Goal: Task Accomplishment & Management: Manage account settings

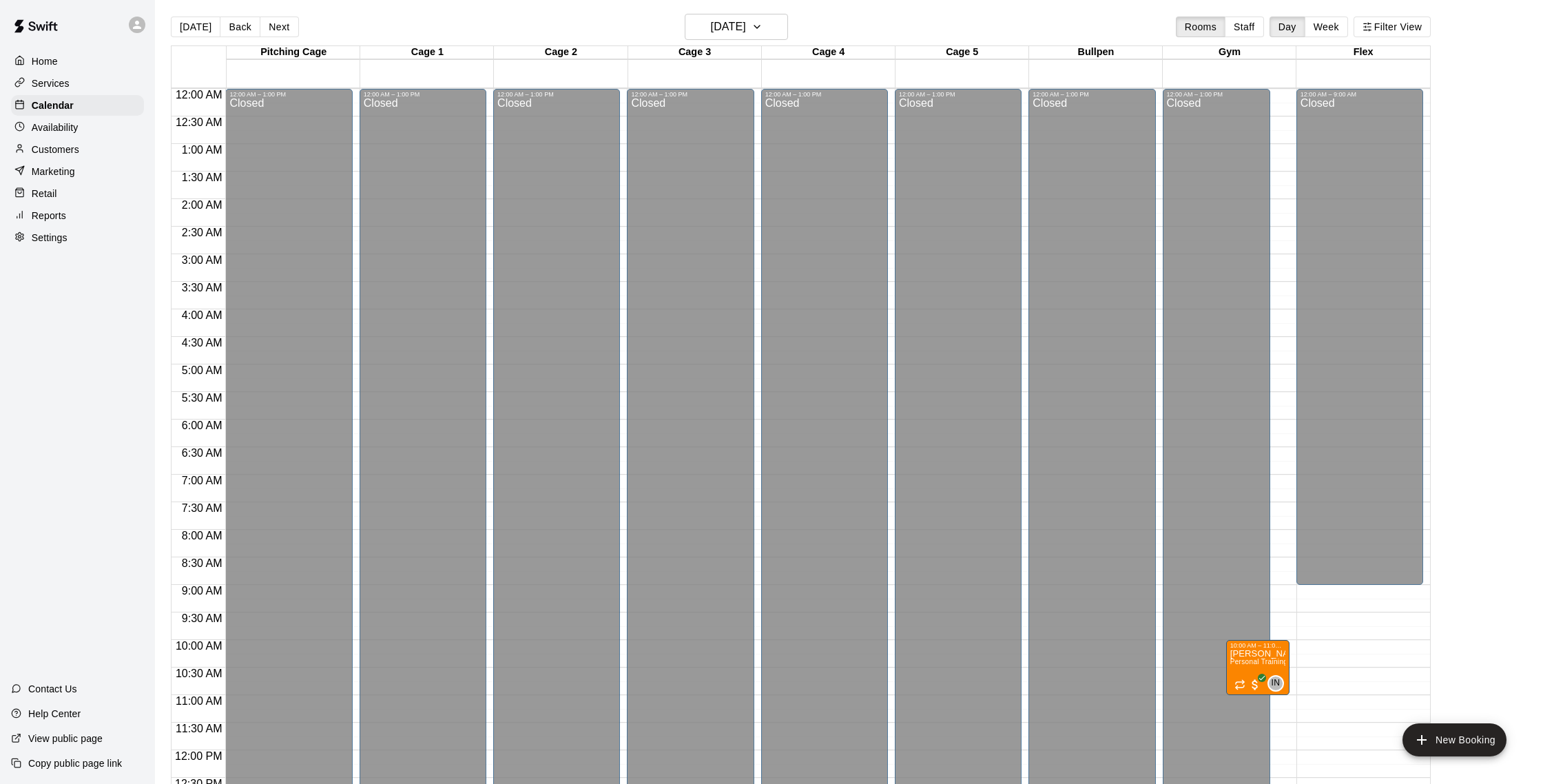
scroll to position [574, 0]
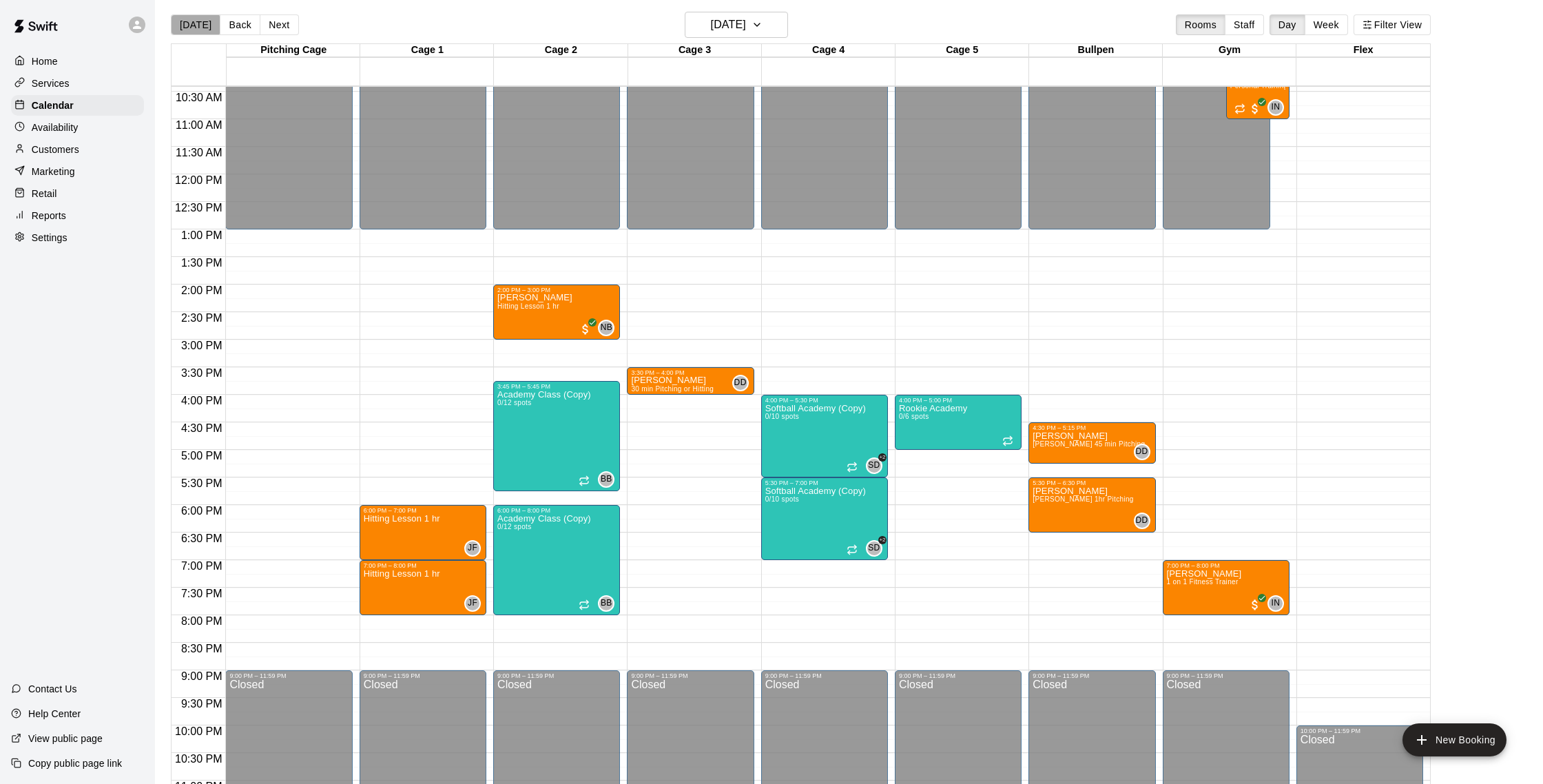
click at [195, 27] on button "[DATE]" at bounding box center [195, 25] width 49 height 21
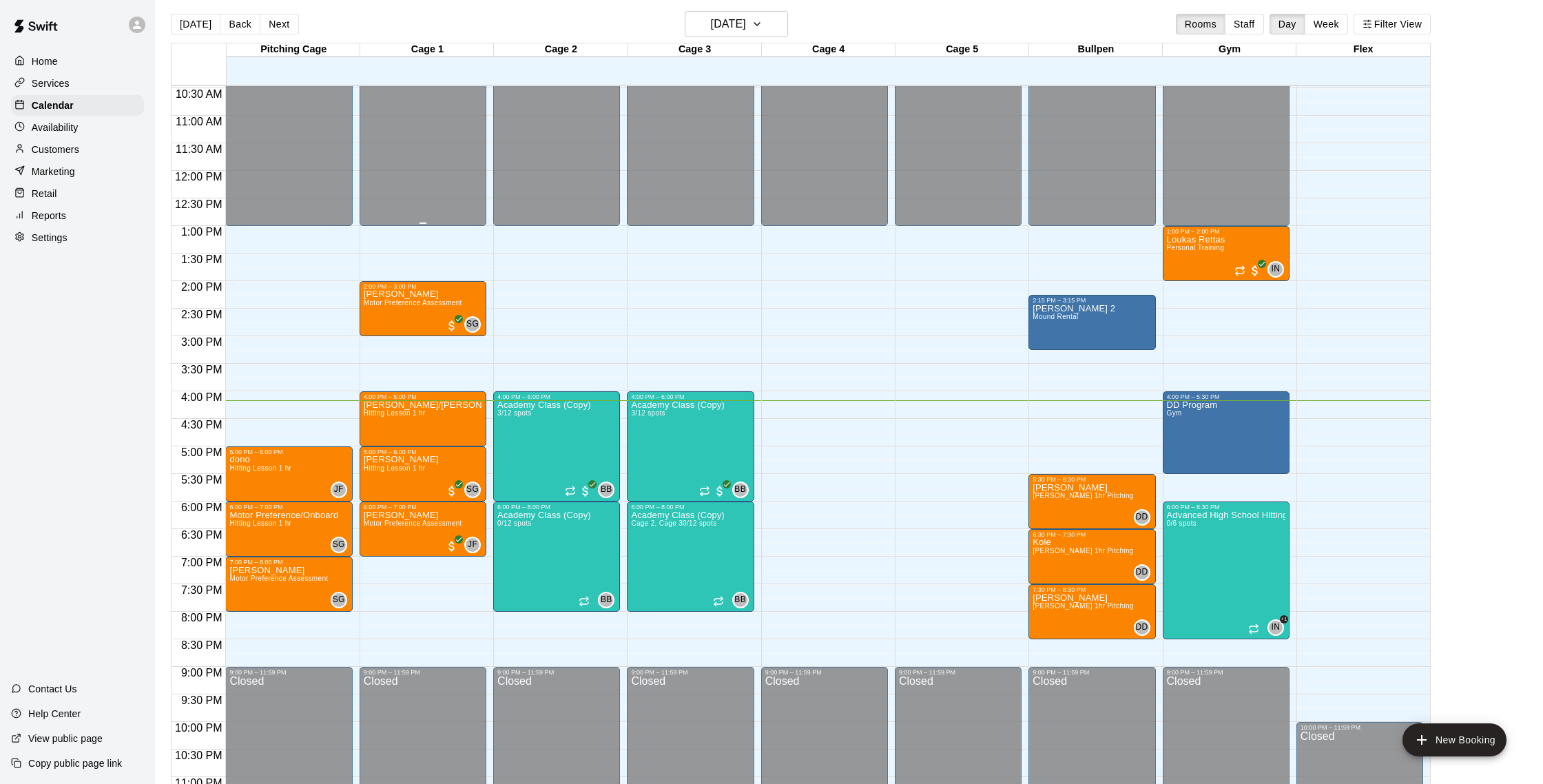
scroll to position [575, 0]
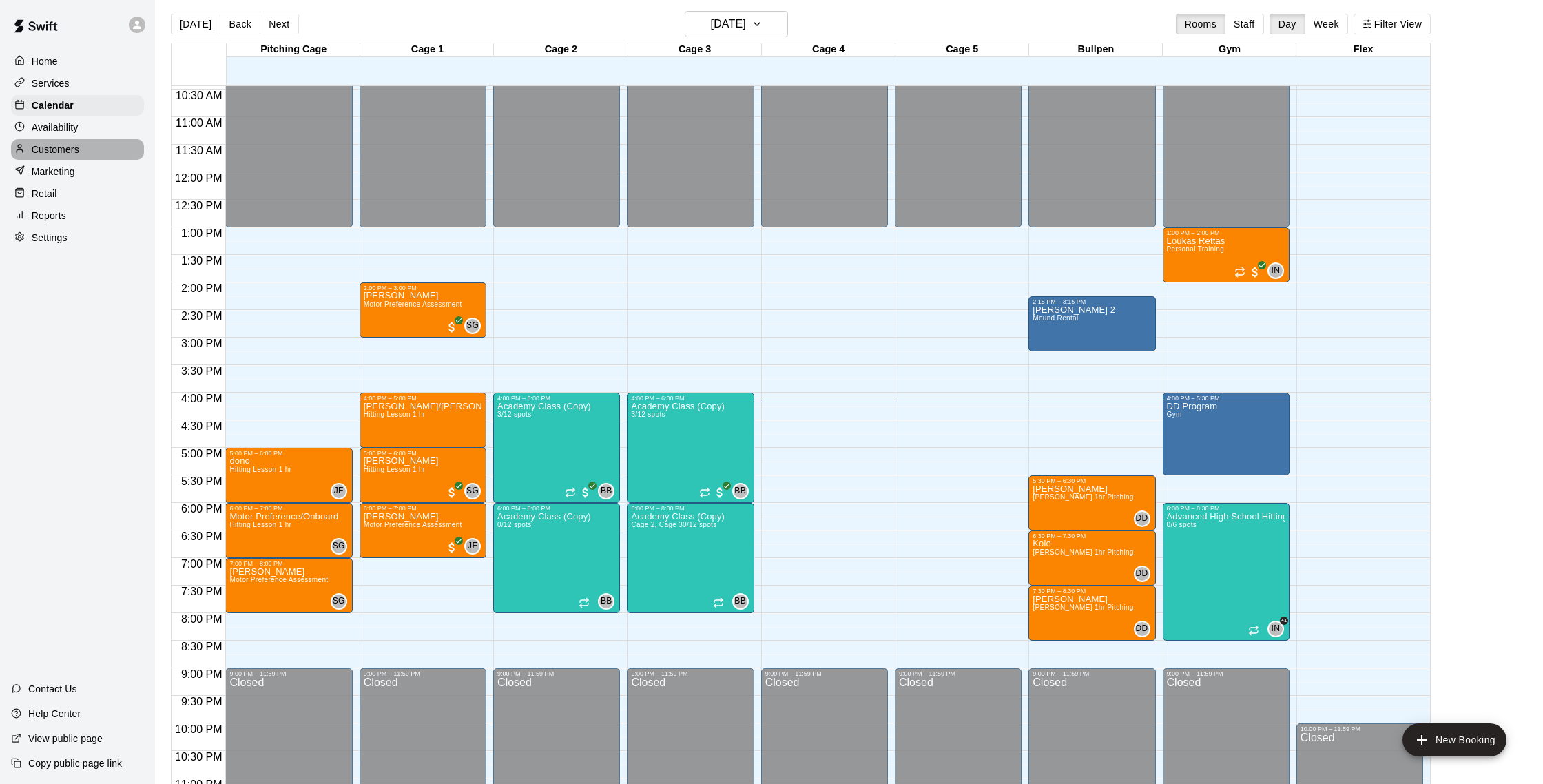
click at [64, 151] on p "Customers" at bounding box center [55, 149] width 48 height 14
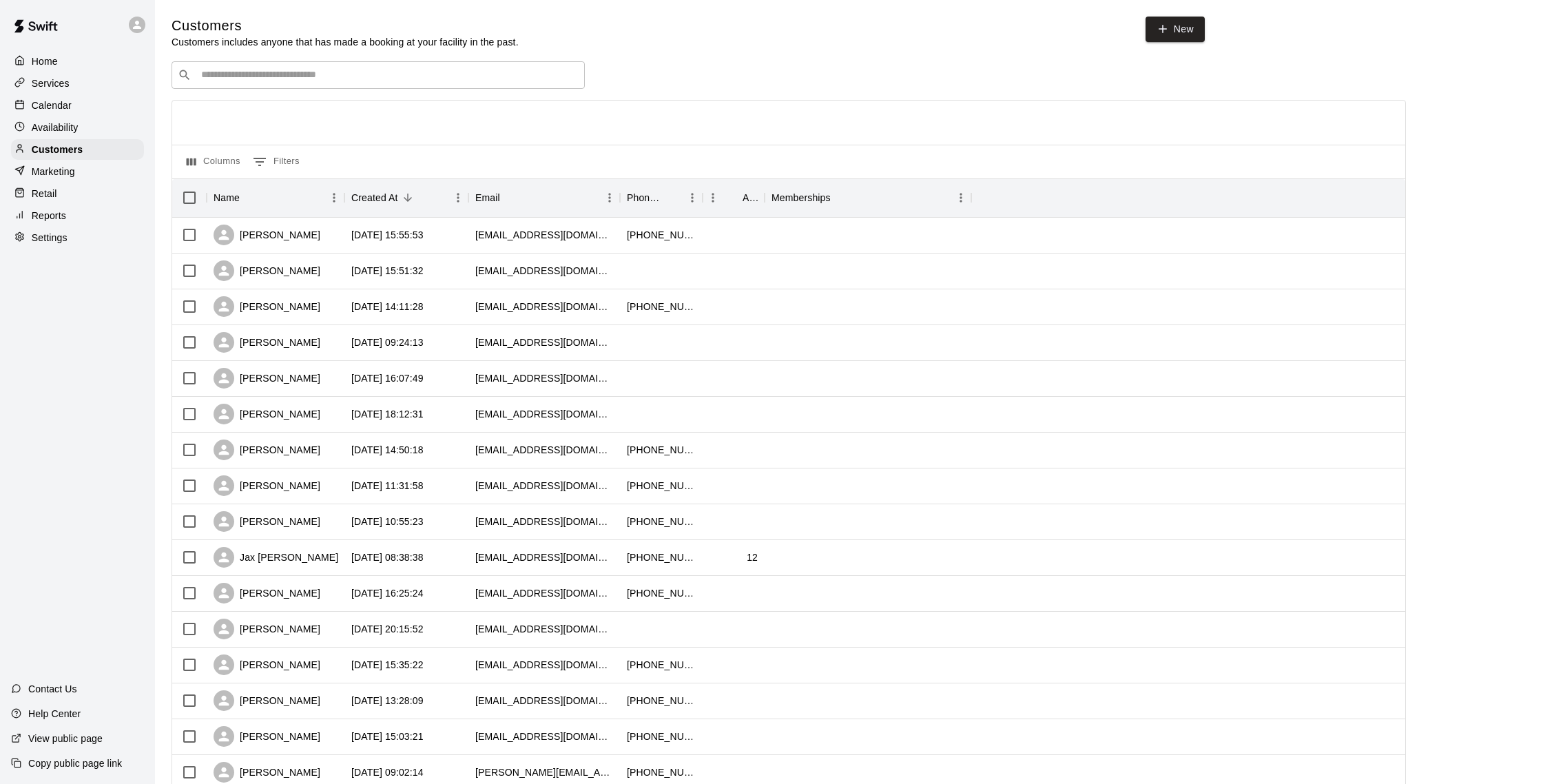
scroll to position [1, 0]
click at [325, 237] on div "[PERSON_NAME]" at bounding box center [275, 234] width 138 height 35
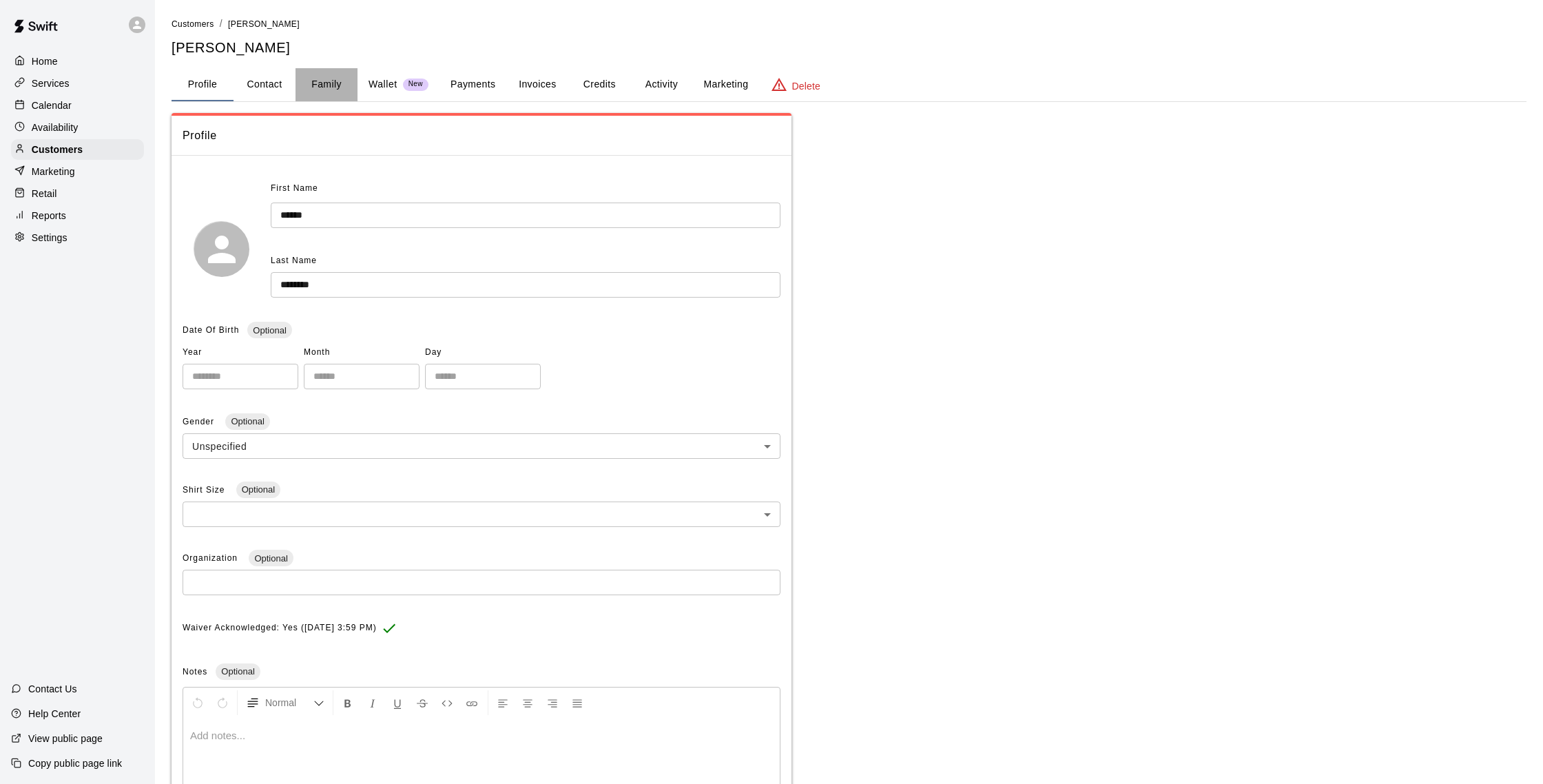
click at [332, 84] on button "Family" at bounding box center [326, 85] width 62 height 33
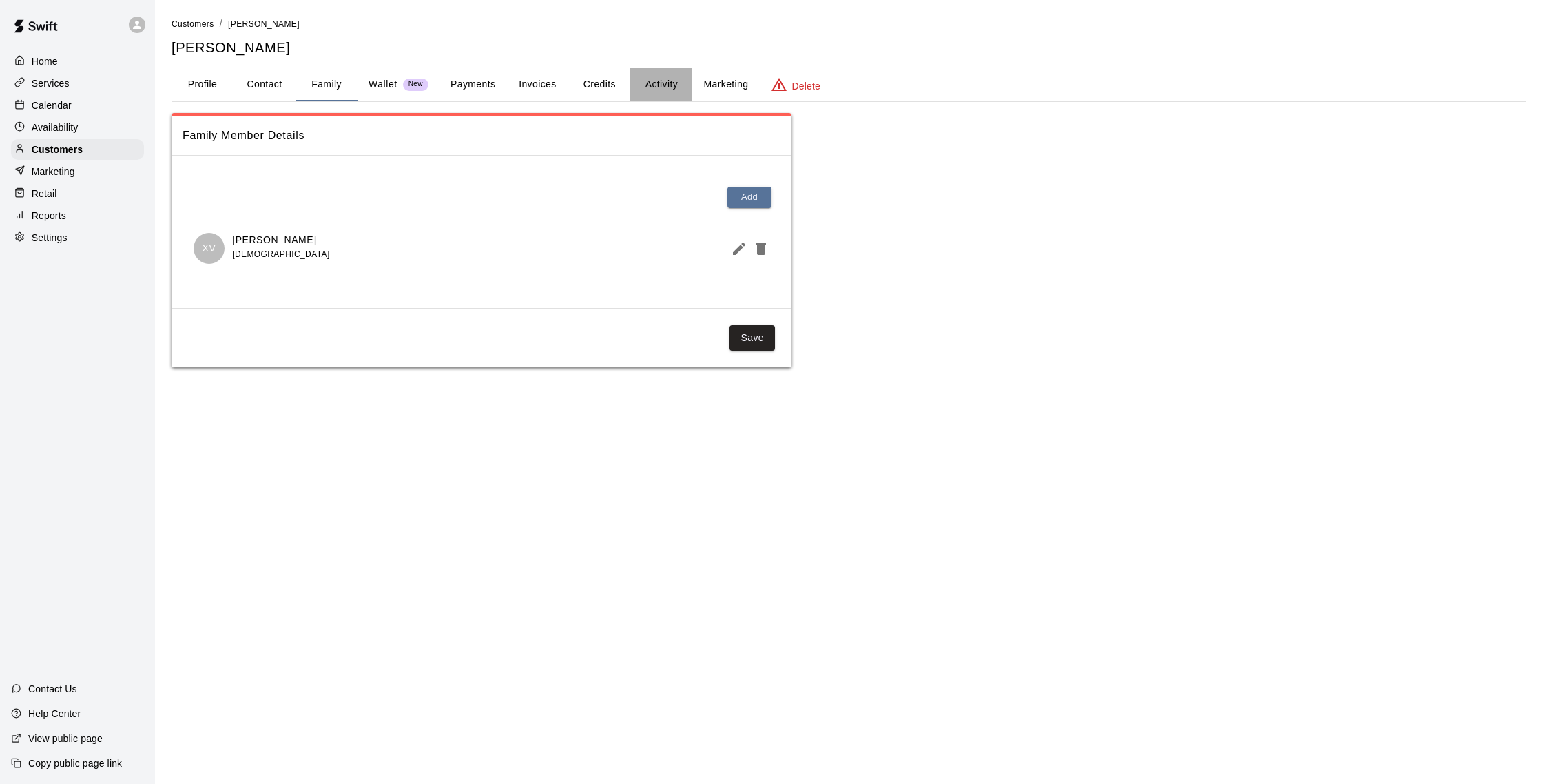
click at [659, 81] on button "Activity" at bounding box center [661, 85] width 62 height 33
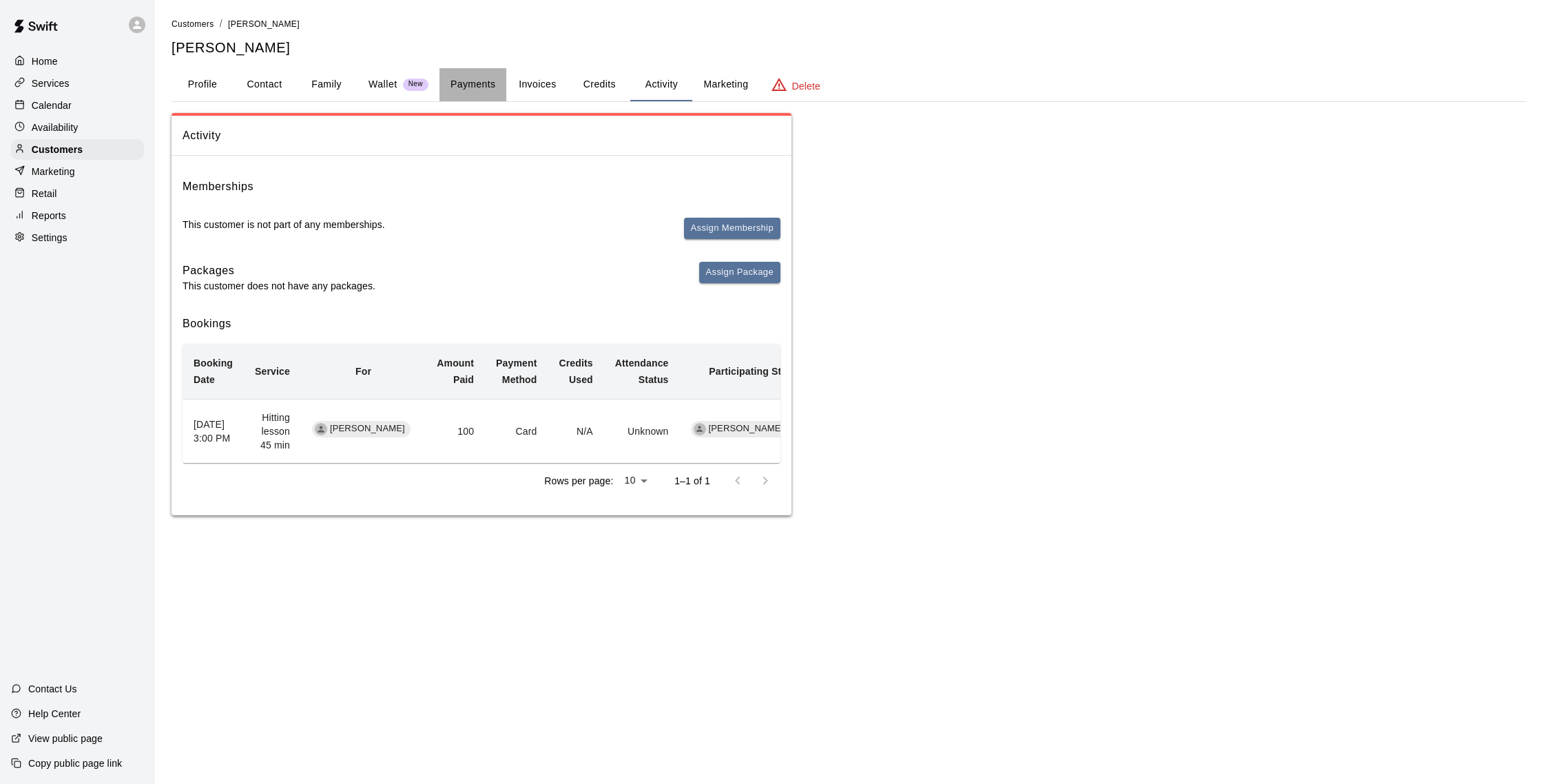
click at [475, 86] on button "Payments" at bounding box center [472, 85] width 67 height 33
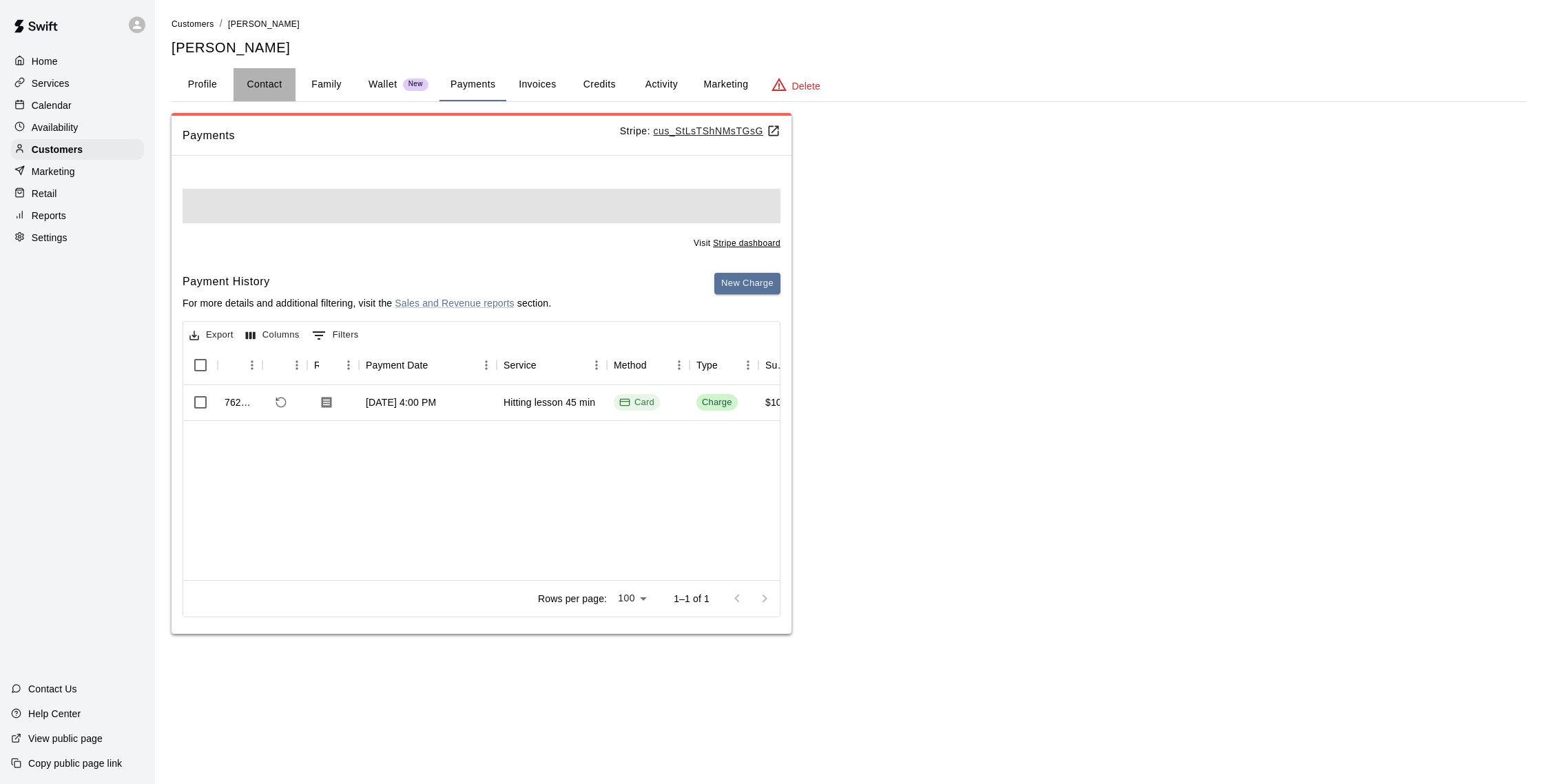
click at [278, 86] on button "Contact" at bounding box center [264, 85] width 62 height 33
select select "**"
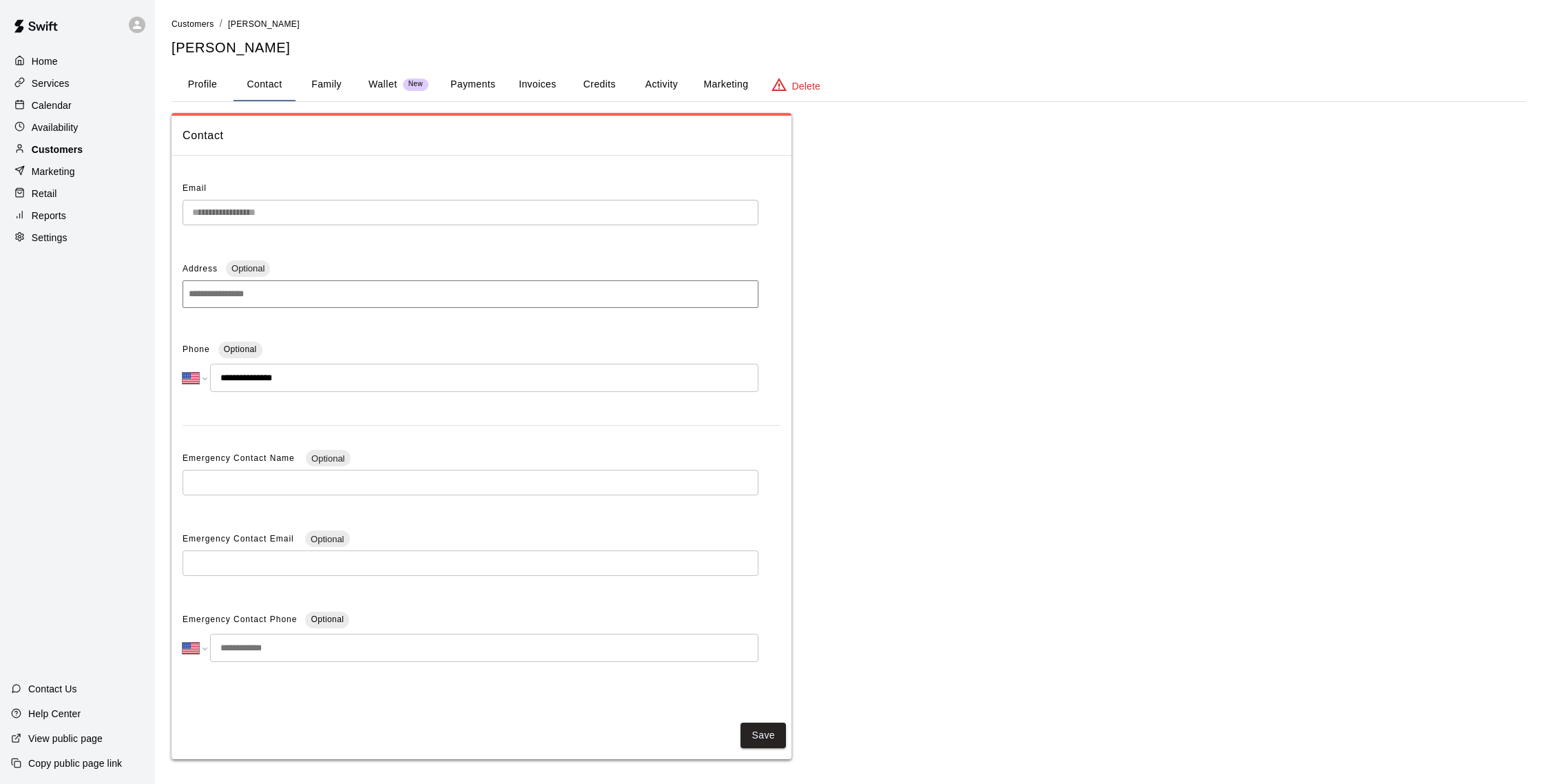
click at [69, 152] on p "Customers" at bounding box center [57, 149] width 51 height 14
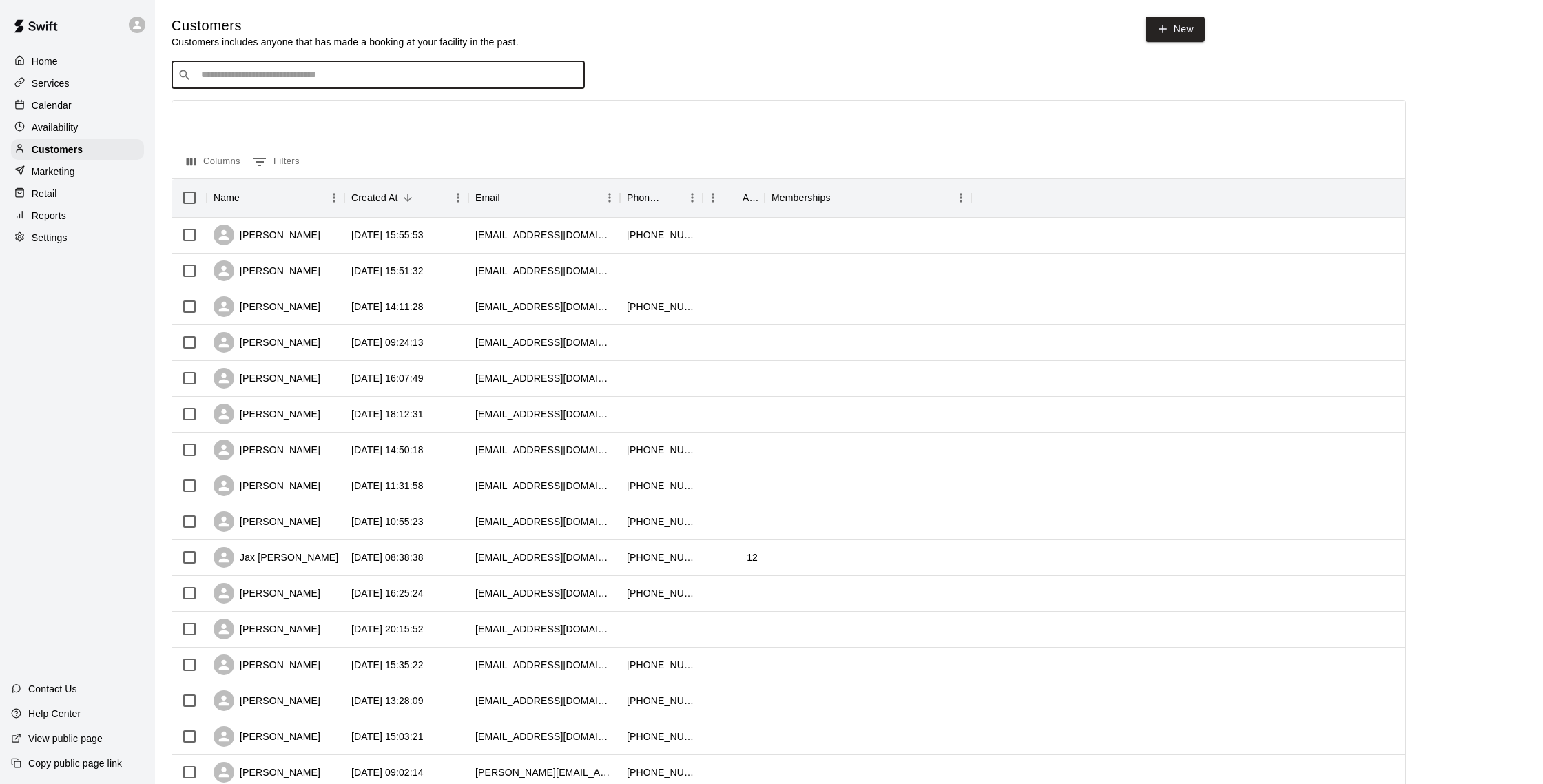
click at [317, 81] on input "Search customers by name or email" at bounding box center [387, 75] width 381 height 14
type input "*****"
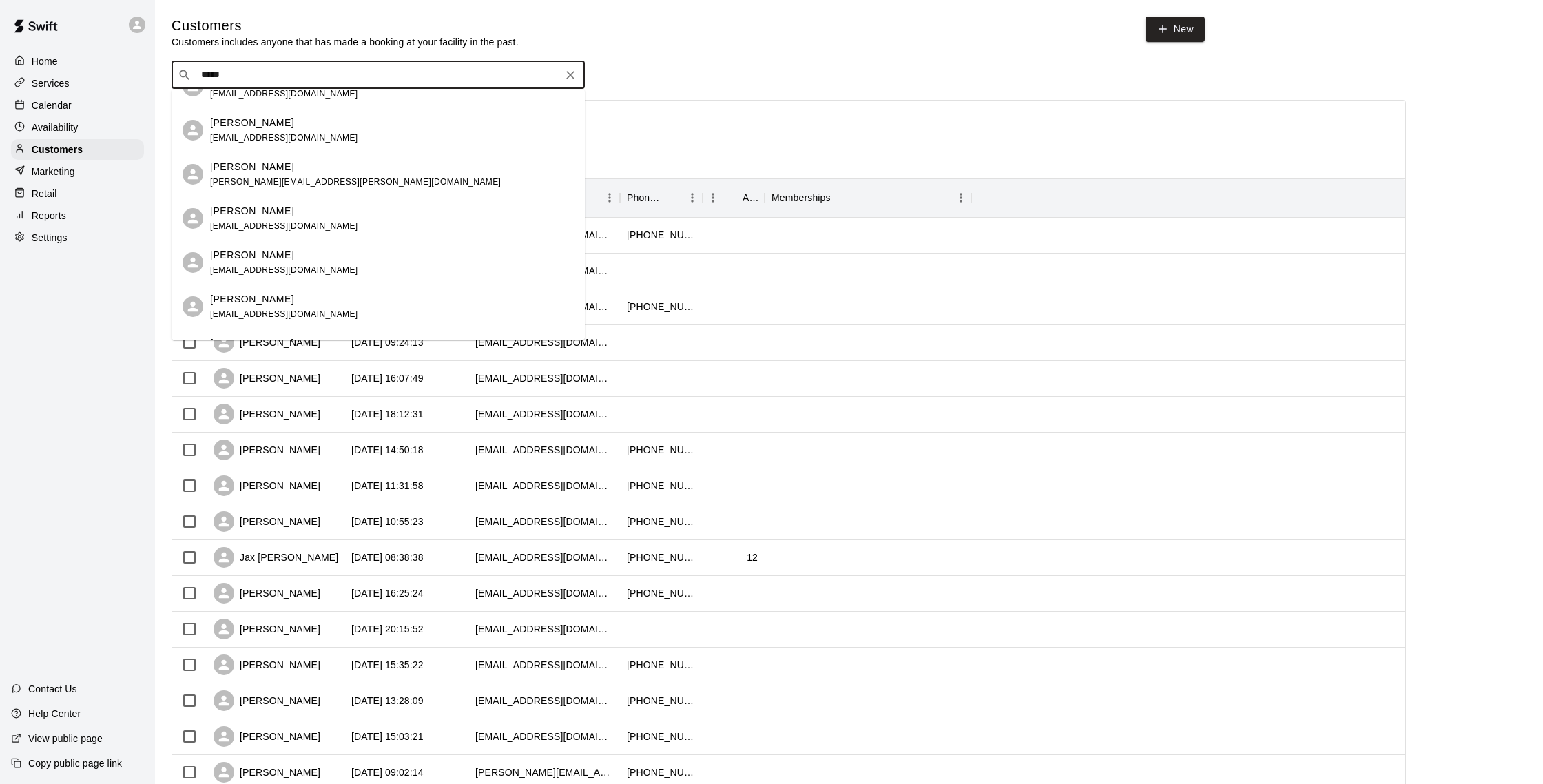
scroll to position [45, 0]
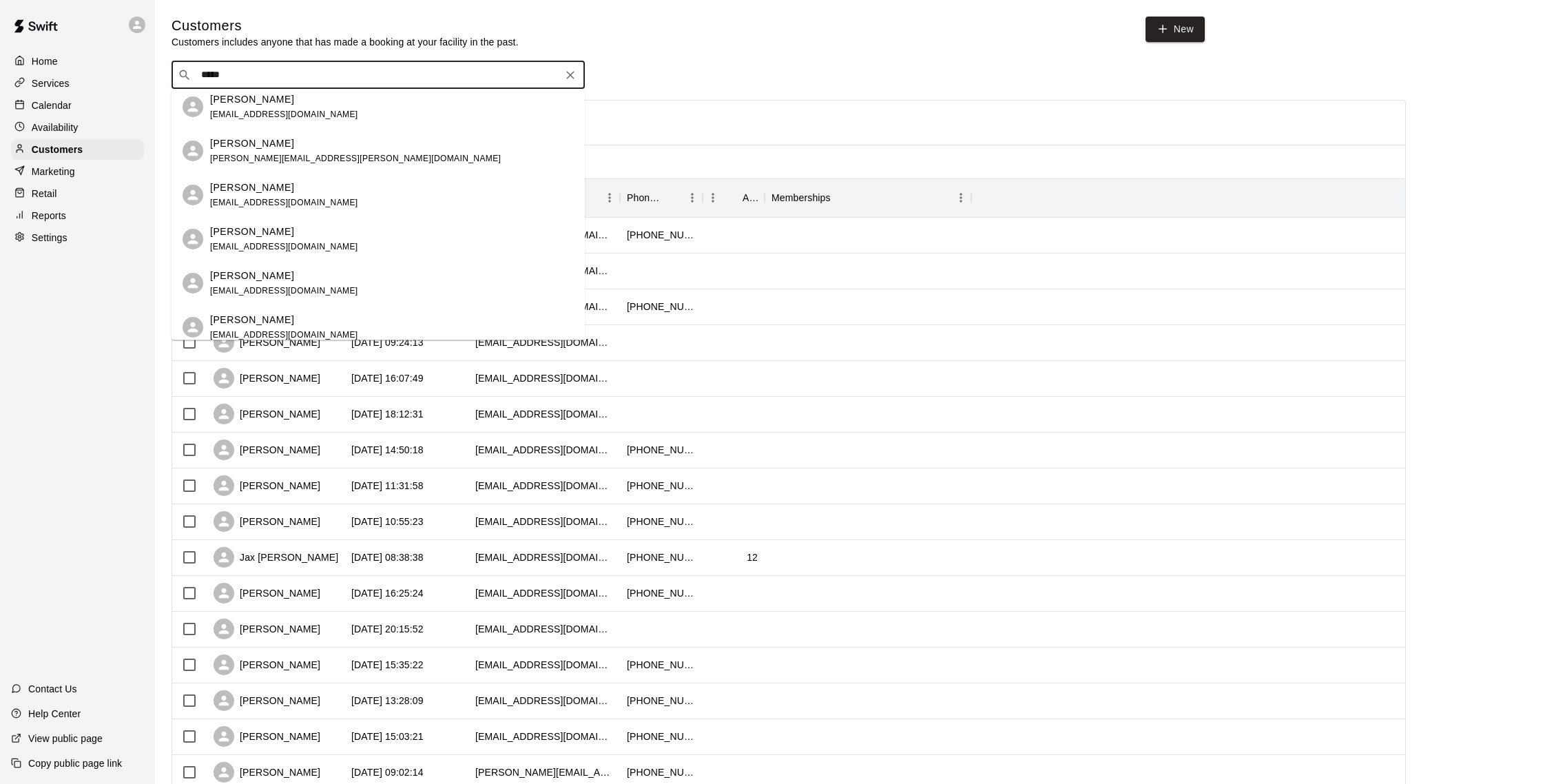
click at [267, 287] on div "Xavier Valentin brooklyn1x@aol.com Norma Valencia nvalenci87@gmail.com Valentyn…" at bounding box center [378, 215] width 414 height 250
click at [283, 281] on div "[PERSON_NAME]" at bounding box center [284, 280] width 148 height 15
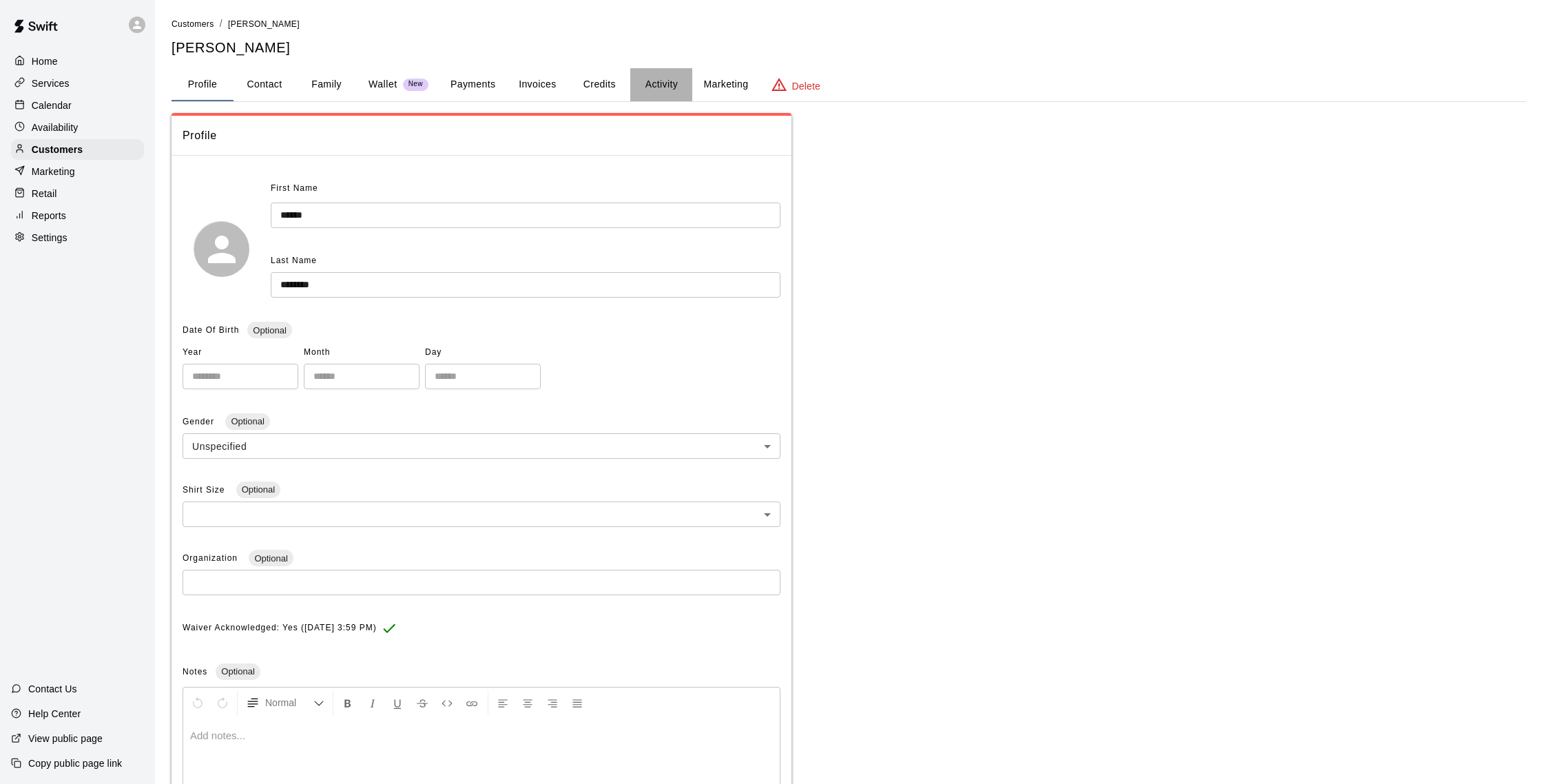
click at [666, 84] on button "Activity" at bounding box center [661, 85] width 62 height 33
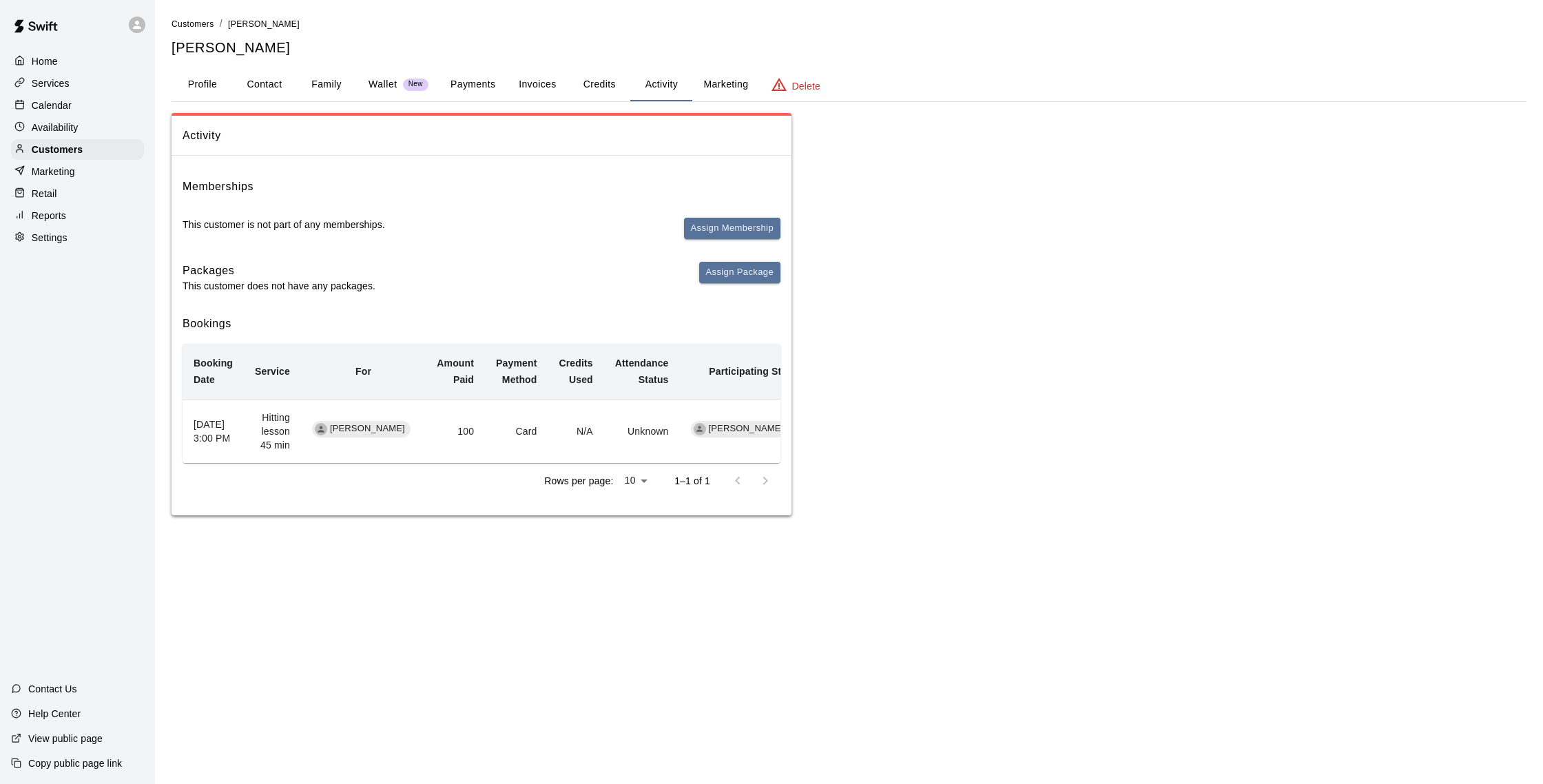
click at [262, 86] on button "Contact" at bounding box center [264, 85] width 62 height 33
select select "**"
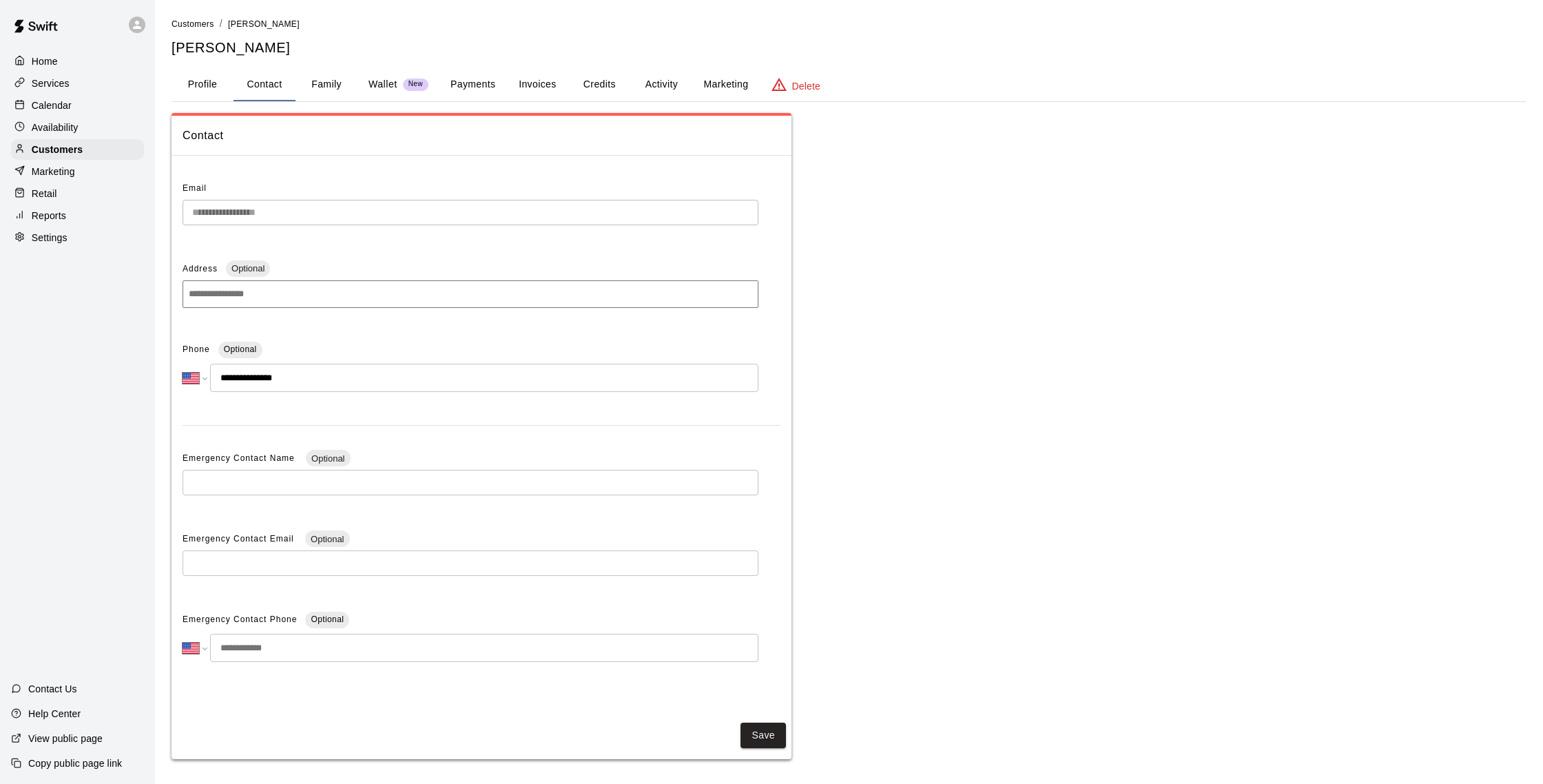
click at [330, 82] on button "Family" at bounding box center [326, 85] width 62 height 33
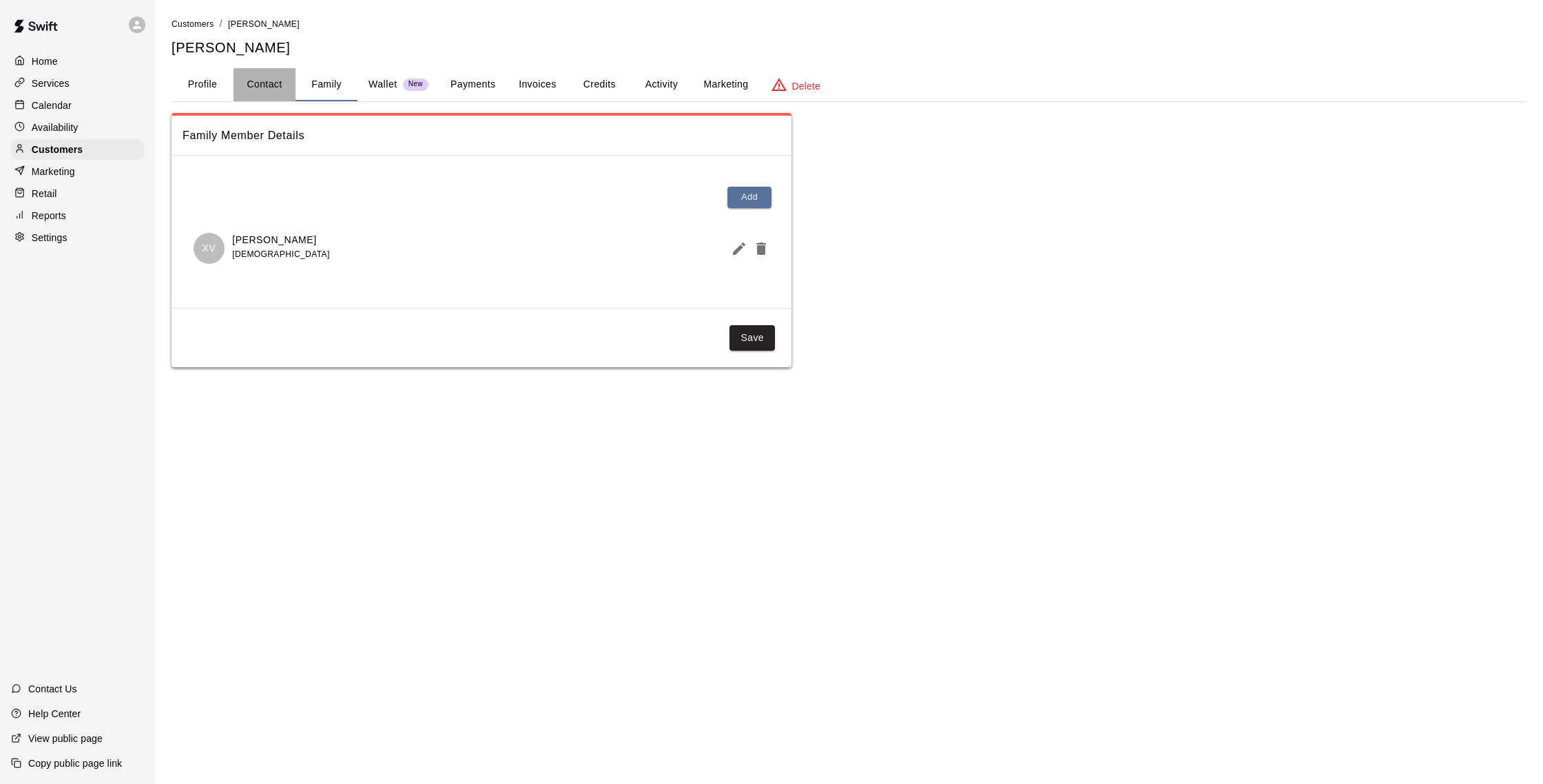
click at [256, 86] on button "Contact" at bounding box center [264, 85] width 62 height 33
select select "**"
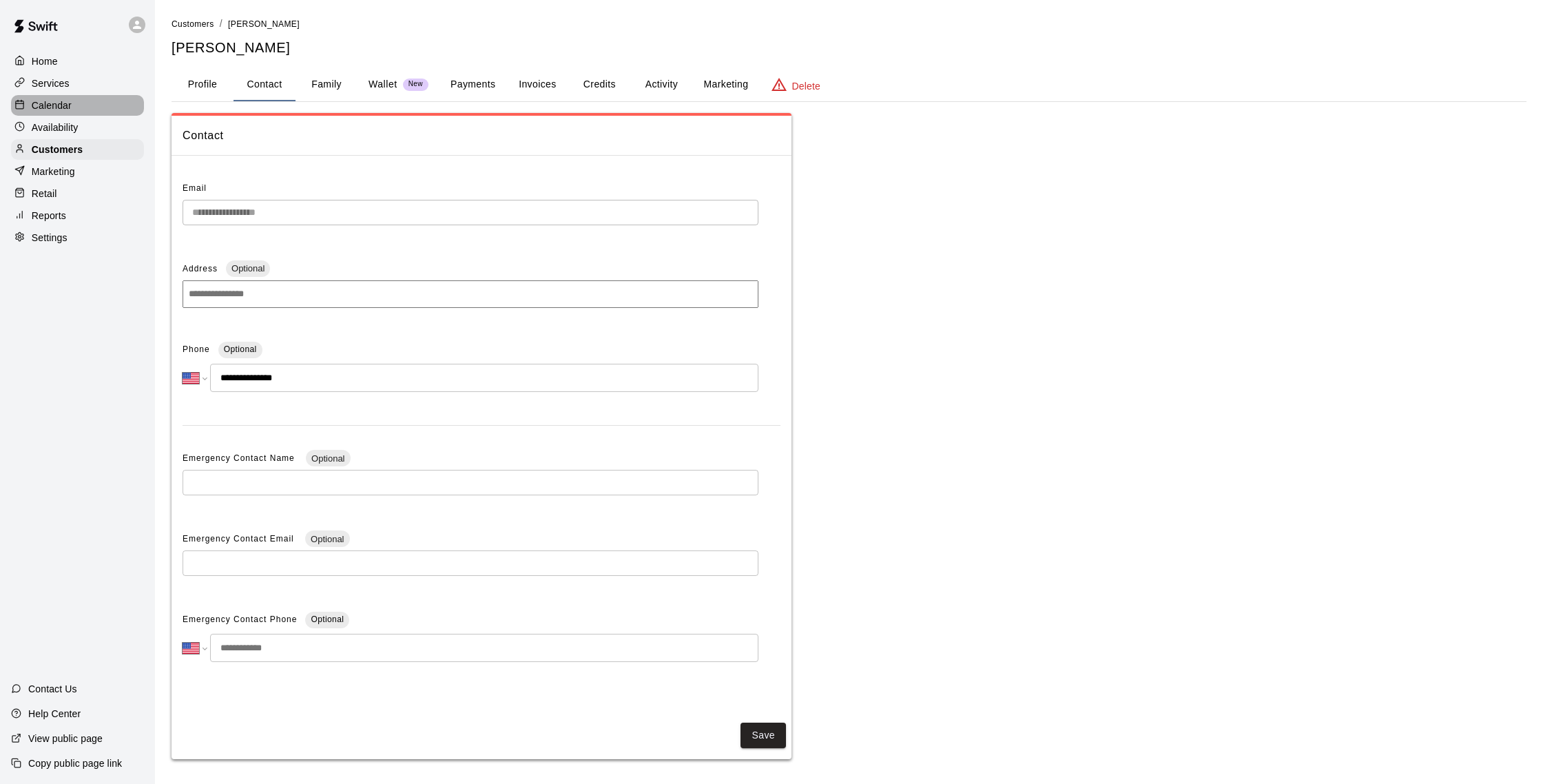
click at [41, 110] on p "Calendar" at bounding box center [51, 105] width 40 height 14
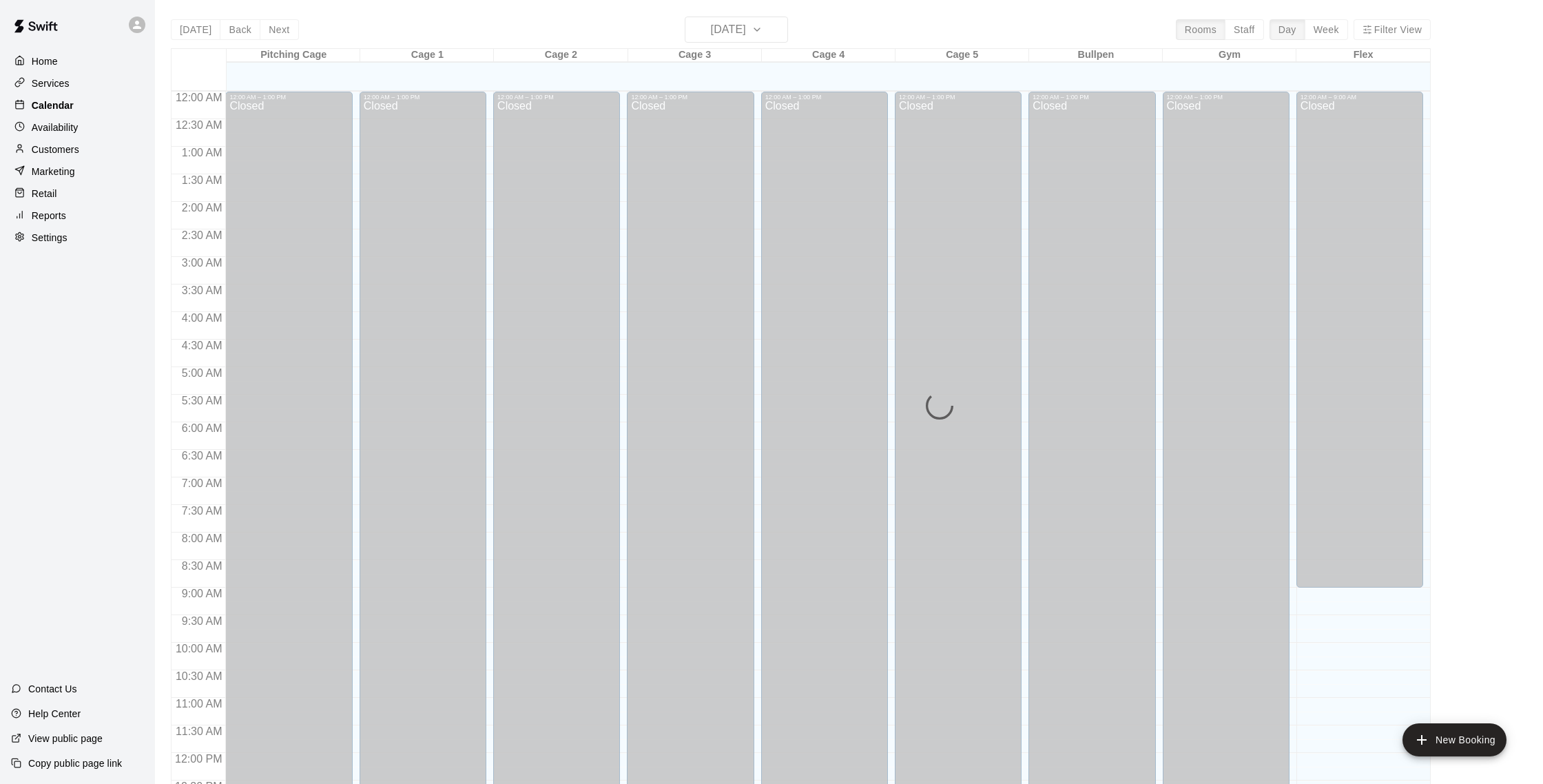
scroll to position [574, 0]
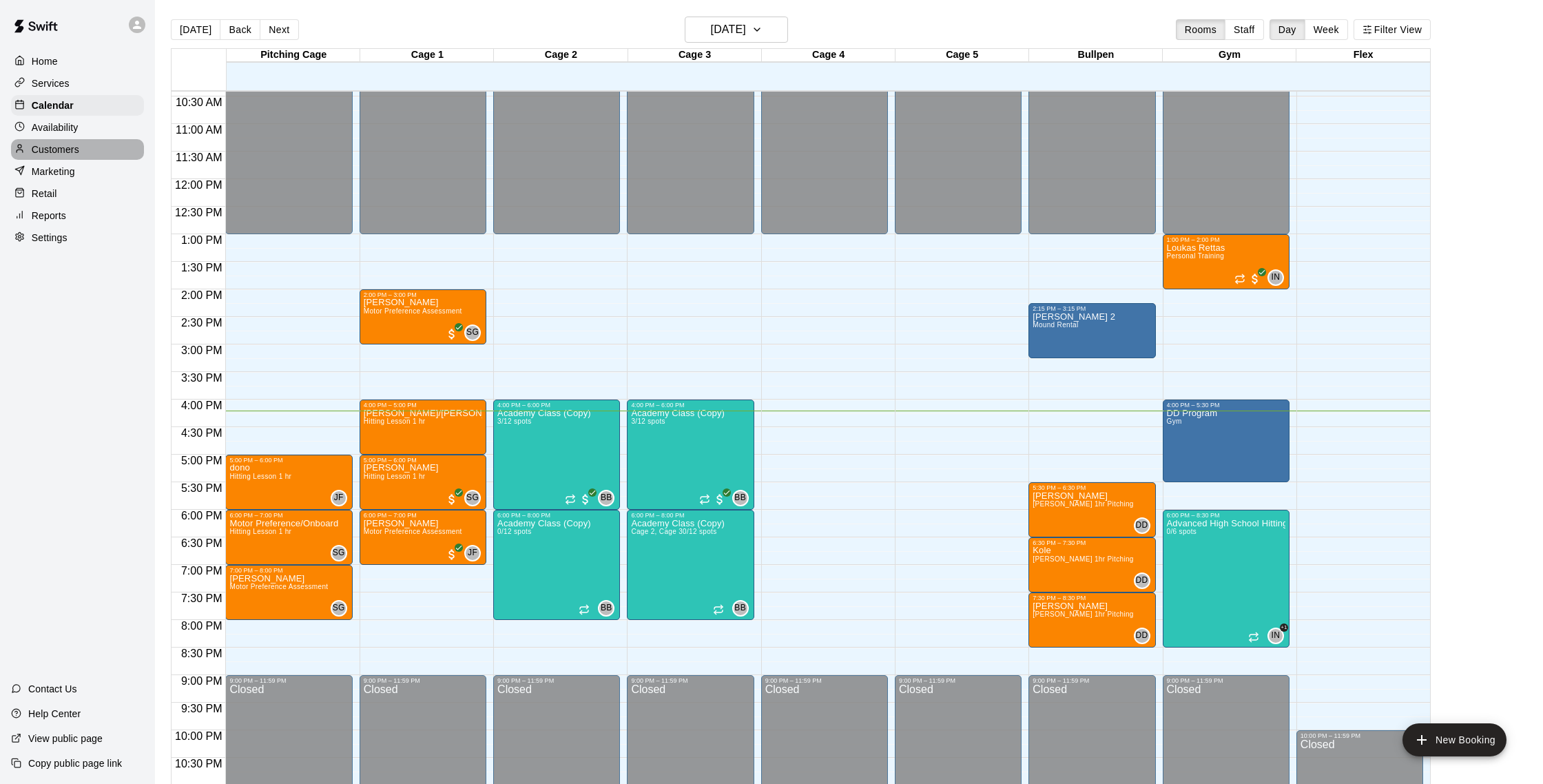
click at [68, 145] on p "Customers" at bounding box center [55, 149] width 48 height 14
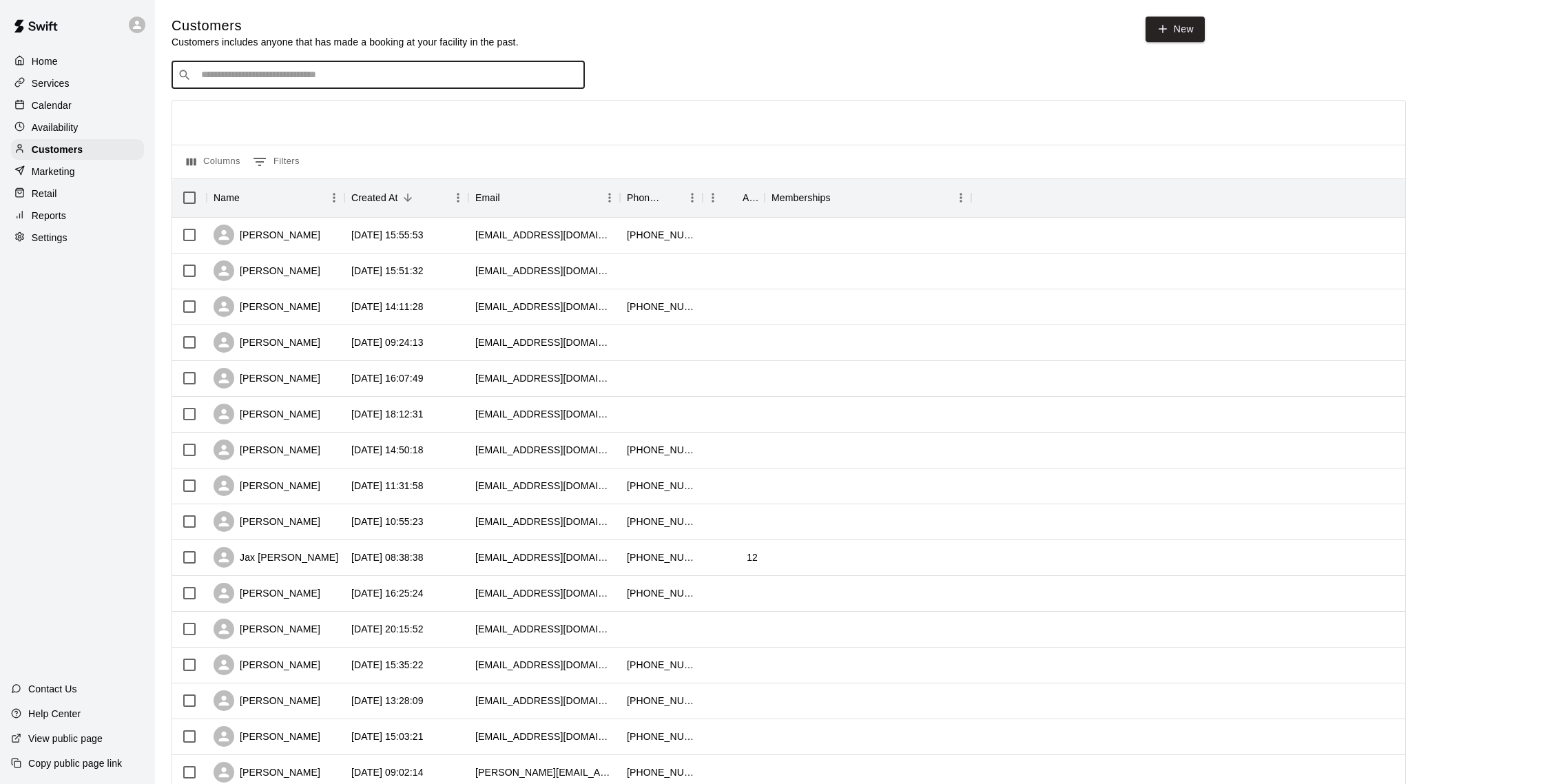
click at [213, 75] on input "Search customers by name or email" at bounding box center [387, 75] width 381 height 14
type input "****"
click at [305, 107] on p "Academy 3 months" at bounding box center [339, 104] width 69 height 12
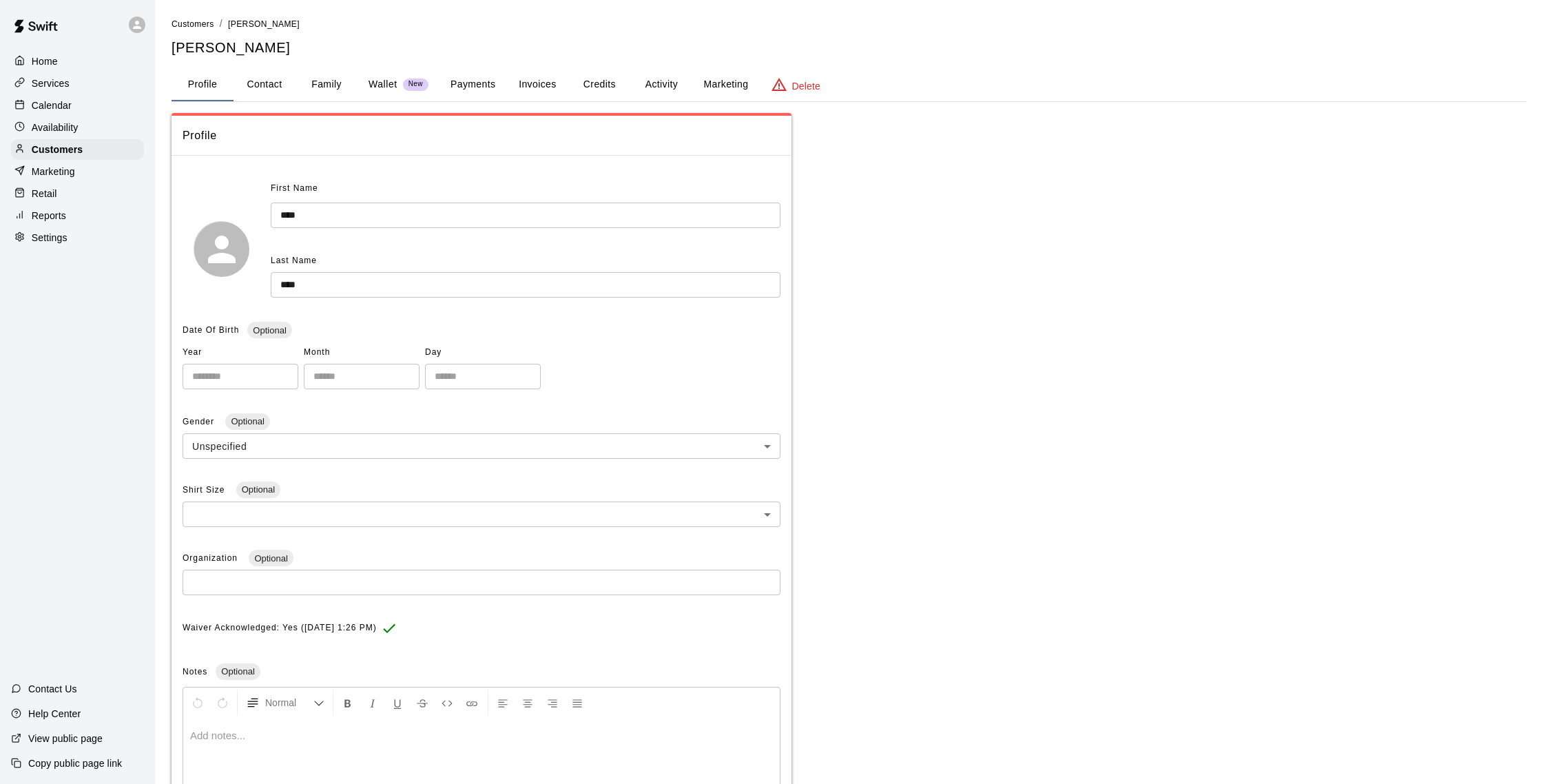
click at [657, 78] on button "Activity" at bounding box center [661, 85] width 62 height 33
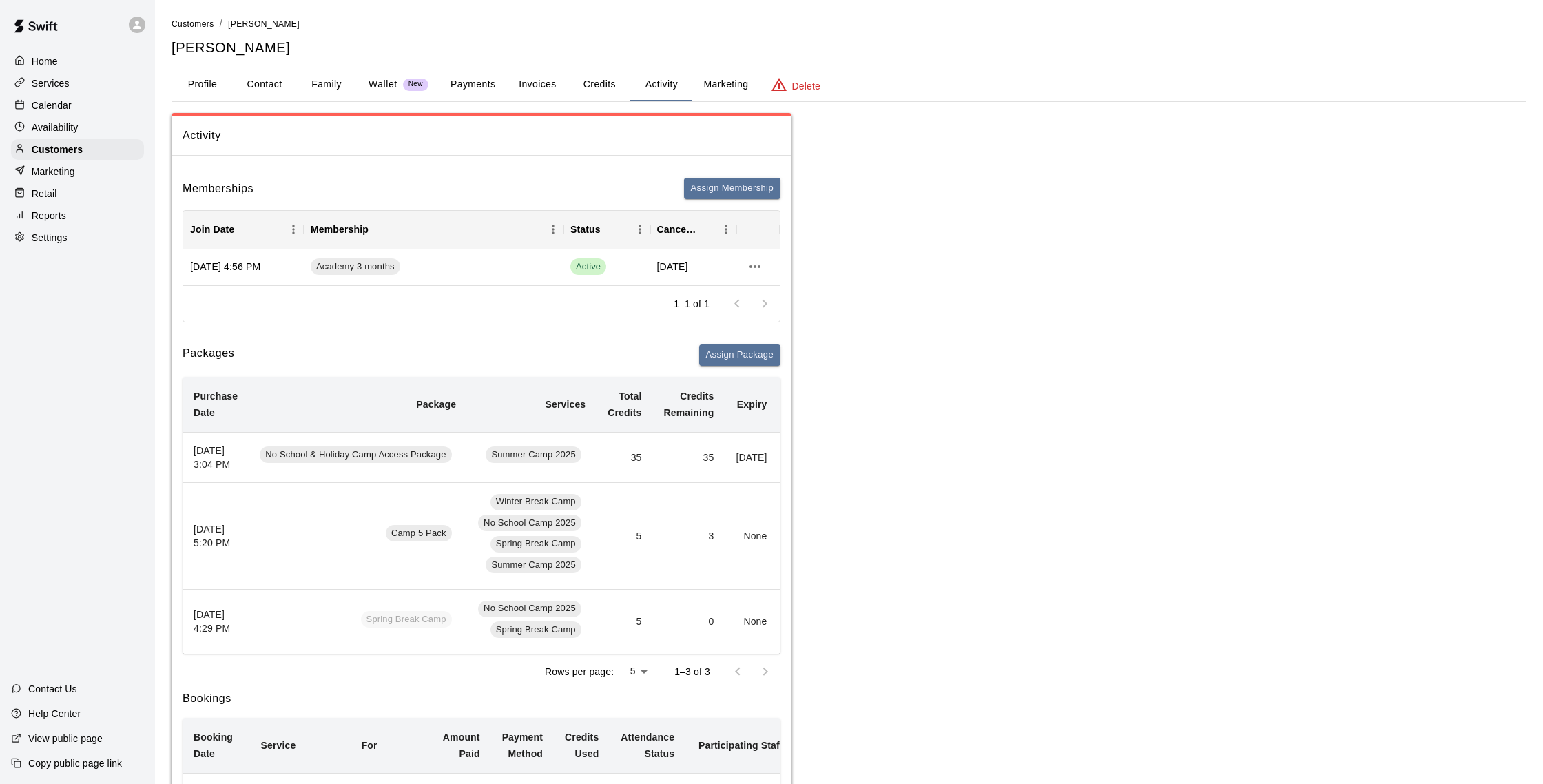
scroll to position [1, 0]
click at [284, 82] on button "Contact" at bounding box center [264, 84] width 62 height 33
select select "**"
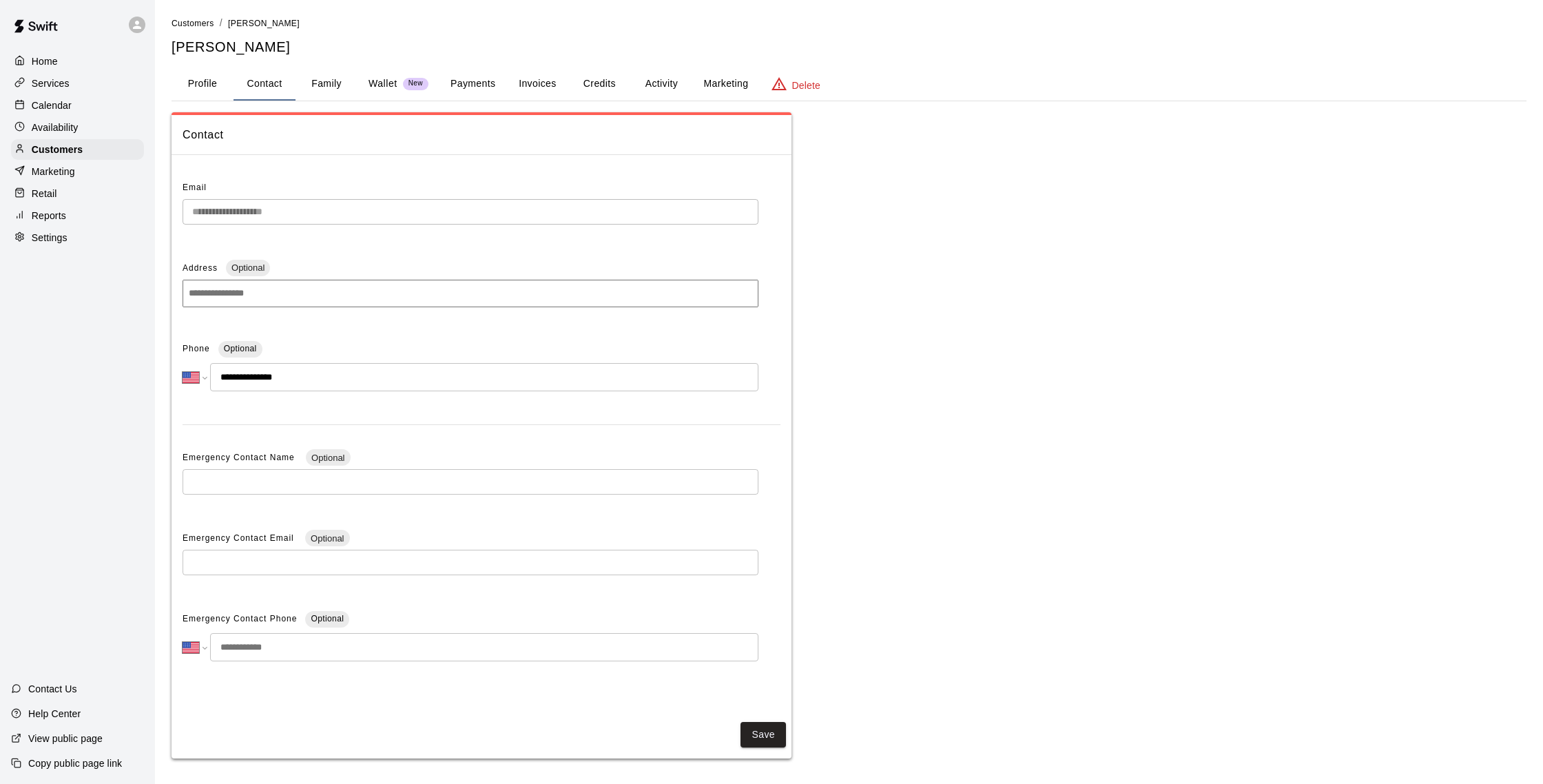
click at [668, 82] on button "Activity" at bounding box center [661, 84] width 62 height 33
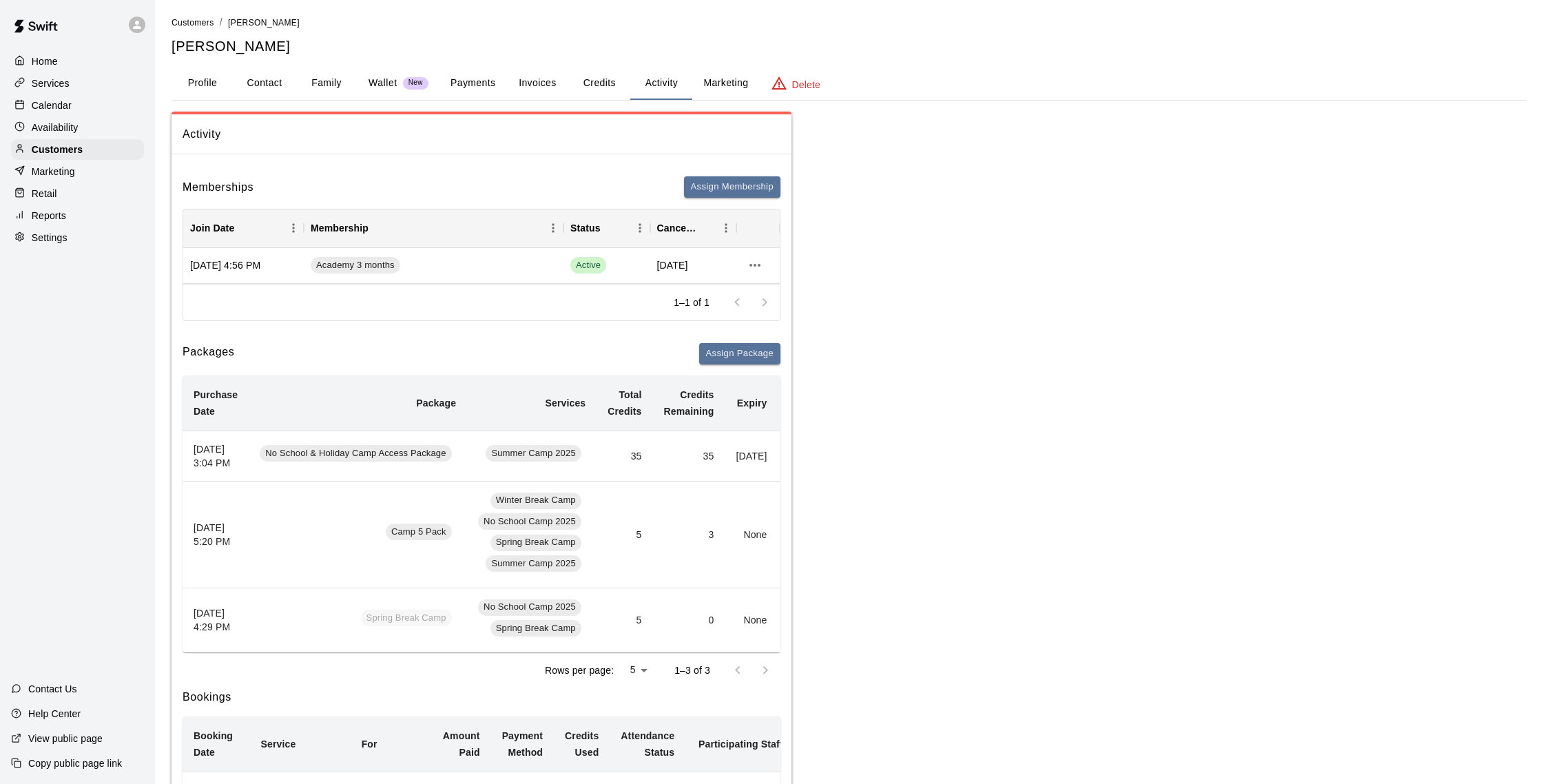
scroll to position [0, 0]
click at [466, 89] on button "Payments" at bounding box center [472, 85] width 67 height 33
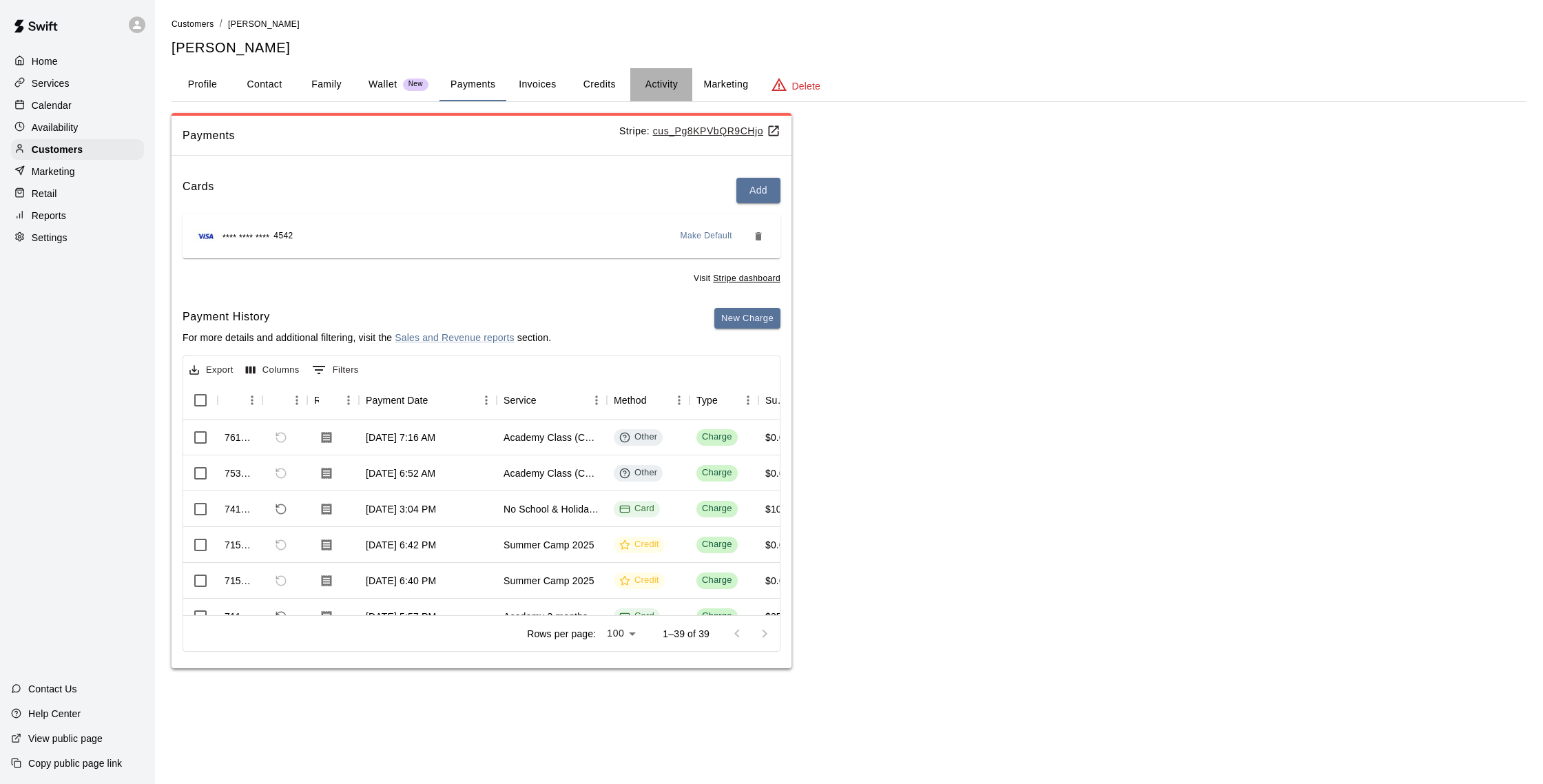
click at [657, 82] on button "Activity" at bounding box center [661, 85] width 62 height 33
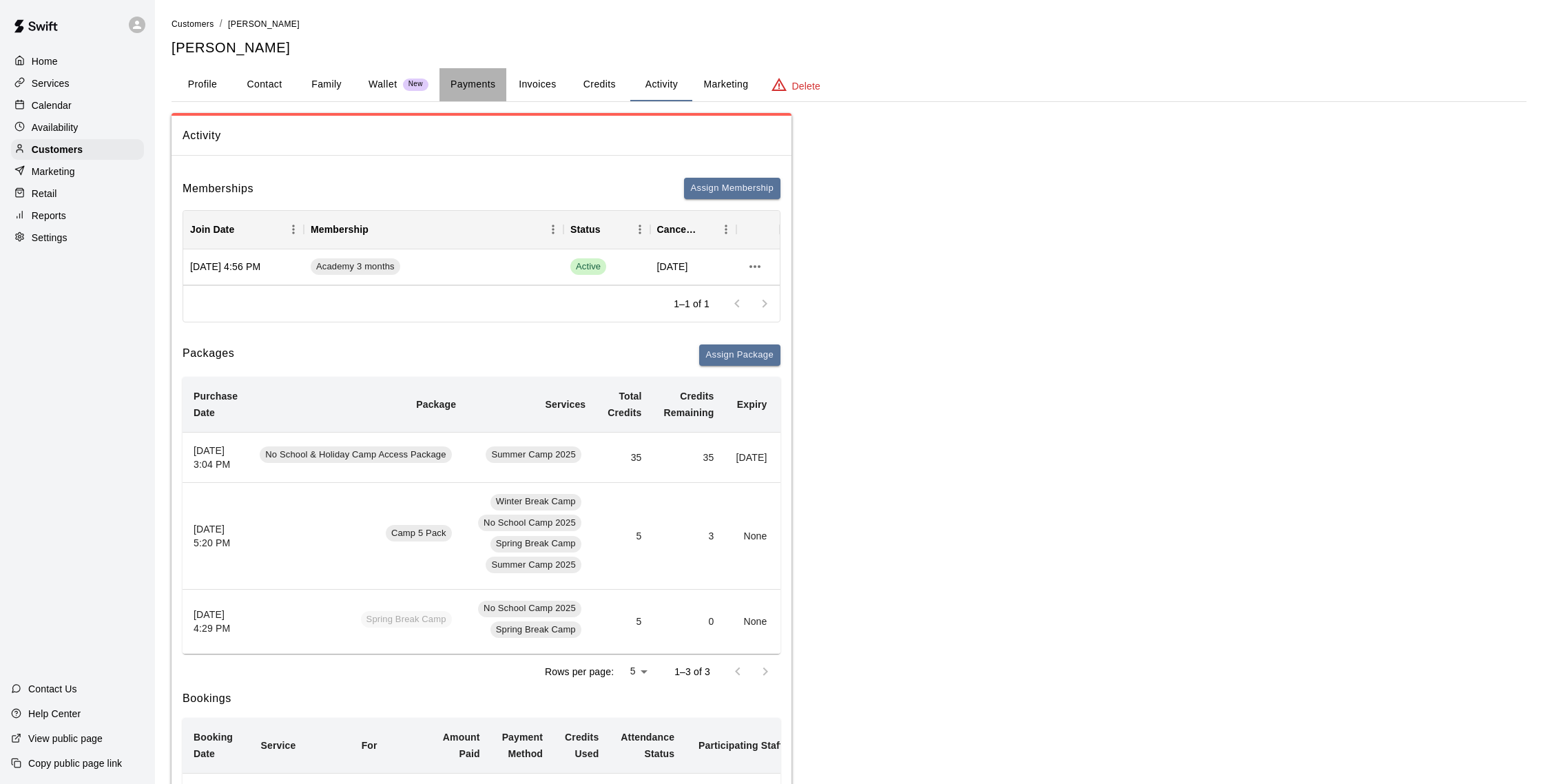
click at [456, 84] on button "Payments" at bounding box center [472, 85] width 67 height 33
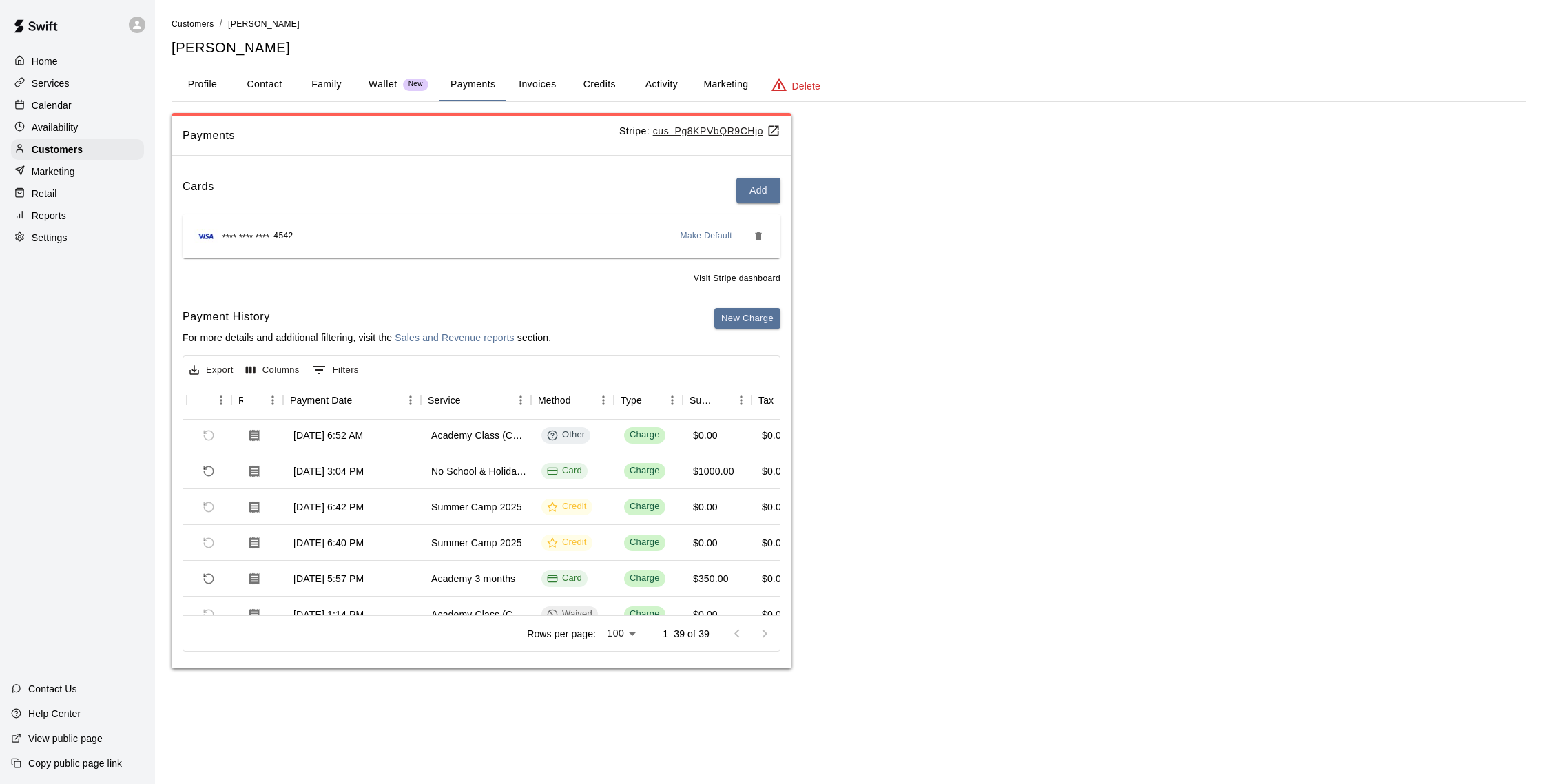
scroll to position [38, 77]
click at [63, 99] on p "Calendar" at bounding box center [51, 105] width 40 height 14
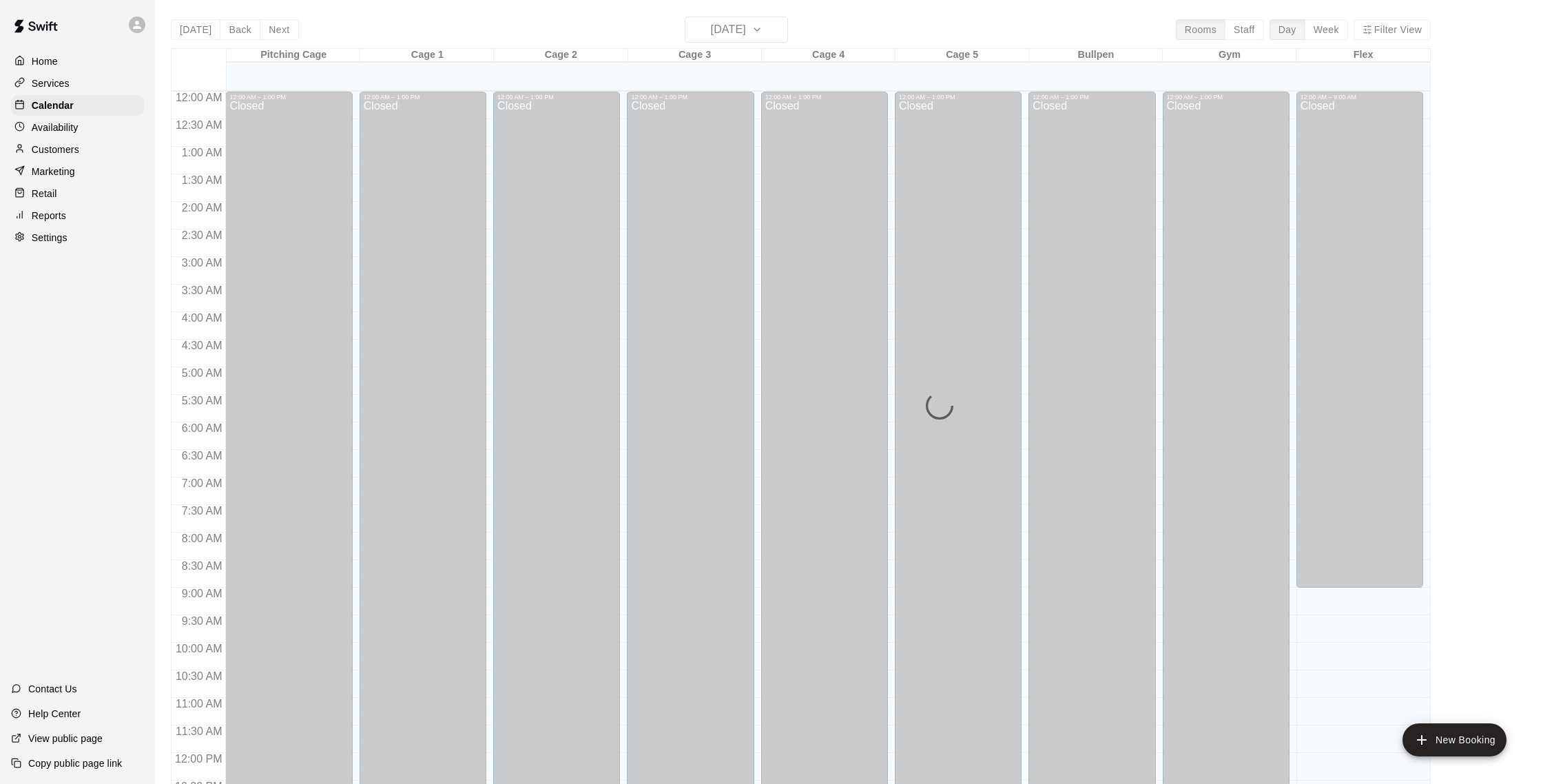
scroll to position [574, 0]
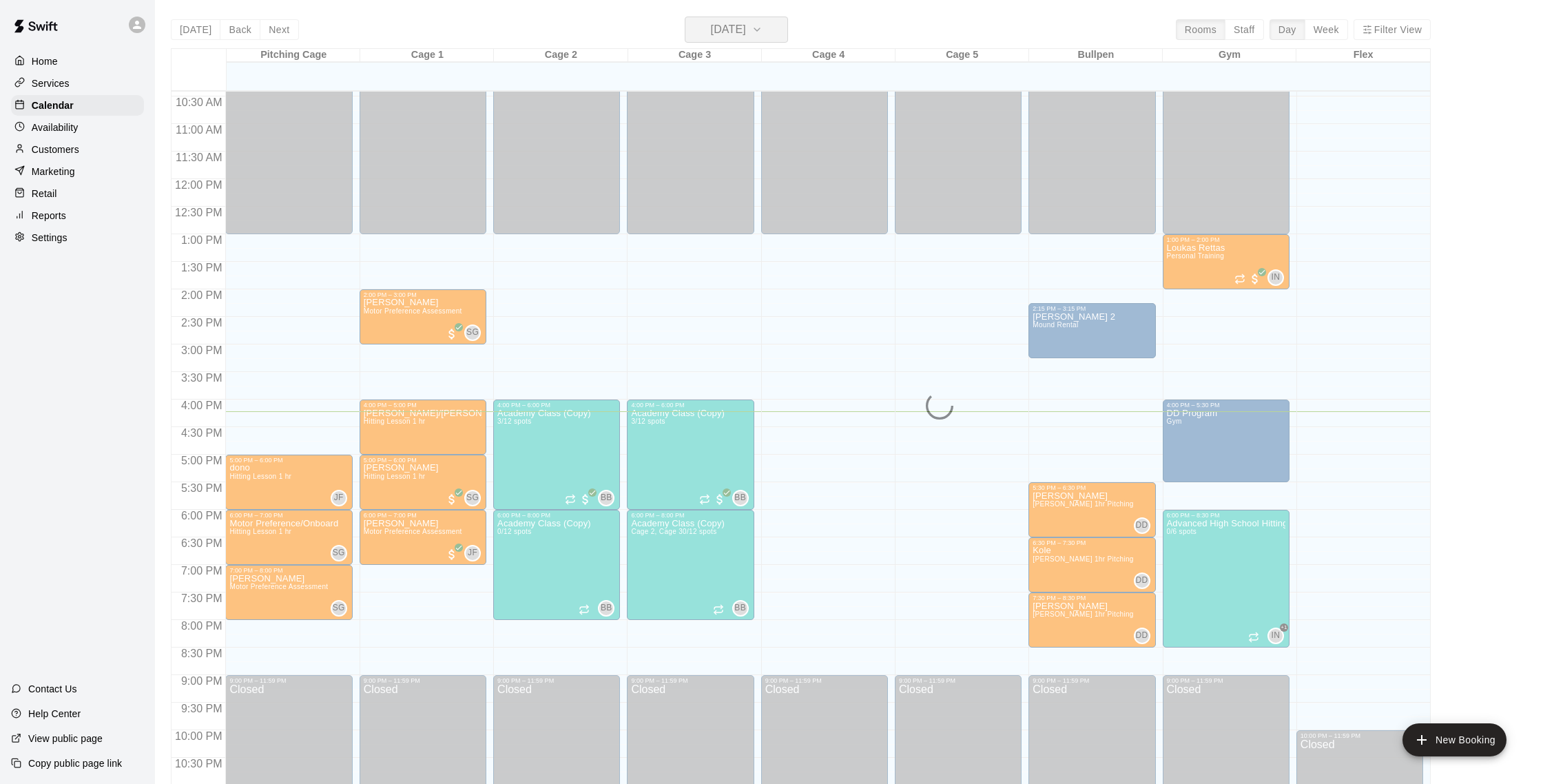
click at [746, 23] on h6 "[DATE]" at bounding box center [728, 29] width 35 height 19
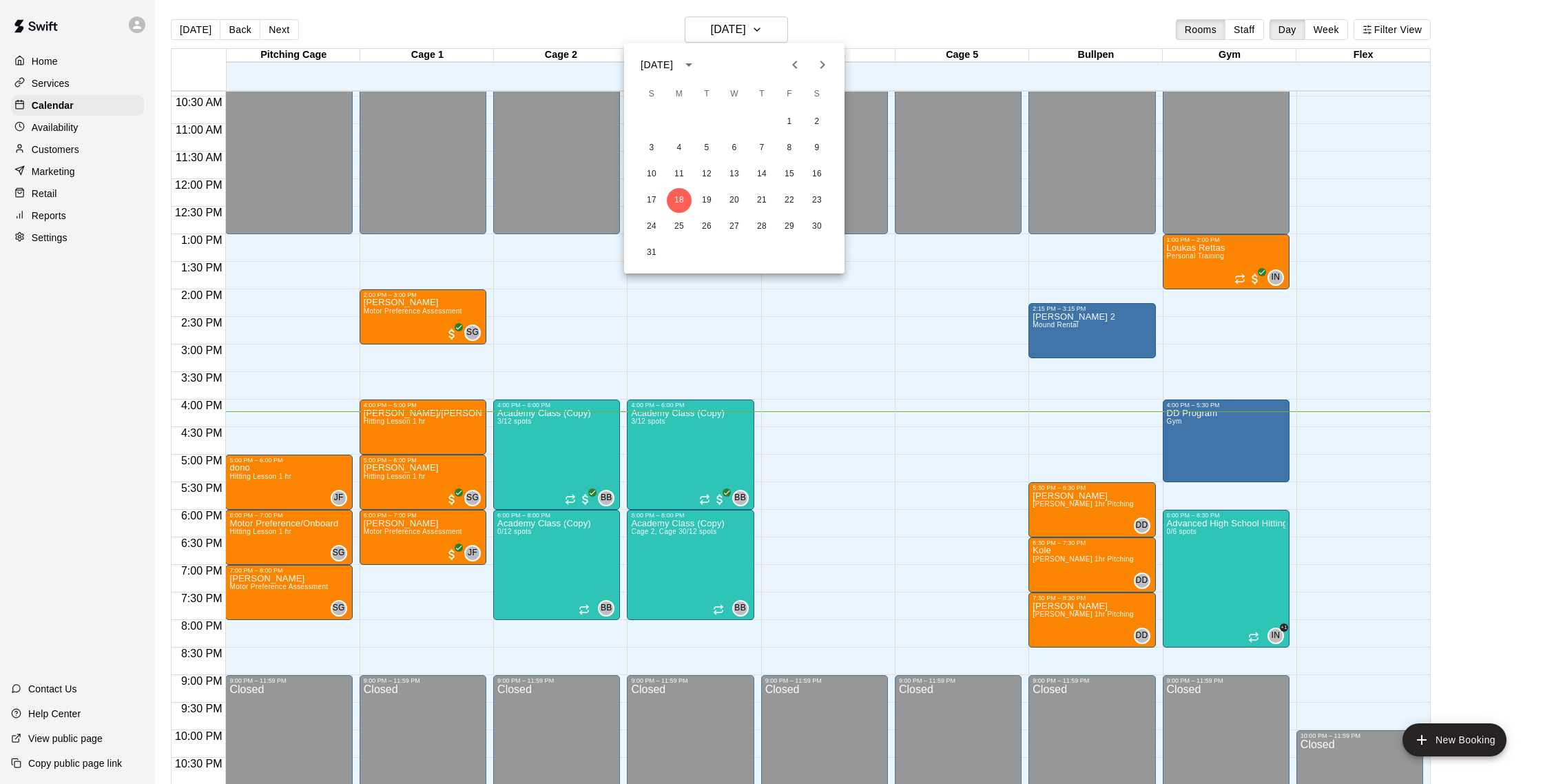
click at [606, 10] on div at bounding box center [771, 392] width 1543 height 784
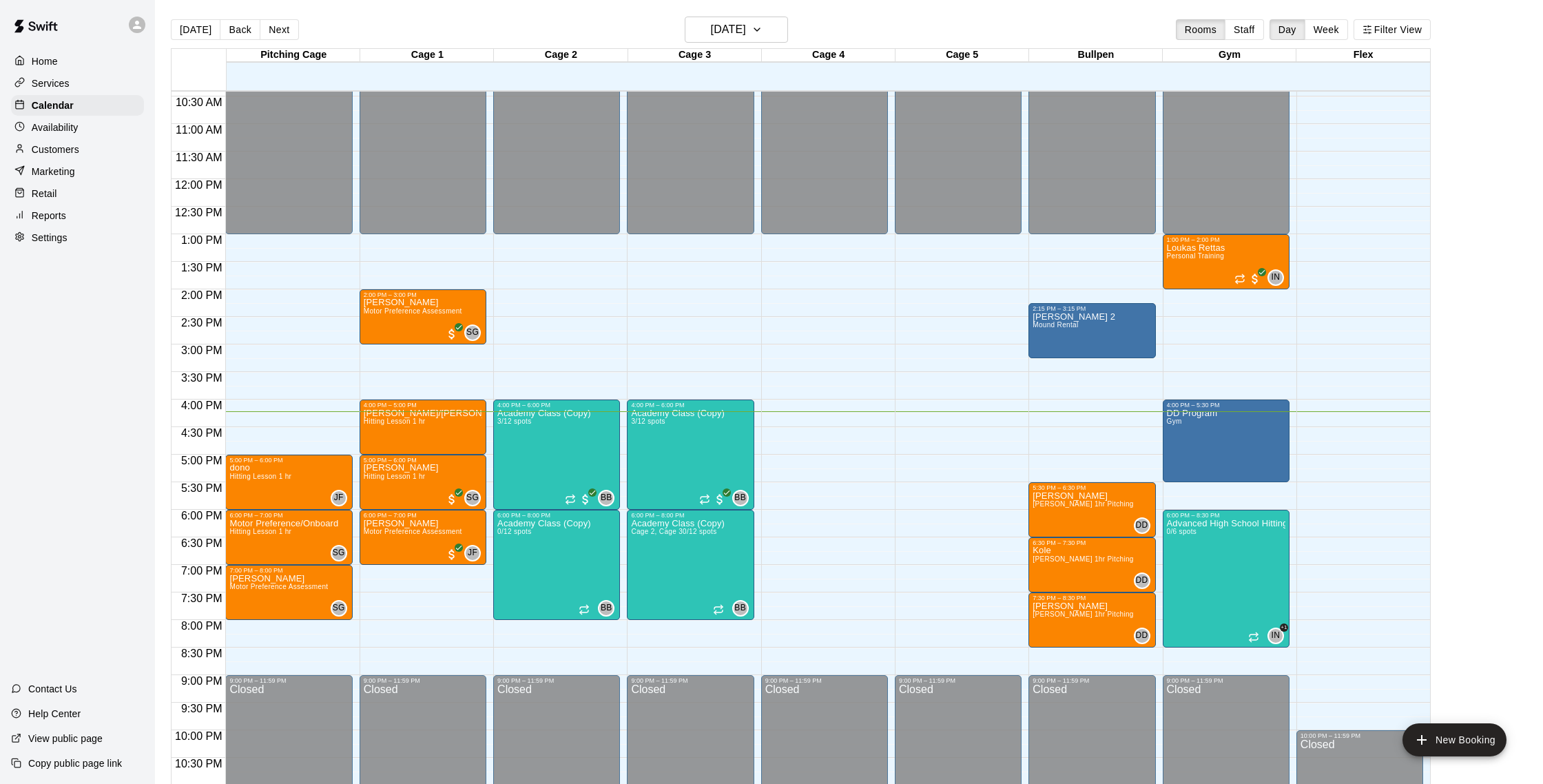
click at [79, 123] on div "Availability" at bounding box center [77, 127] width 133 height 21
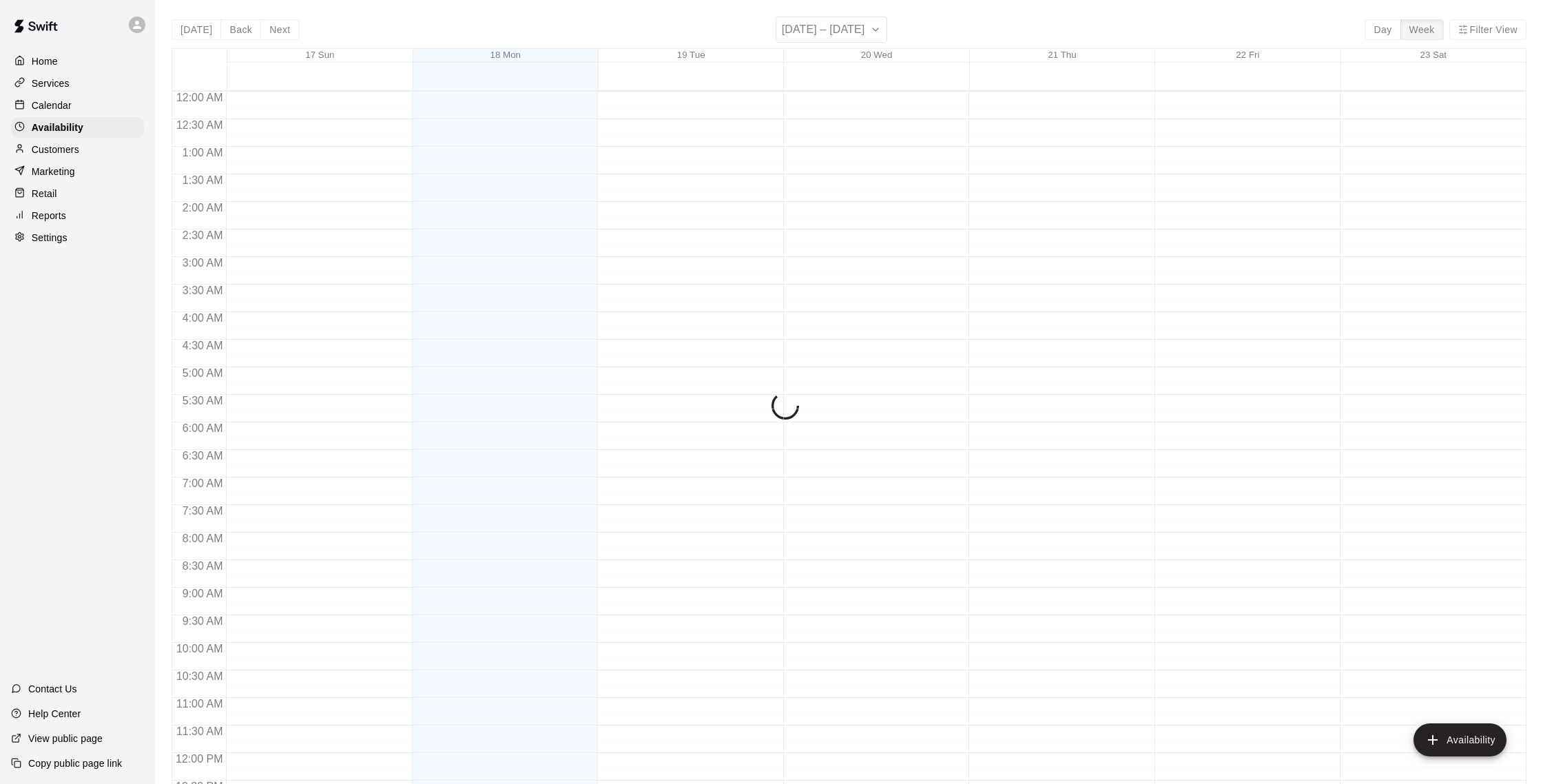
scroll to position [615, 0]
click at [69, 154] on p "Customers" at bounding box center [55, 149] width 48 height 14
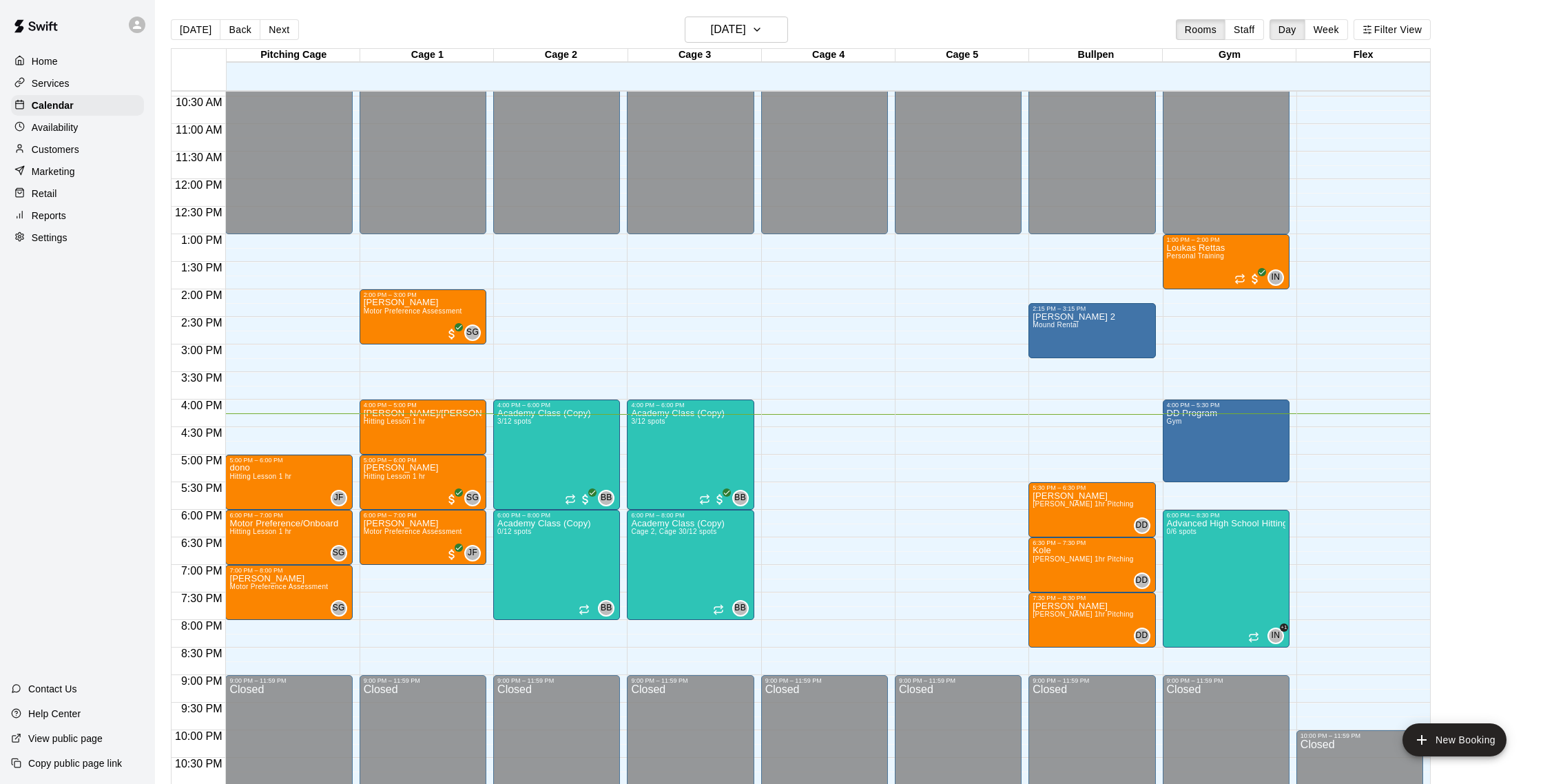
scroll to position [2, 0]
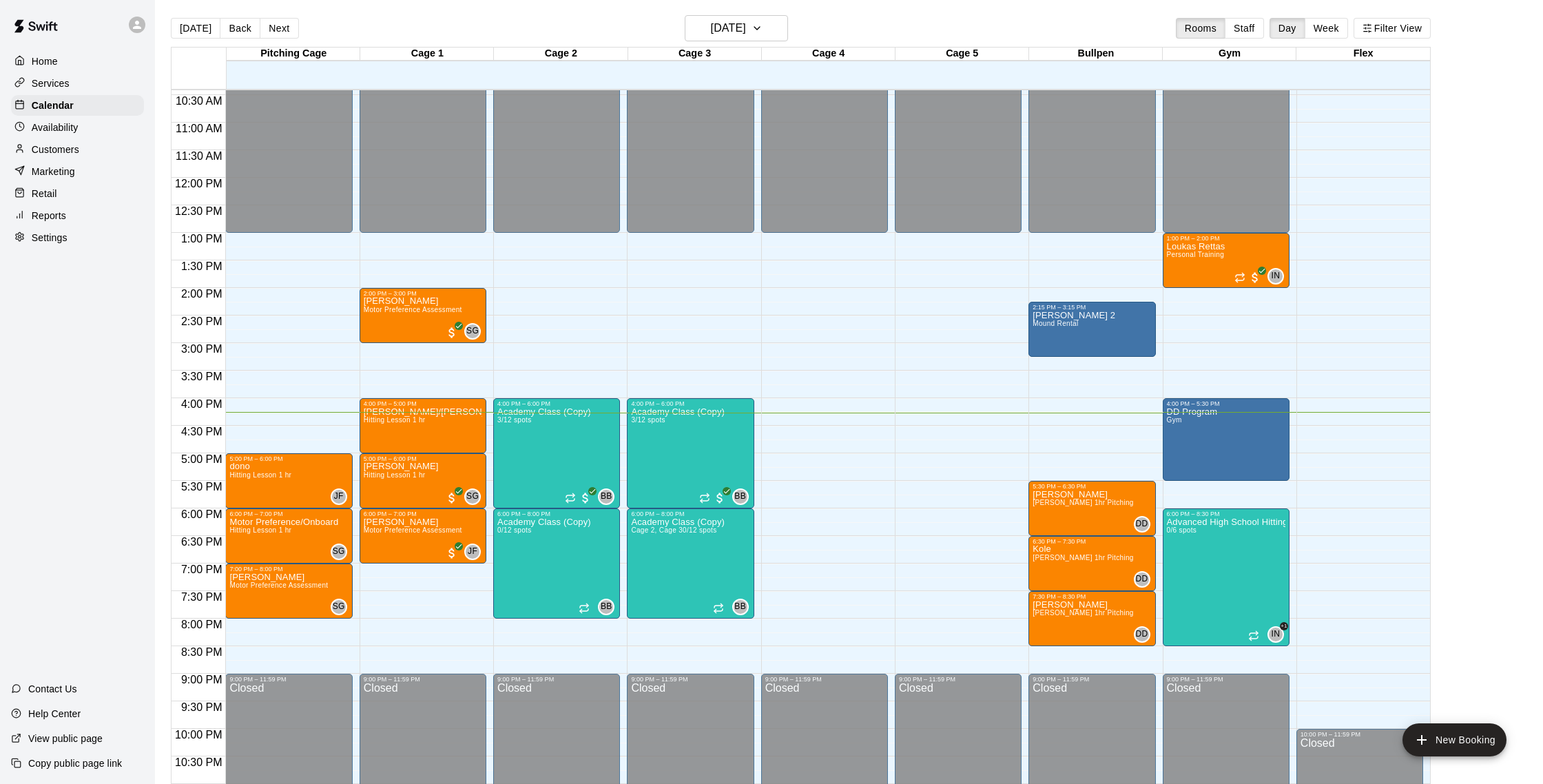
click at [75, 158] on div "Customers" at bounding box center [77, 149] width 133 height 21
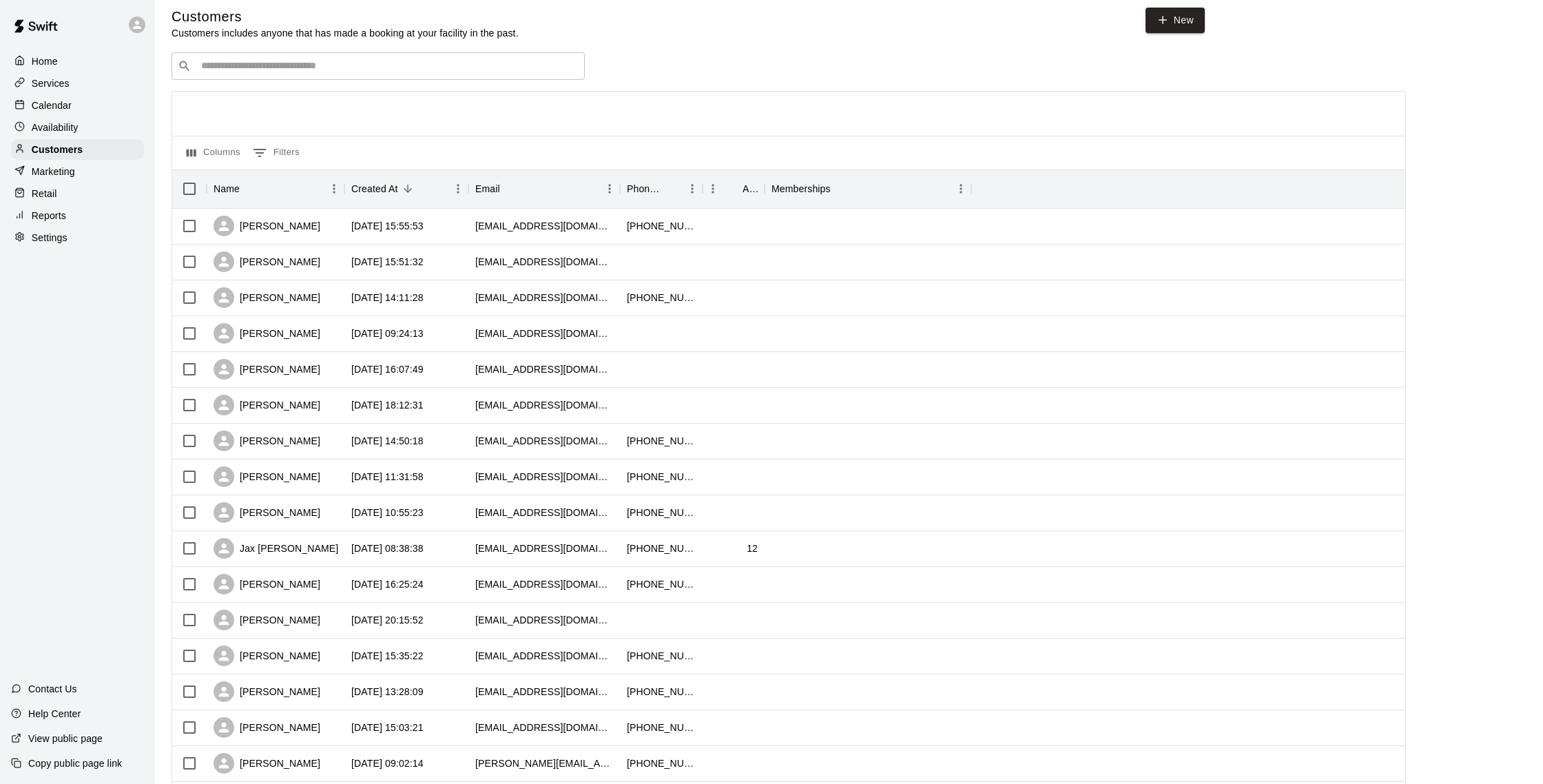
scroll to position [14, 0]
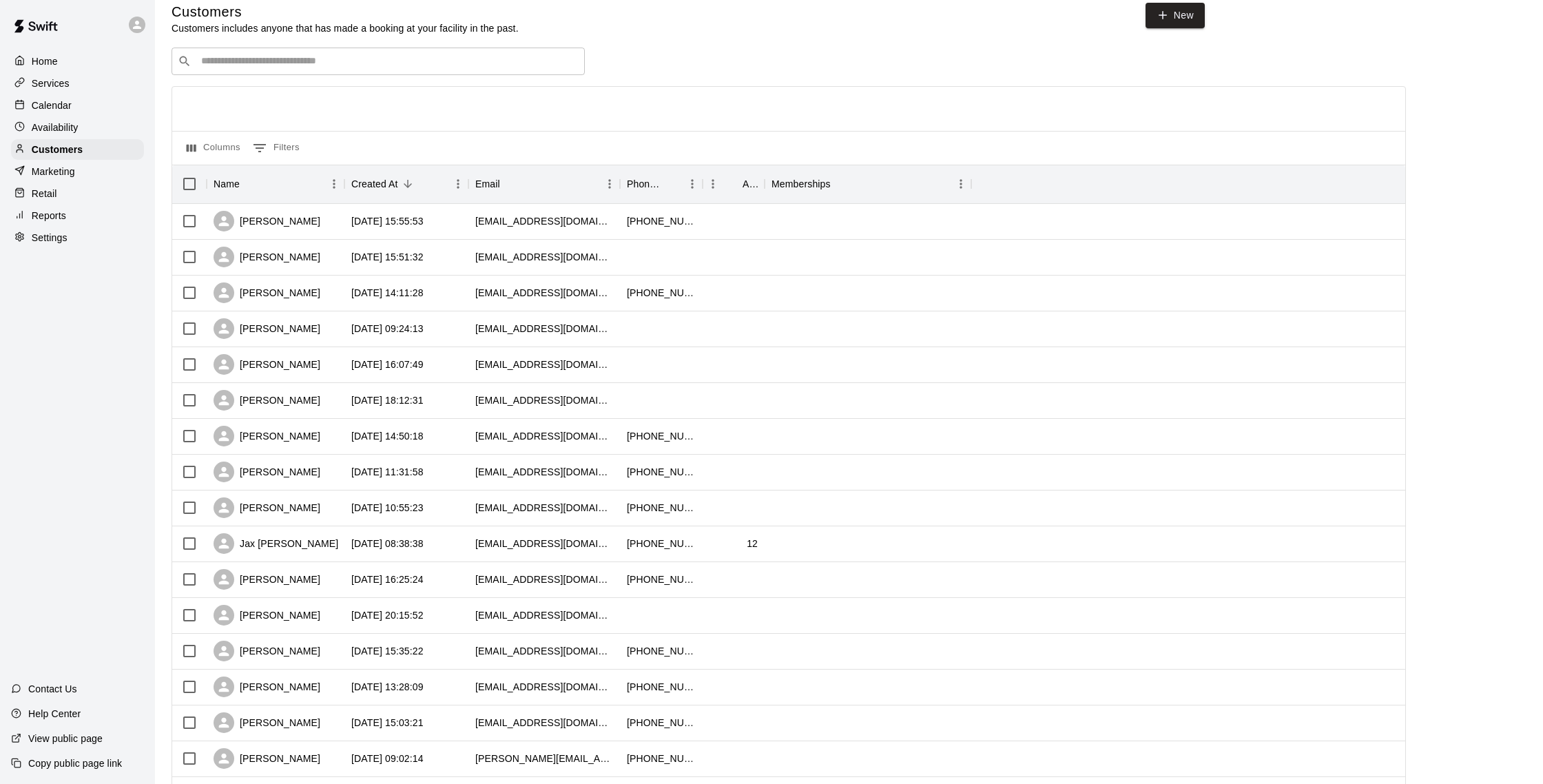
click at [91, 102] on div "Calendar" at bounding box center [77, 105] width 133 height 21
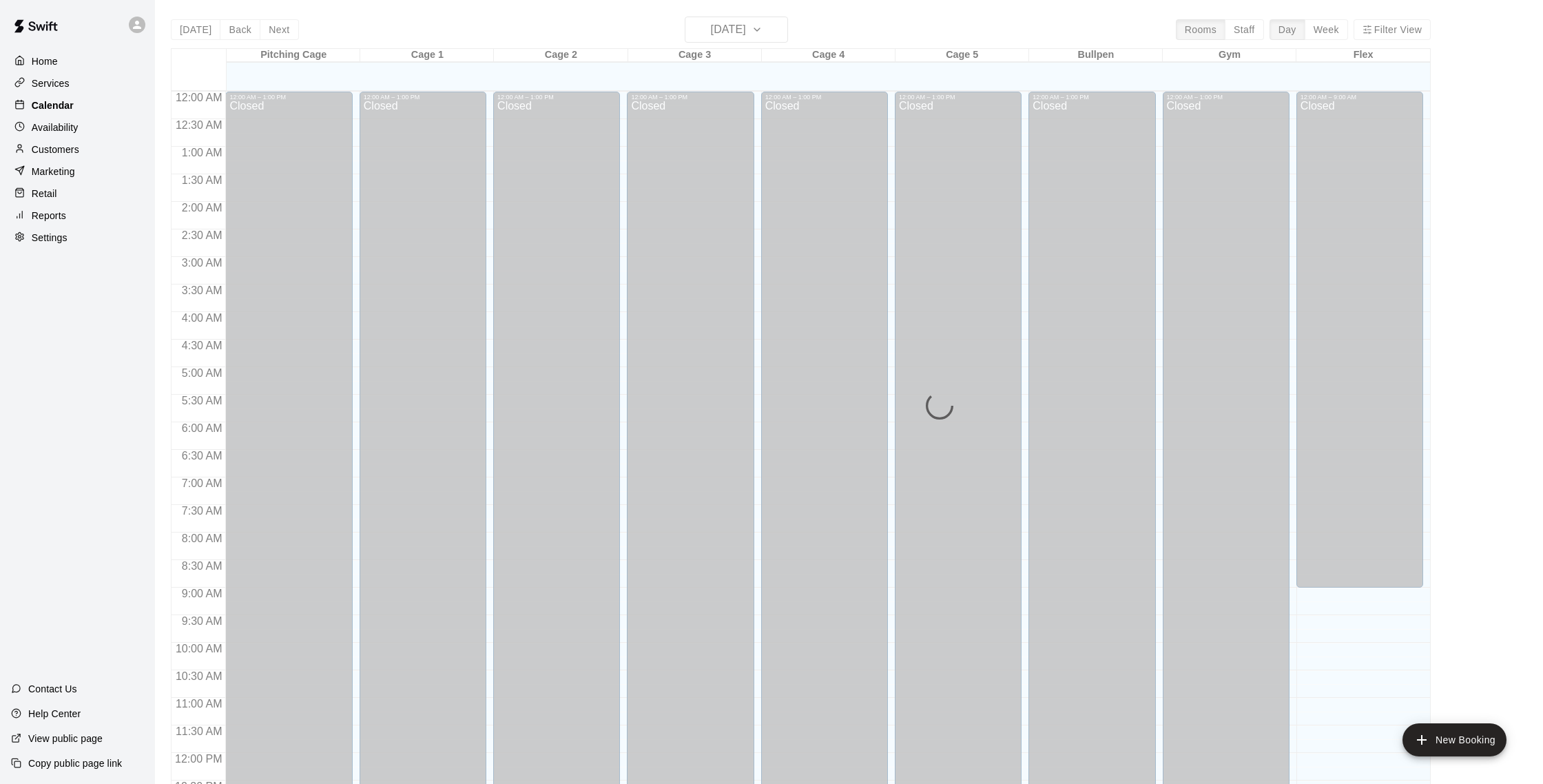
scroll to position [574, 0]
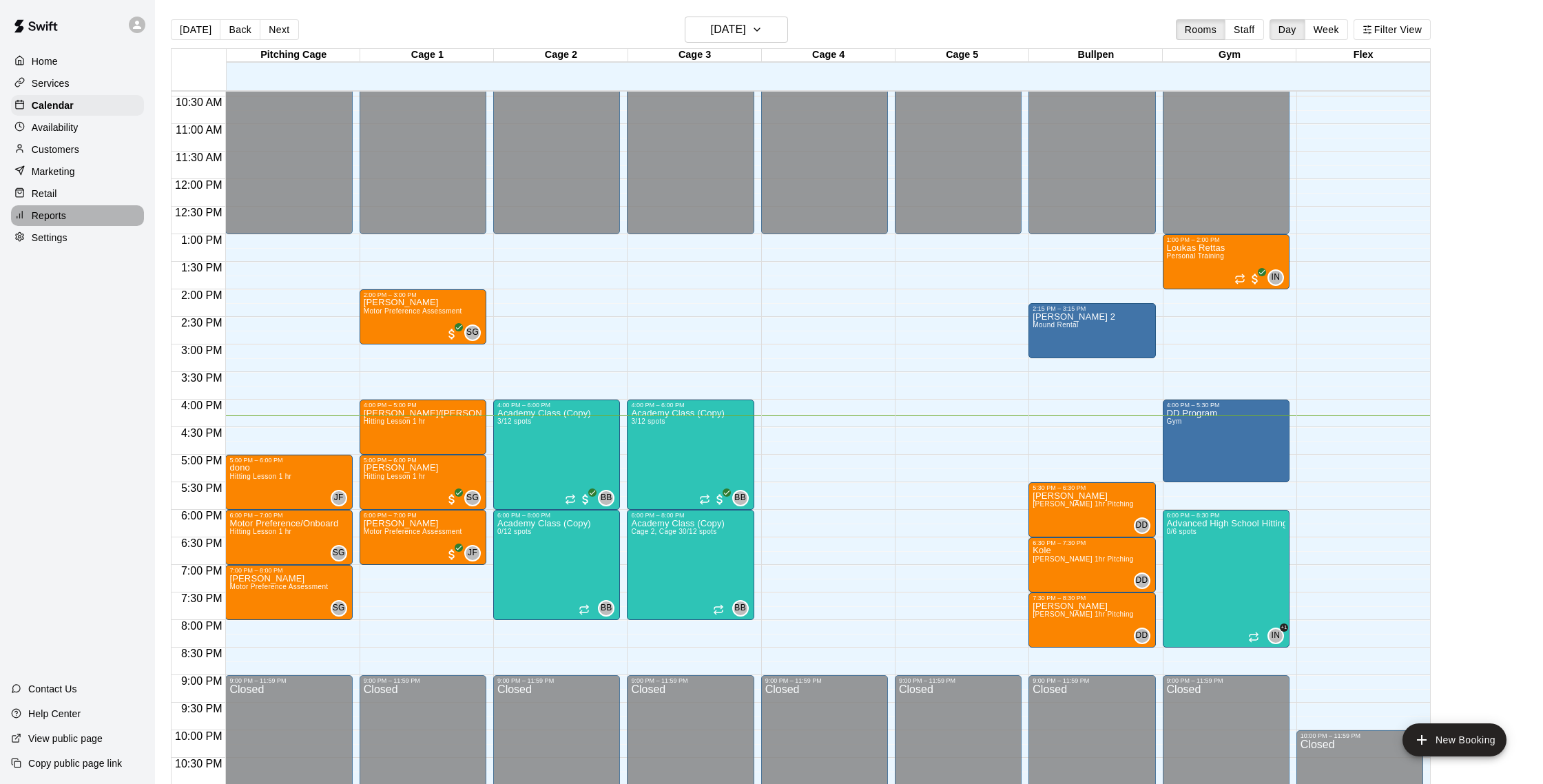
click at [71, 216] on div "Reports" at bounding box center [77, 215] width 133 height 21
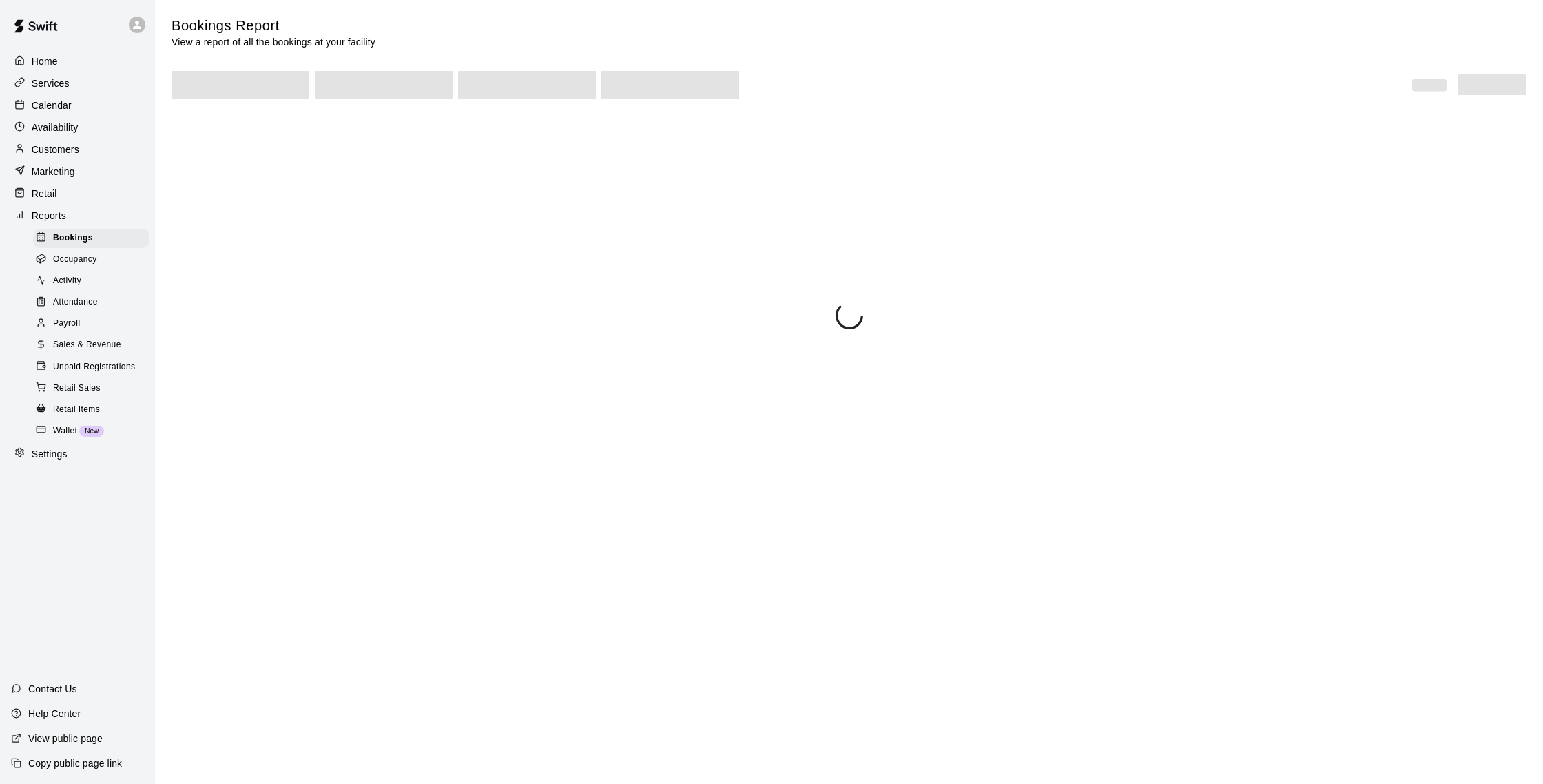
click at [95, 343] on span "Sales & Revenue" at bounding box center [87, 345] width 68 height 14
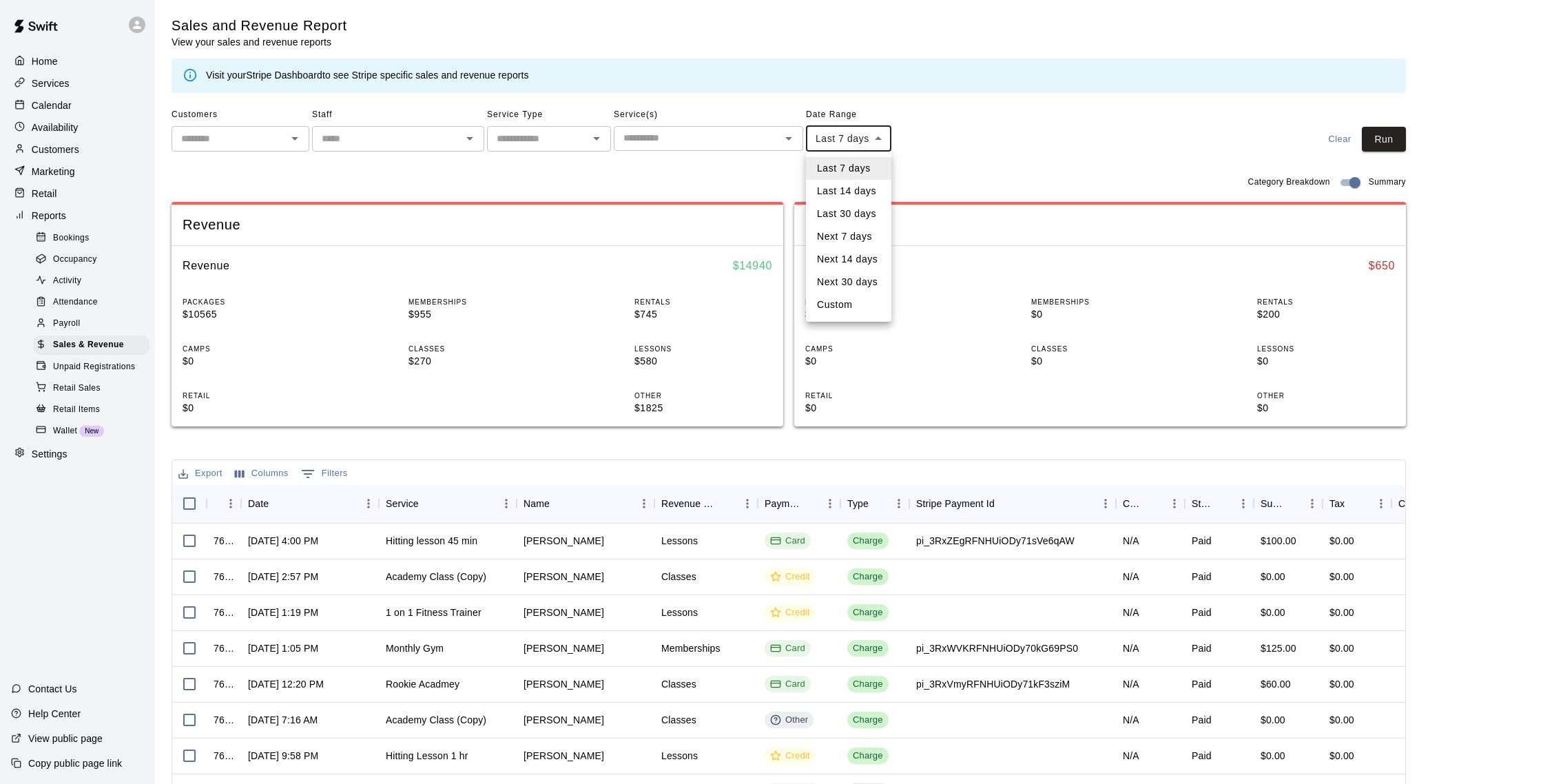
click at [807, 128] on body "Home Services Calendar Availability Customers Marketing Retail Reports Bookings…" at bounding box center [771, 474] width 1543 height 947
click at [994, 124] on div at bounding box center [771, 392] width 1543 height 784
click at [77, 153] on p "Customers" at bounding box center [55, 149] width 48 height 14
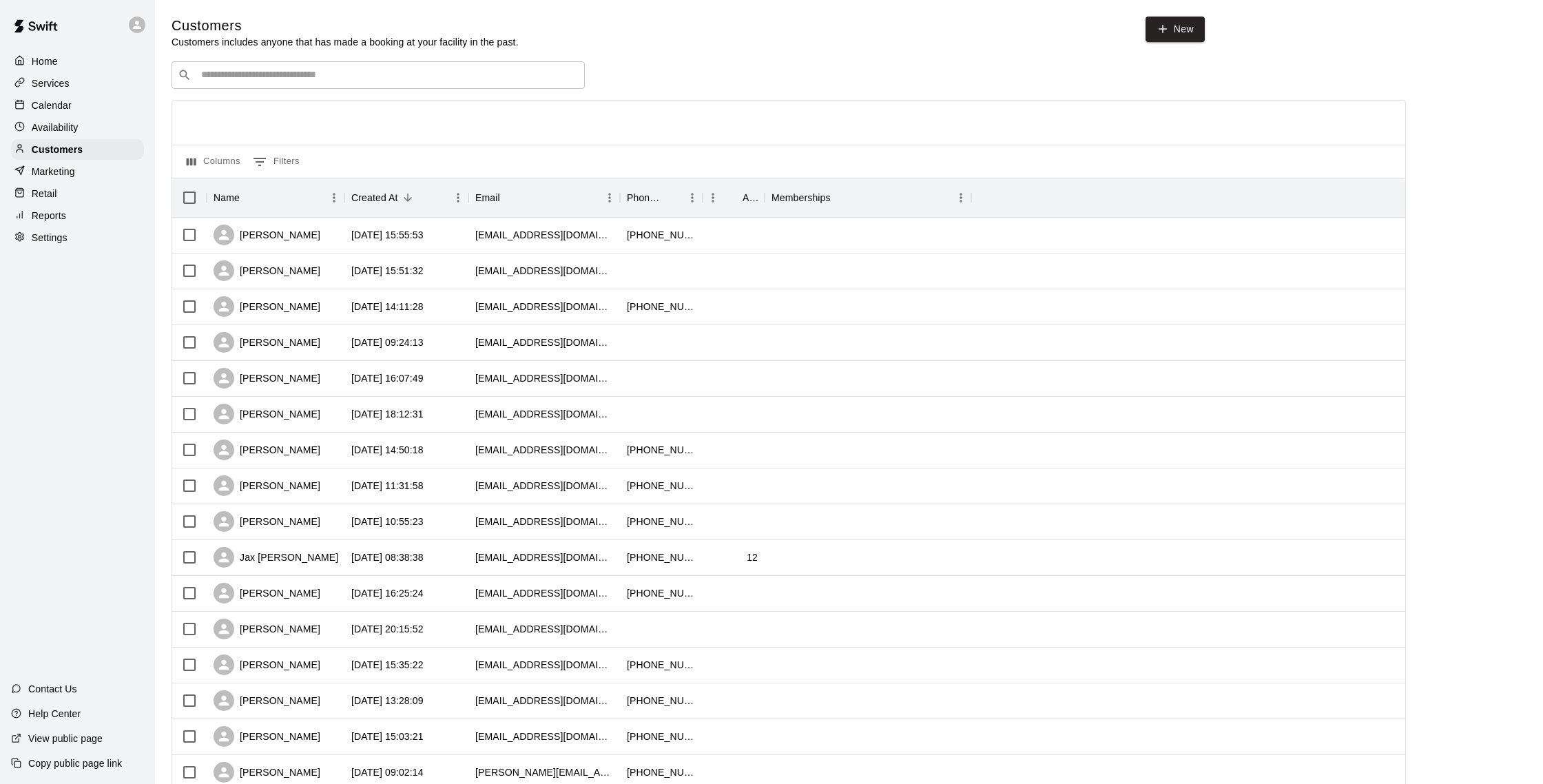
click at [216, 73] on input "Search customers by name or email" at bounding box center [387, 75] width 381 height 14
type input "*****"
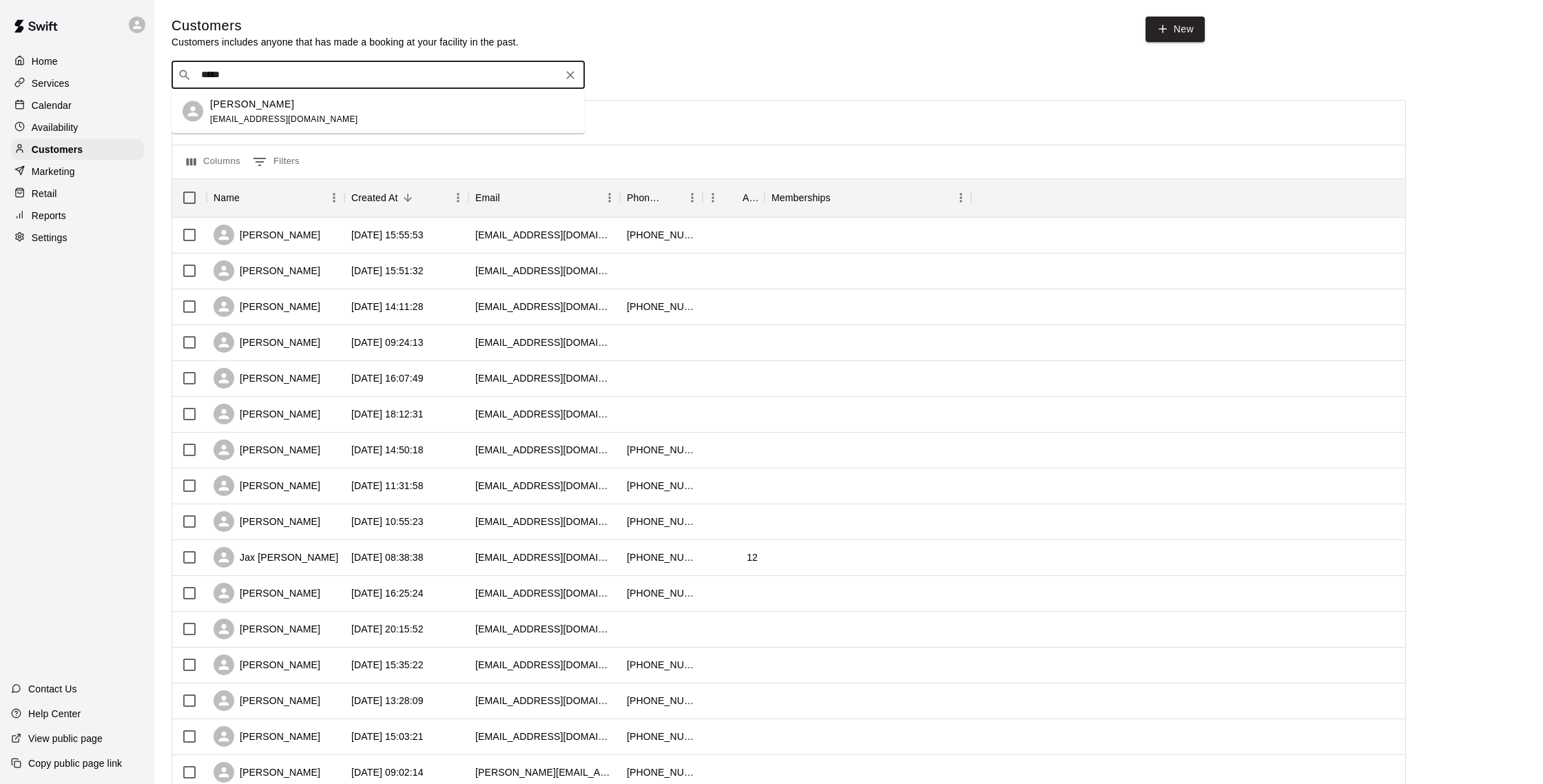
click at [211, 104] on p "[PERSON_NAME]" at bounding box center [252, 104] width 84 height 15
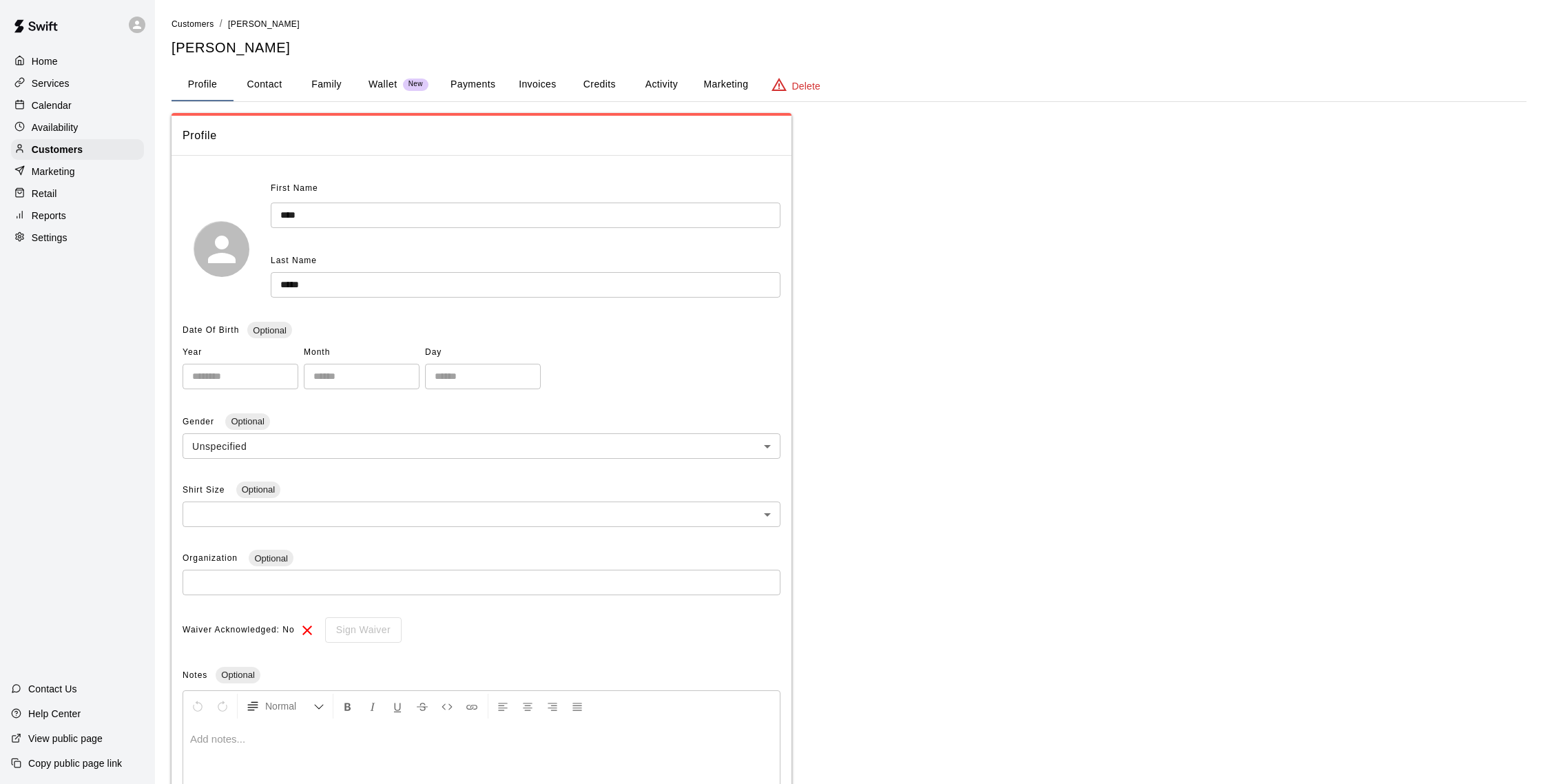
click at [671, 93] on button "Activity" at bounding box center [661, 85] width 62 height 33
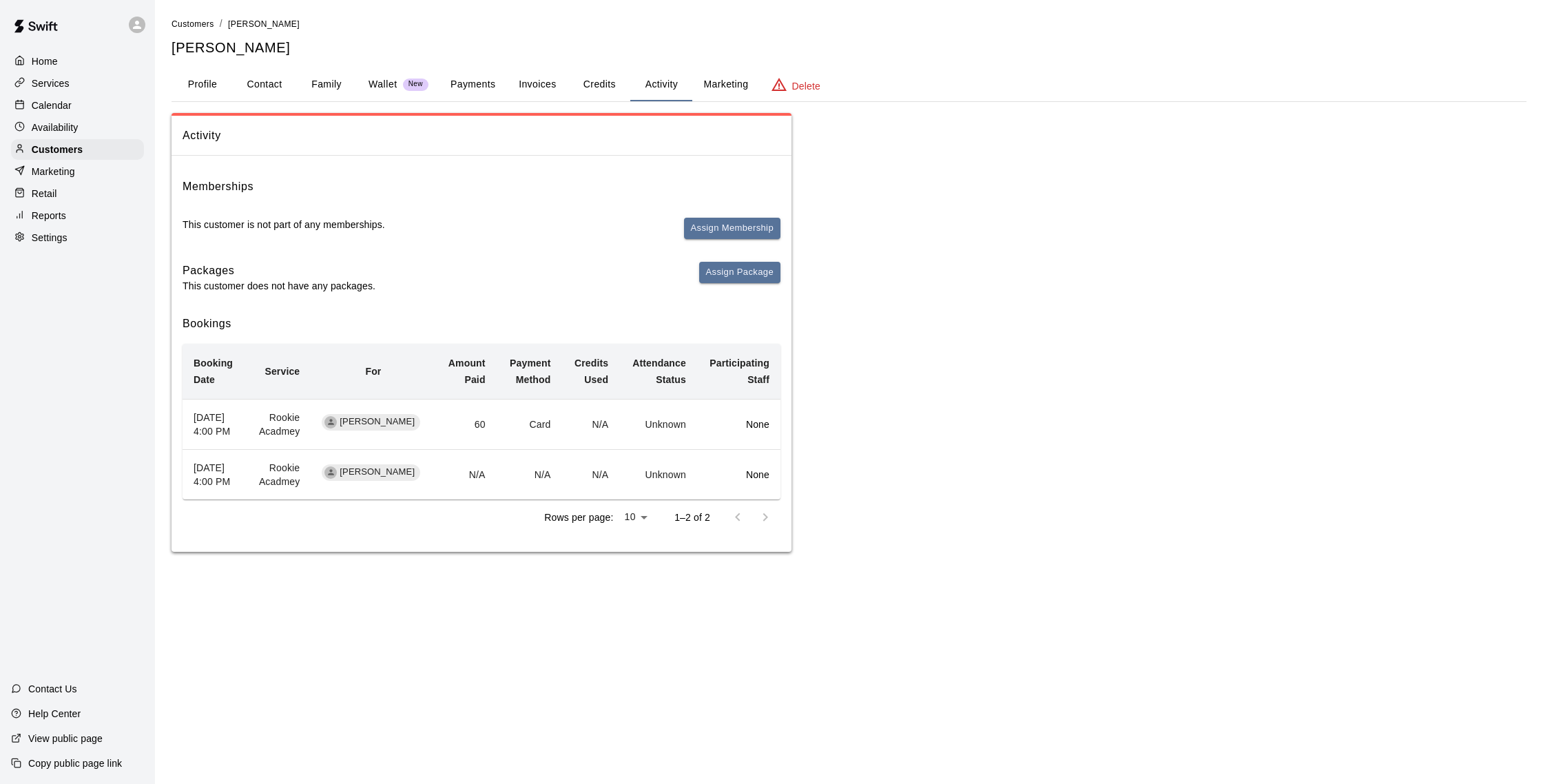
click at [469, 84] on button "Payments" at bounding box center [472, 85] width 67 height 33
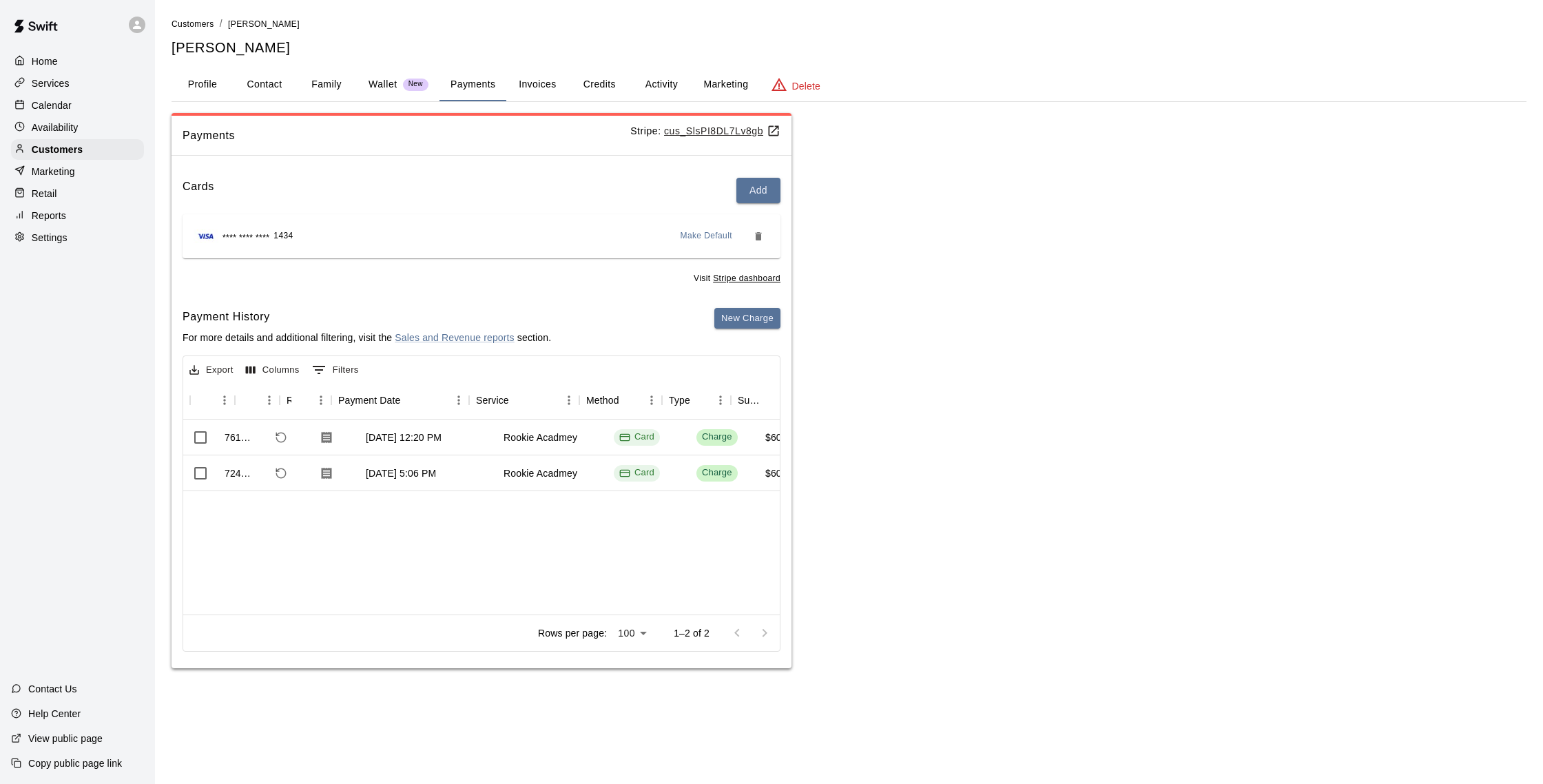
scroll to position [0, 36]
click at [316, 82] on button "Family" at bounding box center [326, 85] width 62 height 33
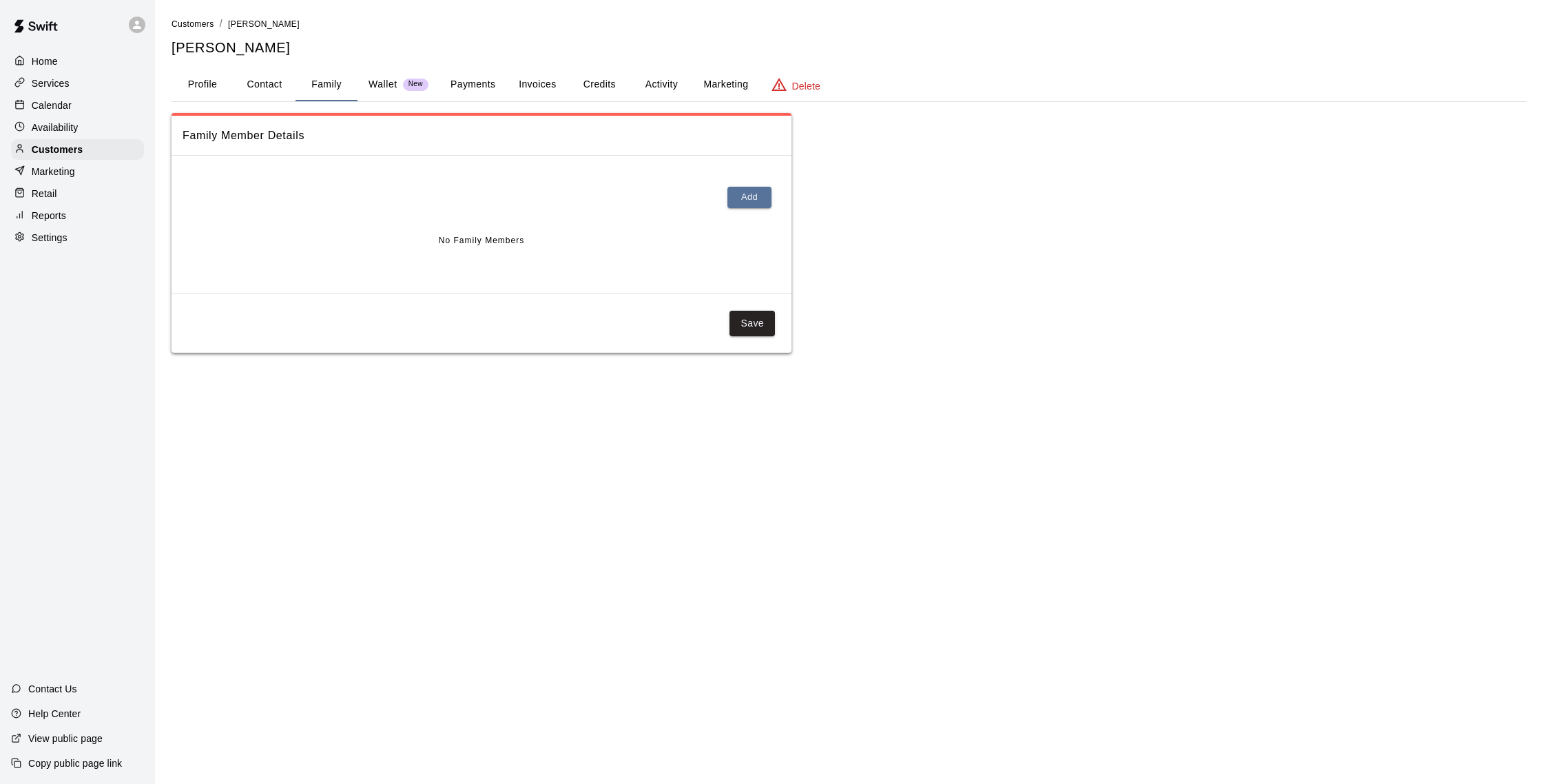
click at [263, 88] on button "Contact" at bounding box center [264, 85] width 62 height 33
select select "**"
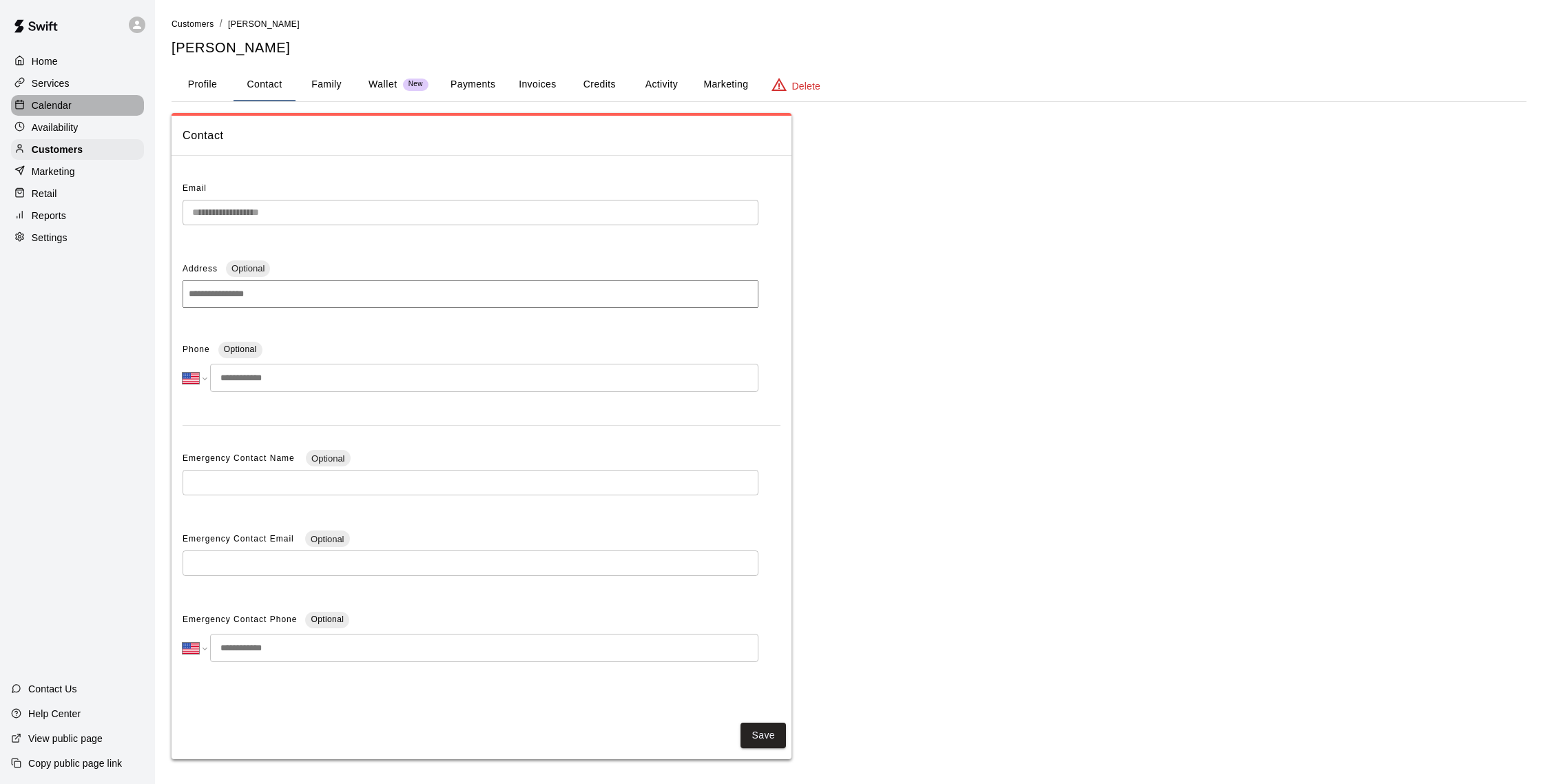
click at [56, 102] on p "Calendar" at bounding box center [51, 105] width 40 height 14
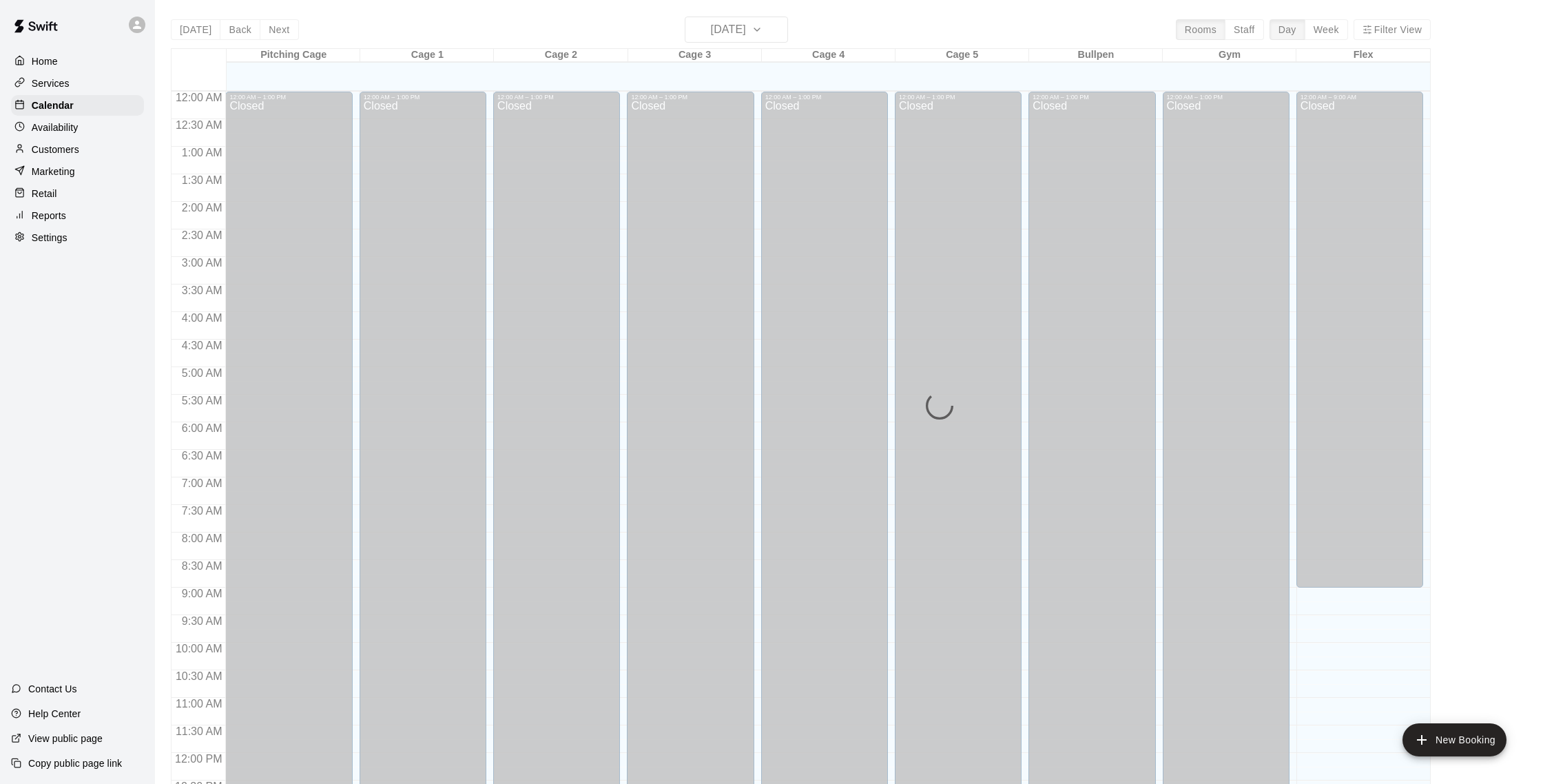
scroll to position [574, 0]
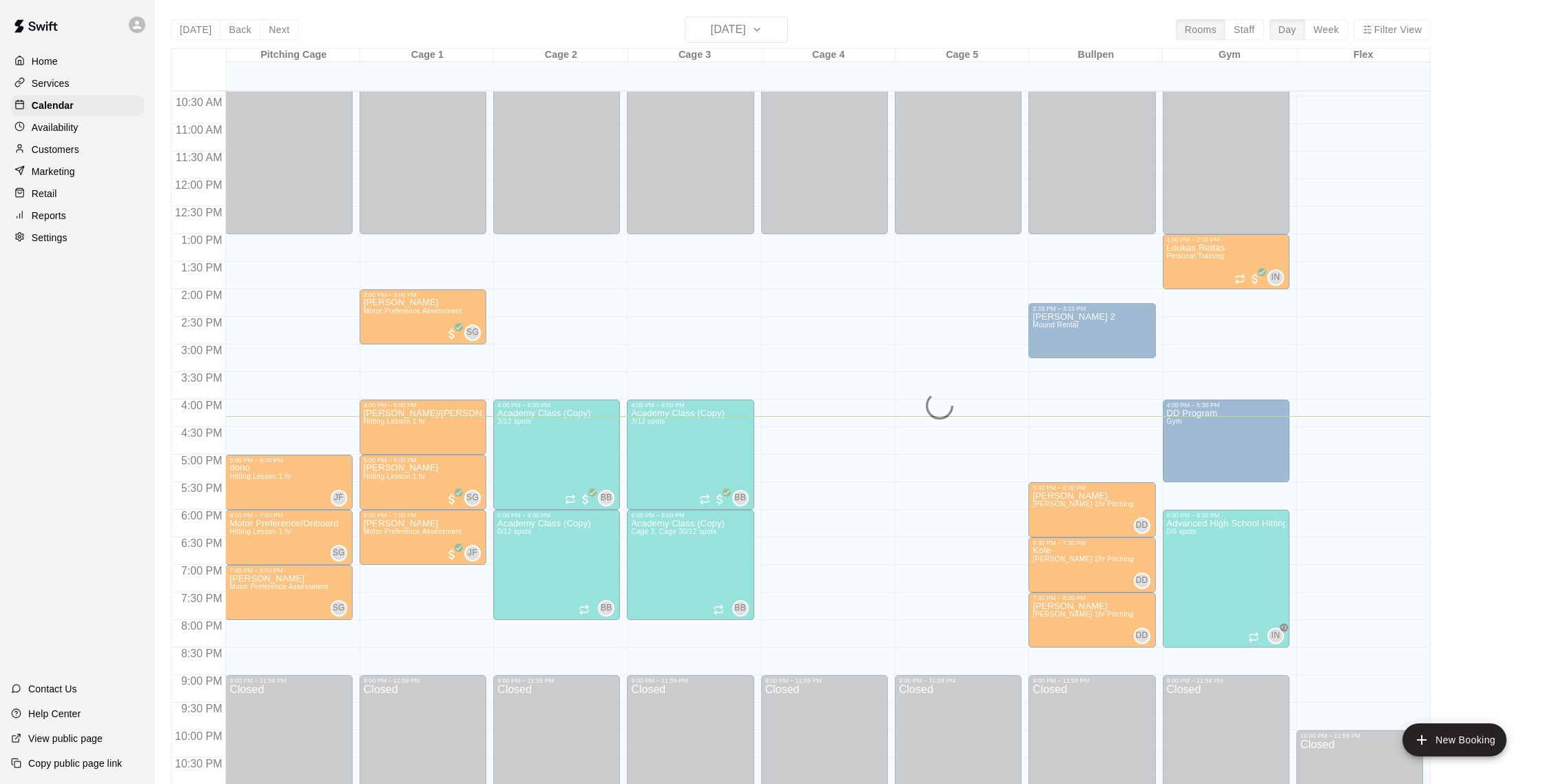
click at [64, 156] on div "Customers" at bounding box center [77, 149] width 133 height 21
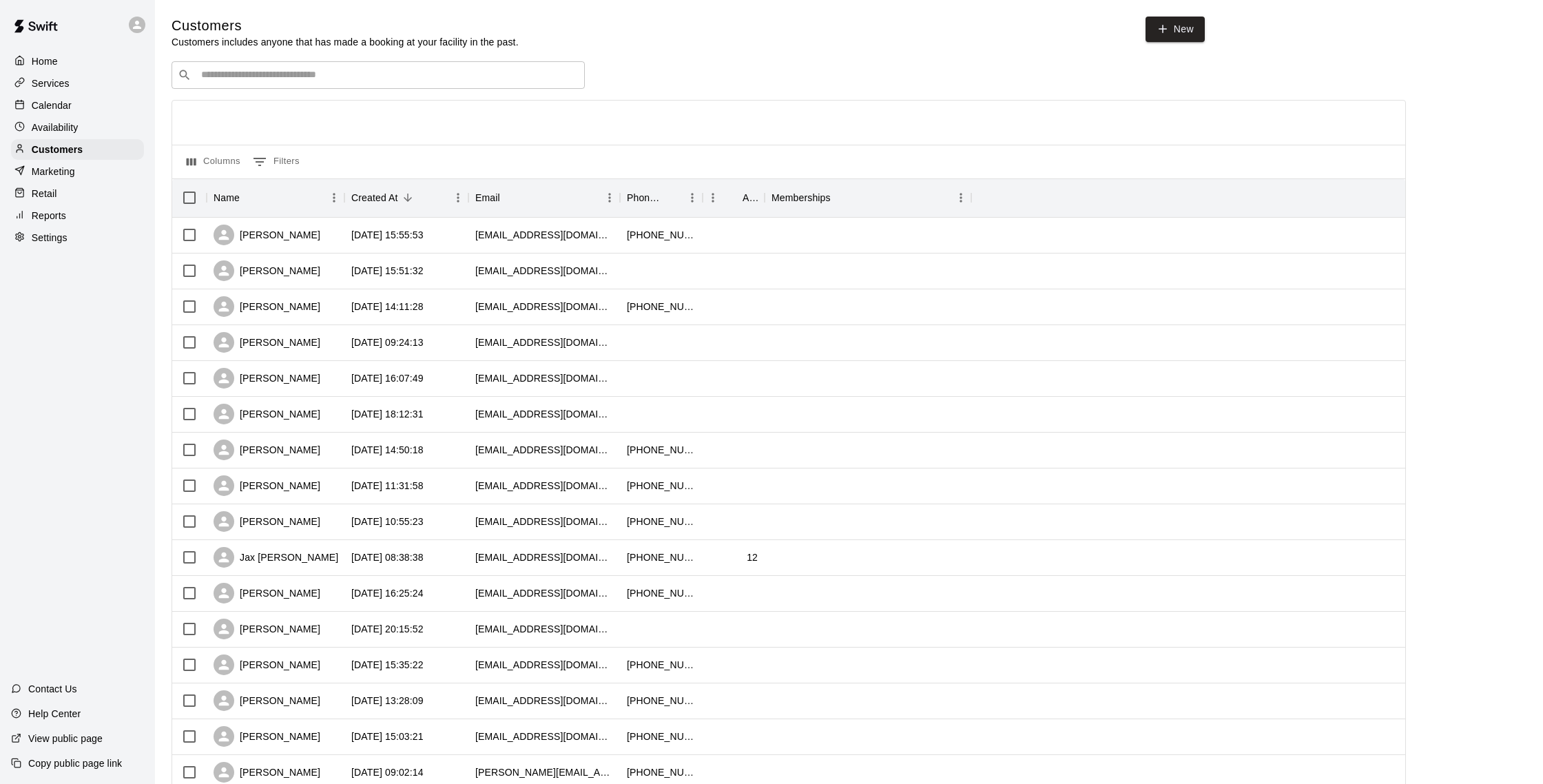
click at [262, 82] on div "​ ​" at bounding box center [378, 74] width 414 height 27
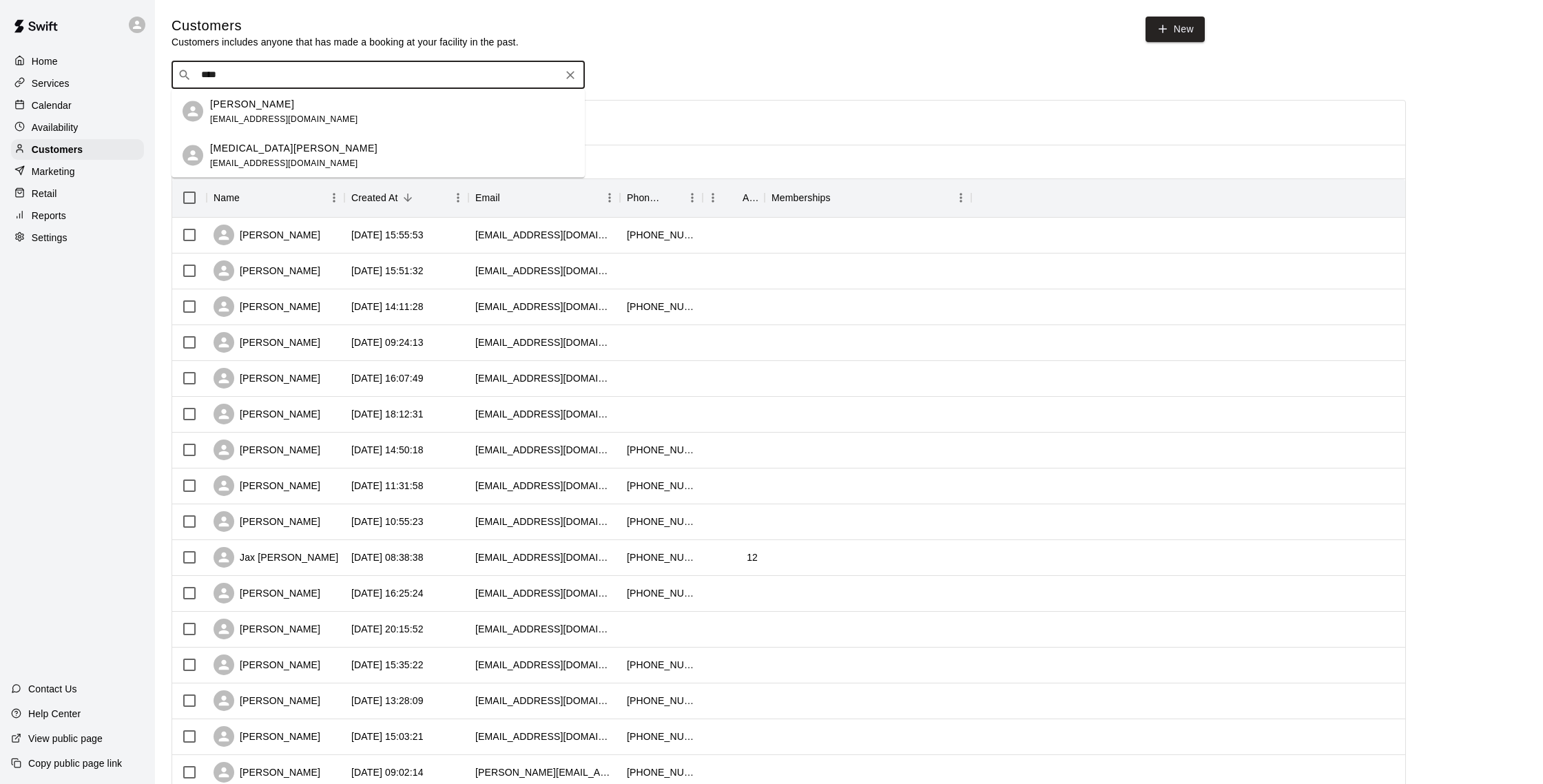
type input "*****"
click at [303, 115] on div "[PERSON_NAME] [EMAIL_ADDRESS][DOMAIN_NAME]" at bounding box center [392, 111] width 364 height 30
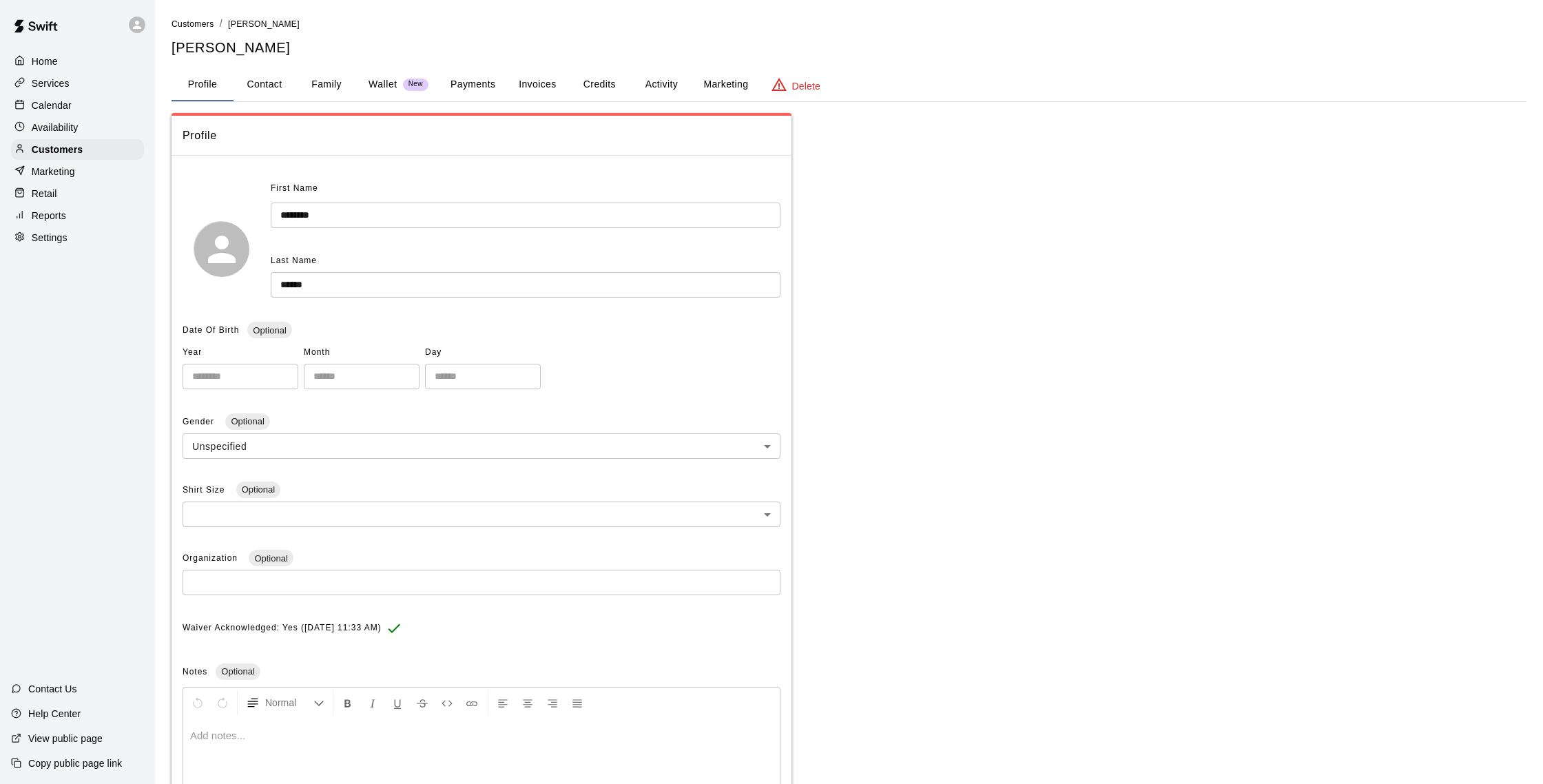
click at [673, 91] on button "Activity" at bounding box center [661, 85] width 62 height 33
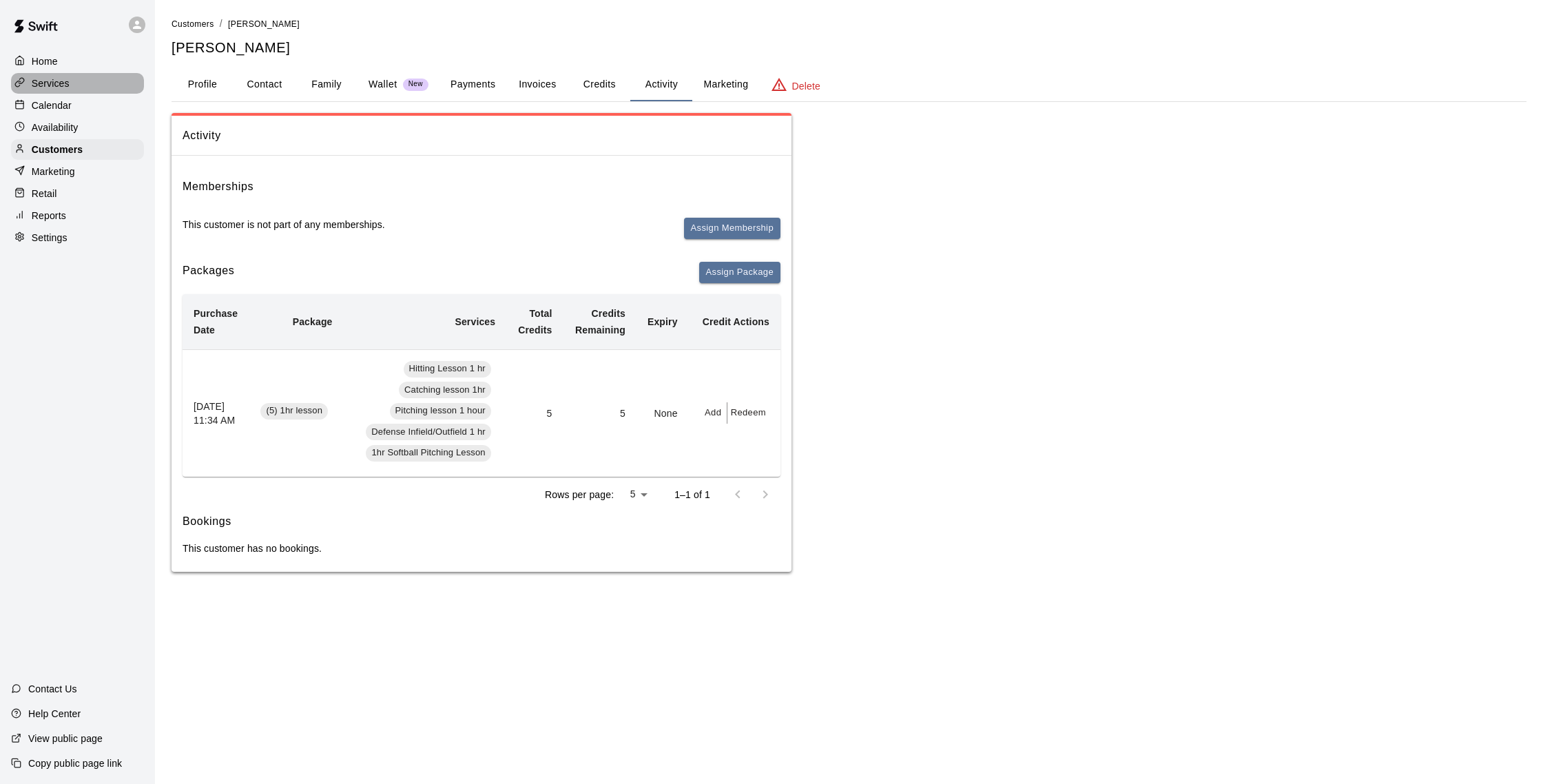
click at [63, 88] on p "Services" at bounding box center [50, 83] width 38 height 14
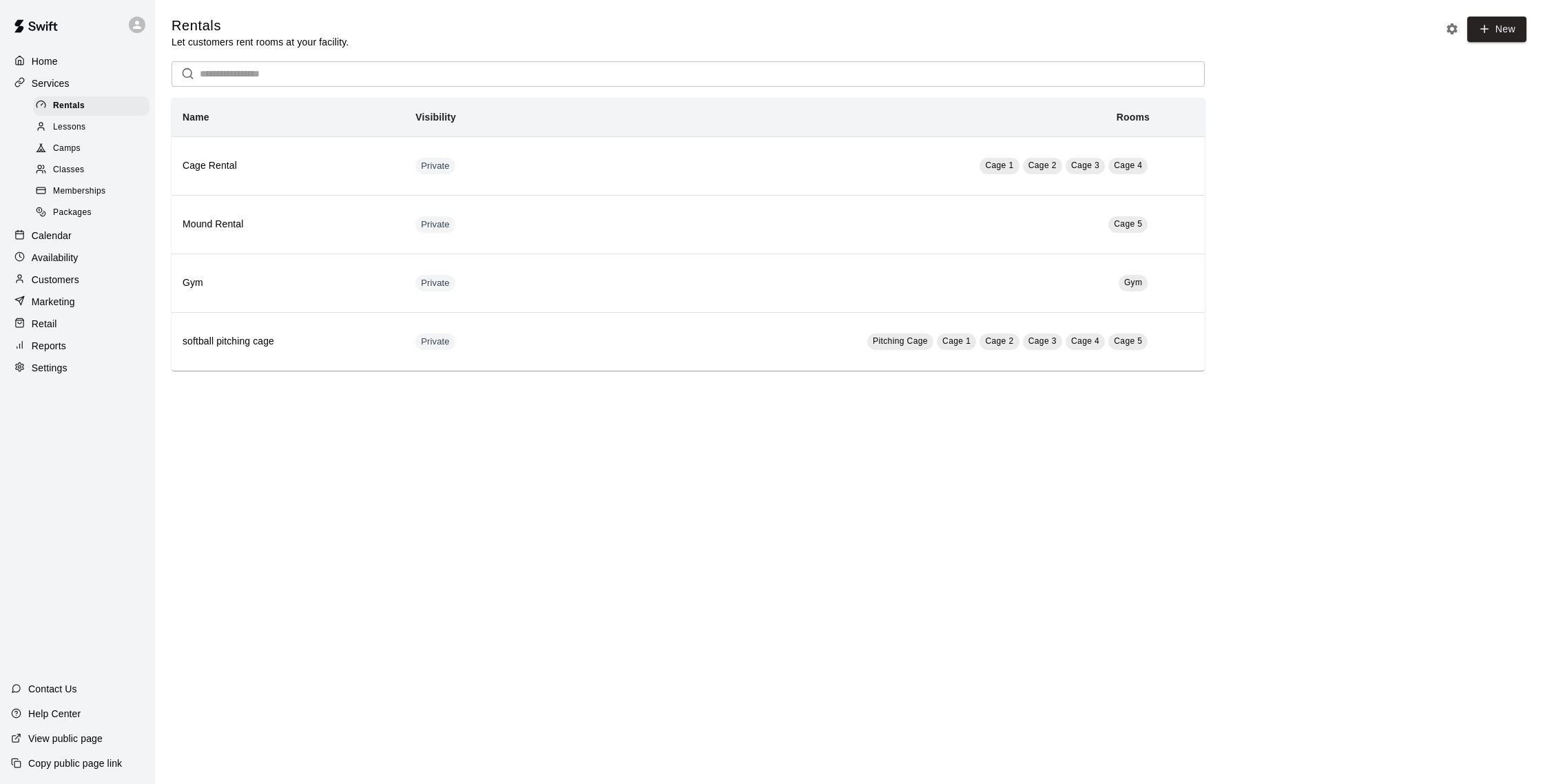
click at [86, 231] on div "Calendar" at bounding box center [77, 235] width 133 height 21
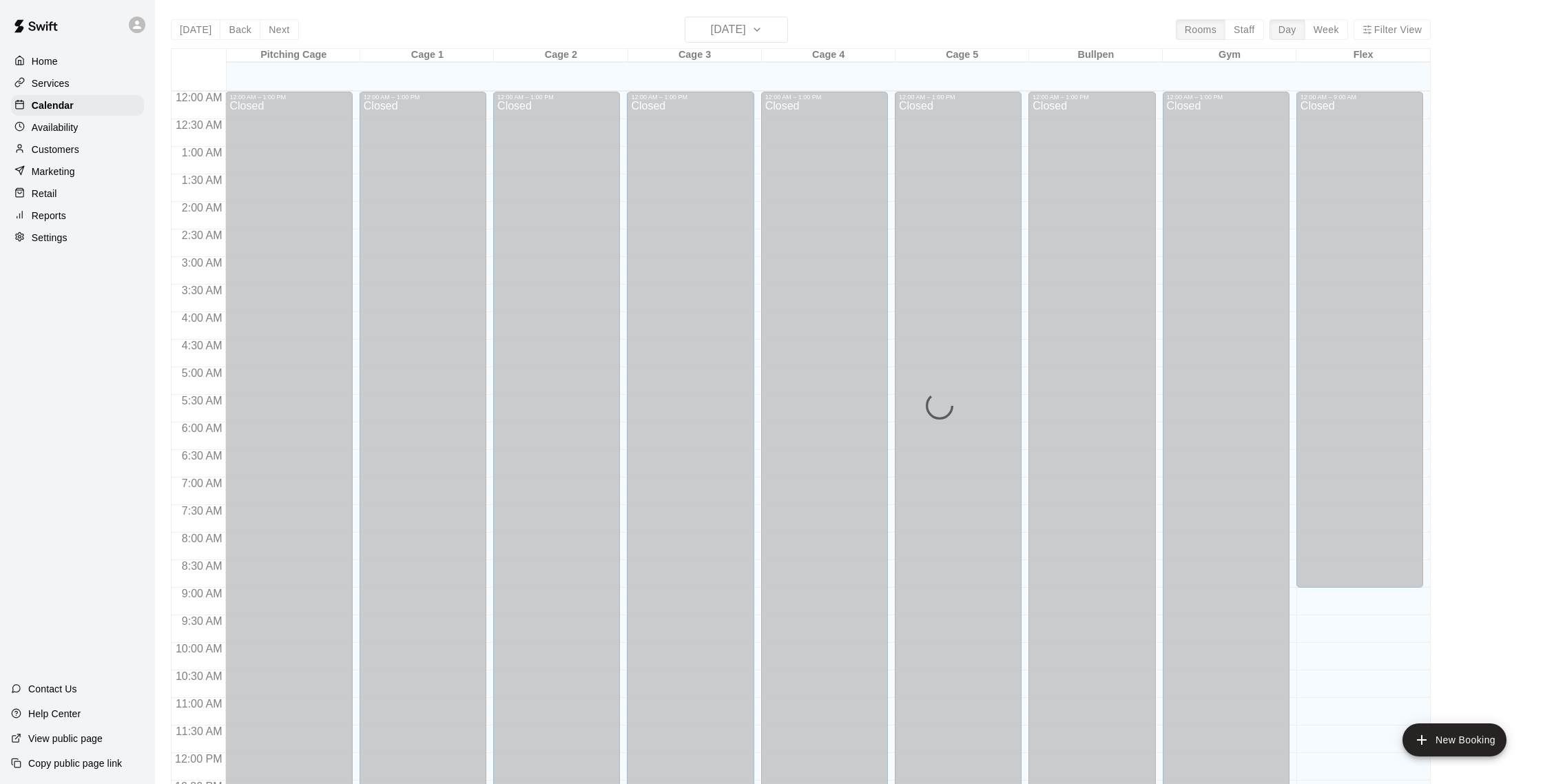
scroll to position [574, 0]
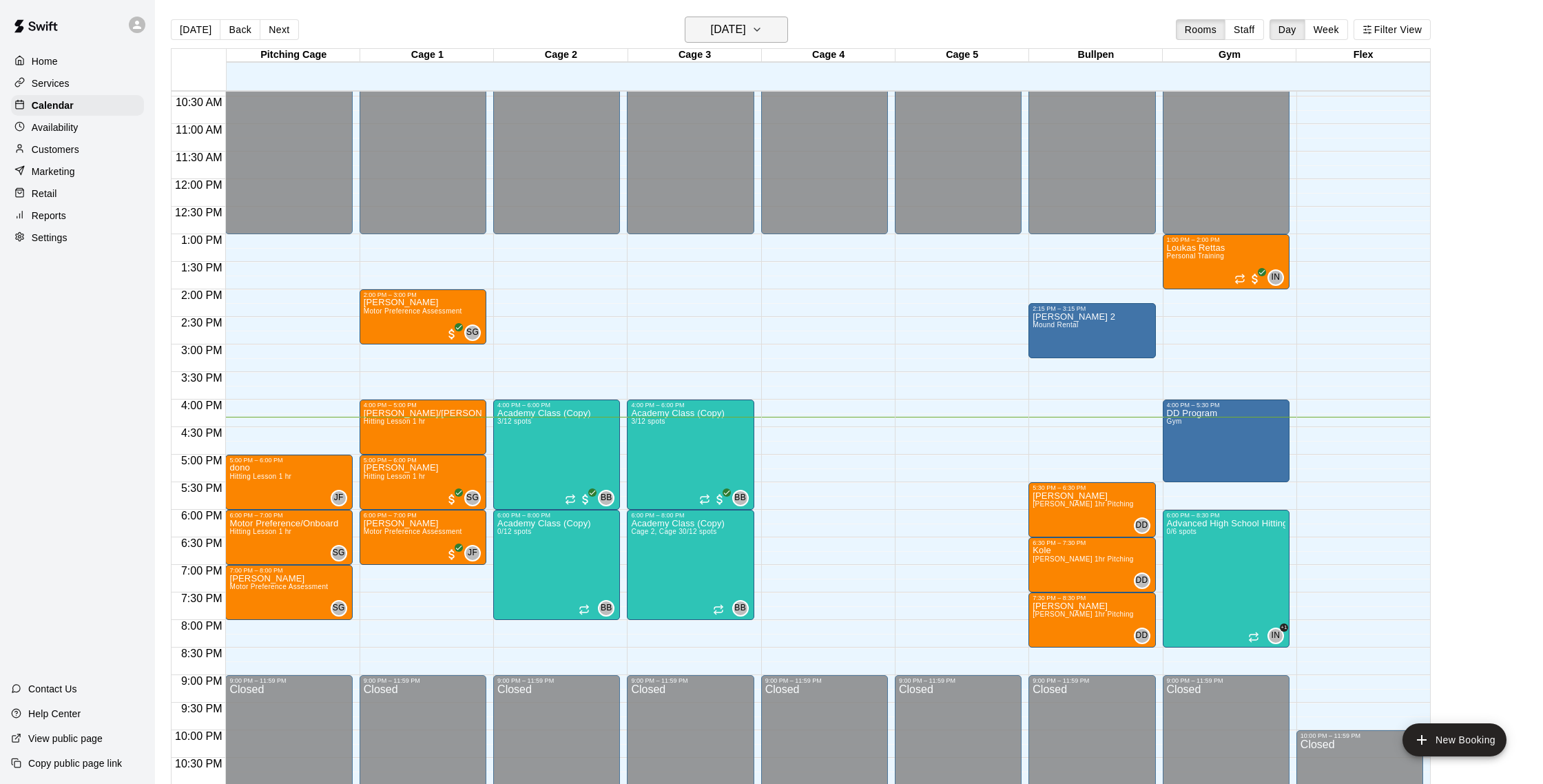
click at [746, 31] on h6 "[DATE]" at bounding box center [728, 29] width 35 height 19
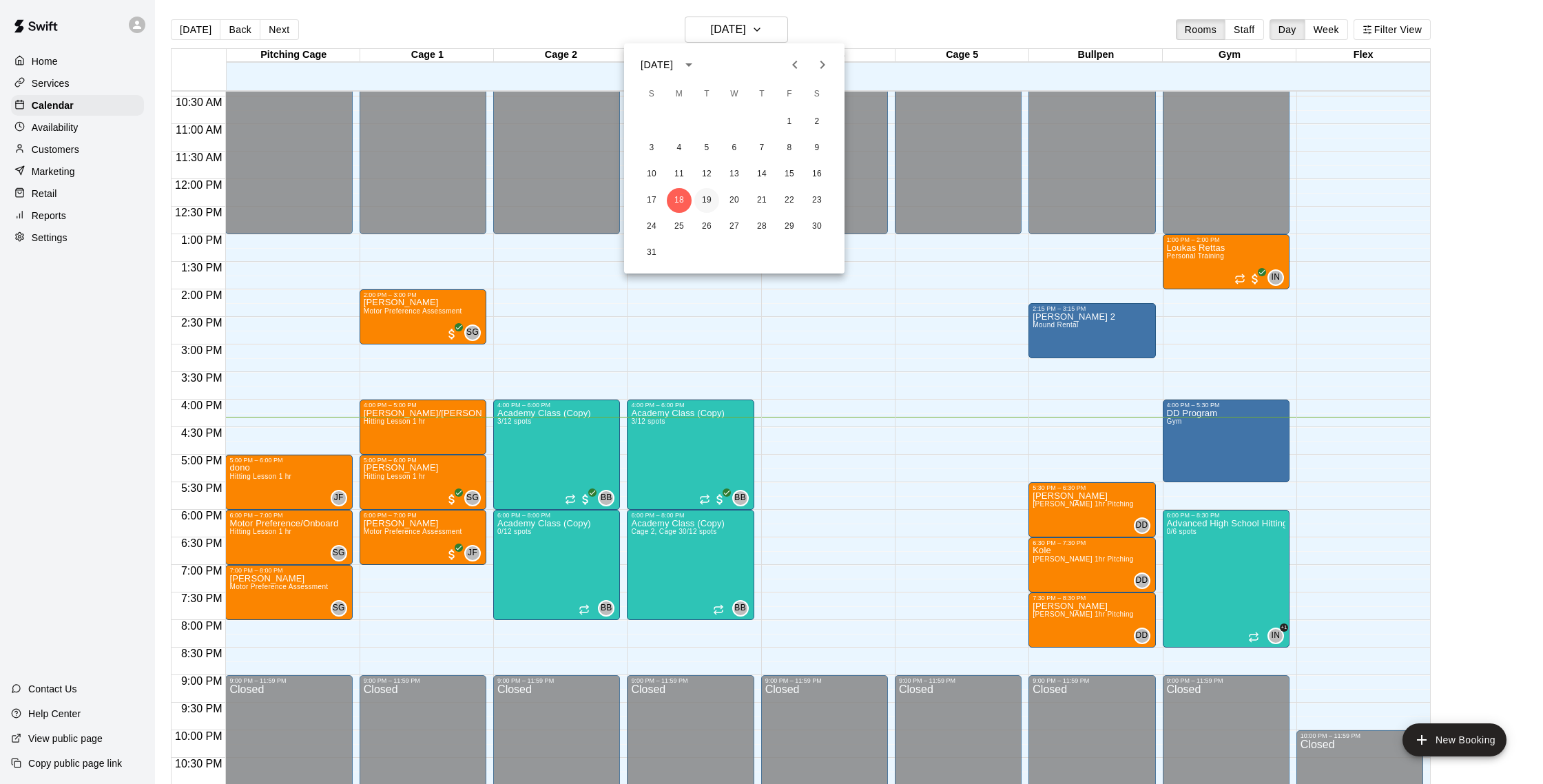
click at [711, 197] on button "19" at bounding box center [707, 200] width 25 height 25
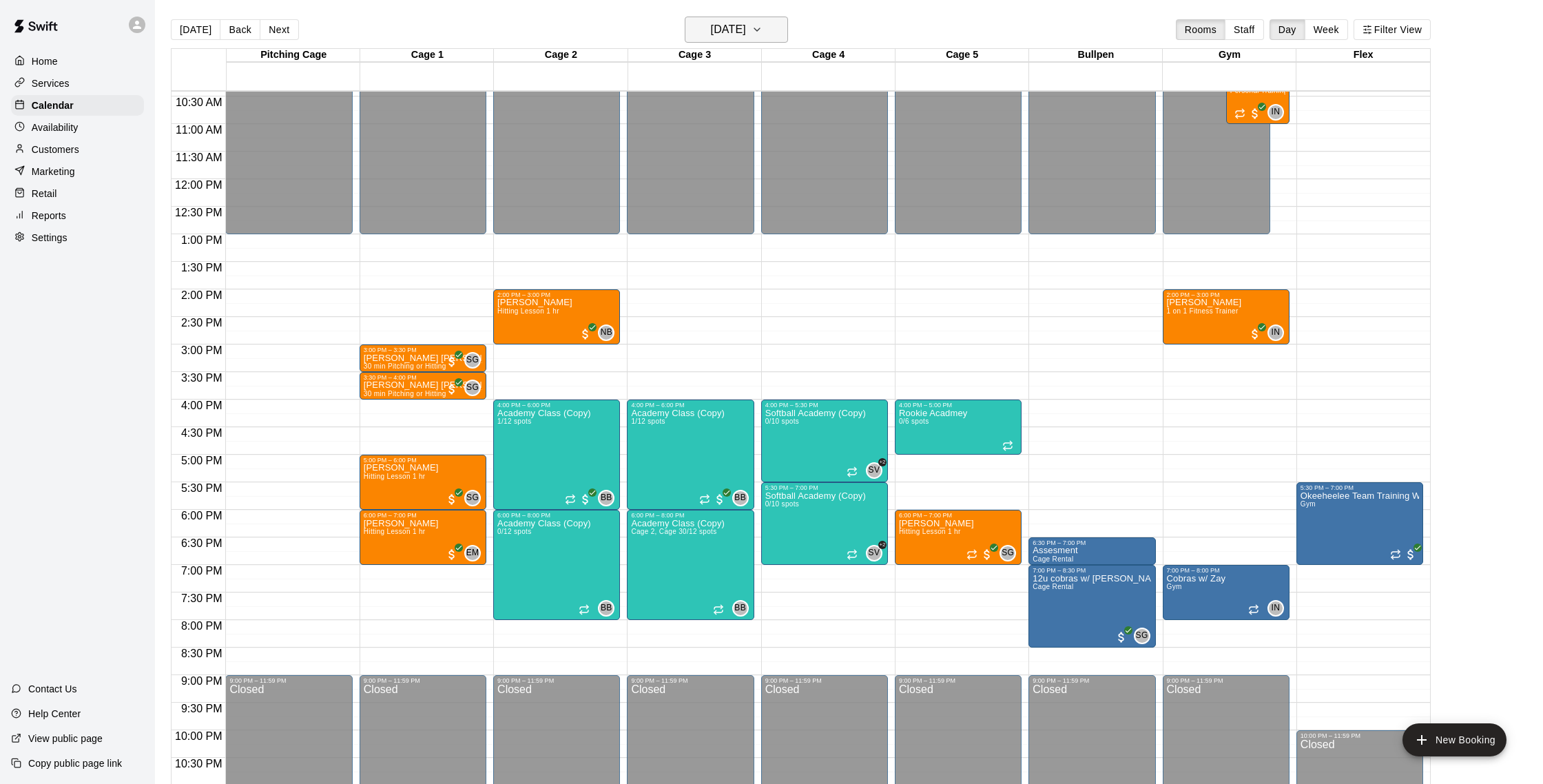
click at [746, 30] on h6 "[DATE]" at bounding box center [728, 29] width 35 height 19
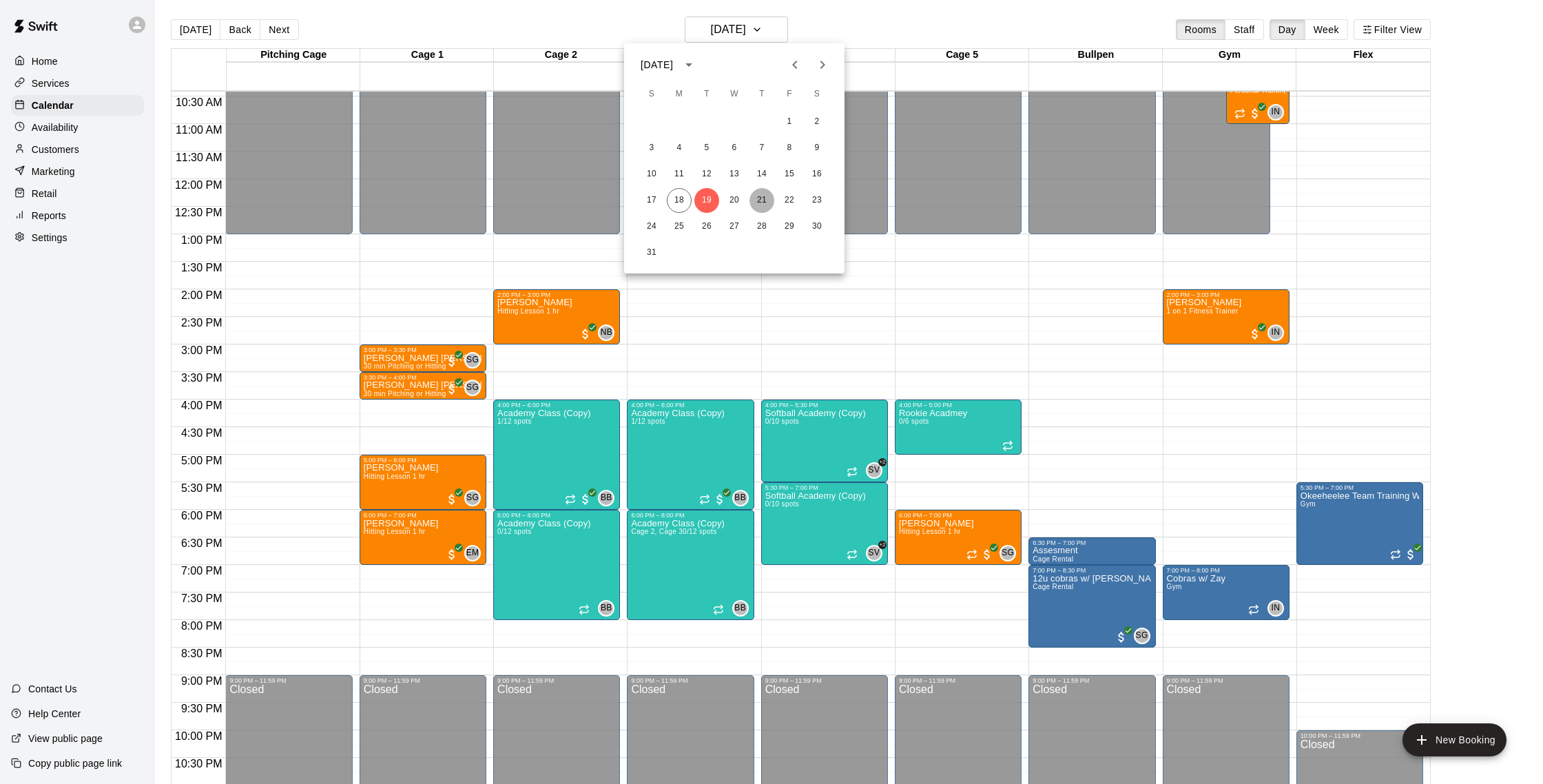
click at [767, 199] on button "21" at bounding box center [762, 200] width 25 height 25
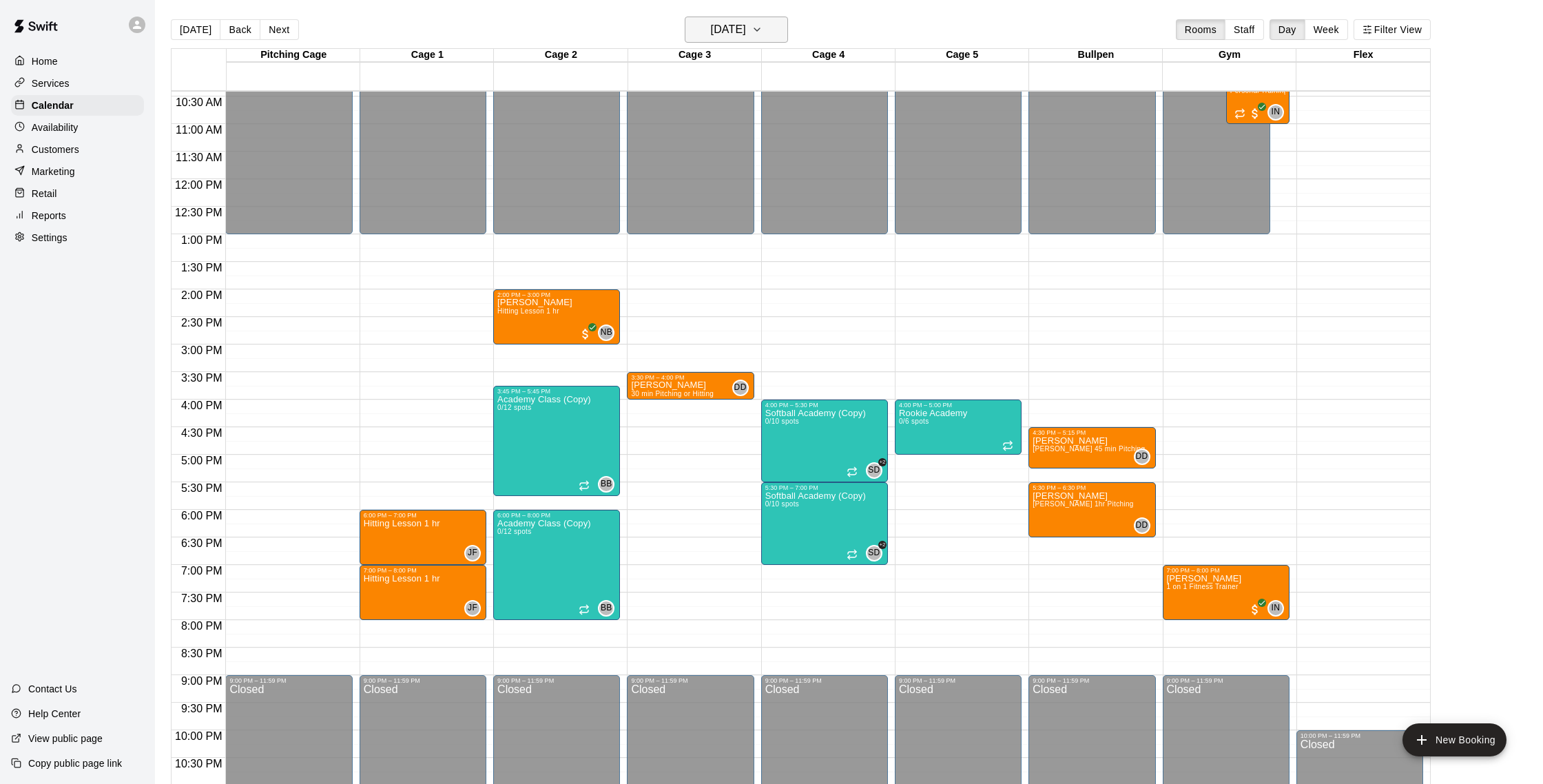
click at [746, 22] on h6 "[DATE]" at bounding box center [728, 29] width 35 height 19
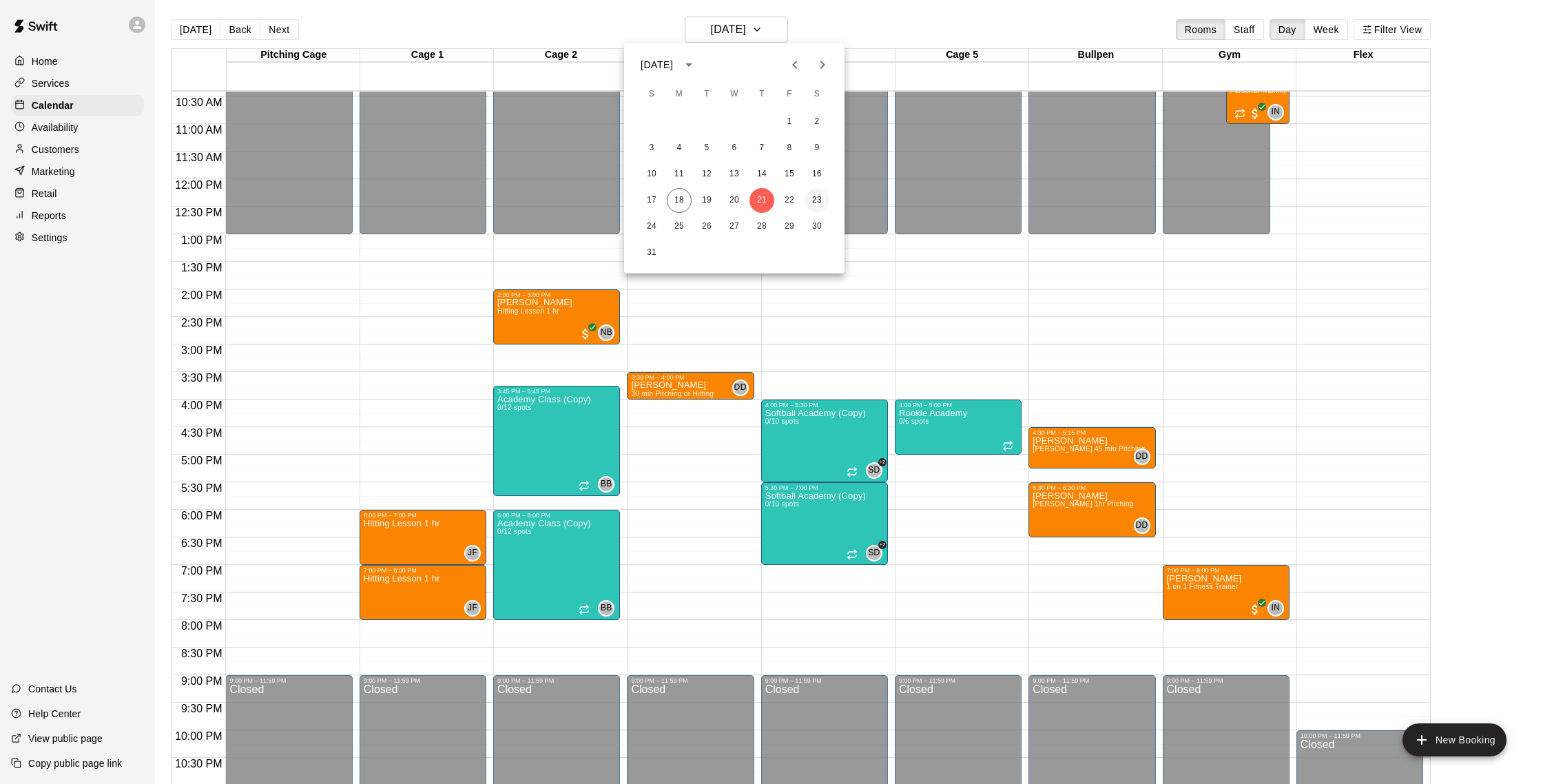
click at [813, 199] on button "23" at bounding box center [817, 200] width 25 height 25
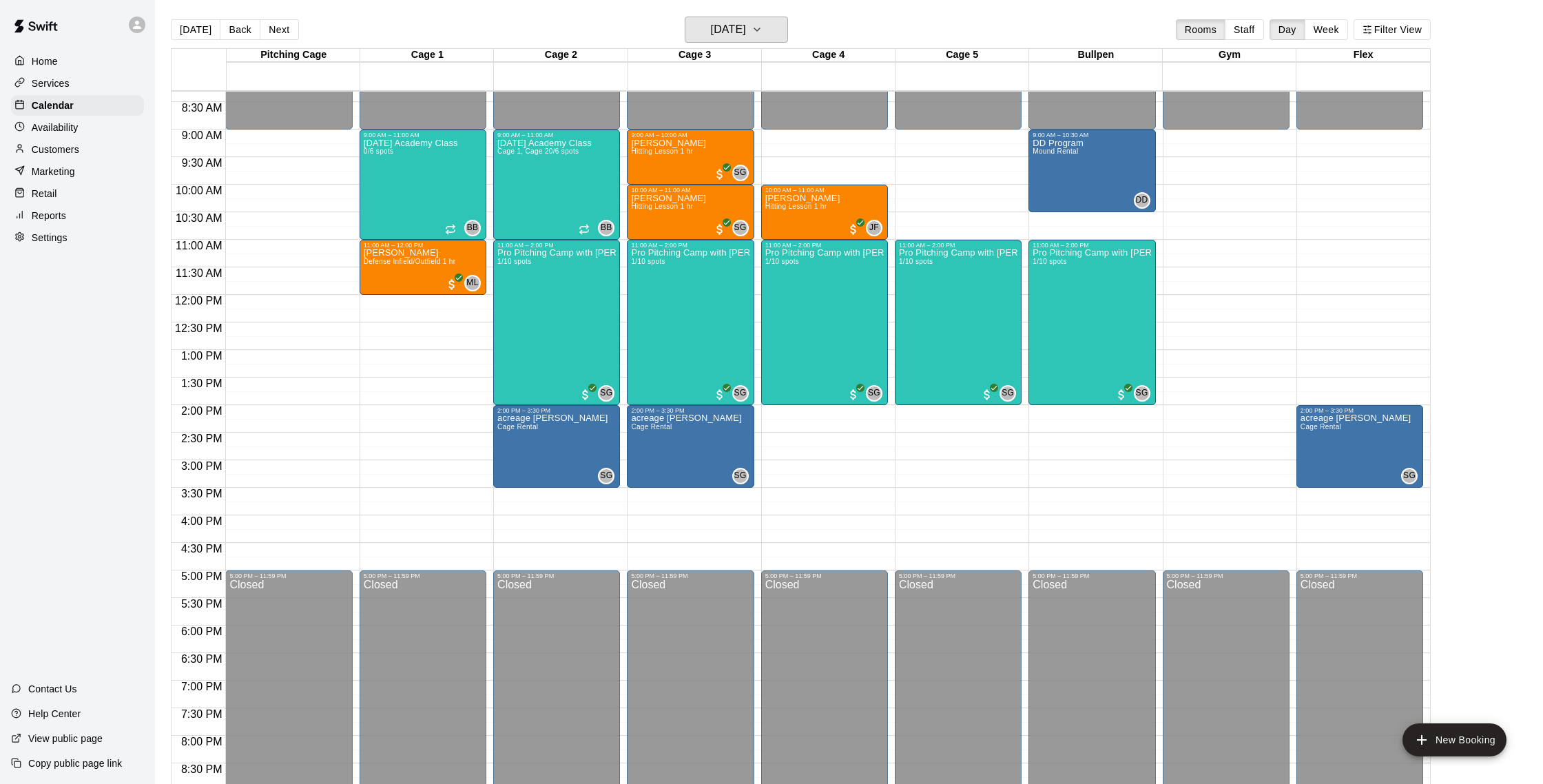
scroll to position [452, 0]
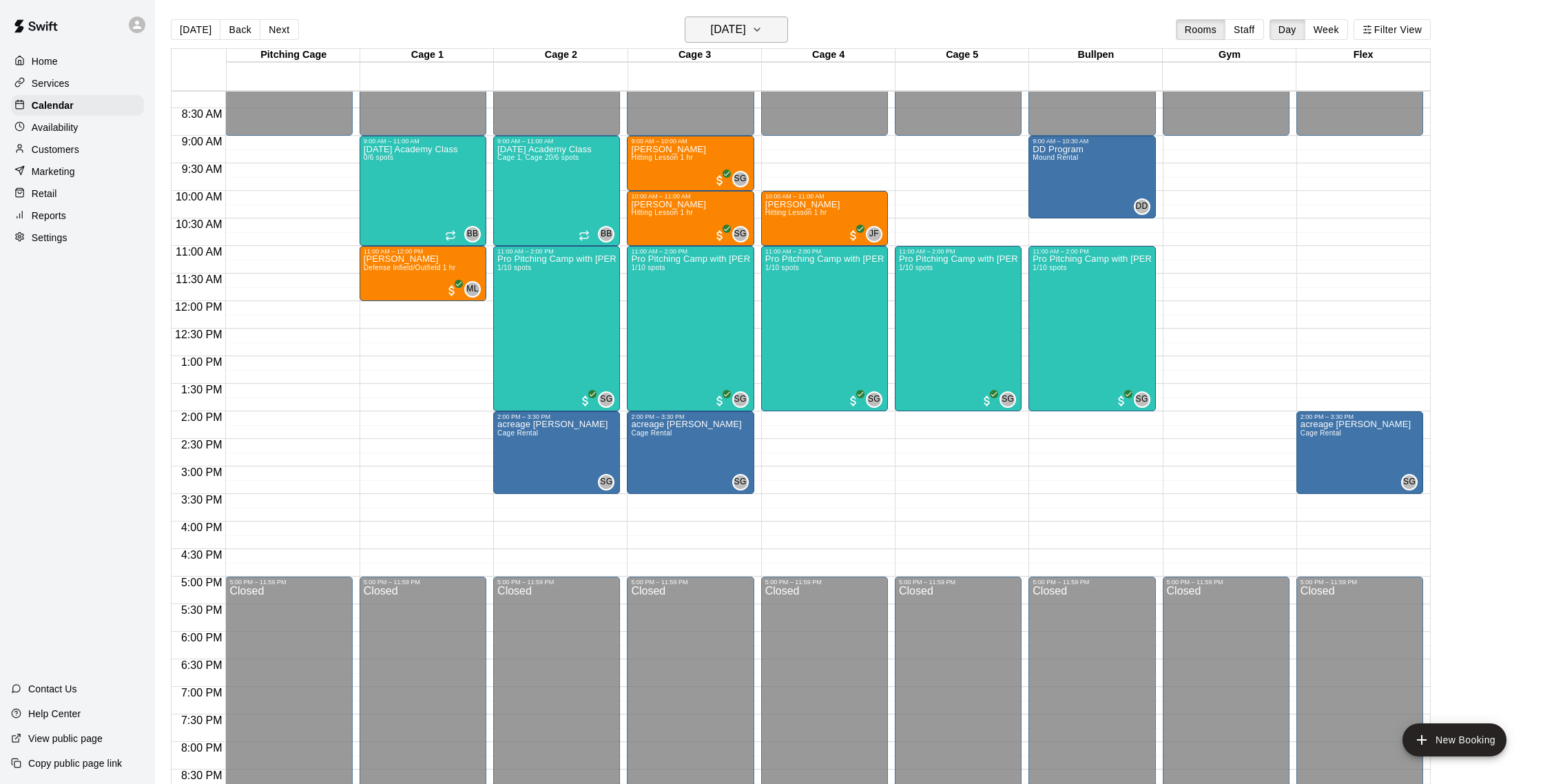
click at [738, 35] on h6 "[DATE]" at bounding box center [728, 29] width 35 height 19
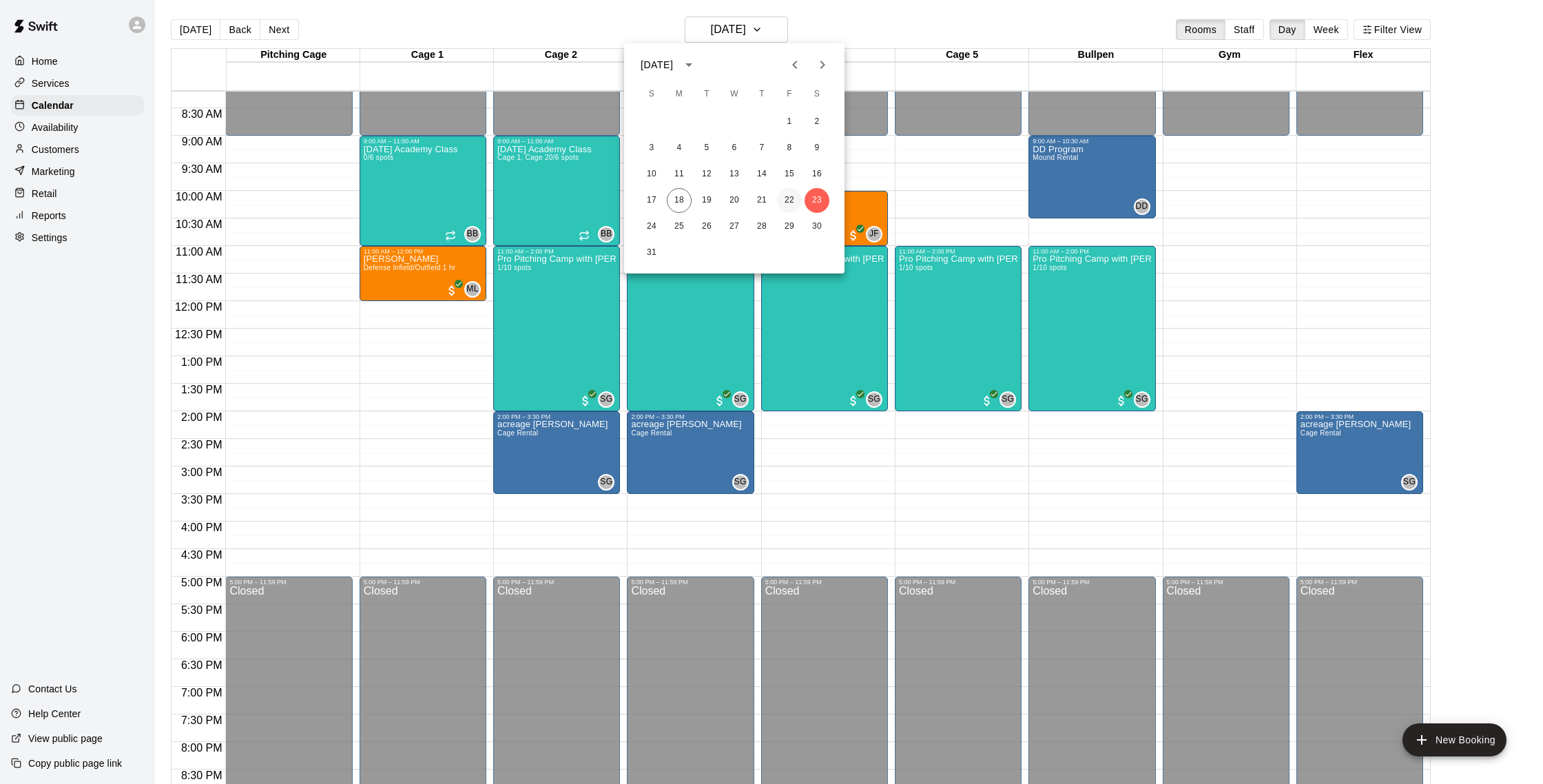
click at [784, 200] on button "22" at bounding box center [789, 200] width 25 height 25
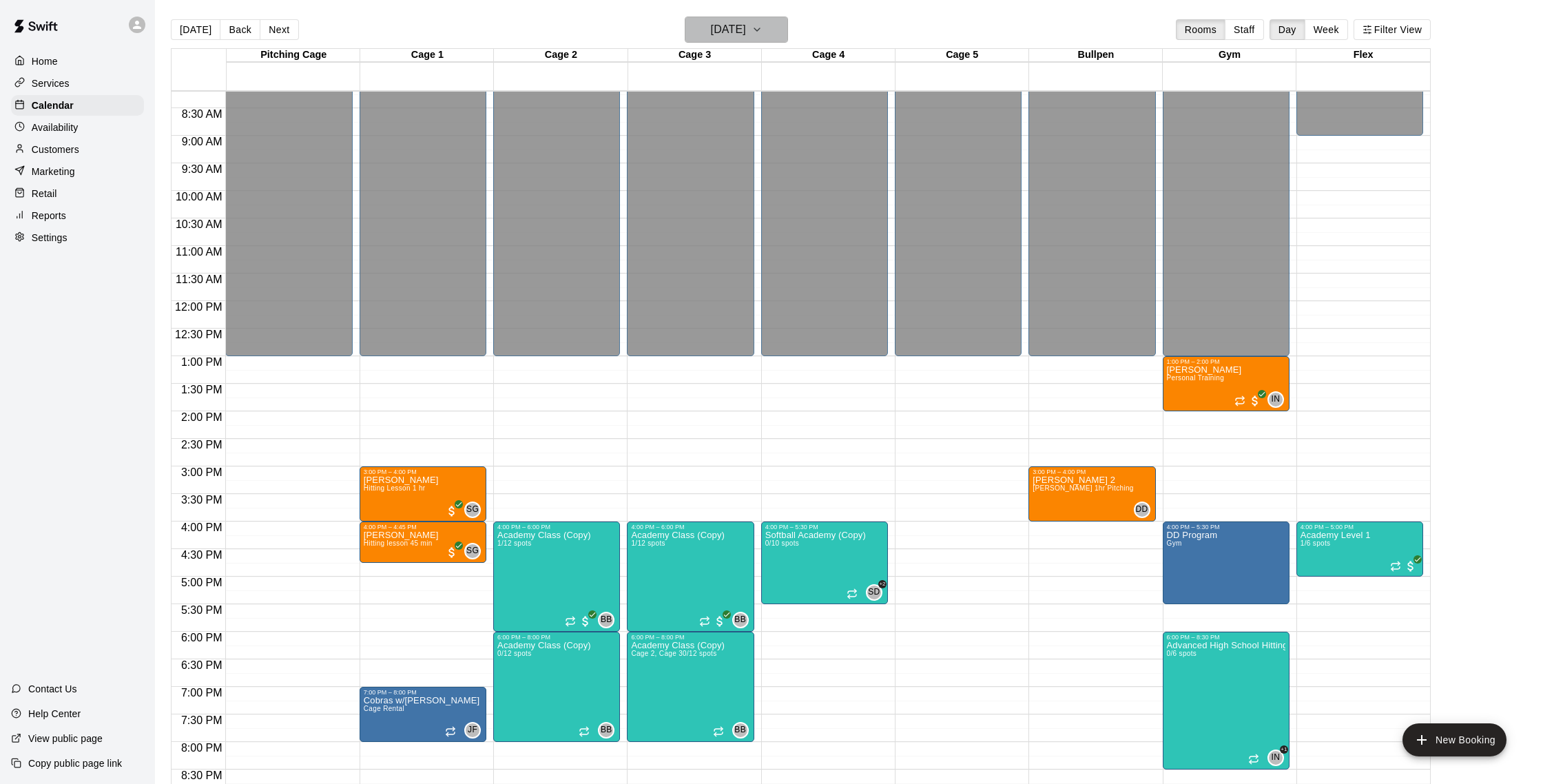
click at [763, 24] on icon "button" at bounding box center [756, 30] width 11 height 16
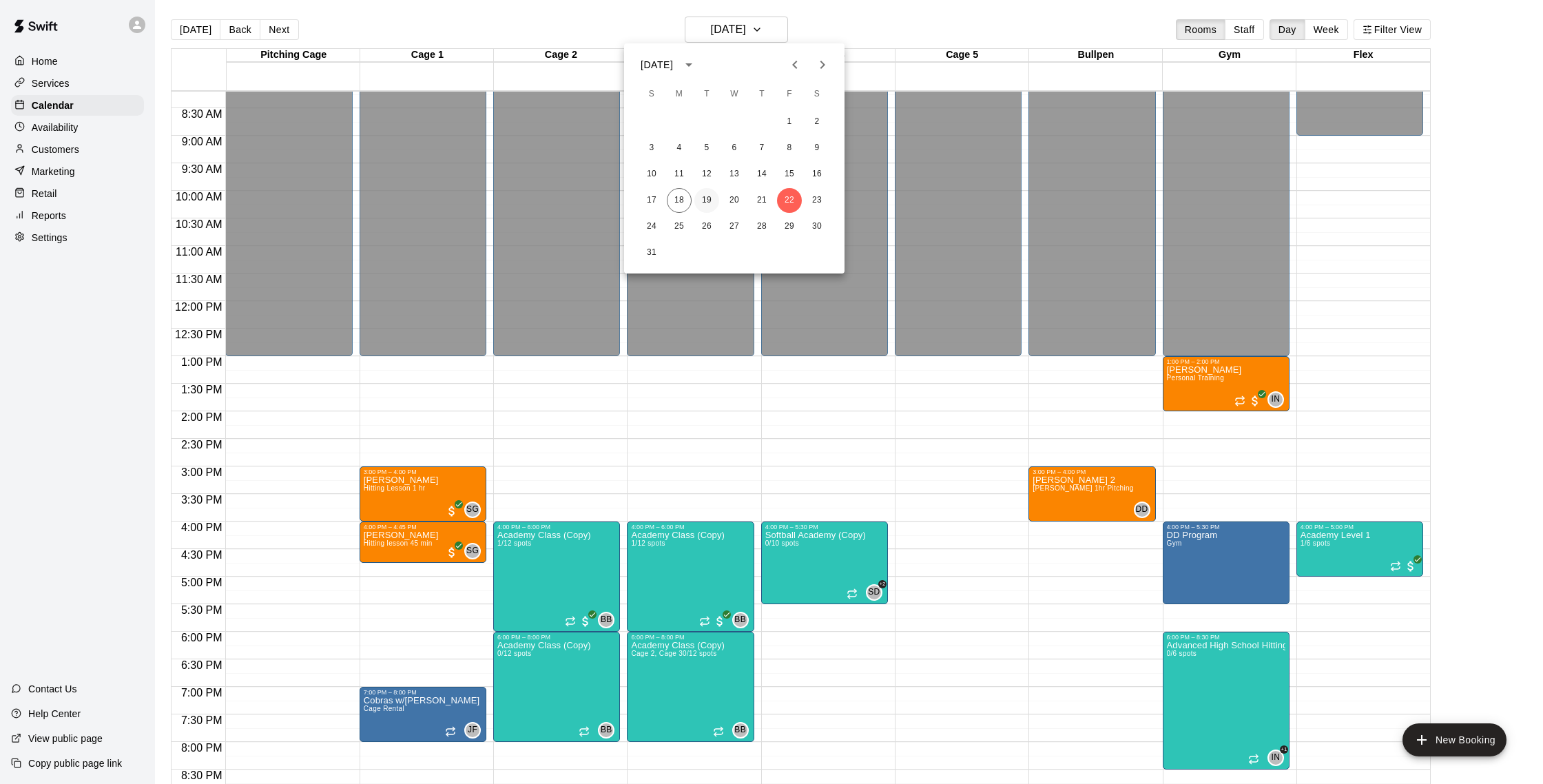
click at [705, 211] on button "19" at bounding box center [707, 200] width 25 height 25
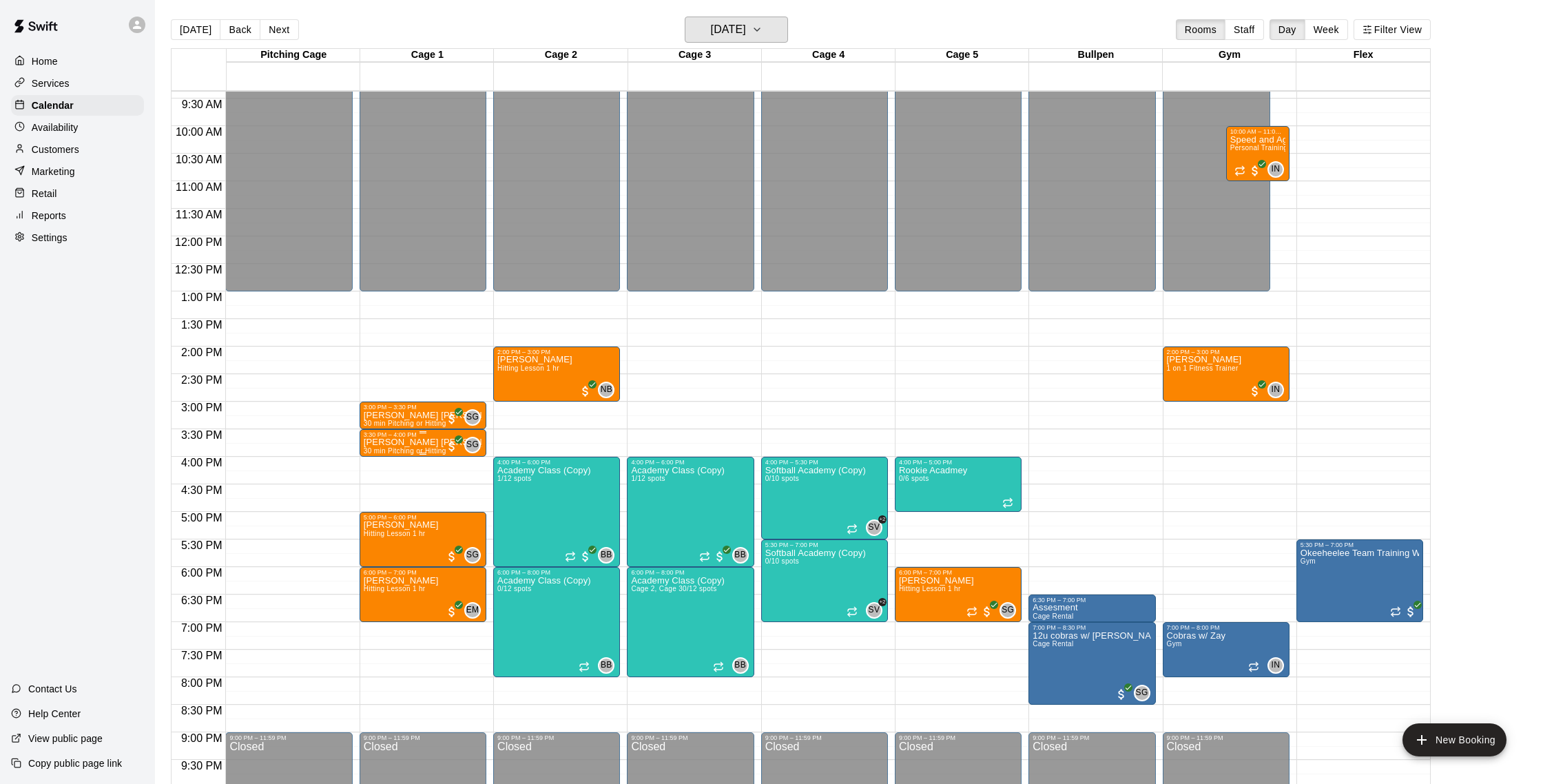
scroll to position [517, 0]
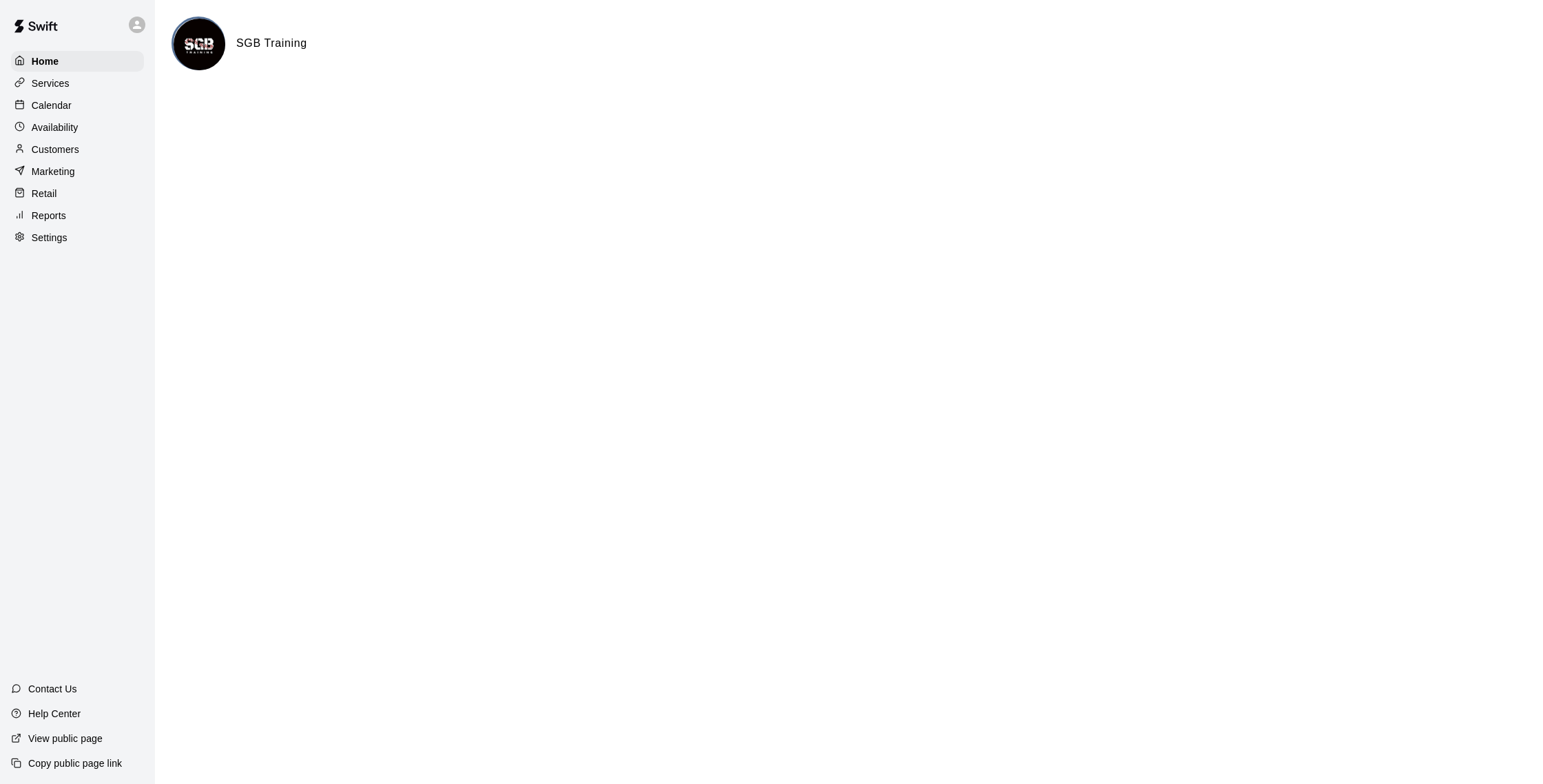
click at [73, 129] on p "Availability" at bounding box center [54, 127] width 47 height 14
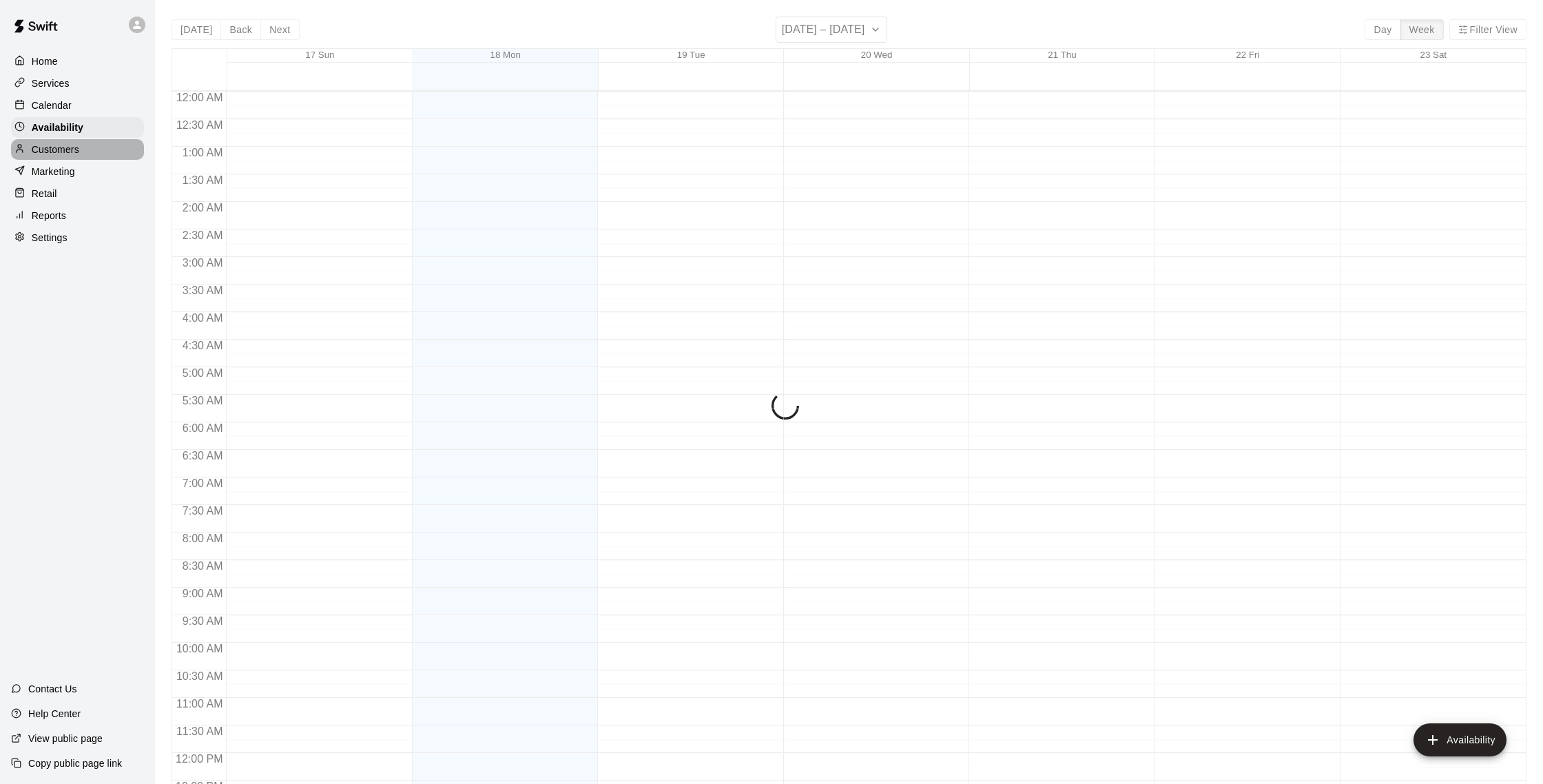
click at [79, 153] on div "Customers" at bounding box center [77, 149] width 133 height 21
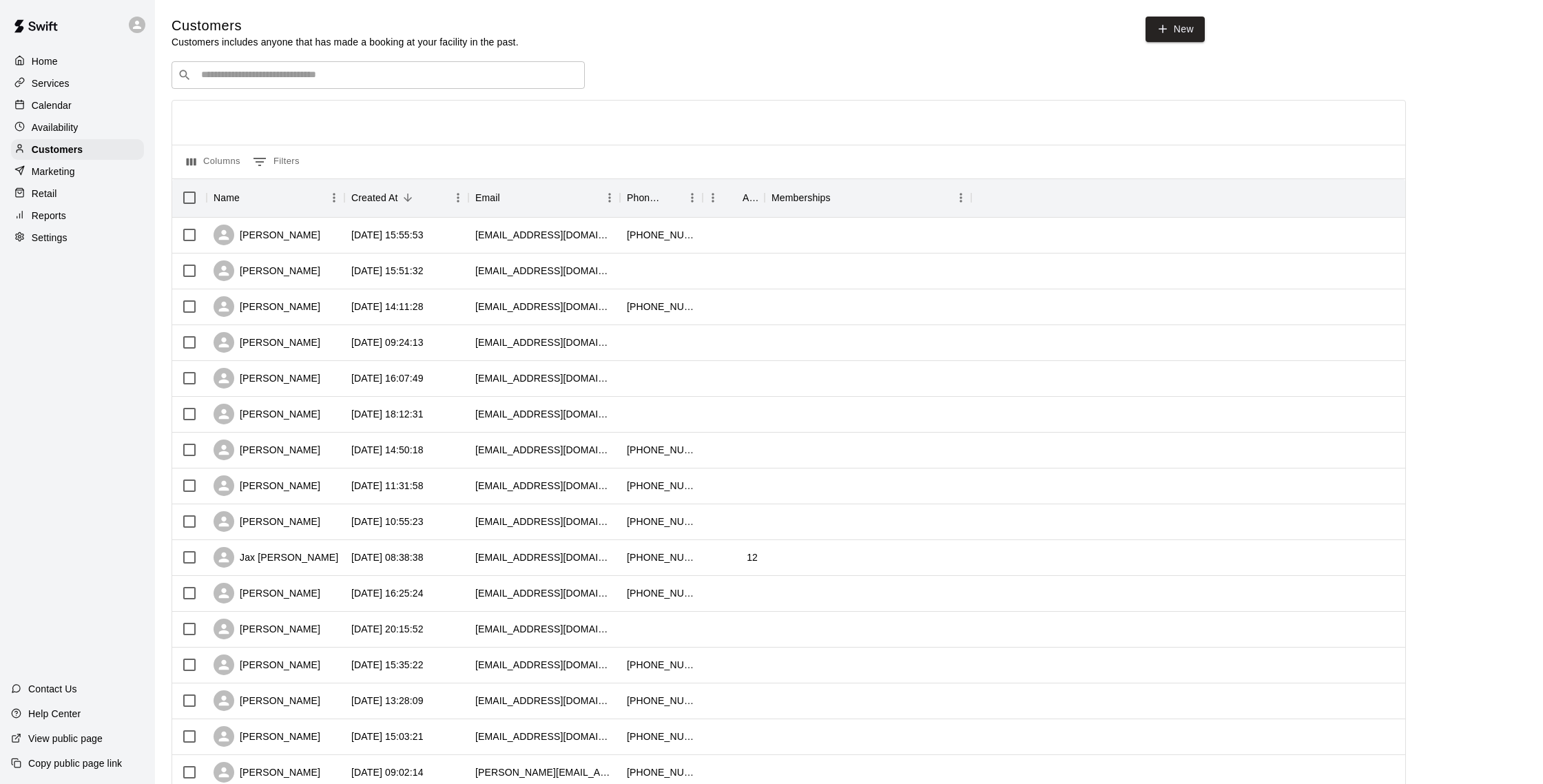
click at [82, 99] on div "Calendar" at bounding box center [77, 105] width 133 height 21
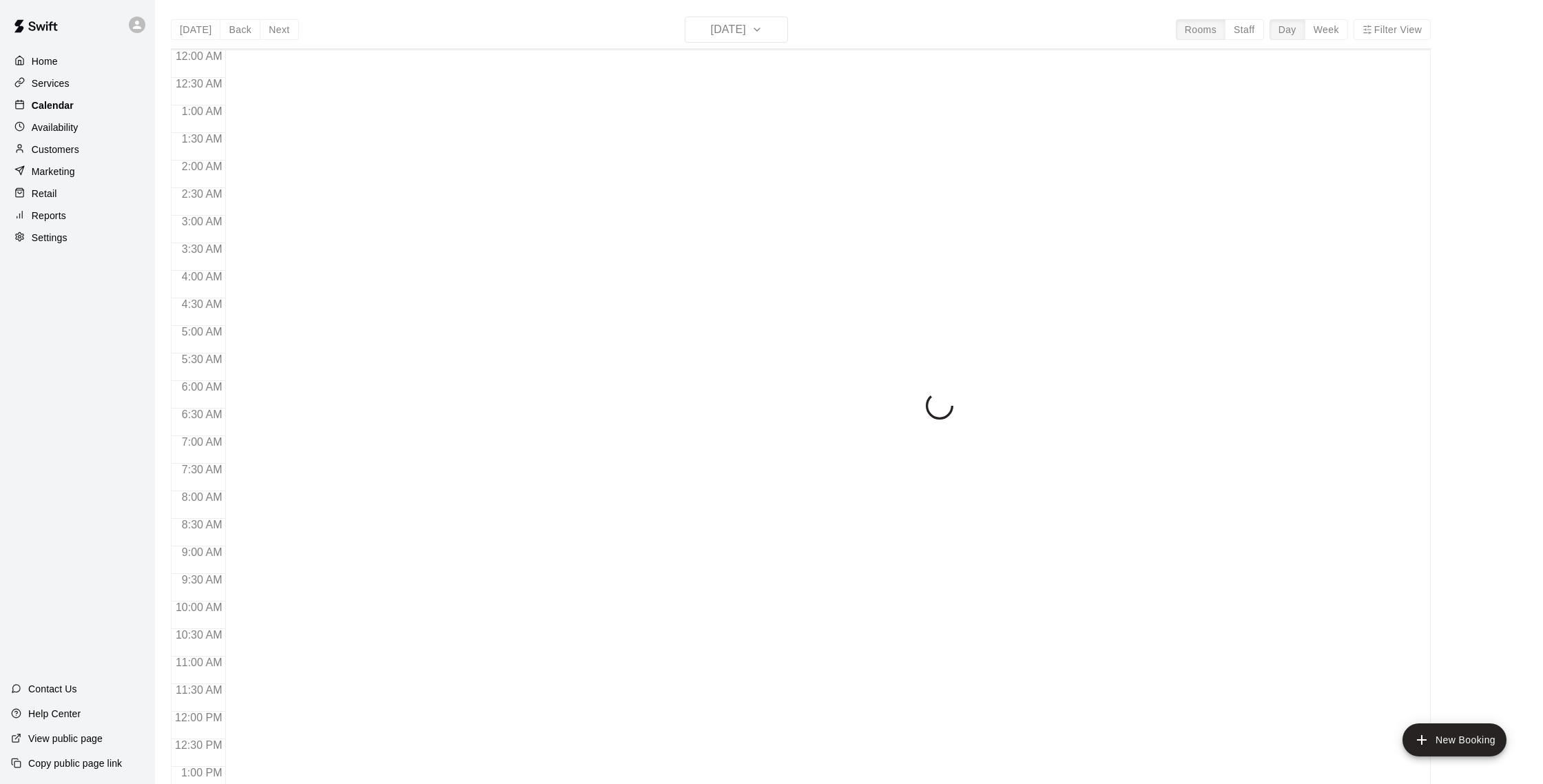
scroll to position [574, 0]
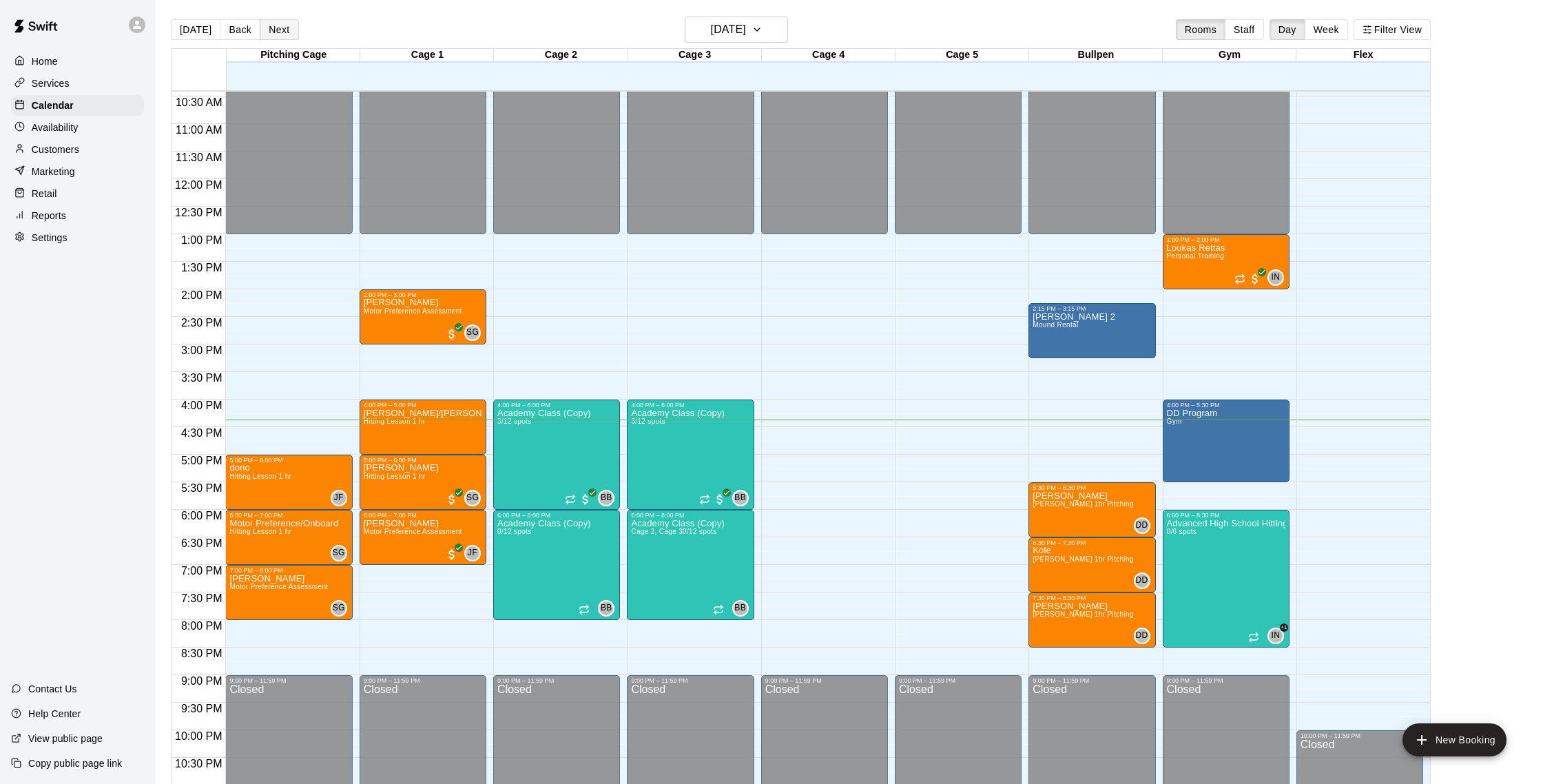
click at [274, 37] on button "Next" at bounding box center [278, 29] width 39 height 21
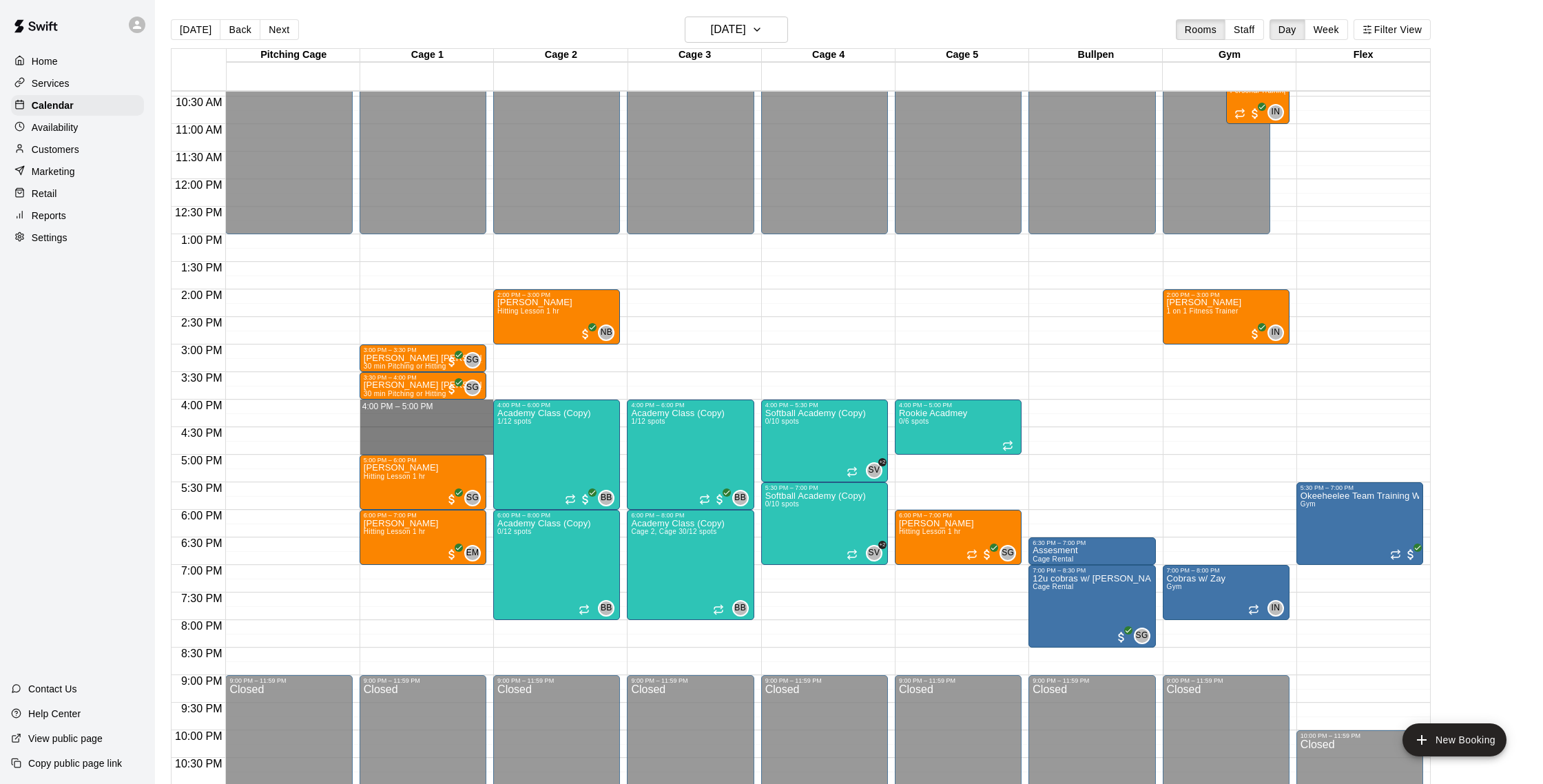
drag, startPoint x: 381, startPoint y: 408, endPoint x: 380, endPoint y: 446, distance: 38.0
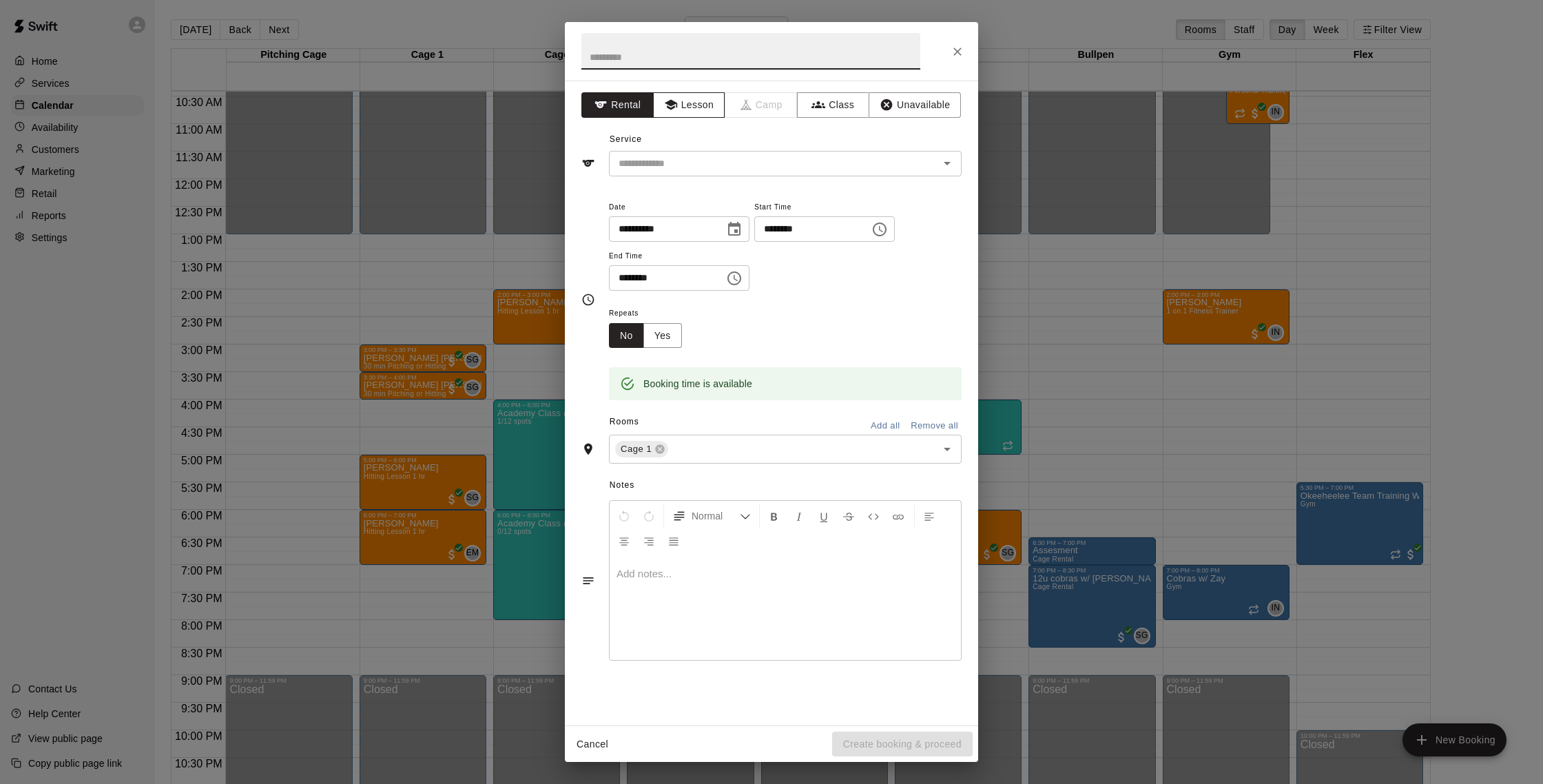
click at [680, 103] on button "Lesson" at bounding box center [690, 105] width 72 height 26
drag, startPoint x: 694, startPoint y: 153, endPoint x: 688, endPoint y: 161, distance: 10.0
click at [693, 153] on div "​" at bounding box center [785, 163] width 353 height 26
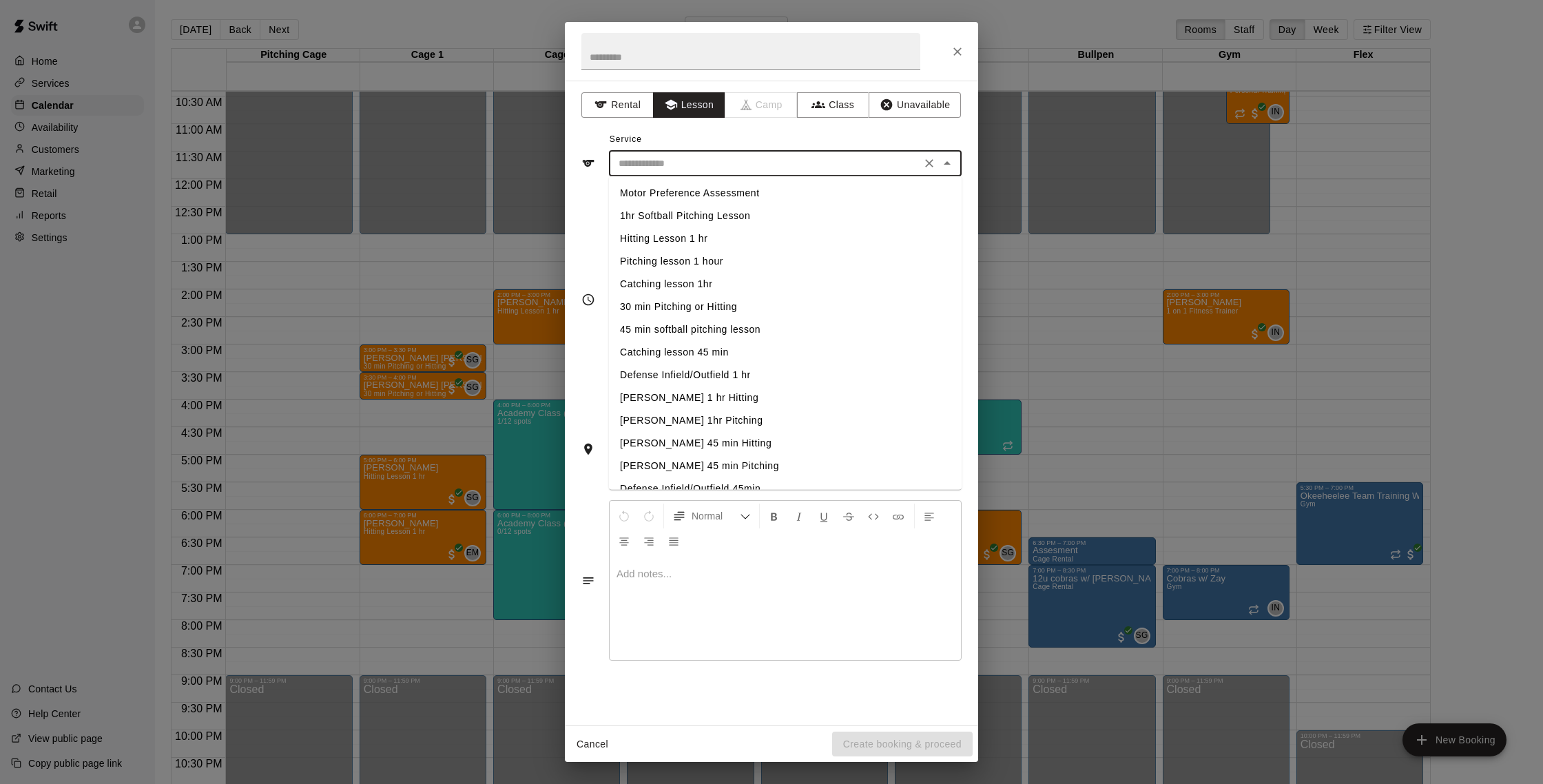
click at [676, 237] on li "Hitting Lesson 1 hr" at bounding box center [785, 239] width 353 height 23
type input "**********"
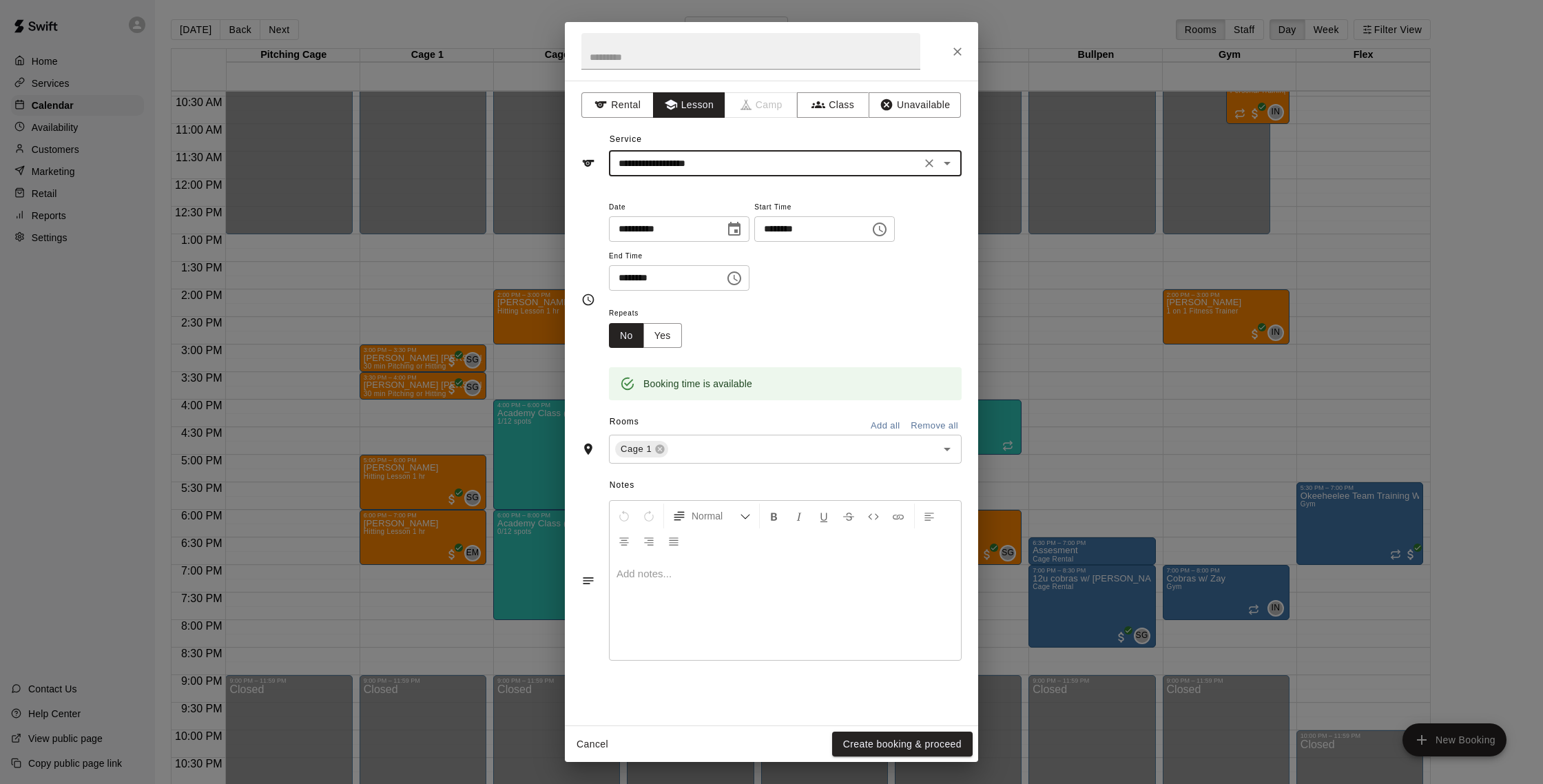
click at [679, 249] on div "**********" at bounding box center [785, 245] width 353 height 93
click at [902, 754] on button "Create booking & proceed" at bounding box center [902, 744] width 141 height 26
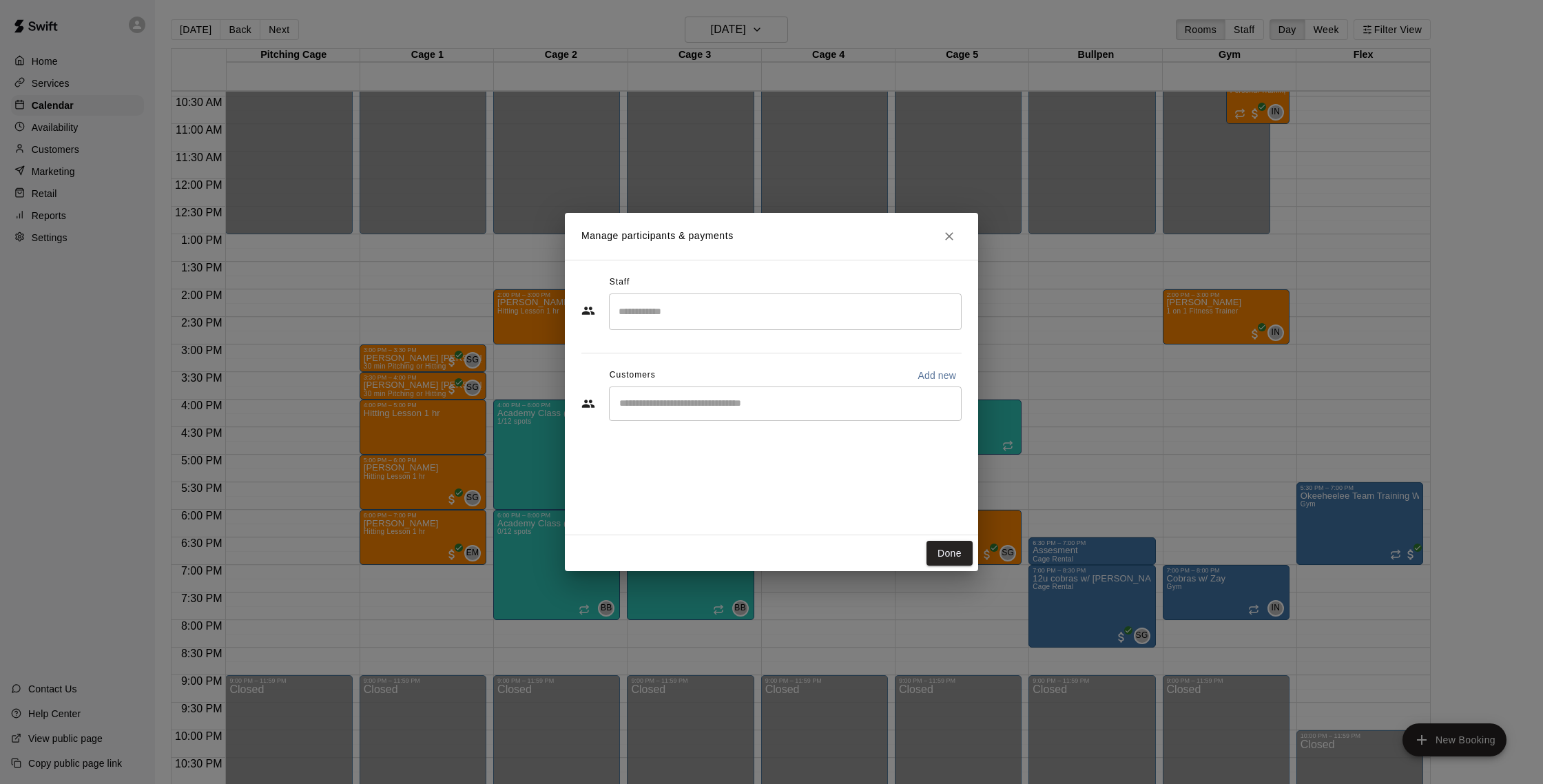
click at [710, 313] on input "Search staff" at bounding box center [785, 311] width 340 height 24
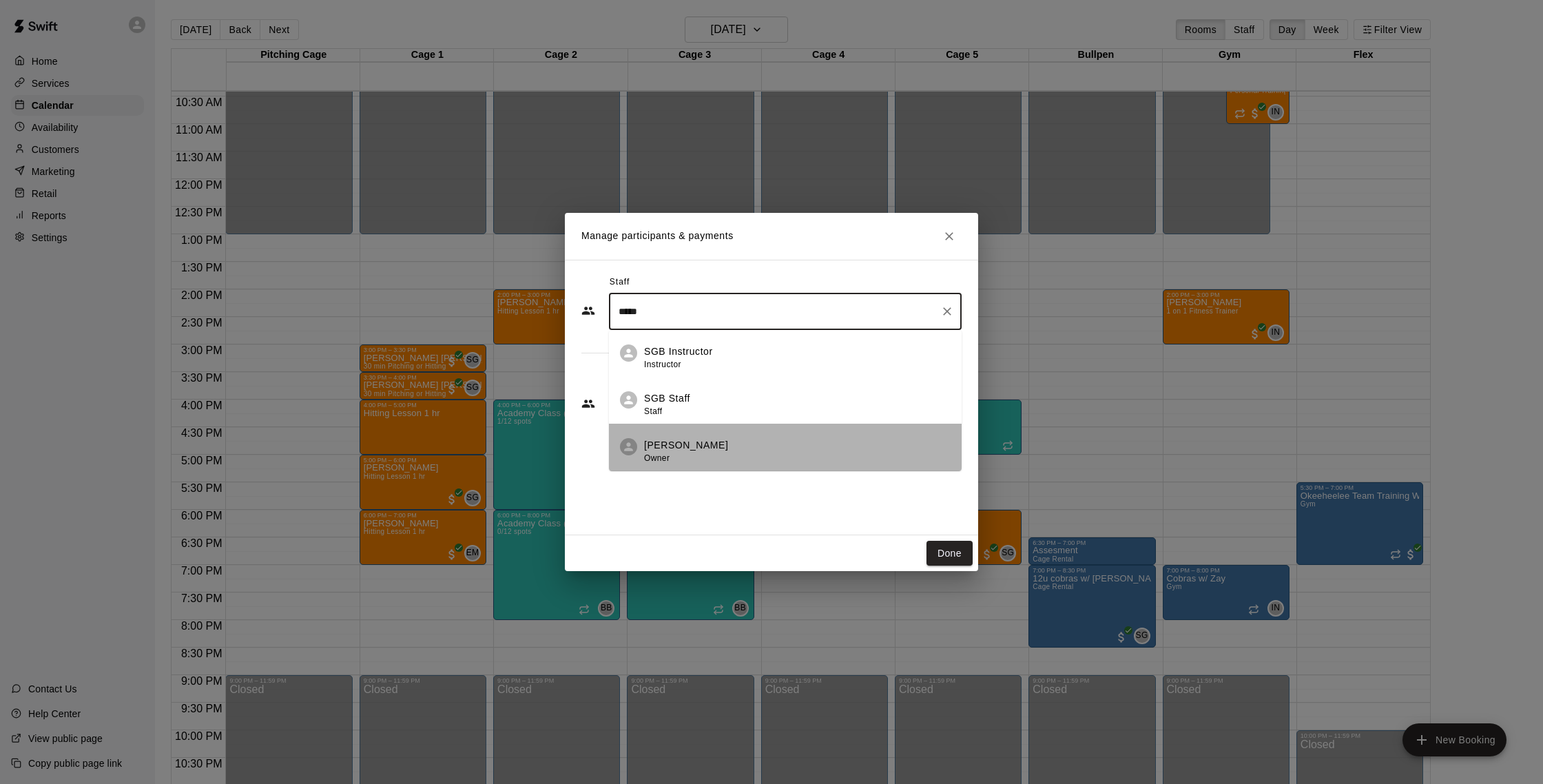
click at [684, 439] on p "[PERSON_NAME]" at bounding box center [686, 446] width 84 height 15
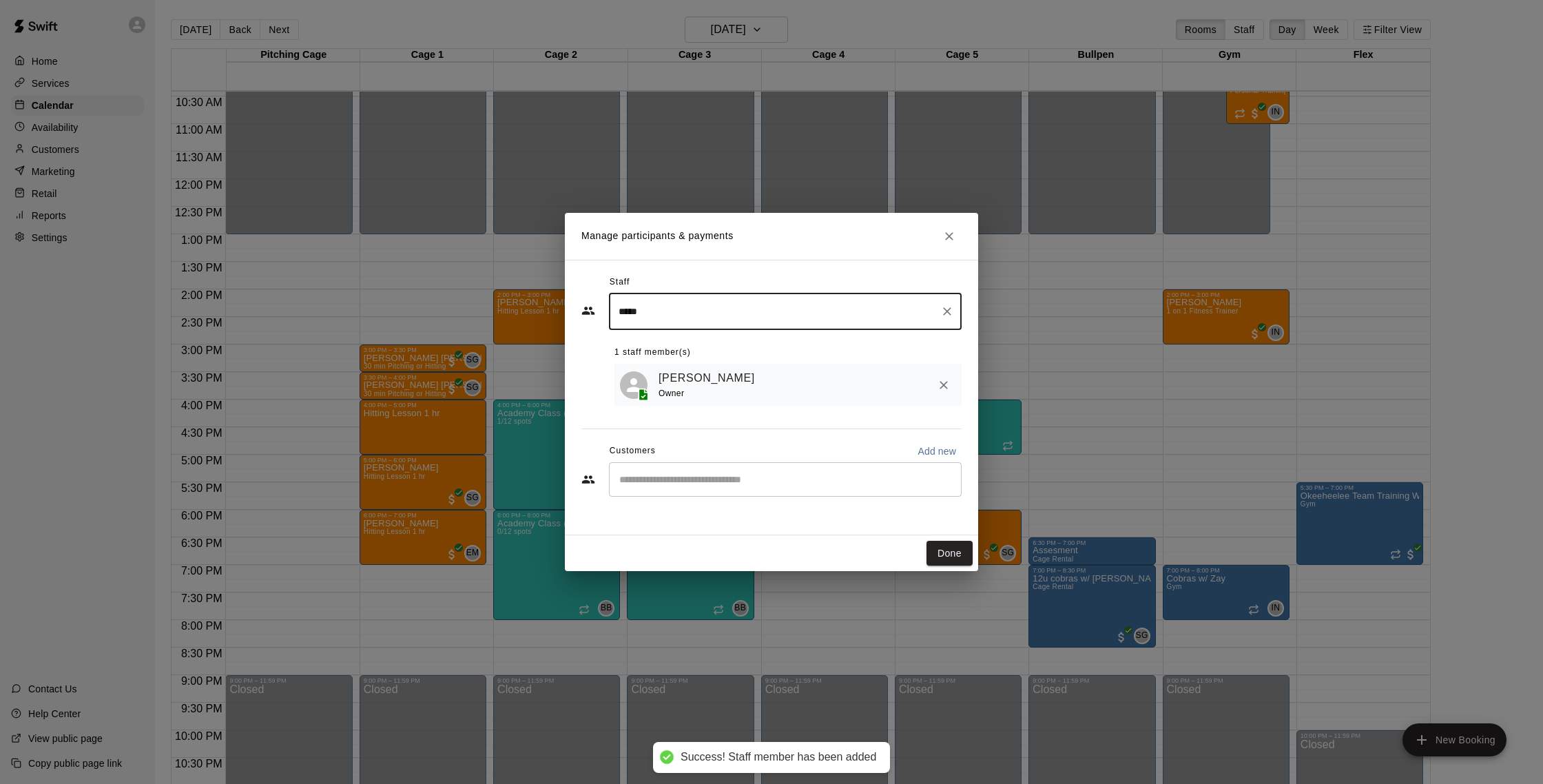
type input "*****"
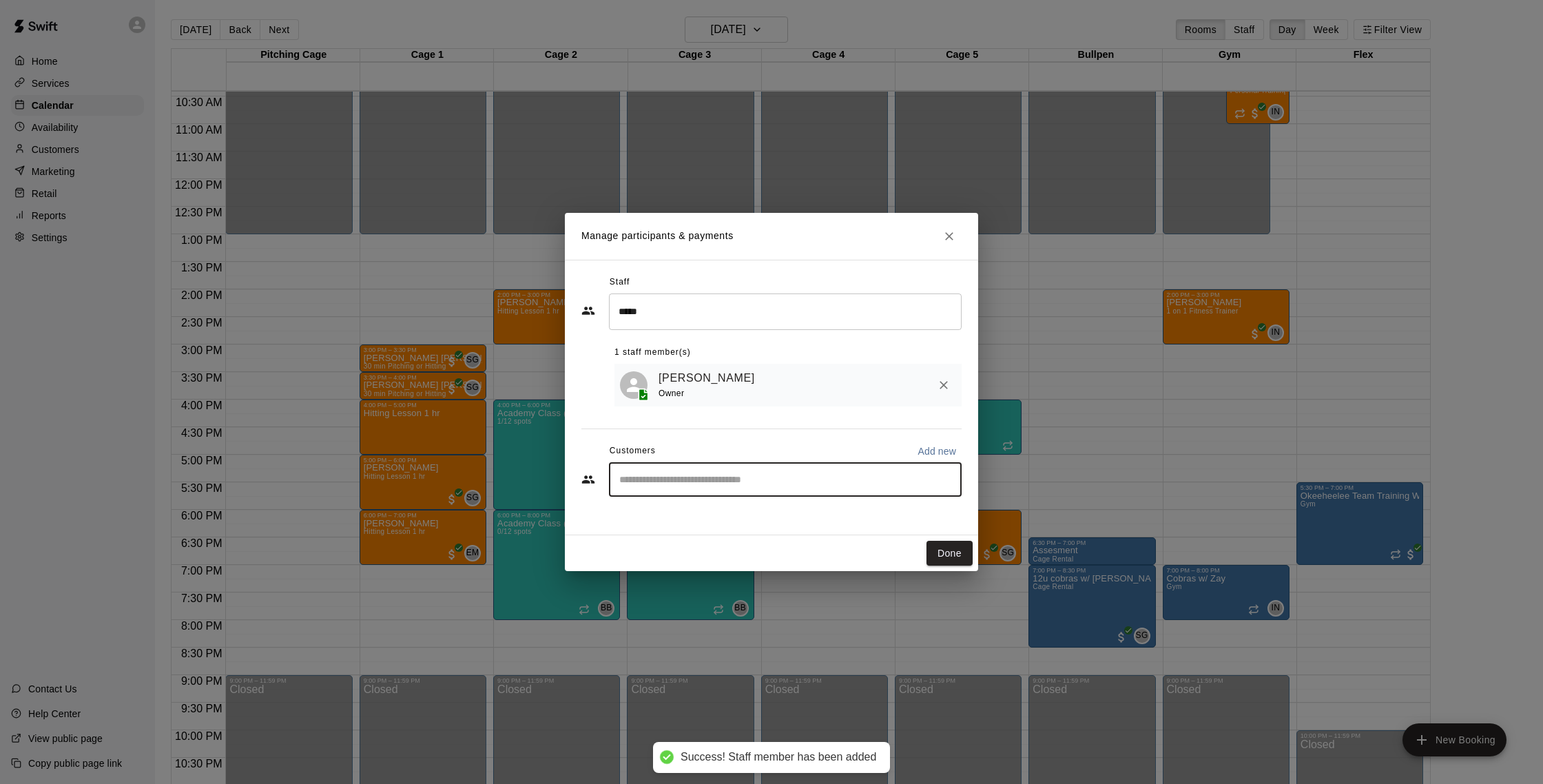
click at [639, 473] on input "Start typing to search customers..." at bounding box center [785, 479] width 340 height 14
type input "****"
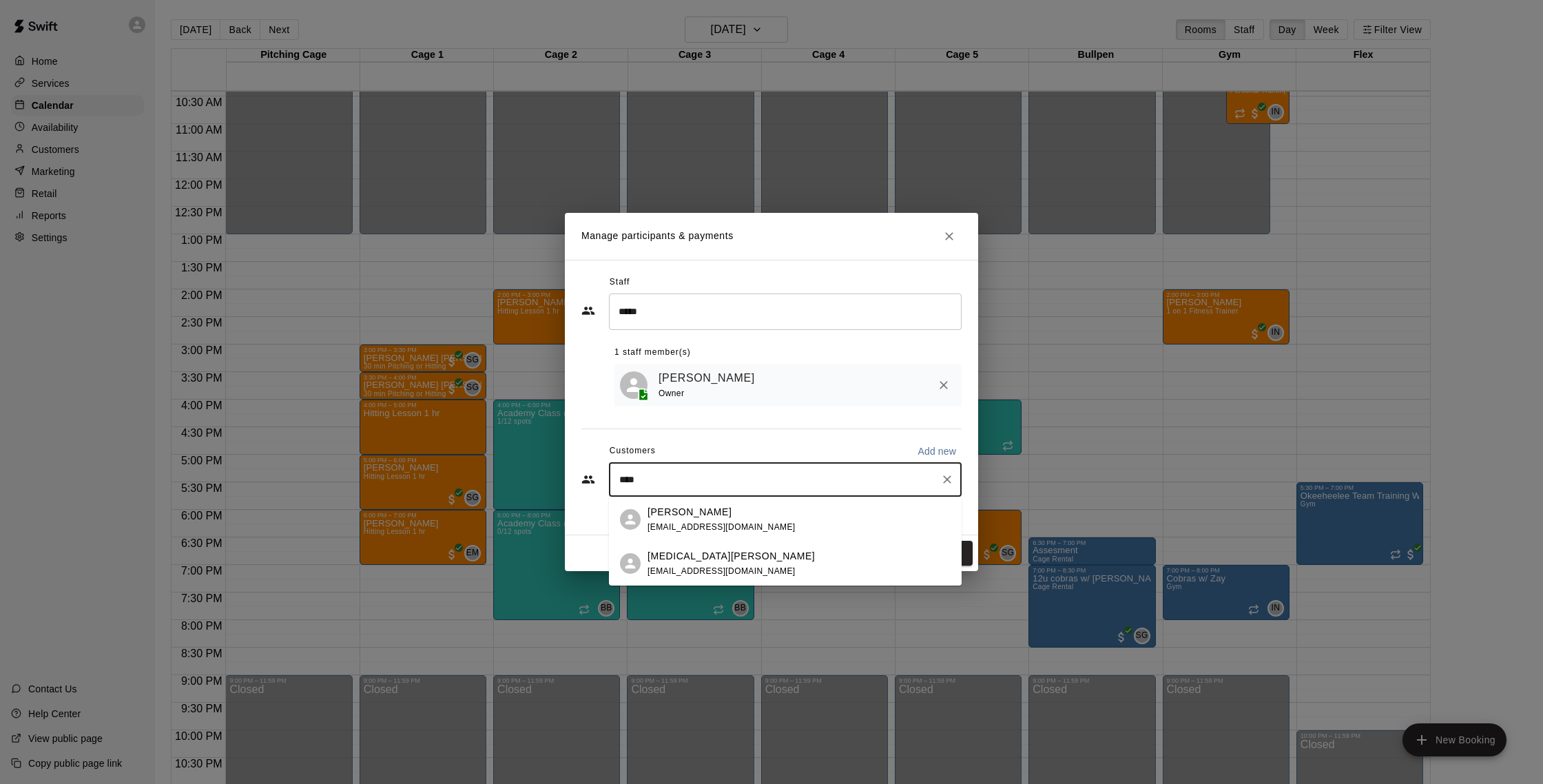
click at [719, 520] on div "[PERSON_NAME] [EMAIL_ADDRESS][DOMAIN_NAME]" at bounding box center [722, 520] width 148 height 30
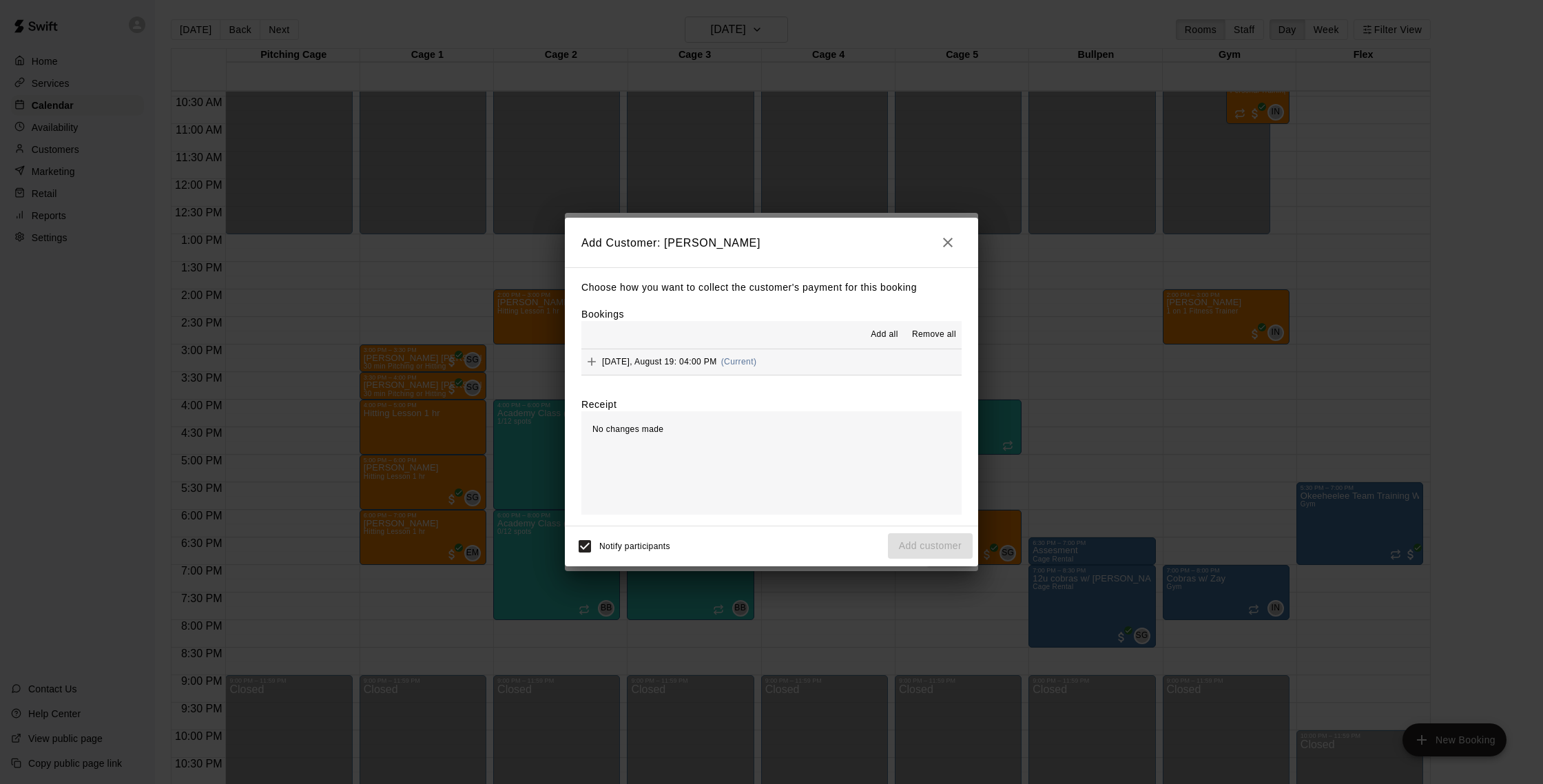
click at [833, 359] on button "[DATE], August 19: 04:00 PM (Current)" at bounding box center [772, 362] width 381 height 26
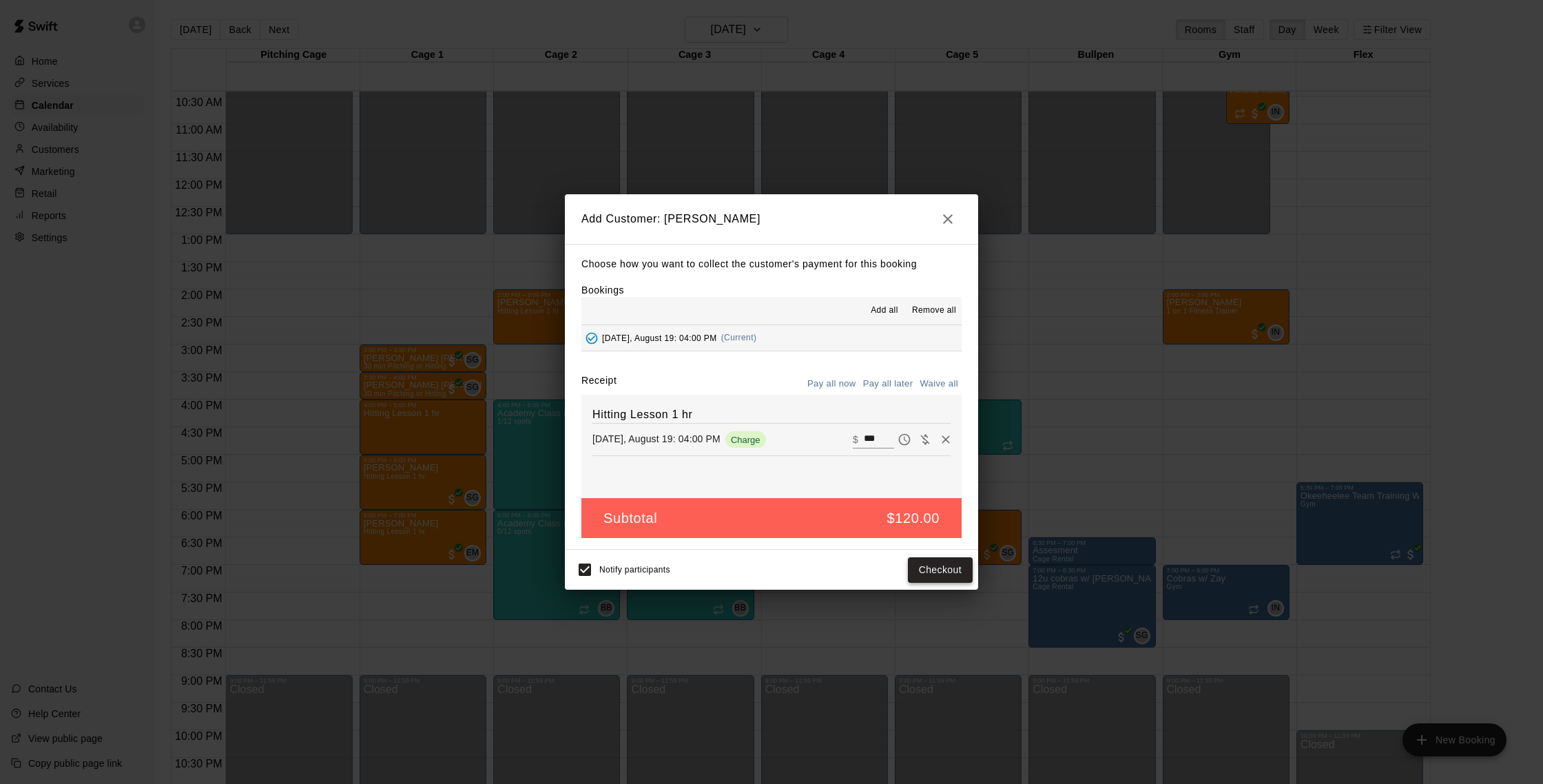
click at [940, 566] on button "Checkout" at bounding box center [940, 569] width 65 height 26
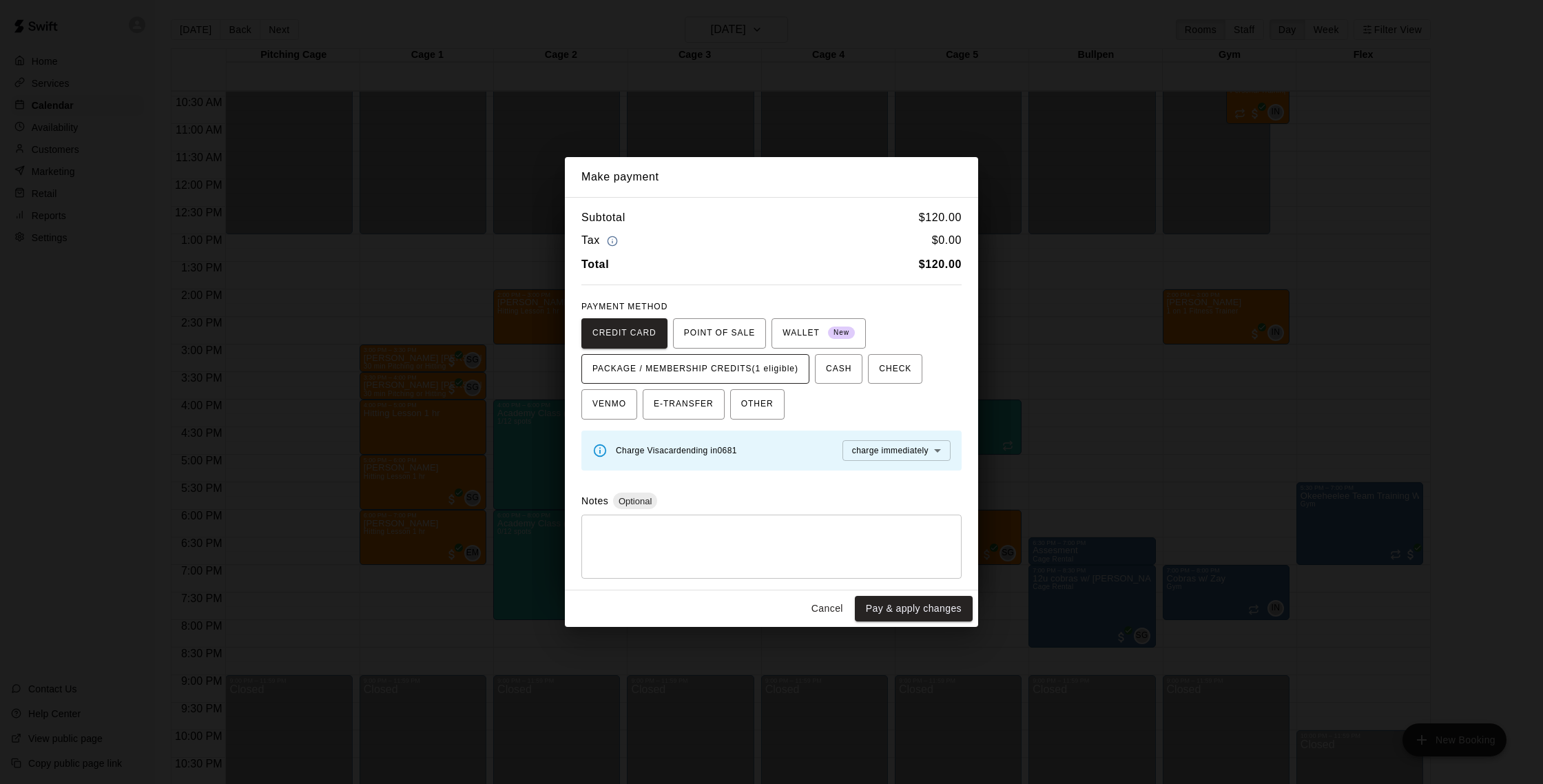
click at [762, 368] on span "PACKAGE / MEMBERSHIP CREDITS (1 eligible)" at bounding box center [695, 369] width 206 height 22
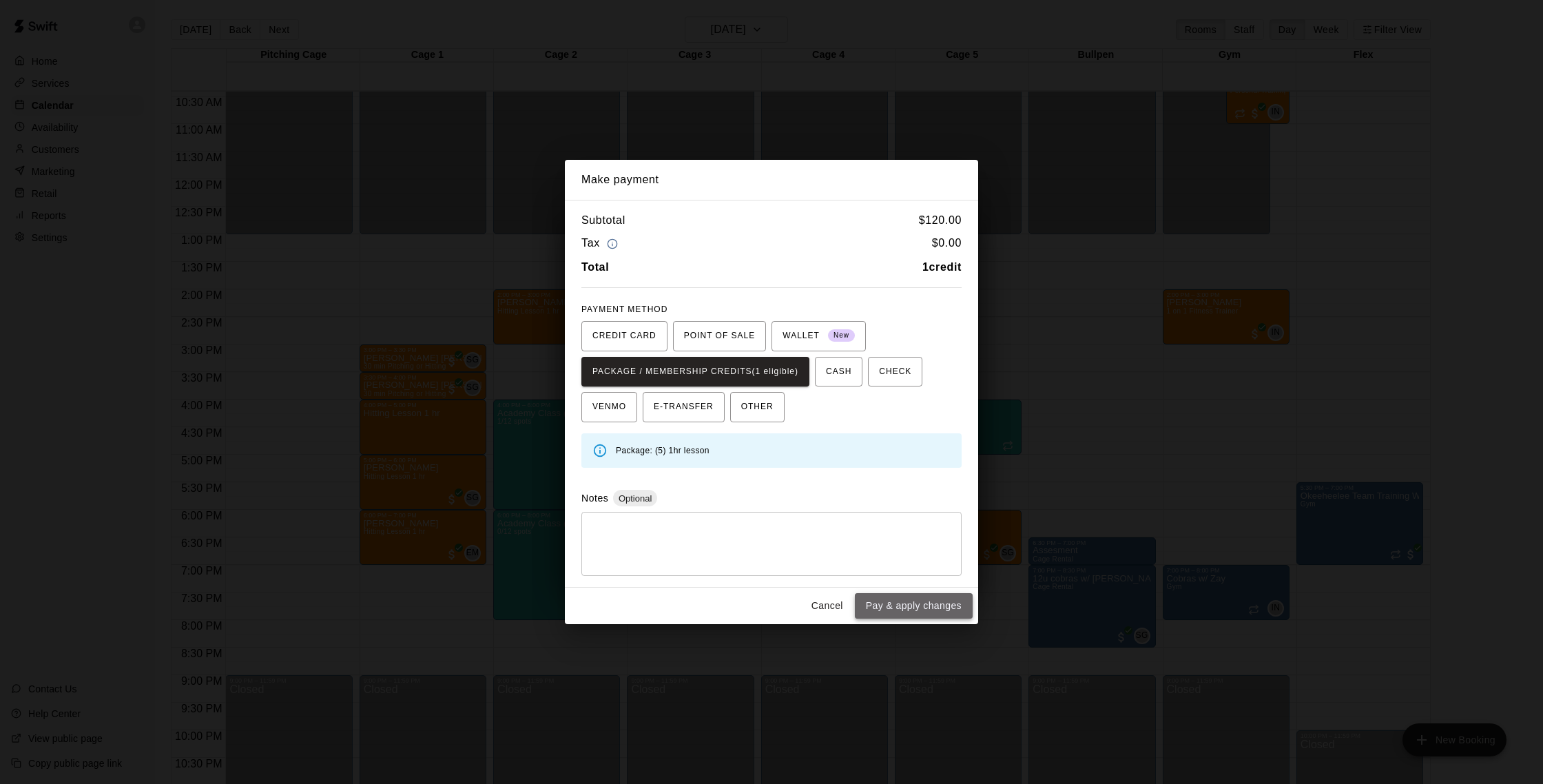
click at [922, 598] on button "Pay & apply changes" at bounding box center [914, 605] width 118 height 26
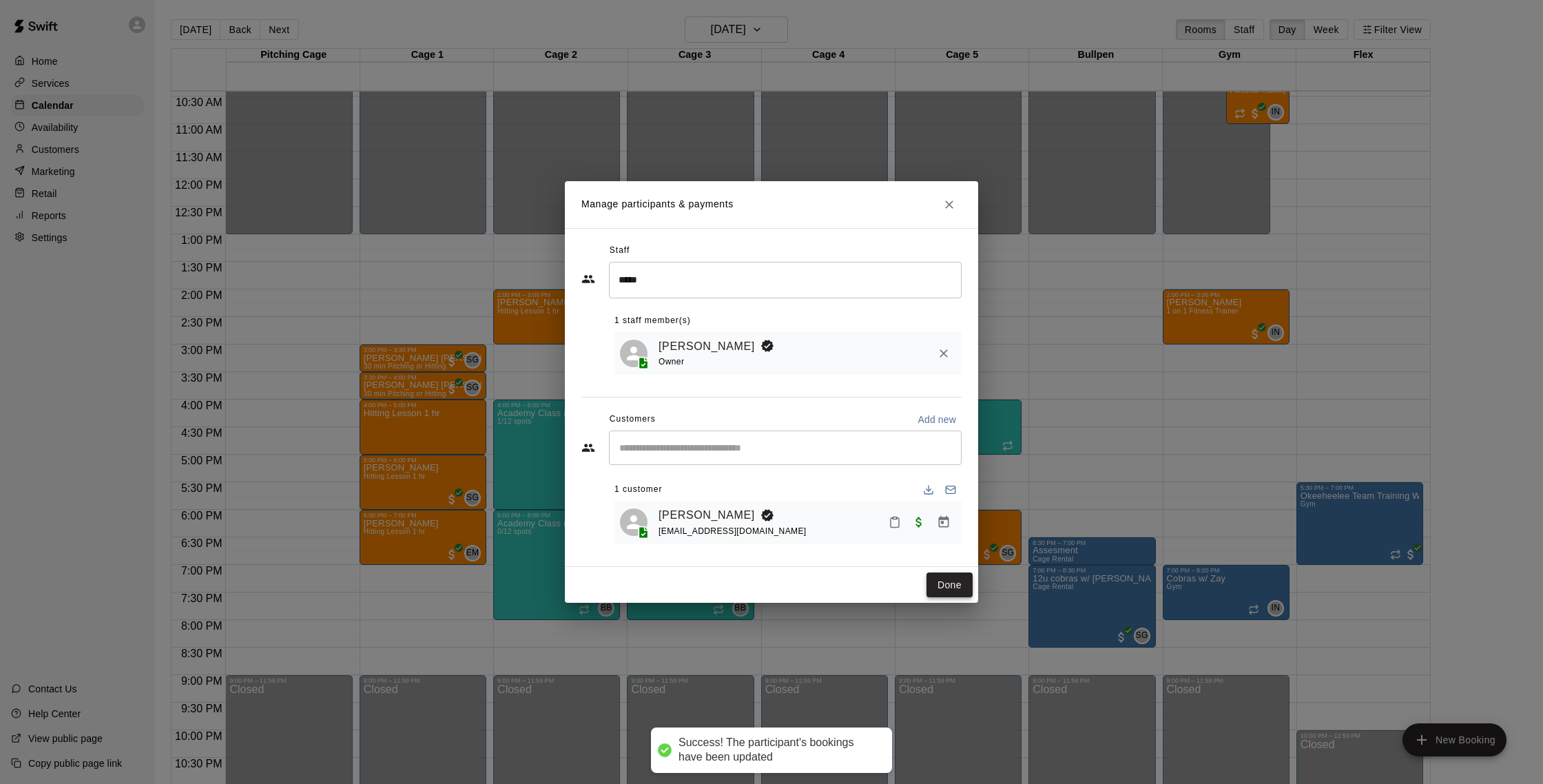
click at [952, 582] on button "Done" at bounding box center [950, 585] width 46 height 26
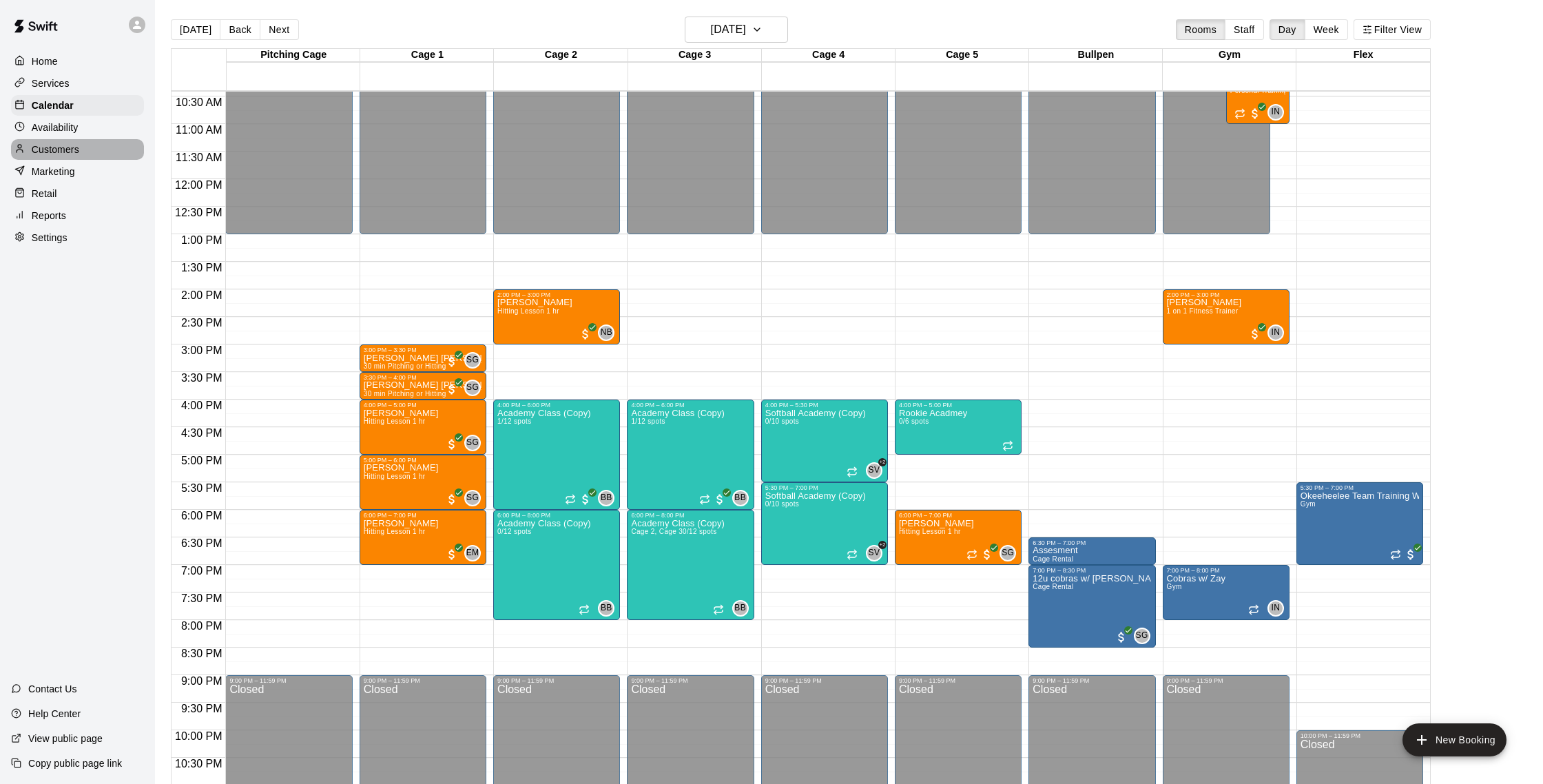
click at [50, 151] on p "Customers" at bounding box center [55, 149] width 48 height 14
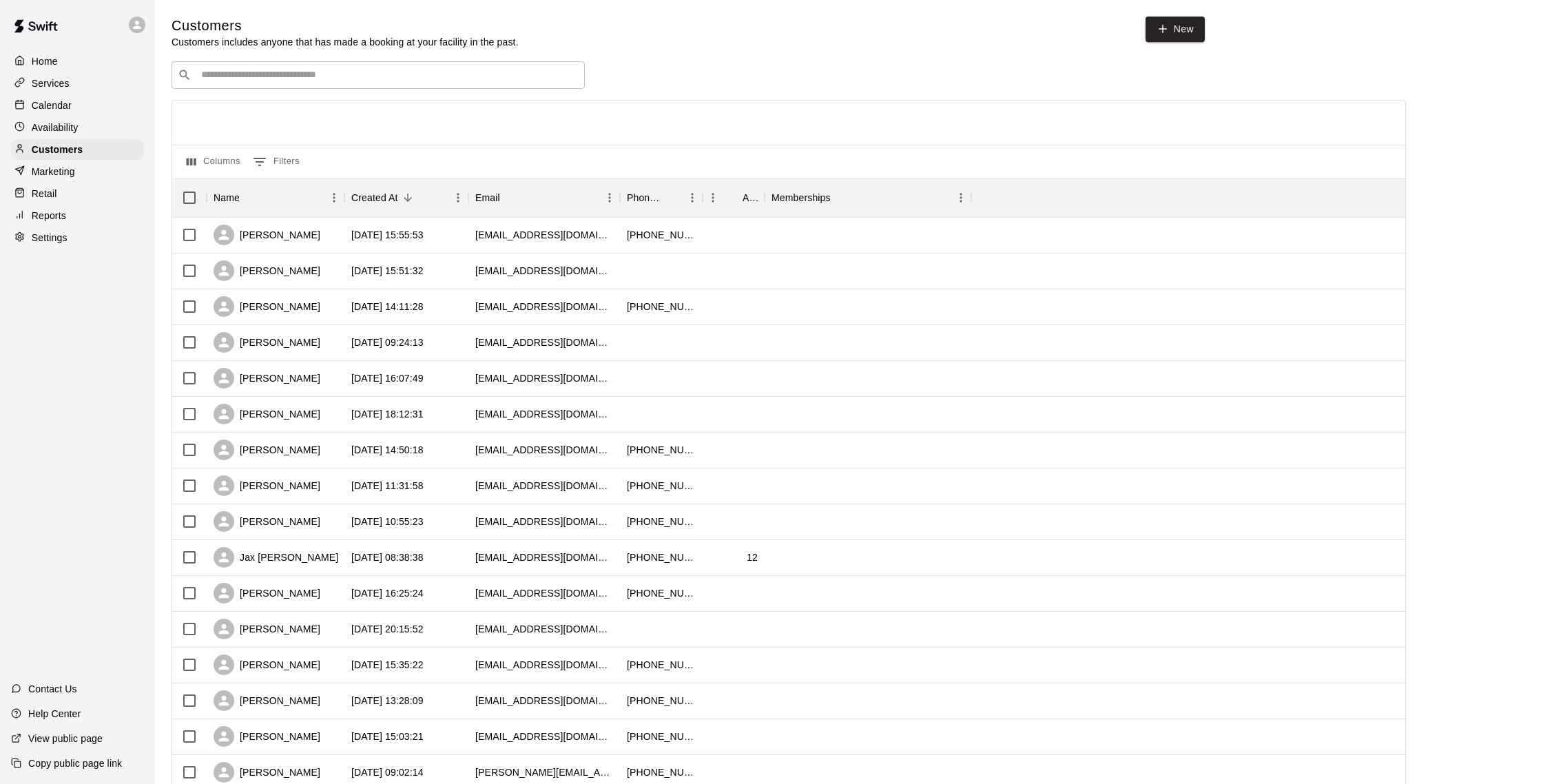
click at [64, 101] on p "Calendar" at bounding box center [51, 105] width 40 height 14
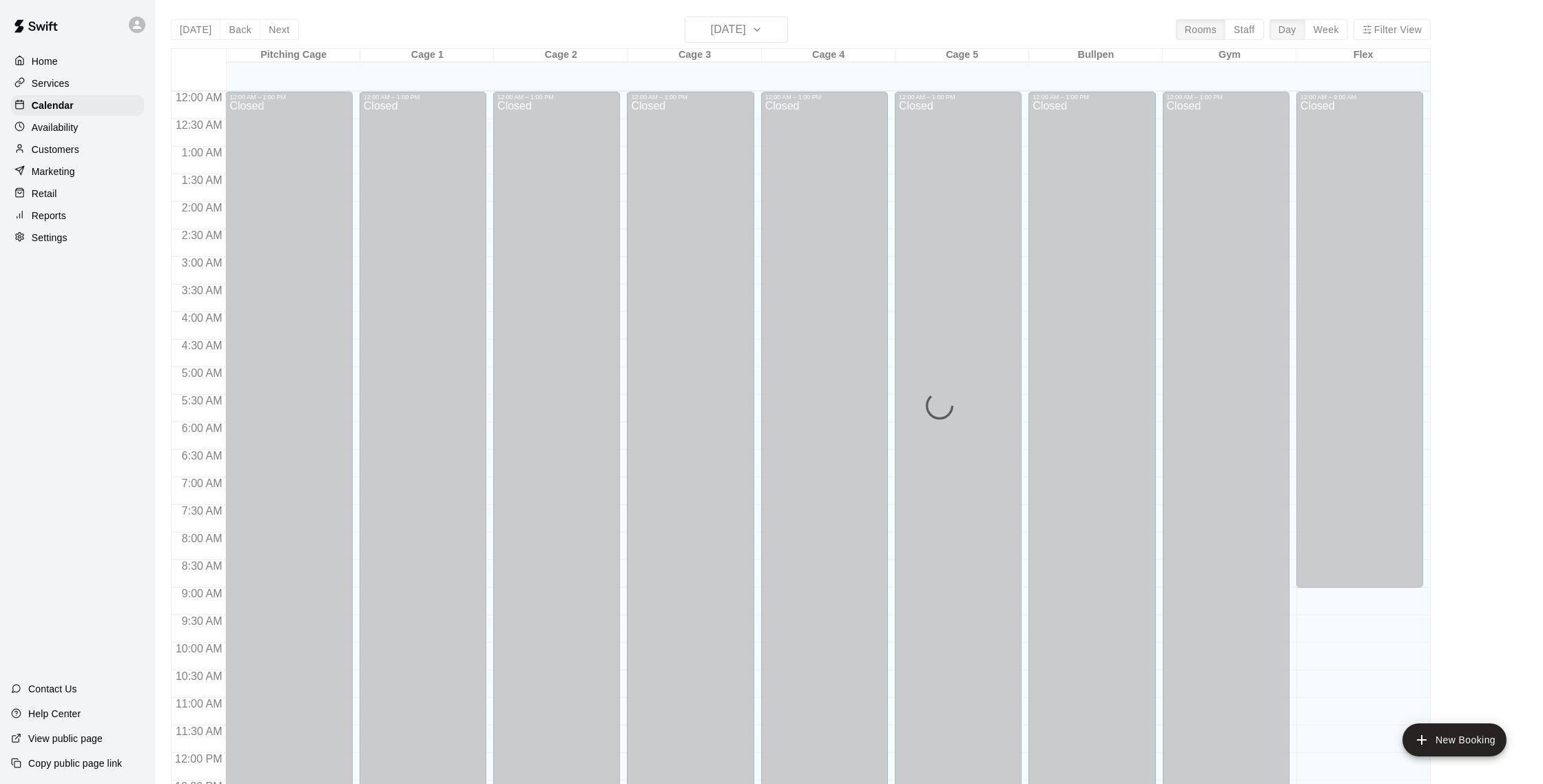
scroll to position [574, 0]
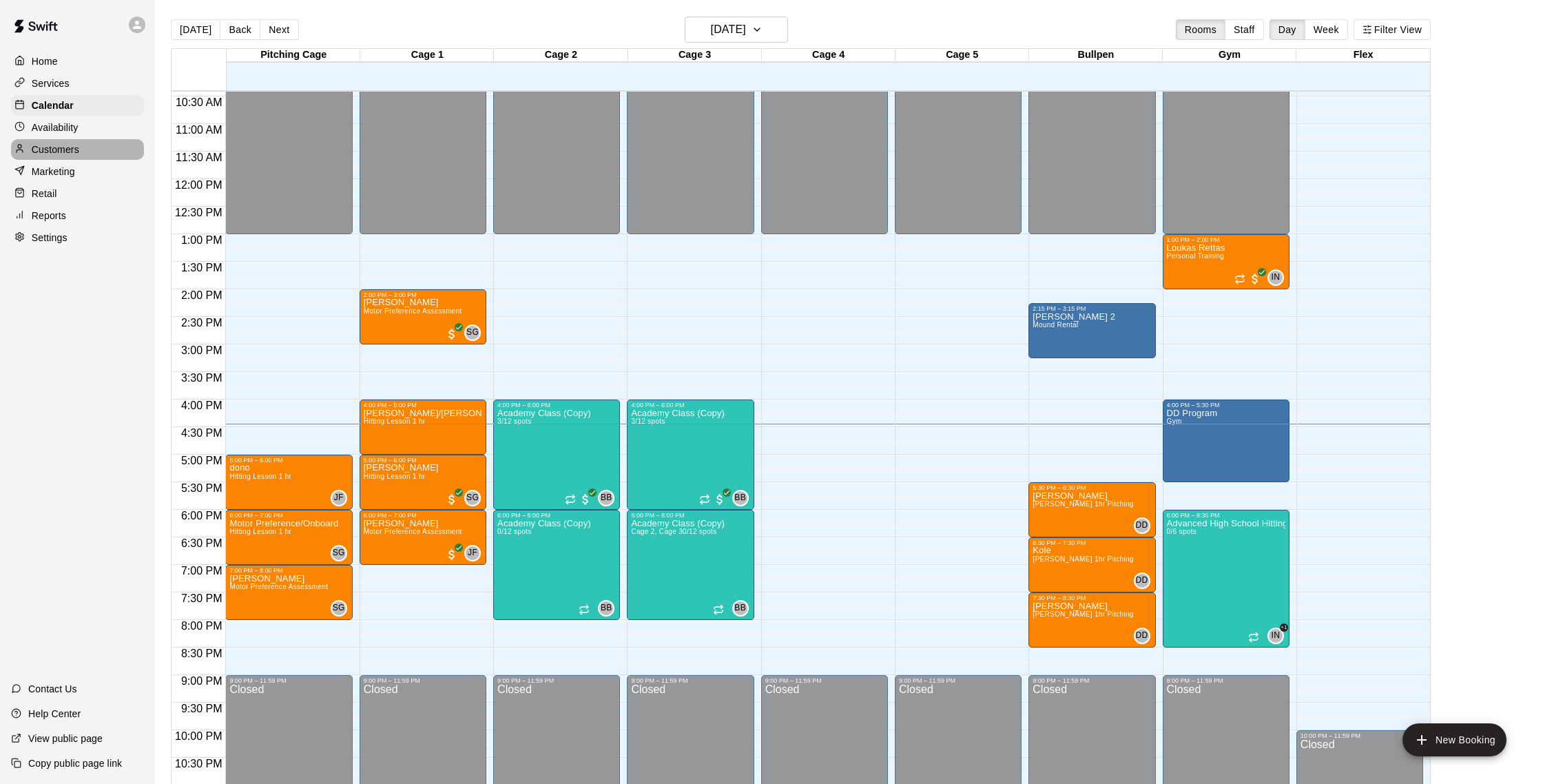
click at [64, 145] on p "Customers" at bounding box center [55, 149] width 48 height 14
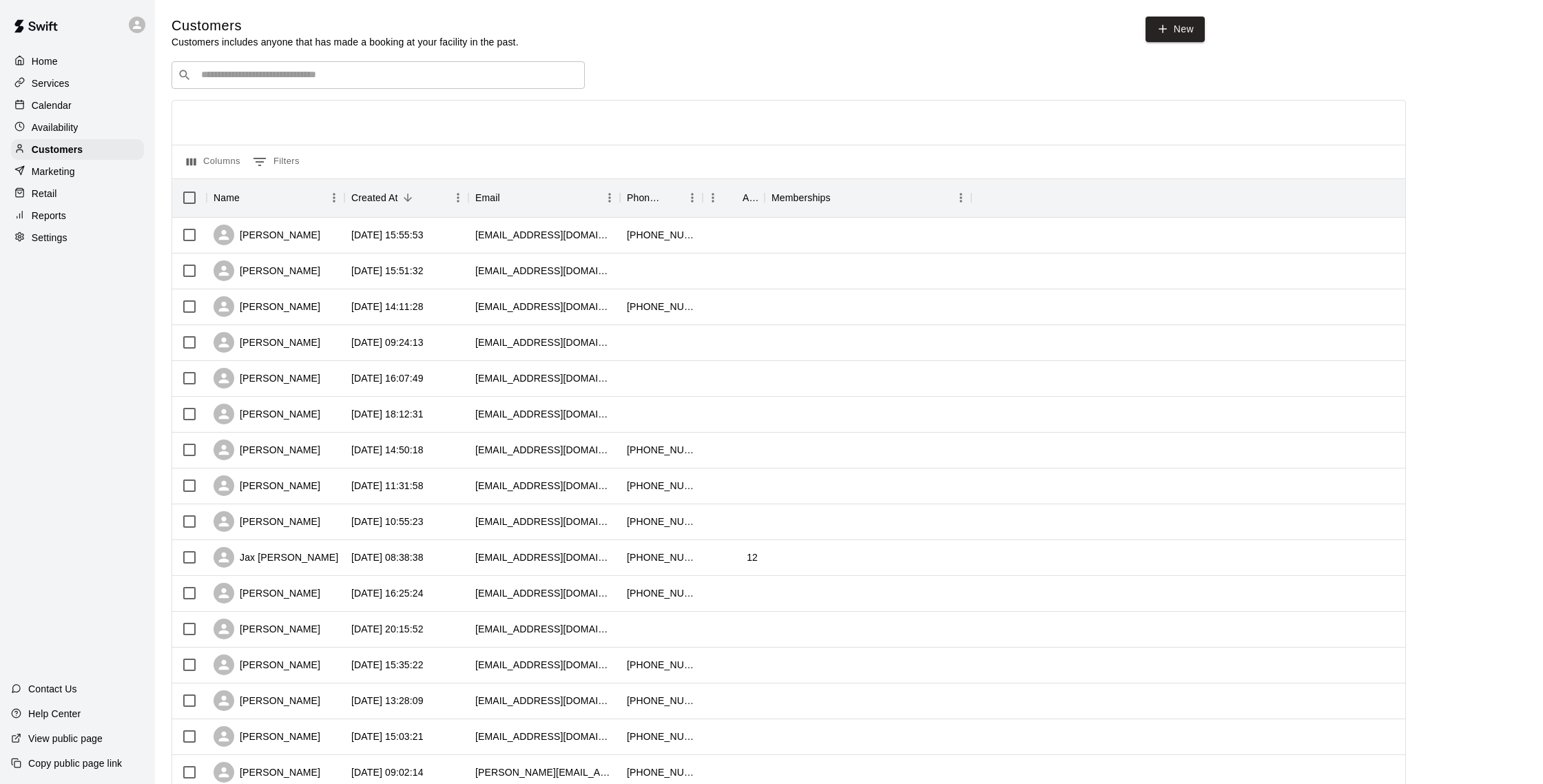
click at [72, 104] on div "Calendar" at bounding box center [77, 105] width 133 height 21
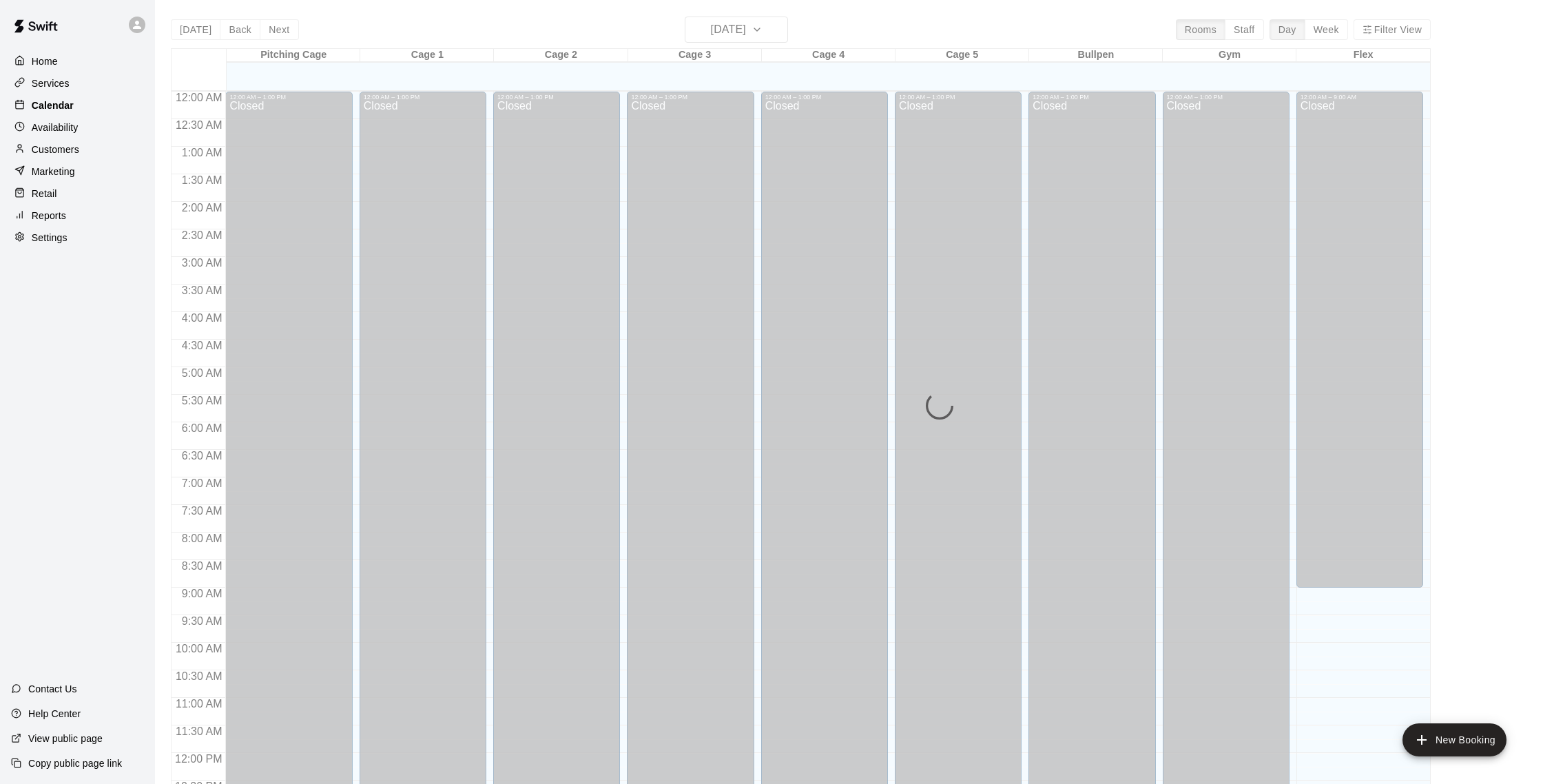
scroll to position [574, 0]
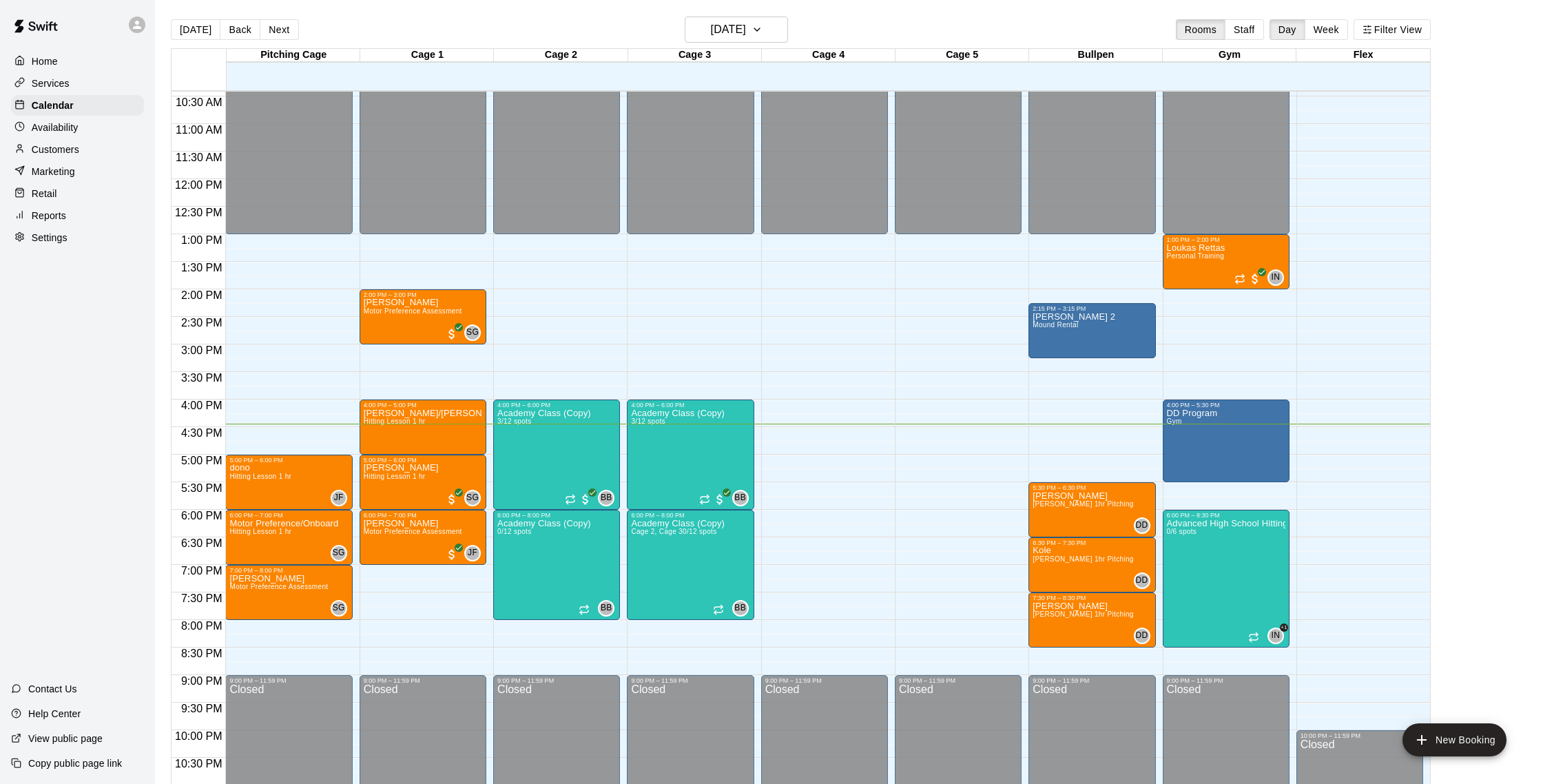
click at [61, 144] on p "Customers" at bounding box center [55, 149] width 48 height 14
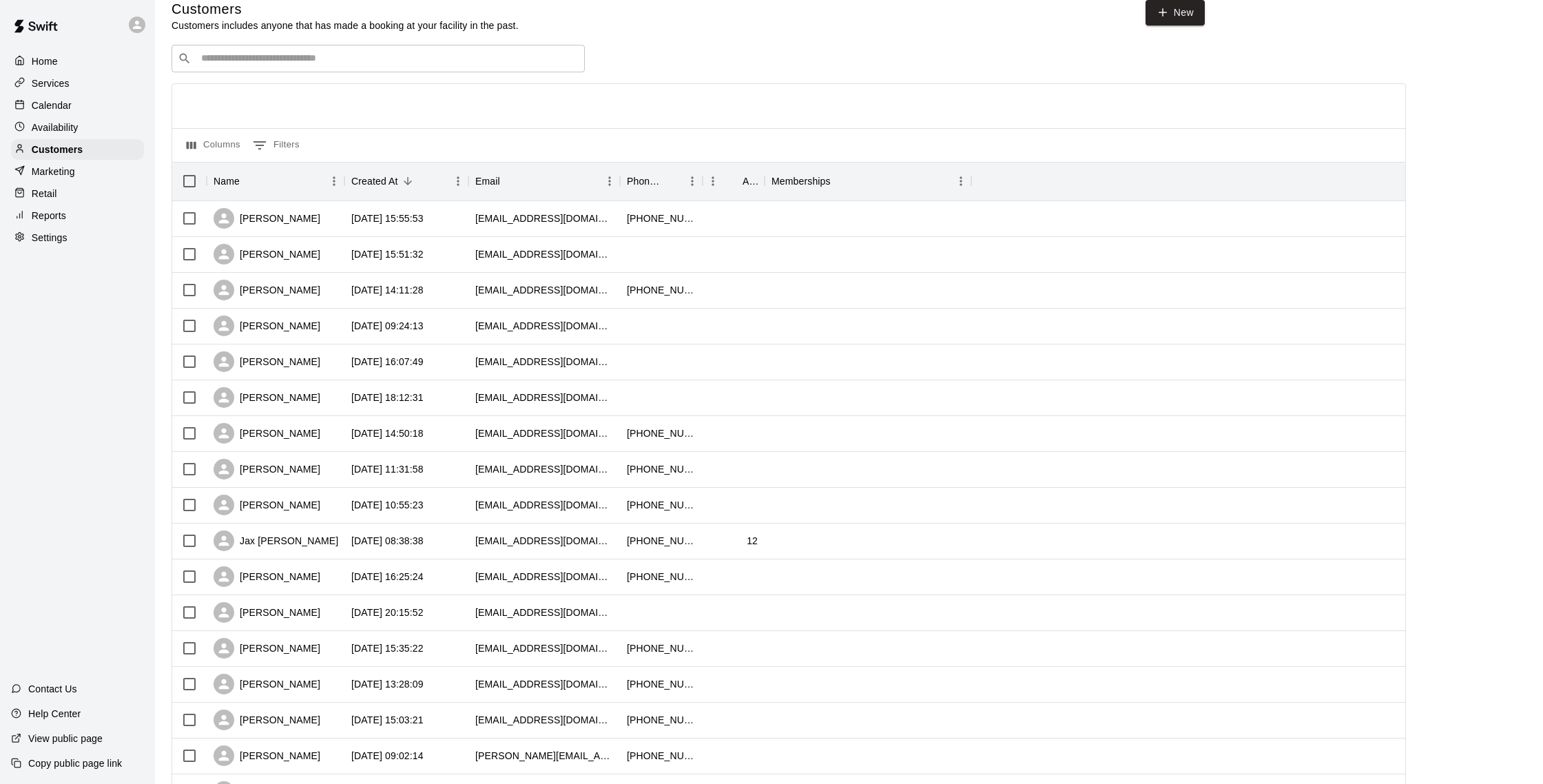
scroll to position [16, 0]
click at [72, 102] on div "Calendar" at bounding box center [77, 105] width 133 height 21
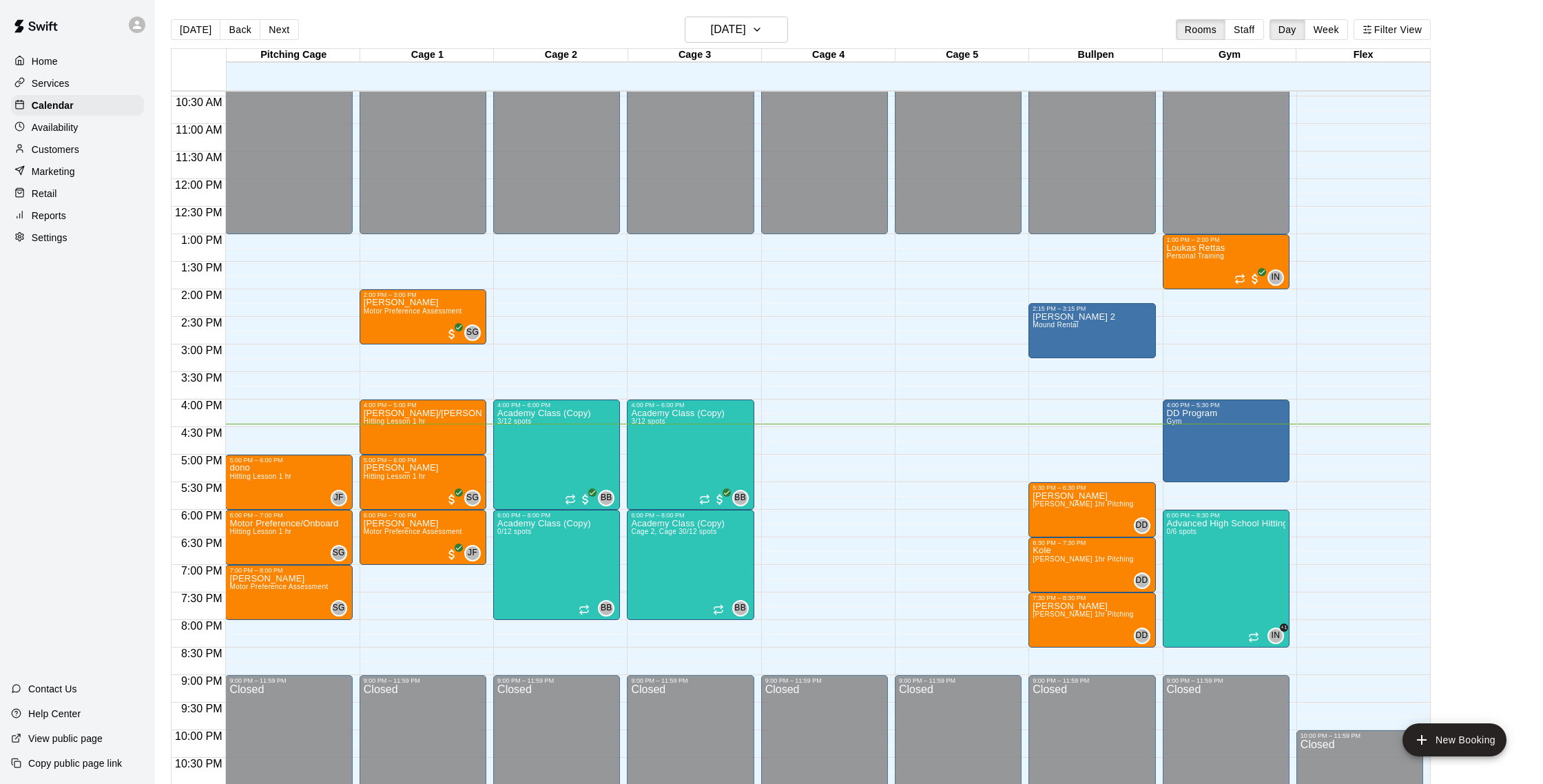
click at [63, 156] on p "Customers" at bounding box center [55, 149] width 48 height 14
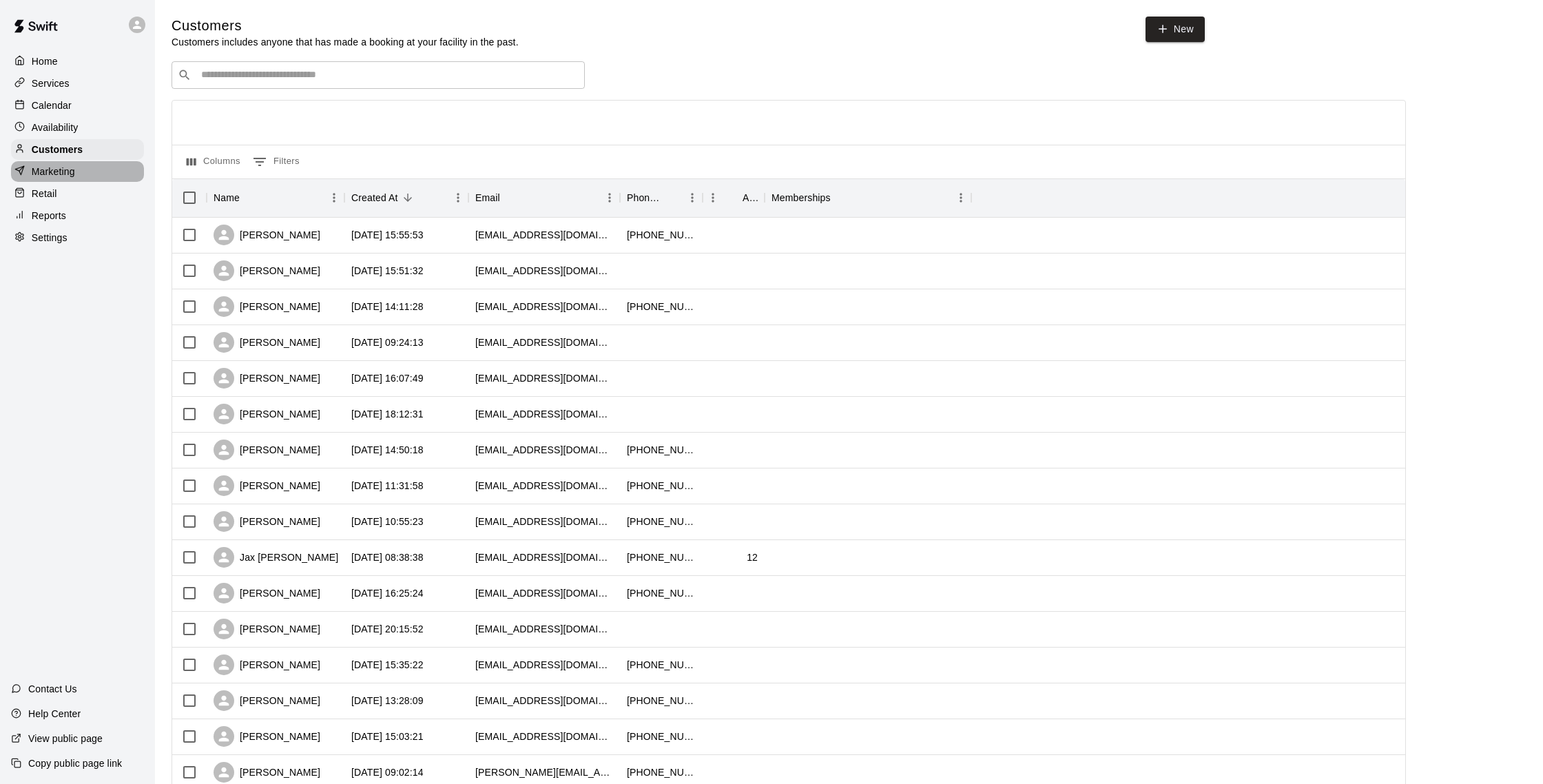
click at [81, 166] on div "Marketing" at bounding box center [77, 171] width 133 height 21
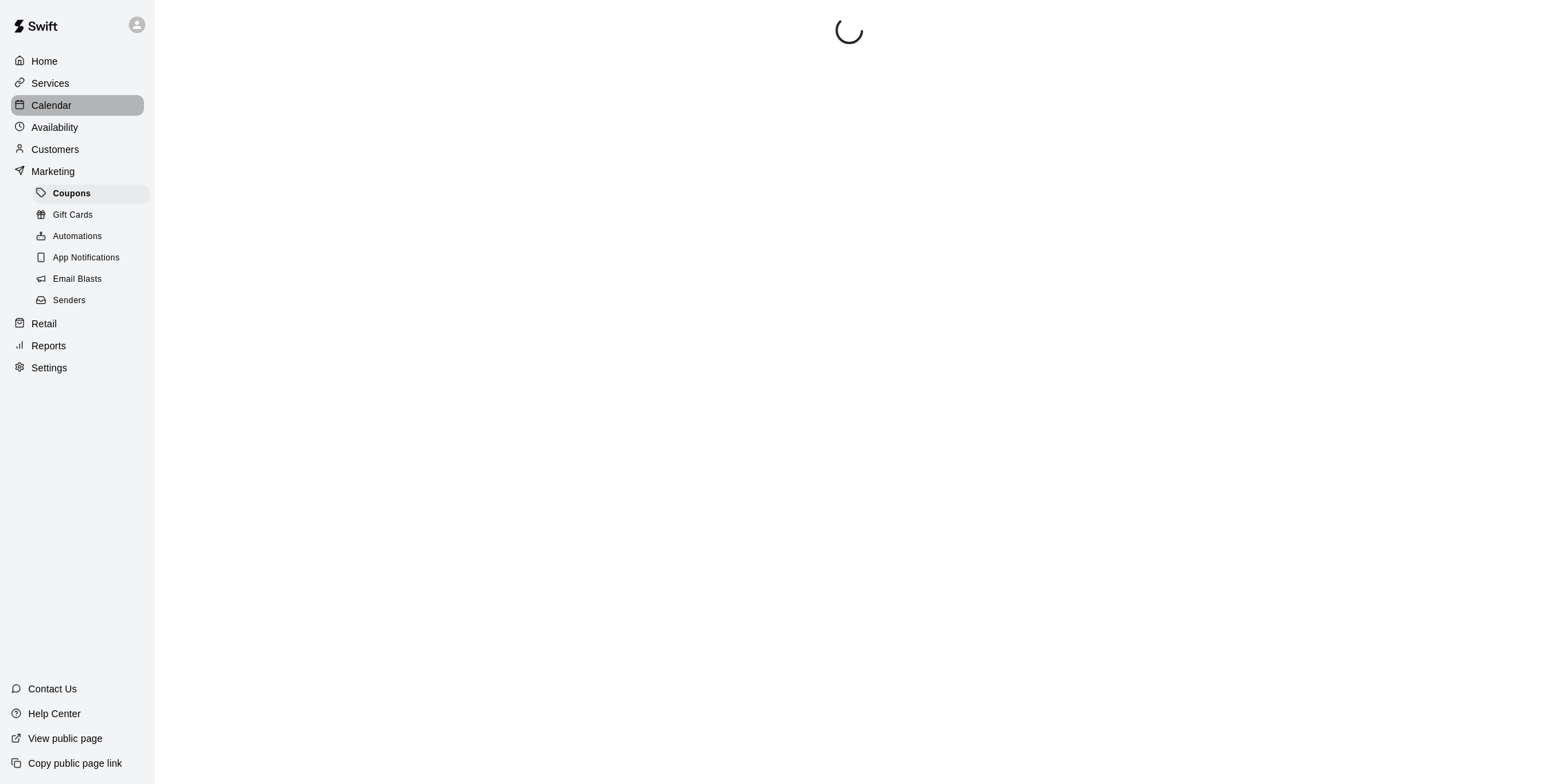
click at [98, 114] on div "Calendar" at bounding box center [77, 105] width 133 height 21
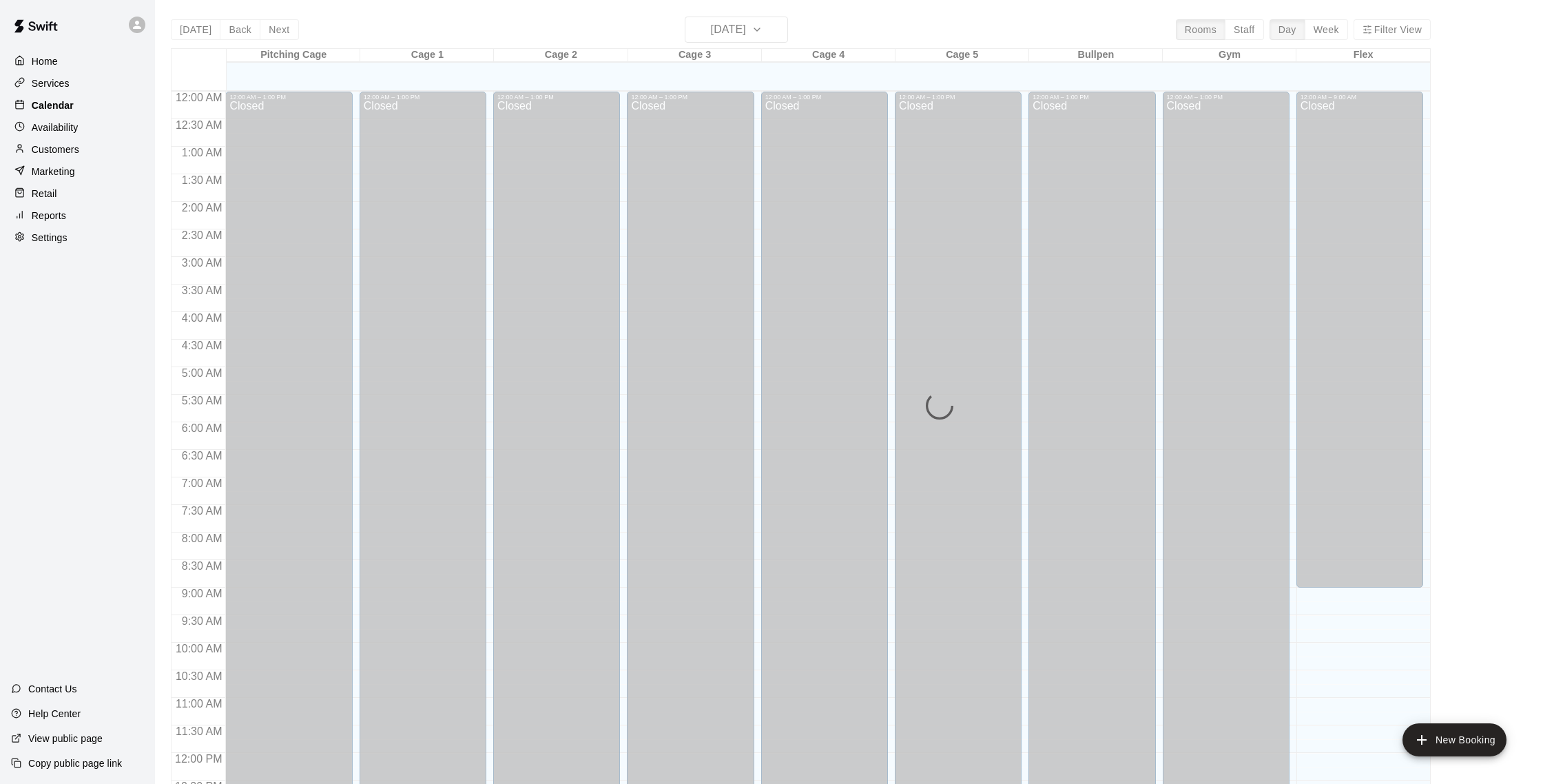
scroll to position [574, 0]
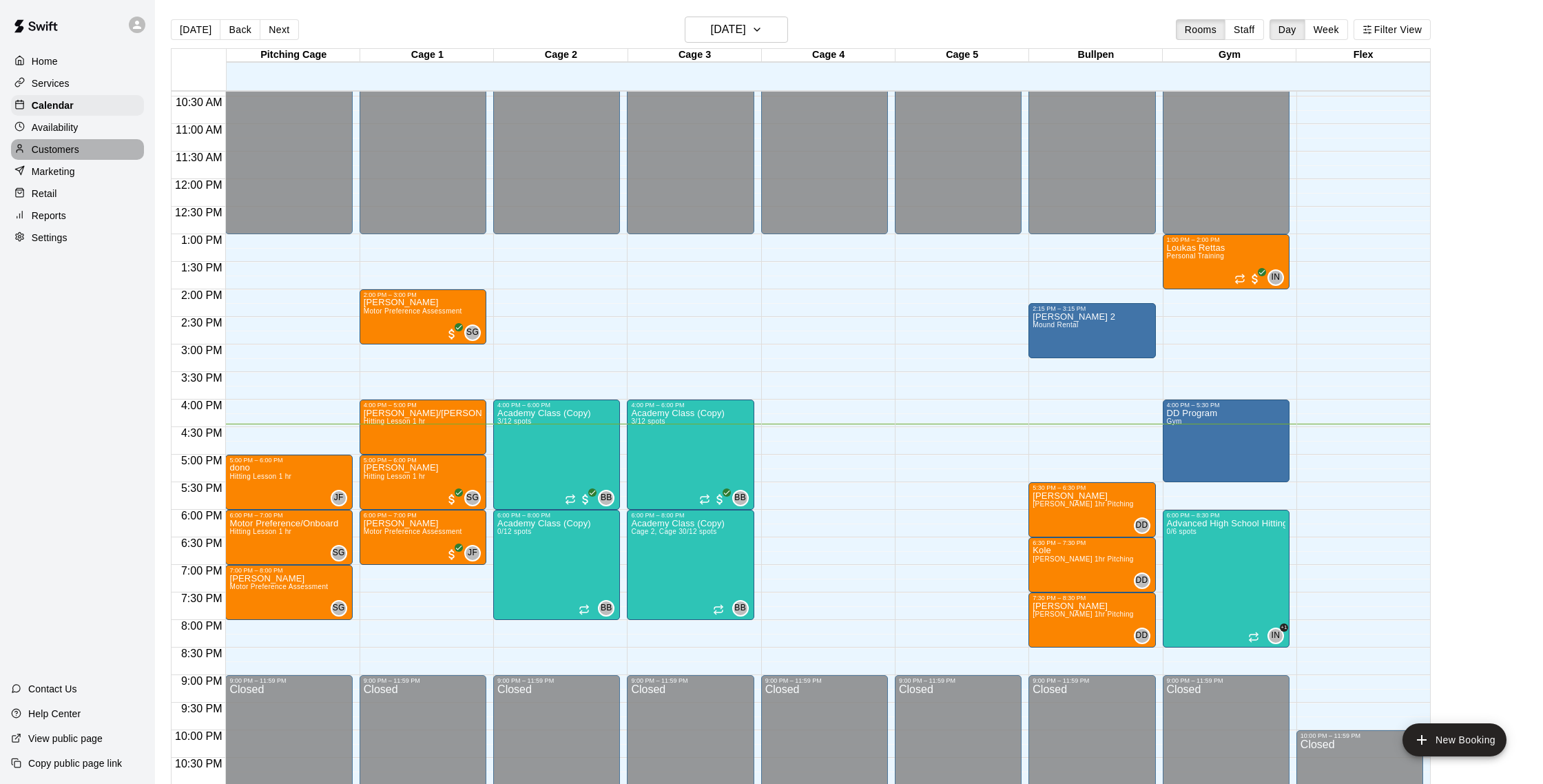
click at [76, 148] on p "Customers" at bounding box center [55, 149] width 48 height 14
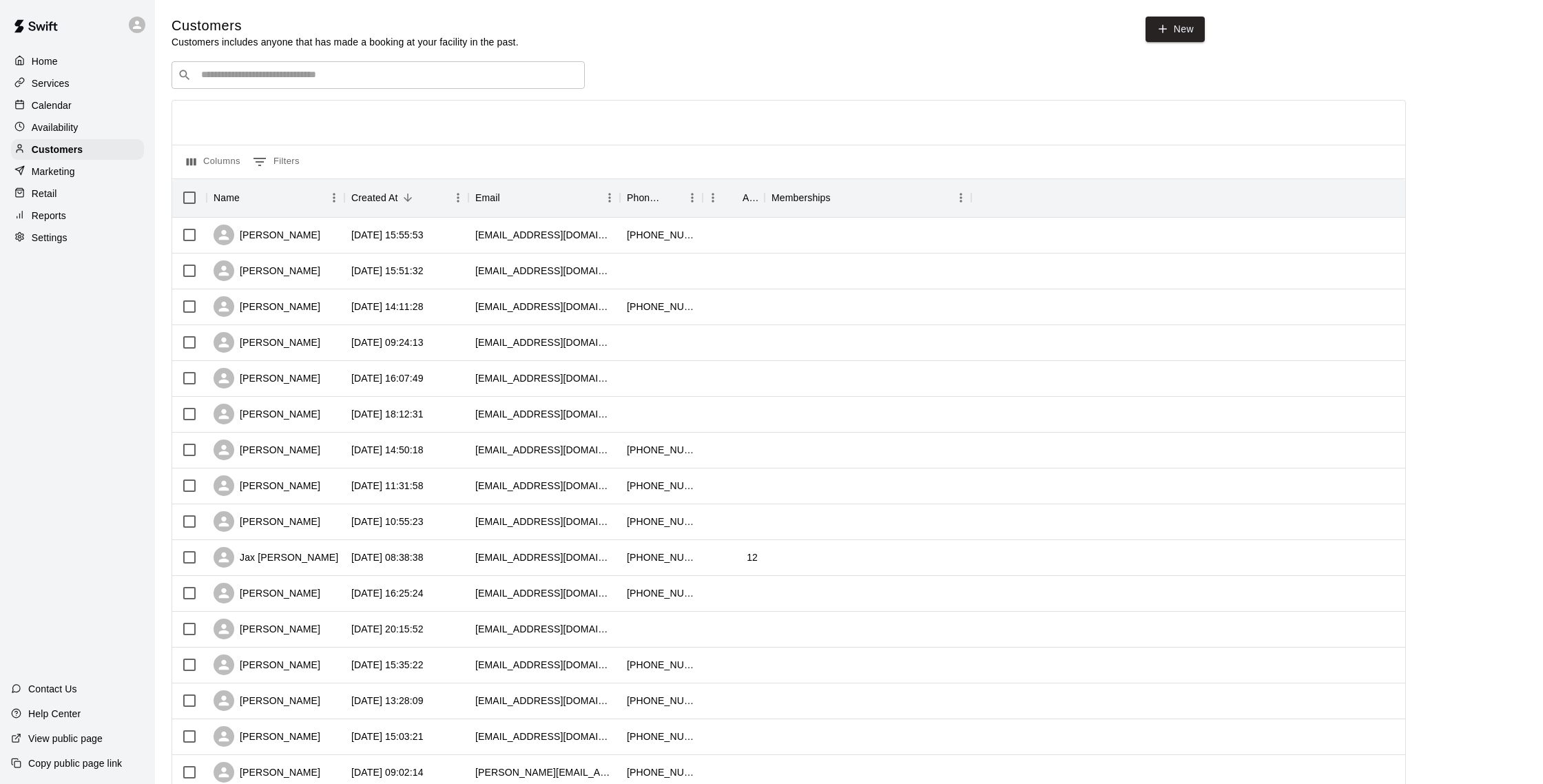
click at [58, 99] on p "Calendar" at bounding box center [51, 105] width 40 height 14
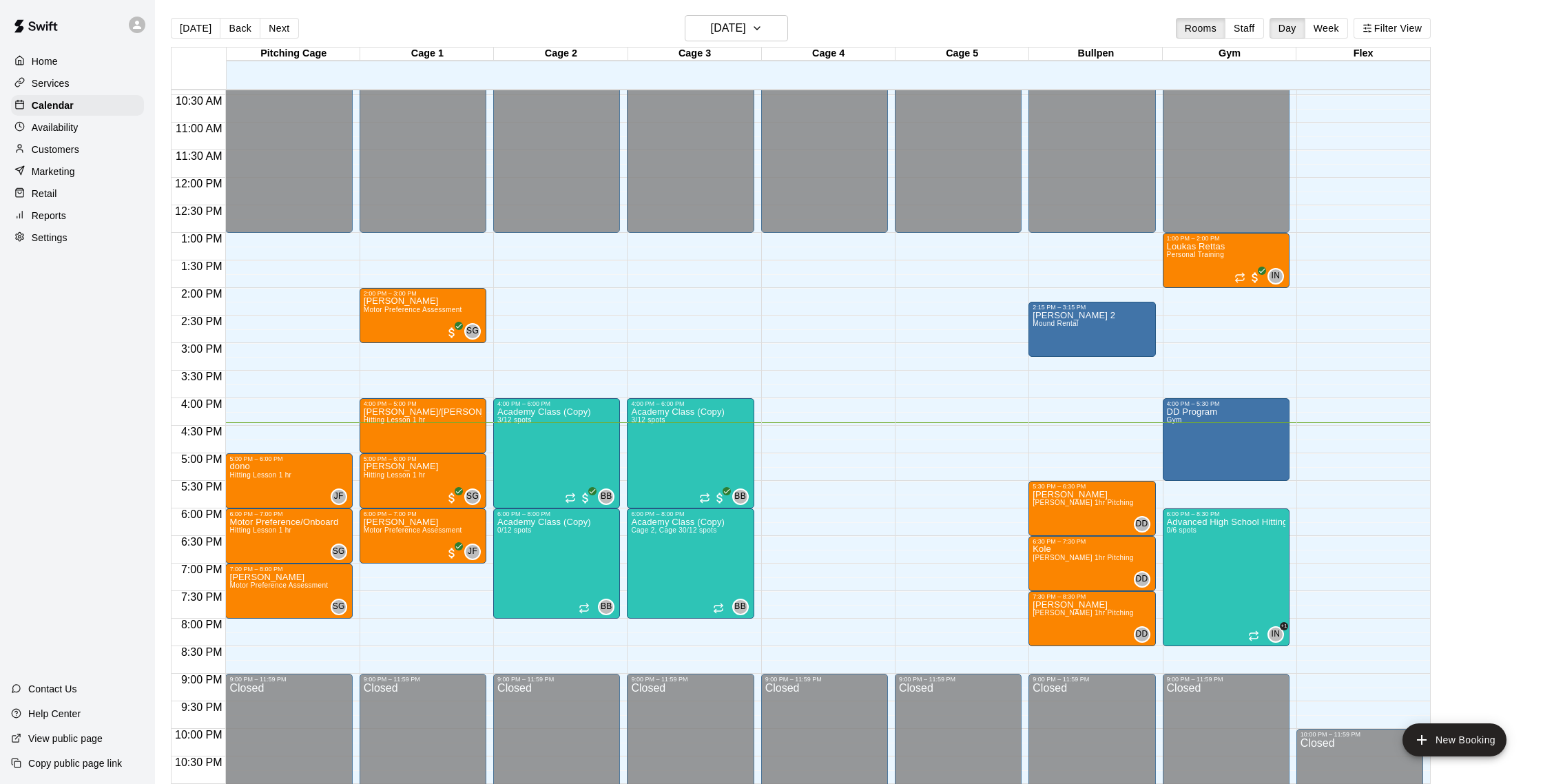
scroll to position [2, 0]
click at [64, 129] on p "Availability" at bounding box center [54, 127] width 47 height 14
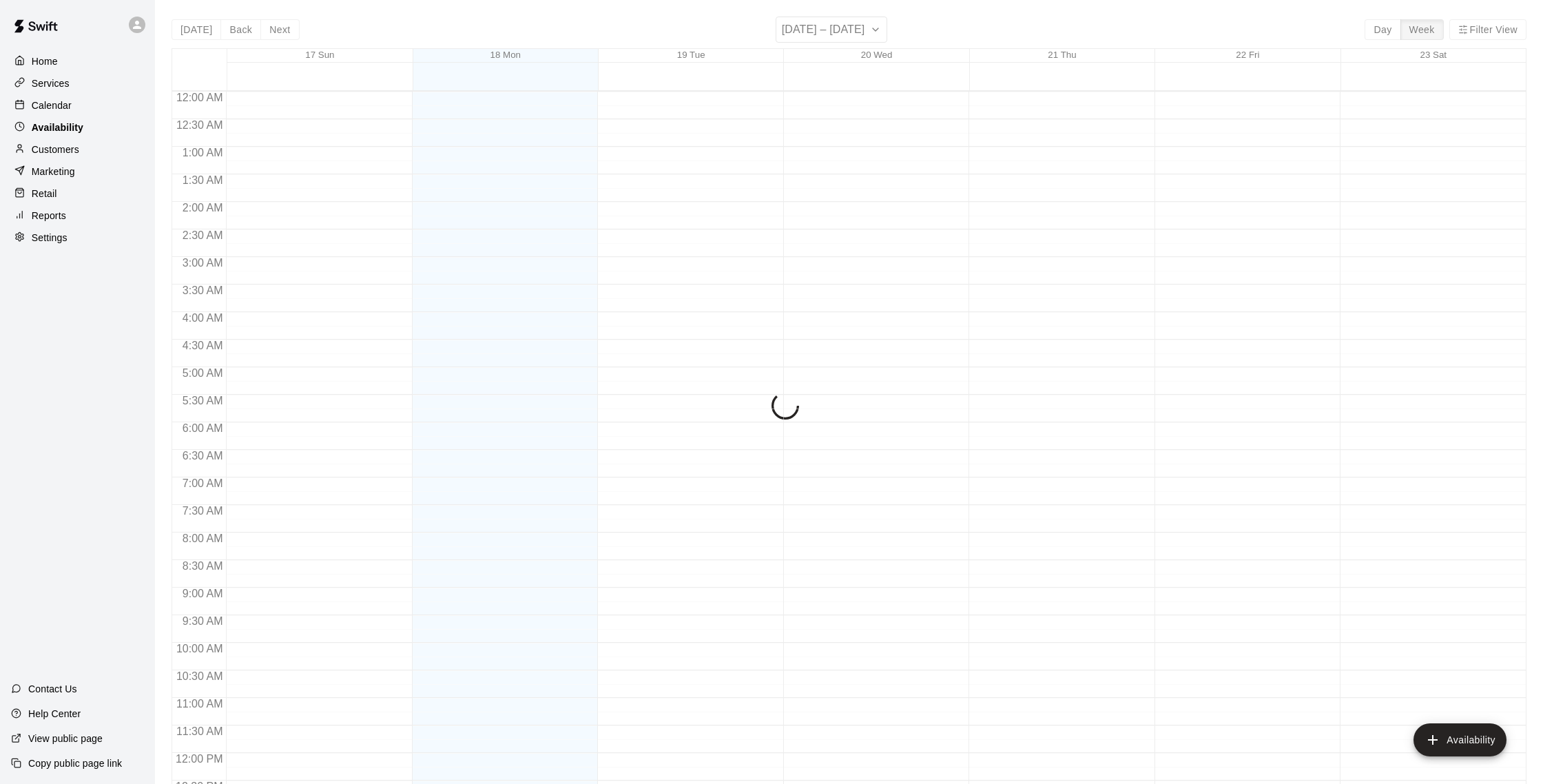
scroll to position [615, 0]
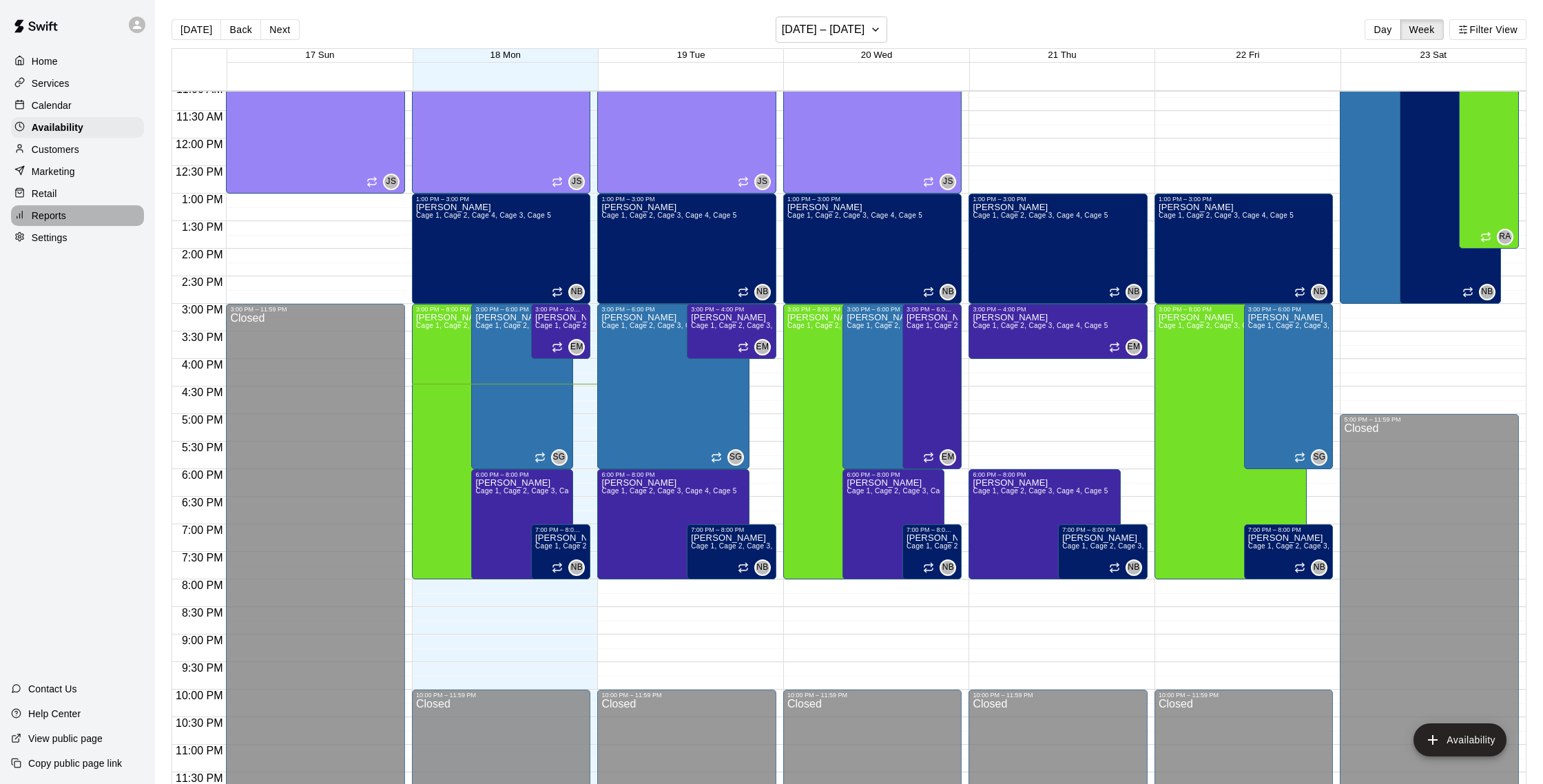
click at [57, 218] on p "Reports" at bounding box center [49, 215] width 35 height 14
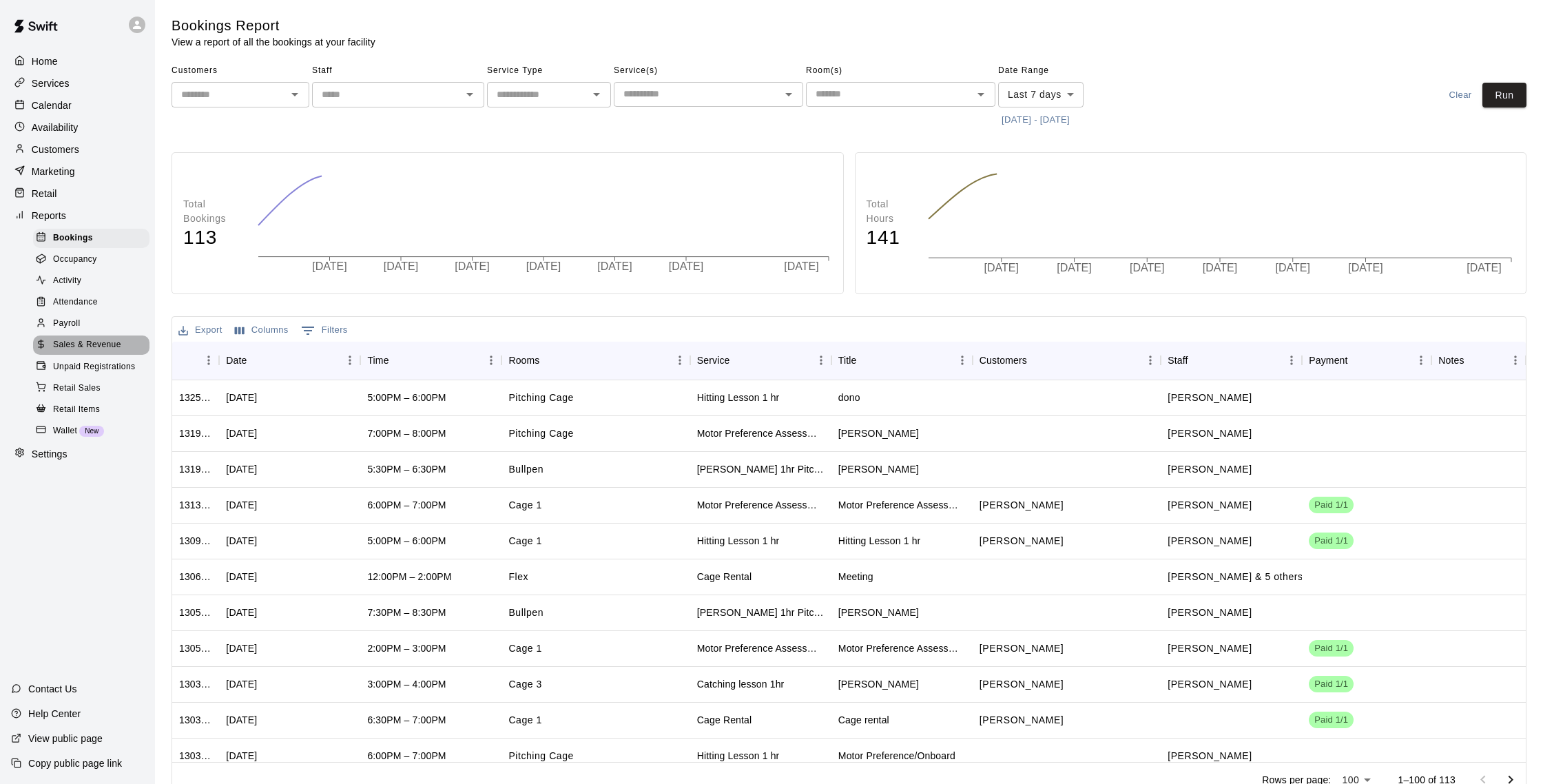
click at [105, 347] on span "Sales & Revenue" at bounding box center [87, 345] width 68 height 14
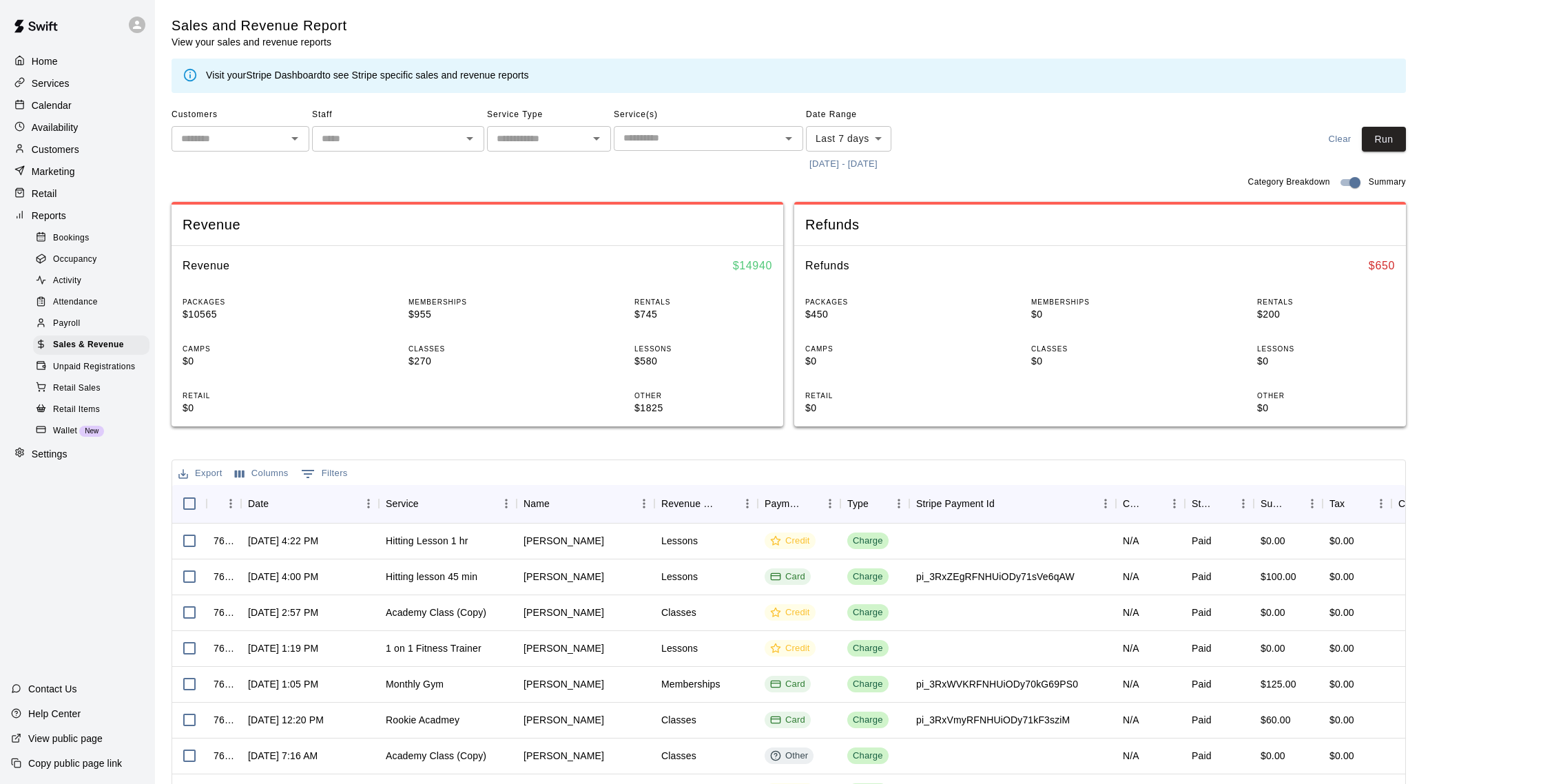
click at [839, 141] on body "Home Services Calendar Availability Customers Marketing Retail Reports Bookings…" at bounding box center [771, 474] width 1543 height 947
click at [839, 301] on li "Custom" at bounding box center [849, 305] width 86 height 23
type input "******"
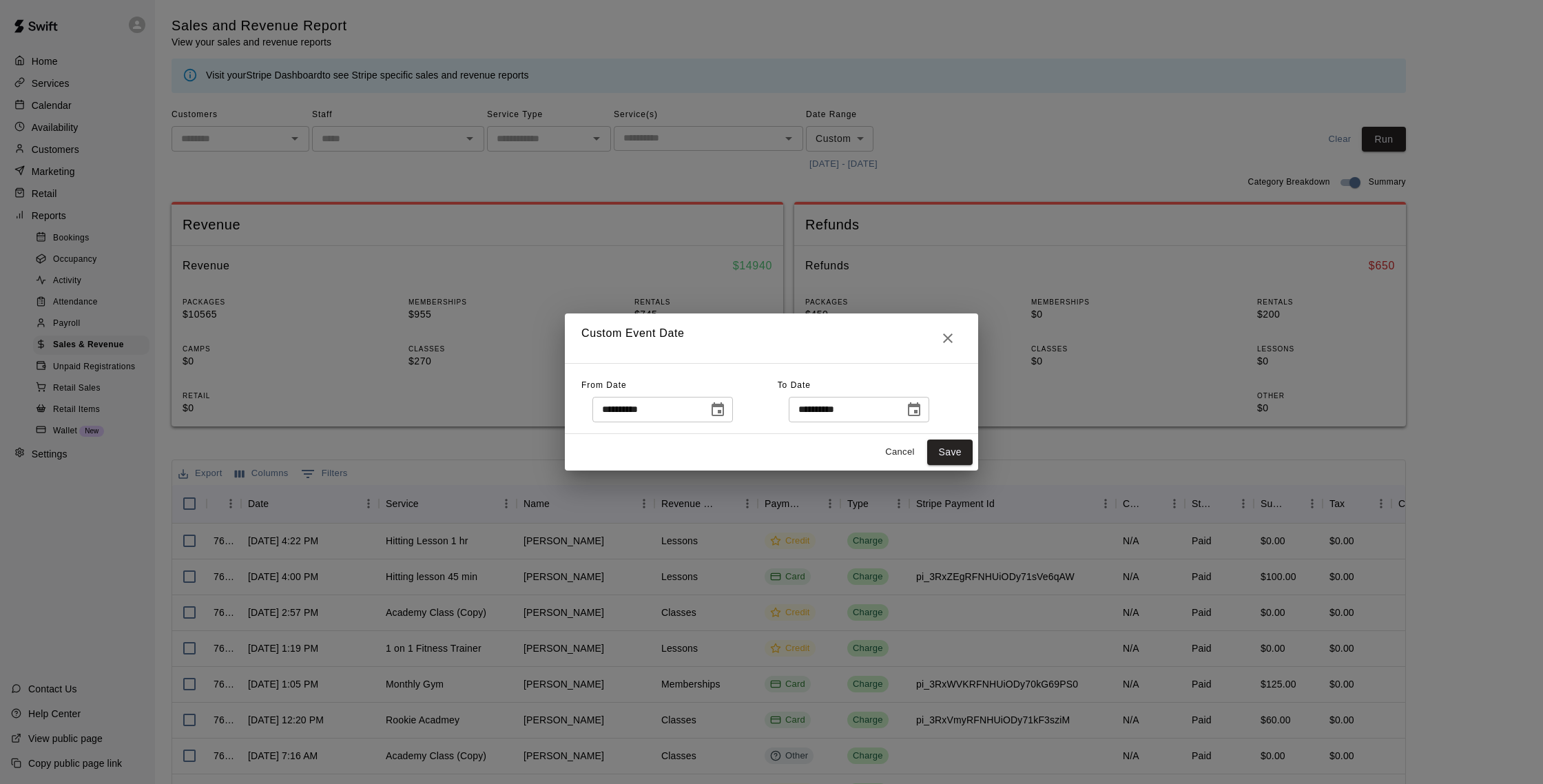
click at [733, 408] on div "**********" at bounding box center [662, 409] width 141 height 26
drag, startPoint x: 733, startPoint y: 405, endPoint x: 723, endPoint y: 402, distance: 10.4
click at [732, 405] on button "Choose date, selected date is Aug 11, 2025" at bounding box center [718, 409] width 27 height 27
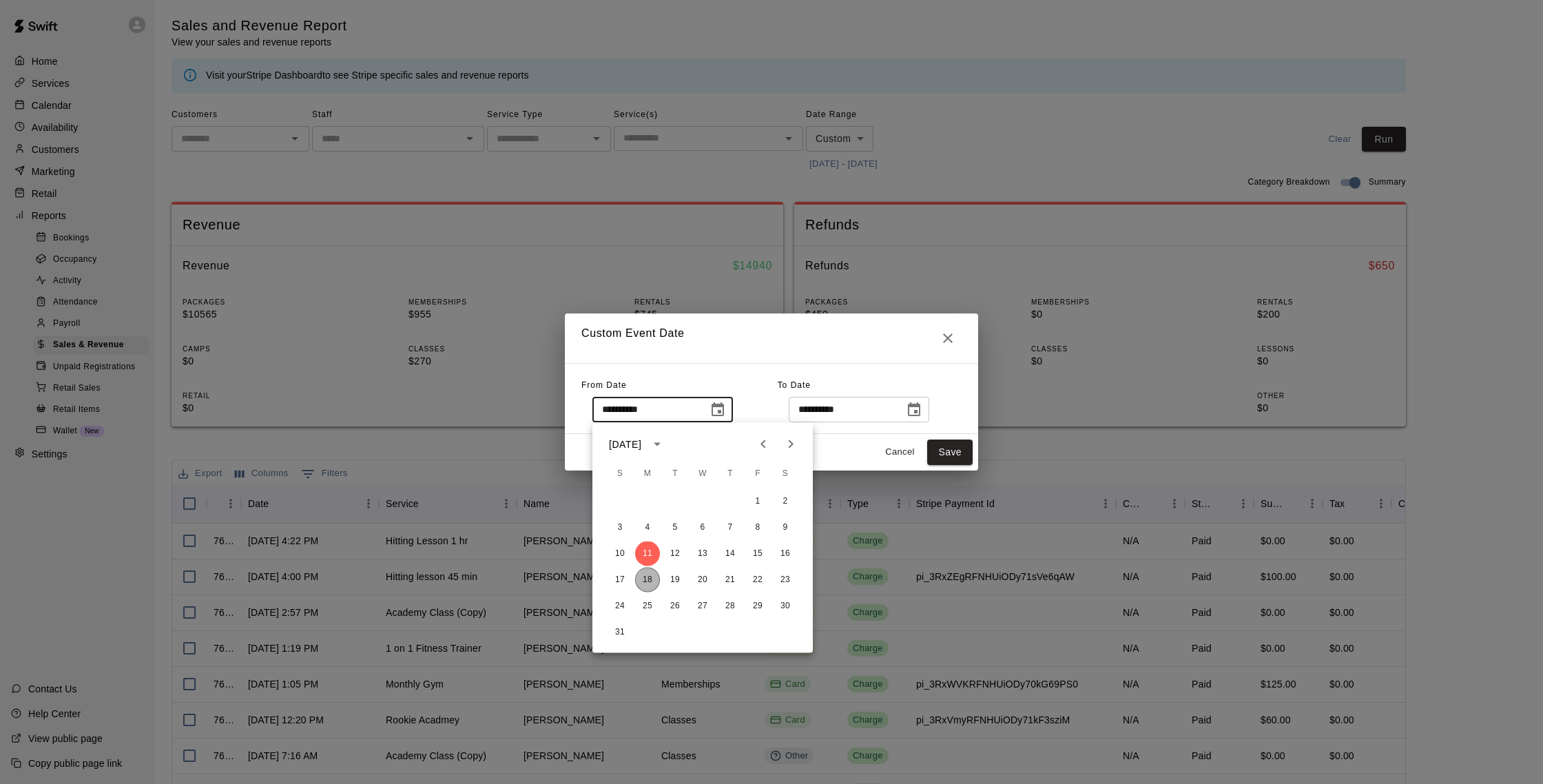
click at [651, 573] on button "18" at bounding box center [648, 580] width 25 height 25
type input "**********"
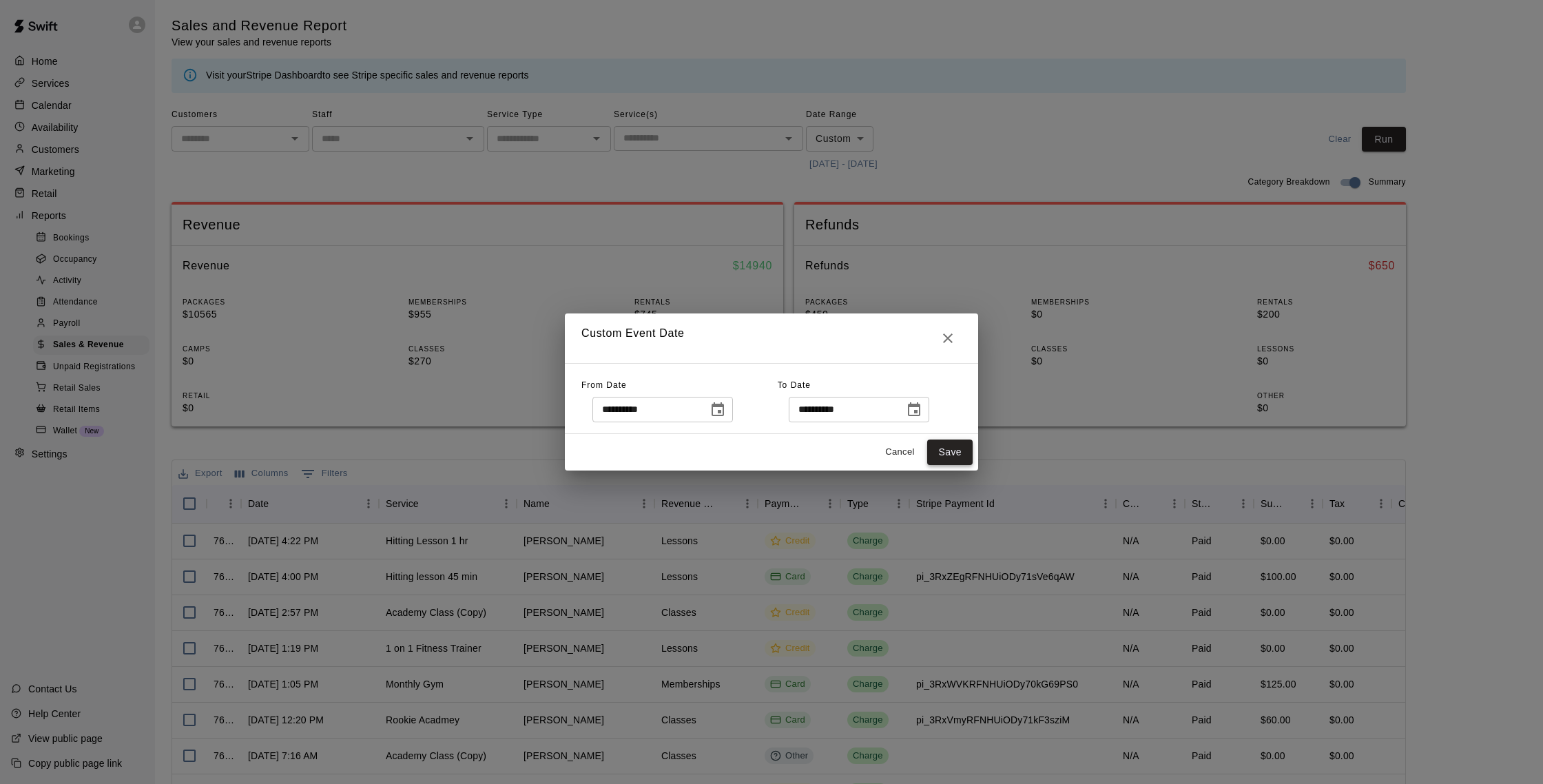
click at [949, 457] on button "Save" at bounding box center [950, 451] width 45 height 26
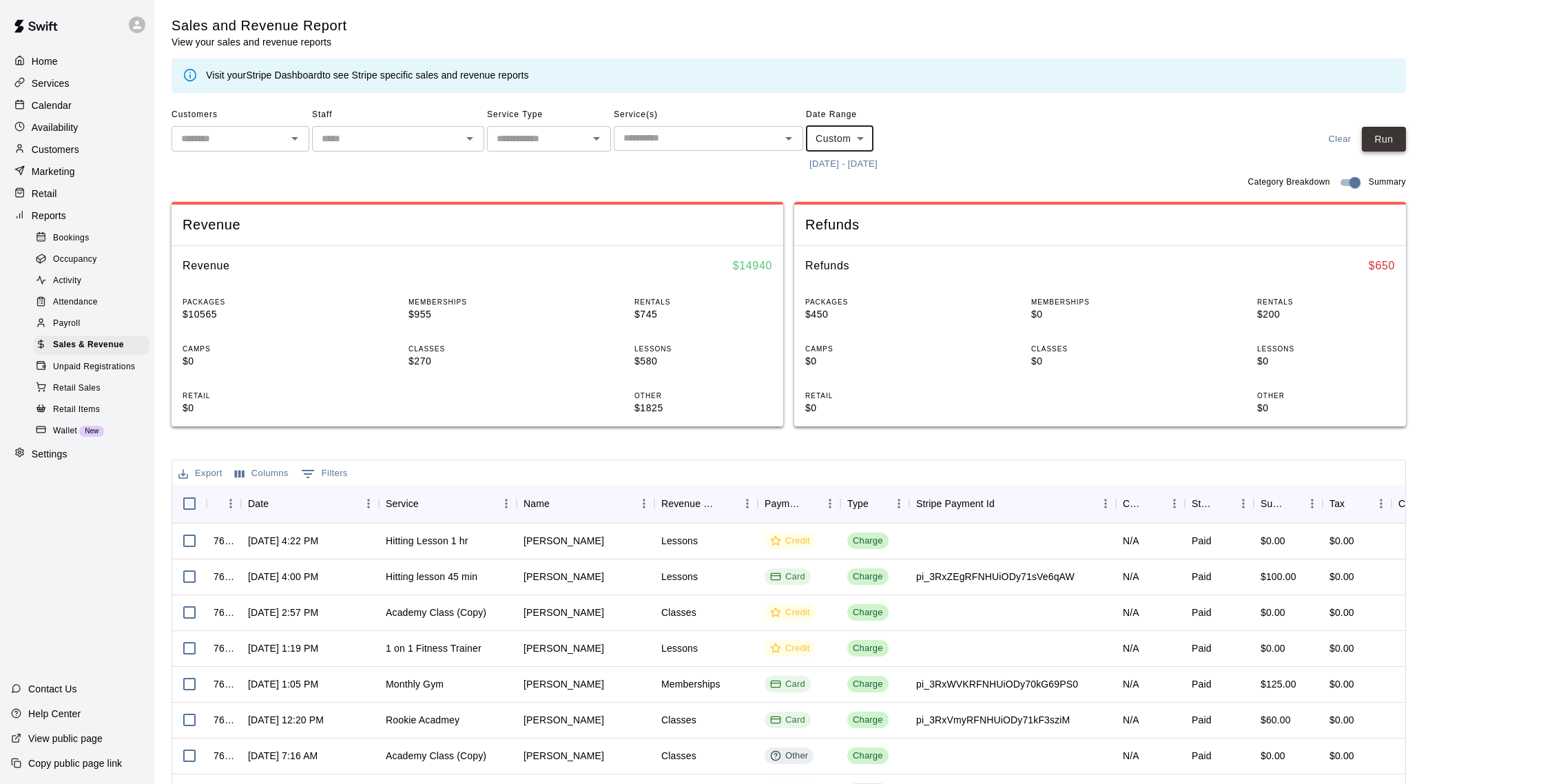
click at [1386, 141] on button "Run" at bounding box center [1384, 139] width 44 height 26
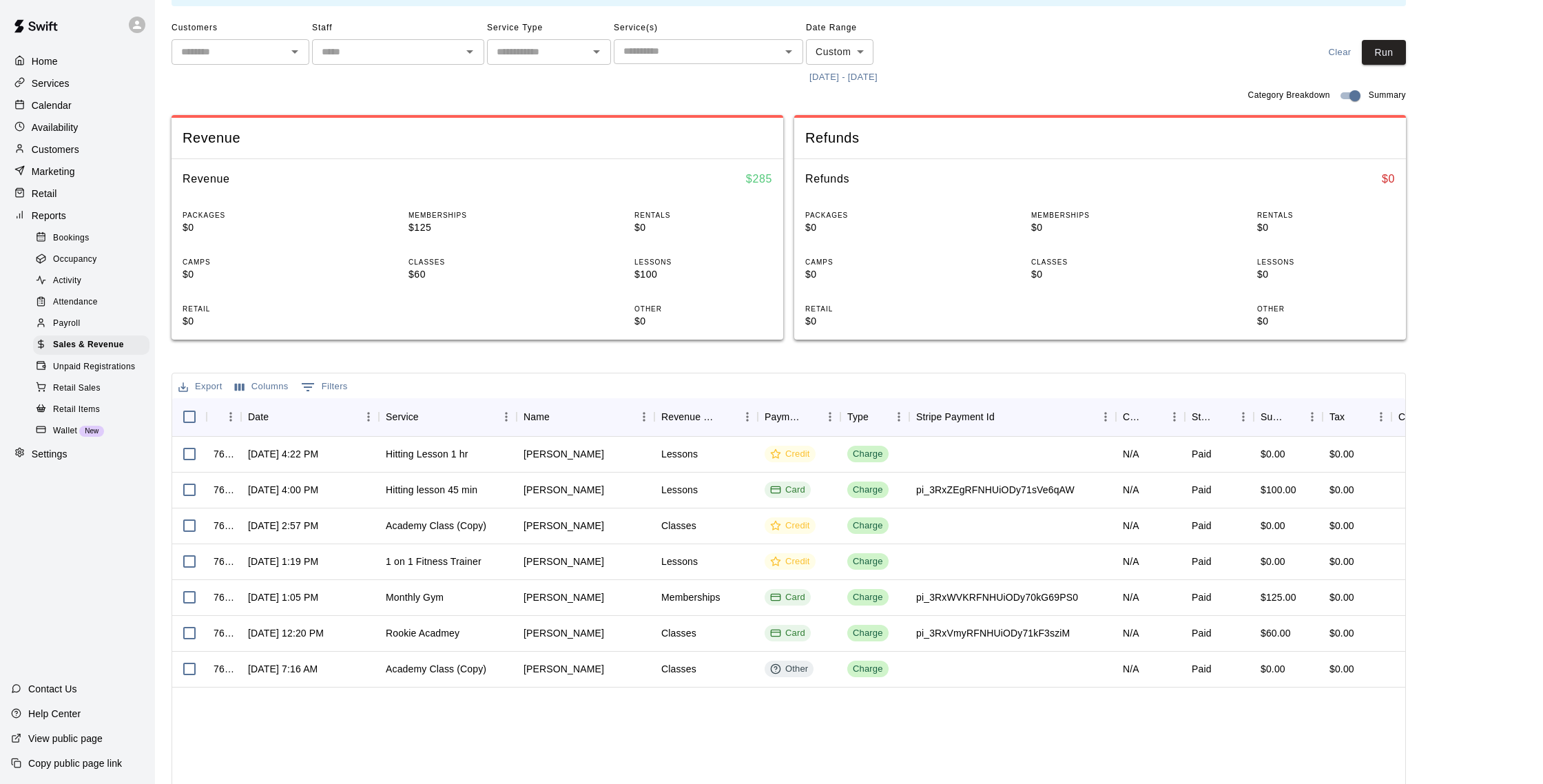
scroll to position [87, 0]
click at [51, 155] on p "Customers" at bounding box center [55, 149] width 48 height 14
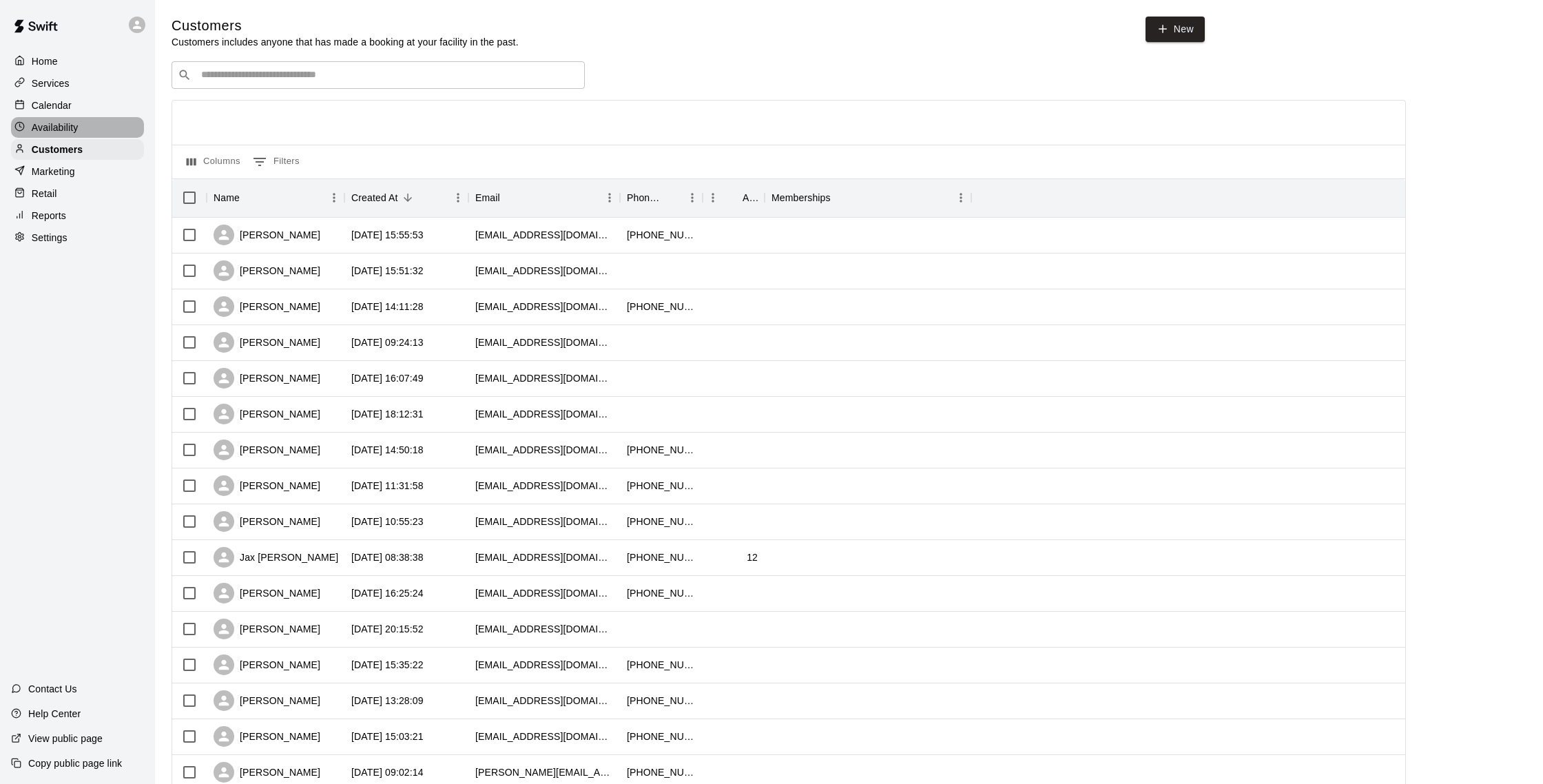
click at [49, 119] on div "Availability" at bounding box center [77, 127] width 133 height 21
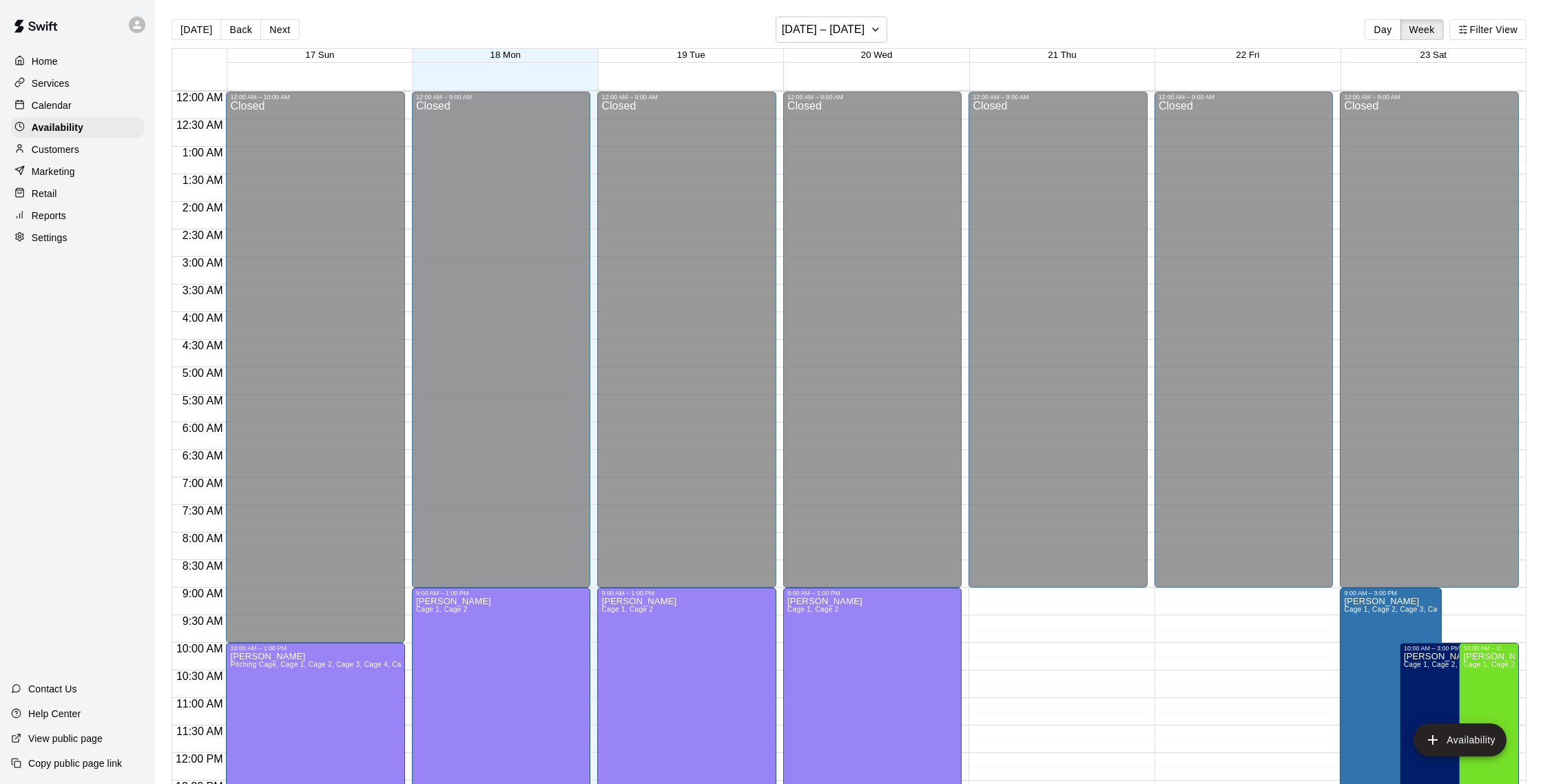
scroll to position [615, 0]
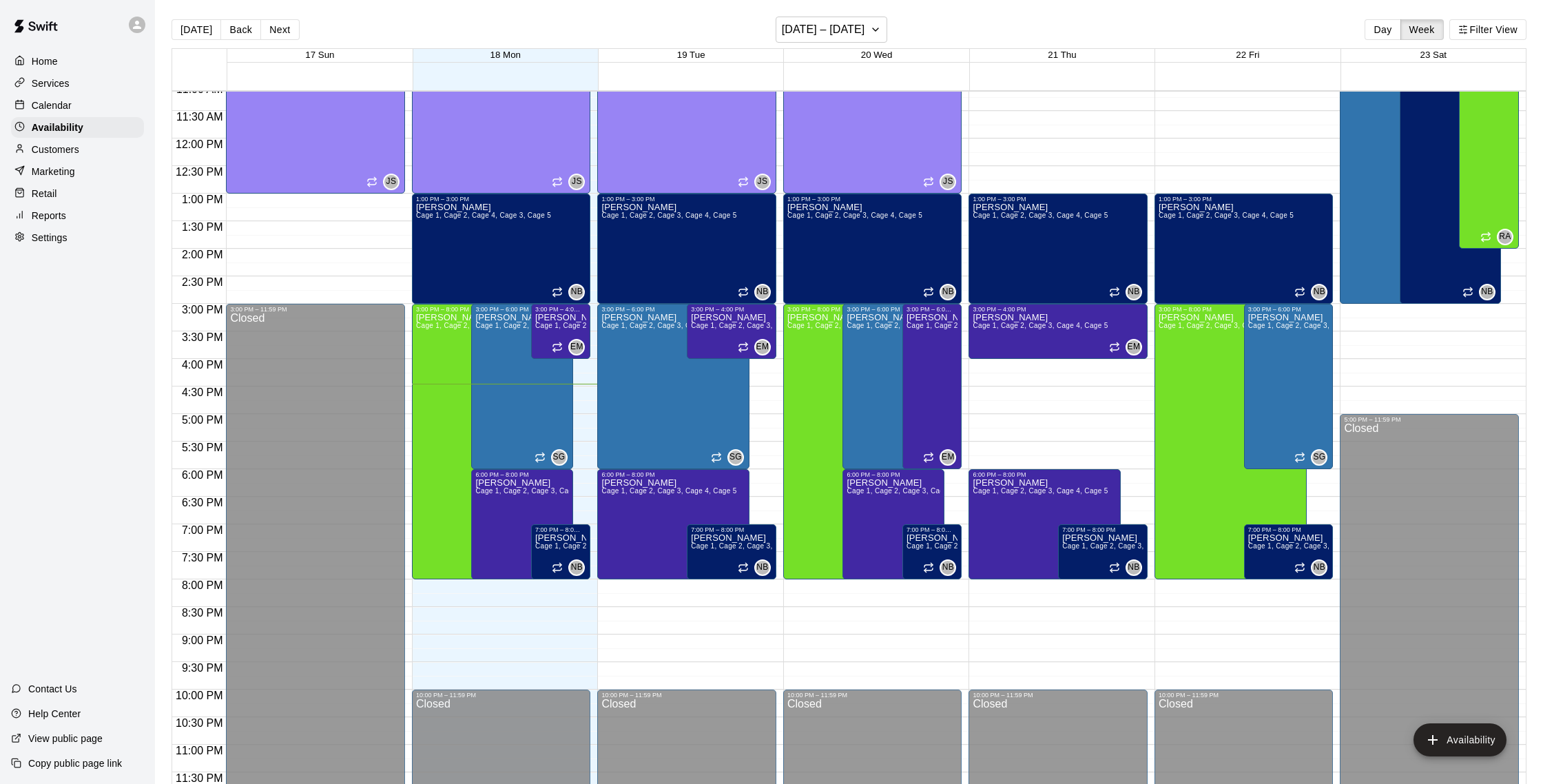
click at [49, 108] on p "Calendar" at bounding box center [51, 105] width 40 height 14
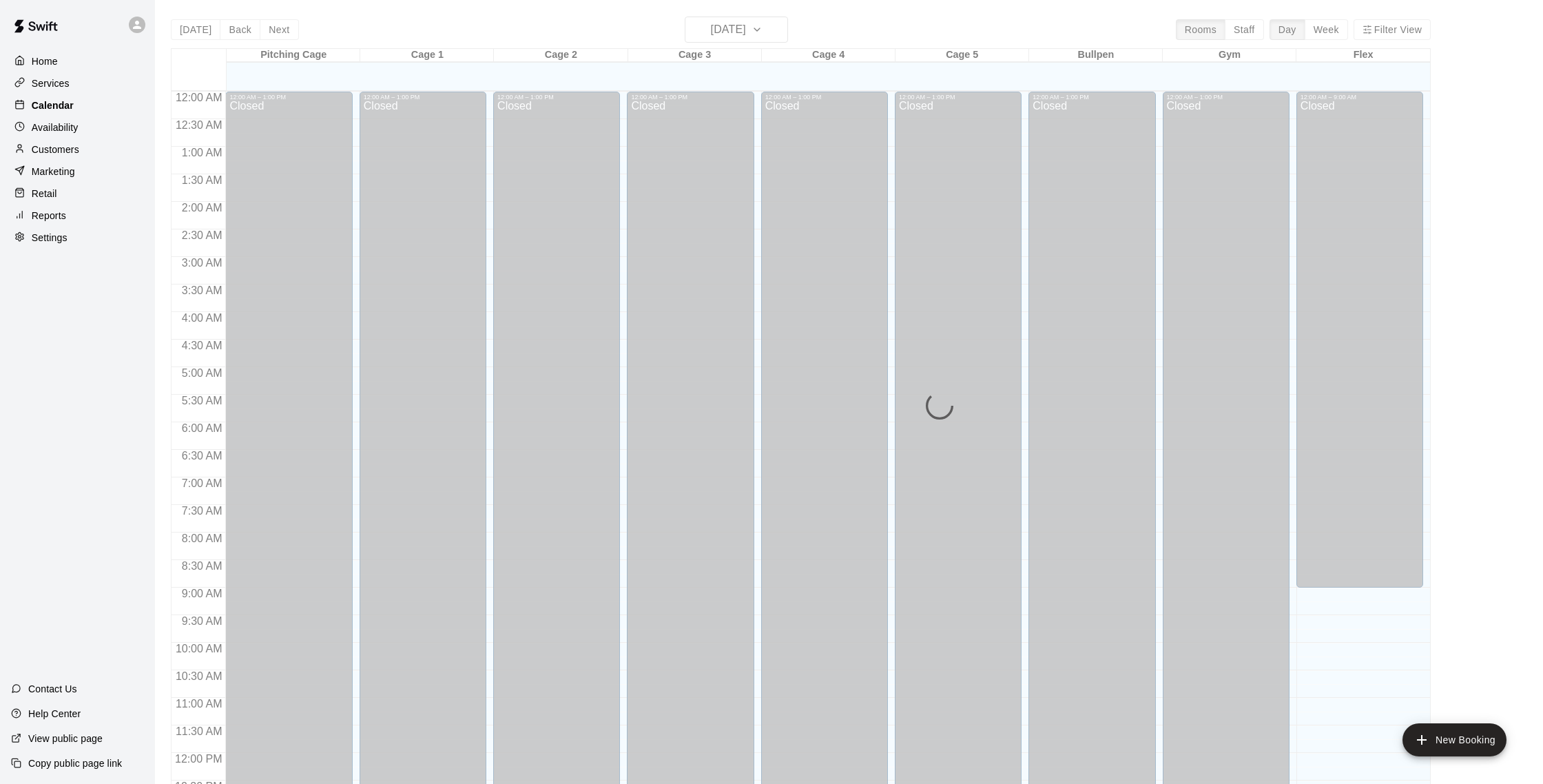
scroll to position [574, 0]
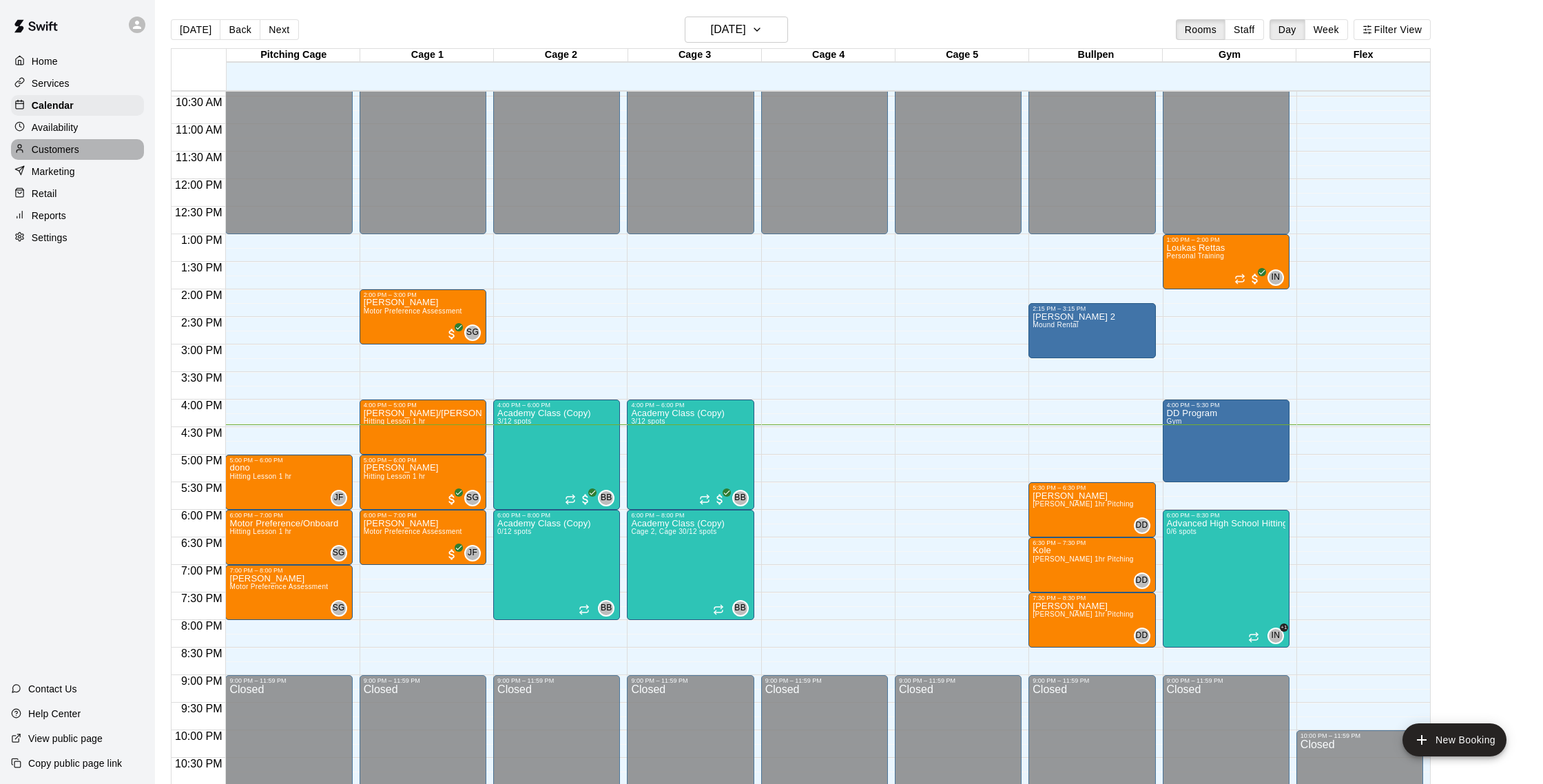
click at [65, 144] on p "Customers" at bounding box center [55, 149] width 48 height 14
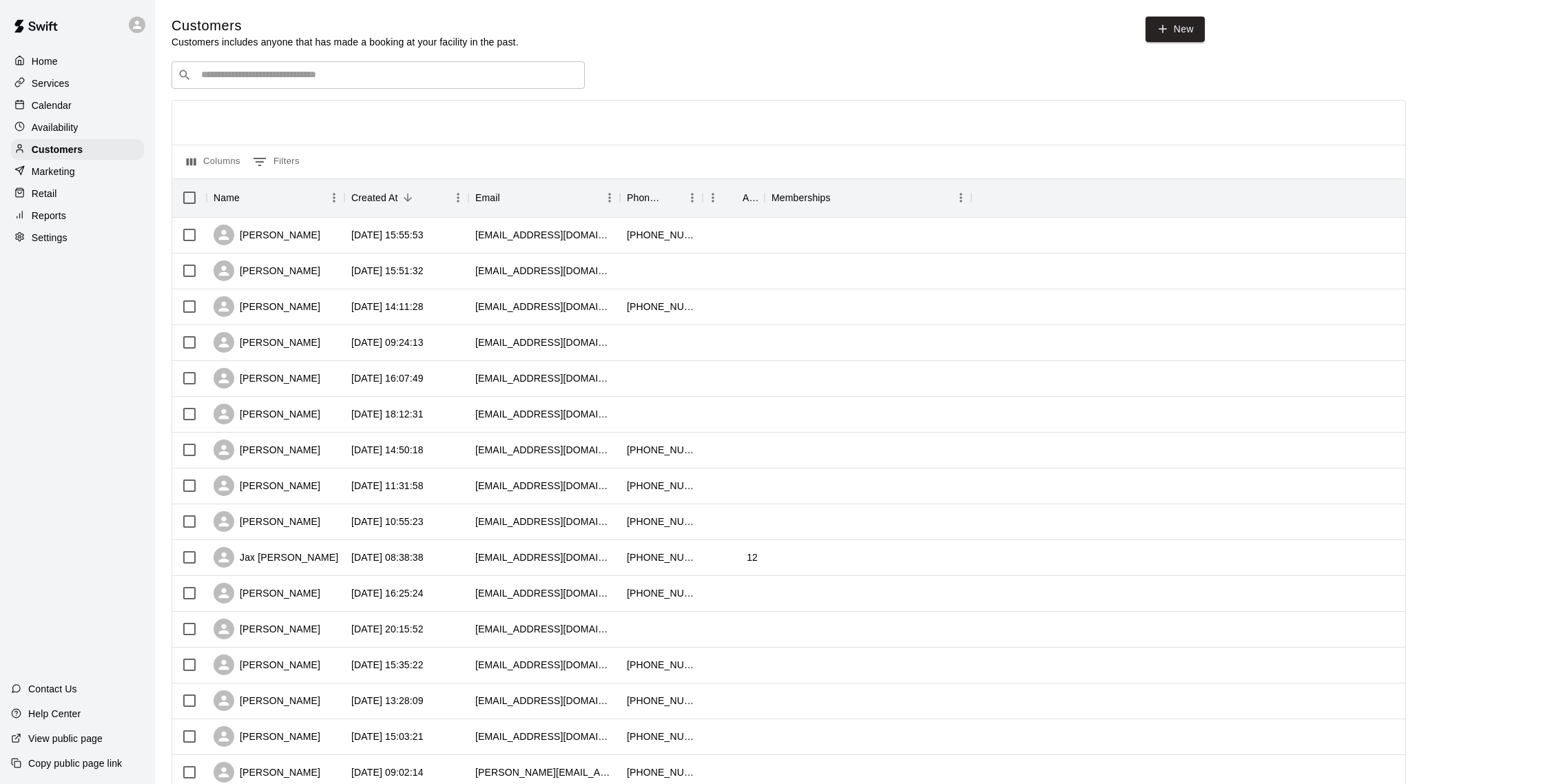
click at [288, 65] on div "​ ​" at bounding box center [378, 74] width 414 height 27
type input "******"
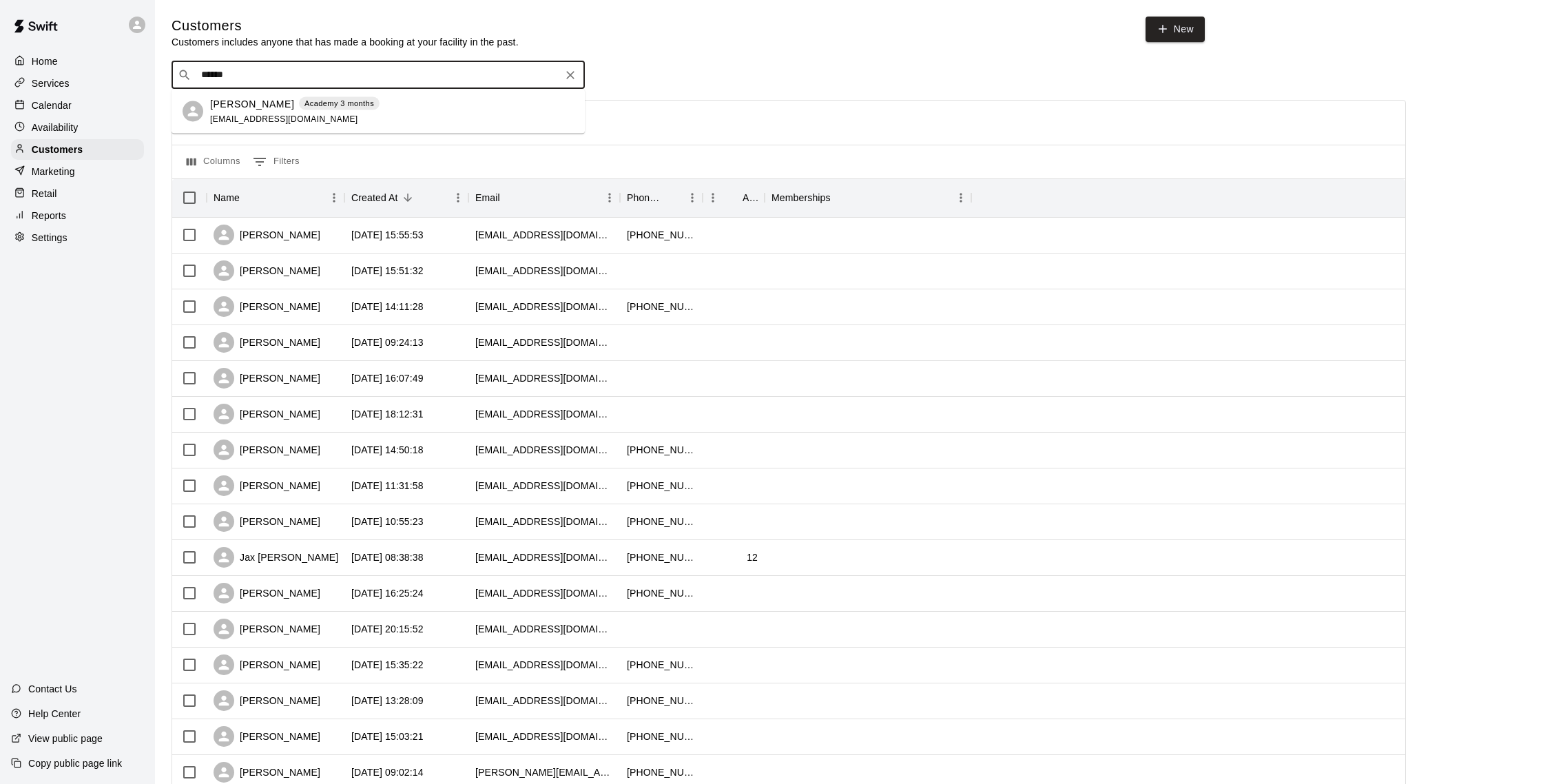
click at [318, 109] on div "Academy 3 months" at bounding box center [339, 103] width 81 height 14
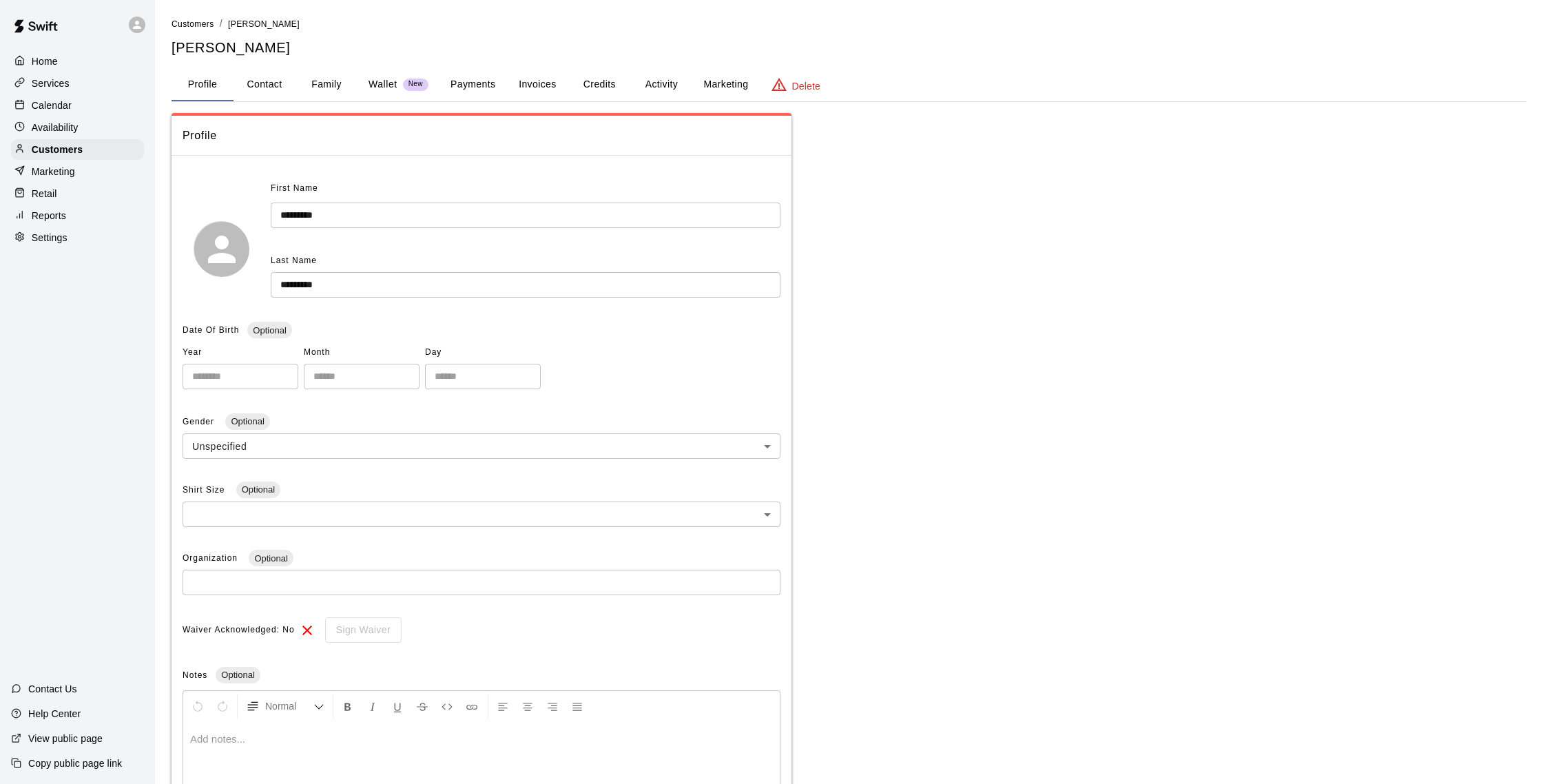
click at [685, 103] on div "**********" at bounding box center [849, 455] width 1355 height 876
click at [475, 82] on button "Payments" at bounding box center [472, 85] width 67 height 33
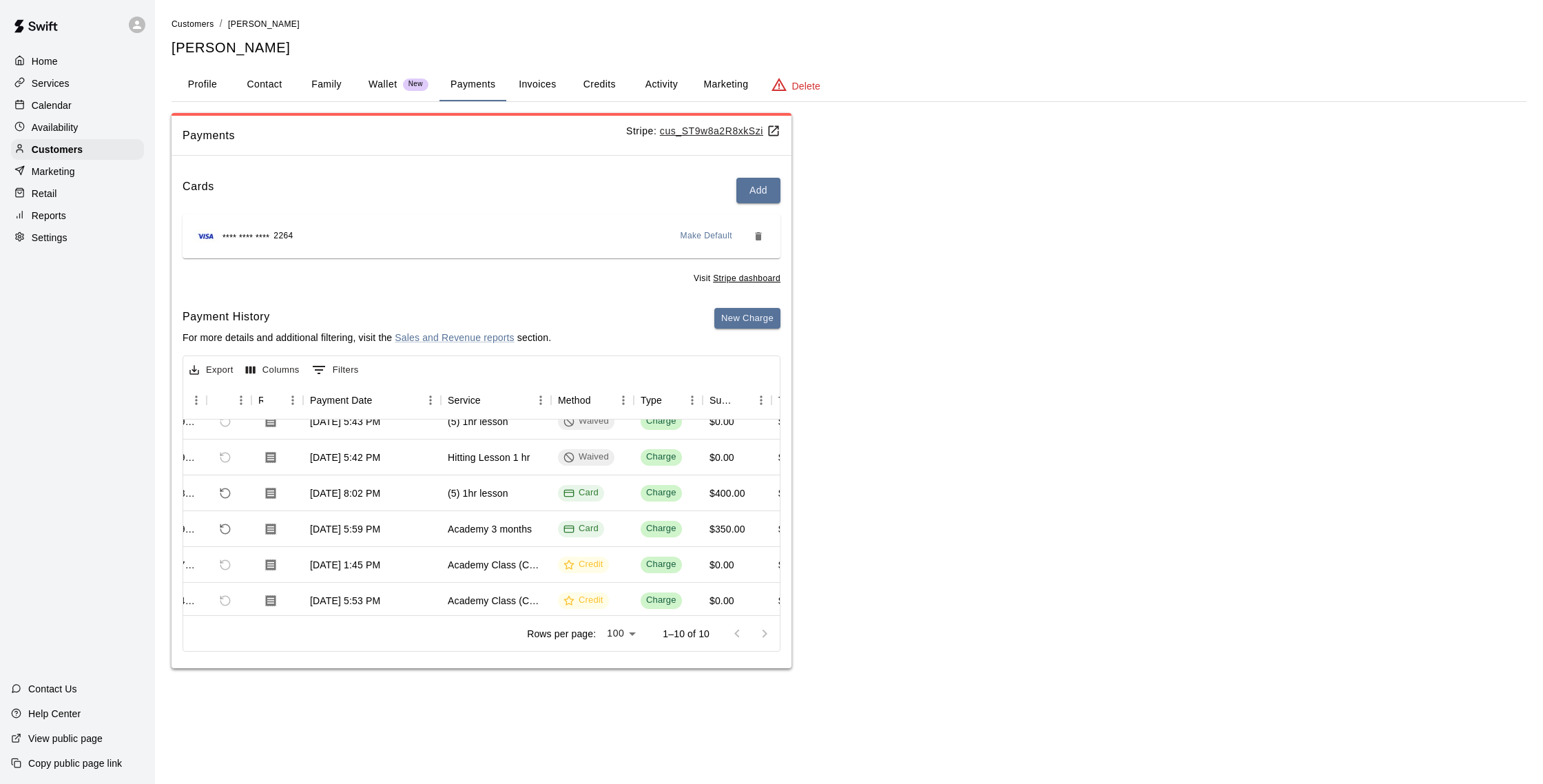
scroll to position [90, 50]
click at [665, 86] on button "Activity" at bounding box center [661, 85] width 62 height 33
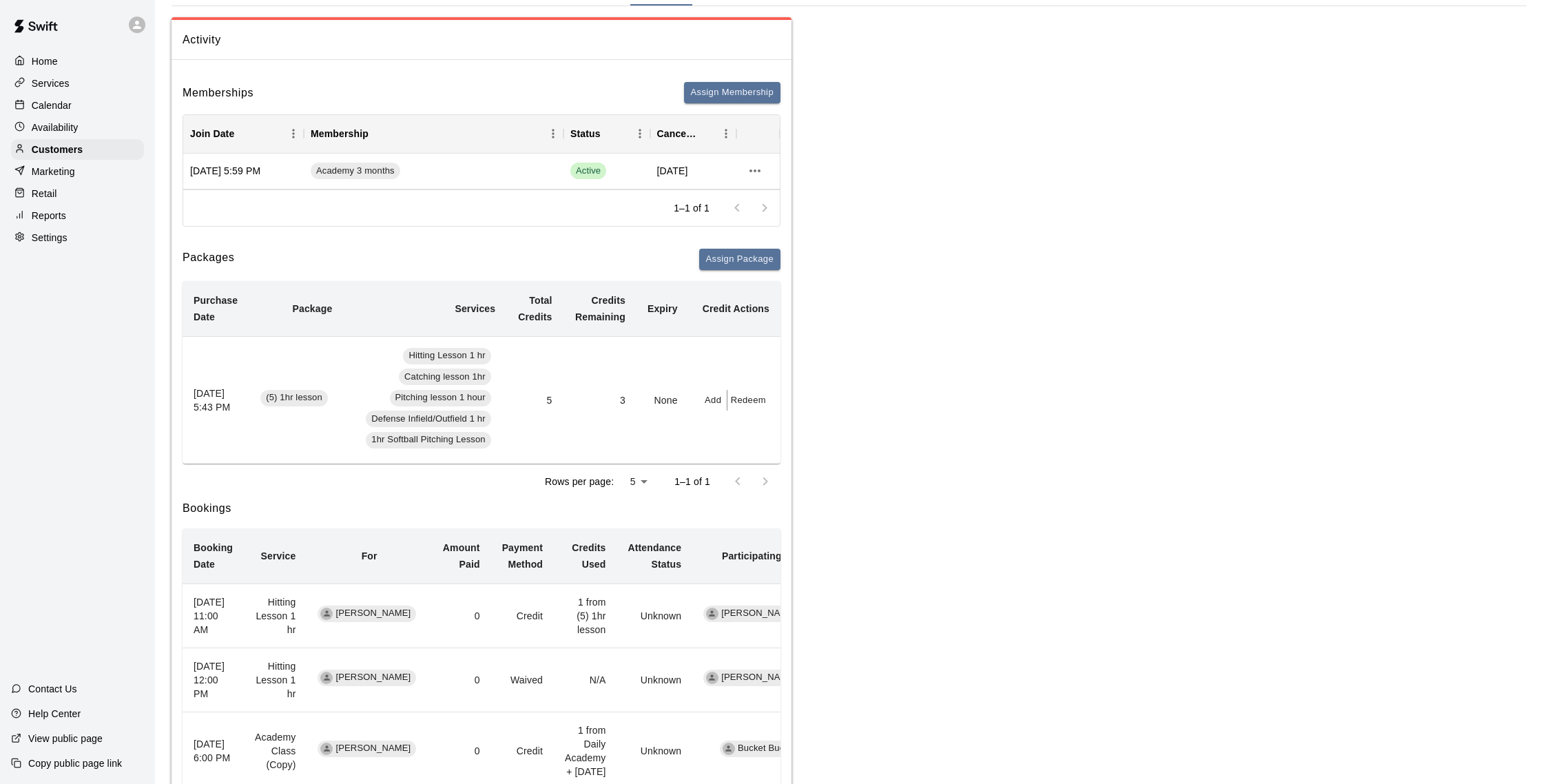
scroll to position [96, 0]
click at [82, 106] on div "Calendar" at bounding box center [77, 105] width 133 height 21
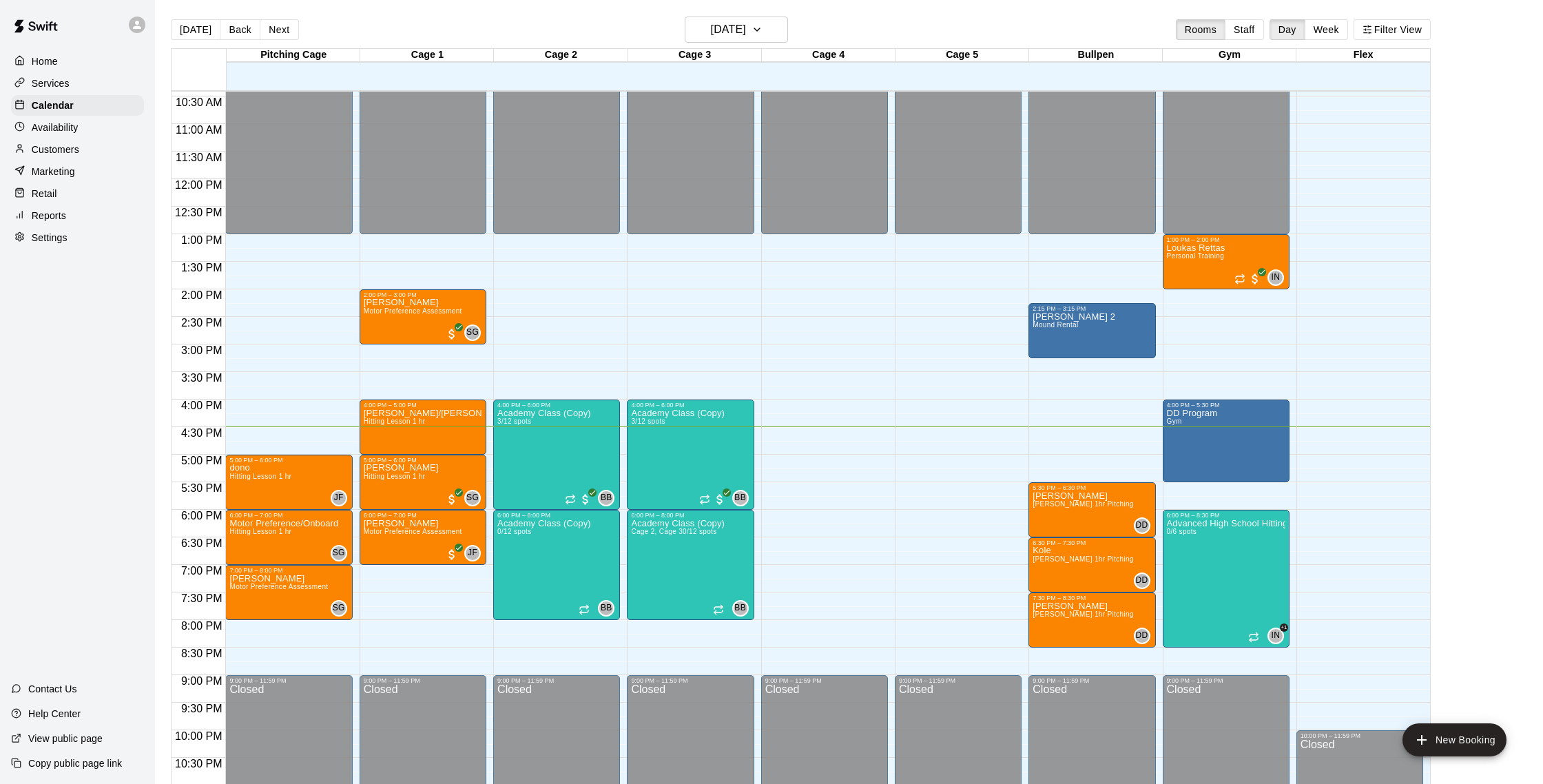
scroll to position [2, 0]
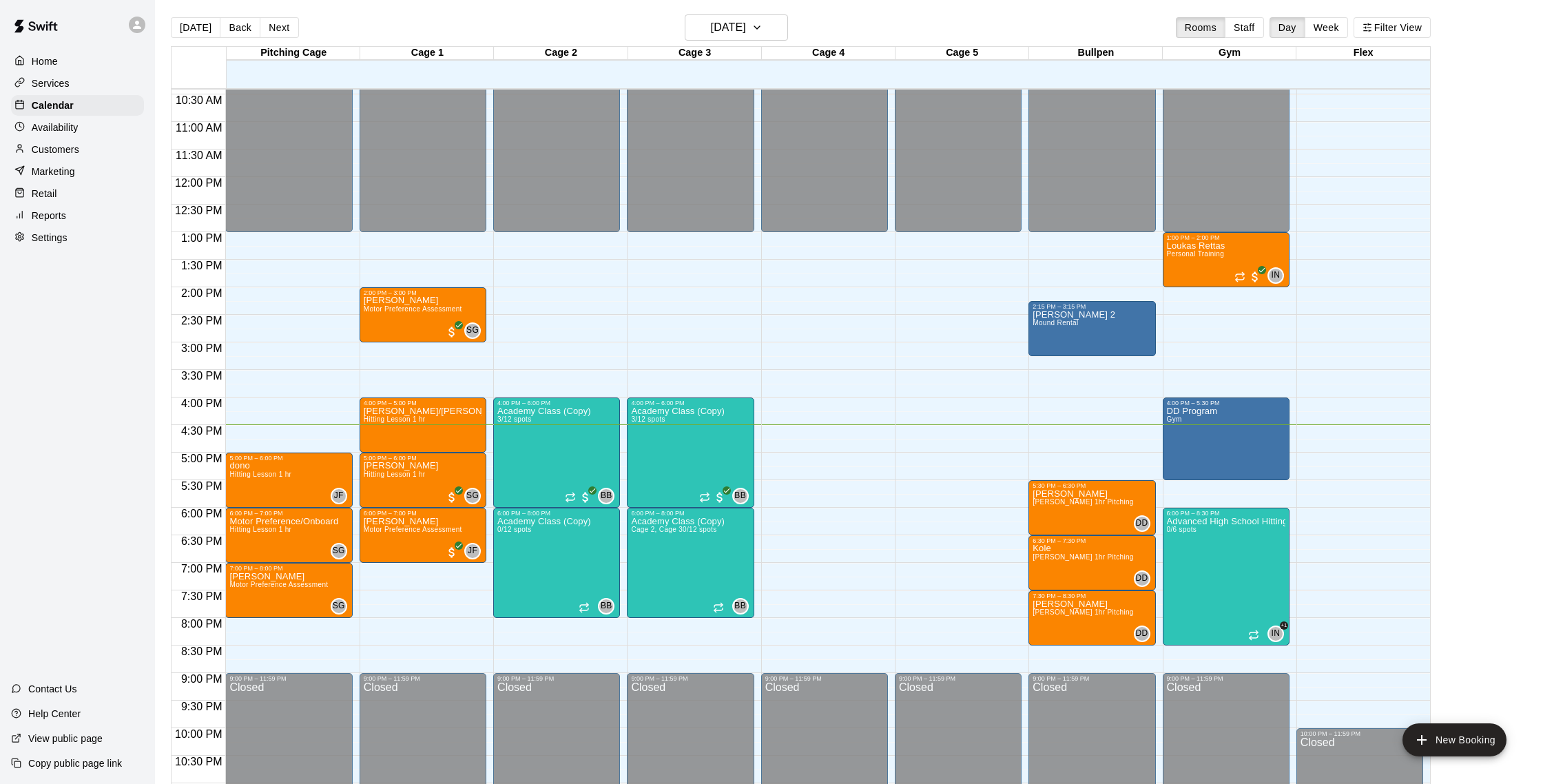
click at [87, 153] on div "Customers" at bounding box center [77, 149] width 133 height 21
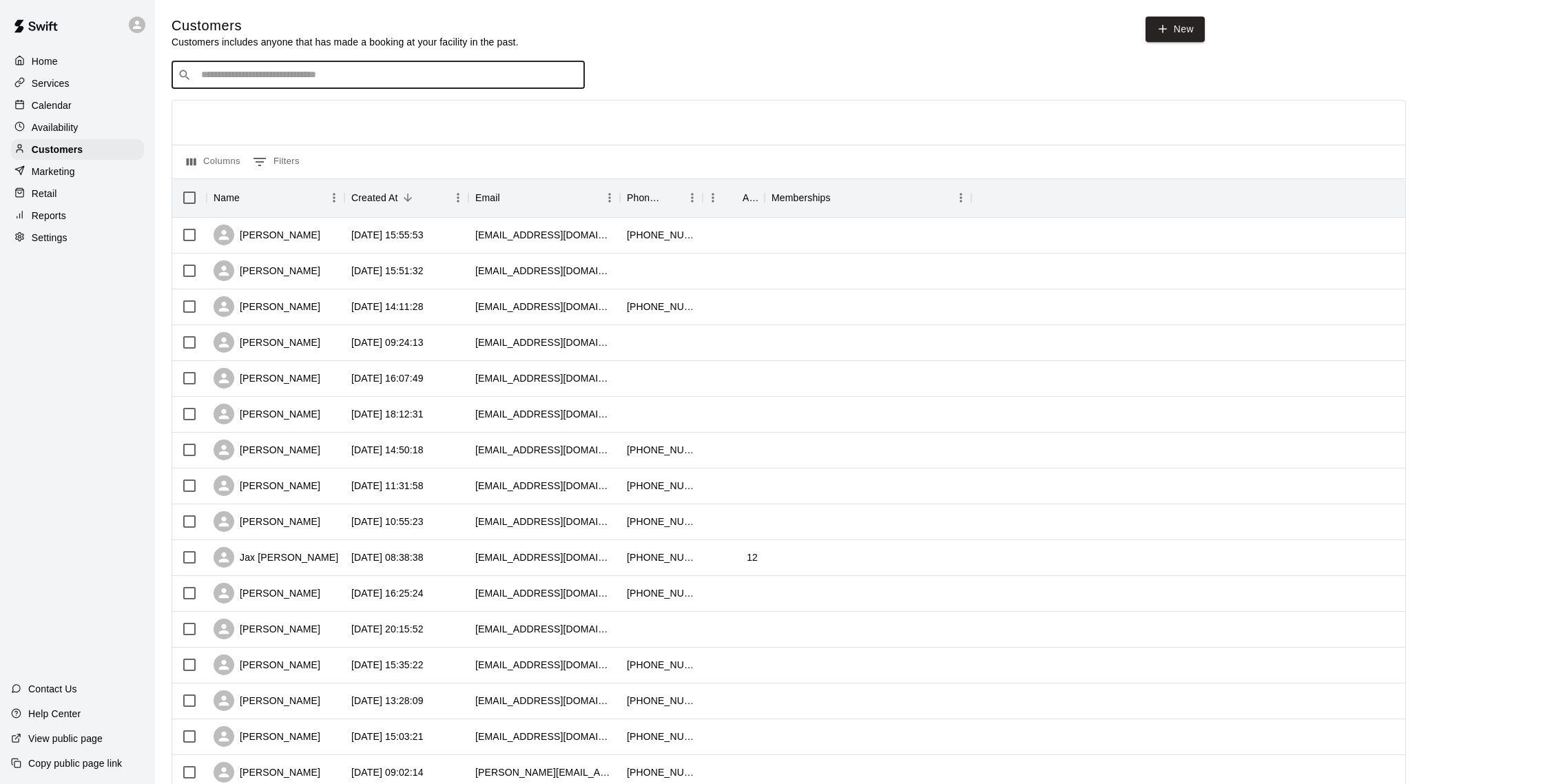
click at [208, 80] on input "Search customers by name or email" at bounding box center [387, 75] width 381 height 14
type input "*******"
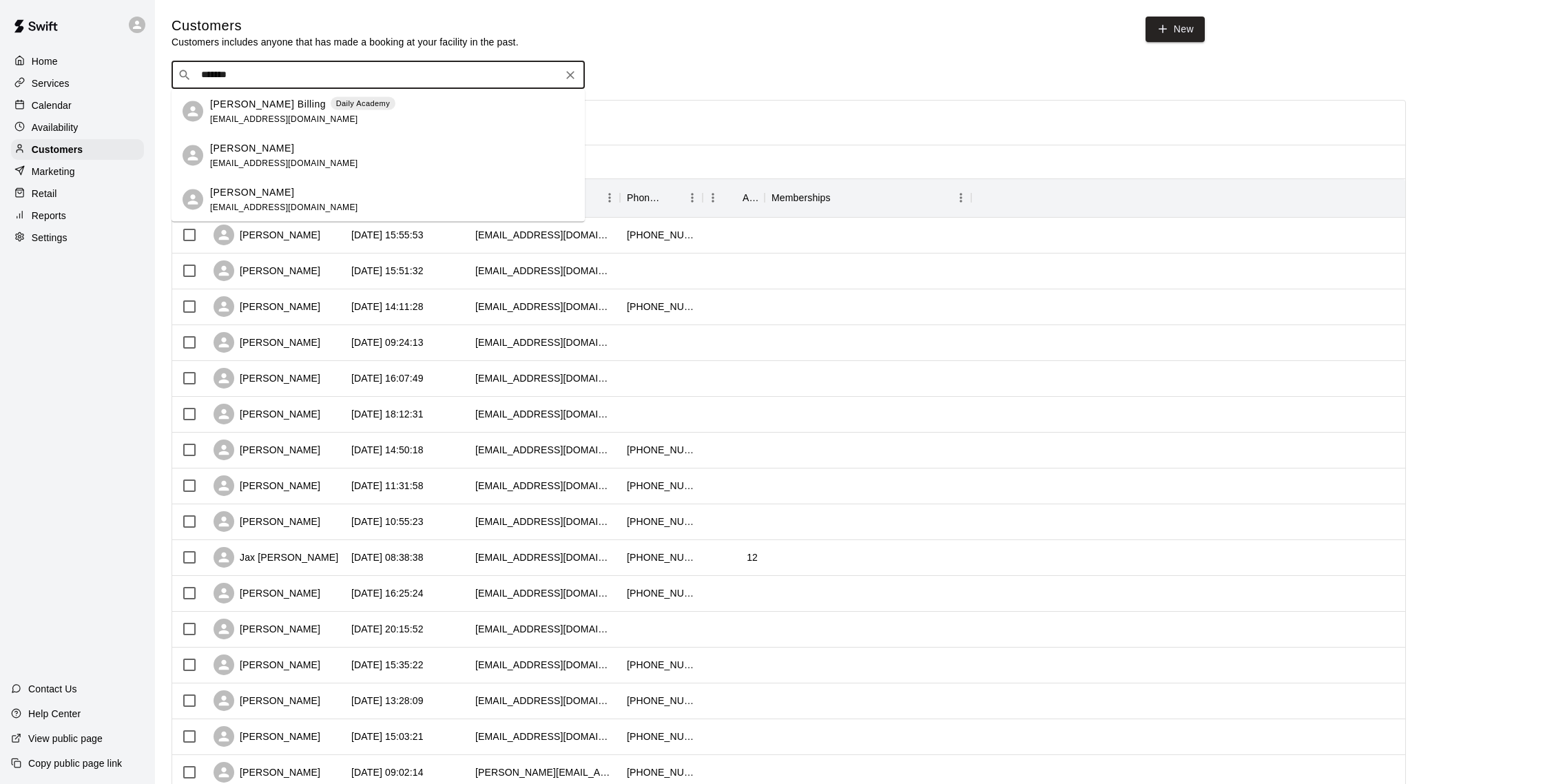
click at [330, 105] on span "Daily Academy" at bounding box center [362, 104] width 65 height 12
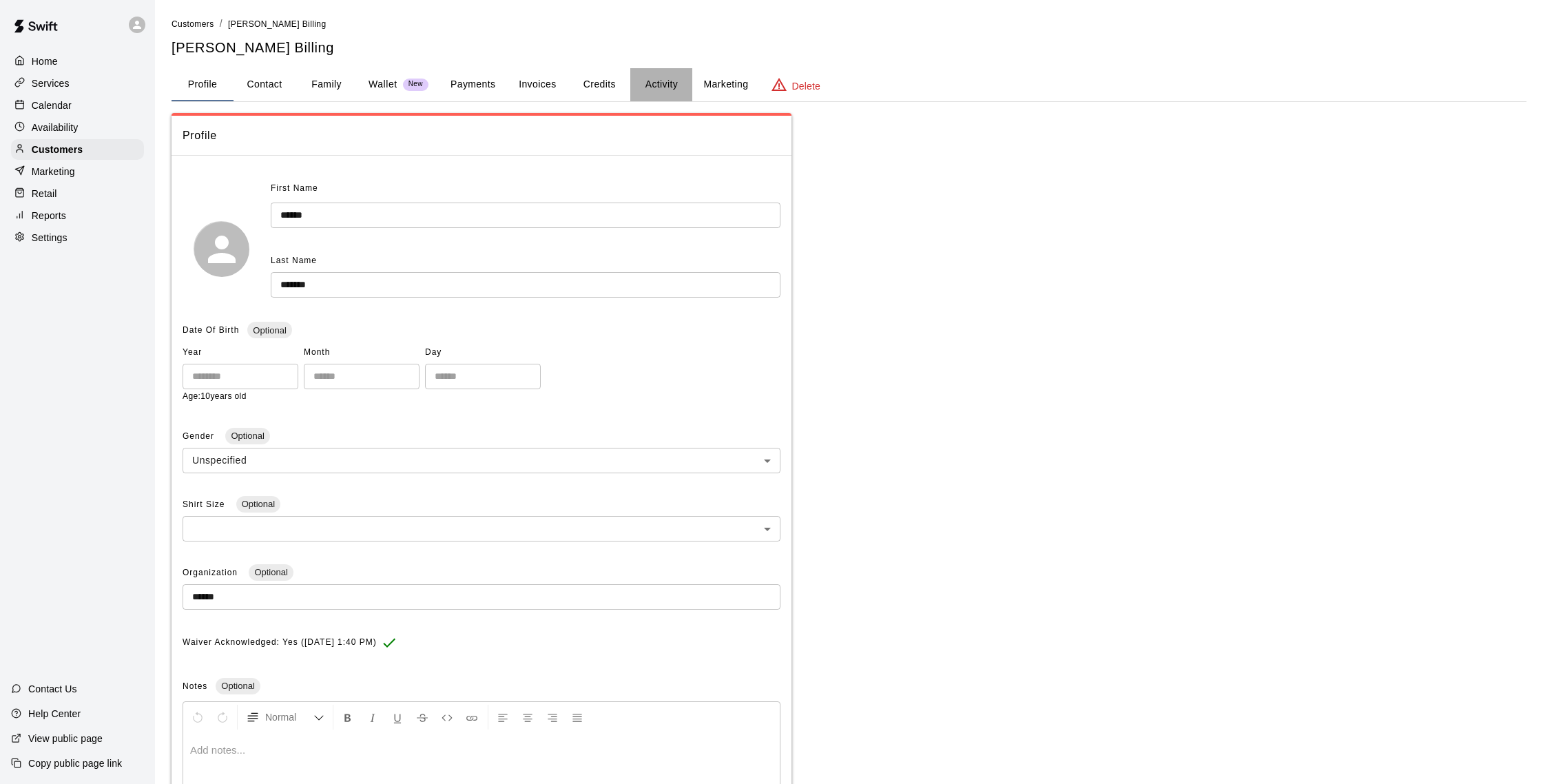
click at [652, 73] on button "Activity" at bounding box center [661, 85] width 62 height 33
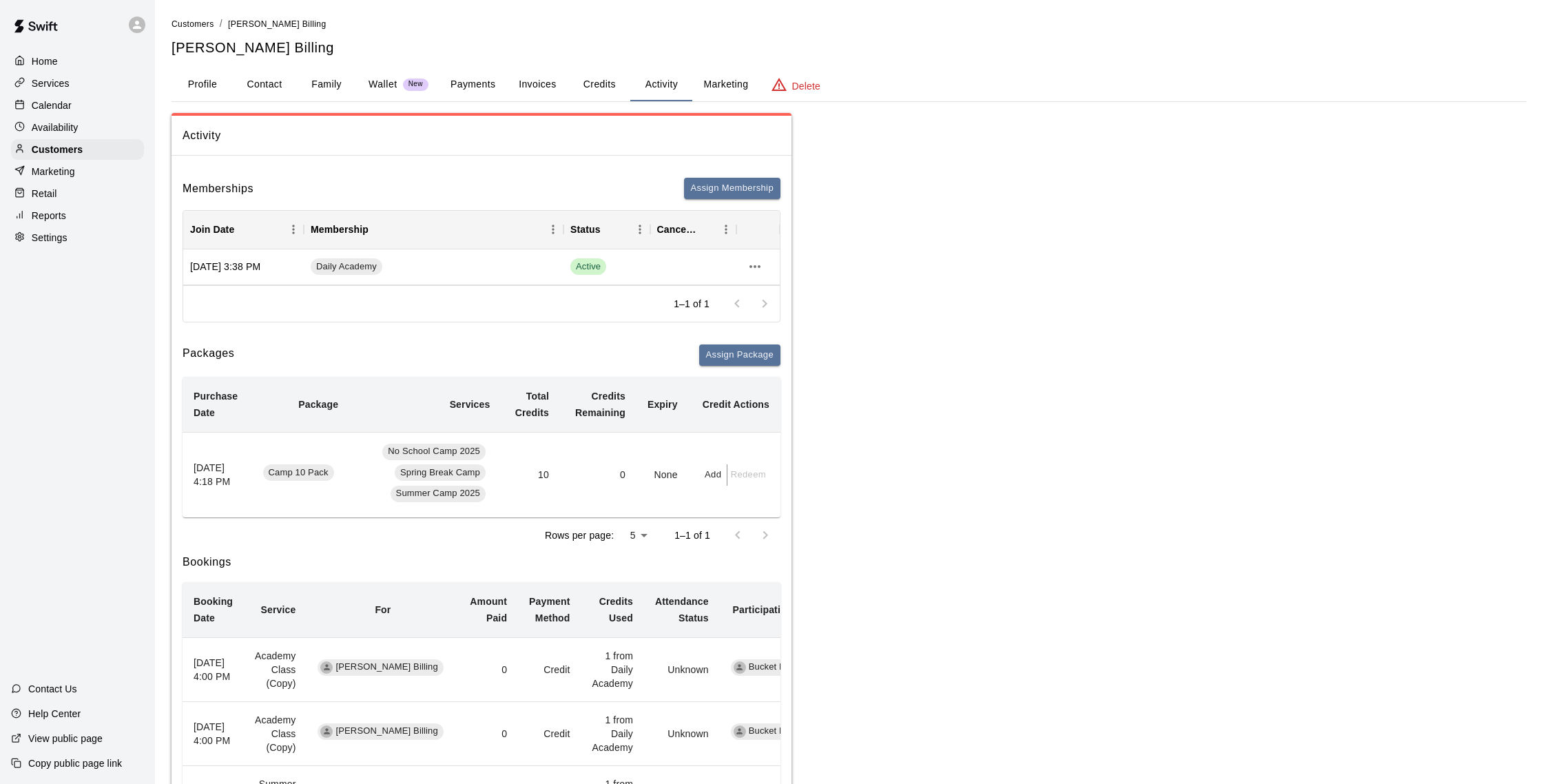
click at [42, 106] on p "Calendar" at bounding box center [51, 105] width 40 height 14
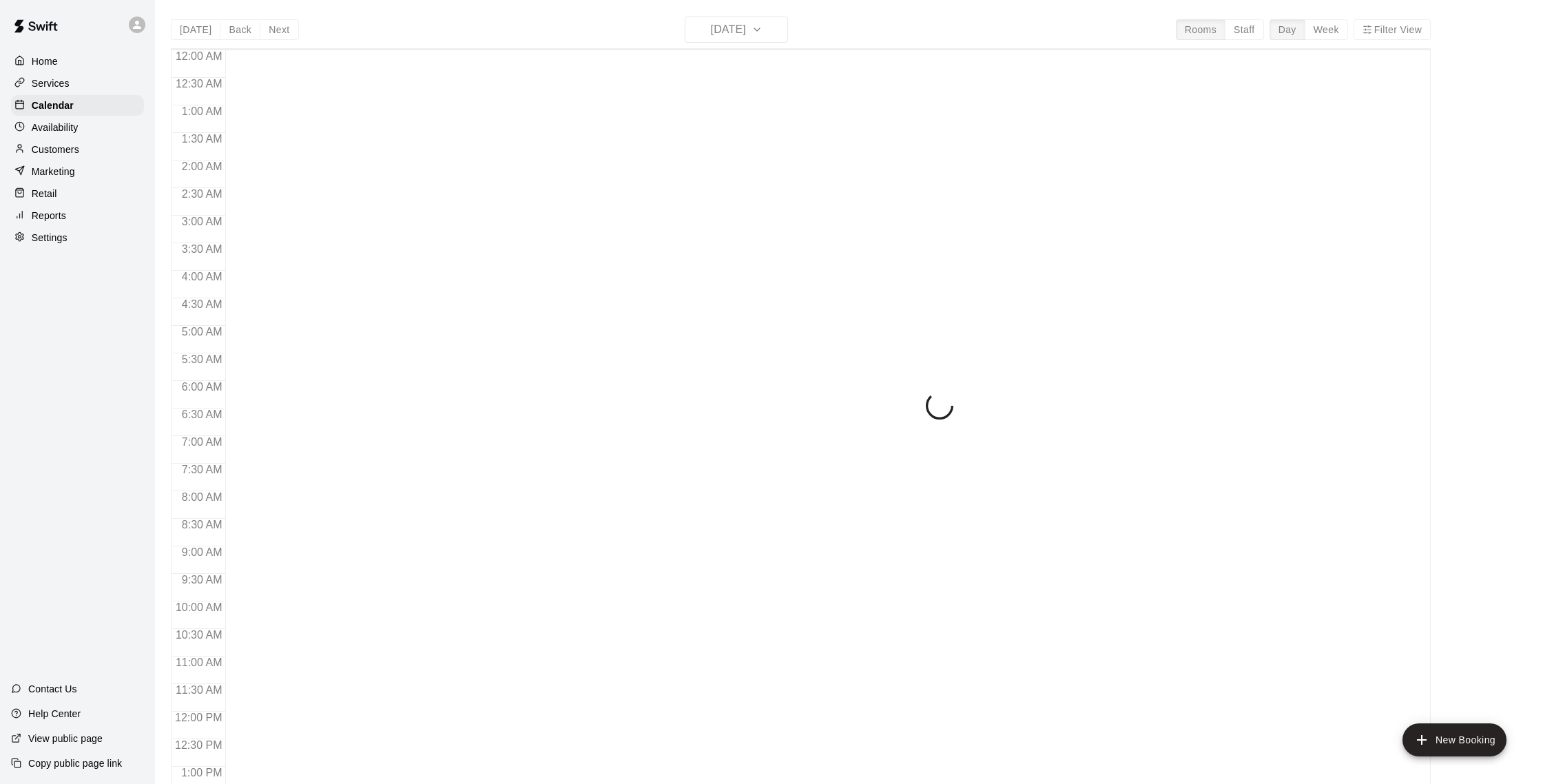
scroll to position [574, 0]
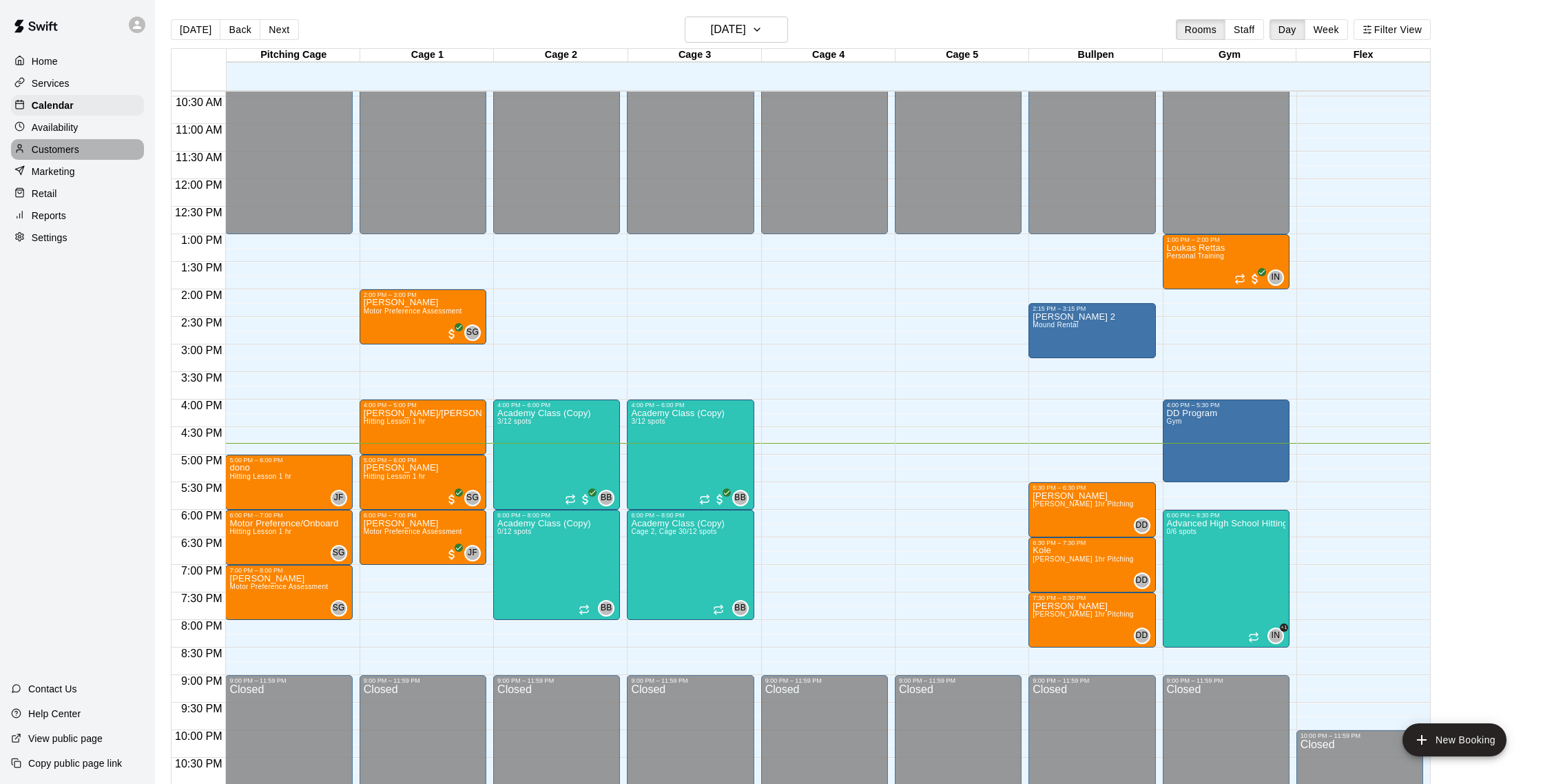
click at [74, 156] on div "Customers" at bounding box center [77, 149] width 133 height 21
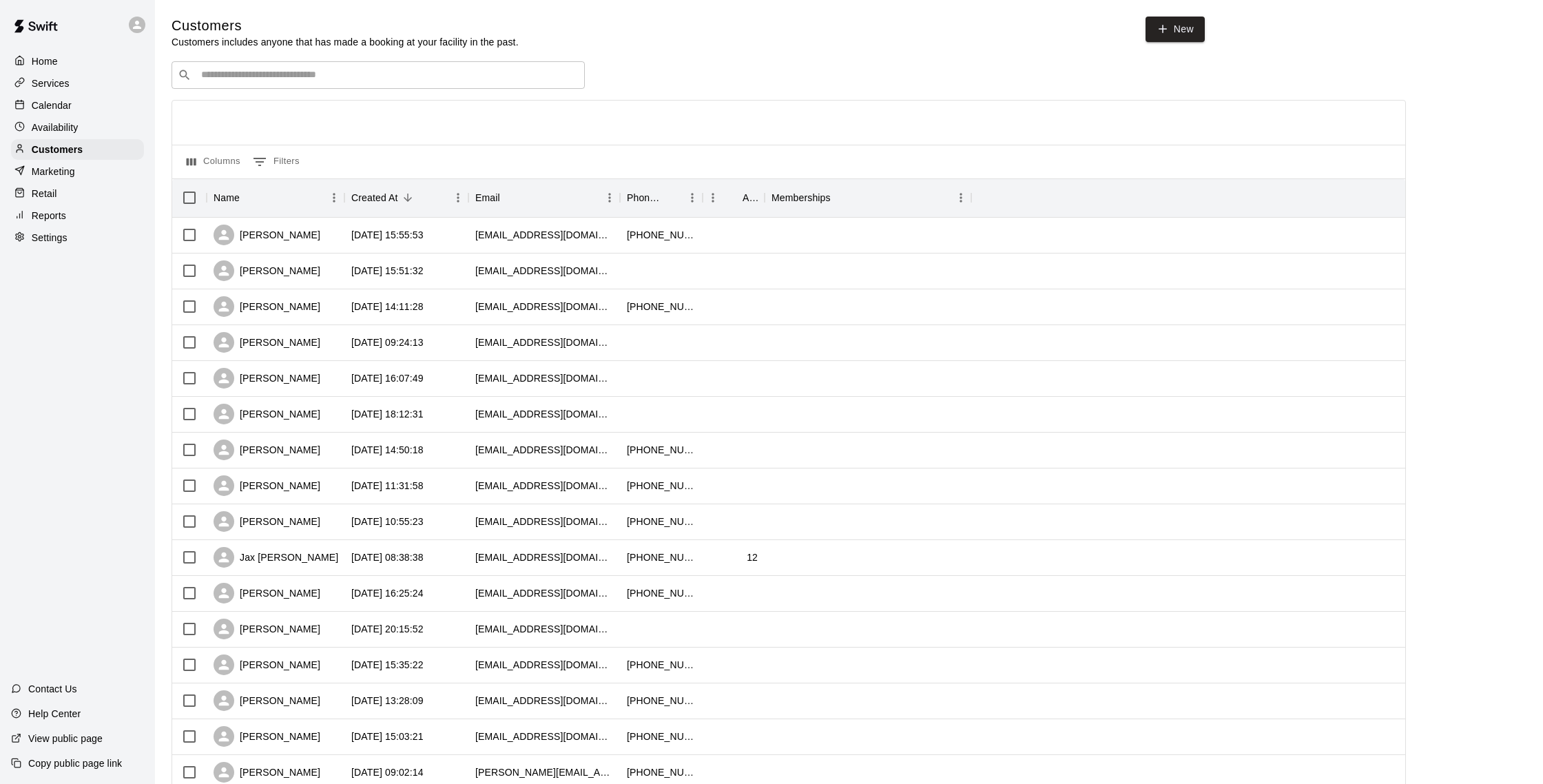
click at [277, 86] on div "​ ​" at bounding box center [378, 74] width 414 height 27
drag, startPoint x: 301, startPoint y: 237, endPoint x: 293, endPoint y: 231, distance: 10.0
click at [300, 237] on div "[PERSON_NAME]" at bounding box center [267, 235] width 107 height 21
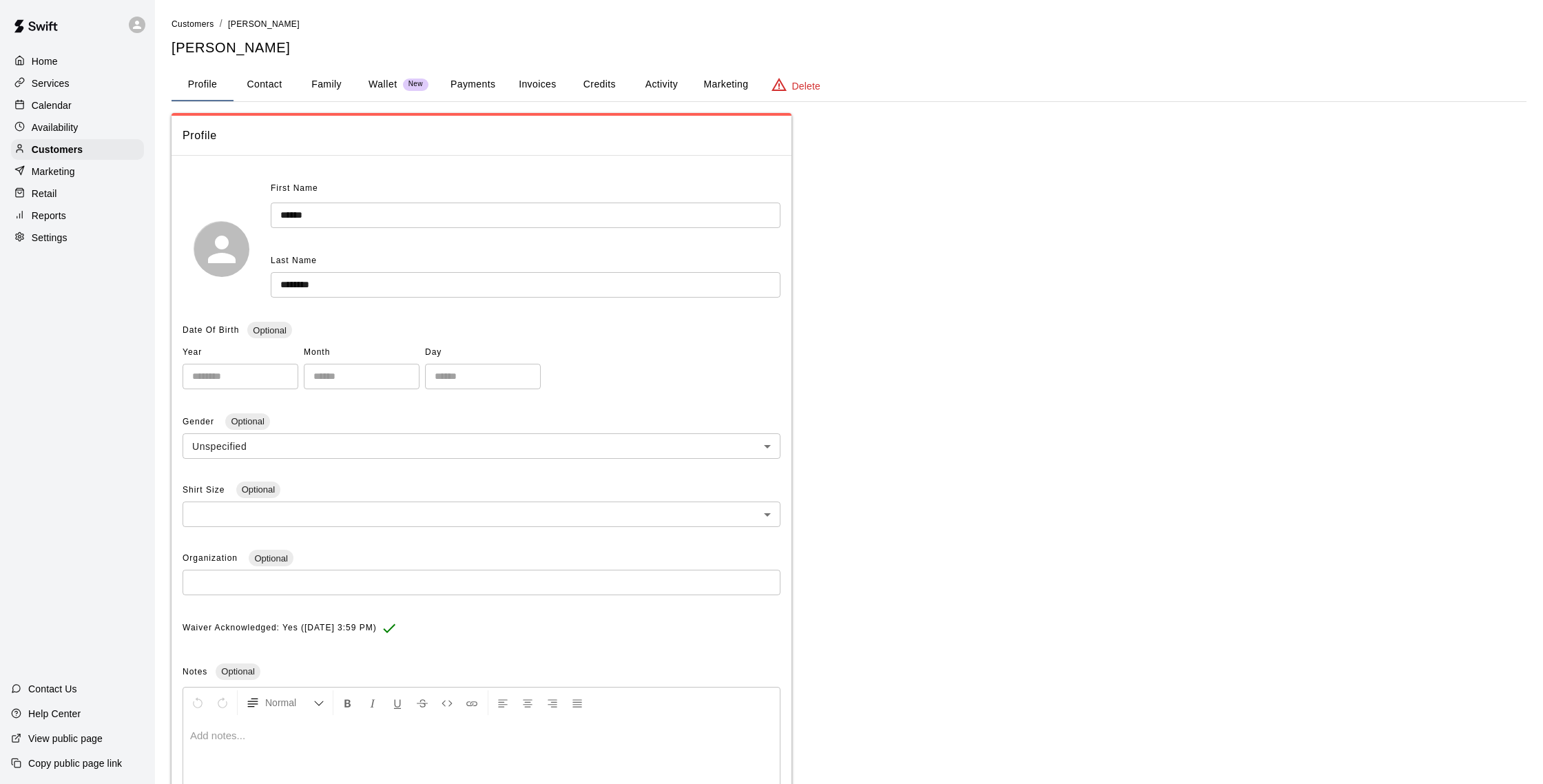
click at [667, 95] on button "Activity" at bounding box center [661, 85] width 62 height 33
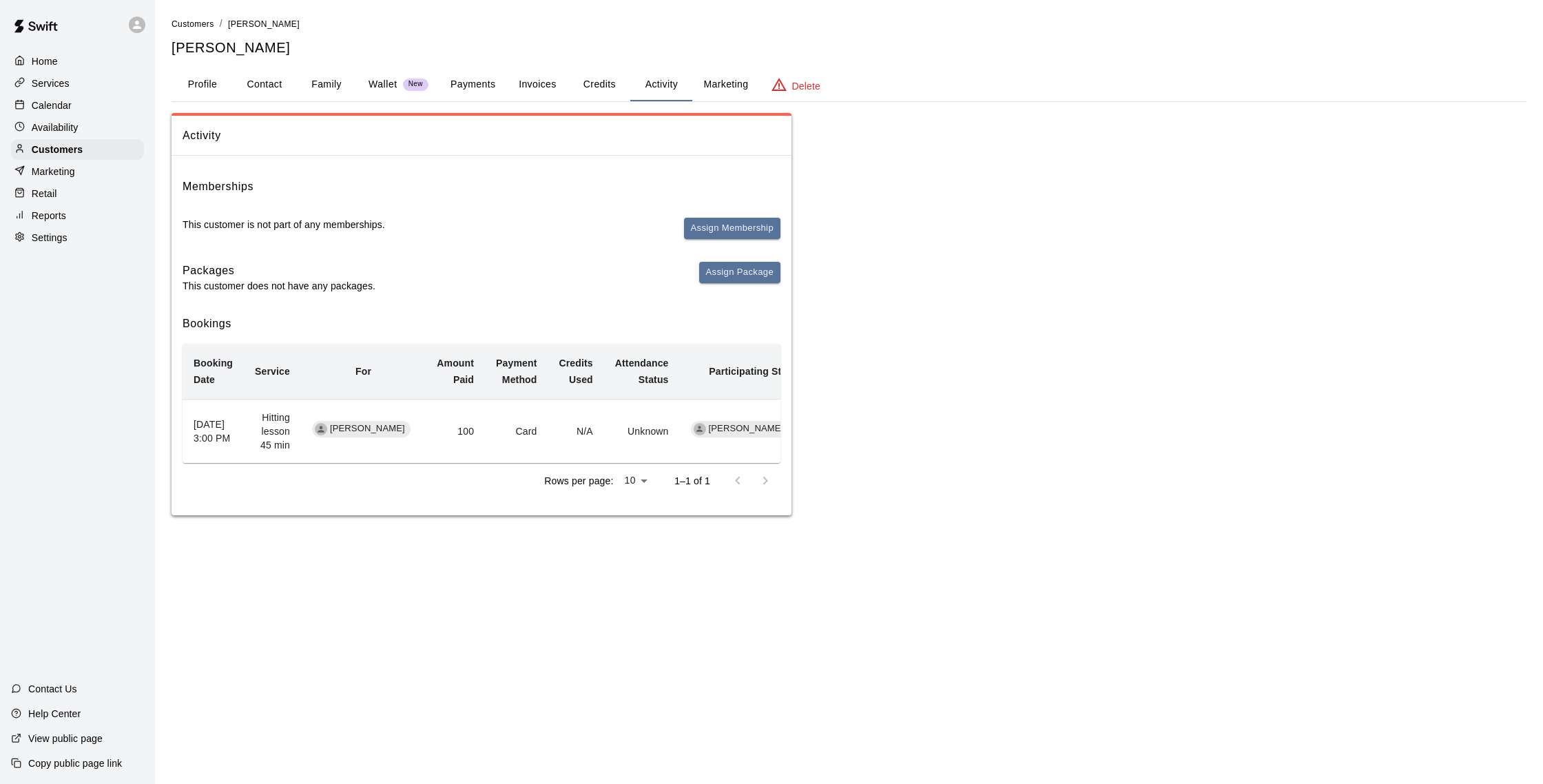
click at [264, 83] on button "Contact" at bounding box center [264, 85] width 62 height 33
select select "**"
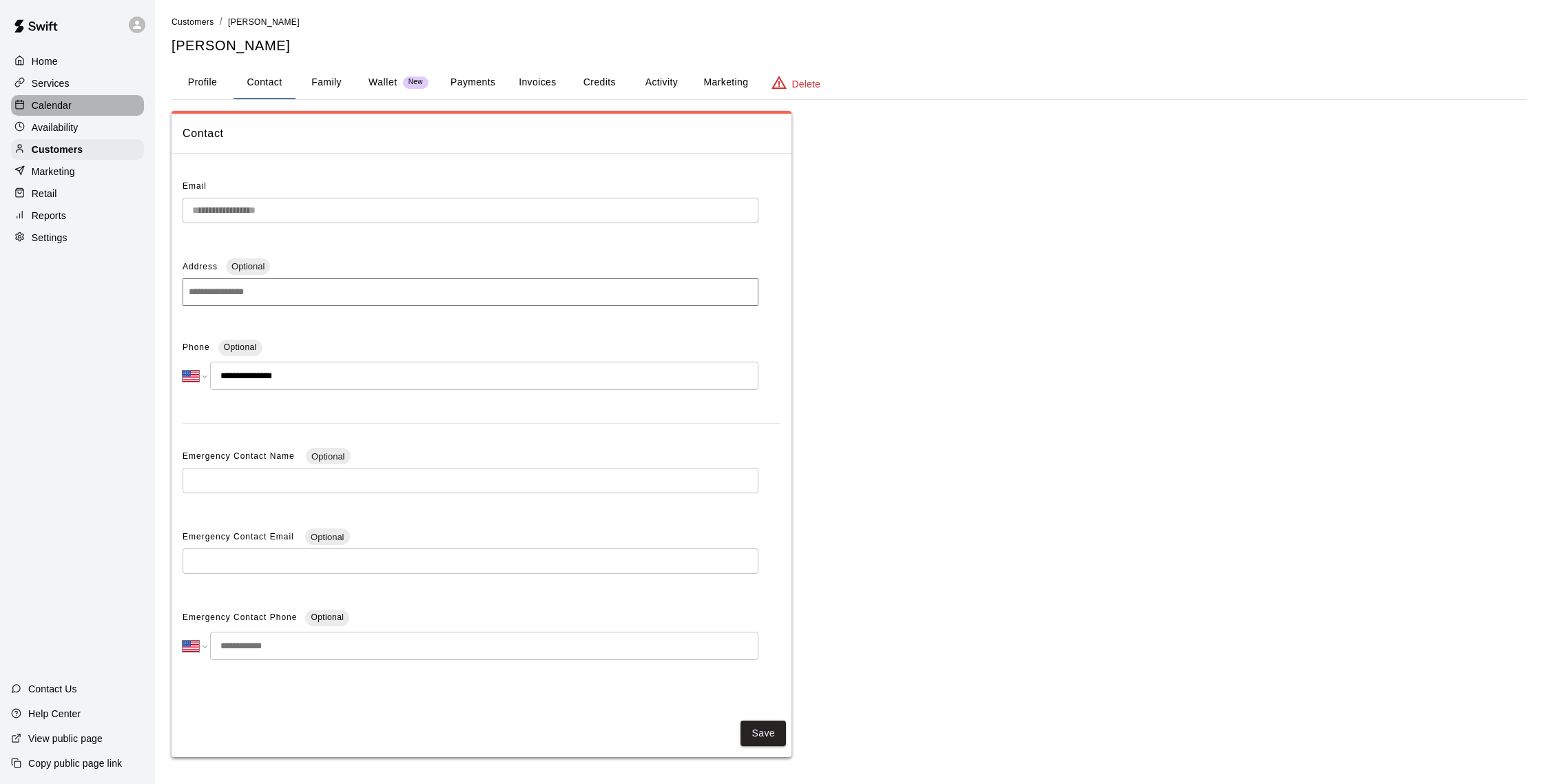
click at [69, 112] on div "Calendar" at bounding box center [77, 105] width 133 height 21
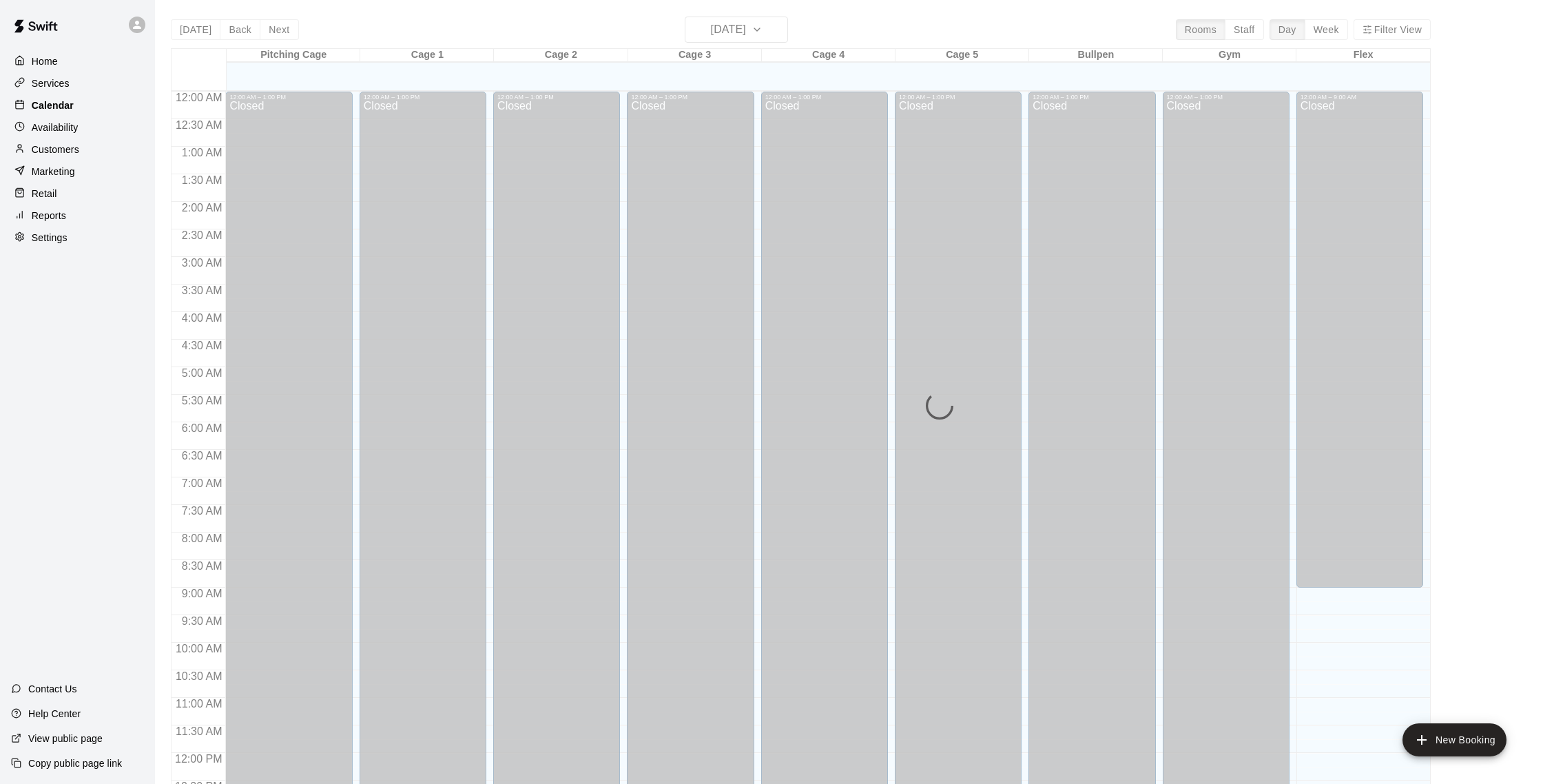
scroll to position [574, 0]
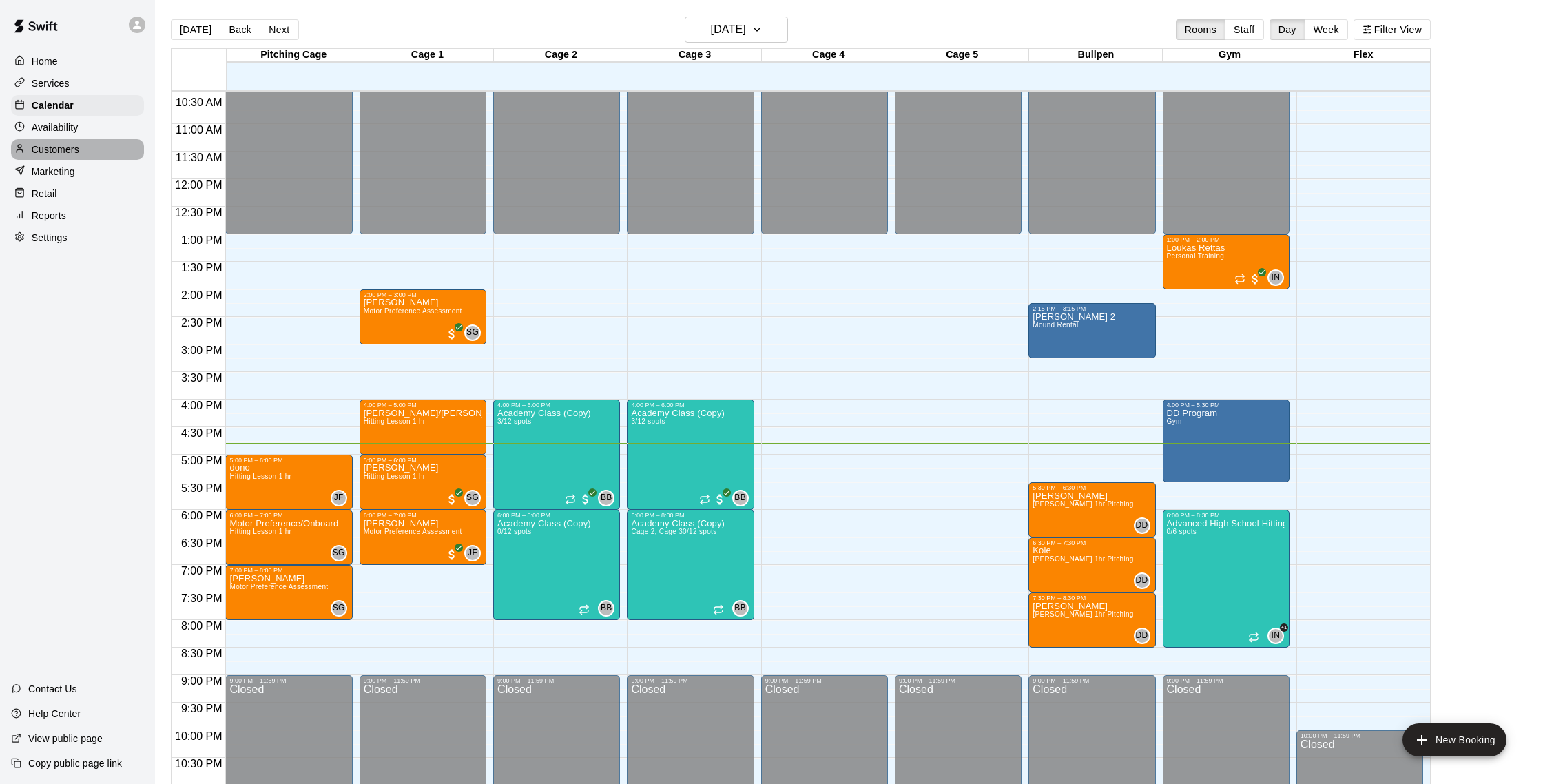
click at [59, 143] on p "Customers" at bounding box center [55, 149] width 48 height 14
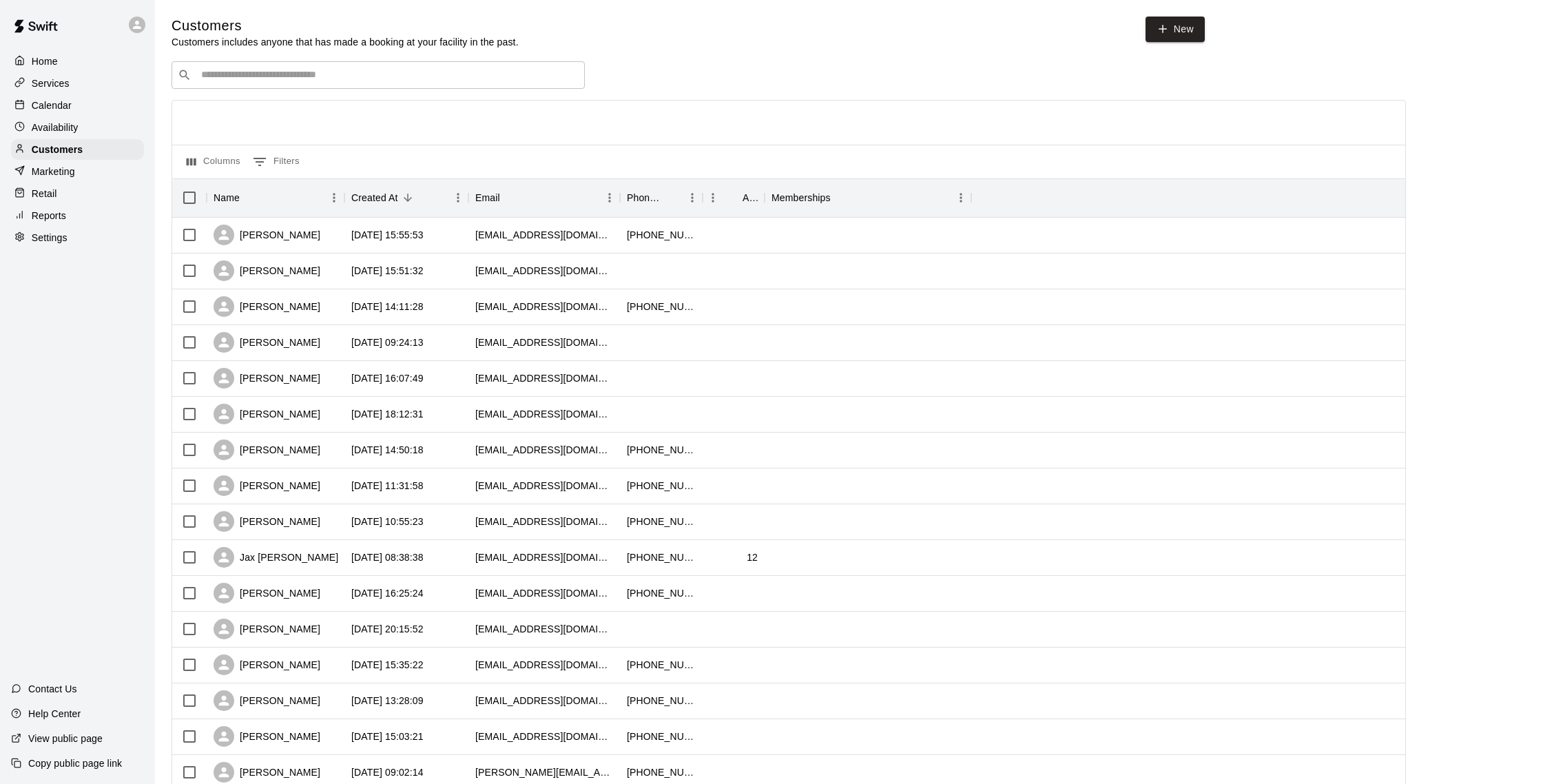
click at [57, 108] on p "Calendar" at bounding box center [51, 105] width 40 height 14
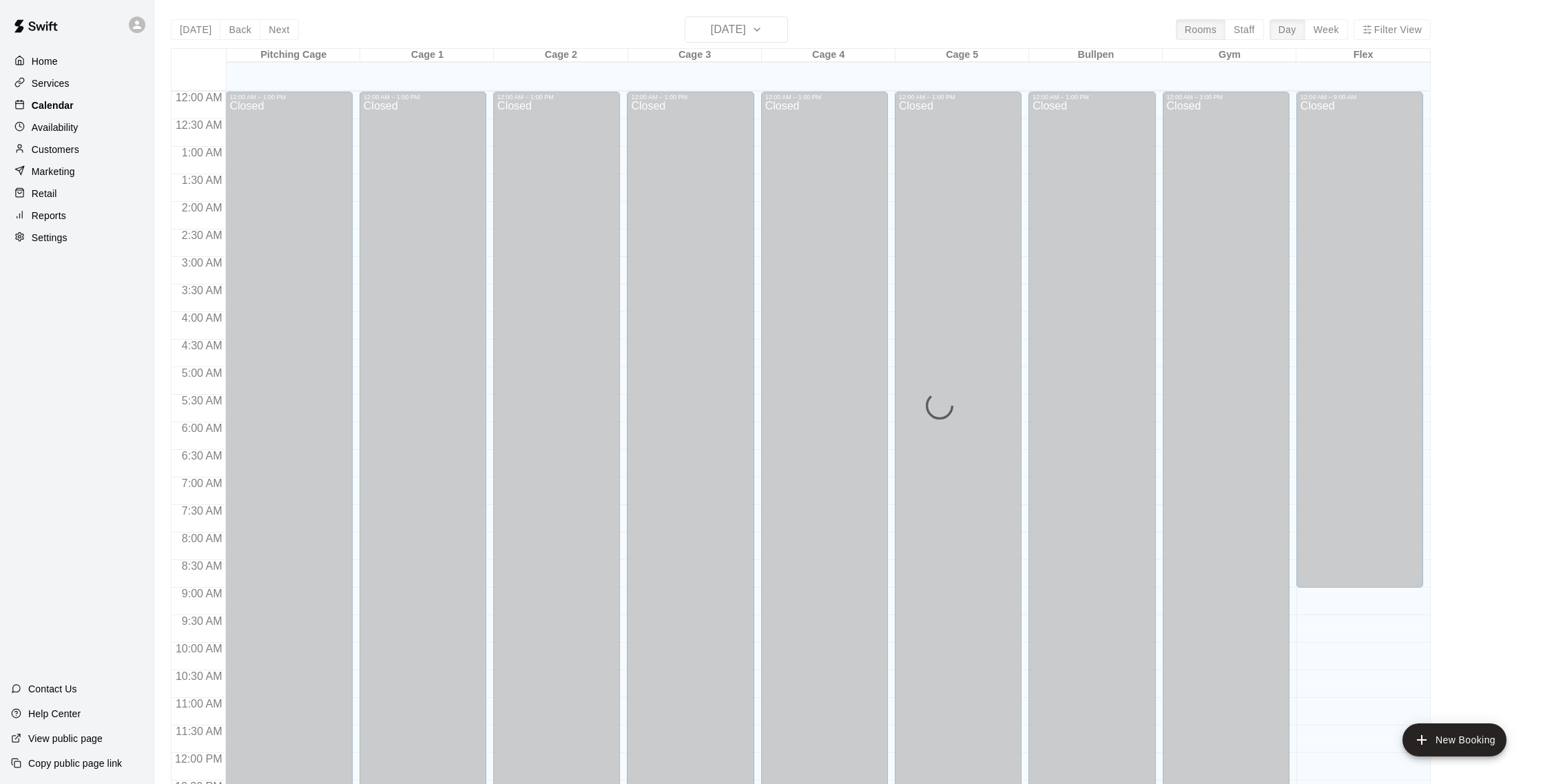
scroll to position [574, 0]
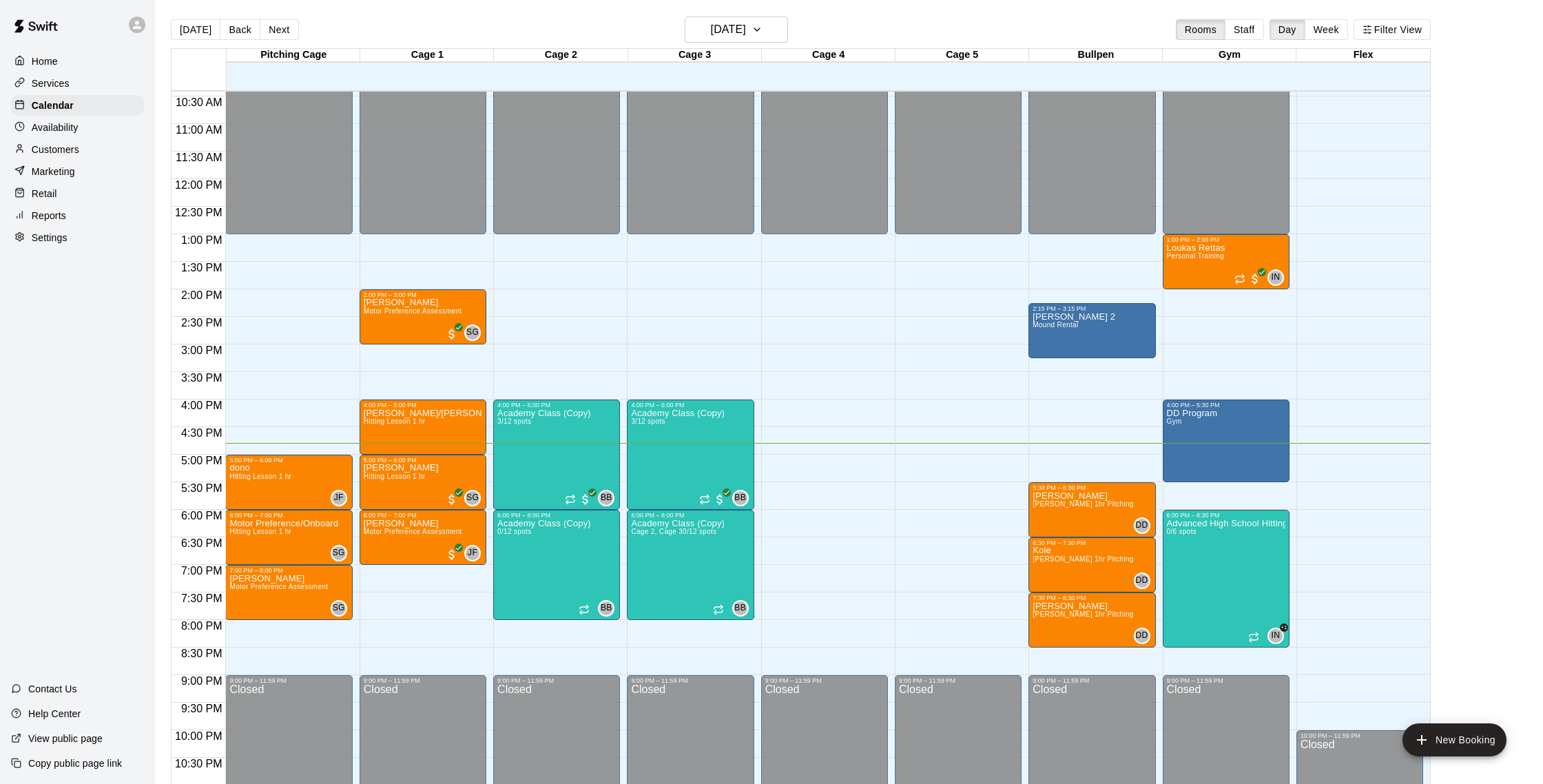
click at [65, 144] on p "Customers" at bounding box center [55, 149] width 48 height 14
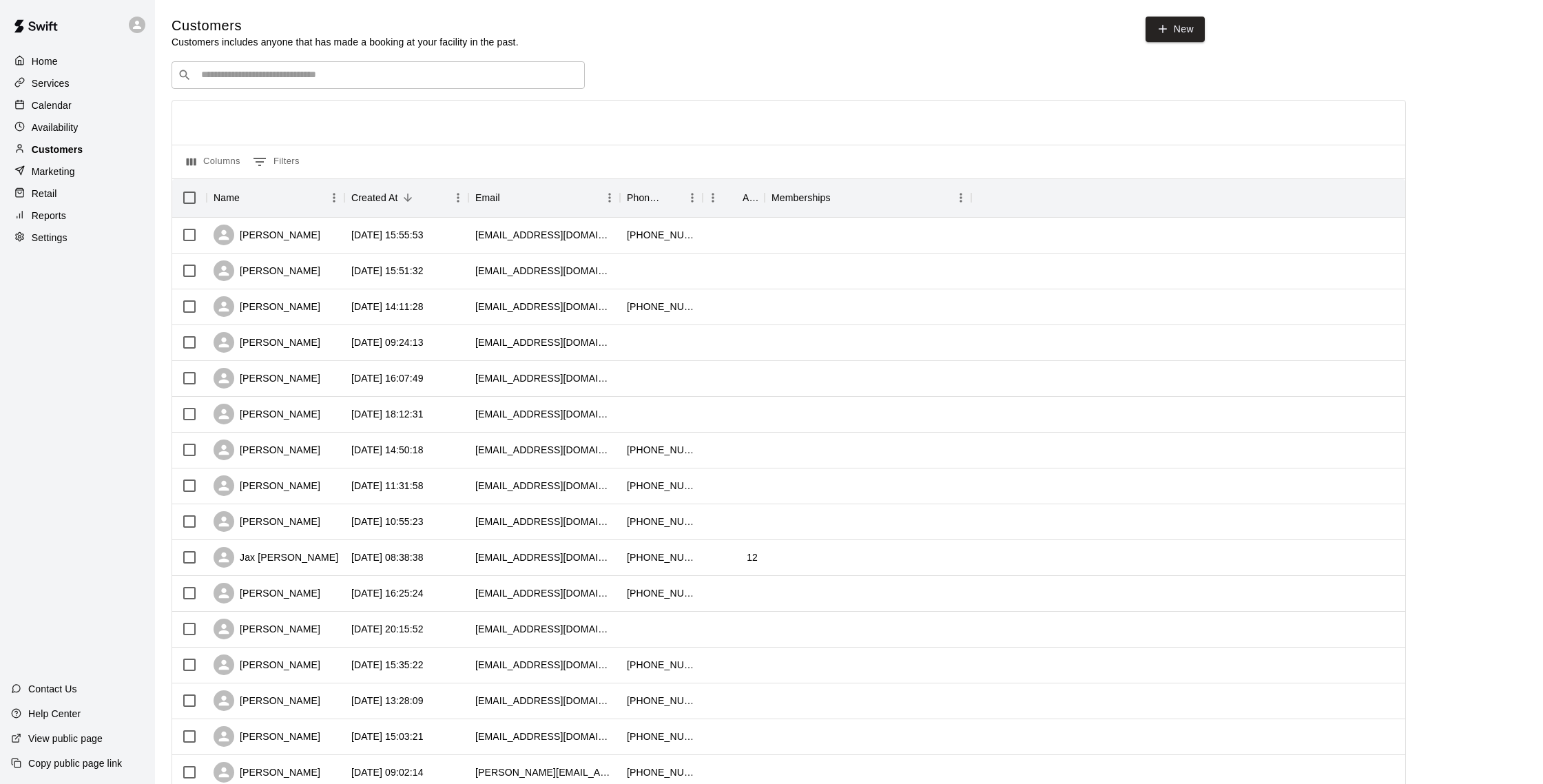
scroll to position [2, 0]
click at [262, 236] on div "[PERSON_NAME]" at bounding box center [267, 233] width 107 height 21
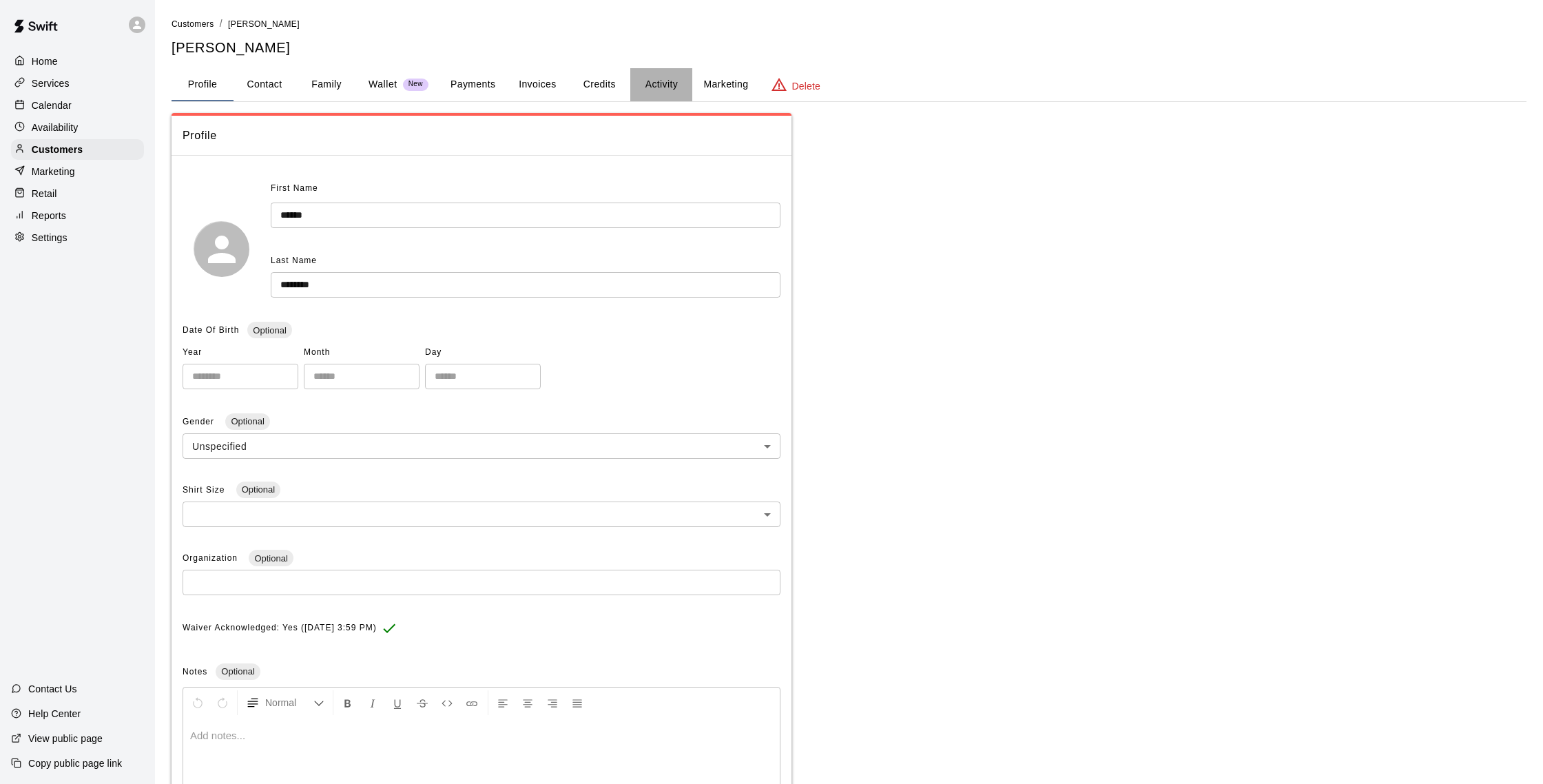
click at [671, 75] on button "Activity" at bounding box center [661, 85] width 62 height 33
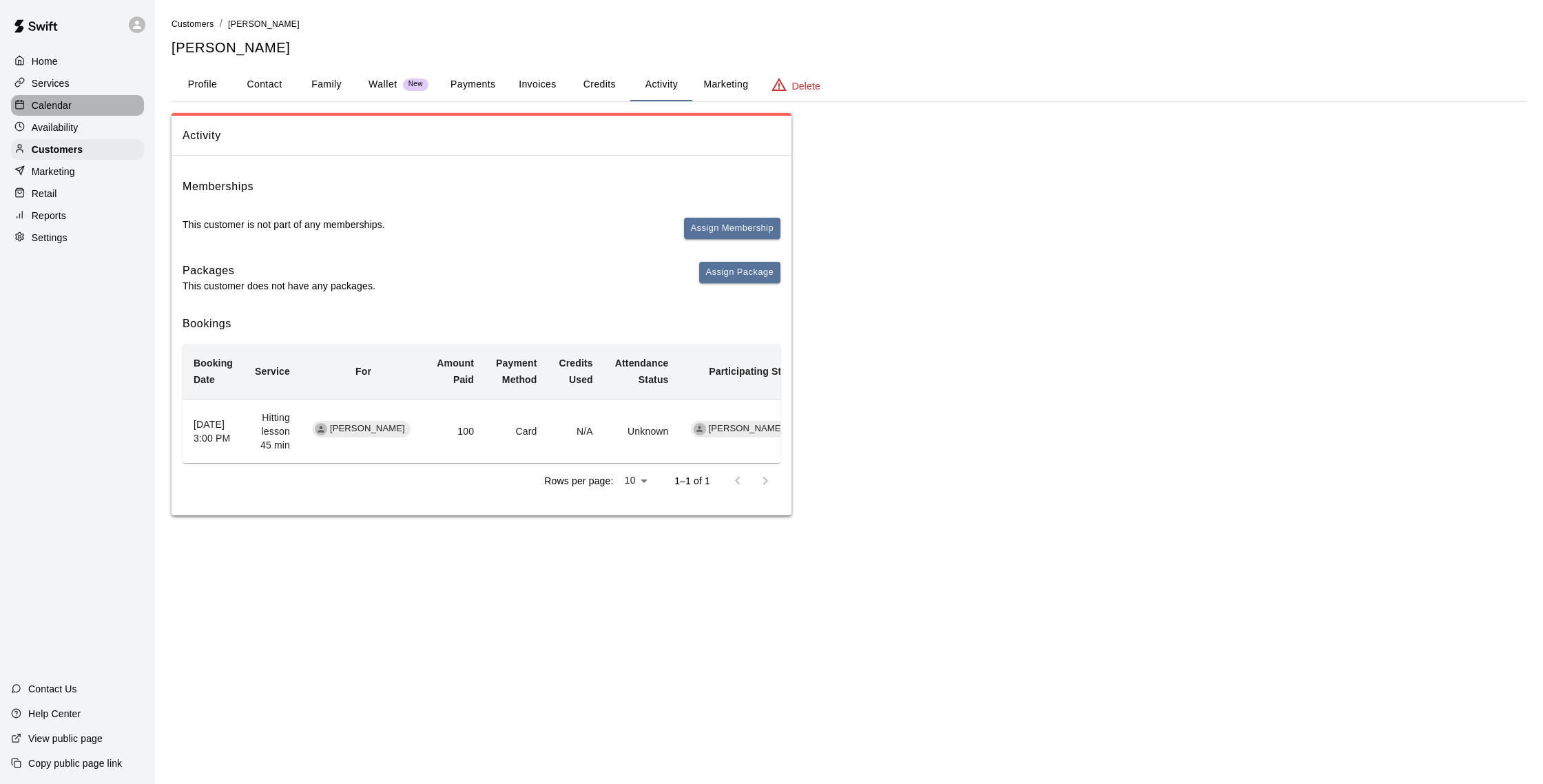
click at [44, 100] on p "Calendar" at bounding box center [51, 105] width 40 height 14
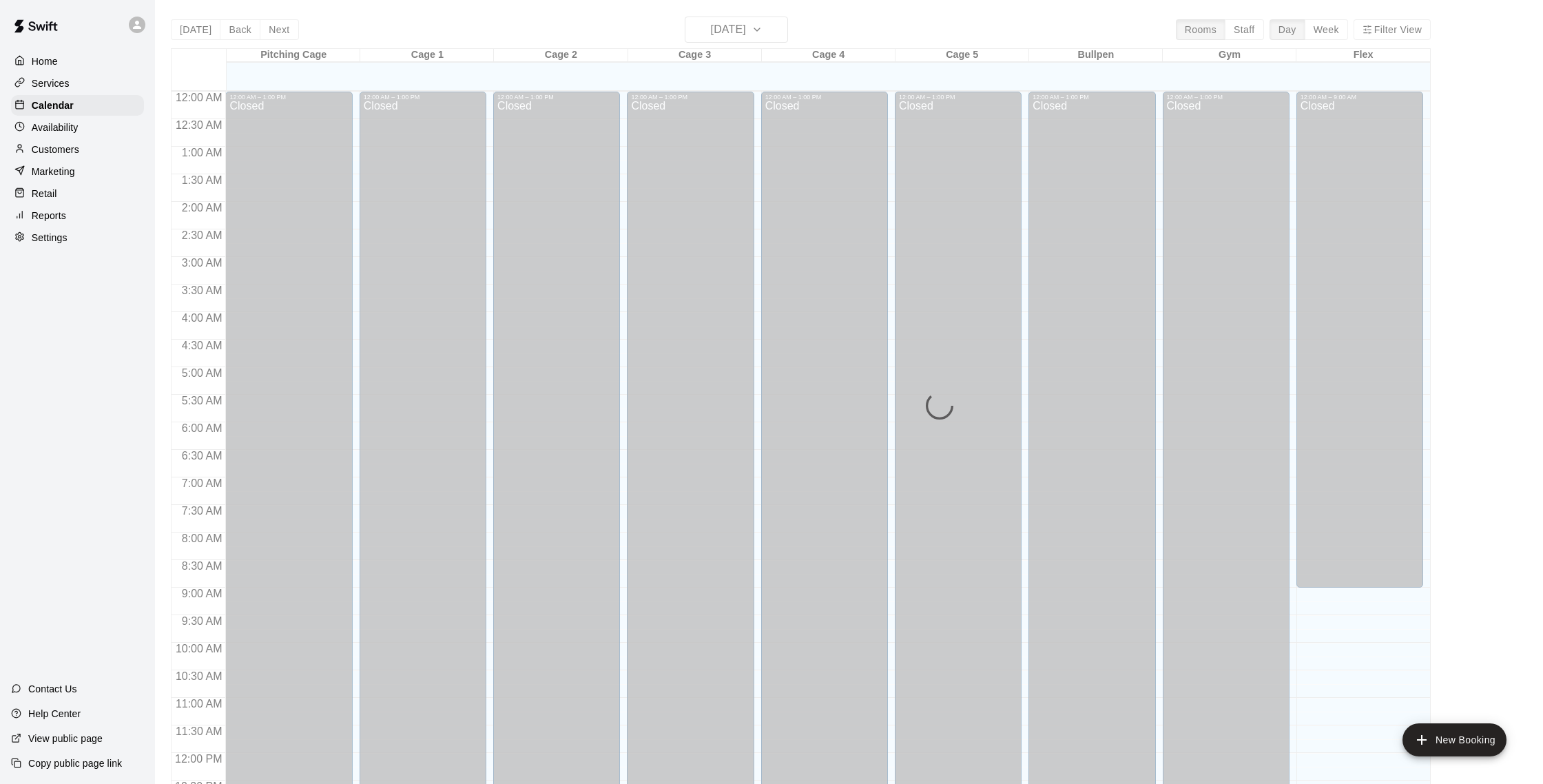
scroll to position [574, 0]
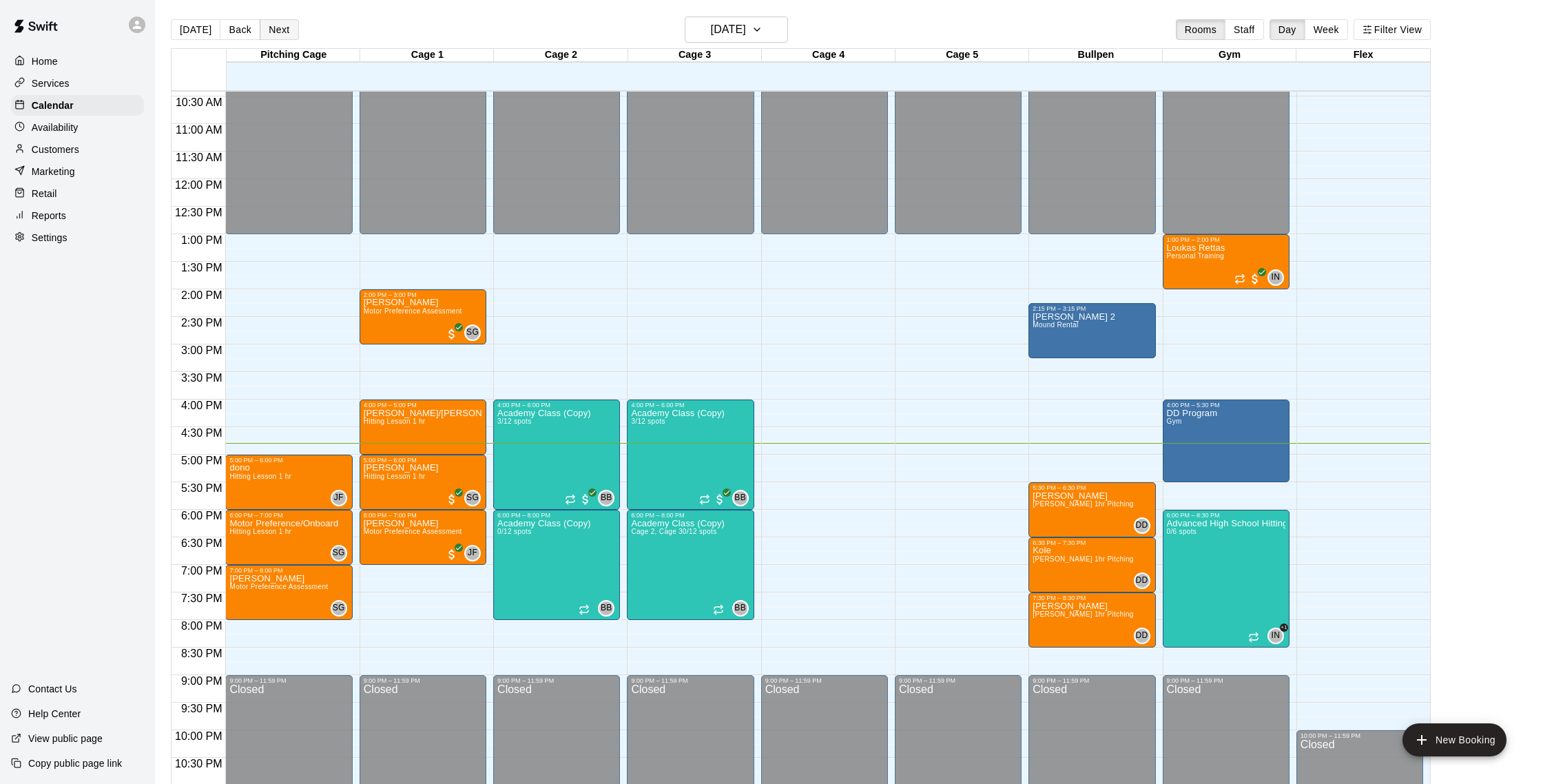
click at [279, 30] on button "Next" at bounding box center [278, 29] width 39 height 21
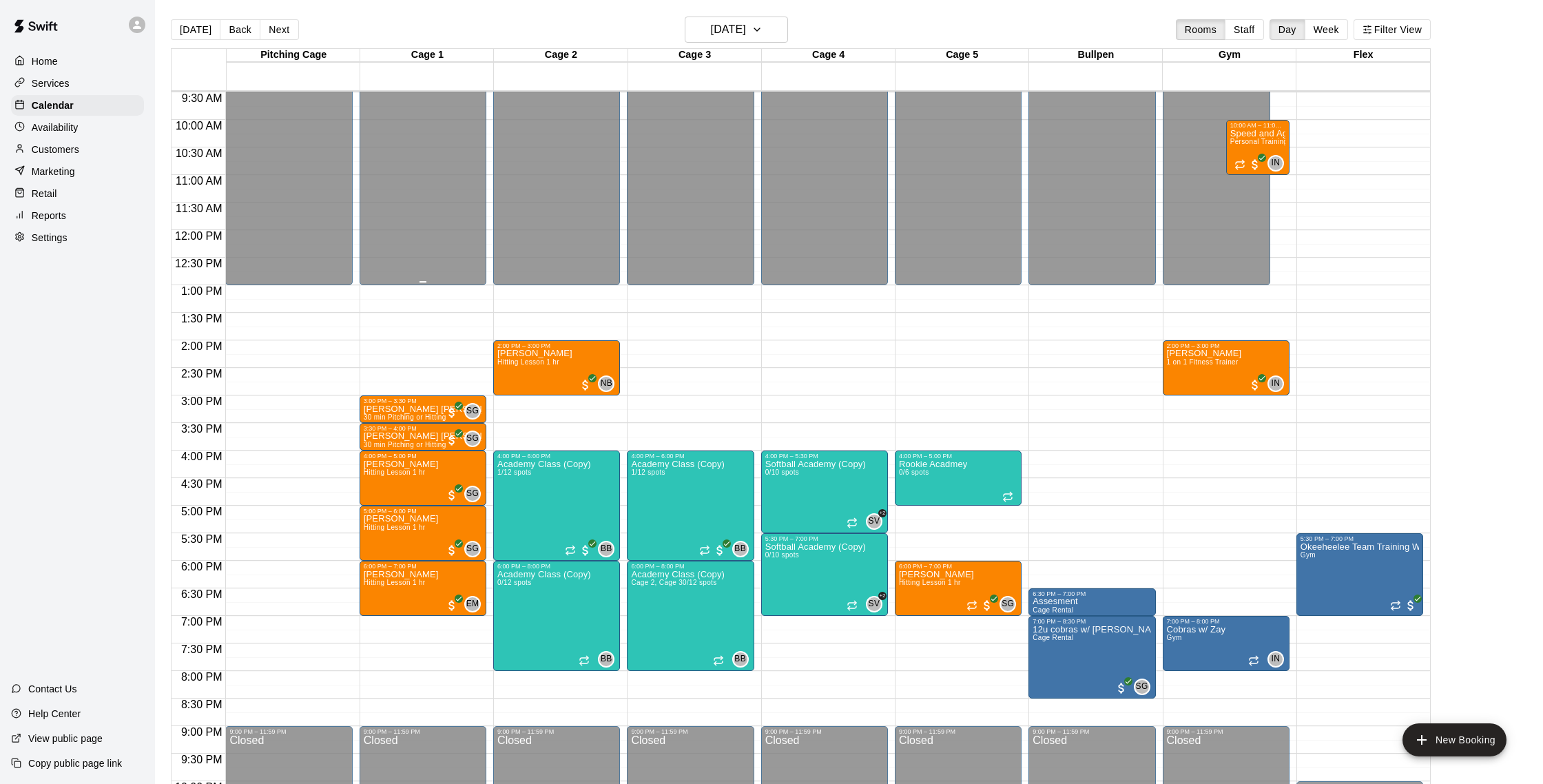
scroll to position [522, 0]
click at [678, 24] on div "[DATE] Back [DATE][DATE] Rooms Staff Day Week Filter View" at bounding box center [800, 32] width 1260 height 31
click at [711, 29] on h6 "[DATE]" at bounding box center [728, 29] width 35 height 19
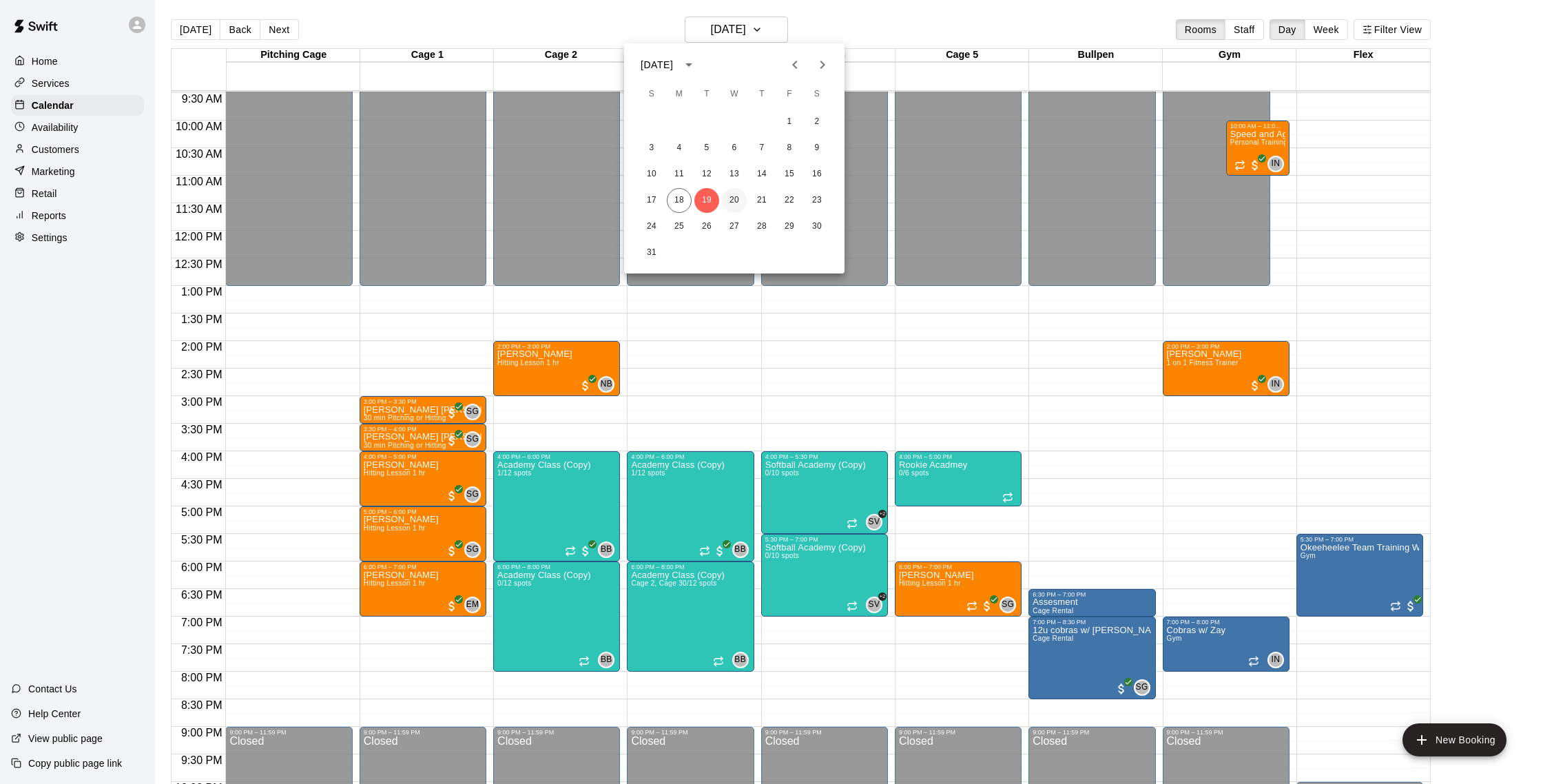
click at [735, 197] on button "20" at bounding box center [734, 200] width 25 height 25
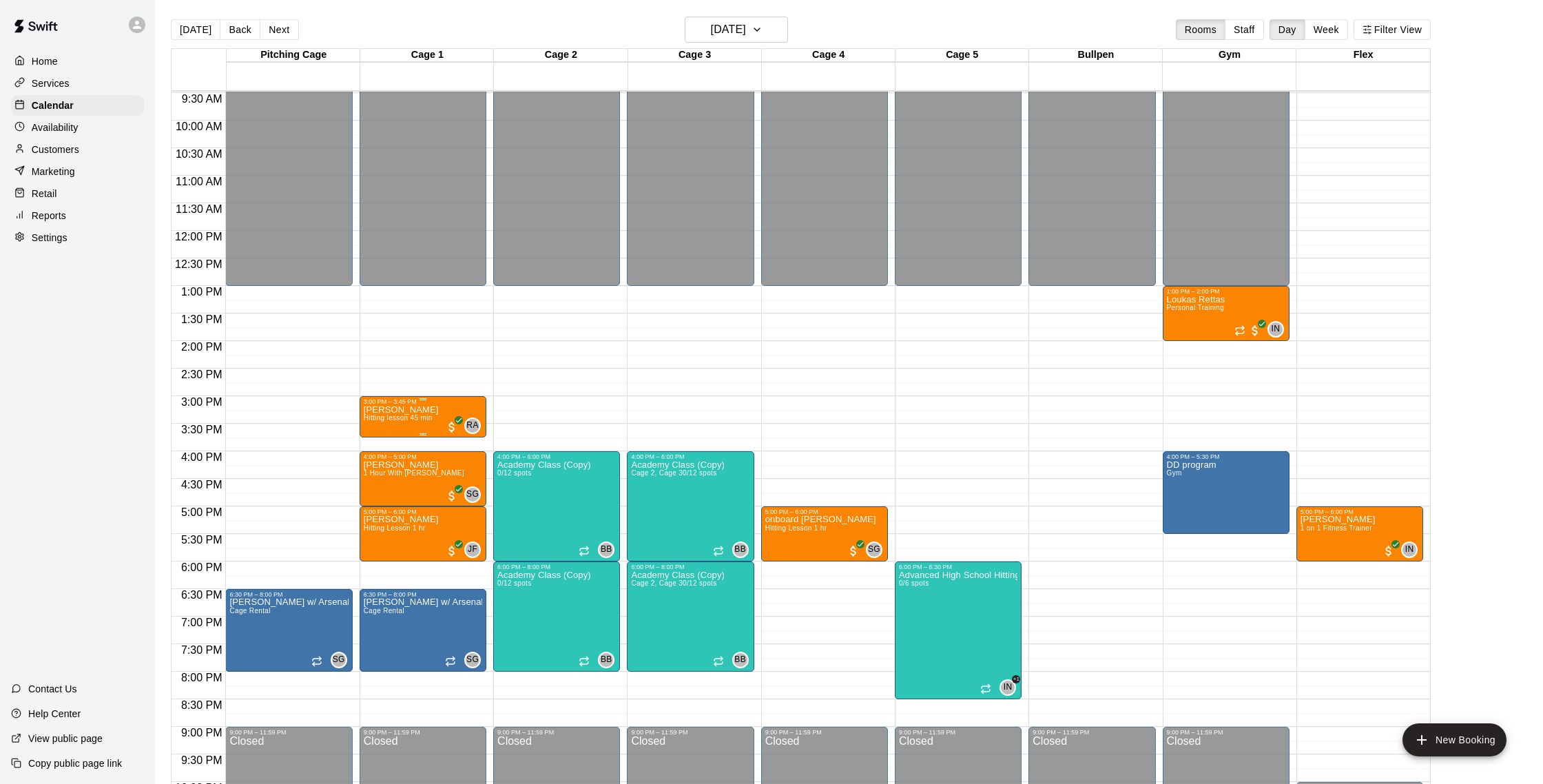
click at [410, 414] on div "[PERSON_NAME] Hitting lesson 45 min" at bounding box center [401, 797] width 75 height 784
click at [385, 447] on button "edit" at bounding box center [377, 452] width 27 height 27
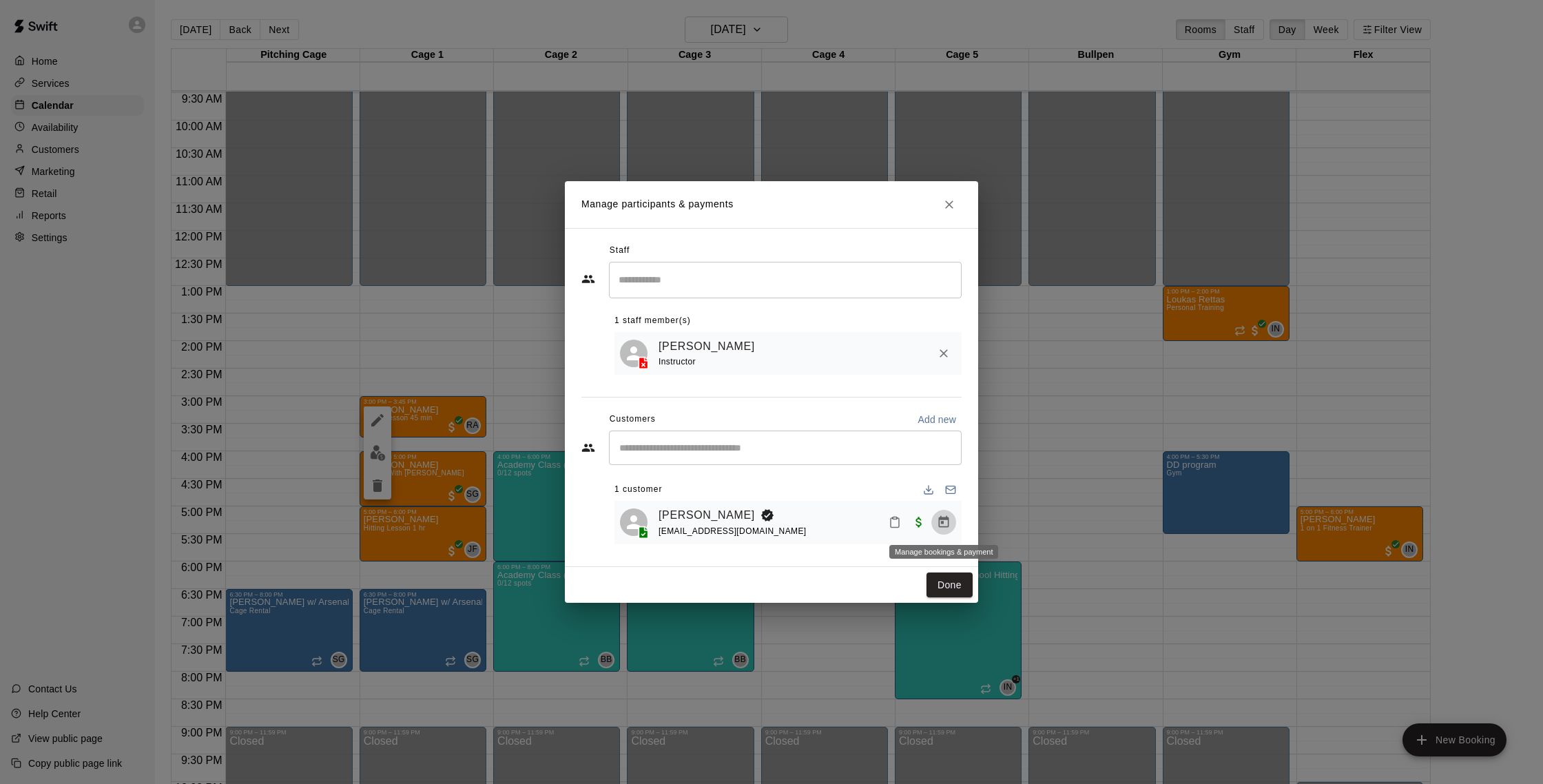
click at [944, 524] on icon "Manage bookings & payment" at bounding box center [943, 521] width 14 height 14
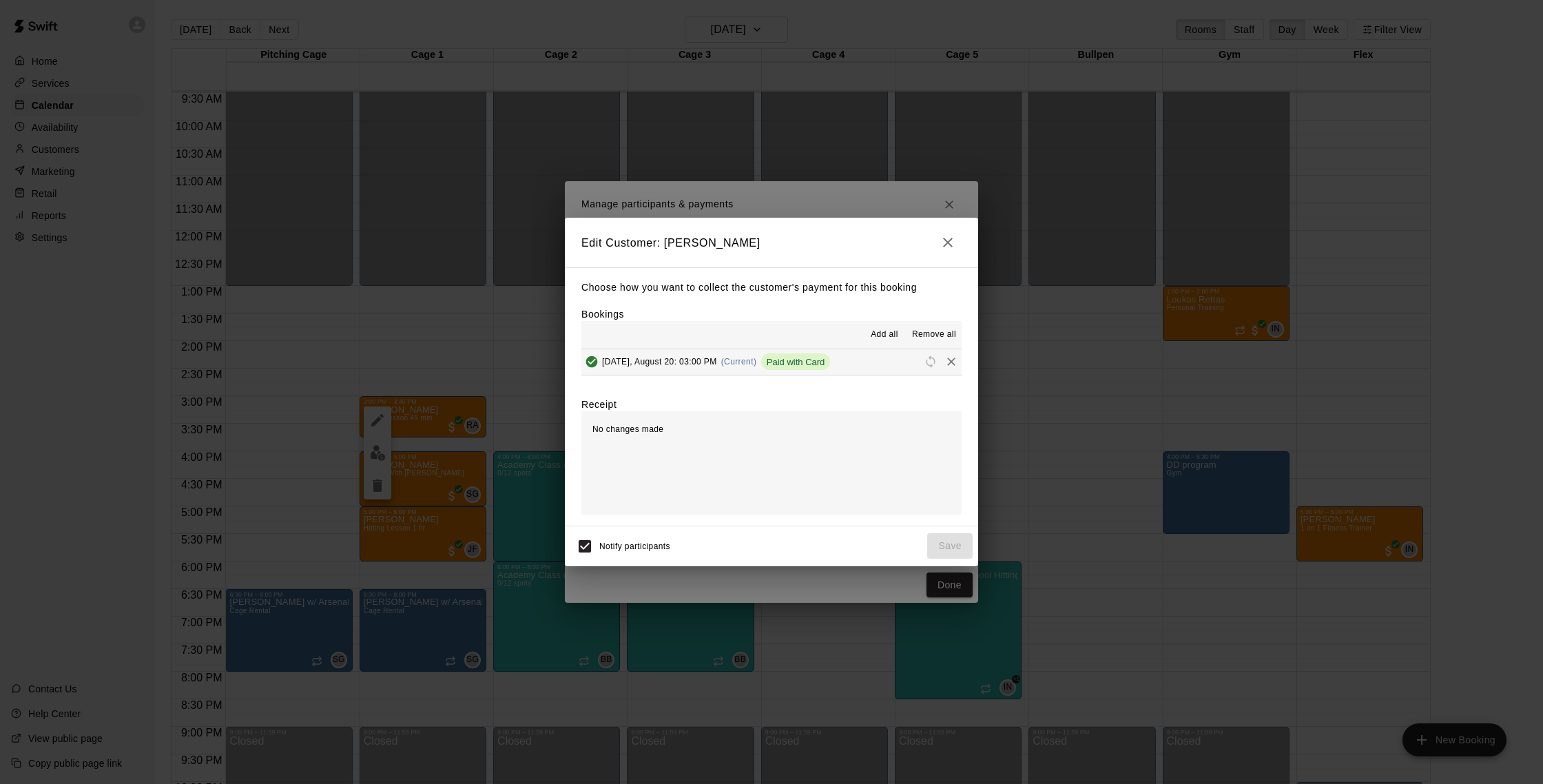
click at [945, 242] on icon "button" at bounding box center [948, 242] width 16 height 16
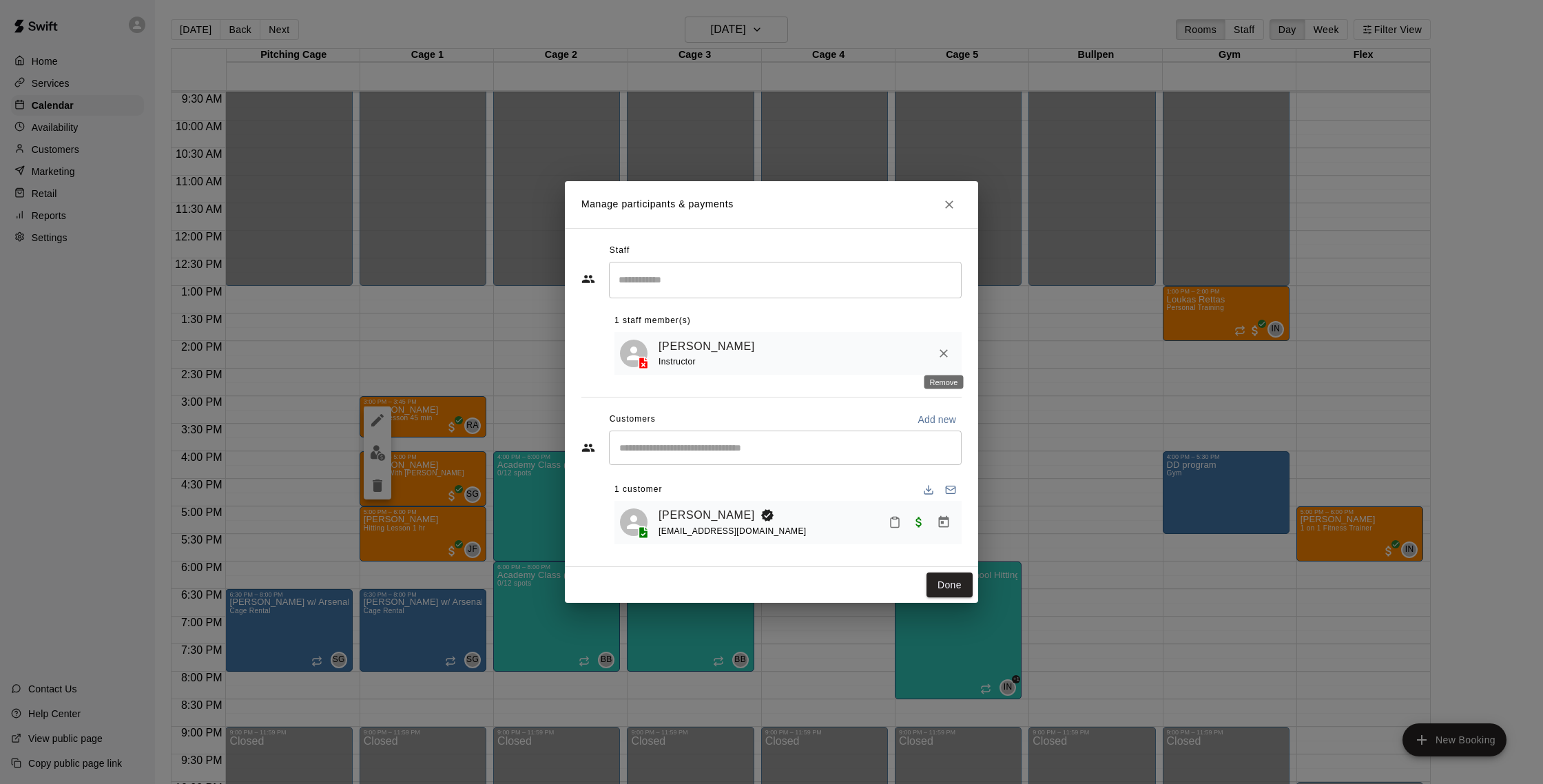
click at [942, 355] on icon "Remove" at bounding box center [943, 353] width 14 height 14
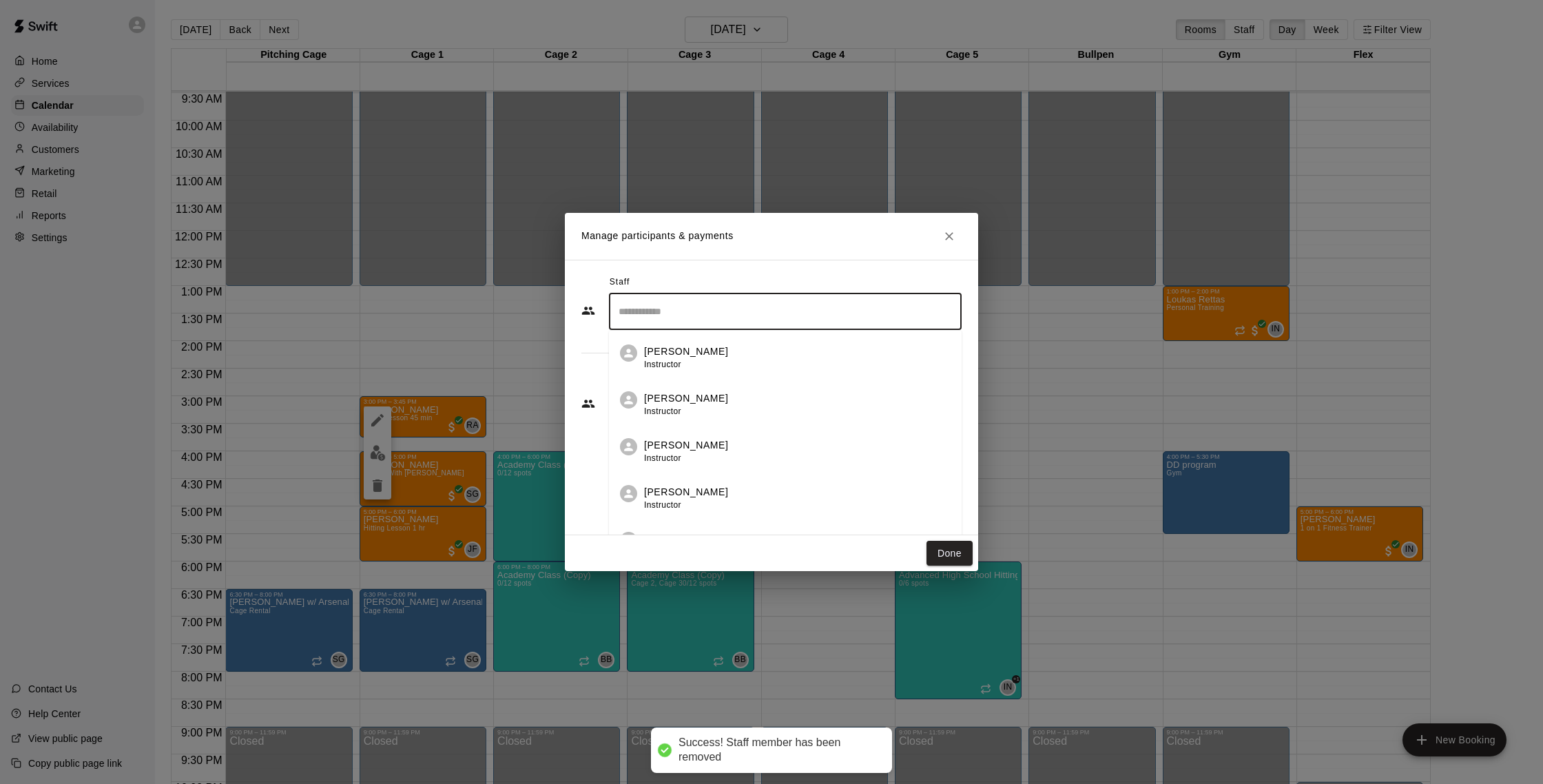
click at [681, 310] on input "Search staff" at bounding box center [785, 311] width 340 height 24
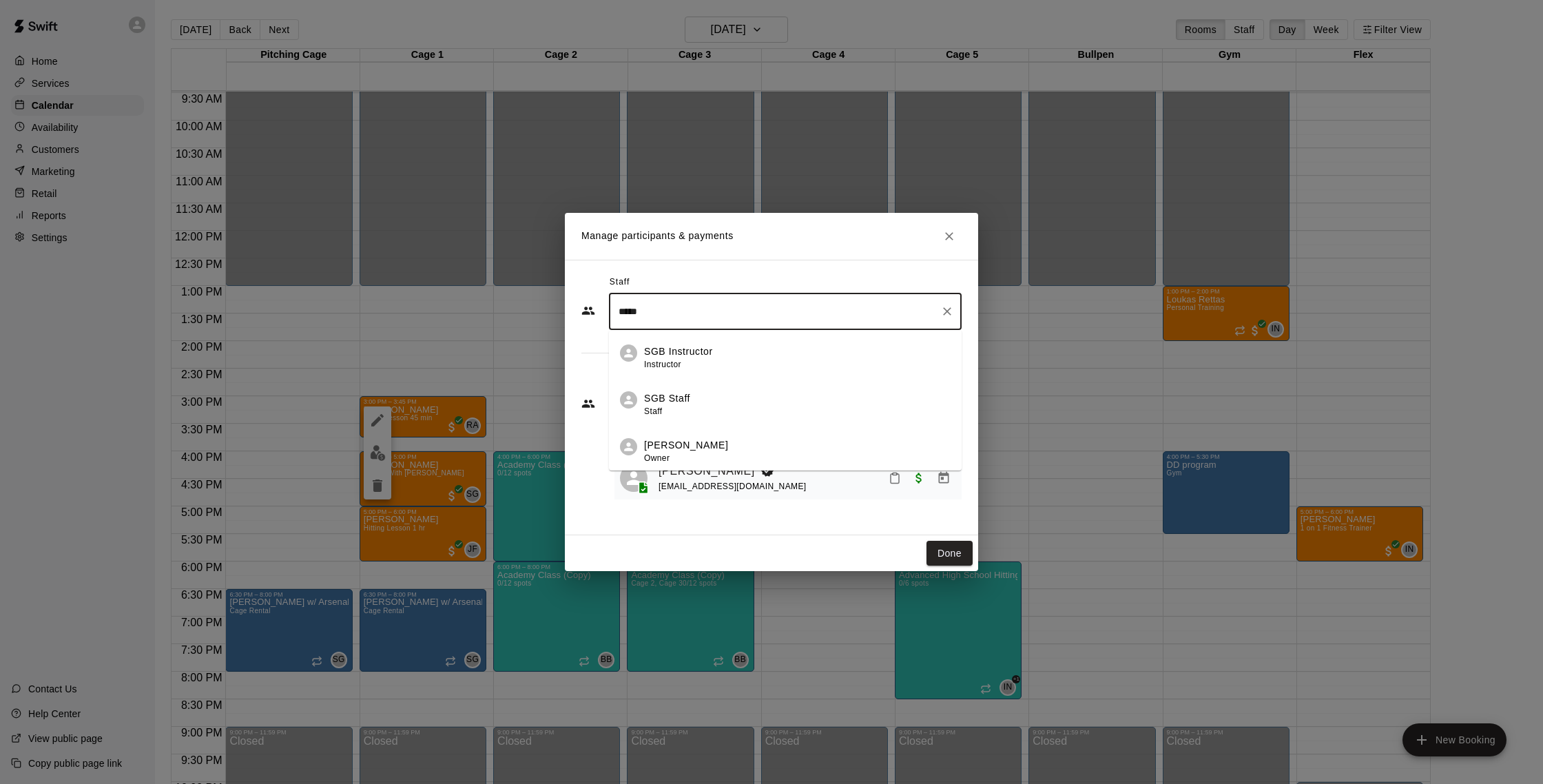
click at [712, 448] on p "[PERSON_NAME]" at bounding box center [686, 446] width 84 height 15
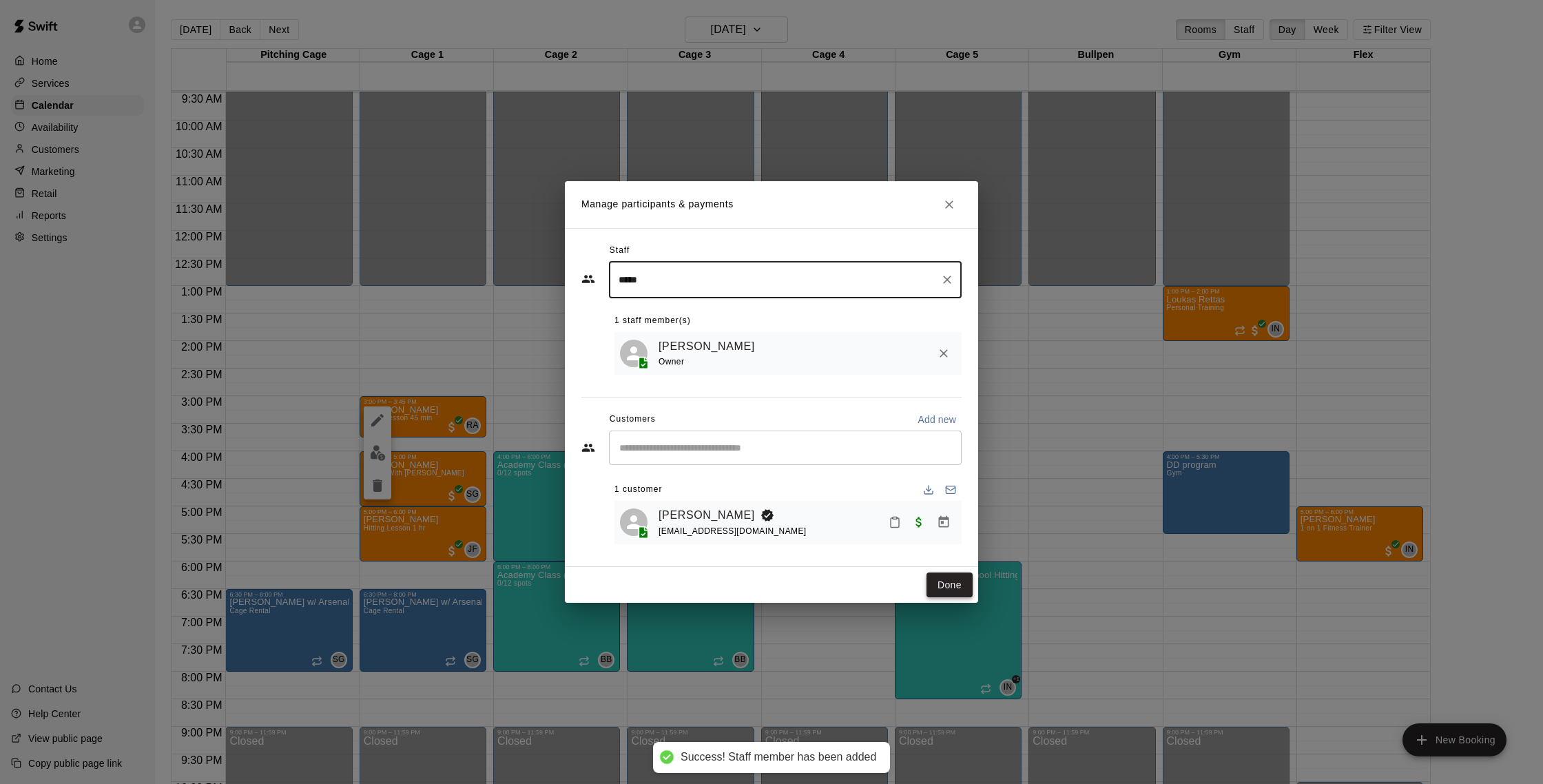
type input "*****"
click at [942, 592] on button "Done" at bounding box center [950, 585] width 46 height 26
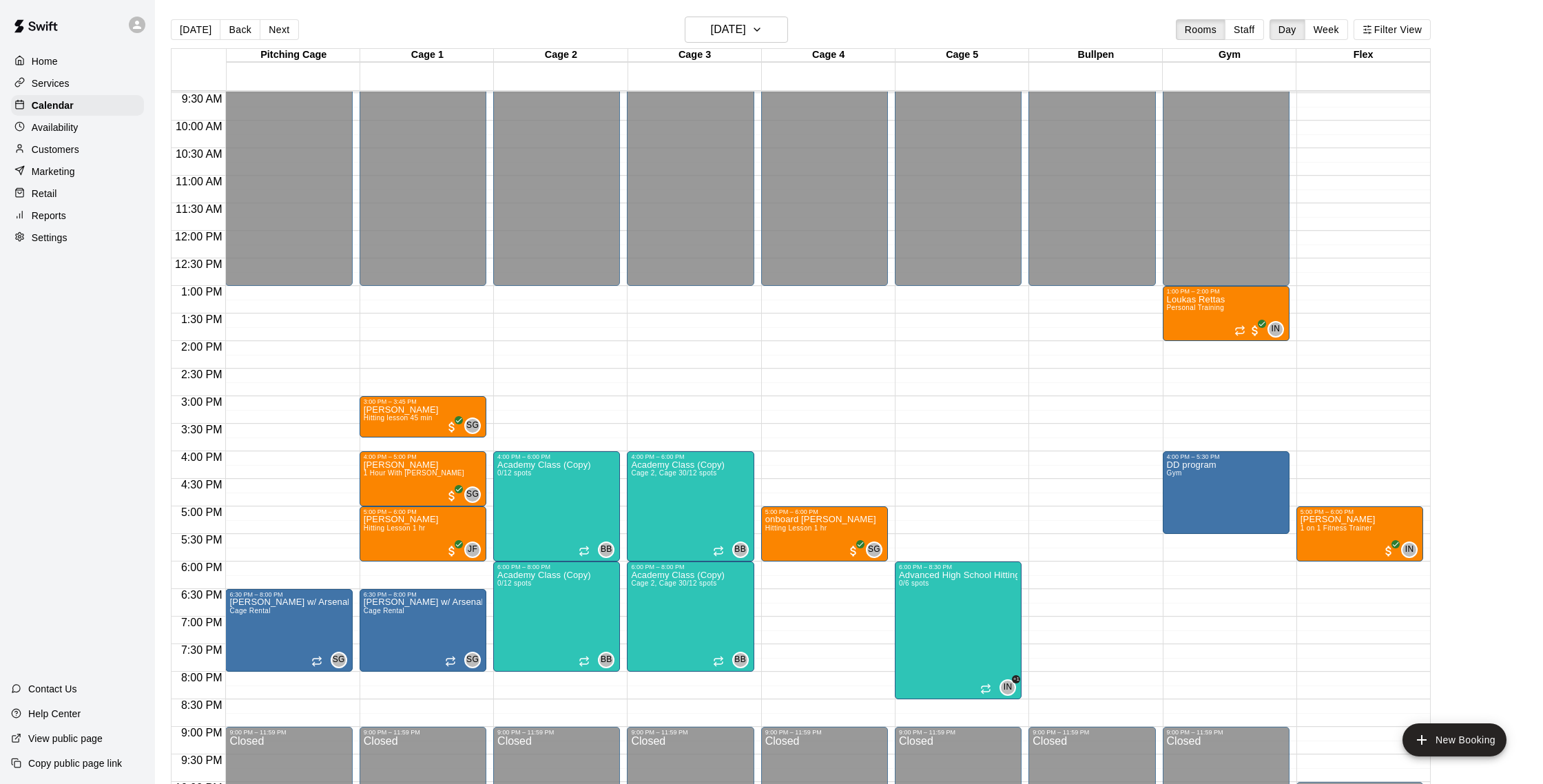
scroll to position [615, 0]
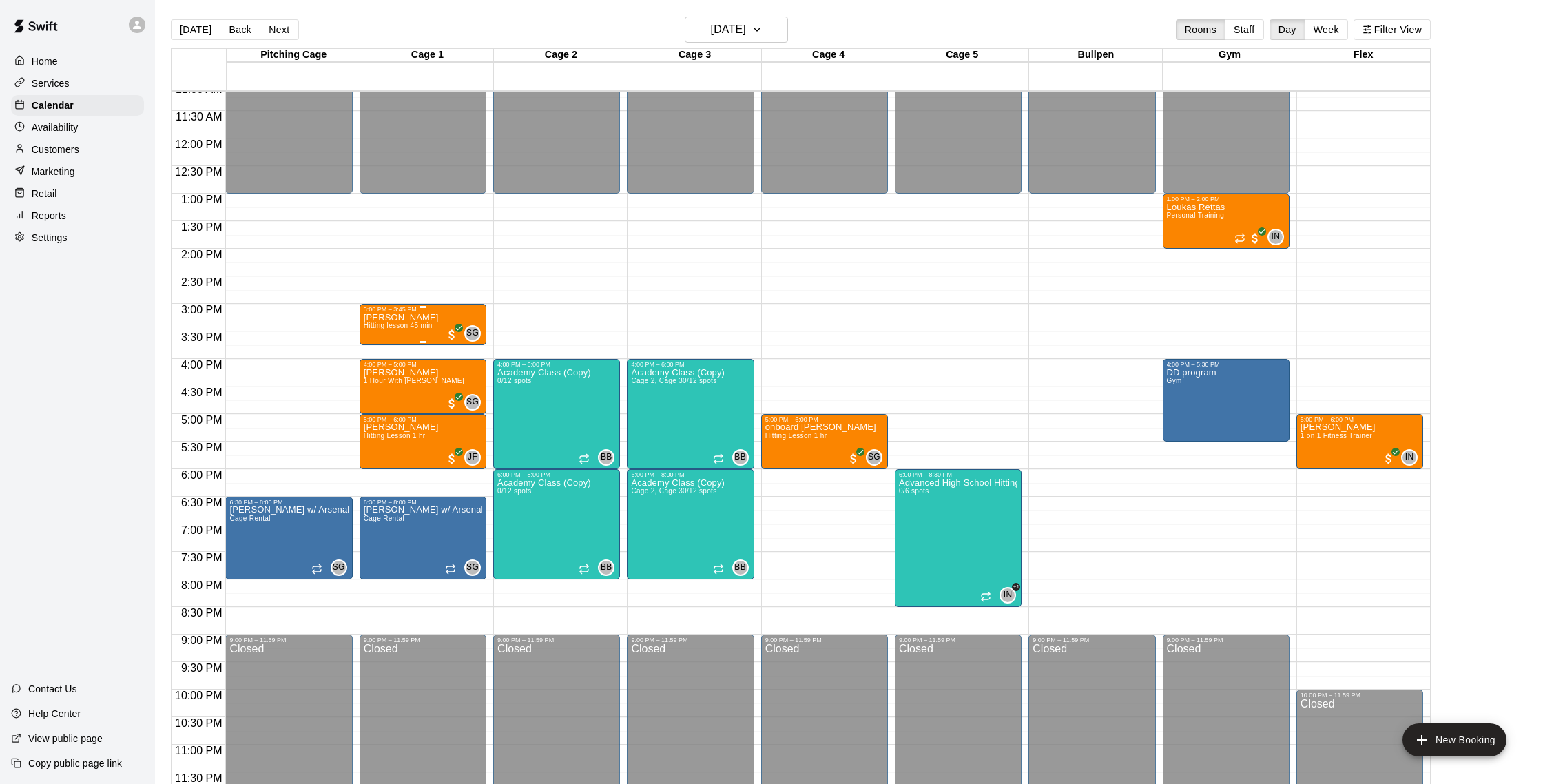
click at [397, 307] on div at bounding box center [423, 306] width 119 height 2
click at [376, 351] on img "edit" at bounding box center [377, 352] width 16 height 16
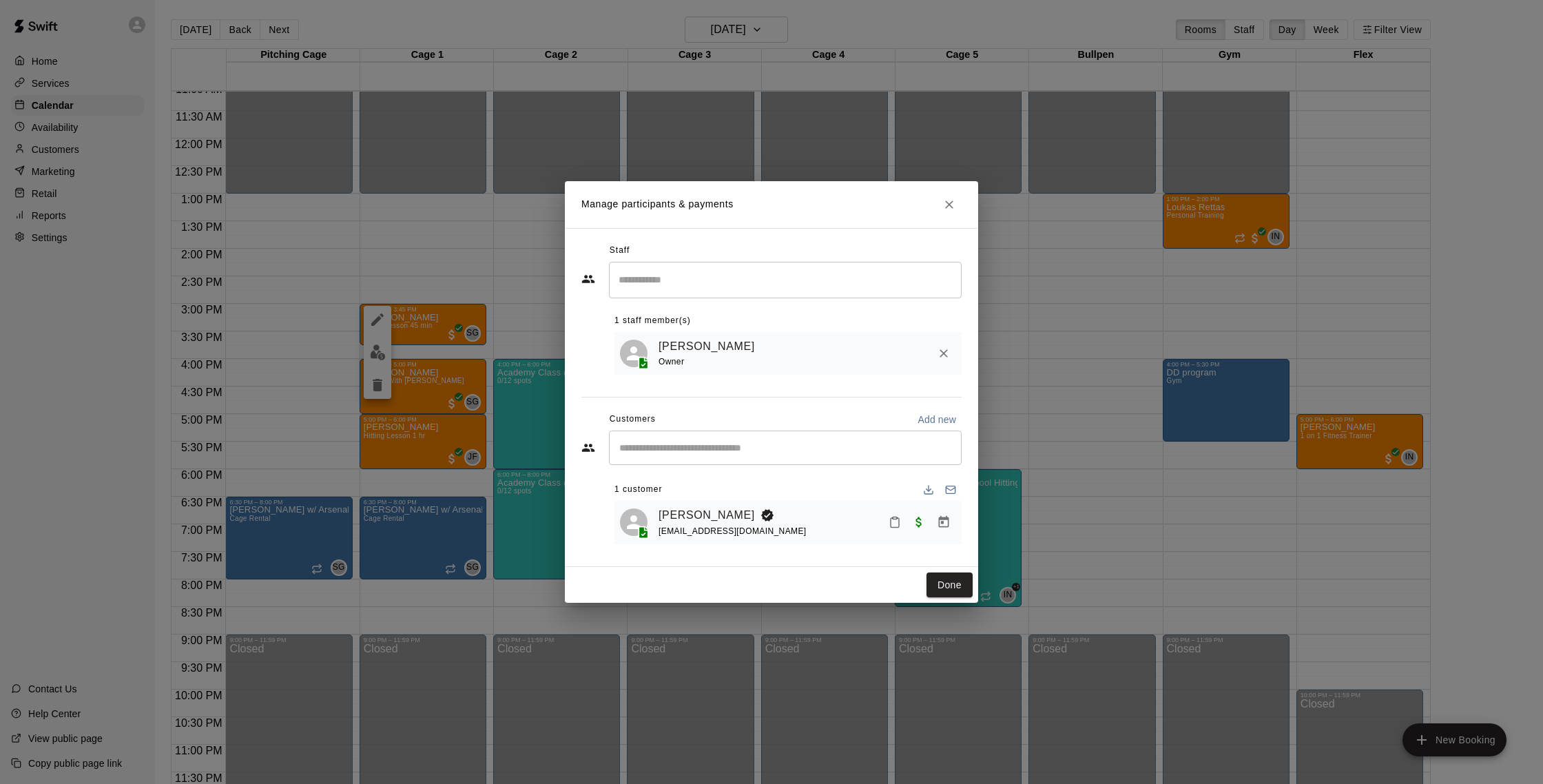
click at [956, 207] on button "Close" at bounding box center [949, 204] width 25 height 25
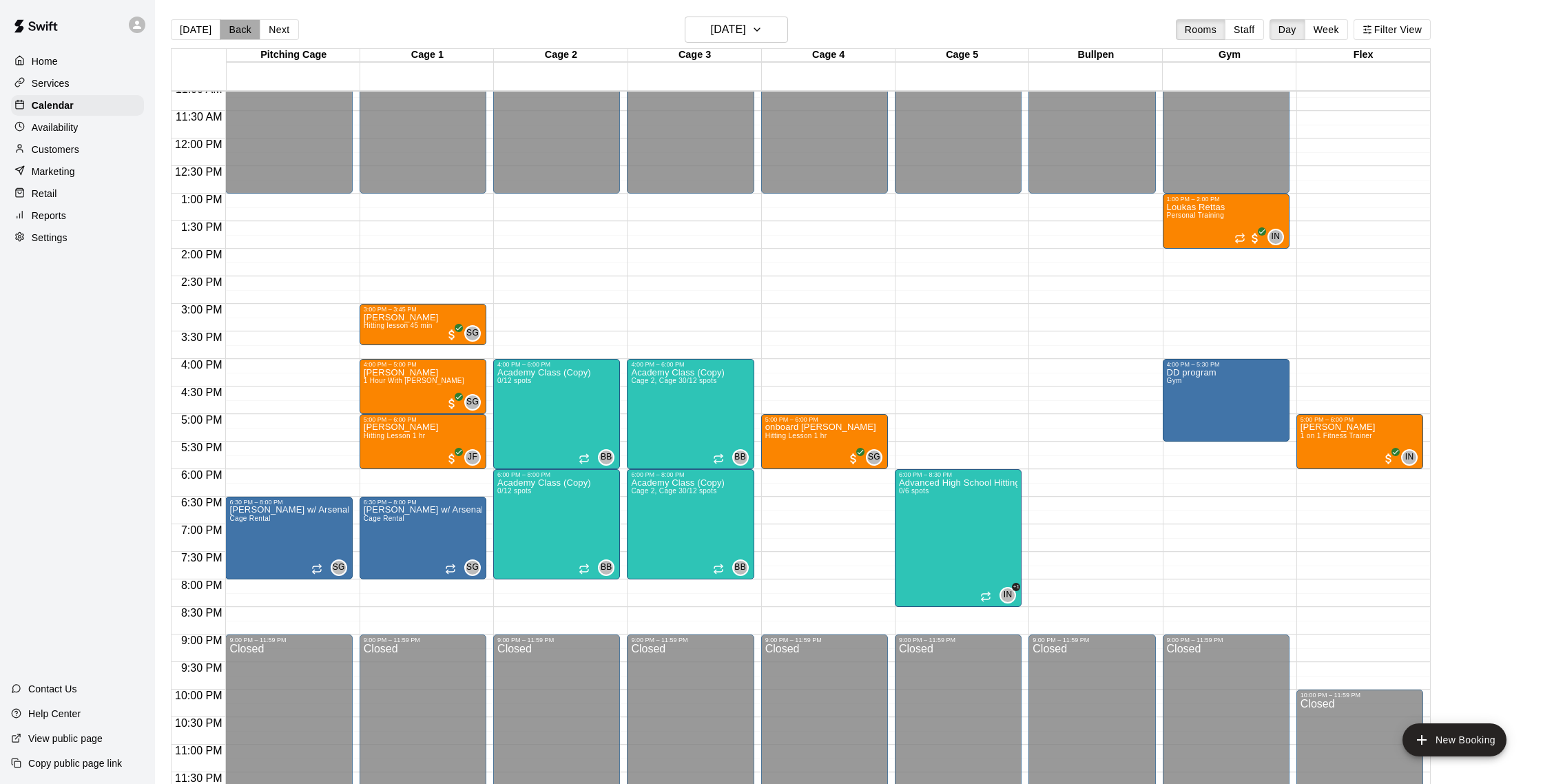
click at [236, 21] on button "Back" at bounding box center [240, 29] width 40 height 21
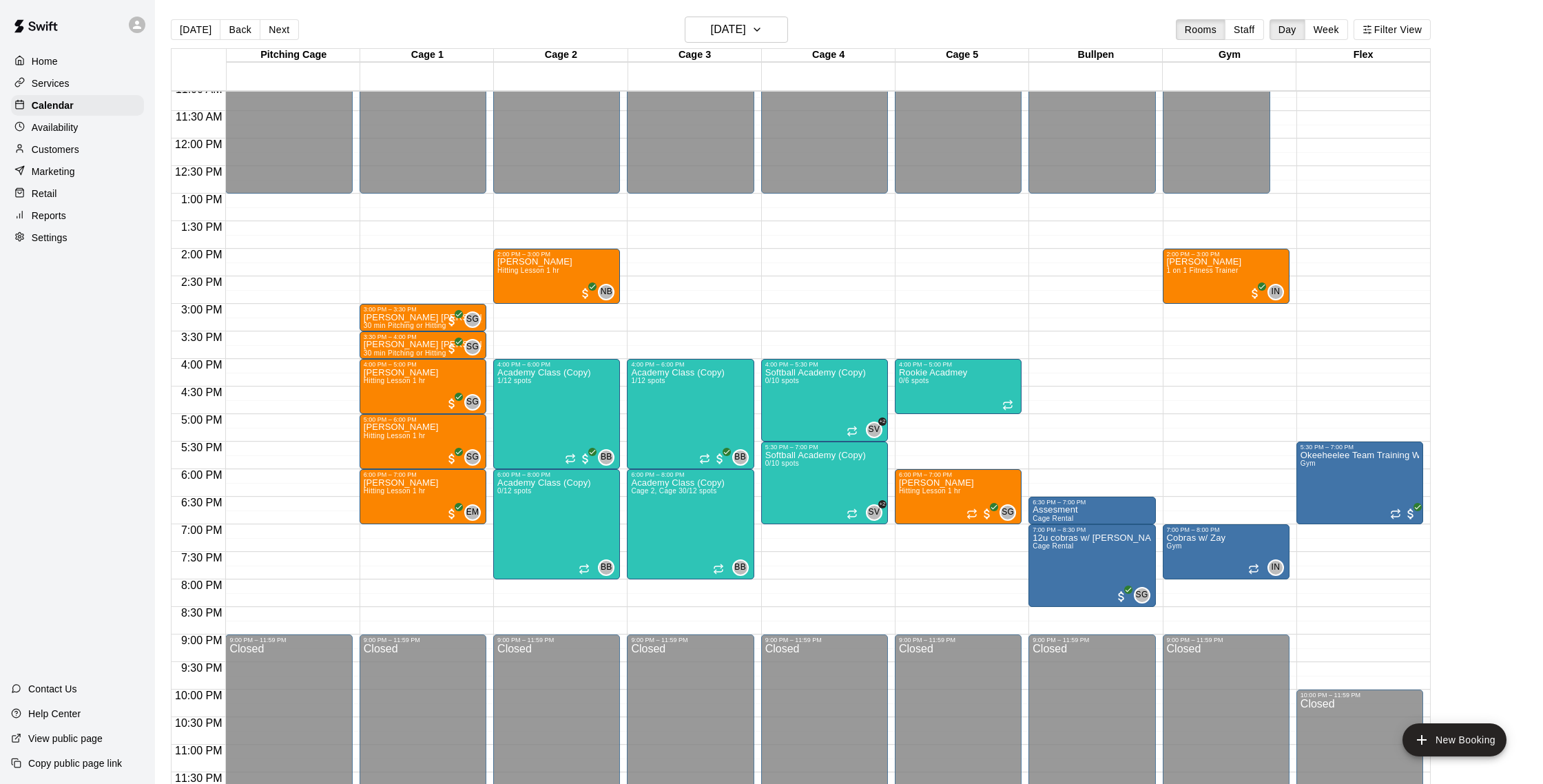
click at [274, 30] on button "Next" at bounding box center [278, 29] width 39 height 21
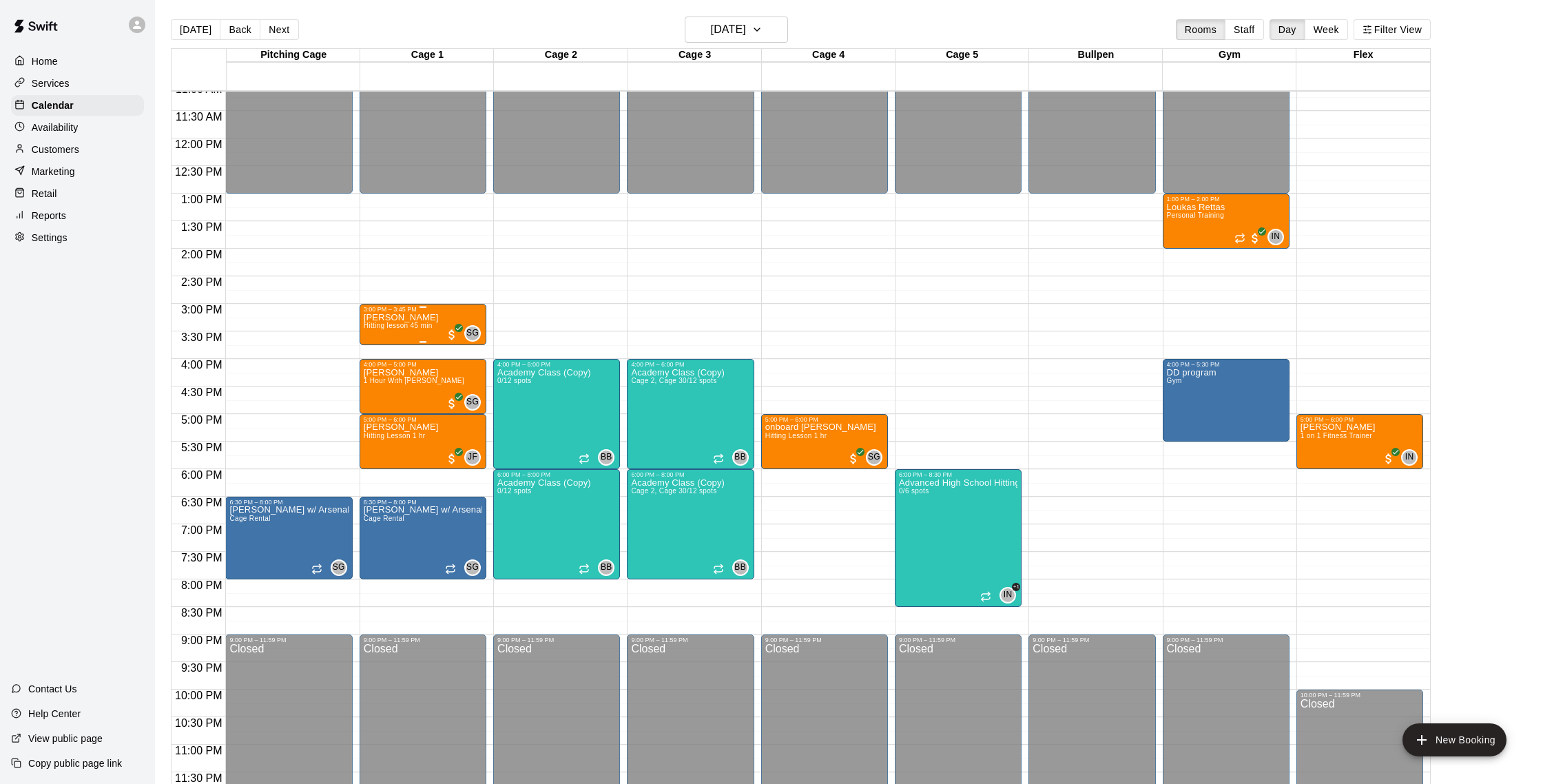
click at [405, 334] on div "[PERSON_NAME] Hitting lesson 45 min" at bounding box center [401, 705] width 75 height 784
click at [376, 357] on img "edit" at bounding box center [377, 359] width 16 height 16
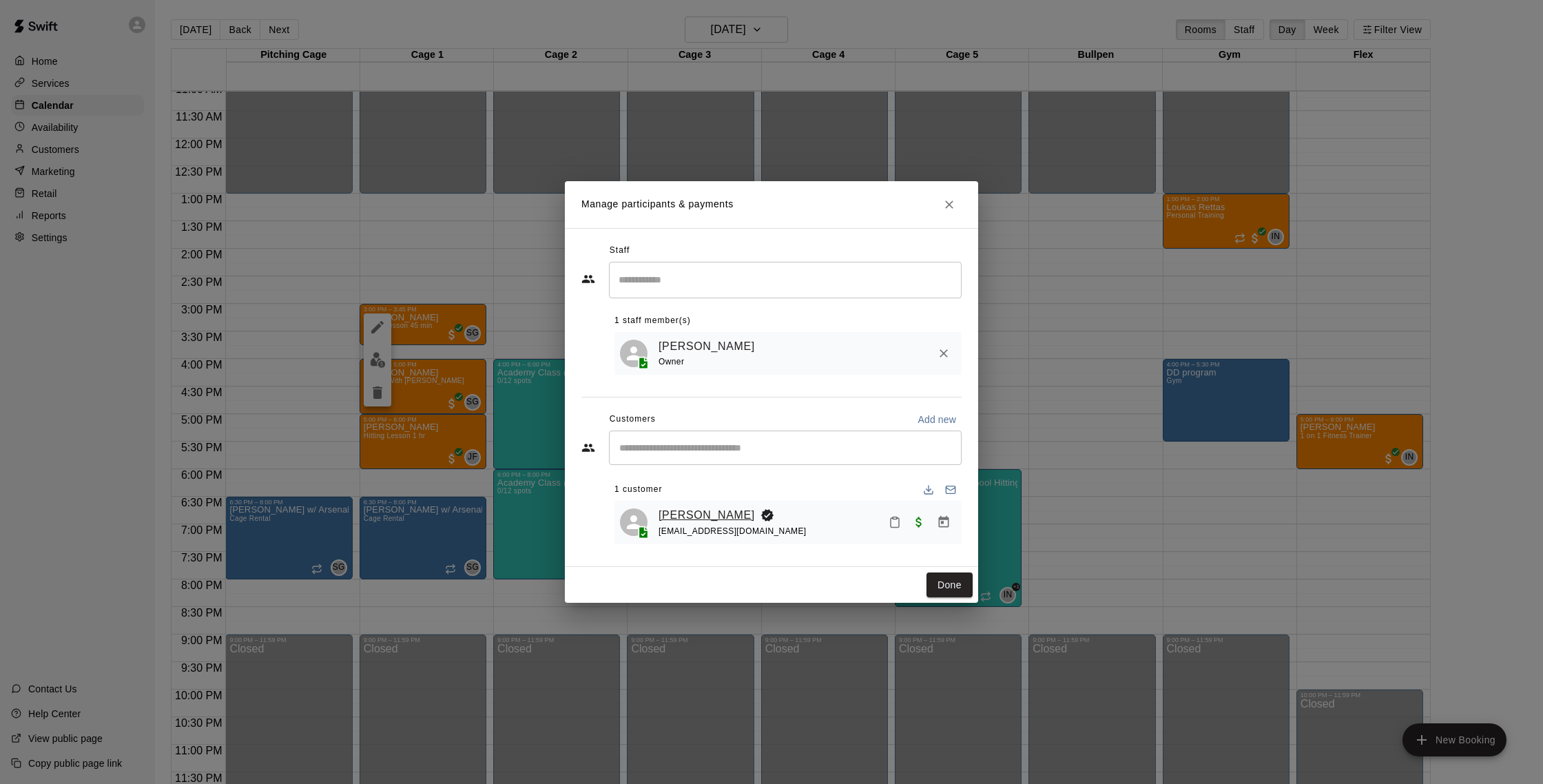
click at [692, 511] on link "[PERSON_NAME]" at bounding box center [706, 516] width 96 height 18
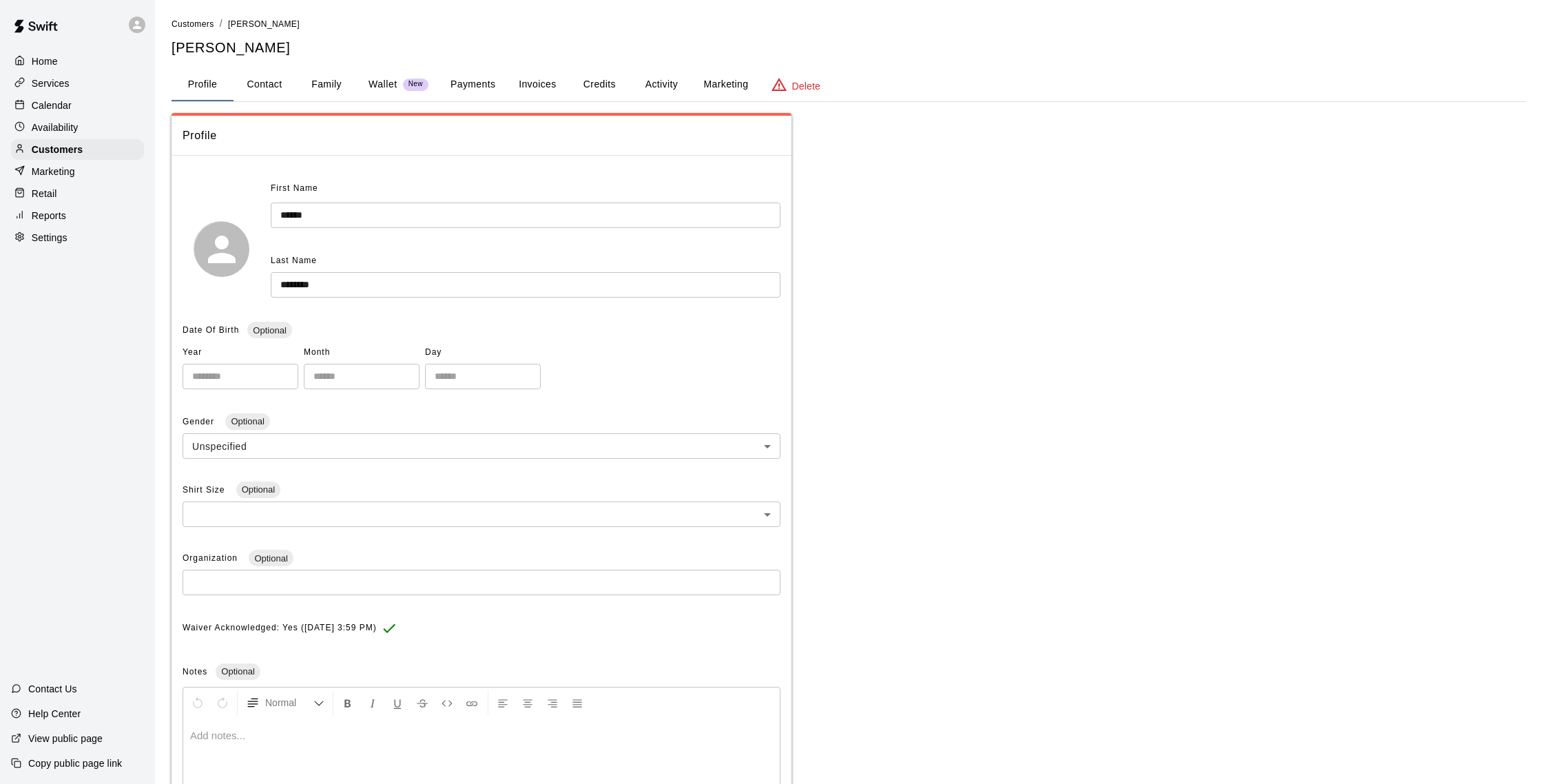
click at [277, 86] on button "Contact" at bounding box center [264, 85] width 62 height 33
select select "**"
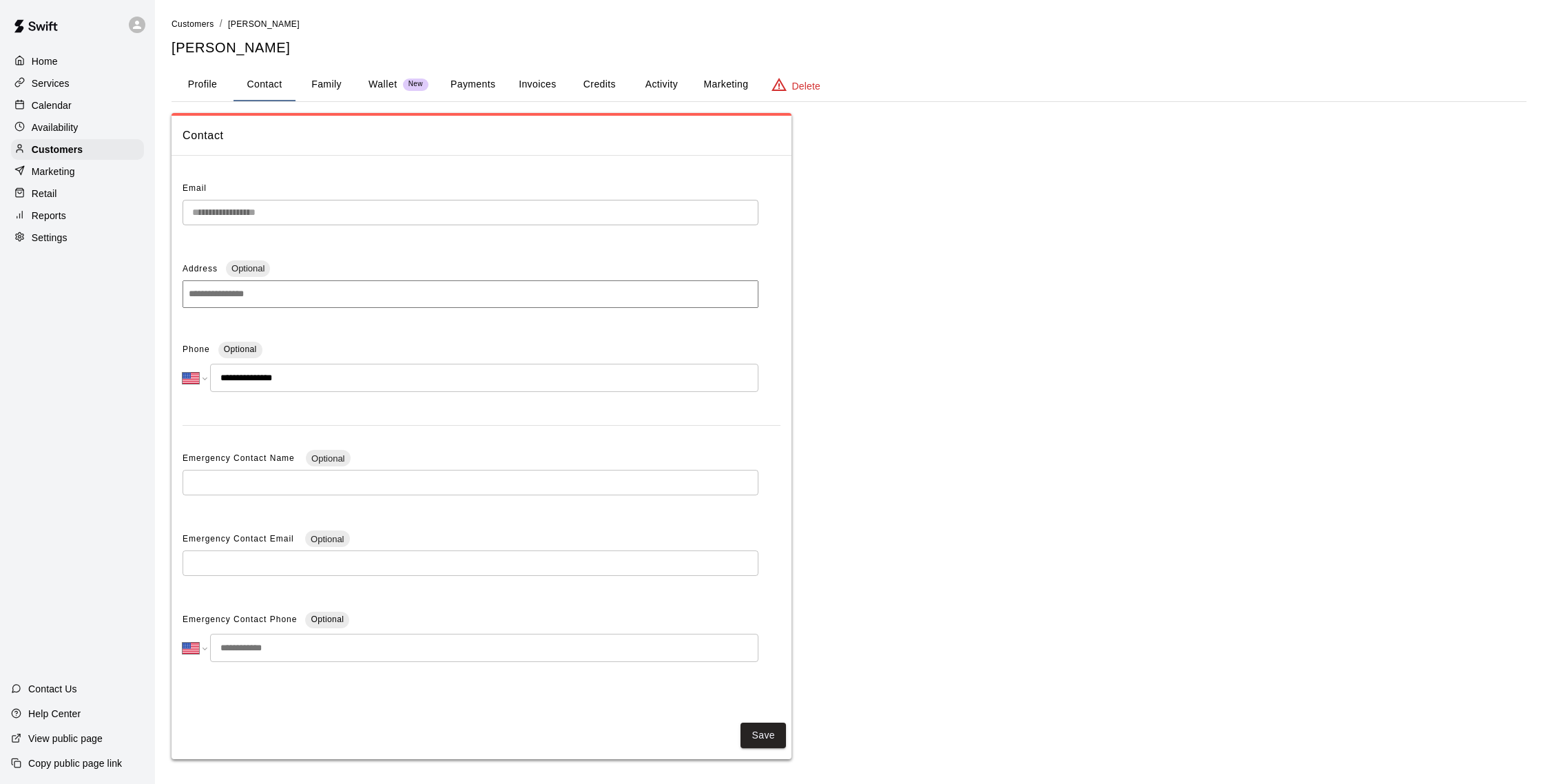
click at [88, 107] on div "Calendar" at bounding box center [77, 105] width 133 height 21
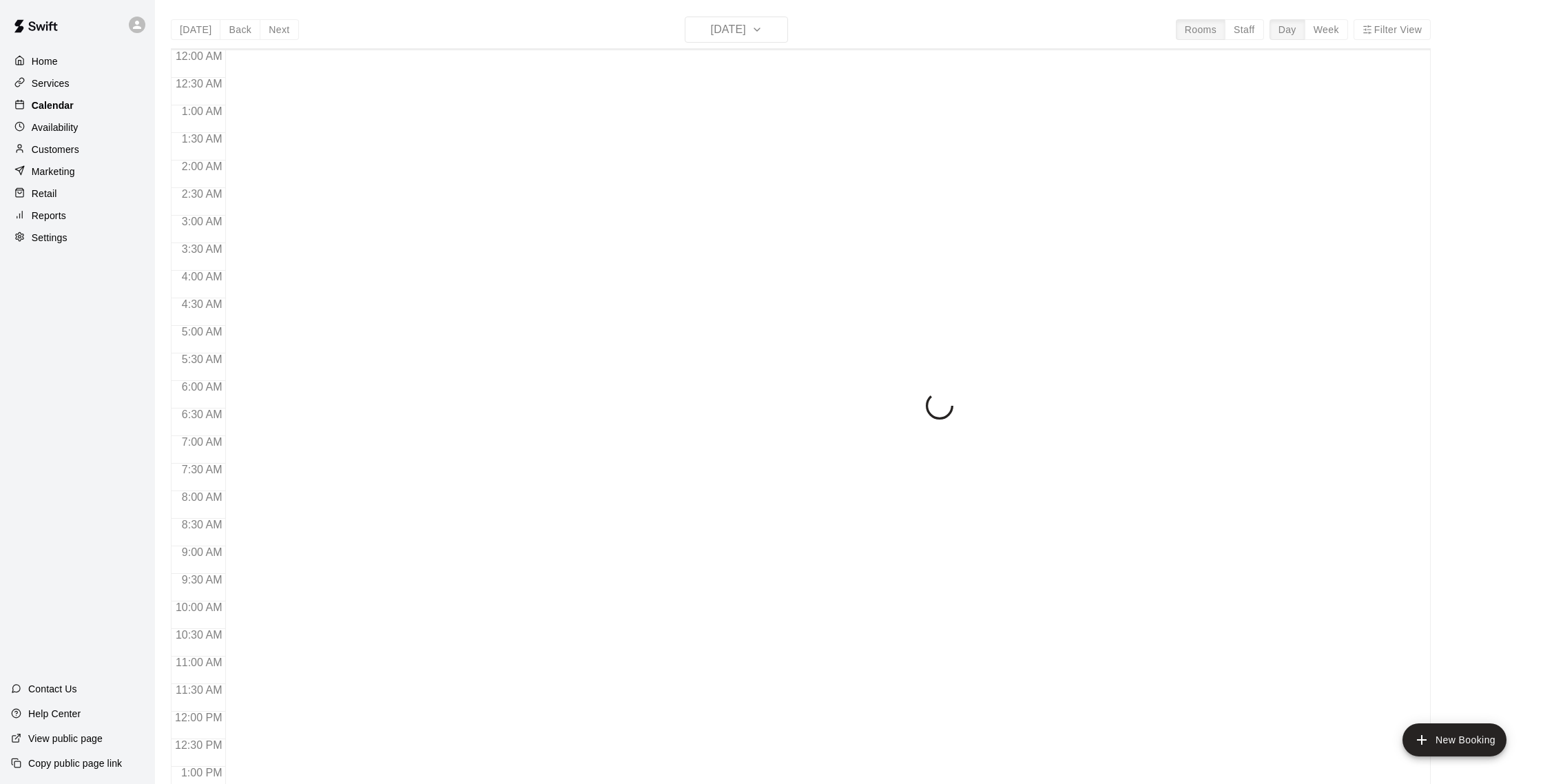
scroll to position [574, 0]
click at [76, 162] on div "Marketing" at bounding box center [77, 171] width 133 height 21
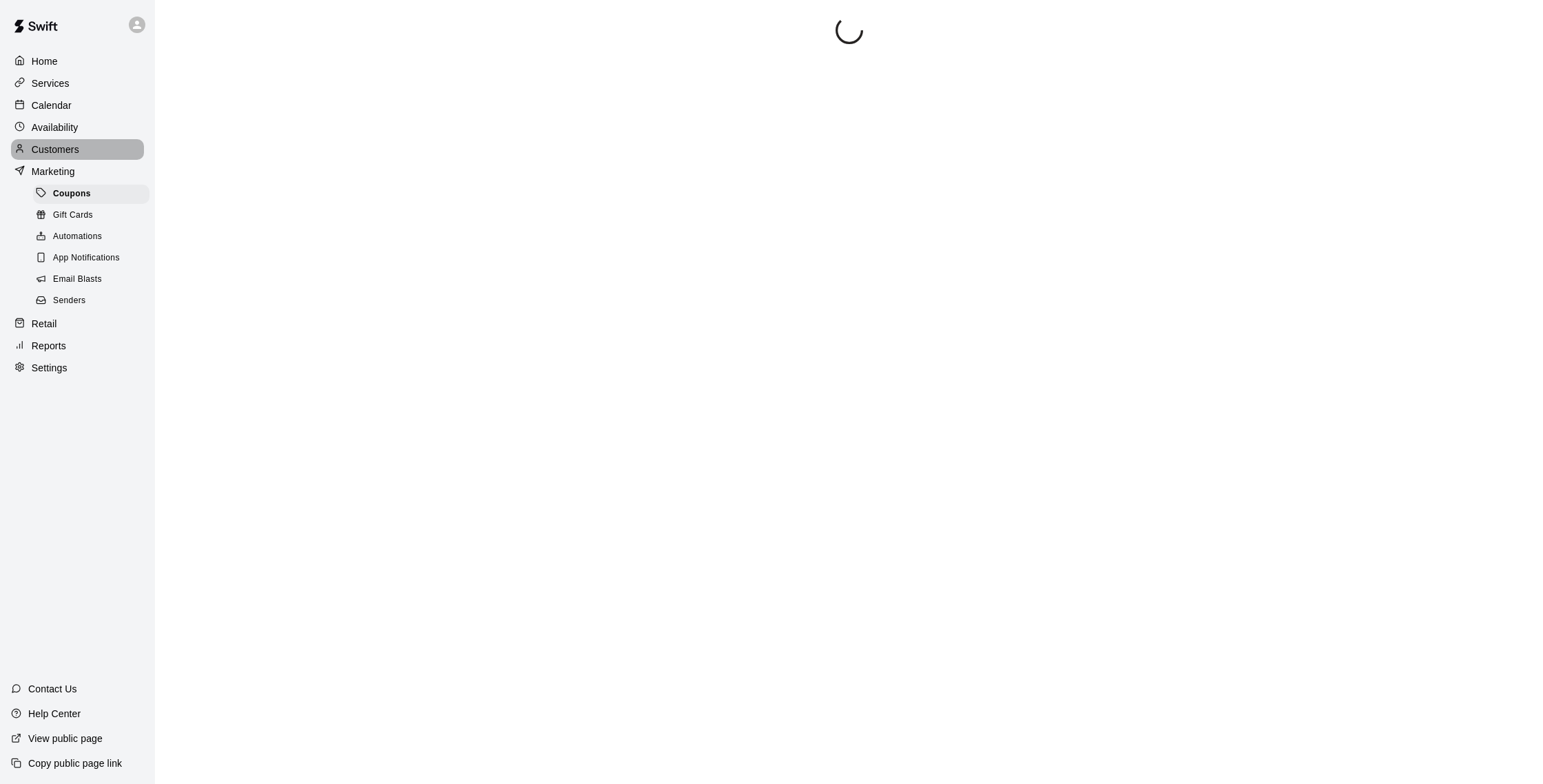
click at [77, 147] on p "Customers" at bounding box center [55, 149] width 48 height 14
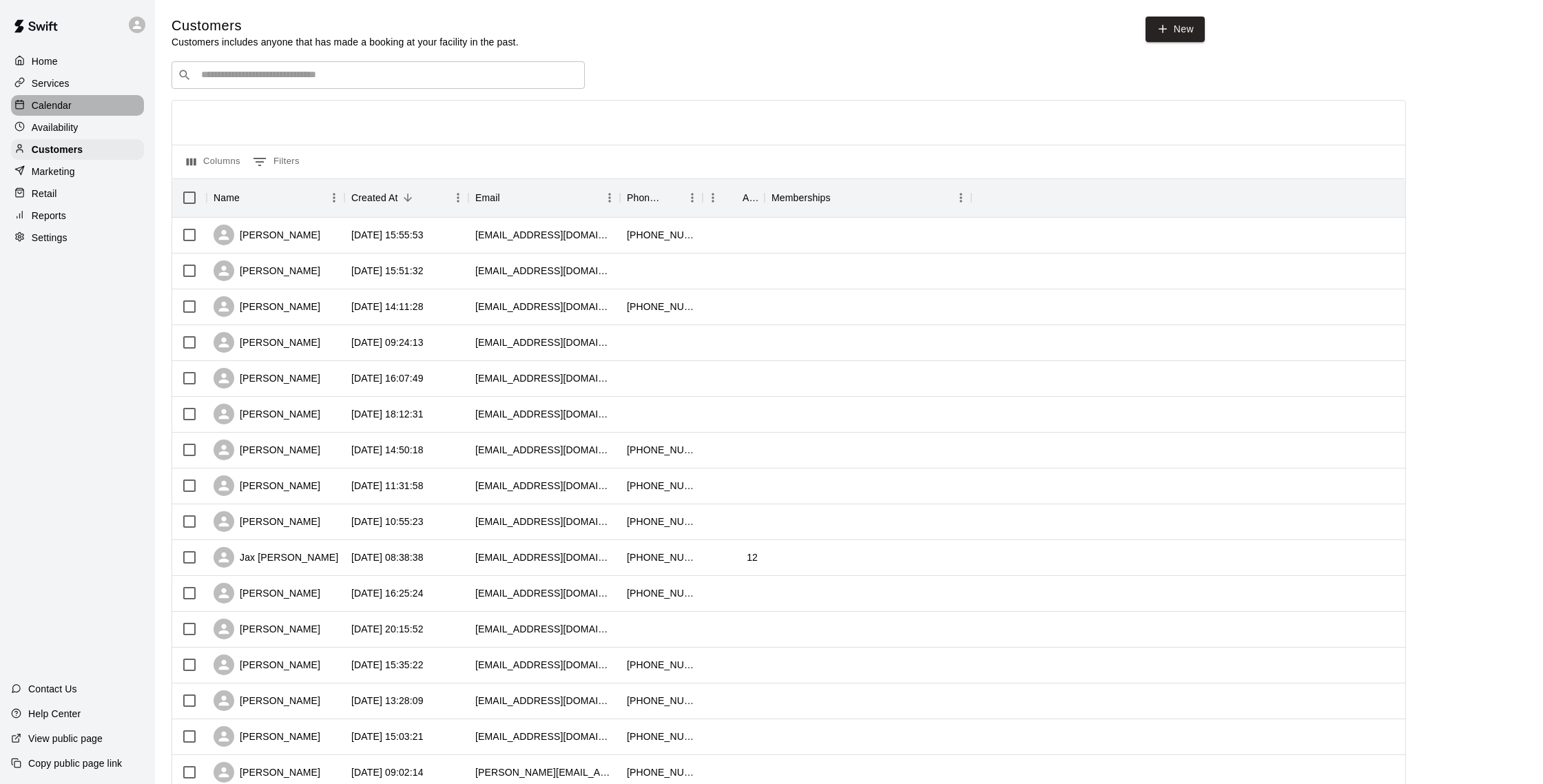
click at [71, 104] on p "Calendar" at bounding box center [51, 105] width 40 height 14
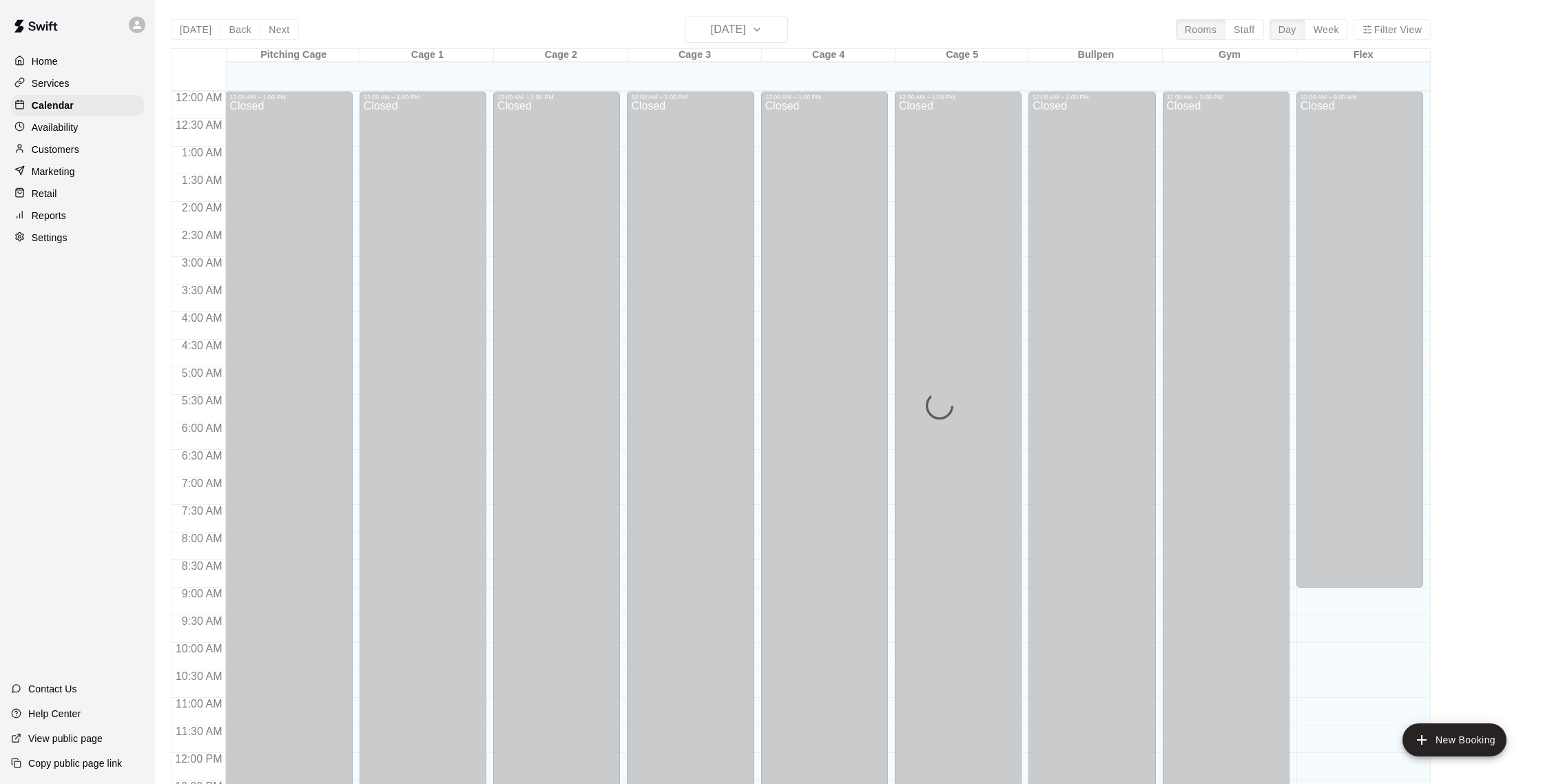
scroll to position [574, 0]
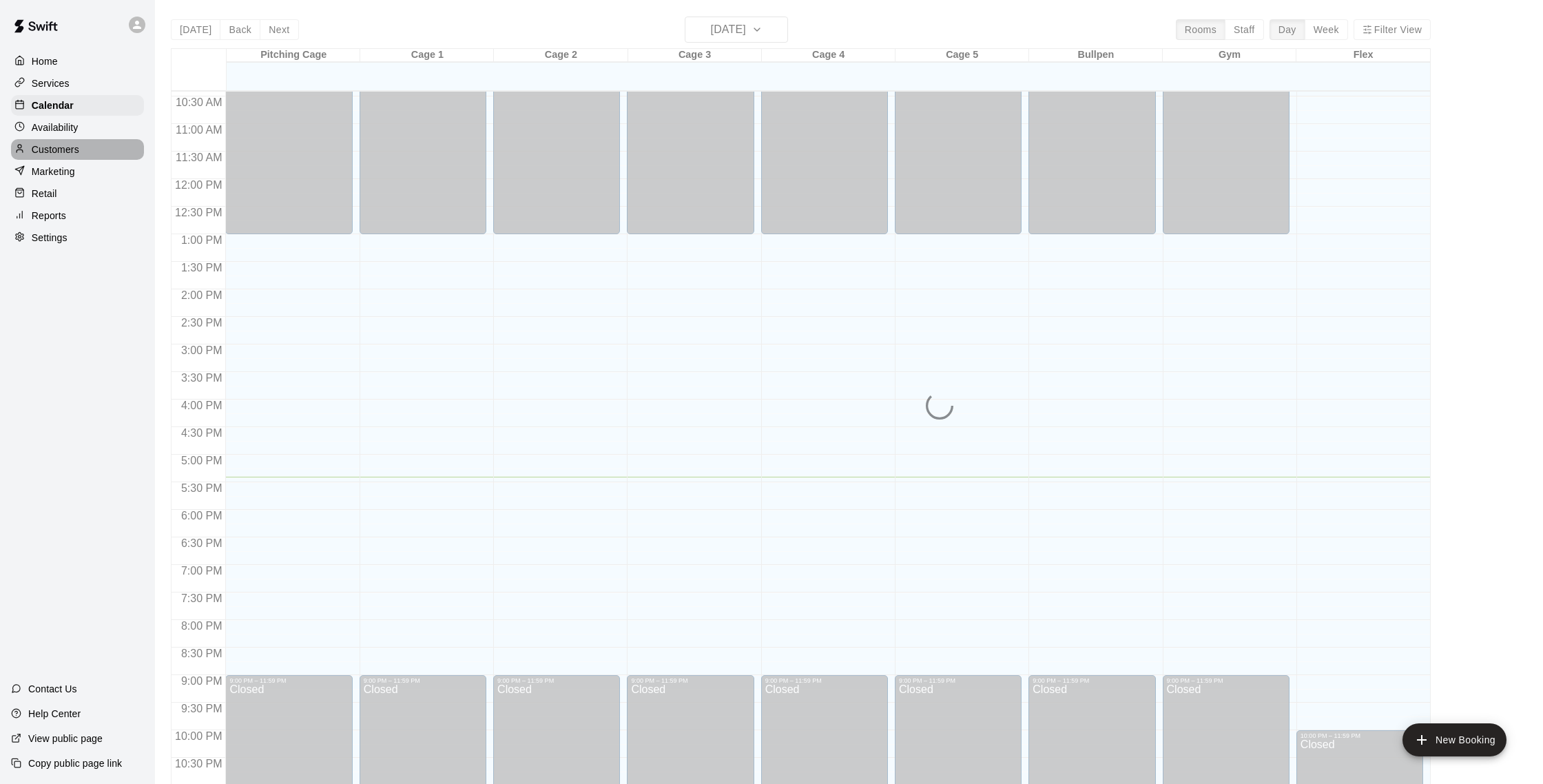
click at [65, 150] on p "Customers" at bounding box center [55, 149] width 48 height 14
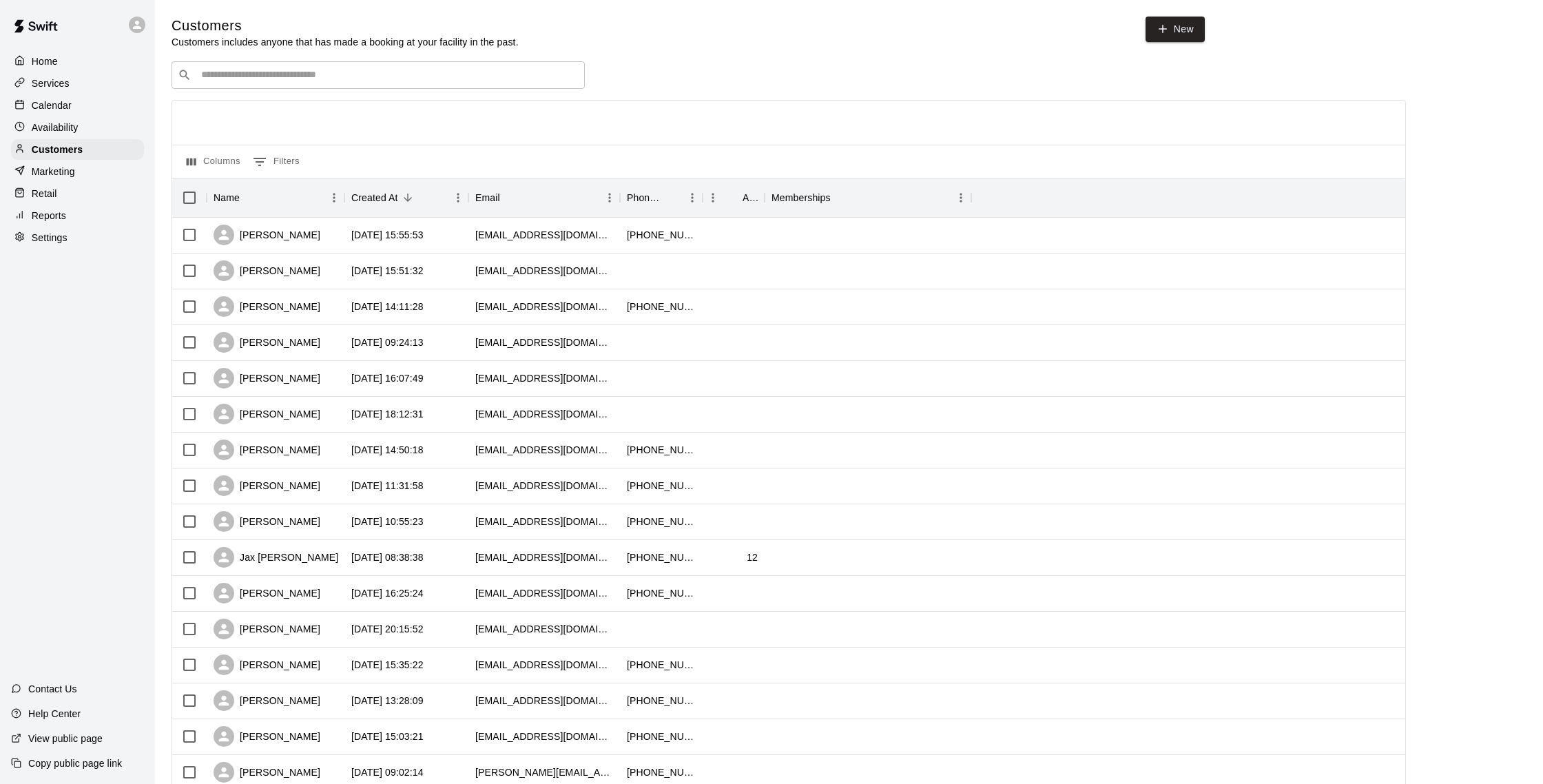
click at [257, 86] on div "​ ​" at bounding box center [378, 74] width 414 height 27
type input "******"
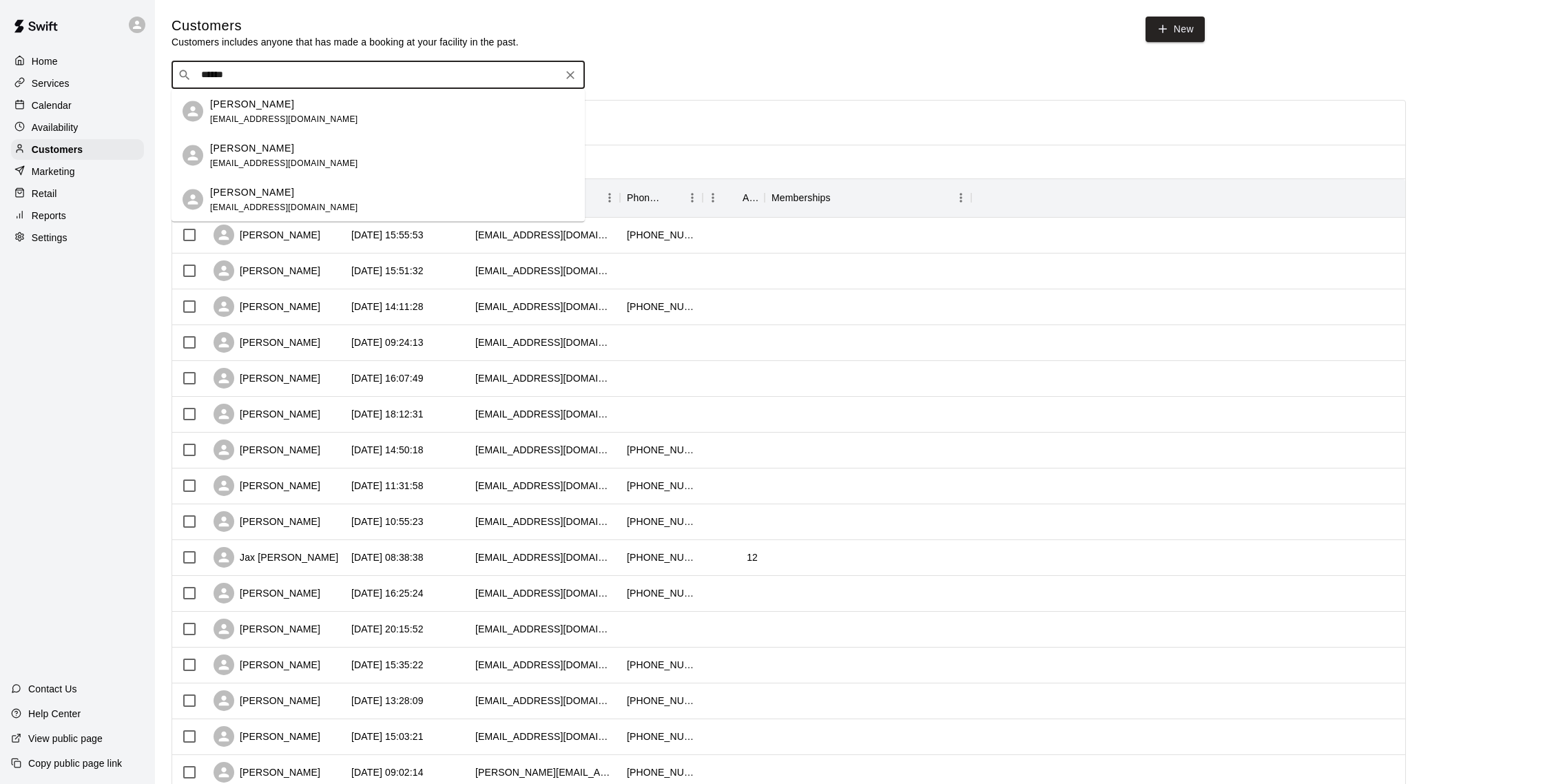
click at [239, 154] on p "[PERSON_NAME]" at bounding box center [252, 148] width 84 height 15
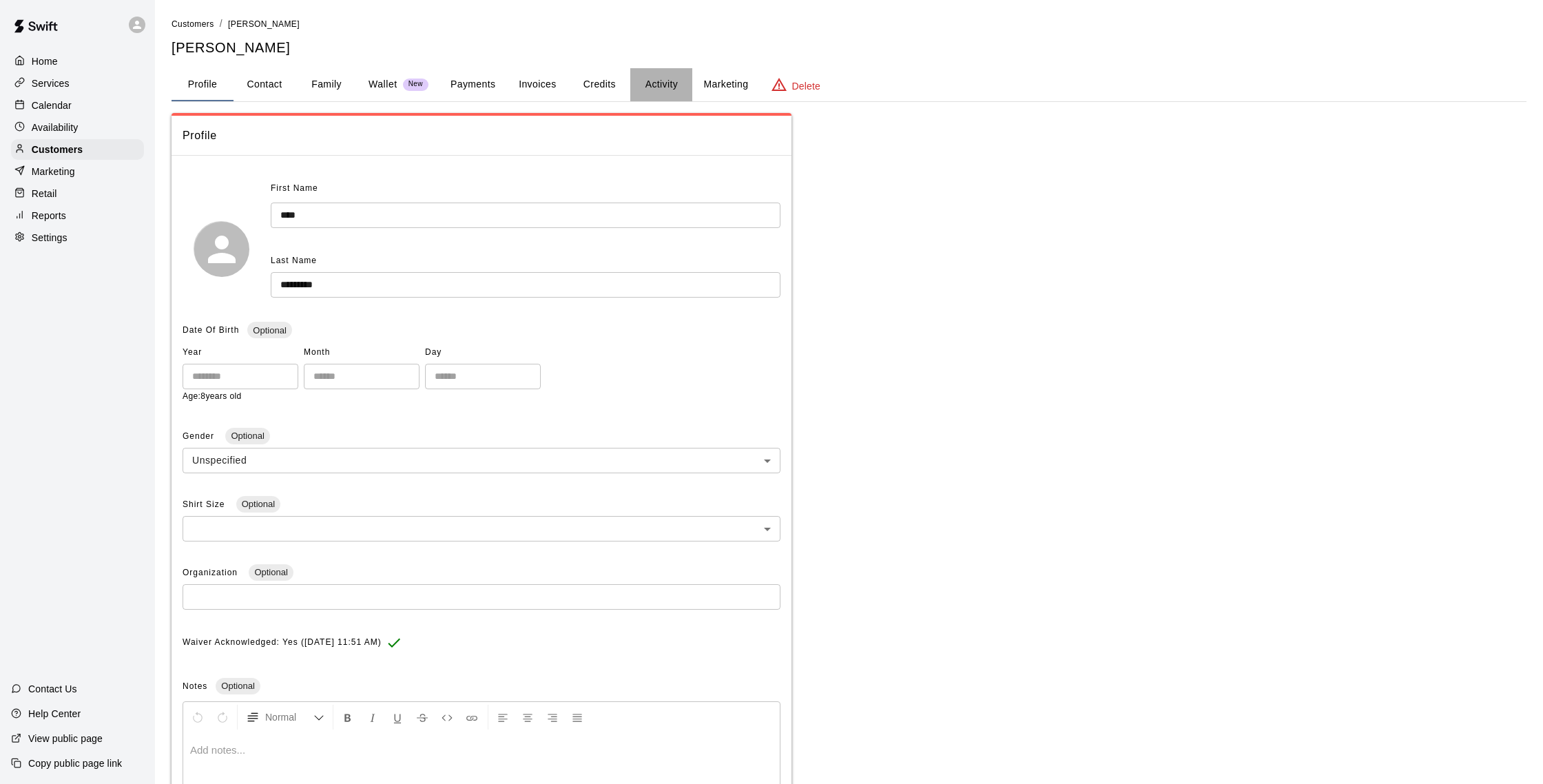
click at [675, 87] on button "Activity" at bounding box center [661, 85] width 62 height 33
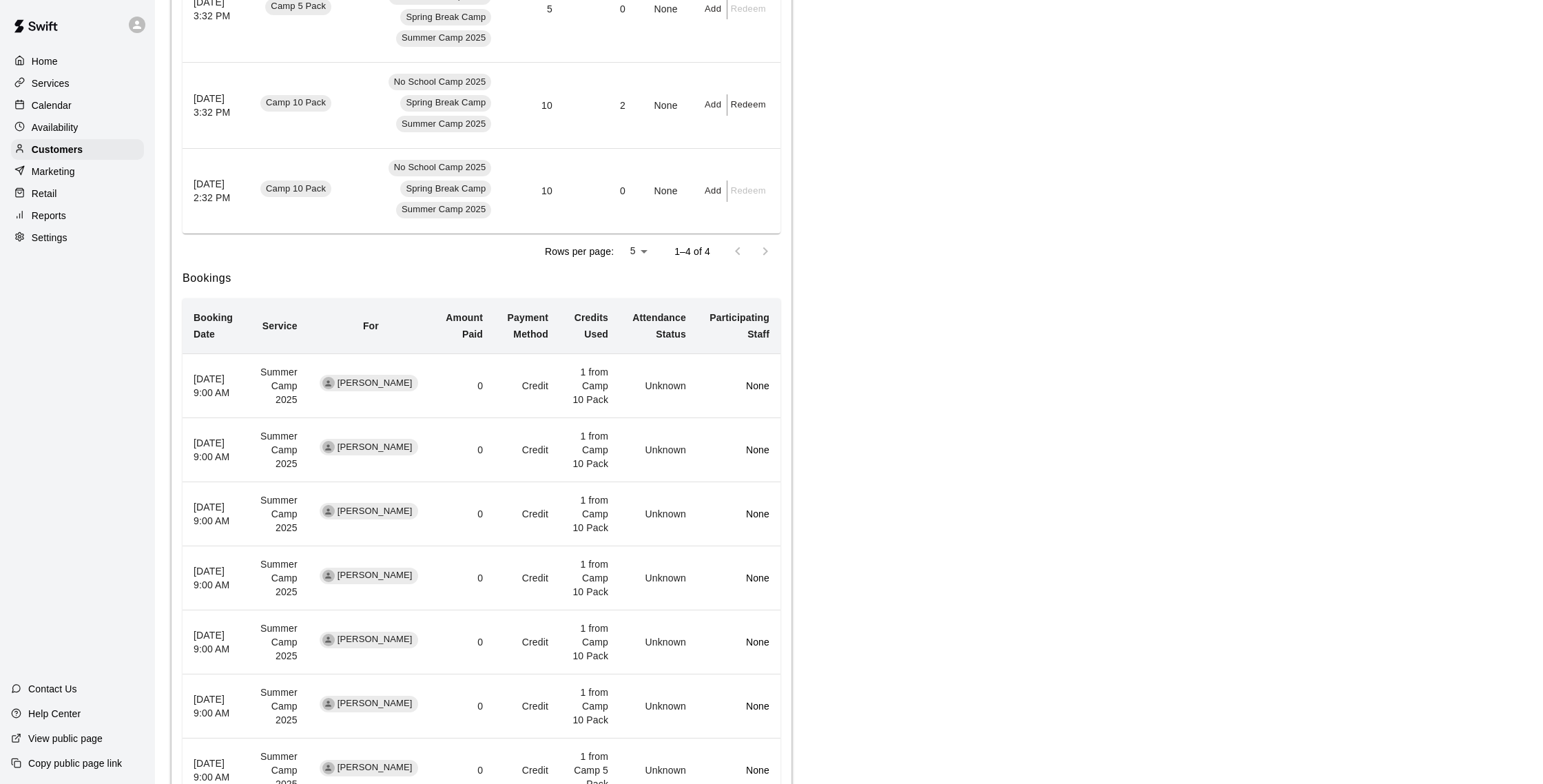
scroll to position [524, 0]
click at [61, 105] on p "Calendar" at bounding box center [51, 105] width 40 height 14
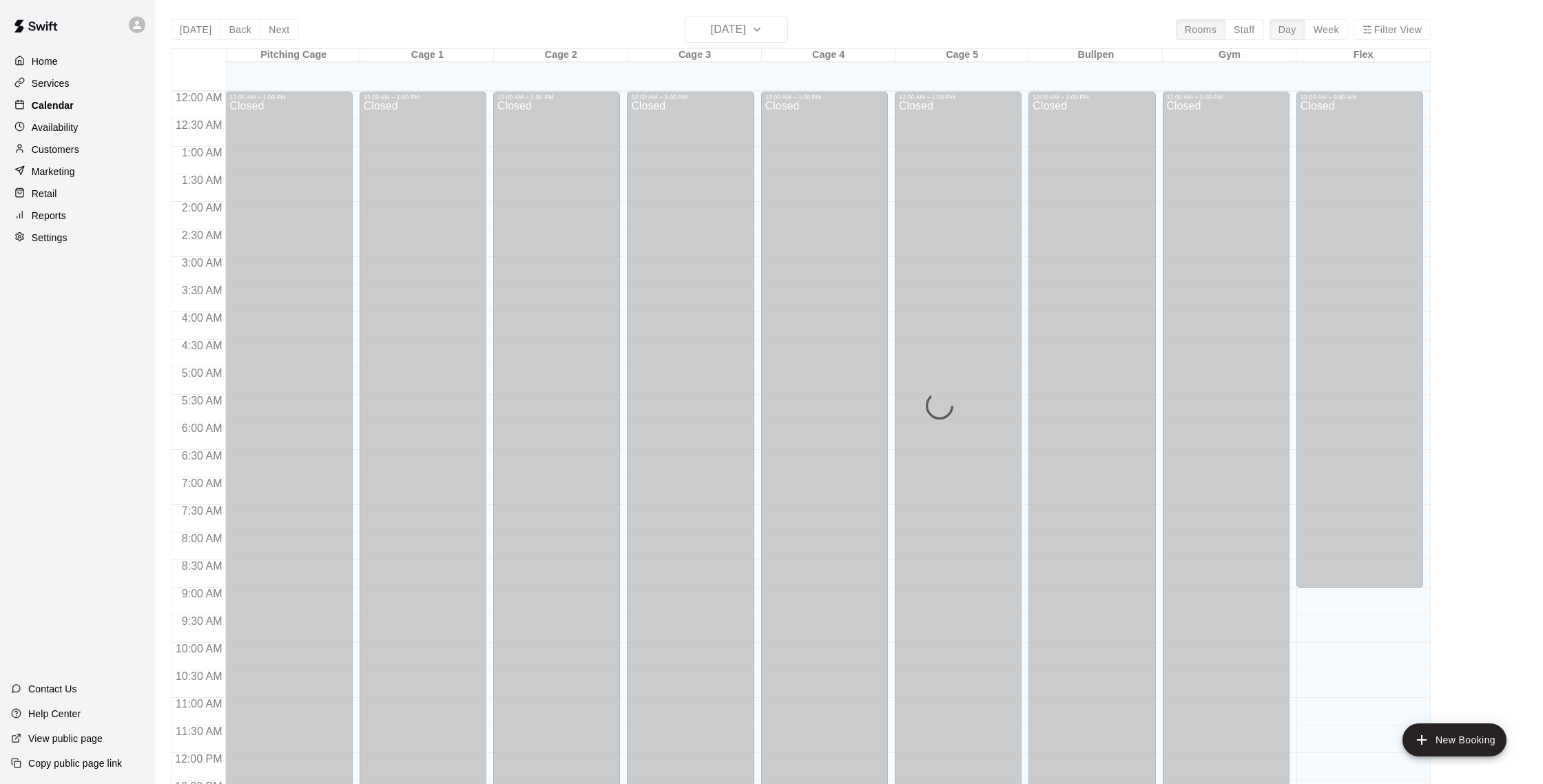
scroll to position [574, 0]
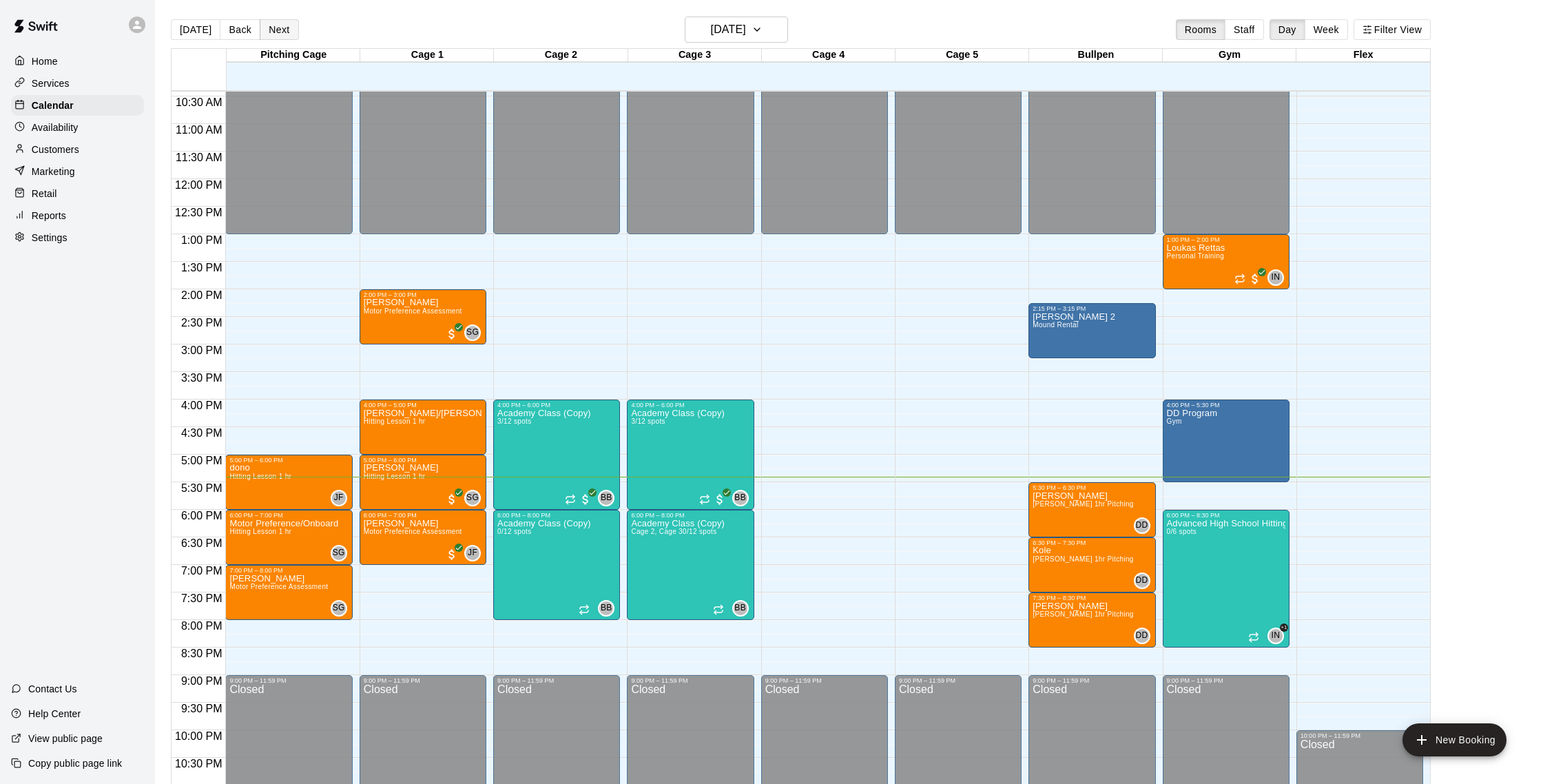
click at [282, 34] on button "Next" at bounding box center [278, 29] width 39 height 21
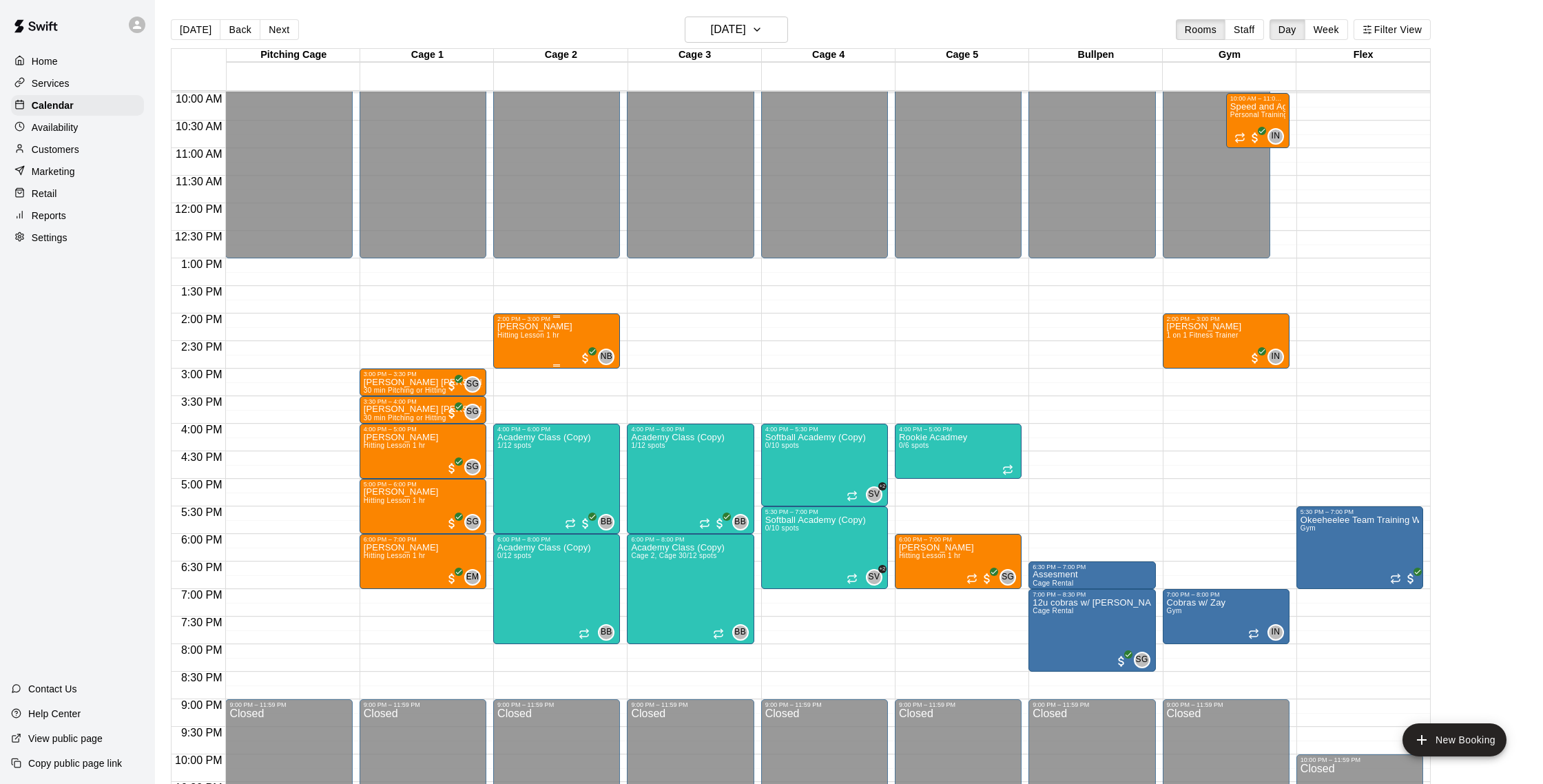
scroll to position [543, 0]
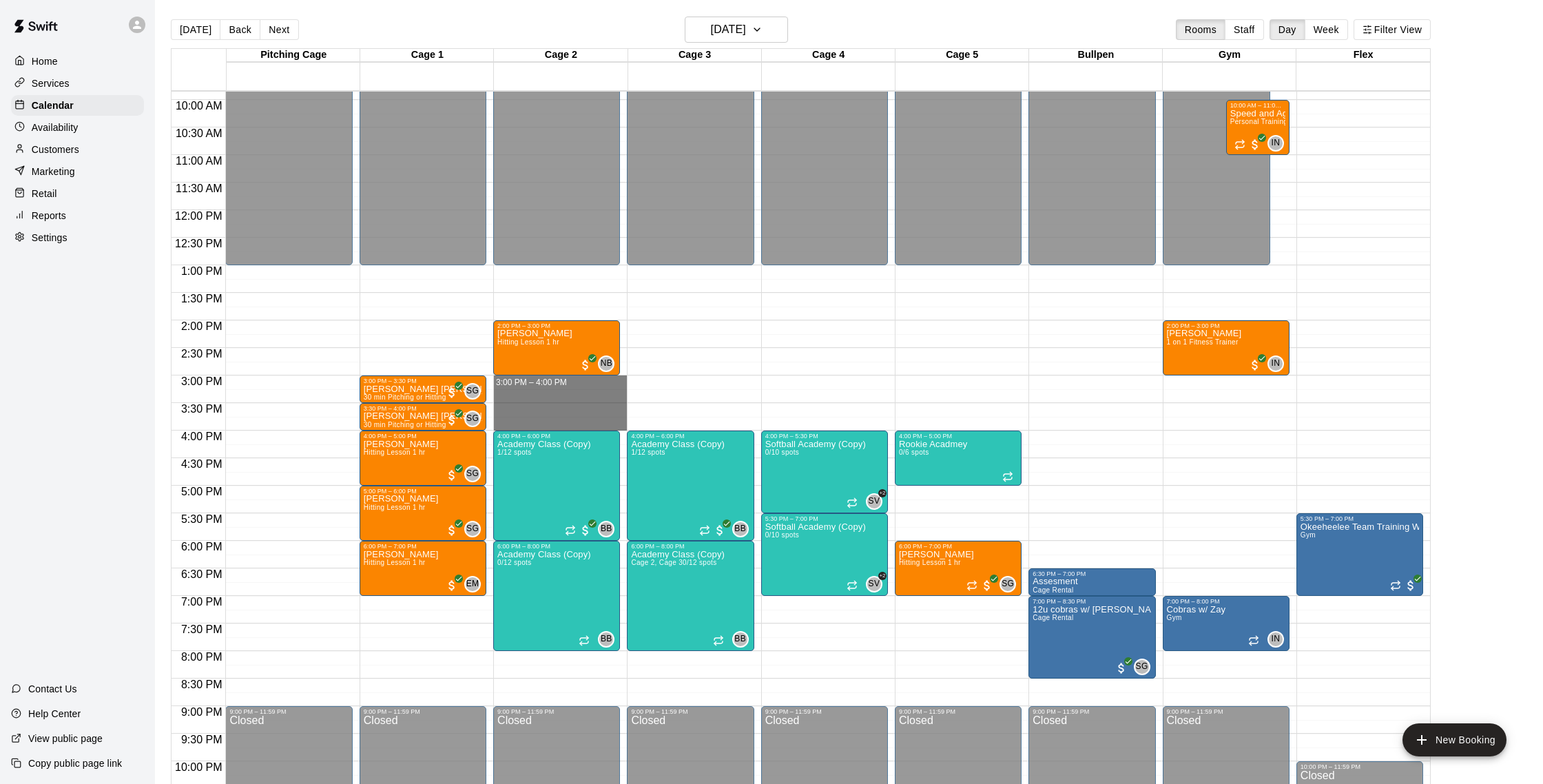
drag, startPoint x: 528, startPoint y: 380, endPoint x: 527, endPoint y: 422, distance: 42.0
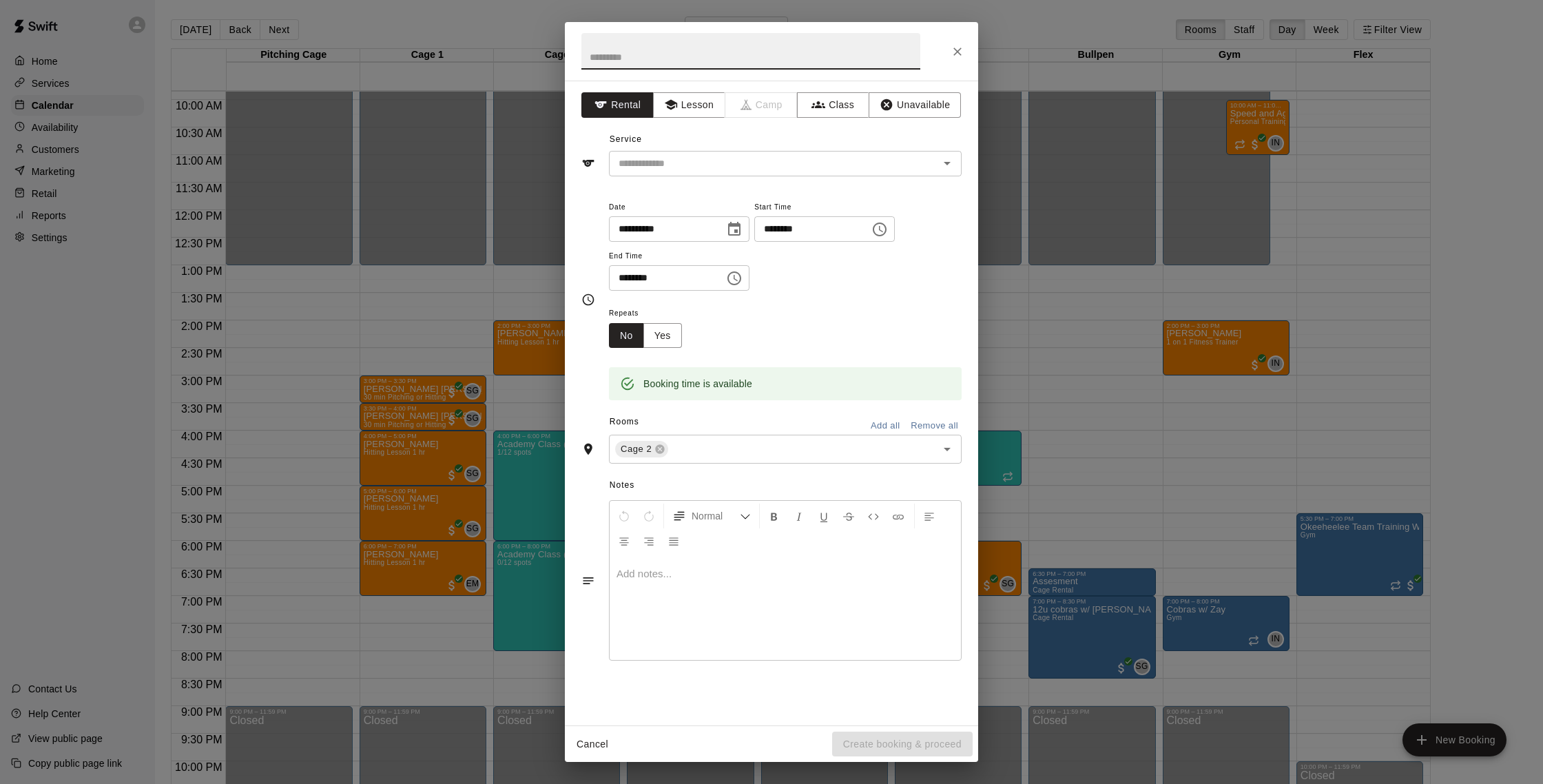
click at [662, 192] on div "**********" at bounding box center [772, 299] width 381 height 225
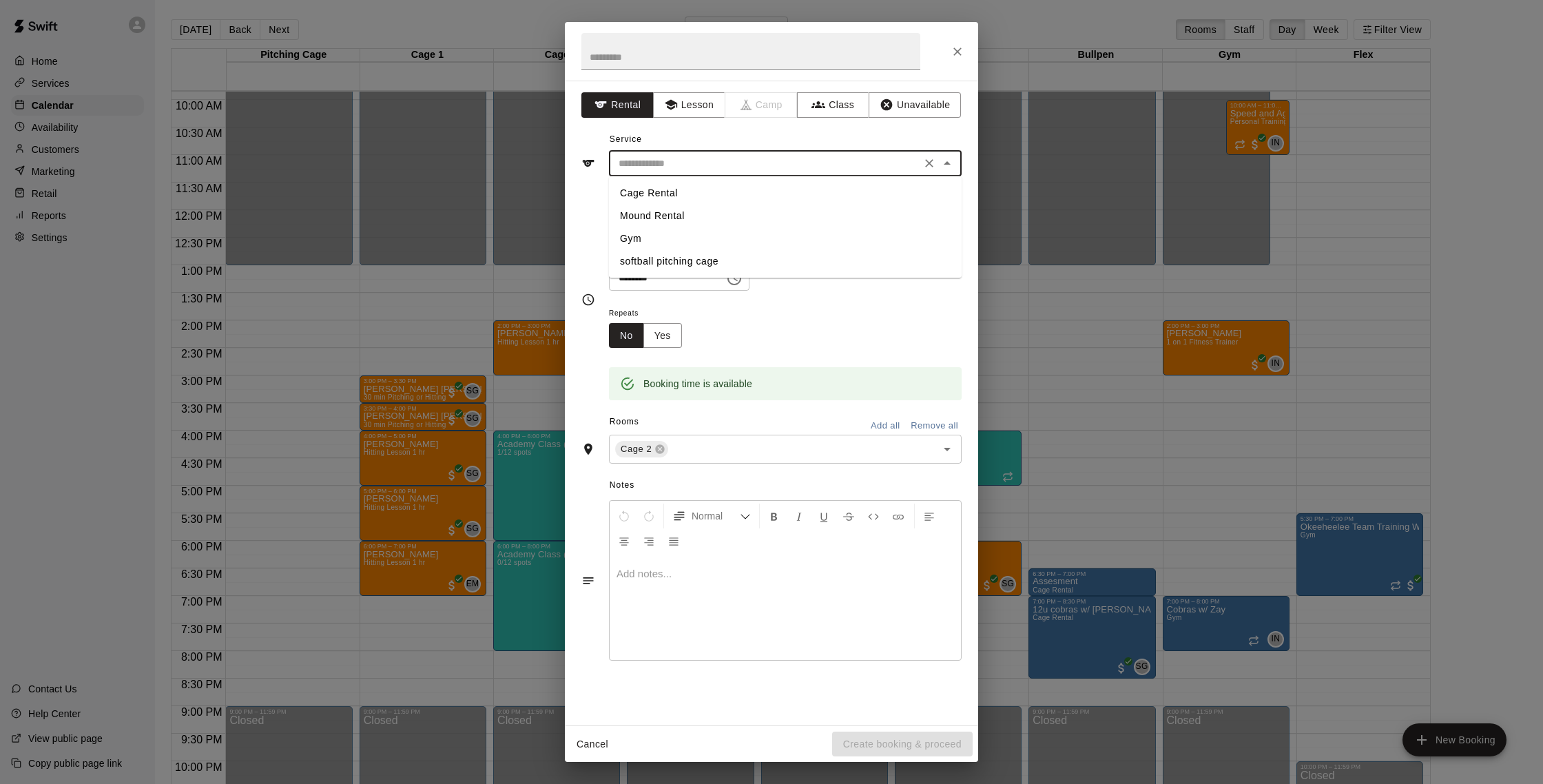
click at [676, 170] on input "text" at bounding box center [764, 163] width 304 height 17
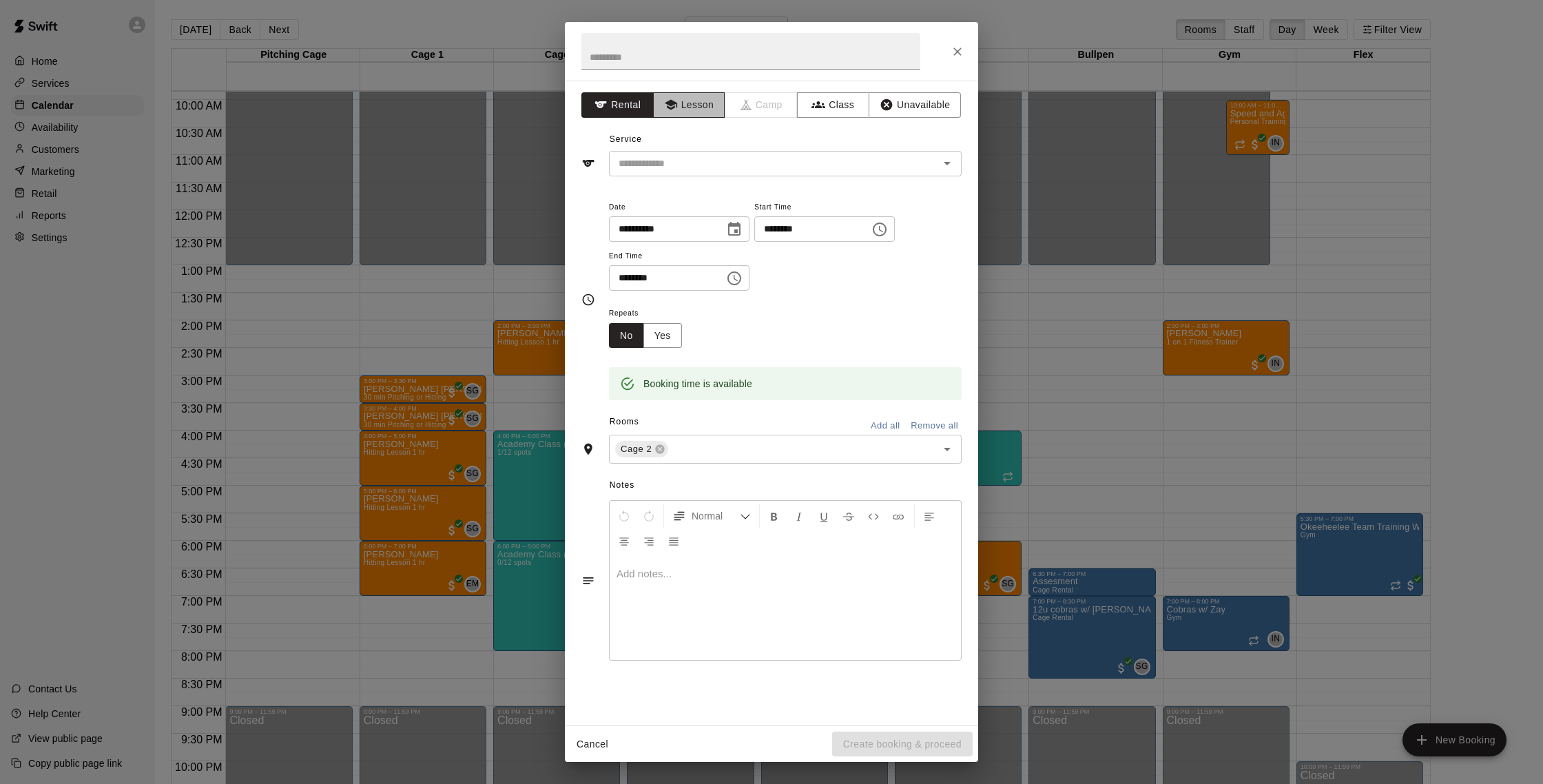
click at [672, 114] on button "Lesson" at bounding box center [690, 105] width 72 height 26
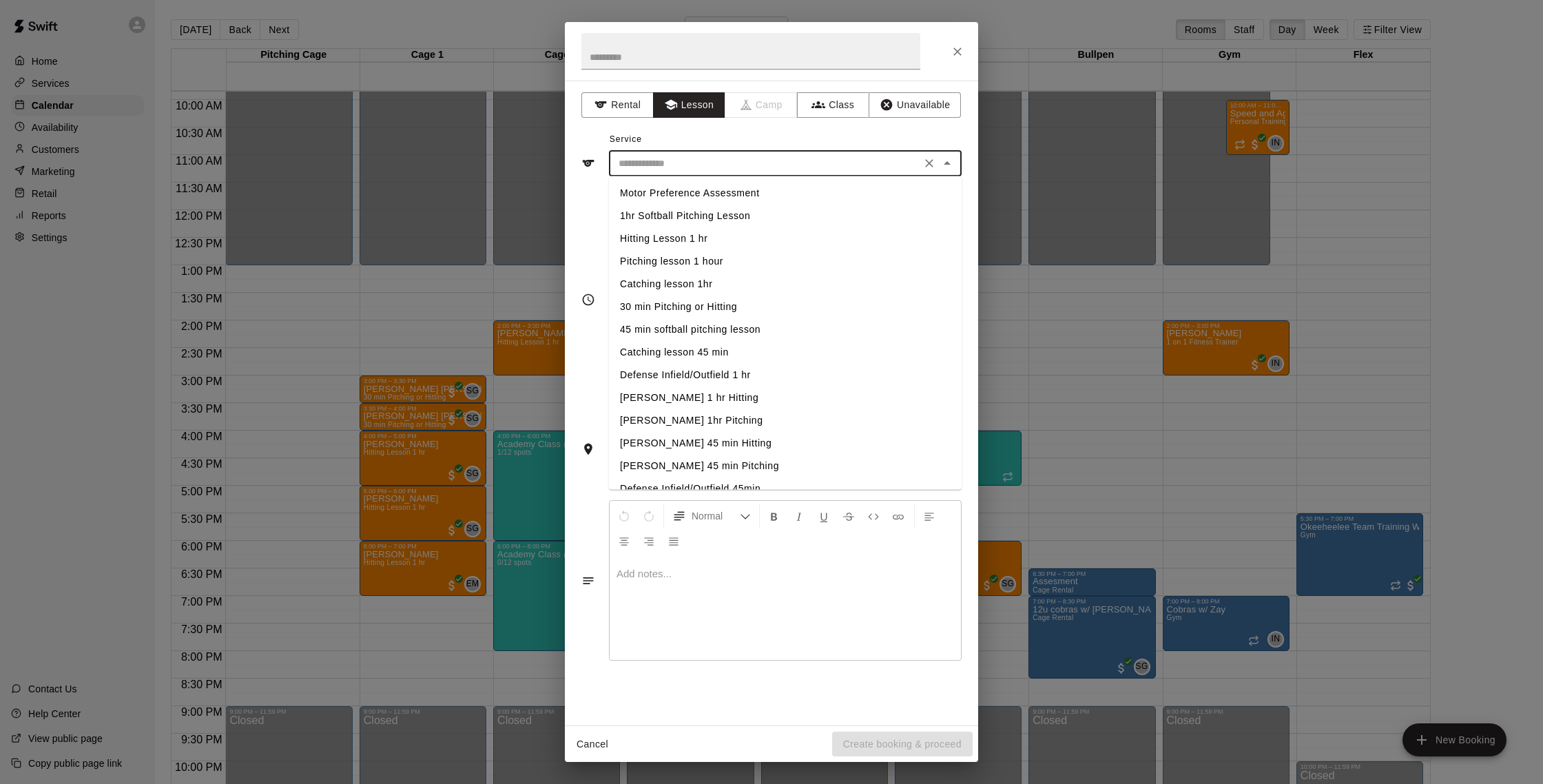
click at [678, 161] on input "text" at bounding box center [764, 163] width 304 height 17
click at [689, 260] on li "Pitching lesson 1 hour" at bounding box center [785, 260] width 353 height 23
type input "**********"
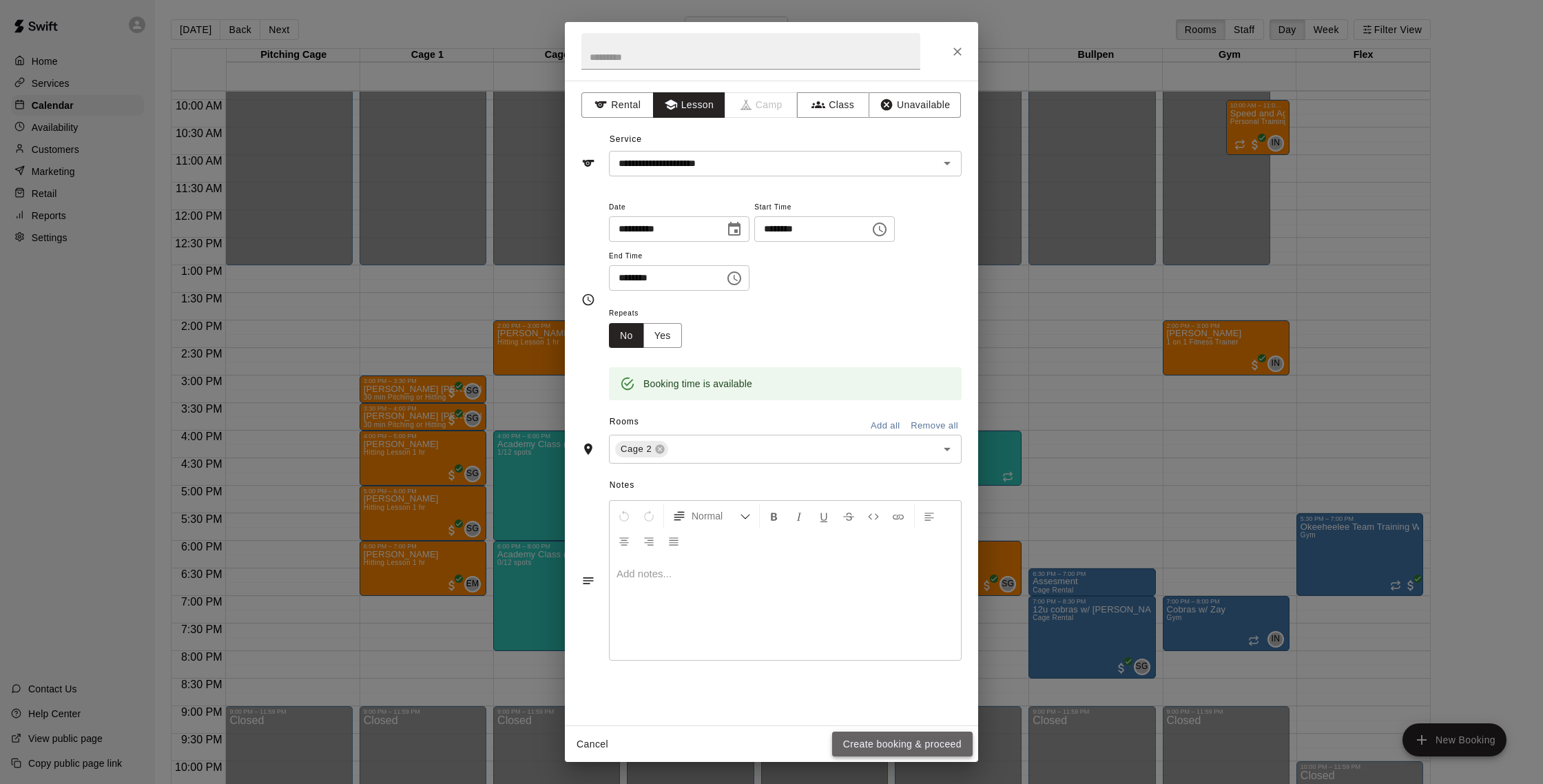
click at [900, 742] on button "Create booking & proceed" at bounding box center [902, 744] width 141 height 26
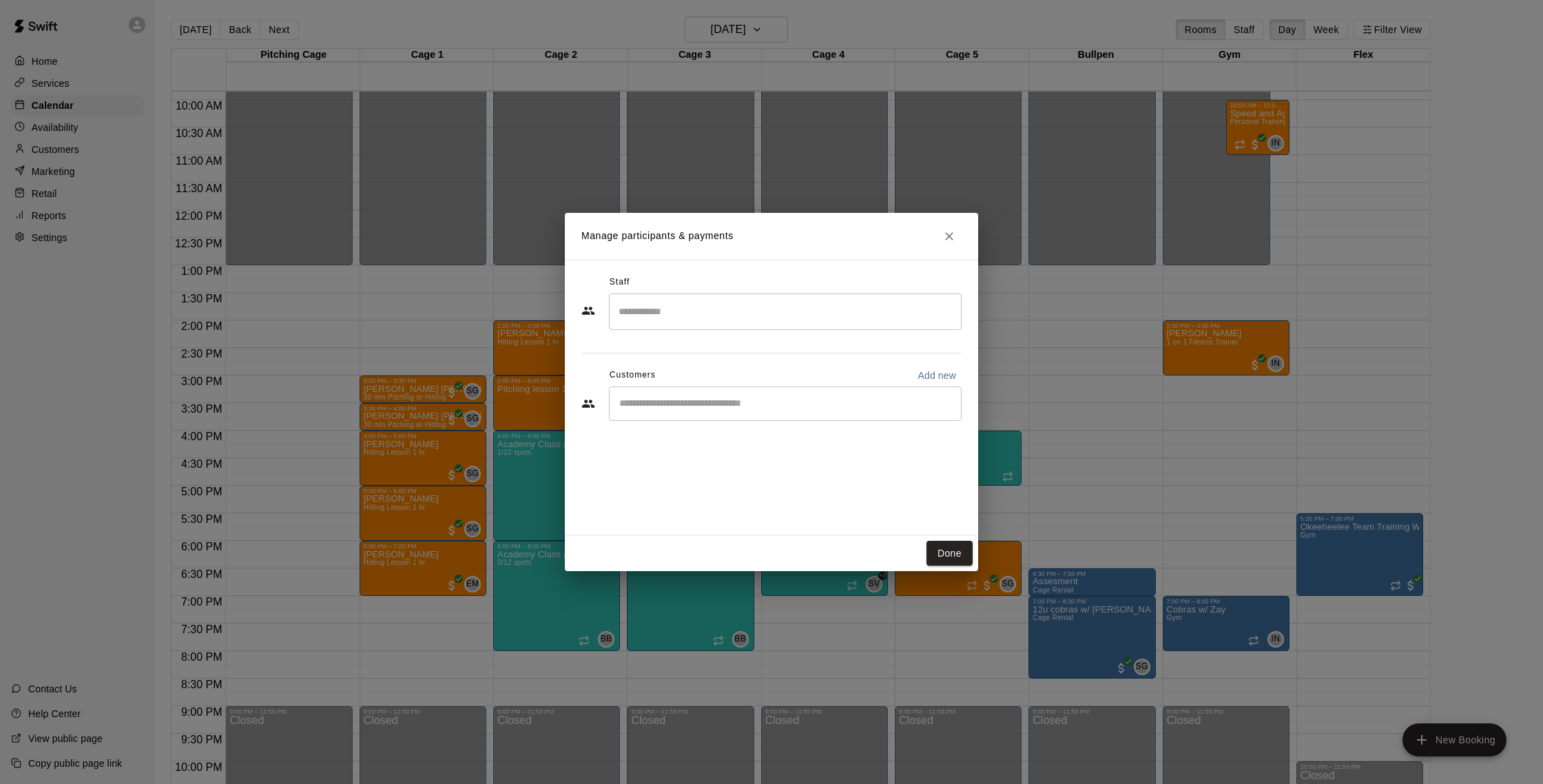
click at [675, 314] on input "Search staff" at bounding box center [785, 311] width 340 height 24
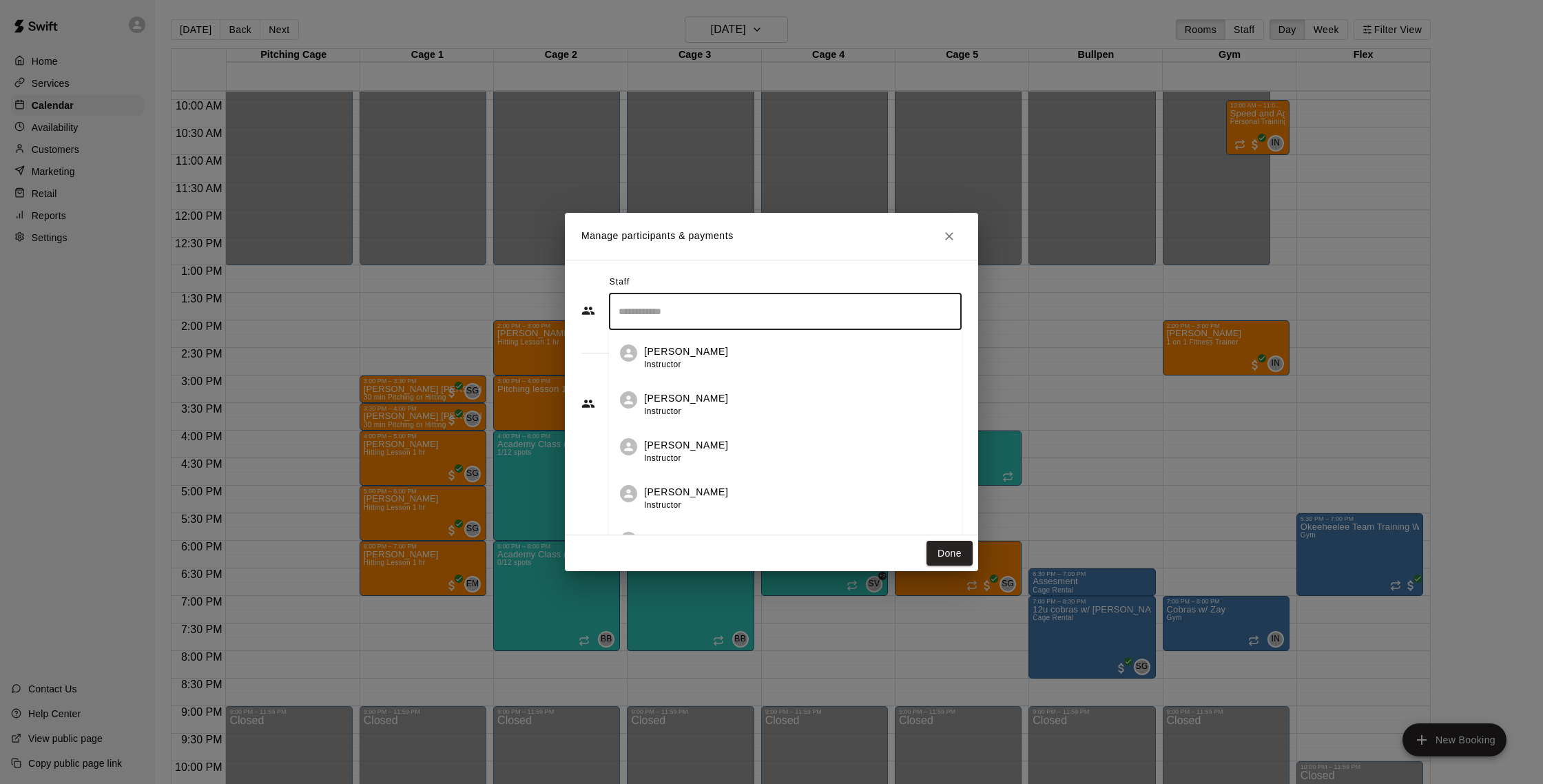
click at [708, 281] on div "Staff" at bounding box center [772, 282] width 381 height 22
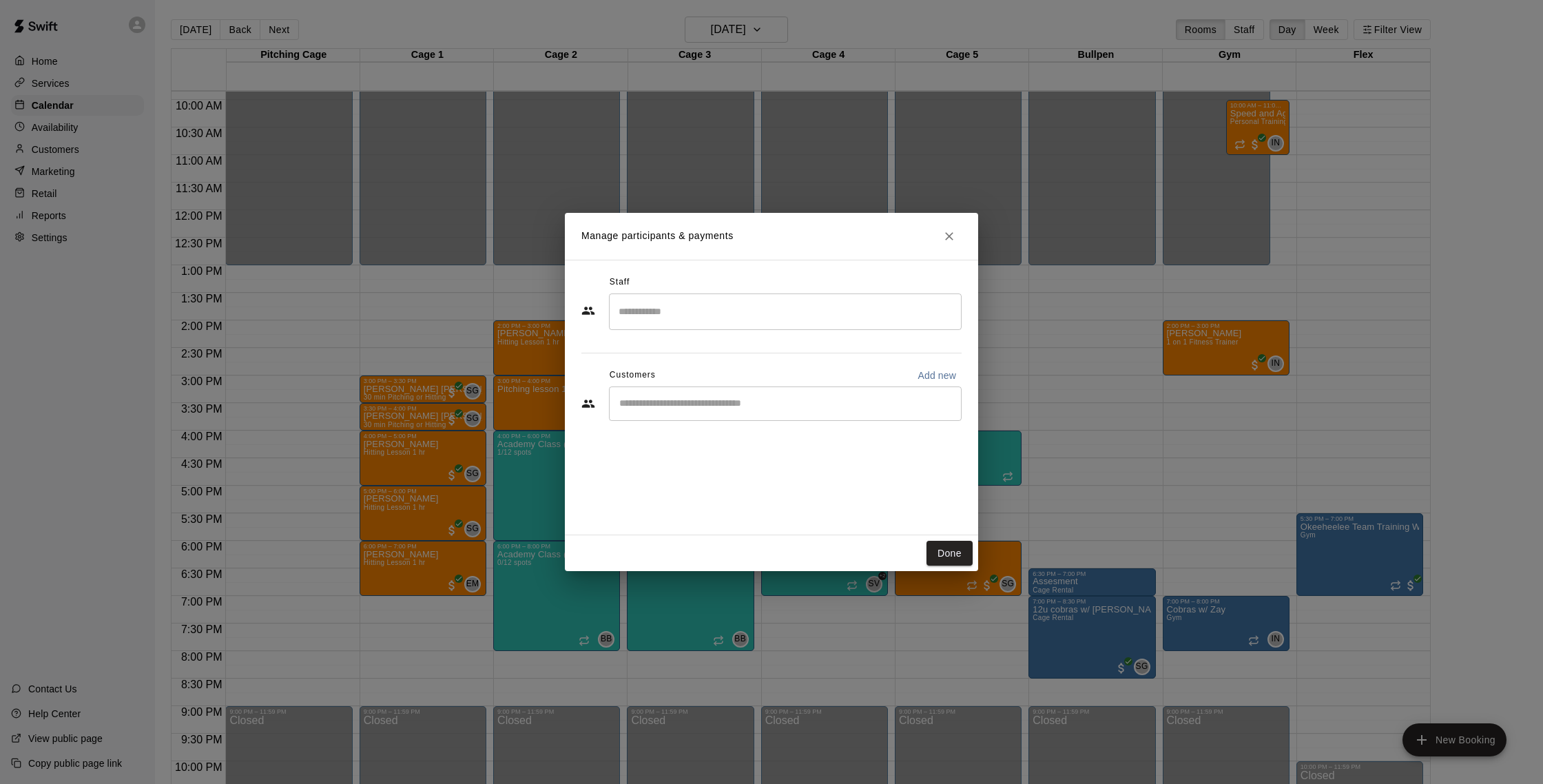
click at [701, 400] on input "Start typing to search customers..." at bounding box center [785, 404] width 340 height 14
type input "****"
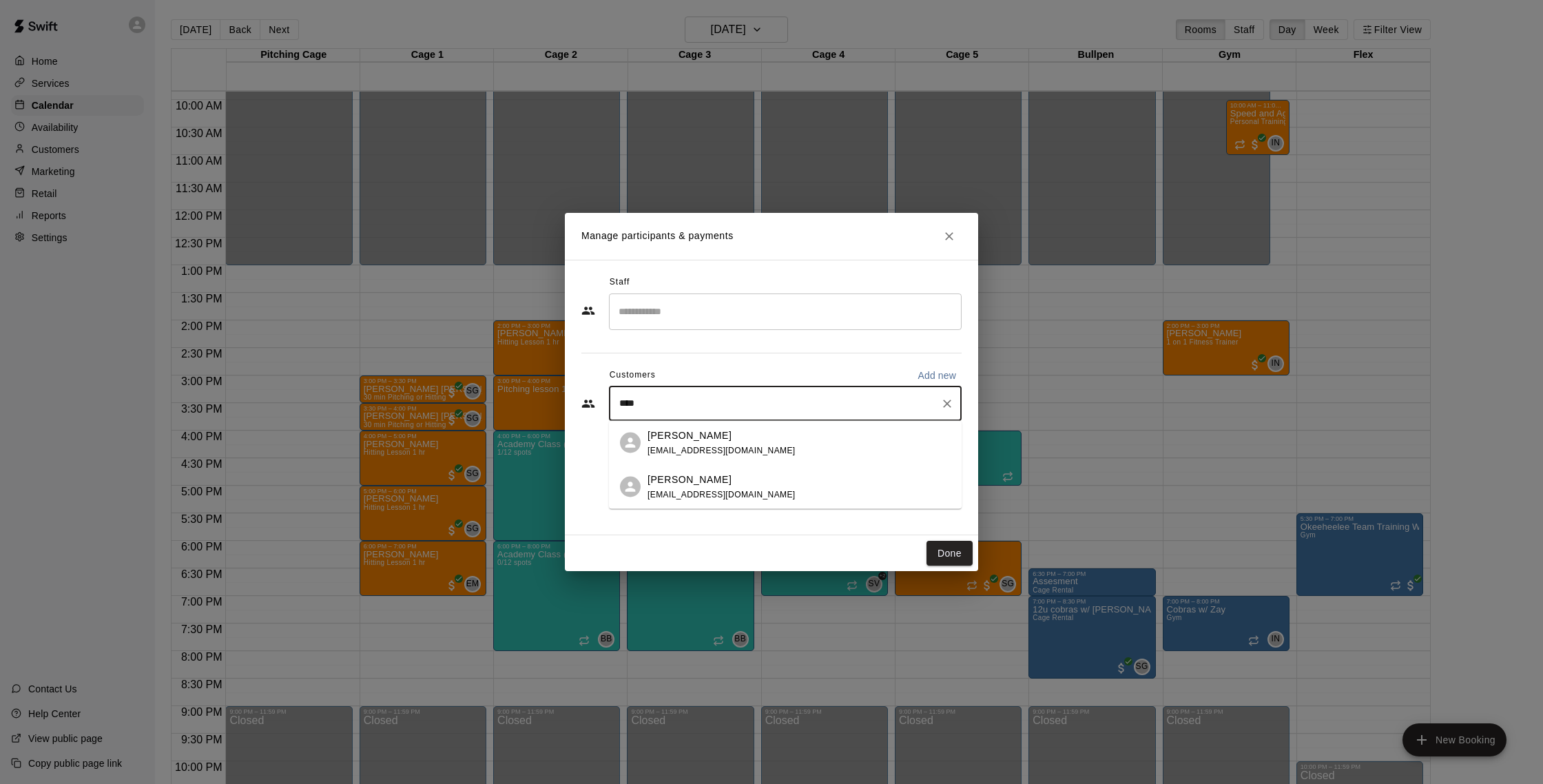
click at [725, 481] on div "[PERSON_NAME]" at bounding box center [722, 479] width 148 height 15
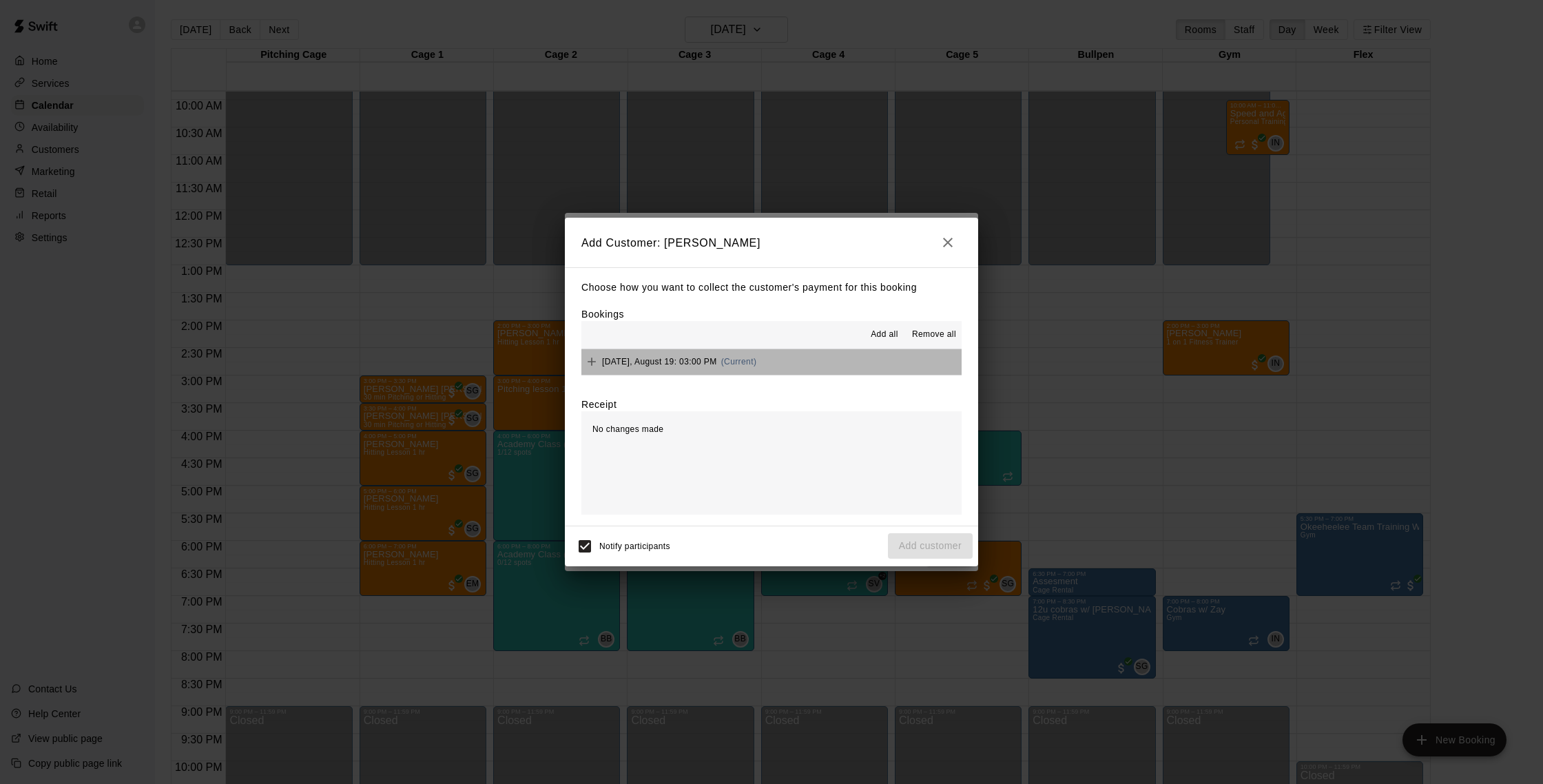
click at [794, 361] on button "[DATE], August 19: 03:00 PM (Current)" at bounding box center [772, 362] width 381 height 26
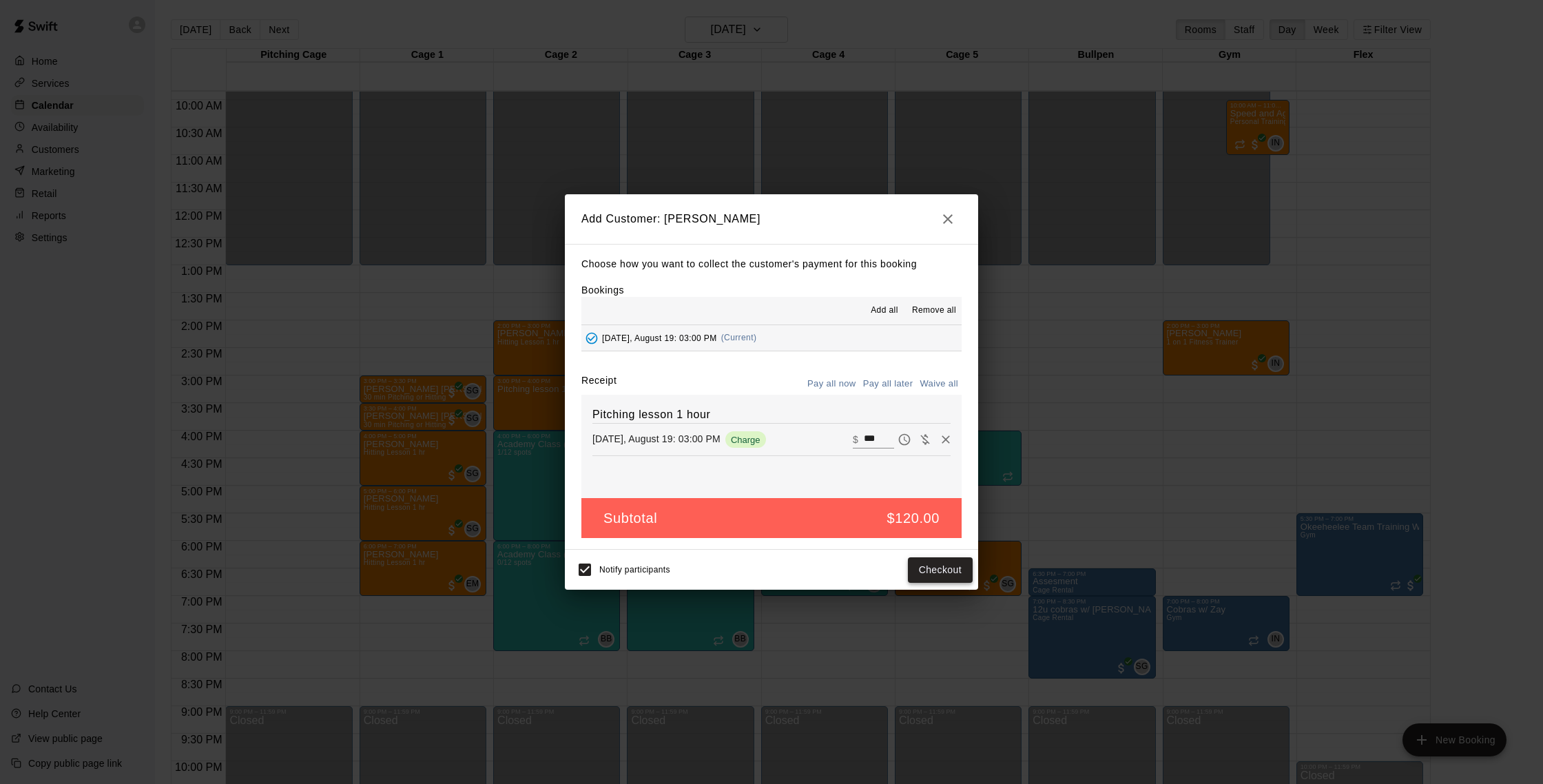
click at [940, 574] on button "Checkout" at bounding box center [940, 569] width 65 height 26
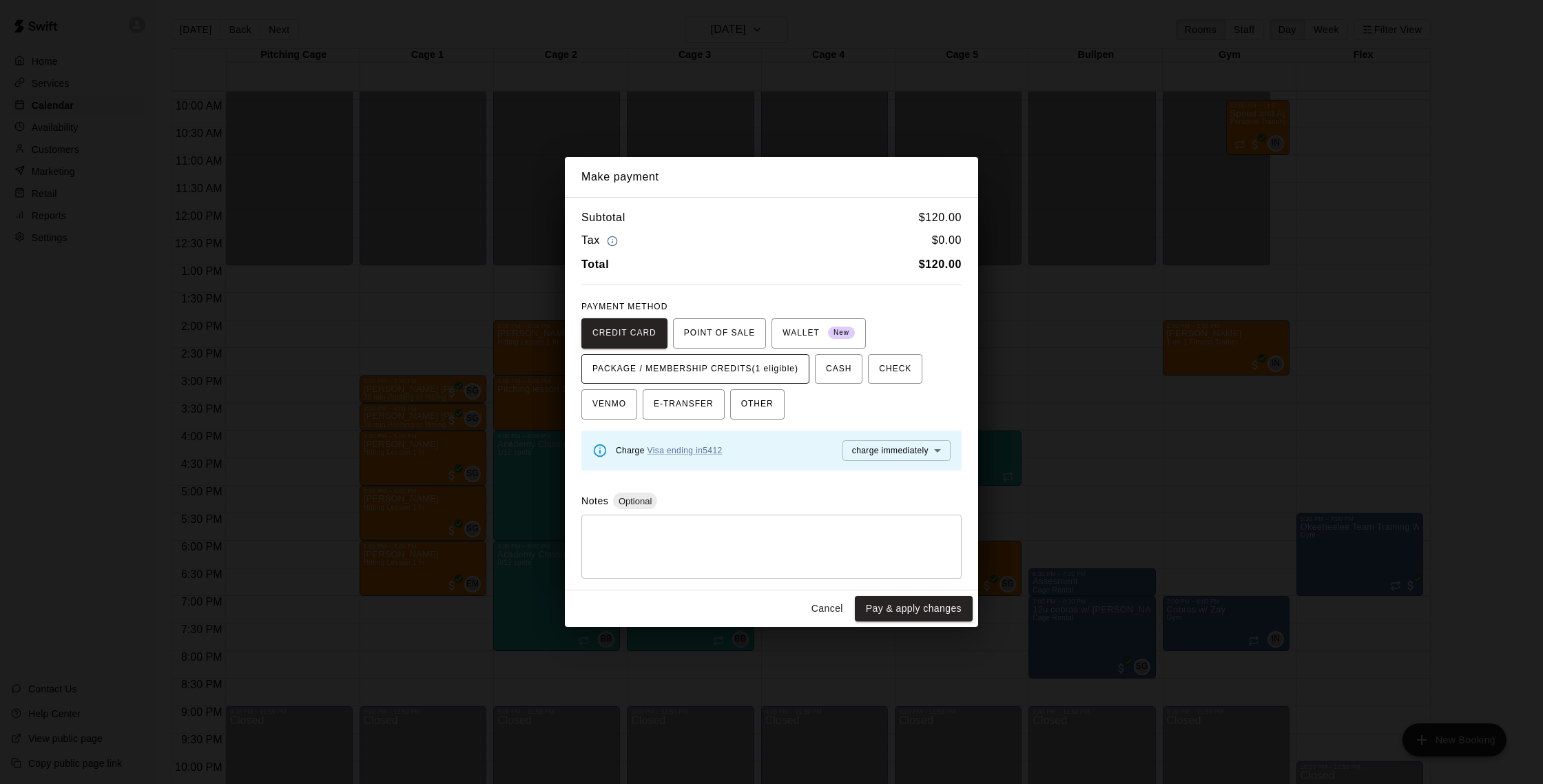
click at [742, 364] on span "PACKAGE / MEMBERSHIP CREDITS (1 eligible)" at bounding box center [695, 369] width 206 height 22
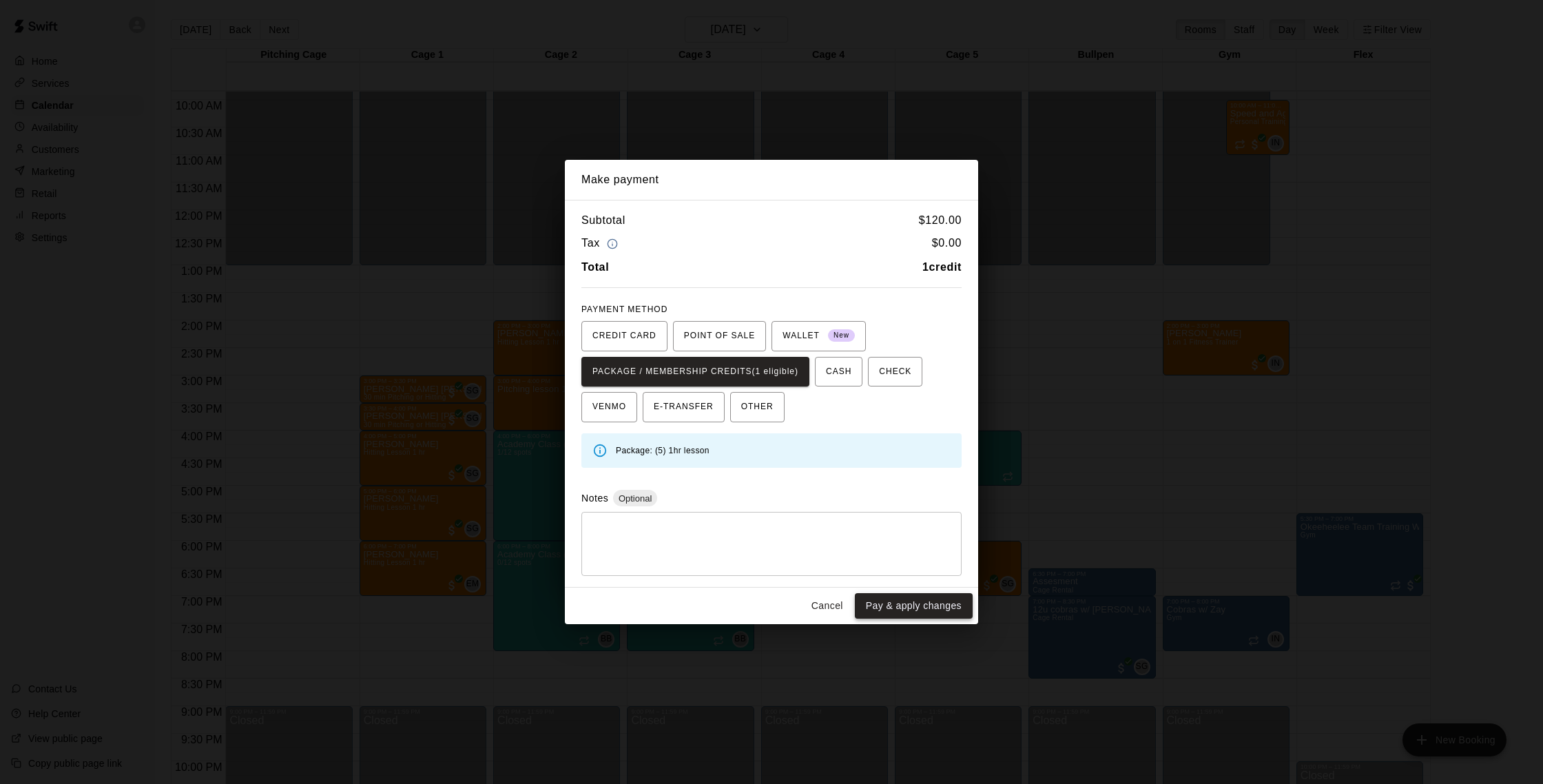
click at [941, 605] on button "Pay & apply changes" at bounding box center [914, 605] width 118 height 26
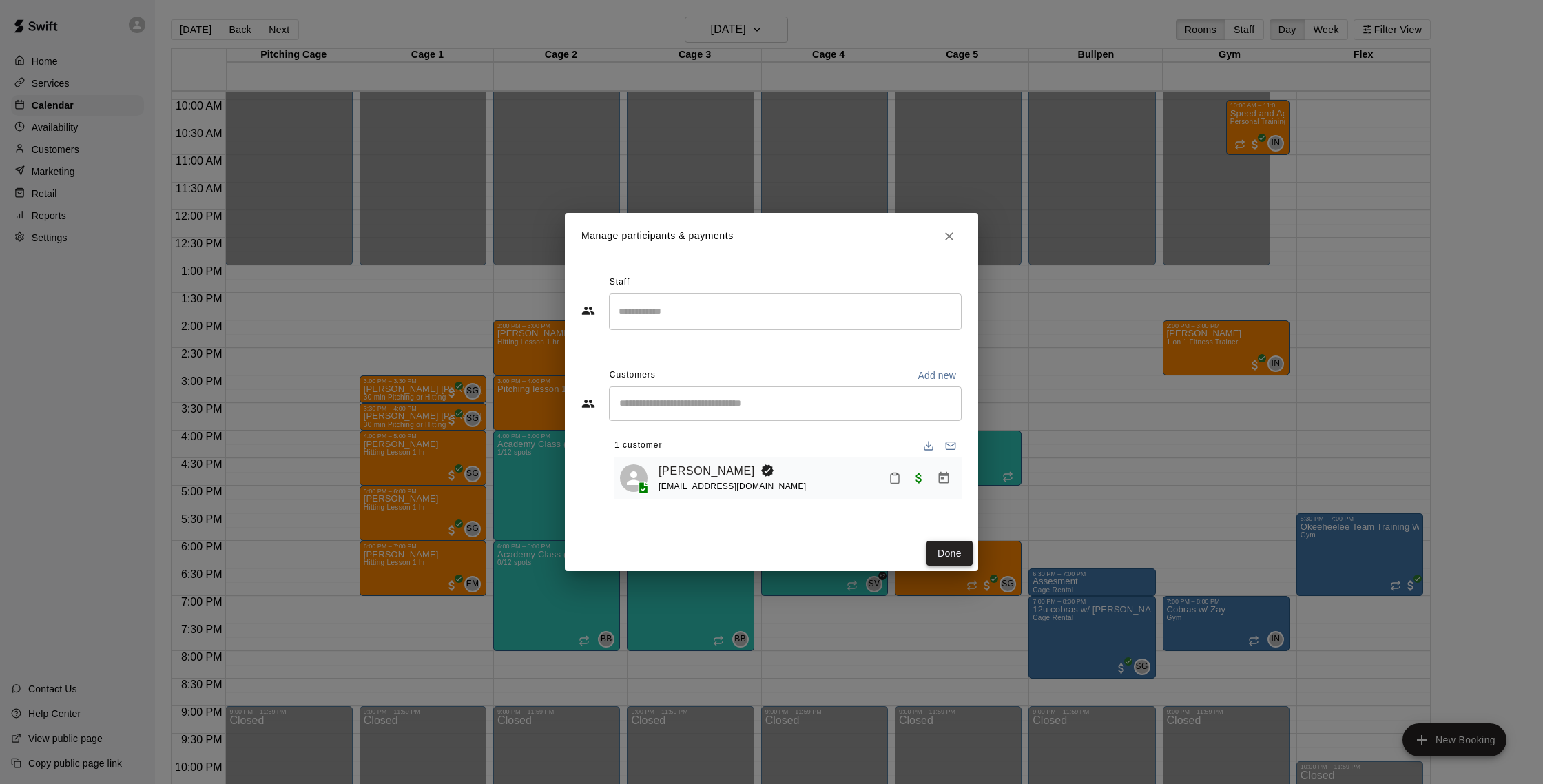
click at [970, 553] on button "Done" at bounding box center [950, 553] width 46 height 26
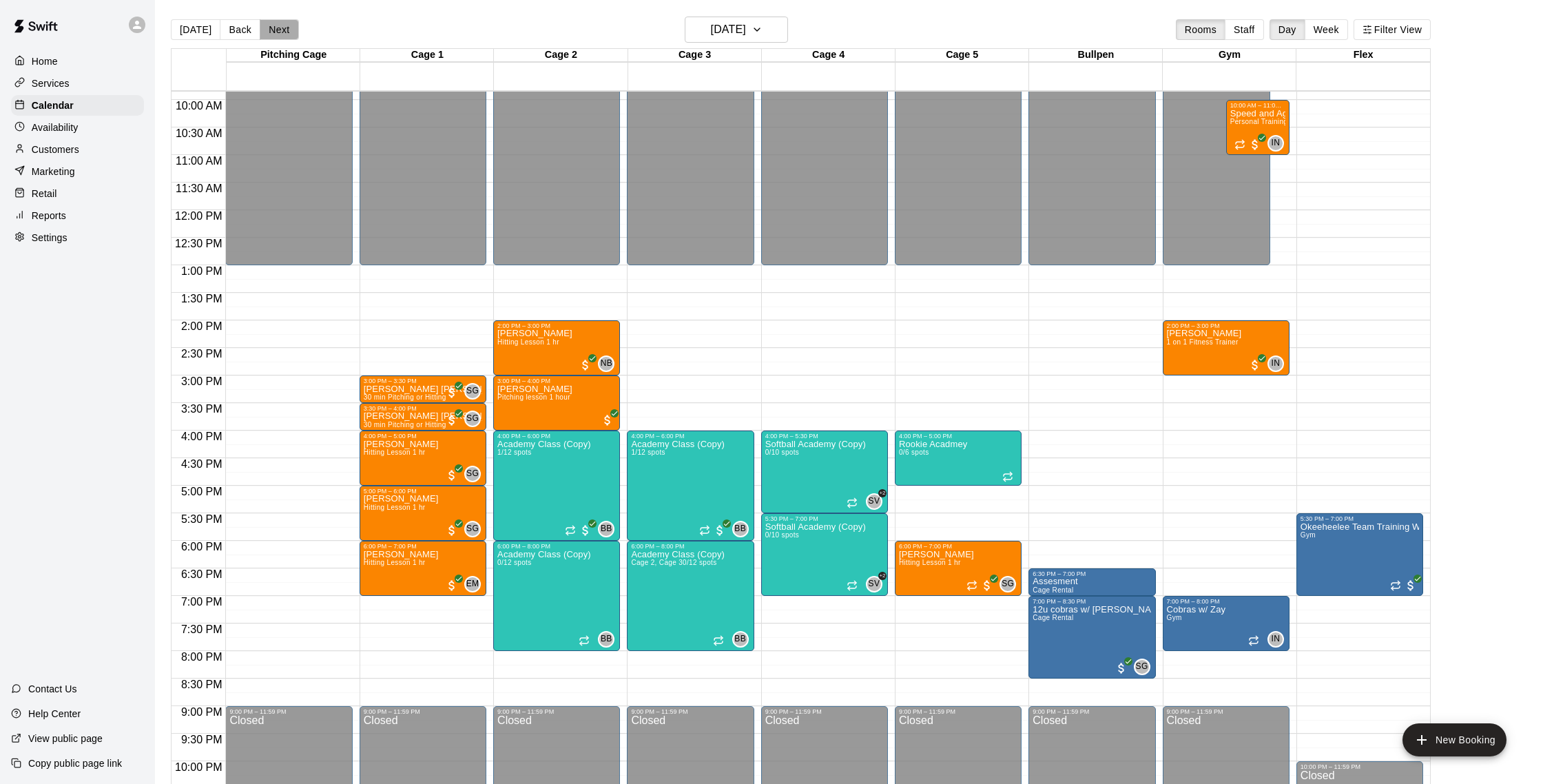
click at [275, 27] on button "Next" at bounding box center [278, 29] width 39 height 21
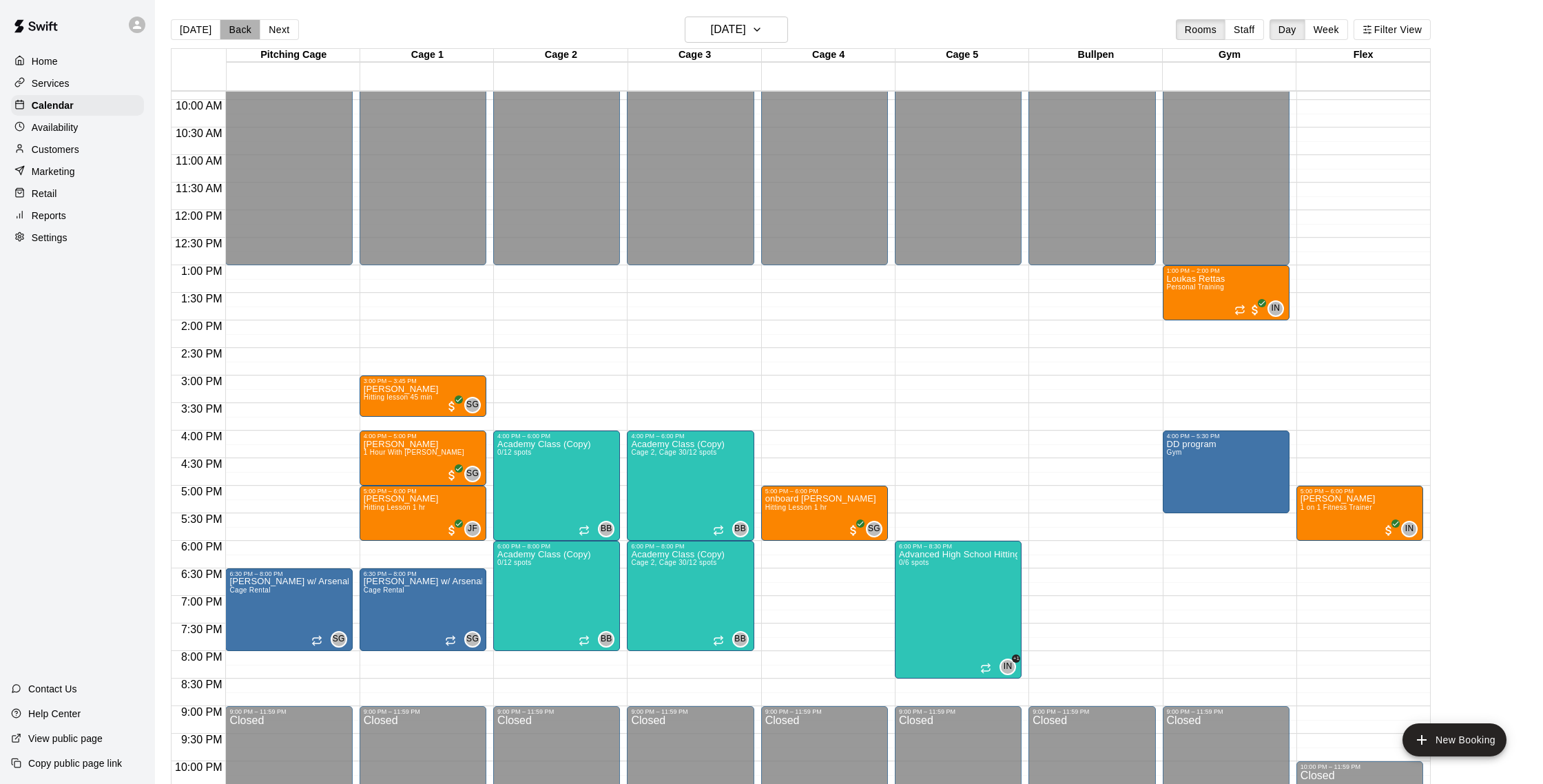
click at [245, 30] on button "Back" at bounding box center [240, 29] width 40 height 21
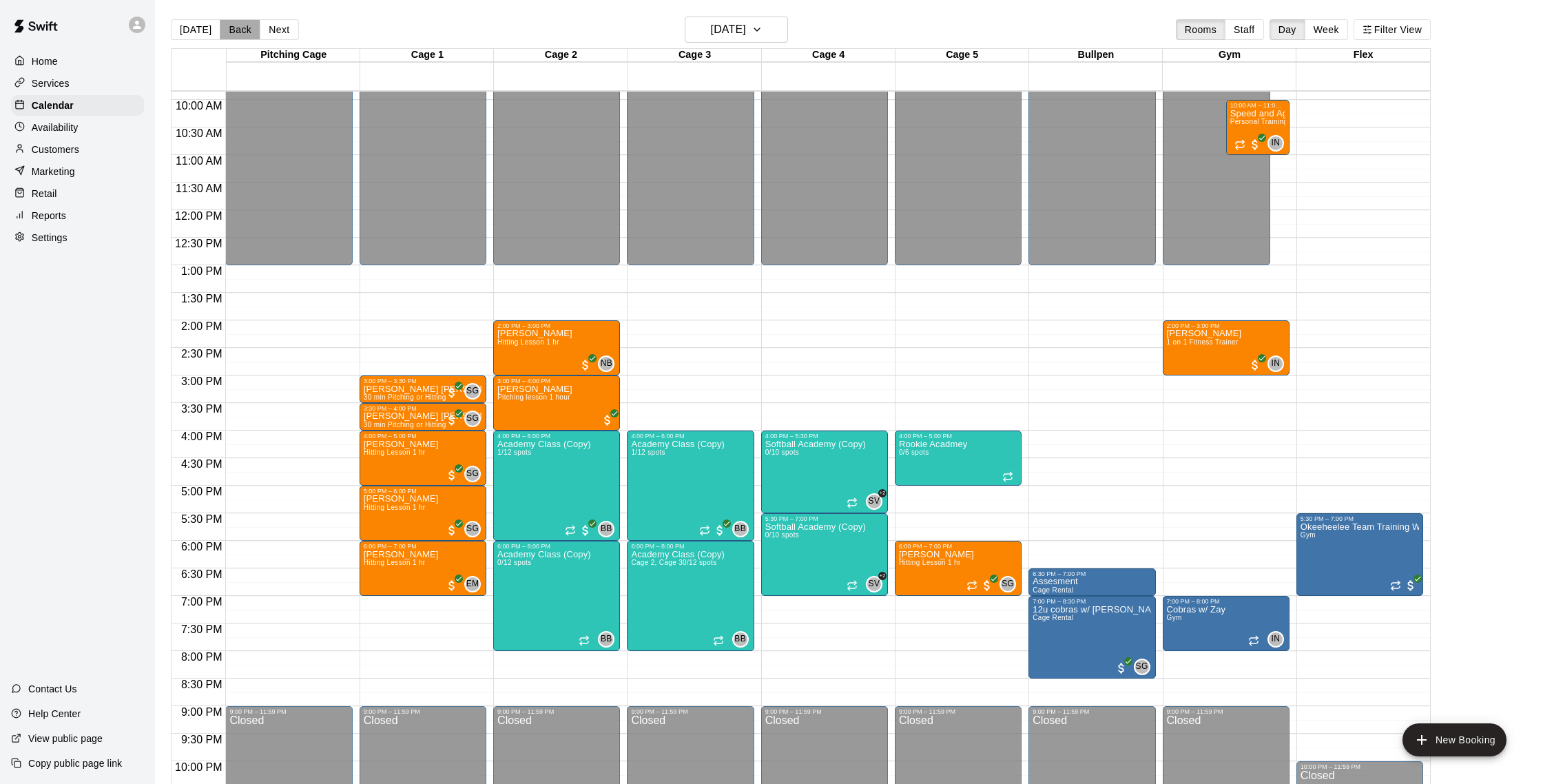
click at [245, 30] on button "Back" at bounding box center [240, 29] width 40 height 21
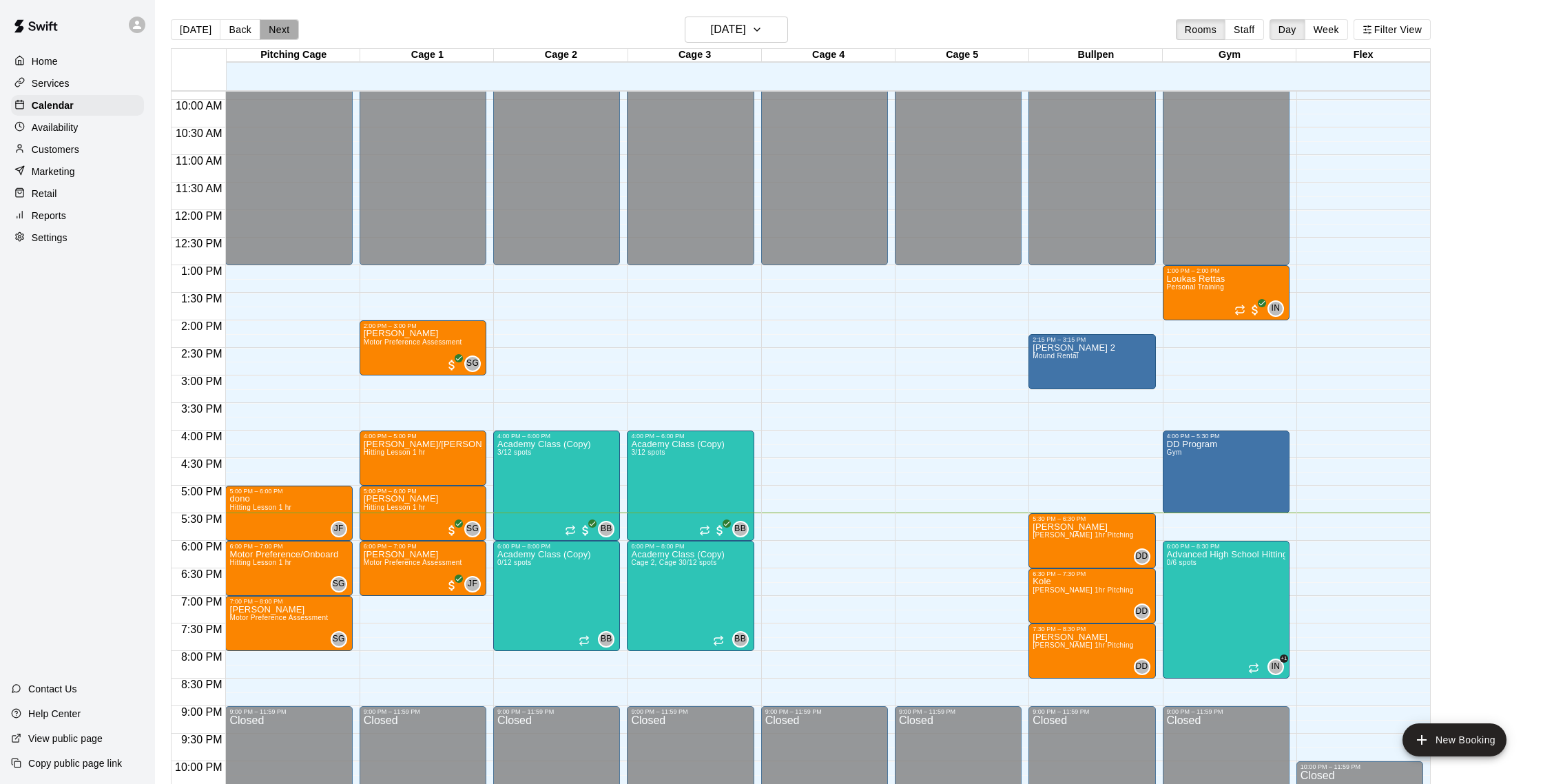
click at [274, 30] on button "Next" at bounding box center [278, 29] width 39 height 21
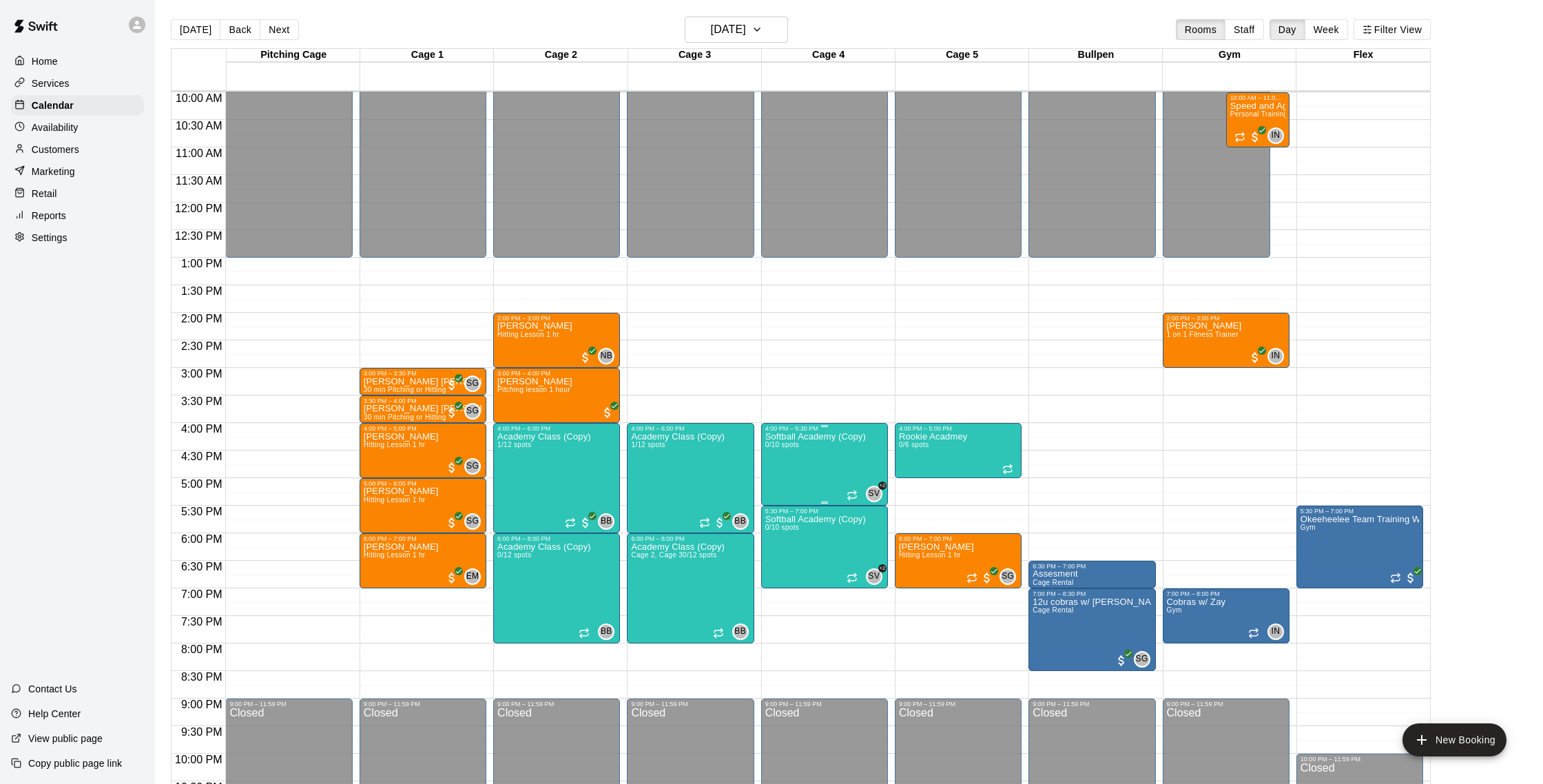
scroll to position [548, 0]
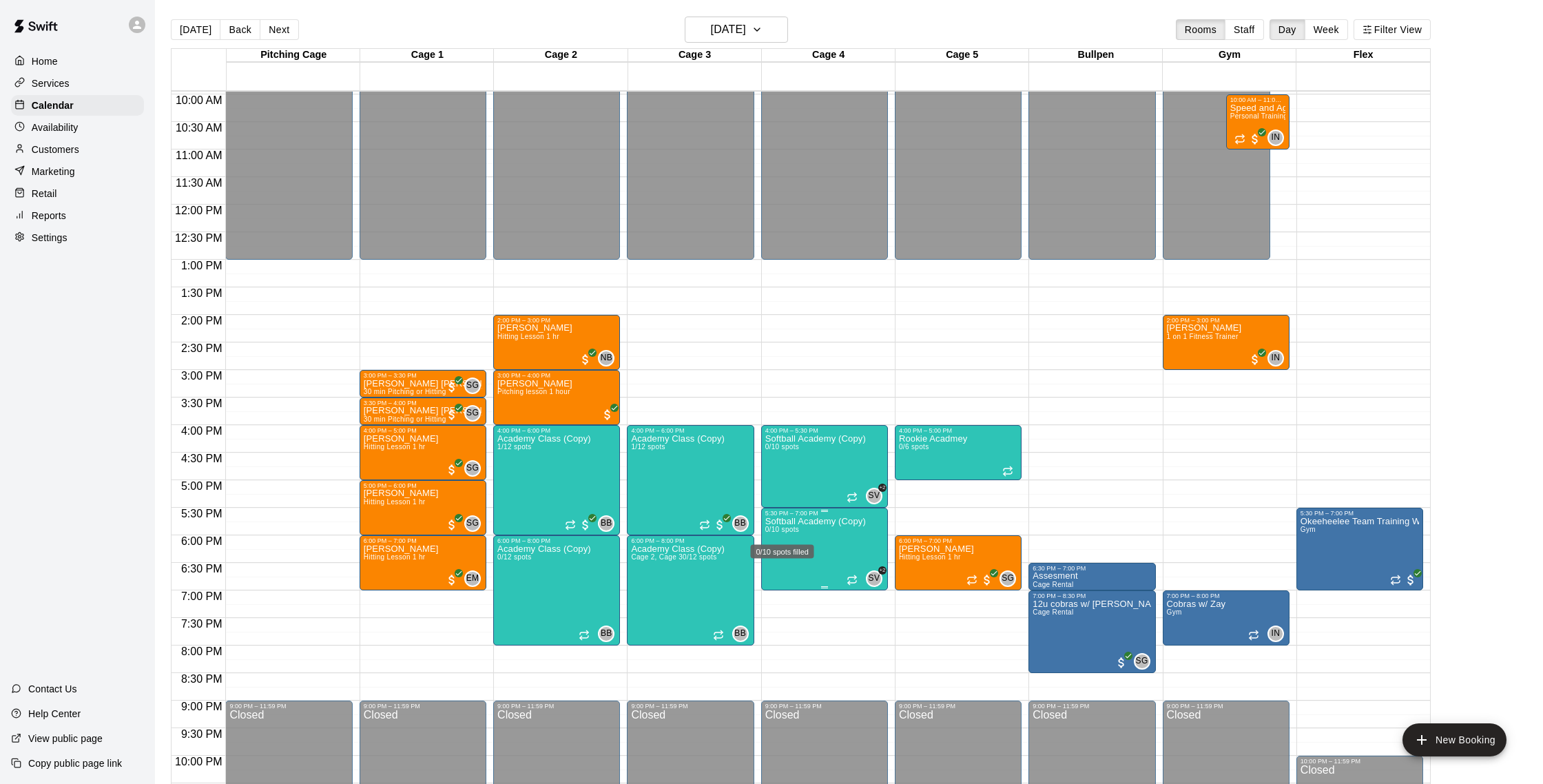
click at [793, 532] on span "0/10 spots" at bounding box center [782, 529] width 34 height 7
click at [783, 602] on icon "delete" at bounding box center [779, 606] width 16 height 16
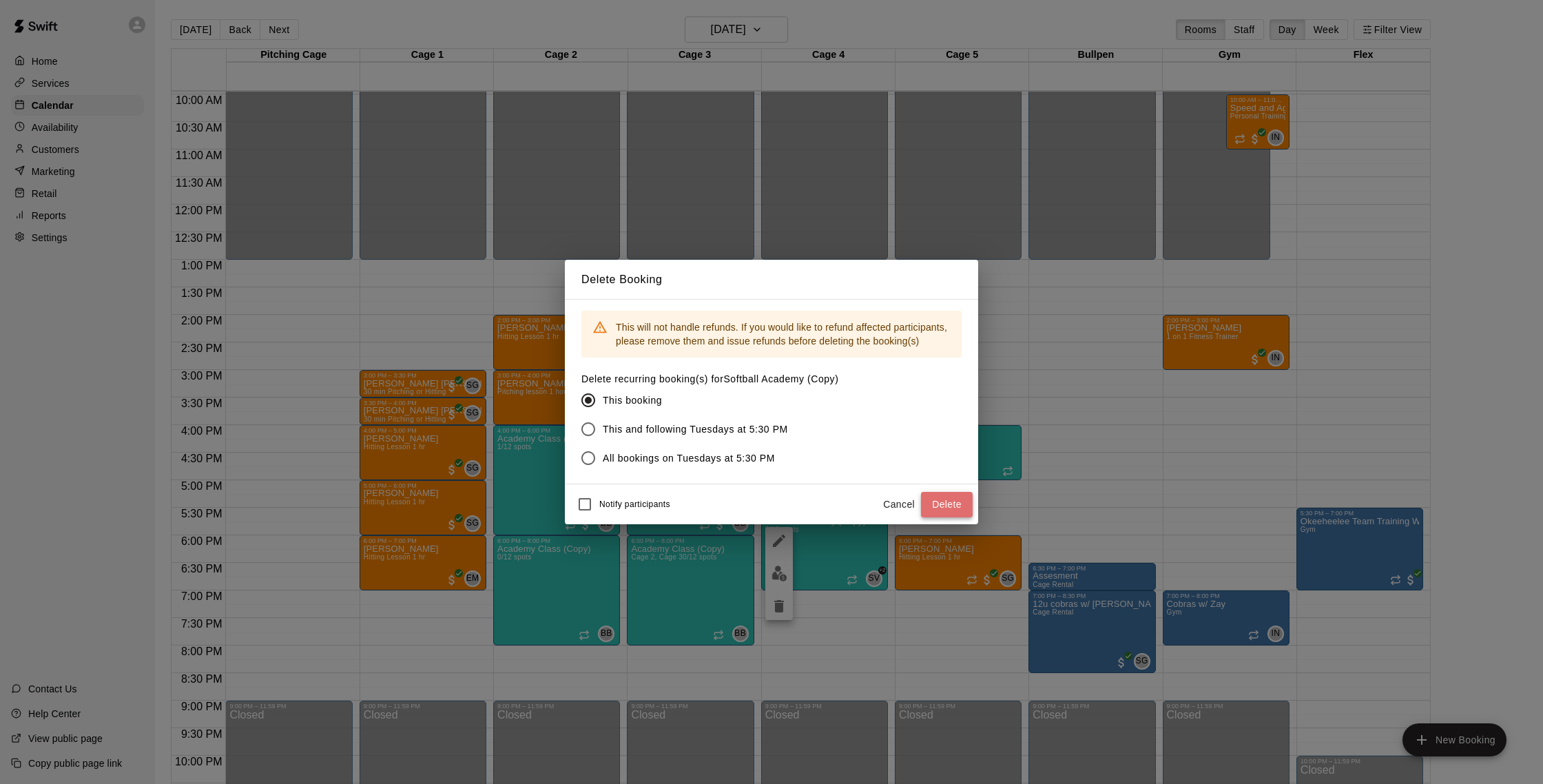
click at [930, 502] on button "Delete" at bounding box center [947, 504] width 52 height 26
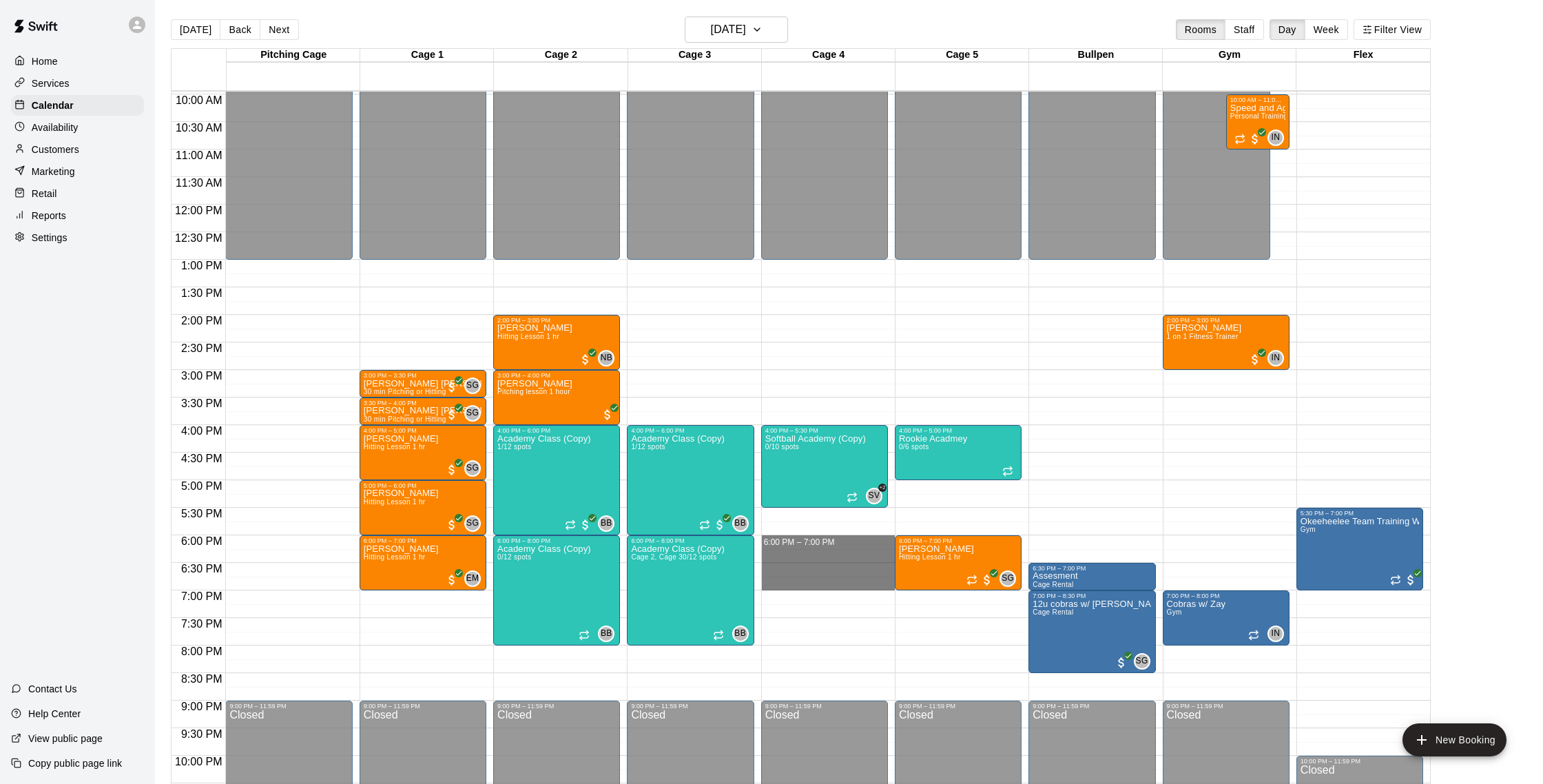
drag, startPoint x: 771, startPoint y: 540, endPoint x: 772, endPoint y: 578, distance: 38.0
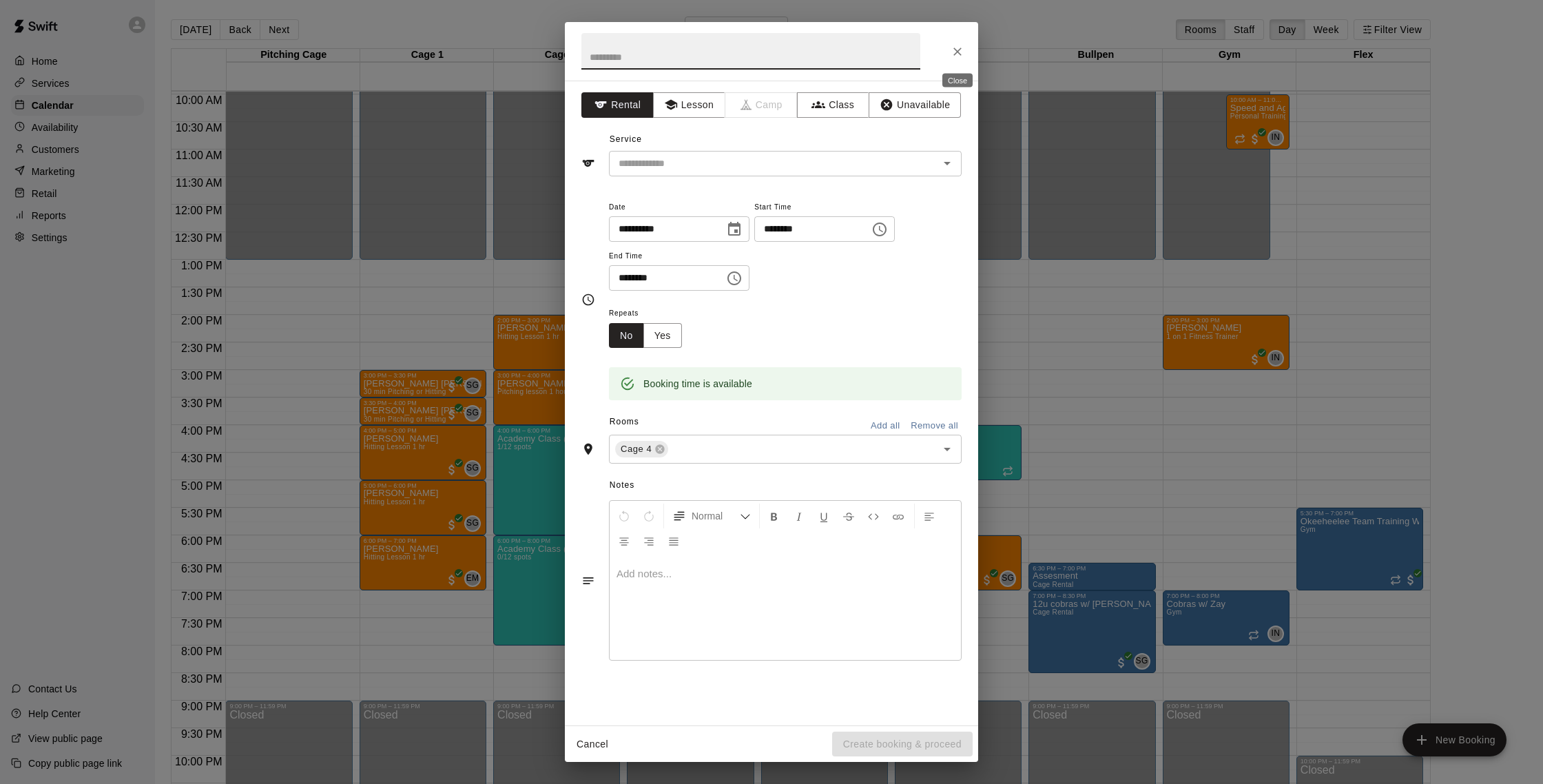
click at [961, 59] on button "Close" at bounding box center [957, 52] width 25 height 25
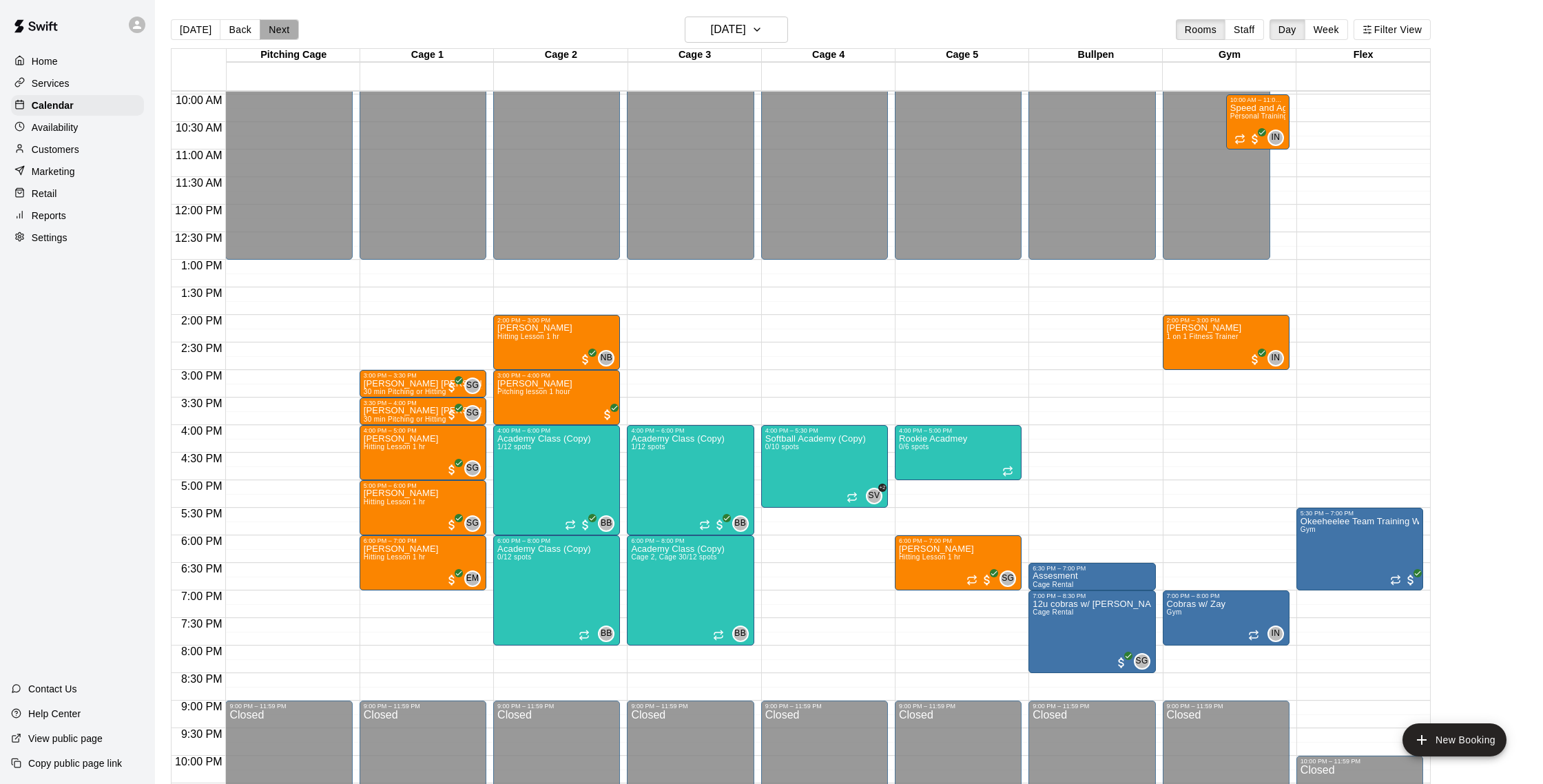
click at [279, 27] on button "Next" at bounding box center [278, 29] width 39 height 21
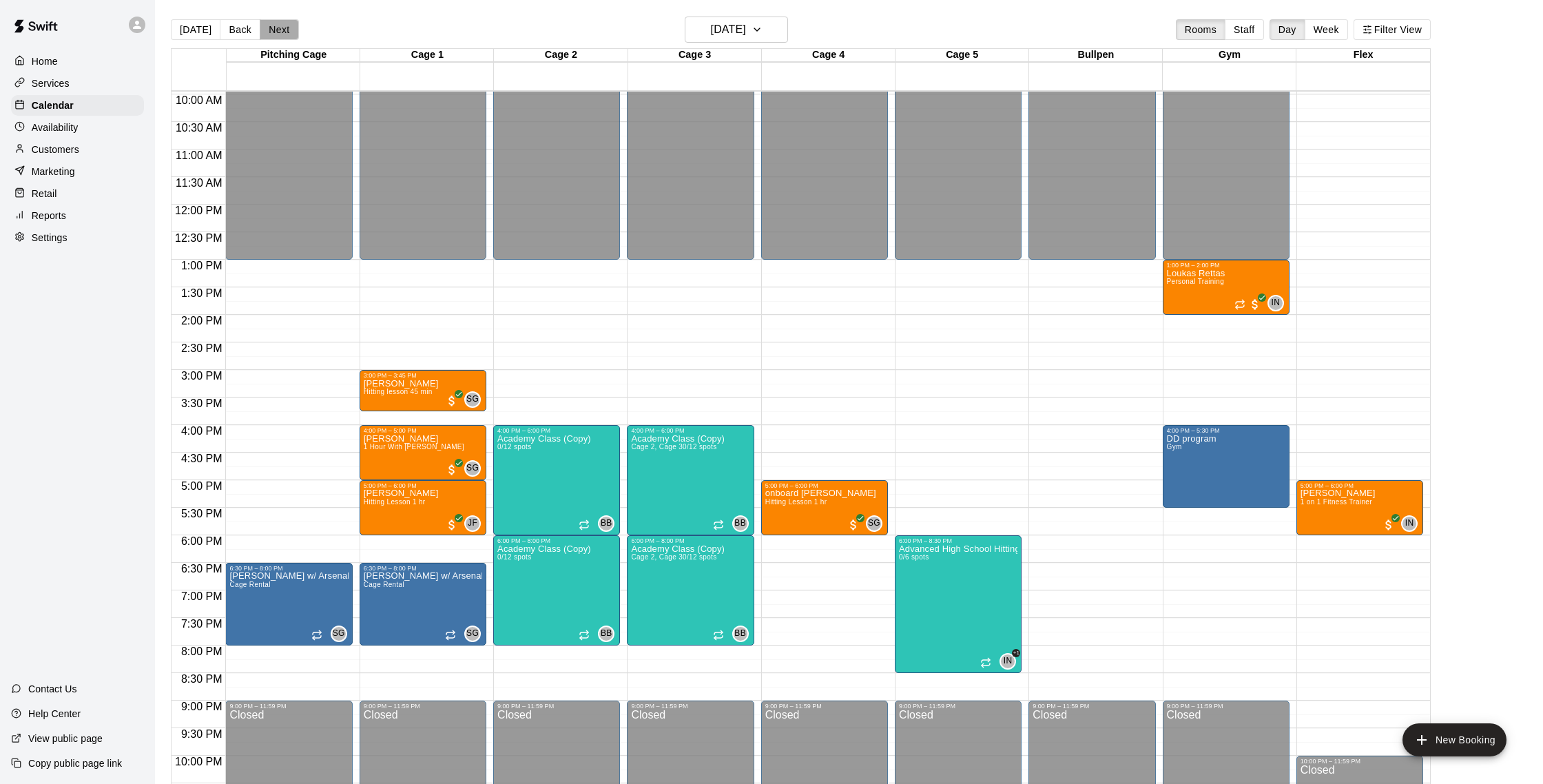
click at [279, 27] on button "Next" at bounding box center [278, 29] width 39 height 21
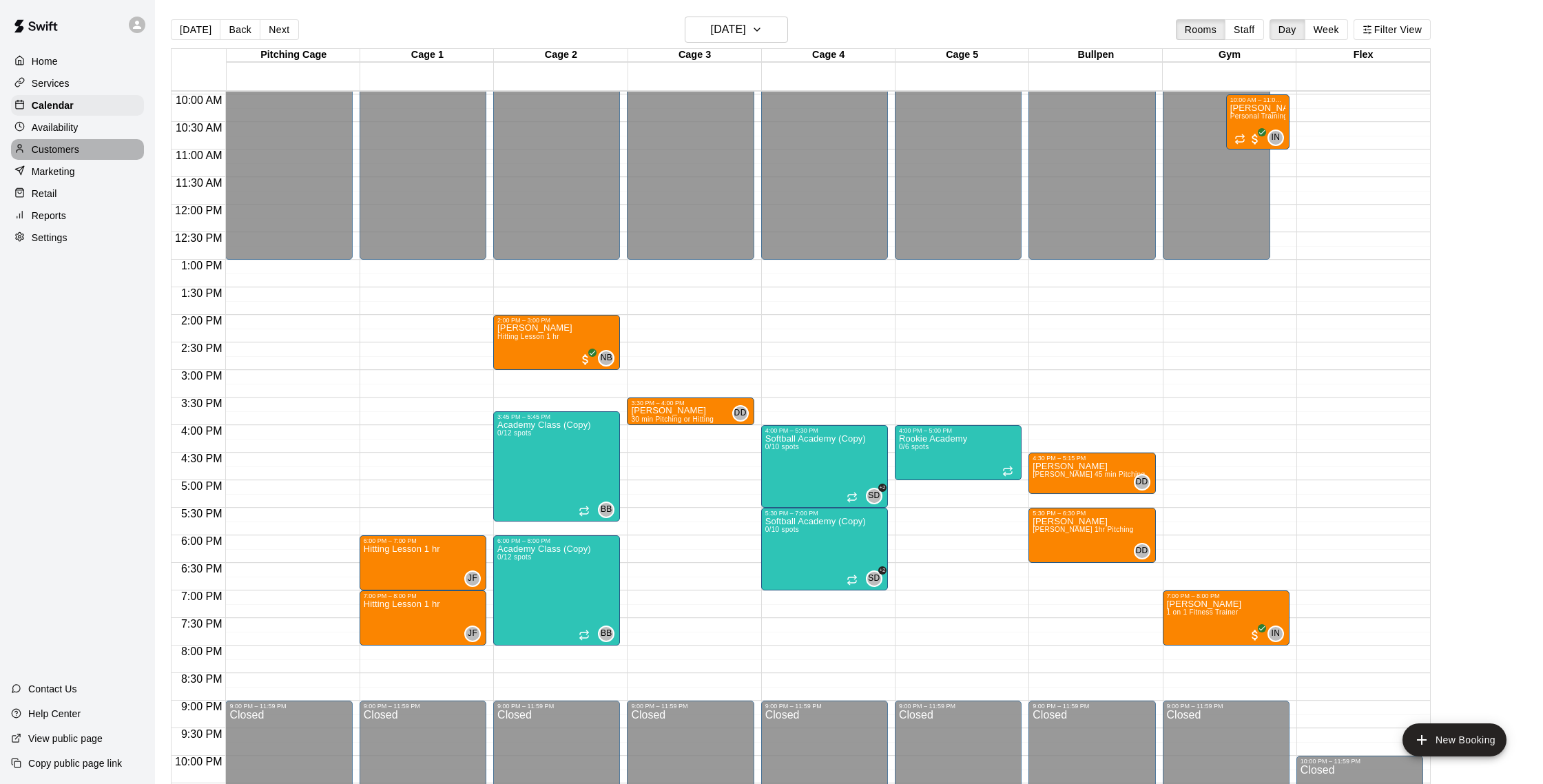
click at [65, 149] on p "Customers" at bounding box center [55, 149] width 48 height 14
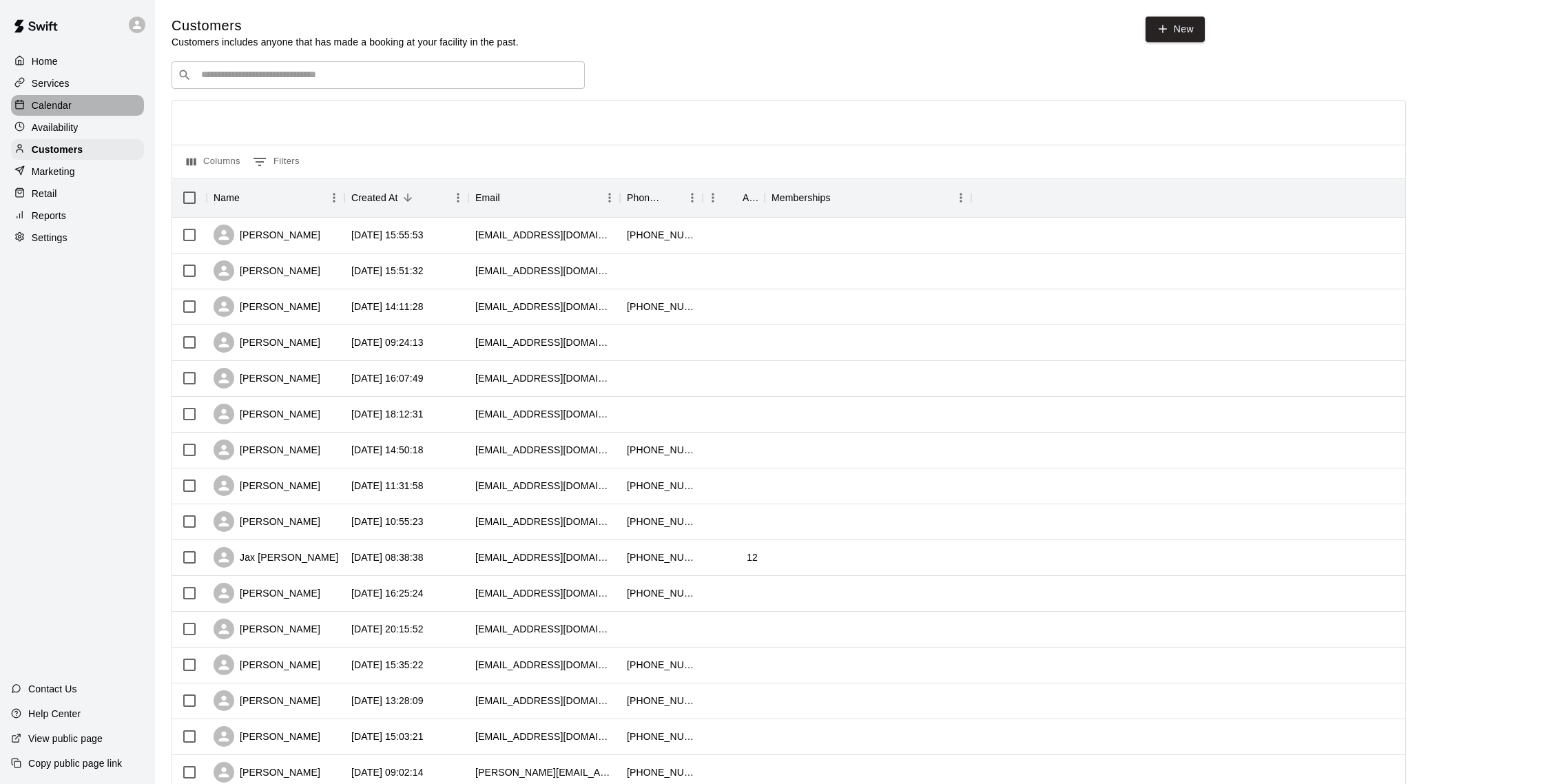
click at [85, 96] on div "Calendar" at bounding box center [77, 105] width 133 height 21
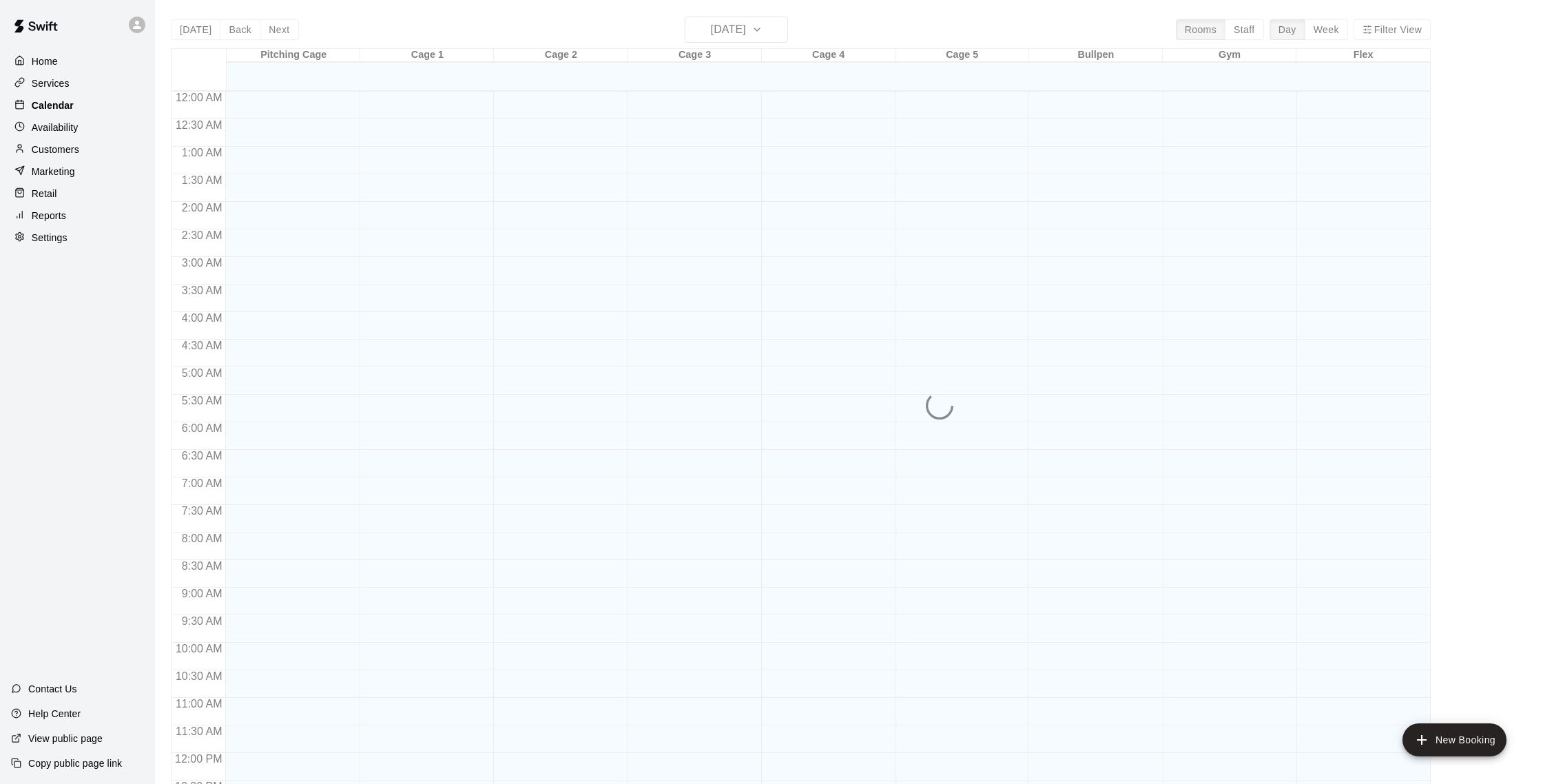
scroll to position [574, 0]
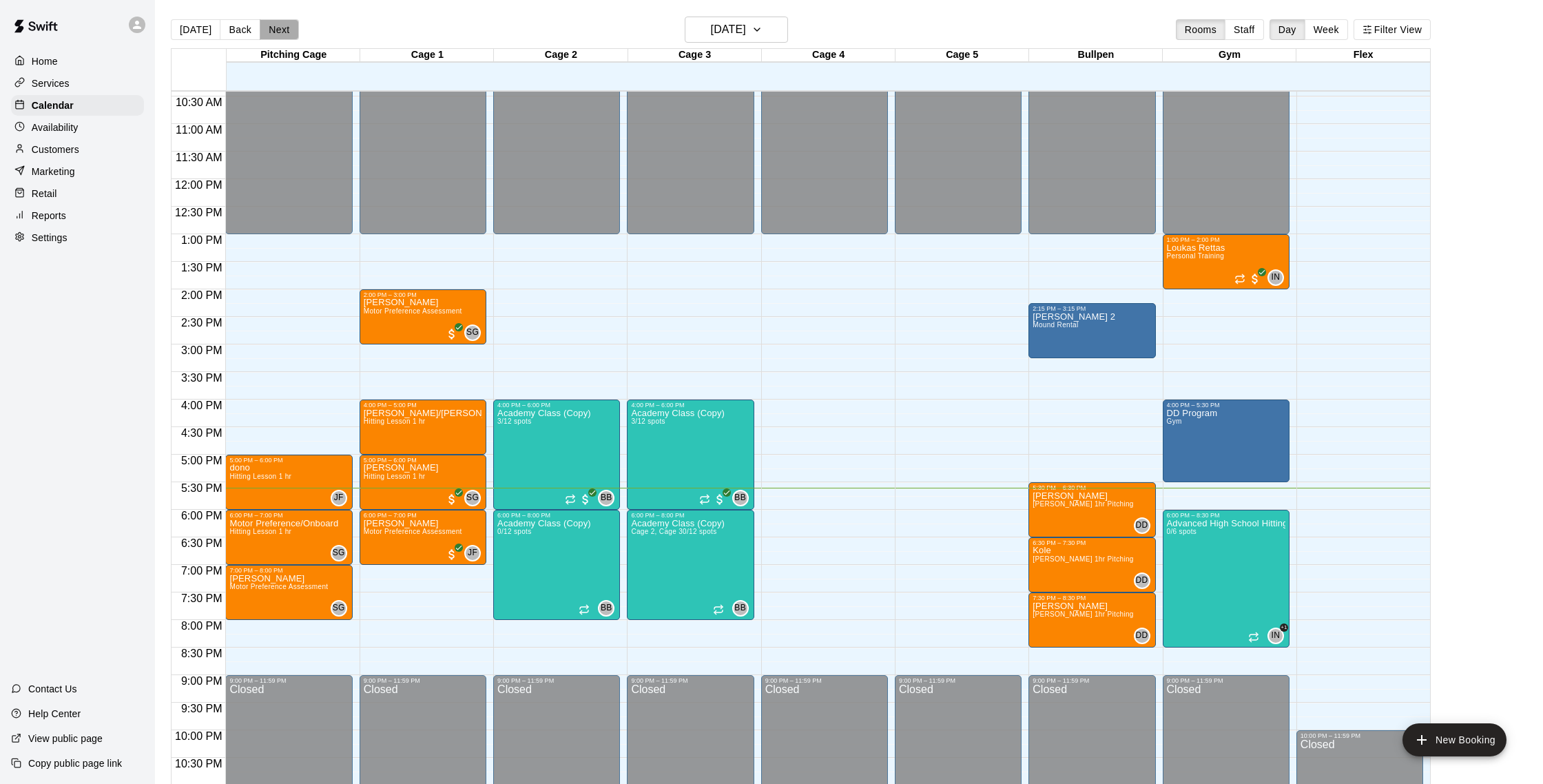
click at [271, 20] on button "Next" at bounding box center [278, 29] width 39 height 21
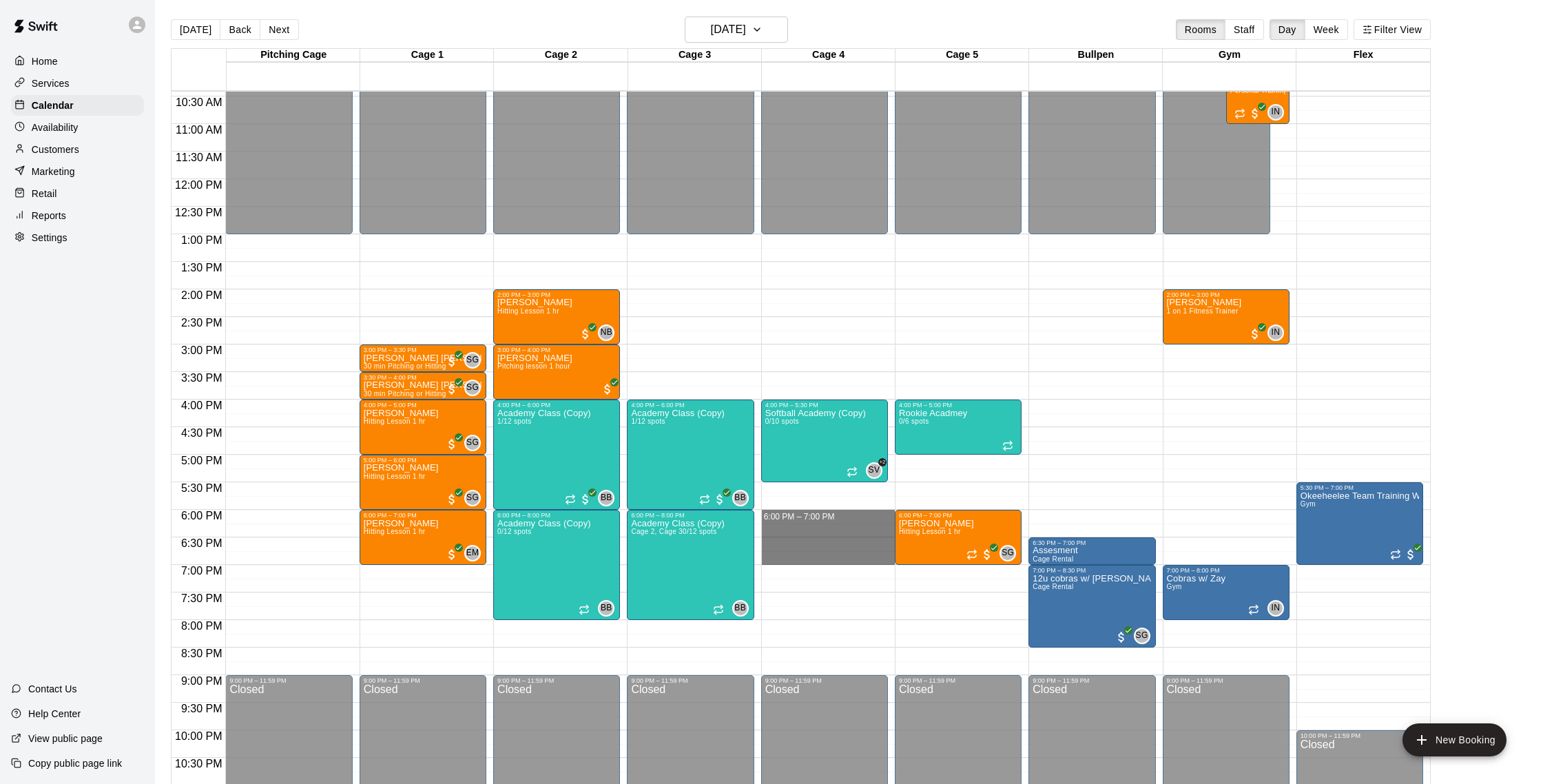
drag, startPoint x: 768, startPoint y: 515, endPoint x: 765, endPoint y: 557, distance: 42.1
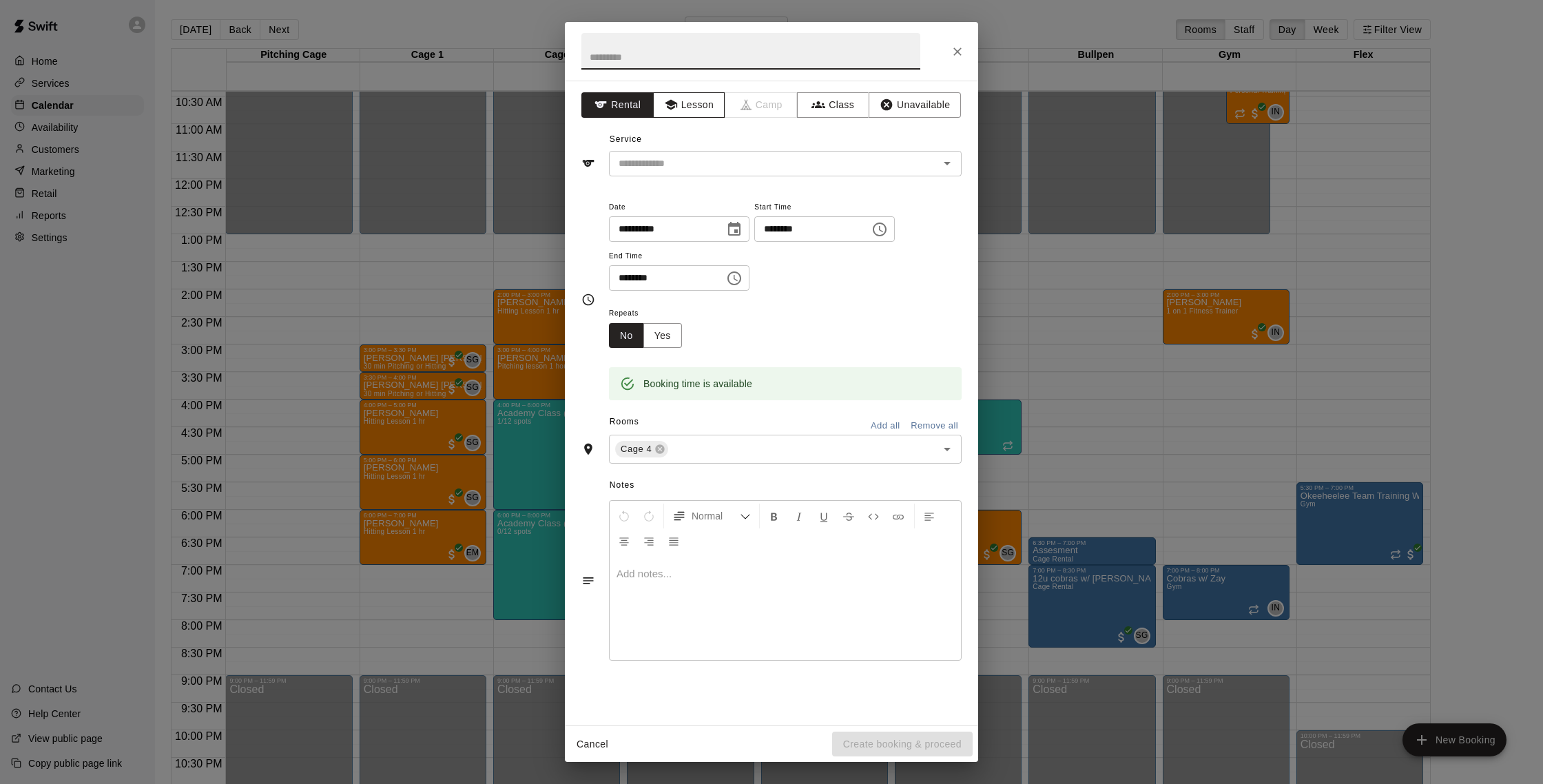
click at [675, 103] on icon "button" at bounding box center [670, 105] width 12 height 11
click at [683, 167] on input "text" at bounding box center [764, 163] width 304 height 17
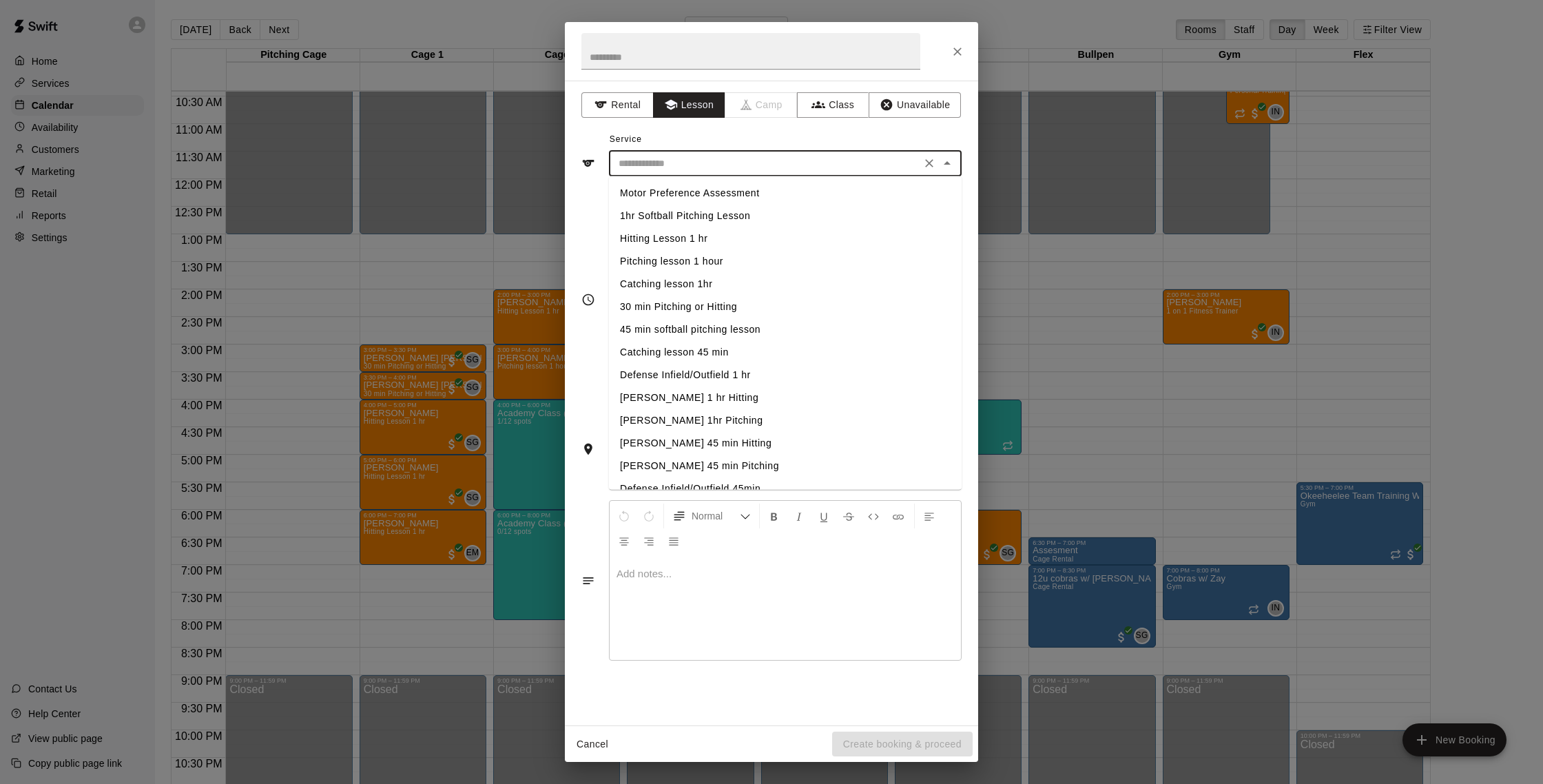
drag, startPoint x: 686, startPoint y: 241, endPoint x: 676, endPoint y: 241, distance: 10.0
click at [685, 241] on li "Hitting Lesson 1 hr" at bounding box center [785, 239] width 353 height 23
type input "**********"
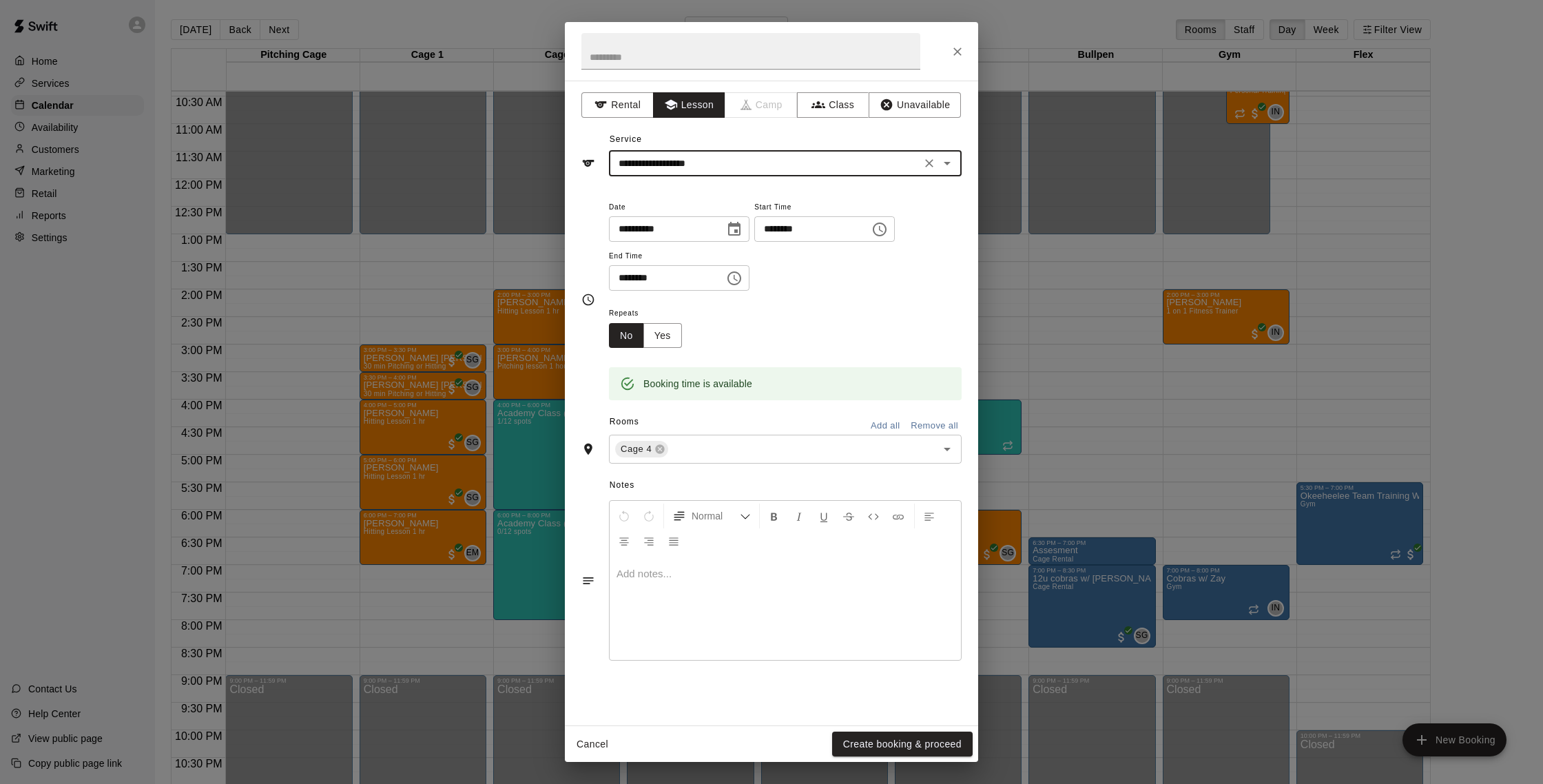
click at [896, 738] on button "Create booking & proceed" at bounding box center [902, 744] width 141 height 26
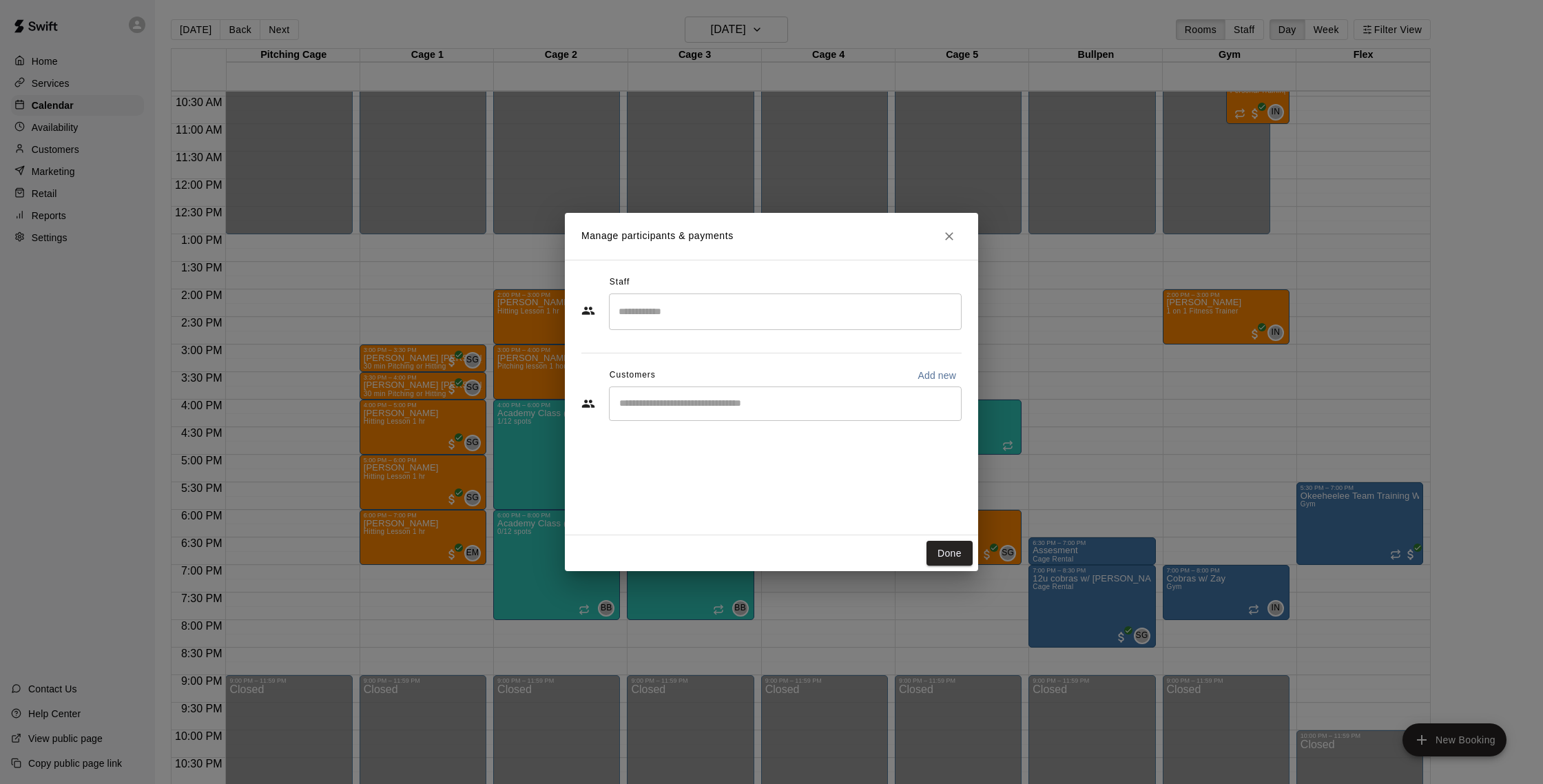
click at [691, 313] on input "Search staff" at bounding box center [785, 311] width 340 height 24
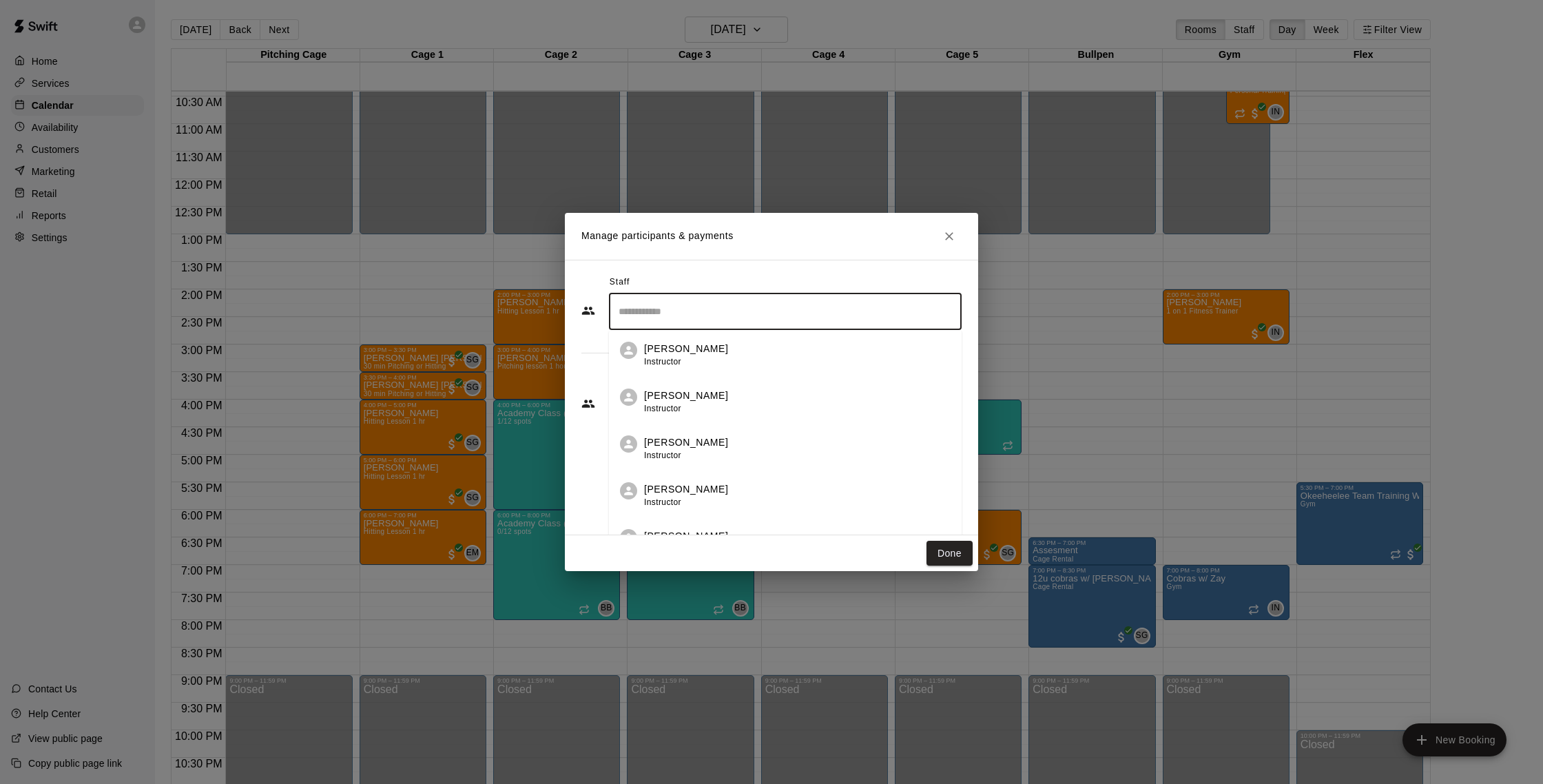
scroll to position [101, 0]
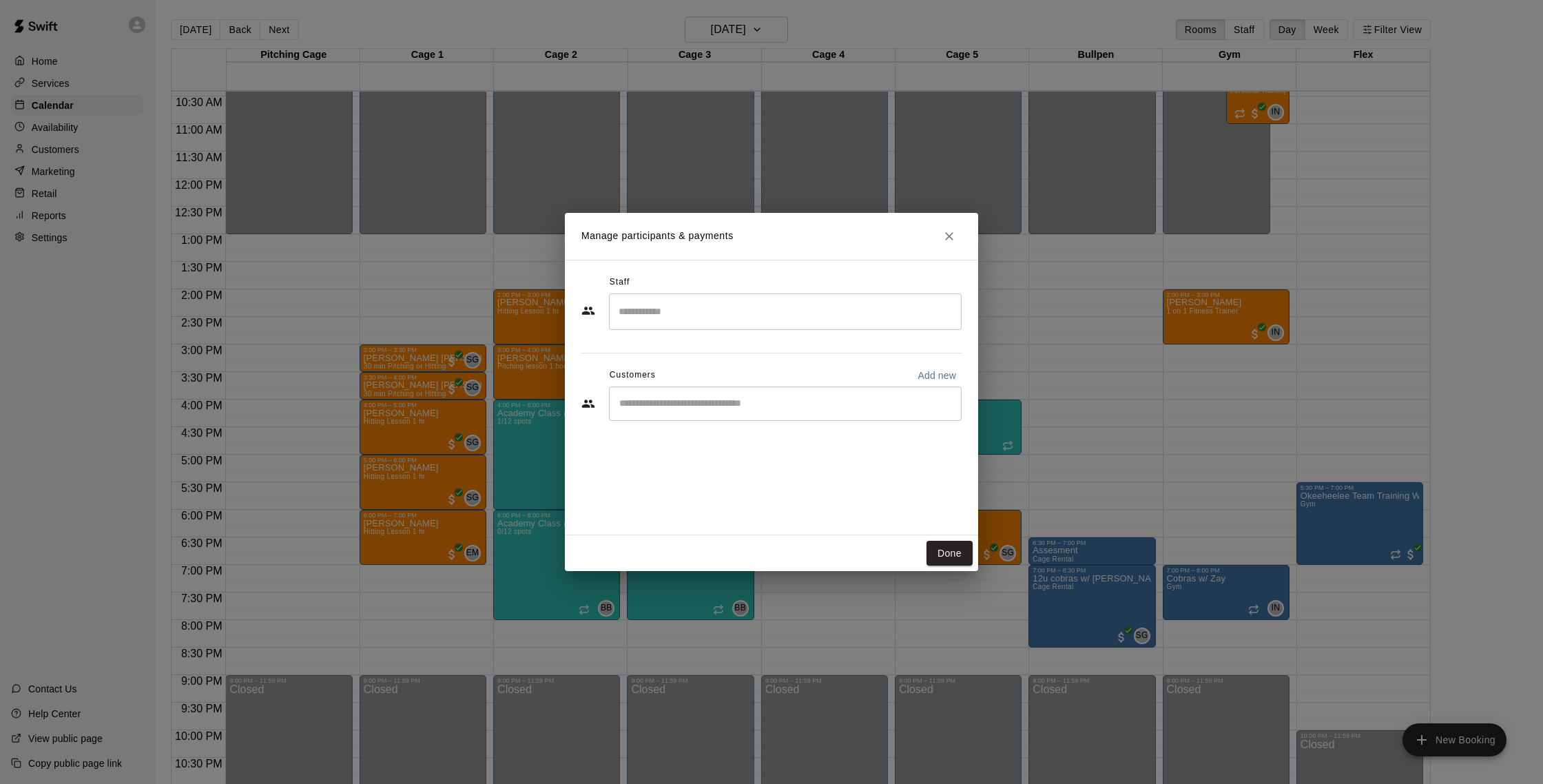
click at [683, 288] on div "Staff" at bounding box center [772, 282] width 381 height 22
click at [685, 393] on div "​" at bounding box center [785, 404] width 353 height 35
type input "******"
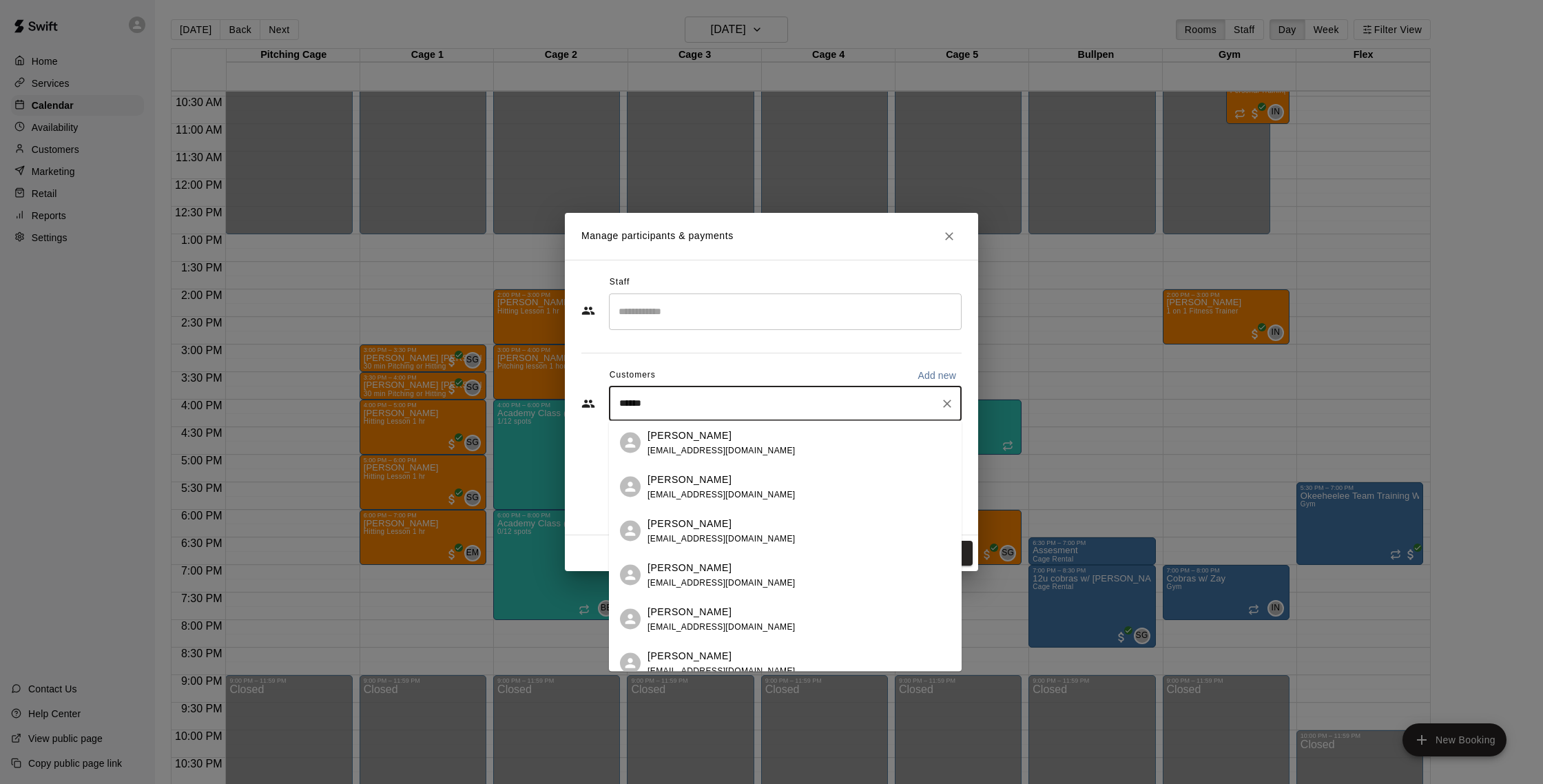
click at [762, 489] on div "[PERSON_NAME] [EMAIL_ADDRESS][DOMAIN_NAME]" at bounding box center [799, 487] width 303 height 30
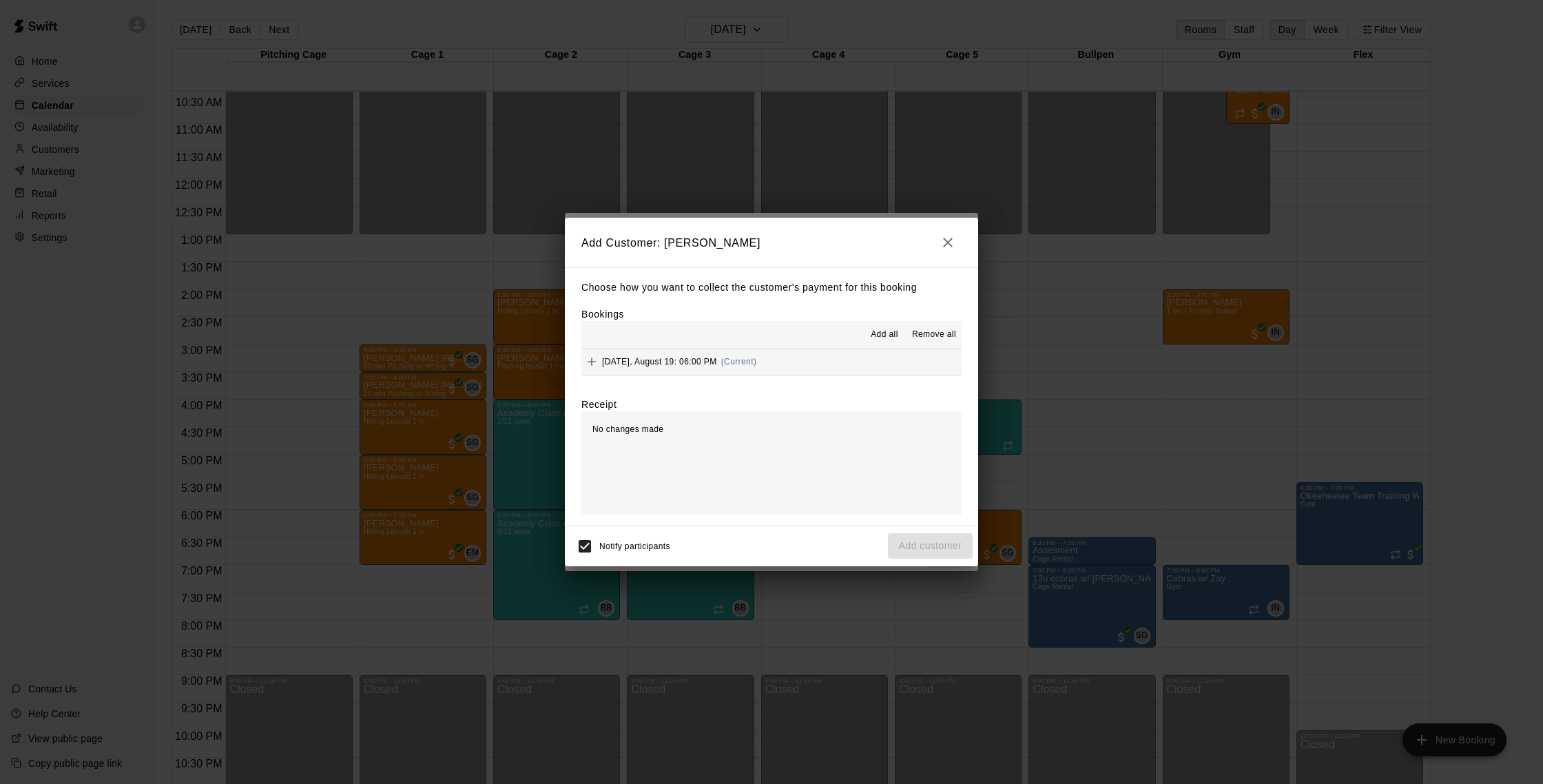
click at [796, 351] on button "[DATE], August 19: 06:00 PM (Current)" at bounding box center [772, 362] width 381 height 26
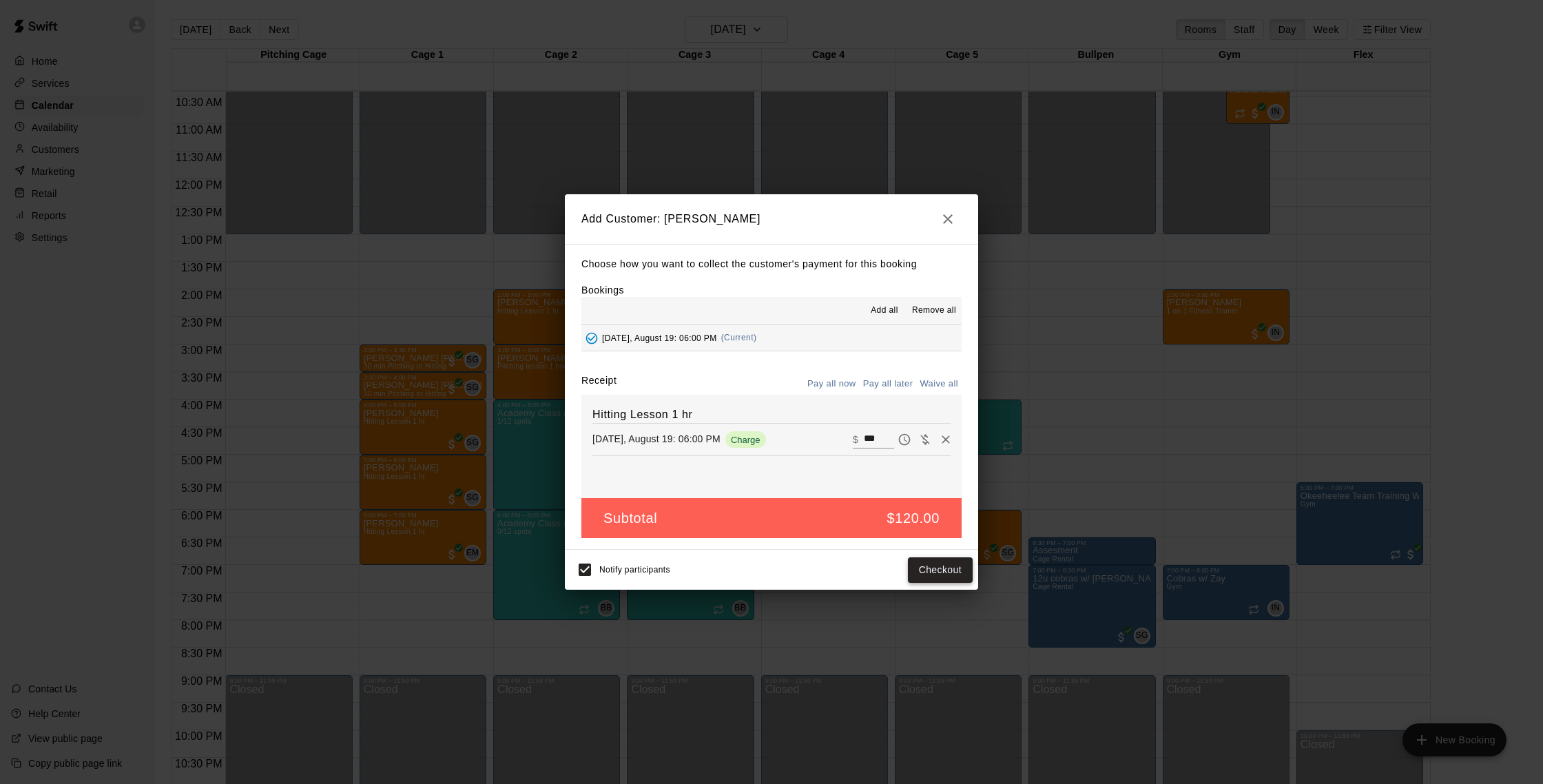
click at [963, 576] on button "Checkout" at bounding box center [940, 569] width 65 height 26
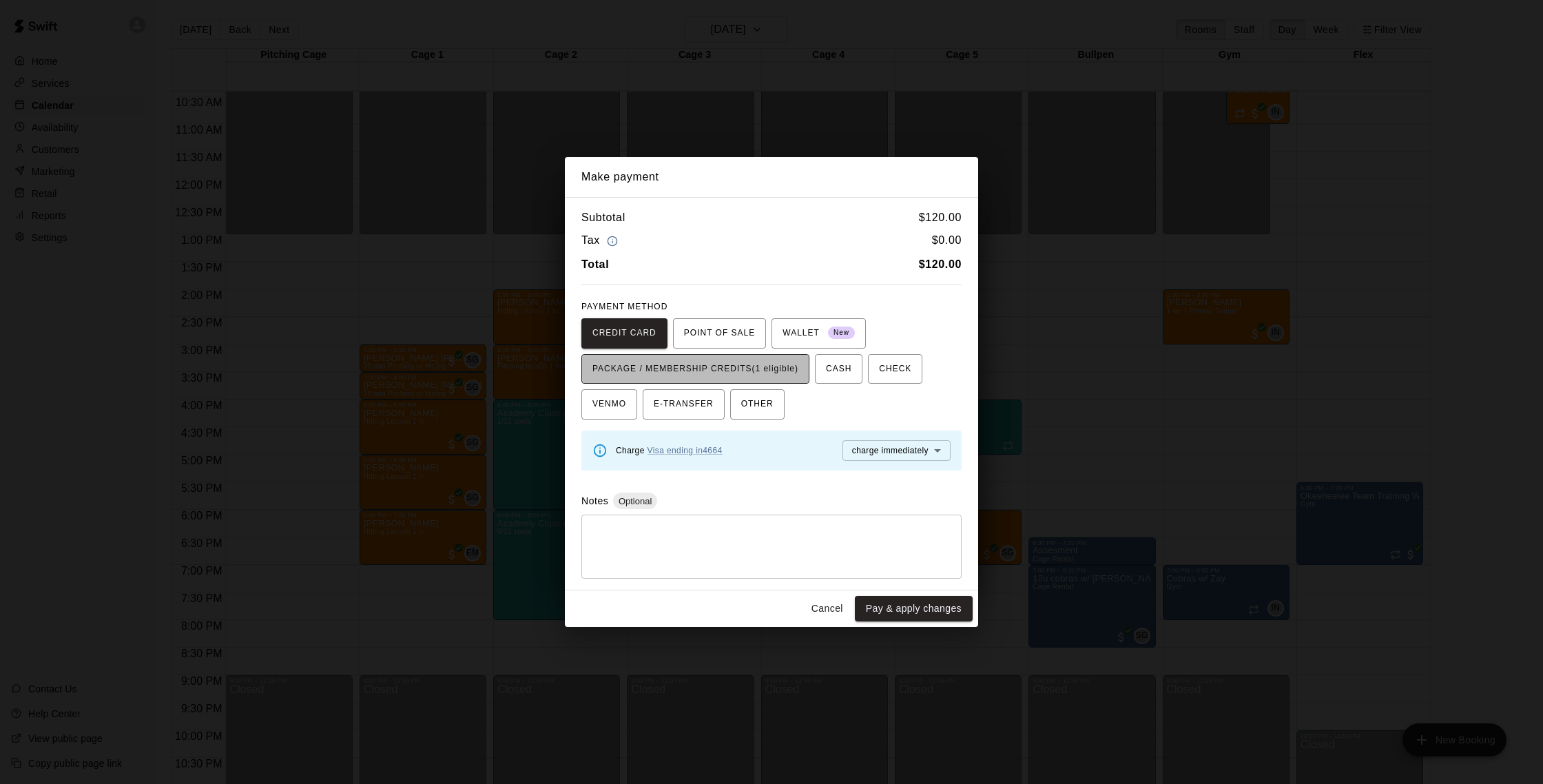
click at [779, 375] on span "PACKAGE / MEMBERSHIP CREDITS (1 eligible)" at bounding box center [695, 369] width 206 height 22
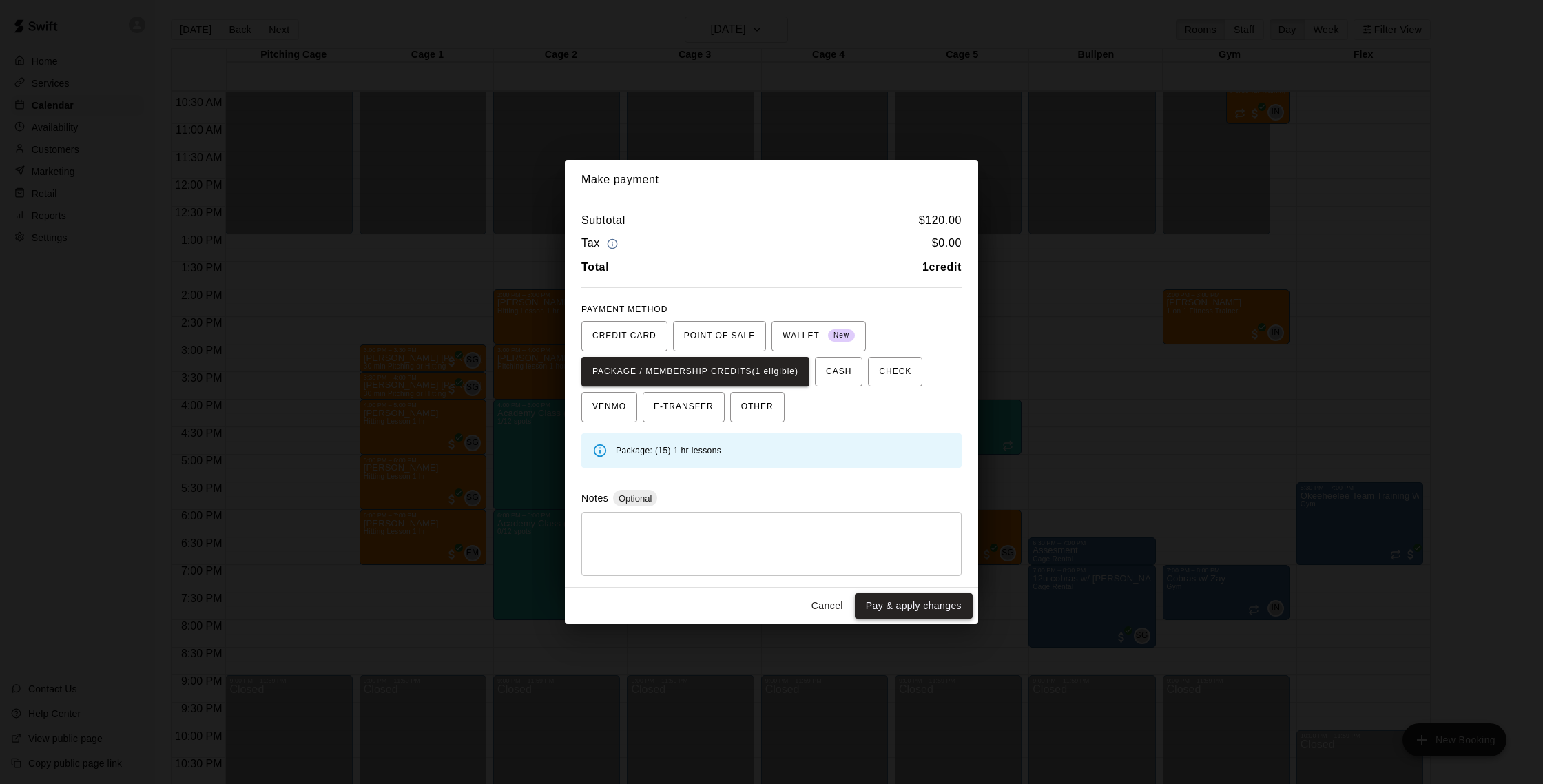
click at [903, 608] on button "Pay & apply changes" at bounding box center [914, 605] width 118 height 26
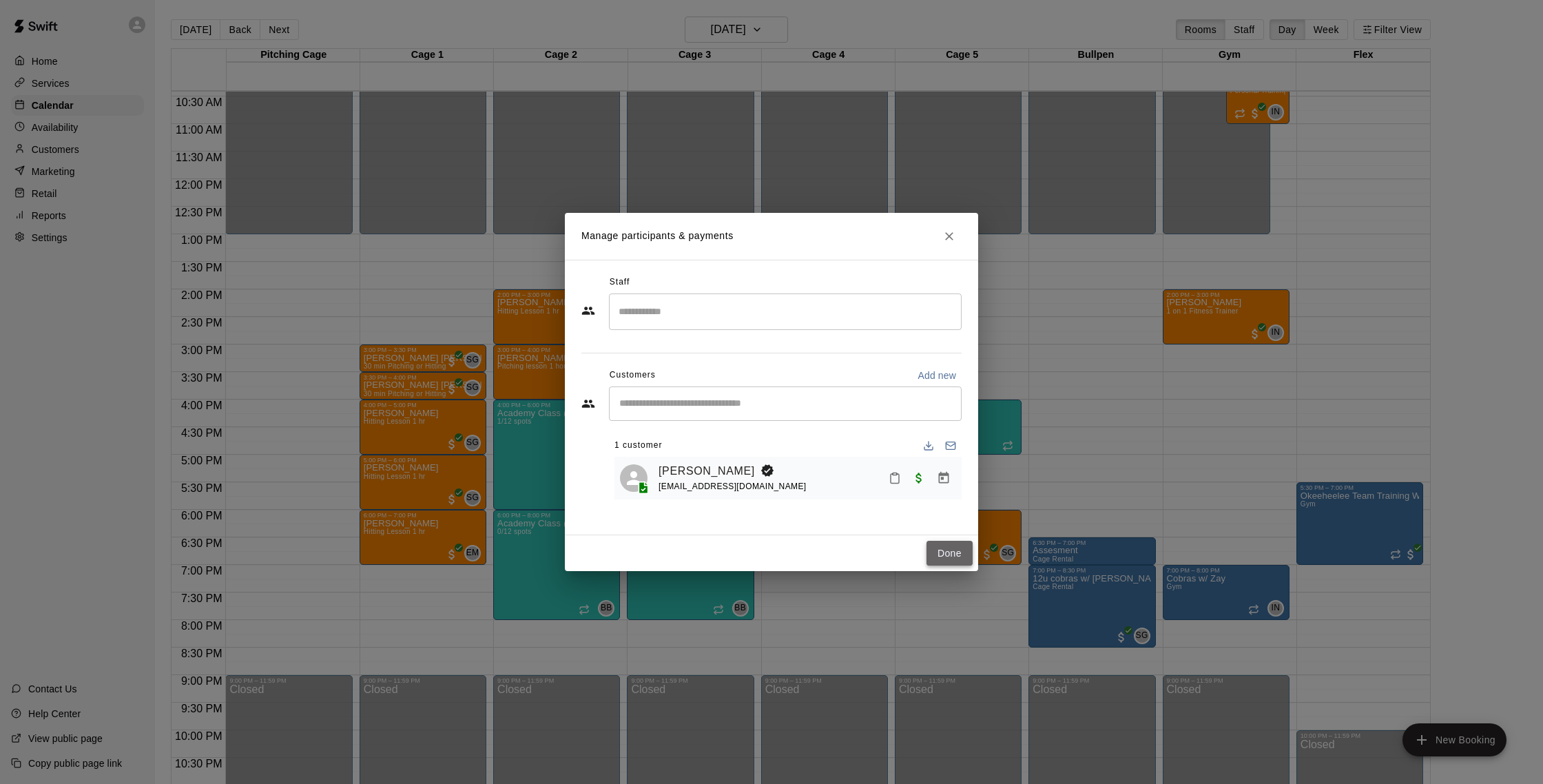
click at [942, 562] on button "Done" at bounding box center [950, 553] width 46 height 26
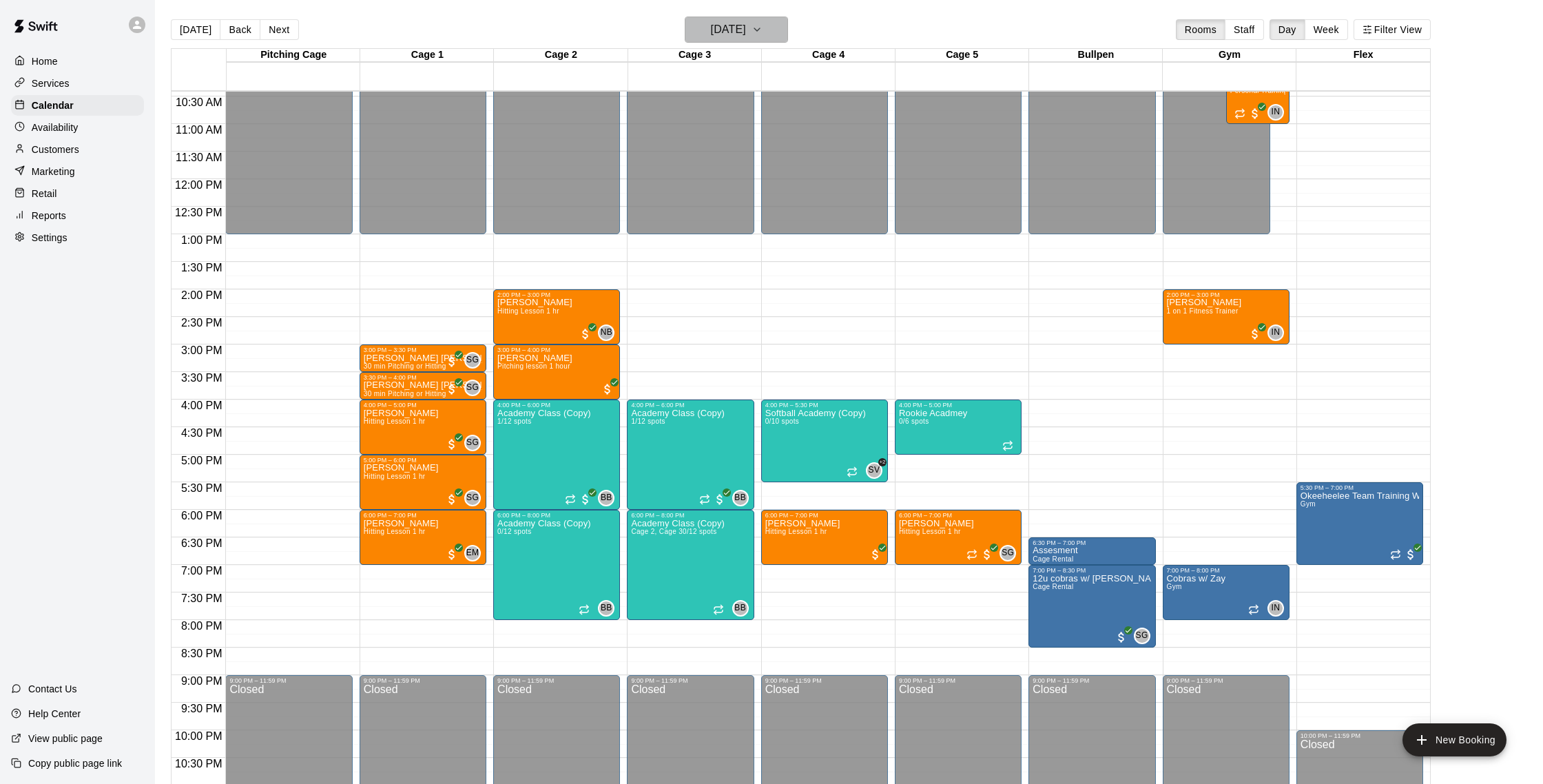
click at [763, 34] on icon "button" at bounding box center [756, 30] width 11 height 16
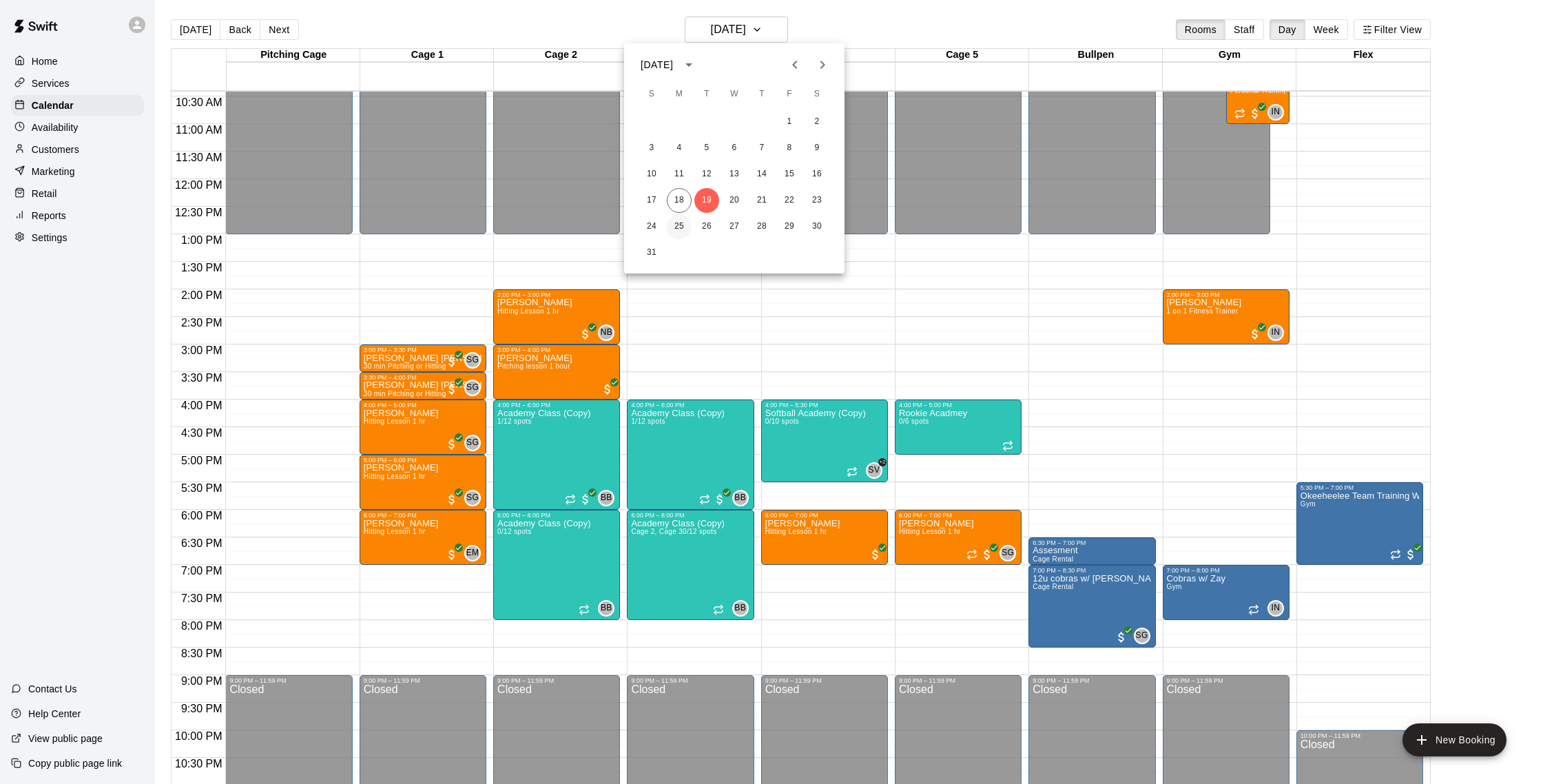
click at [688, 225] on button "25" at bounding box center [679, 226] width 25 height 25
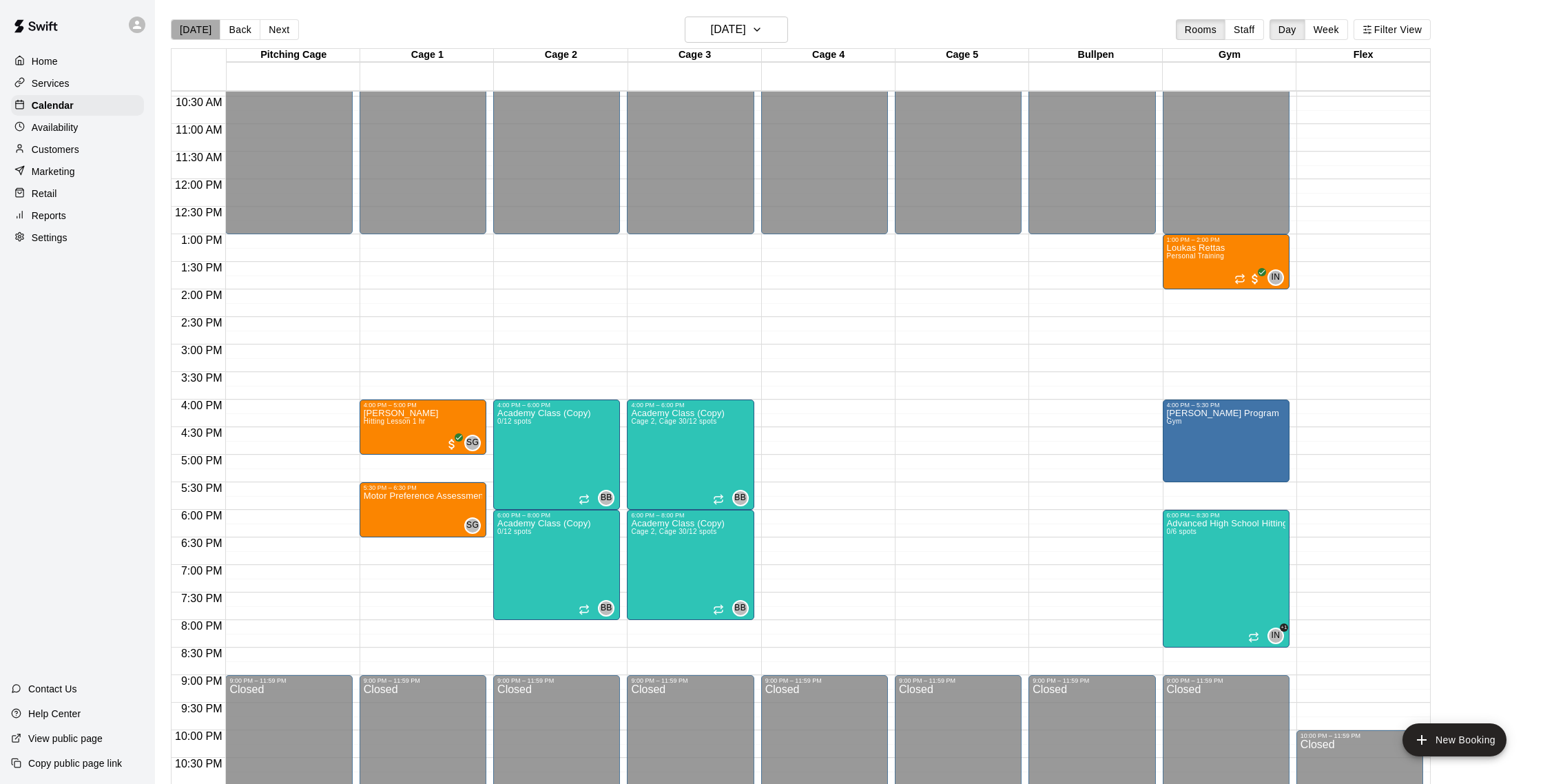
click at [207, 29] on button "[DATE]" at bounding box center [195, 29] width 49 height 21
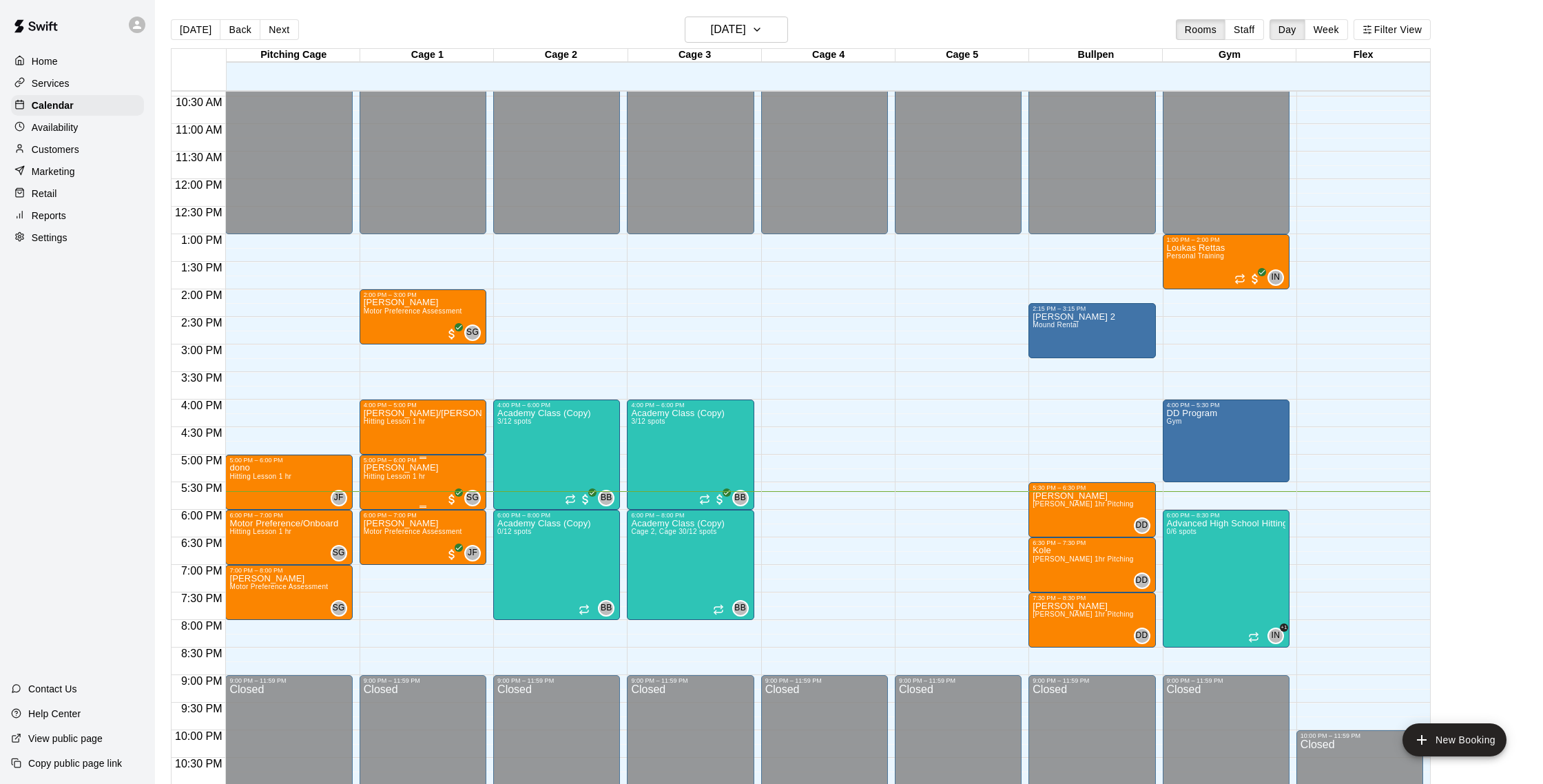
click at [378, 504] on img "edit" at bounding box center [377, 511] width 16 height 16
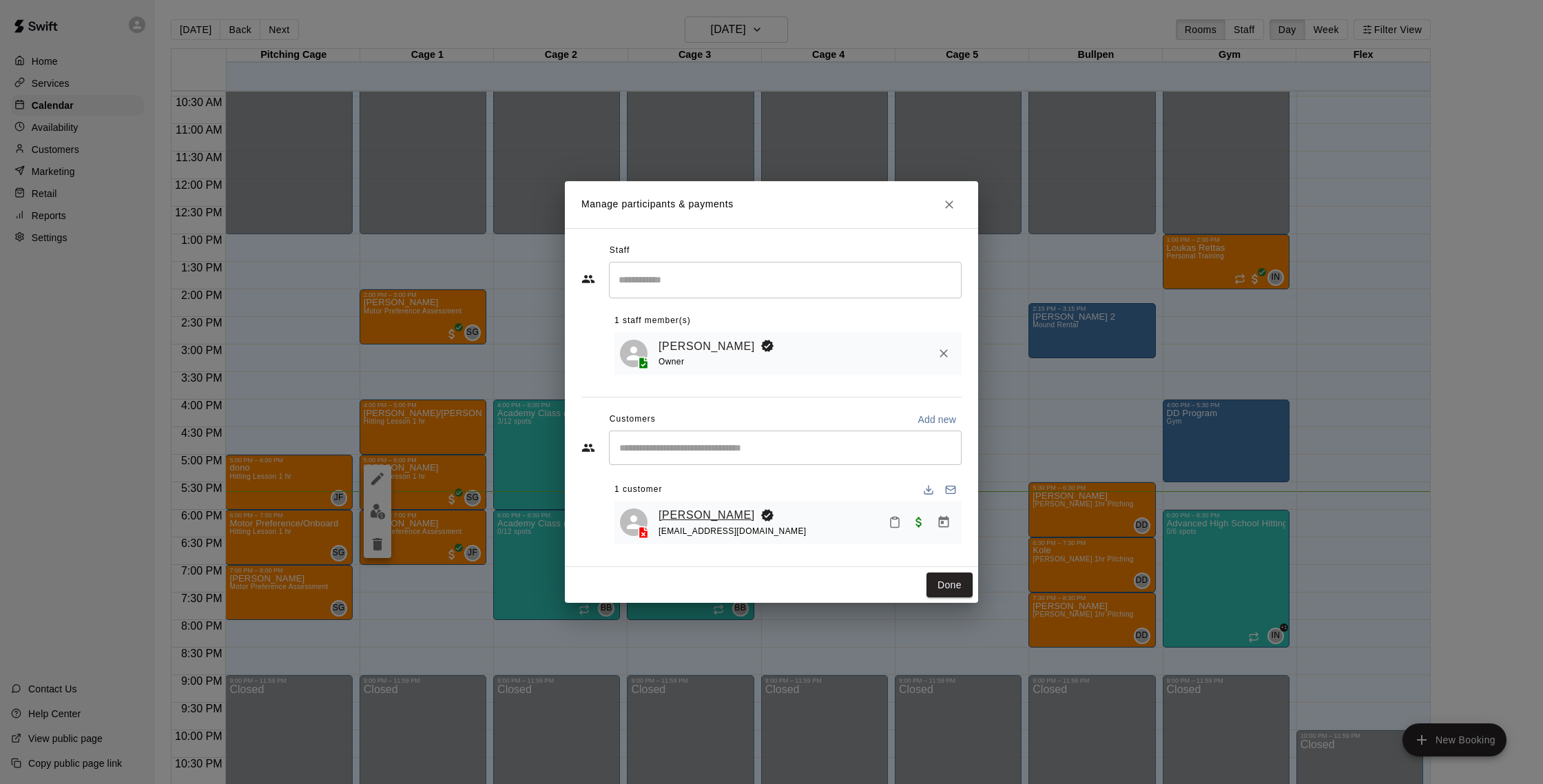
click at [708, 507] on link "[PERSON_NAME]" at bounding box center [706, 516] width 96 height 18
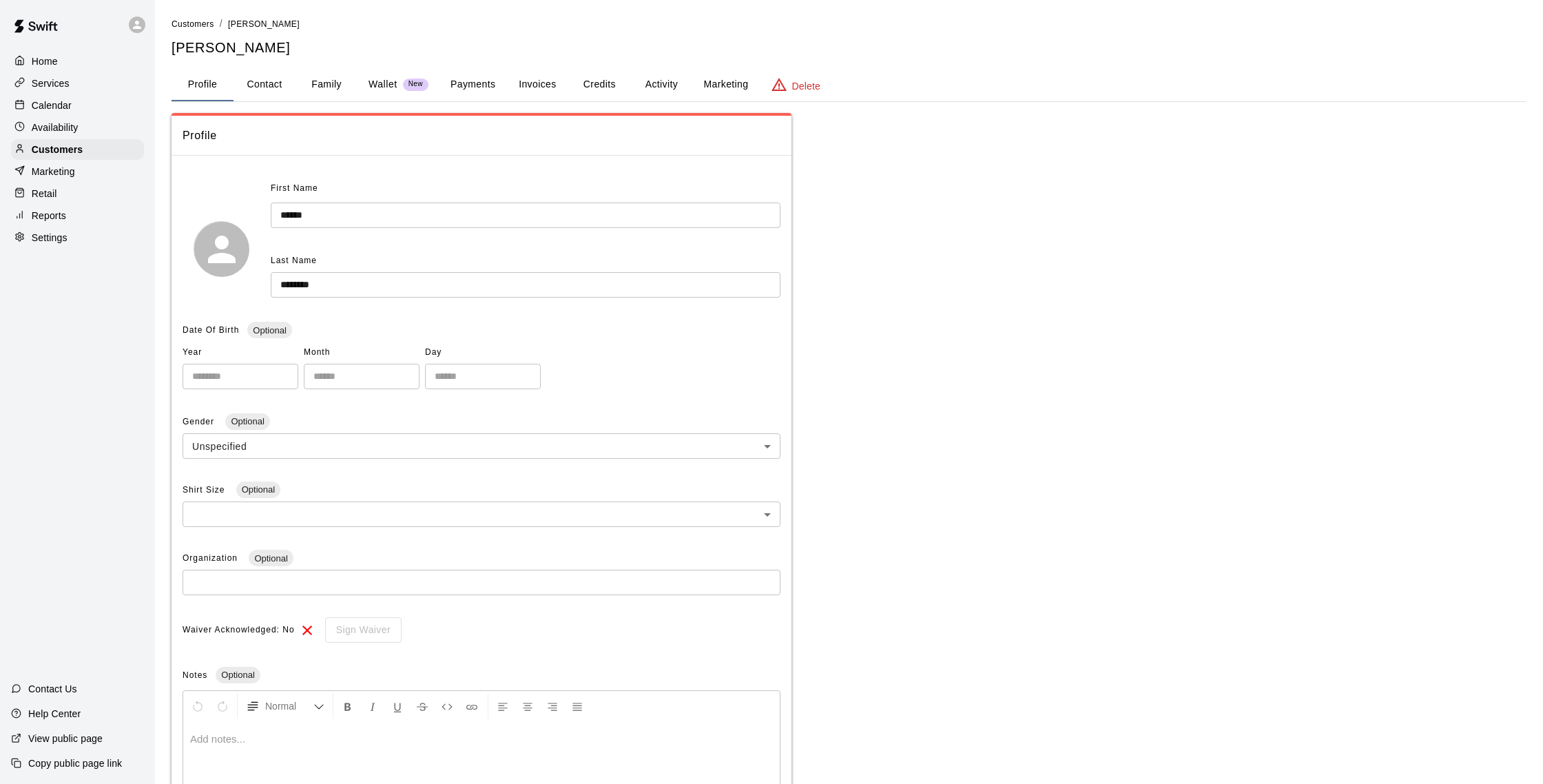
click at [675, 83] on button "Activity" at bounding box center [661, 85] width 62 height 33
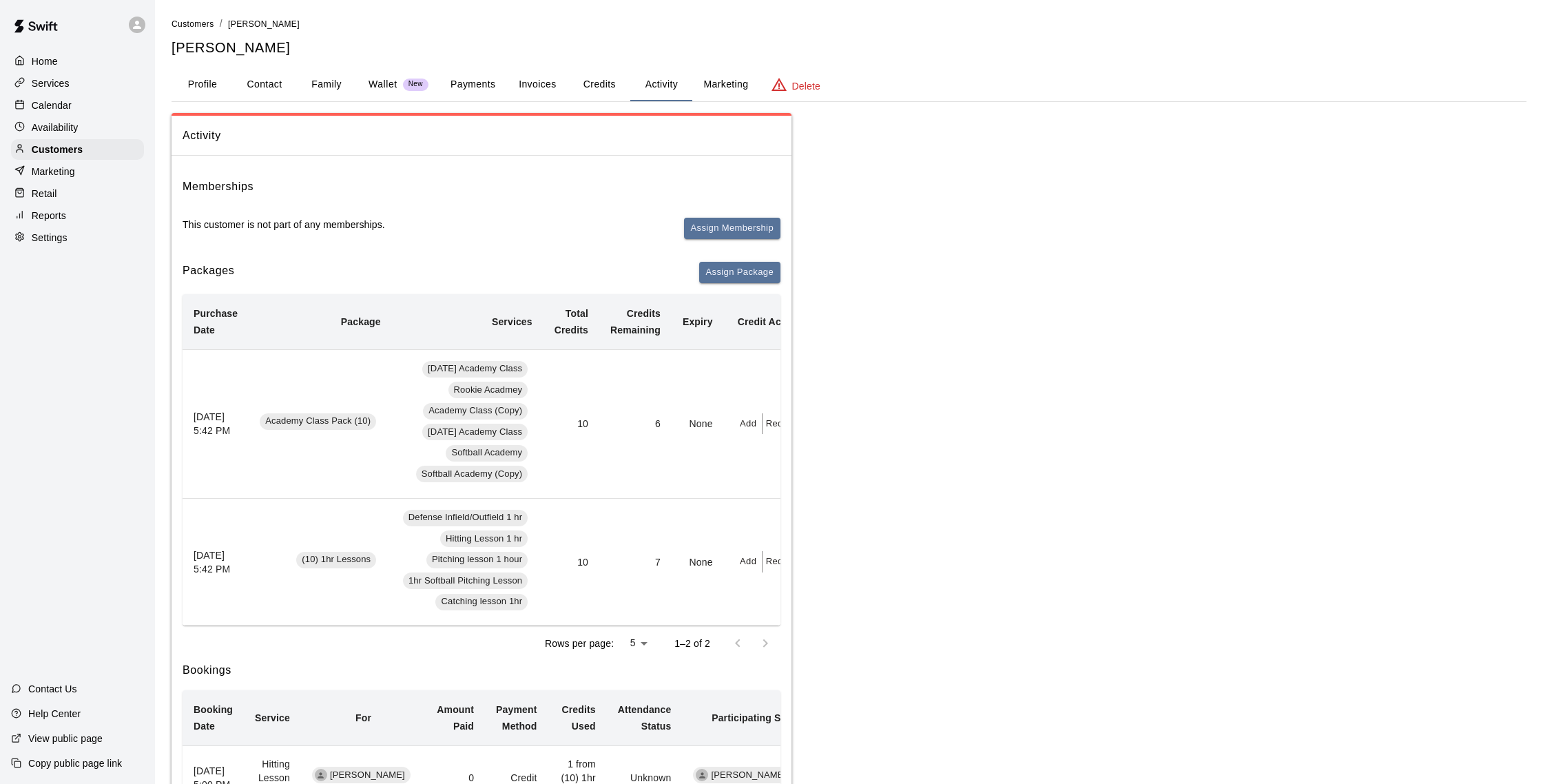
click at [58, 105] on p "Calendar" at bounding box center [51, 105] width 40 height 14
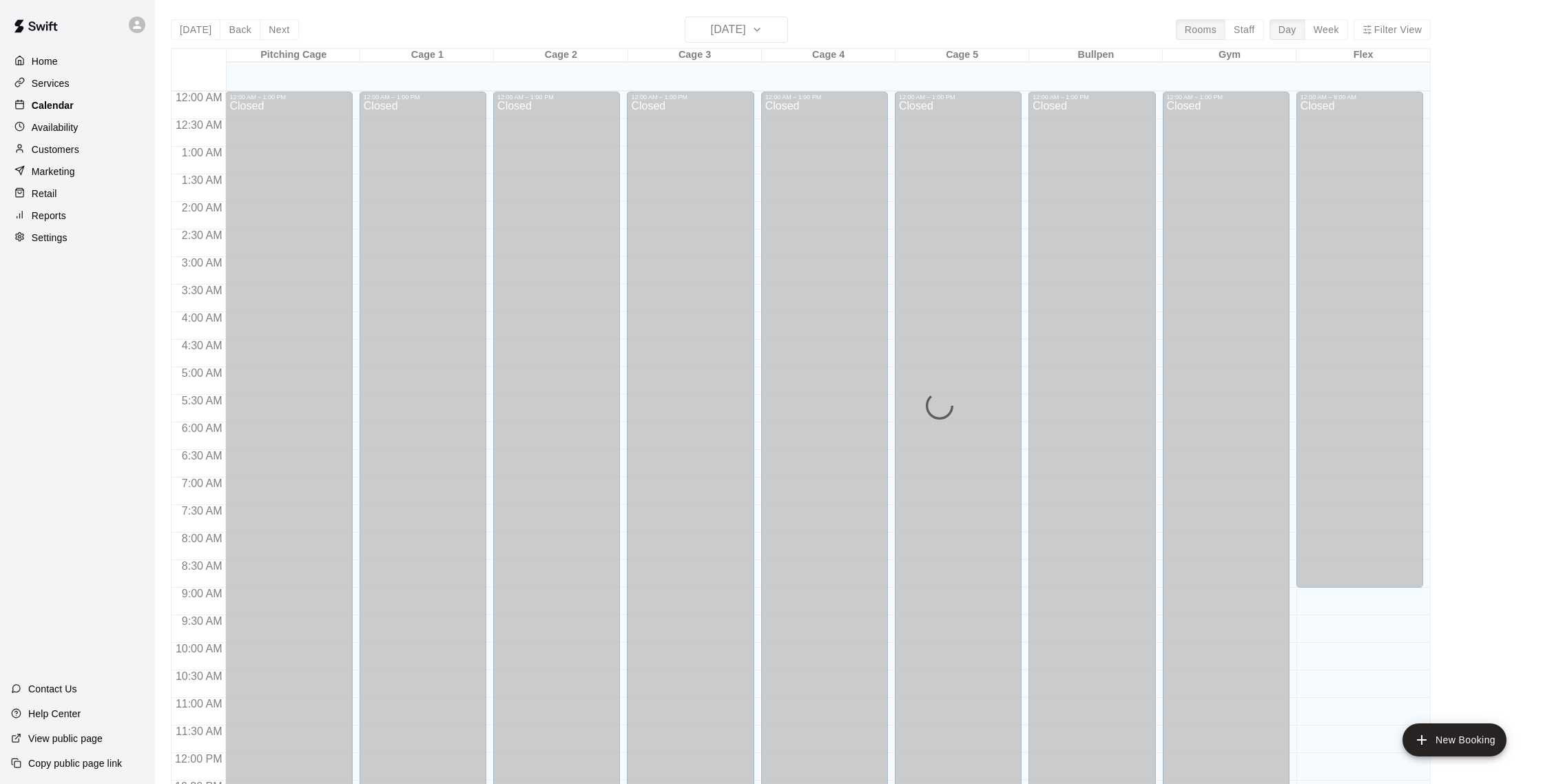
scroll to position [574, 0]
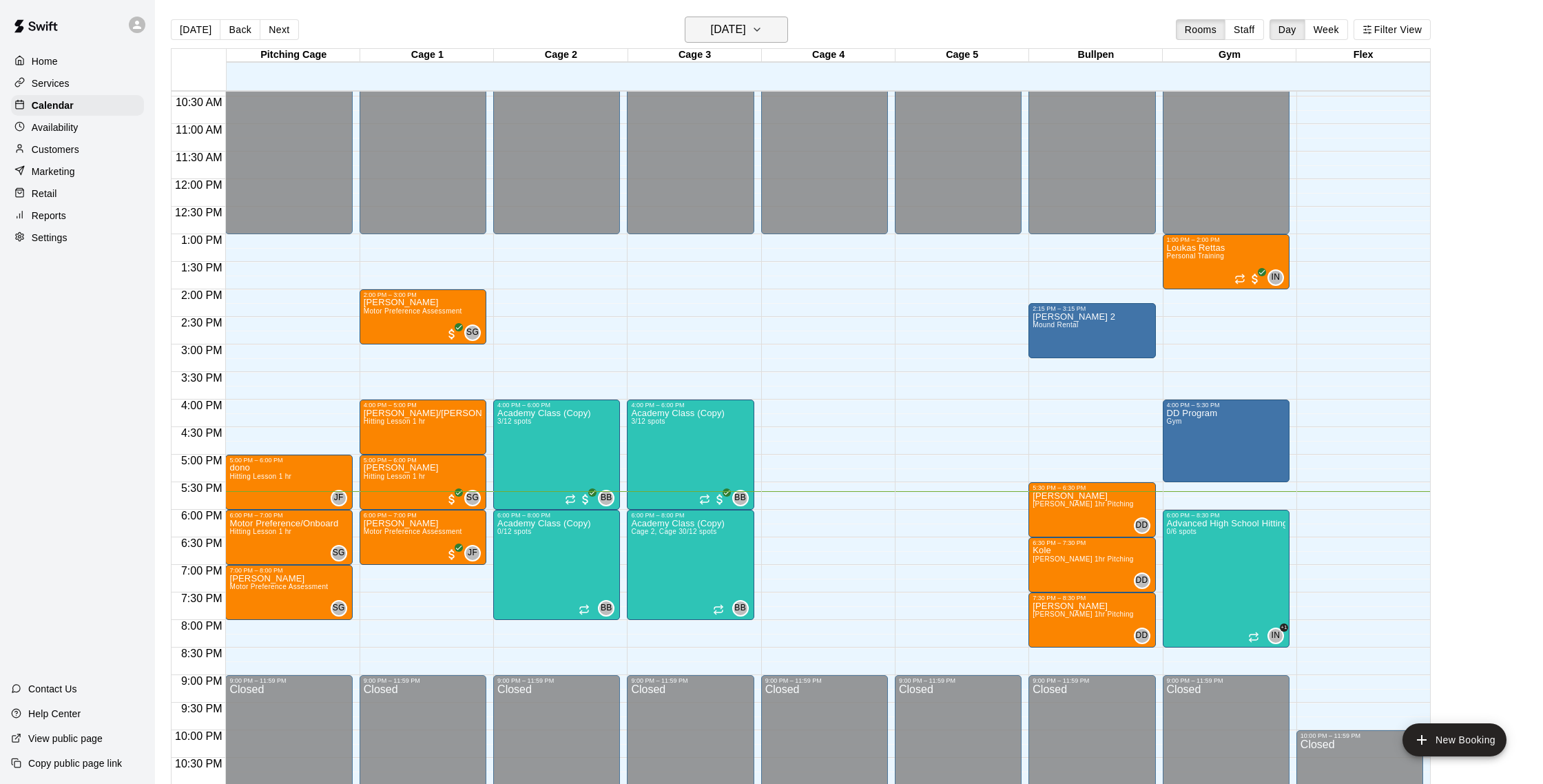
click at [768, 34] on button "[DATE]" at bounding box center [736, 30] width 103 height 26
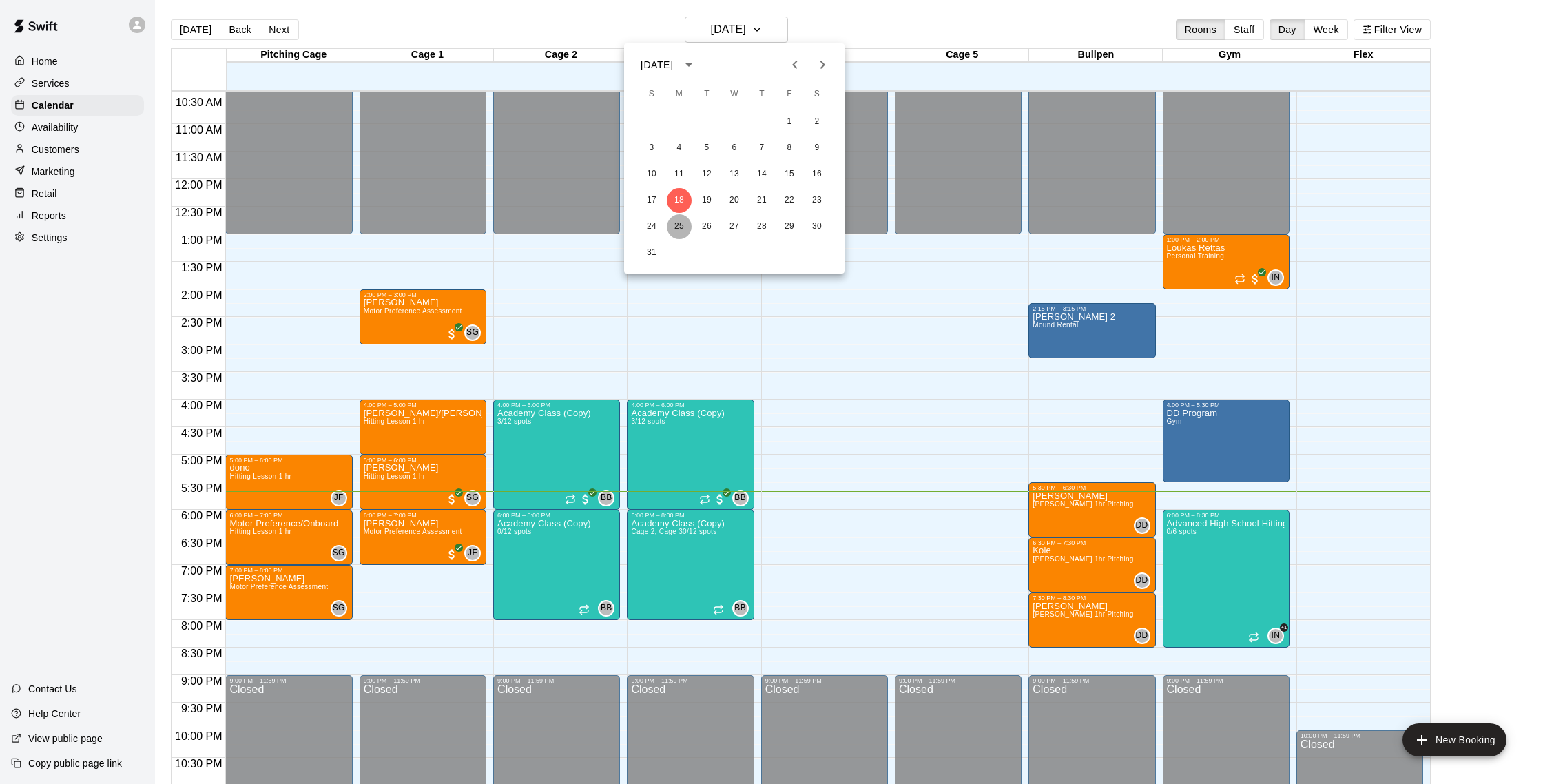
click at [680, 215] on button "25" at bounding box center [679, 226] width 25 height 25
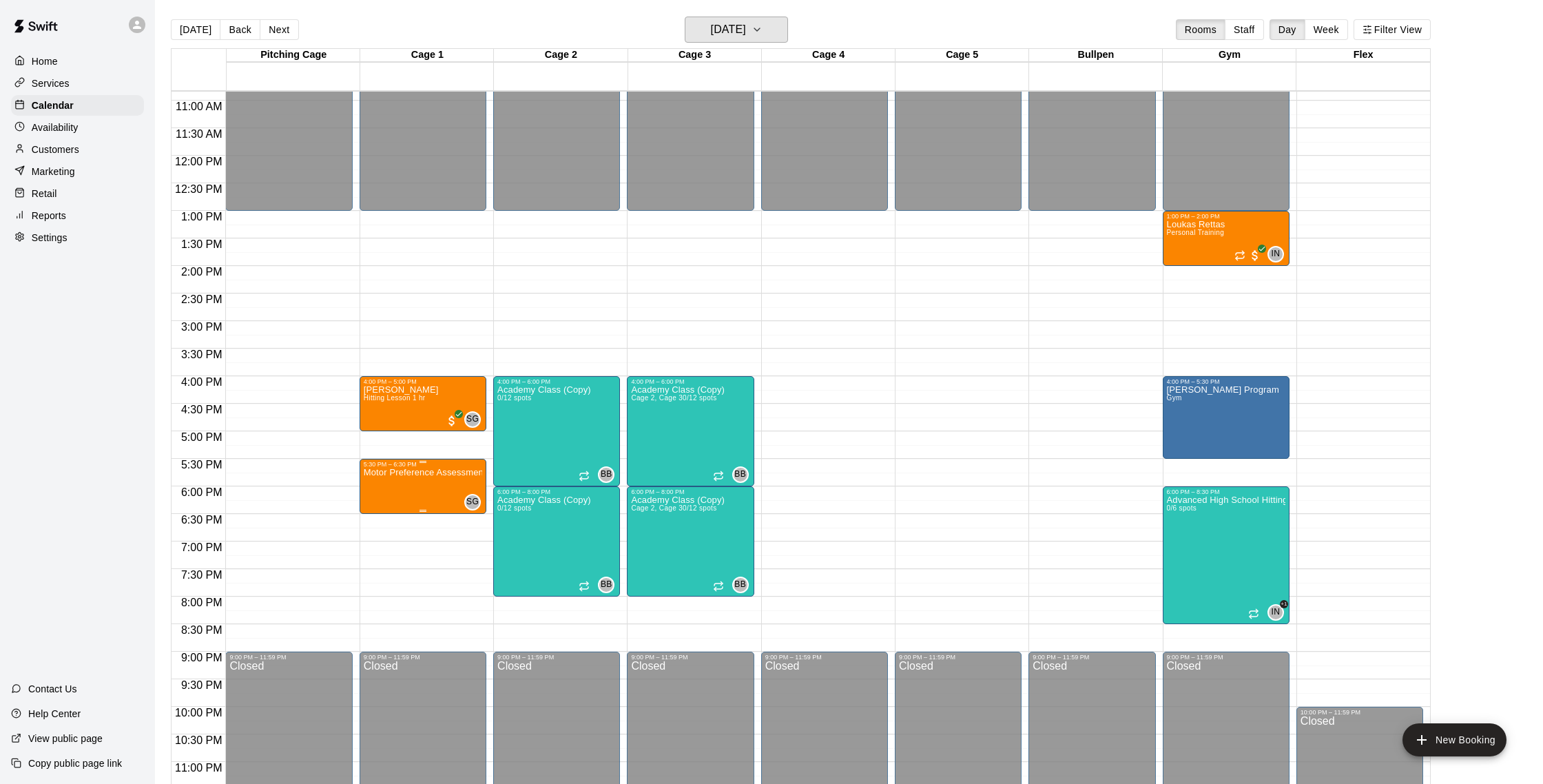
scroll to position [596, 0]
click at [268, 36] on button "Next" at bounding box center [278, 29] width 39 height 21
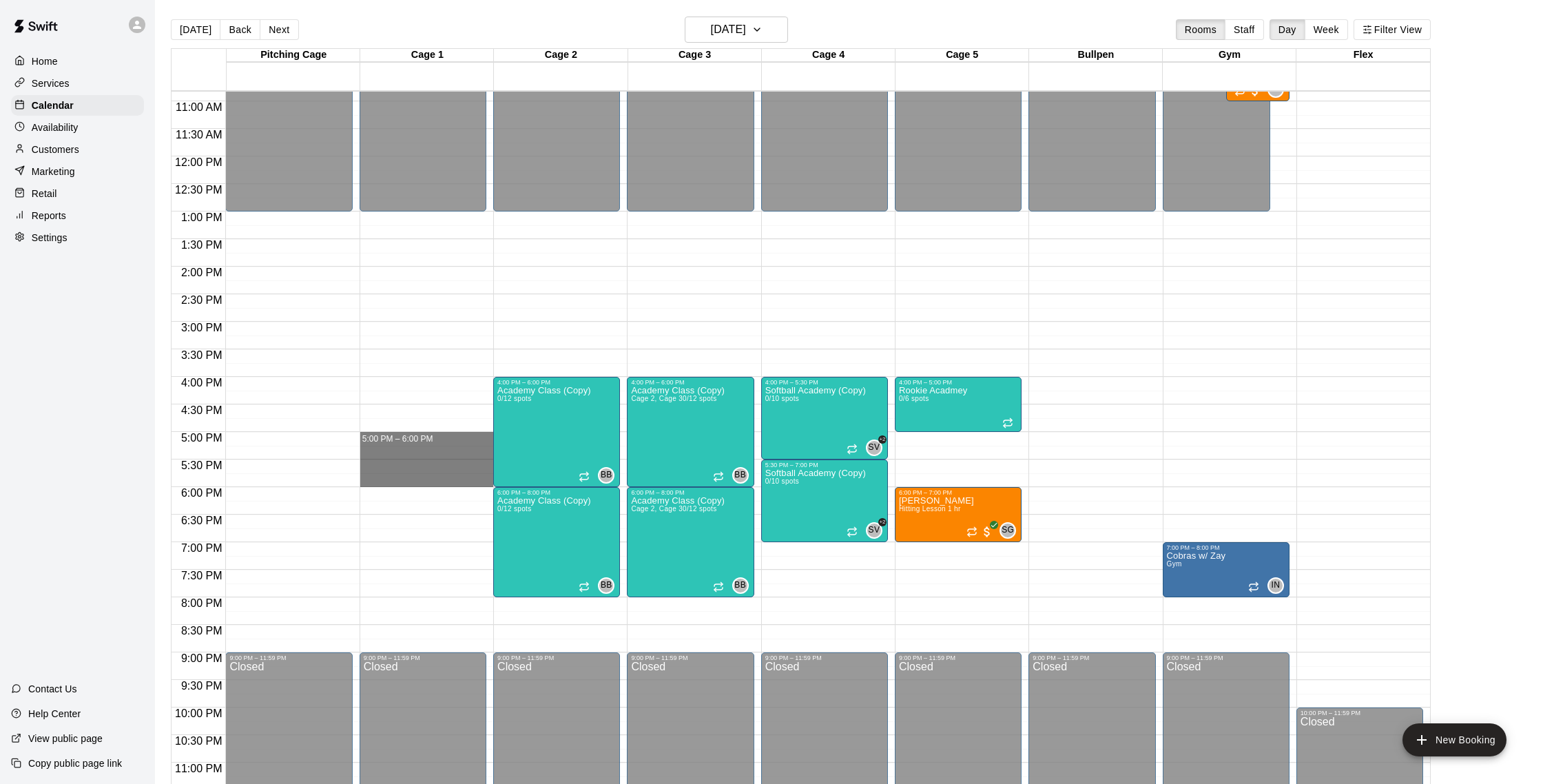
drag, startPoint x: 398, startPoint y: 439, endPoint x: 399, endPoint y: 483, distance: 44.0
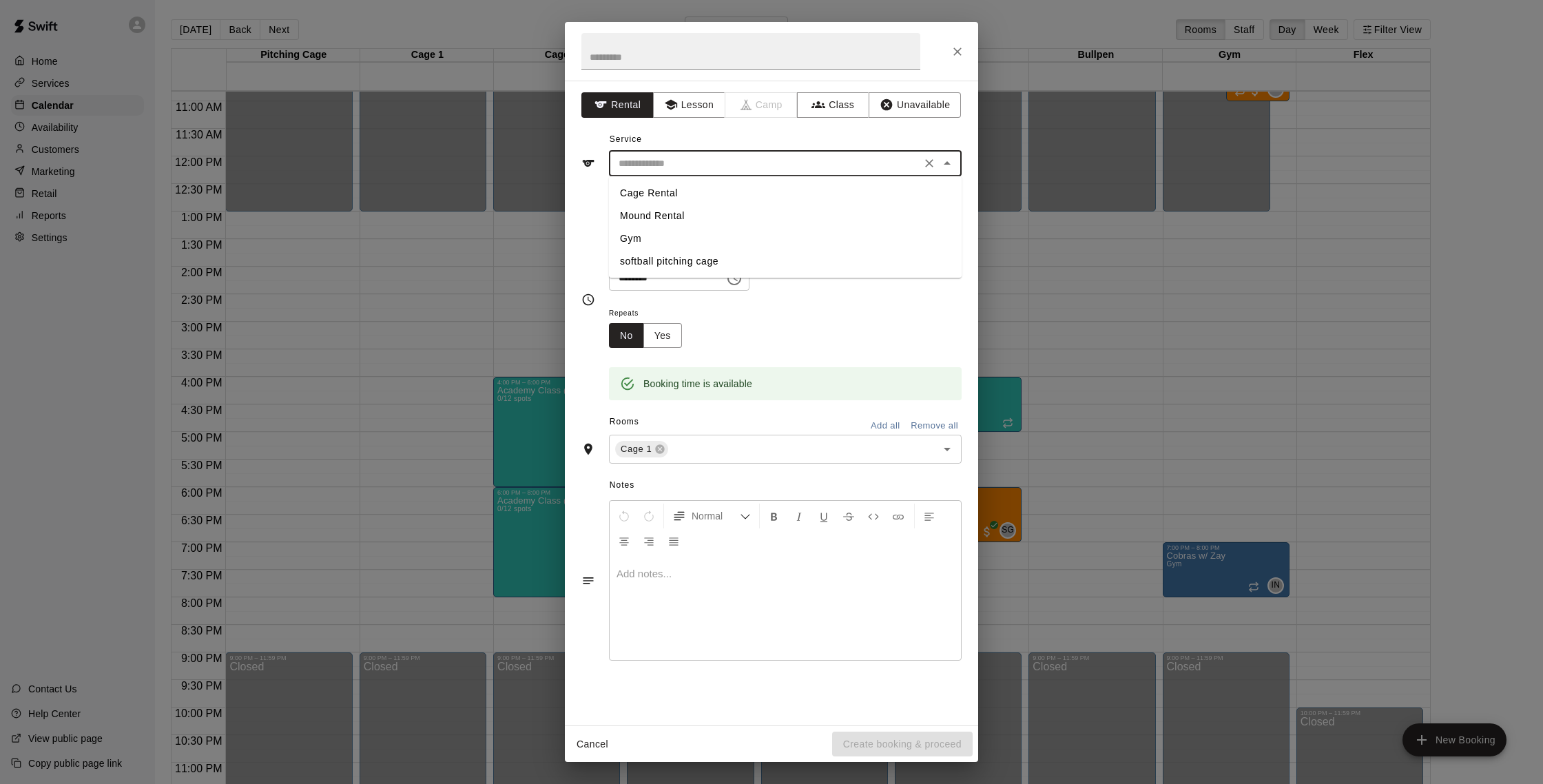
click at [688, 166] on input "text" at bounding box center [764, 163] width 304 height 17
click at [704, 119] on div "**********" at bounding box center [772, 403] width 414 height 645
click at [704, 111] on button "Lesson" at bounding box center [690, 105] width 72 height 26
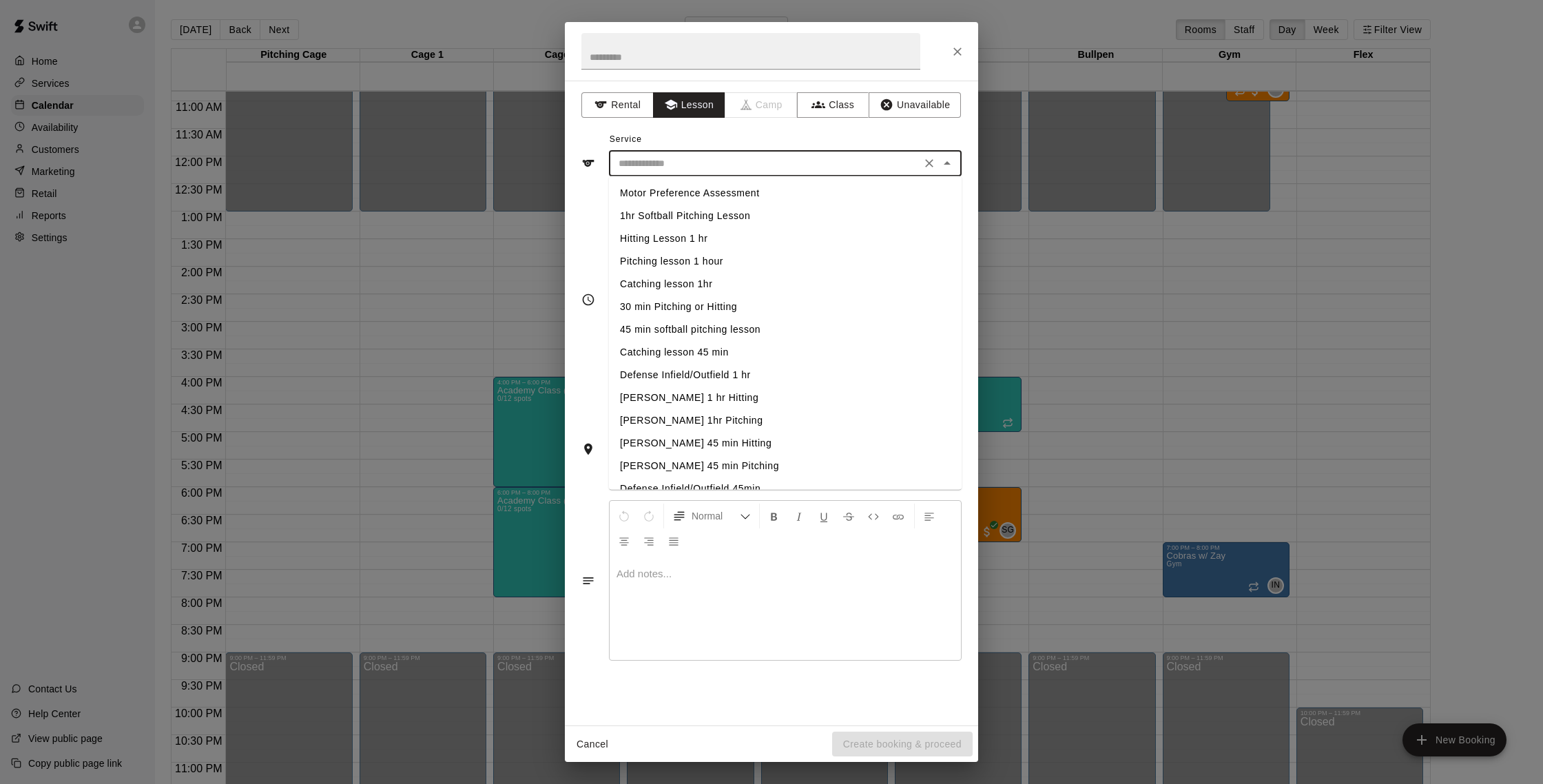
click at [717, 168] on input "text" at bounding box center [764, 163] width 304 height 17
click at [708, 233] on li "Hitting Lesson 1 hr" at bounding box center [785, 239] width 353 height 23
type input "**********"
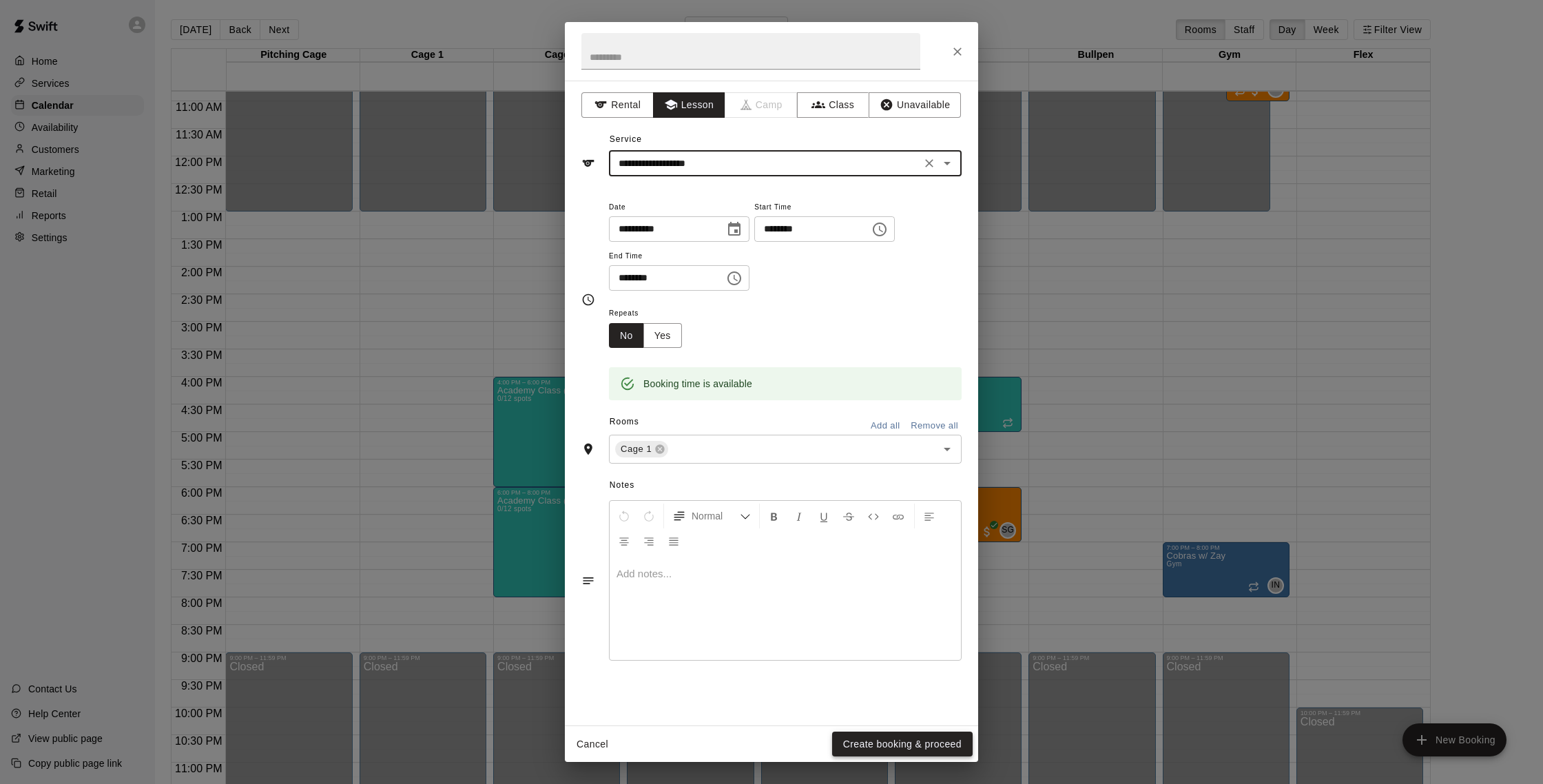
click at [906, 740] on button "Create booking & proceed" at bounding box center [902, 744] width 141 height 26
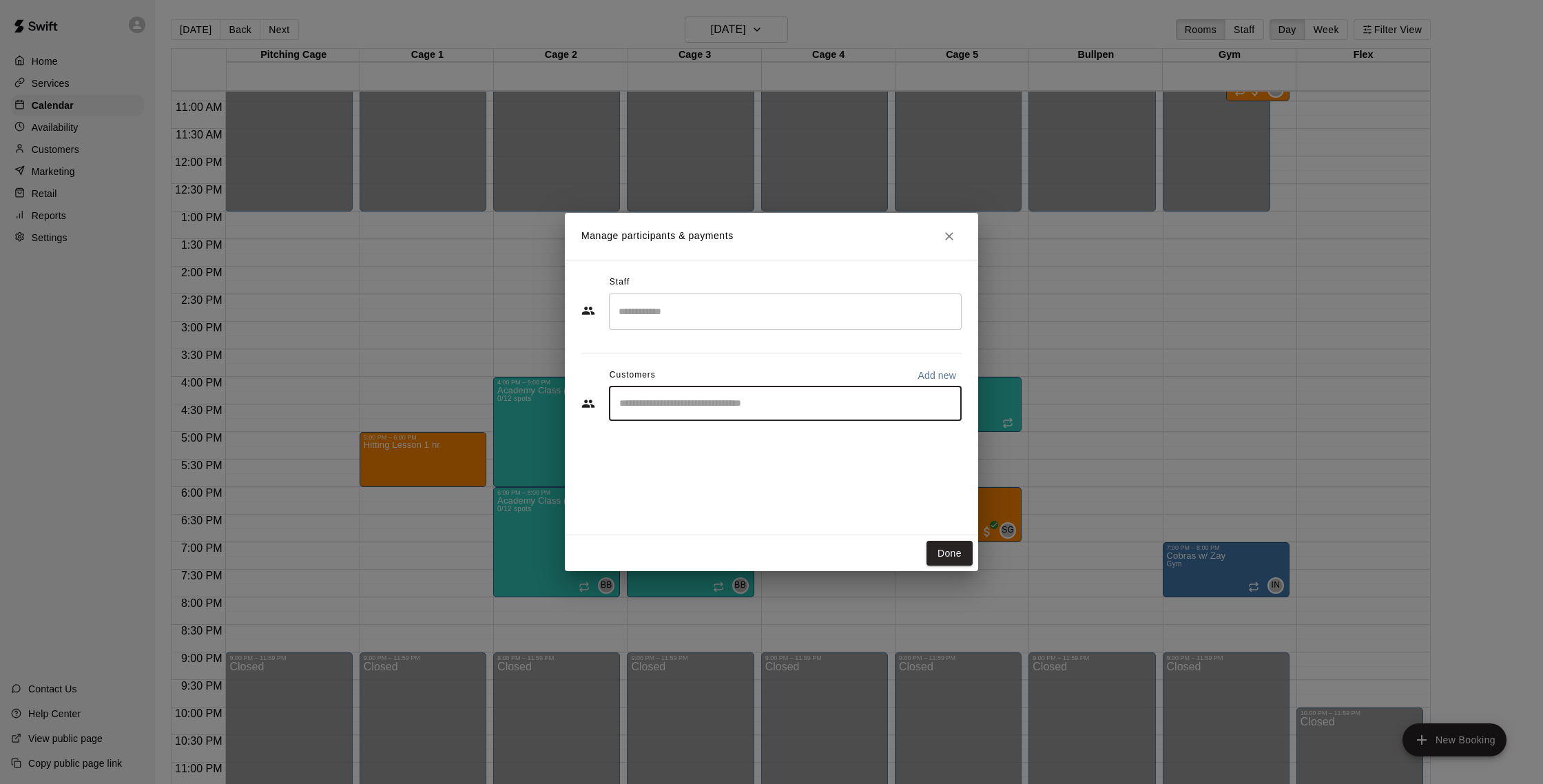
click at [675, 409] on input "Start typing to search customers..." at bounding box center [785, 404] width 340 height 14
type input "*****"
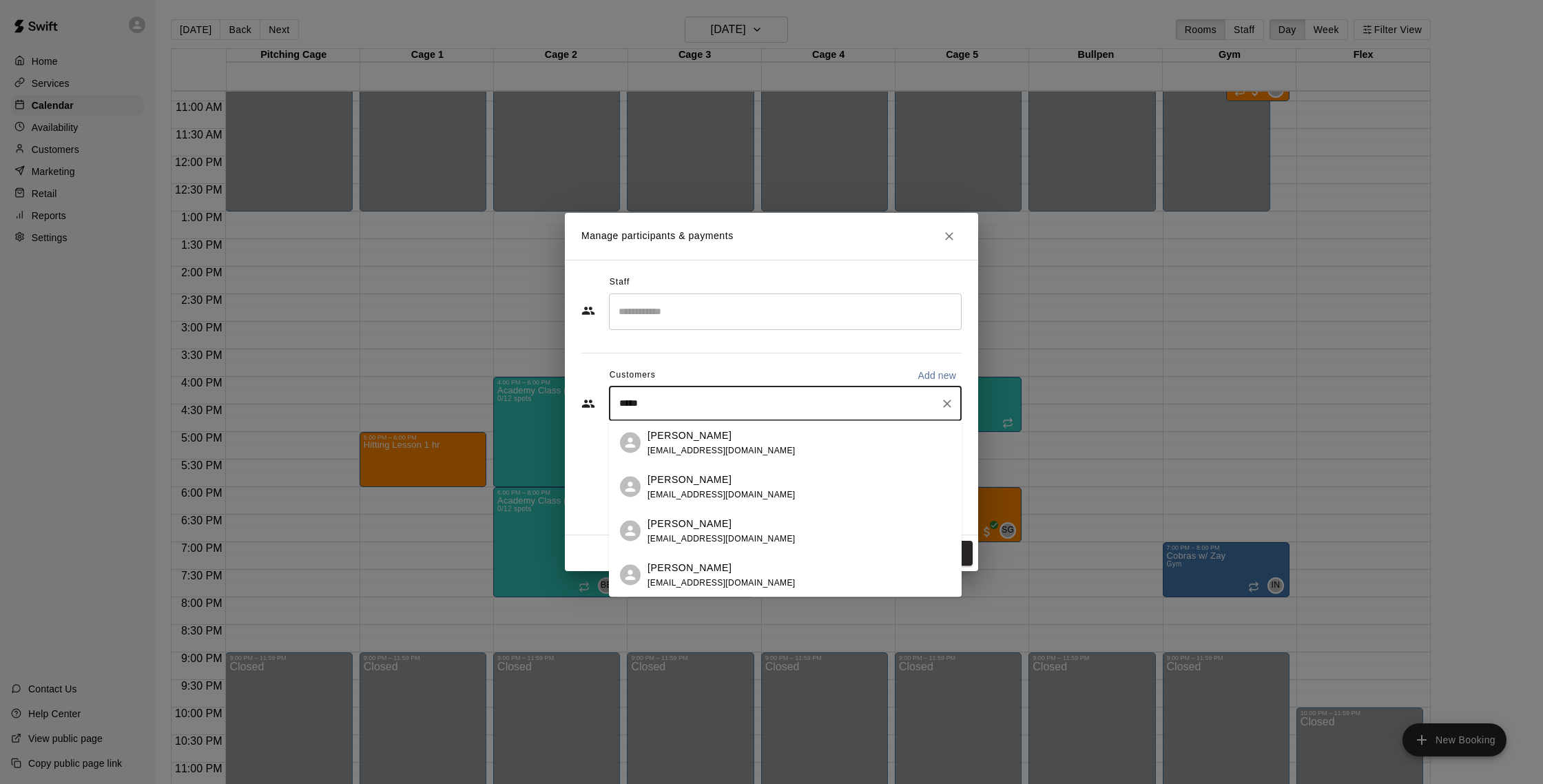
click at [775, 440] on div "[PERSON_NAME] [EMAIL_ADDRESS][DOMAIN_NAME]" at bounding box center [799, 442] width 303 height 30
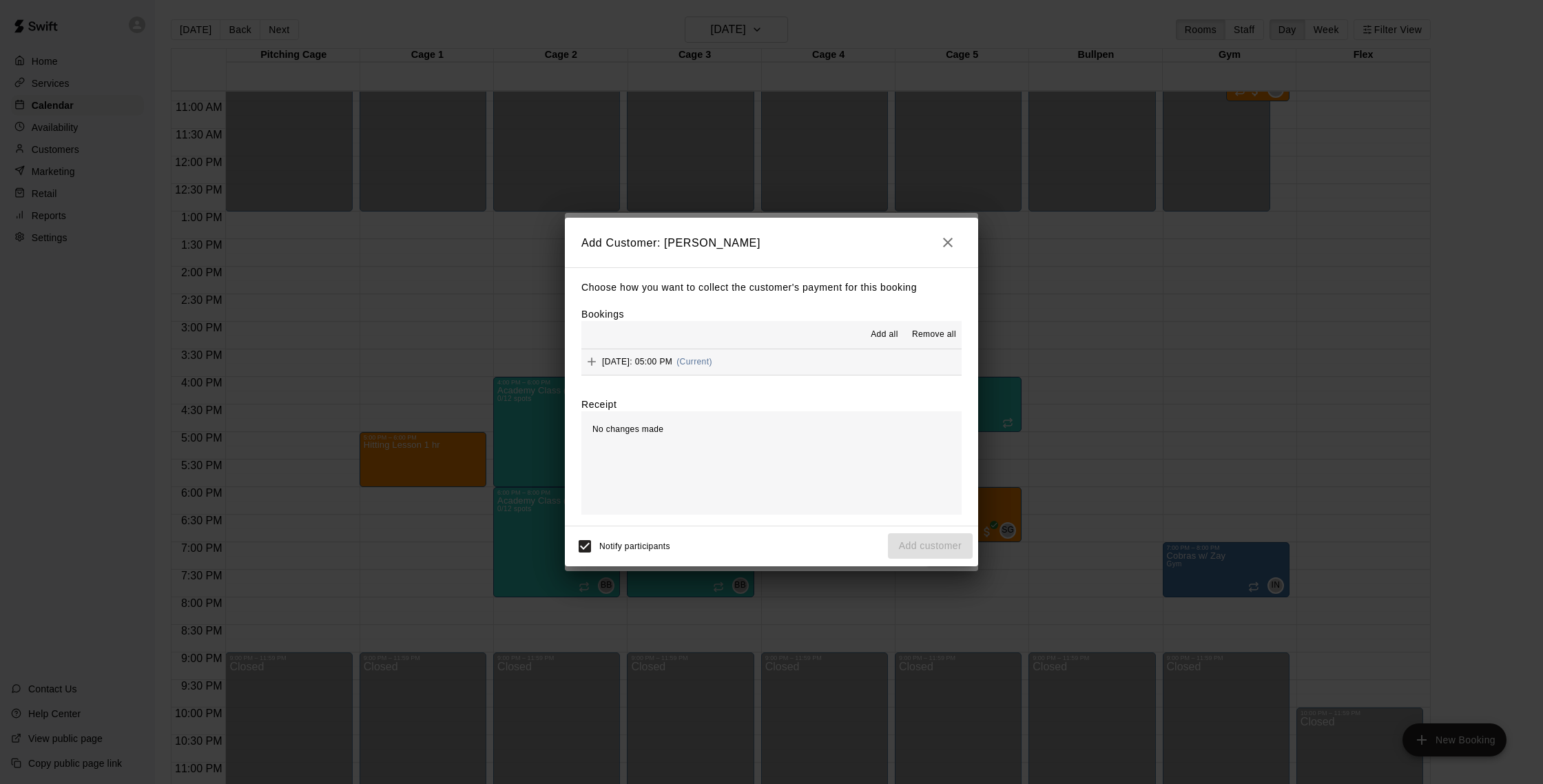
click at [850, 356] on button "[DATE]: 05:00 PM (Current)" at bounding box center [772, 362] width 381 height 26
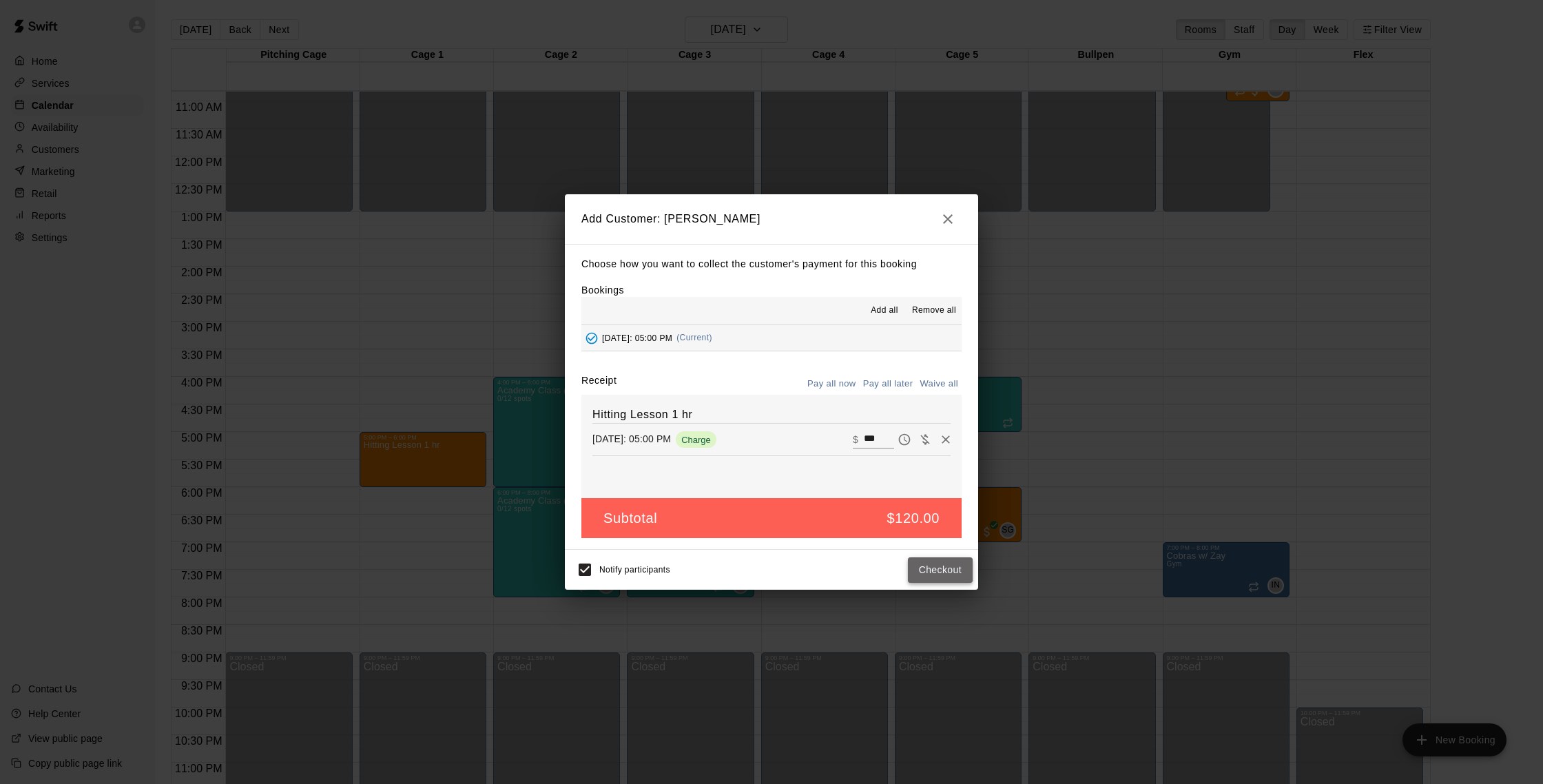
click at [948, 567] on button "Checkout" at bounding box center [940, 569] width 65 height 26
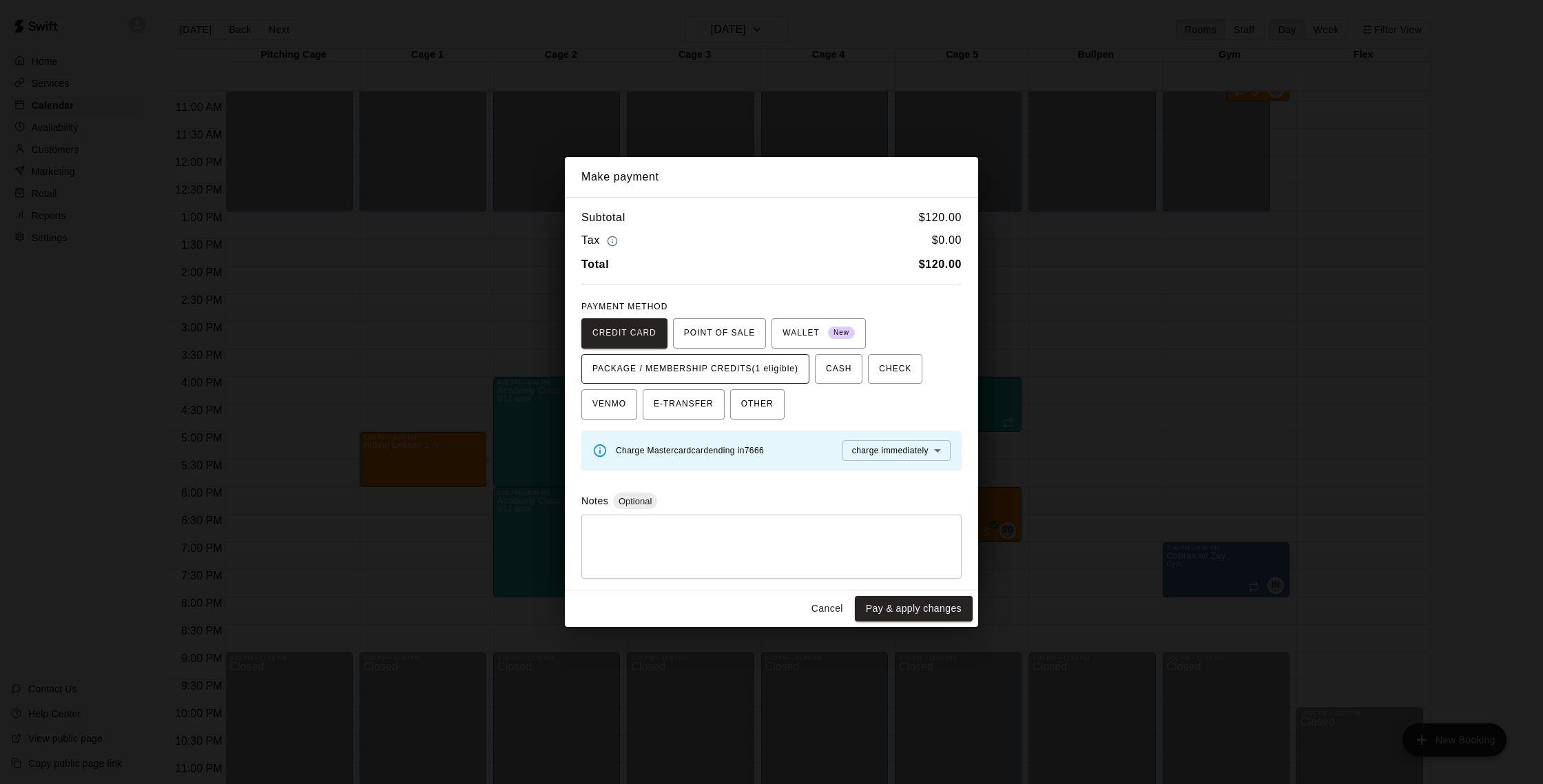
click at [774, 368] on span "PACKAGE / MEMBERSHIP CREDITS (1 eligible)" at bounding box center [695, 369] width 206 height 22
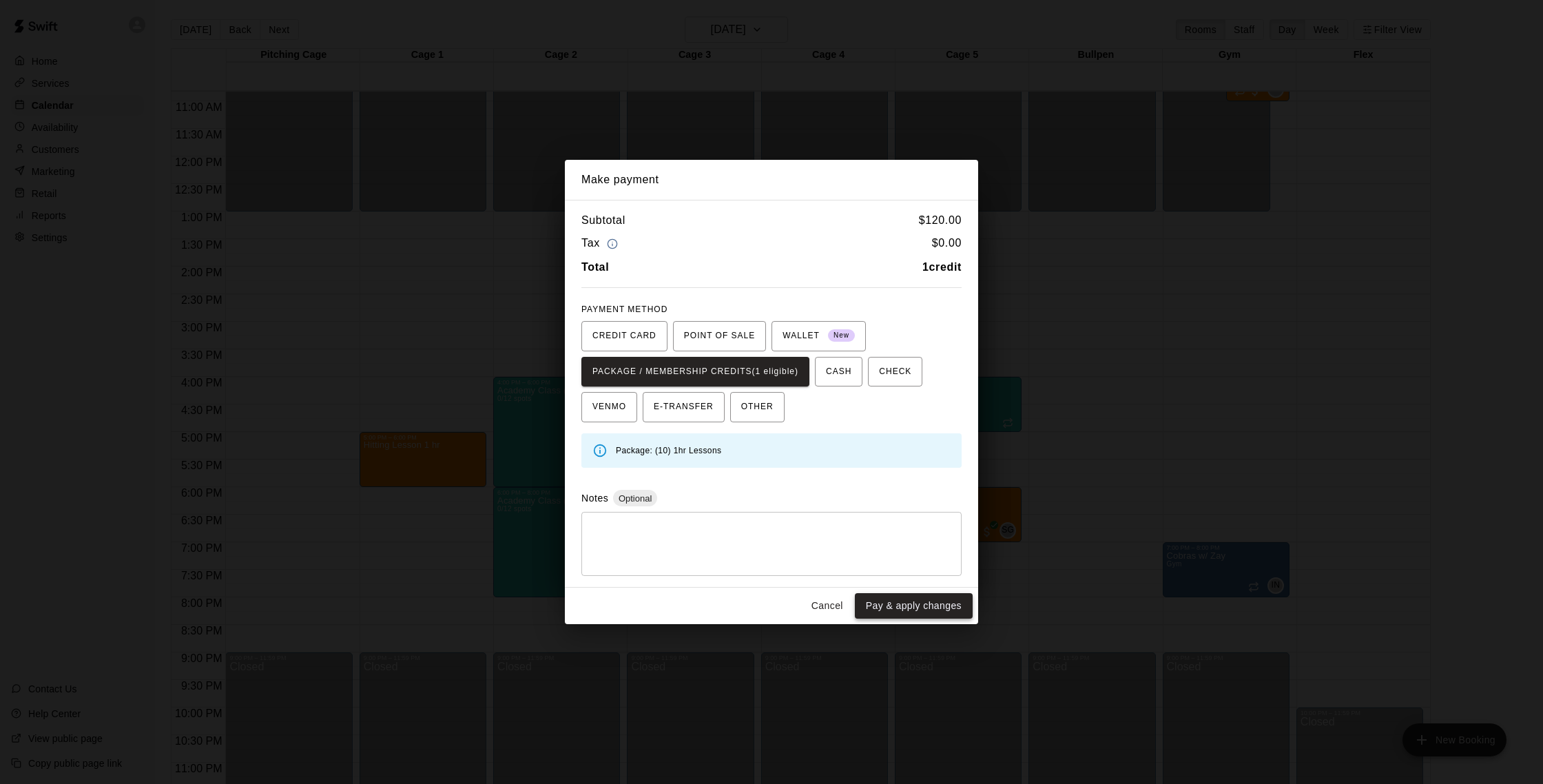
click at [928, 601] on button "Pay & apply changes" at bounding box center [914, 605] width 118 height 26
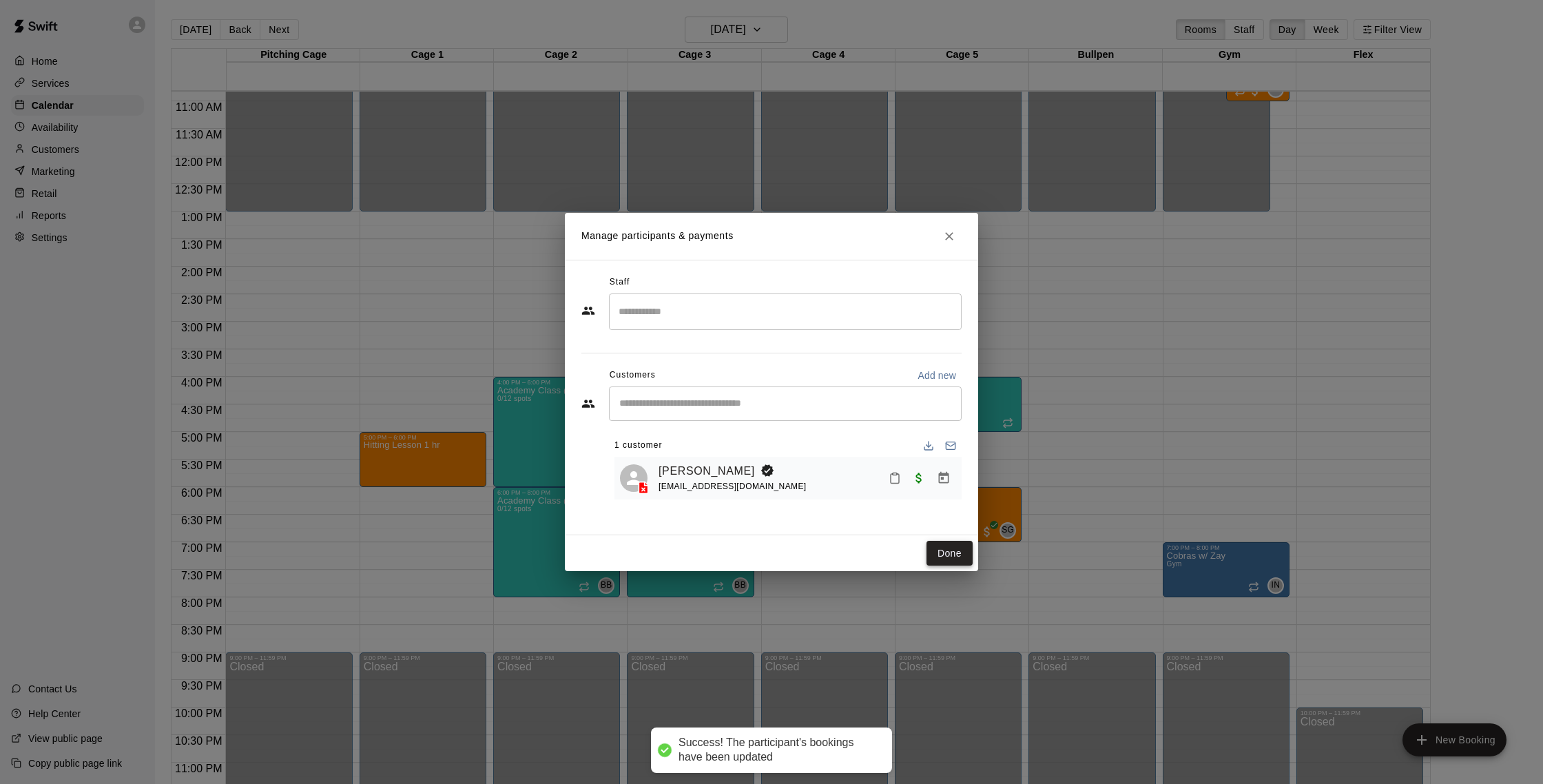
click at [937, 546] on button "Done" at bounding box center [950, 553] width 46 height 26
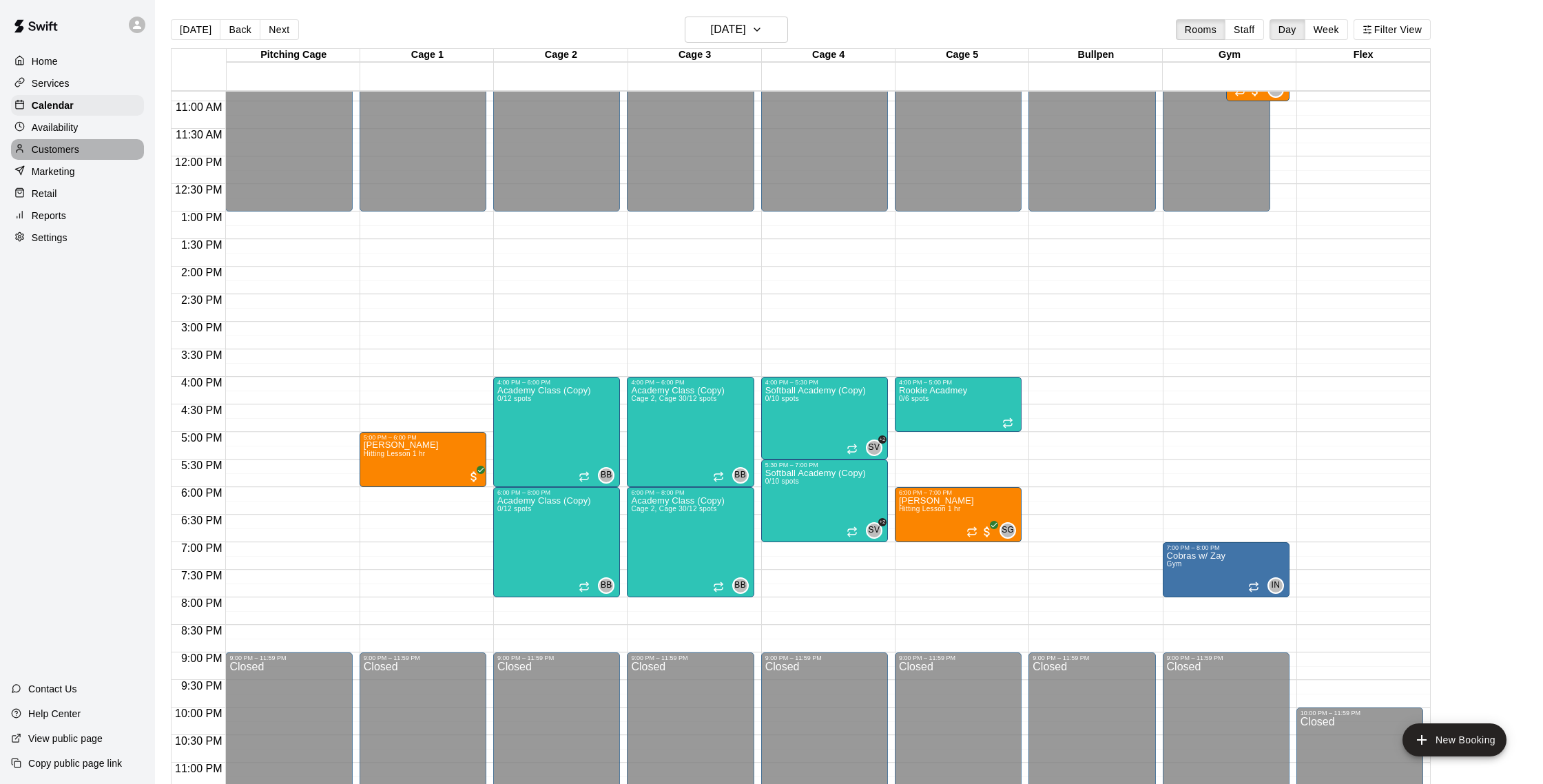
click at [82, 148] on div "Customers" at bounding box center [77, 149] width 133 height 21
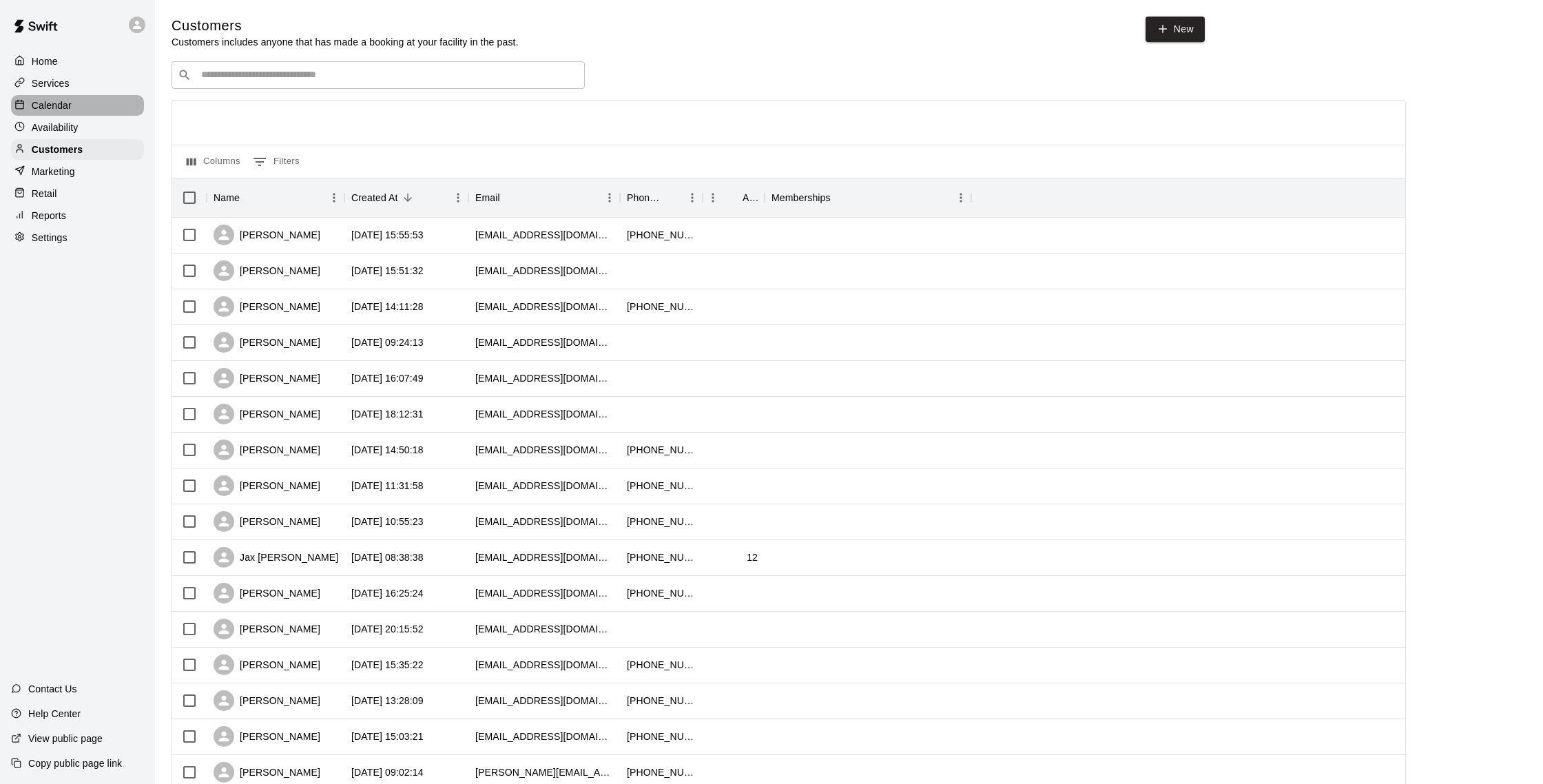
click at [54, 102] on p "Calendar" at bounding box center [51, 105] width 40 height 14
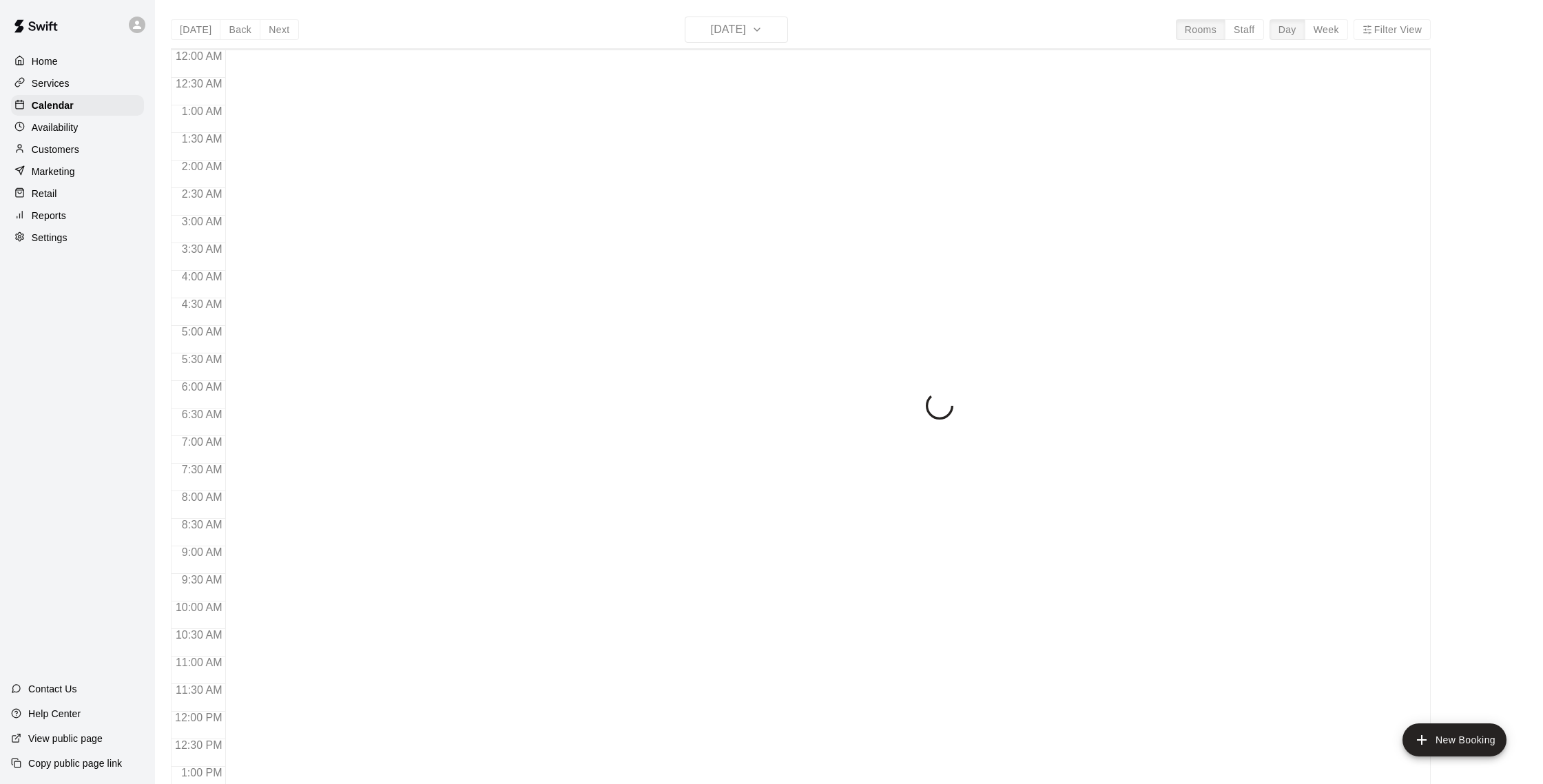
scroll to position [574, 0]
click at [44, 162] on div "Marketing" at bounding box center [77, 171] width 133 height 21
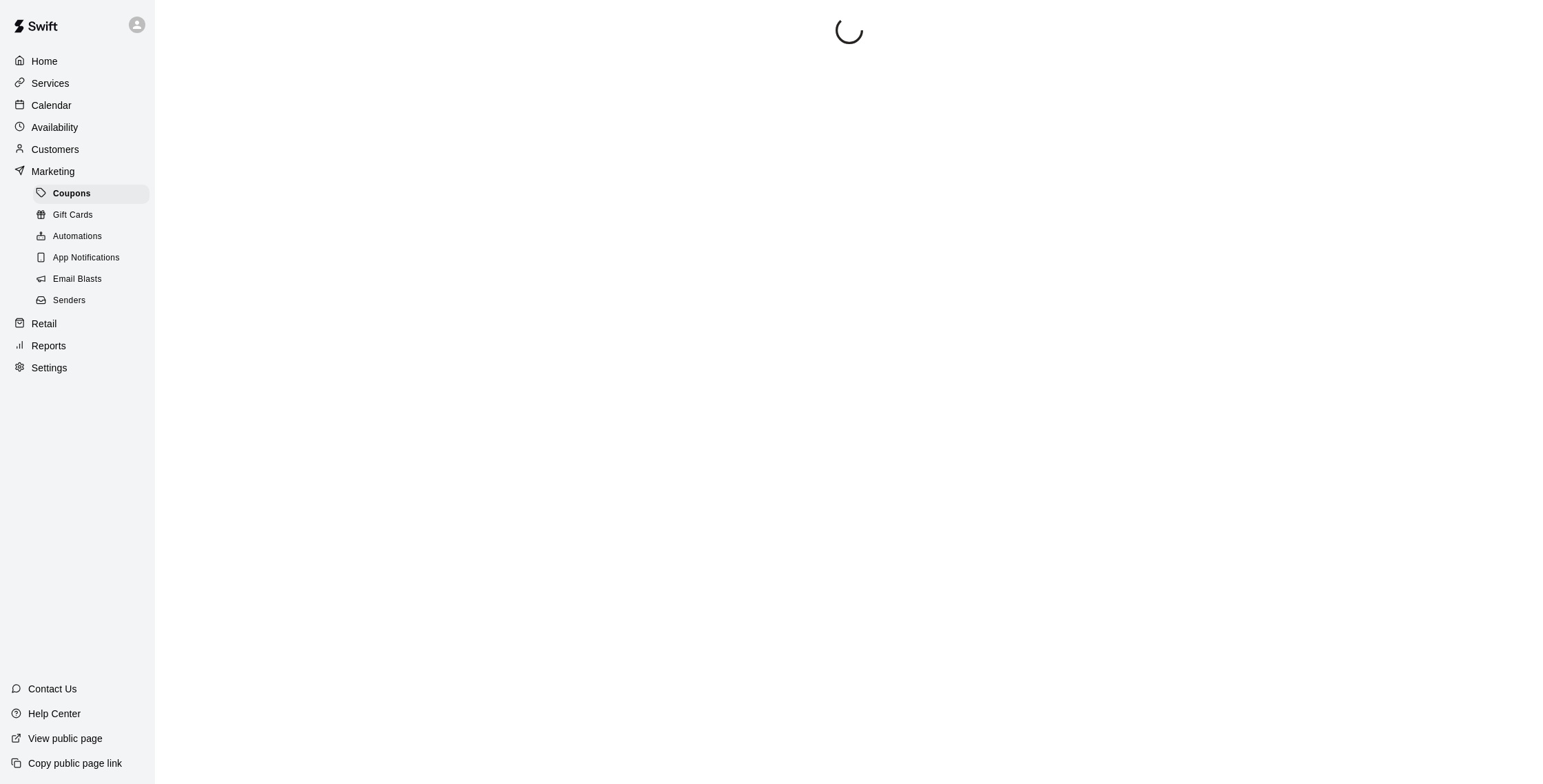
click at [45, 150] on p "Customers" at bounding box center [55, 149] width 48 height 14
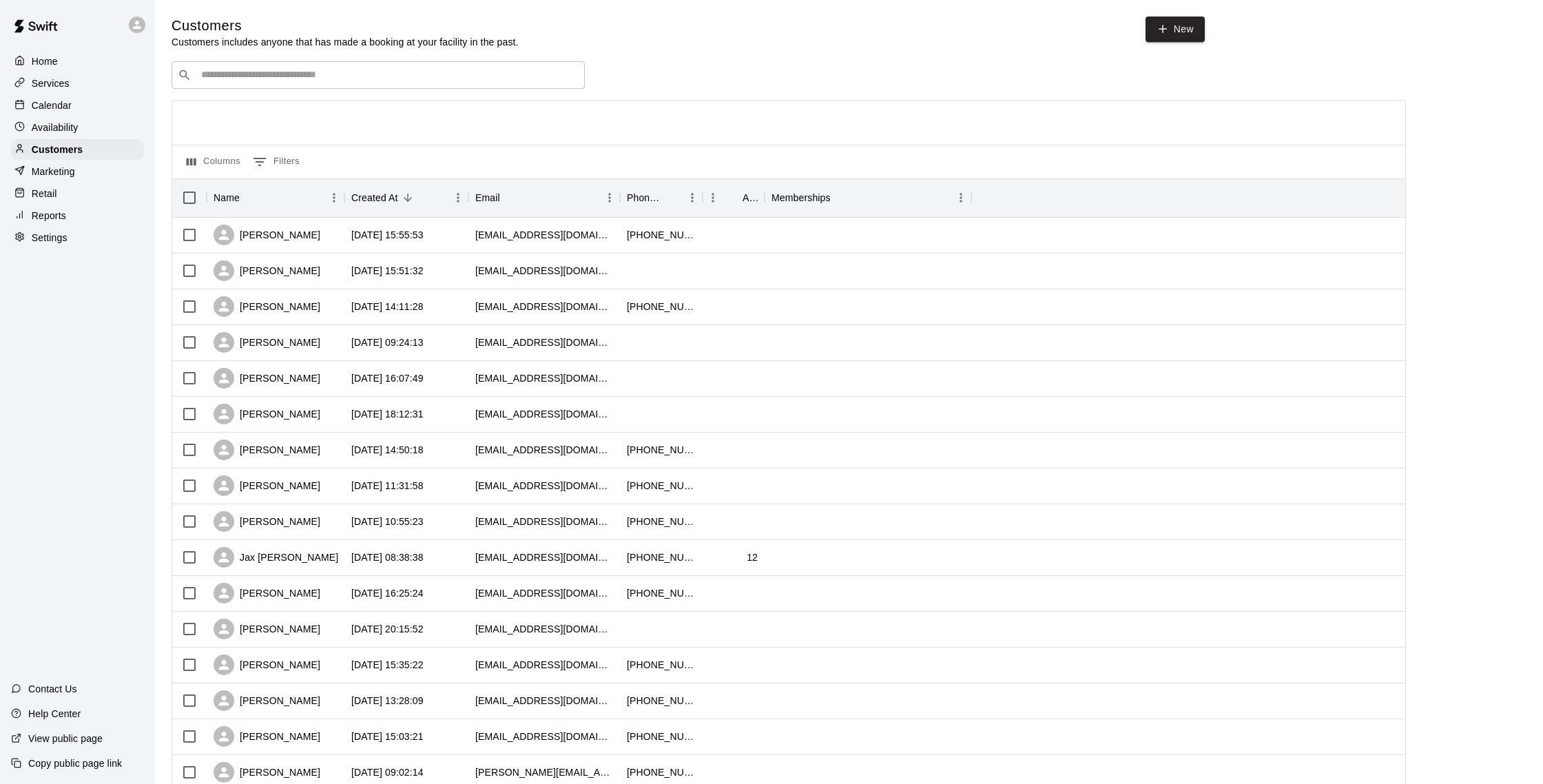
click at [269, 68] on div "​ ​" at bounding box center [378, 74] width 414 height 27
type input "******"
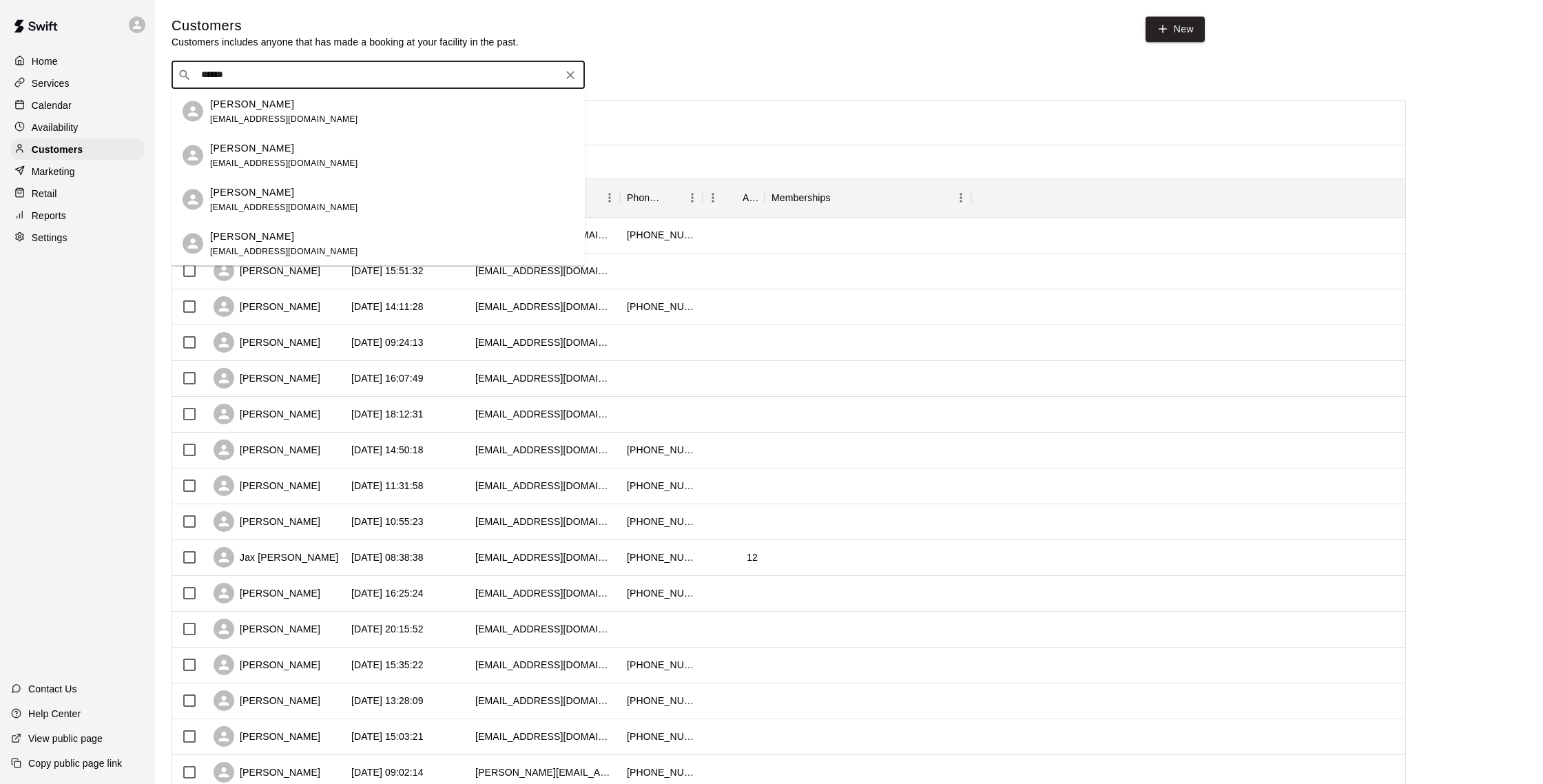
click at [273, 100] on p "[PERSON_NAME]" at bounding box center [252, 104] width 84 height 15
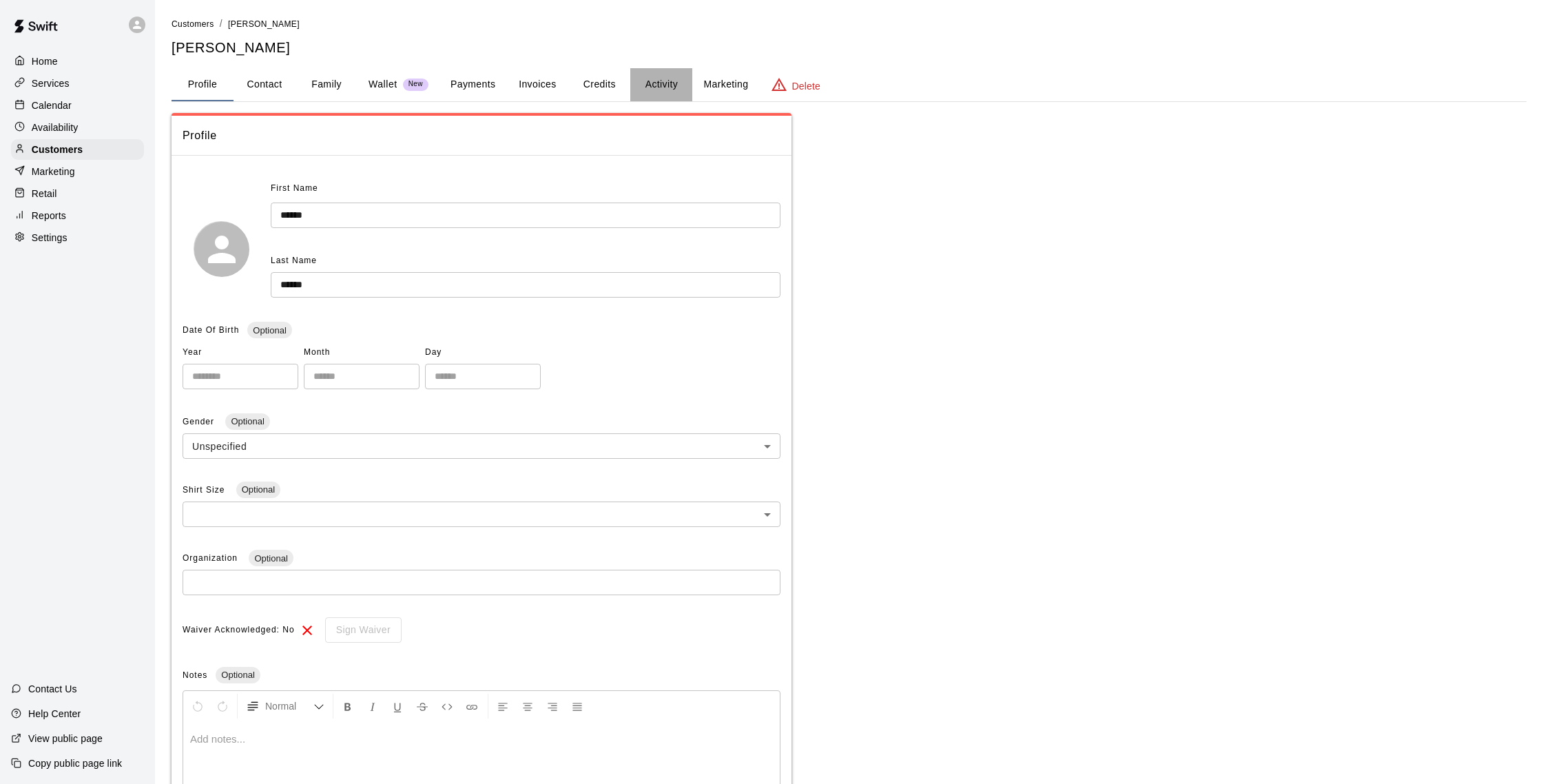
click at [645, 91] on button "Activity" at bounding box center [661, 85] width 62 height 33
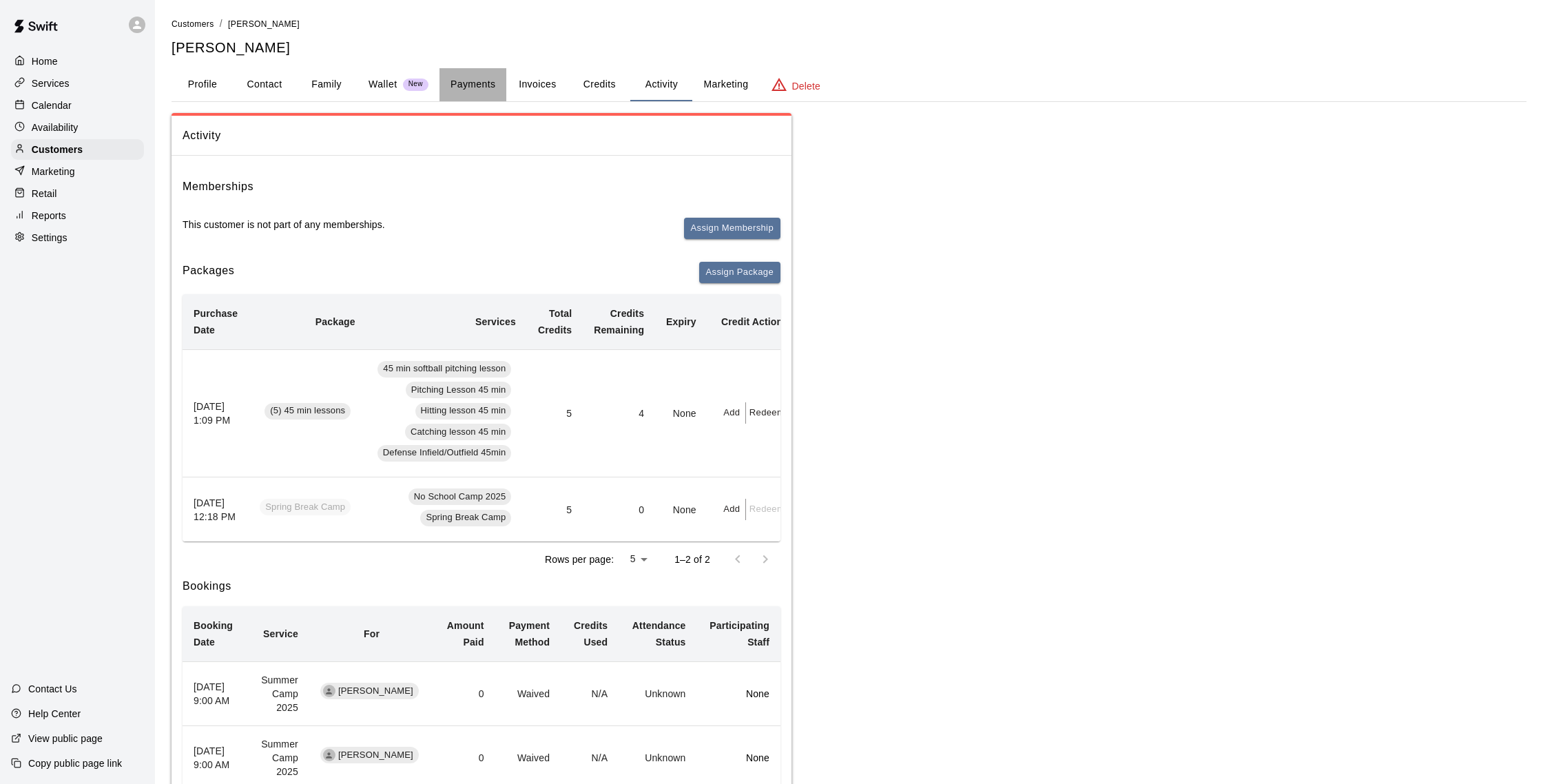
click at [477, 74] on button "Payments" at bounding box center [472, 85] width 67 height 33
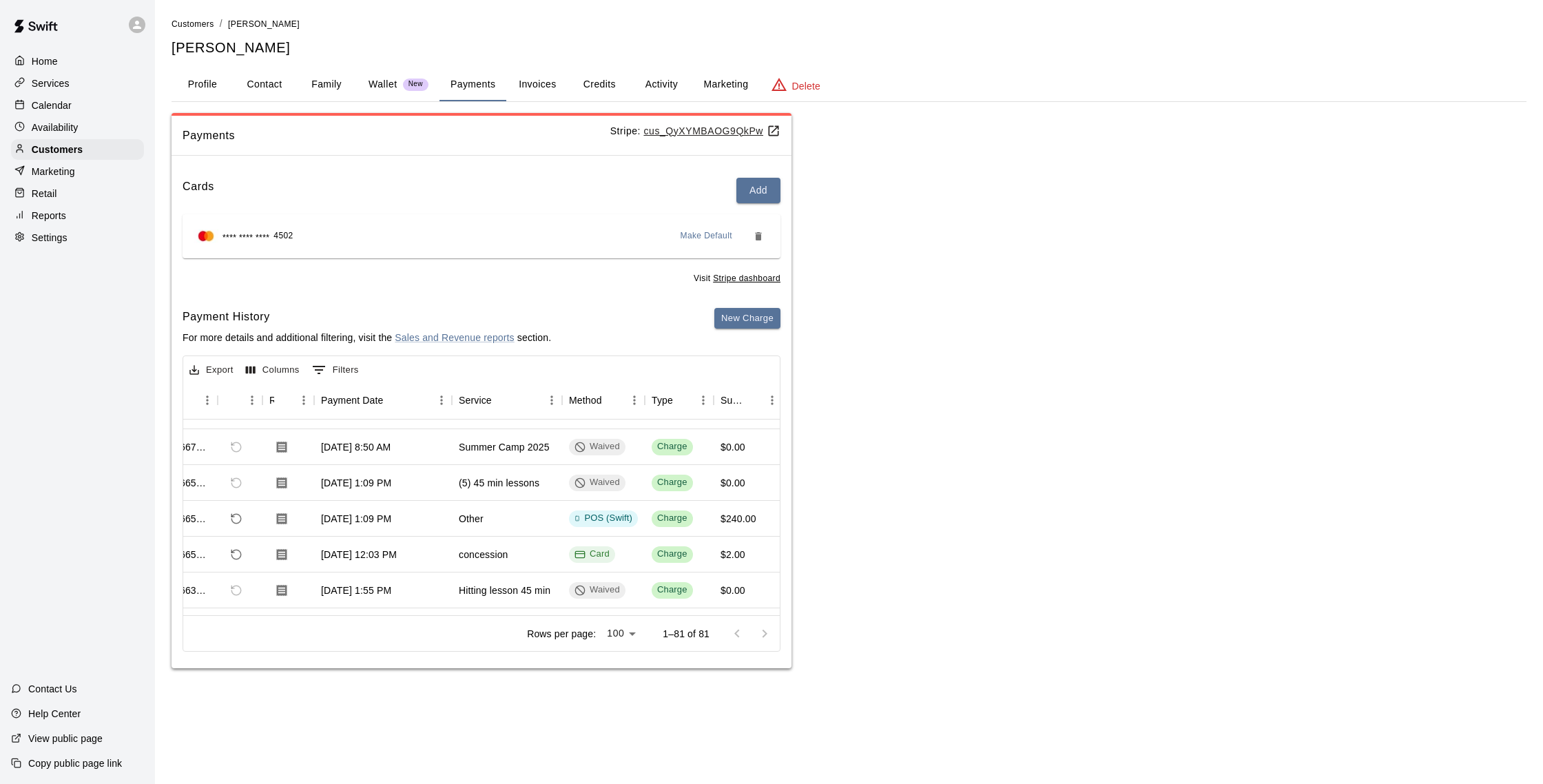
scroll to position [1280, 44]
click at [54, 112] on div "Calendar" at bounding box center [77, 105] width 133 height 21
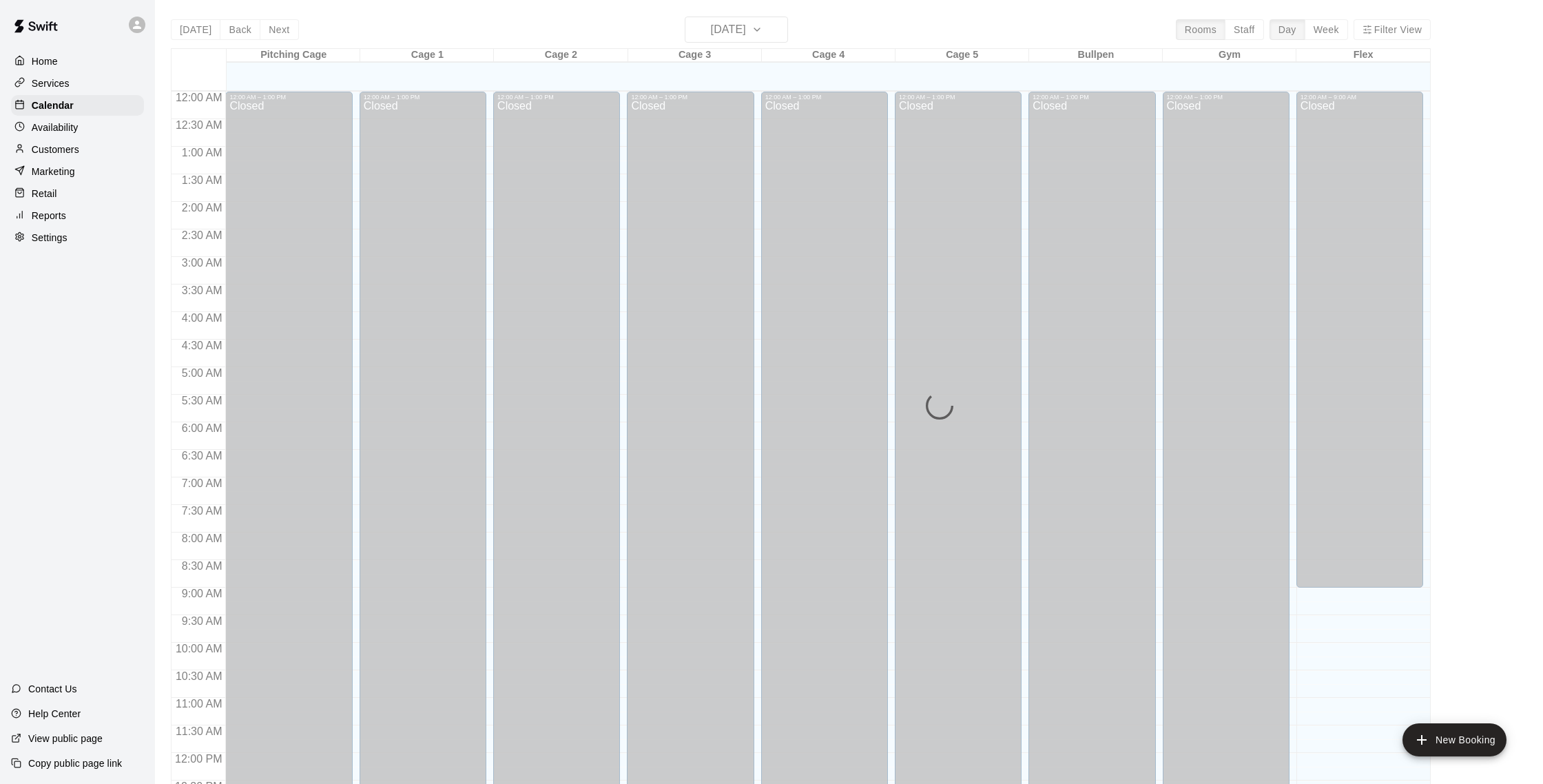
scroll to position [574, 0]
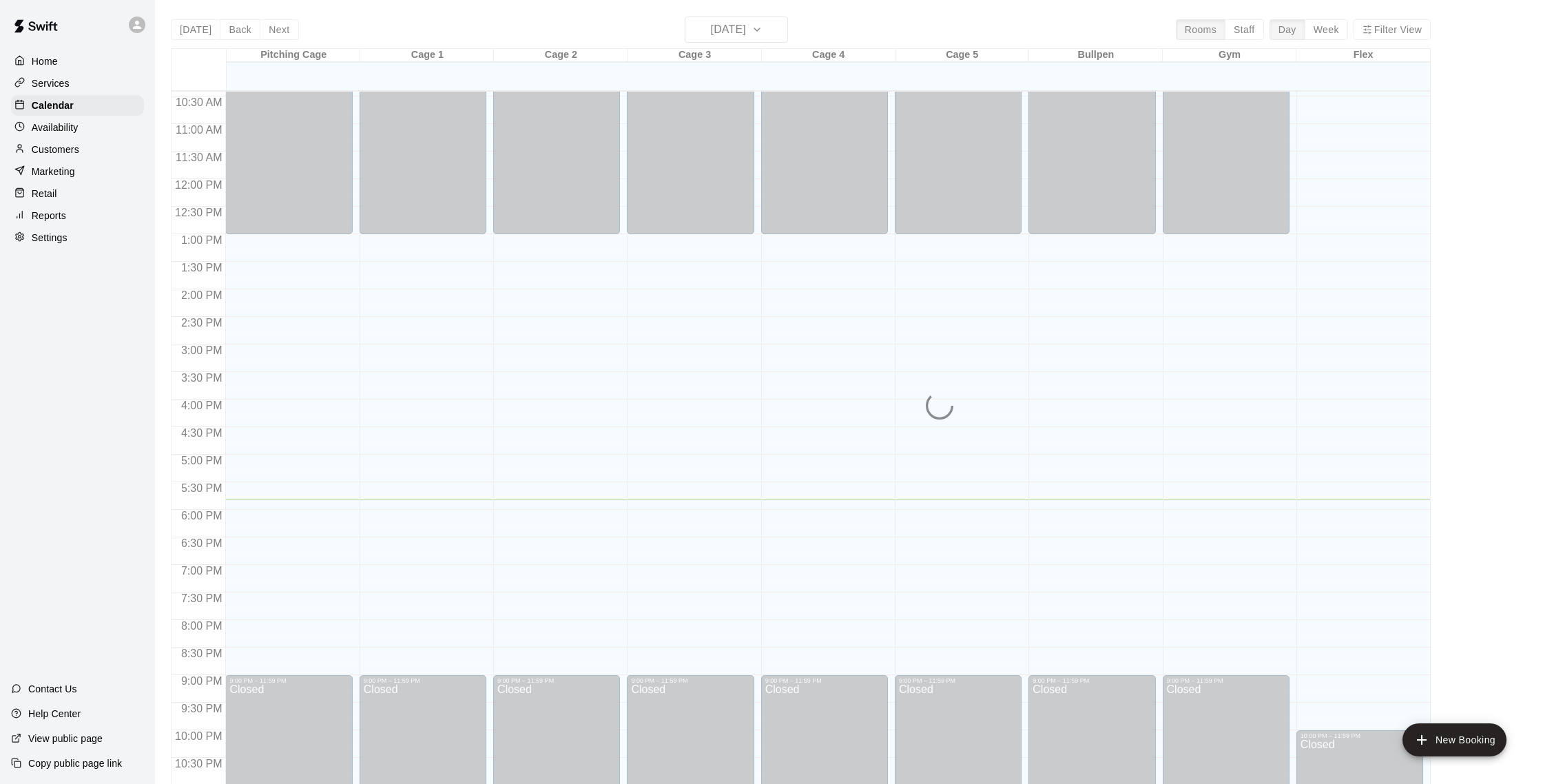
click at [750, 26] on div "[DATE] Back [DATE][DATE] Rooms Staff Day Week Filter View Pitching Cage 18 Mon …" at bounding box center [800, 408] width 1260 height 784
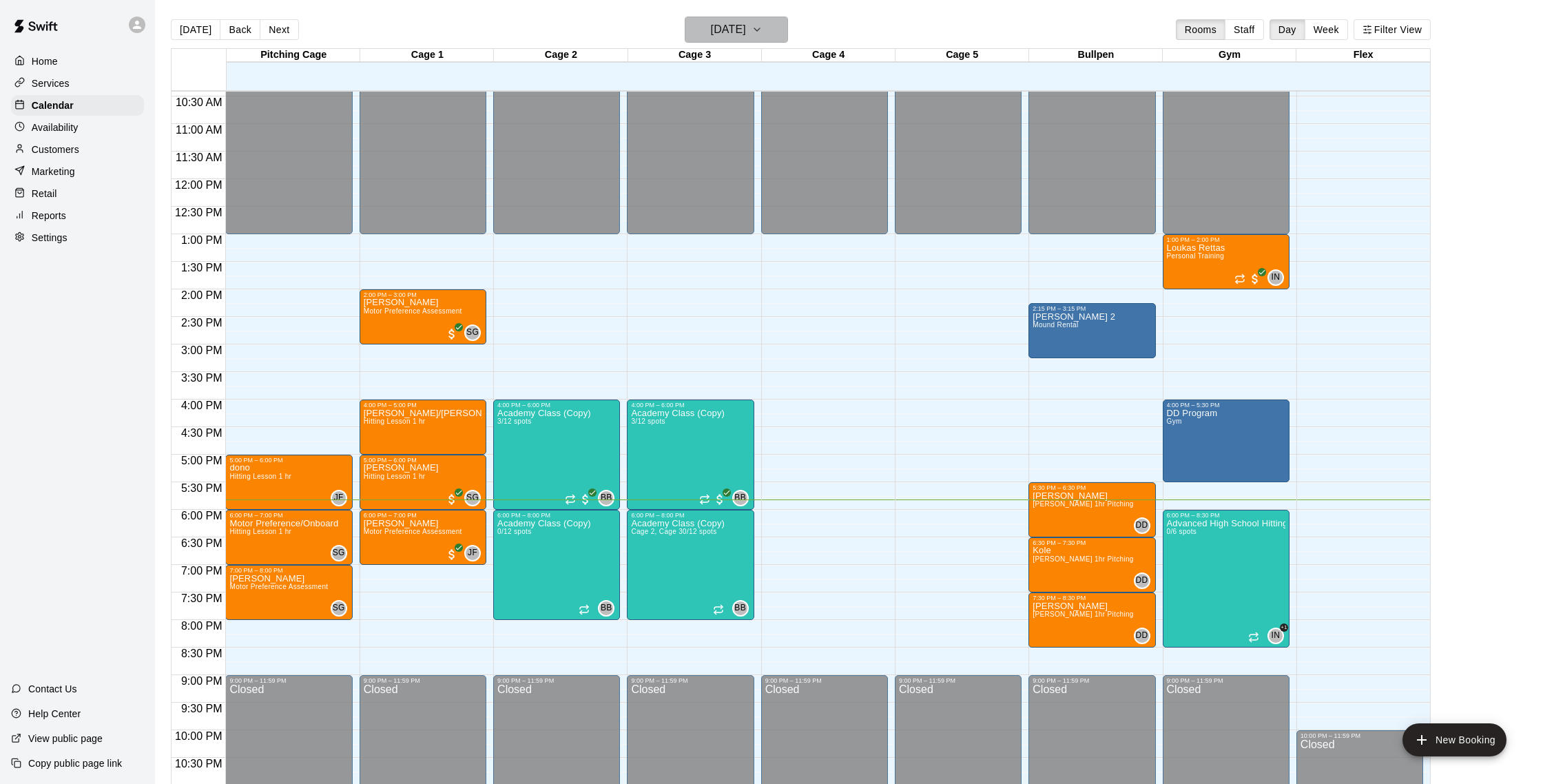
click at [746, 26] on h6 "[DATE]" at bounding box center [728, 29] width 35 height 19
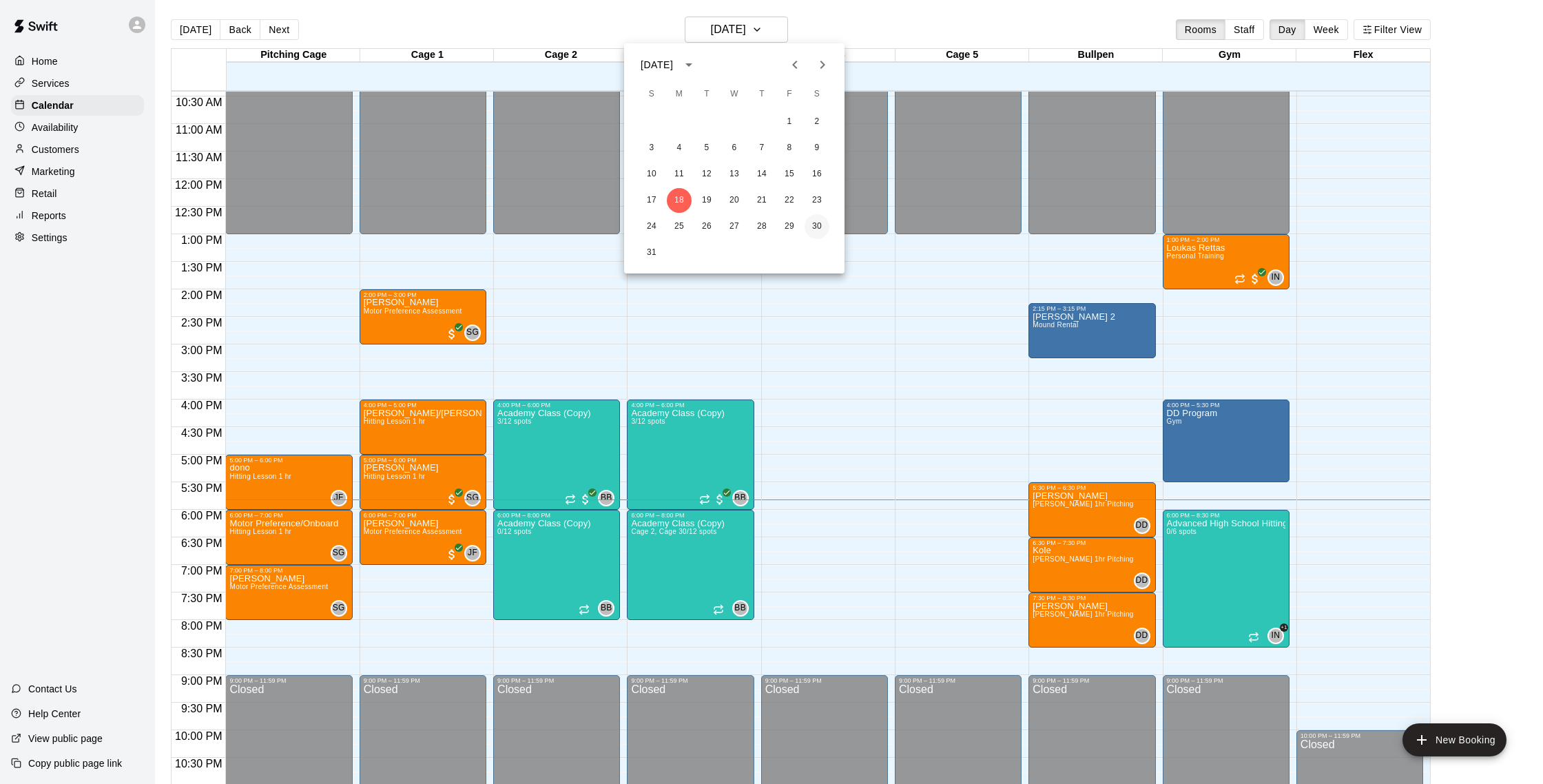
click at [816, 223] on button "30" at bounding box center [817, 226] width 25 height 25
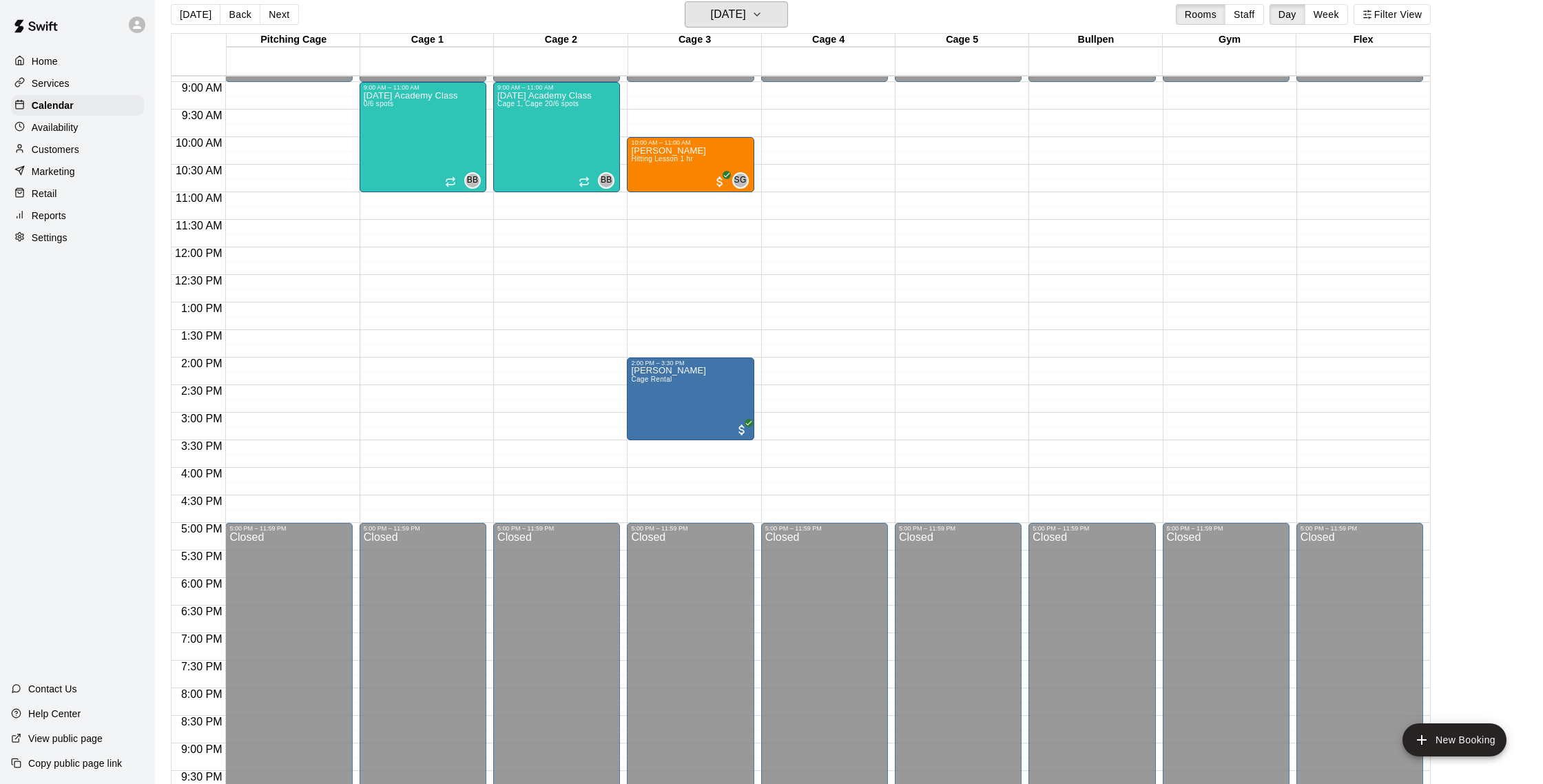
scroll to position [0, 0]
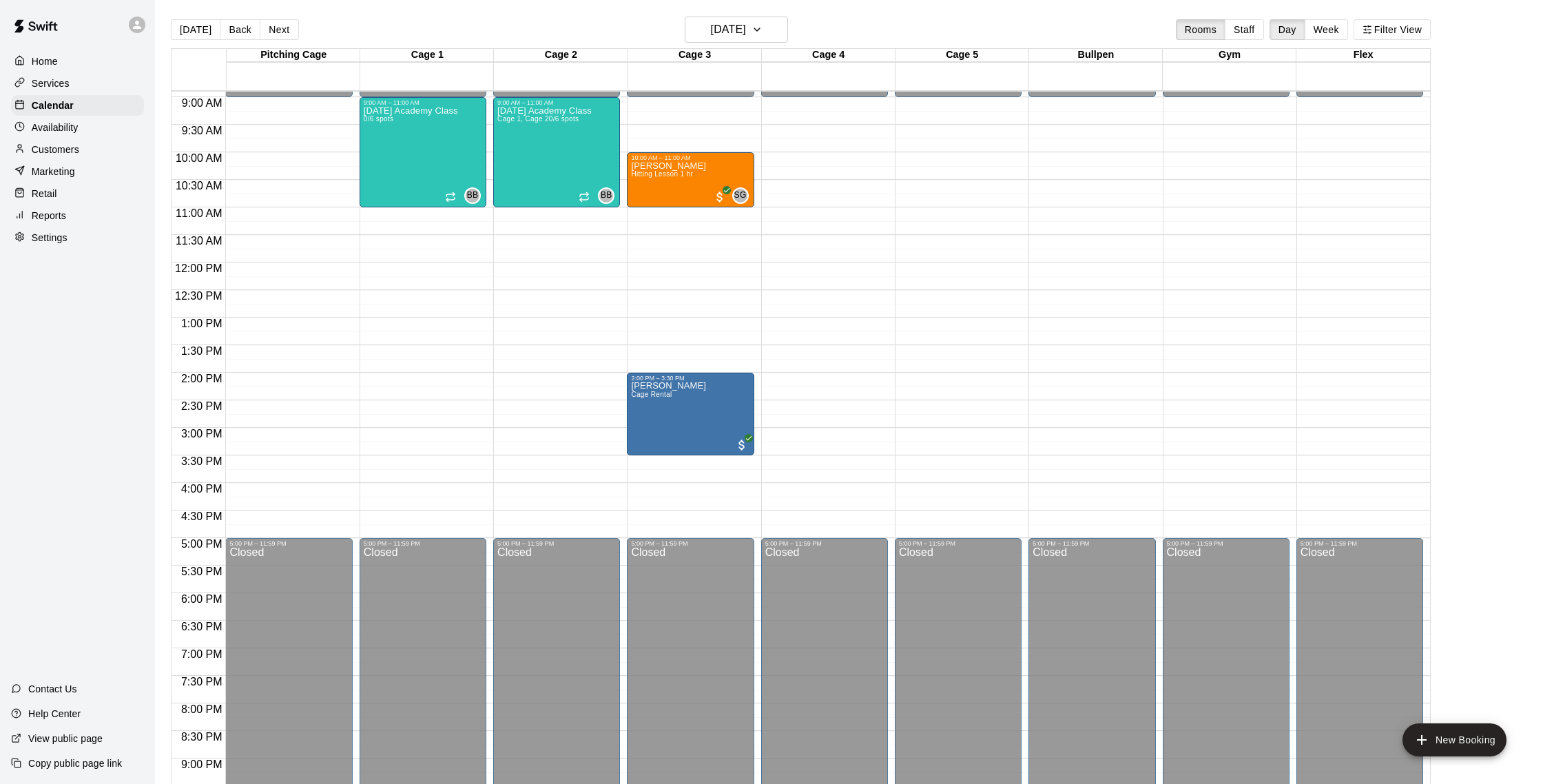
click at [88, 128] on div "Availability" at bounding box center [77, 127] width 133 height 21
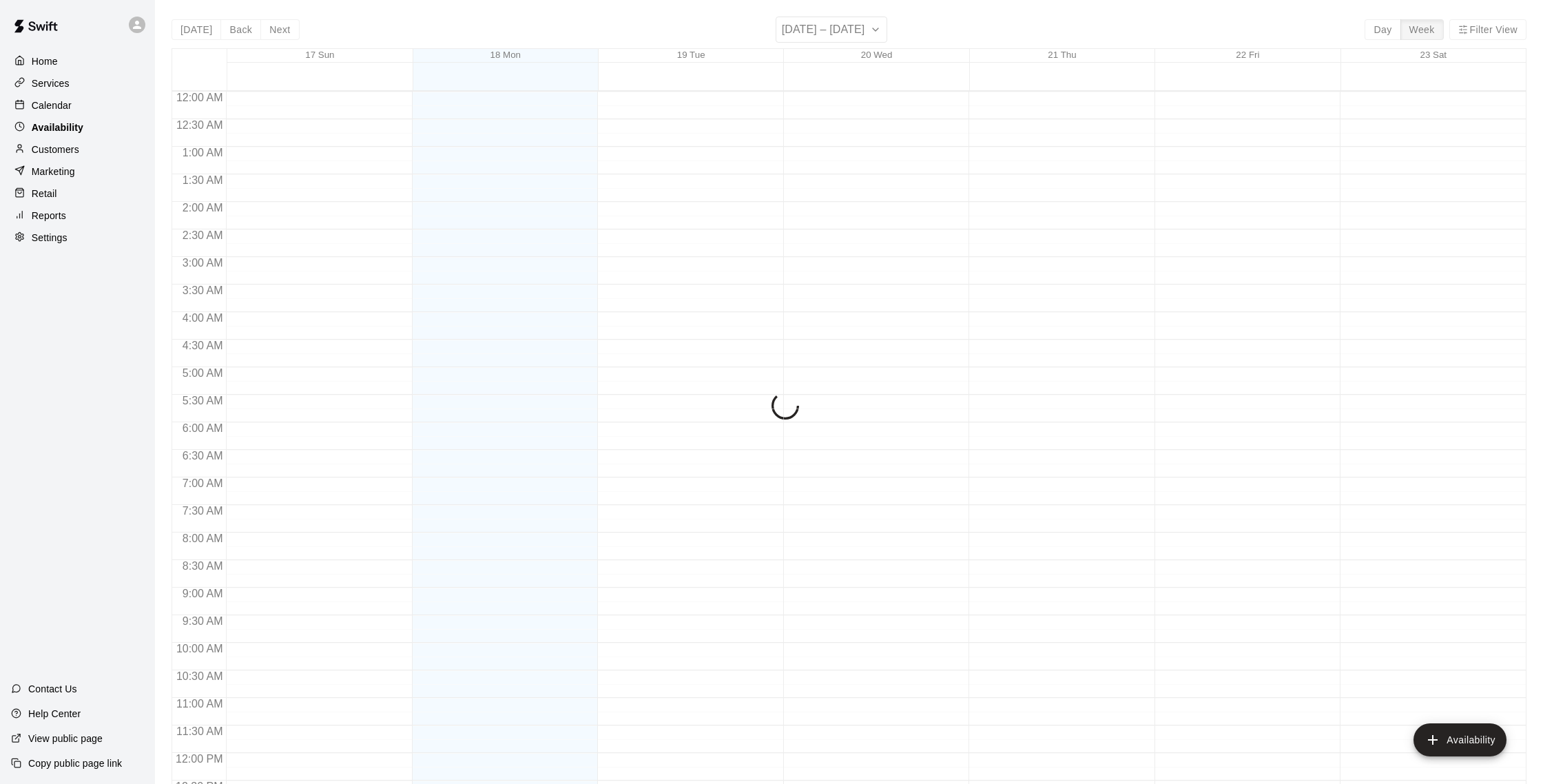
scroll to position [615, 0]
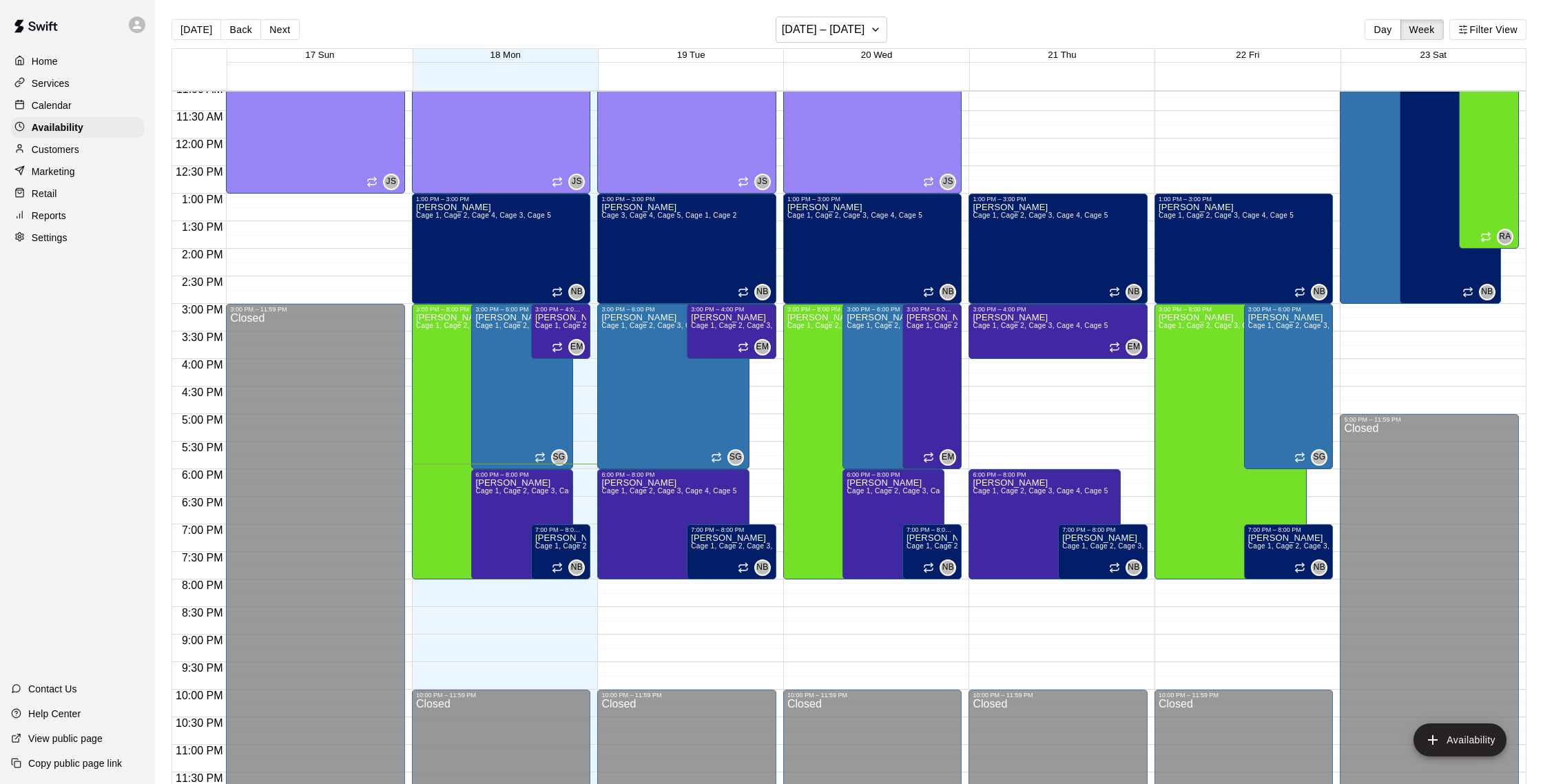
click at [76, 103] on div "Calendar" at bounding box center [77, 105] width 133 height 21
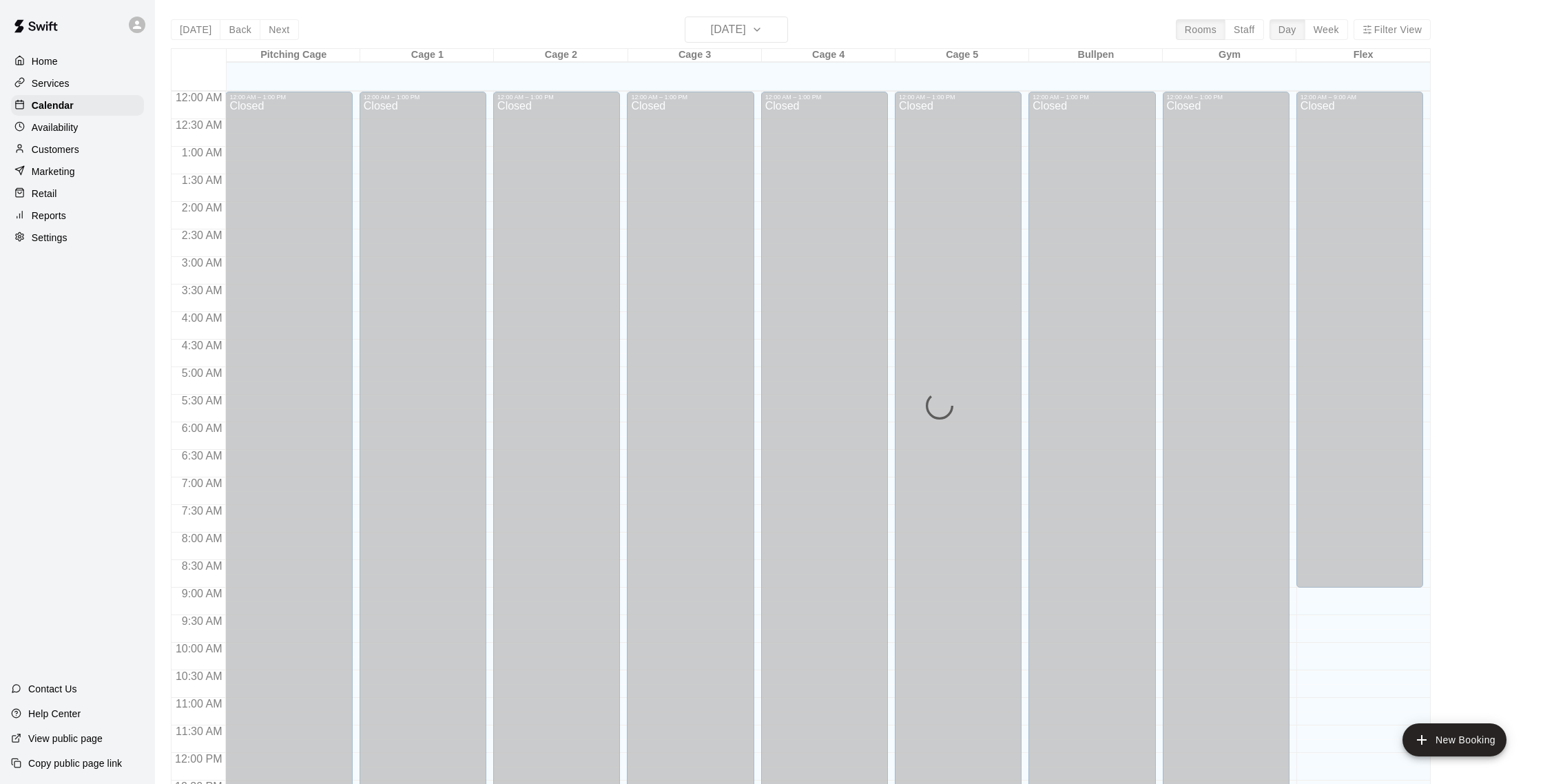
scroll to position [574, 0]
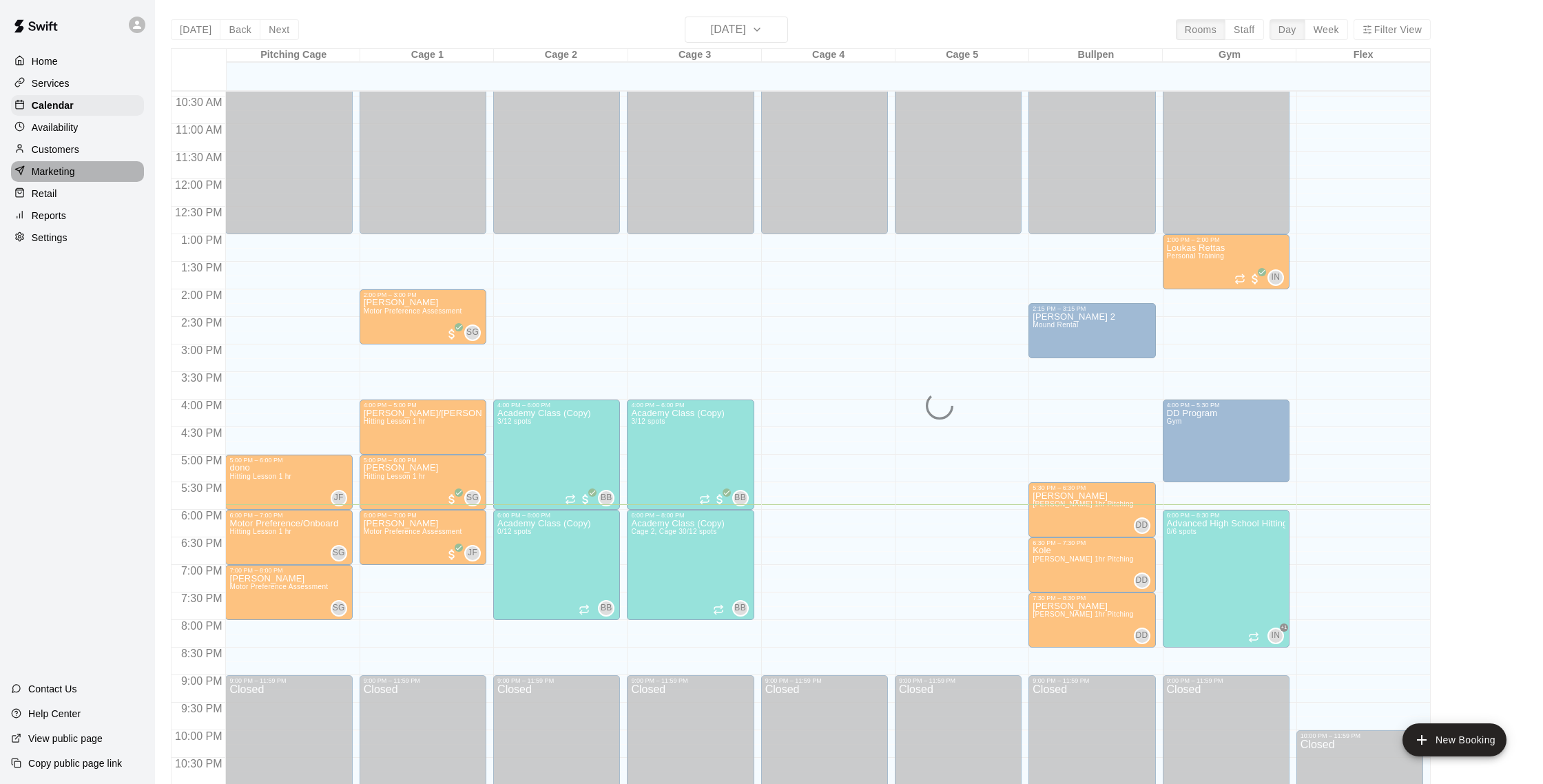
click at [82, 172] on div "Marketing" at bounding box center [77, 171] width 133 height 21
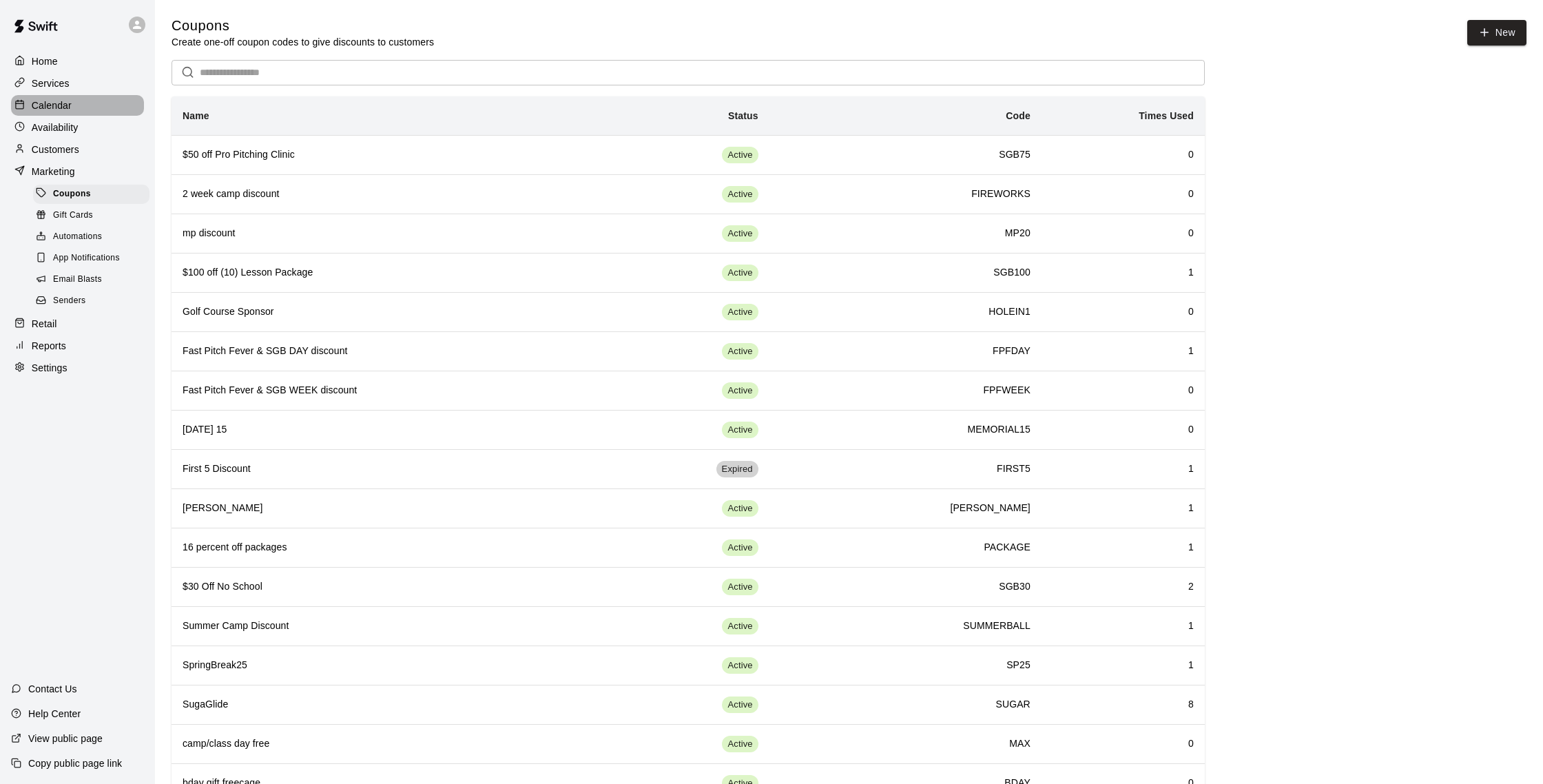
click at [71, 110] on p "Calendar" at bounding box center [51, 105] width 40 height 14
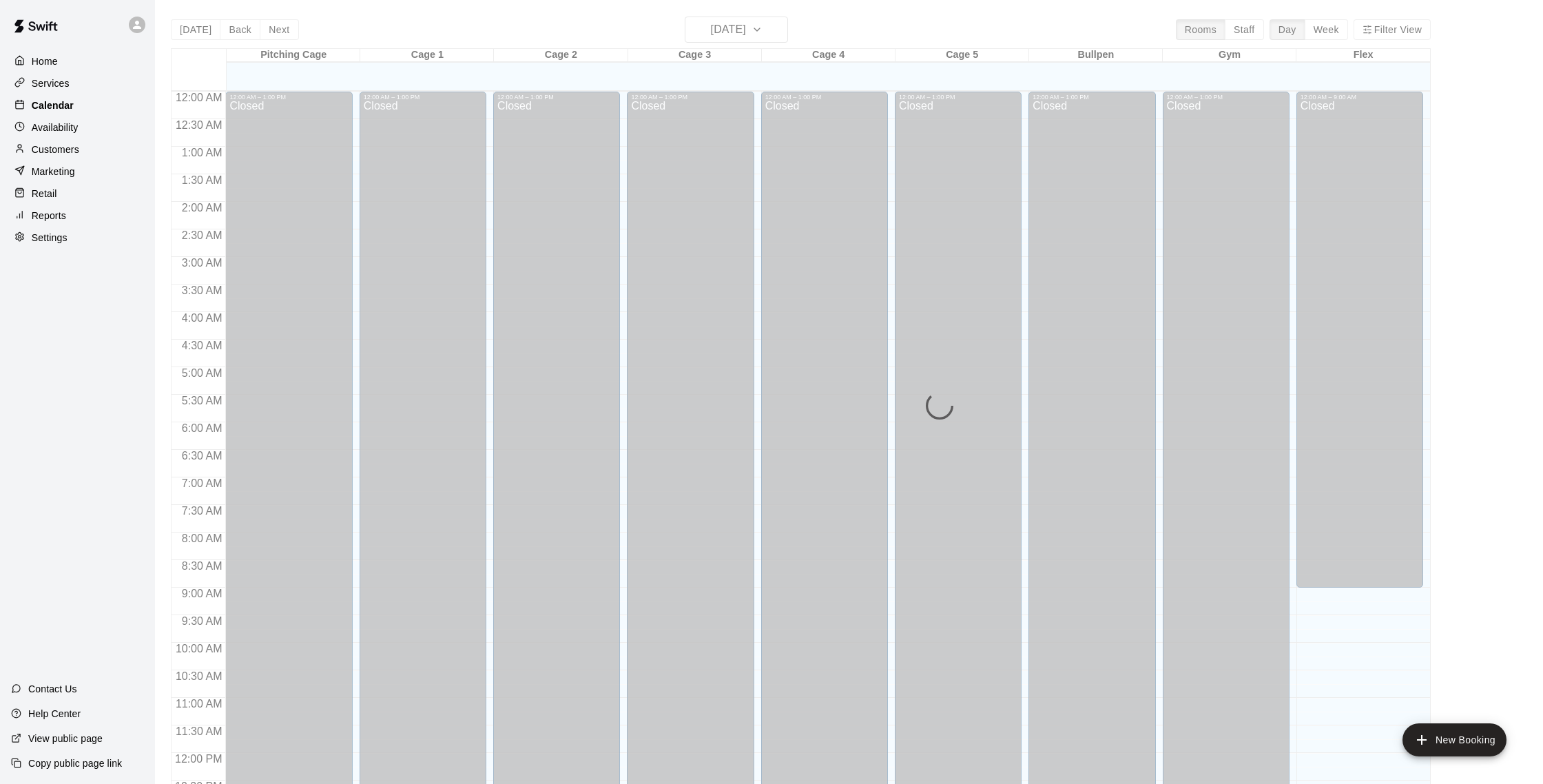
scroll to position [574, 0]
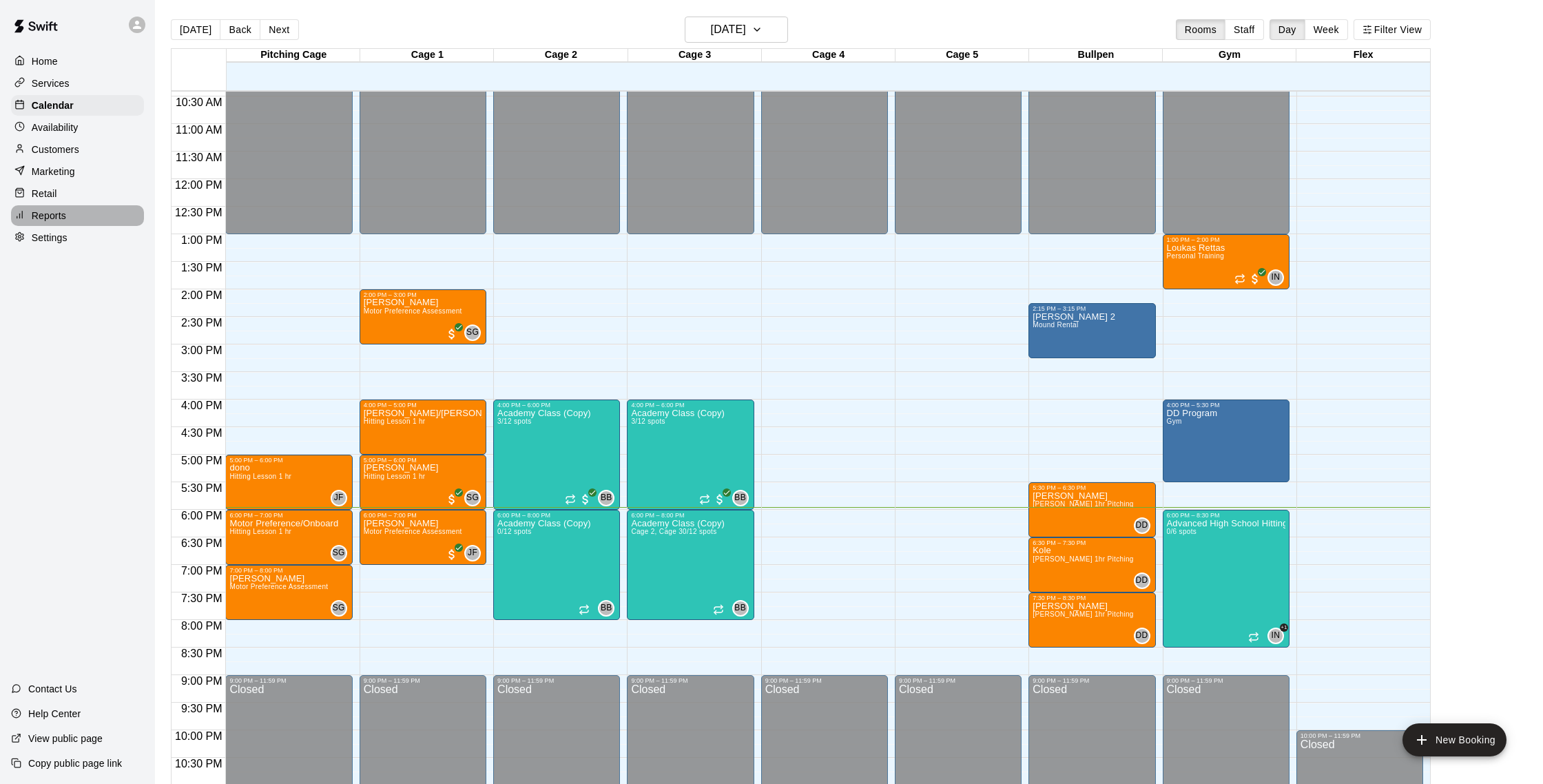
click at [61, 218] on p "Reports" at bounding box center [49, 215] width 35 height 14
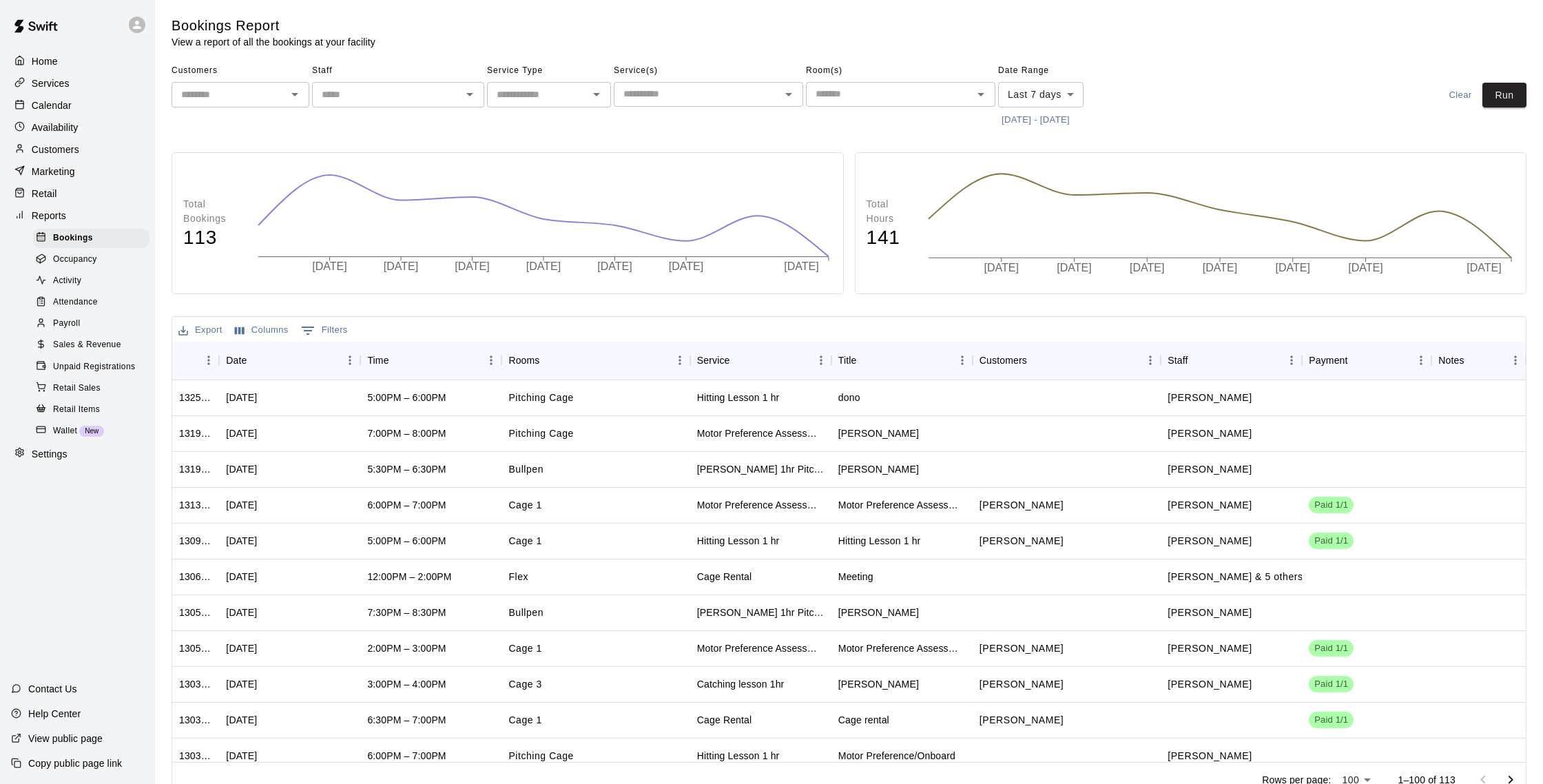
click at [75, 460] on div "Settings" at bounding box center [77, 454] width 133 height 21
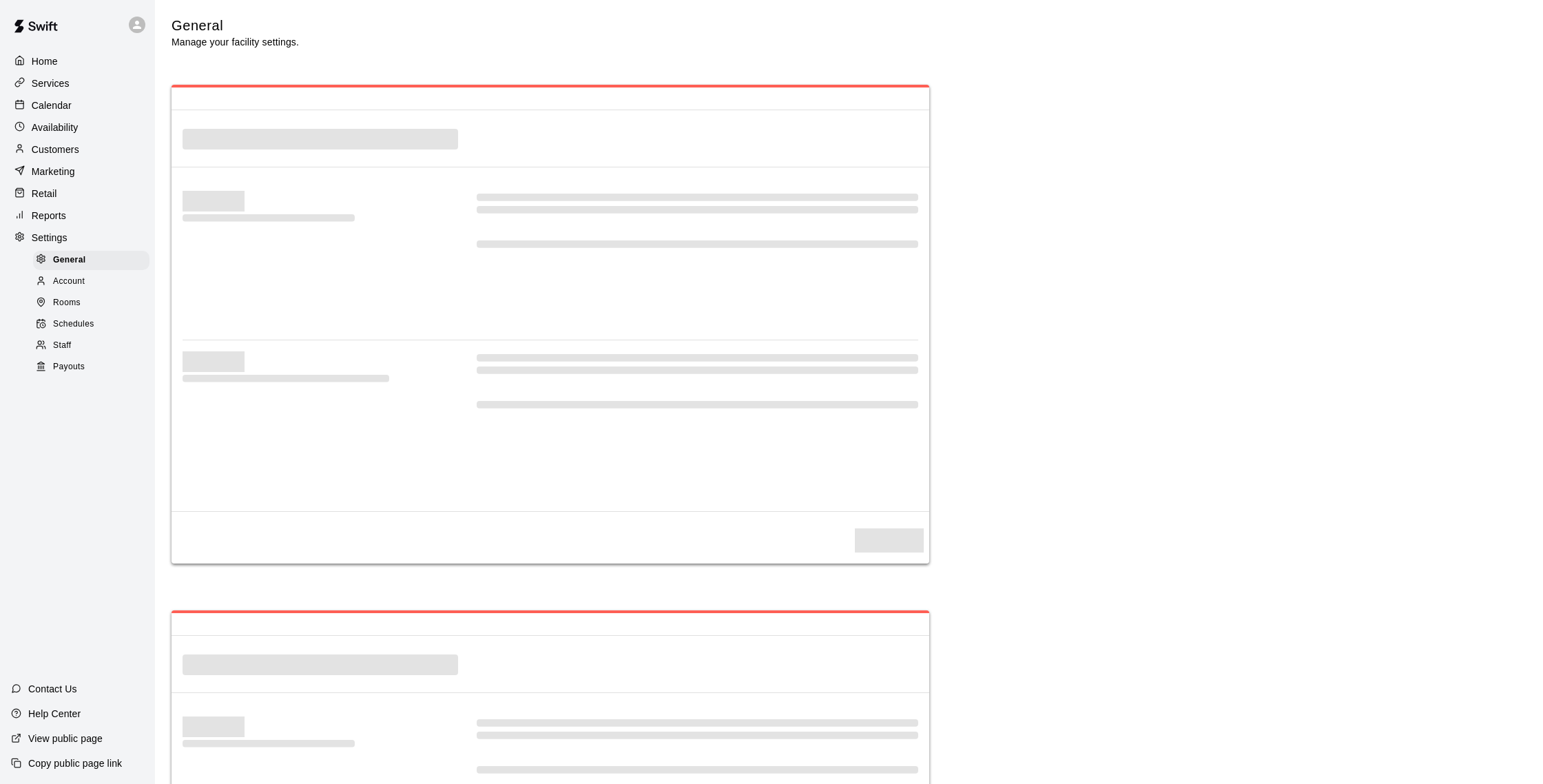
select select "**"
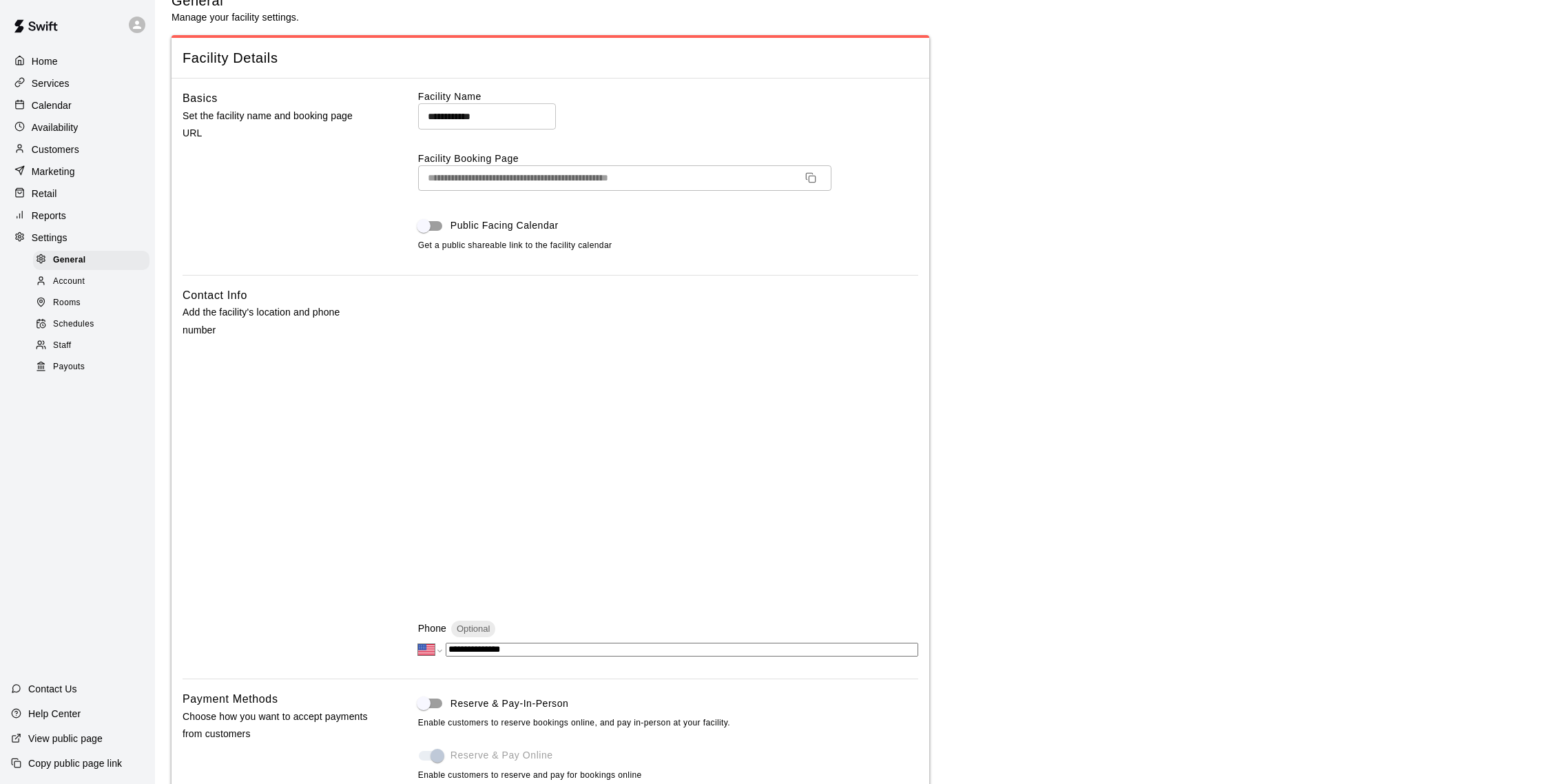
scroll to position [30, 0]
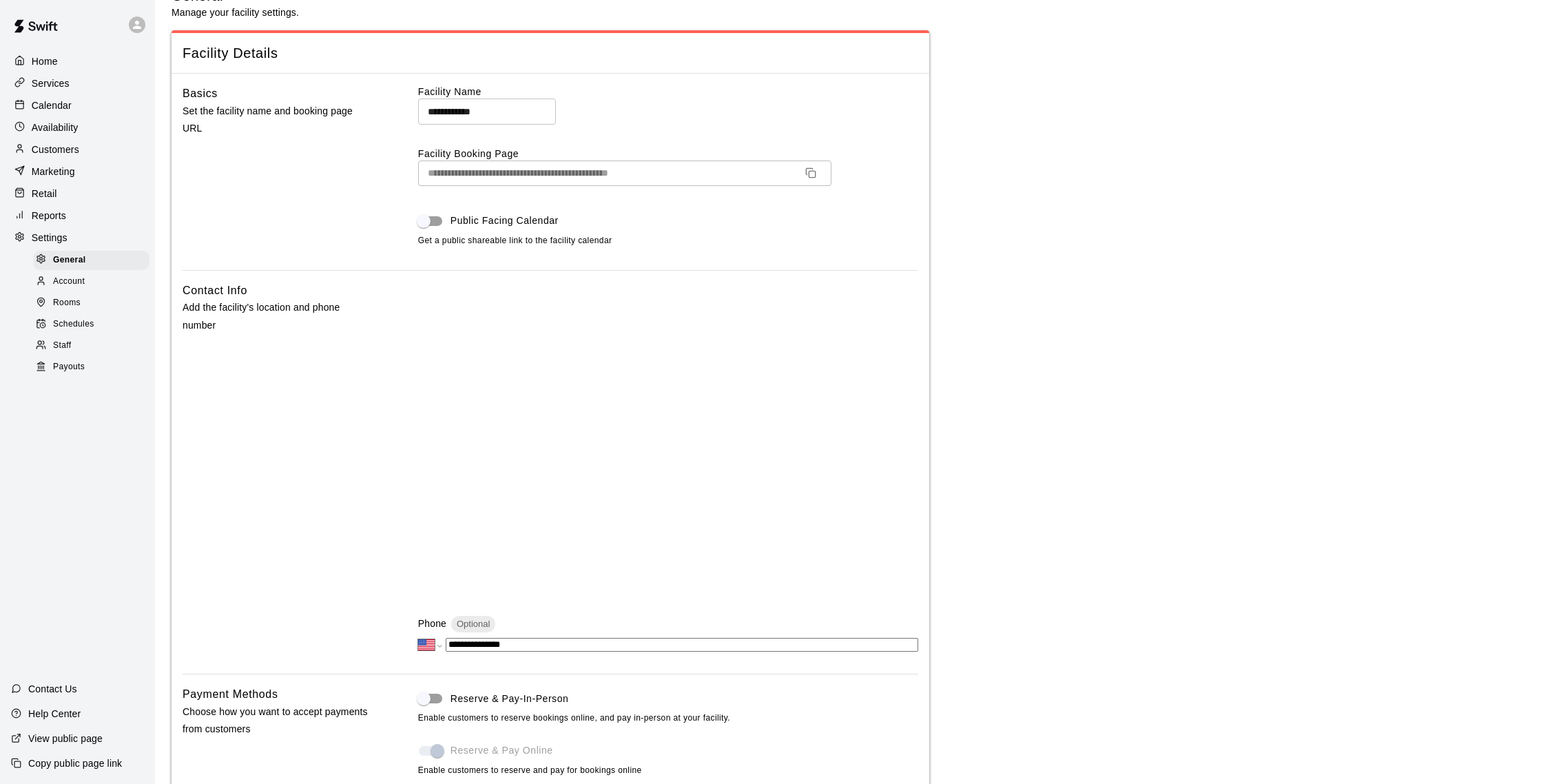
click at [49, 105] on p "Calendar" at bounding box center [51, 105] width 40 height 14
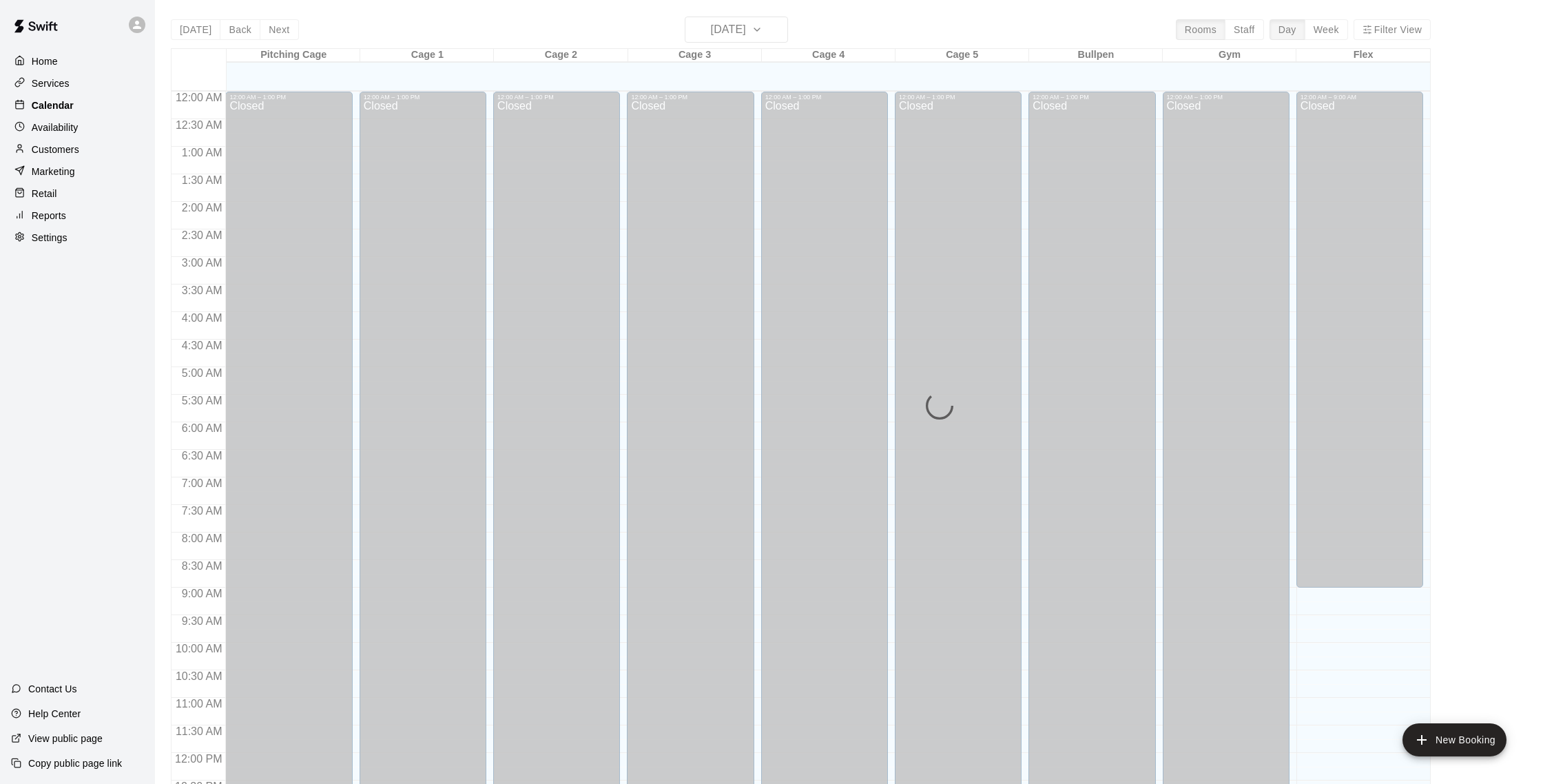
scroll to position [574, 0]
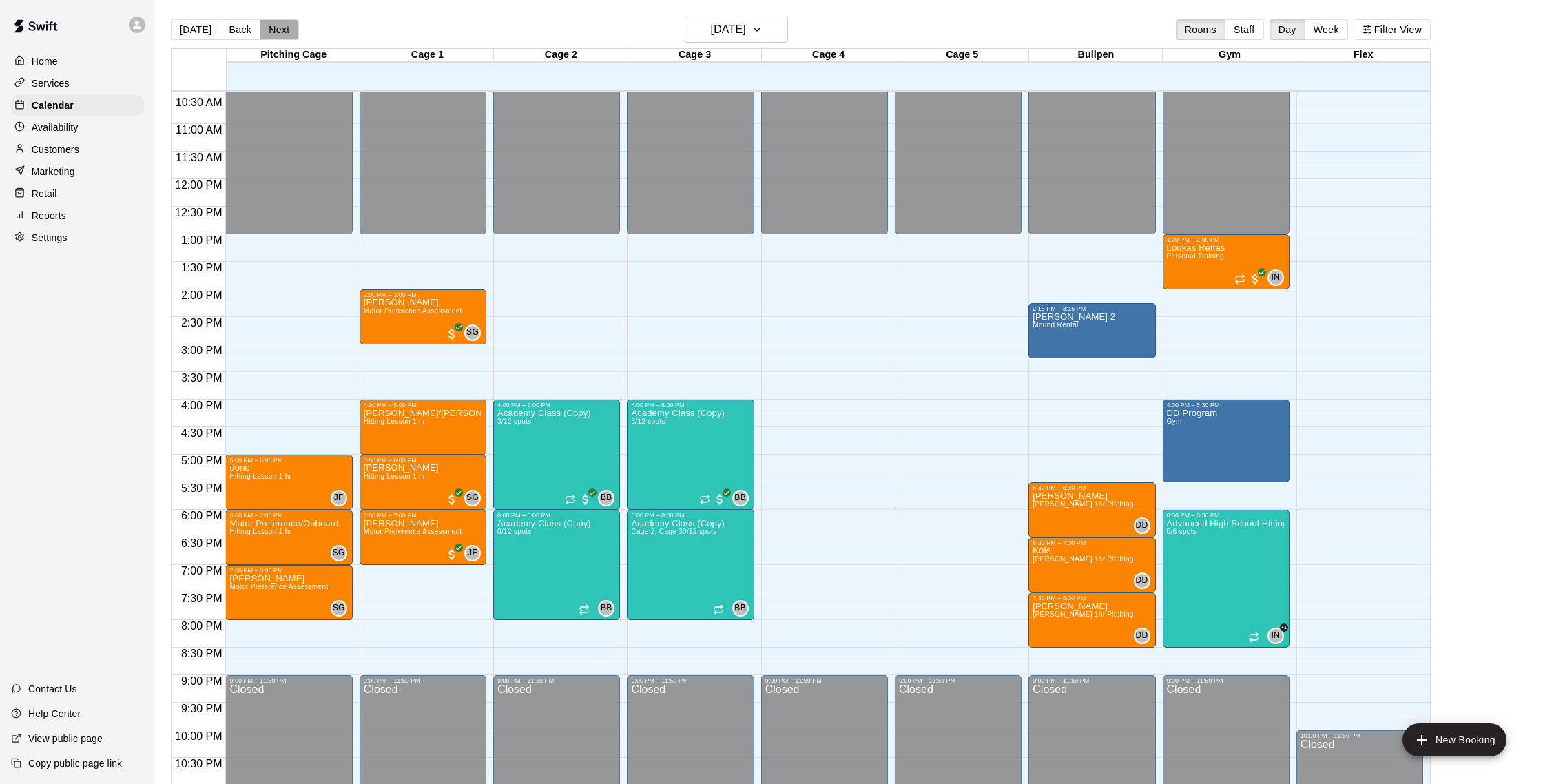
click at [268, 27] on button "Next" at bounding box center [278, 29] width 39 height 21
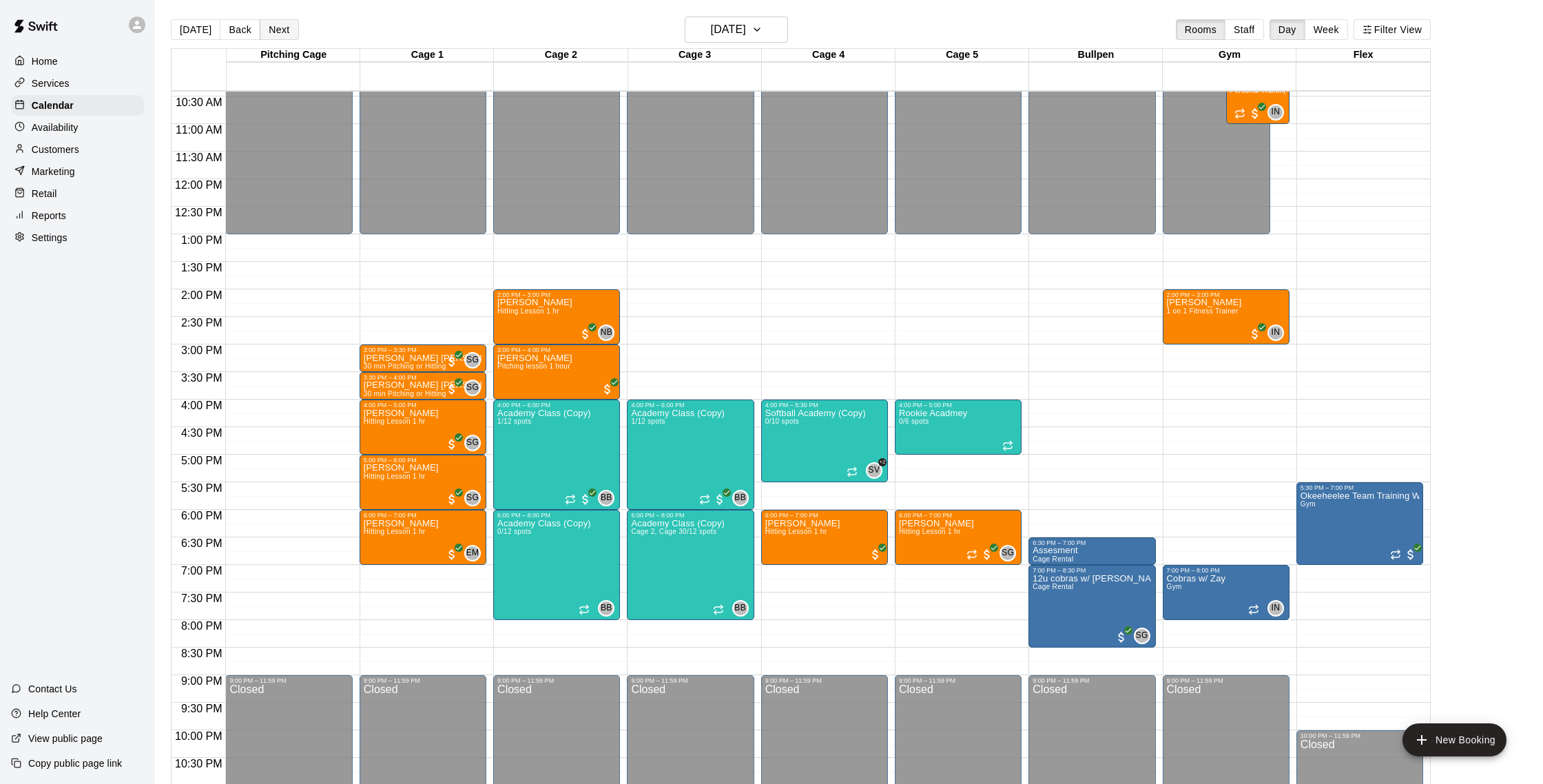
click at [263, 22] on button "Next" at bounding box center [278, 29] width 39 height 21
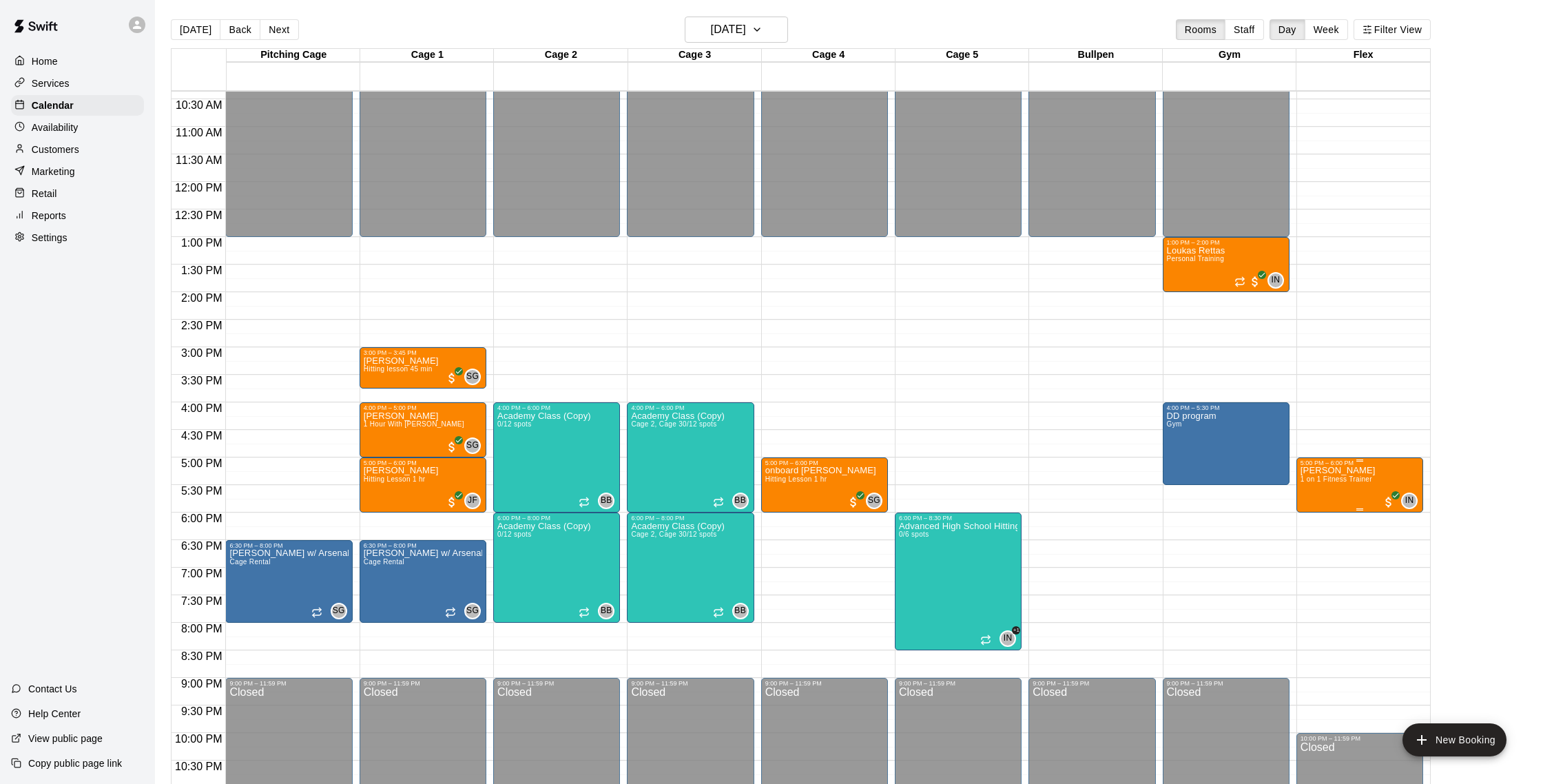
scroll to position [572, 0]
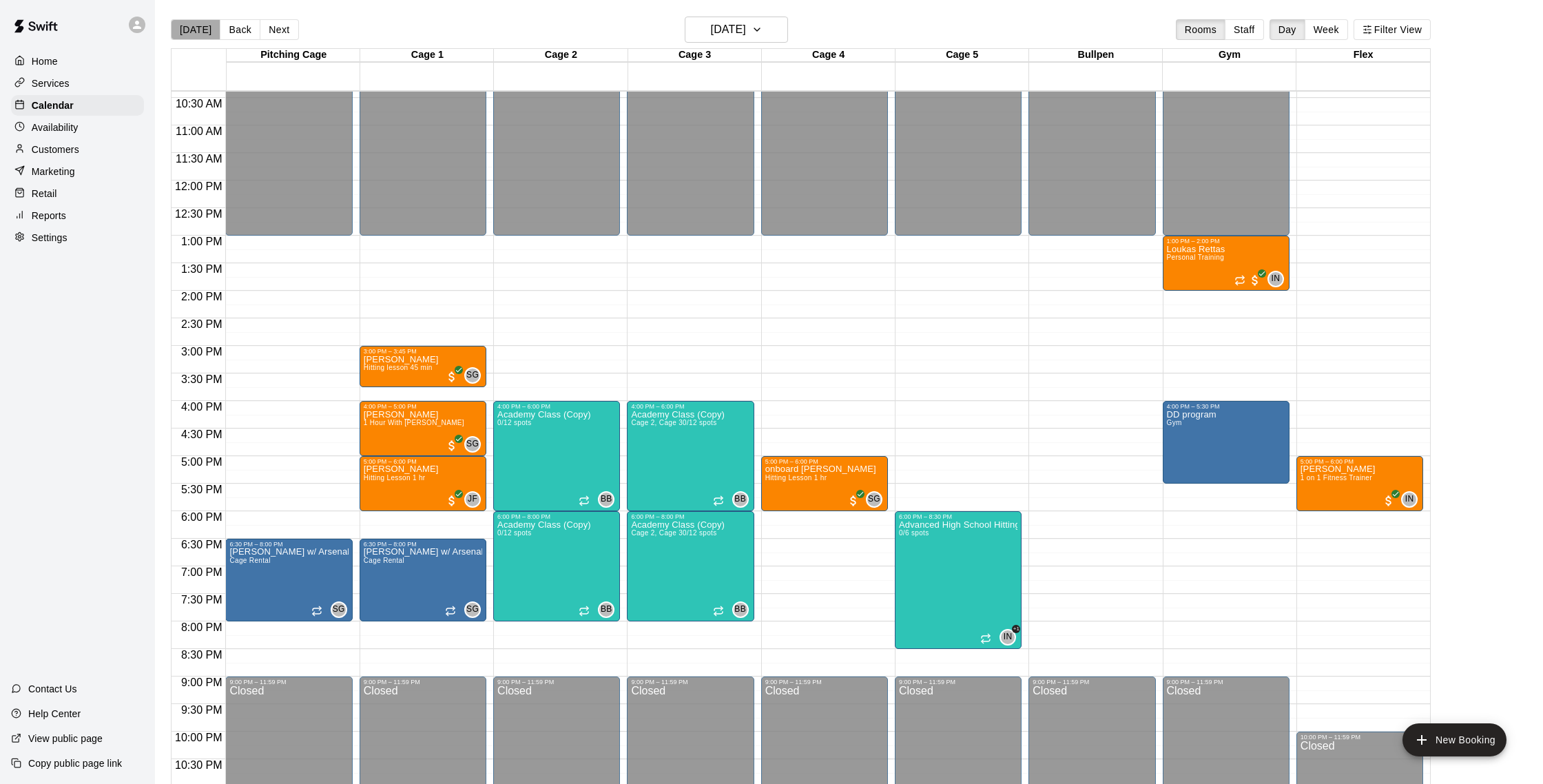
click at [198, 30] on button "[DATE]" at bounding box center [195, 29] width 49 height 21
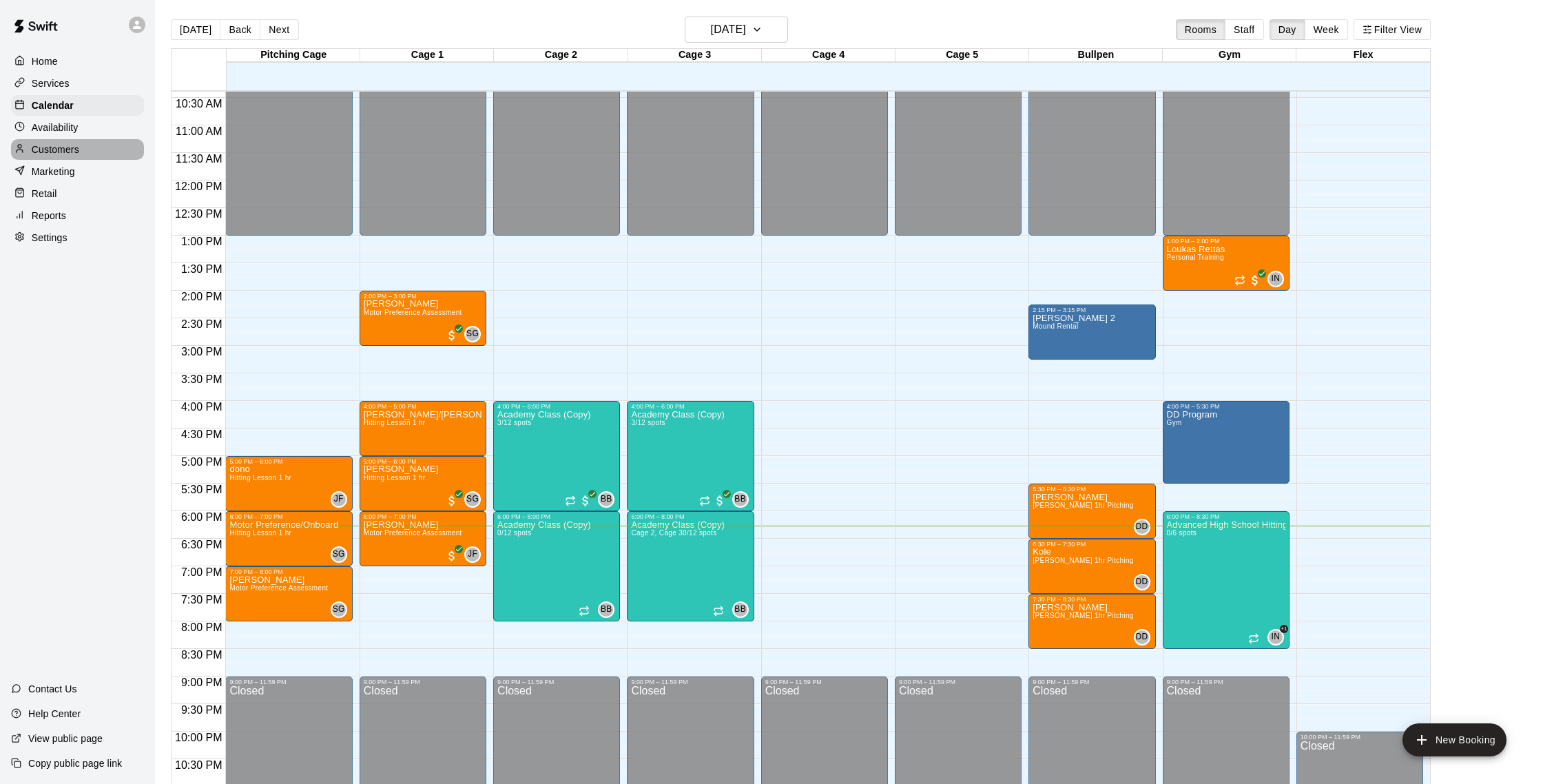
click at [73, 152] on p "Customers" at bounding box center [55, 149] width 48 height 14
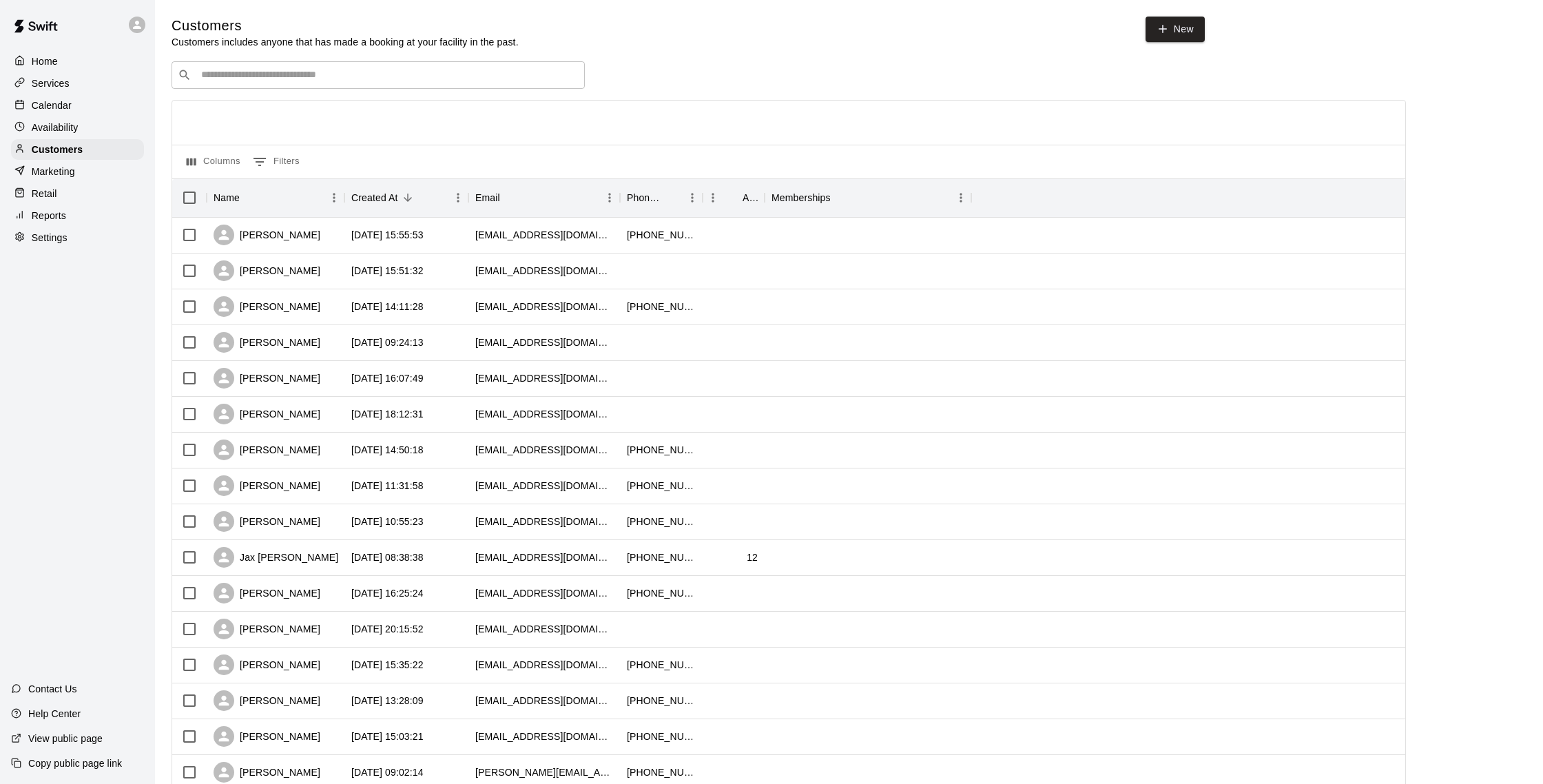
click at [367, 77] on input "Search customers by name or email" at bounding box center [387, 75] width 381 height 14
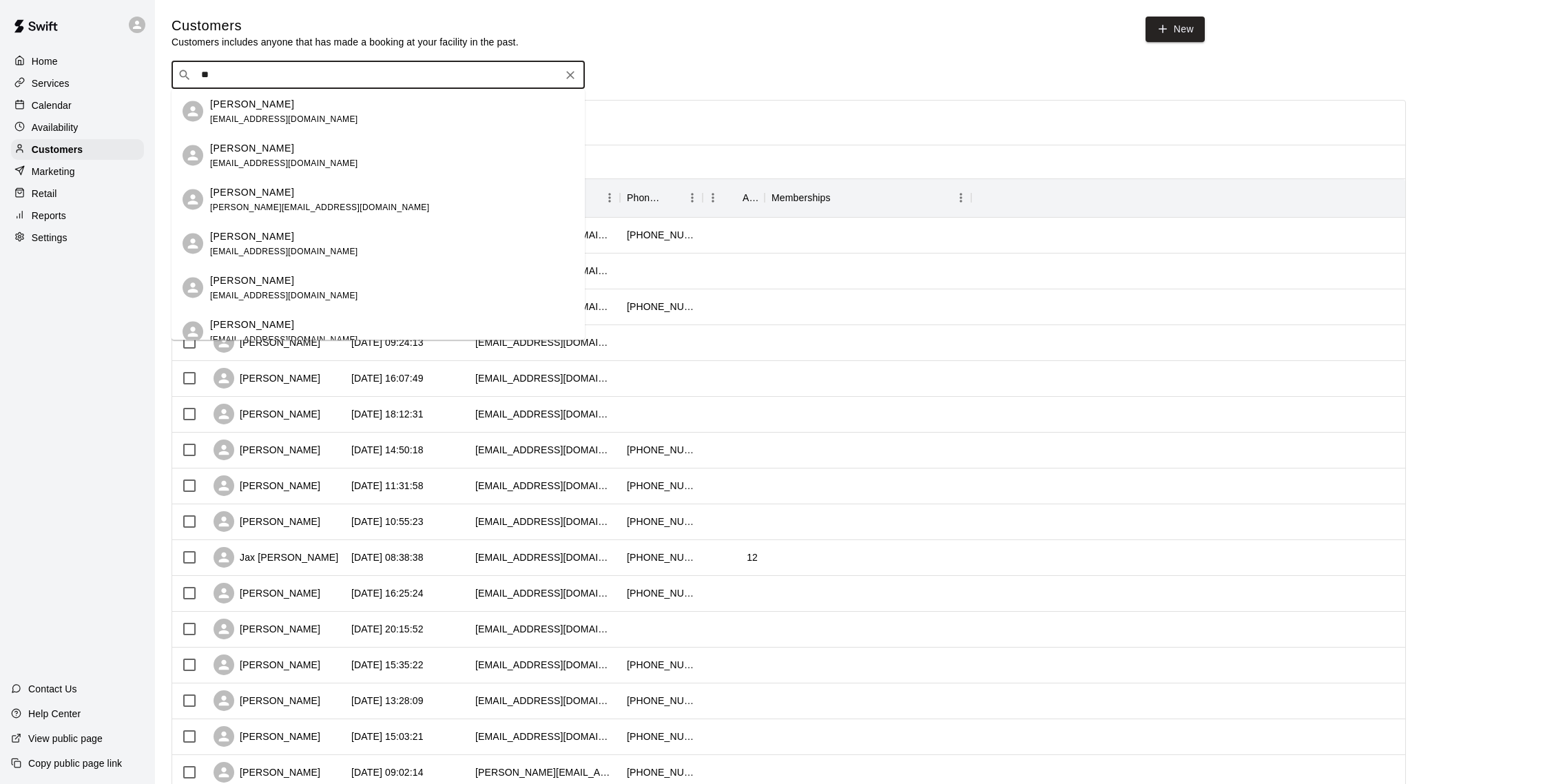
type input "*"
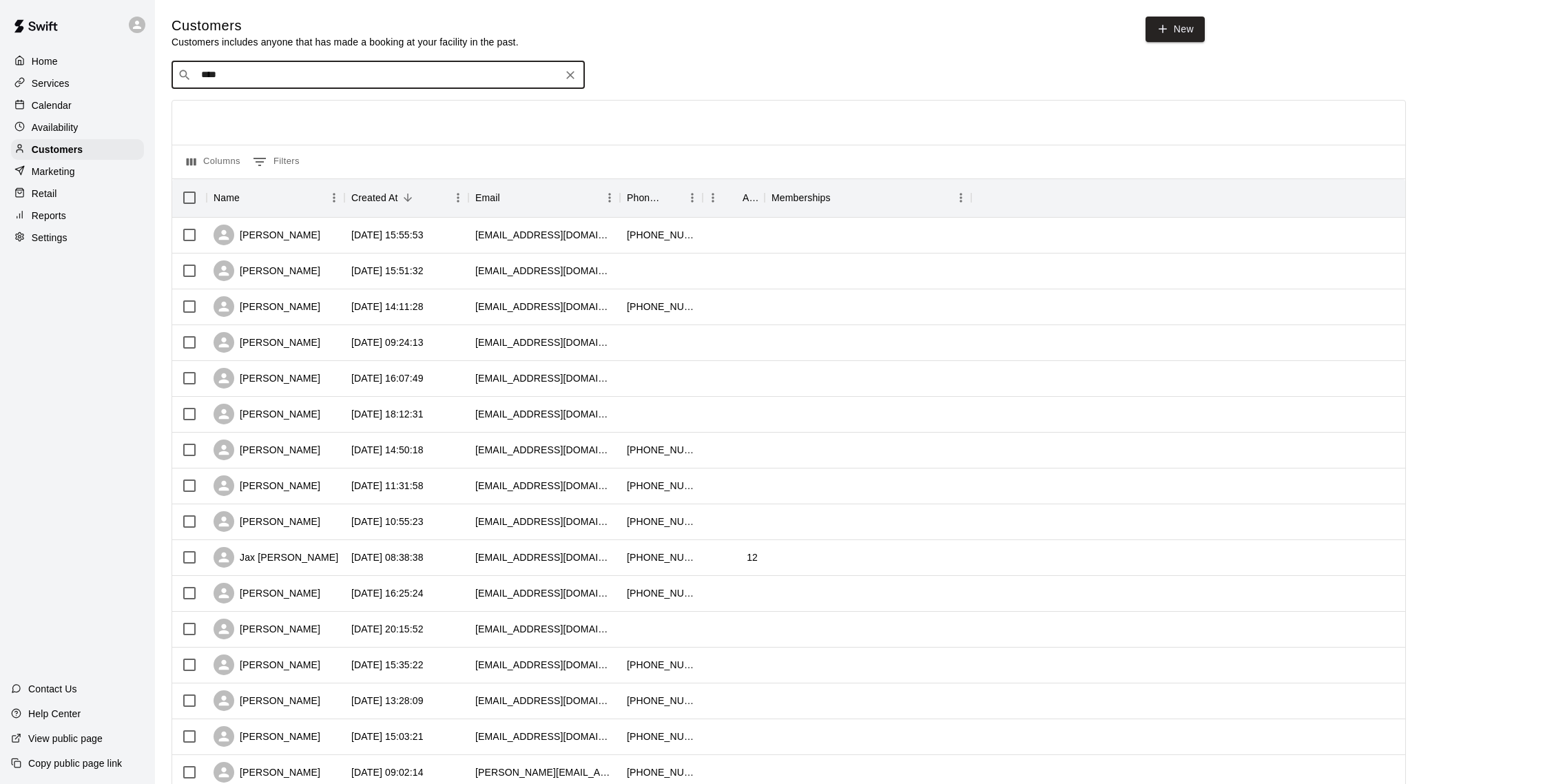
type input "*****"
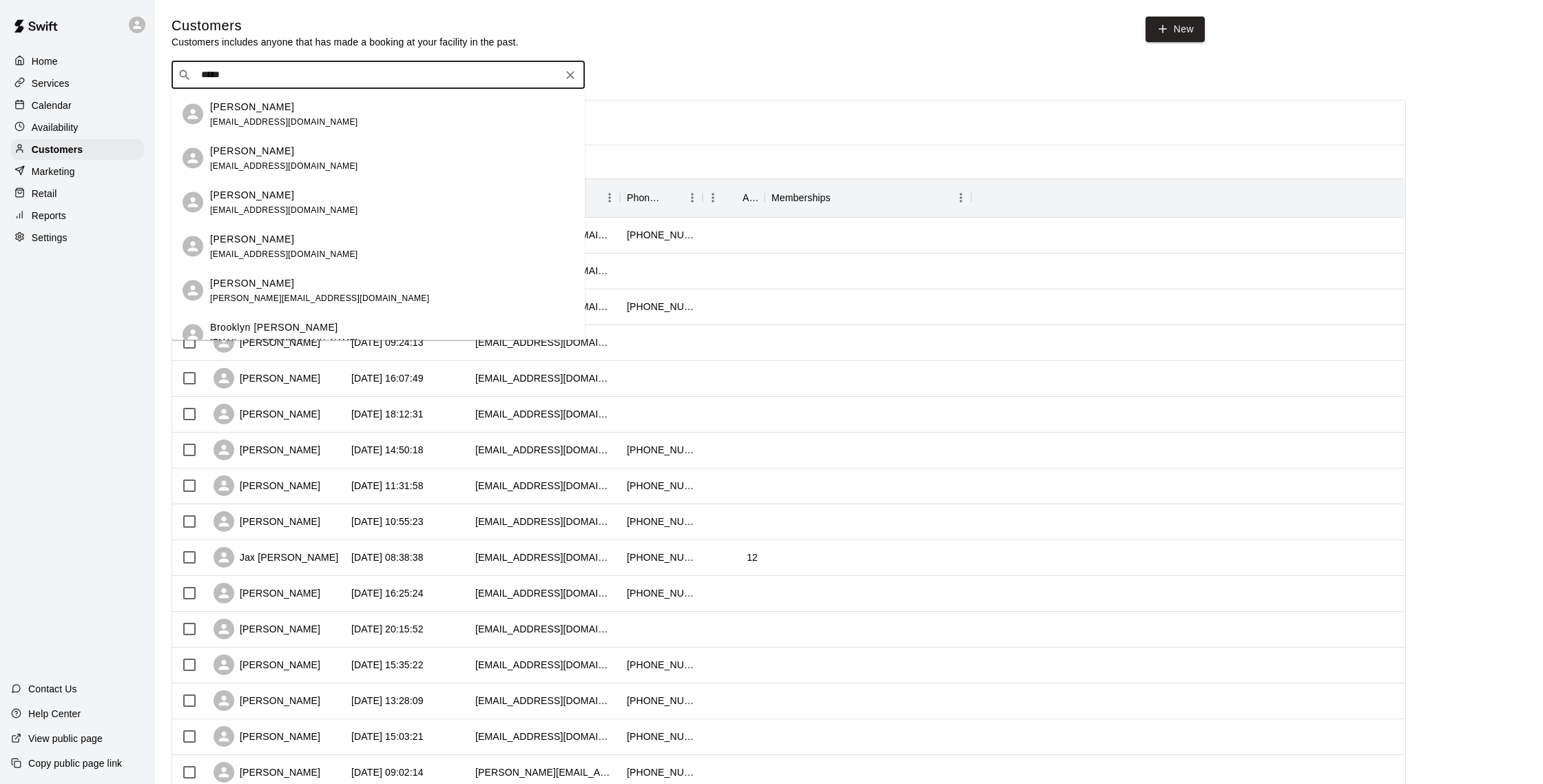
scroll to position [410, 0]
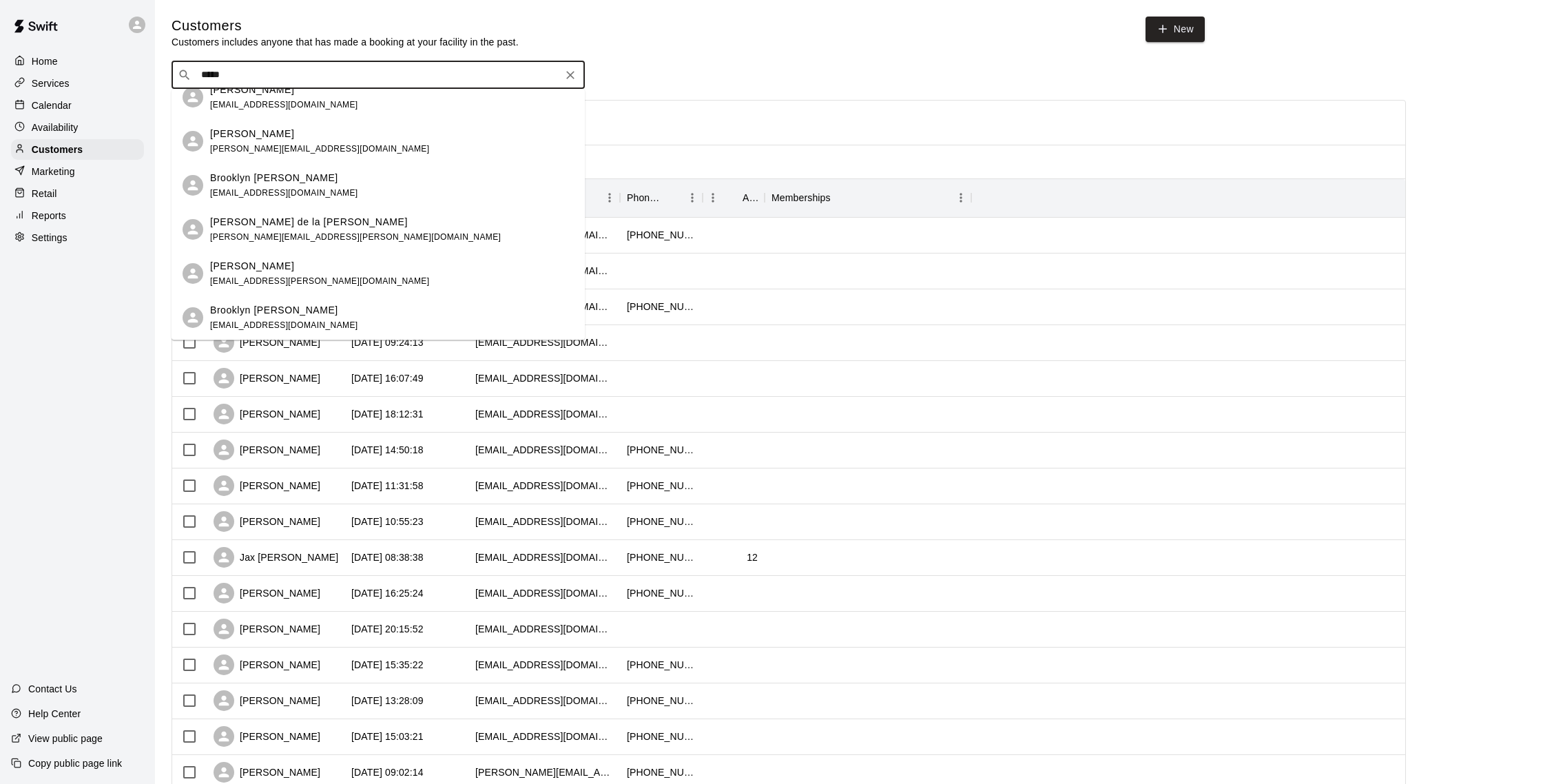
click at [311, 306] on div "Brooklyn [PERSON_NAME]" at bounding box center [284, 310] width 148 height 15
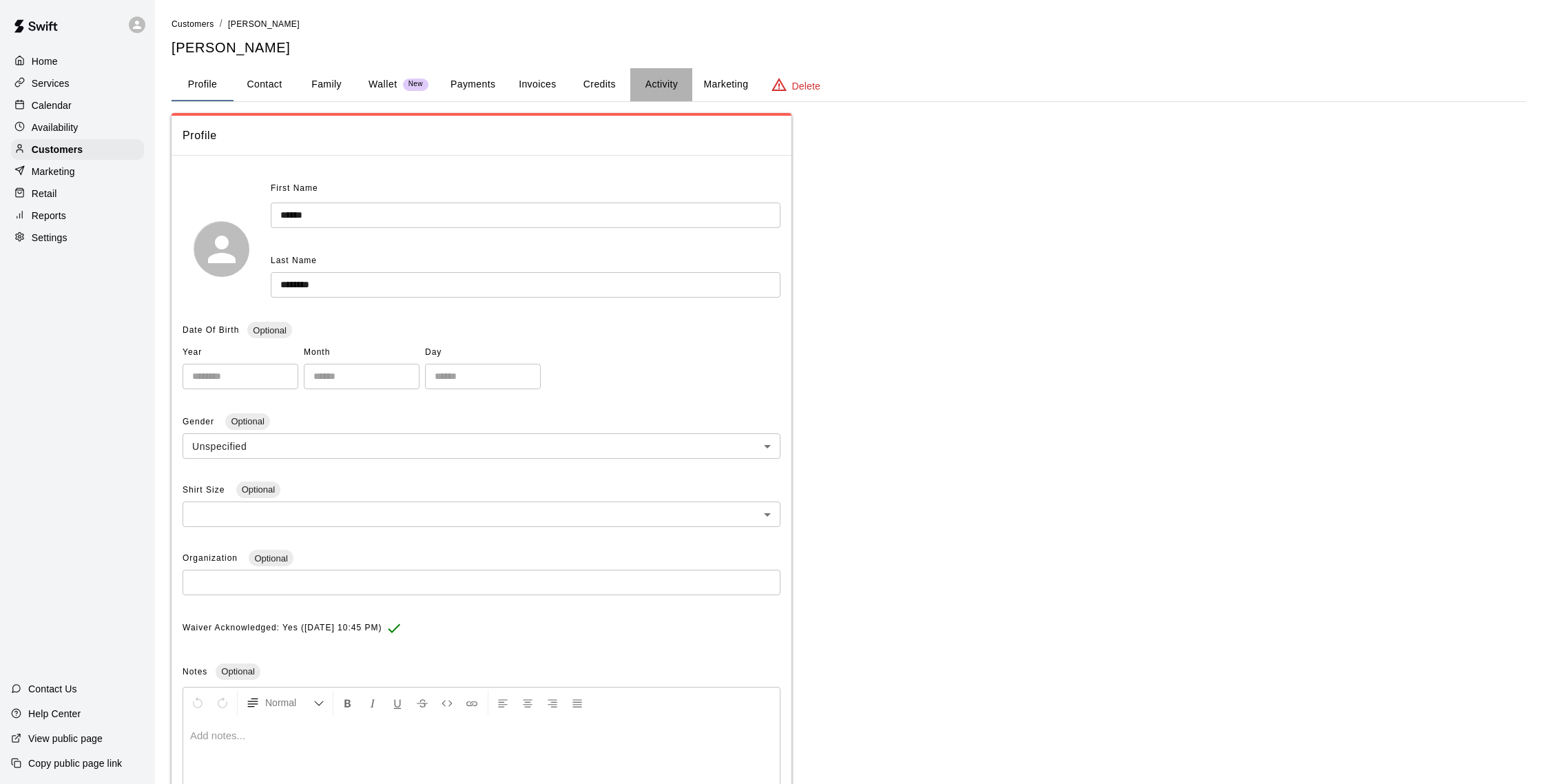
click at [666, 88] on button "Activity" at bounding box center [661, 85] width 62 height 33
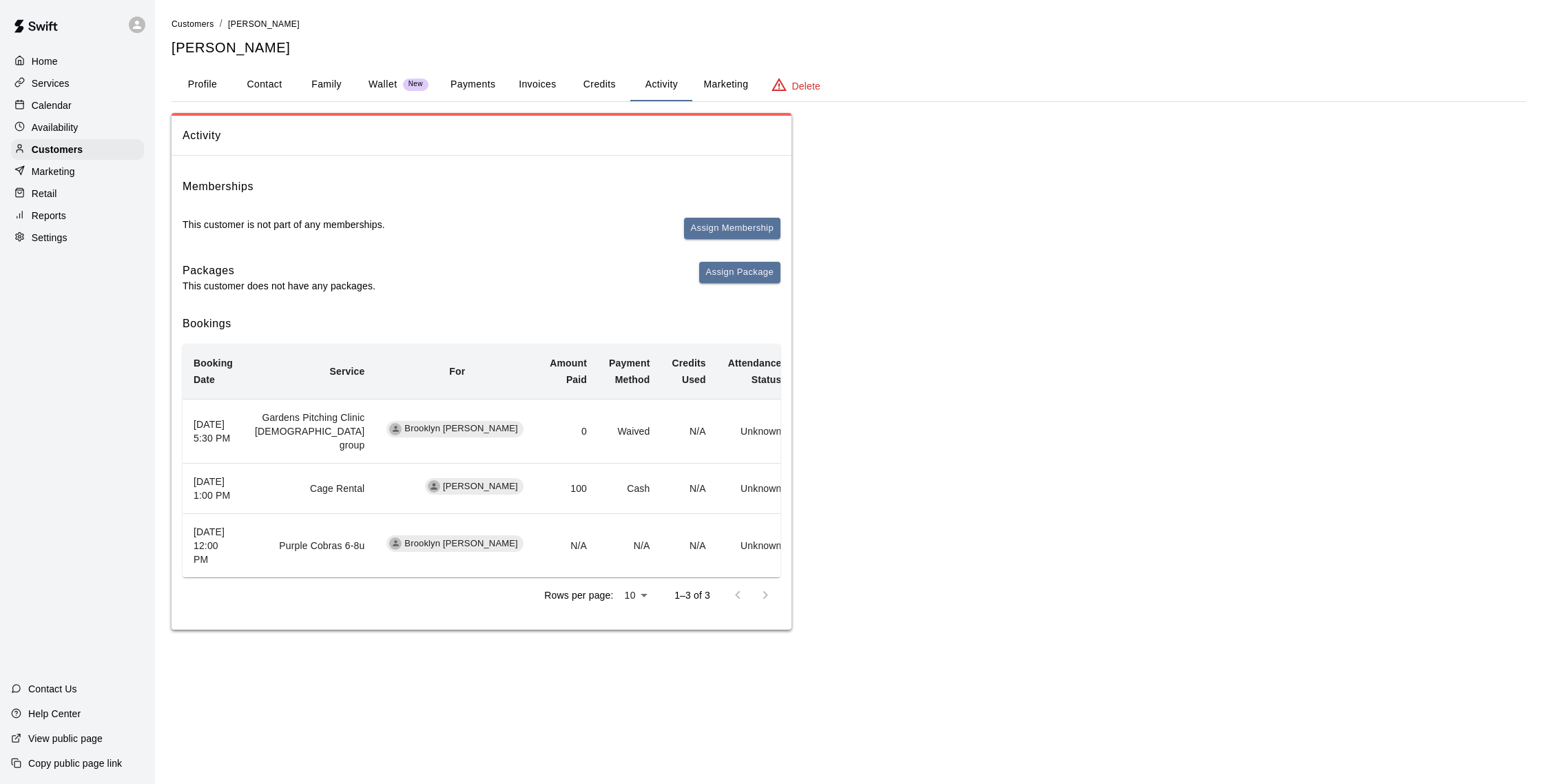
click at [475, 87] on button "Payments" at bounding box center [472, 85] width 67 height 33
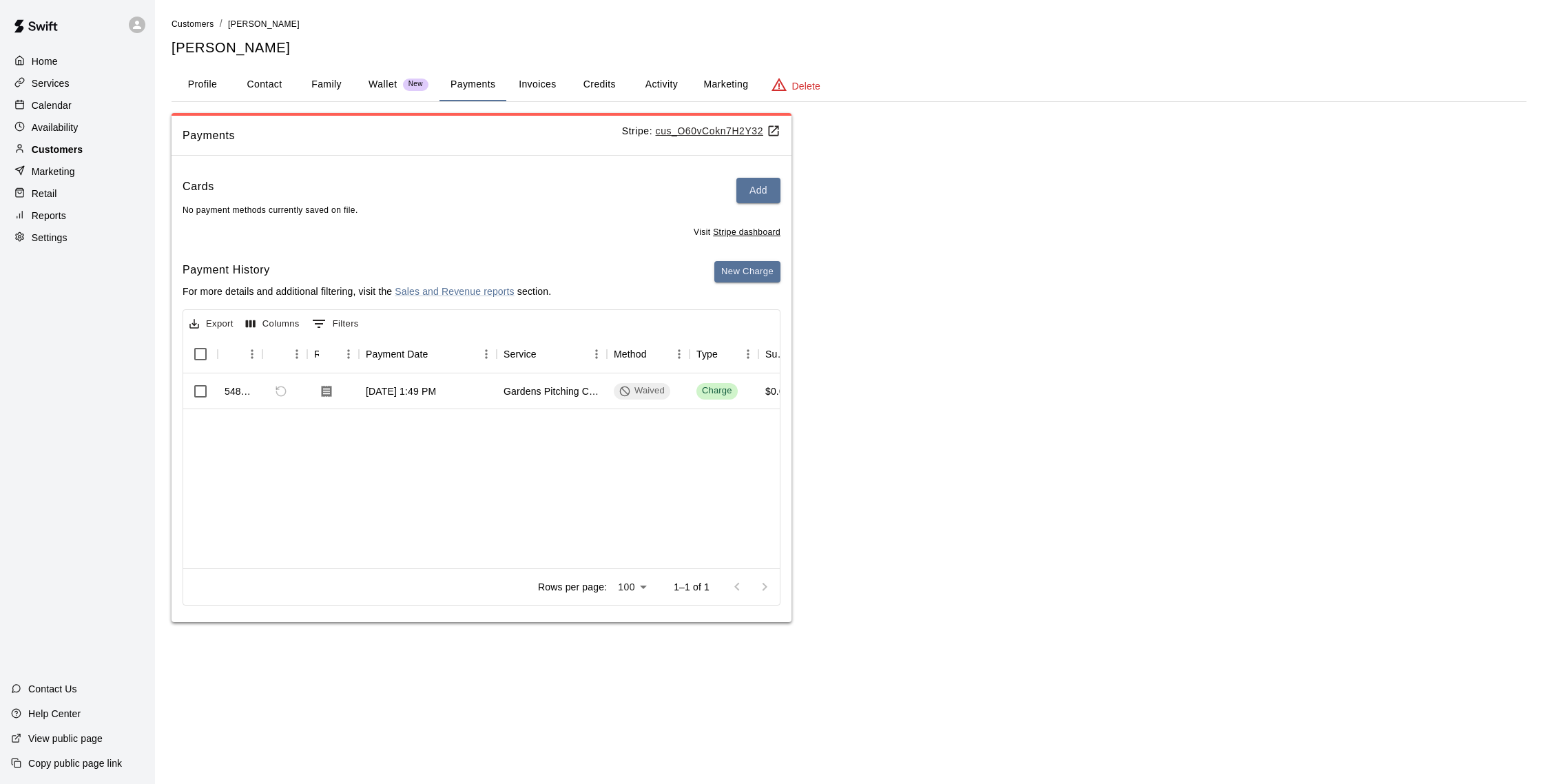
click at [65, 147] on p "Customers" at bounding box center [57, 149] width 51 height 14
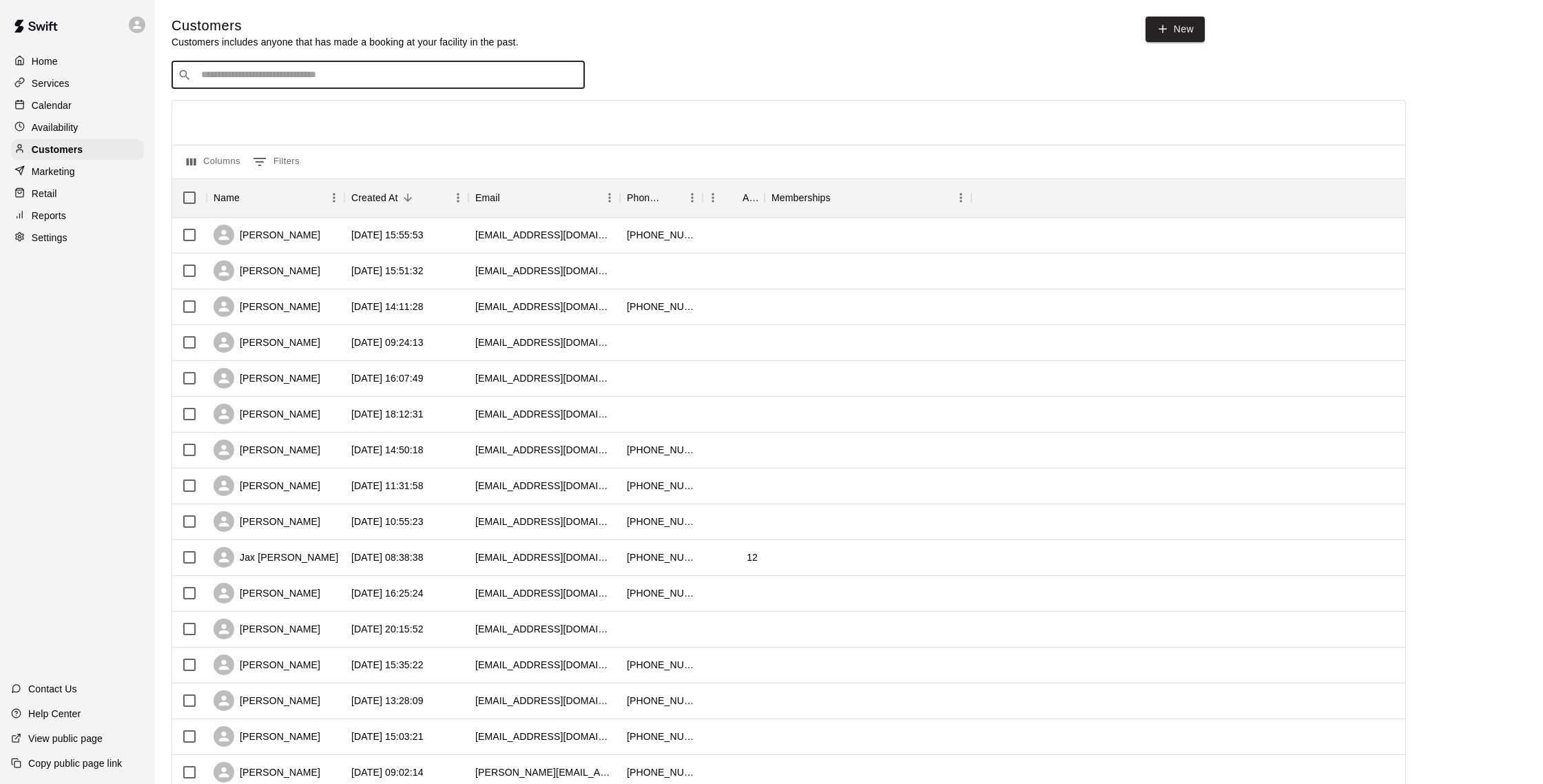
click at [258, 72] on input "Search customers by name or email" at bounding box center [387, 75] width 381 height 14
type input "******"
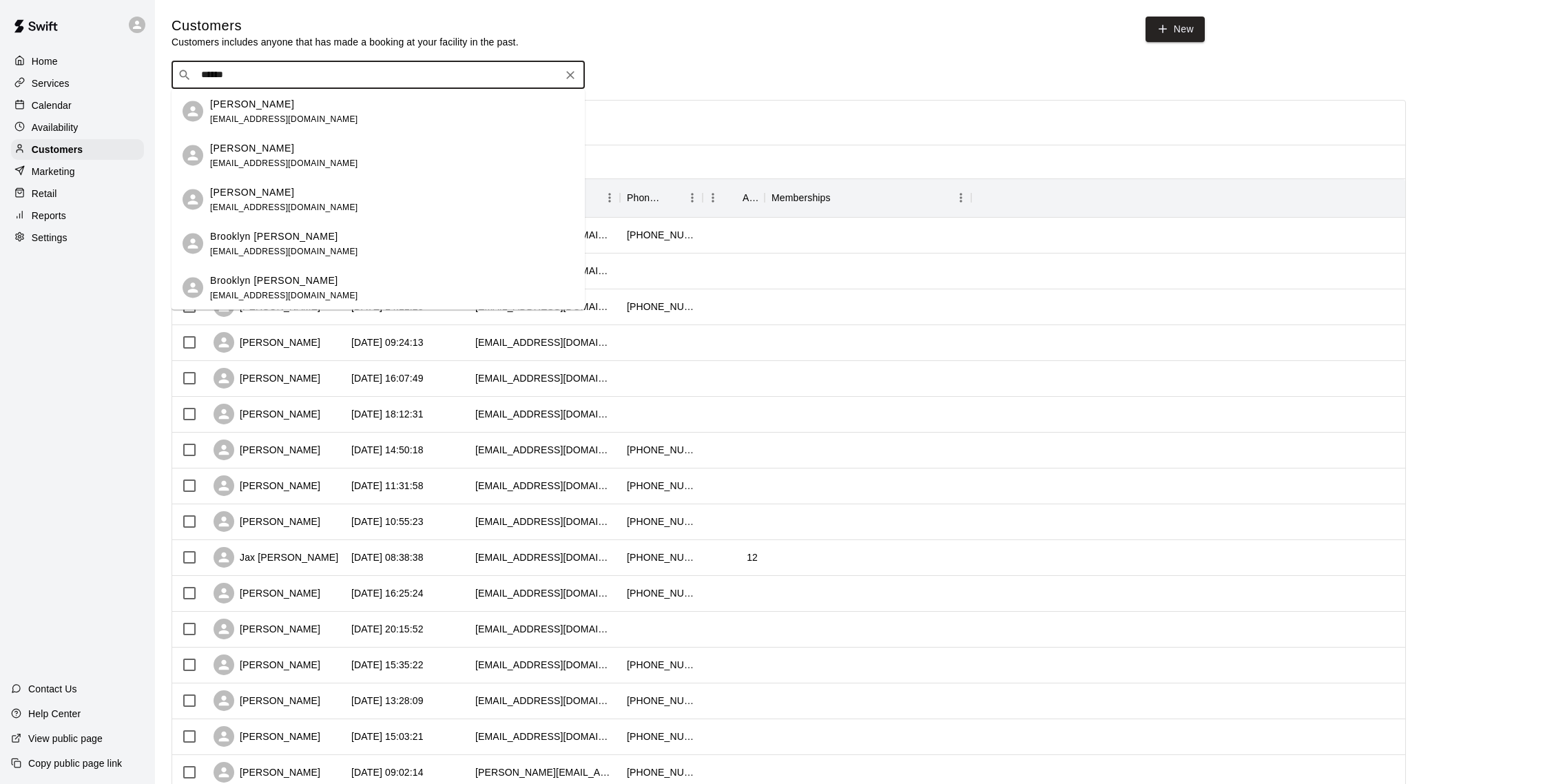
click at [317, 254] on div "Brooklyn [PERSON_NAME] [EMAIL_ADDRESS][DOMAIN_NAME]" at bounding box center [284, 244] width 148 height 30
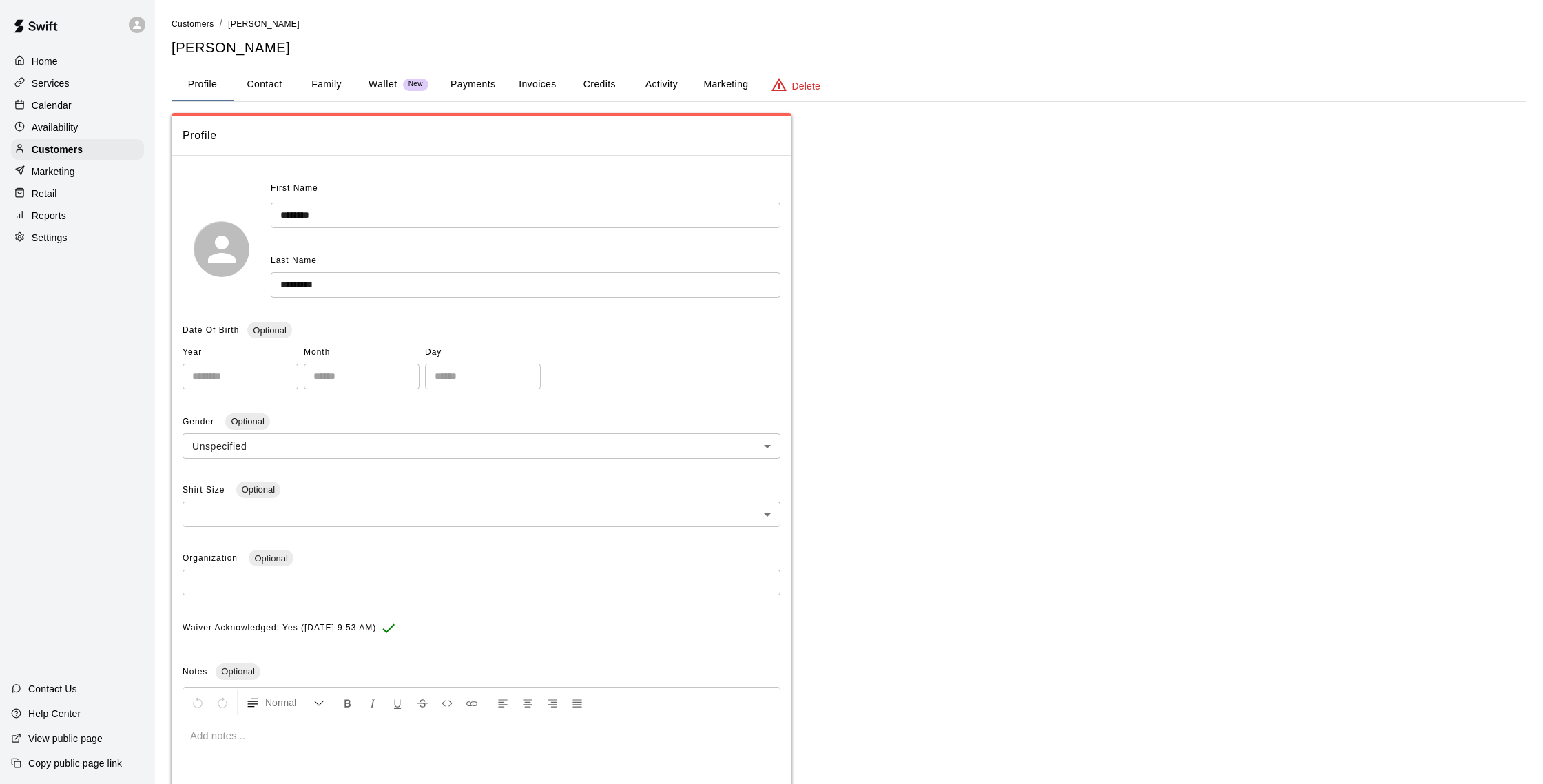
click at [497, 86] on button "Payments" at bounding box center [472, 85] width 67 height 33
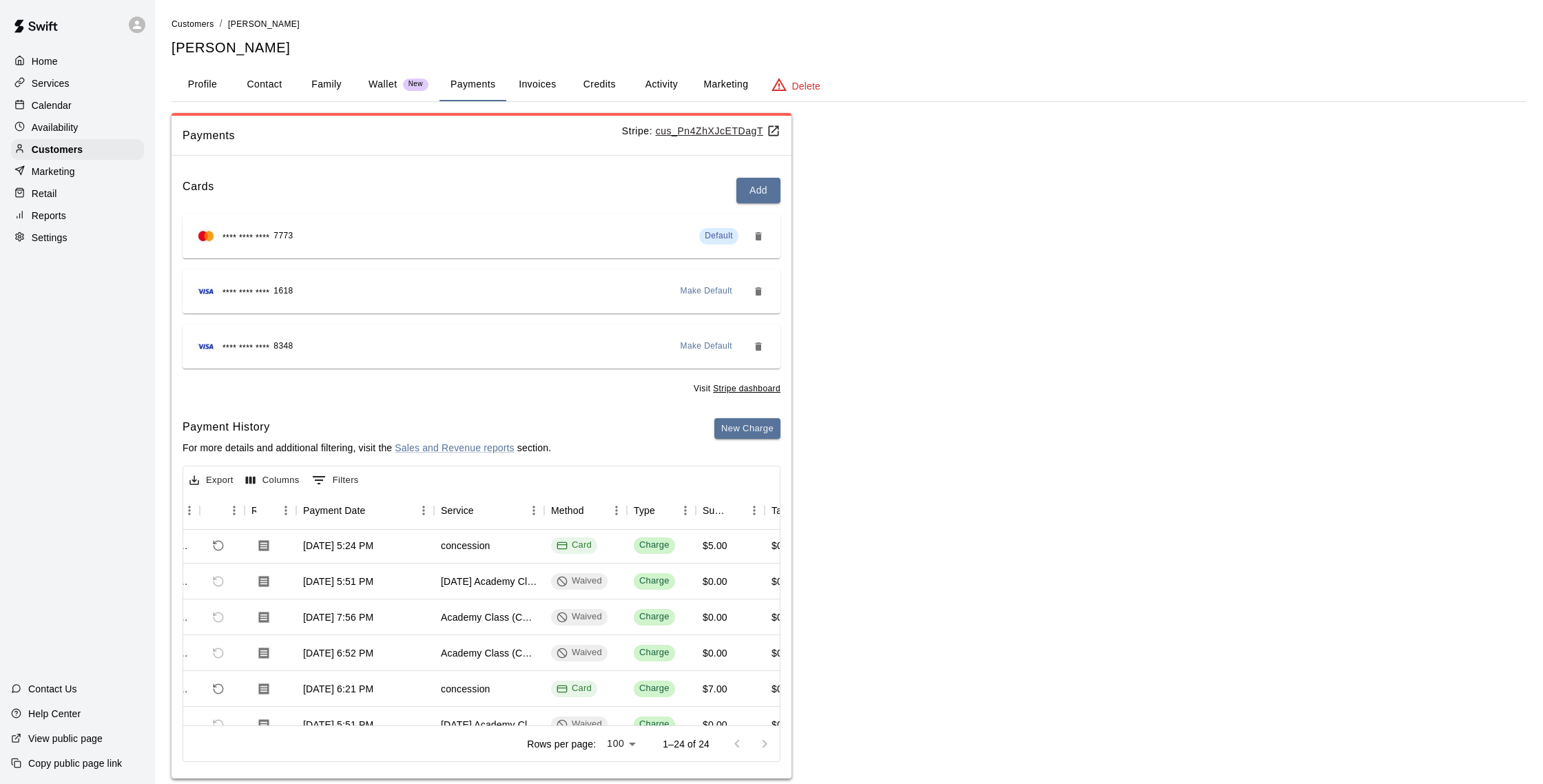
scroll to position [46, 63]
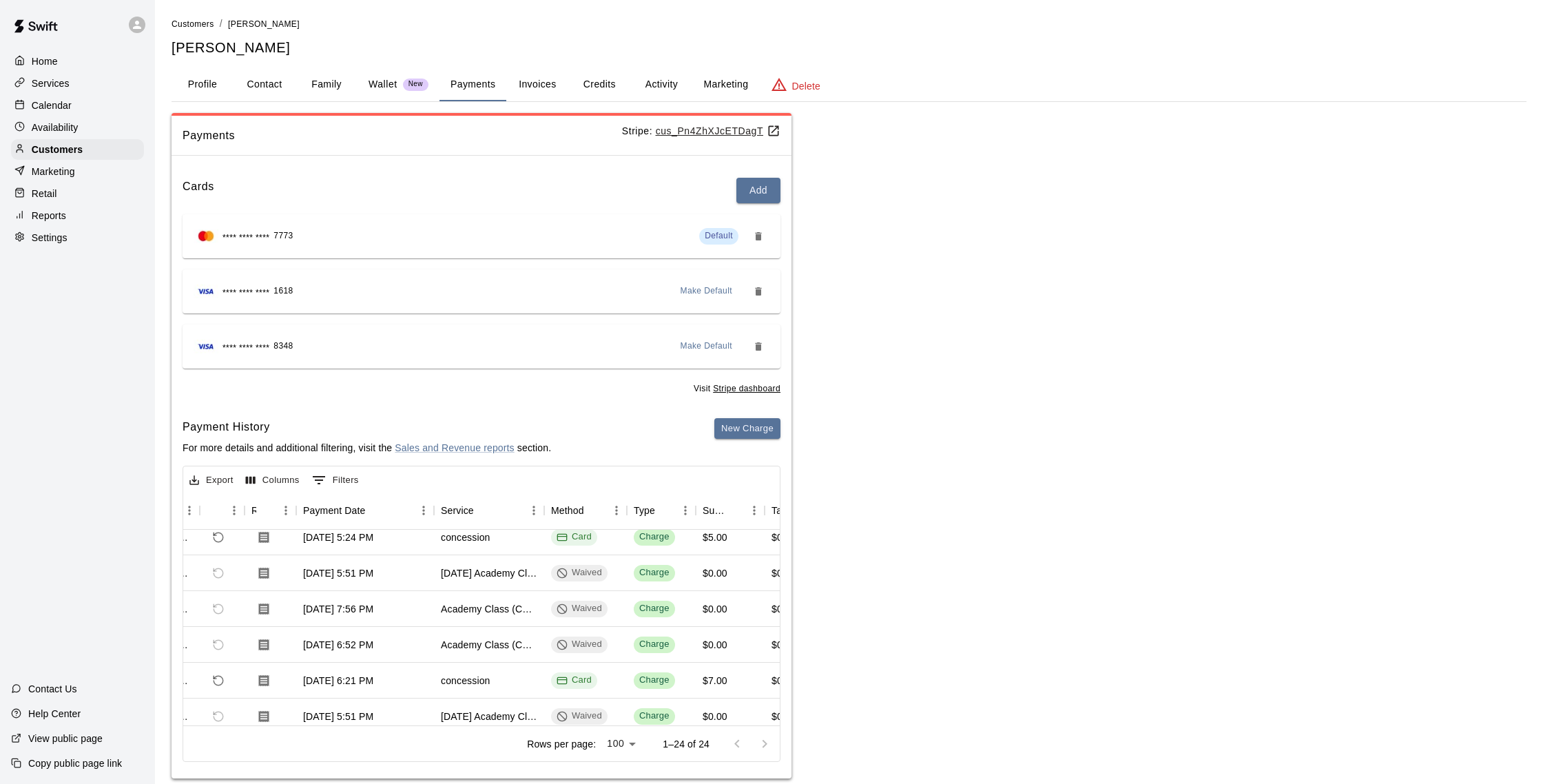
click at [64, 112] on div "Calendar" at bounding box center [77, 105] width 133 height 21
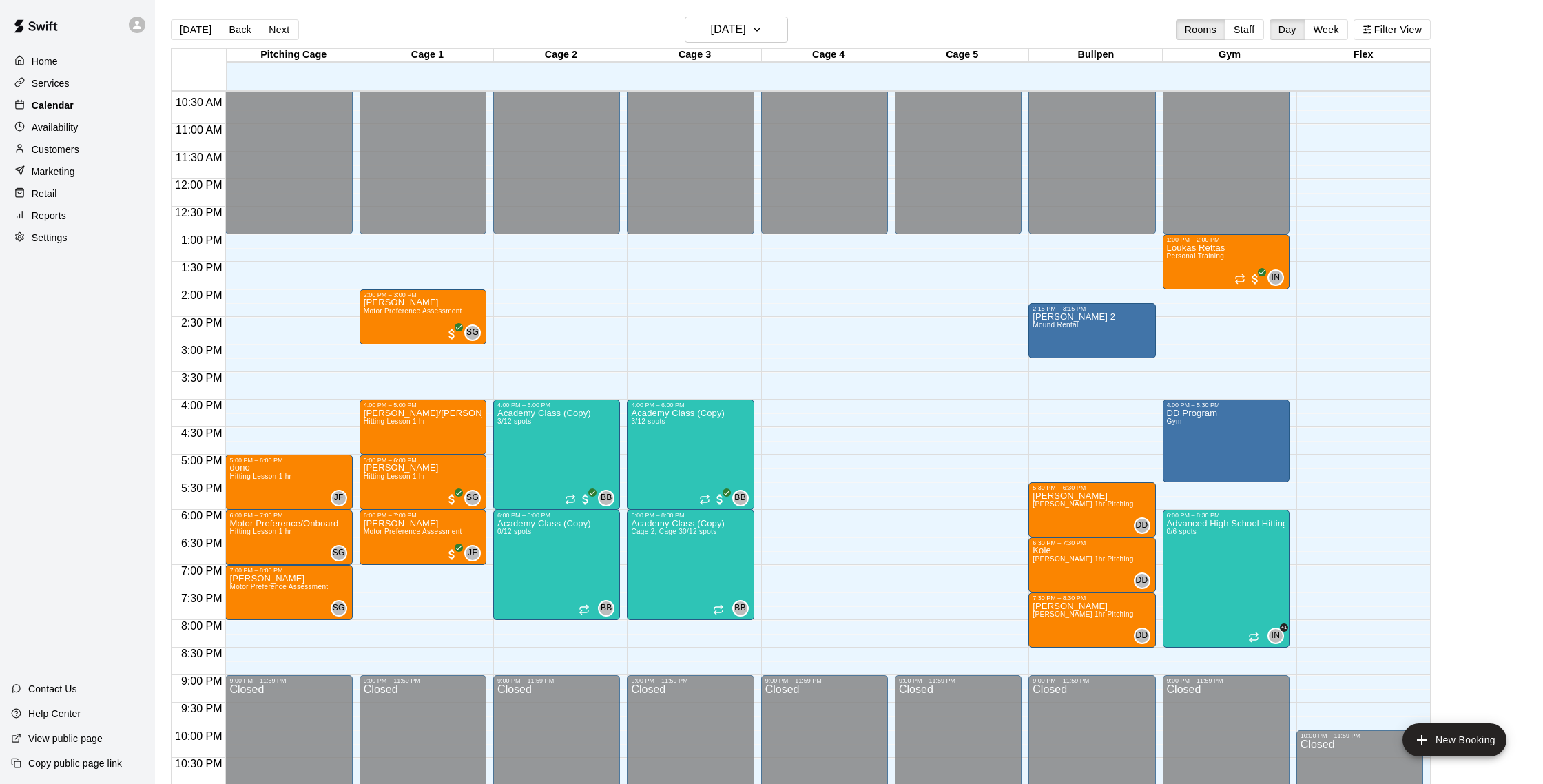
scroll to position [22, 0]
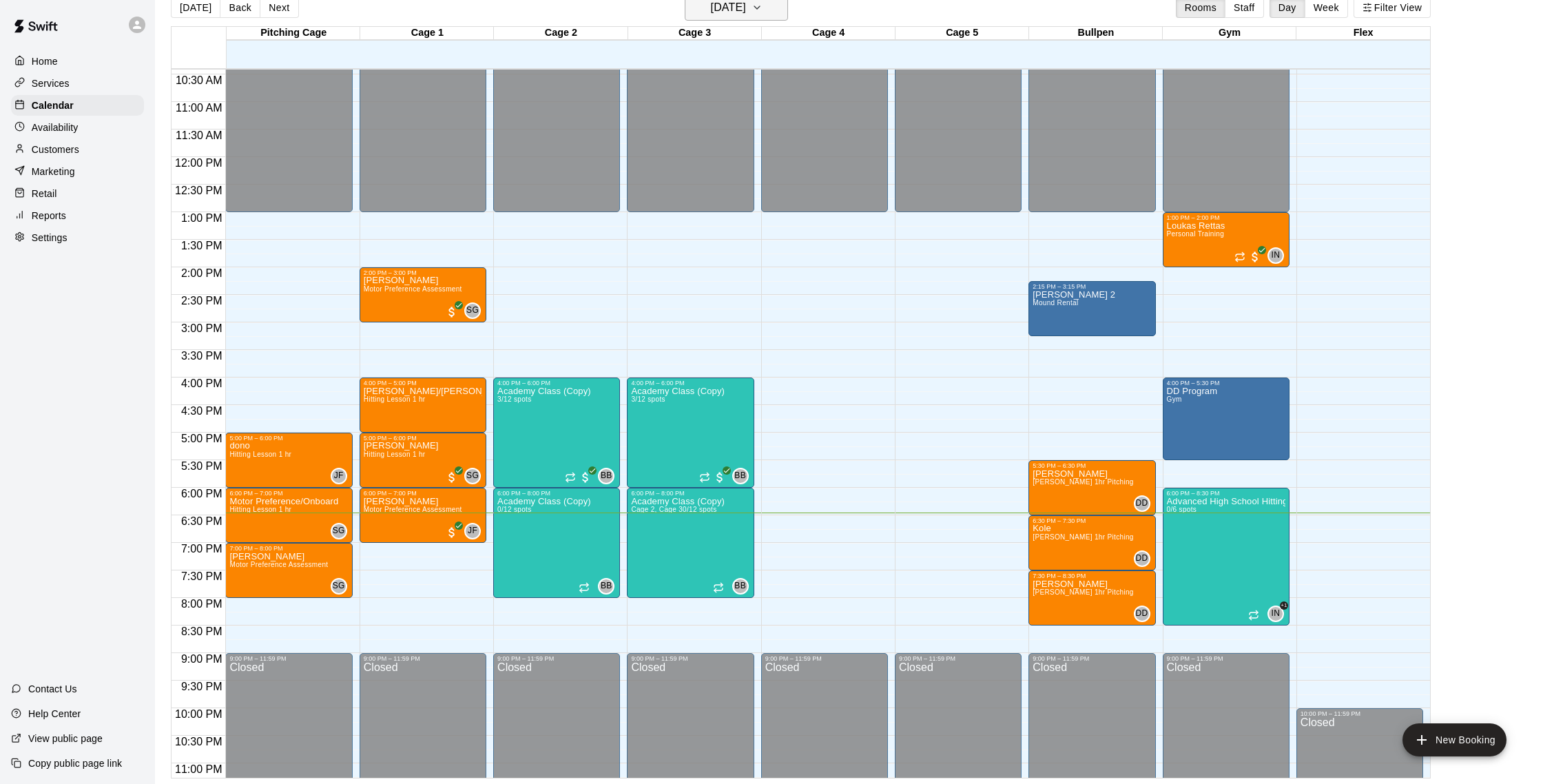
click at [742, 15] on h6 "[DATE]" at bounding box center [728, 7] width 35 height 19
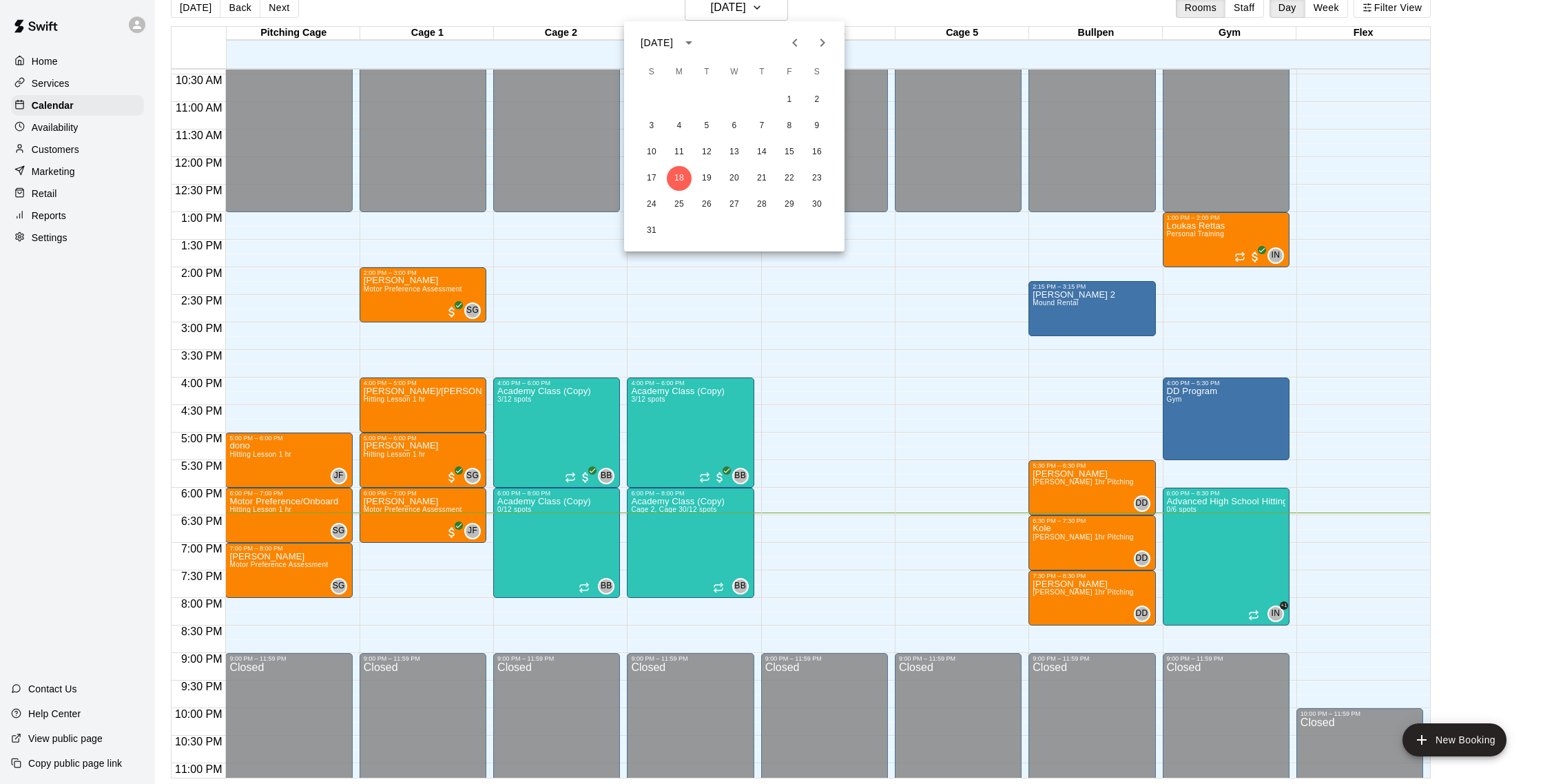
click at [27, 160] on div at bounding box center [771, 392] width 1543 height 784
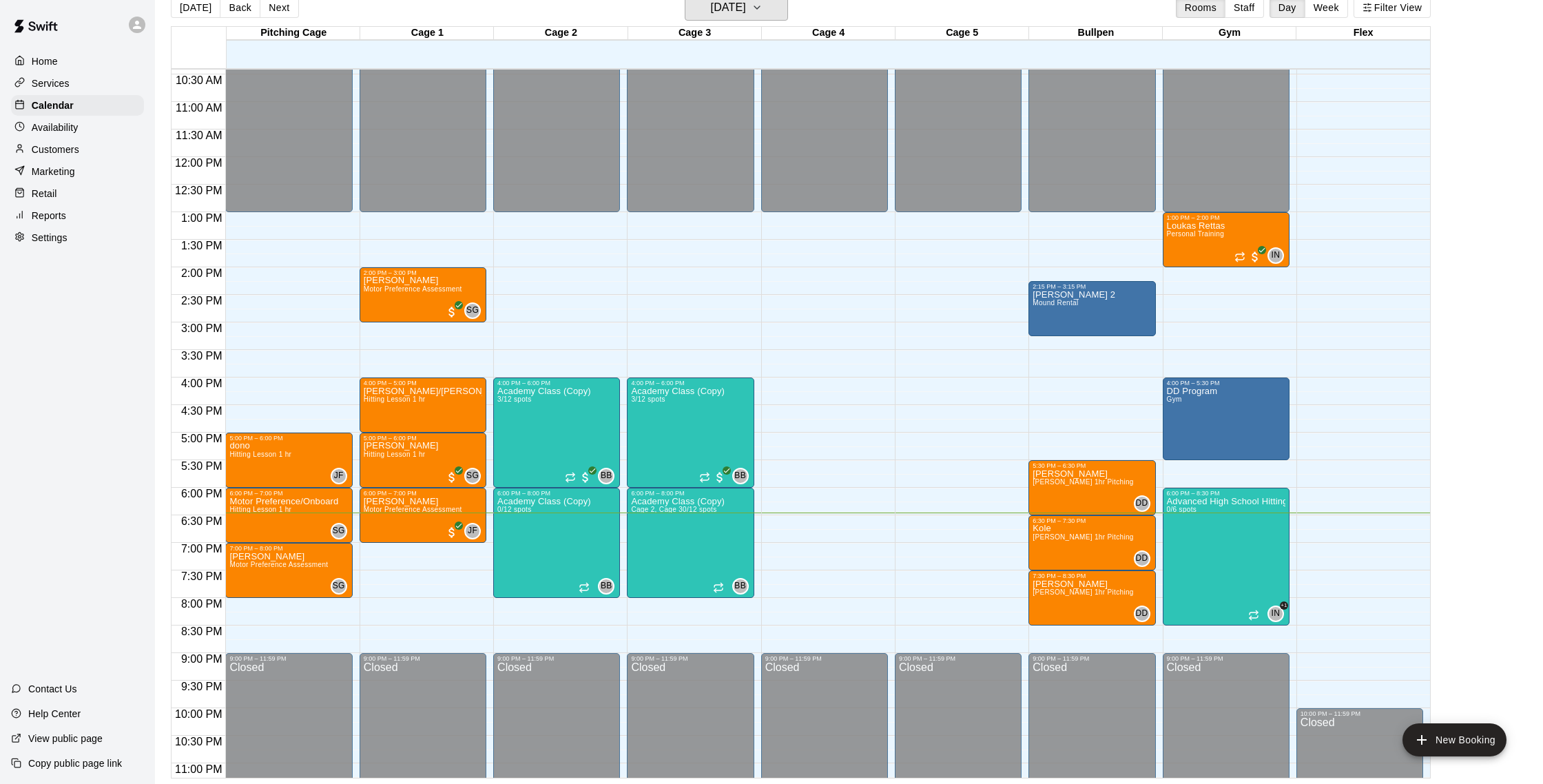
scroll to position [16, 0]
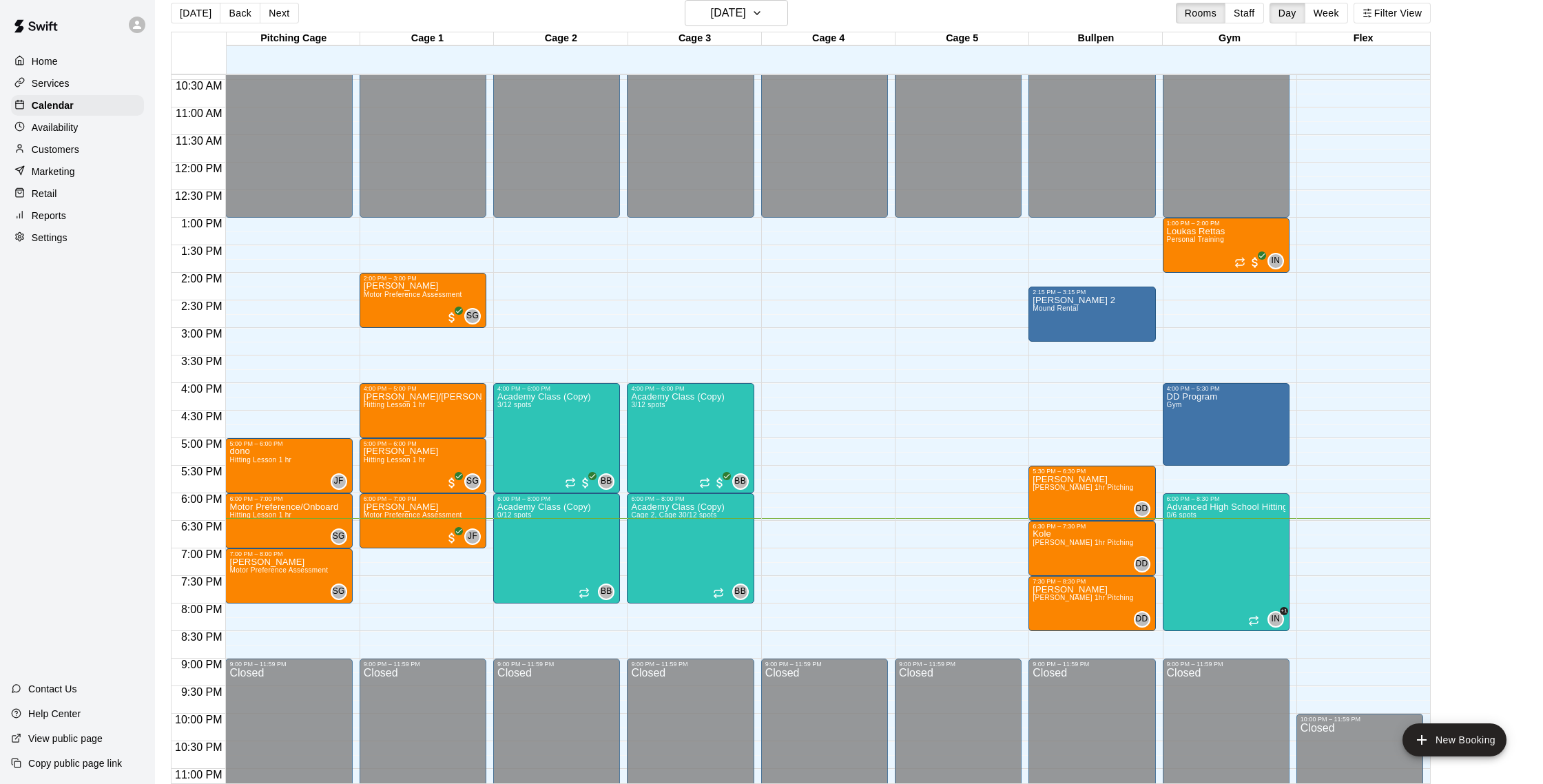
click at [58, 155] on div "[DATE] S M T W T F S 1 2 3 4 5 6 7 8 9 10 11 12 13 14 15 16 17 18 19 20 21 22 2…" at bounding box center [771, 392] width 1543 height 784
click at [61, 151] on p "Customers" at bounding box center [55, 149] width 48 height 14
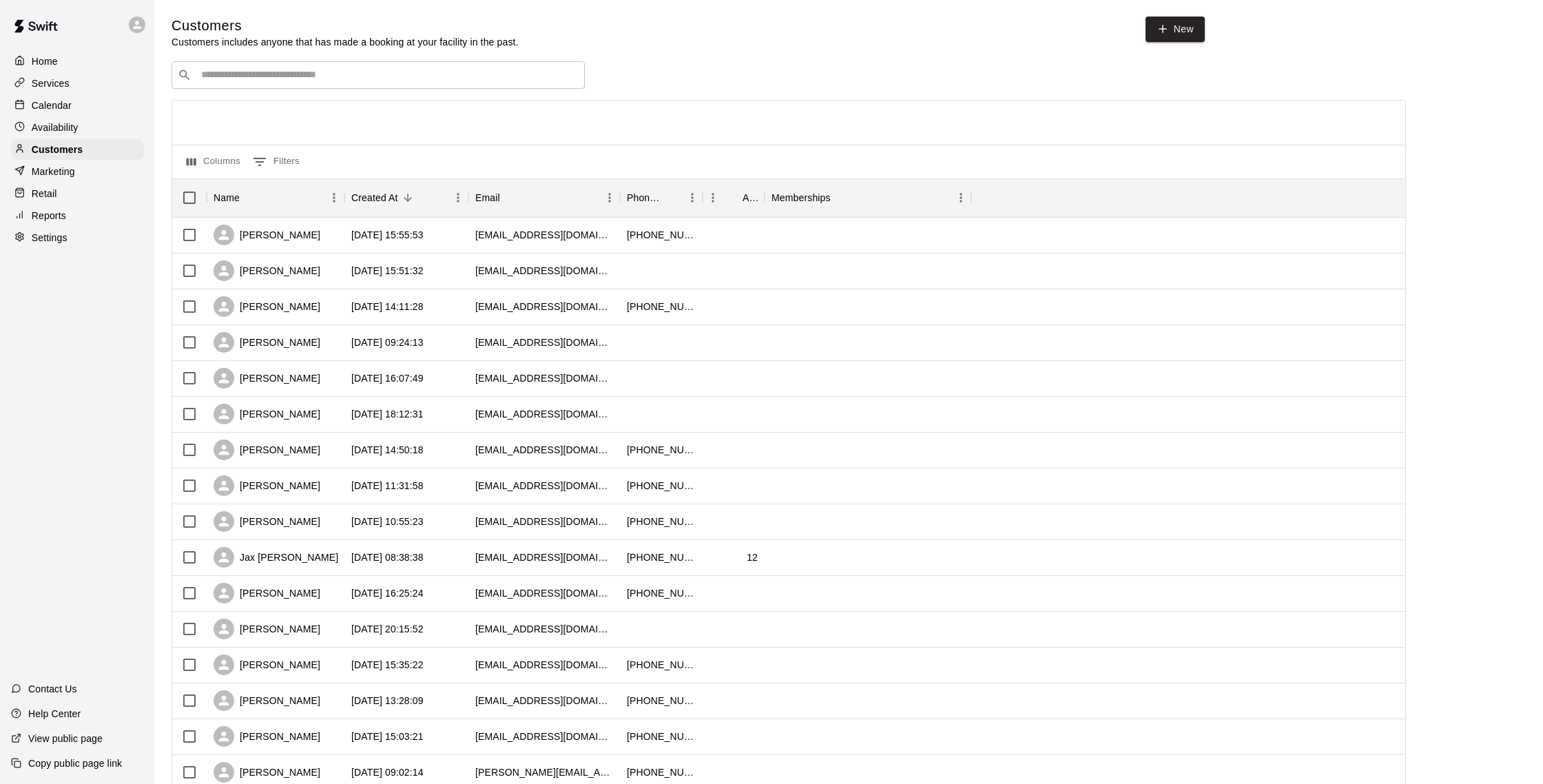
click at [327, 73] on input "Search customers by name or email" at bounding box center [387, 75] width 381 height 14
type input "******"
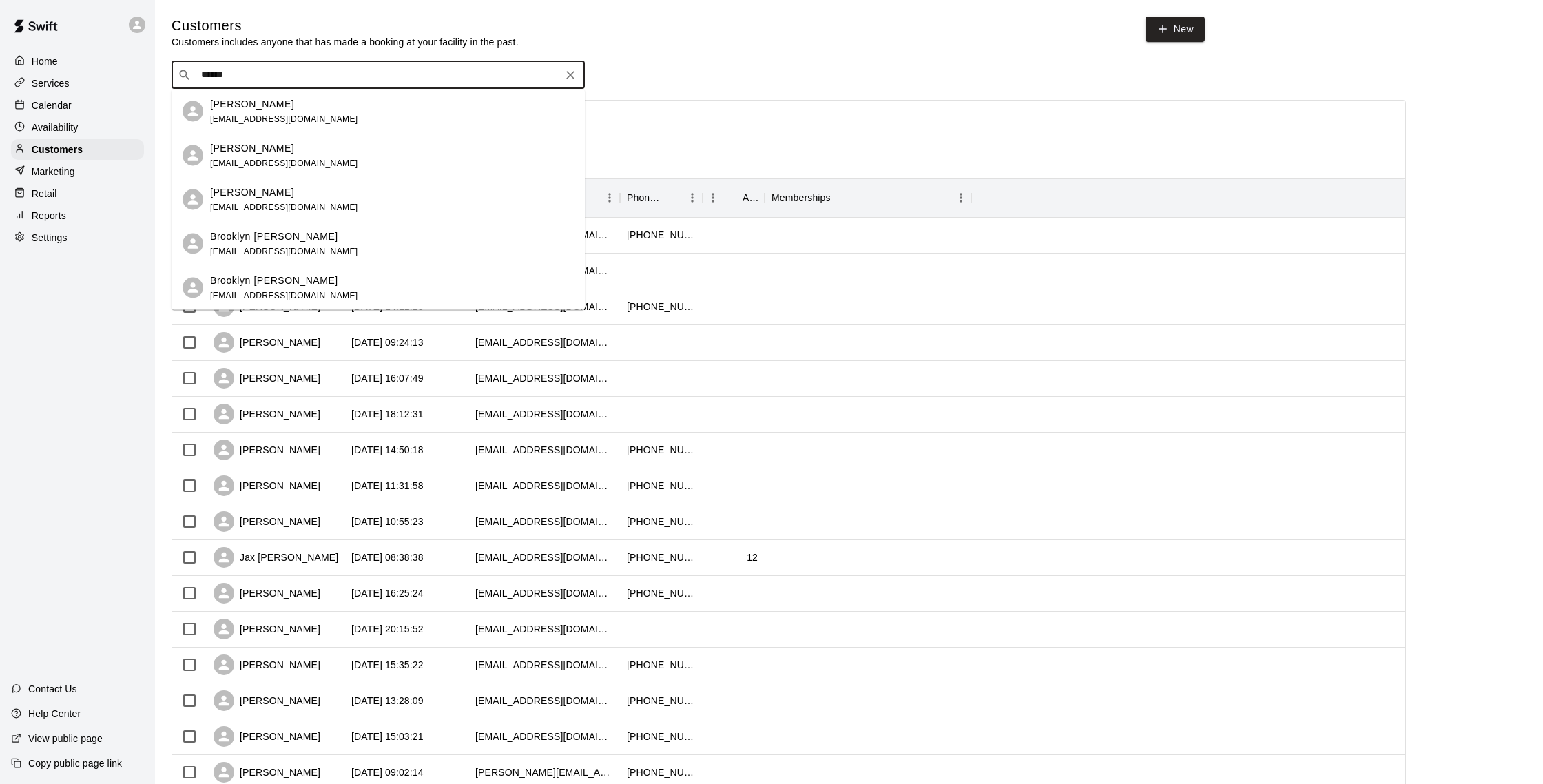
click at [337, 242] on div "Brooklyn [PERSON_NAME]" at bounding box center [284, 236] width 148 height 15
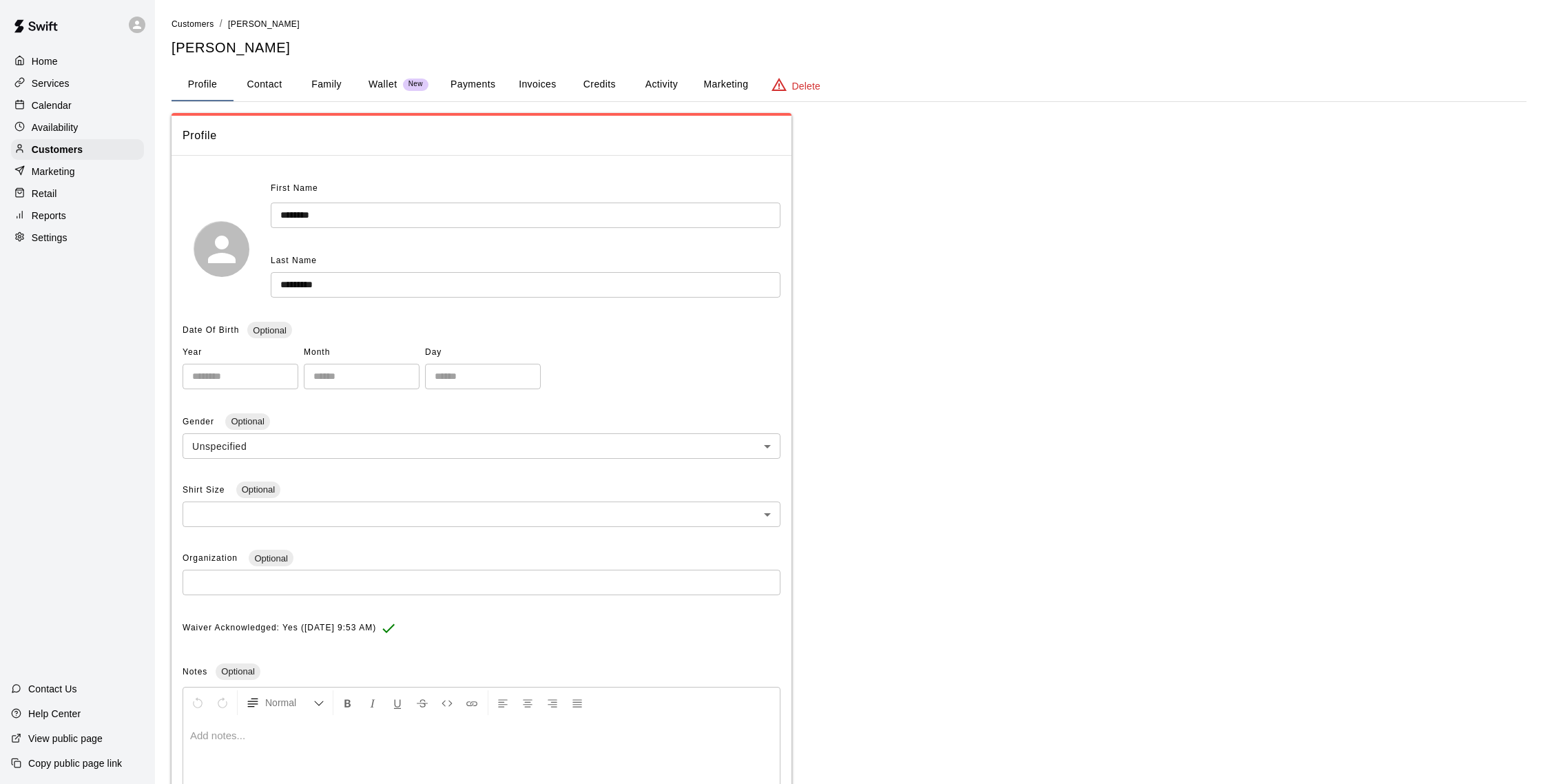
click at [644, 91] on button "Activity" at bounding box center [661, 85] width 62 height 33
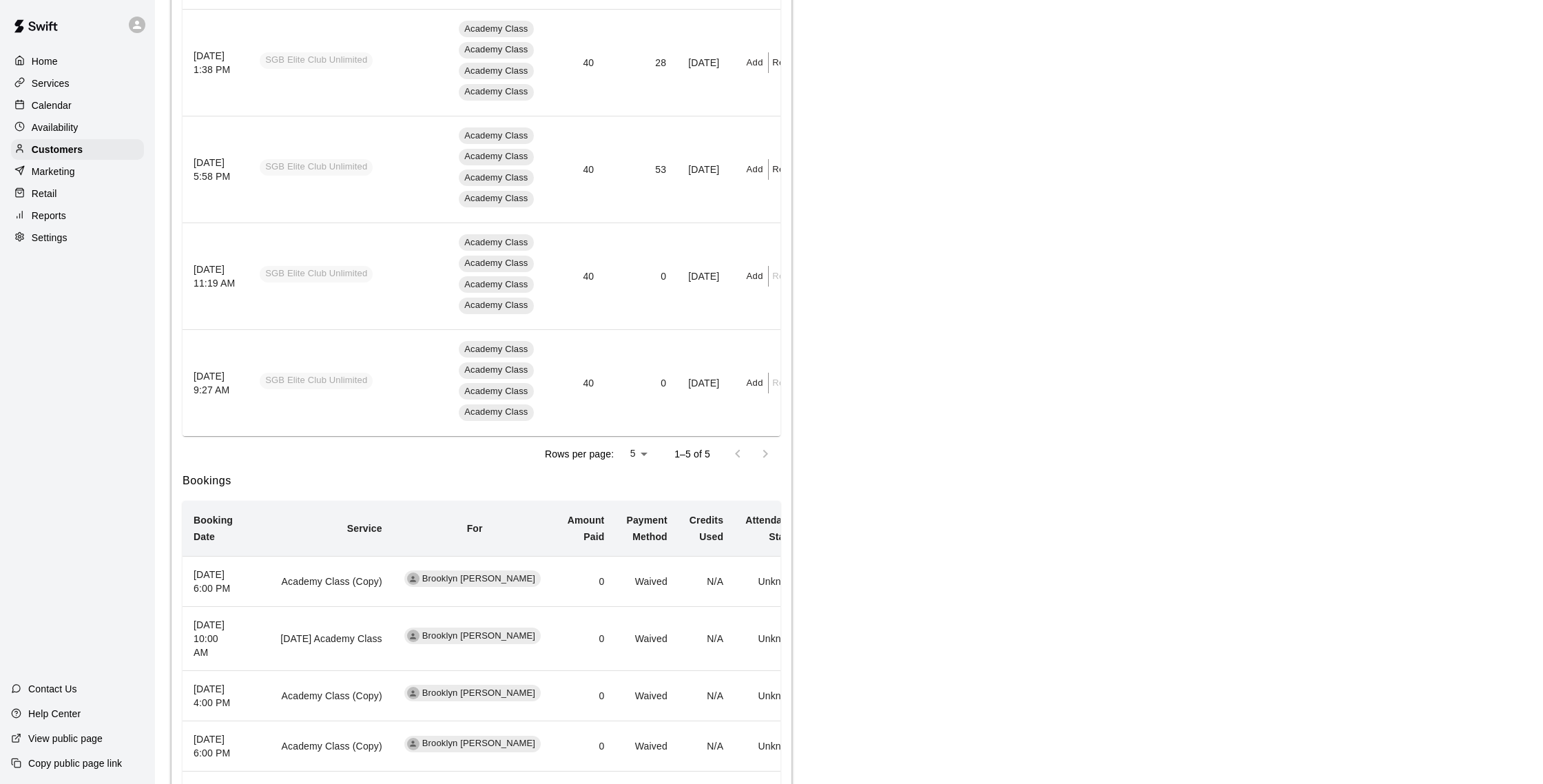
scroll to position [1093, 0]
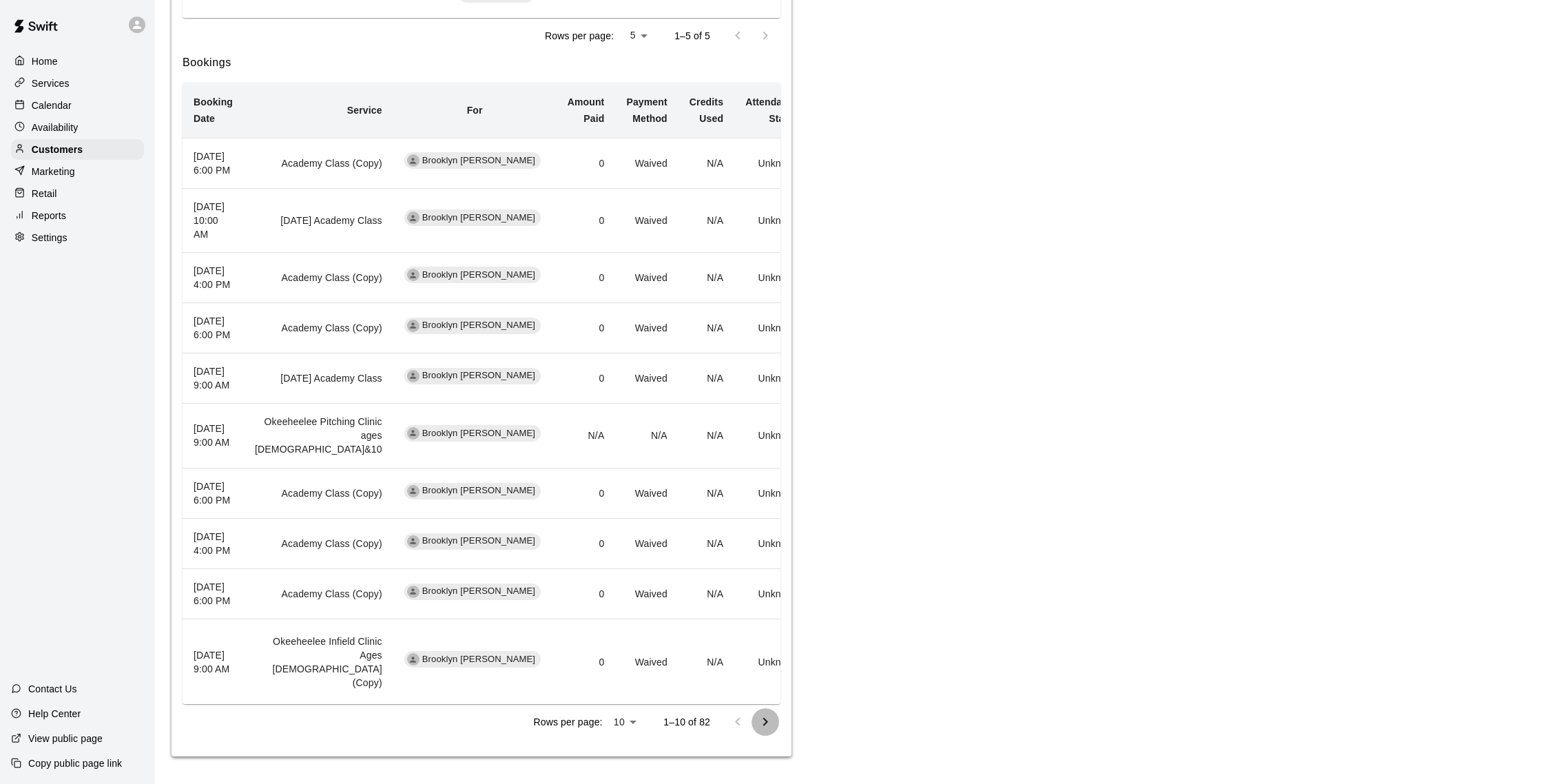
click at [767, 721] on icon "Go to next page" at bounding box center [766, 721] width 5 height 8
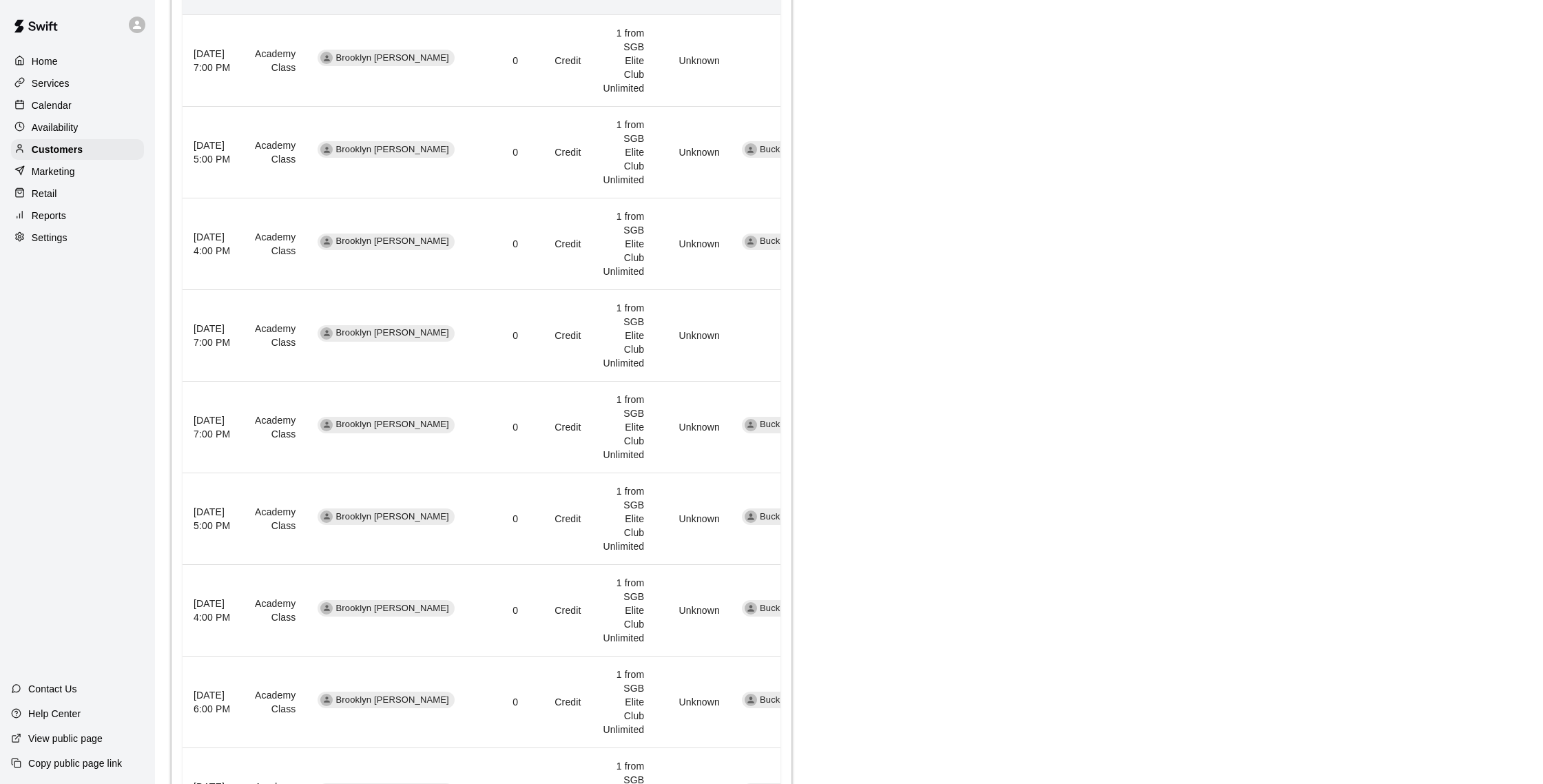
scroll to position [1319, 0]
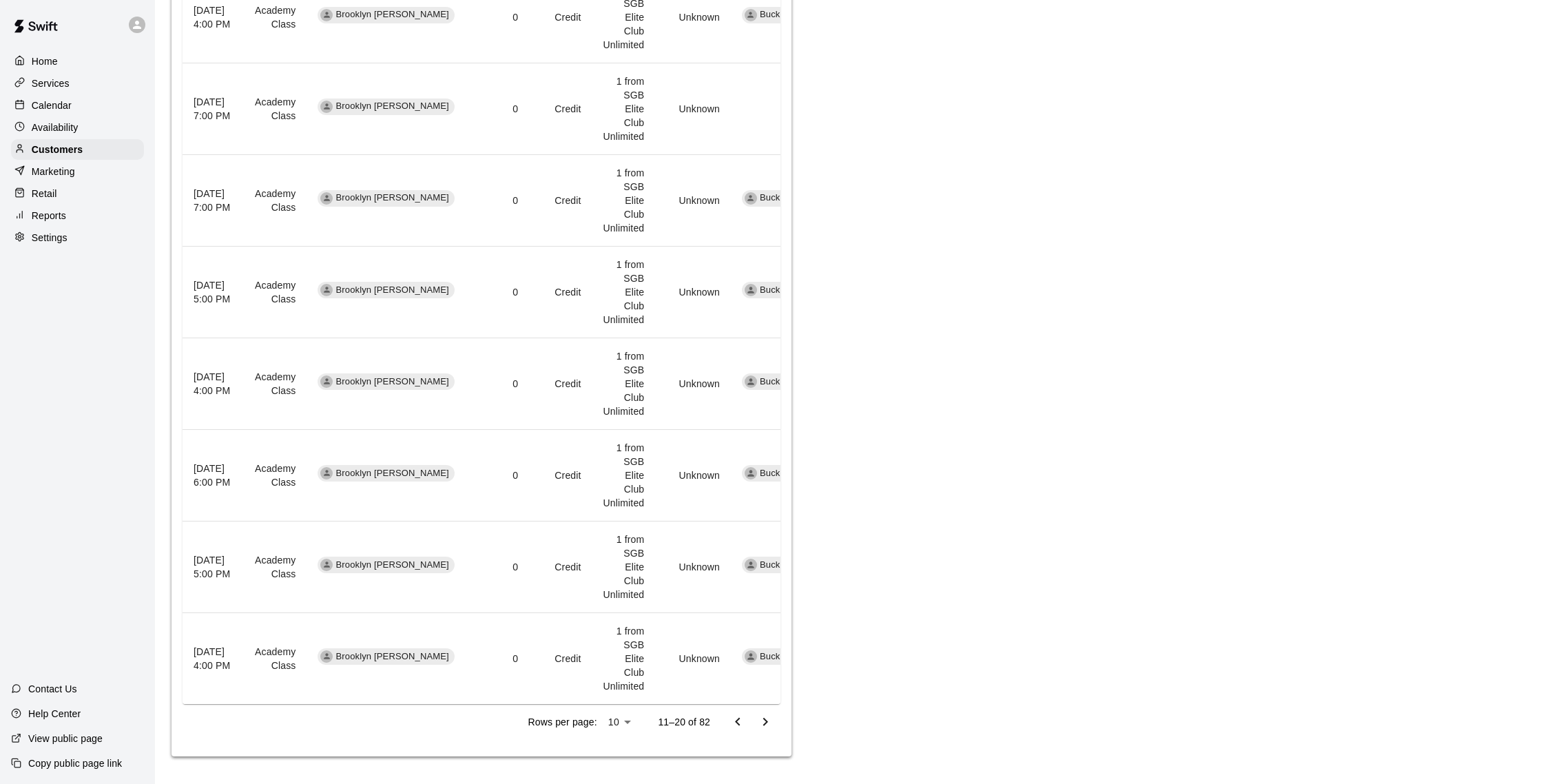
click at [767, 721] on icon "Go to next page" at bounding box center [766, 721] width 5 height 8
click at [770, 724] on icon "Go to next page" at bounding box center [765, 721] width 16 height 16
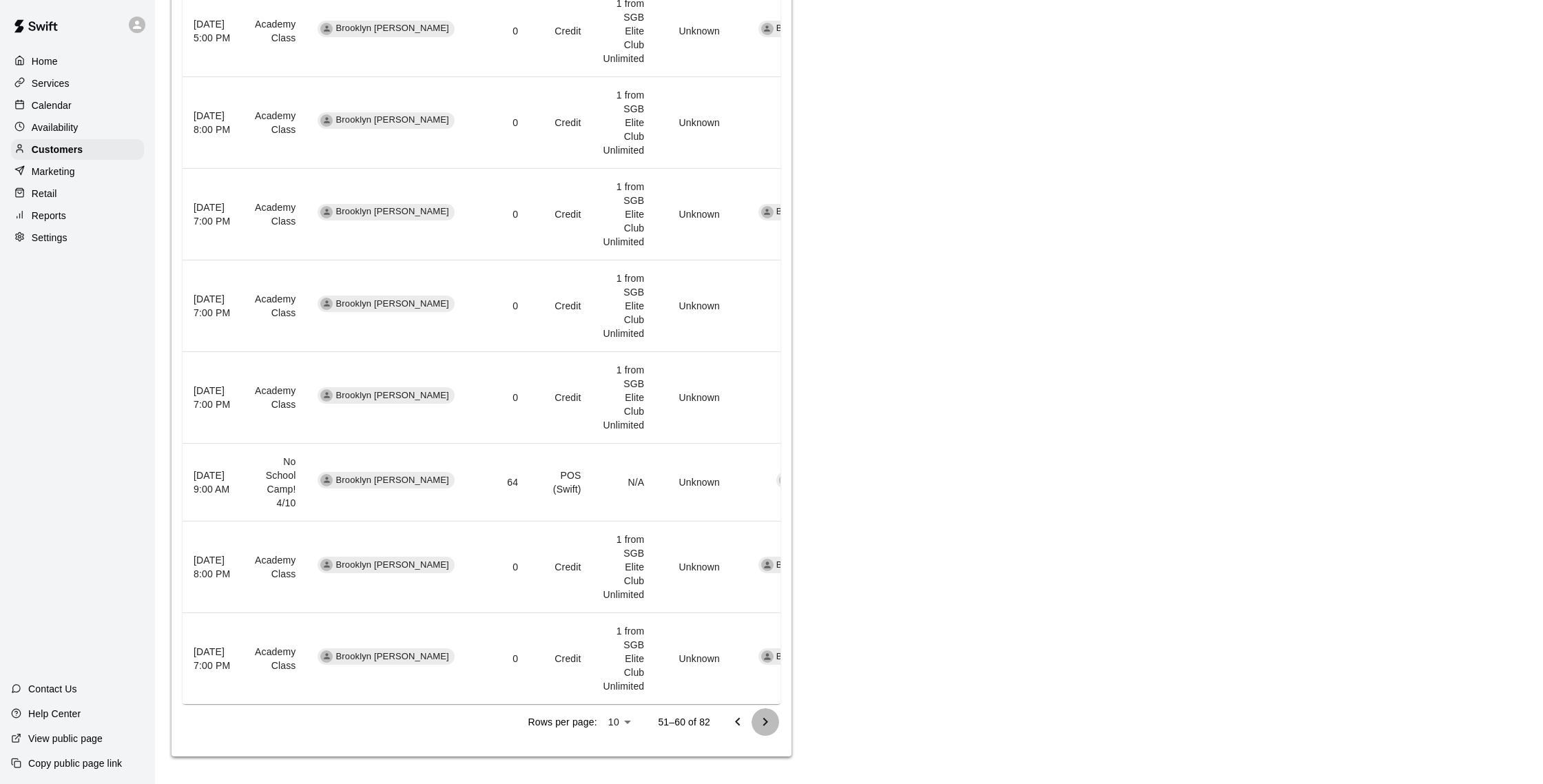
click at [770, 724] on icon "Go to next page" at bounding box center [765, 721] width 16 height 16
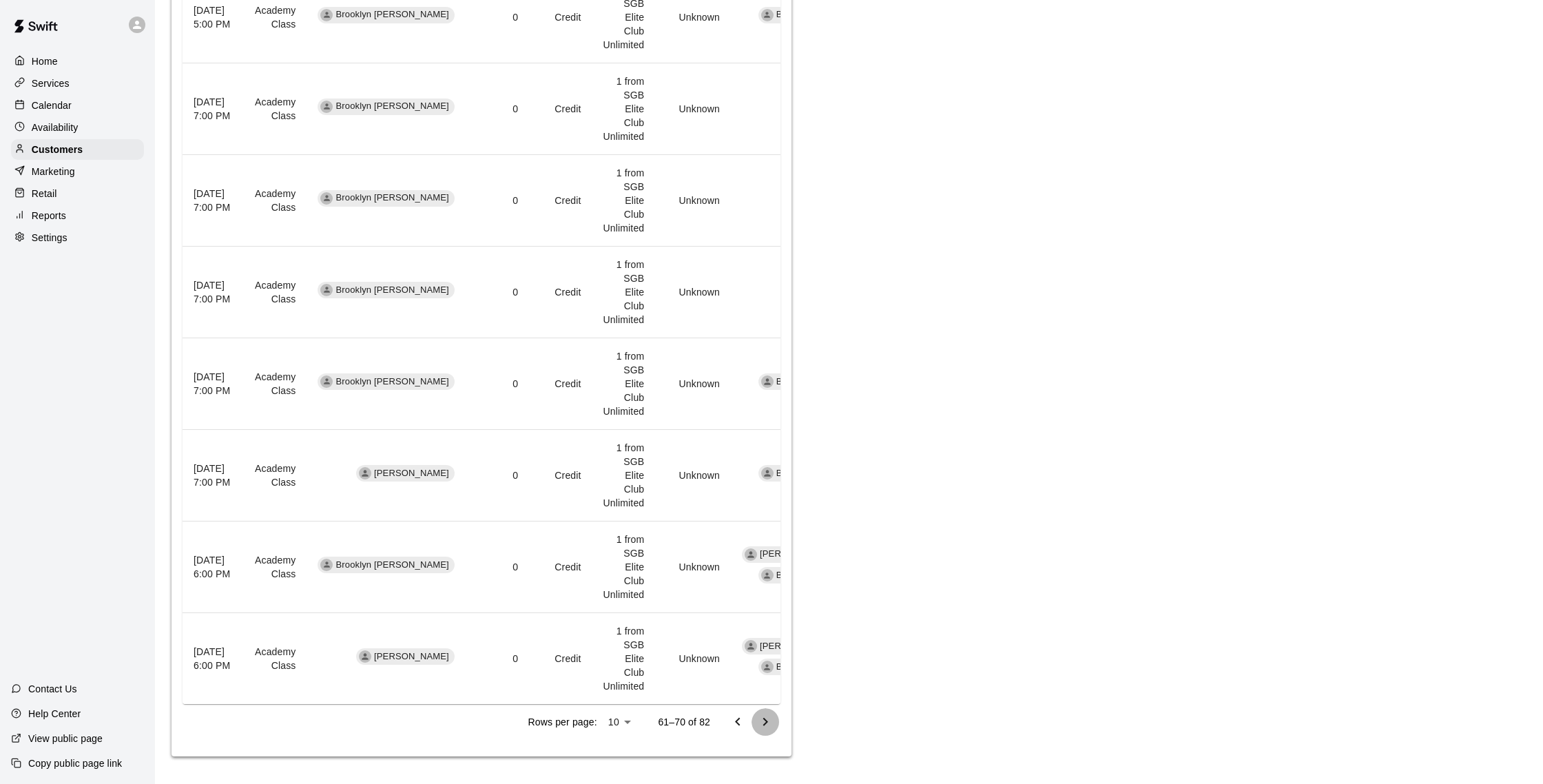
click at [770, 724] on icon "Go to next page" at bounding box center [765, 721] width 16 height 16
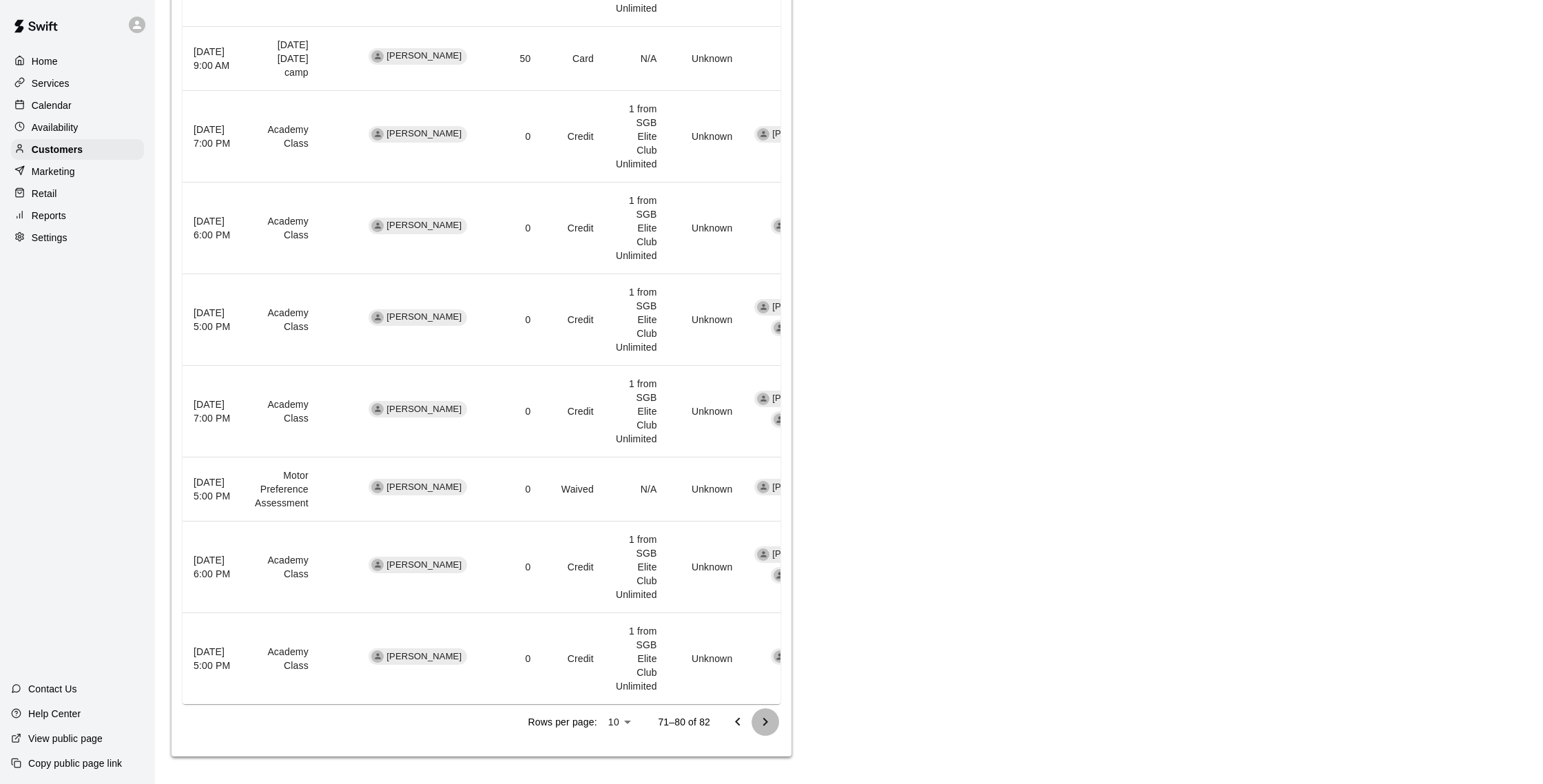
click at [770, 724] on icon "Go to next page" at bounding box center [765, 721] width 16 height 16
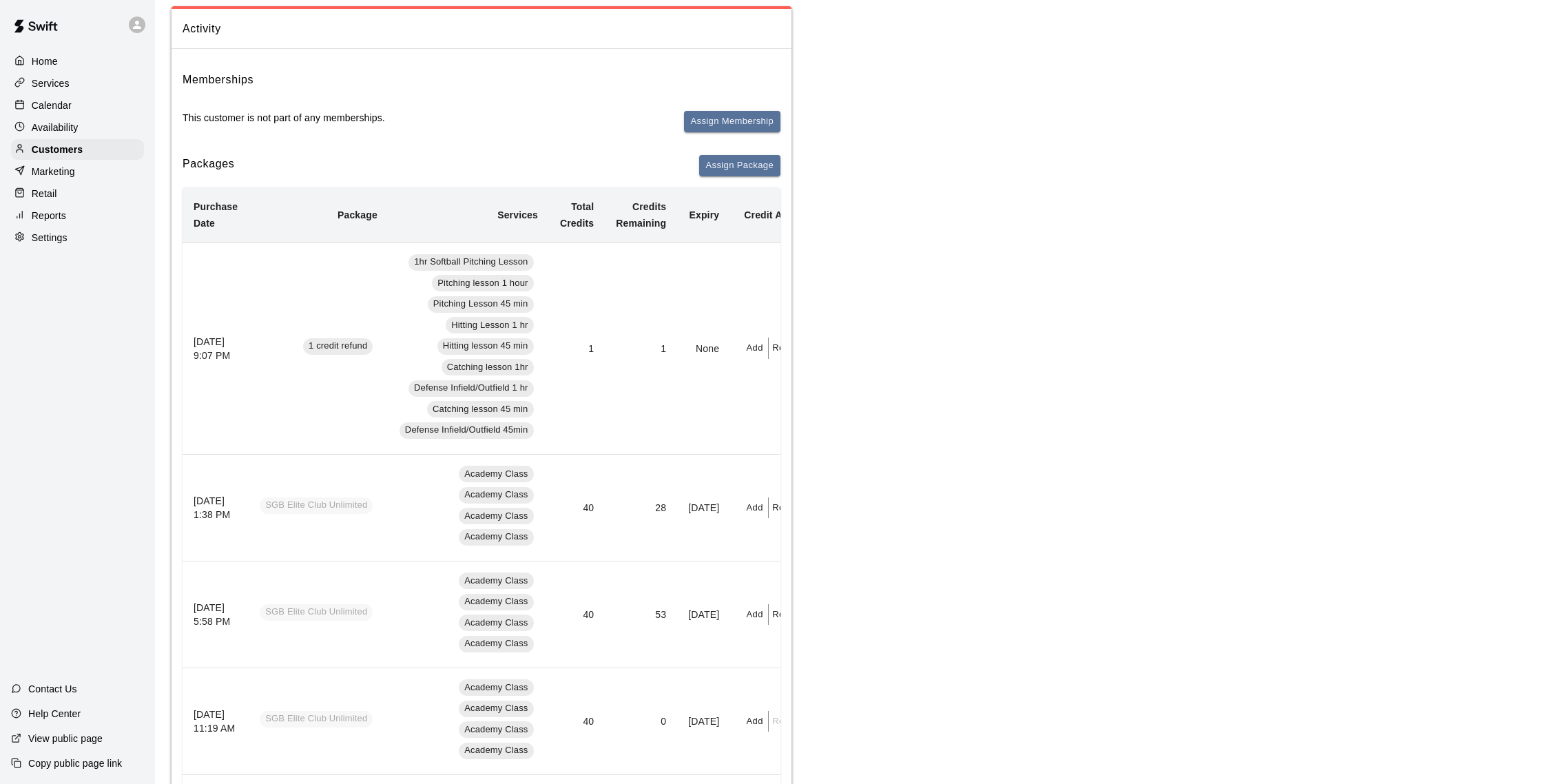
scroll to position [0, 0]
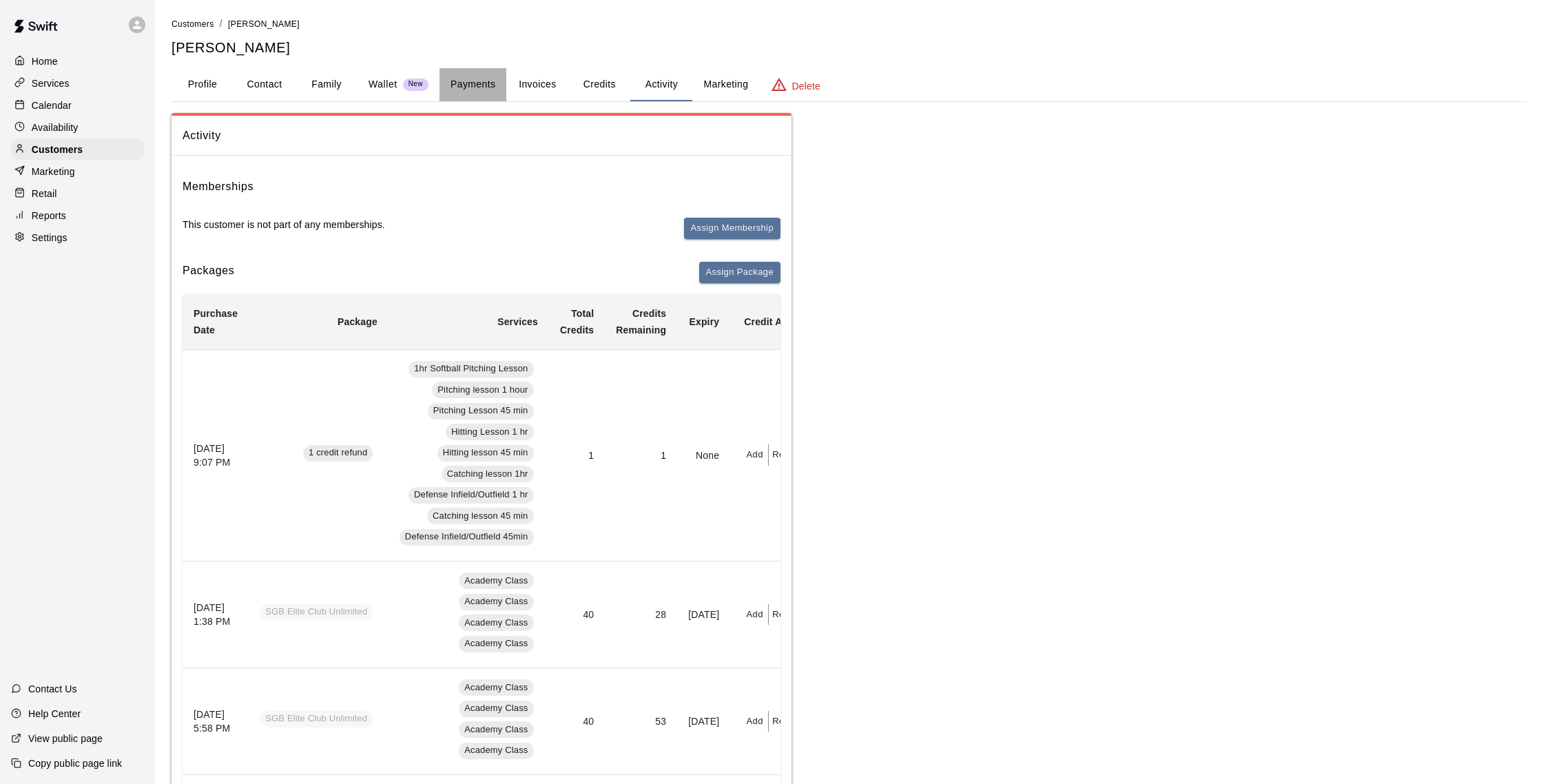
click at [470, 91] on button "Payments" at bounding box center [472, 85] width 67 height 33
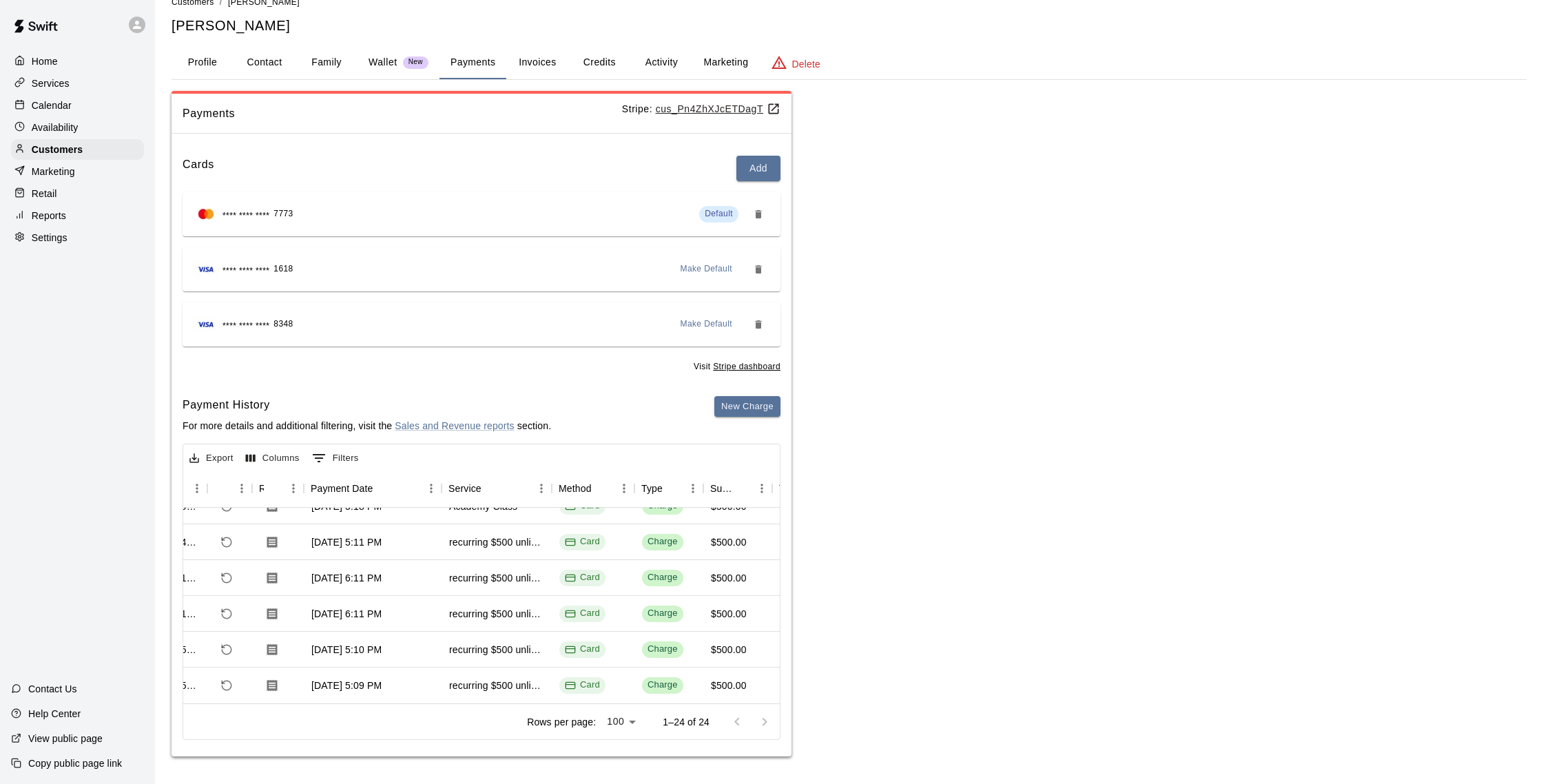
scroll to position [664, 55]
click at [766, 726] on div at bounding box center [750, 721] width 55 height 27
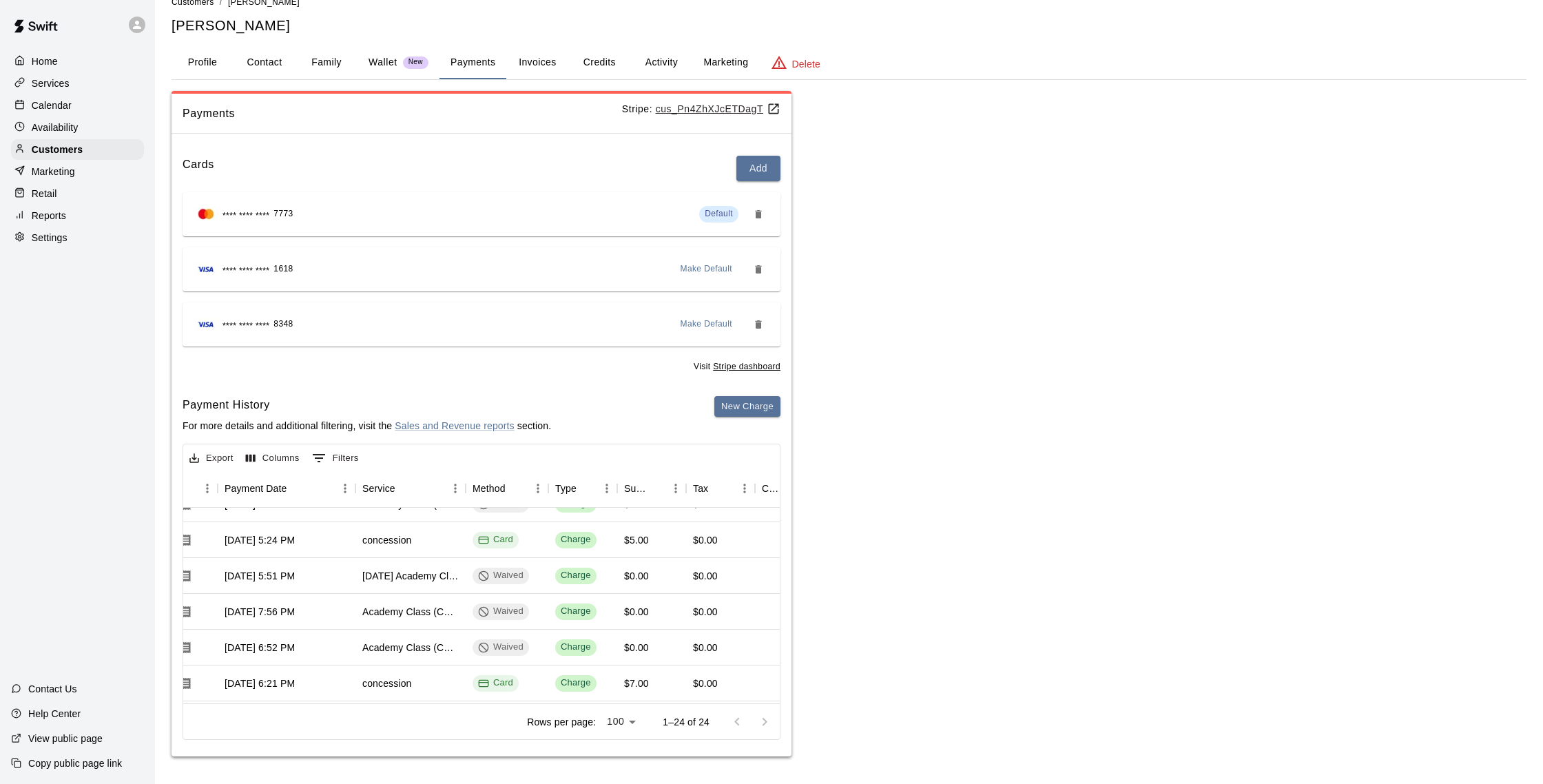
scroll to position [20, 141]
click at [40, 99] on p "Calendar" at bounding box center [51, 105] width 40 height 14
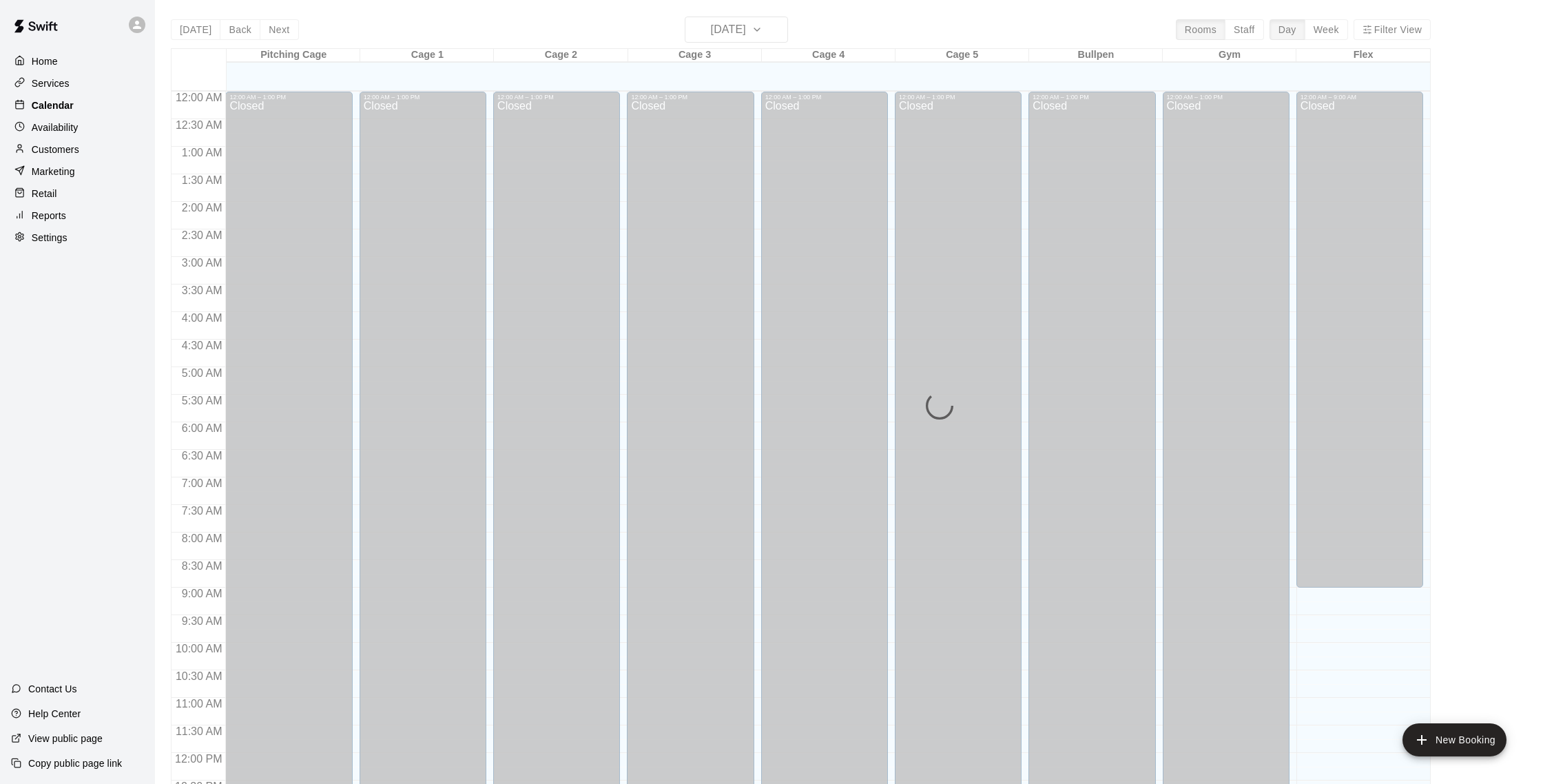
scroll to position [574, 0]
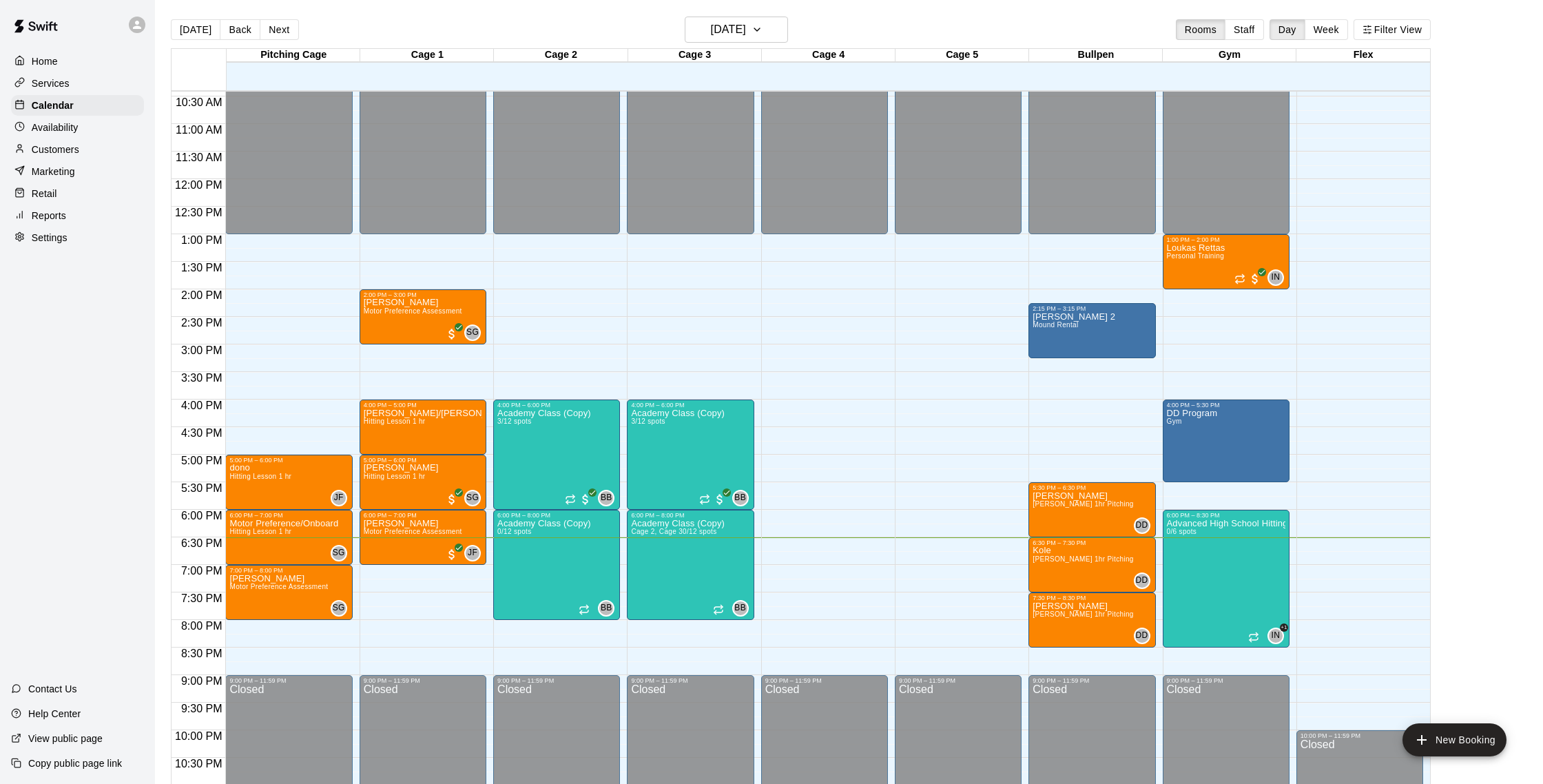
click at [71, 153] on p "Customers" at bounding box center [55, 149] width 48 height 14
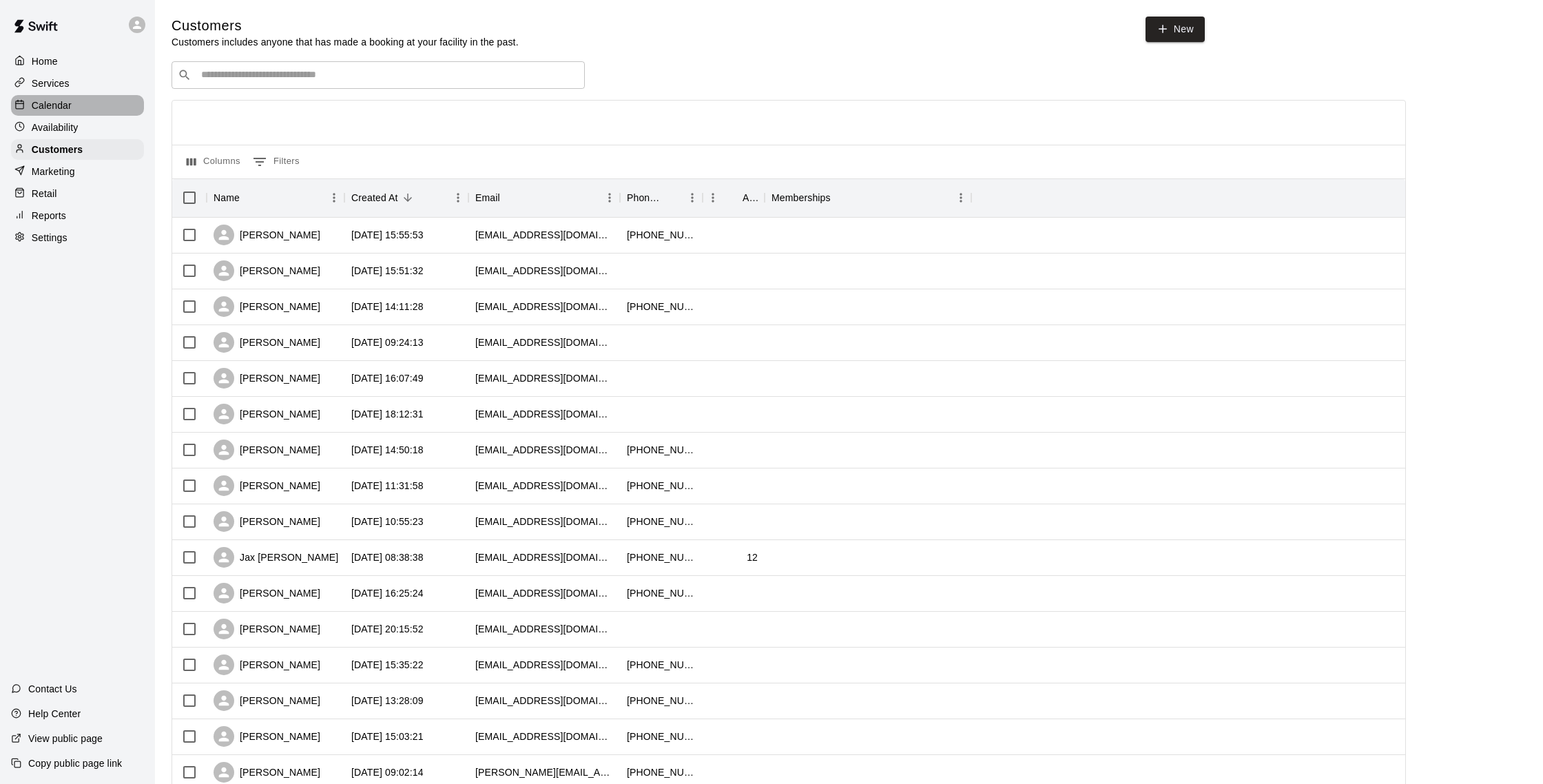
click at [53, 106] on p "Calendar" at bounding box center [51, 105] width 40 height 14
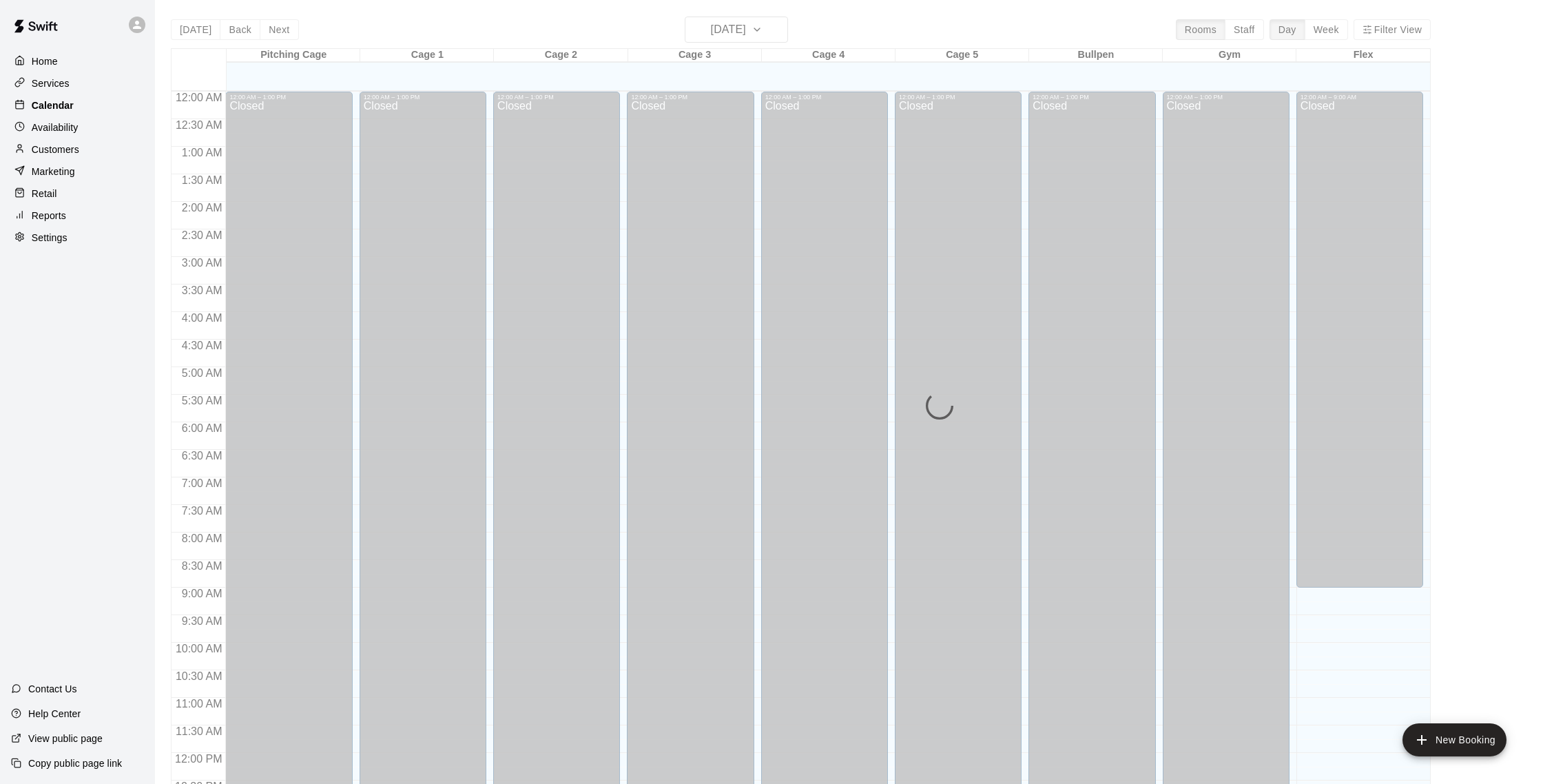
scroll to position [574, 0]
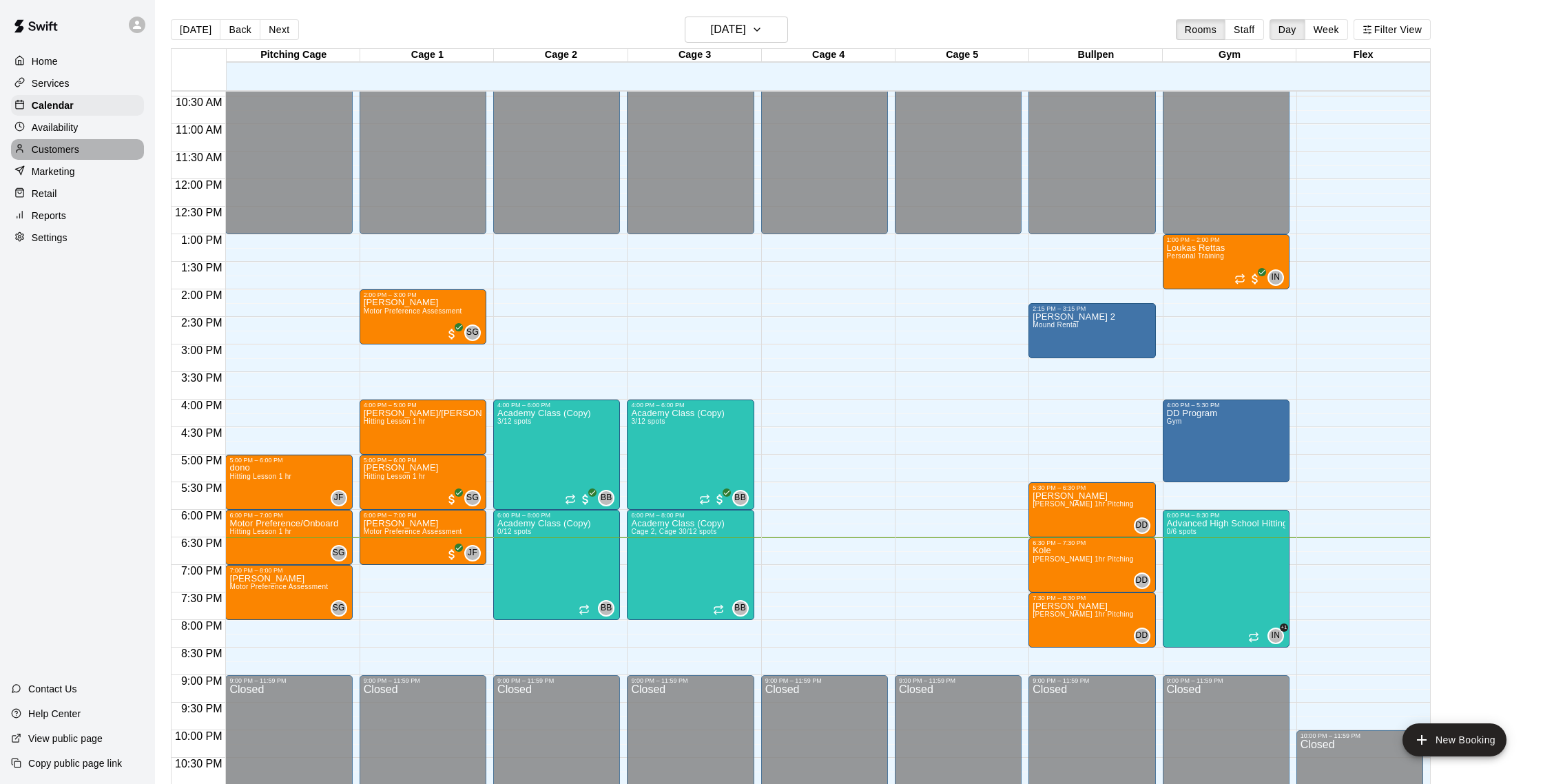
click at [65, 148] on p "Customers" at bounding box center [55, 149] width 48 height 14
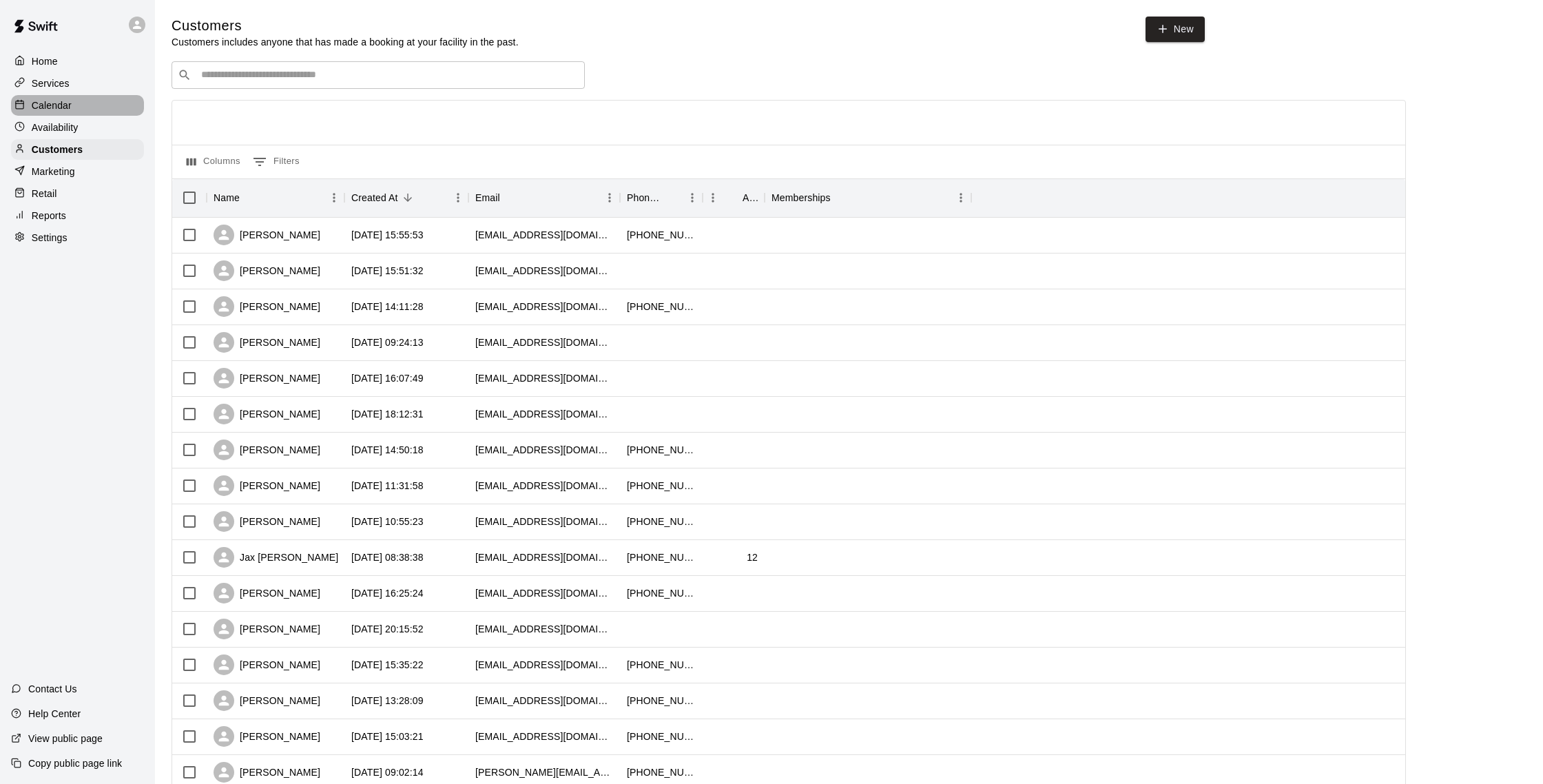
click at [86, 108] on div "Calendar" at bounding box center [77, 105] width 133 height 21
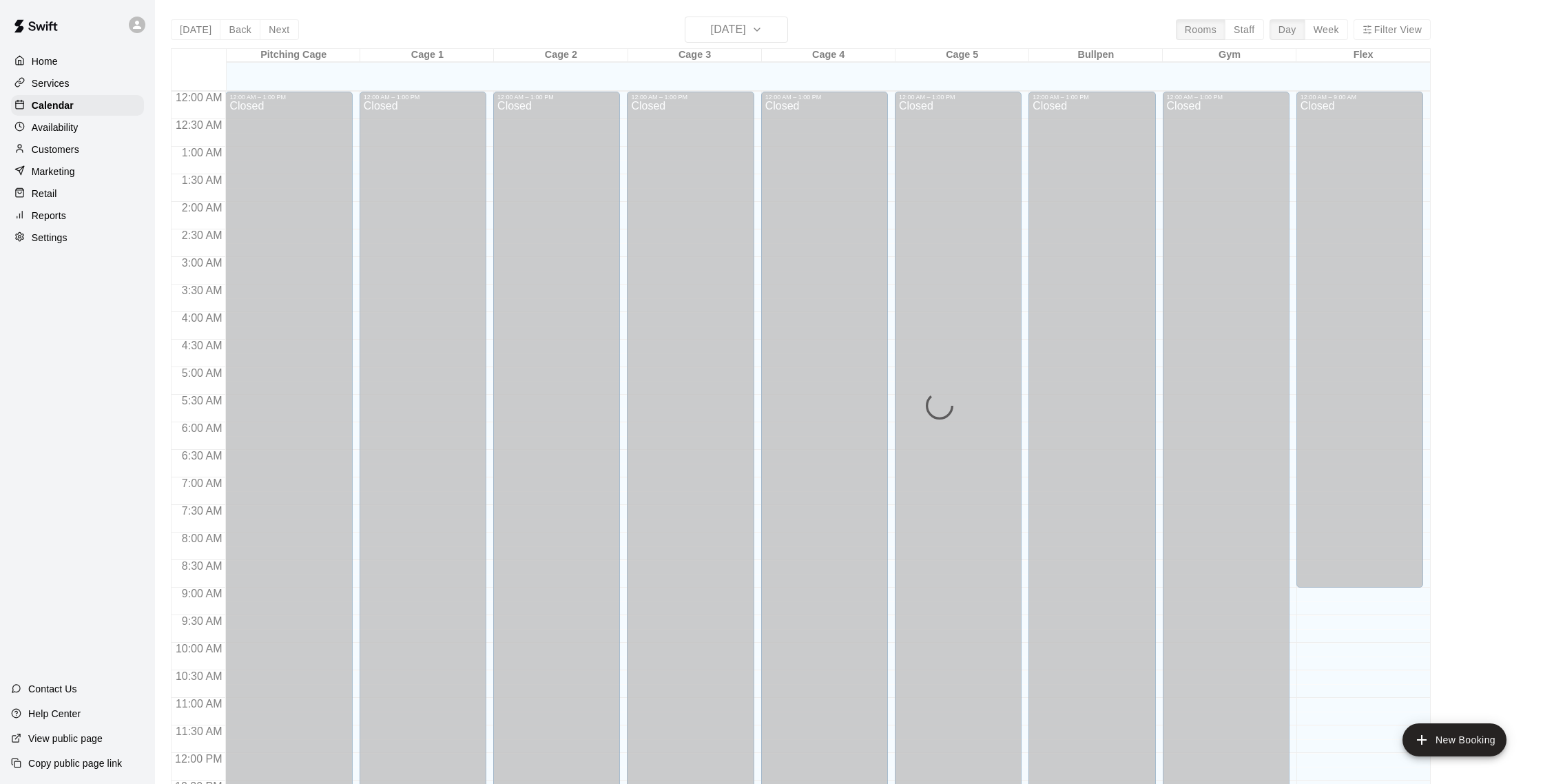
scroll to position [574, 0]
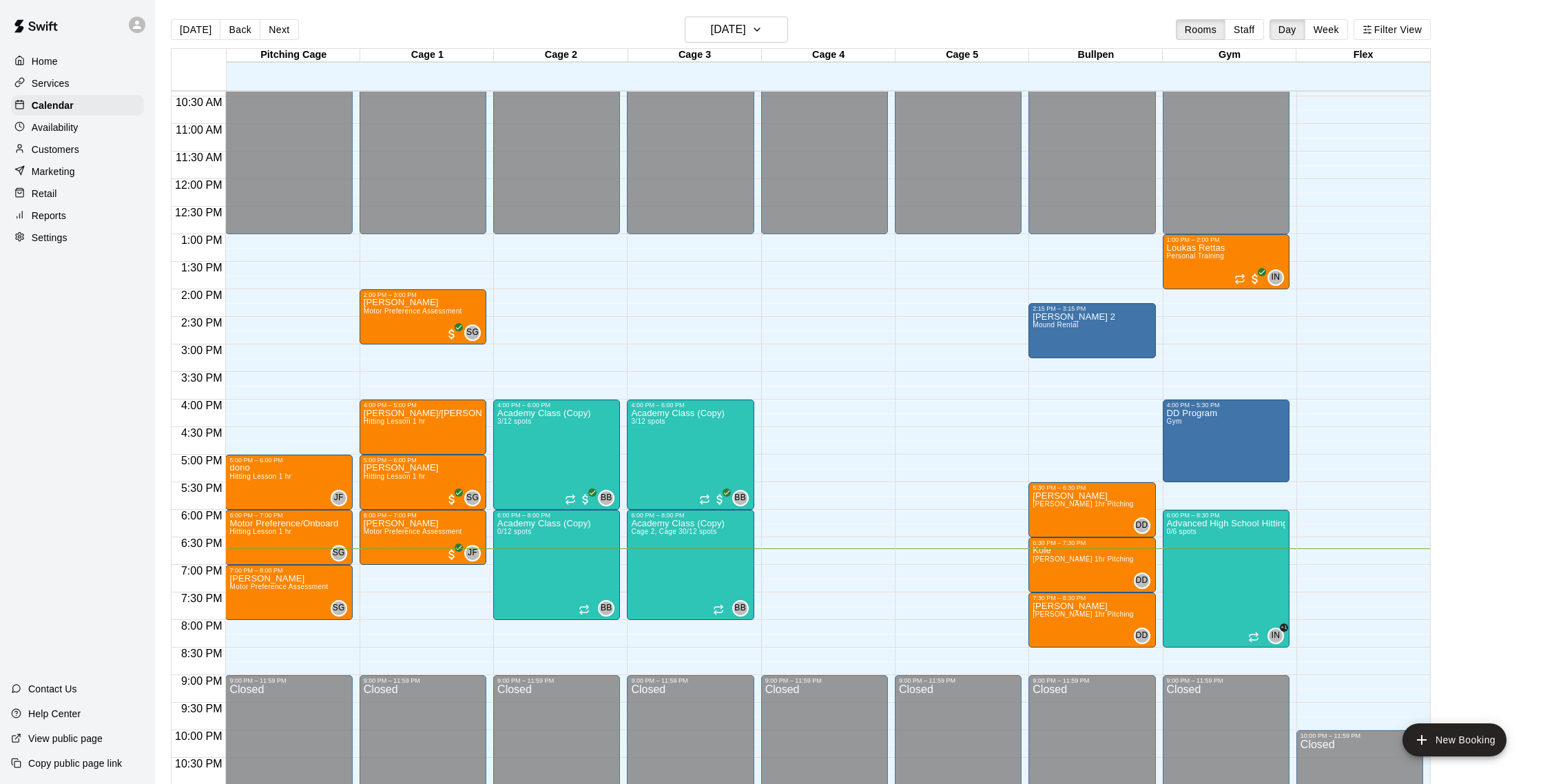
click at [64, 149] on p "Customers" at bounding box center [55, 149] width 48 height 14
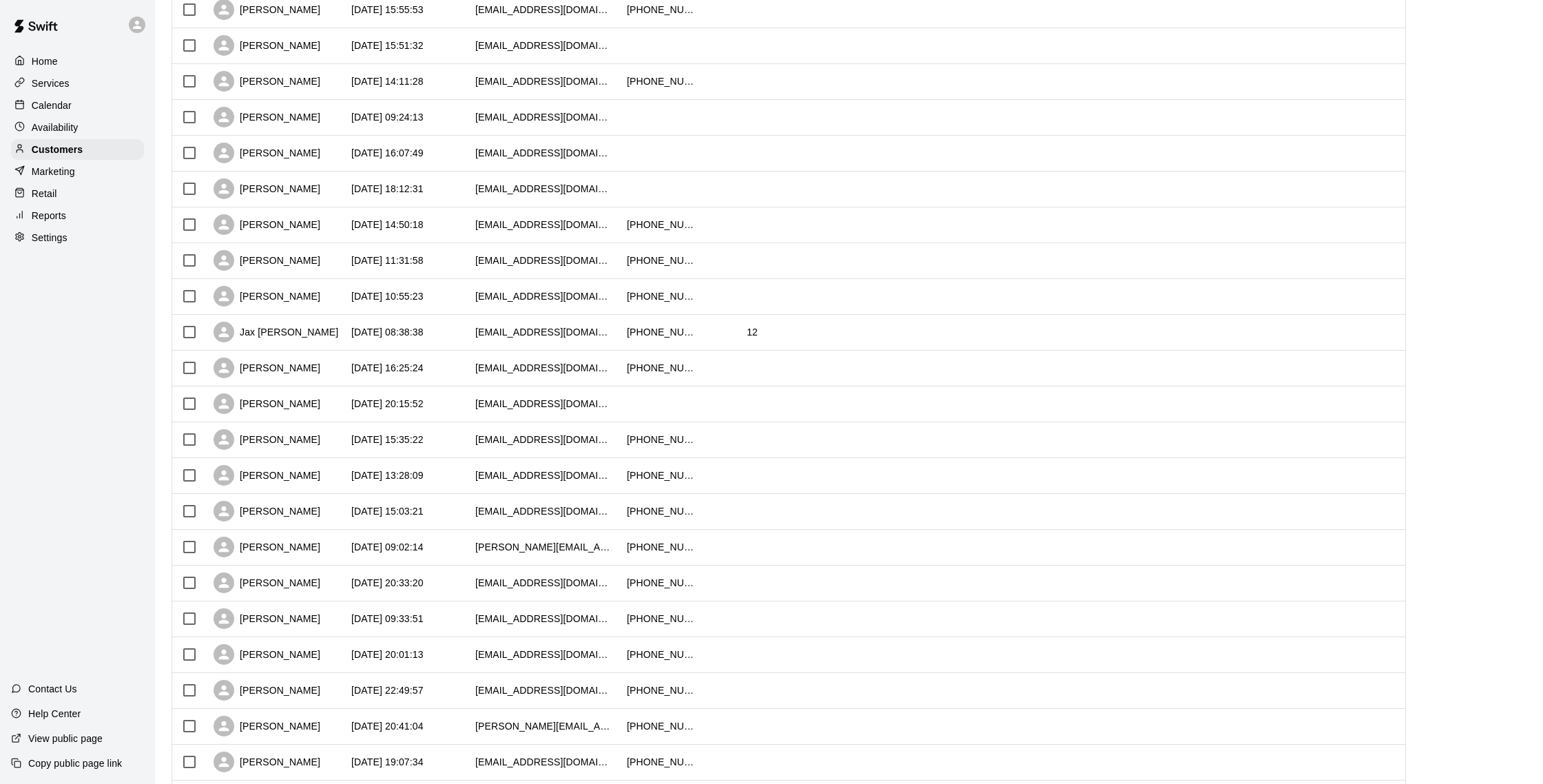
scroll to position [264, 0]
click at [302, 296] on div "Jax [PERSON_NAME]" at bounding box center [275, 293] width 138 height 35
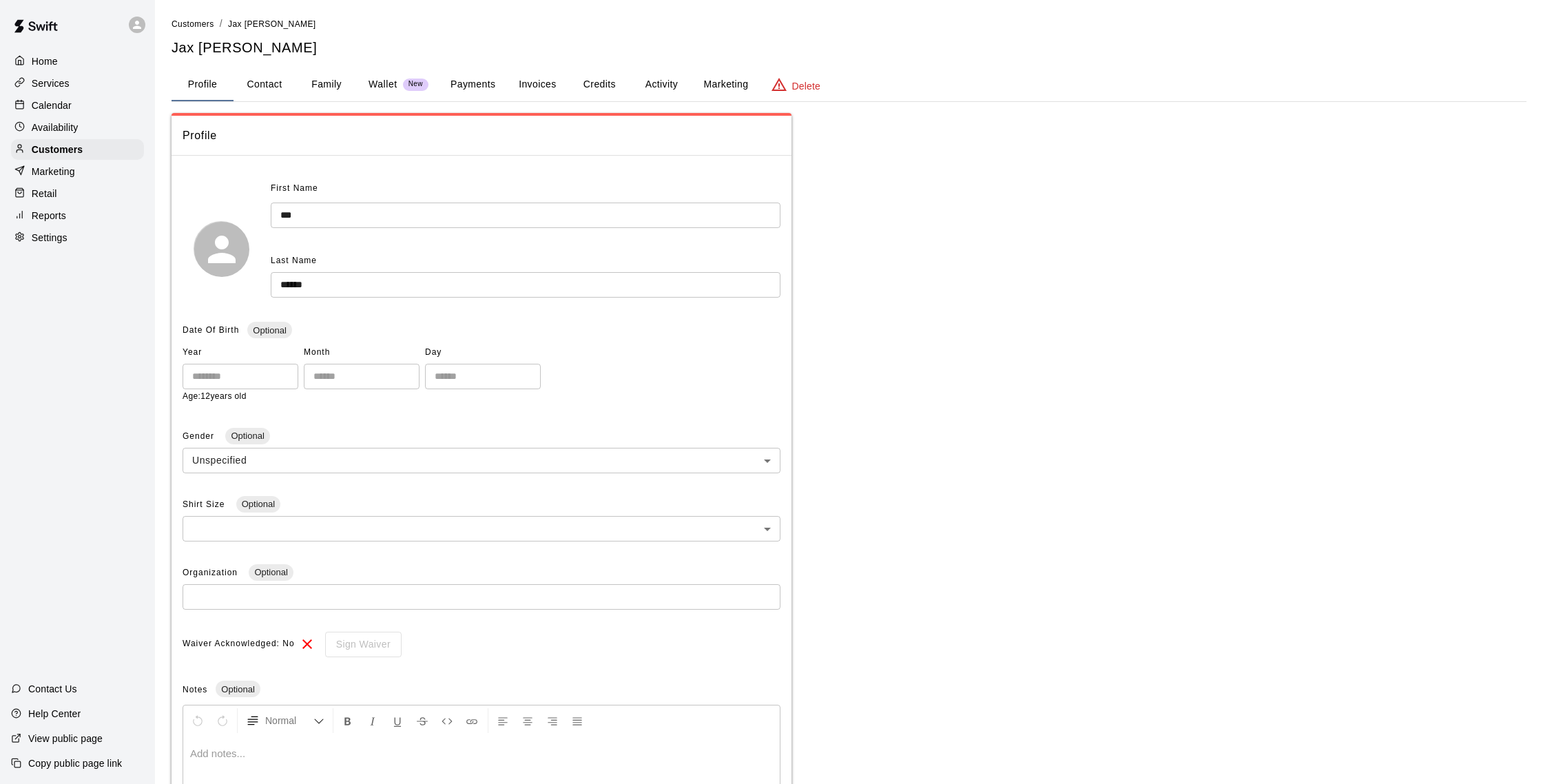
click at [672, 82] on button "Activity" at bounding box center [661, 85] width 62 height 33
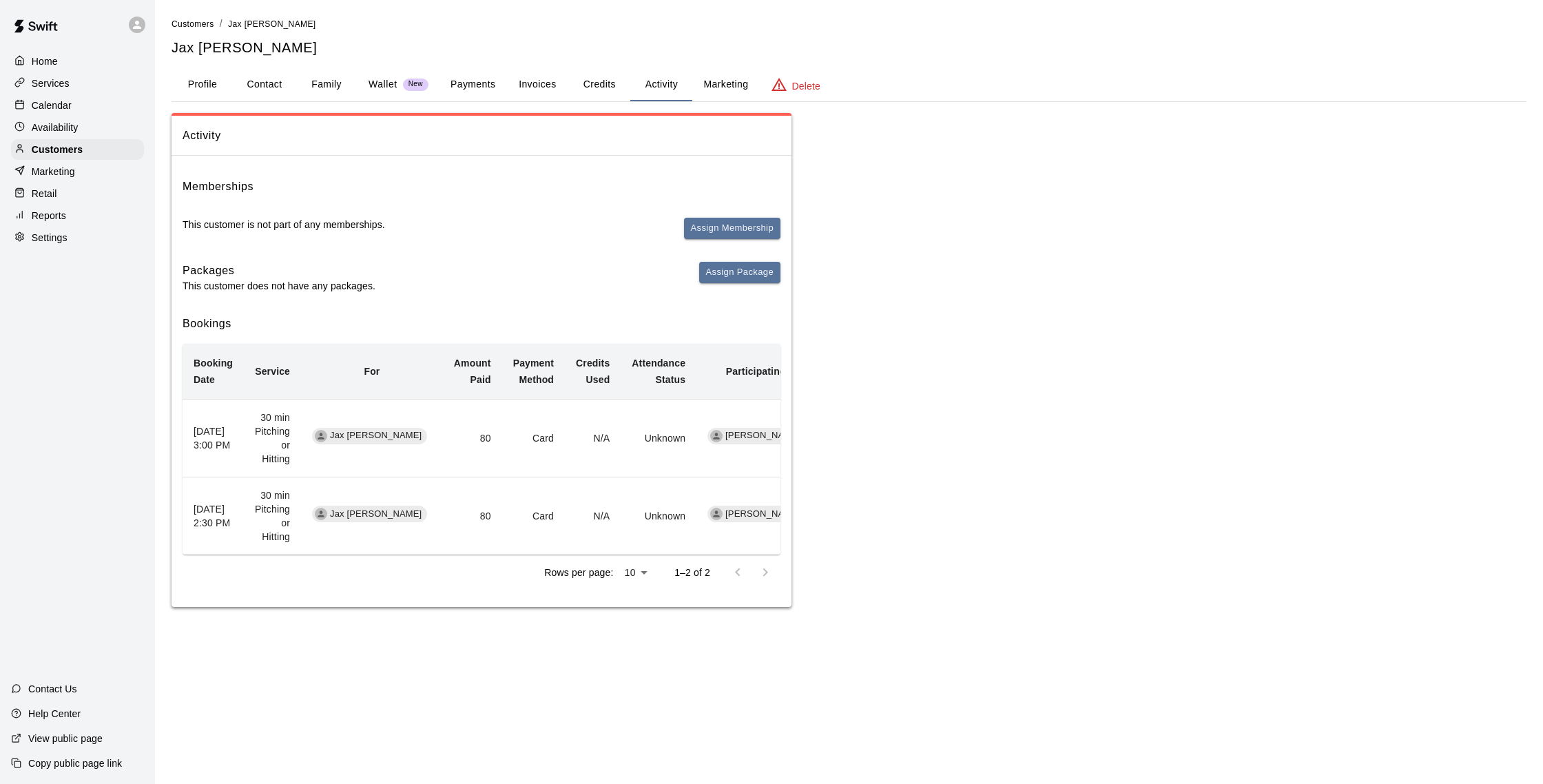
click at [452, 83] on button "Payments" at bounding box center [472, 85] width 67 height 33
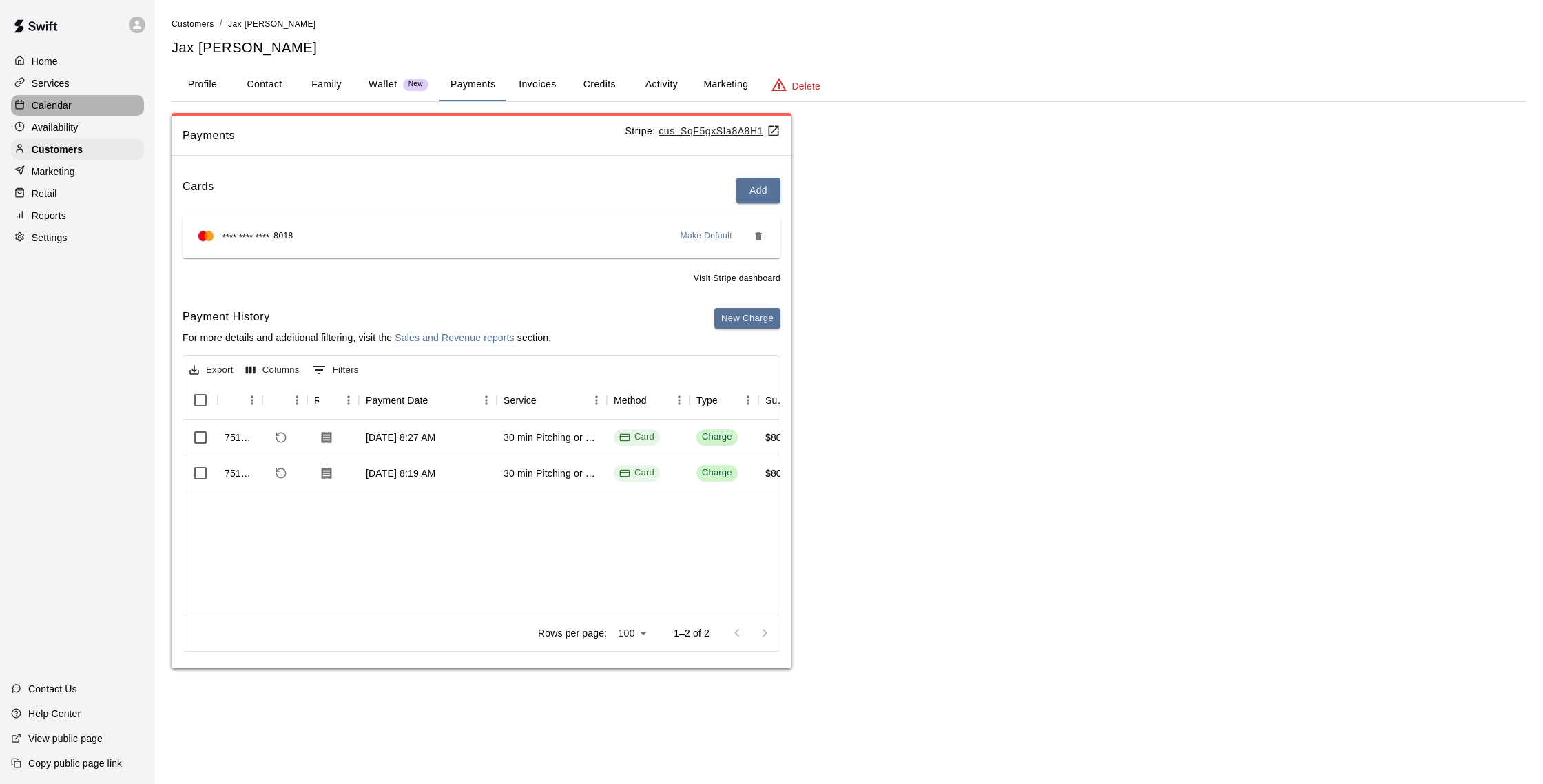
click at [58, 103] on p "Calendar" at bounding box center [51, 105] width 40 height 14
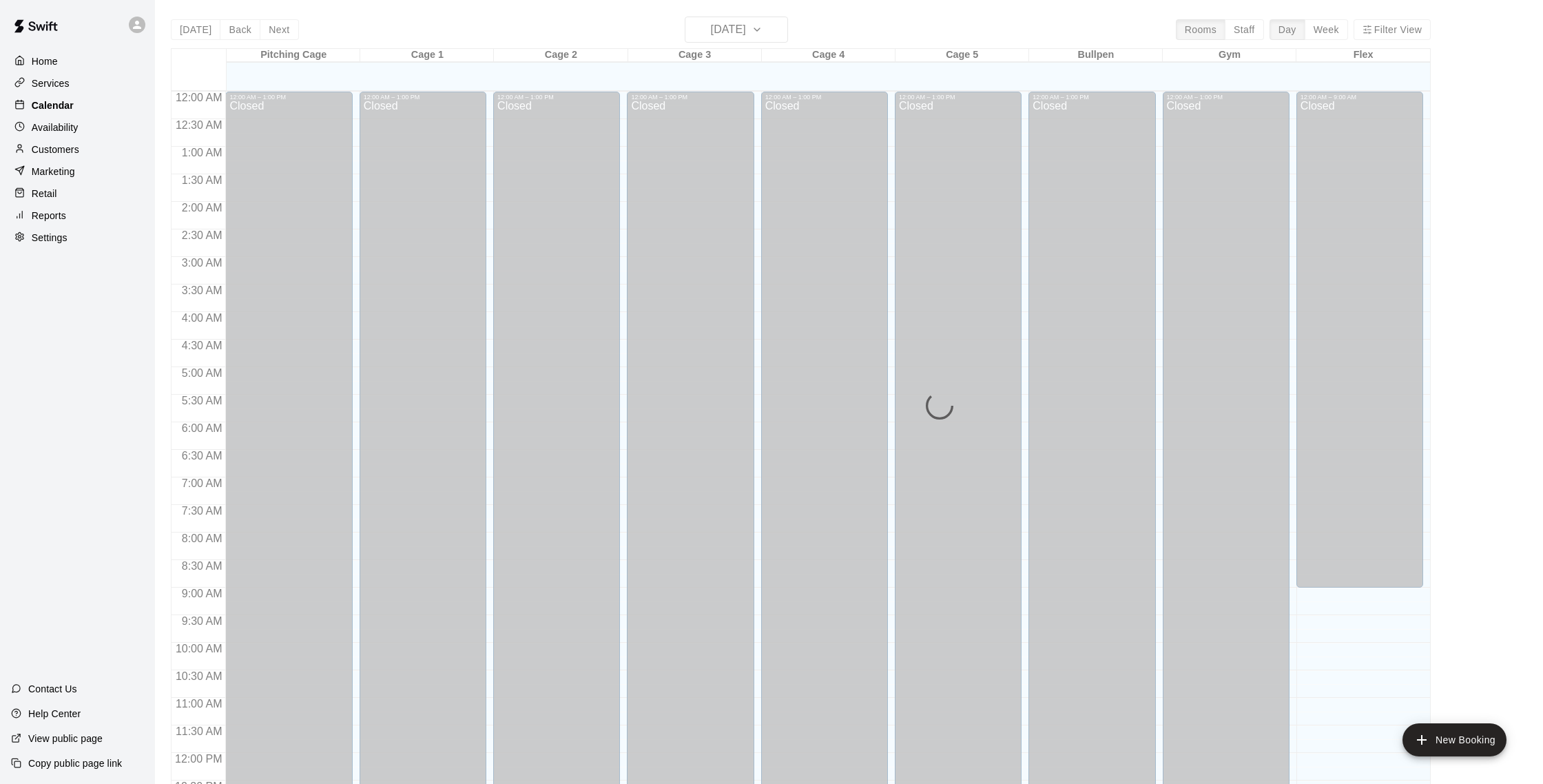
scroll to position [574, 0]
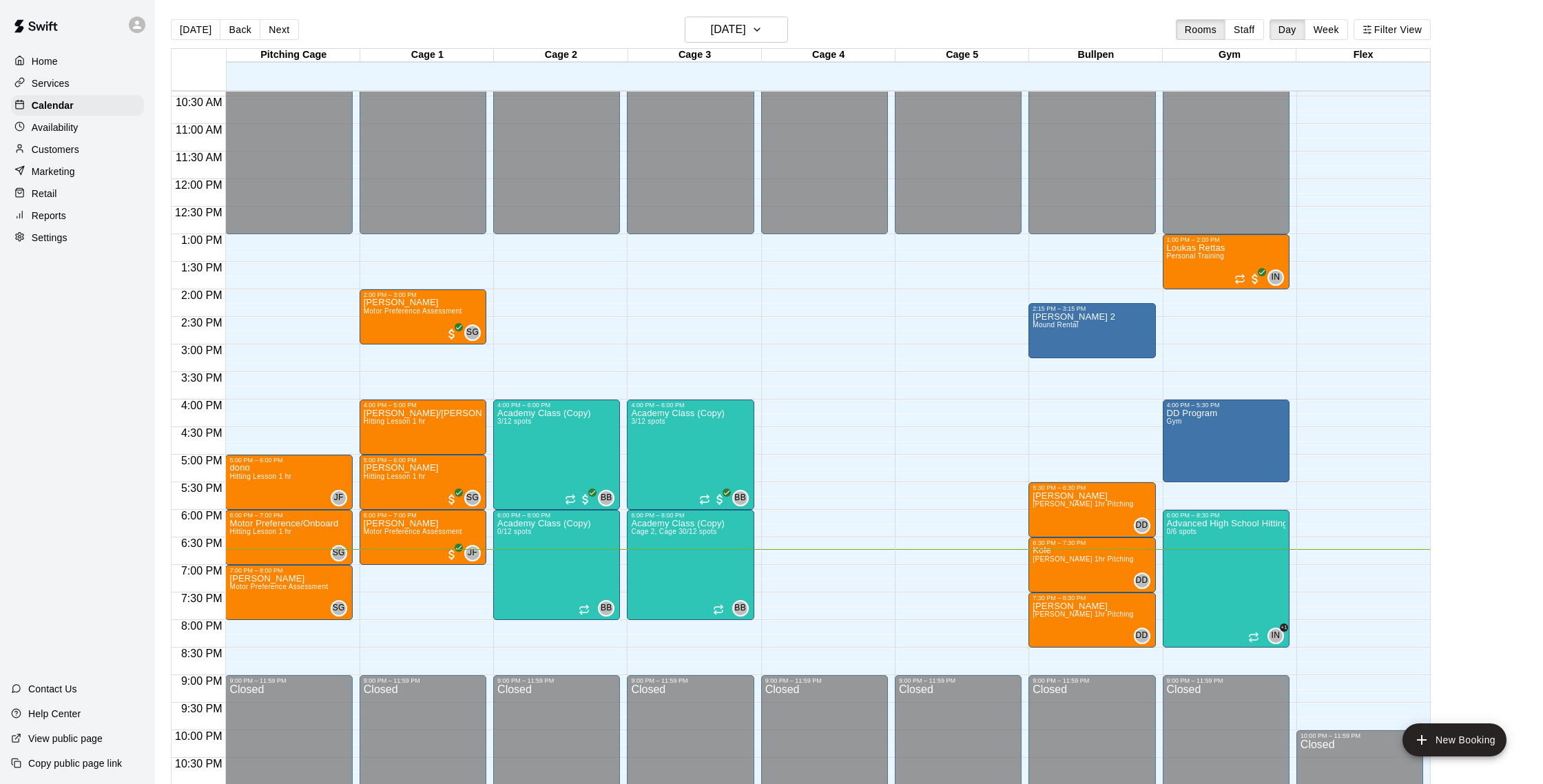
click at [73, 145] on p "Customers" at bounding box center [55, 149] width 48 height 14
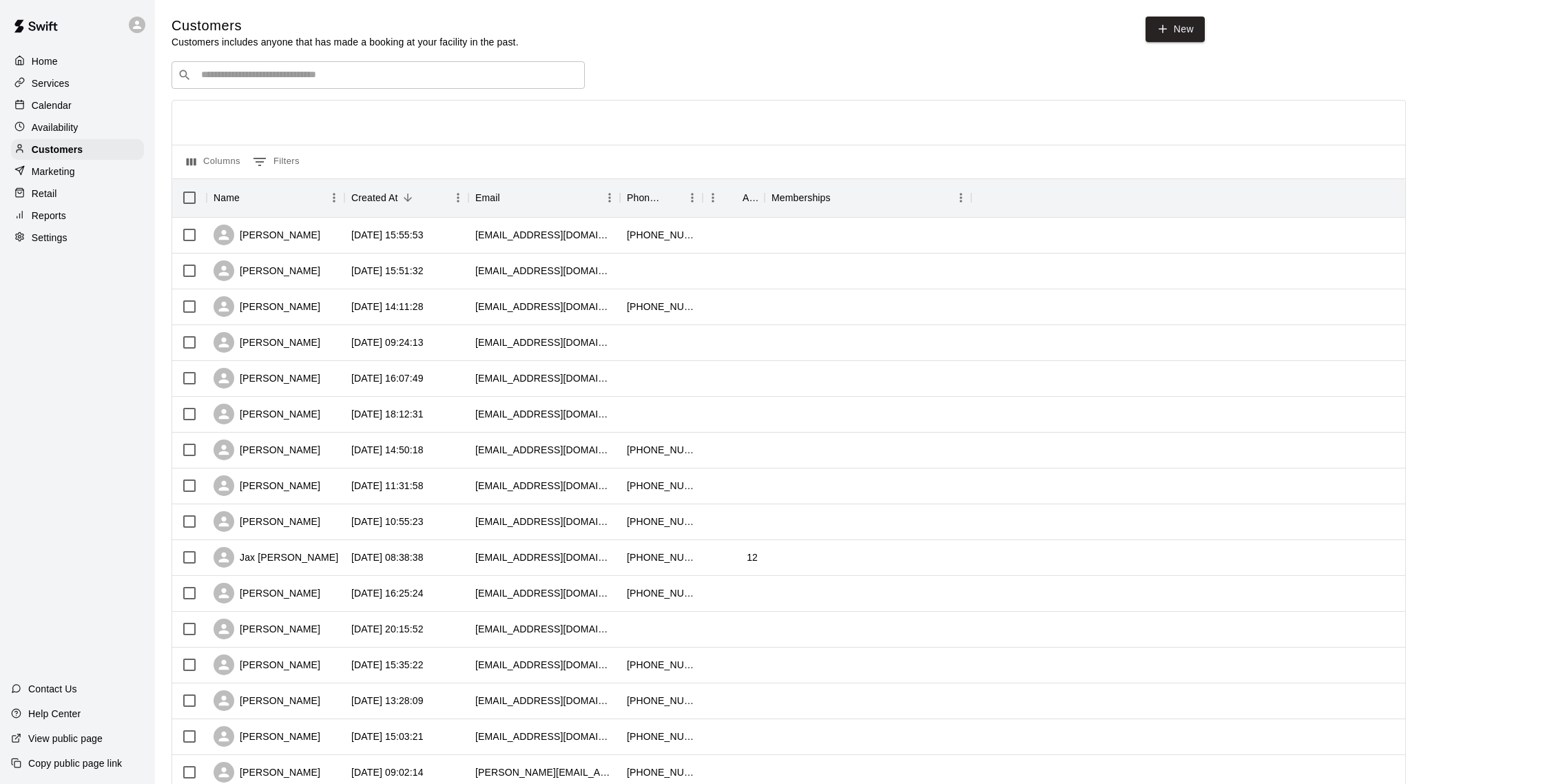
click at [99, 109] on div "Calendar" at bounding box center [77, 105] width 133 height 21
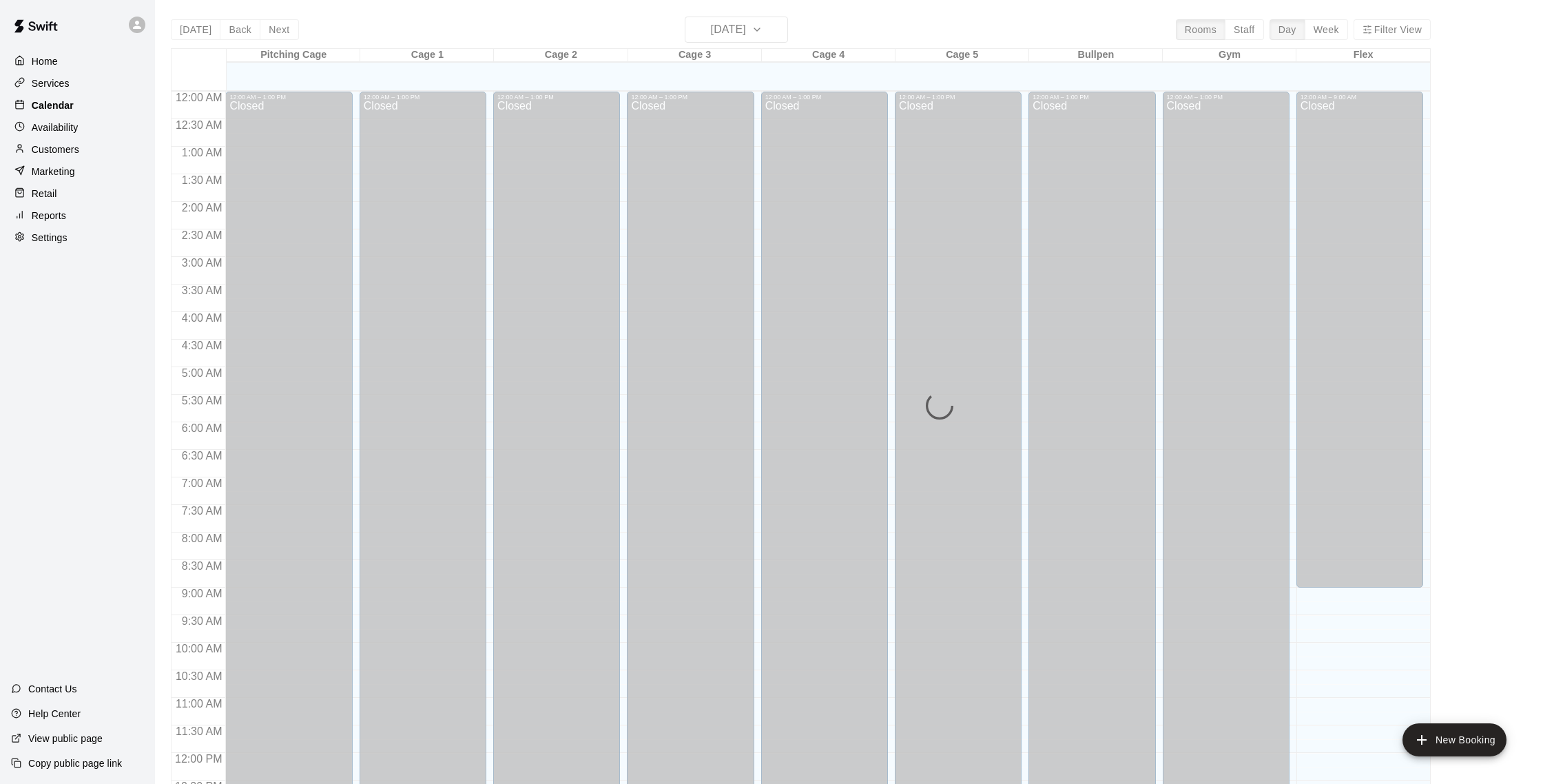
scroll to position [574, 0]
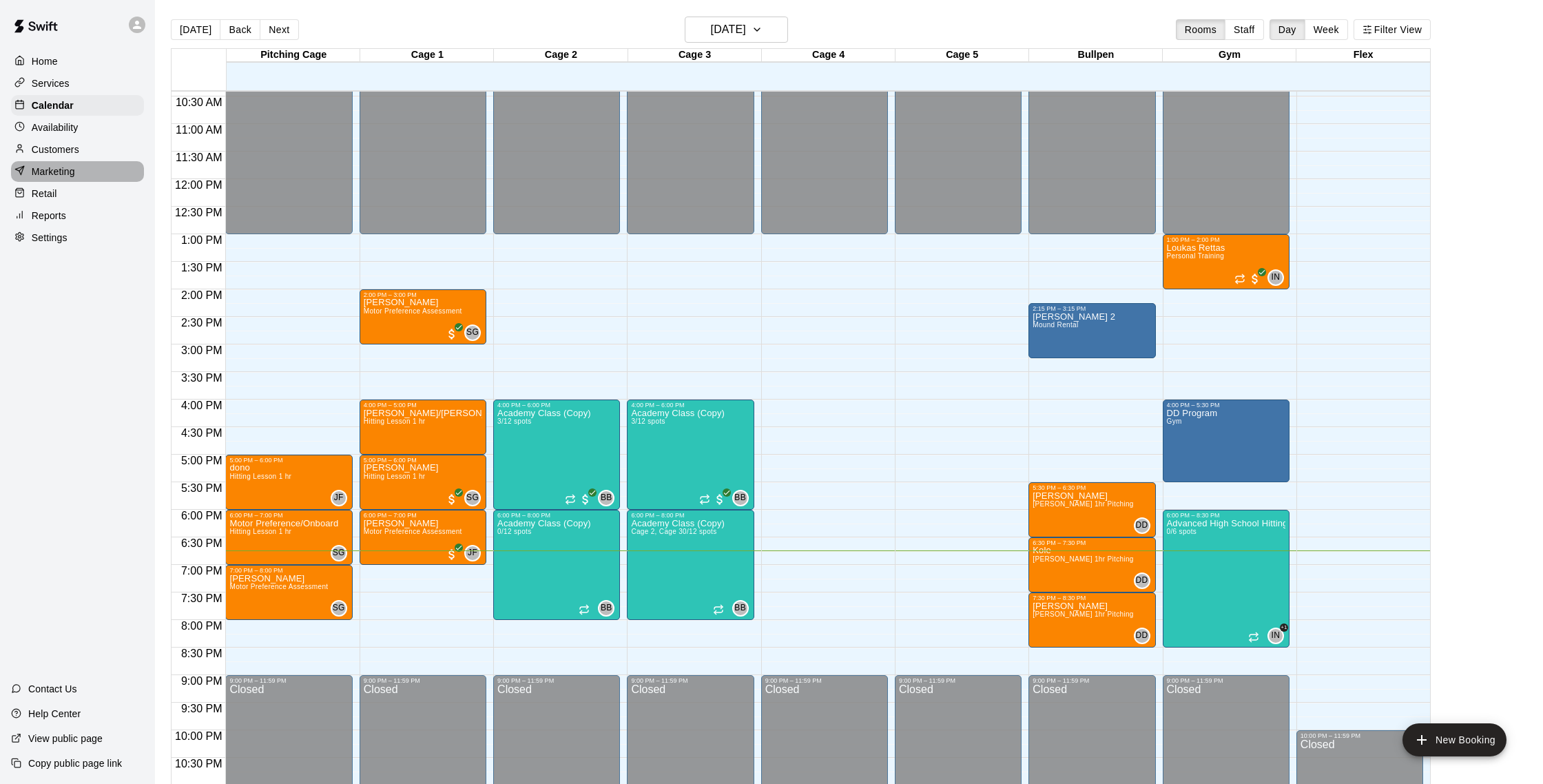
click at [82, 178] on div "Marketing" at bounding box center [77, 171] width 133 height 21
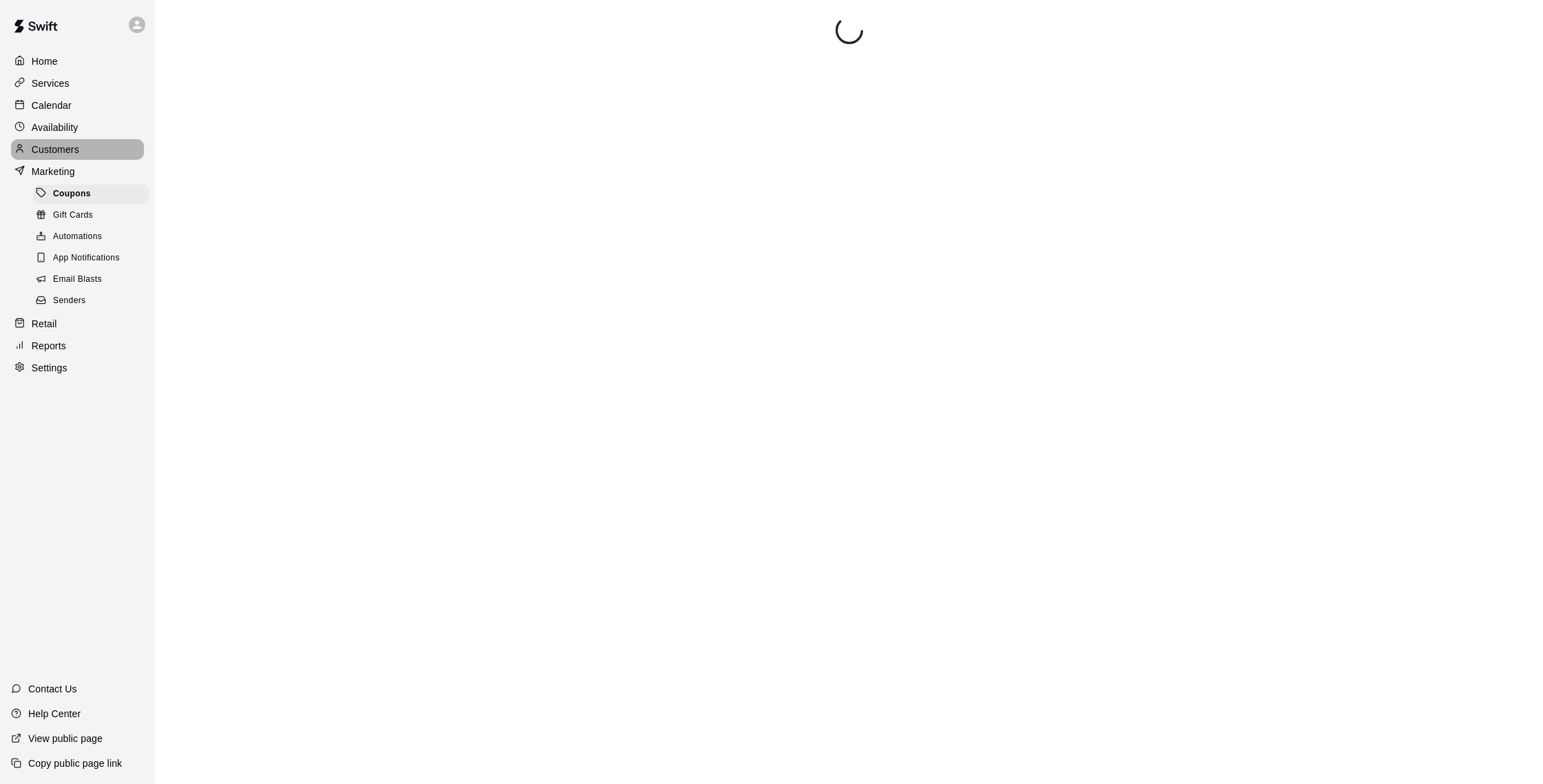
click at [91, 157] on div "Customers" at bounding box center [77, 149] width 133 height 21
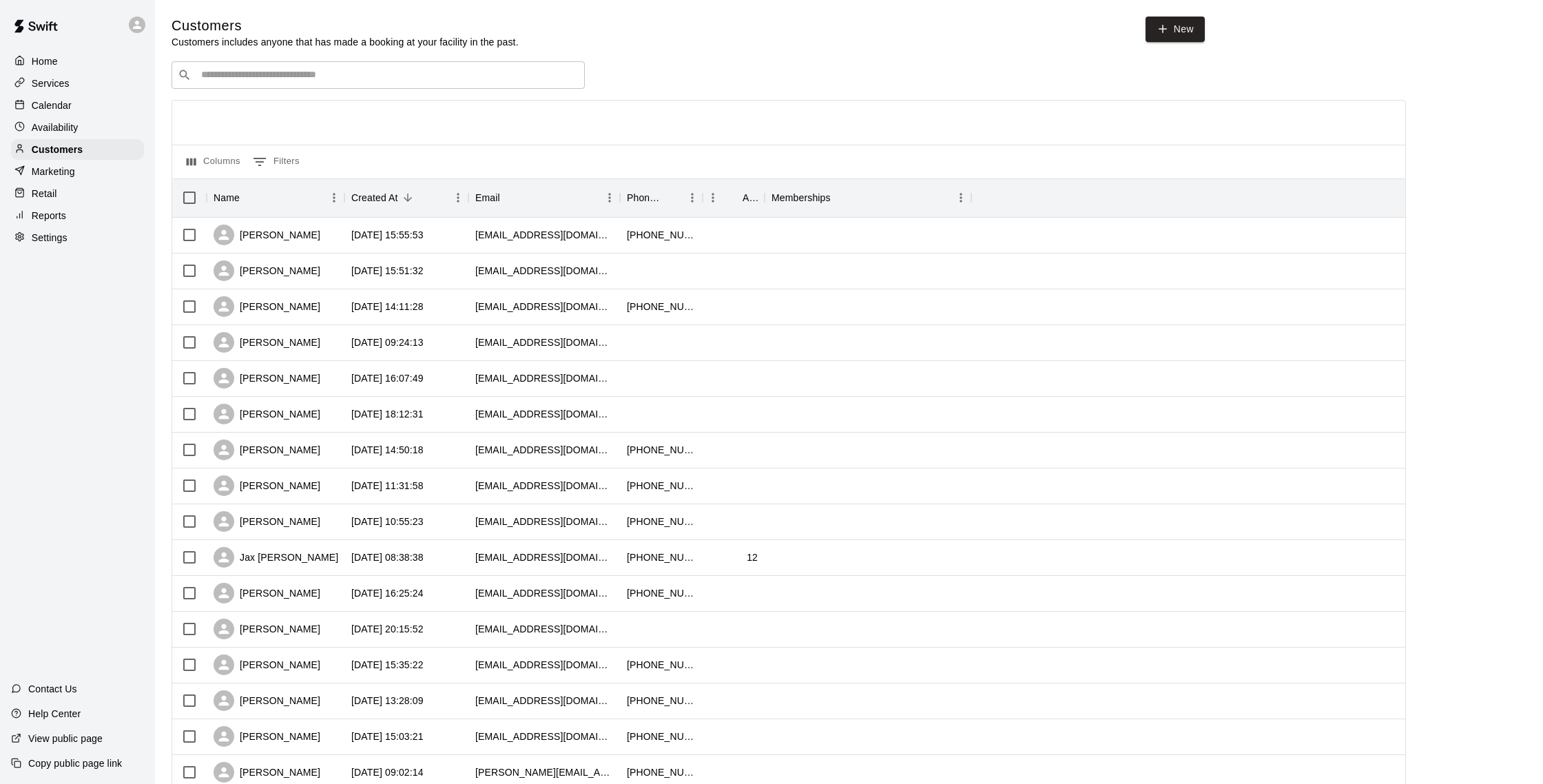
click at [300, 82] on div "​ ​" at bounding box center [378, 74] width 414 height 27
type input "****"
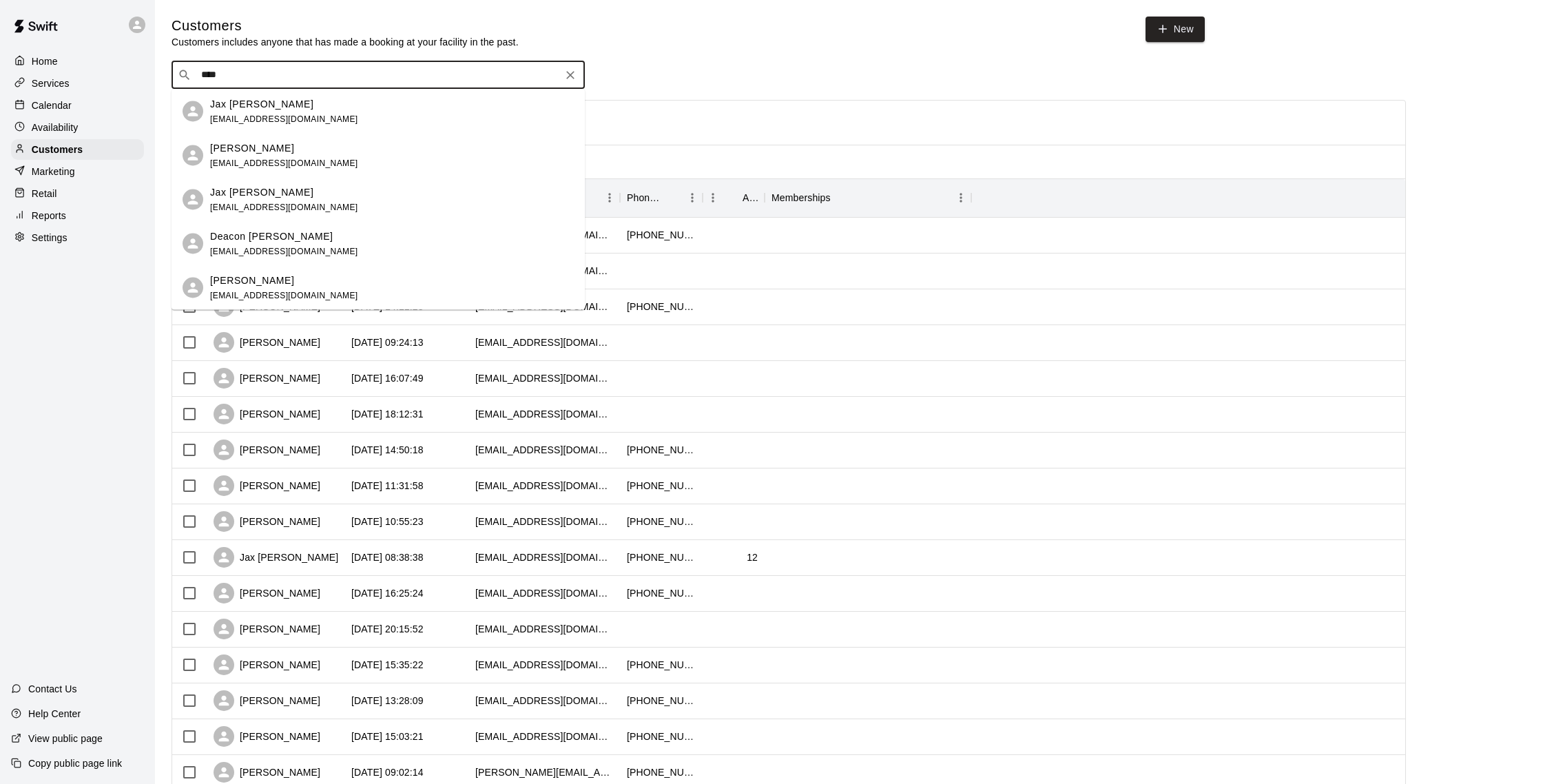
click at [334, 118] on div "Jax [PERSON_NAME] [EMAIL_ADDRESS][DOMAIN_NAME]" at bounding box center [392, 111] width 364 height 30
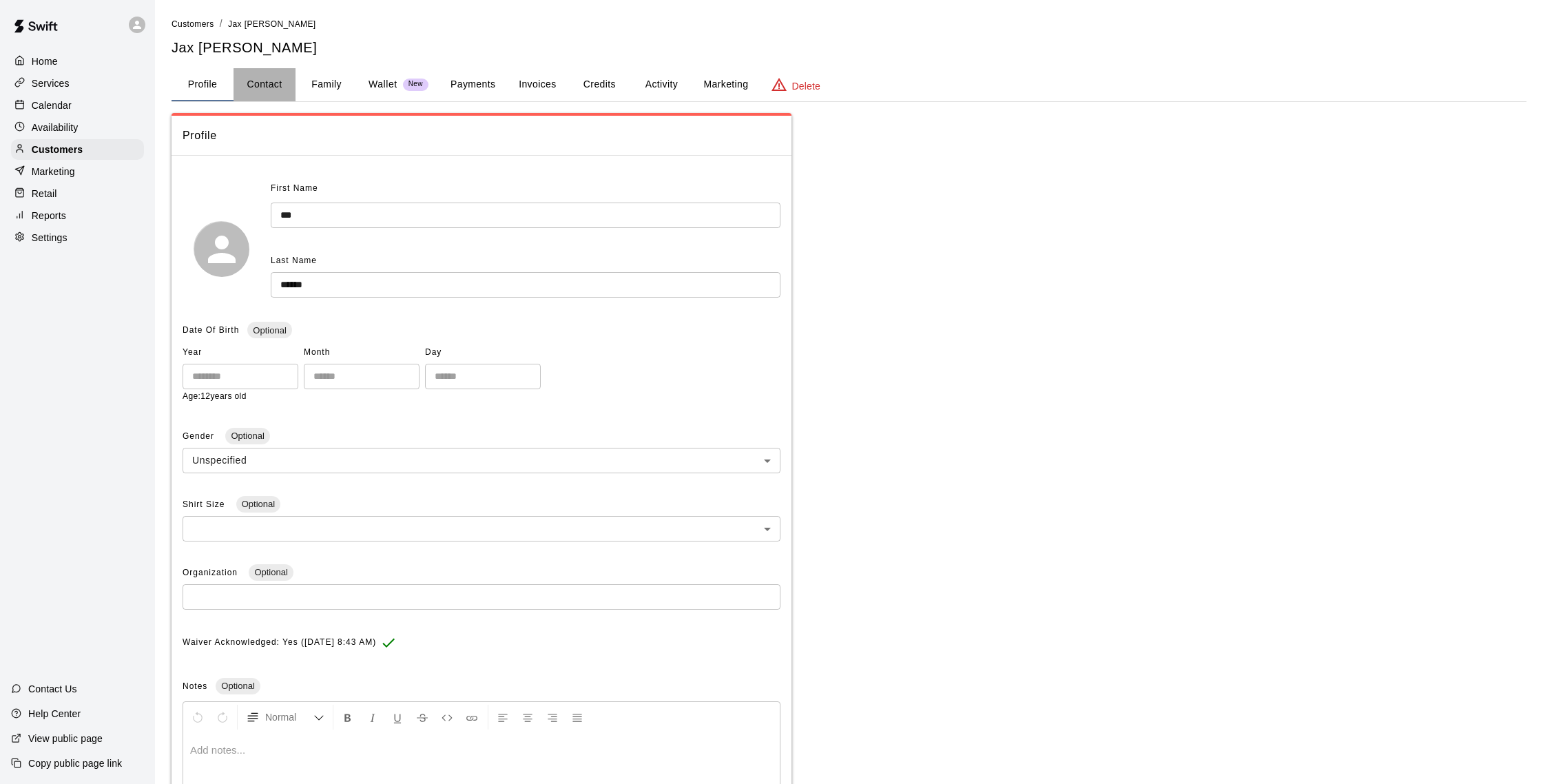
click at [275, 91] on button "Contact" at bounding box center [264, 85] width 62 height 33
select select "**"
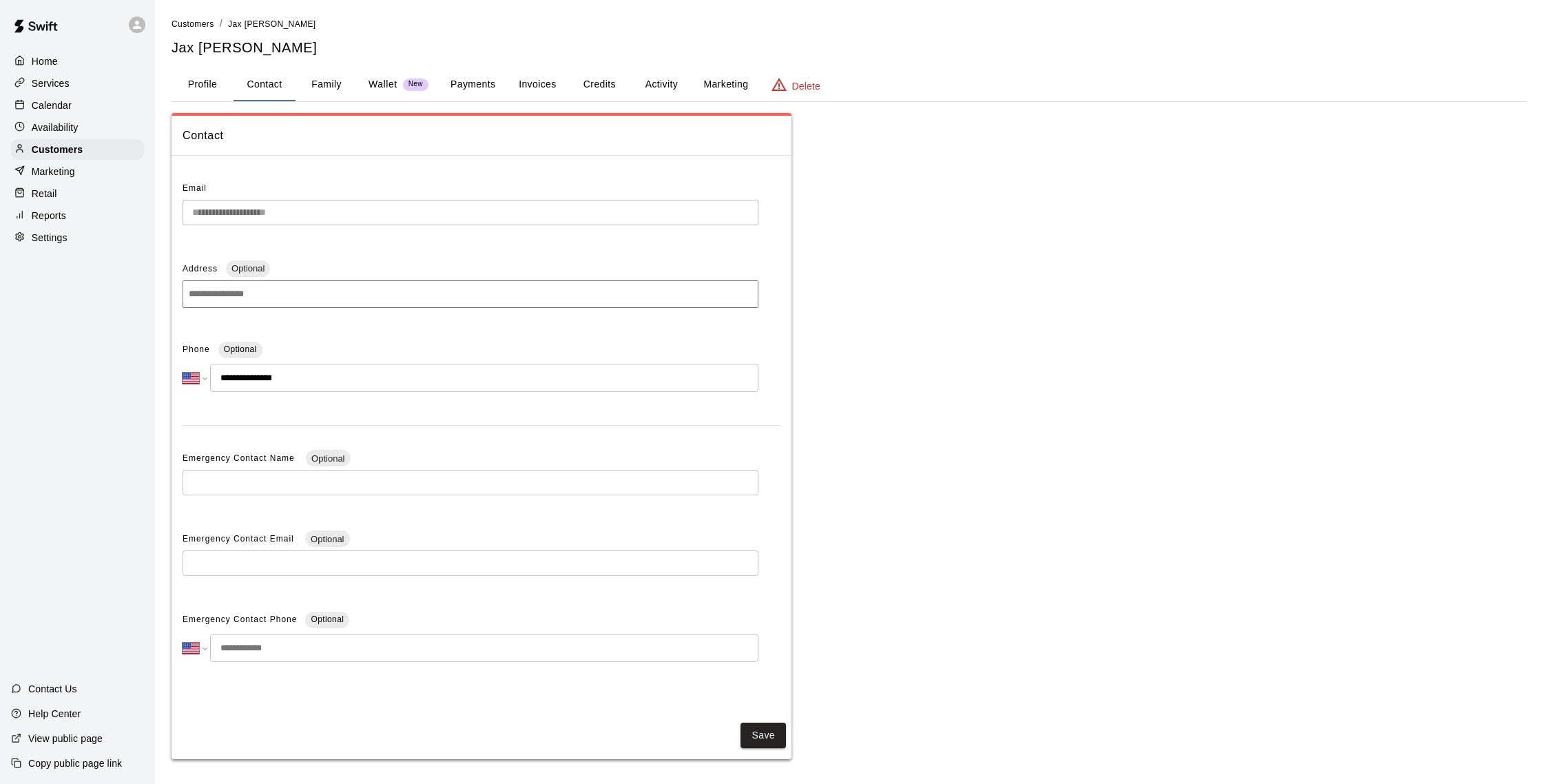
click at [323, 80] on button "Family" at bounding box center [326, 85] width 62 height 33
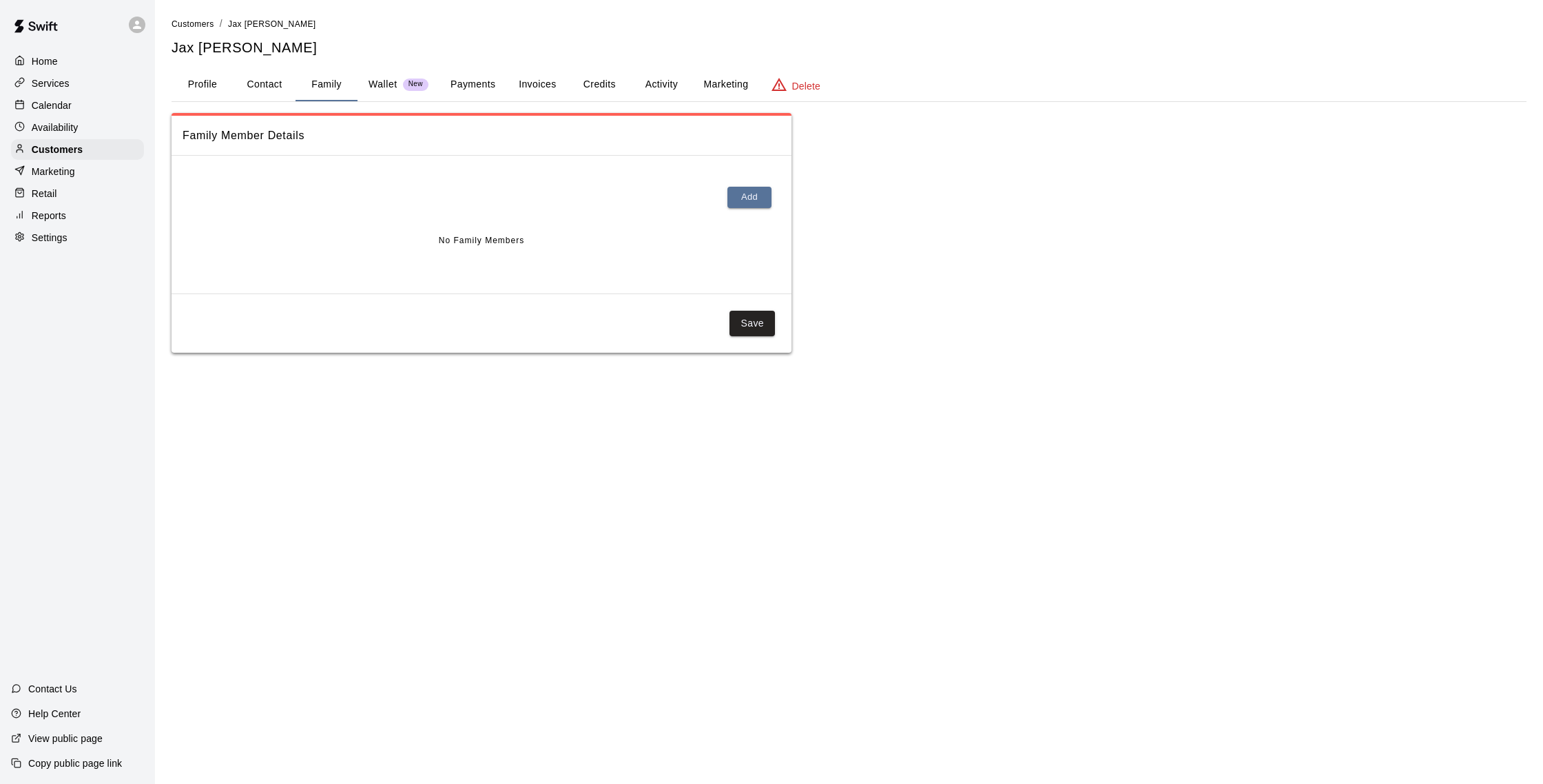
click at [276, 85] on button "Contact" at bounding box center [264, 85] width 62 height 33
select select "**"
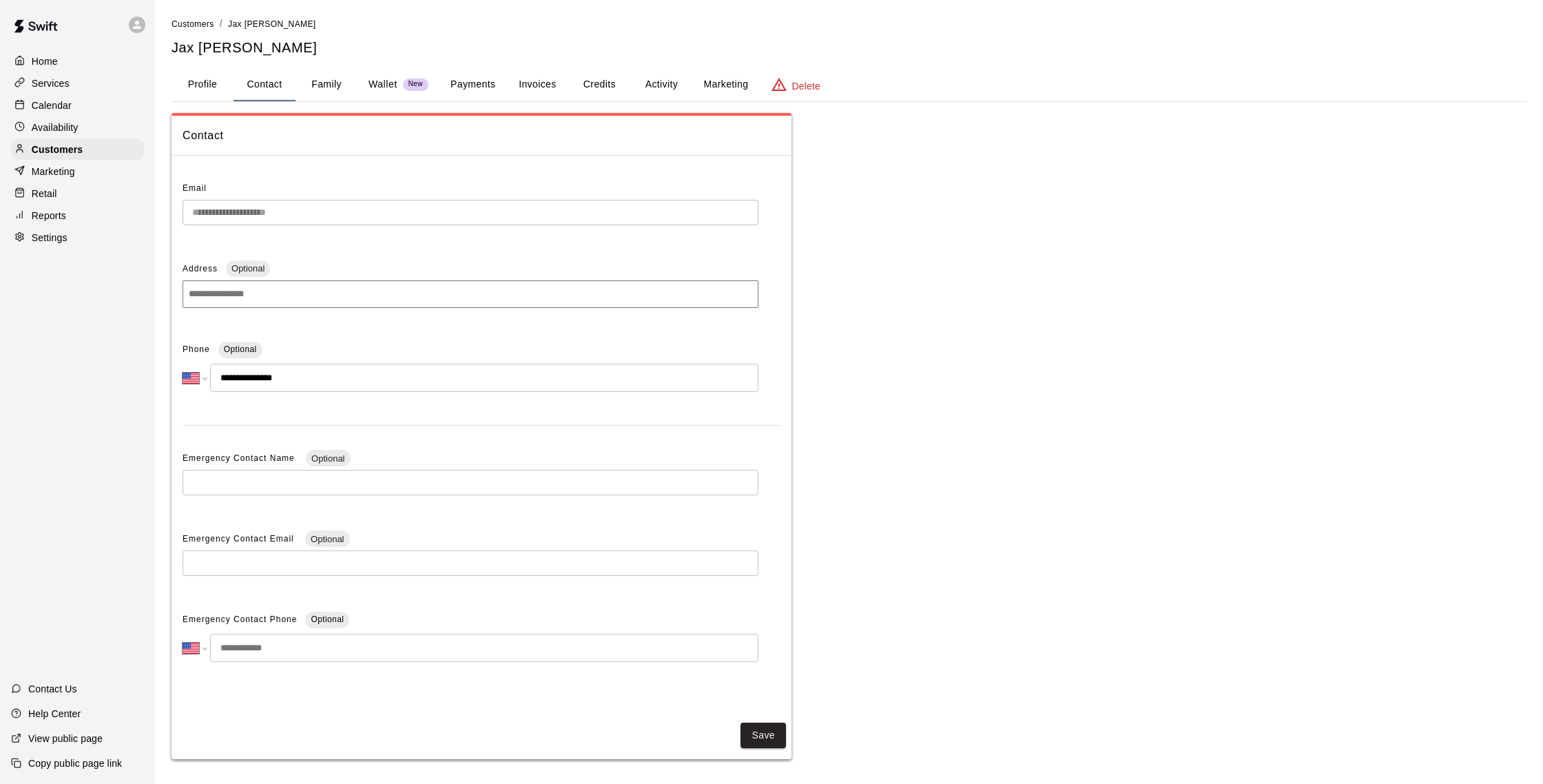
click at [88, 104] on div "Calendar" at bounding box center [77, 105] width 133 height 21
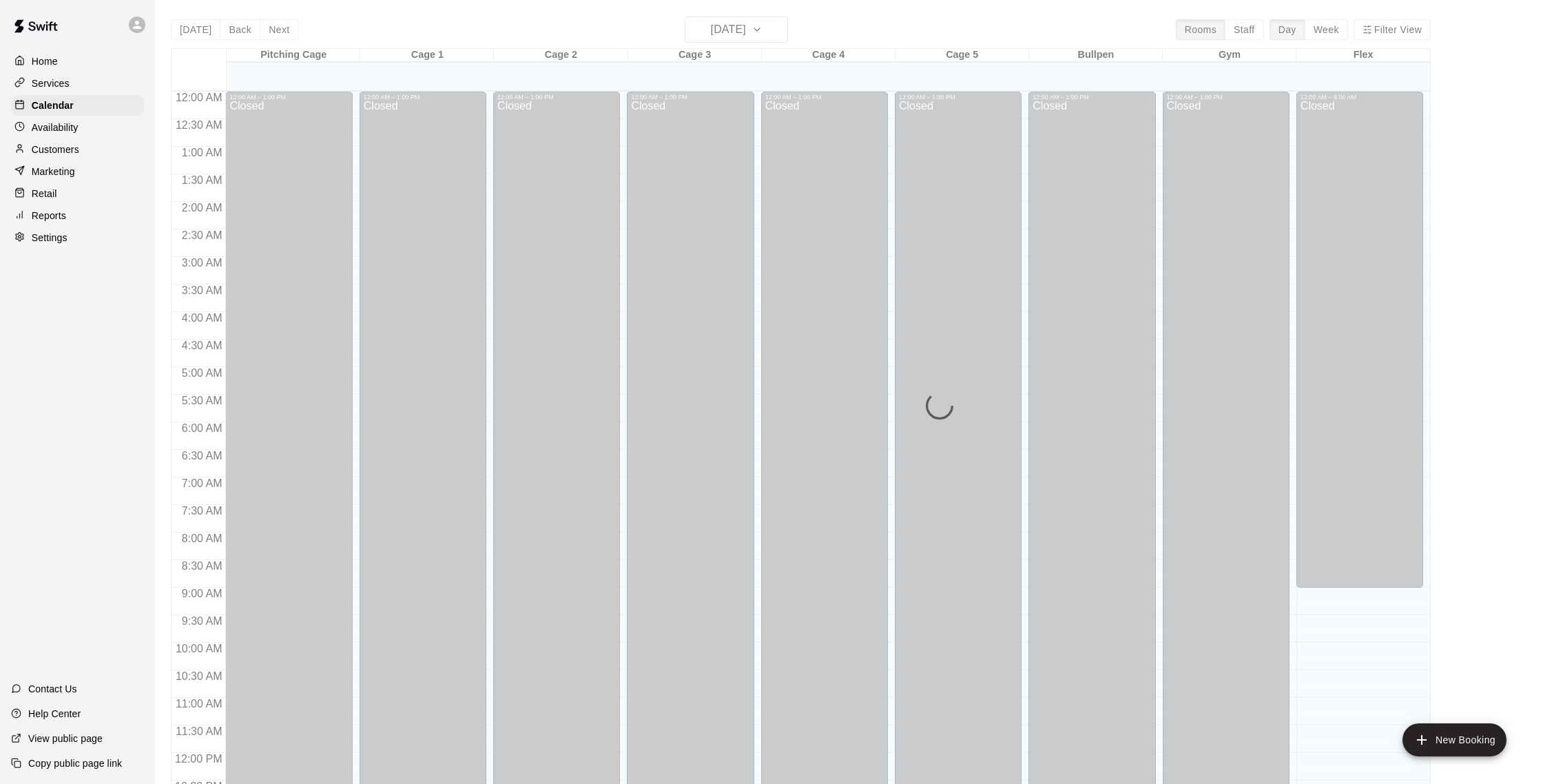
scroll to position [574, 0]
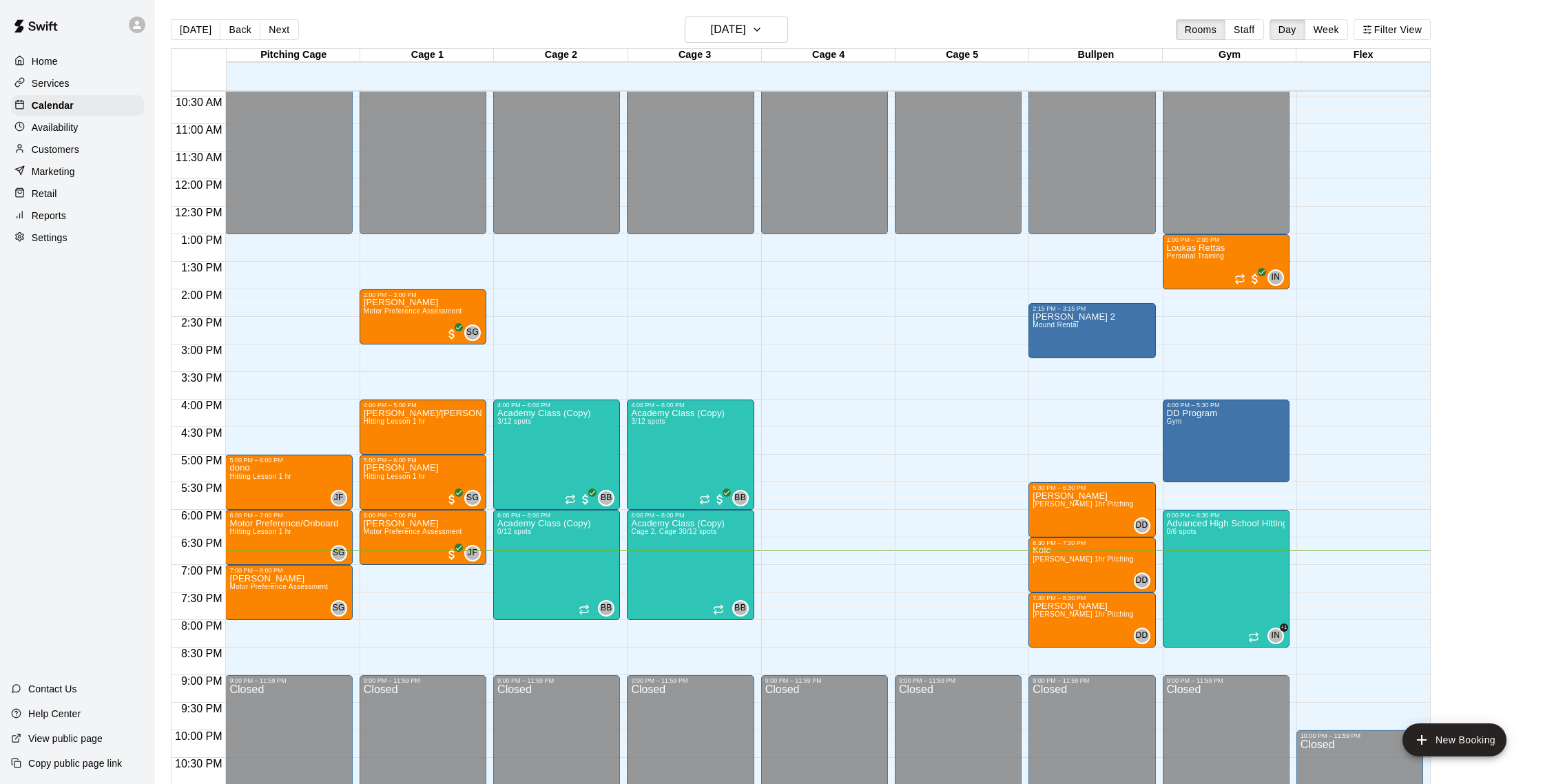
click at [78, 142] on p "Customers" at bounding box center [55, 149] width 48 height 14
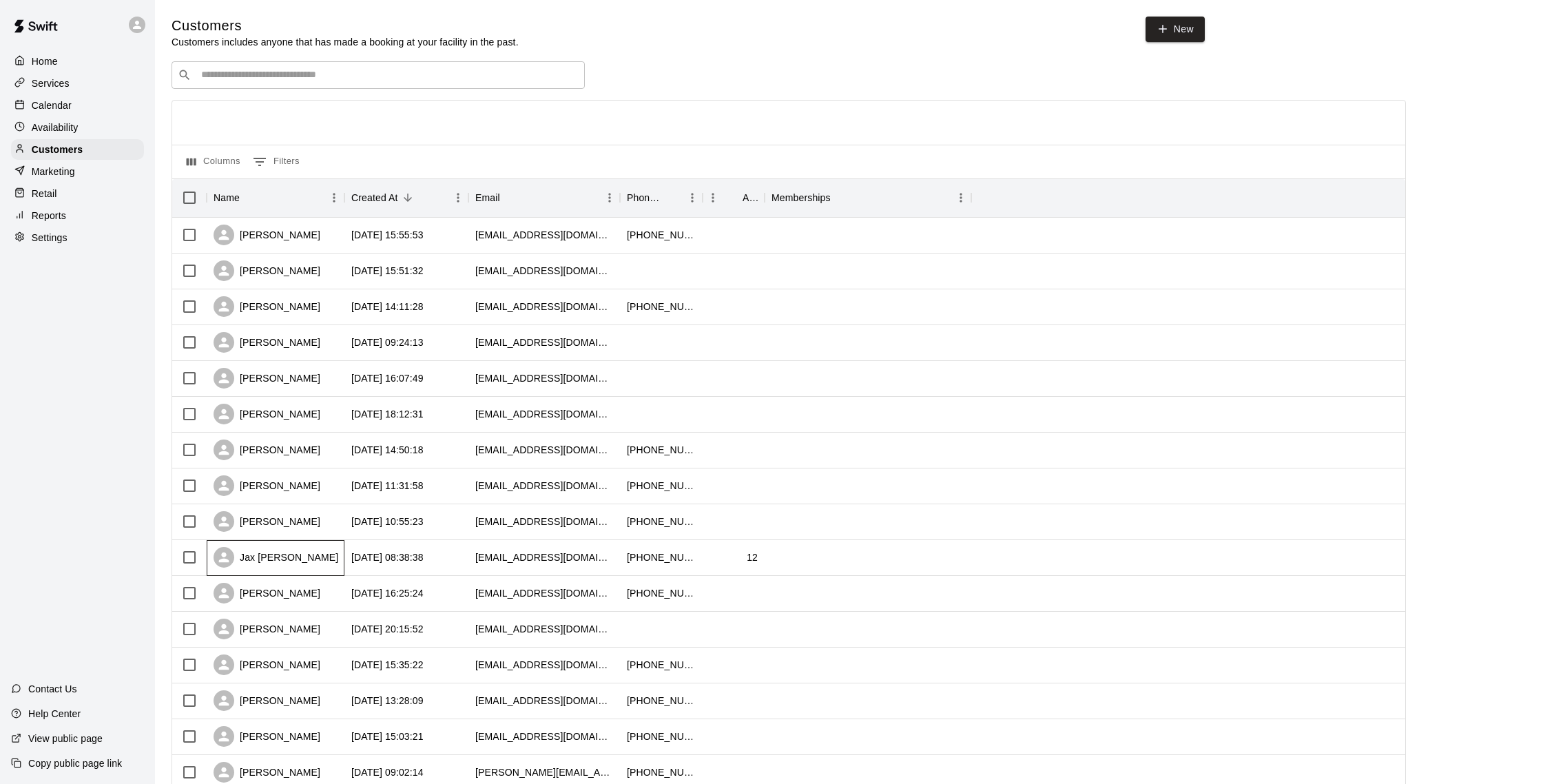
click at [279, 558] on div "Jax [PERSON_NAME]" at bounding box center [275, 557] width 124 height 21
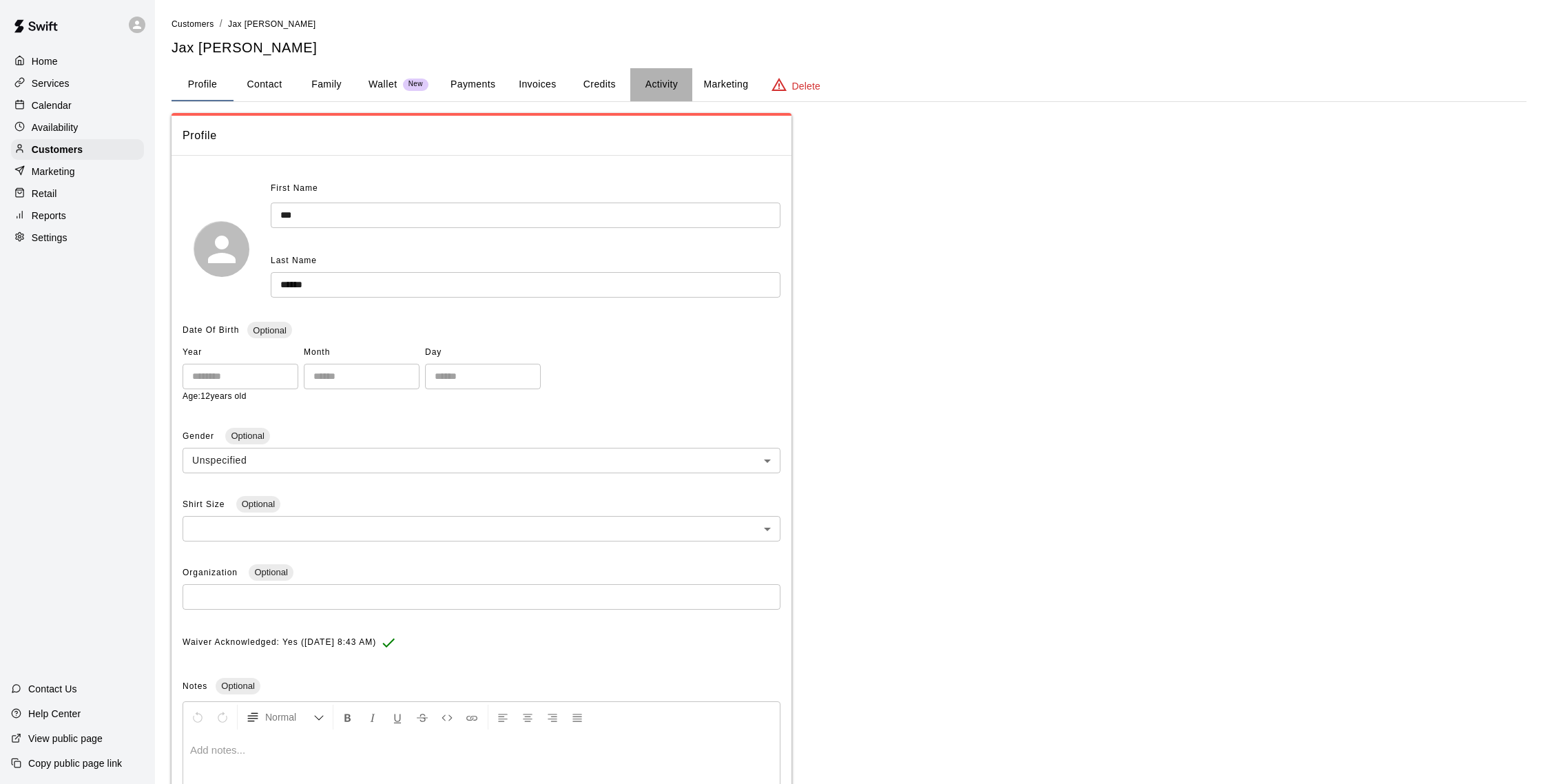
click at [676, 87] on button "Activity" at bounding box center [661, 85] width 62 height 33
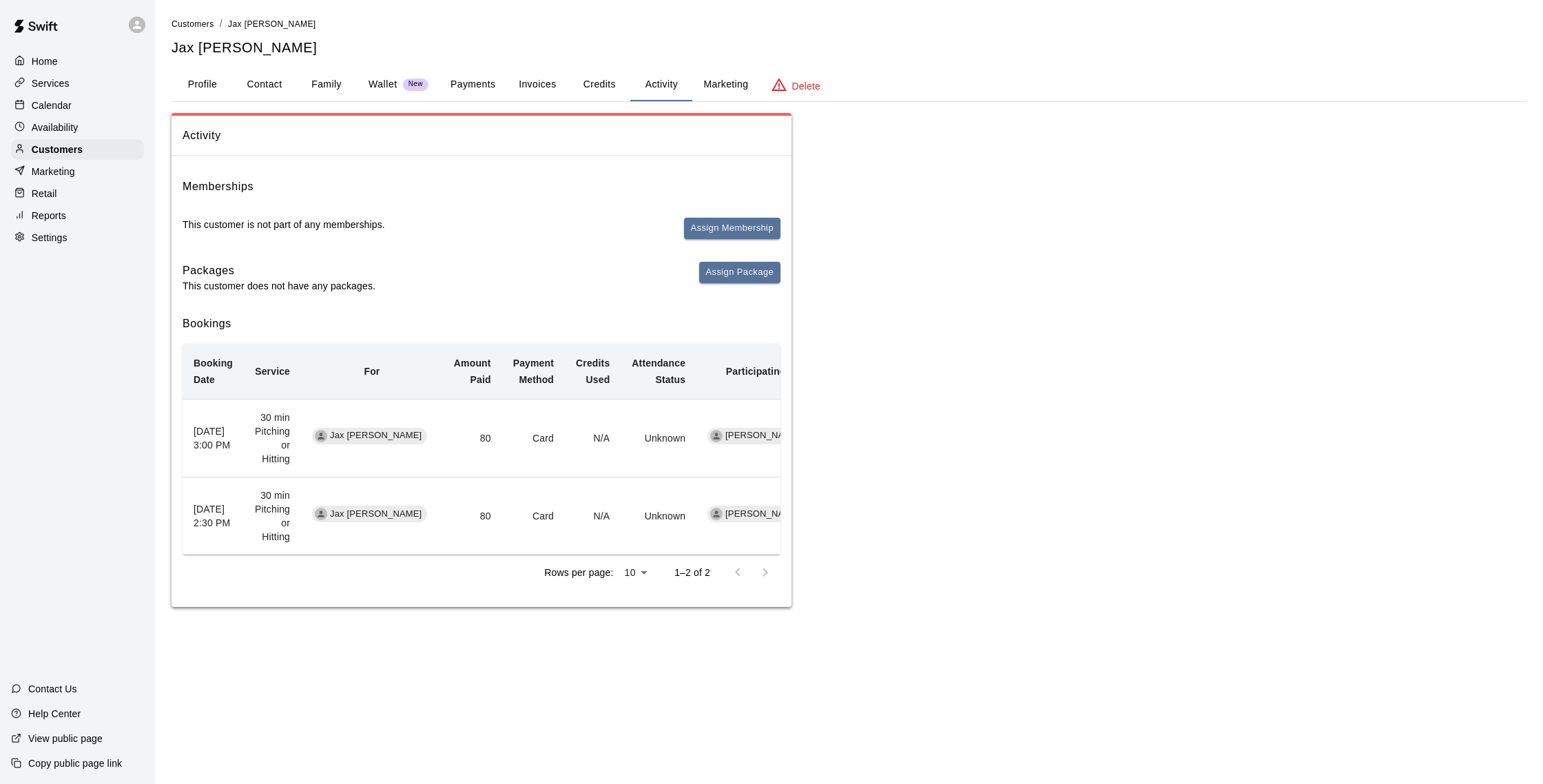
click at [68, 96] on div "Calendar" at bounding box center [77, 105] width 133 height 21
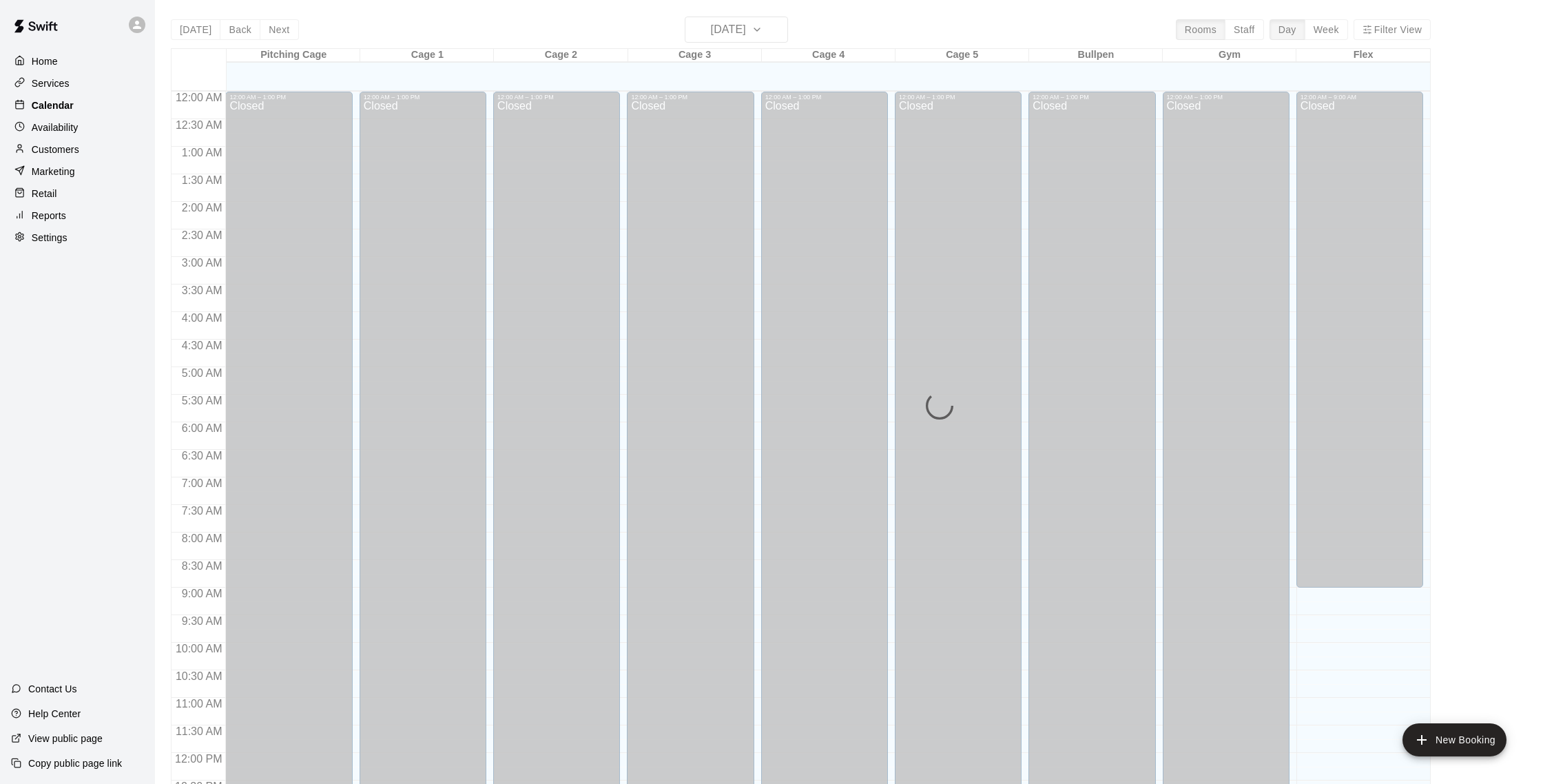
scroll to position [574, 0]
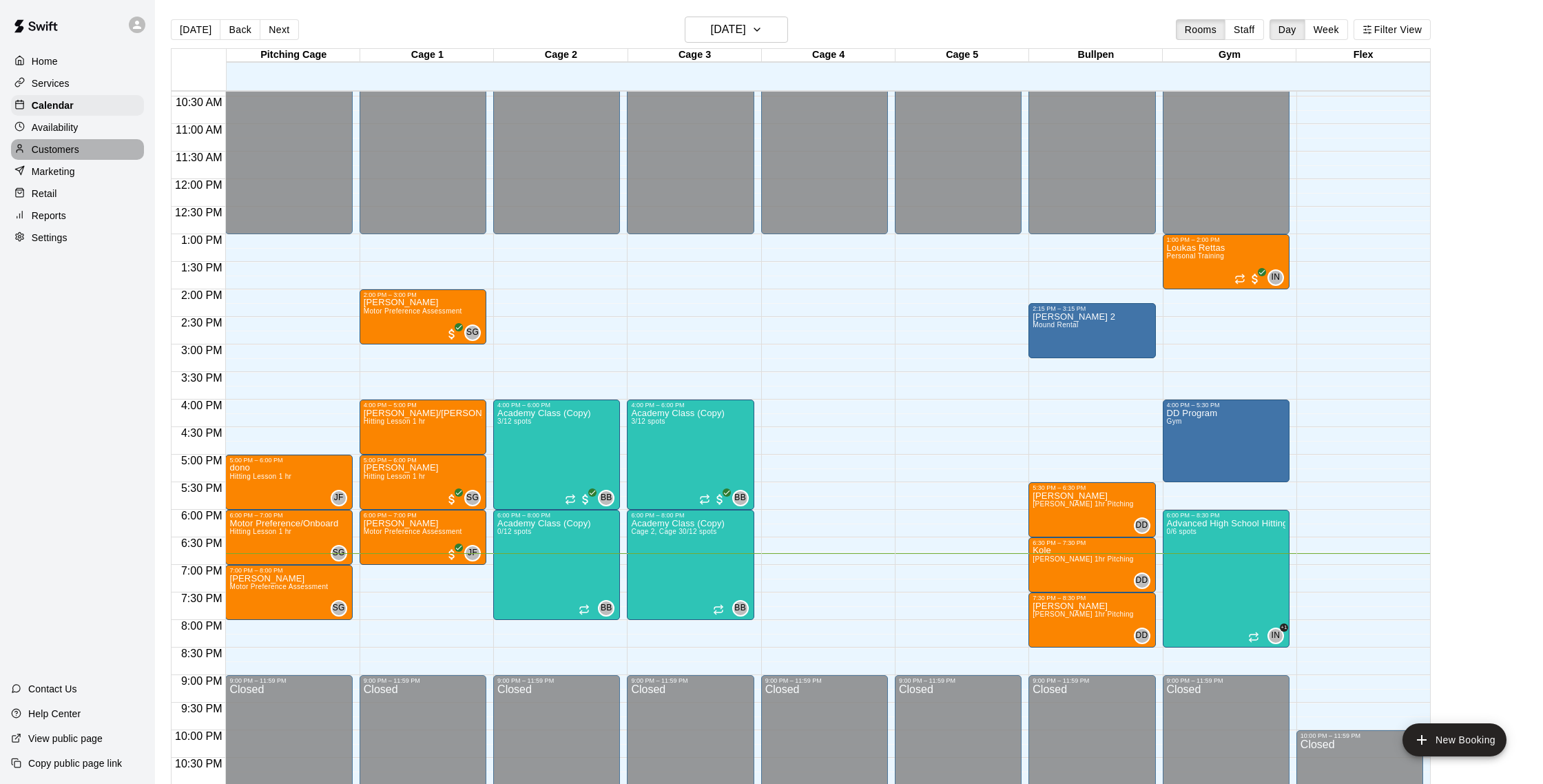
click at [68, 141] on div "Customers" at bounding box center [77, 149] width 133 height 21
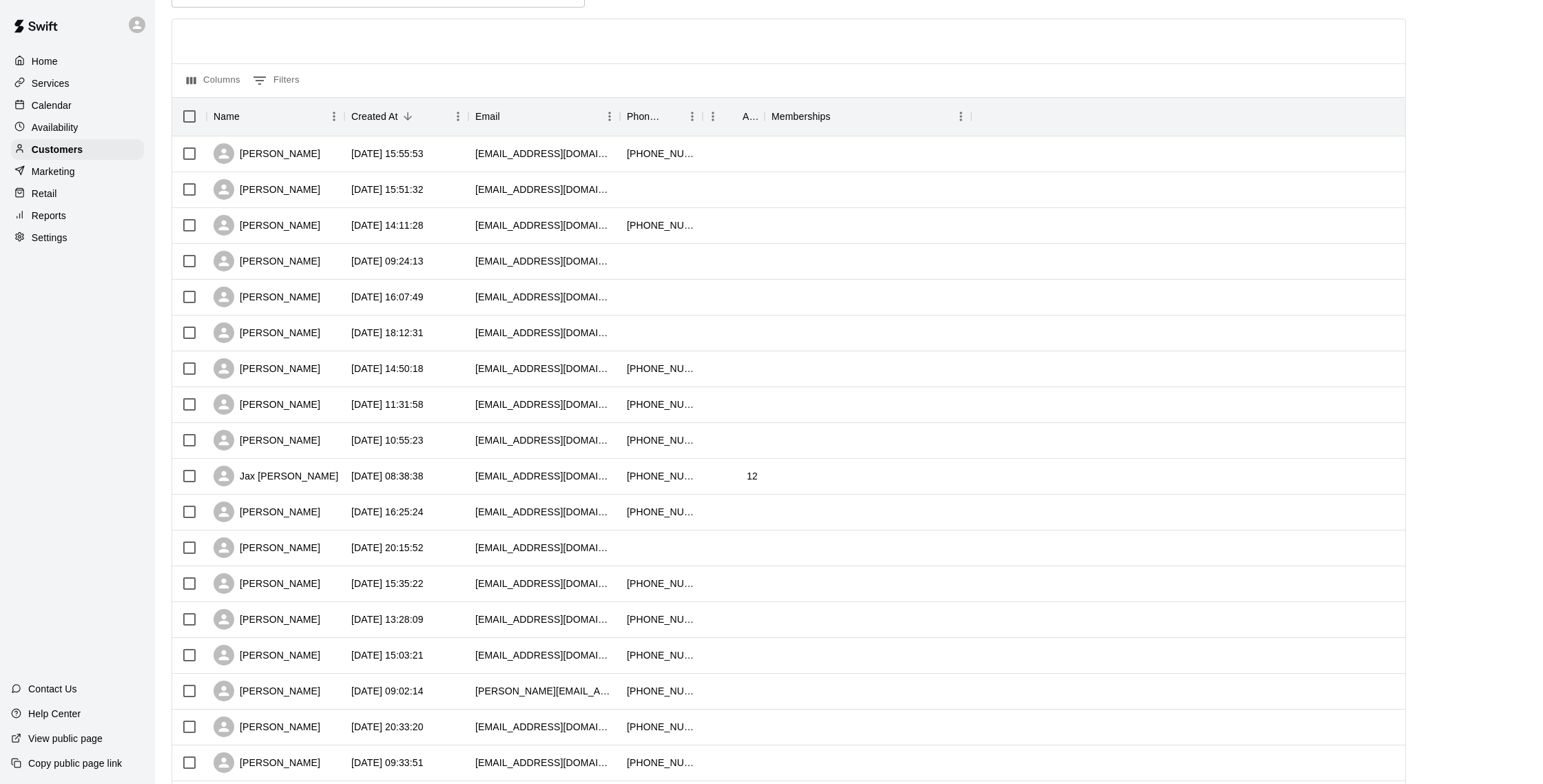
scroll to position [112, 0]
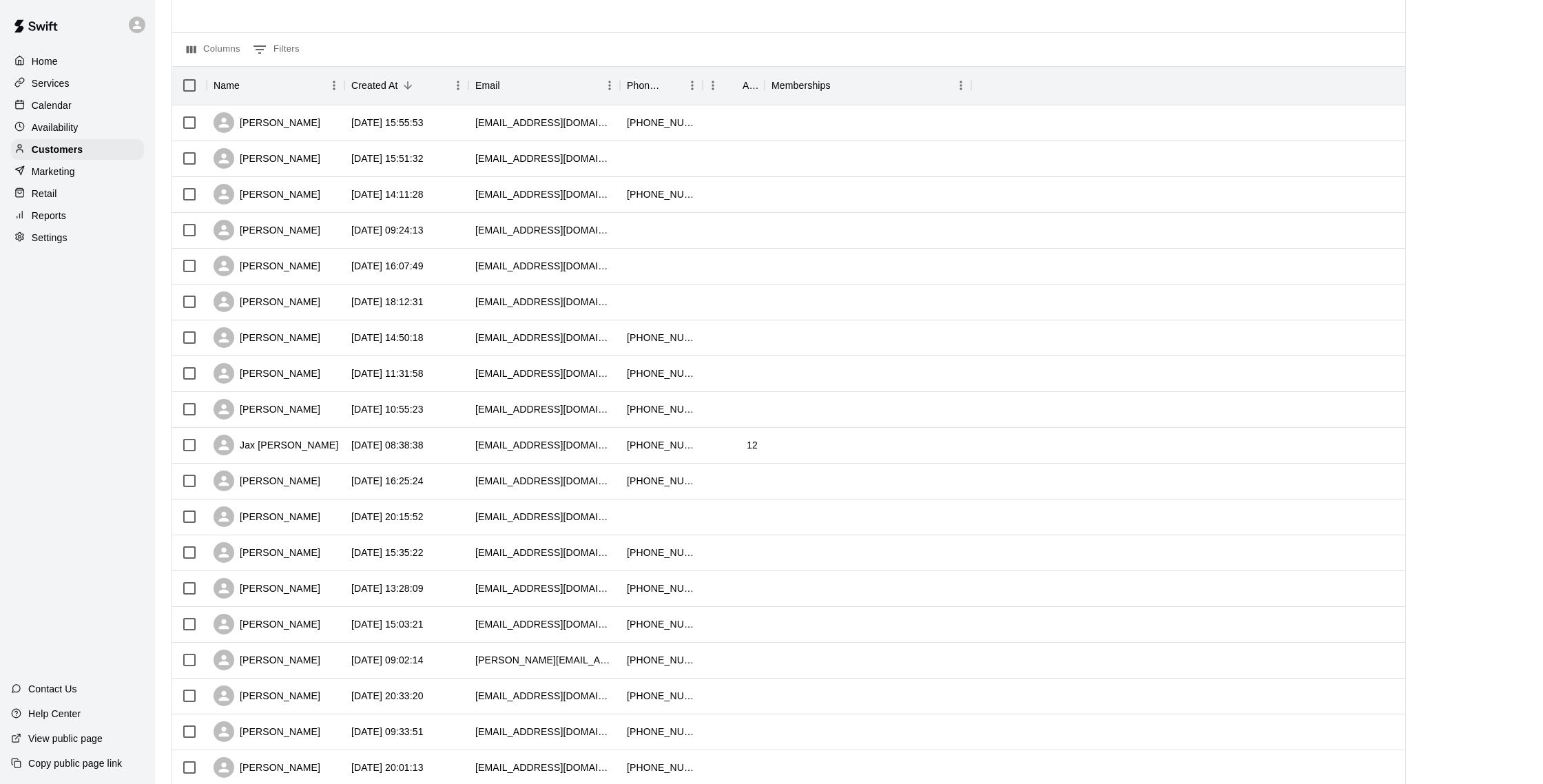
click at [67, 109] on p "Calendar" at bounding box center [51, 105] width 40 height 14
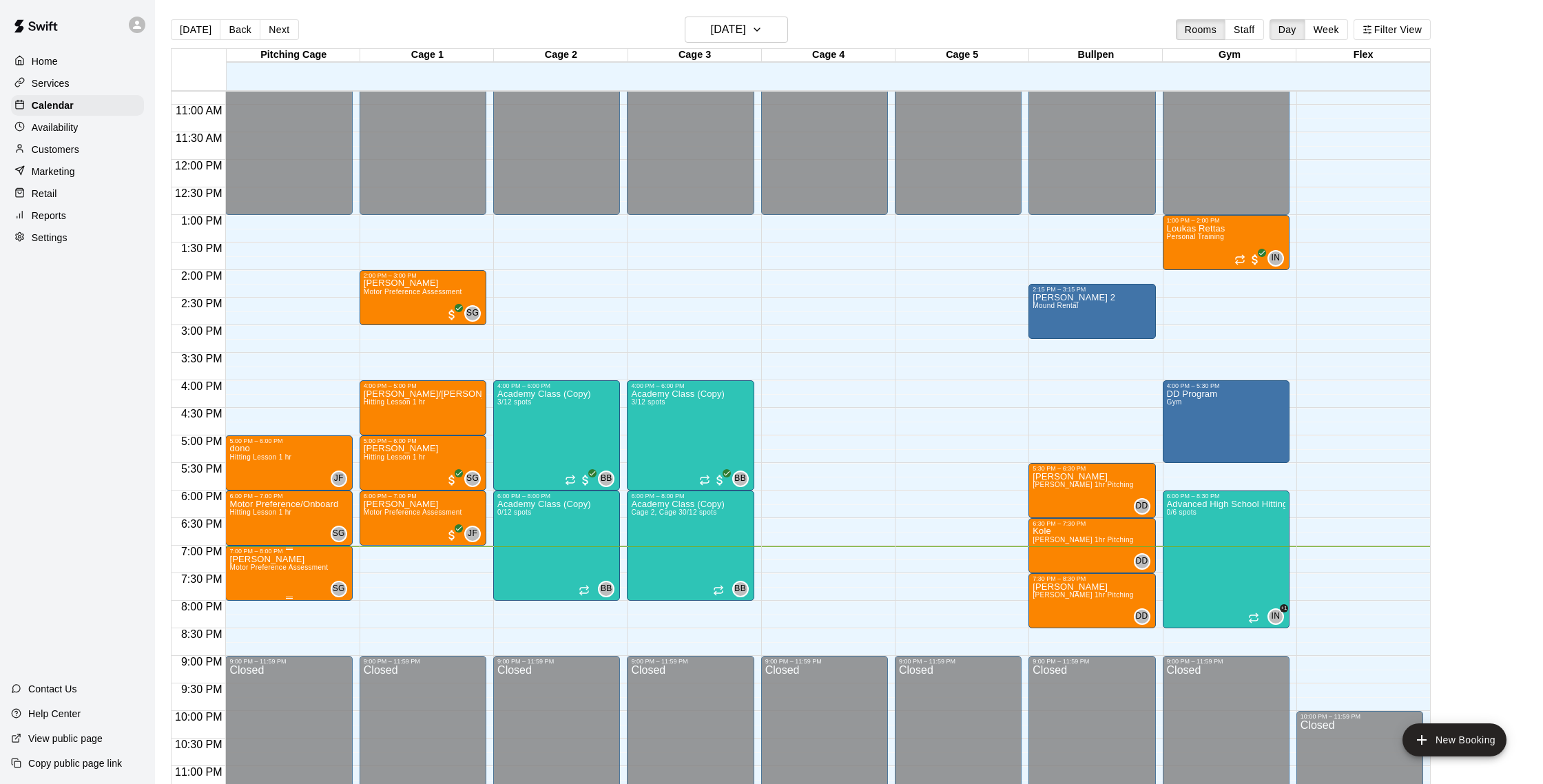
scroll to position [595, 0]
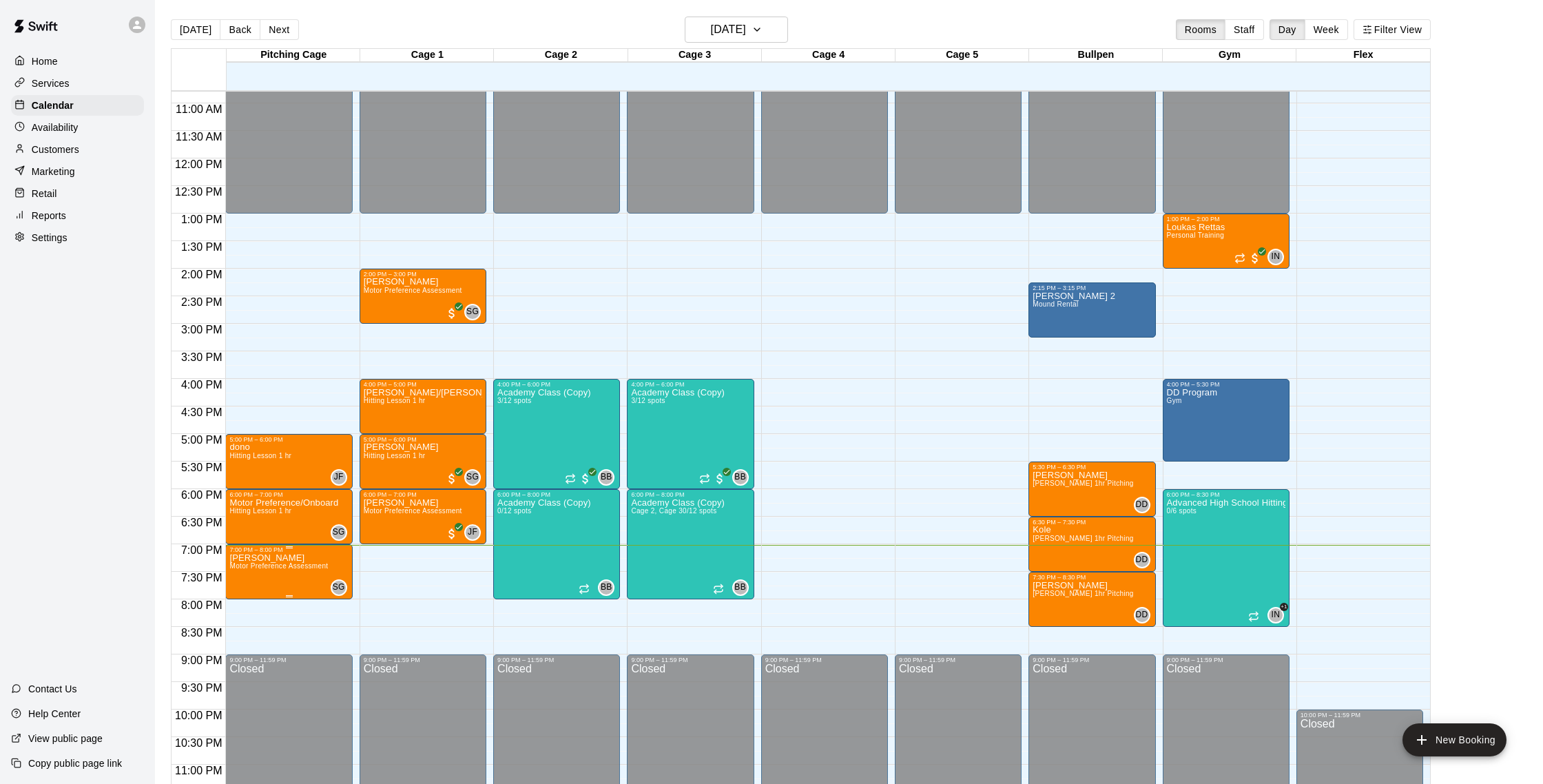
click at [621, 260] on div at bounding box center [771, 392] width 1543 height 784
click at [57, 225] on div "Reports" at bounding box center [77, 215] width 133 height 21
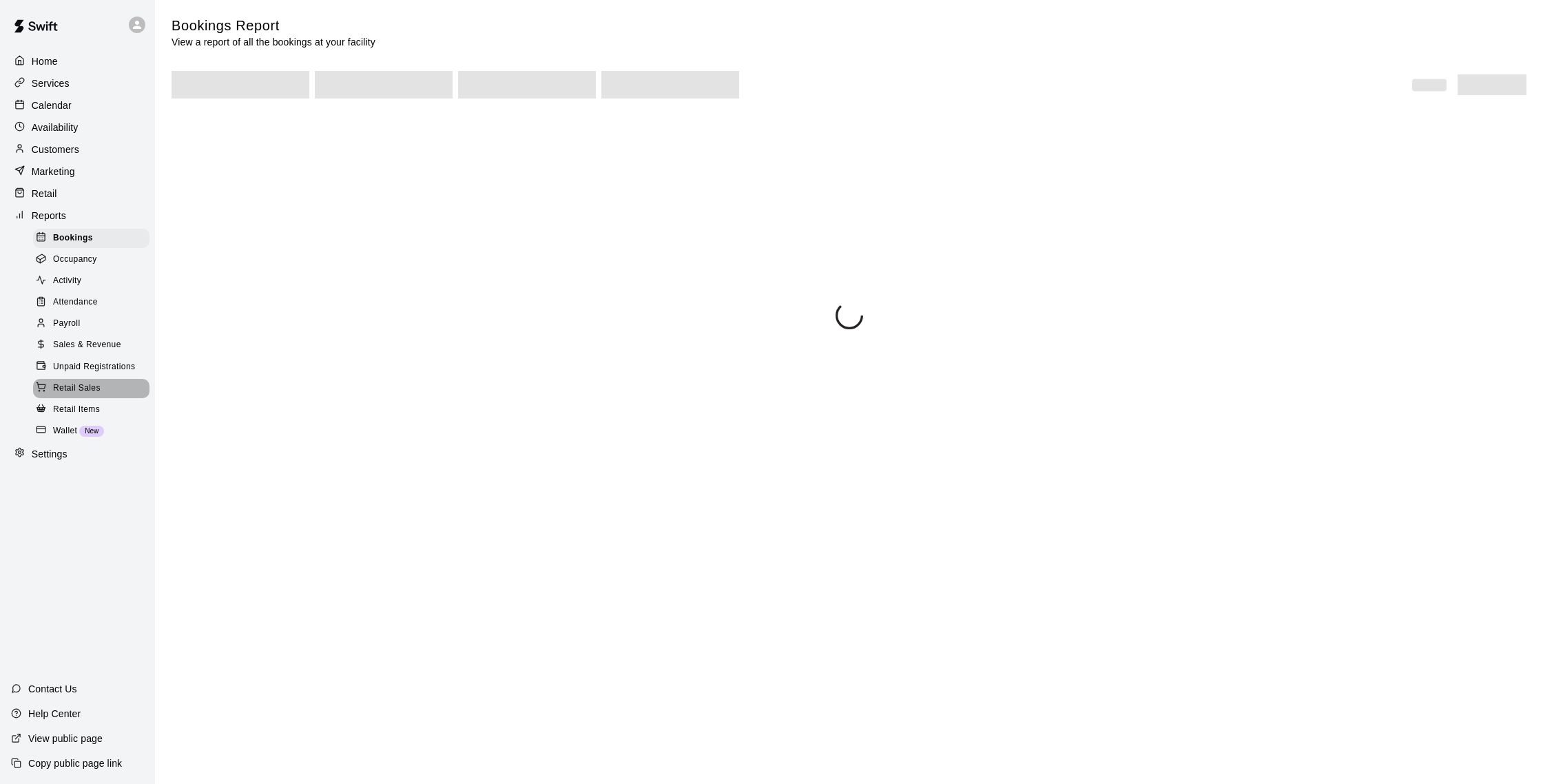
click at [91, 381] on span "Retail Sales" at bounding box center [77, 388] width 48 height 14
click at [91, 348] on span "Sales & Revenue" at bounding box center [87, 345] width 68 height 14
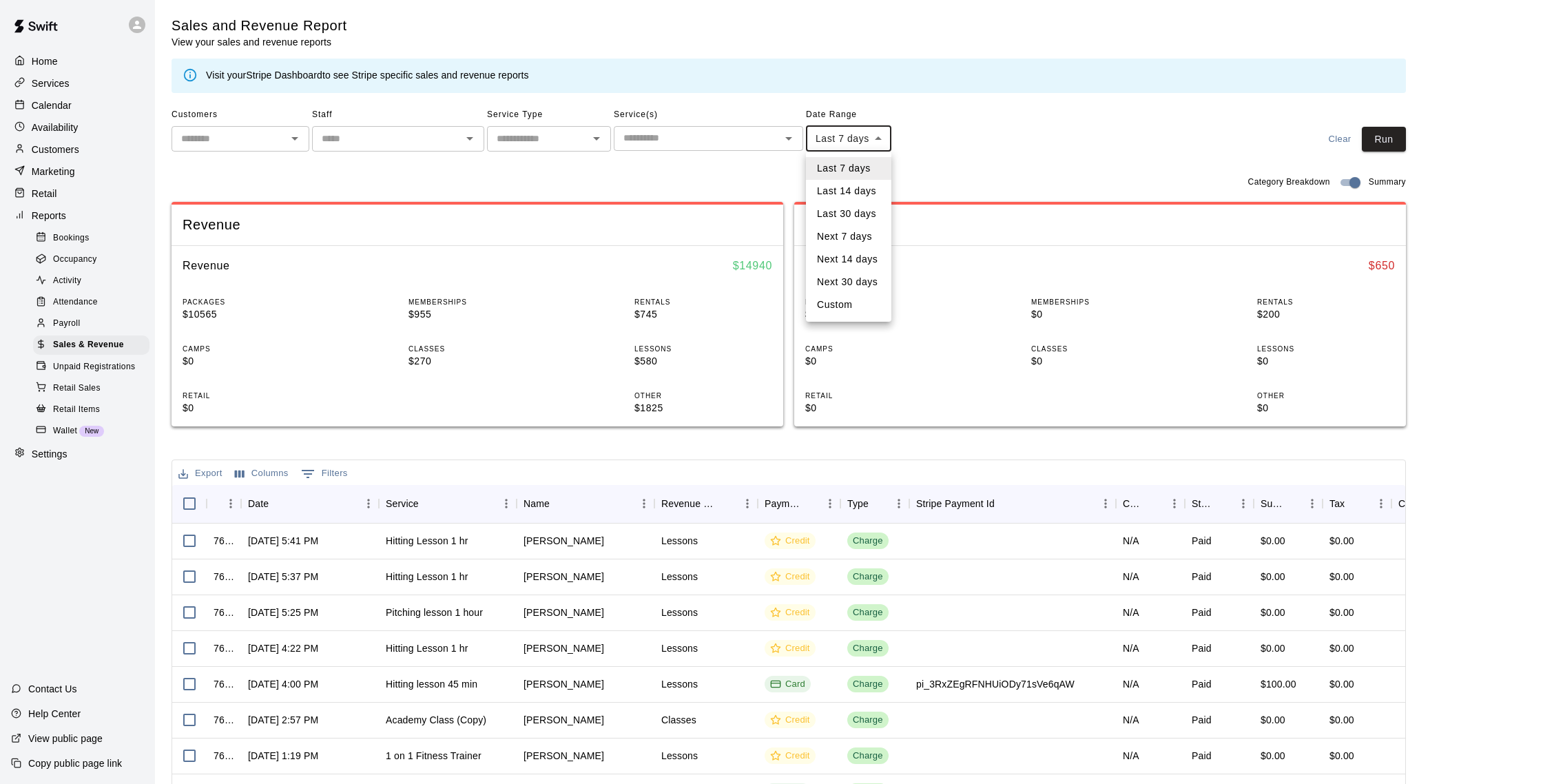
click at [852, 139] on body "Home Services Calendar Availability Customers Marketing Retail Reports Bookings…" at bounding box center [771, 474] width 1543 height 947
click at [842, 300] on li "Custom" at bounding box center [849, 305] width 86 height 23
type input "******"
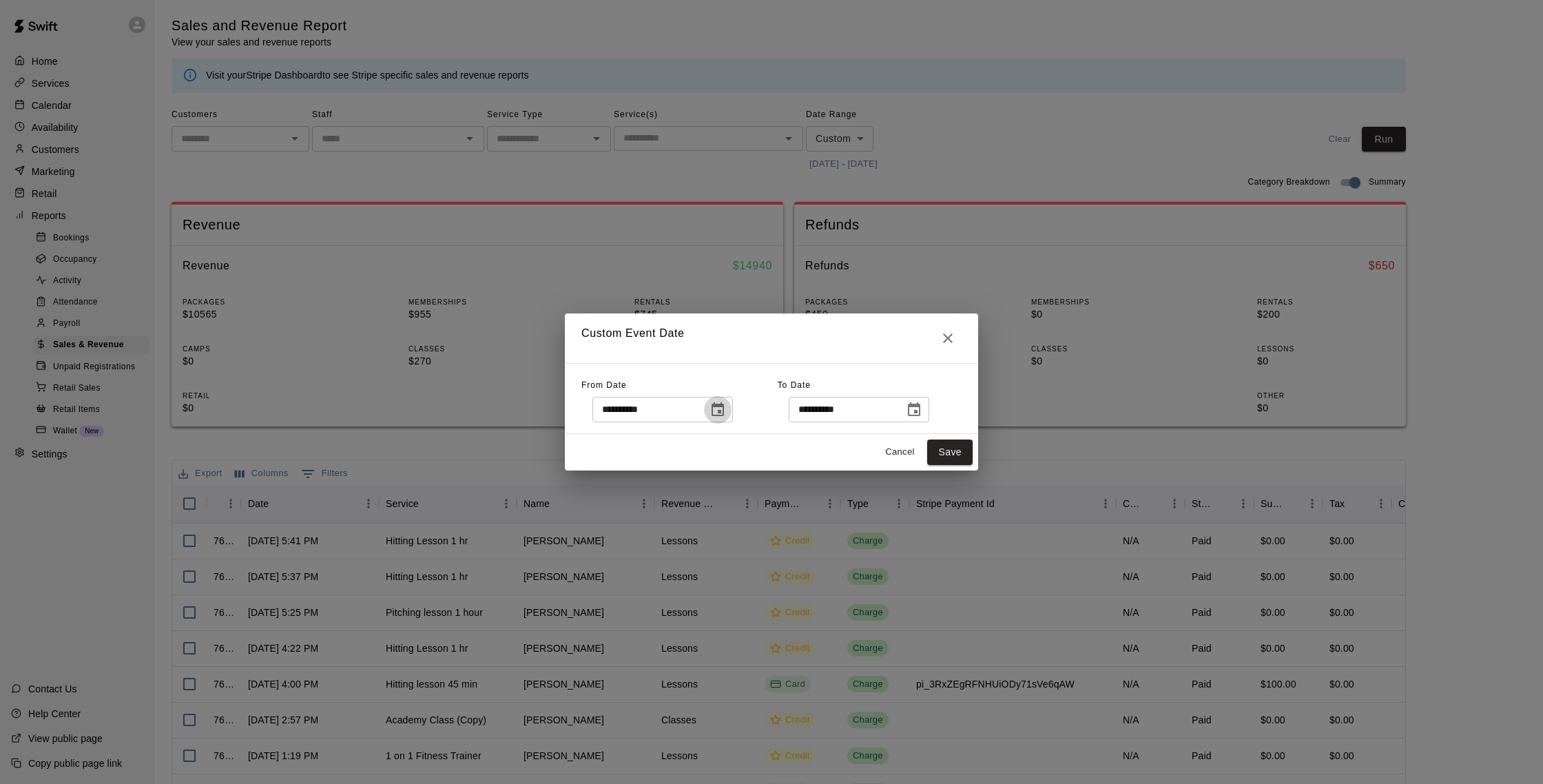
click at [722, 407] on icon "Choose date, selected date is Aug 11, 2025" at bounding box center [718, 410] width 16 height 16
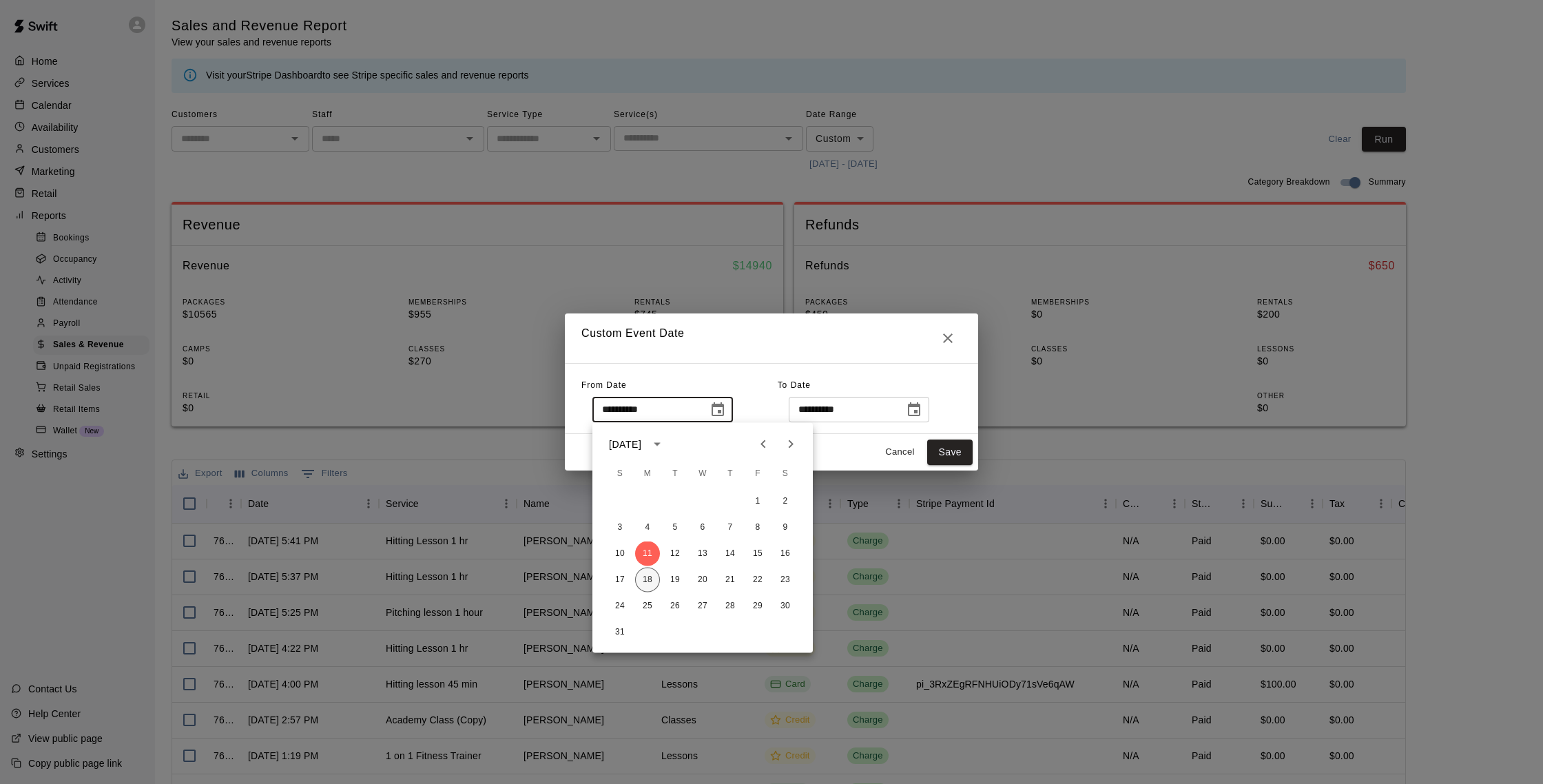
click at [641, 575] on button "18" at bounding box center [648, 580] width 25 height 25
type input "**********"
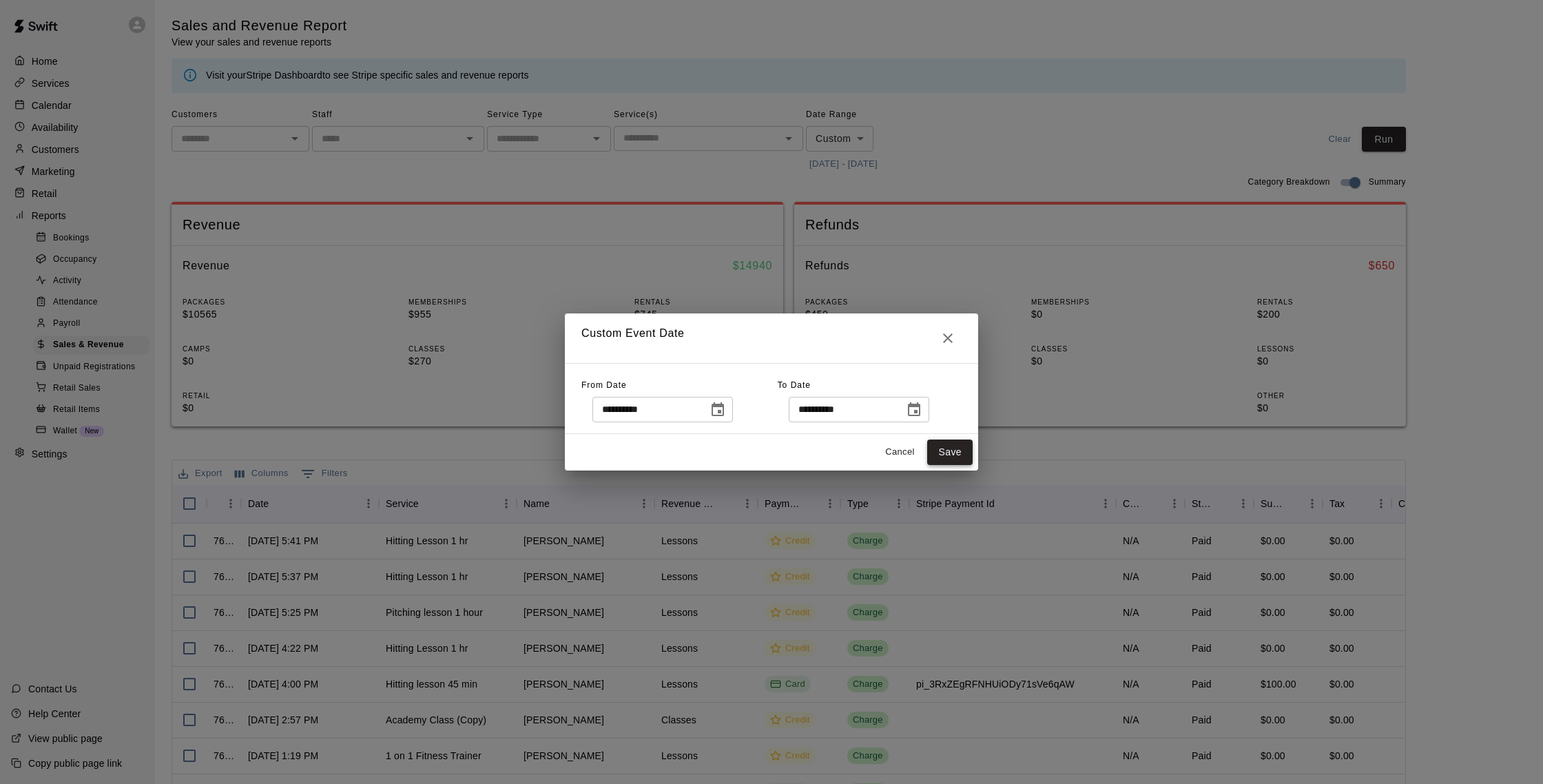
click at [961, 454] on button "Save" at bounding box center [950, 451] width 45 height 26
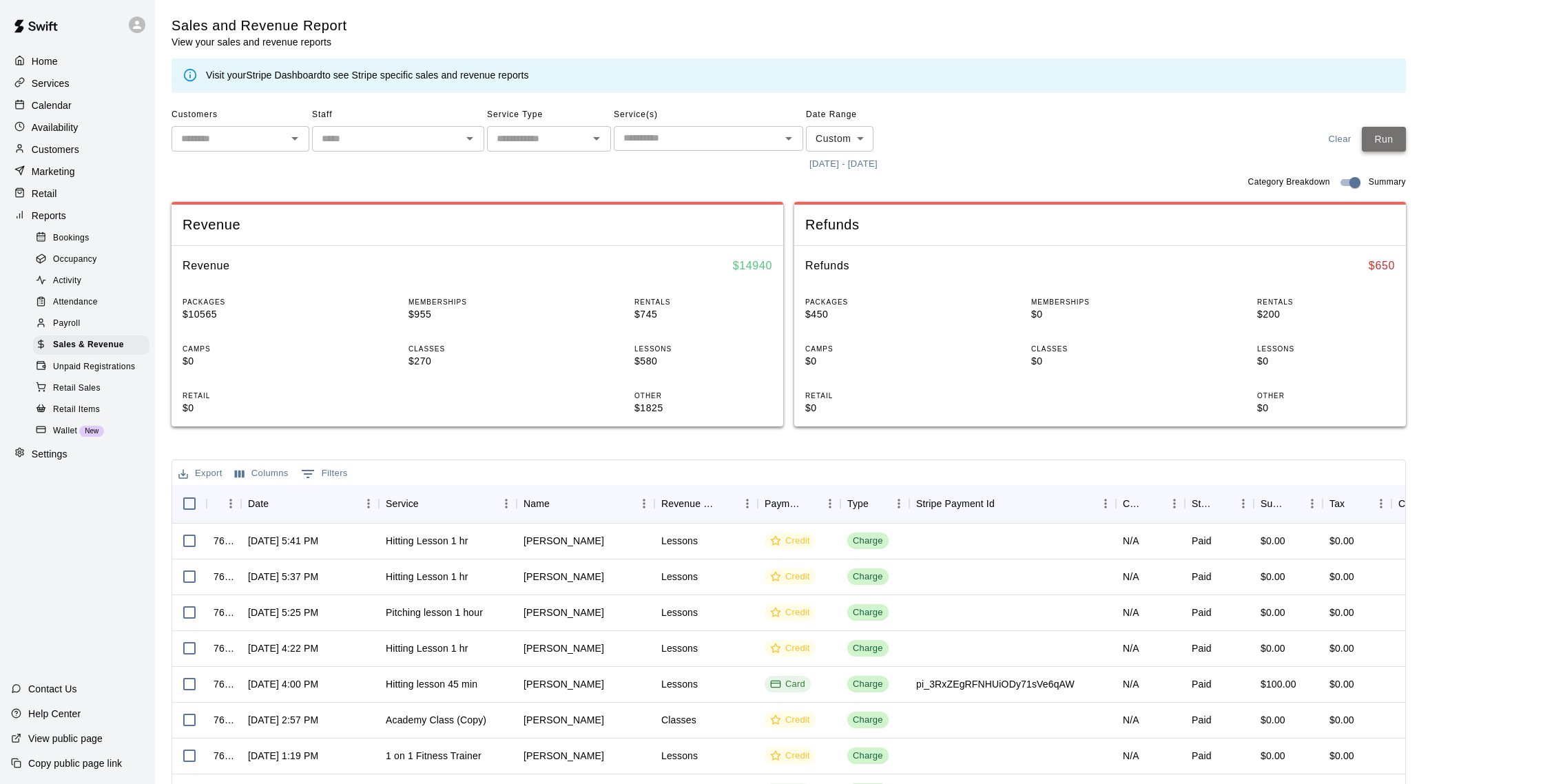
click at [1397, 136] on button "Run" at bounding box center [1384, 139] width 44 height 26
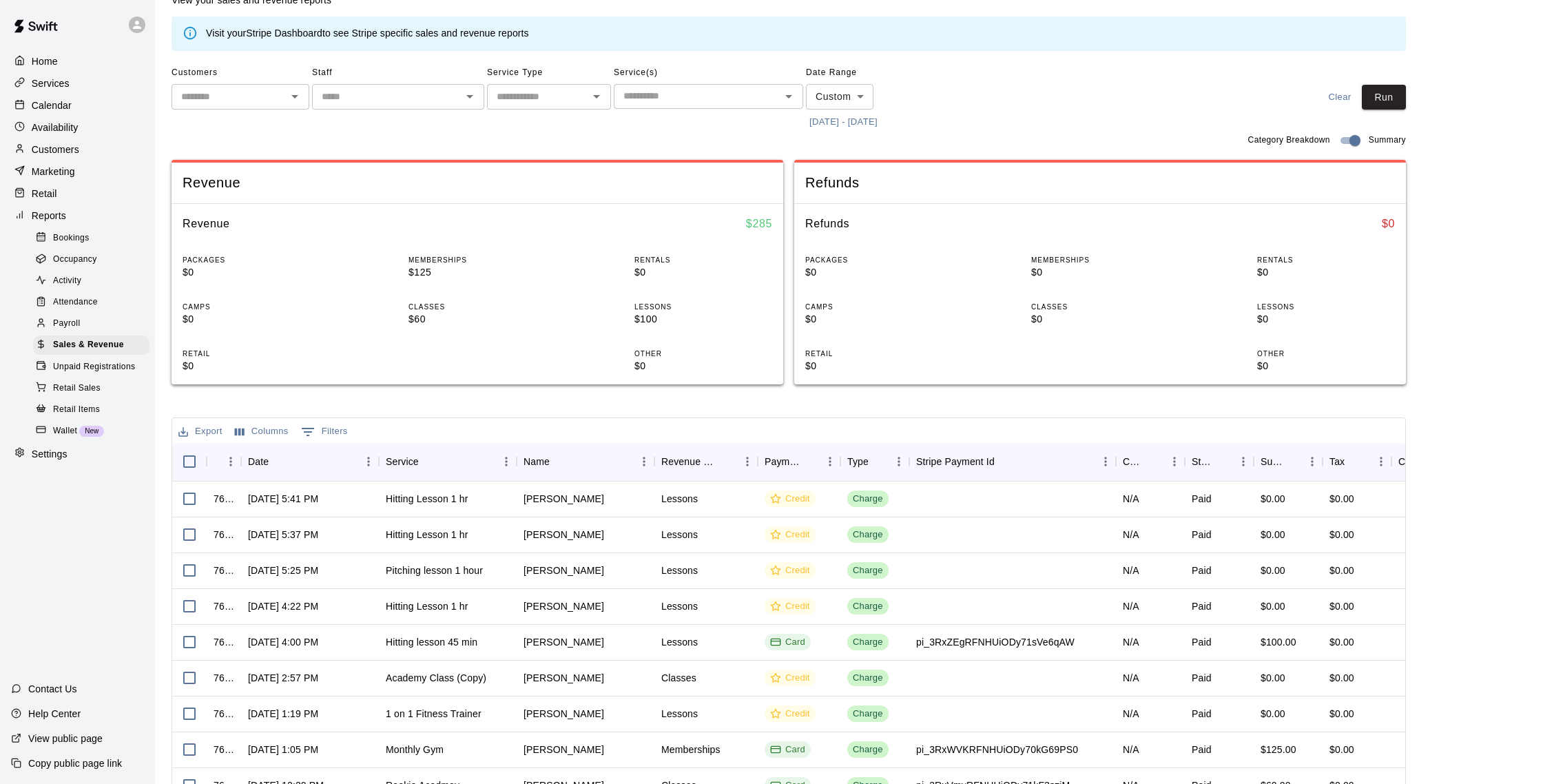
scroll to position [69, 0]
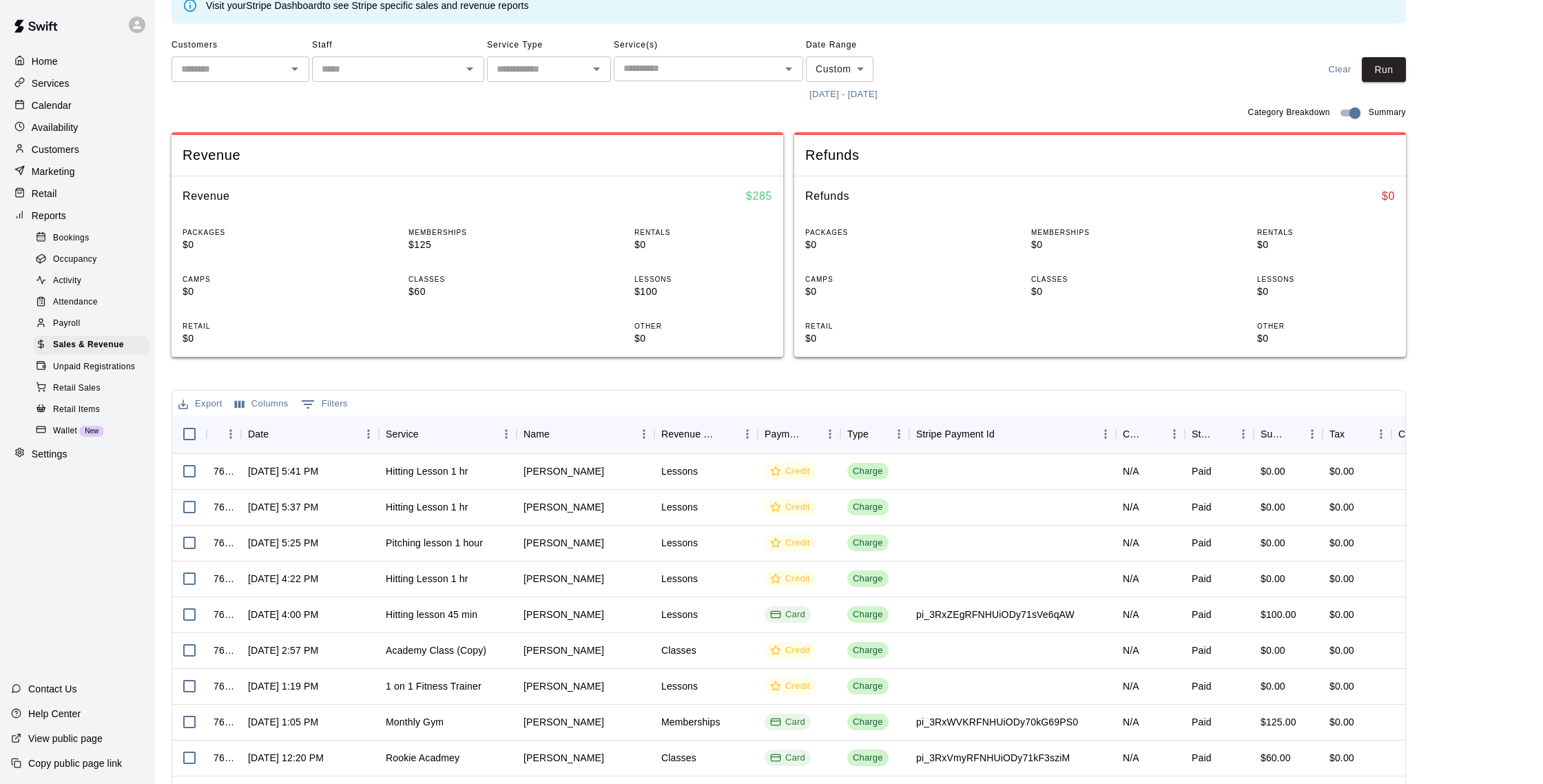
click at [61, 153] on p "Customers" at bounding box center [55, 149] width 48 height 14
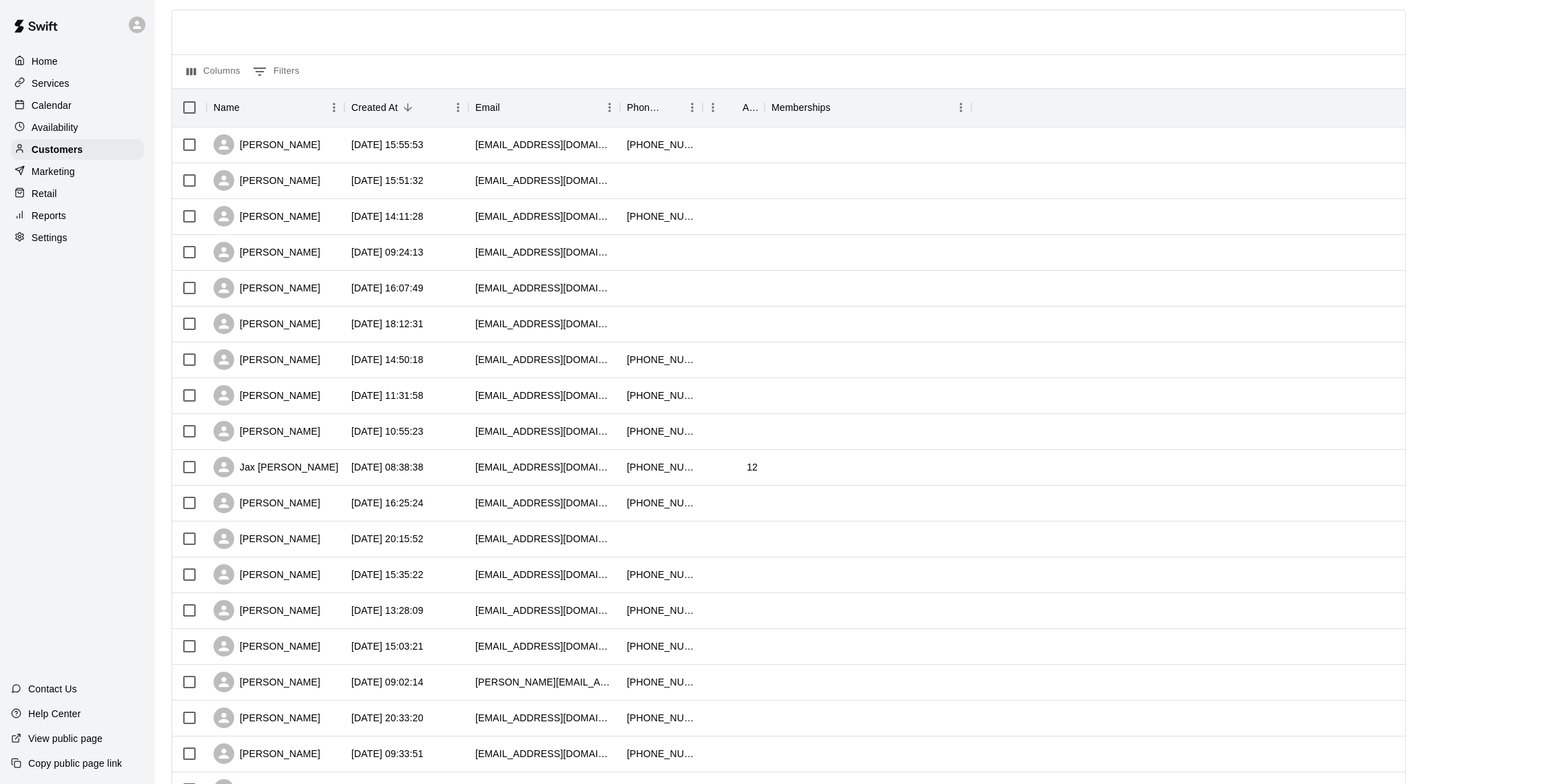
scroll to position [95, 0]
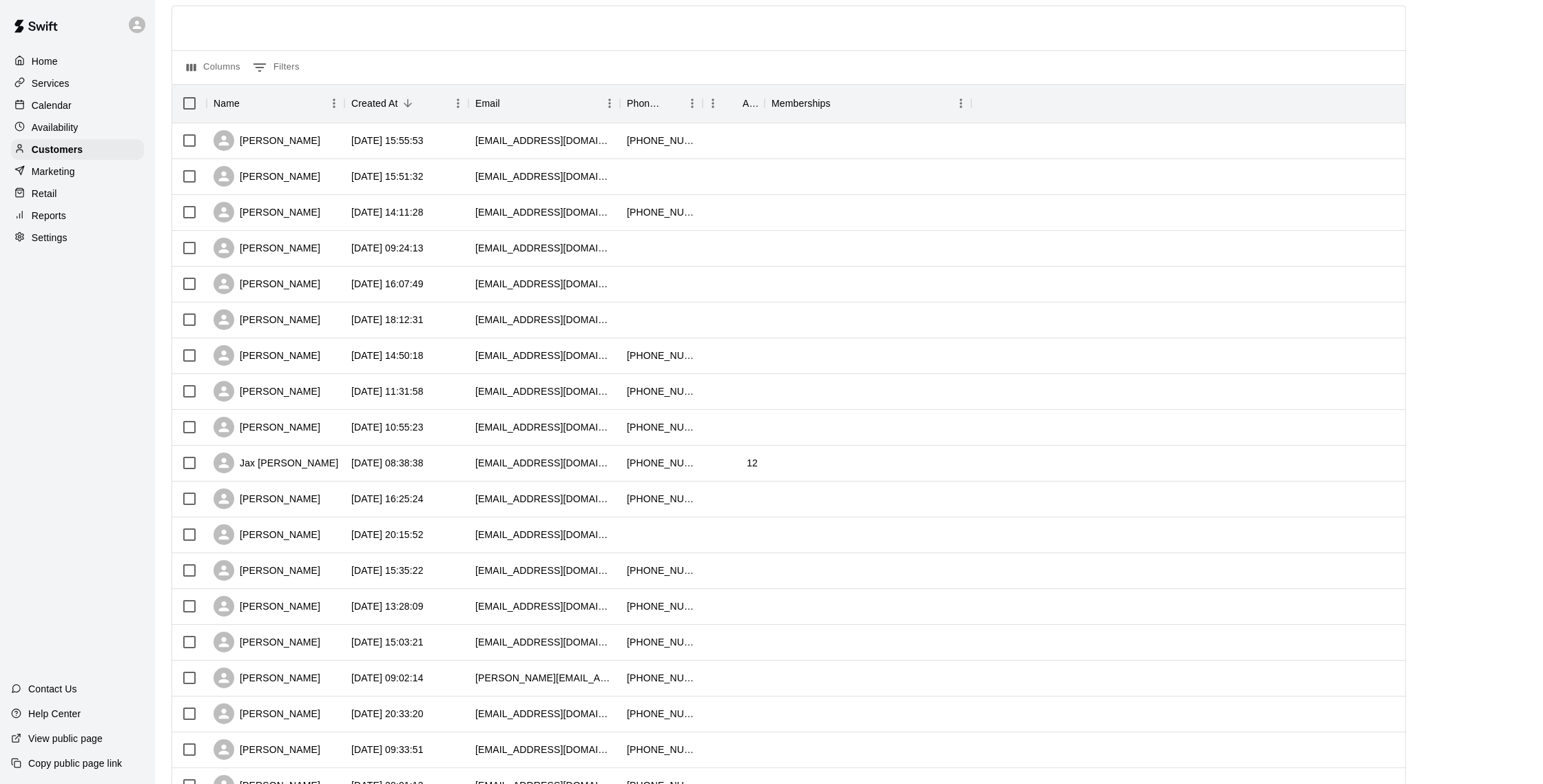
click at [46, 108] on p "Calendar" at bounding box center [51, 105] width 40 height 14
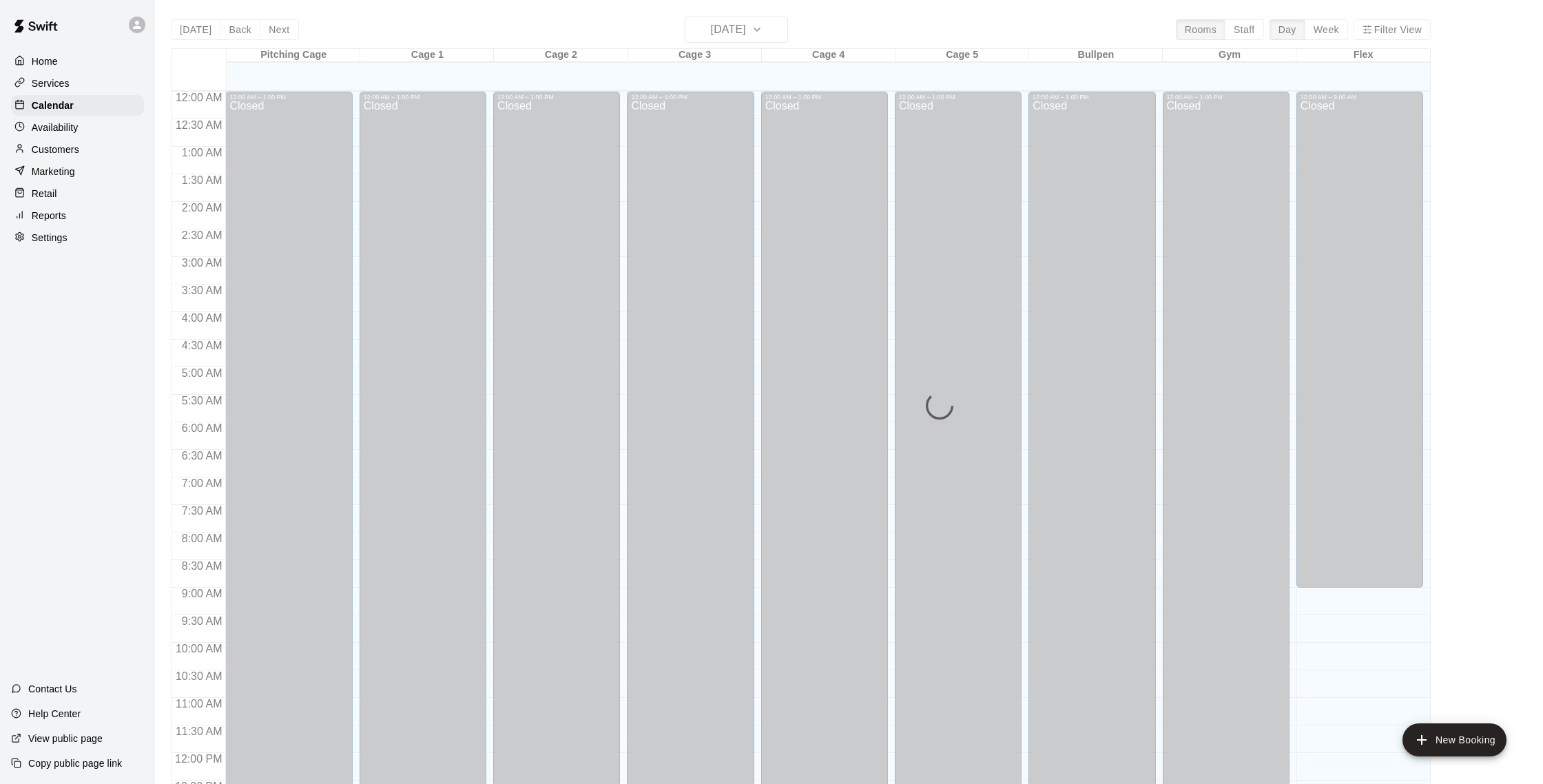
scroll to position [574, 0]
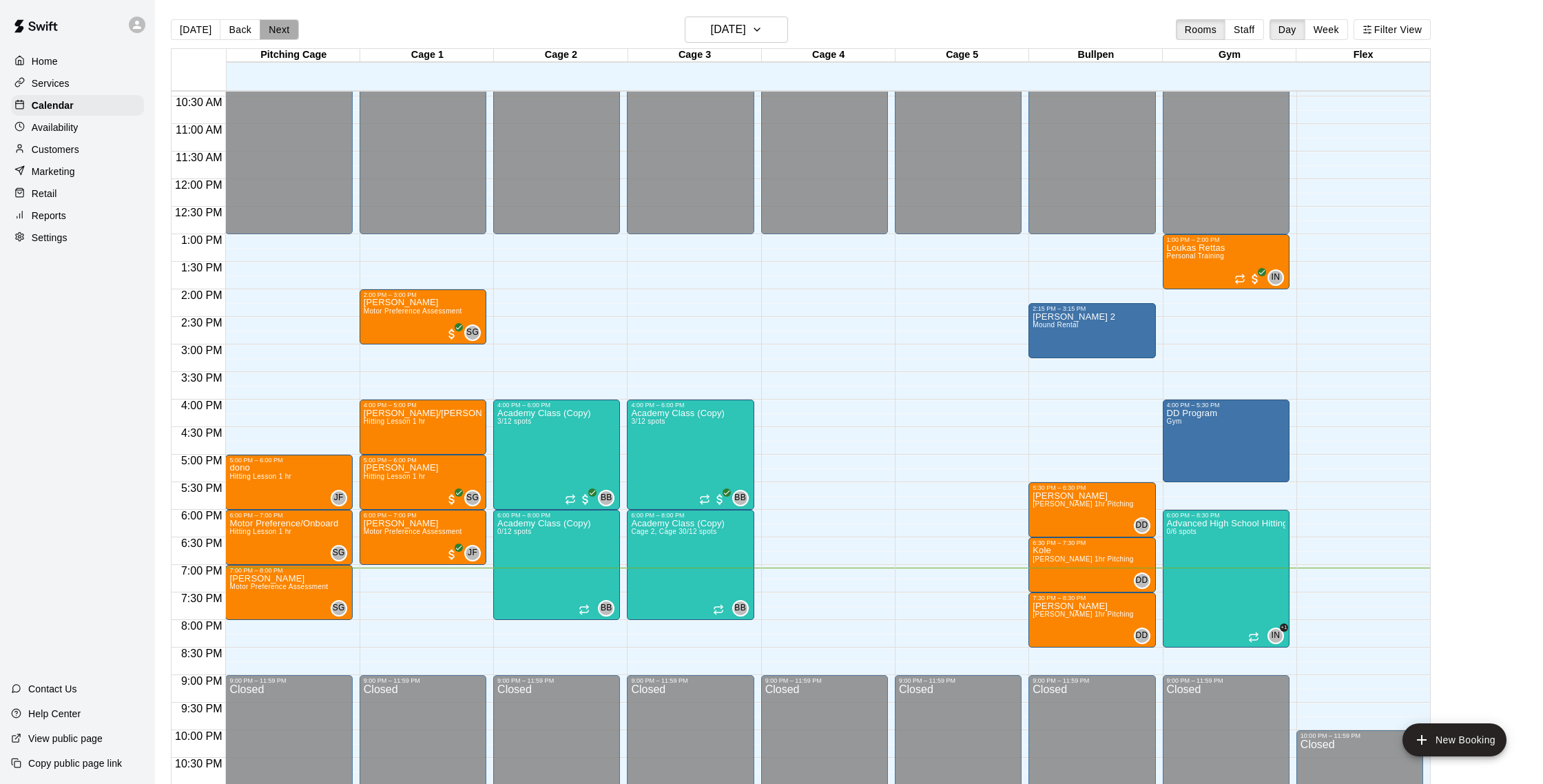
click at [288, 33] on button "Next" at bounding box center [278, 29] width 39 height 21
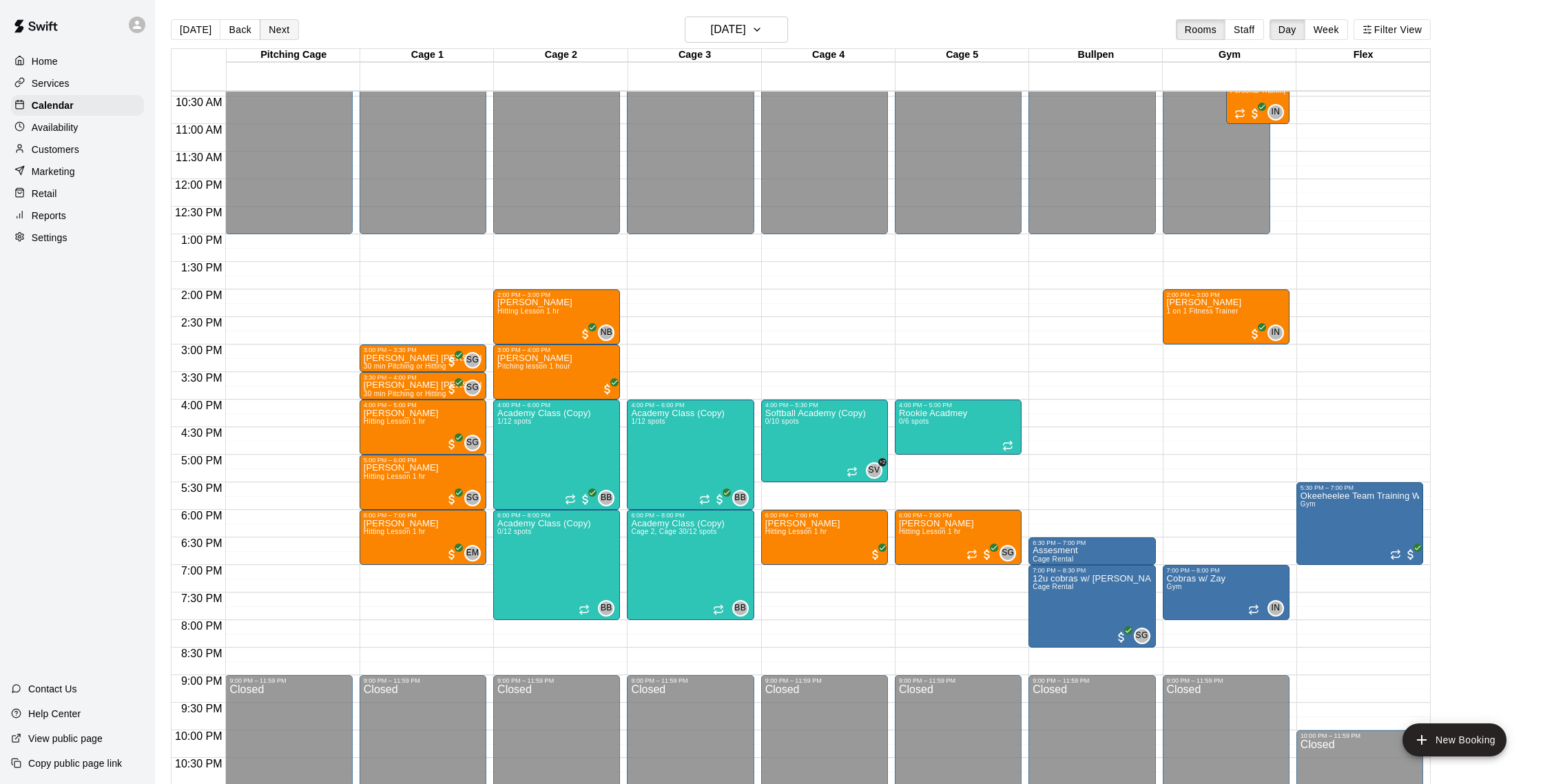
click at [288, 33] on button "Next" at bounding box center [278, 29] width 39 height 21
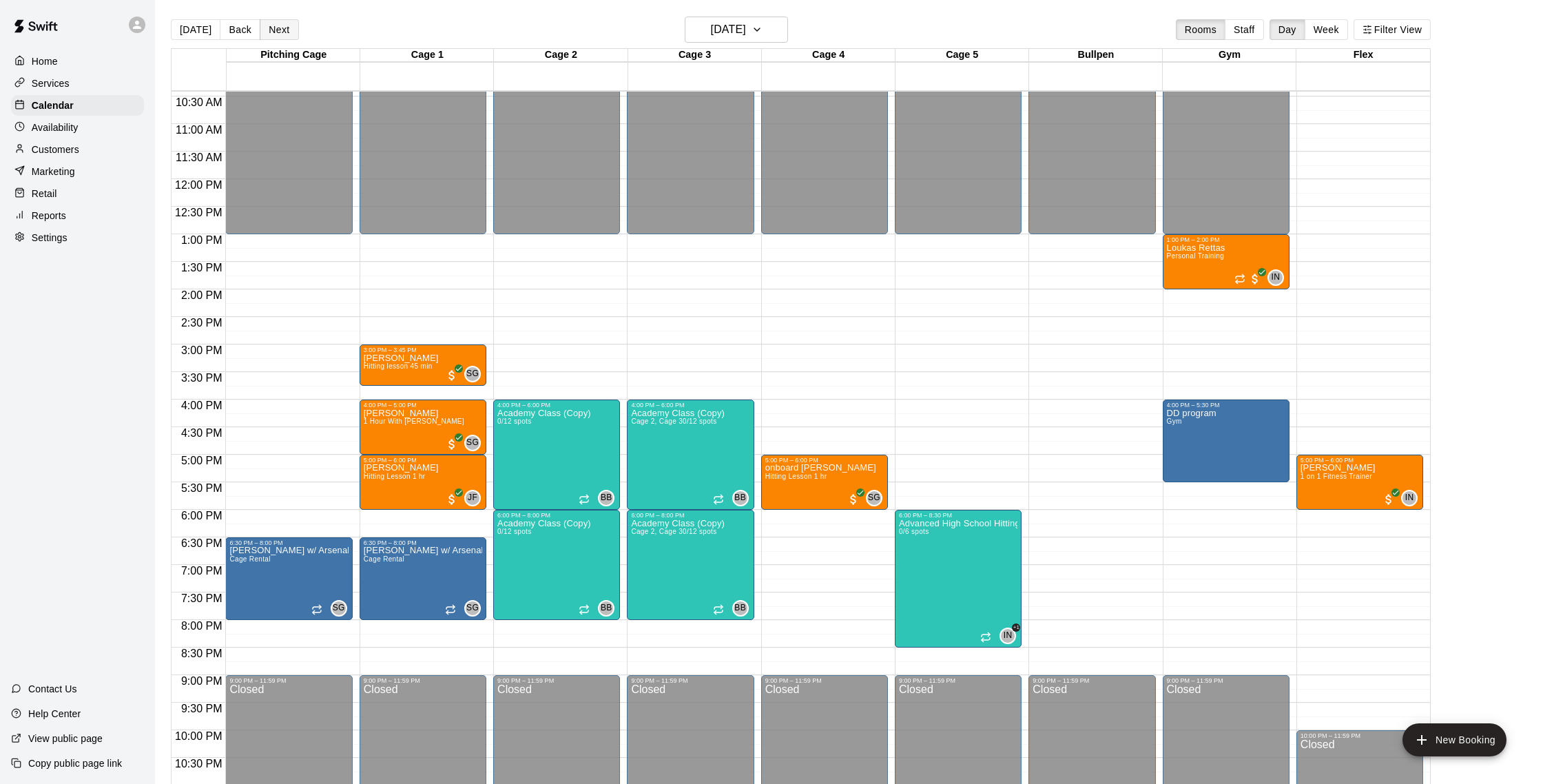
click at [288, 33] on button "Next" at bounding box center [278, 29] width 39 height 21
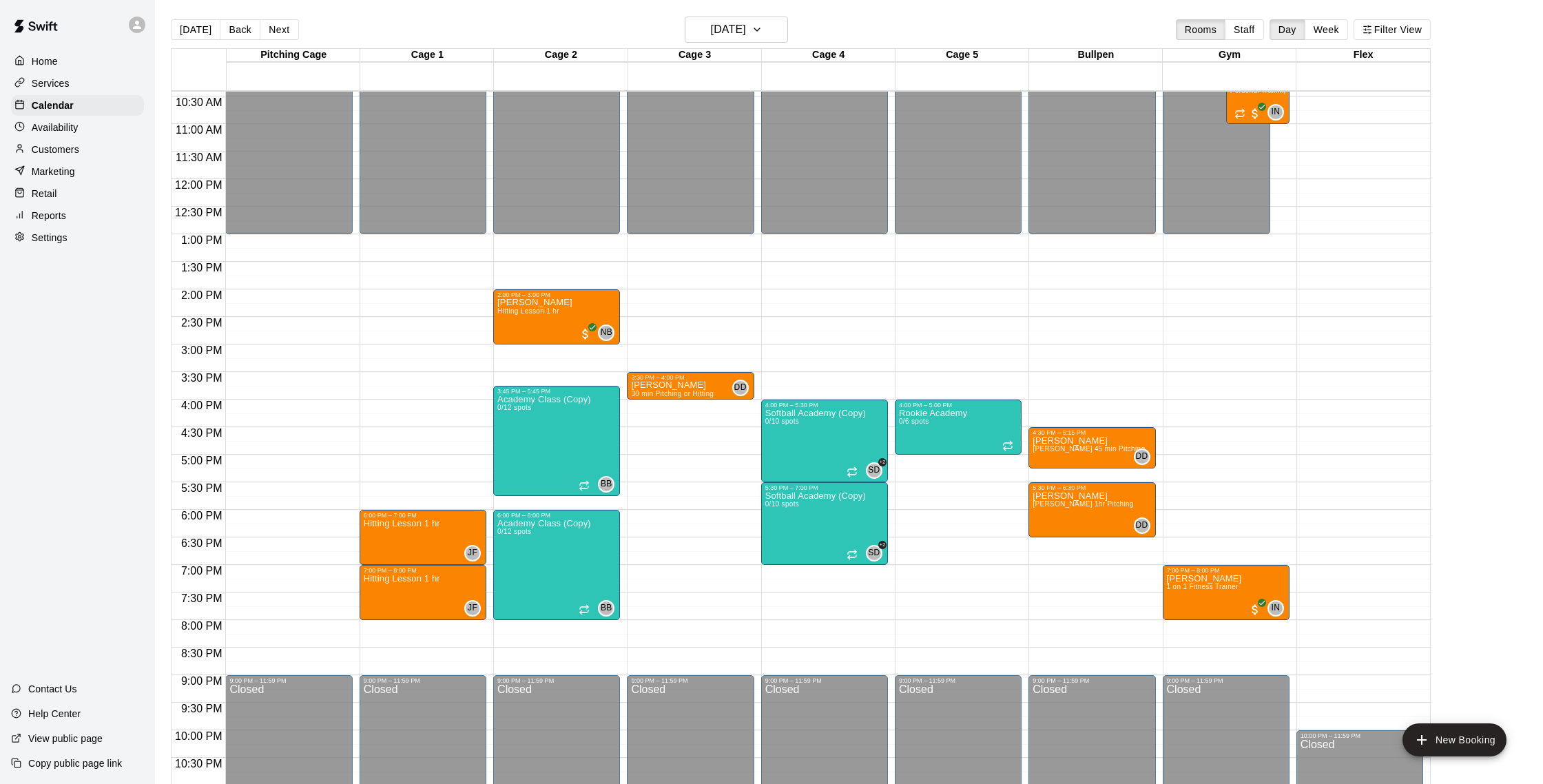
click at [384, 407] on div "12:00 AM – 1:00 PM Closed 6:00 PM – 7:00 PM Hitting Lesson 1 hr JF 0 7:00 PM – …" at bounding box center [423, 180] width 127 height 1323
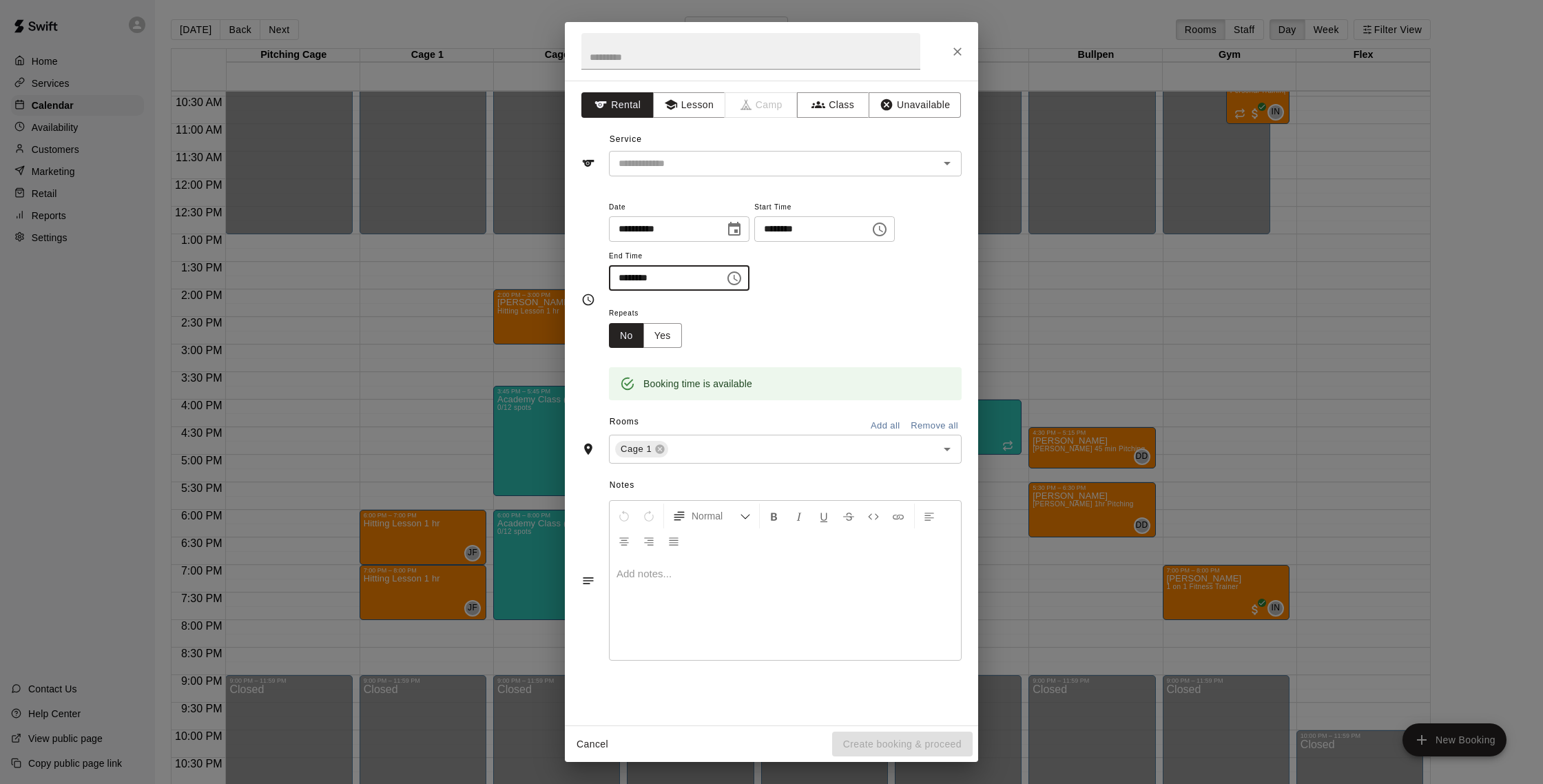
click at [629, 277] on input "********" at bounding box center [662, 278] width 106 height 26
type input "********"
click at [786, 170] on input "text" at bounding box center [764, 163] width 304 height 17
click at [689, 103] on button "Lesson" at bounding box center [690, 105] width 72 height 26
click at [954, 166] on icon "Open" at bounding box center [947, 163] width 16 height 16
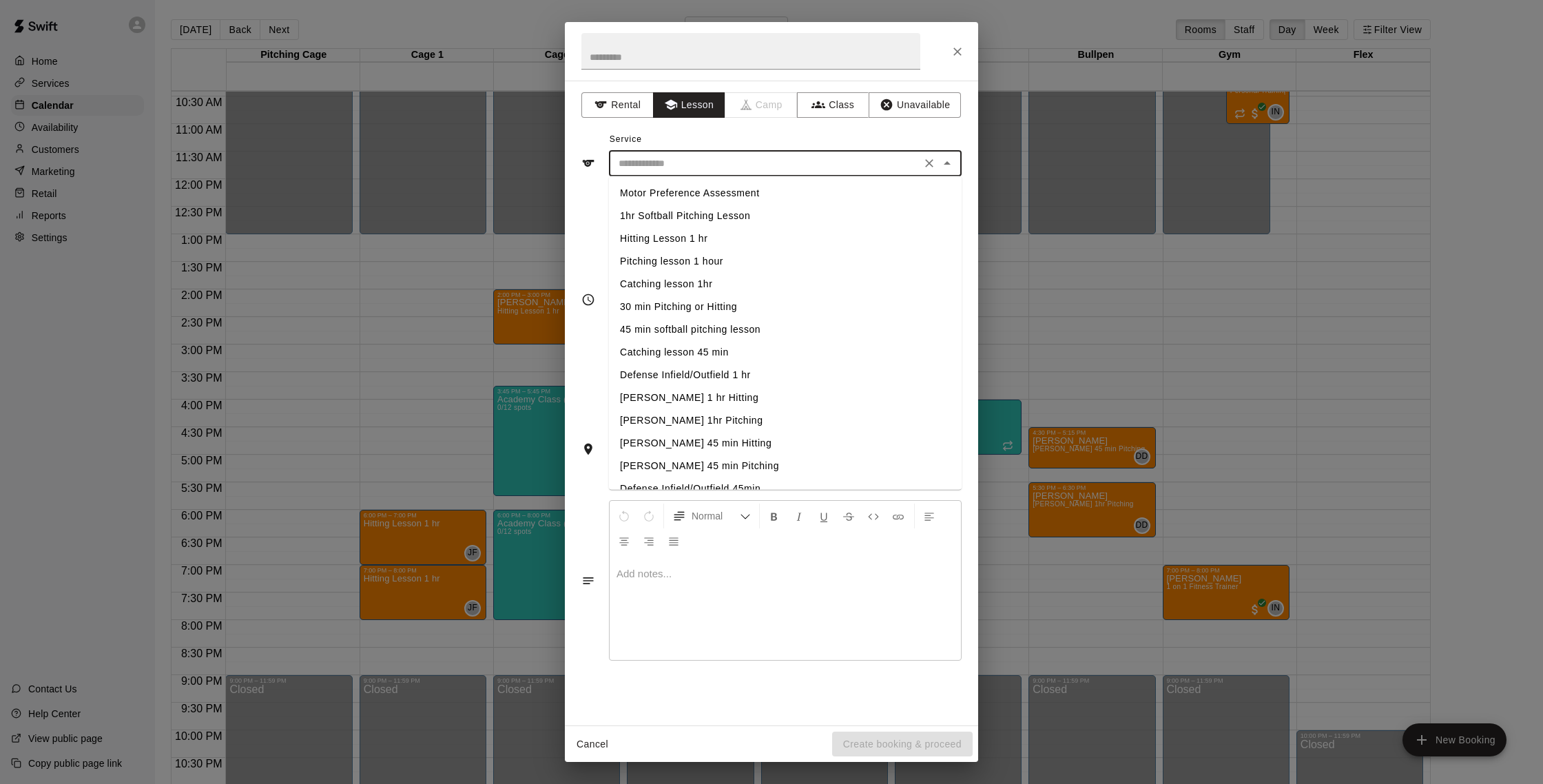
scroll to position [4, 0]
click at [676, 237] on li "Hitting Lesson 1 hr" at bounding box center [785, 235] width 353 height 23
type input "**********"
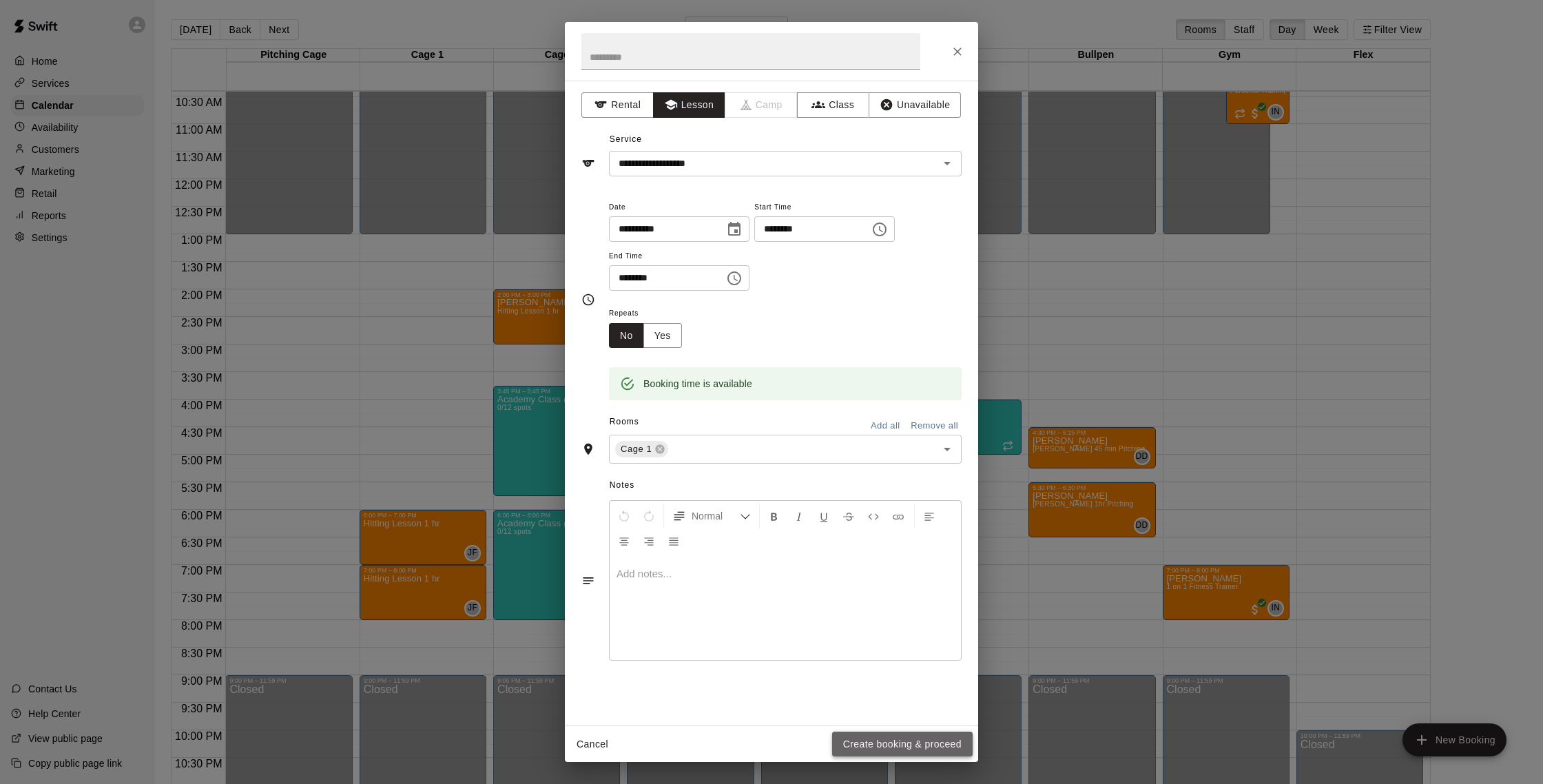
click at [867, 743] on button "Create booking & proceed" at bounding box center [902, 744] width 141 height 26
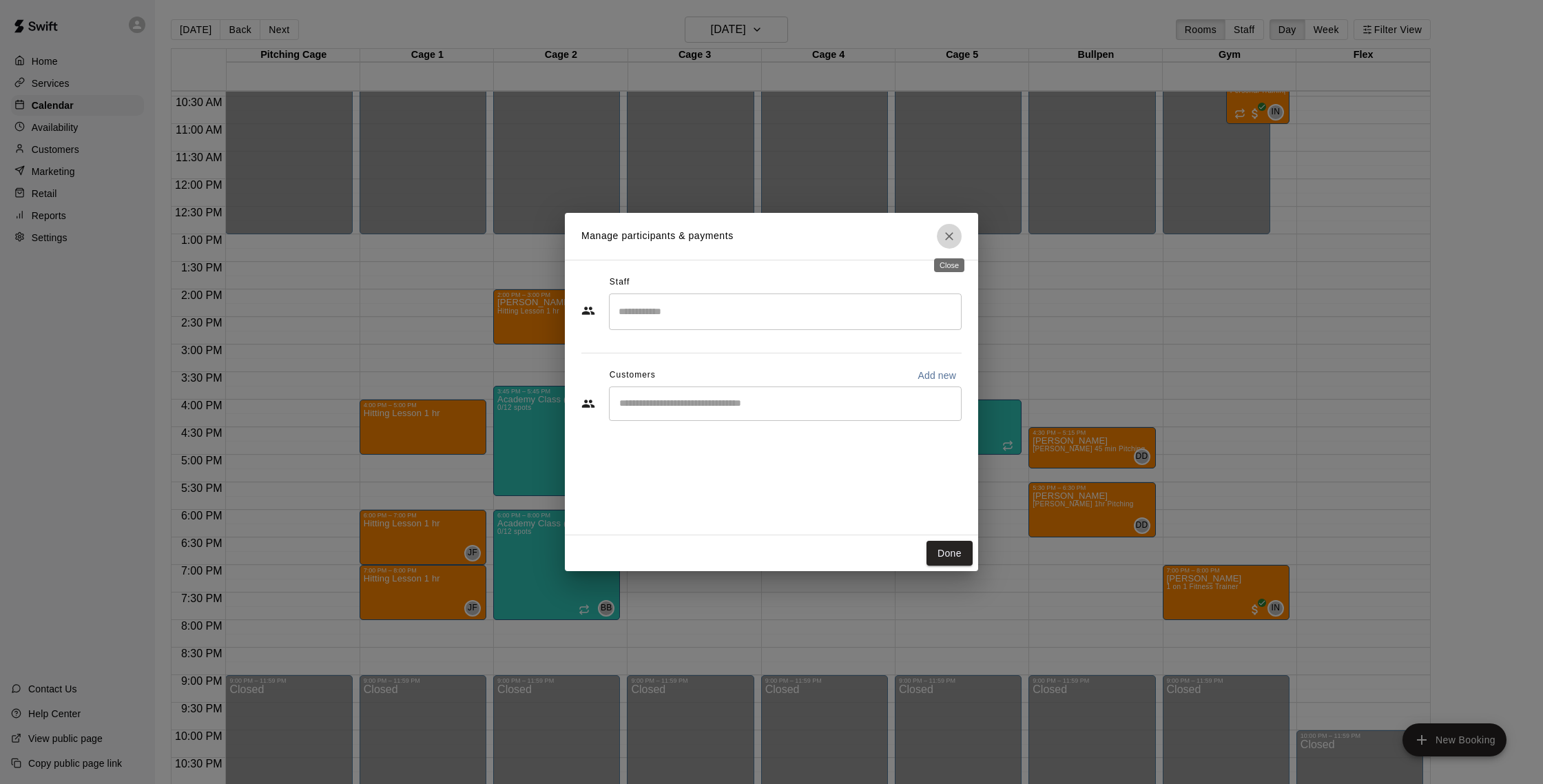
click at [952, 236] on icon "Close" at bounding box center [949, 236] width 14 height 14
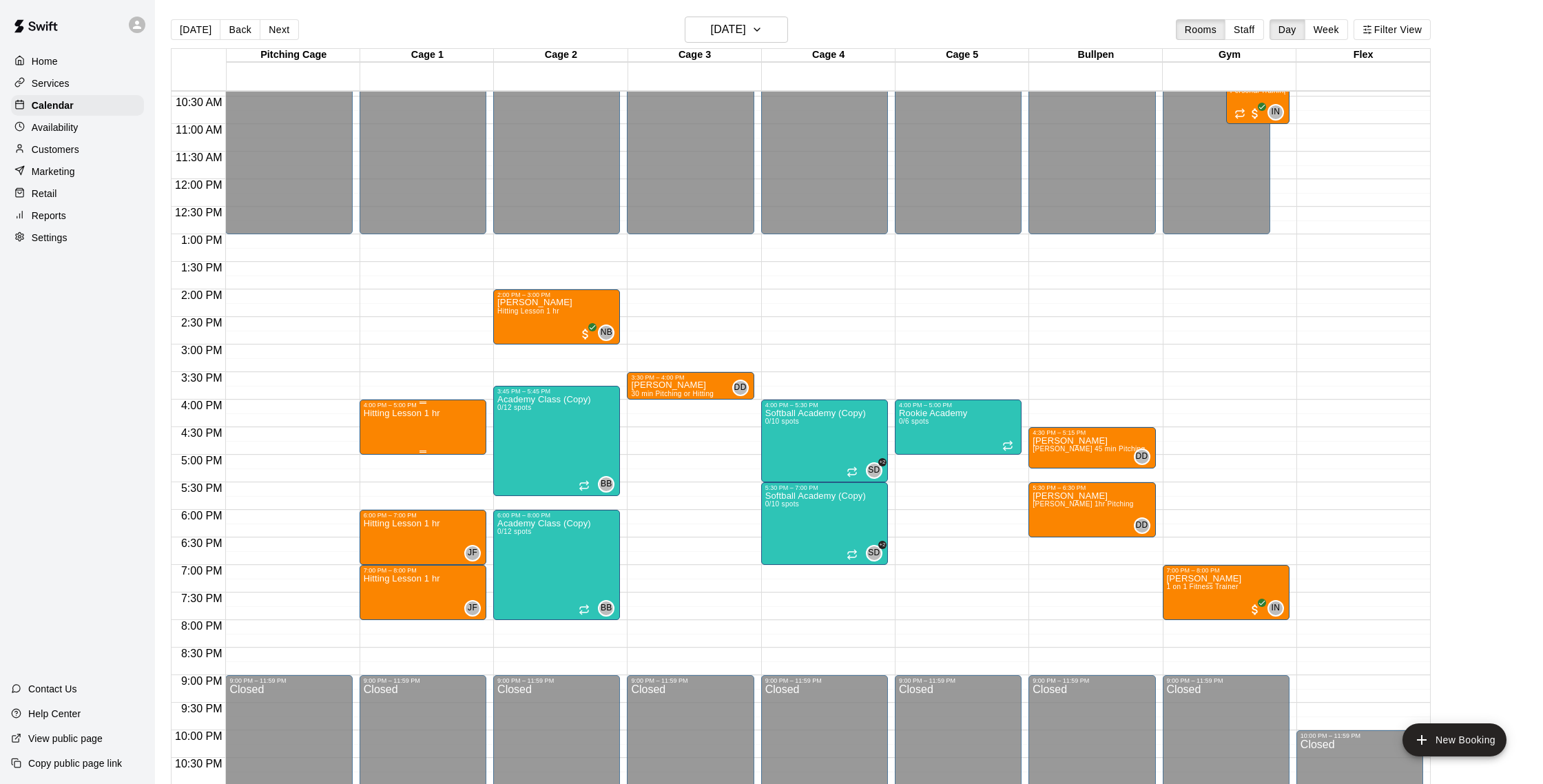
click at [425, 413] on p "Hitting Lesson 1 hr" at bounding box center [402, 413] width 77 height 0
click at [386, 489] on button "delete" at bounding box center [377, 492] width 27 height 27
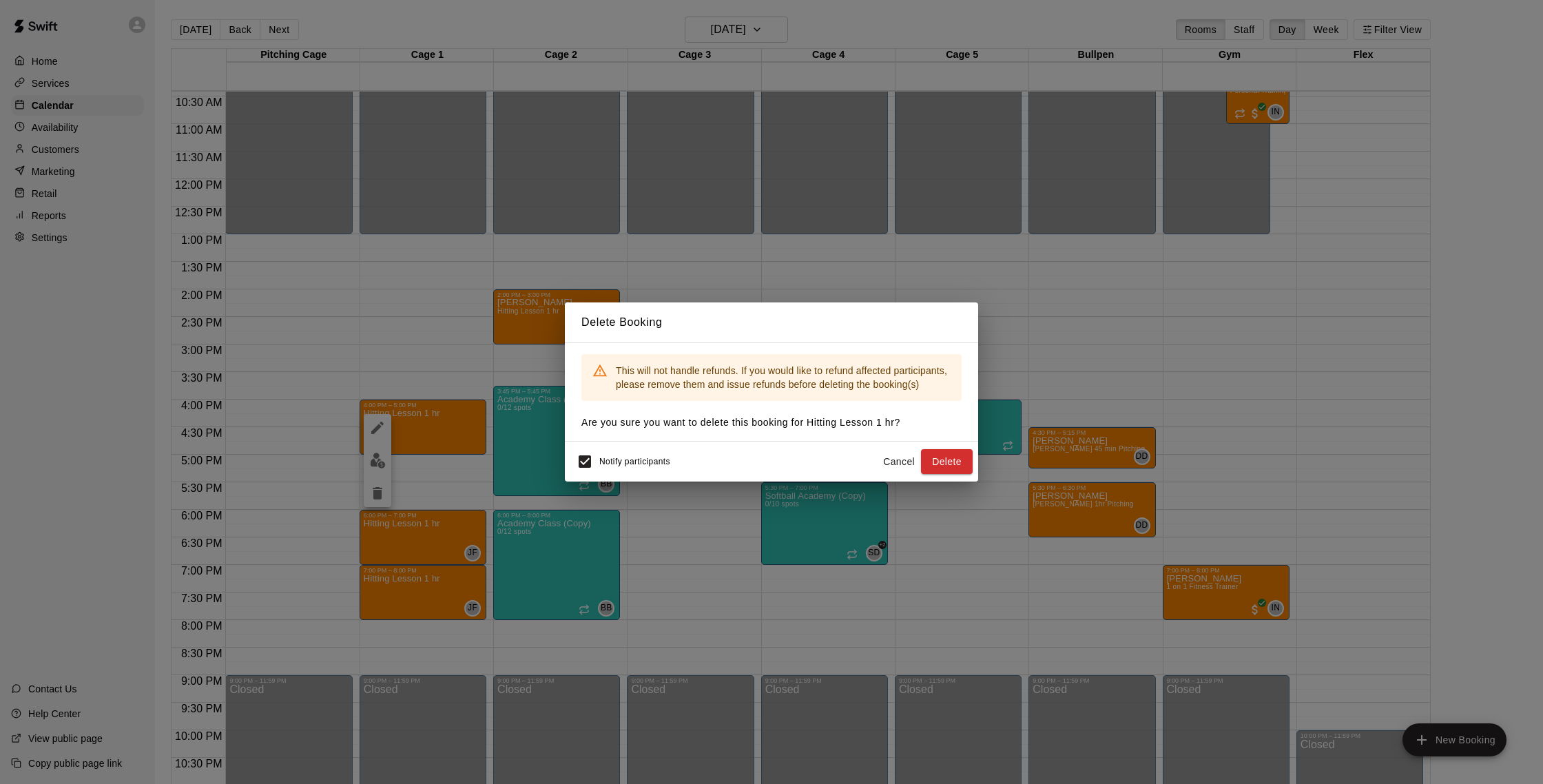
click at [948, 474] on div "Notify participants Cancel Delete" at bounding box center [771, 461] width 402 height 29
click at [946, 465] on button "Delete" at bounding box center [947, 461] width 52 height 26
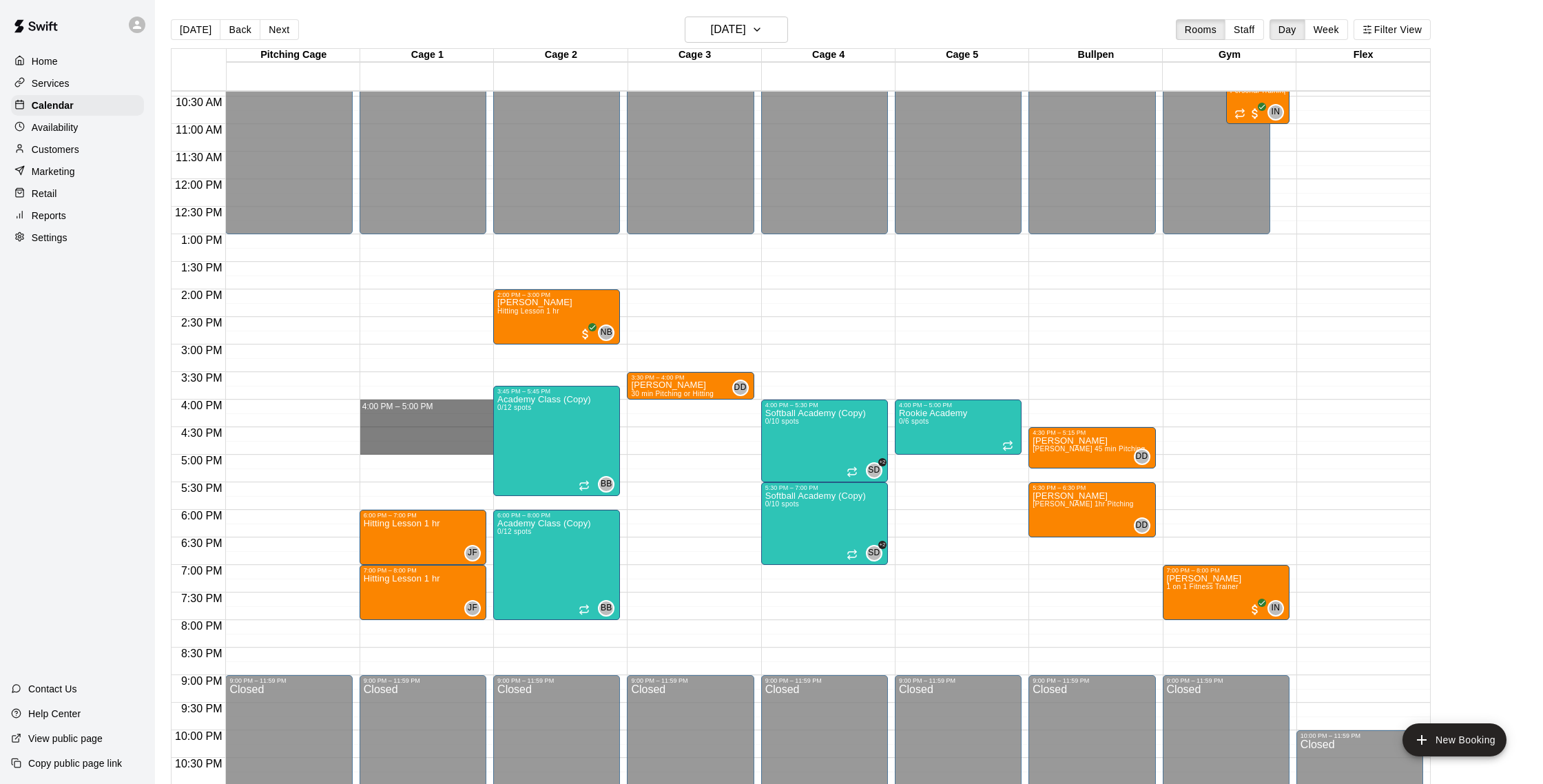
drag, startPoint x: 393, startPoint y: 400, endPoint x: 390, endPoint y: 448, distance: 48.1
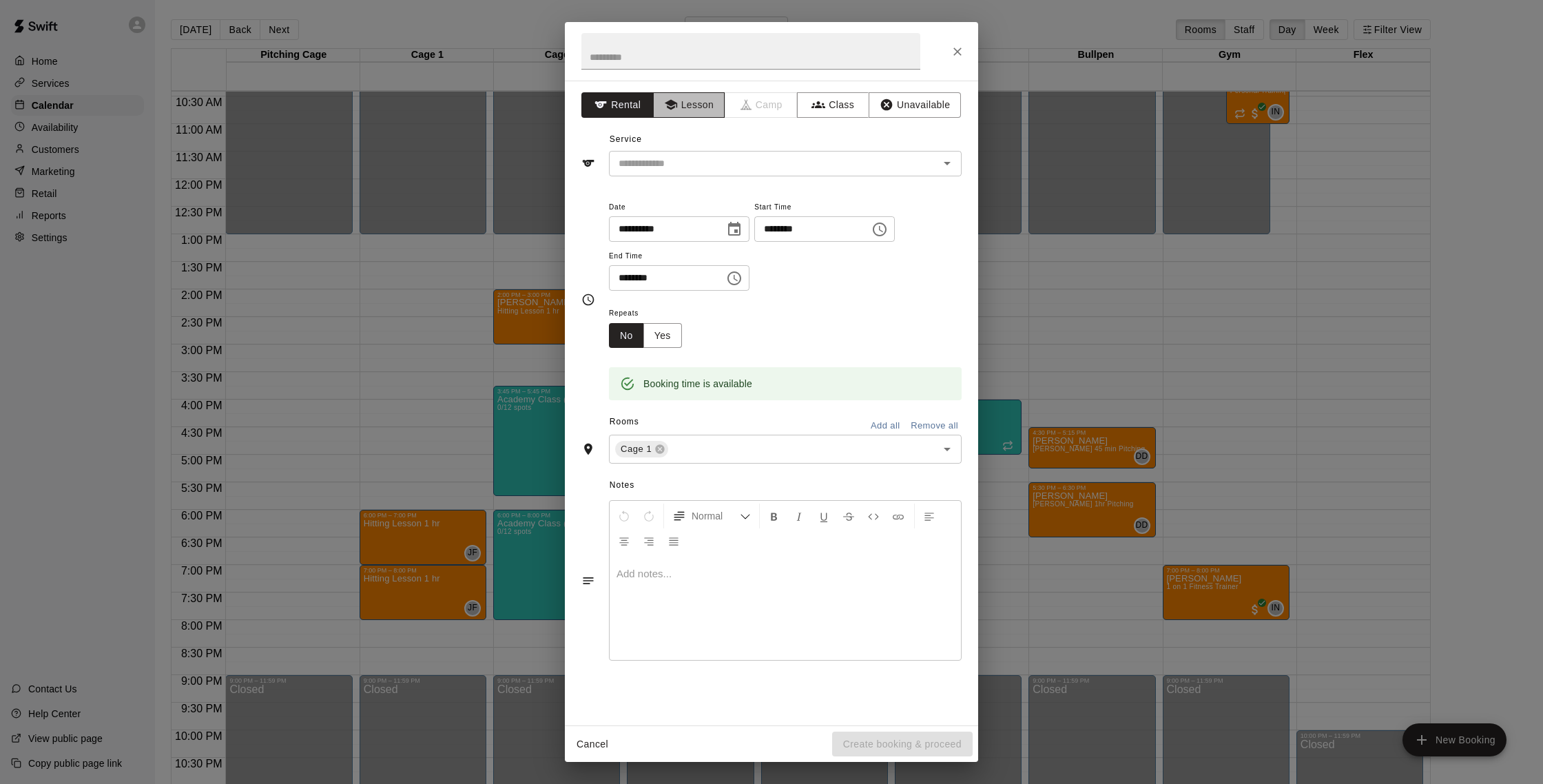
click at [699, 110] on button "Lesson" at bounding box center [690, 105] width 72 height 26
click at [700, 161] on input "text" at bounding box center [764, 163] width 304 height 17
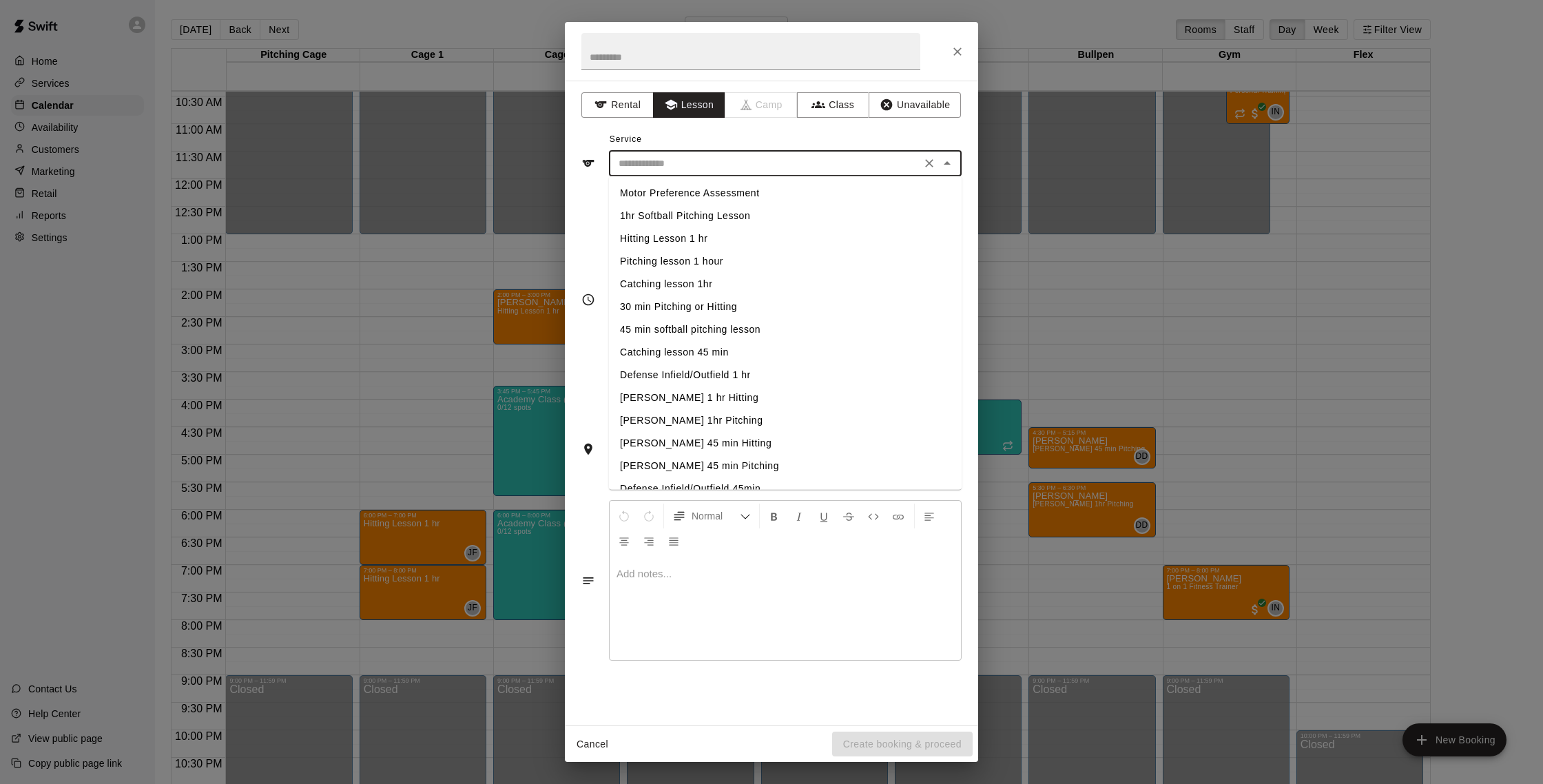
click at [699, 240] on li "Hitting Lesson 1 hr" at bounding box center [785, 239] width 353 height 23
type input "**********"
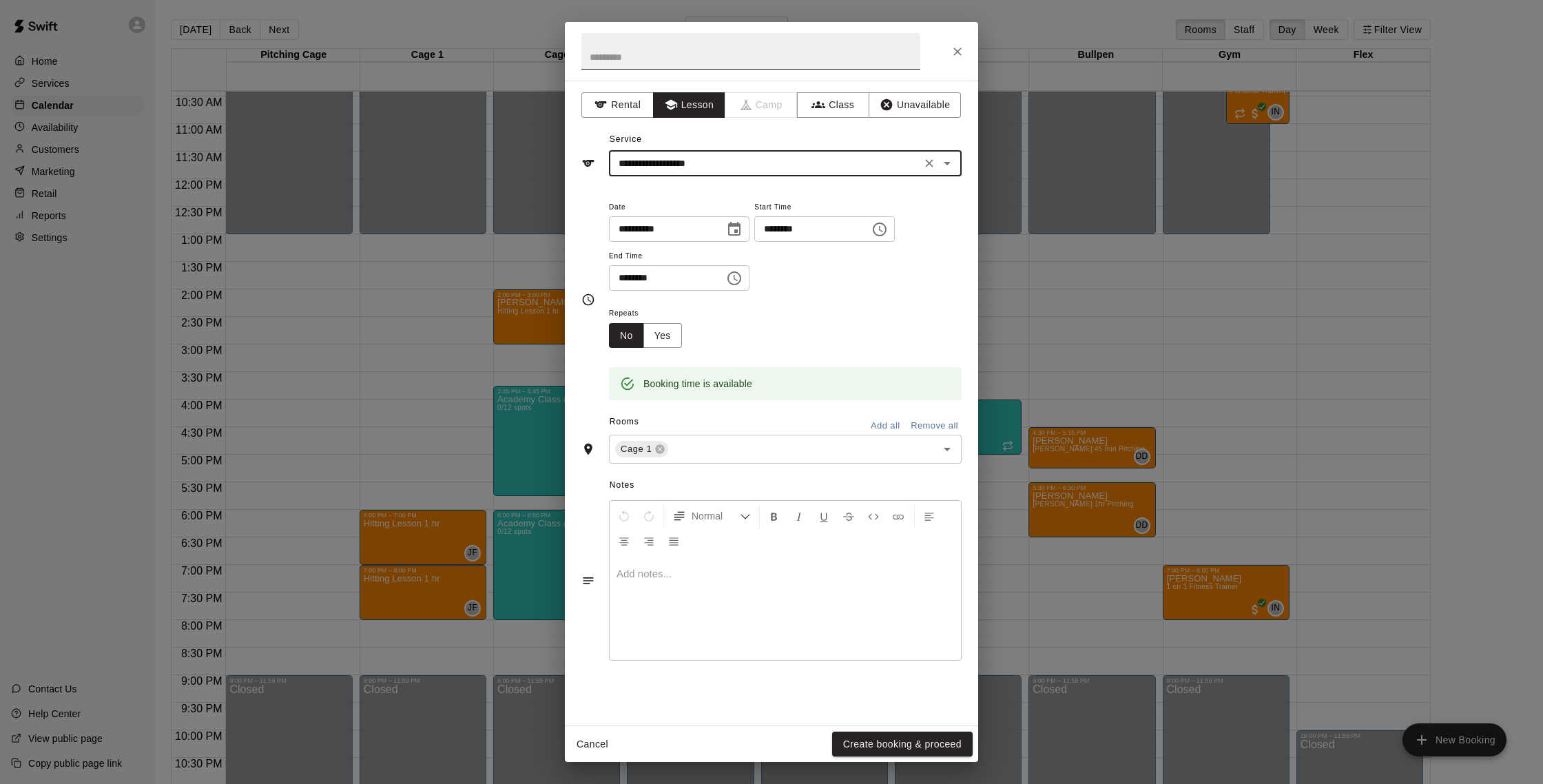
click at [688, 63] on input "text" at bounding box center [750, 51] width 339 height 36
type input "***"
drag, startPoint x: 616, startPoint y: 58, endPoint x: 523, endPoint y: 52, distance: 93.2
click at [523, 52] on div "**********" at bounding box center [771, 392] width 1543 height 784
click at [916, 742] on button "Create booking & proceed" at bounding box center [902, 744] width 141 height 26
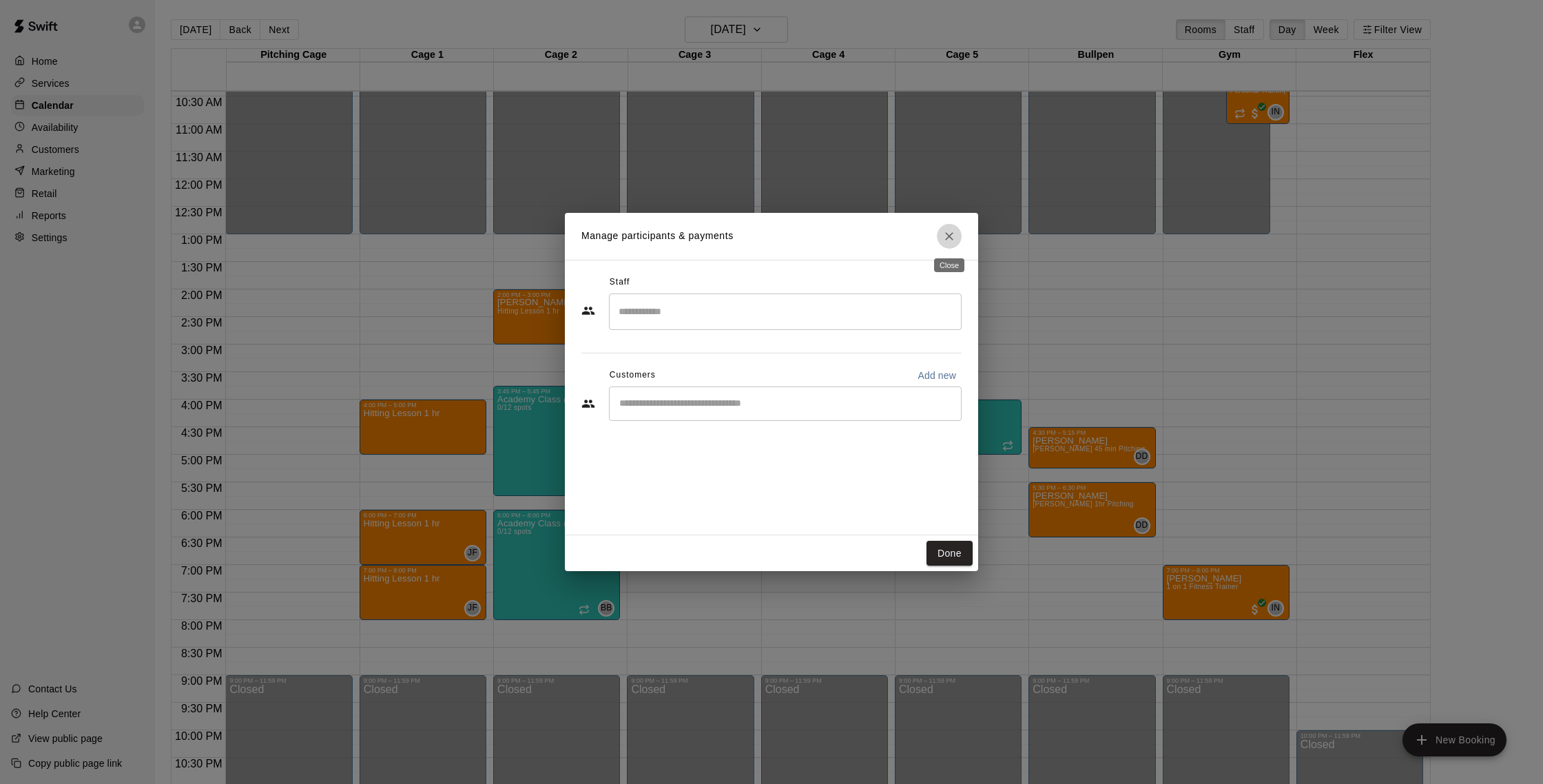
drag, startPoint x: 945, startPoint y: 237, endPoint x: 936, endPoint y: 239, distance: 9.2
click at [945, 237] on icon "Close" at bounding box center [949, 236] width 14 height 14
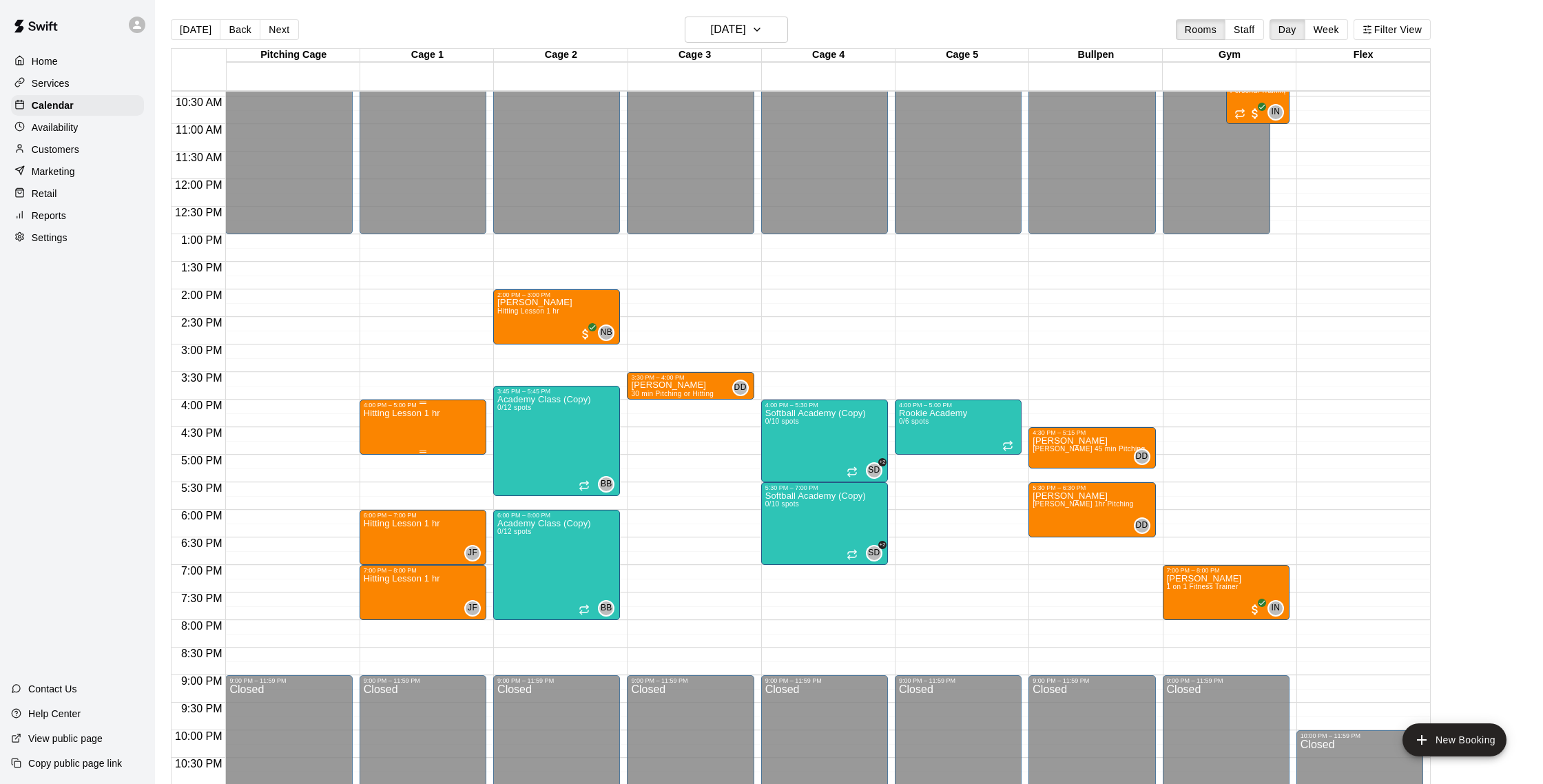
click at [402, 408] on div "4:00 PM – 5:00 PM" at bounding box center [423, 405] width 119 height 7
click at [381, 486] on icon "delete" at bounding box center [377, 481] width 10 height 12
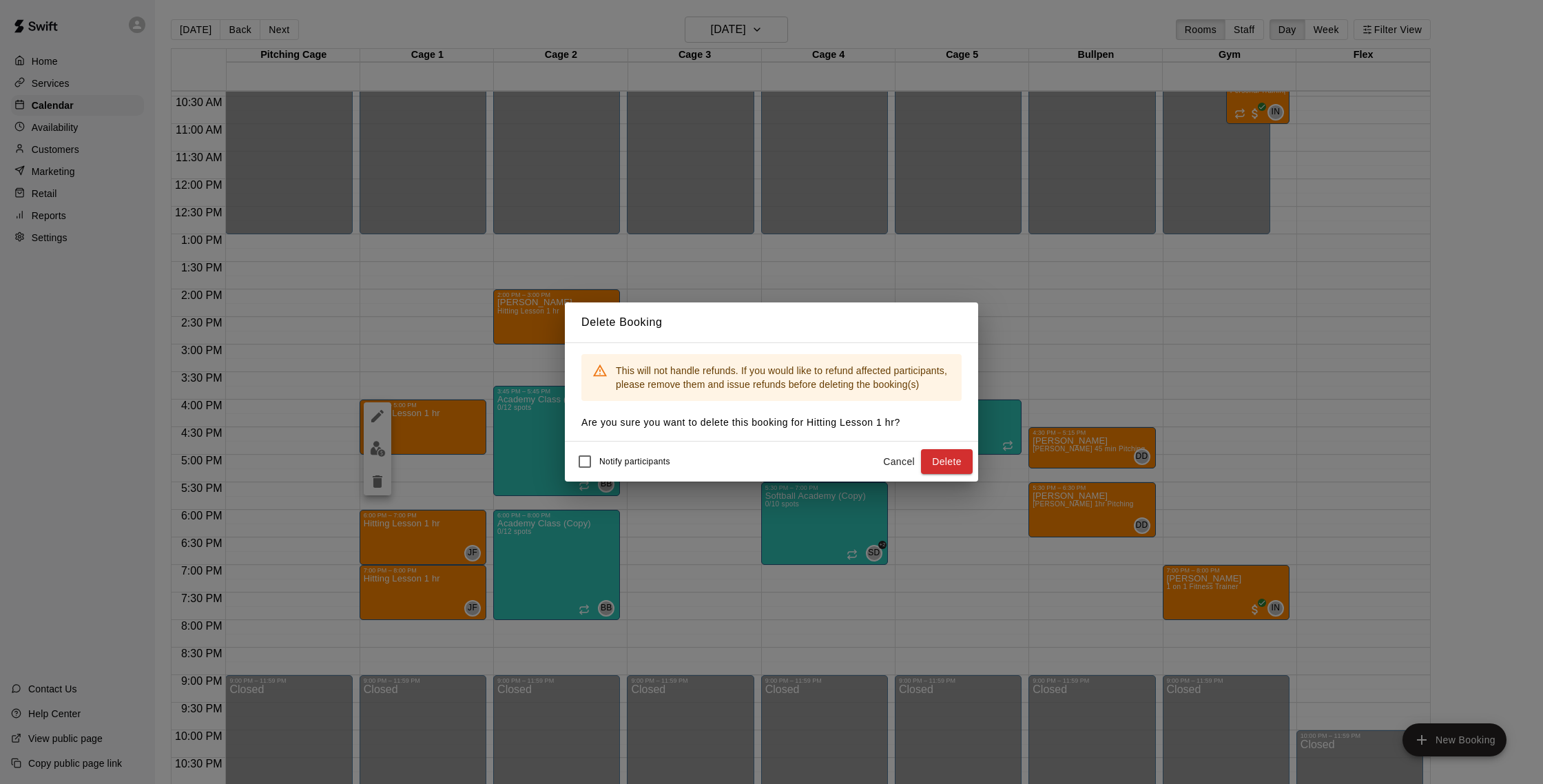
click at [947, 464] on button "Delete" at bounding box center [947, 461] width 52 height 26
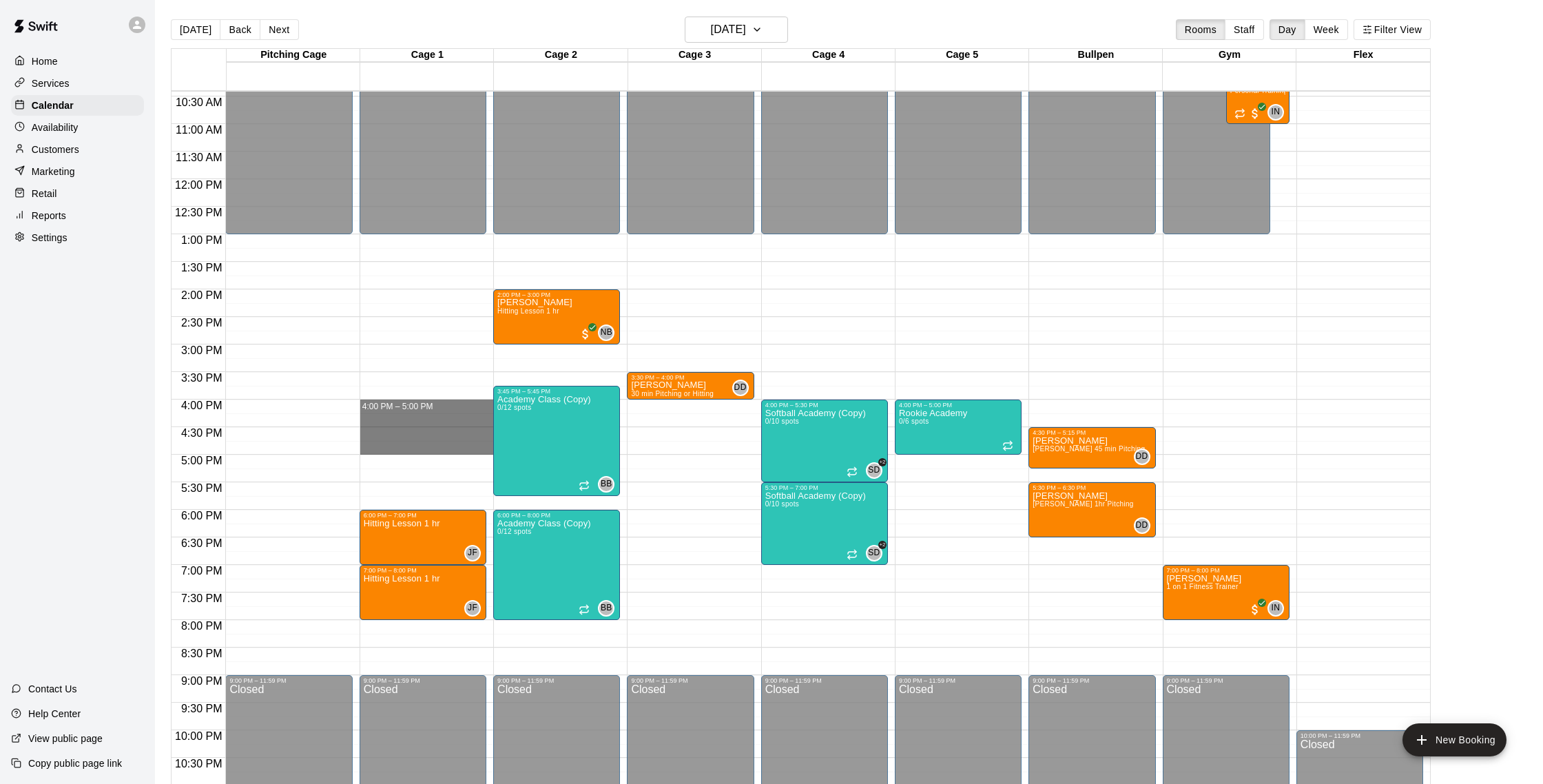
drag, startPoint x: 386, startPoint y: 402, endPoint x: 383, endPoint y: 446, distance: 44.1
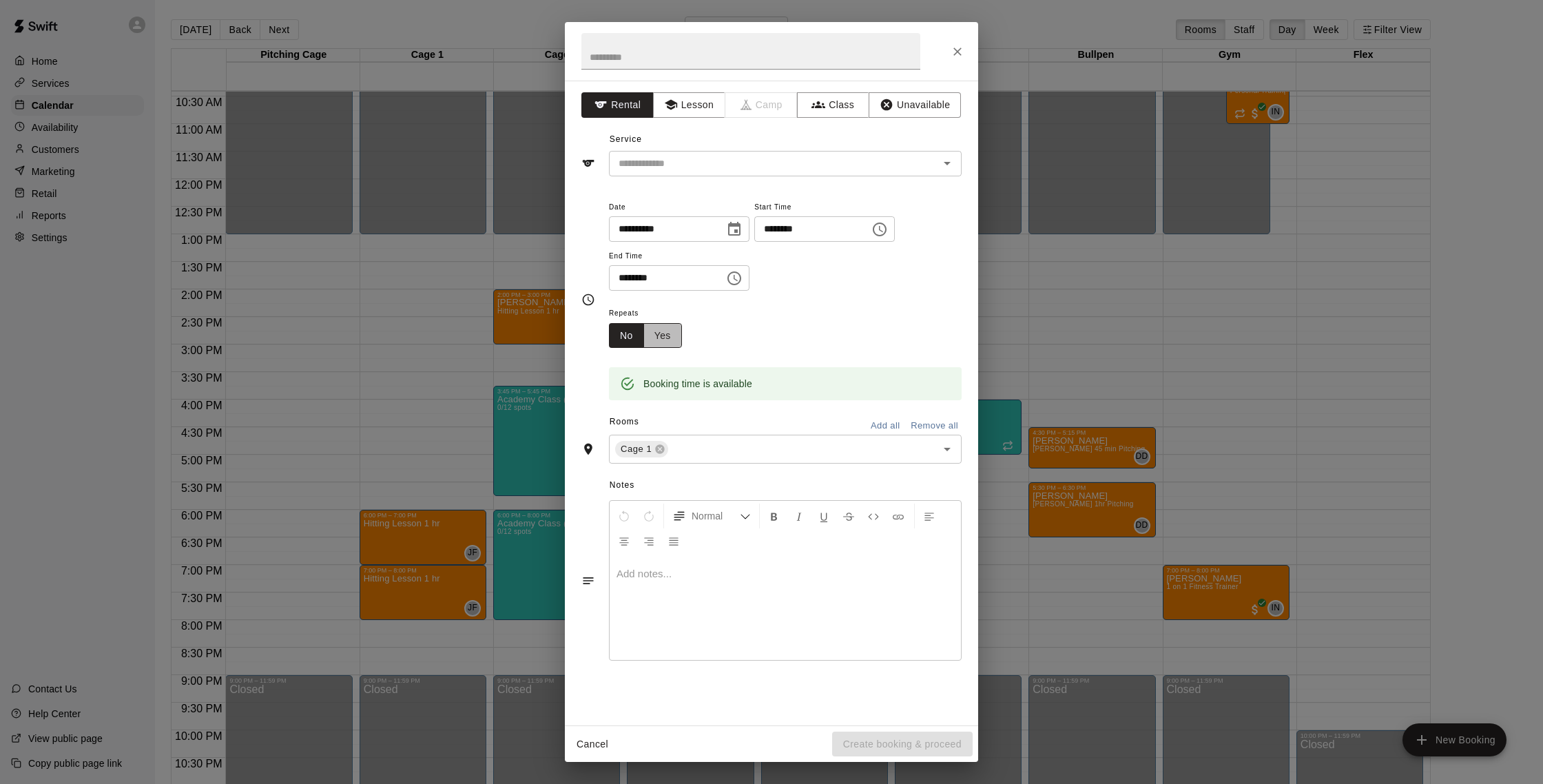
click at [665, 331] on button "Yes" at bounding box center [662, 335] width 39 height 26
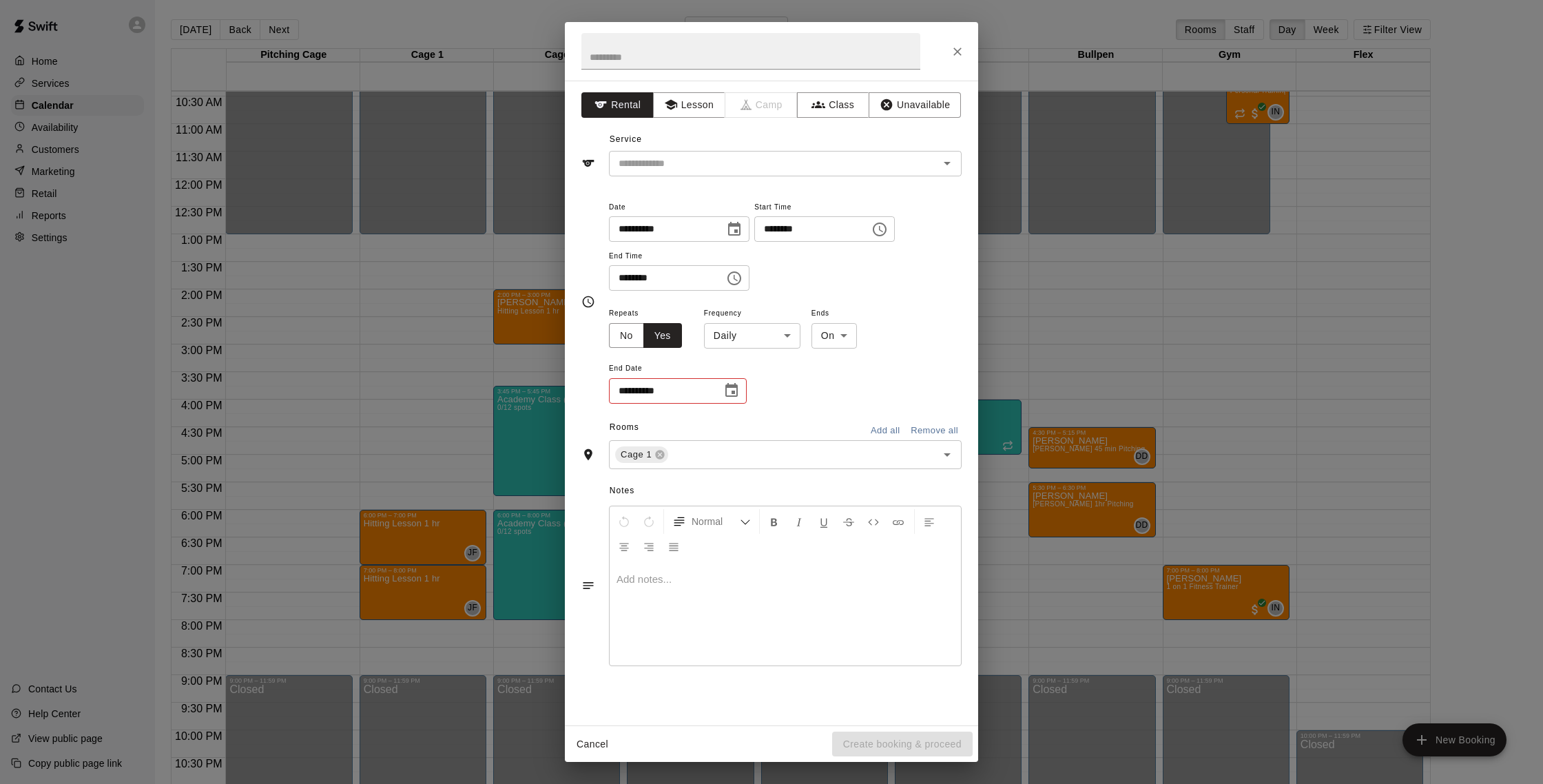
click at [738, 337] on body "Home Services Calendar Availability Customers Marketing Retail Reports Settings…" at bounding box center [771, 403] width 1543 height 805
click at [728, 380] on li "Weekly [DATE]" at bounding box center [752, 388] width 172 height 23
type input "******"
click at [730, 392] on icon "Choose date" at bounding box center [732, 390] width 16 height 16
click at [748, 584] on button "28" at bounding box center [746, 586] width 25 height 25
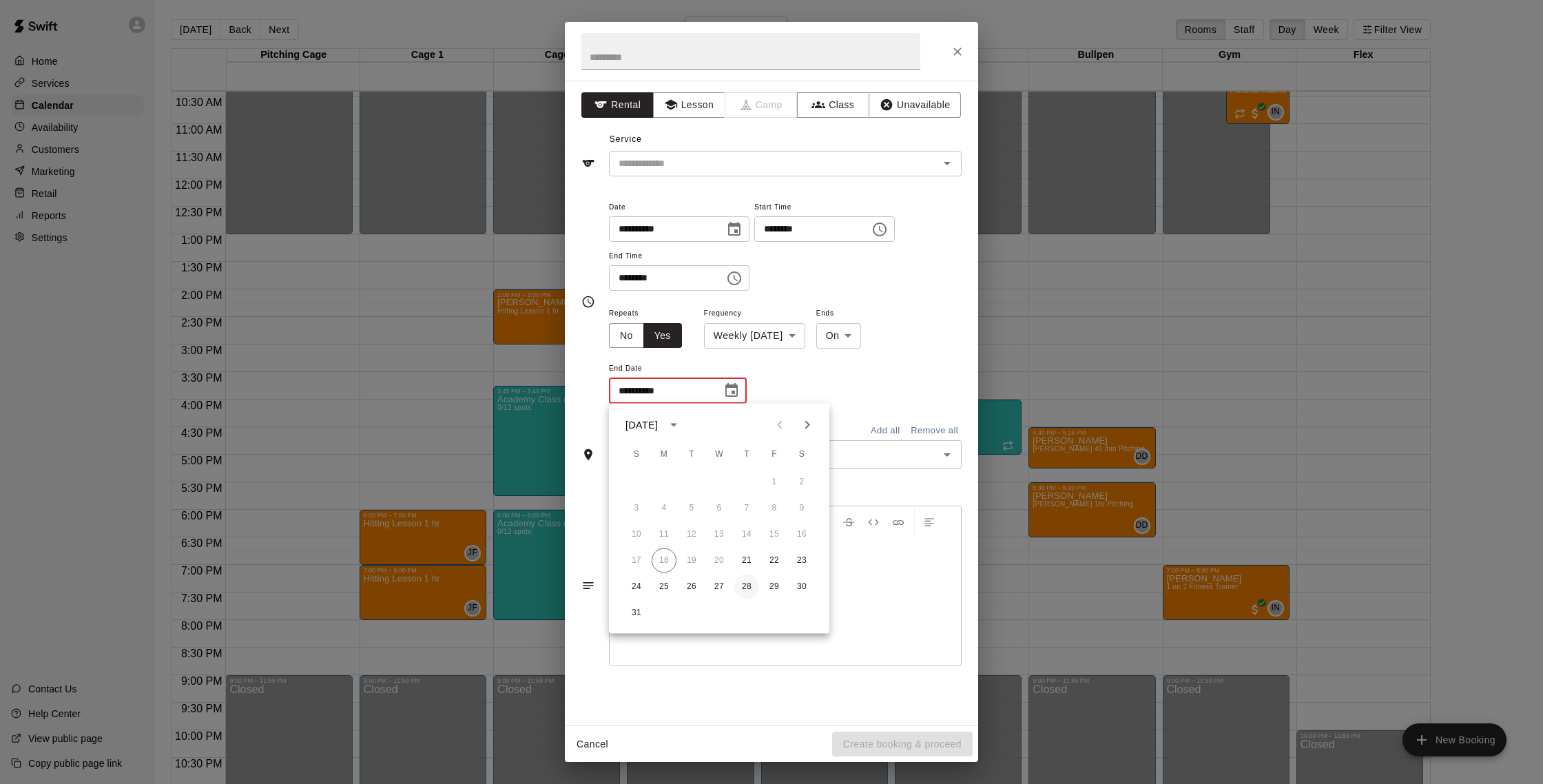
type input "**********"
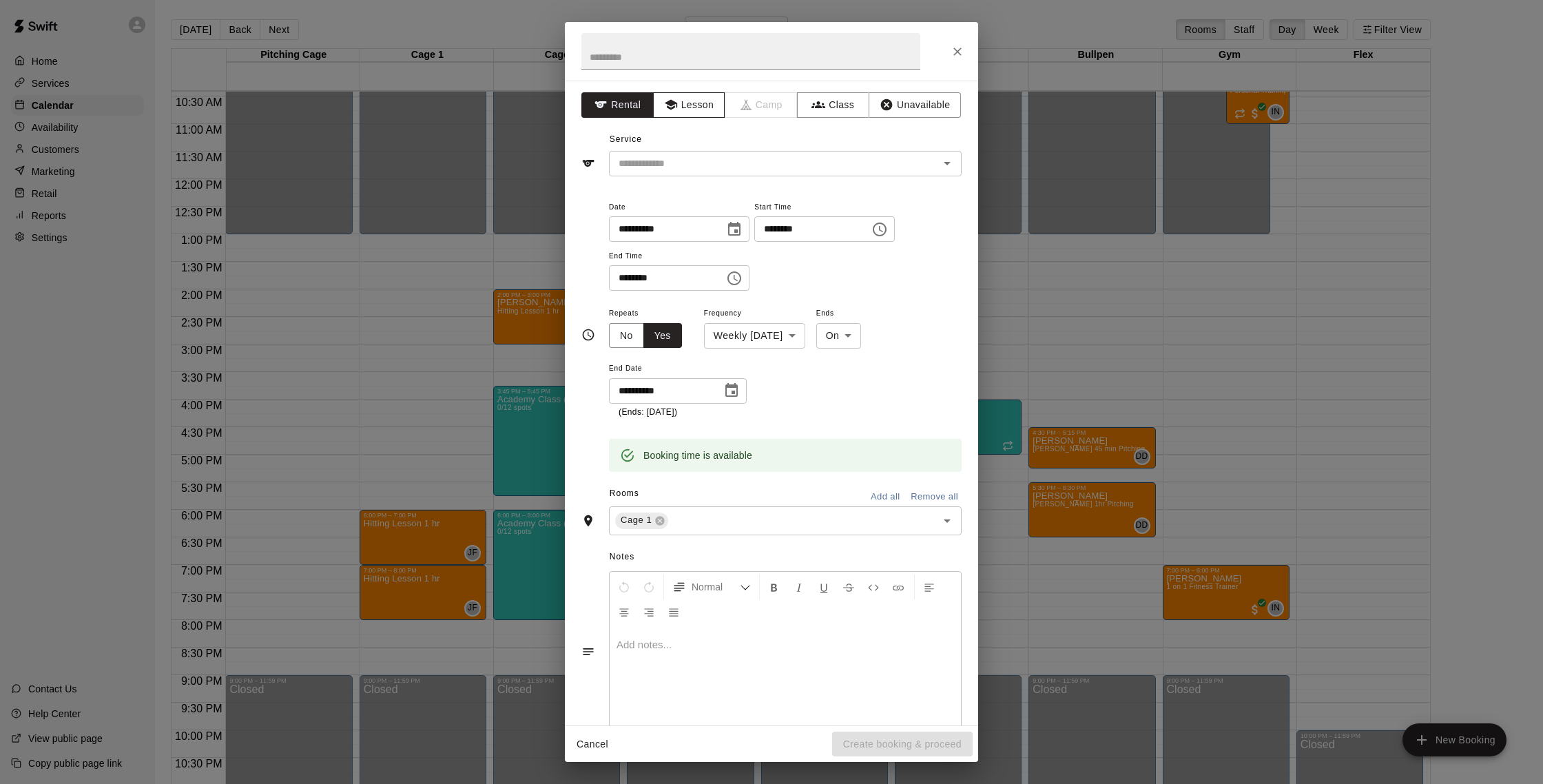
click at [686, 104] on button "Lesson" at bounding box center [690, 105] width 72 height 26
click at [677, 149] on div "Service ​" at bounding box center [772, 152] width 381 height 48
click at [678, 164] on input "text" at bounding box center [764, 163] width 304 height 17
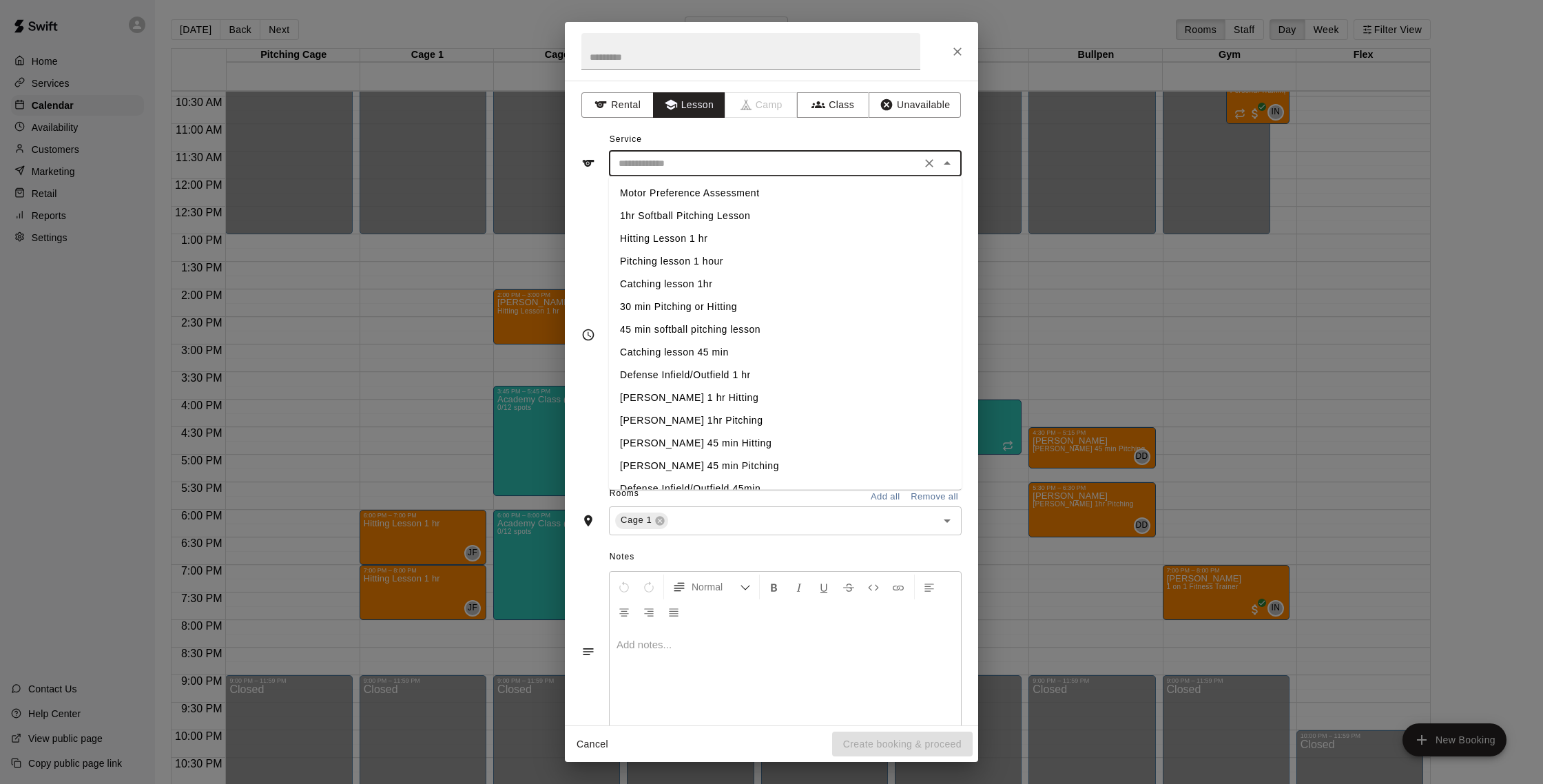
click at [679, 236] on li "Hitting Lesson 1 hr" at bounding box center [785, 239] width 353 height 23
type input "**********"
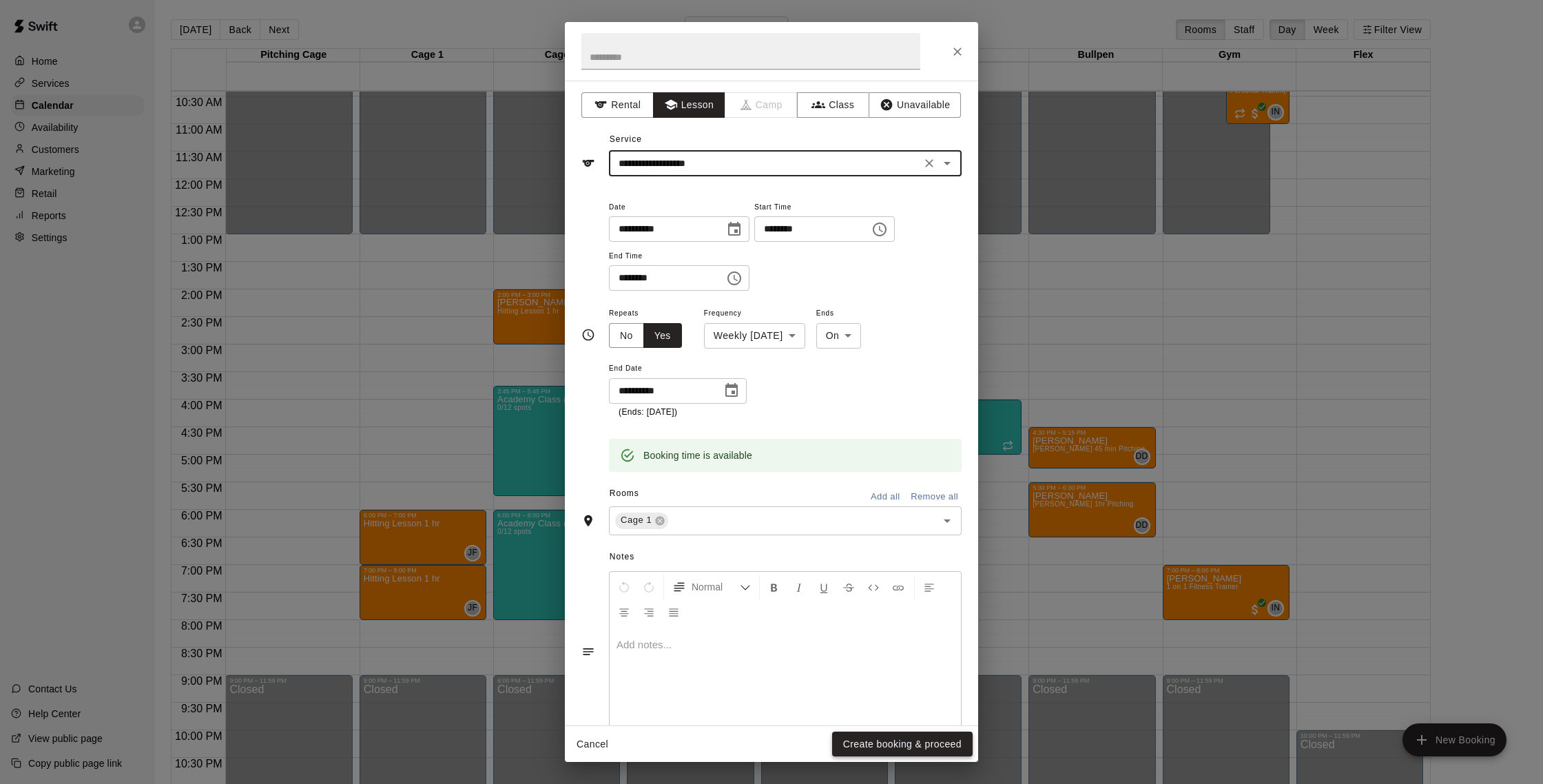
click at [947, 736] on button "Create booking & proceed" at bounding box center [902, 744] width 141 height 26
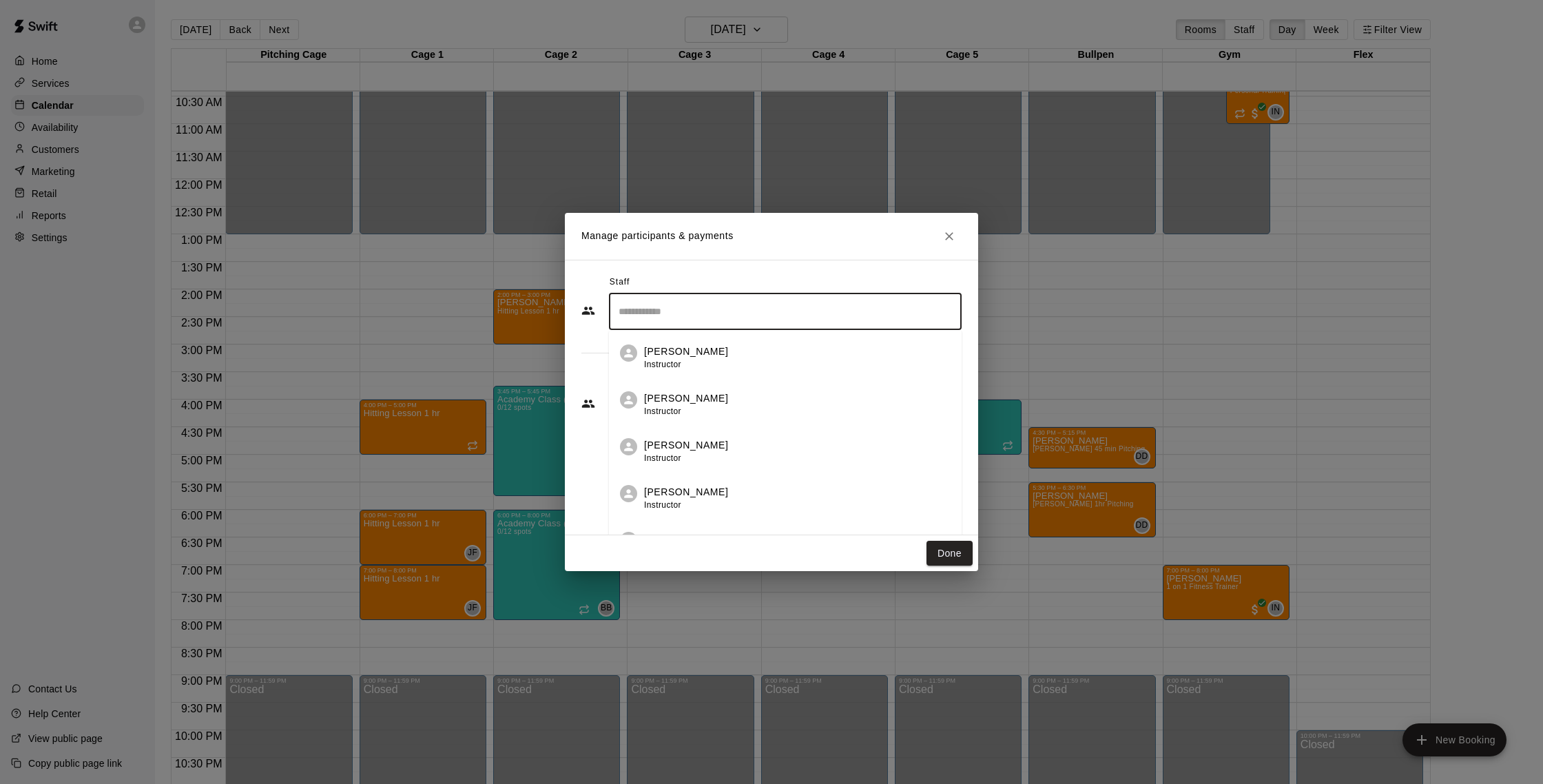
click at [711, 314] on input "Search staff" at bounding box center [785, 311] width 340 height 24
click at [722, 351] on div "[PERSON_NAME] Instructor" at bounding box center [797, 357] width 306 height 27
type input "***"
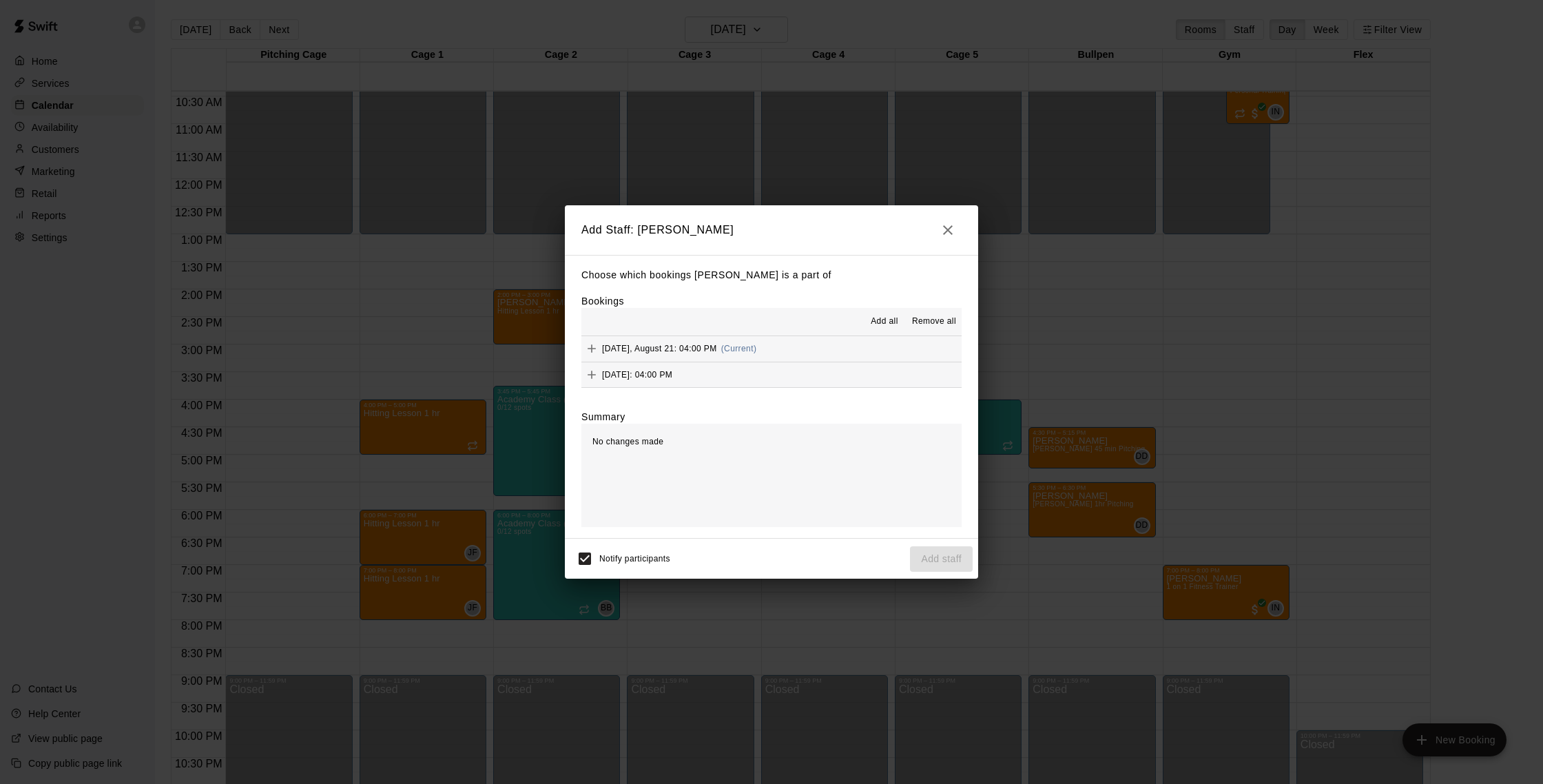
click at [769, 348] on button "[DATE], August 21: 04:00 PM (Current)" at bounding box center [772, 348] width 381 height 26
click at [766, 371] on button "[DATE]: 04:00 PM" at bounding box center [772, 375] width 381 height 26
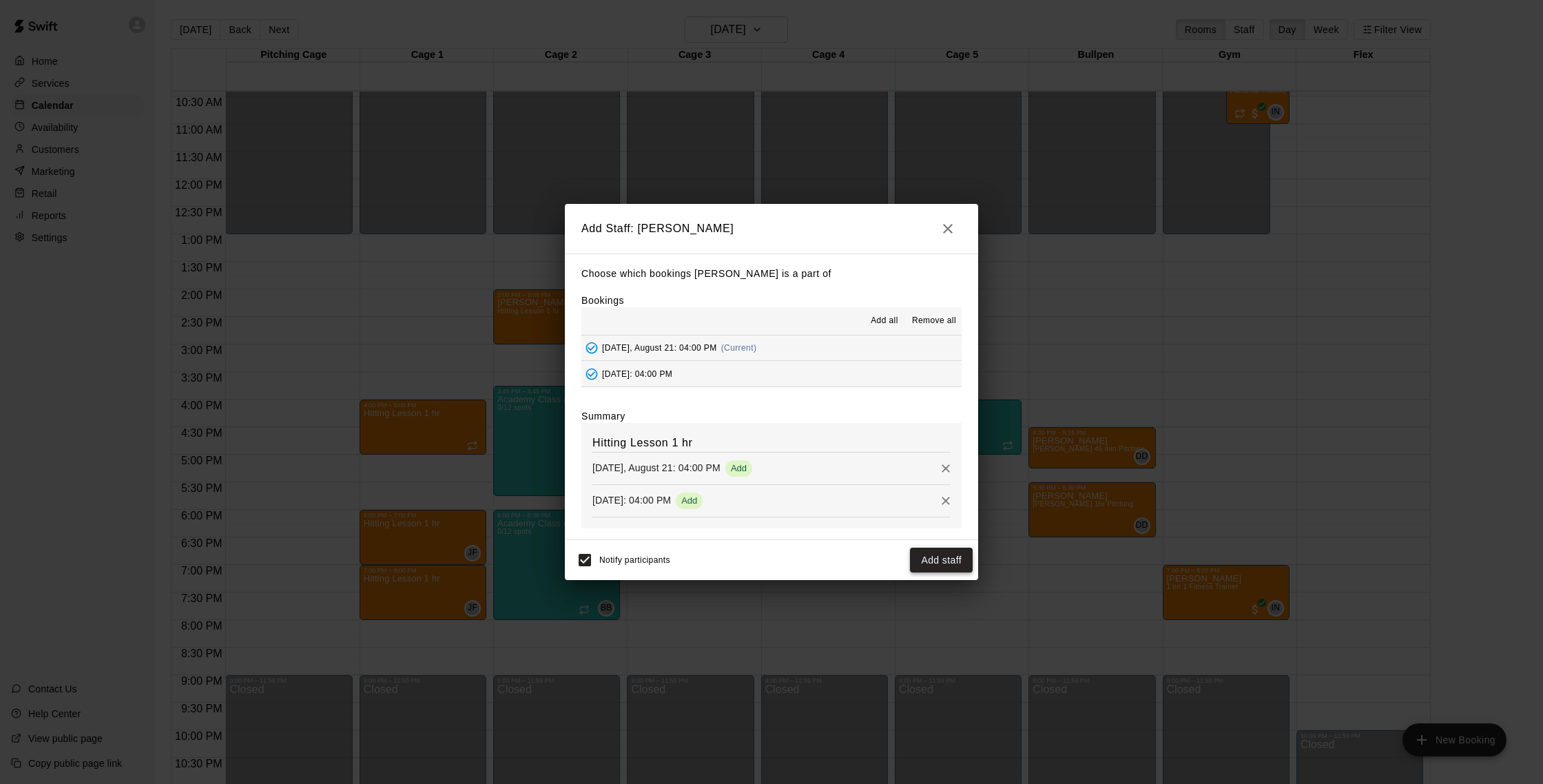
click at [930, 557] on button "Add staff" at bounding box center [942, 560] width 63 height 26
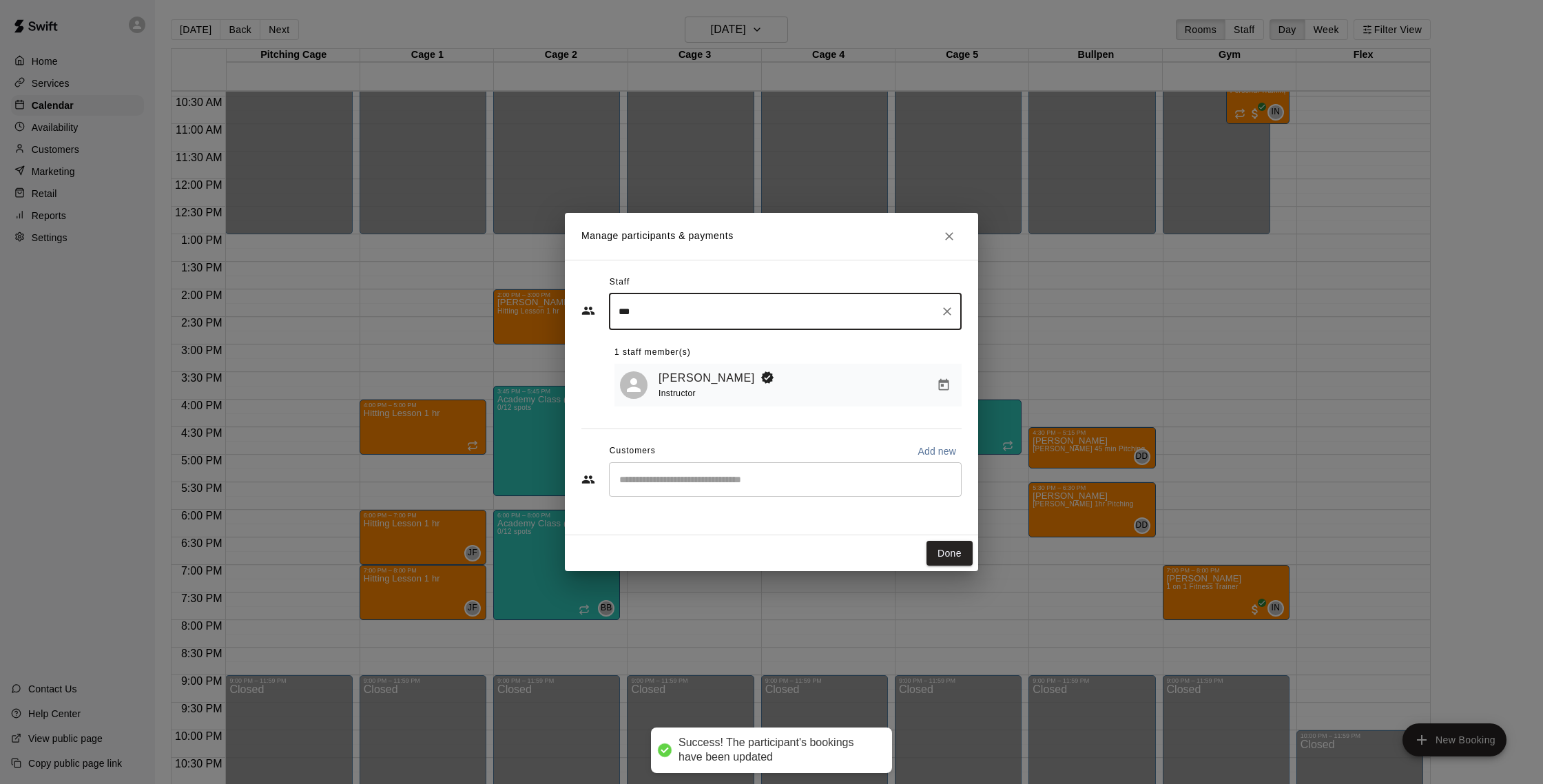
click at [768, 486] on input "Start typing to search customers..." at bounding box center [785, 479] width 340 height 14
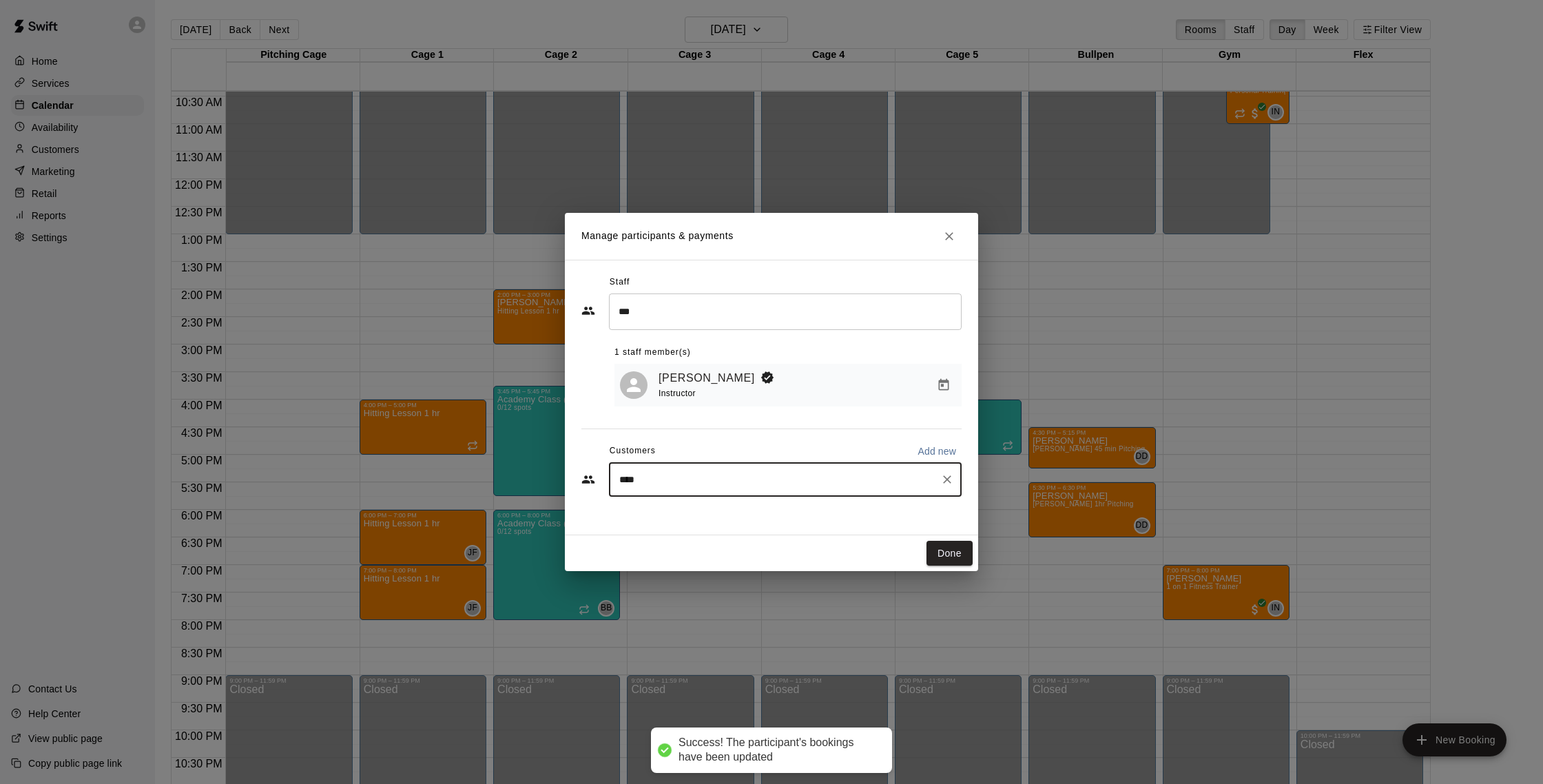
type input "*****"
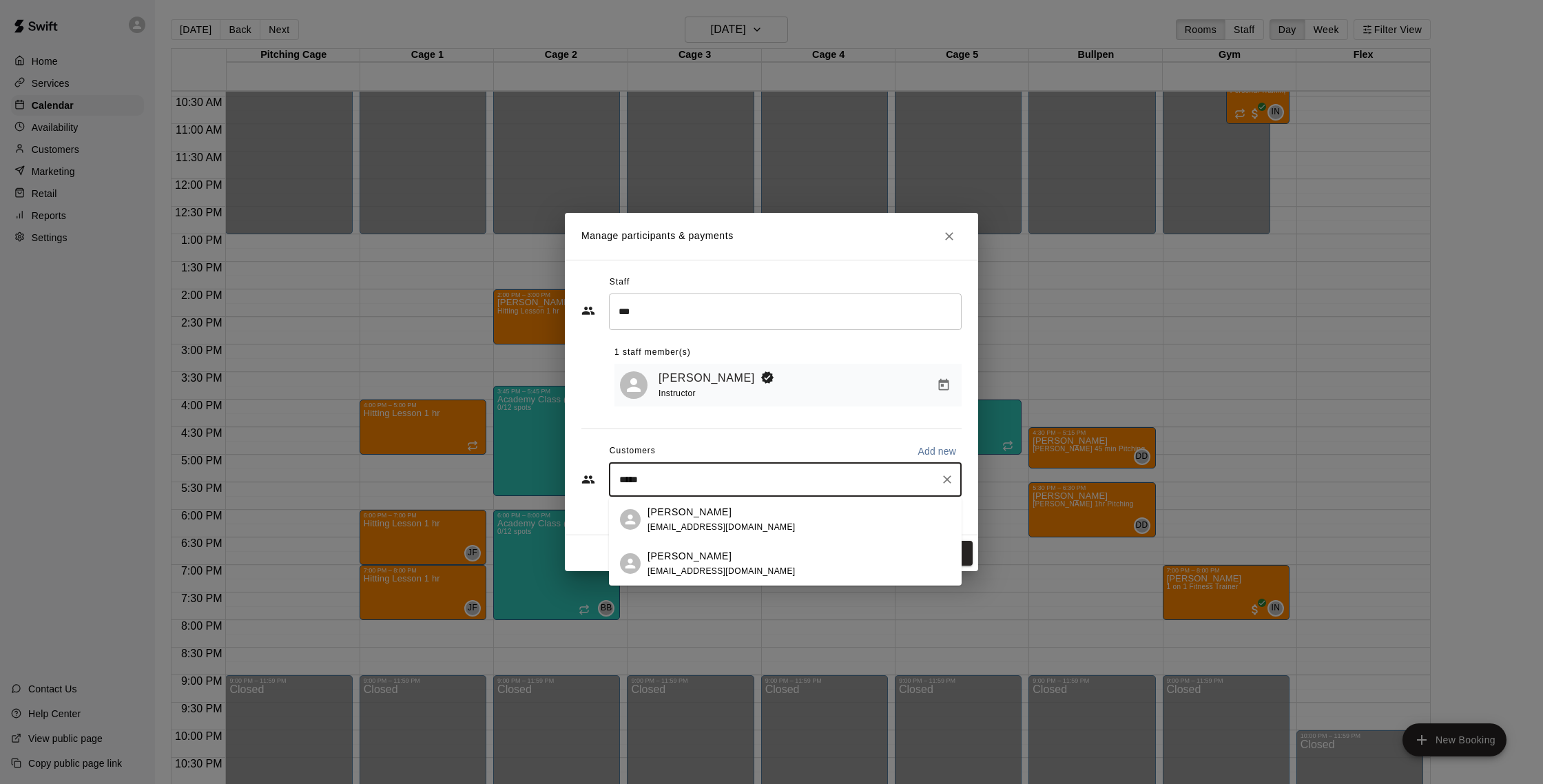
click at [734, 519] on div "[PERSON_NAME] [EMAIL_ADDRESS][DOMAIN_NAME]" at bounding box center [722, 520] width 148 height 30
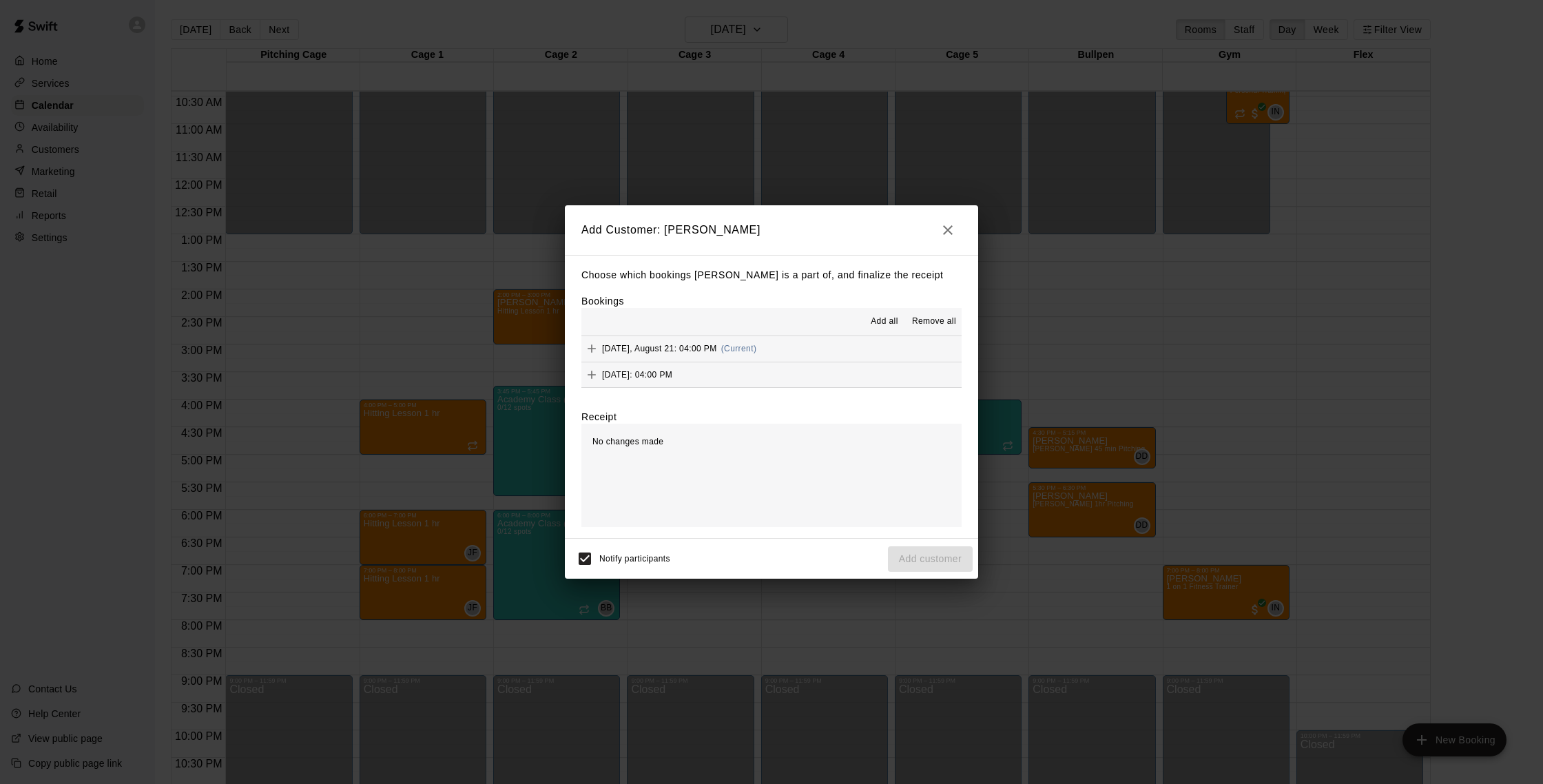
click at [804, 347] on button "[DATE], August 21: 04:00 PM (Current)" at bounding box center [772, 348] width 381 height 26
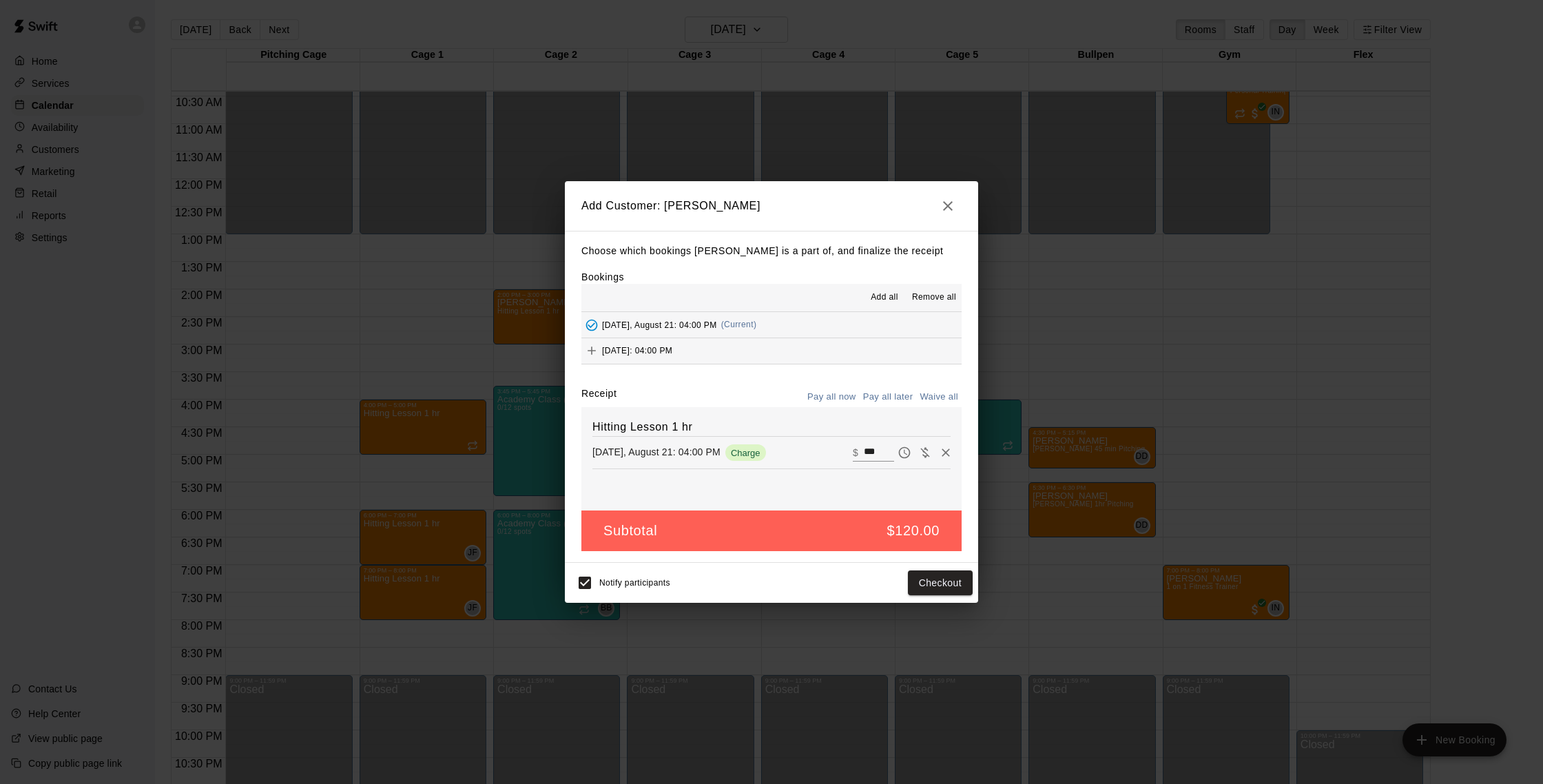
click at [805, 352] on button "[DATE]: 04:00 PM" at bounding box center [772, 351] width 381 height 26
click at [948, 591] on button "Checkout" at bounding box center [940, 583] width 65 height 26
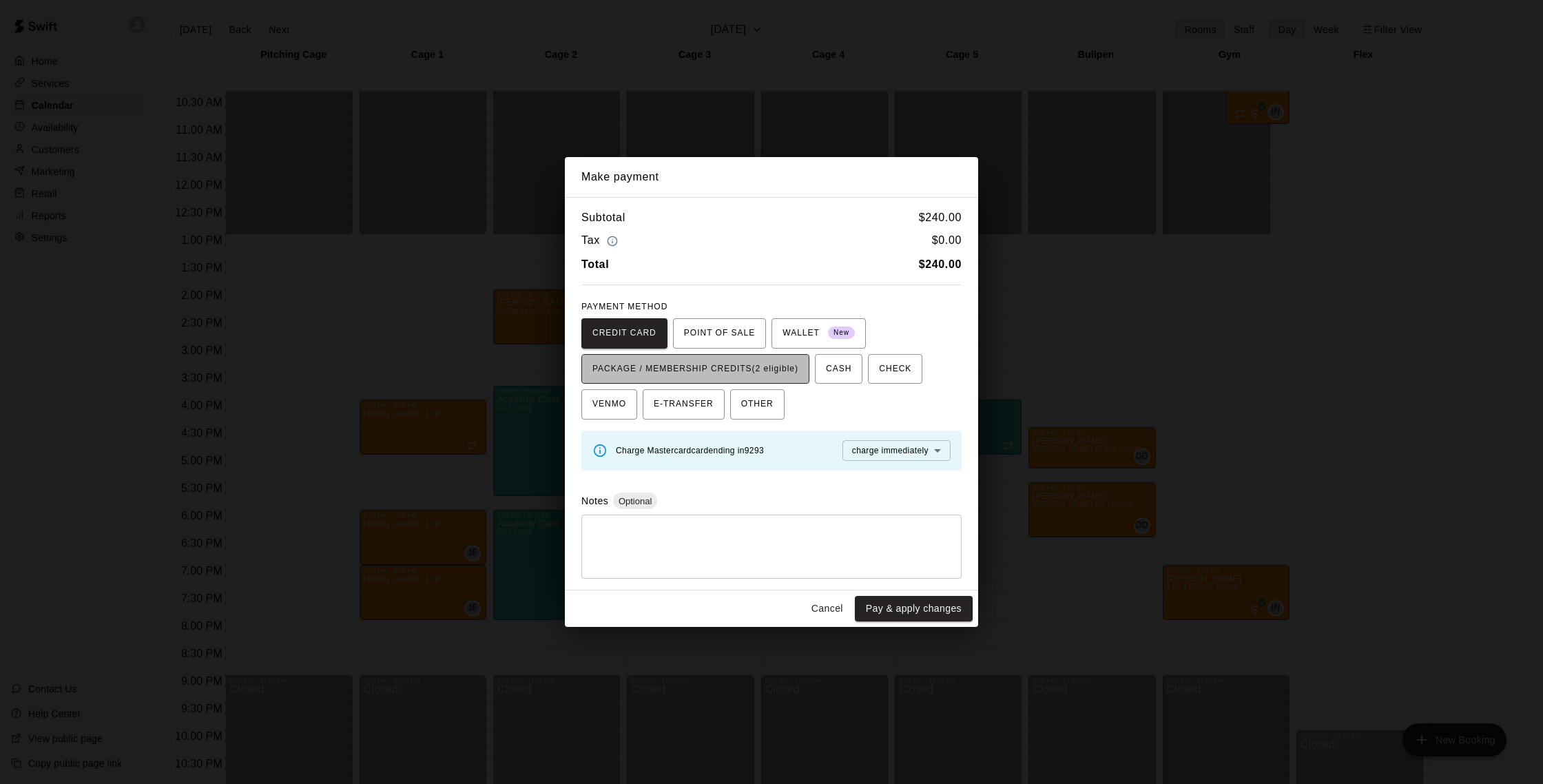
click at [780, 371] on span "PACKAGE / MEMBERSHIP CREDITS (2 eligible)" at bounding box center [695, 369] width 206 height 22
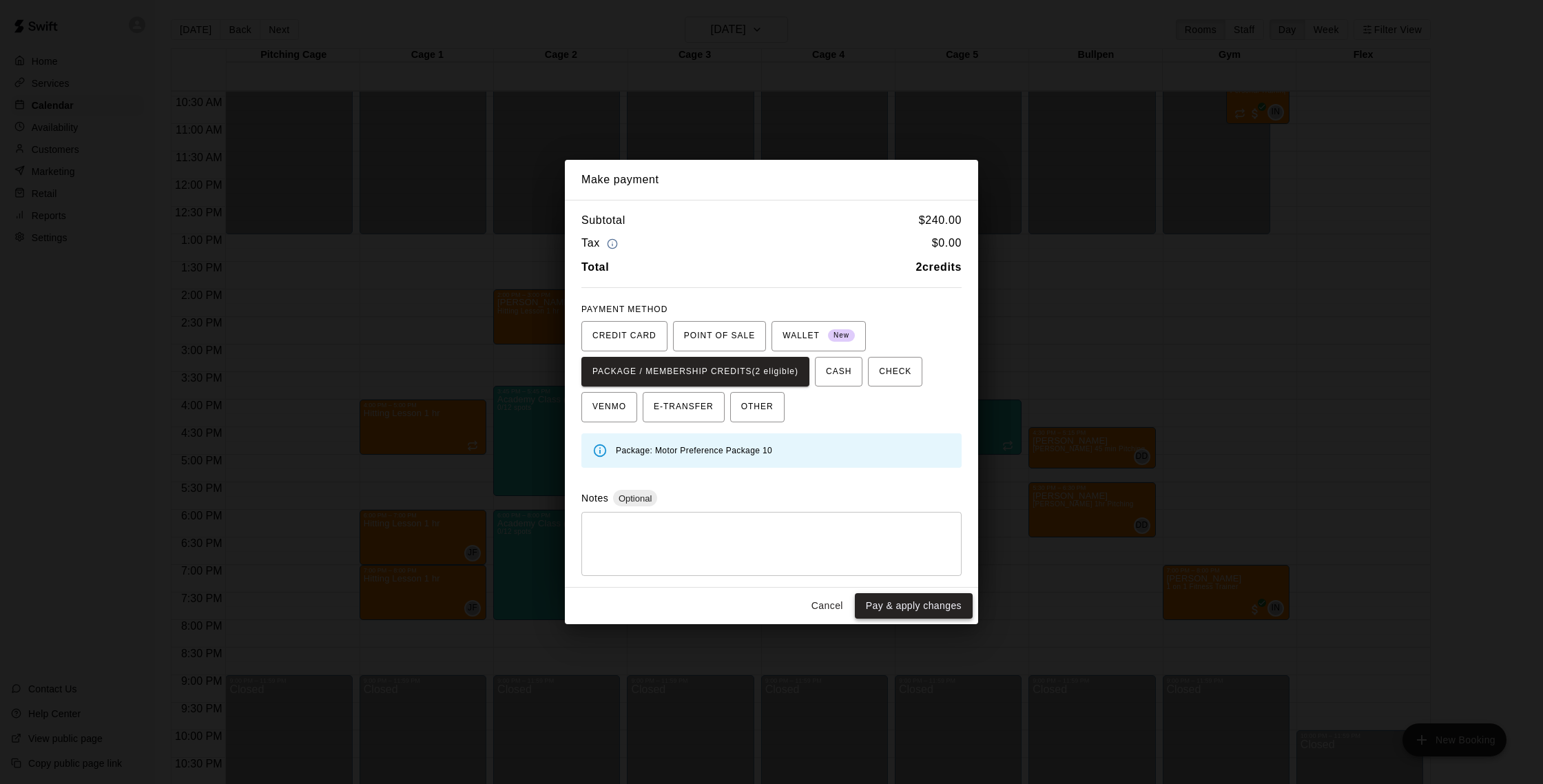
click at [913, 602] on button "Pay & apply changes" at bounding box center [914, 605] width 118 height 26
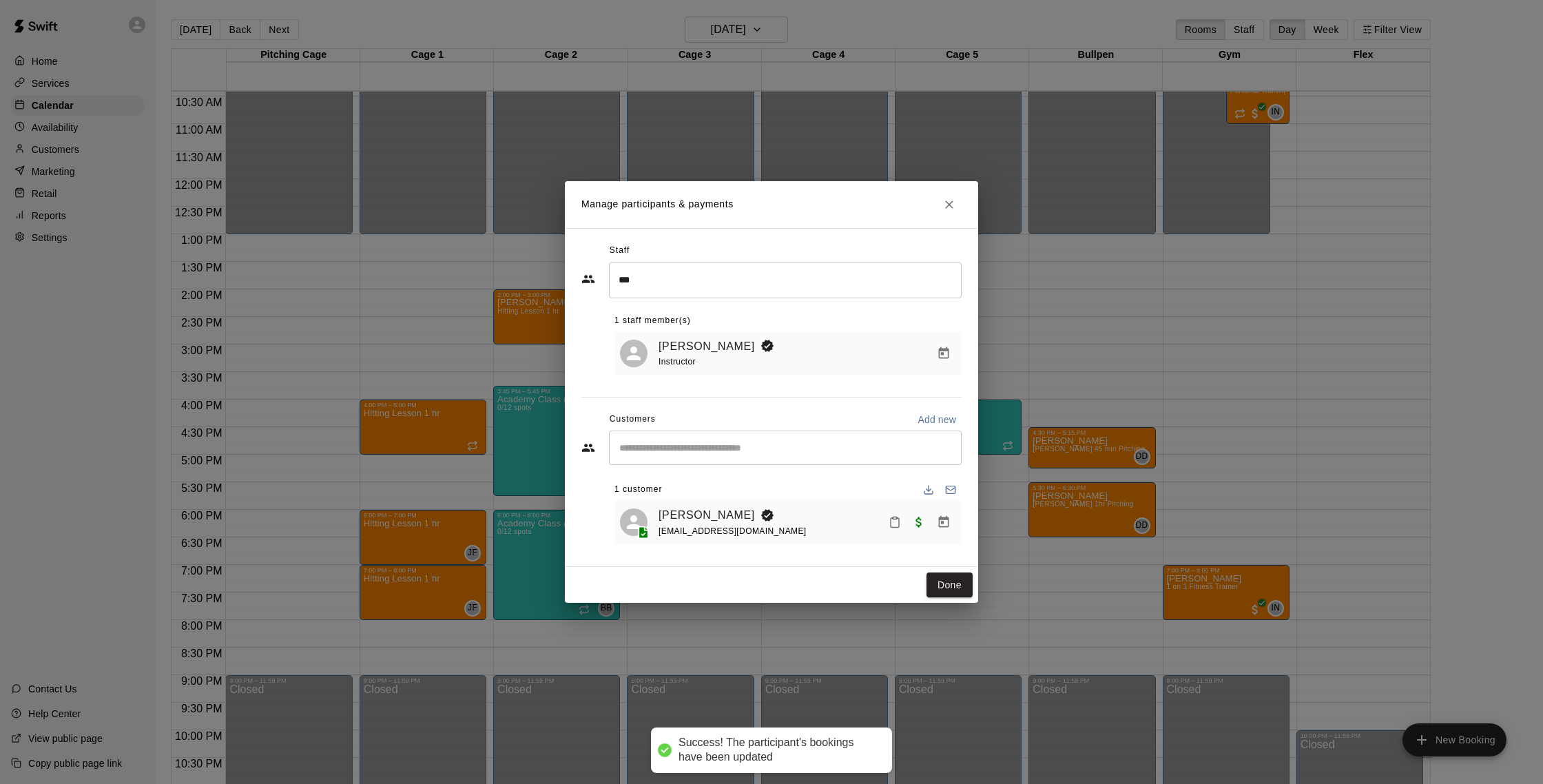
click at [932, 599] on div "Done" at bounding box center [772, 585] width 414 height 36
click at [936, 595] on button "Done" at bounding box center [950, 585] width 46 height 26
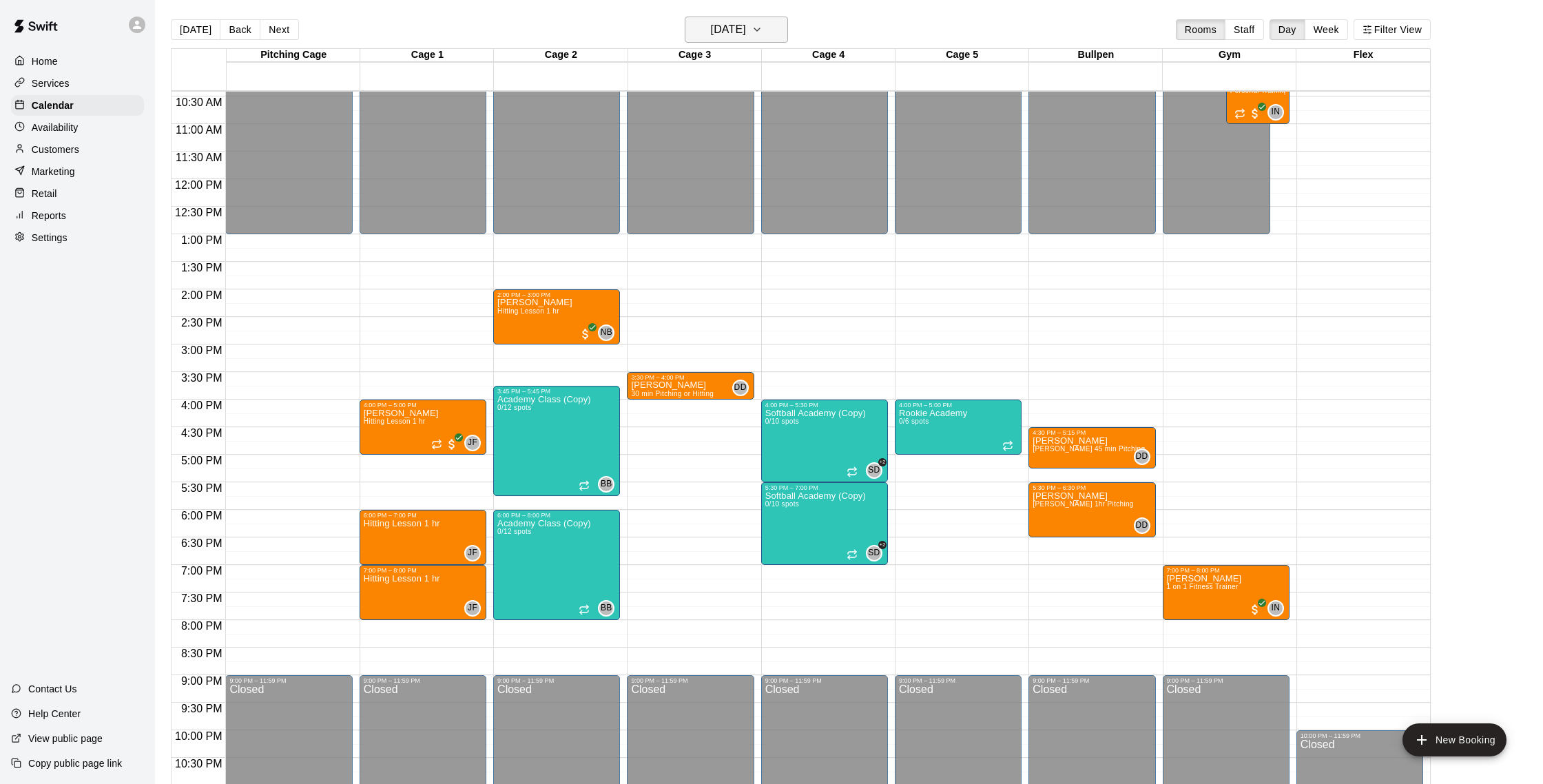
click at [746, 36] on h6 "[DATE]" at bounding box center [728, 29] width 35 height 19
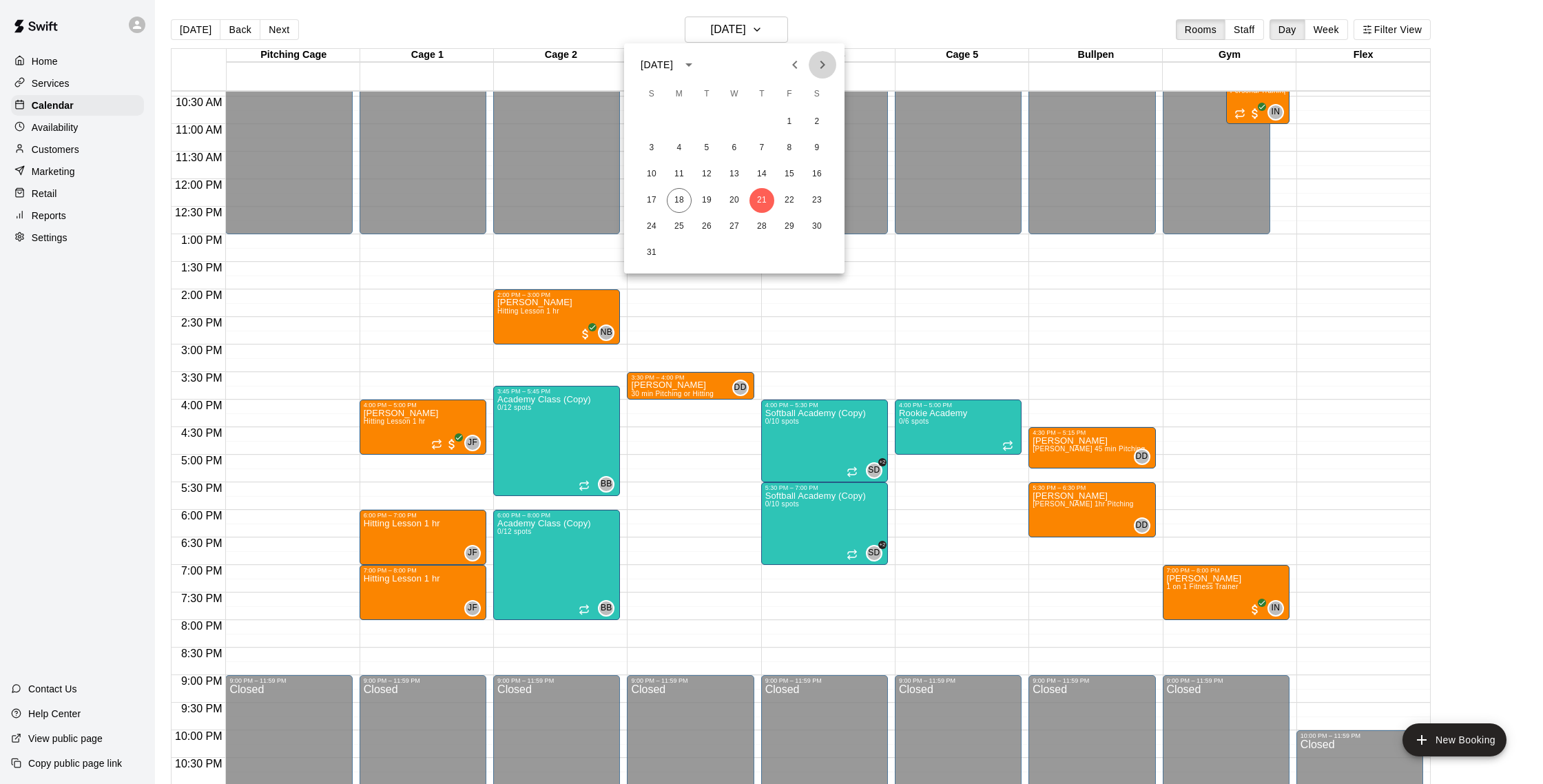
click at [811, 64] on button "Next month" at bounding box center [822, 64] width 27 height 27
click at [795, 62] on icon "Previous month" at bounding box center [795, 65] width 5 height 8
click at [685, 226] on button "25" at bounding box center [679, 226] width 25 height 25
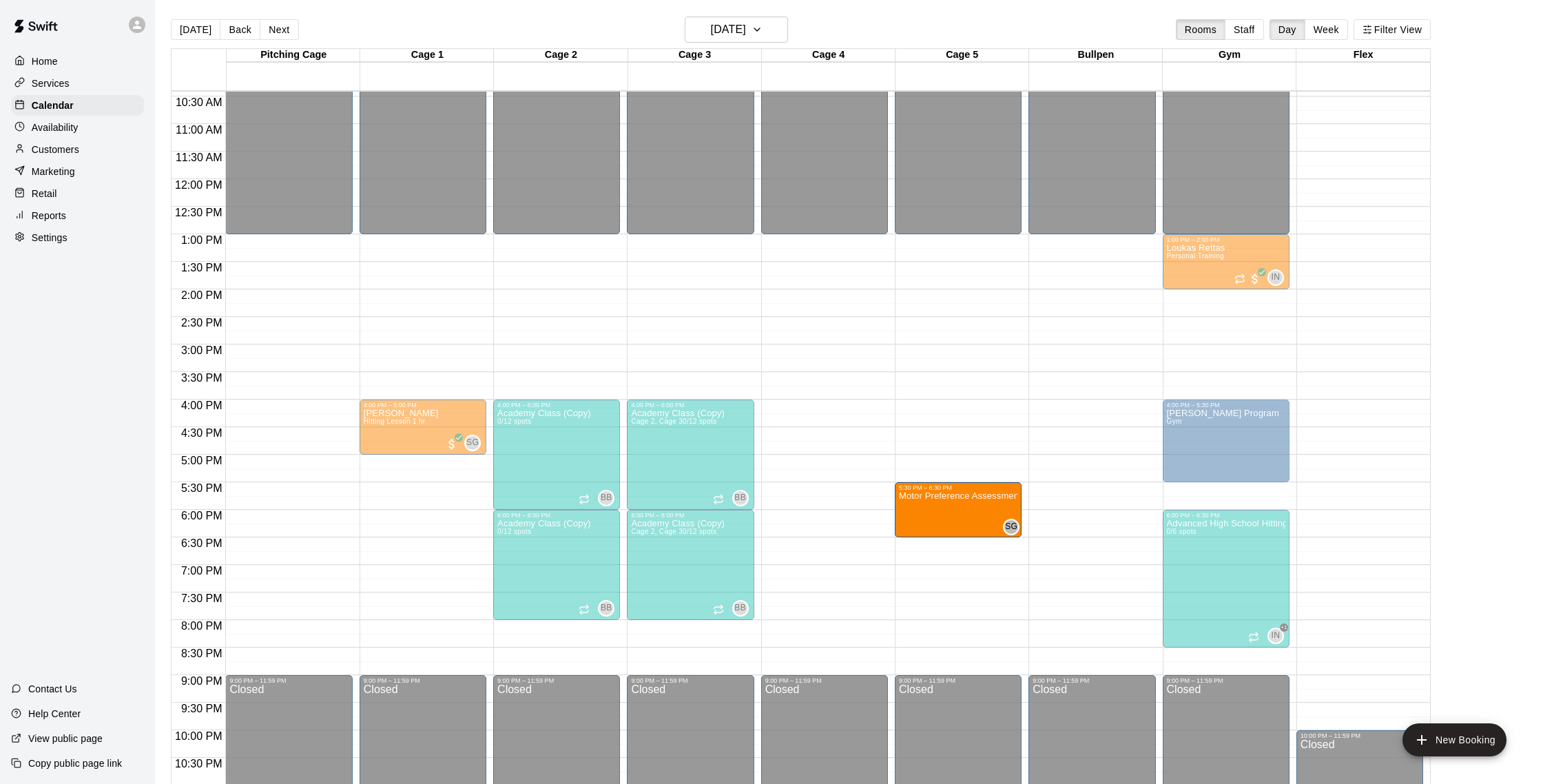
drag, startPoint x: 510, startPoint y: 528, endPoint x: 909, endPoint y: 534, distance: 399.0
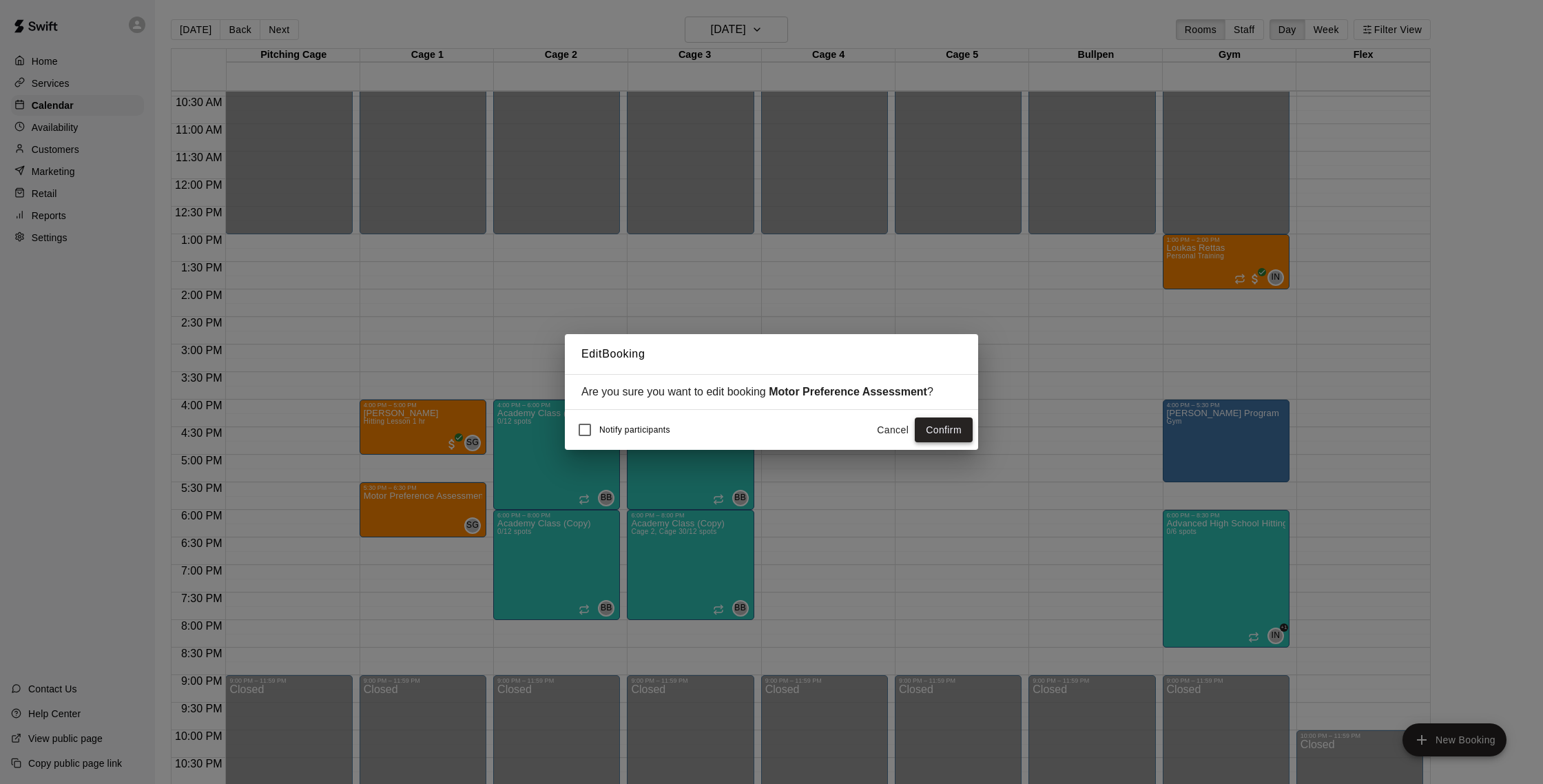
click at [966, 433] on button "Confirm" at bounding box center [943, 430] width 58 height 26
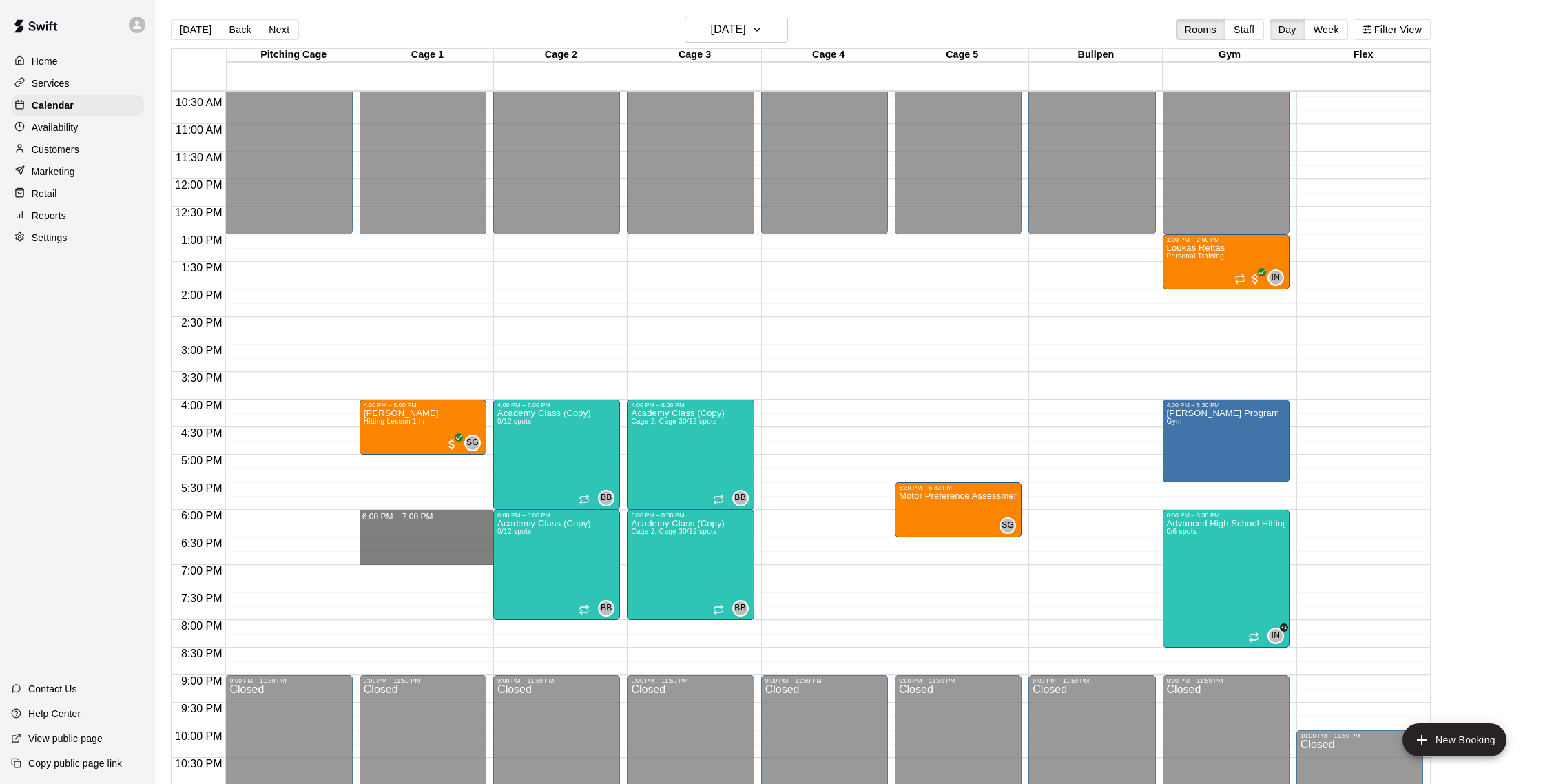
drag, startPoint x: 376, startPoint y: 513, endPoint x: 378, endPoint y: 564, distance: 51.0
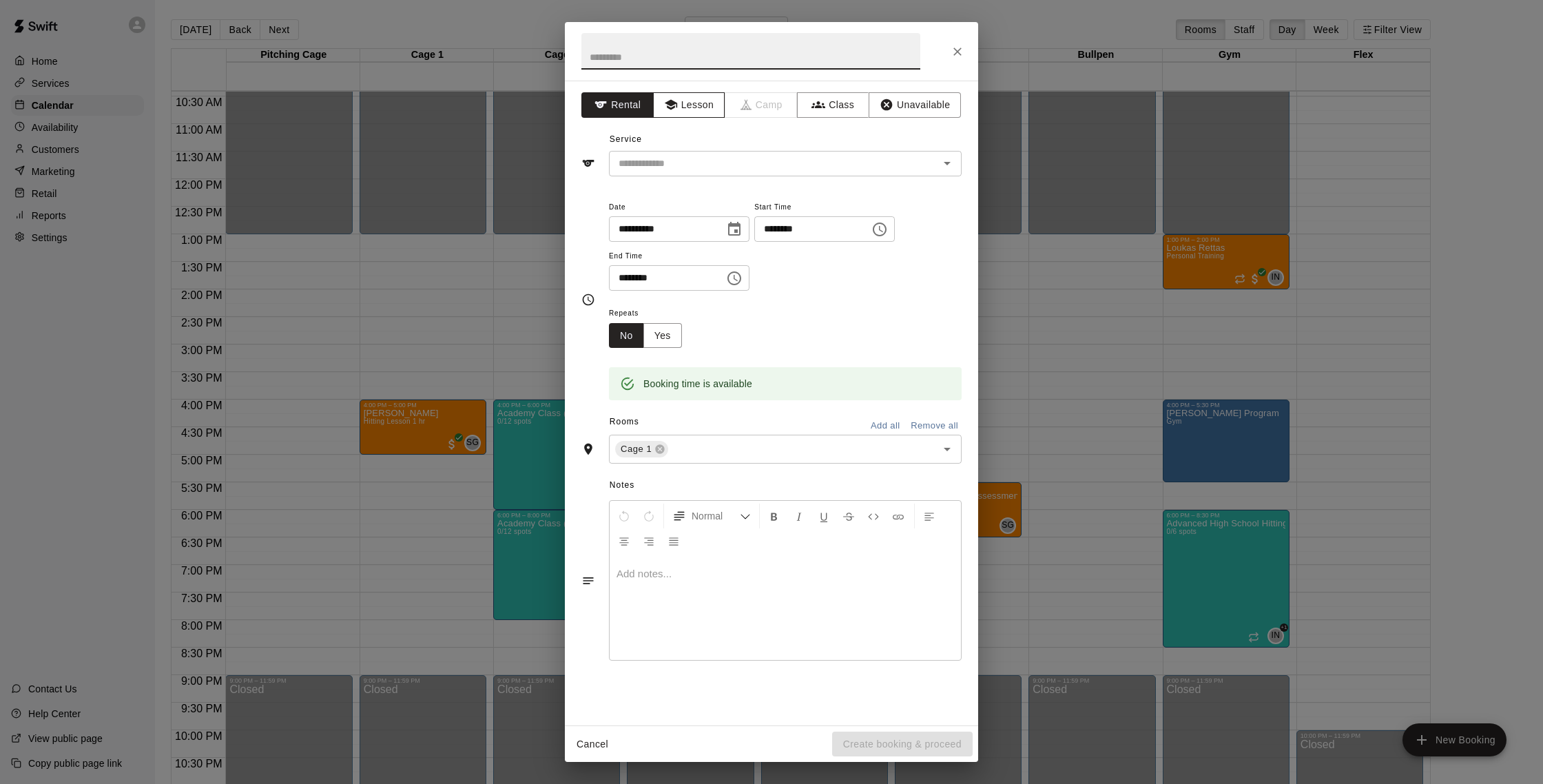
click at [682, 113] on button "Lesson" at bounding box center [690, 105] width 72 height 26
click at [699, 159] on input "text" at bounding box center [764, 163] width 304 height 17
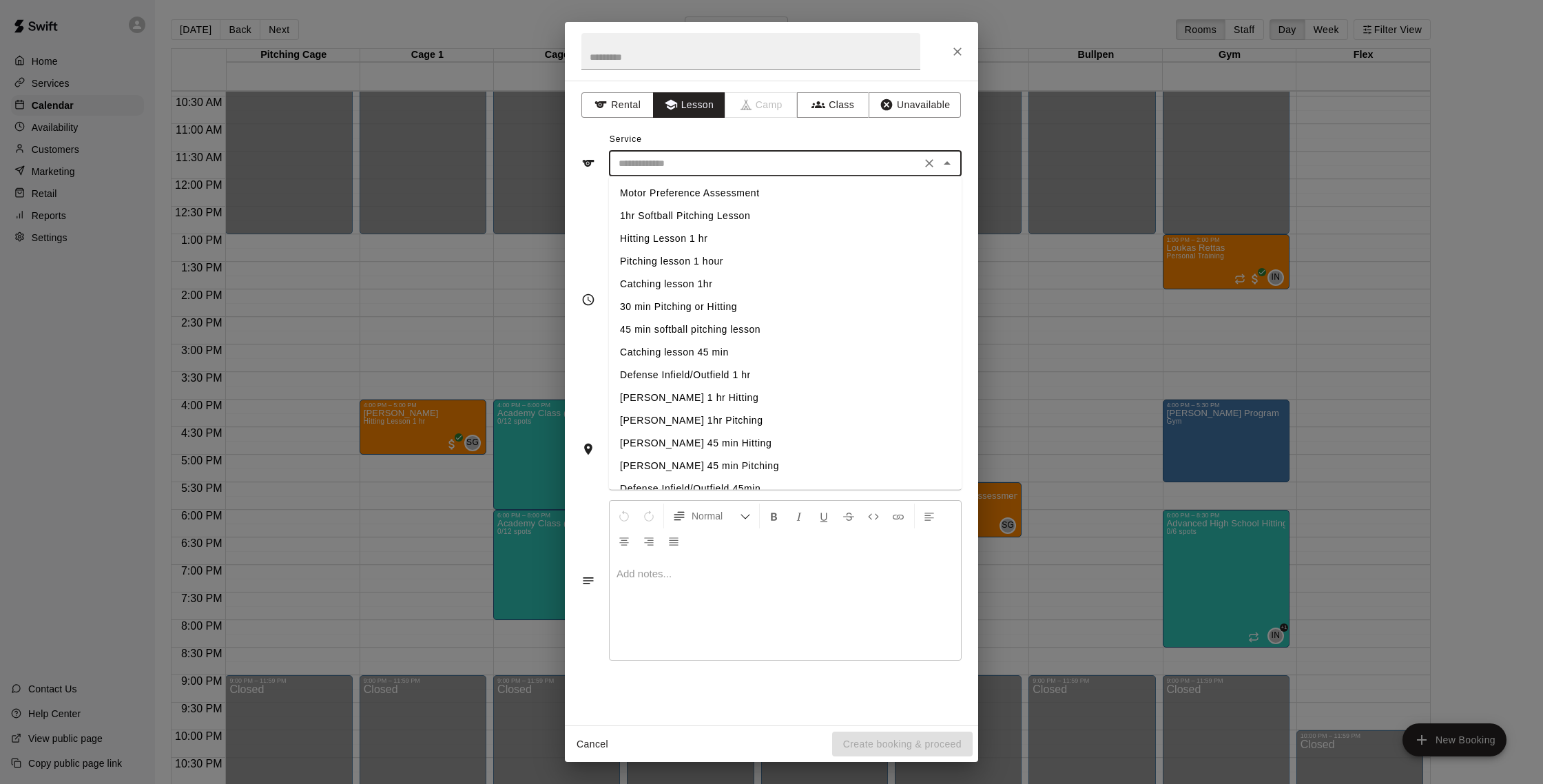
click at [688, 235] on li "Hitting Lesson 1 hr" at bounding box center [785, 239] width 353 height 23
type input "**********"
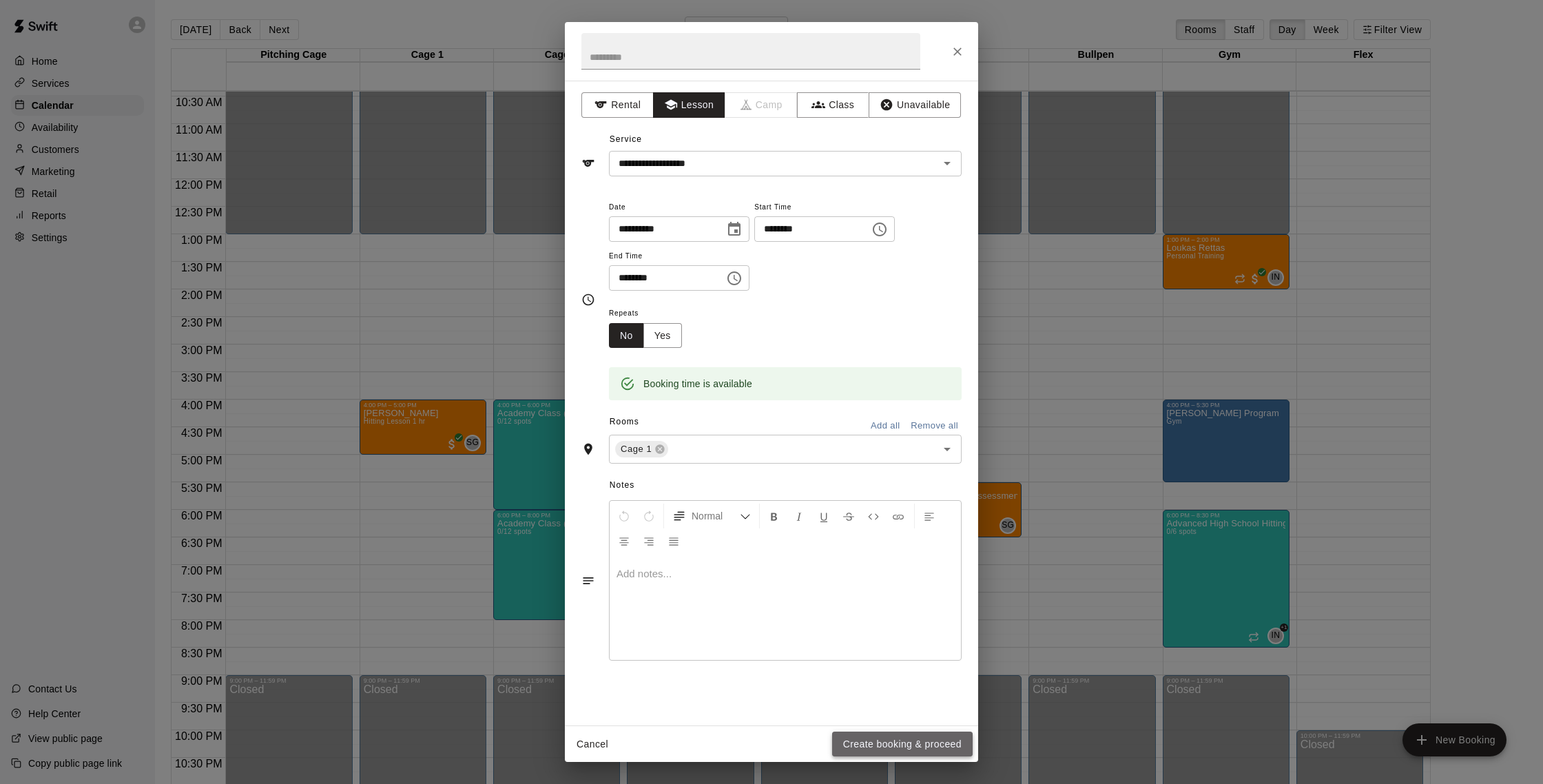
click at [927, 752] on button "Create booking & proceed" at bounding box center [902, 744] width 141 height 26
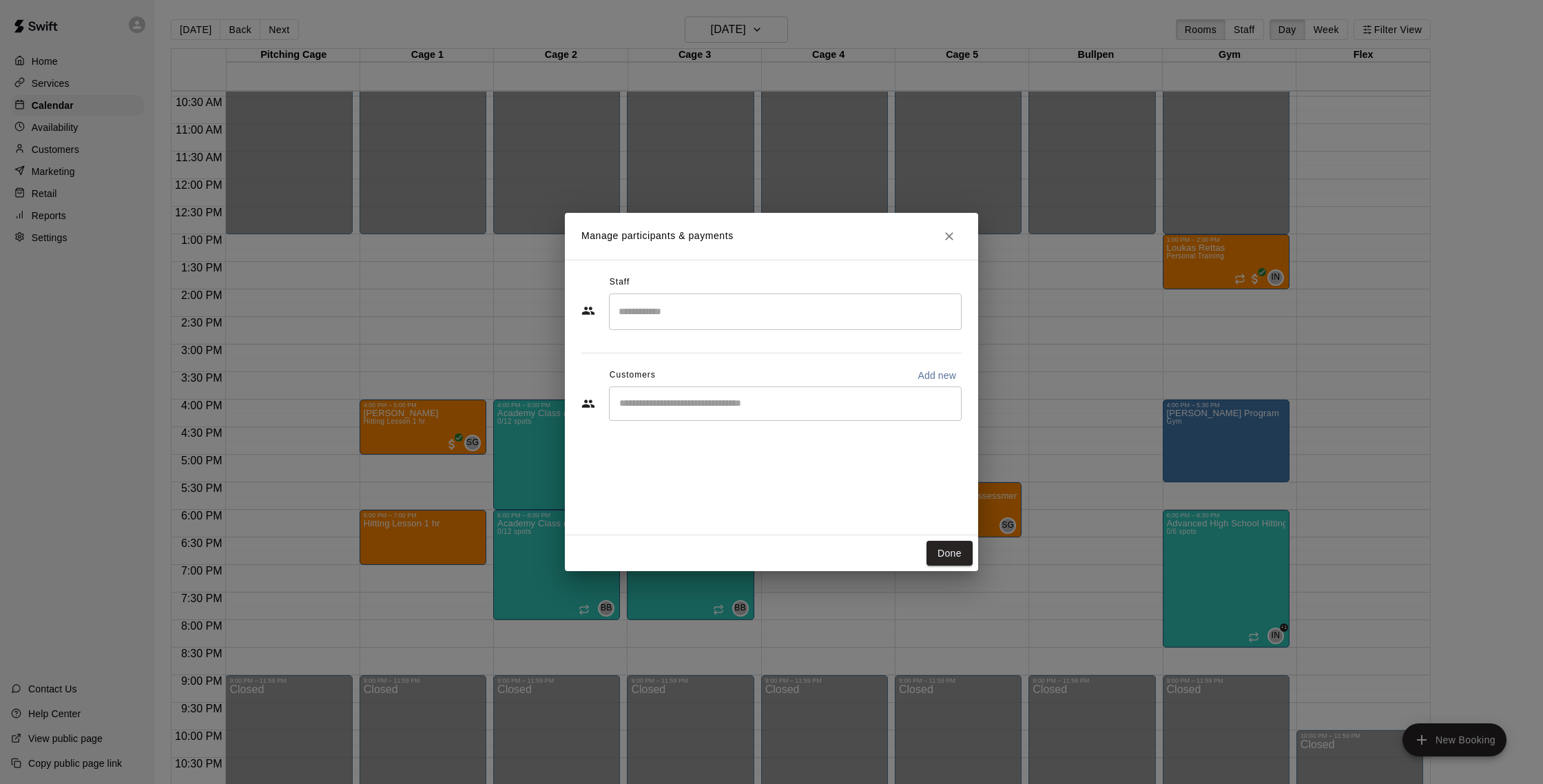
click at [701, 310] on input "Search staff" at bounding box center [785, 311] width 340 height 24
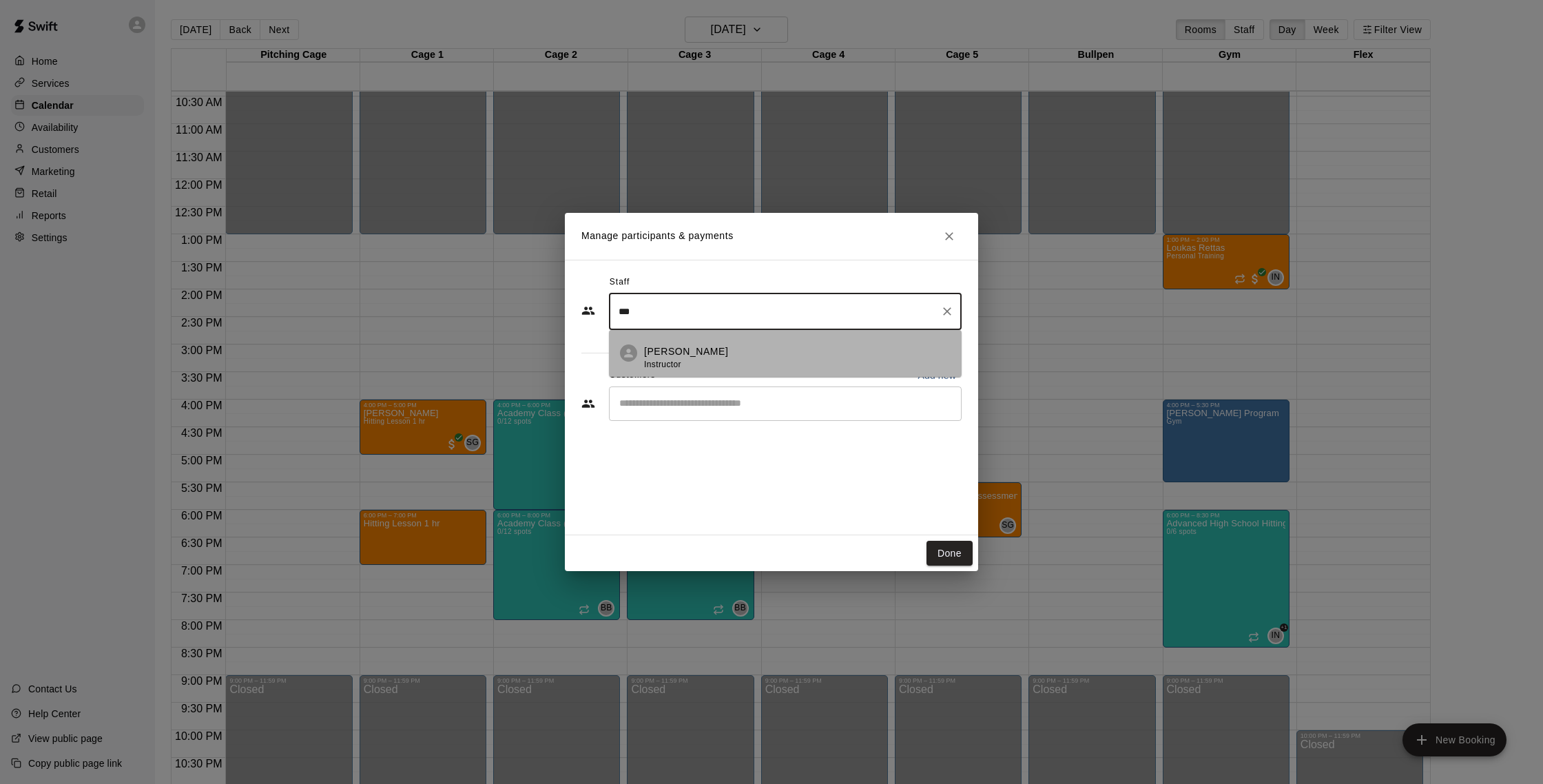
click at [704, 356] on div "[PERSON_NAME] Instructor" at bounding box center [797, 357] width 306 height 27
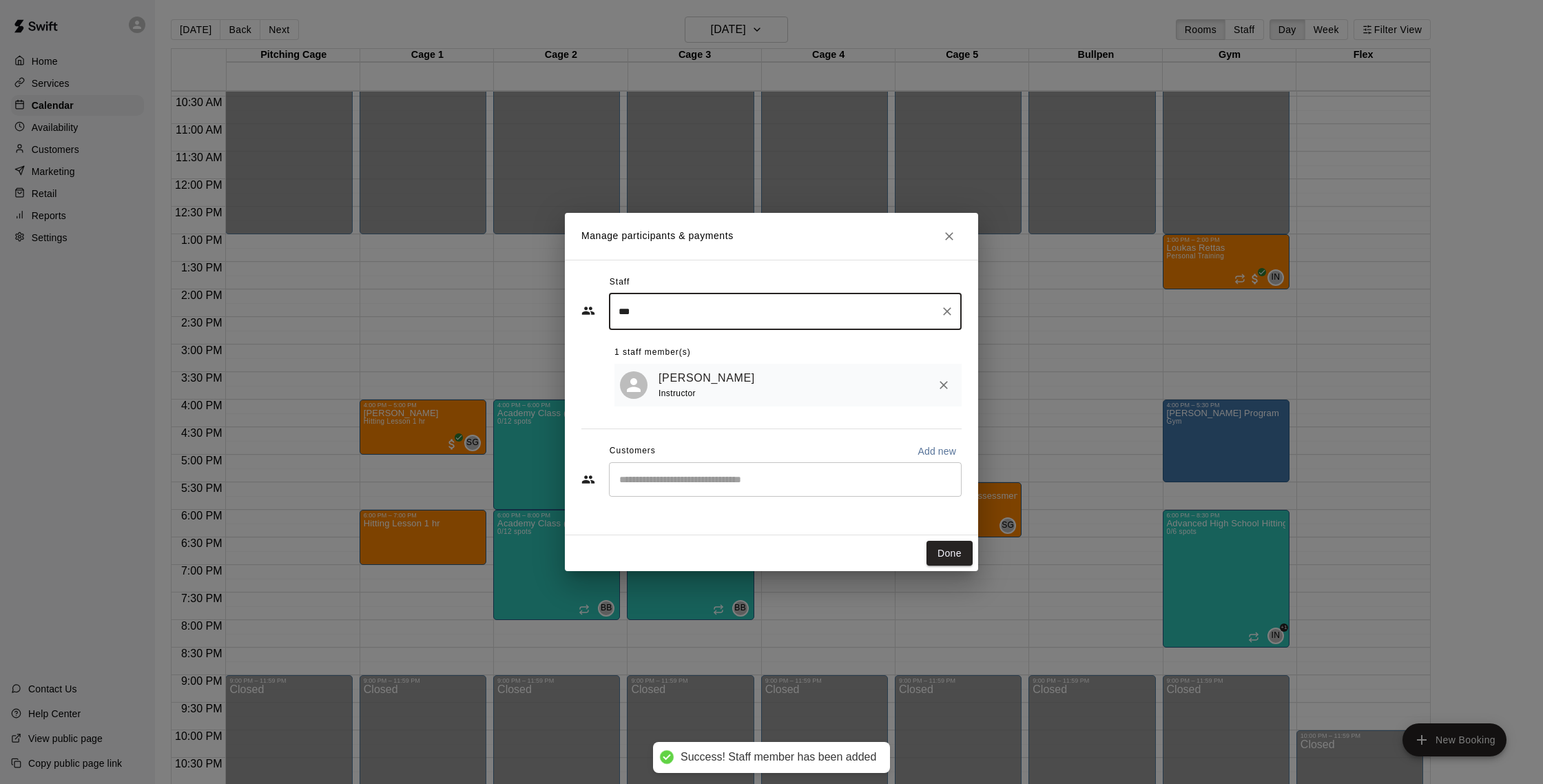
click at [731, 488] on div "​" at bounding box center [785, 479] width 353 height 35
type input "***"
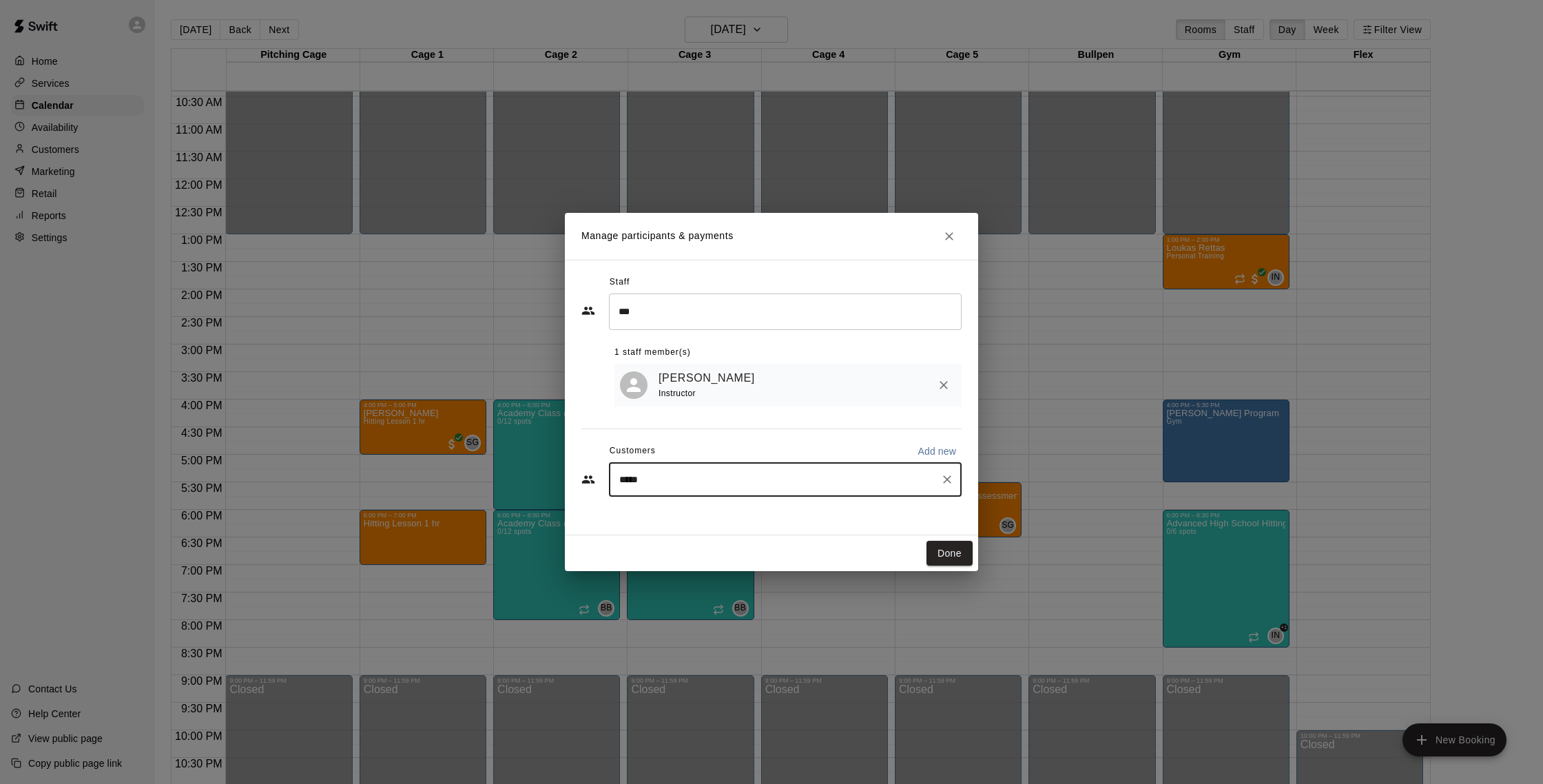
type input "******"
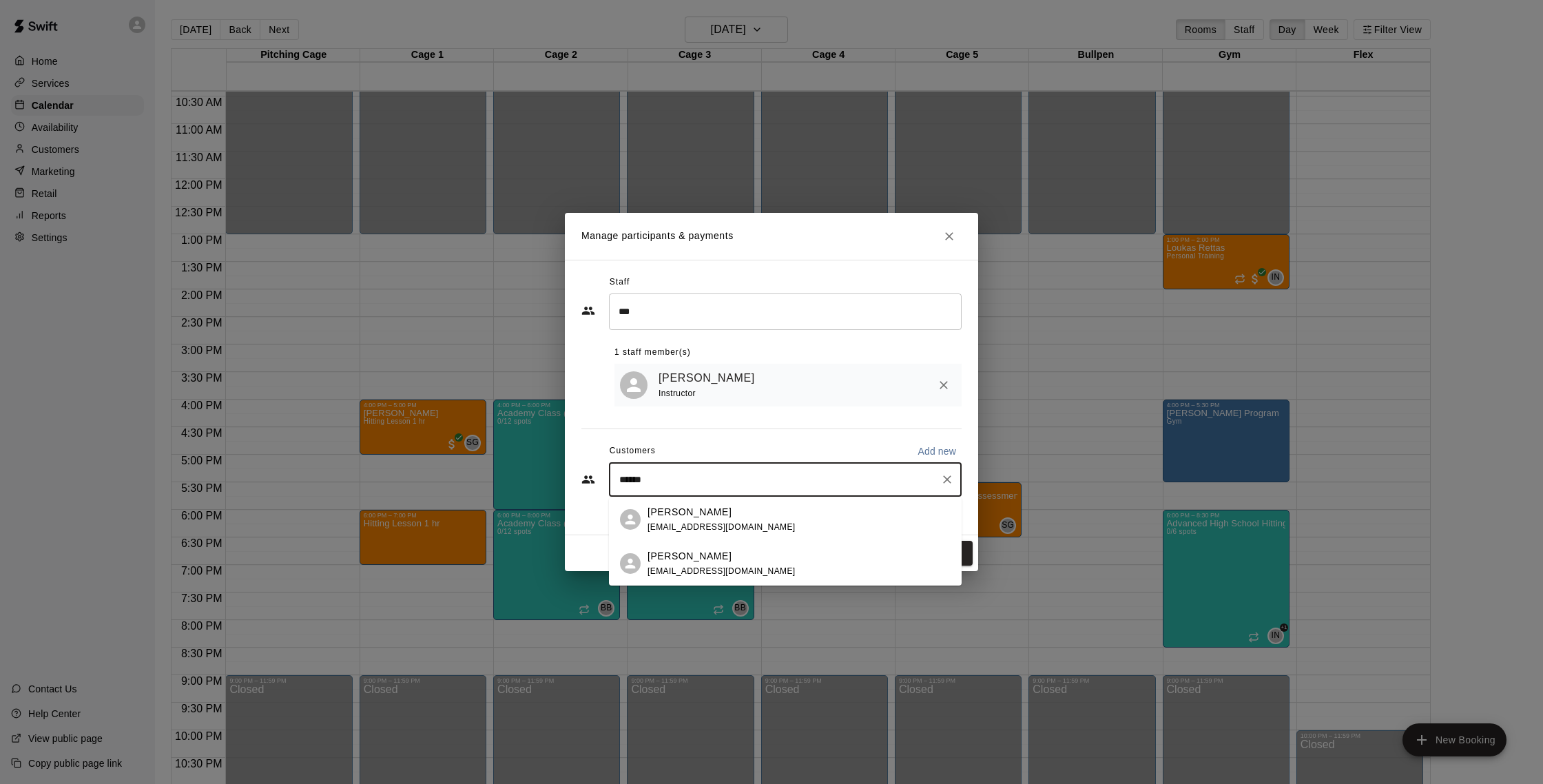
click at [732, 524] on span "[EMAIL_ADDRESS][DOMAIN_NAME]" at bounding box center [722, 527] width 148 height 10
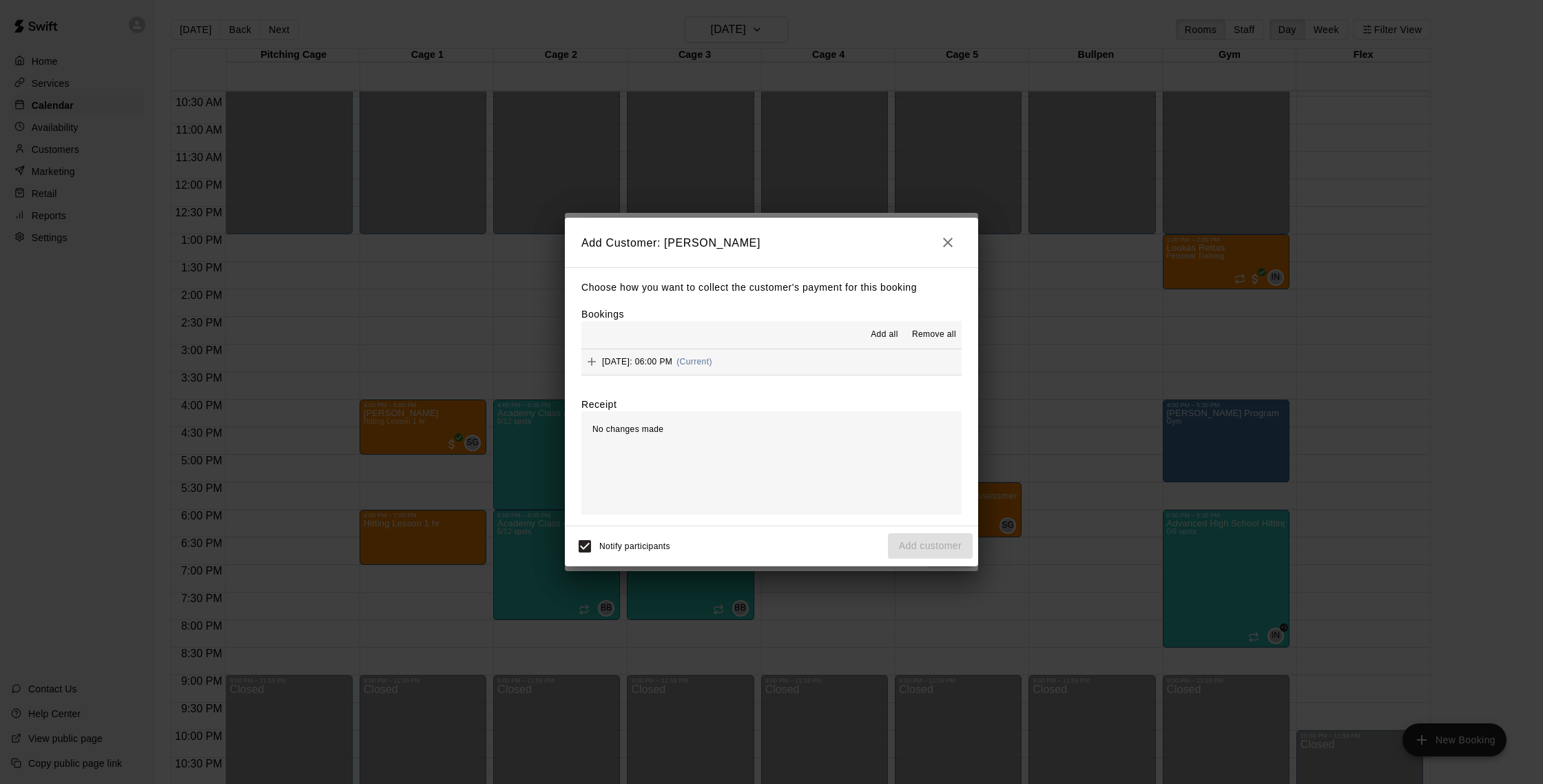
click at [792, 359] on button "[DATE]: 06:00 PM (Current)" at bounding box center [772, 362] width 381 height 26
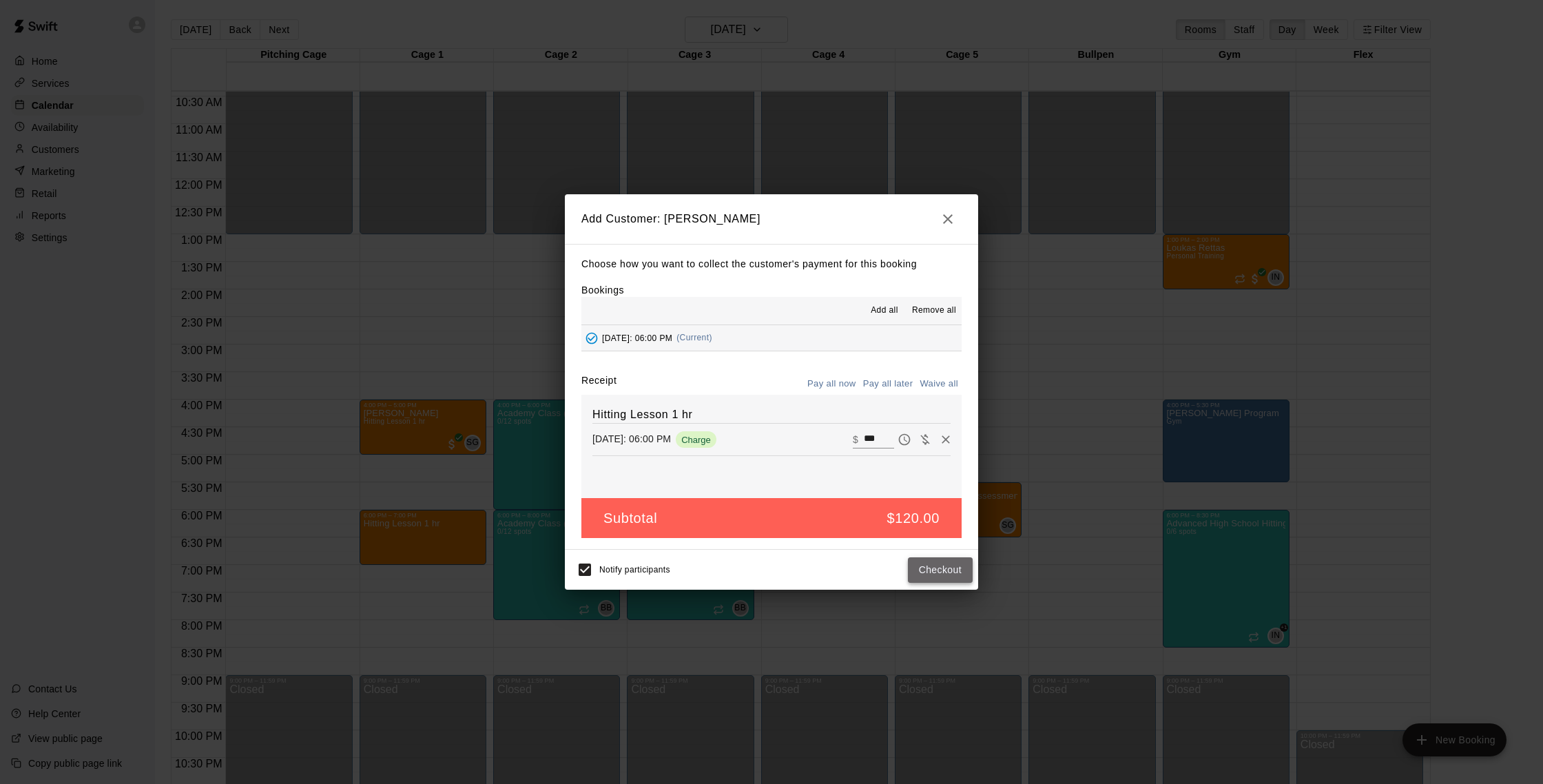
click at [937, 566] on button "Checkout" at bounding box center [940, 569] width 65 height 26
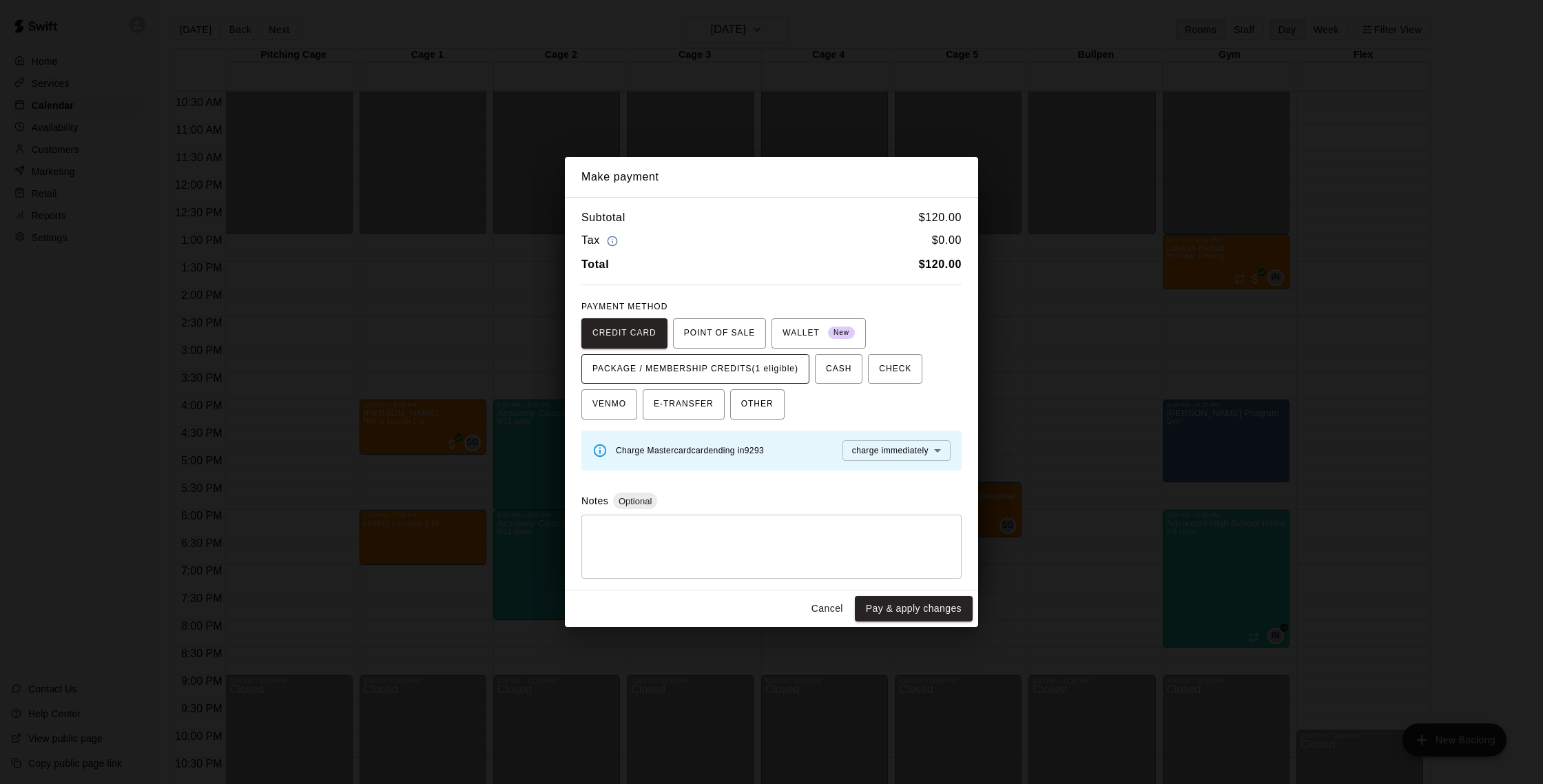
click at [759, 364] on span "PACKAGE / MEMBERSHIP CREDITS (1 eligible)" at bounding box center [695, 369] width 206 height 22
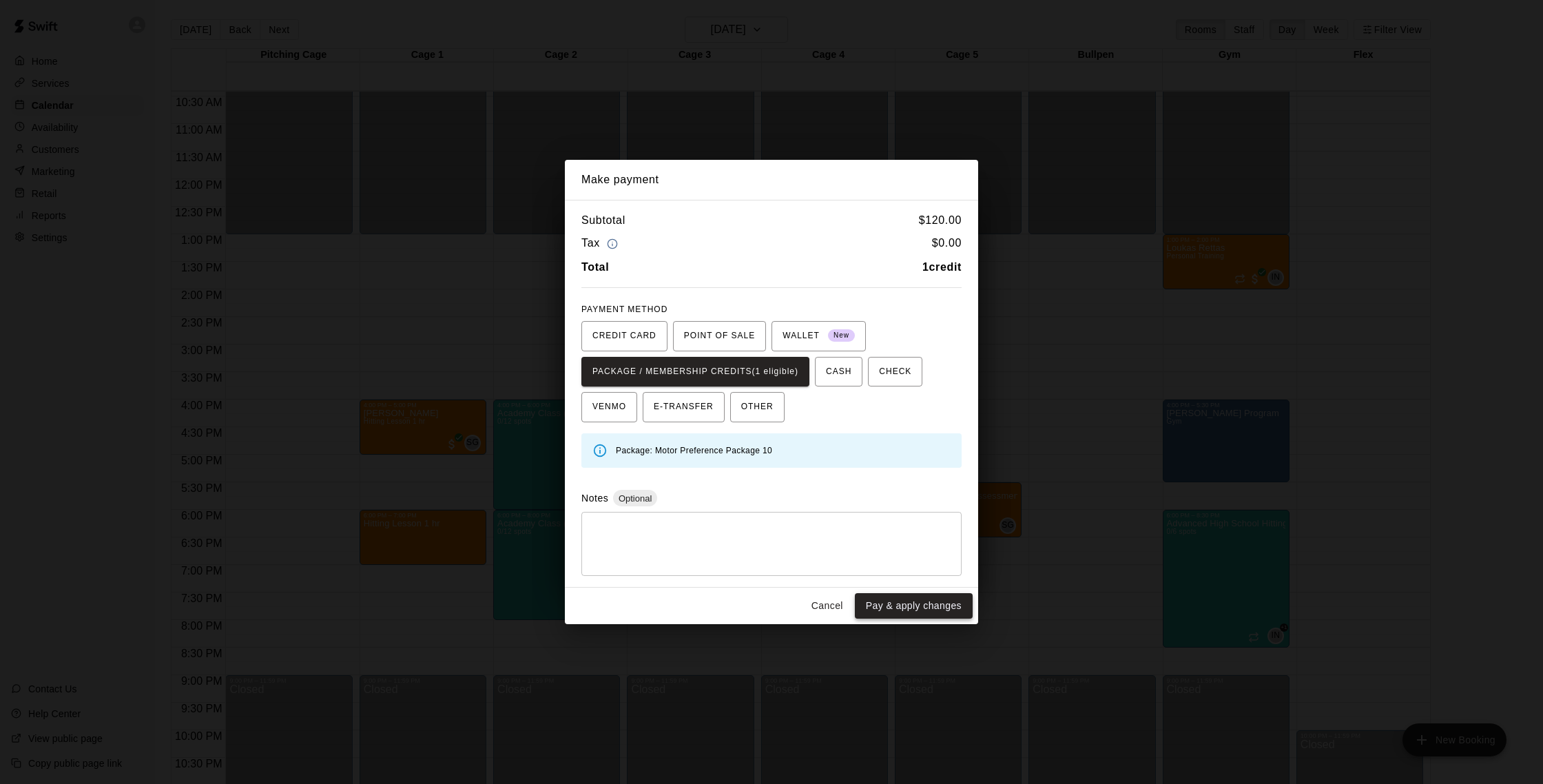
click at [941, 595] on button "Pay & apply changes" at bounding box center [914, 605] width 118 height 26
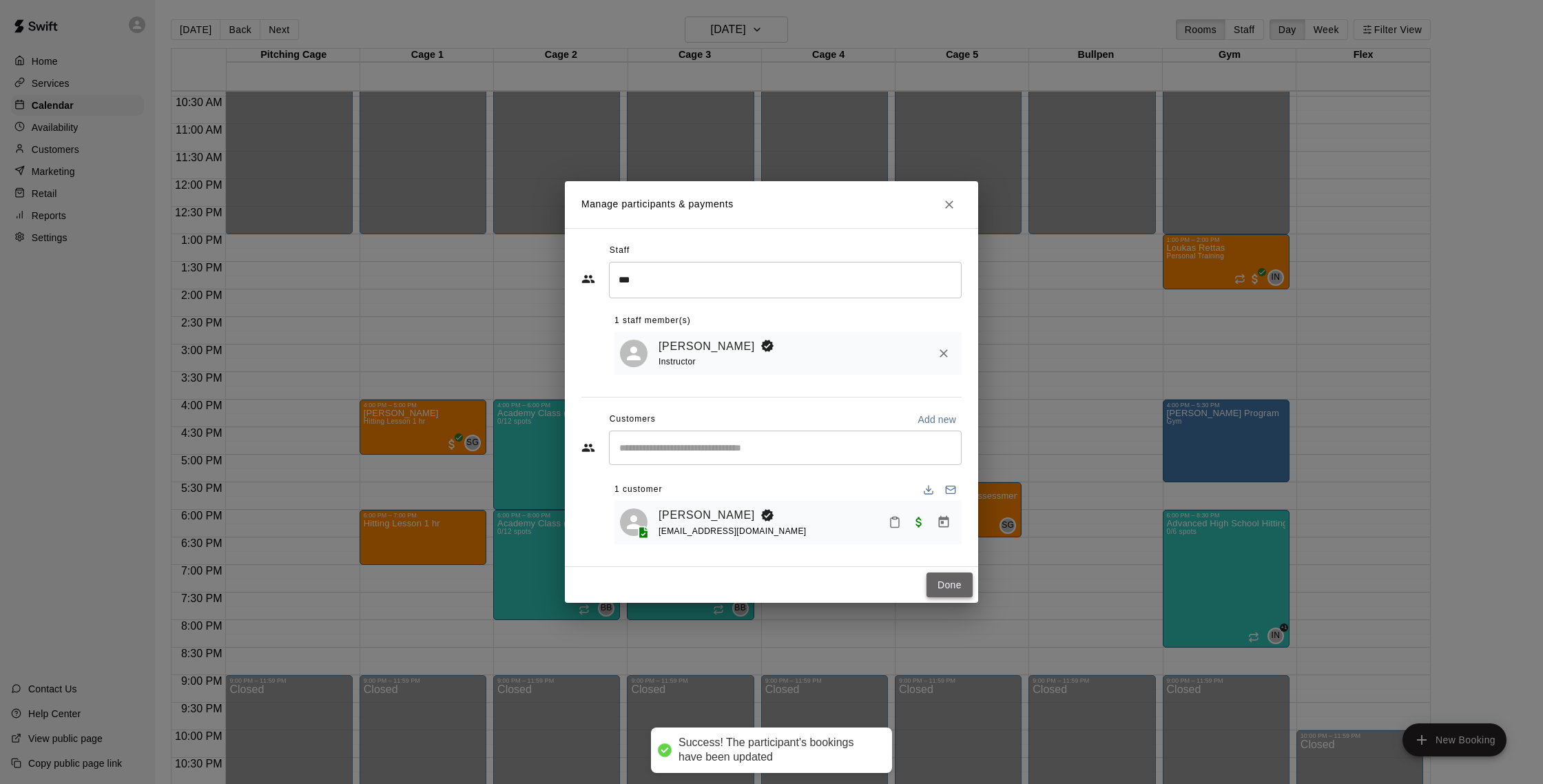
click at [956, 590] on button "Done" at bounding box center [950, 585] width 46 height 26
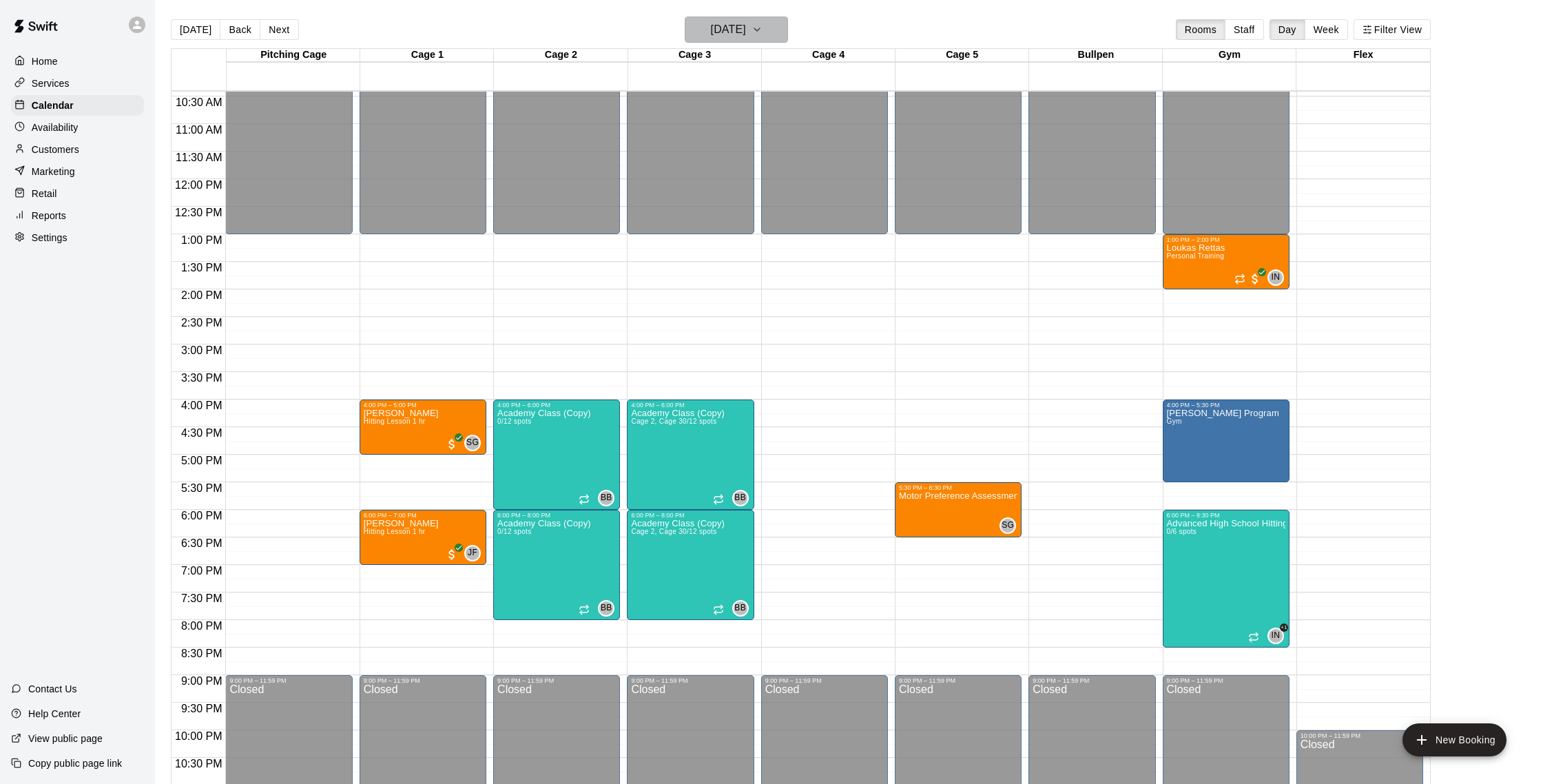
click at [711, 30] on h6 "[DATE]" at bounding box center [728, 29] width 35 height 19
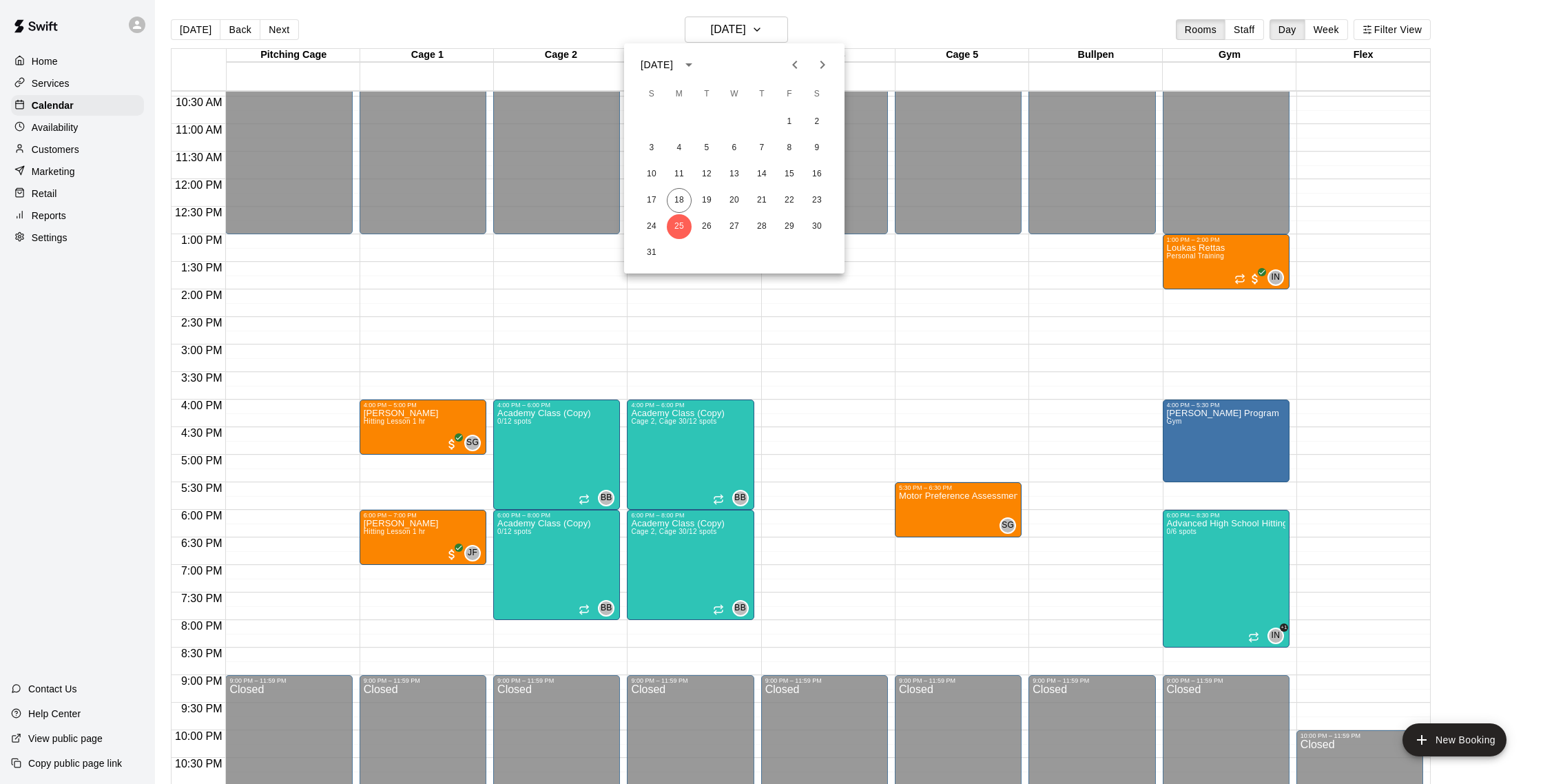
click at [600, 241] on div at bounding box center [771, 392] width 1543 height 784
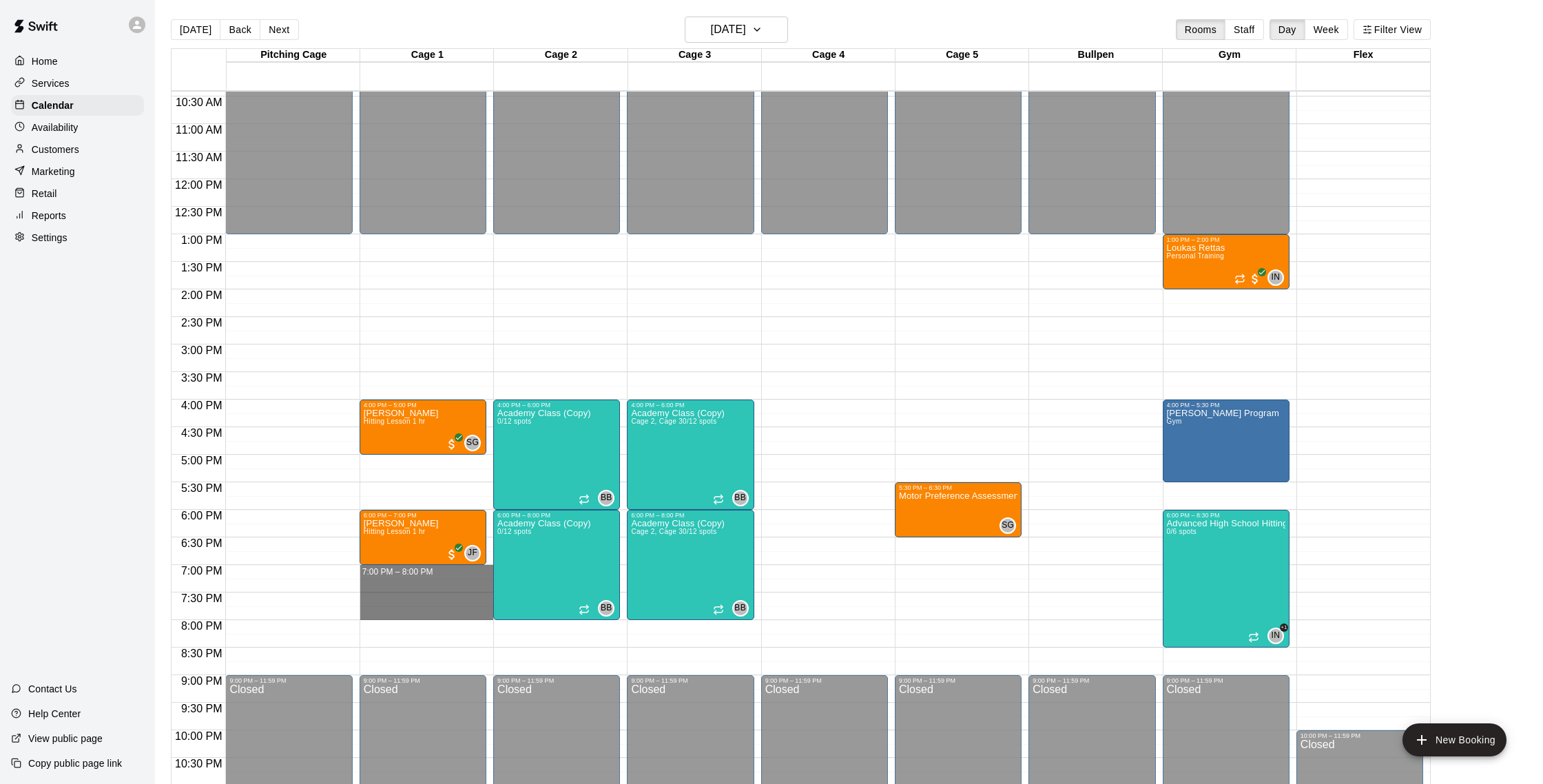
drag, startPoint x: 397, startPoint y: 571, endPoint x: 414, endPoint y: 604, distance: 37.1
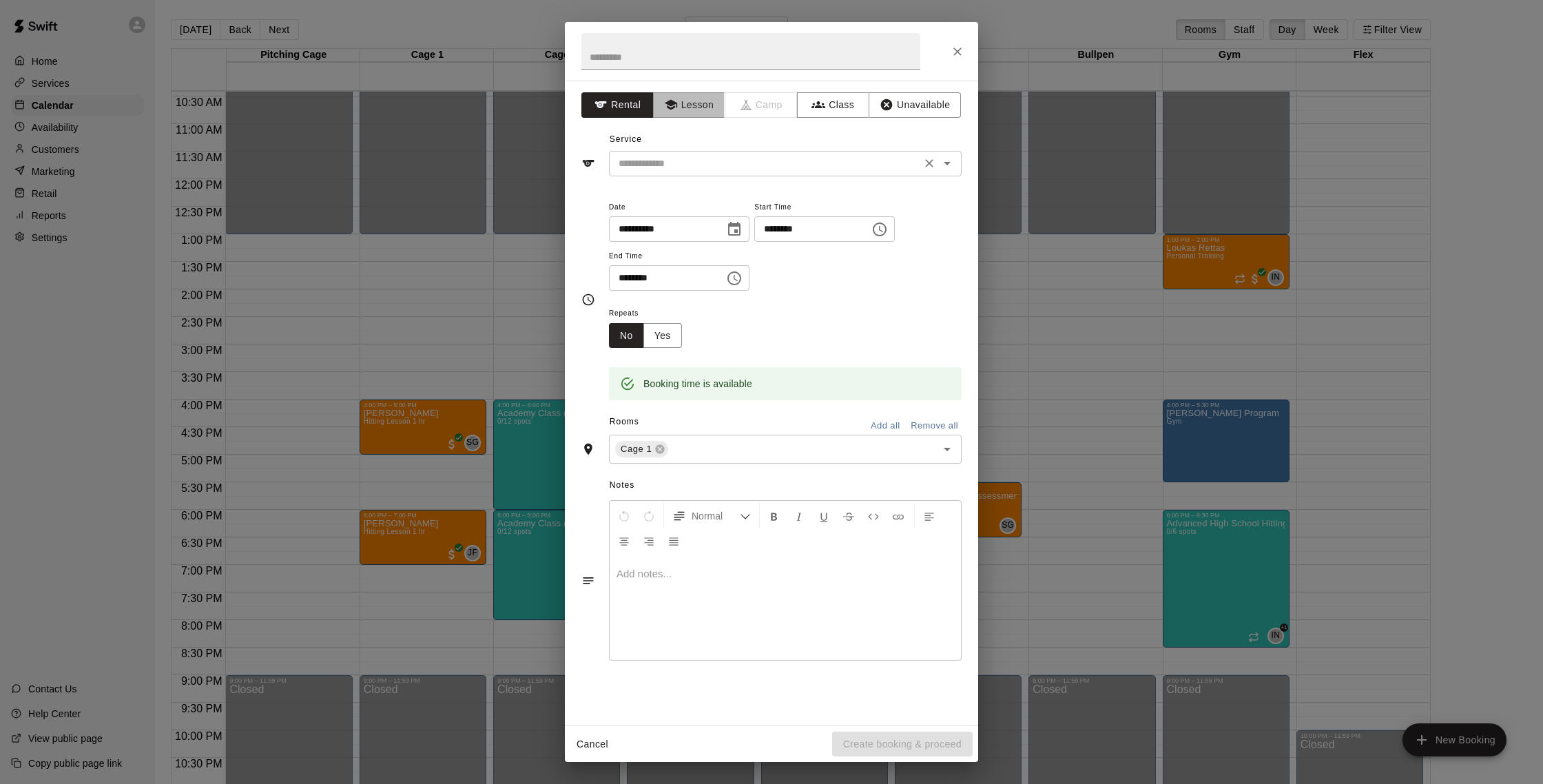
drag, startPoint x: 708, startPoint y: 110, endPoint x: 708, endPoint y: 168, distance: 58.0
click at [708, 110] on button "Lesson" at bounding box center [690, 105] width 72 height 26
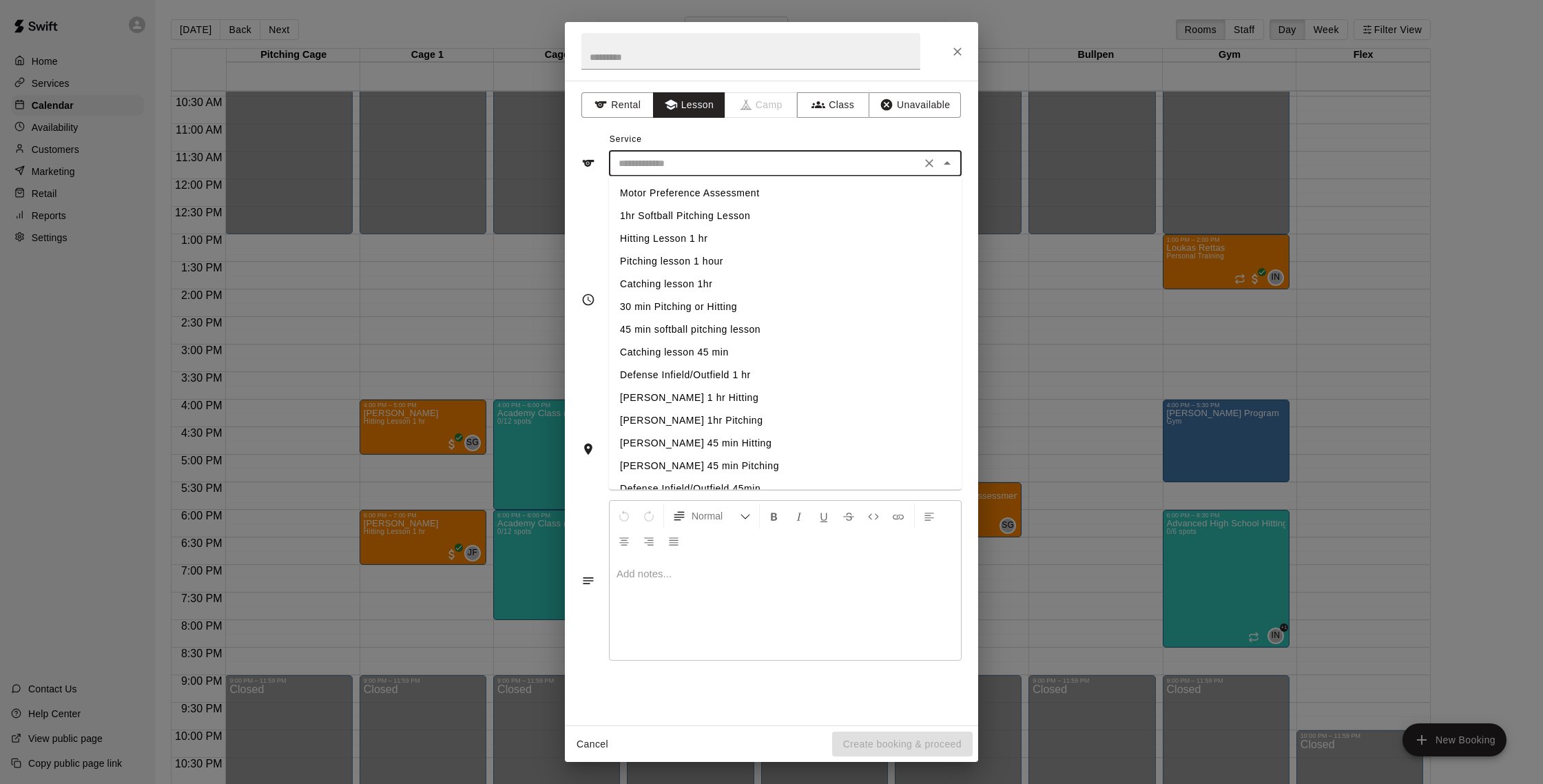
click at [708, 168] on input "text" at bounding box center [764, 163] width 304 height 17
click at [698, 234] on li "Hitting Lesson 1 hr" at bounding box center [785, 239] width 353 height 23
type input "**********"
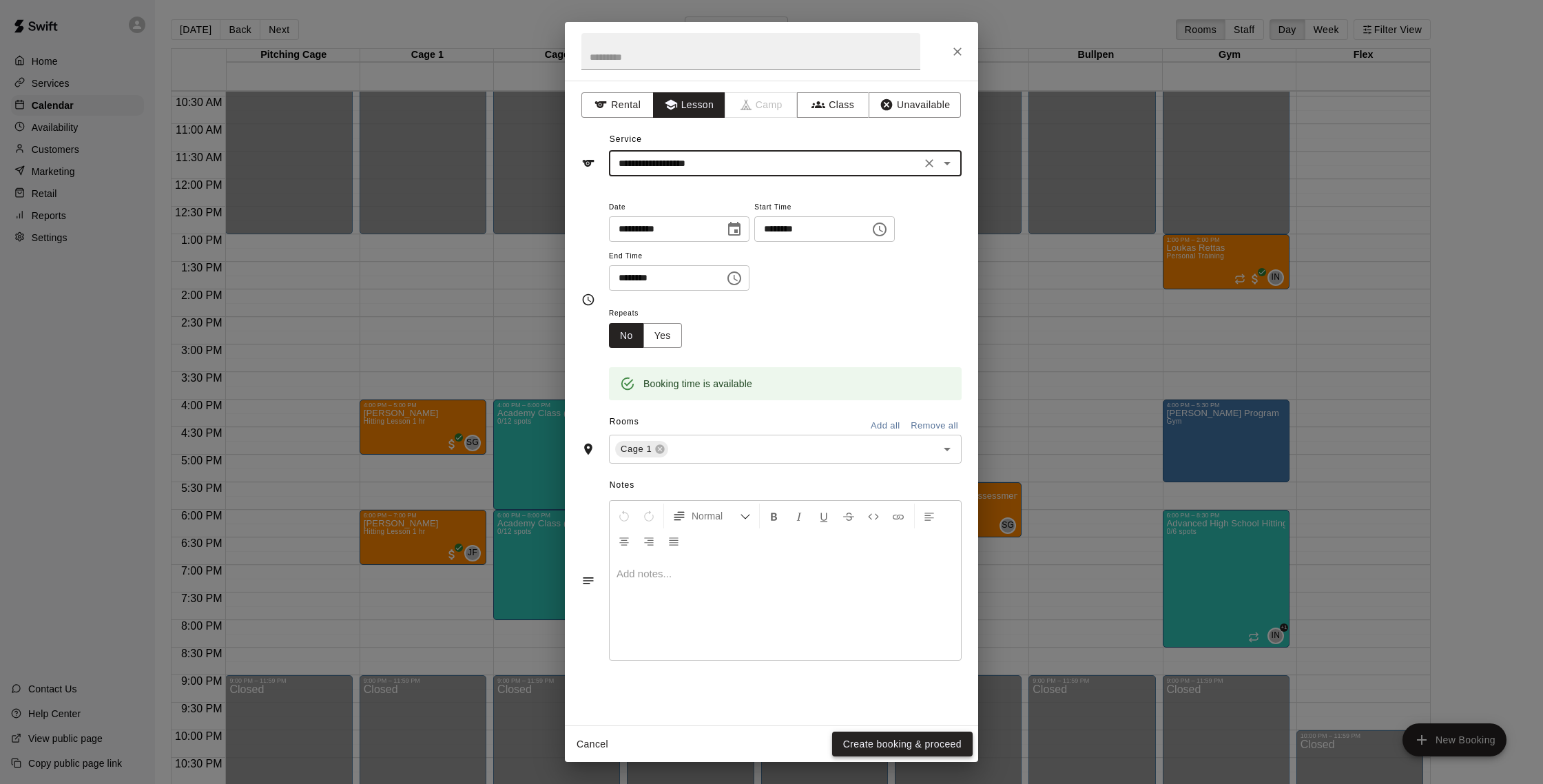
click at [909, 748] on button "Create booking & proceed" at bounding box center [902, 744] width 141 height 26
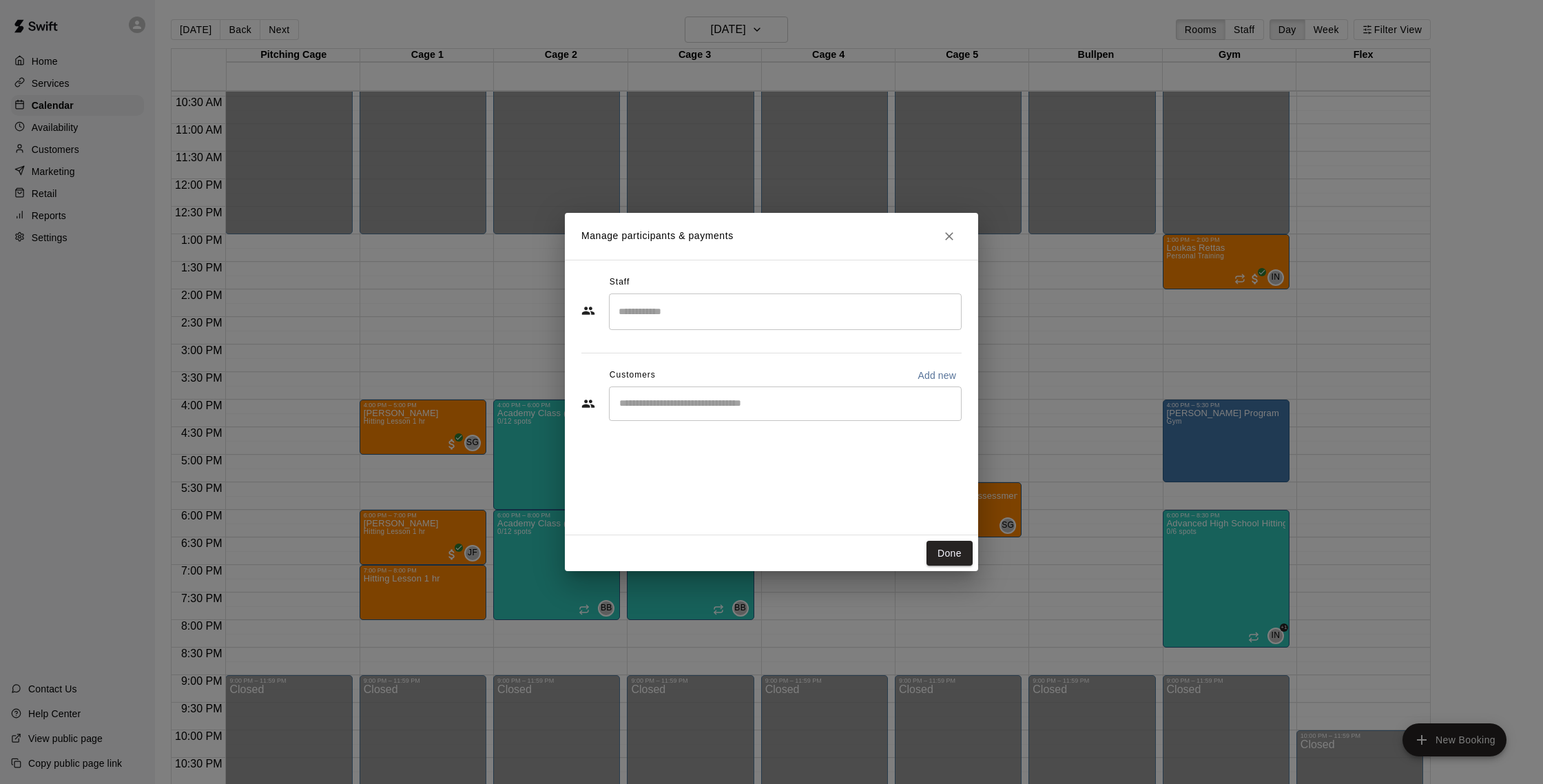
click at [684, 333] on div "Staff ​ Customers Add new ​" at bounding box center [772, 352] width 381 height 163
click at [684, 309] on input "Search staff" at bounding box center [785, 311] width 340 height 24
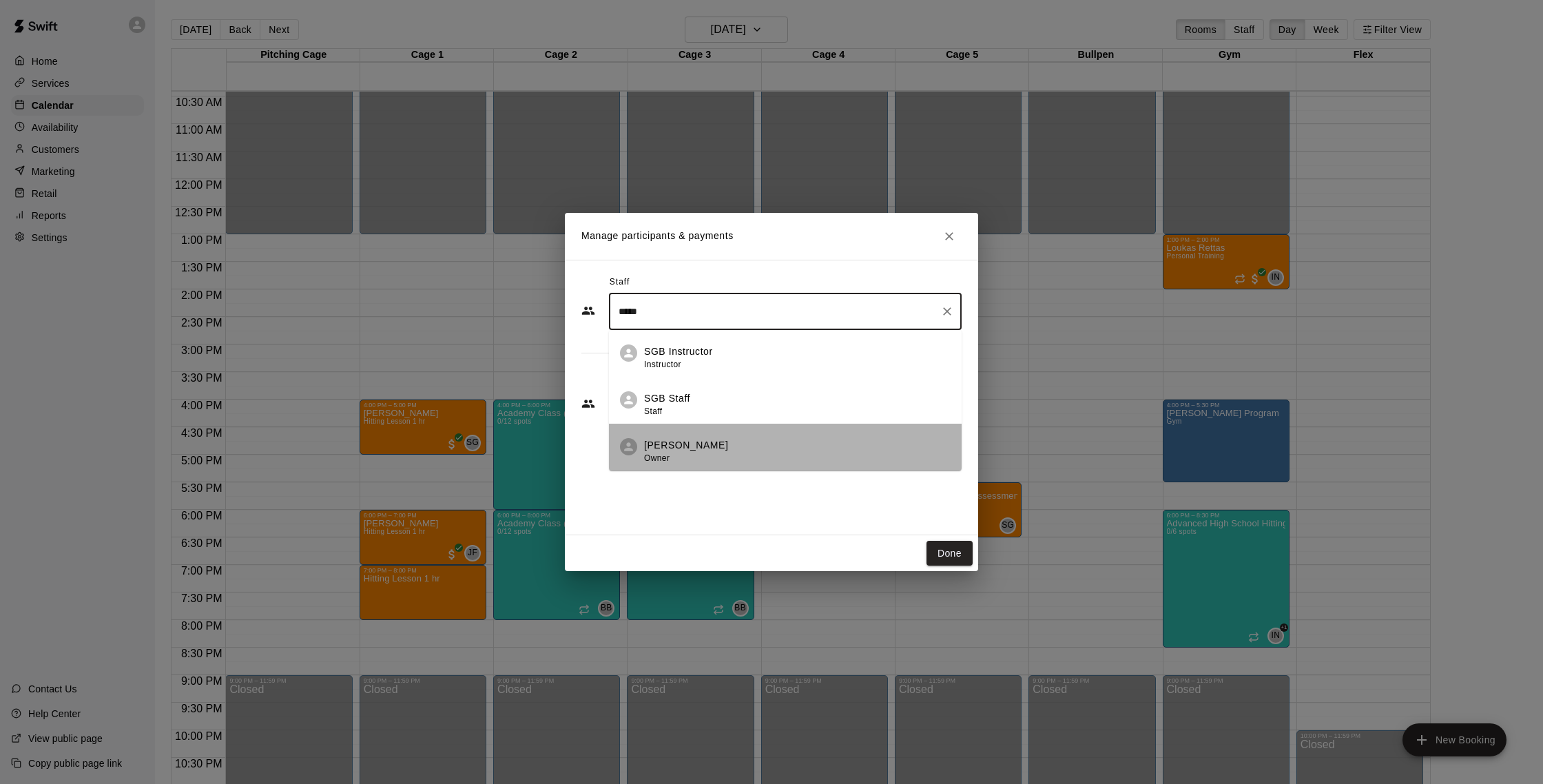
click at [662, 439] on p "[PERSON_NAME]" at bounding box center [686, 446] width 84 height 15
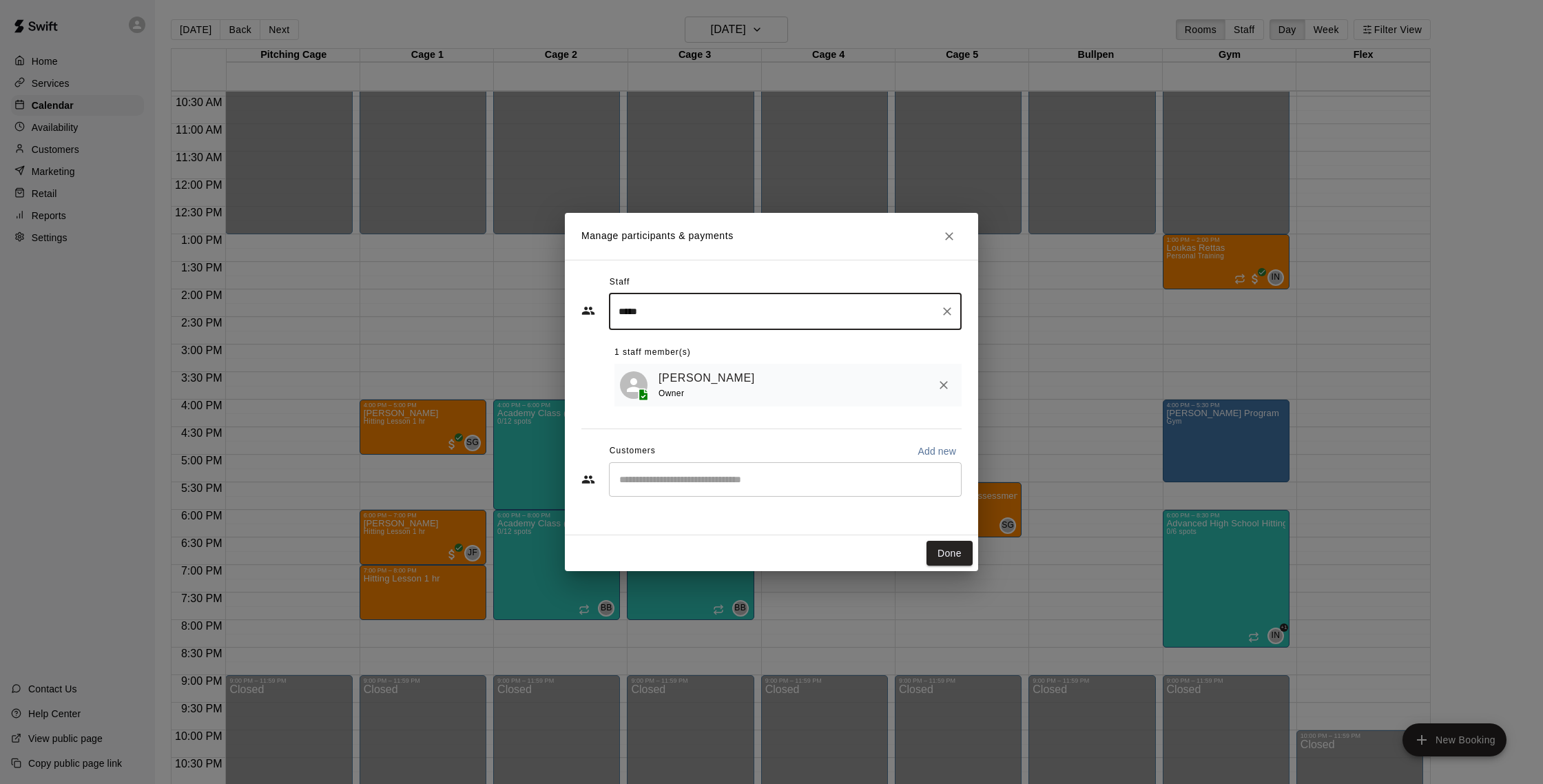
type input "*****"
click at [727, 486] on input "Start typing to search customers..." at bounding box center [785, 479] width 340 height 14
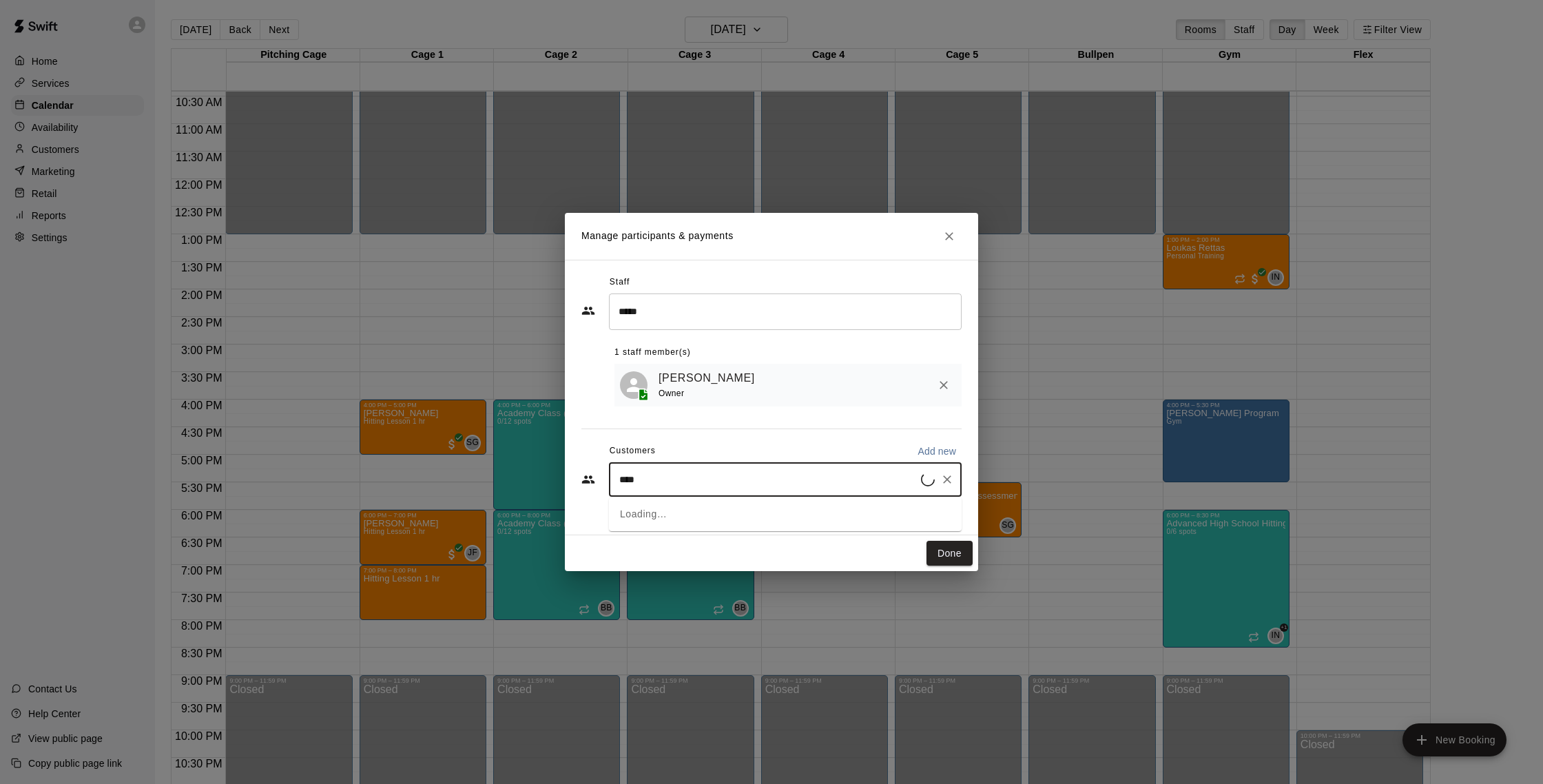
type input "*****"
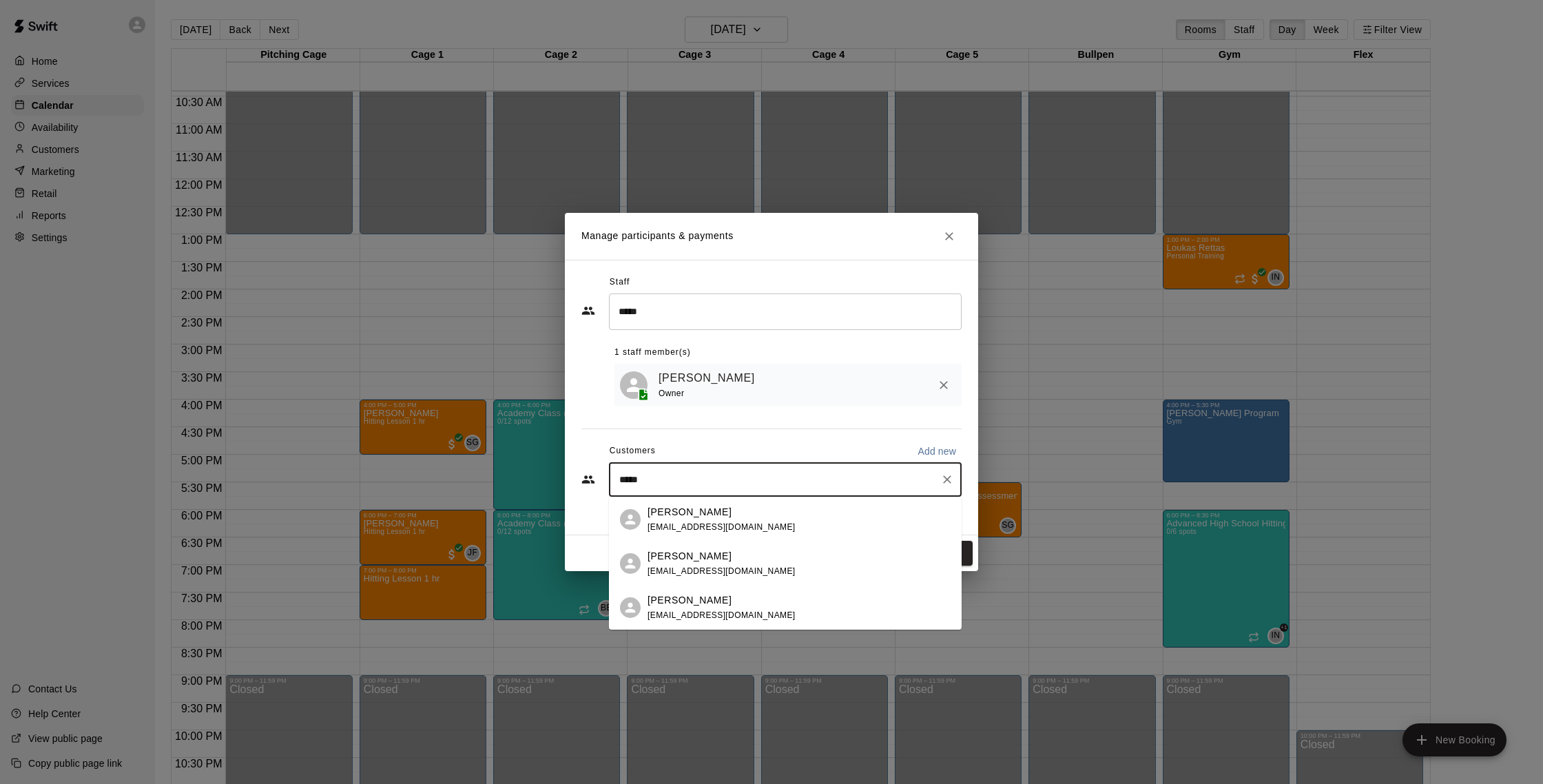
click at [723, 532] on div "[PERSON_NAME] [EMAIL_ADDRESS][DOMAIN_NAME]" at bounding box center [722, 520] width 148 height 30
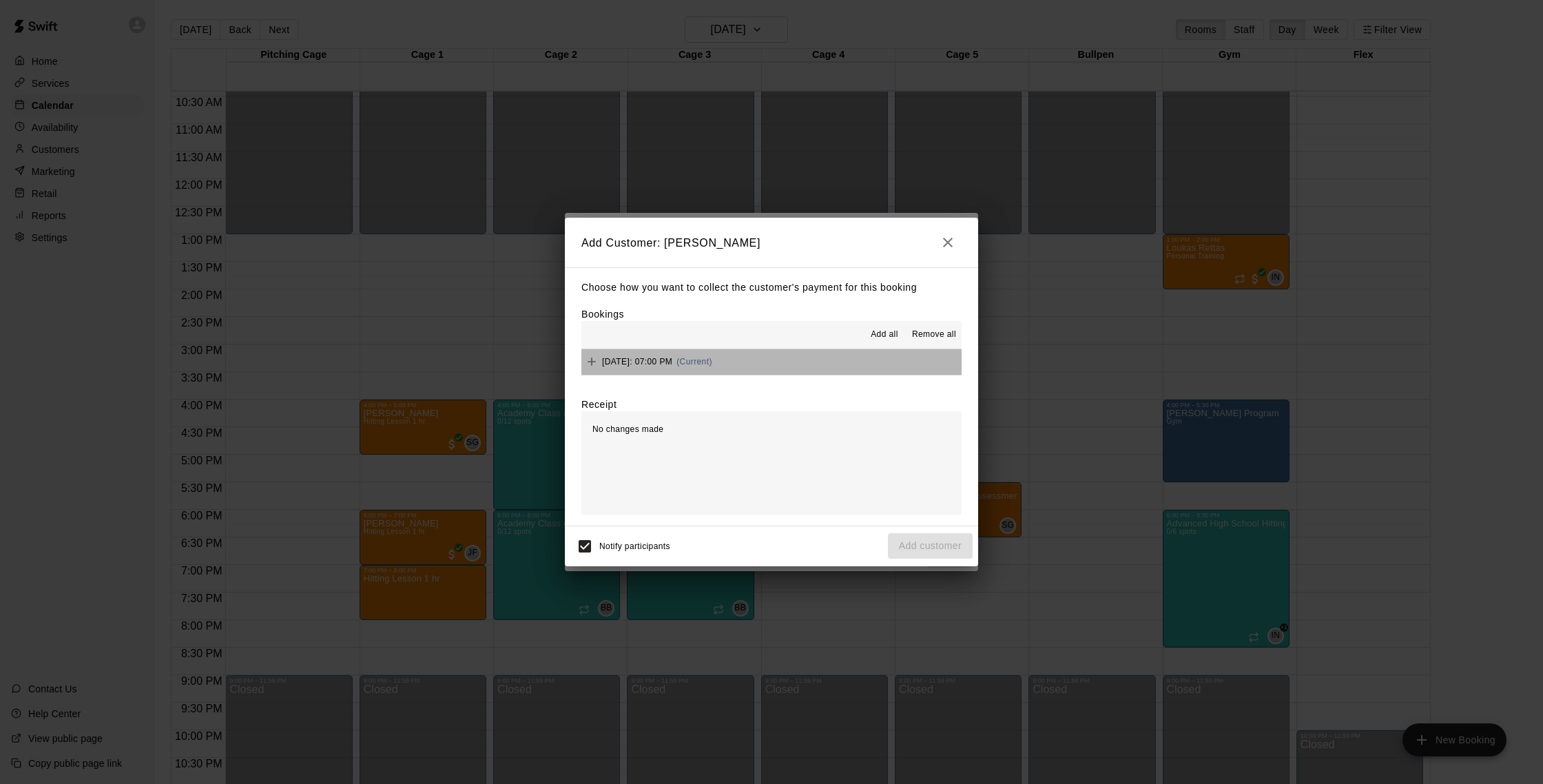
click at [819, 368] on button "[DATE]: 07:00 PM (Current)" at bounding box center [772, 362] width 381 height 26
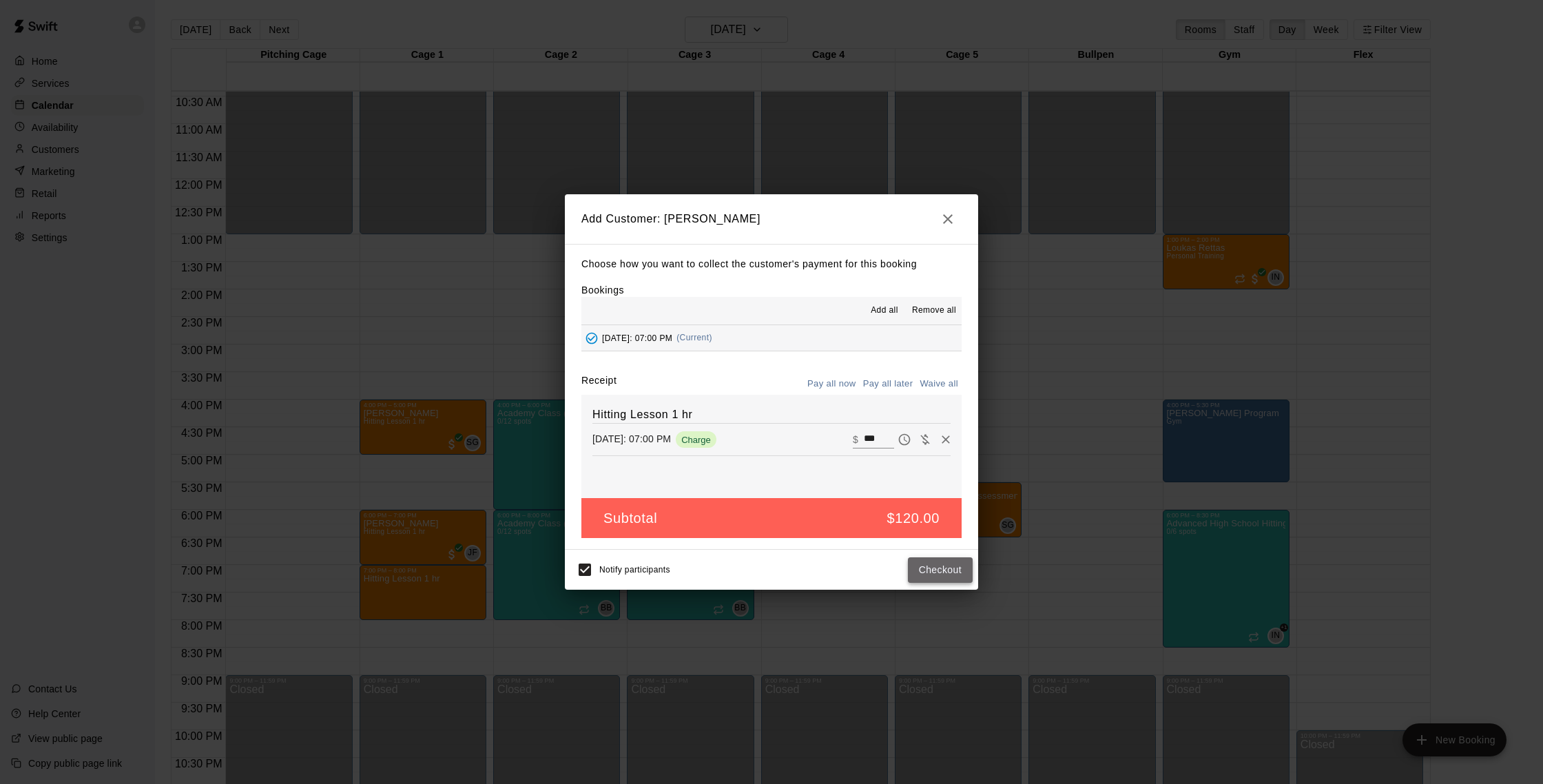
click at [927, 562] on button "Checkout" at bounding box center [940, 569] width 65 height 26
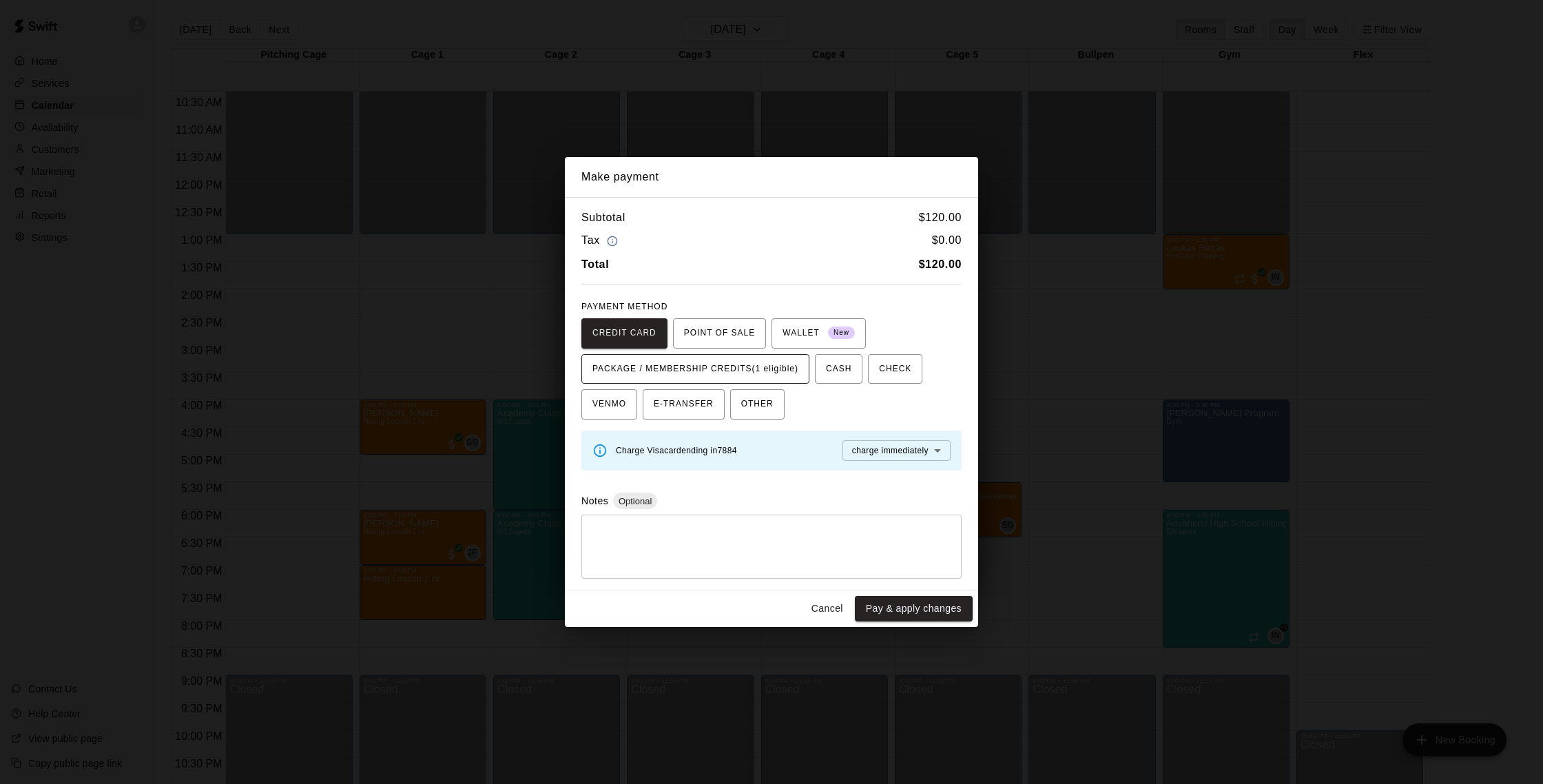
click at [759, 374] on span "PACKAGE / MEMBERSHIP CREDITS (1 eligible)" at bounding box center [695, 369] width 206 height 22
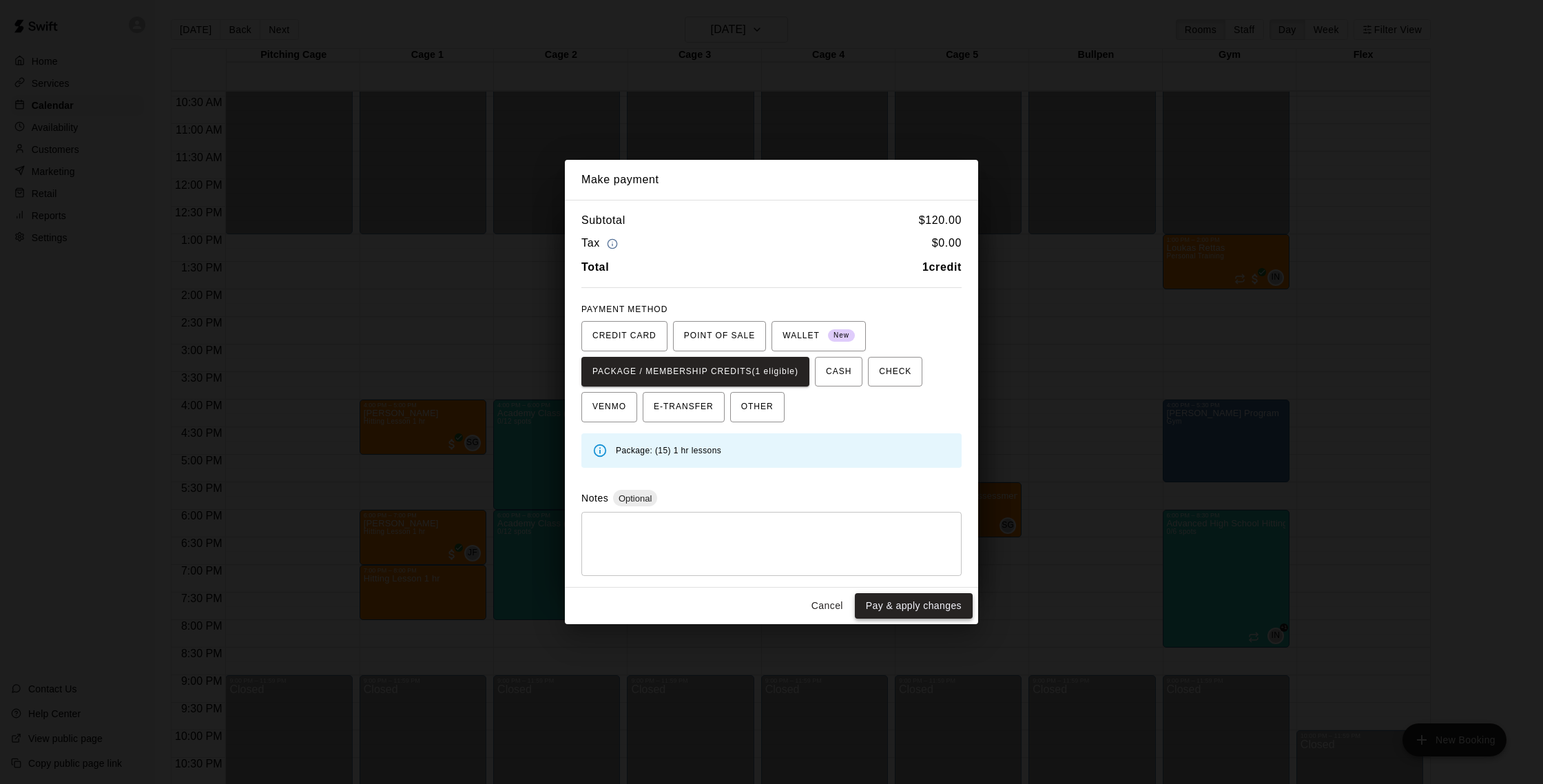
click at [900, 609] on button "Pay & apply changes" at bounding box center [914, 605] width 118 height 26
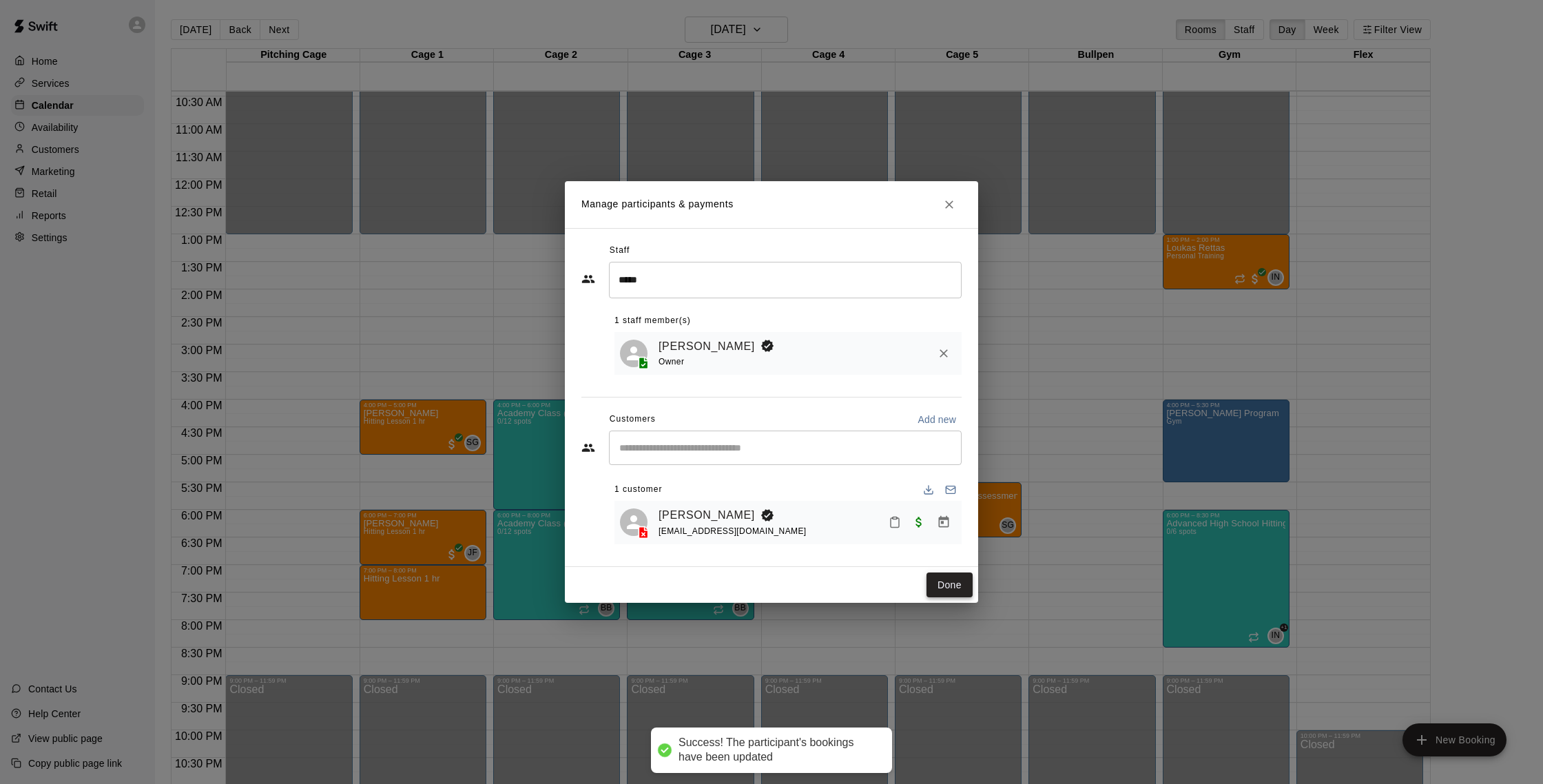
click at [948, 584] on button "Done" at bounding box center [950, 585] width 46 height 26
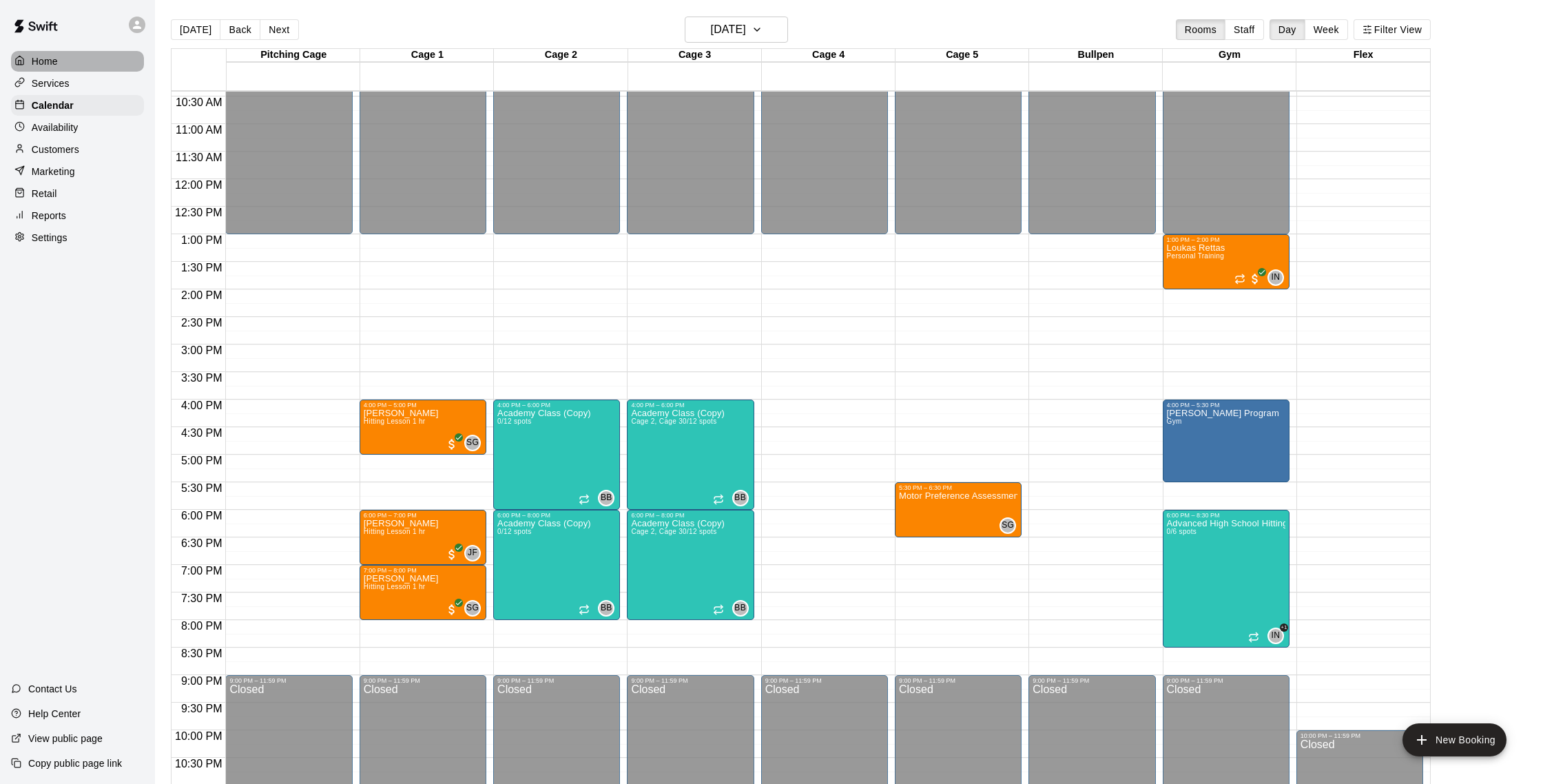
click at [53, 58] on p "Home" at bounding box center [44, 61] width 26 height 14
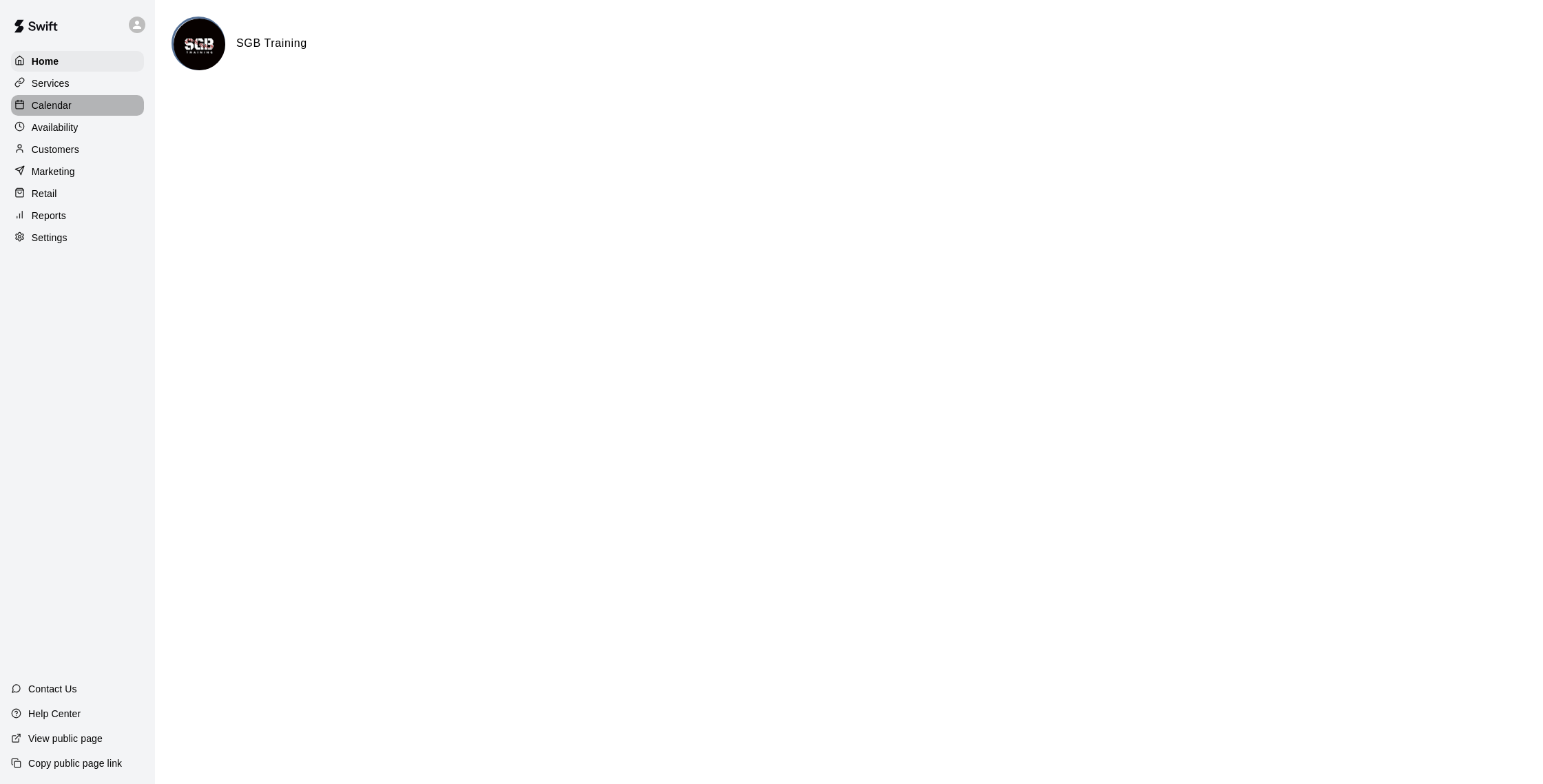
click at [85, 98] on div "Calendar" at bounding box center [77, 105] width 133 height 21
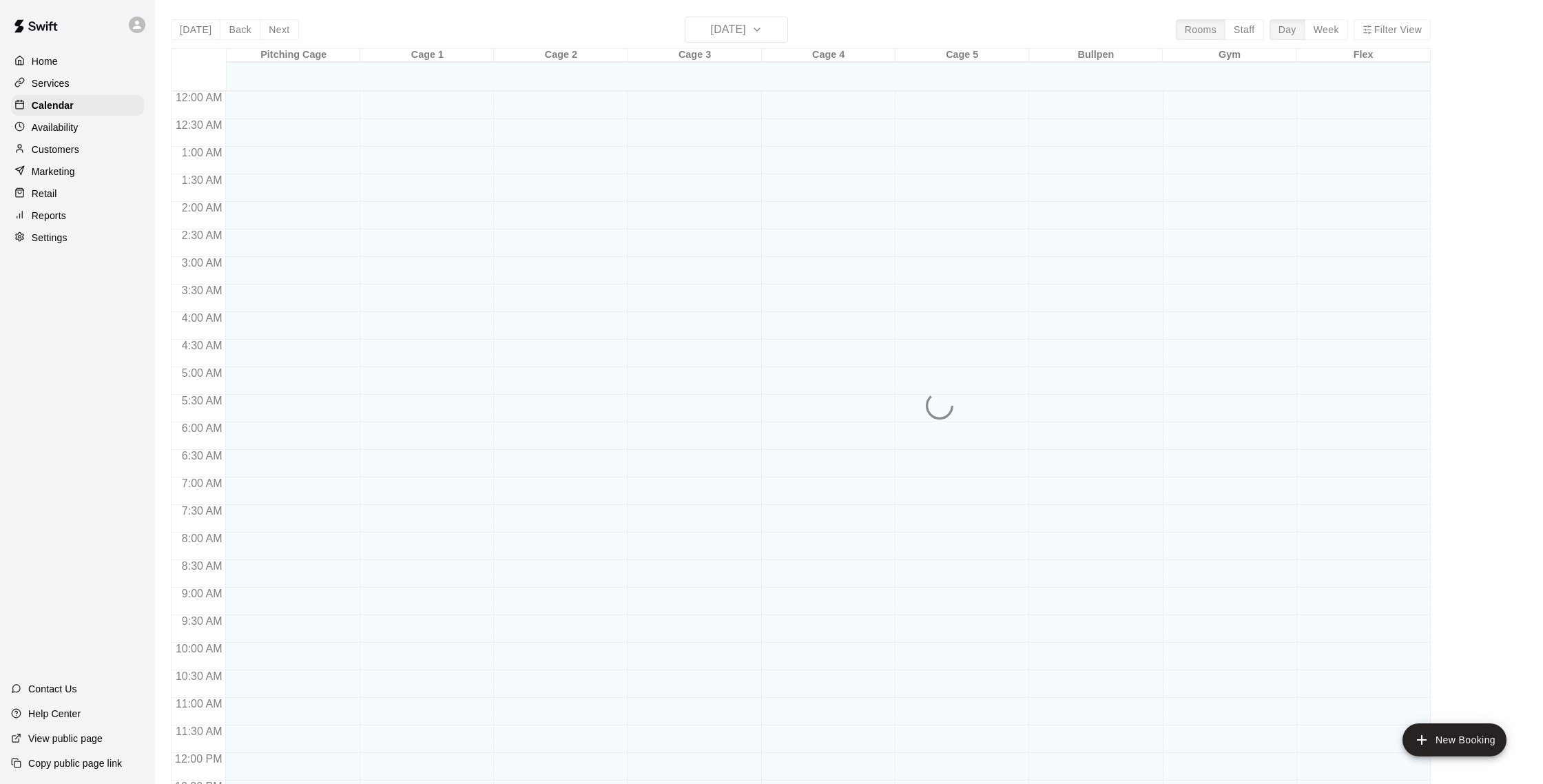
scroll to position [574, 0]
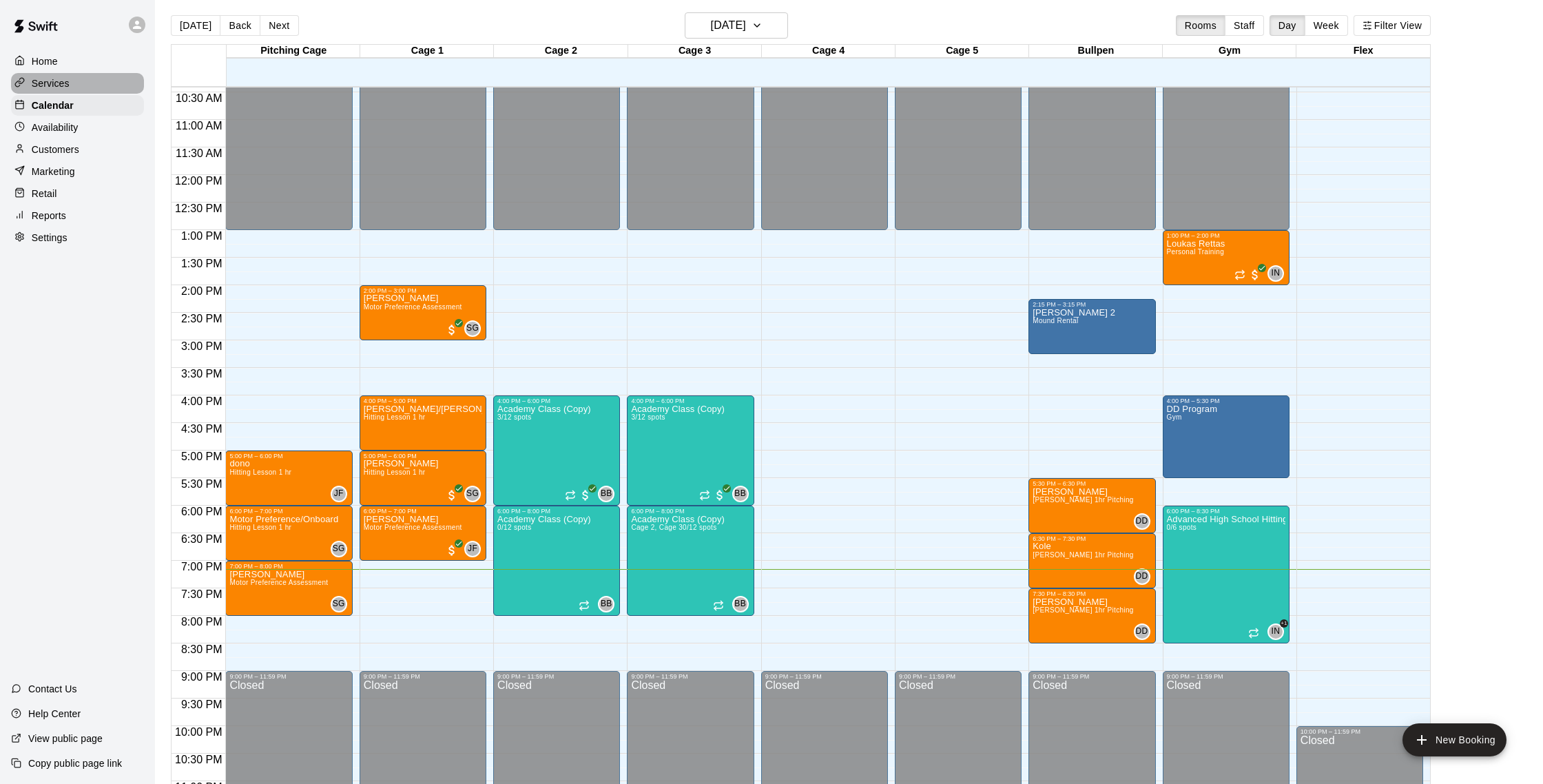
click at [72, 77] on div "Services" at bounding box center [77, 83] width 133 height 21
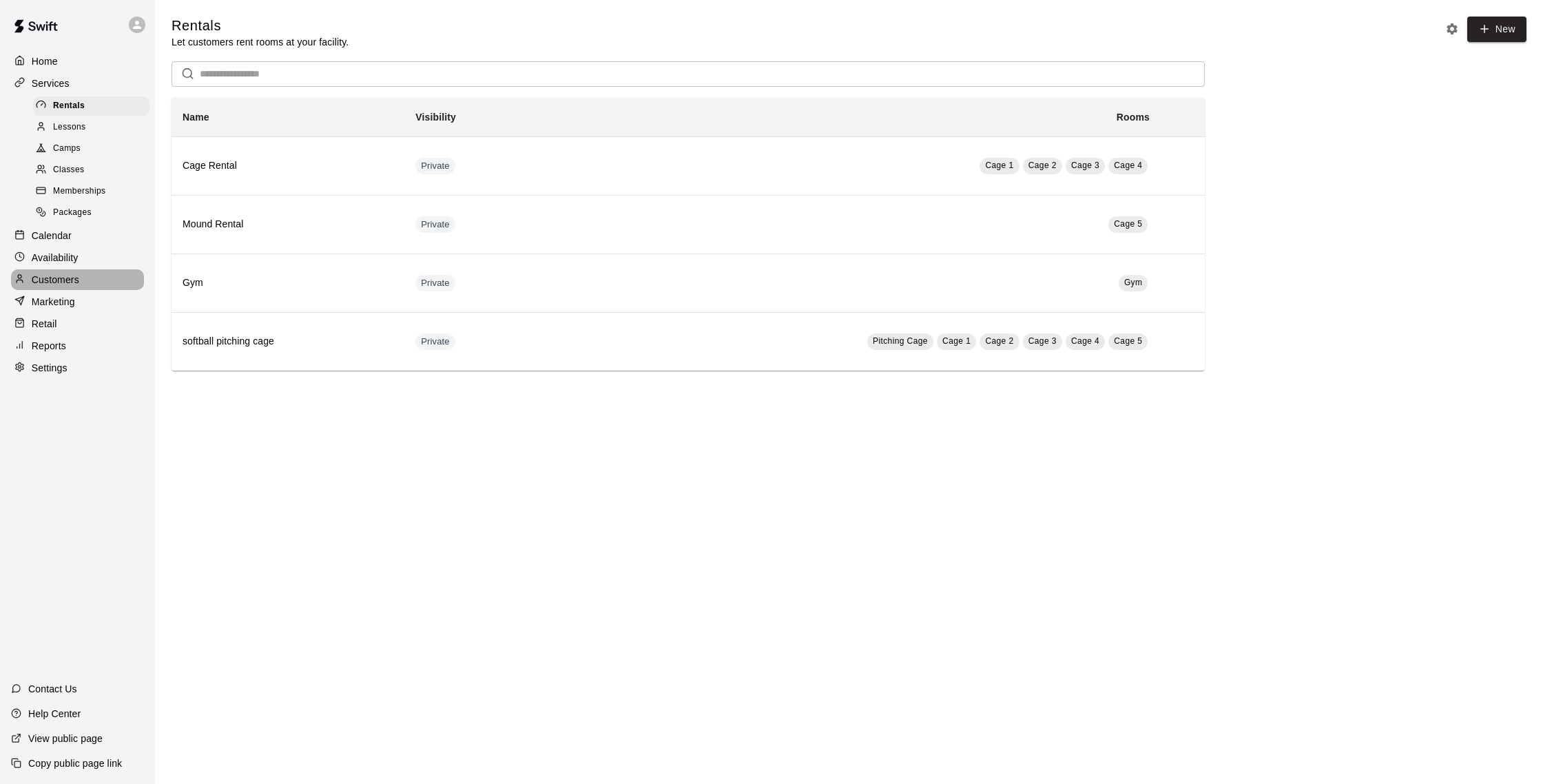
click at [87, 275] on div "Customers" at bounding box center [77, 279] width 133 height 21
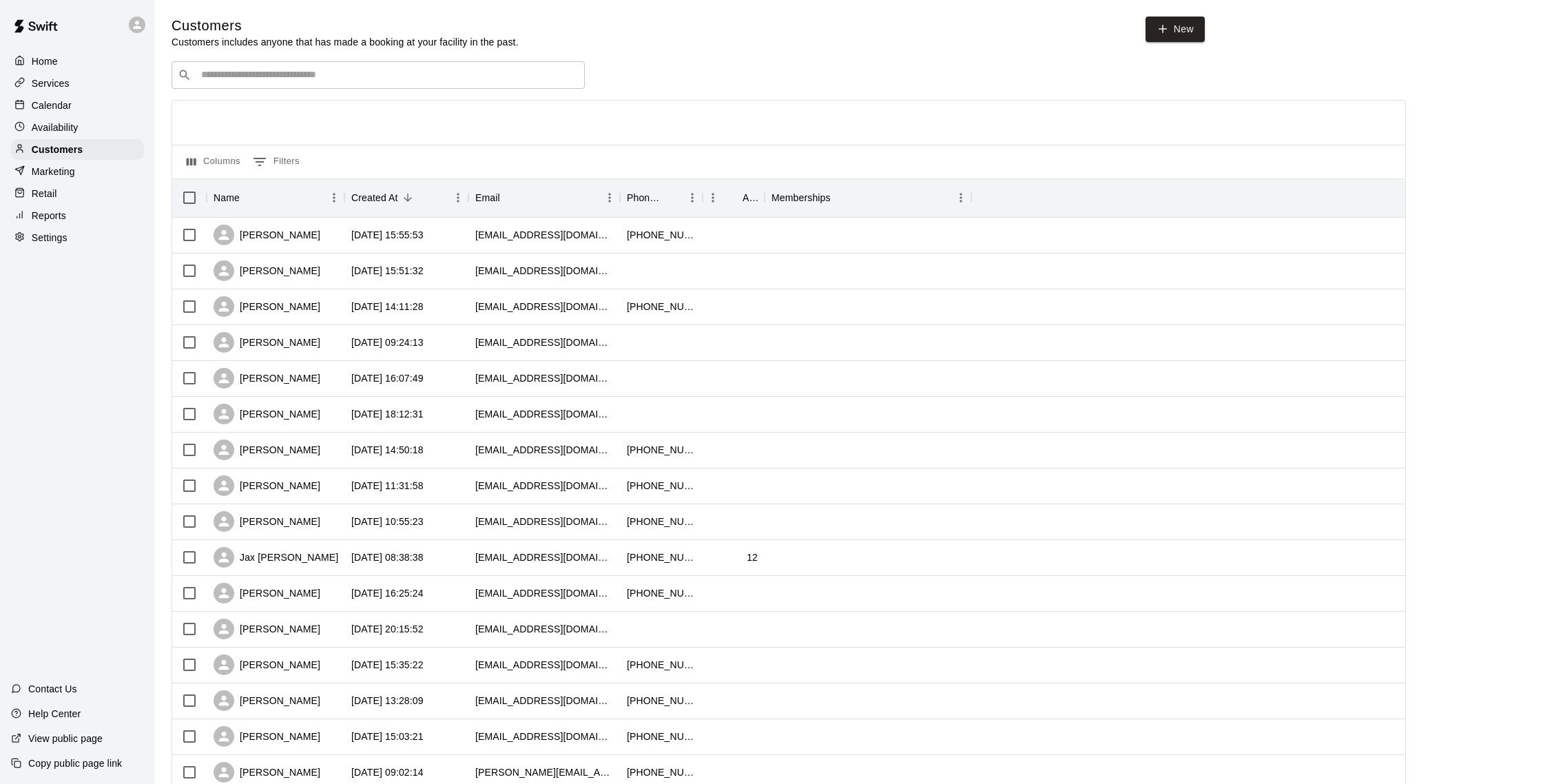
click at [255, 83] on div "​ ​" at bounding box center [378, 74] width 414 height 27
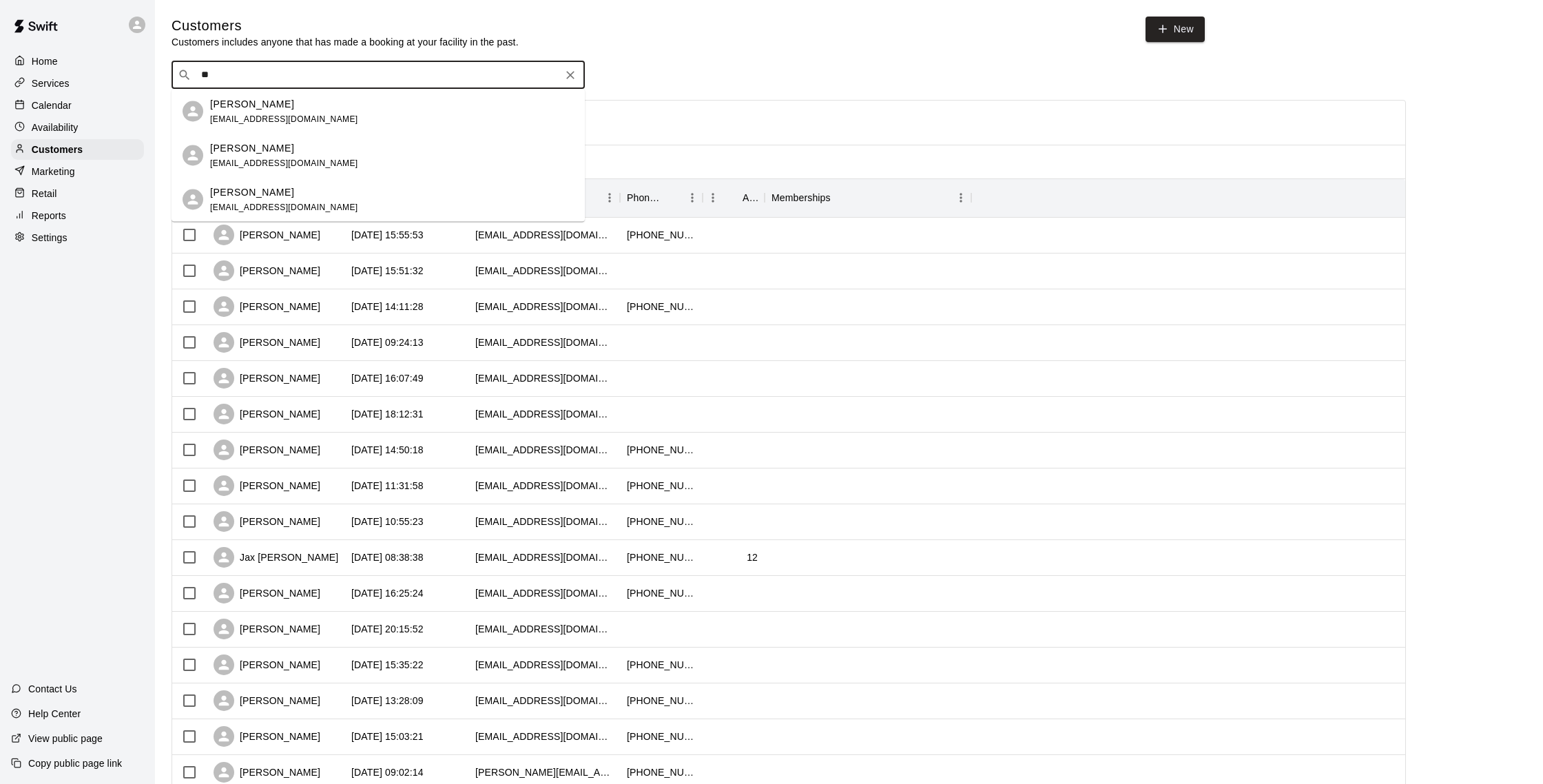
type input "*"
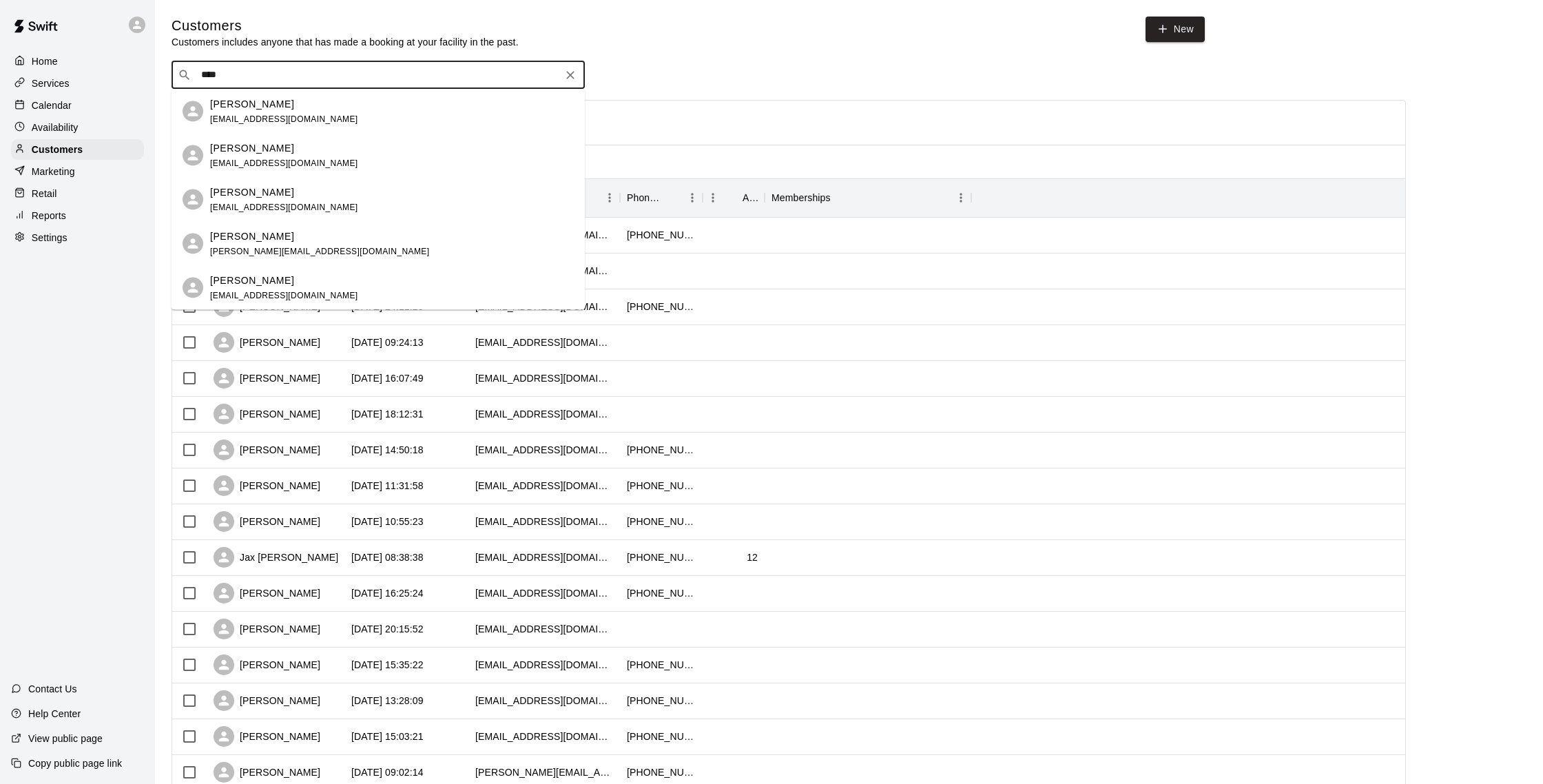
type input "****"
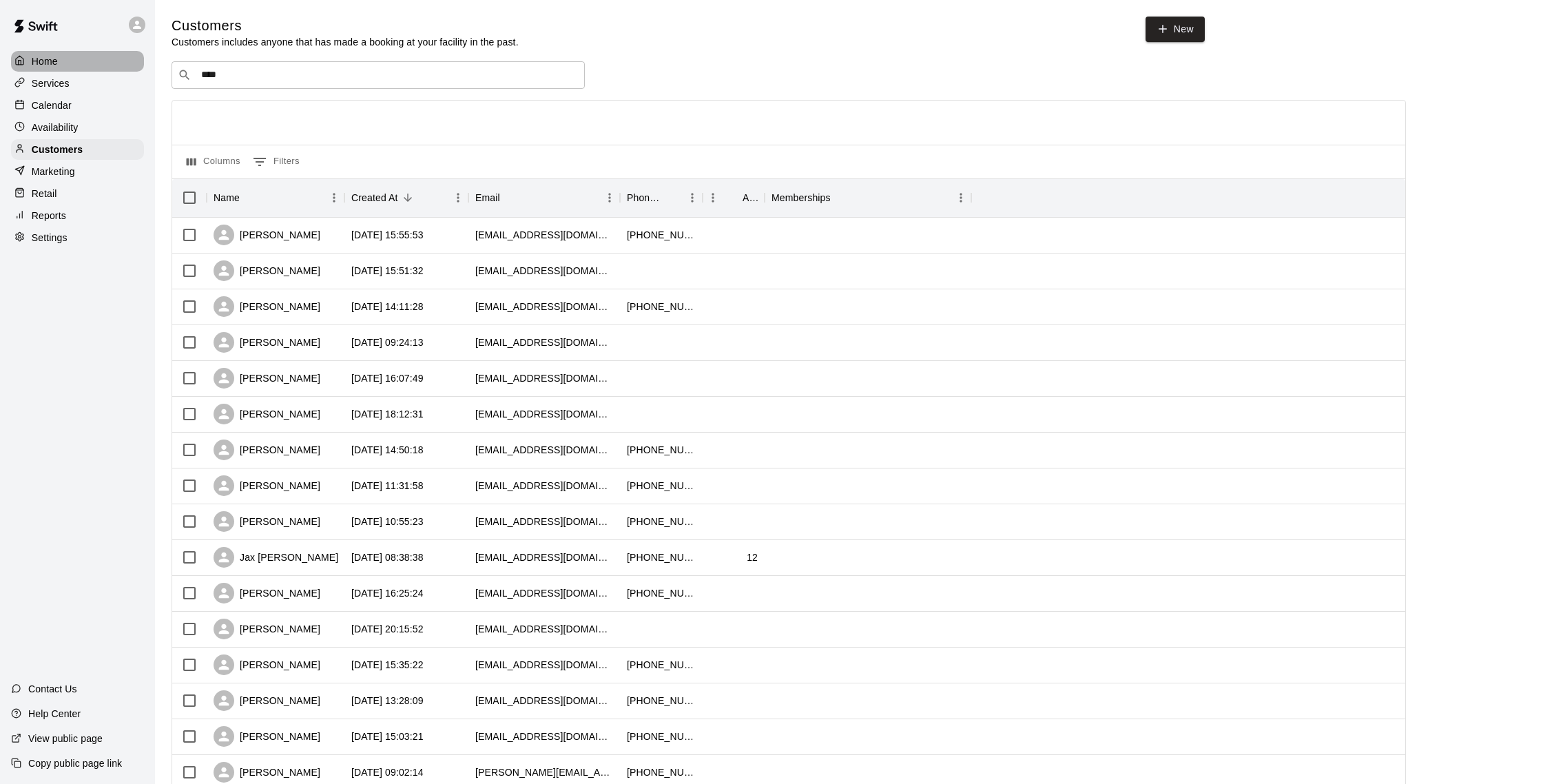
click at [86, 57] on div "Home" at bounding box center [77, 61] width 133 height 21
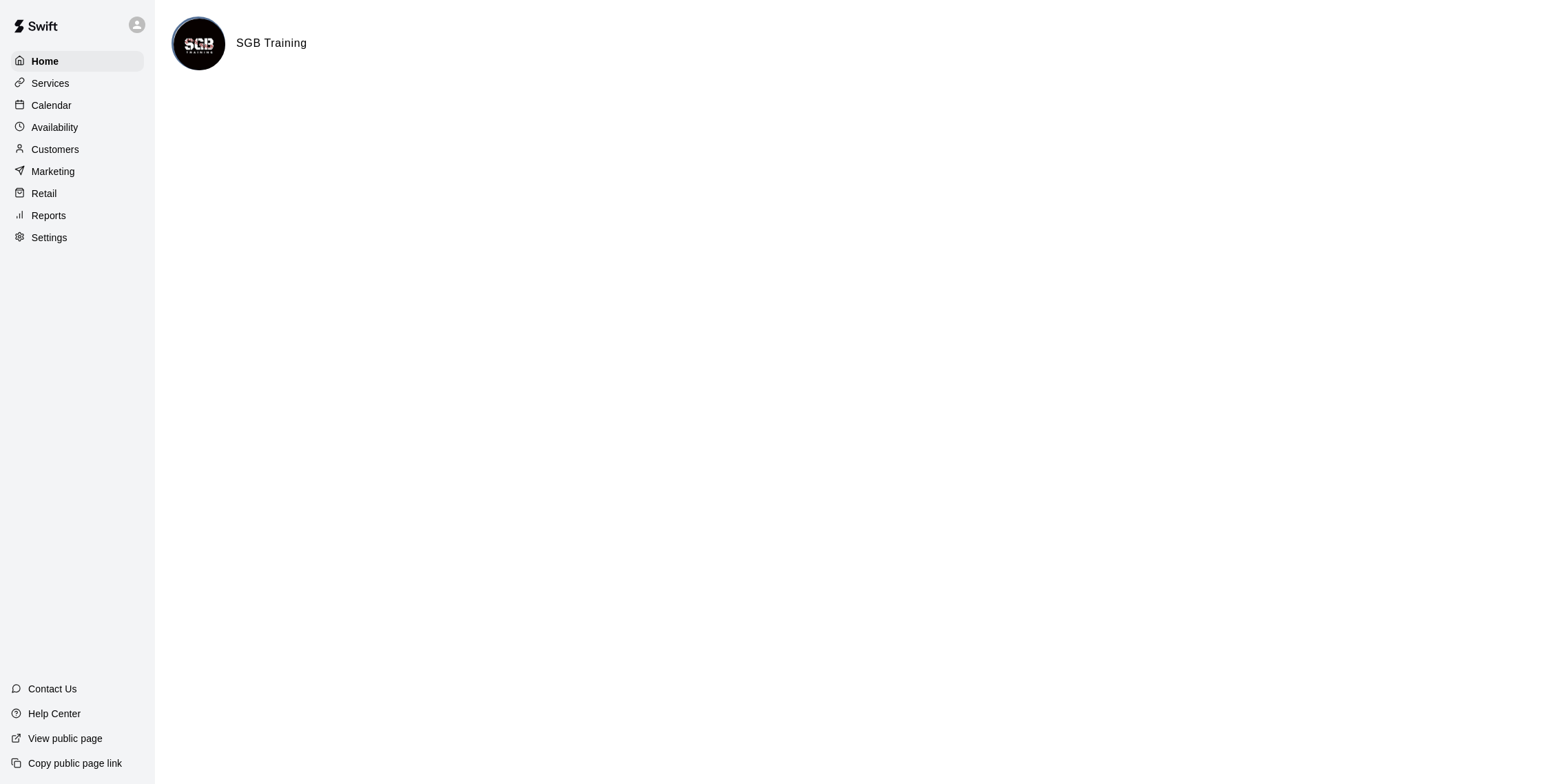
click at [90, 109] on div "Calendar" at bounding box center [77, 105] width 133 height 21
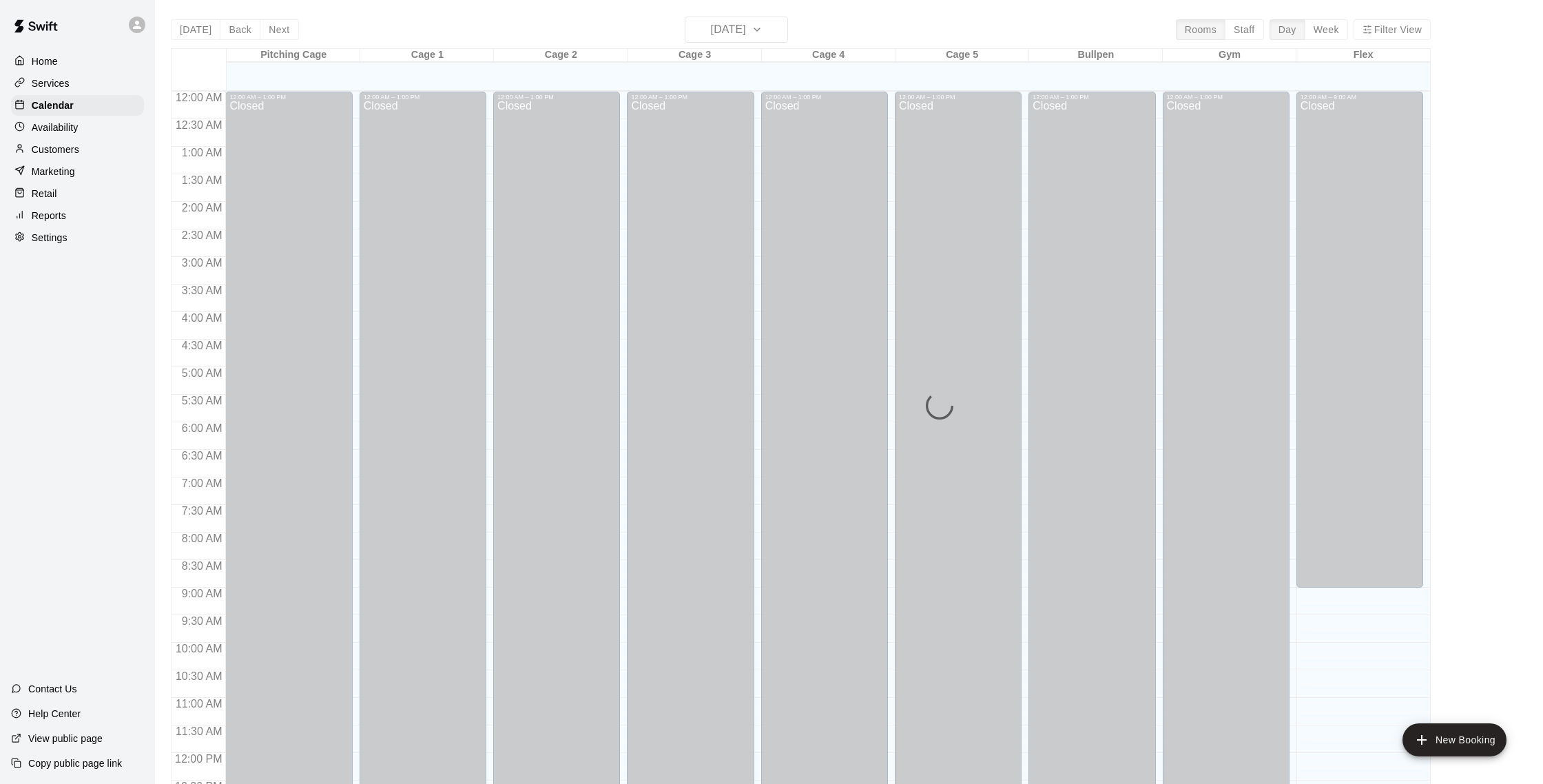
scroll to position [574, 0]
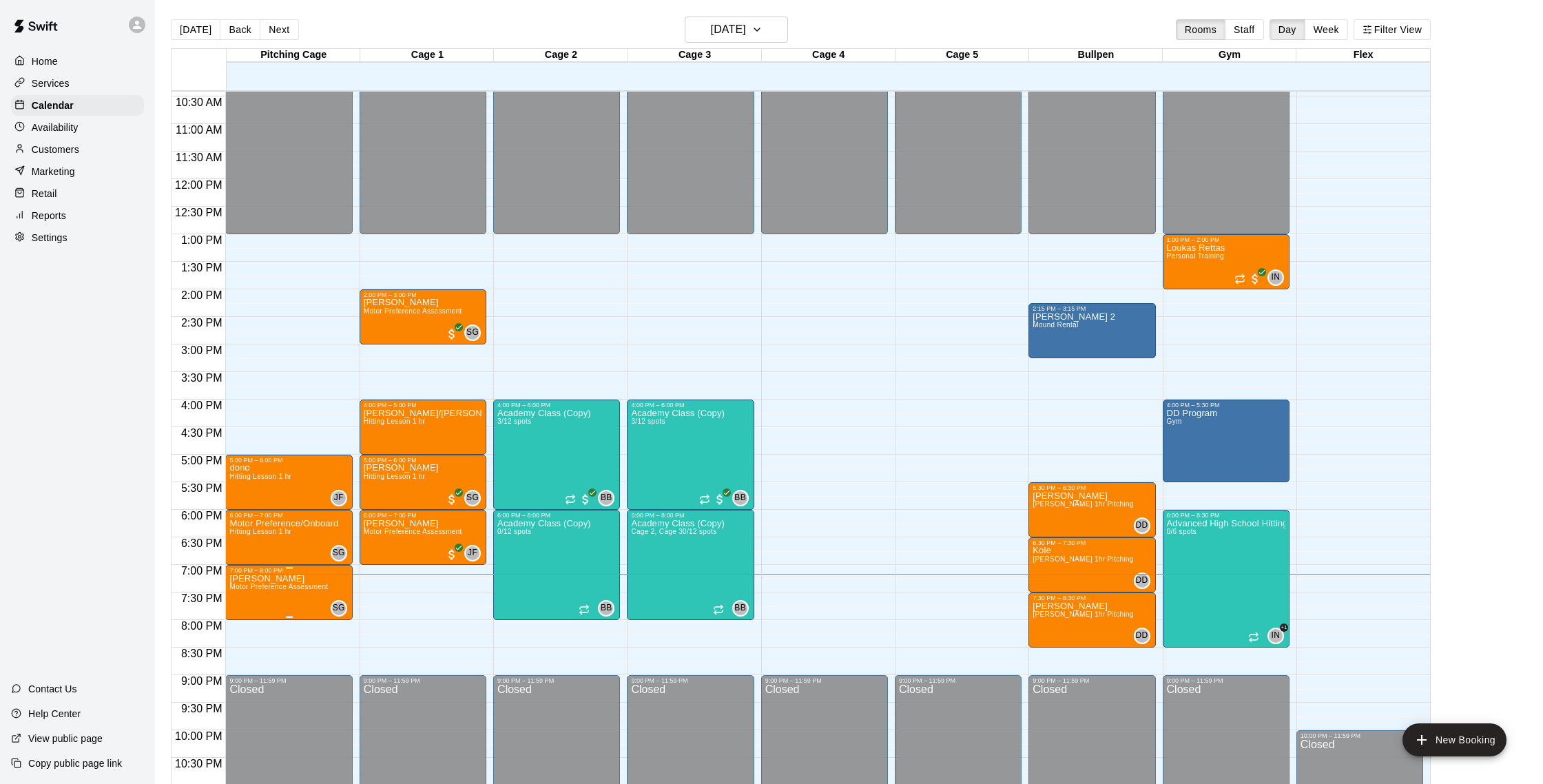
click at [316, 590] on span "Motor Preference Assessment" at bounding box center [278, 586] width 99 height 7
click at [246, 632] on img "edit" at bounding box center [244, 630] width 16 height 16
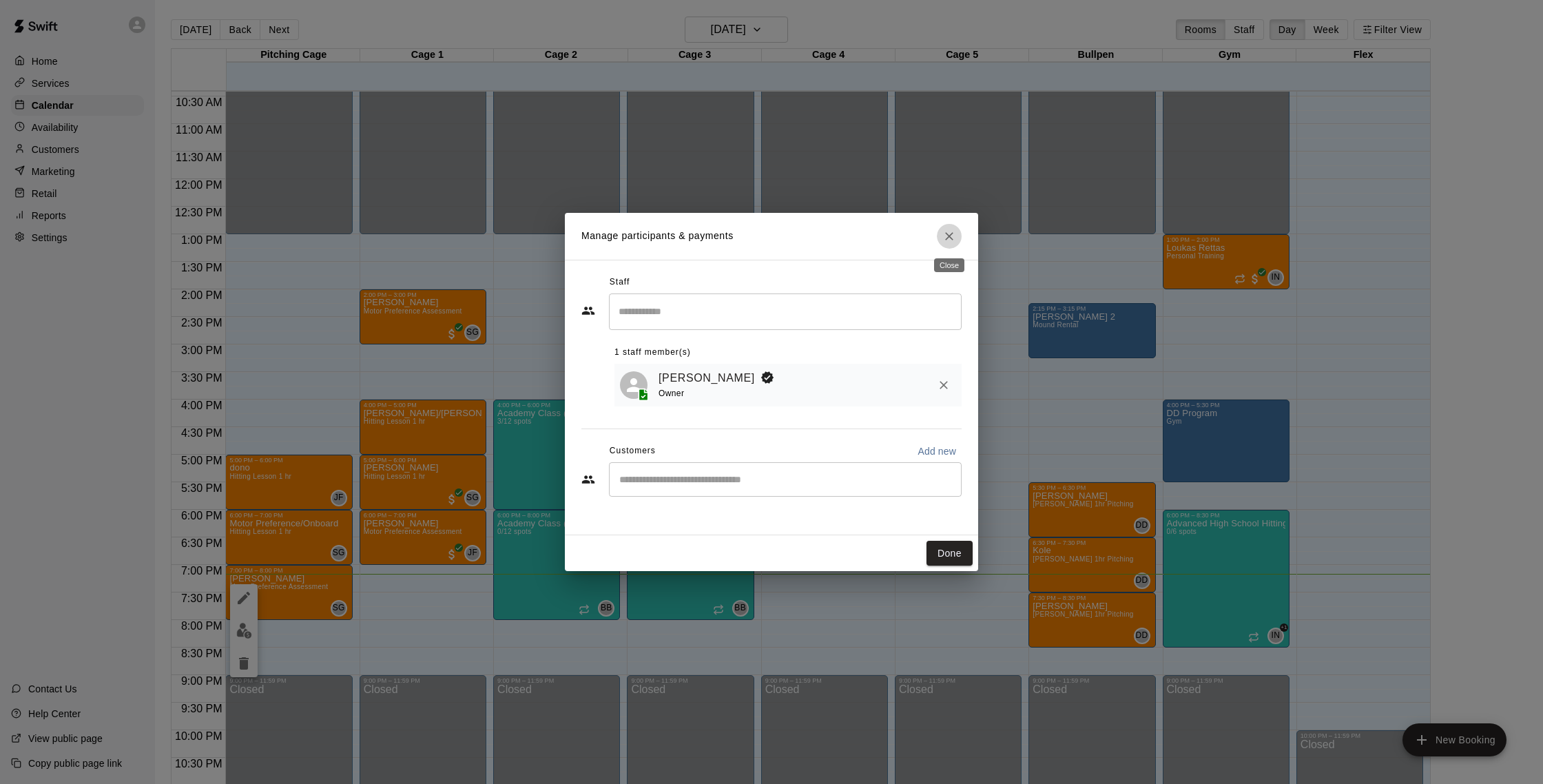
click at [956, 240] on button "Close" at bounding box center [949, 236] width 25 height 25
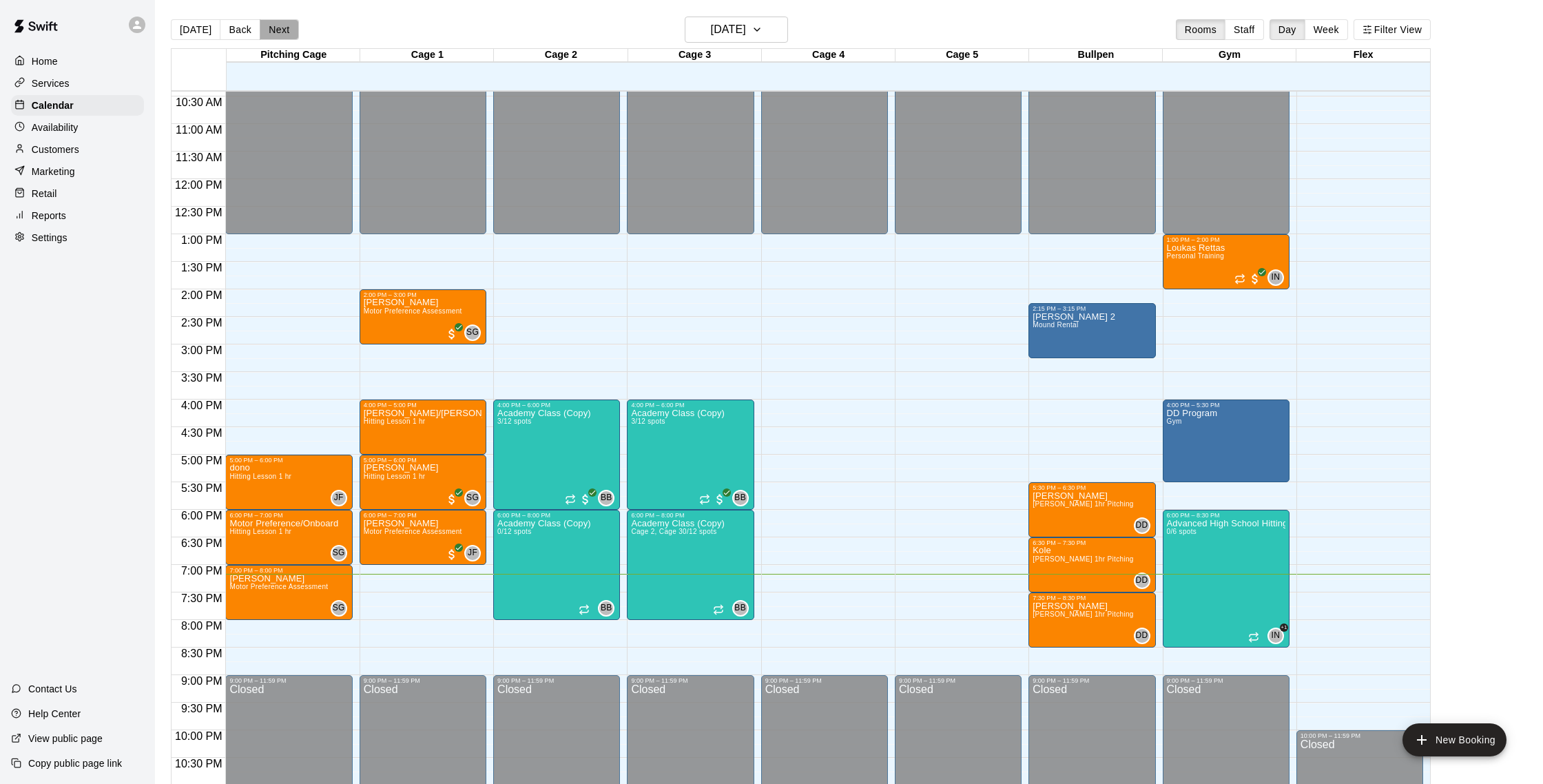
click at [271, 35] on button "Next" at bounding box center [278, 29] width 39 height 21
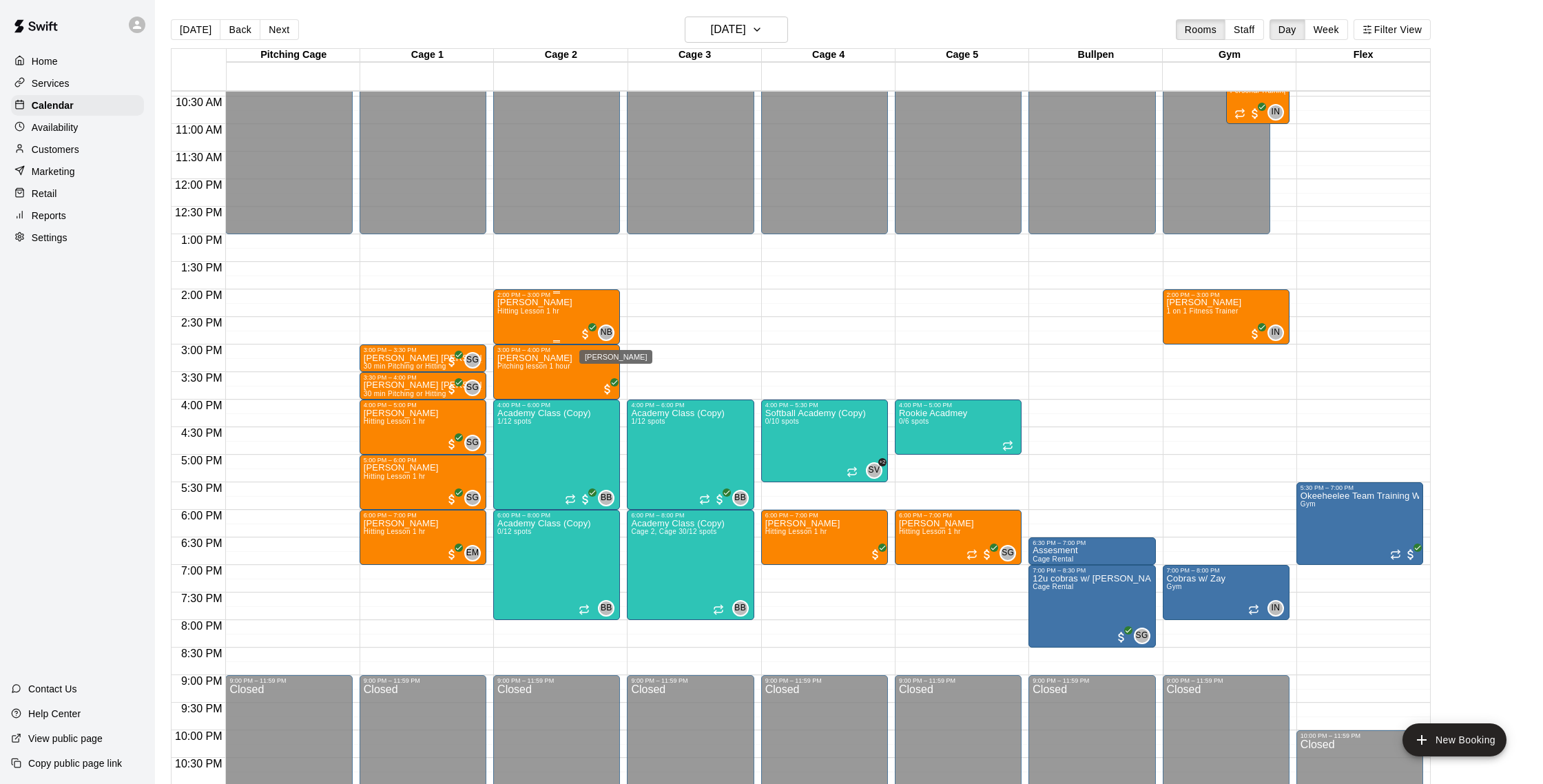
scroll to position [575, 0]
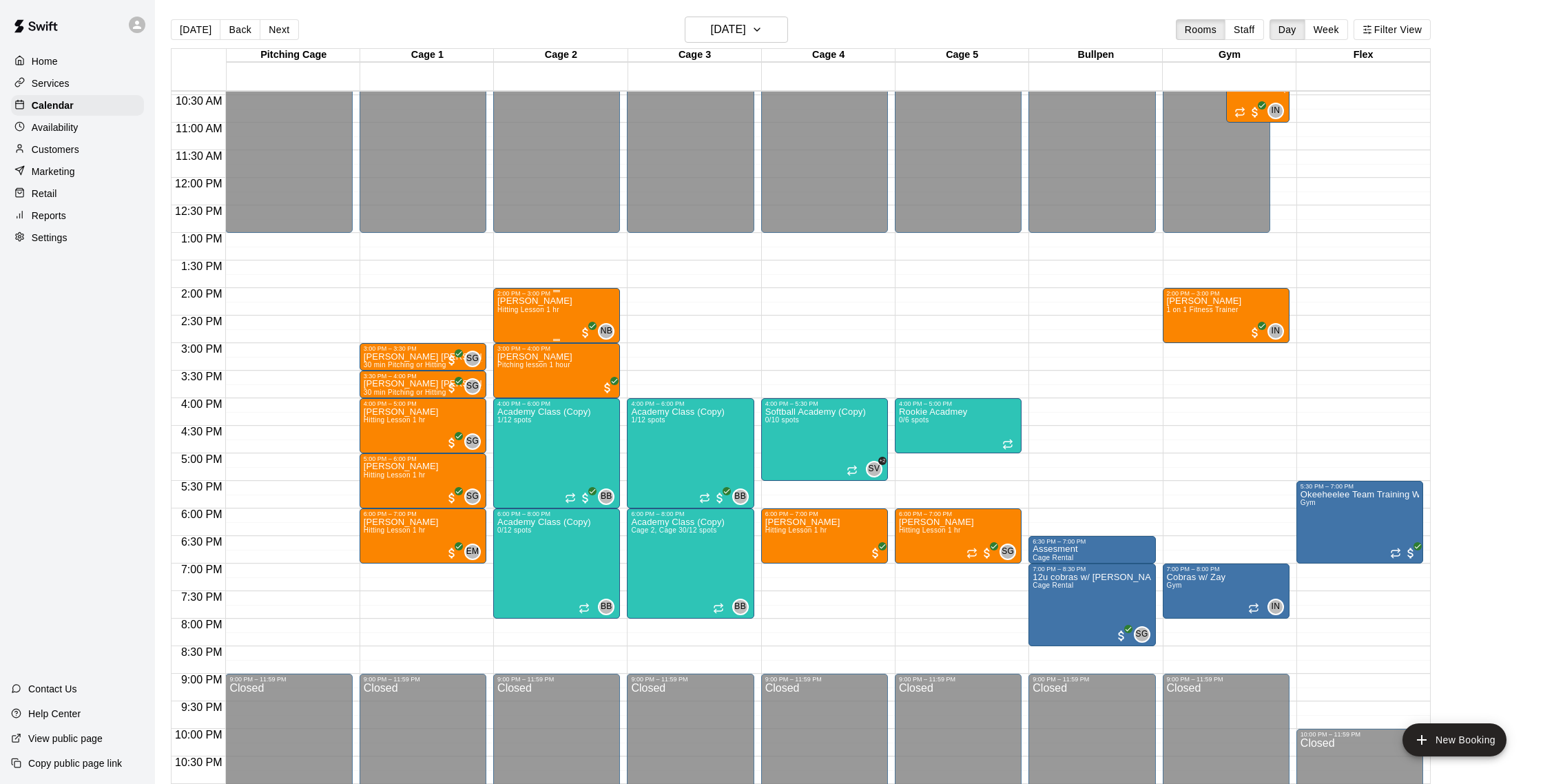
click at [554, 301] on p "[PERSON_NAME]" at bounding box center [535, 301] width 75 height 0
click at [507, 352] on img "edit" at bounding box center [512, 348] width 16 height 16
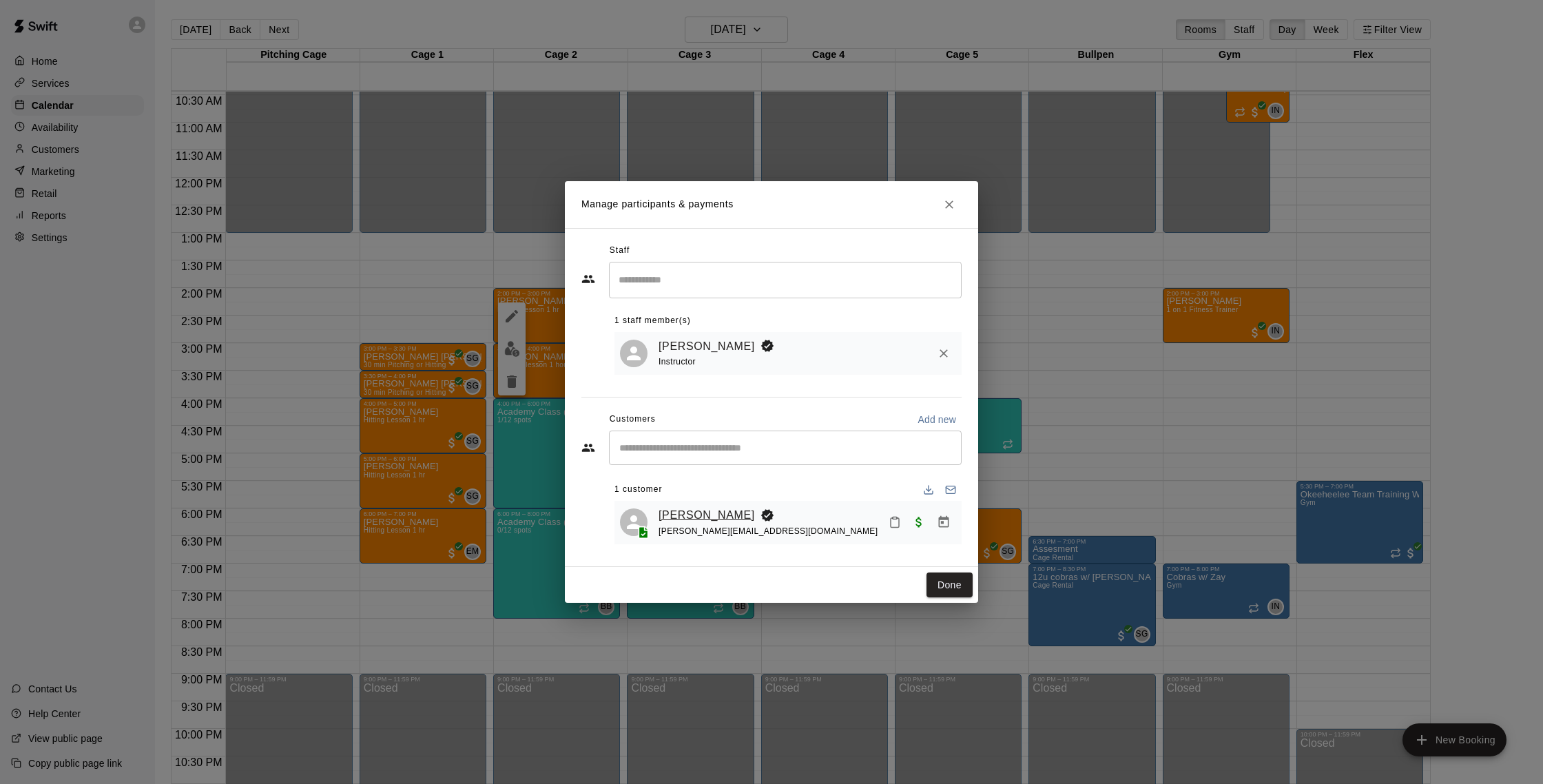
click at [717, 511] on link "[PERSON_NAME]" at bounding box center [706, 516] width 96 height 18
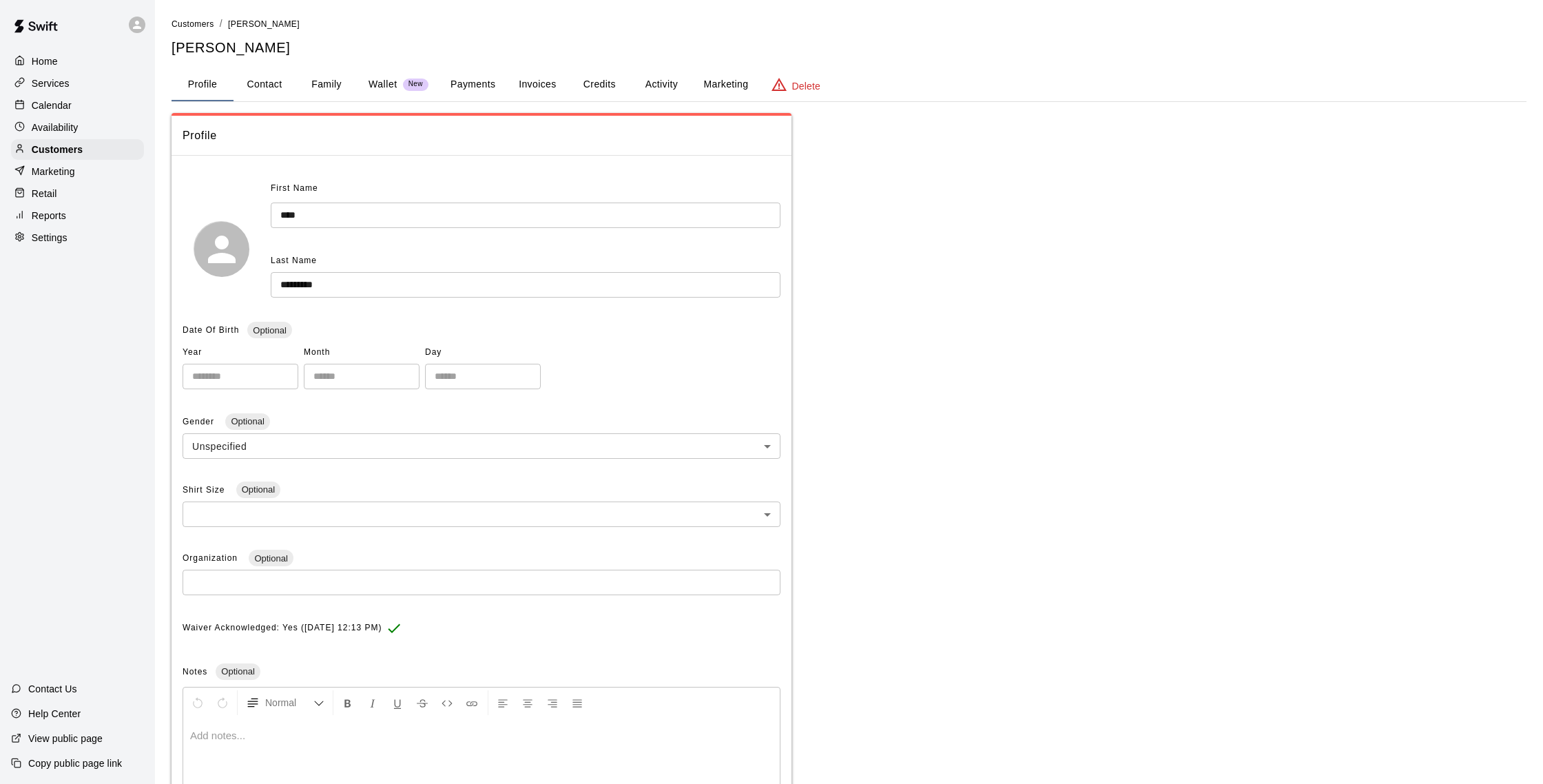
click at [589, 86] on button "Credits" at bounding box center [599, 85] width 62 height 33
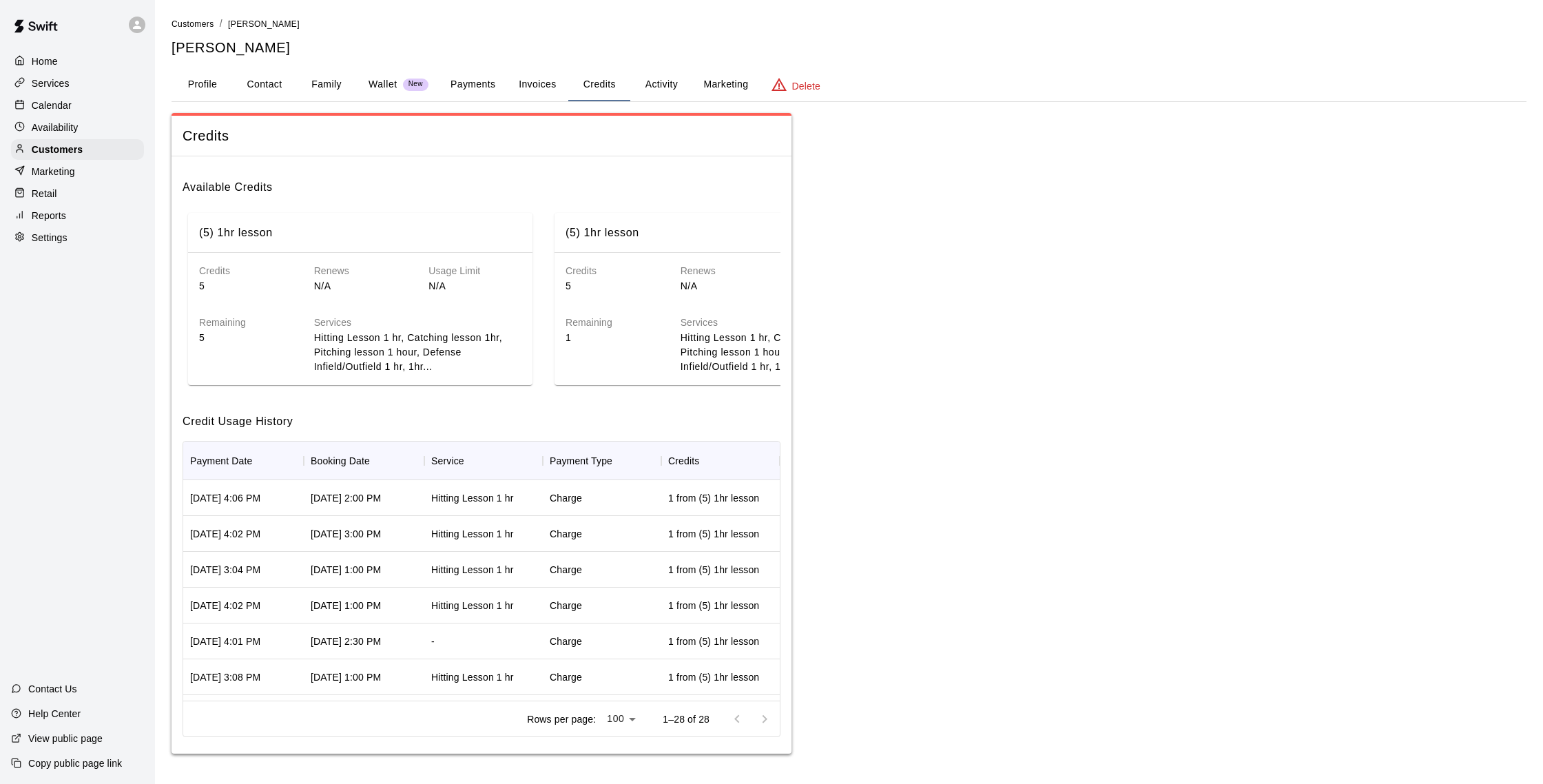
click at [667, 82] on button "Activity" at bounding box center [661, 85] width 62 height 33
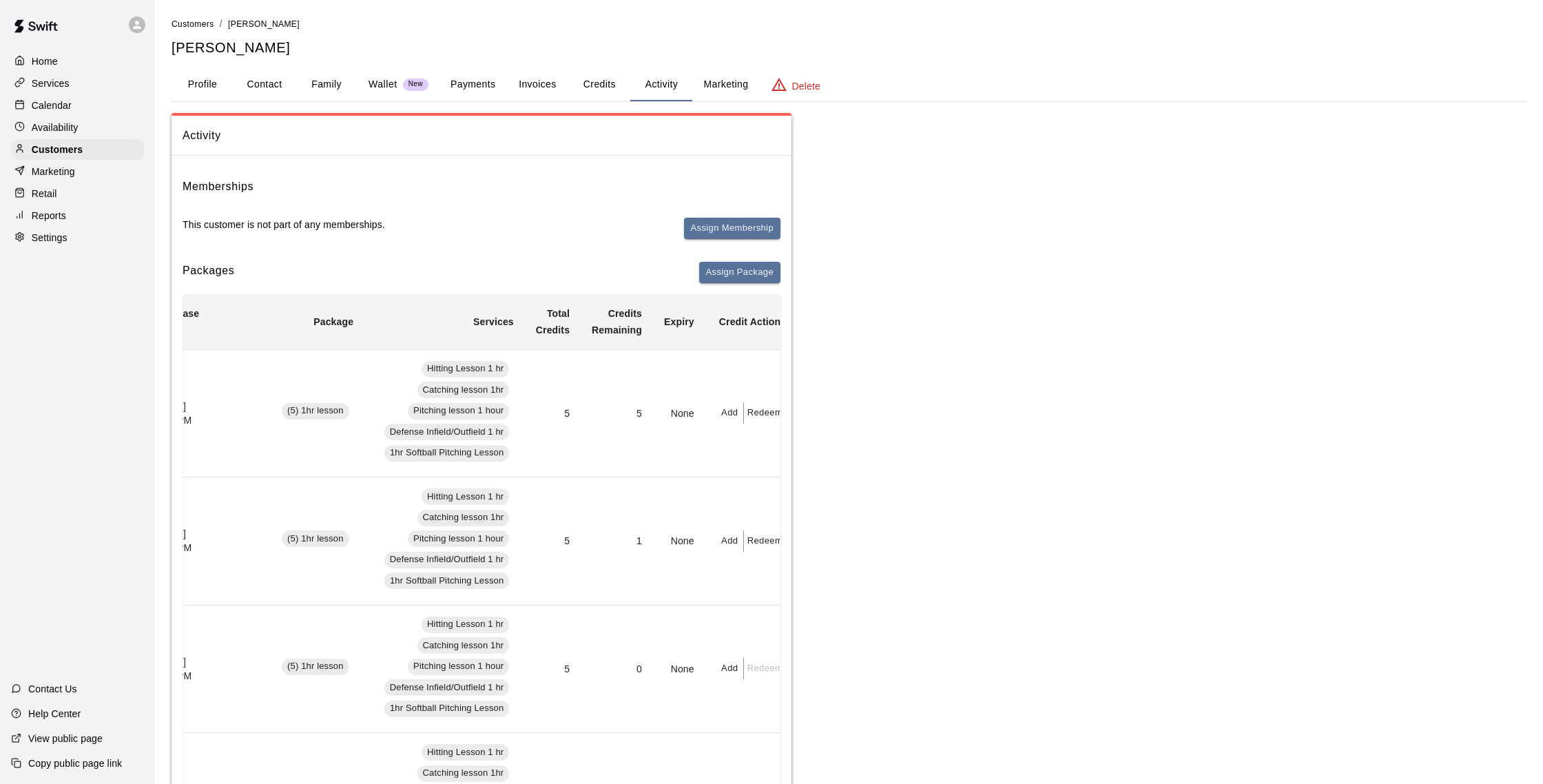
scroll to position [0, 55]
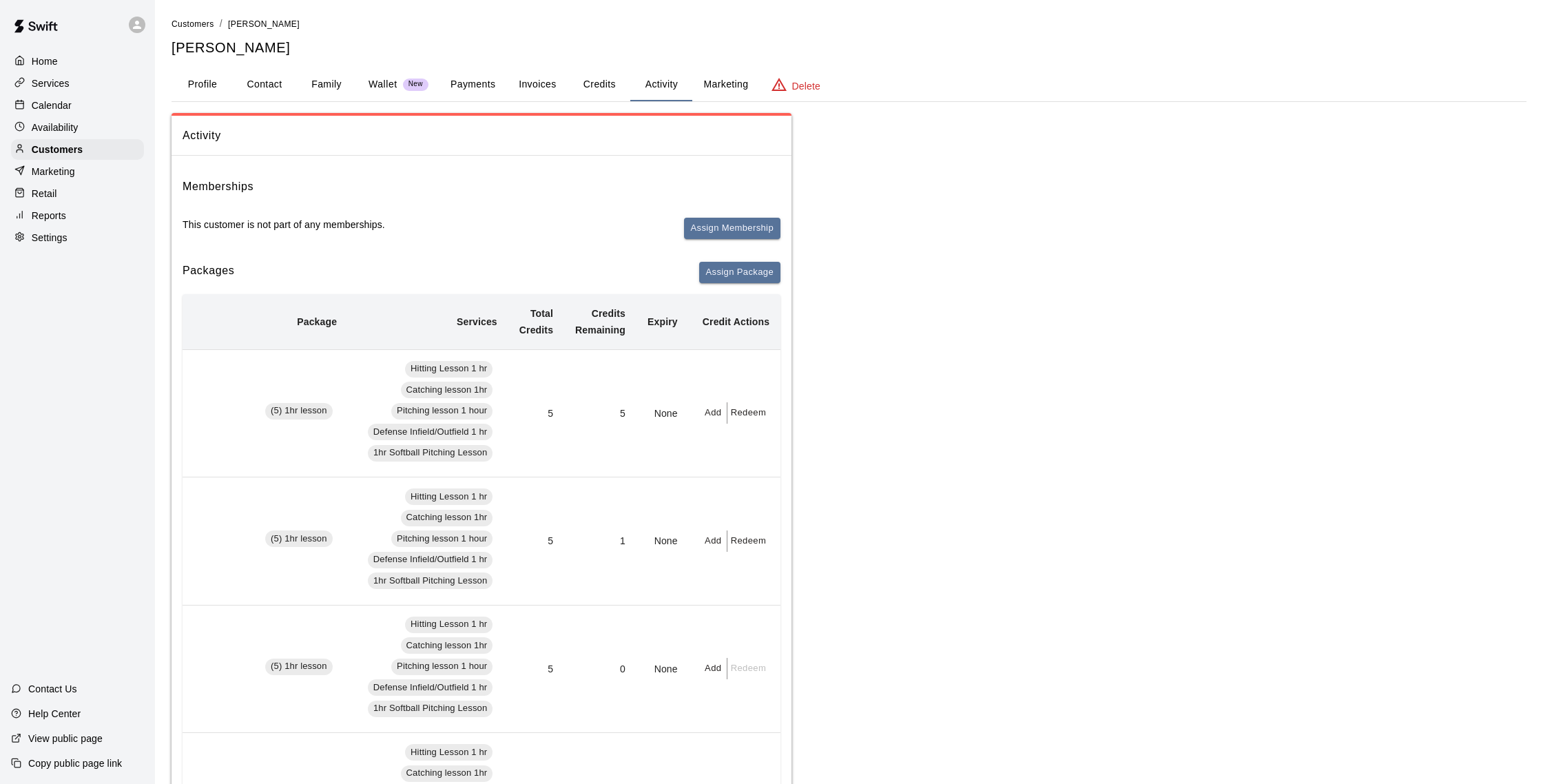
click at [54, 108] on p "Calendar" at bounding box center [51, 105] width 40 height 14
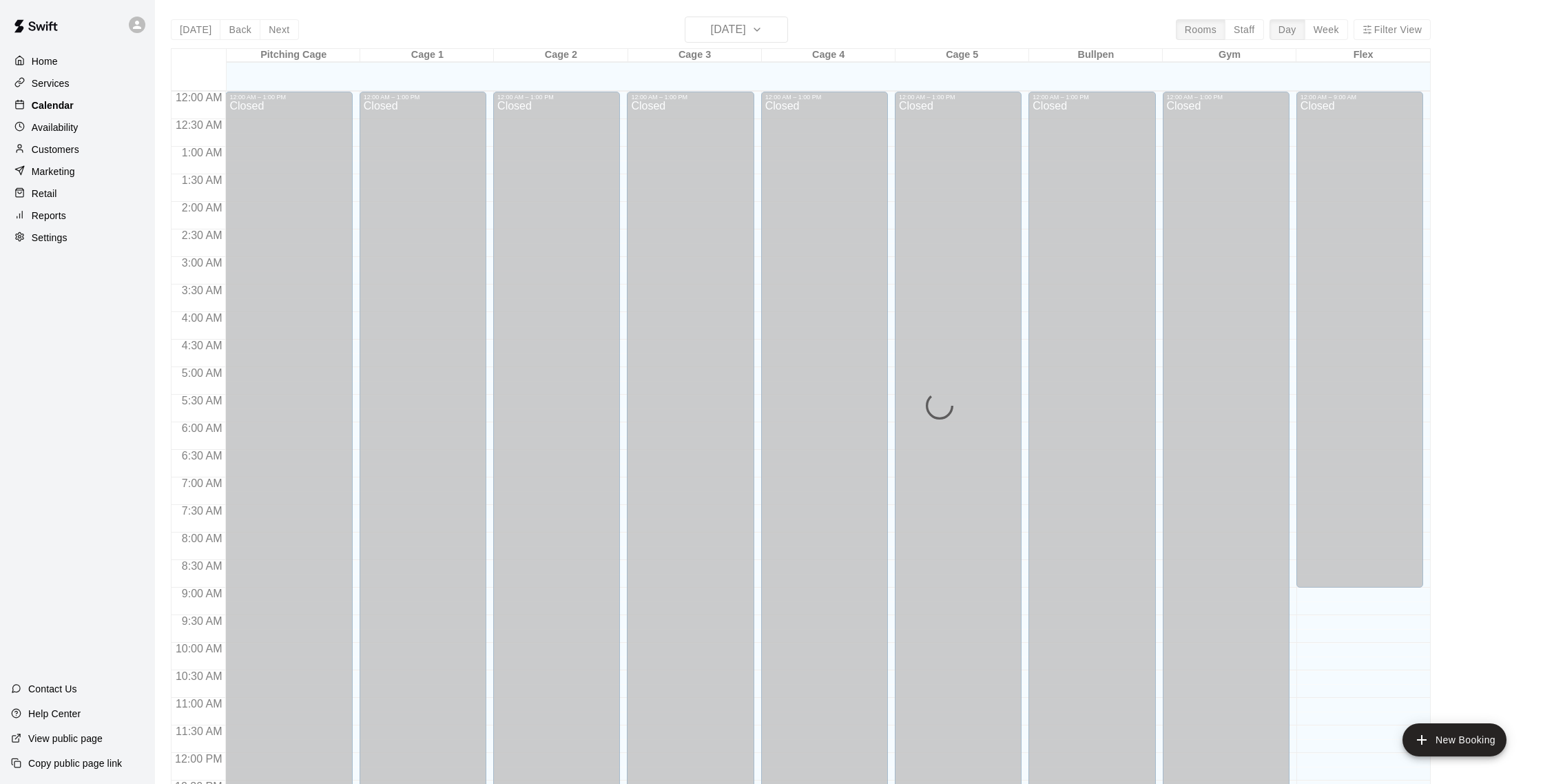
scroll to position [574, 0]
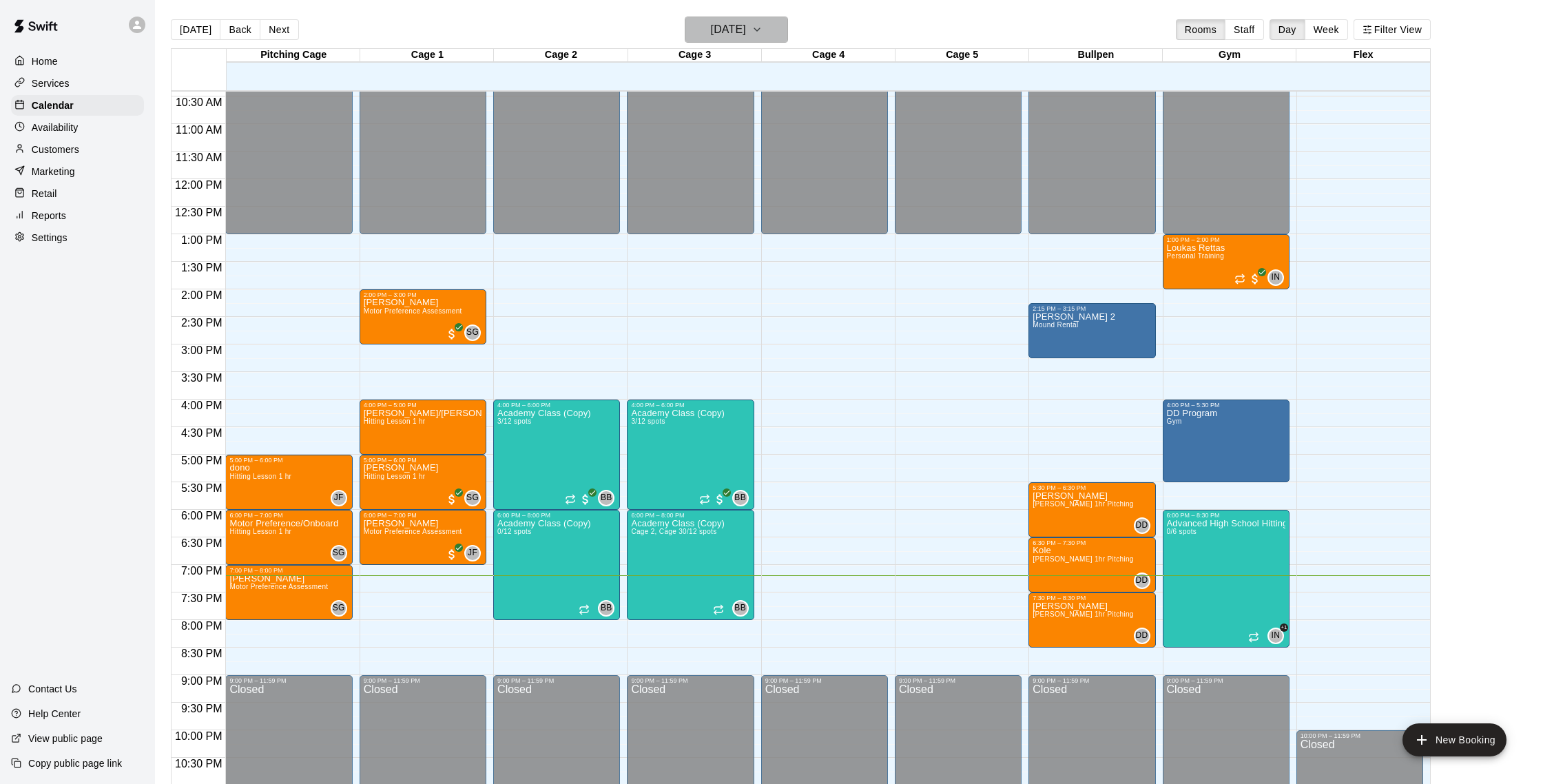
click at [746, 30] on h6 "[DATE]" at bounding box center [728, 29] width 35 height 19
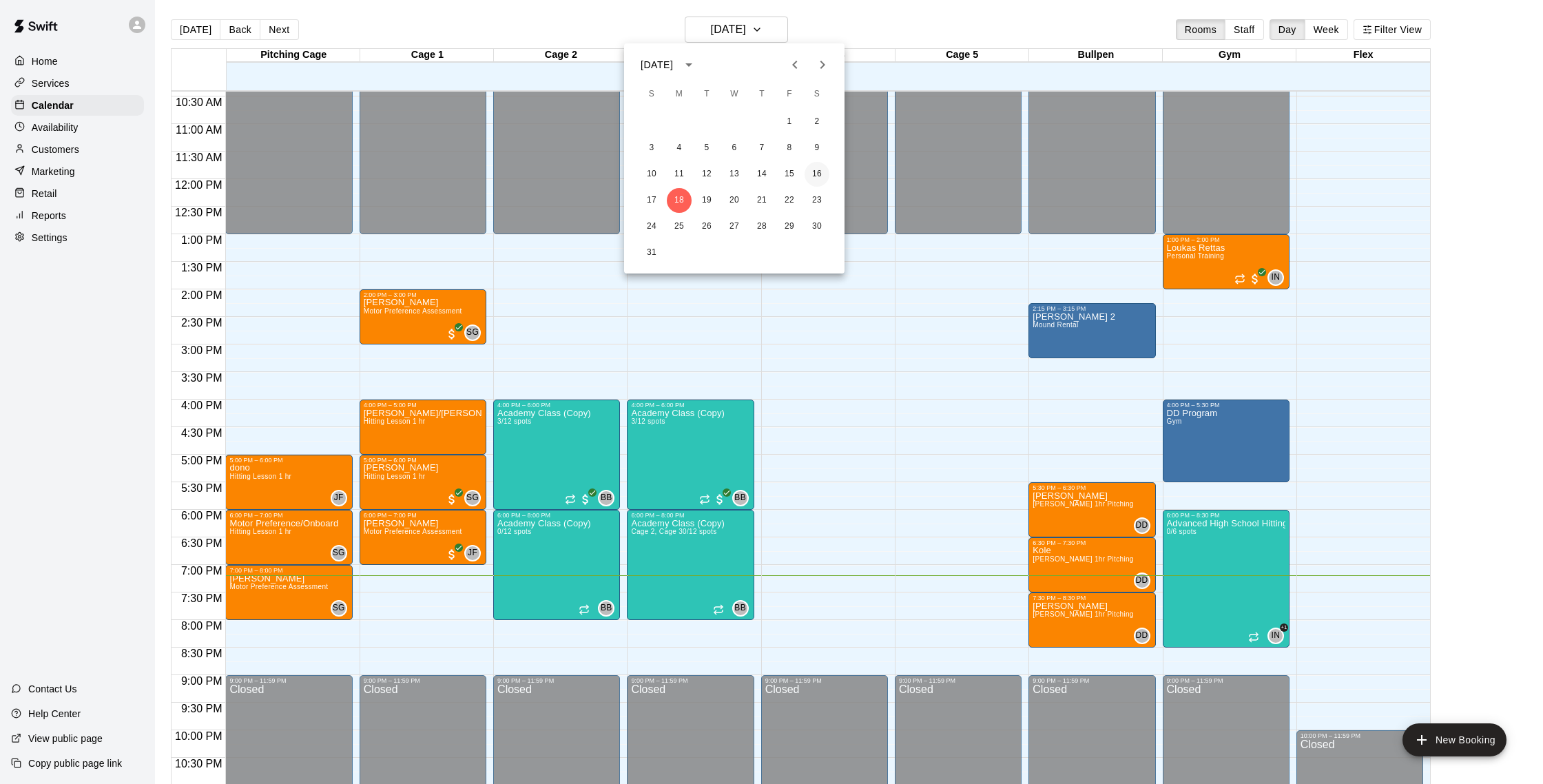
click at [812, 172] on button "16" at bounding box center [817, 175] width 25 height 25
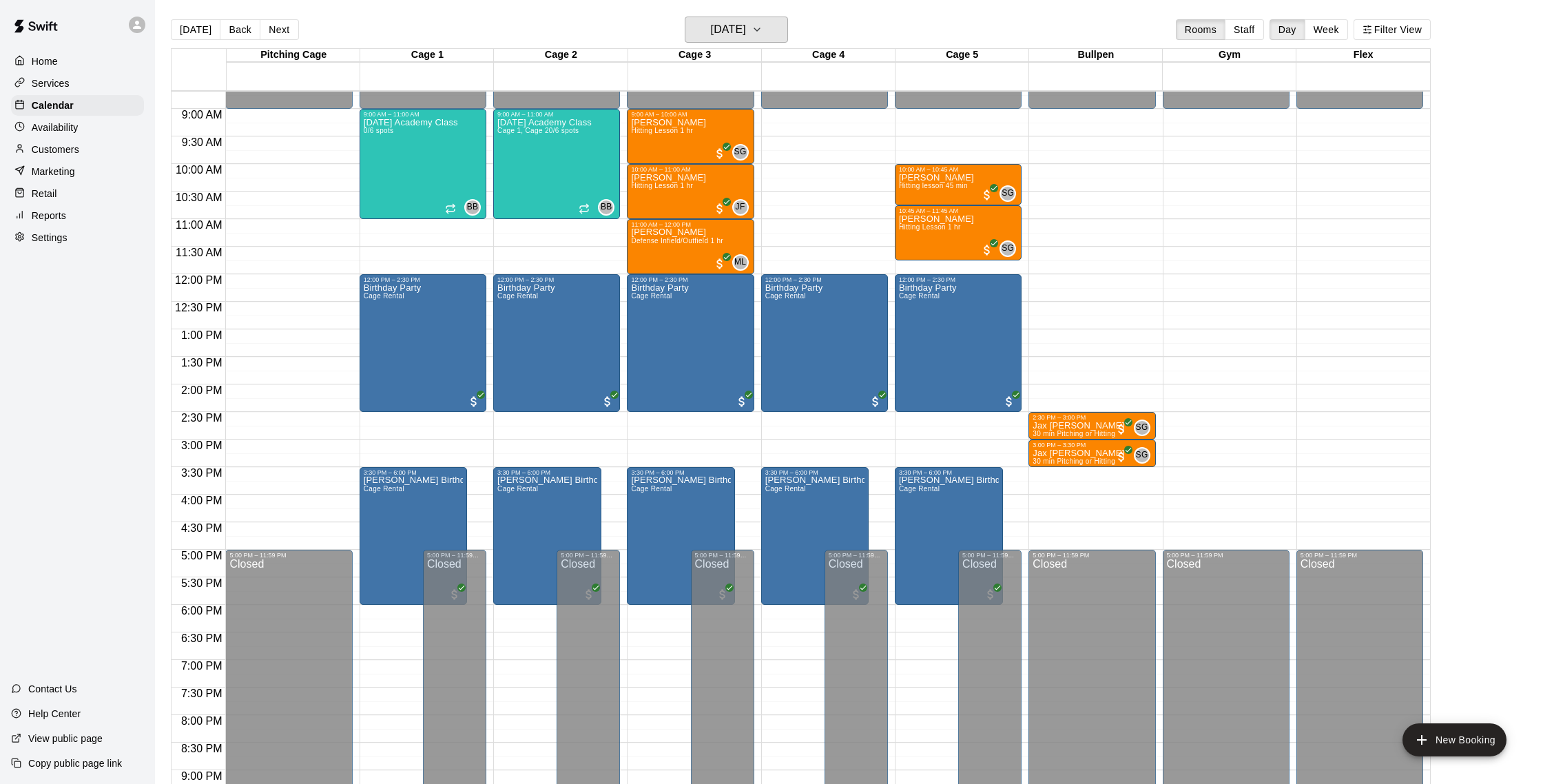
scroll to position [472, 0]
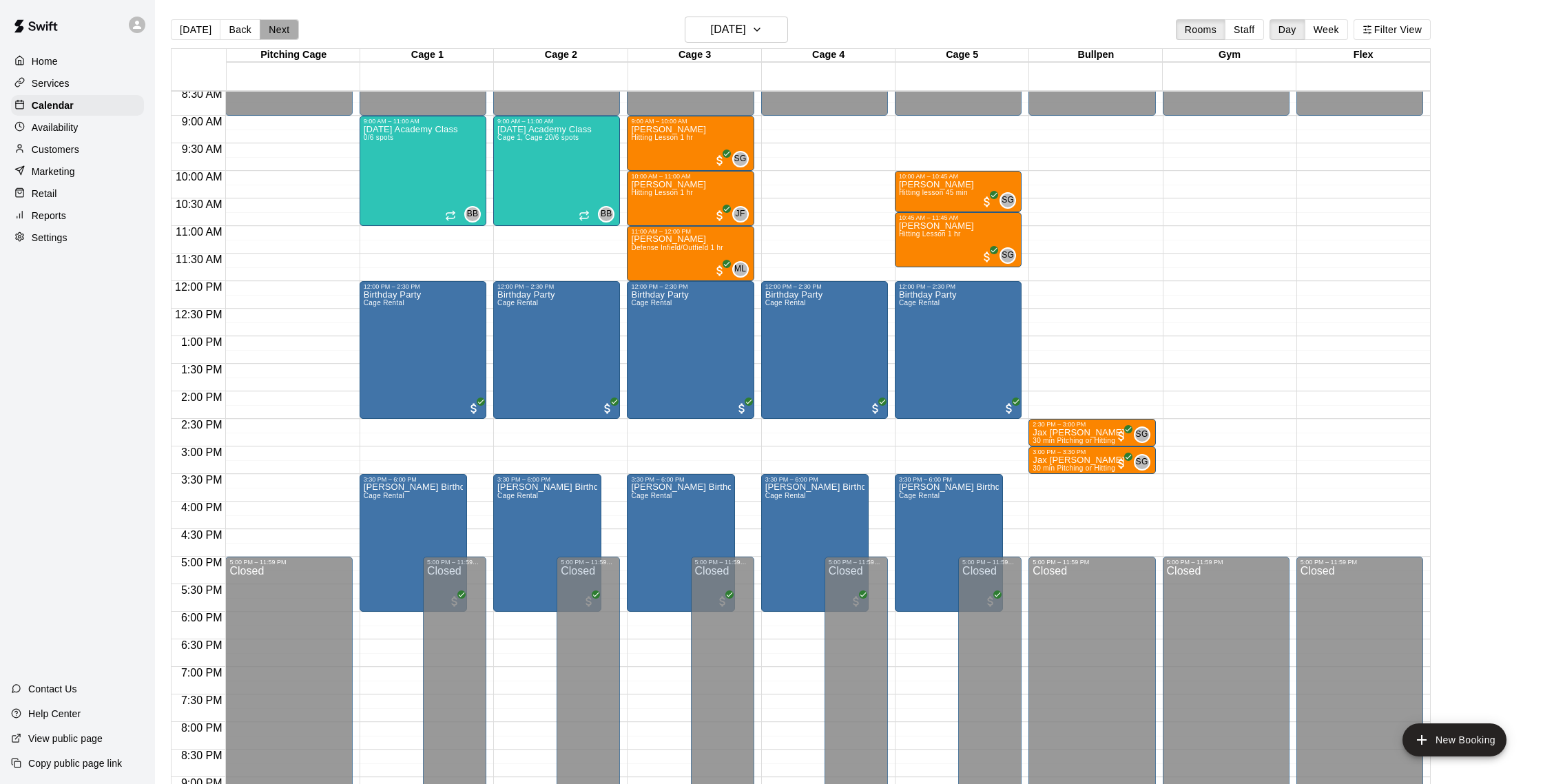
click at [281, 35] on button "Next" at bounding box center [278, 29] width 39 height 21
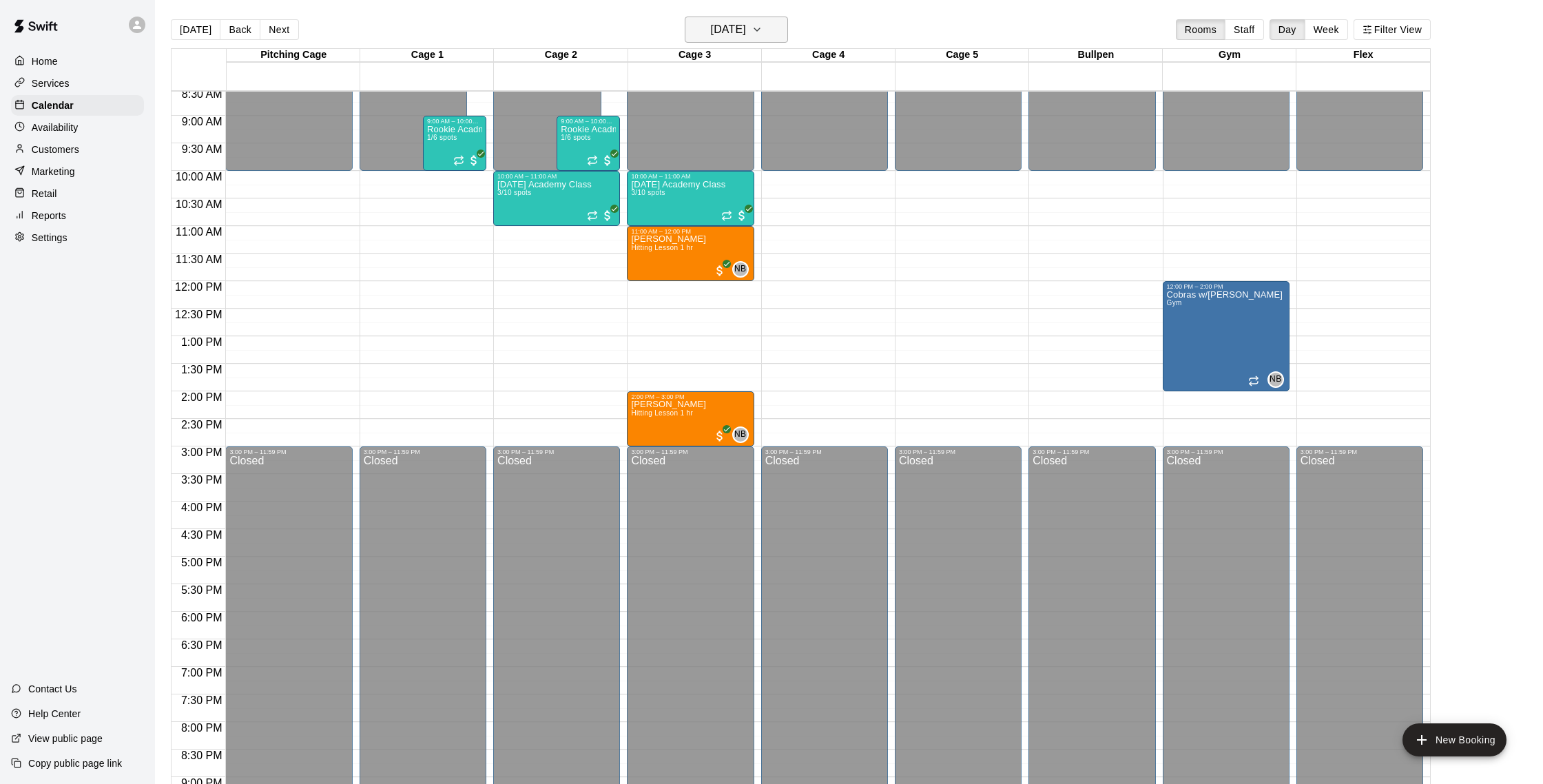
click at [735, 37] on h6 "[DATE]" at bounding box center [728, 29] width 35 height 19
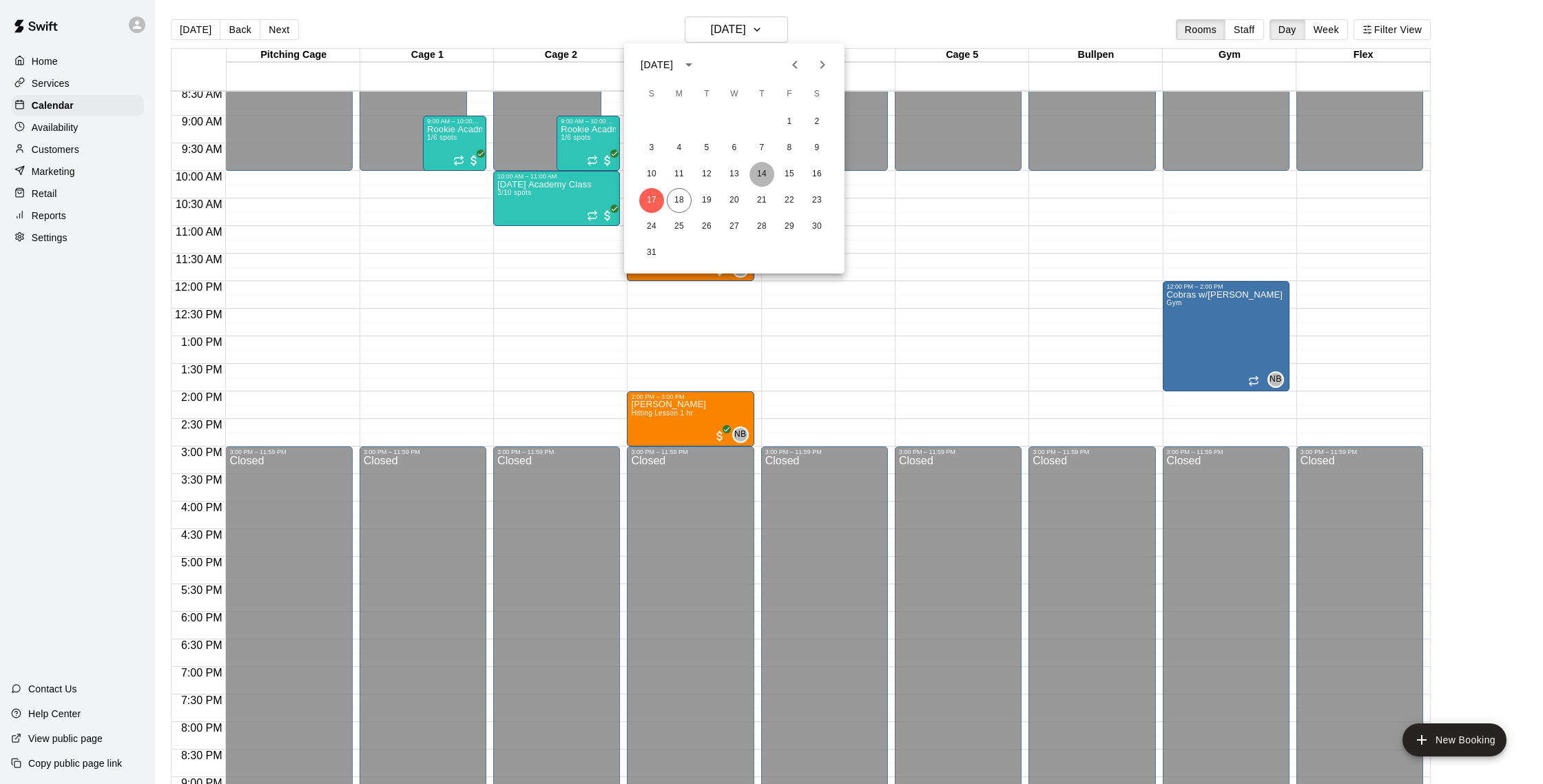
click at [765, 175] on button "14" at bounding box center [762, 175] width 25 height 25
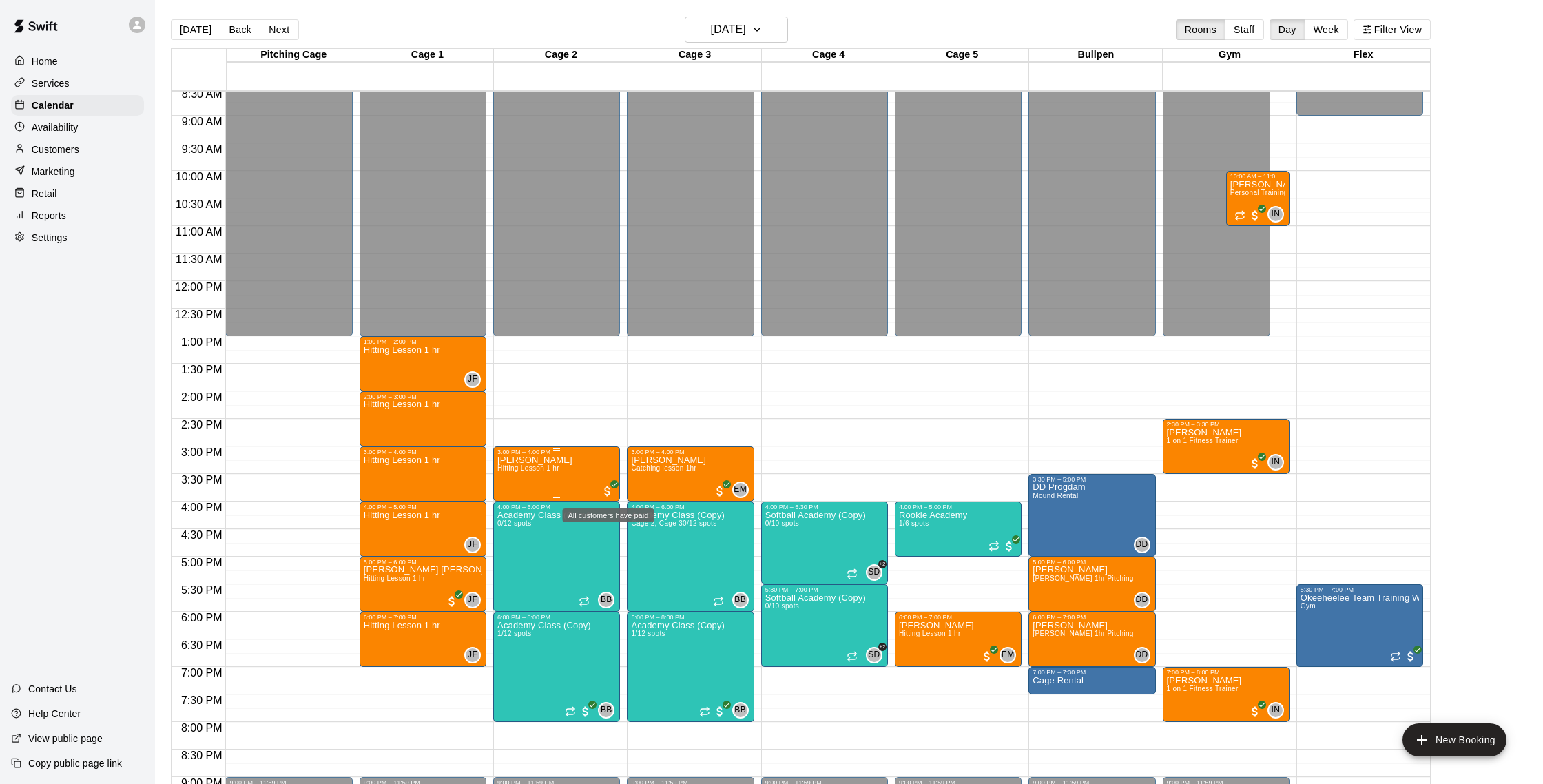
click at [610, 487] on icon "All customers have paid" at bounding box center [615, 484] width 8 height 8
click at [626, 535] on button "edit" at bounding box center [624, 527] width 27 height 27
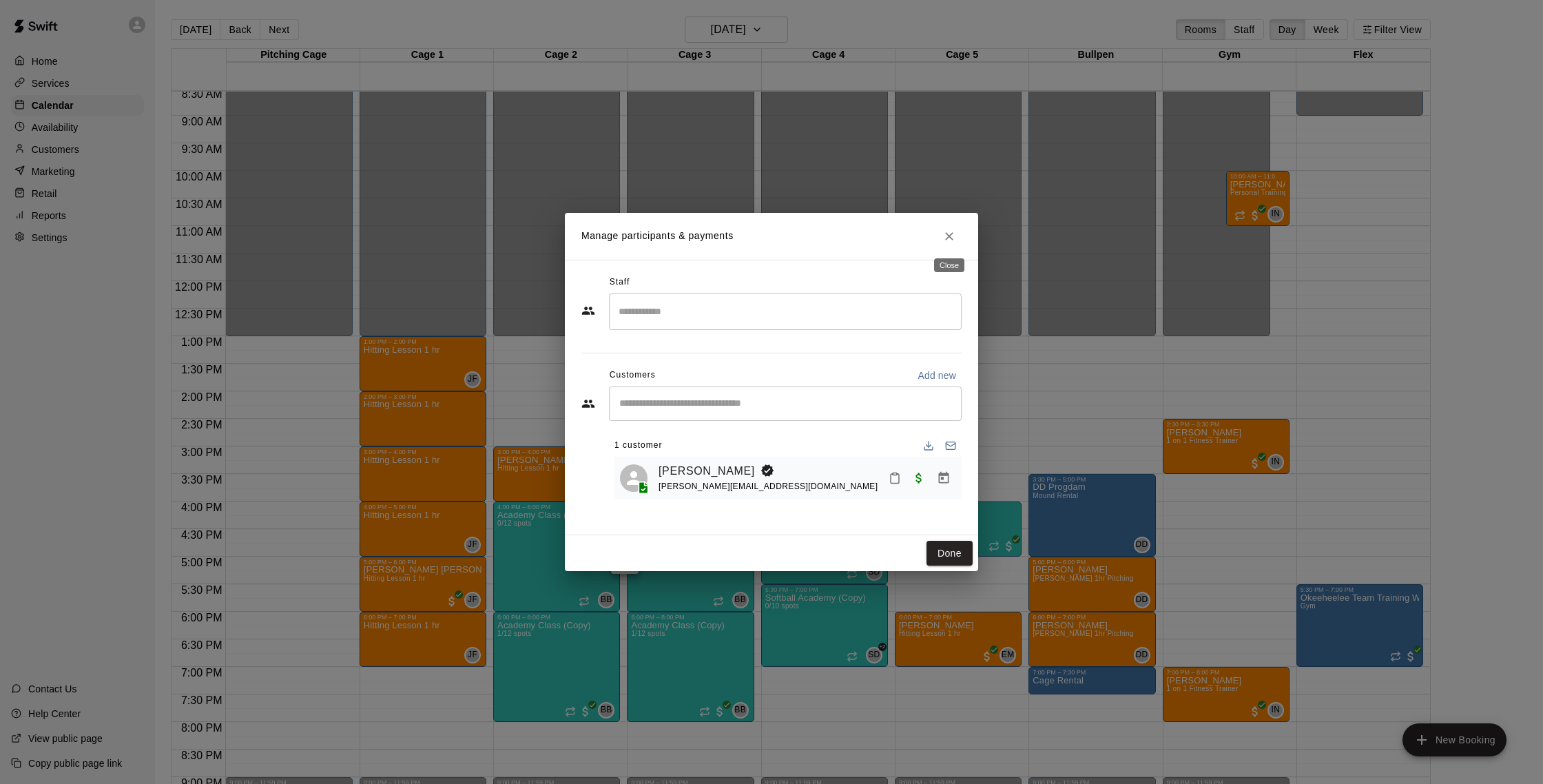
click at [945, 240] on icon "Close" at bounding box center [949, 236] width 14 height 14
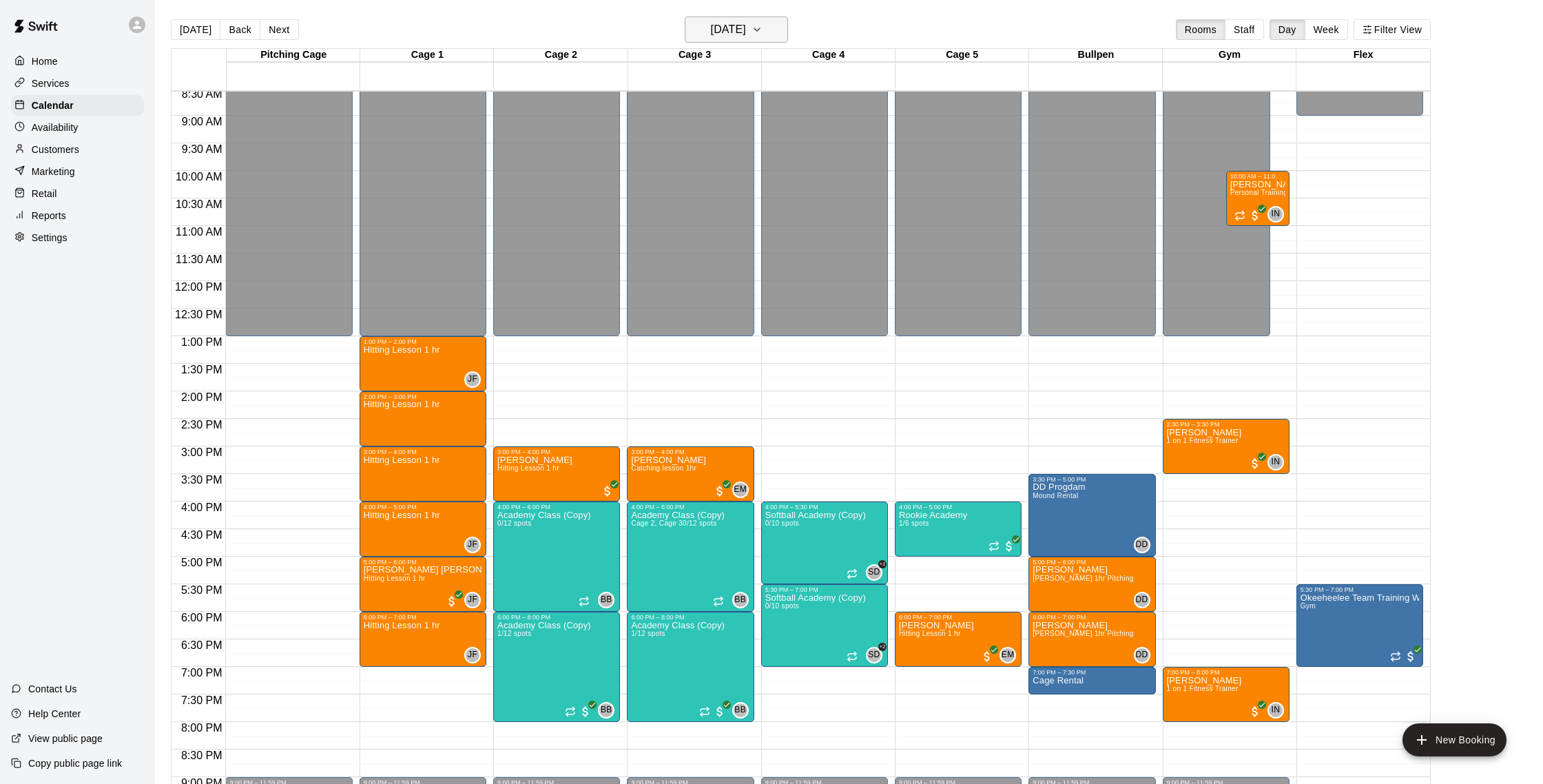
click at [746, 29] on h6 "[DATE]" at bounding box center [728, 29] width 35 height 19
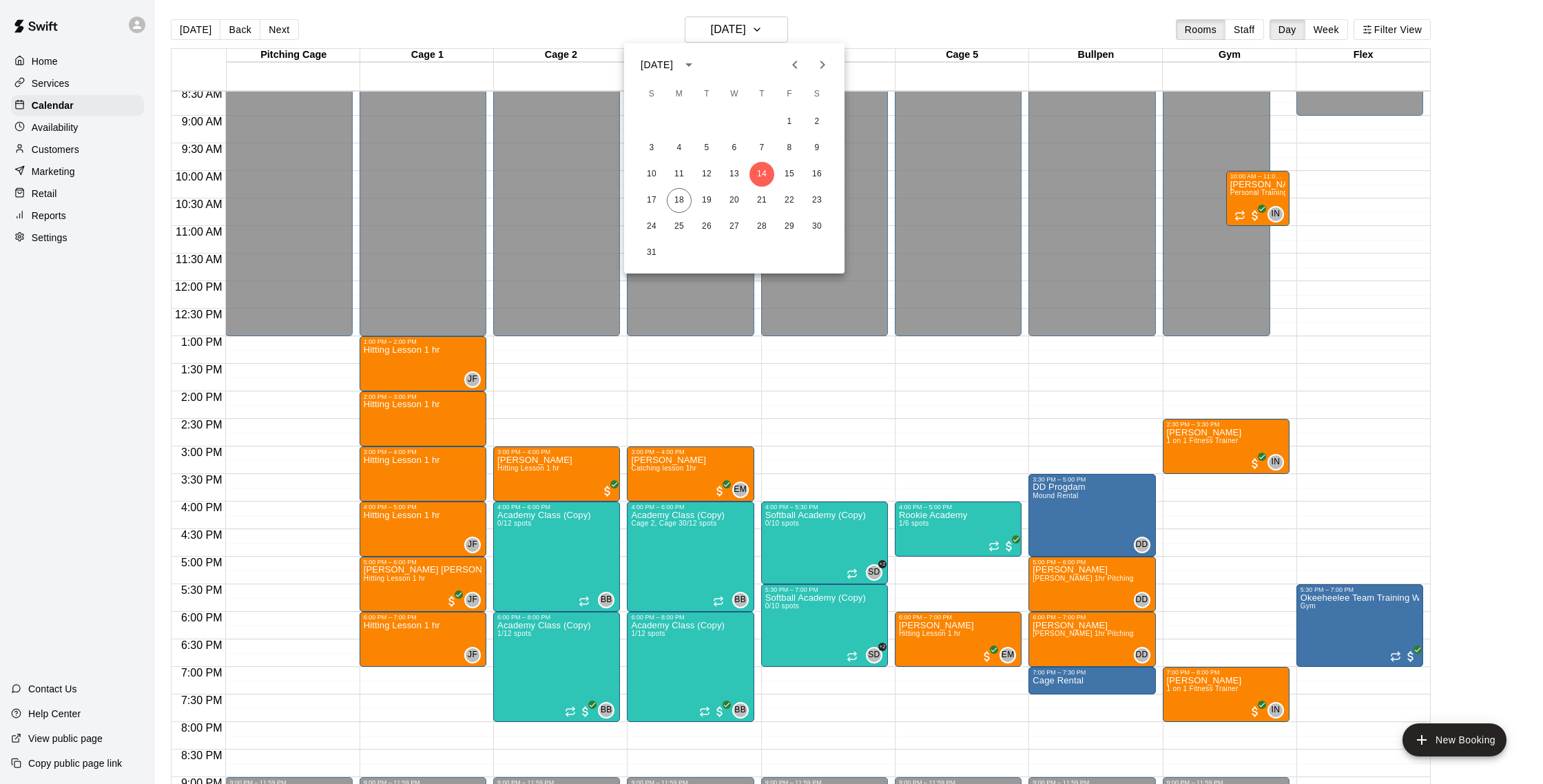
click at [524, 472] on div at bounding box center [771, 392] width 1543 height 784
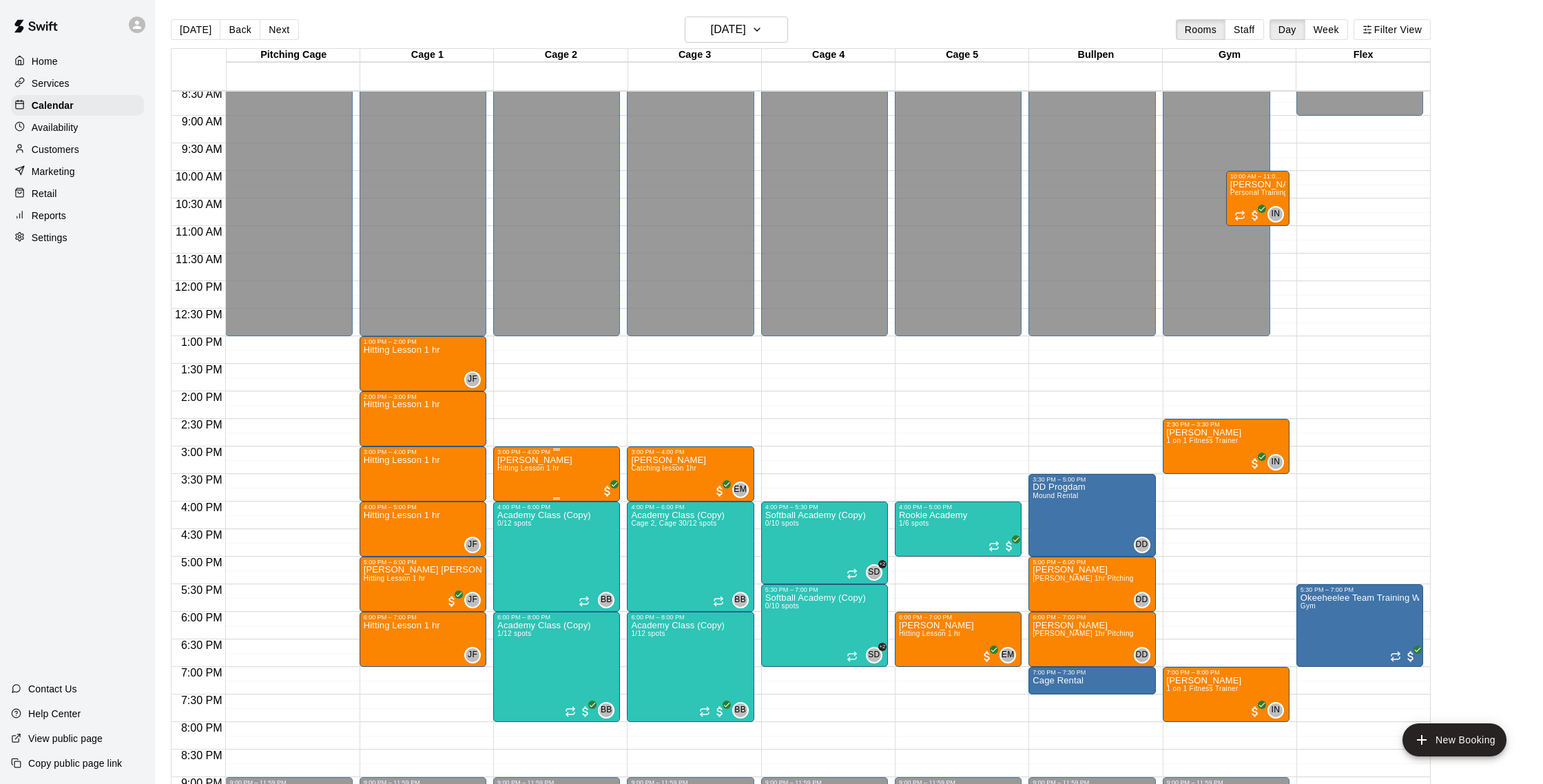
click at [528, 468] on span "Hitting Lesson 1 hr" at bounding box center [528, 468] width 62 height 7
click at [515, 508] on img "edit" at bounding box center [512, 511] width 16 height 16
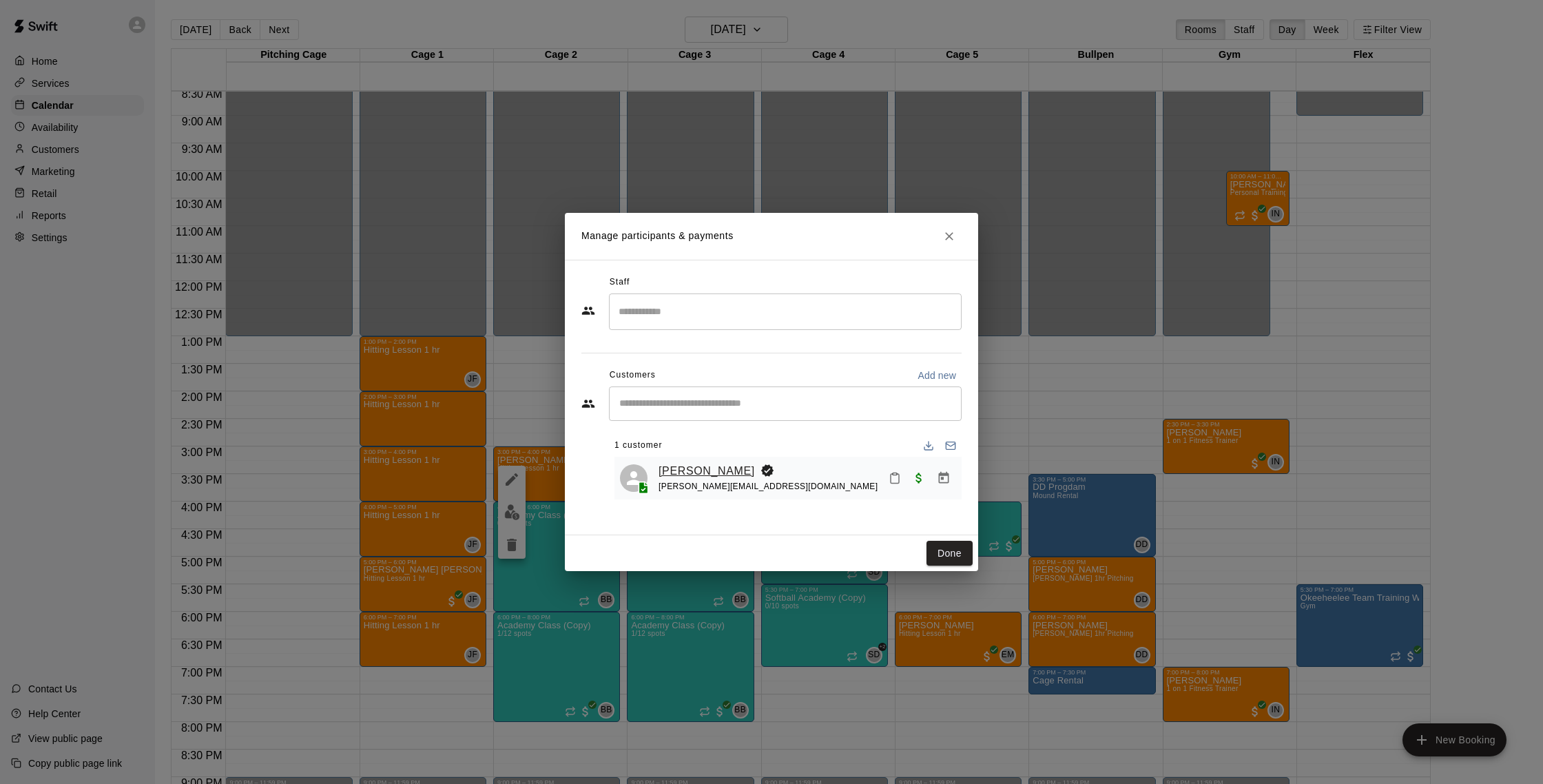
click at [708, 469] on link "[PERSON_NAME]" at bounding box center [706, 471] width 96 height 18
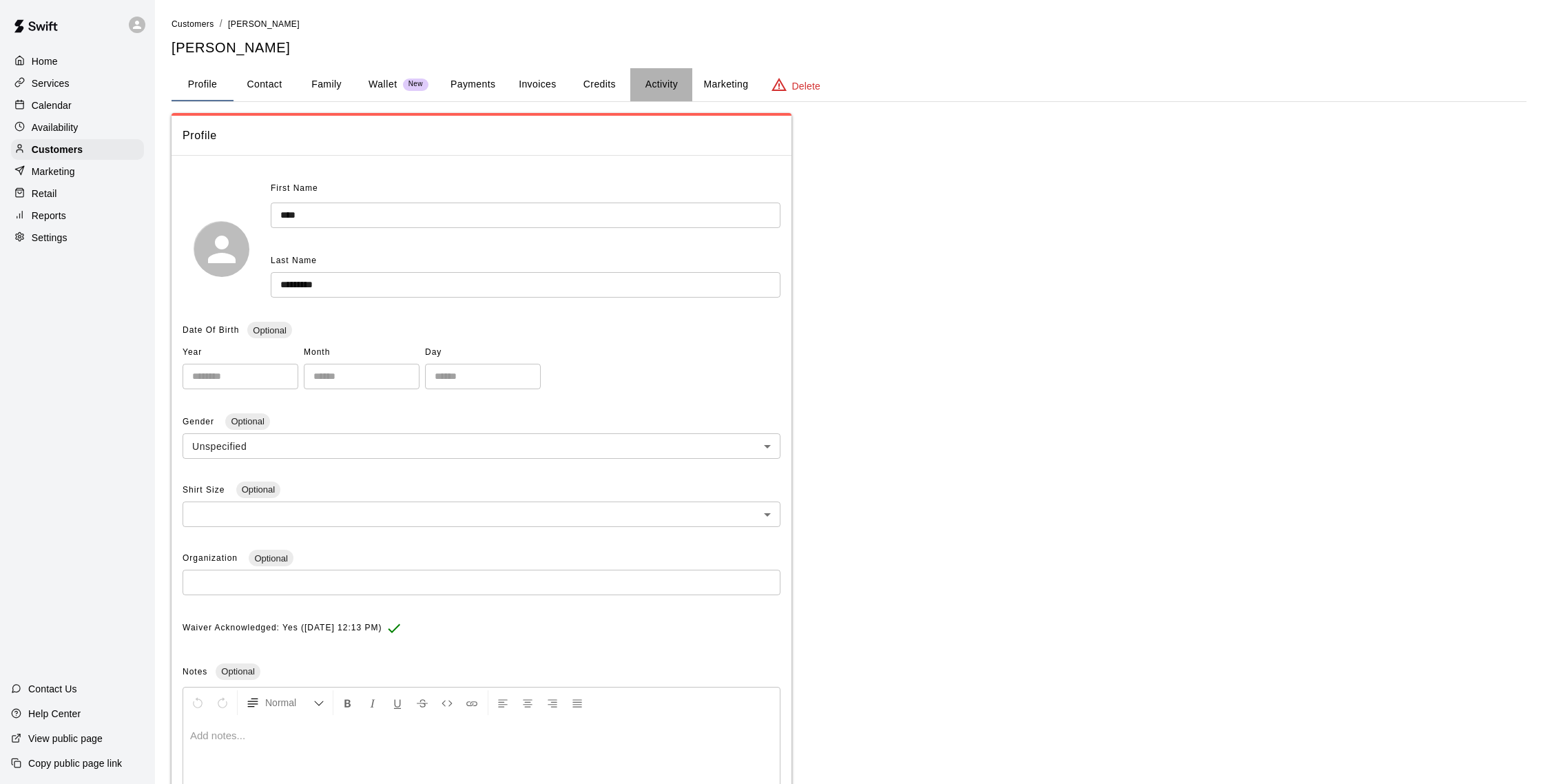
click at [648, 73] on button "Activity" at bounding box center [661, 85] width 62 height 33
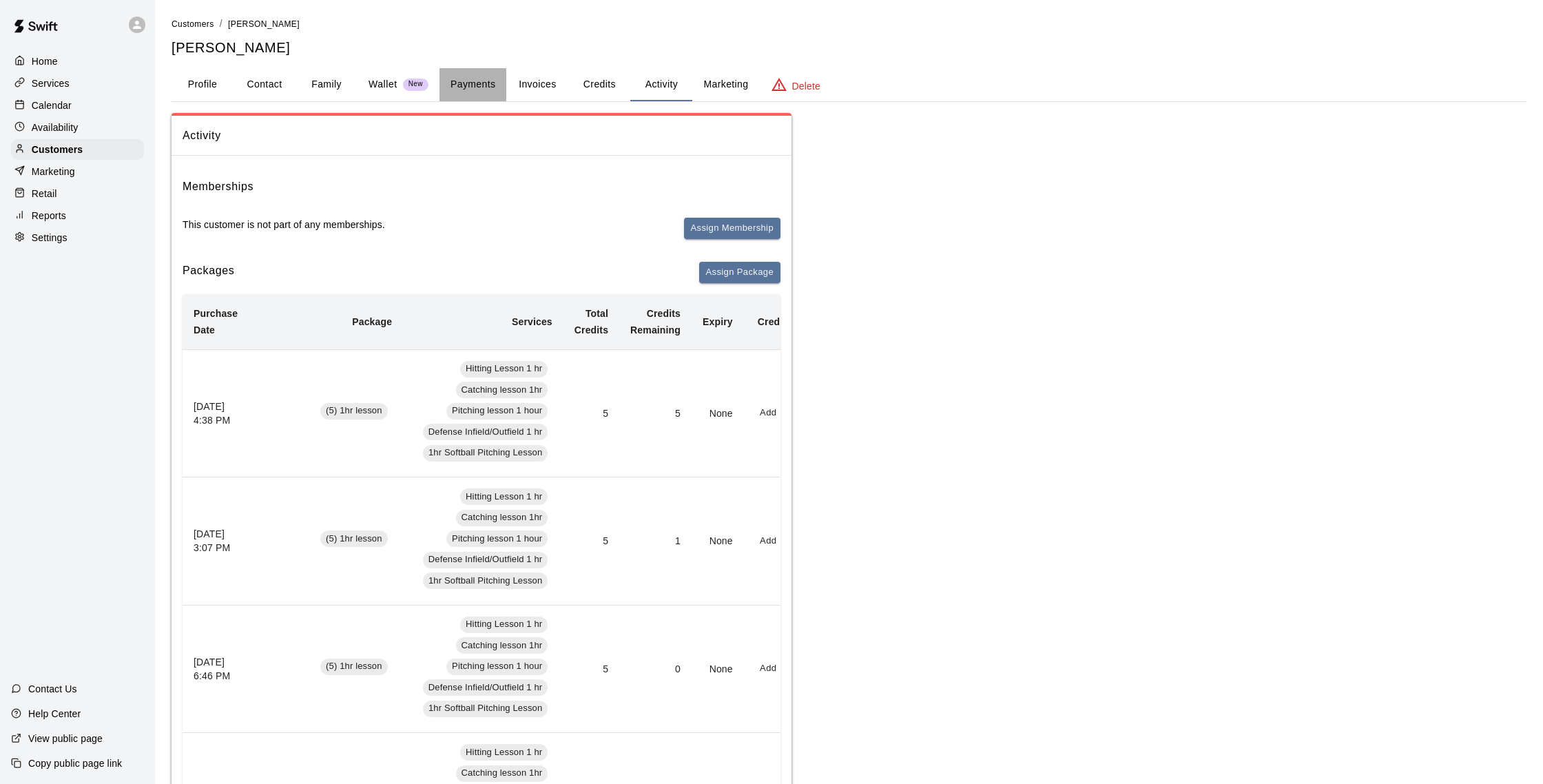
click at [478, 88] on button "Payments" at bounding box center [472, 85] width 67 height 33
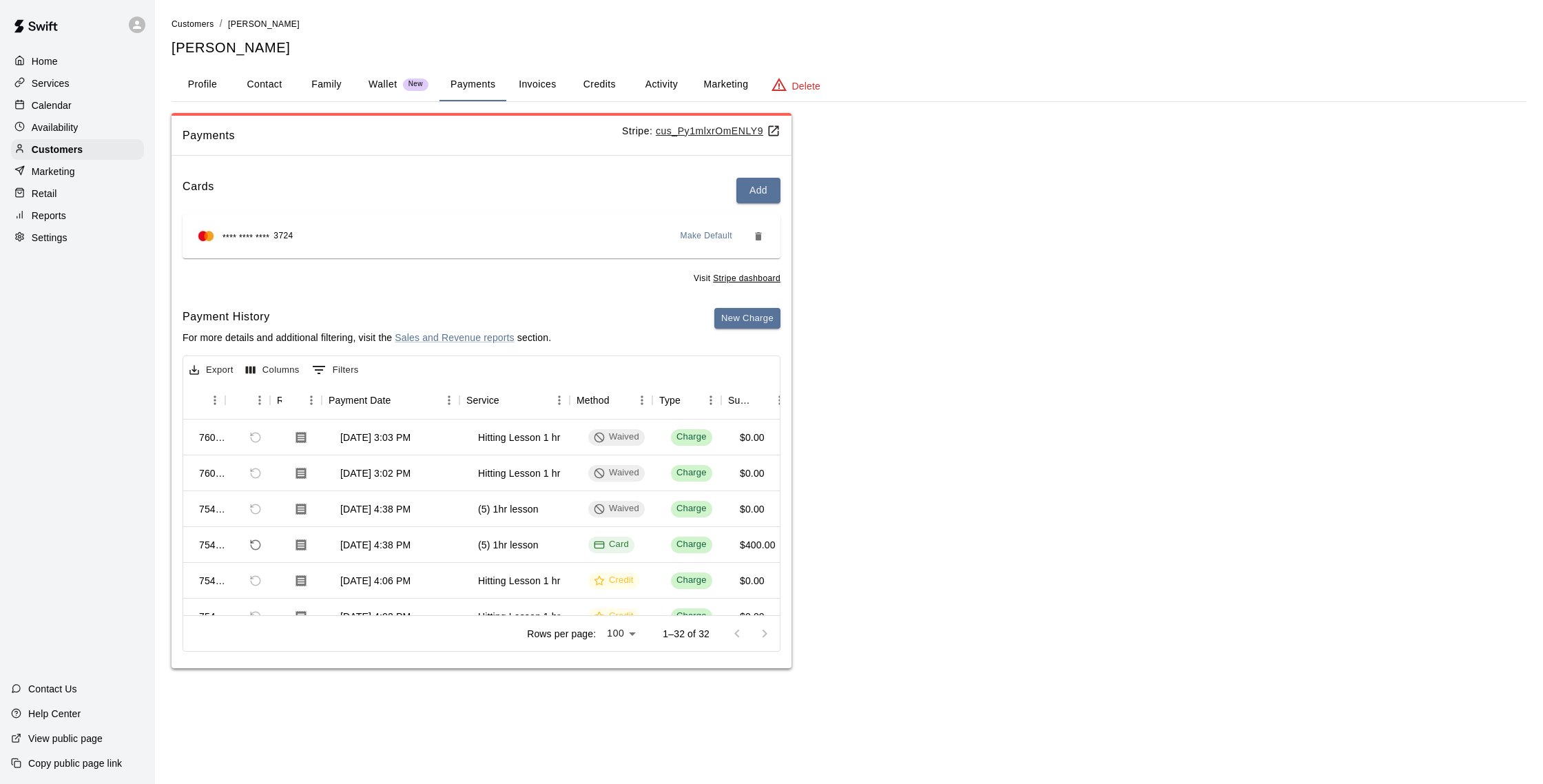
scroll to position [0, 37]
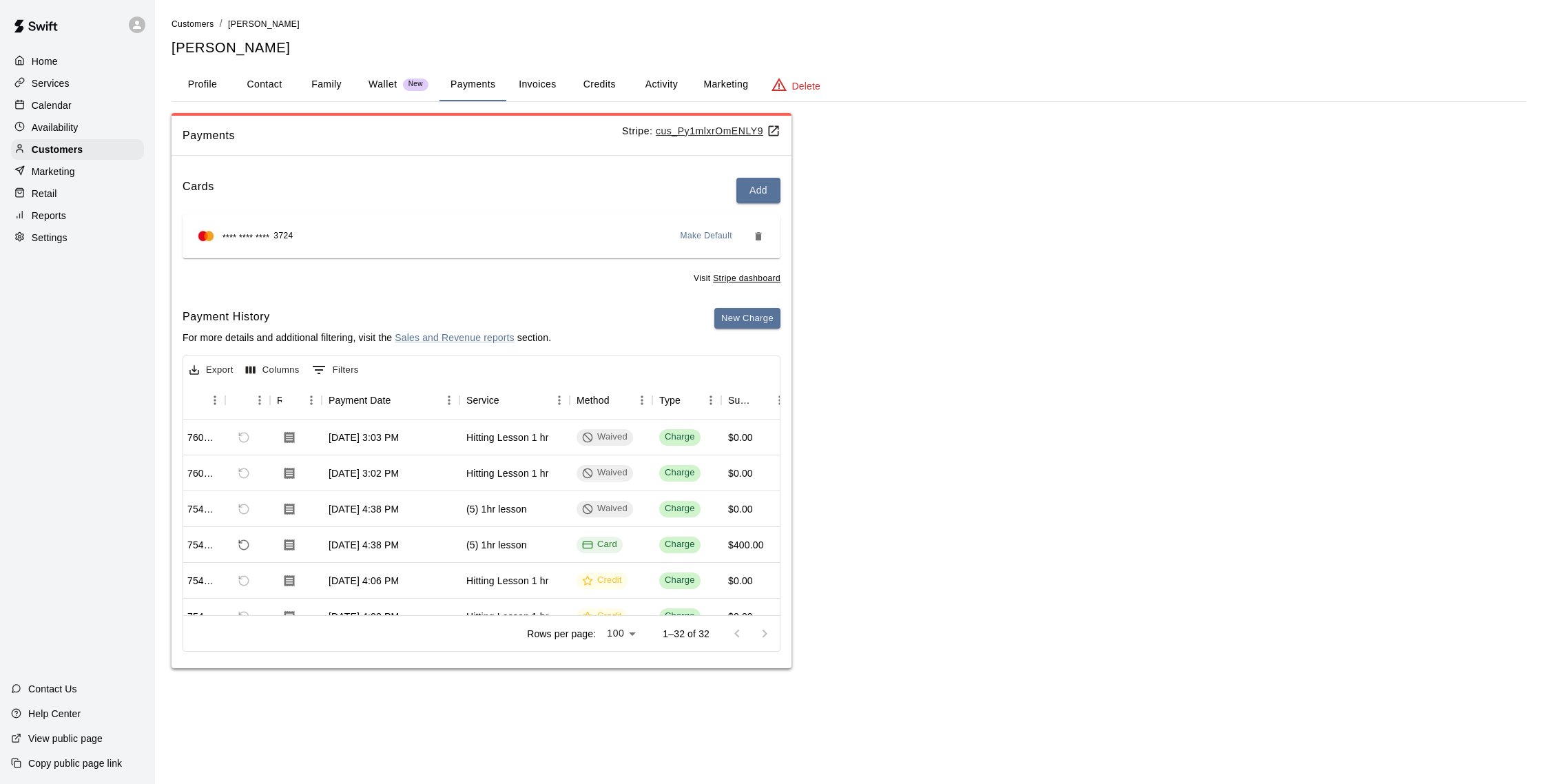
click at [57, 114] on div "Calendar" at bounding box center [77, 105] width 133 height 21
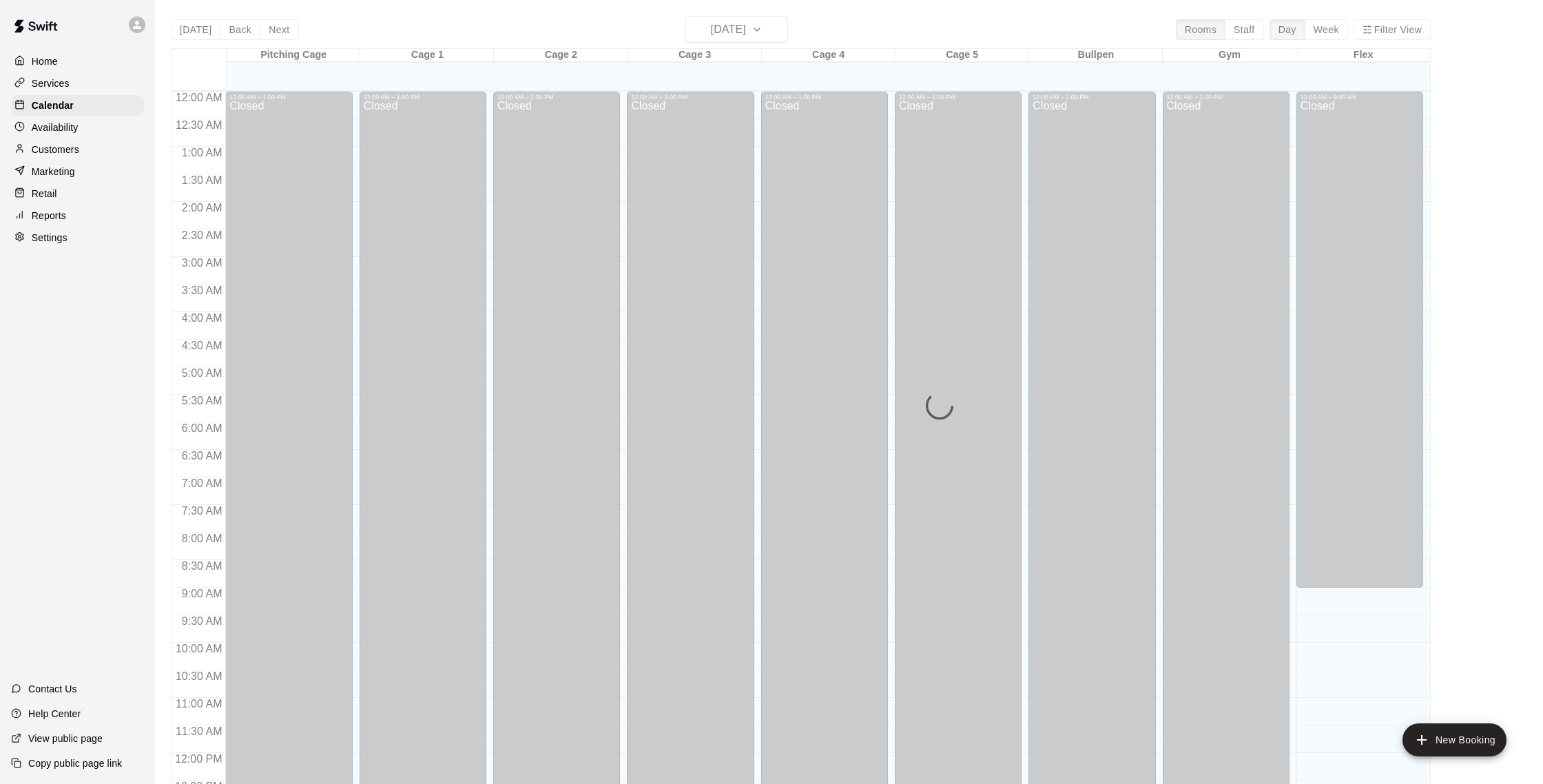
scroll to position [574, 0]
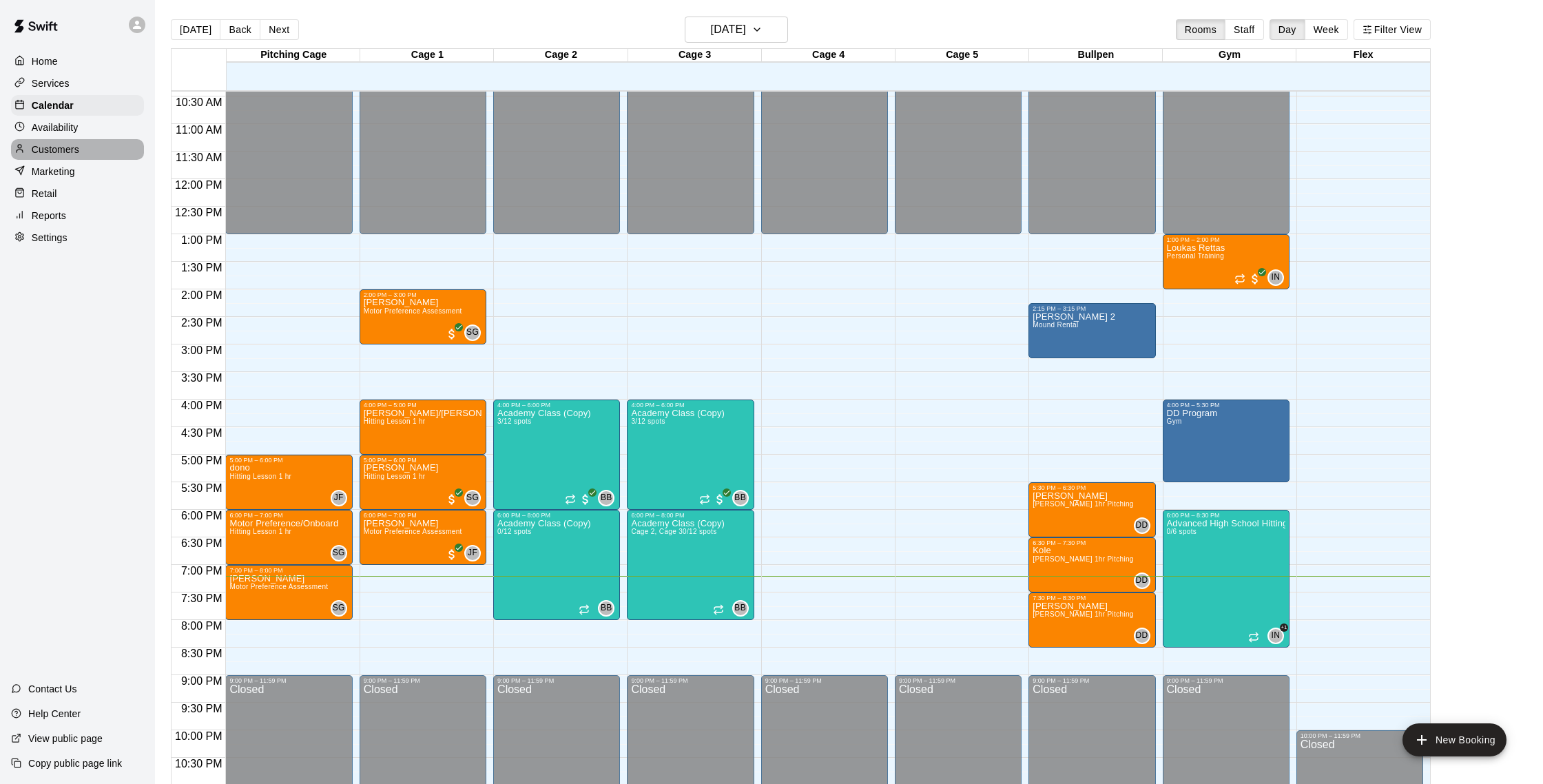
click at [103, 153] on div "Customers" at bounding box center [77, 149] width 133 height 21
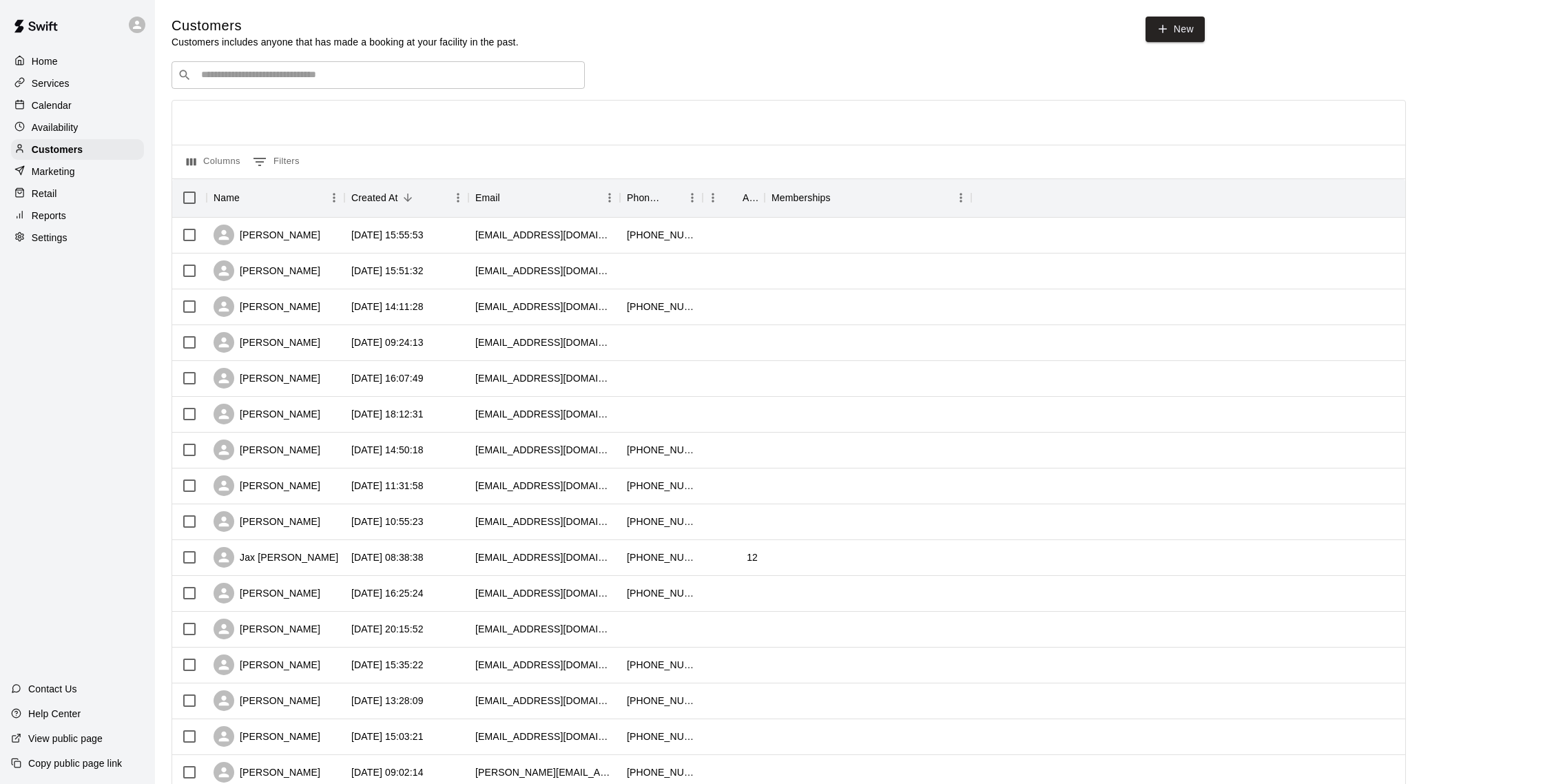
click at [191, 82] on icon "Search customers by name or email" at bounding box center [185, 75] width 14 height 14
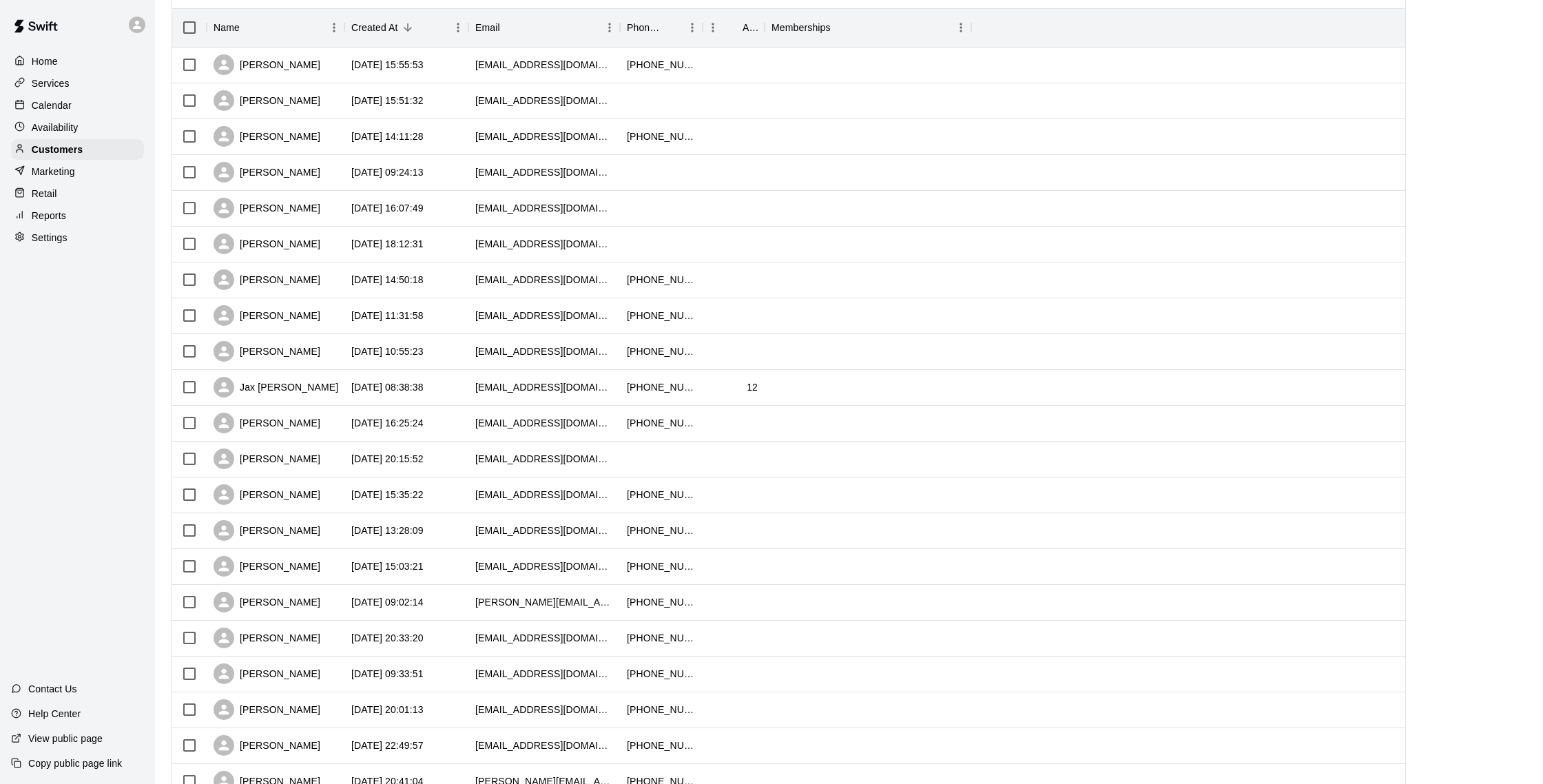
scroll to position [170, 0]
click at [90, 153] on div "Customers" at bounding box center [77, 149] width 133 height 21
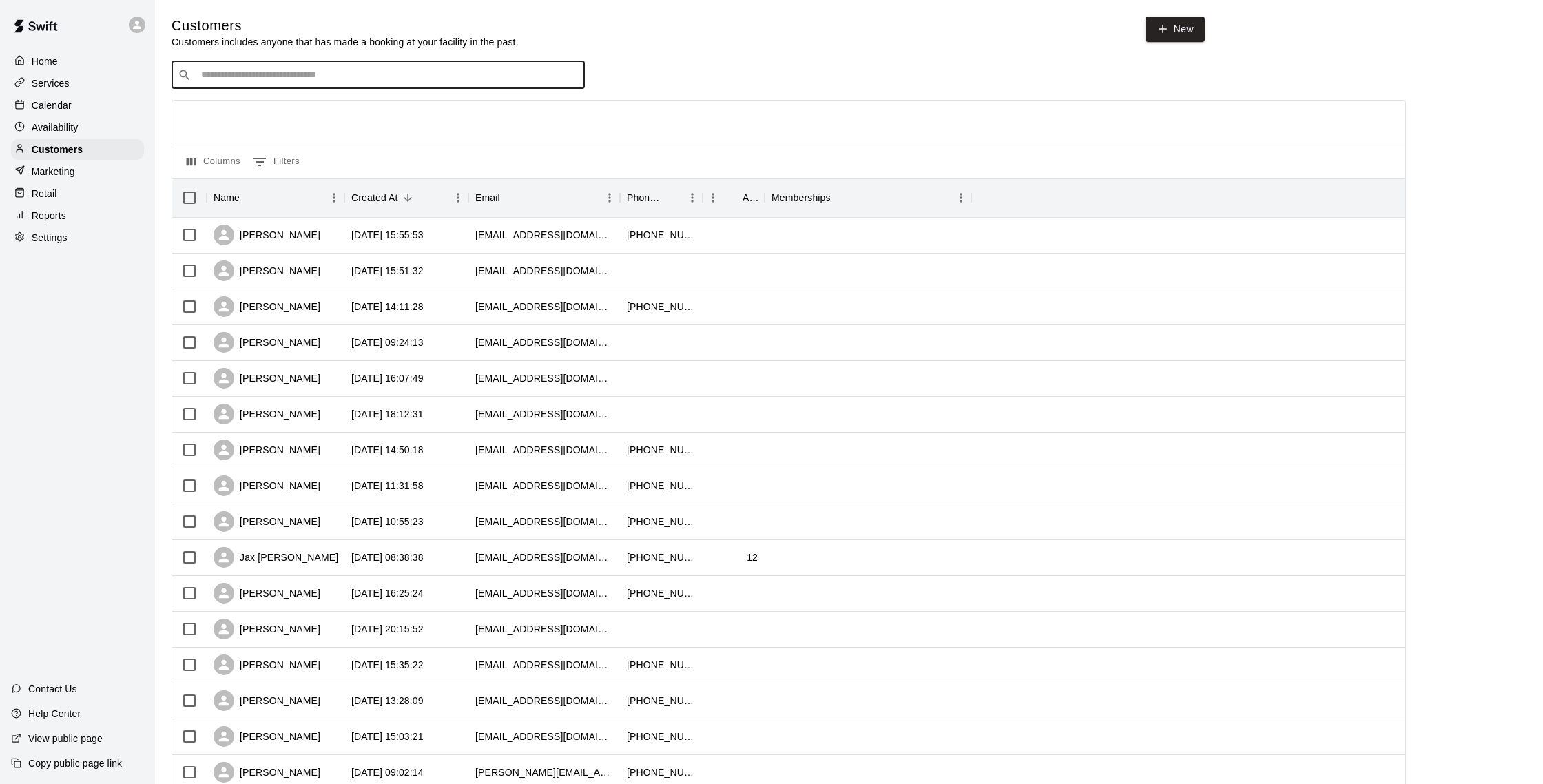
click at [256, 78] on input "Search customers by name or email" at bounding box center [387, 75] width 381 height 14
click at [352, 264] on div "[DATE] 15:51:32" at bounding box center [387, 270] width 72 height 14
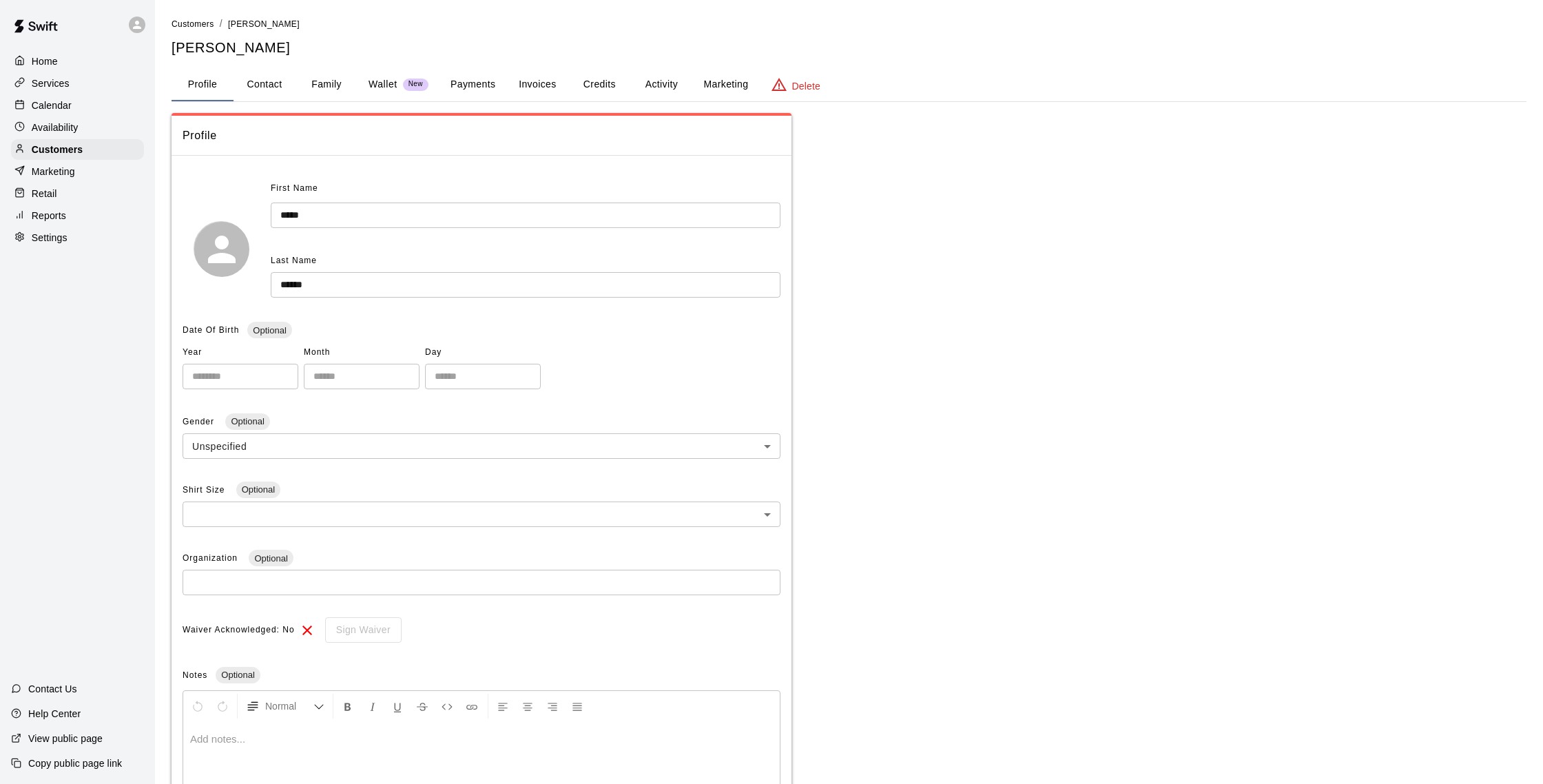
click at [251, 87] on button "Contact" at bounding box center [264, 85] width 62 height 33
select select "**"
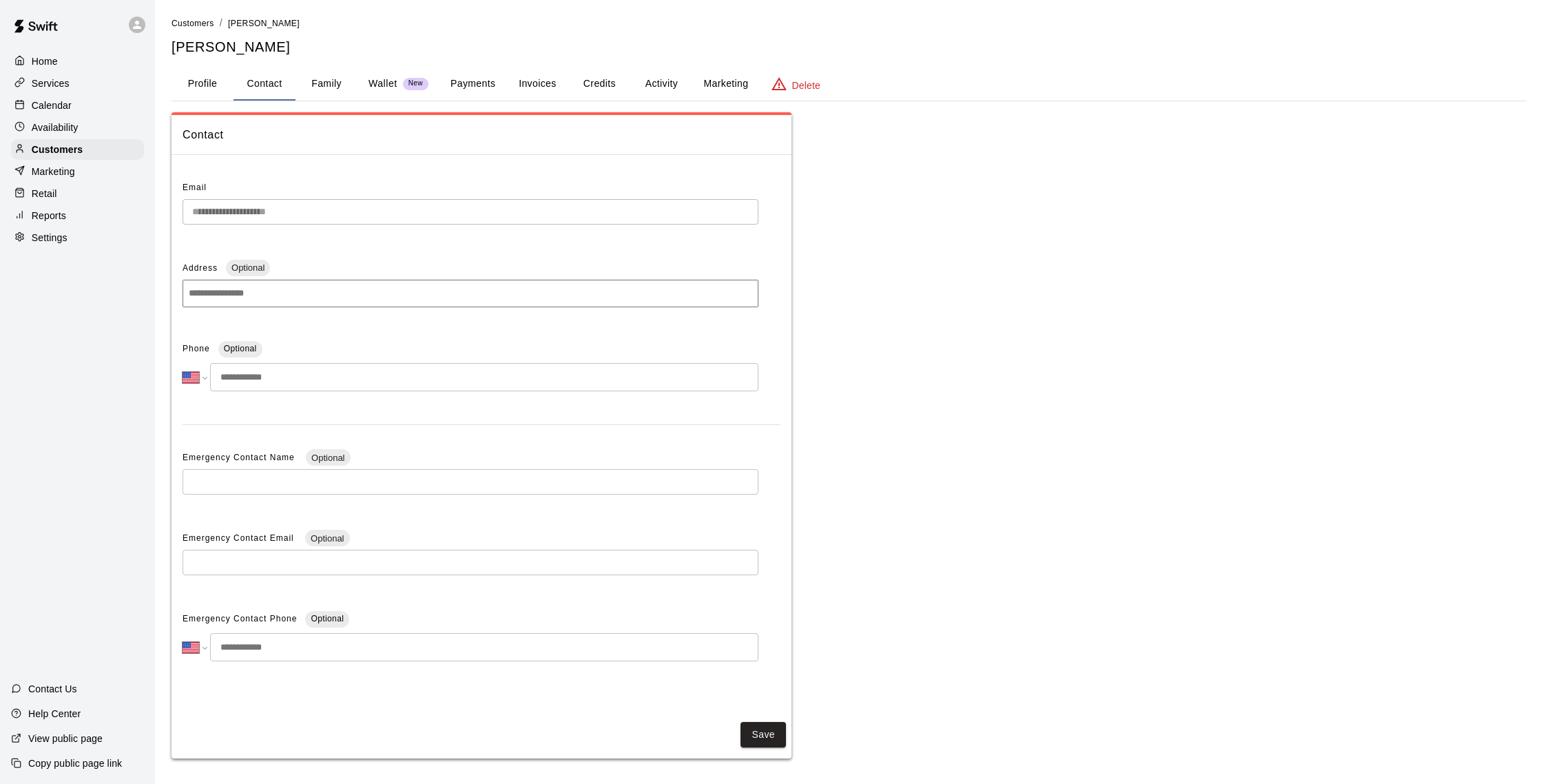
click at [69, 57] on div "Home" at bounding box center [77, 61] width 133 height 21
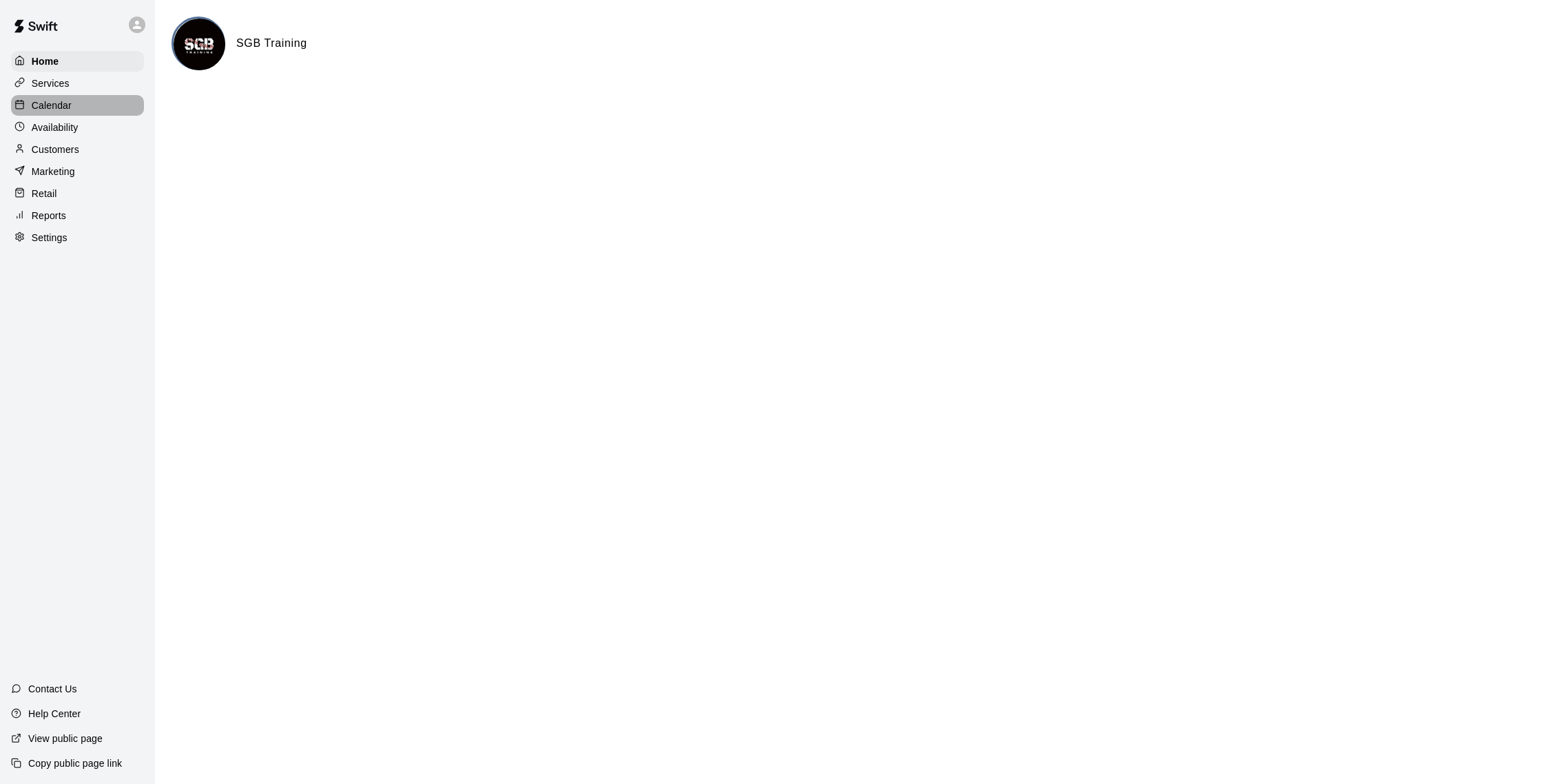
click at [96, 108] on div "Calendar" at bounding box center [77, 105] width 133 height 21
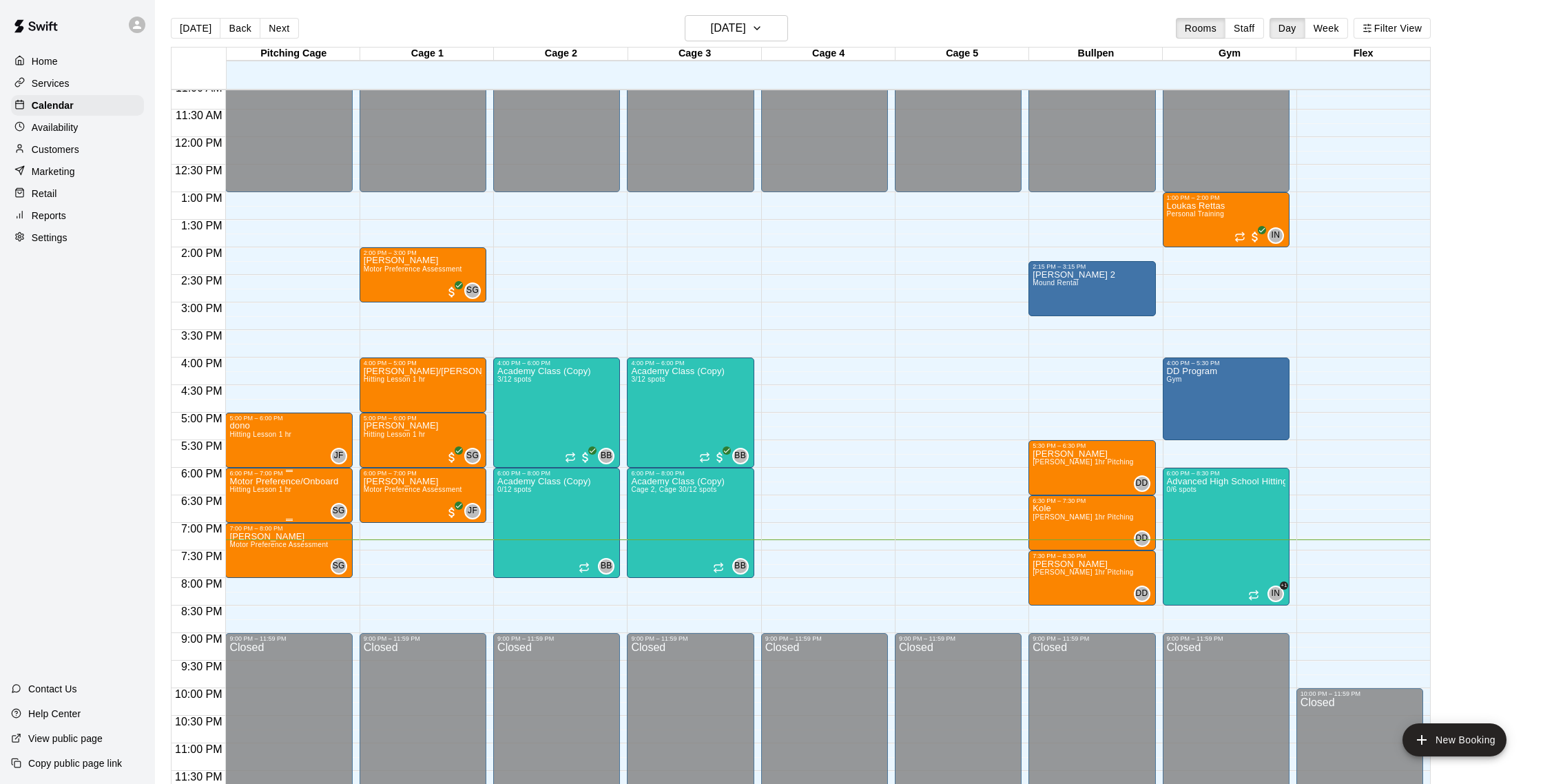
scroll to position [615, 0]
click at [199, 29] on button "[DATE]" at bounding box center [195, 28] width 49 height 21
click at [738, 24] on h6 "[DATE]" at bounding box center [728, 28] width 35 height 19
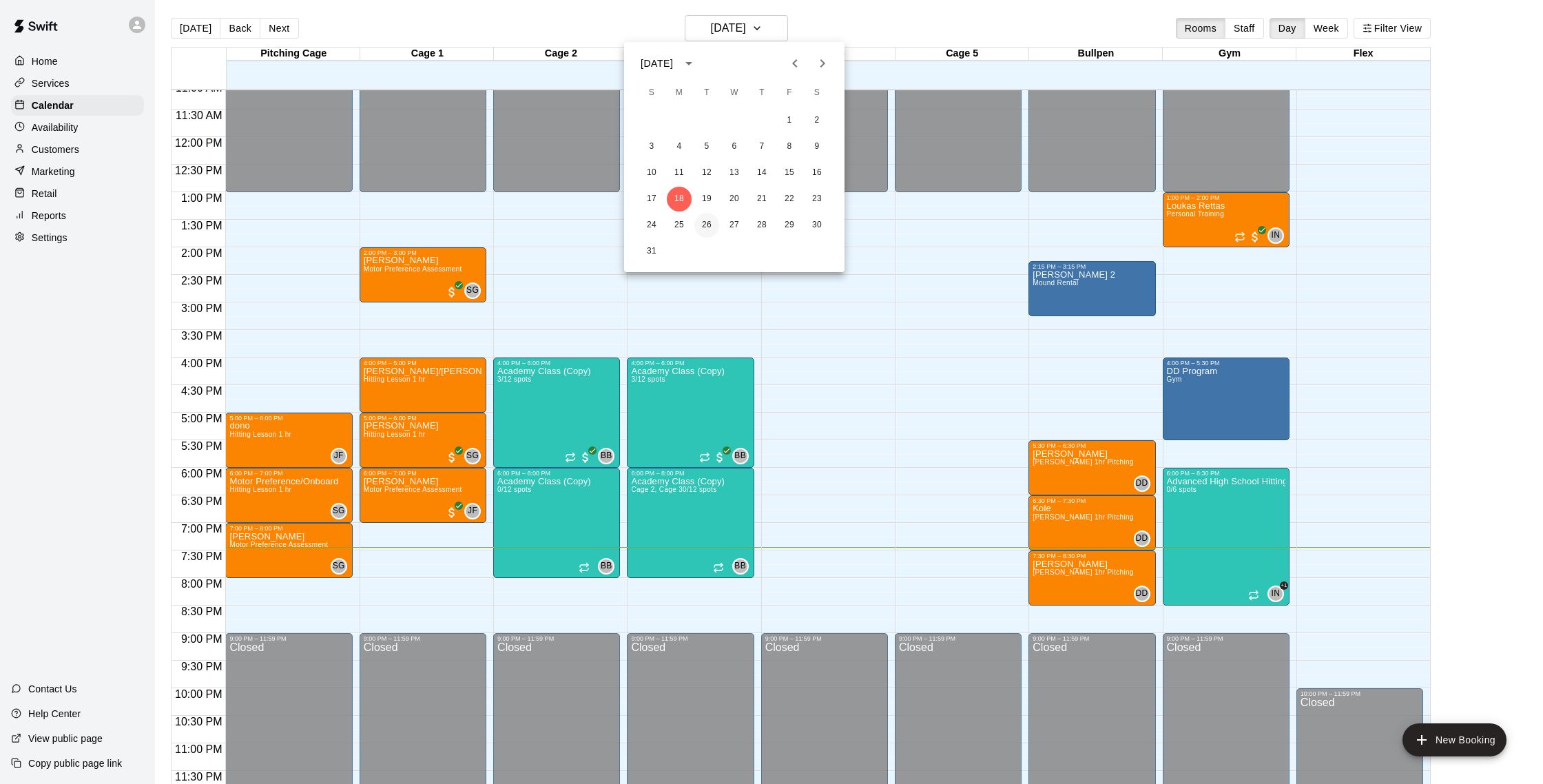
click at [708, 228] on button "26" at bounding box center [707, 225] width 25 height 25
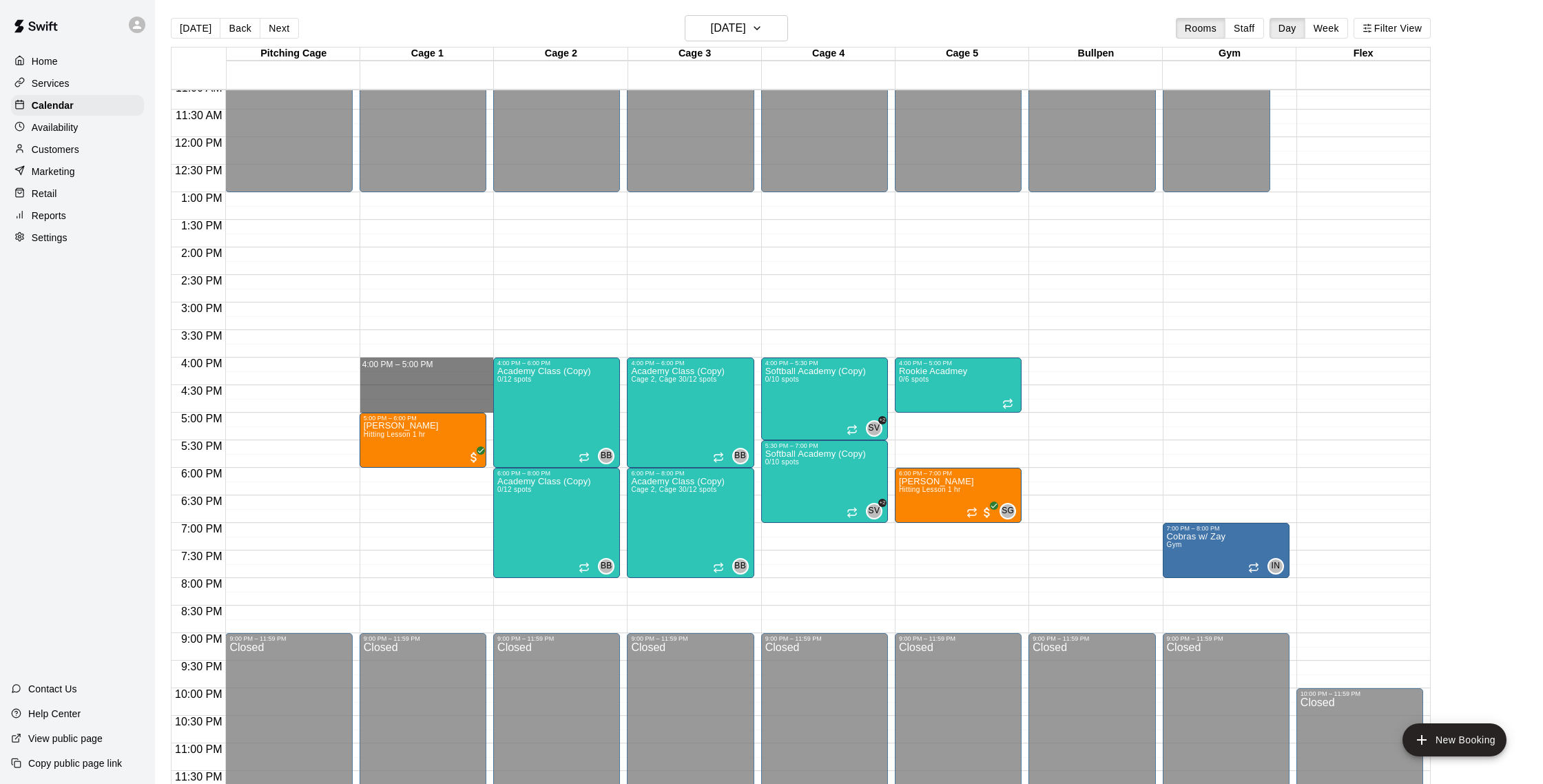
drag, startPoint x: 442, startPoint y: 362, endPoint x: 441, endPoint y: 412, distance: 50.0
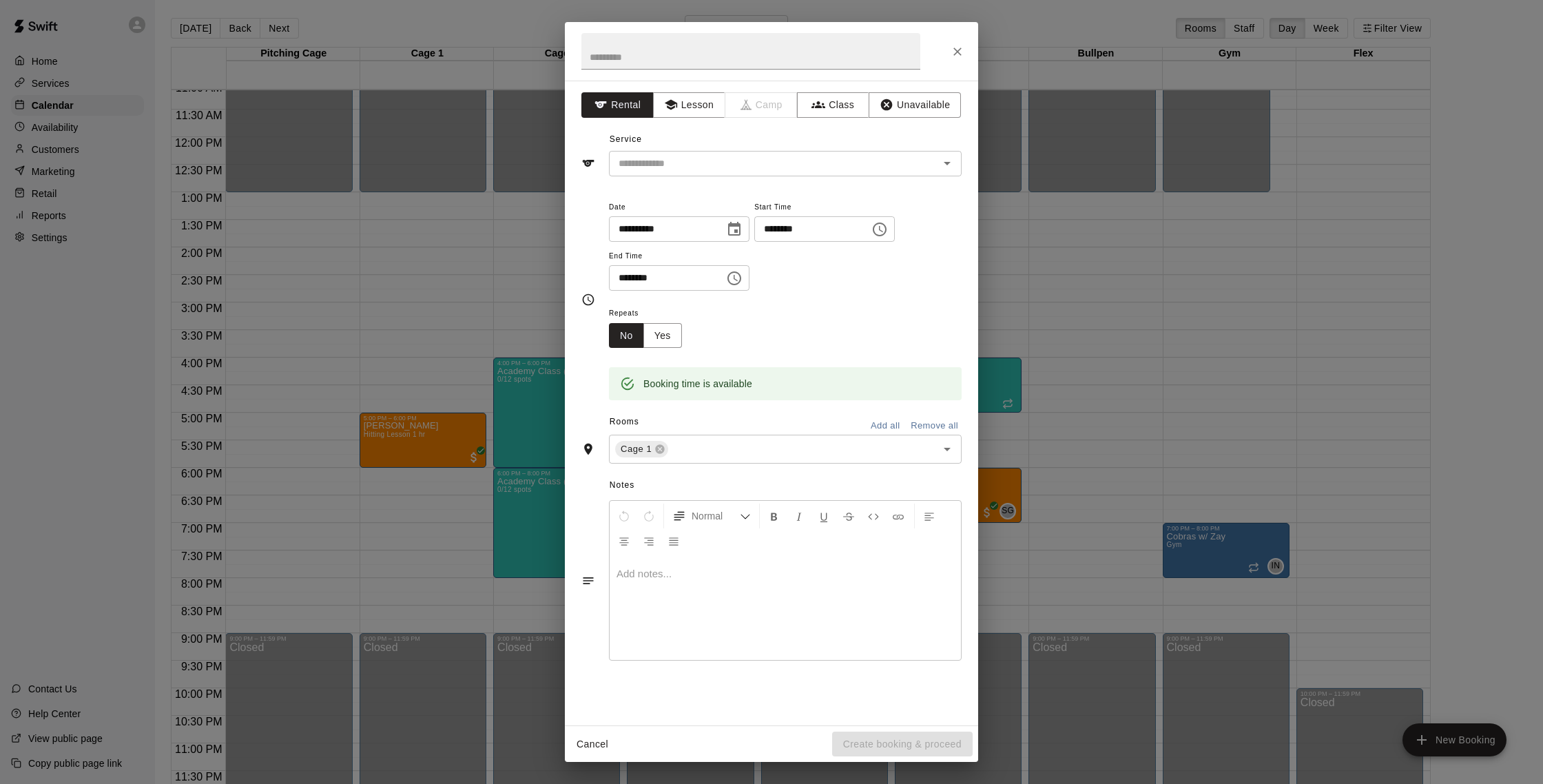
drag, startPoint x: 744, startPoint y: 30, endPoint x: 748, endPoint y: 84, distance: 54.1
click at [748, 84] on div "**********" at bounding box center [772, 392] width 414 height 740
click at [676, 102] on icon "button" at bounding box center [671, 105] width 14 height 14
click at [868, 181] on div "**********" at bounding box center [772, 403] width 414 height 645
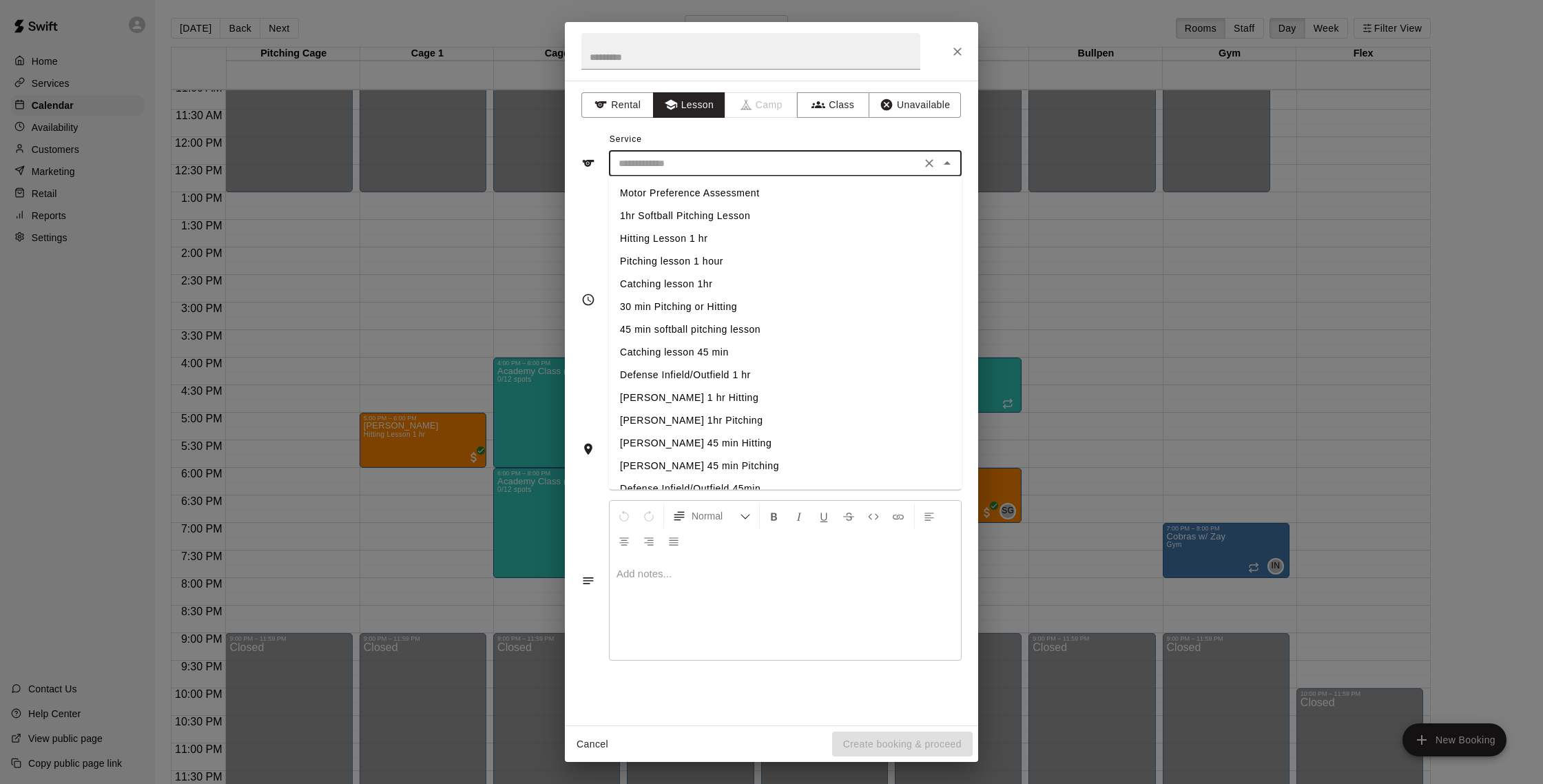
click at [882, 164] on input "text" at bounding box center [764, 163] width 304 height 17
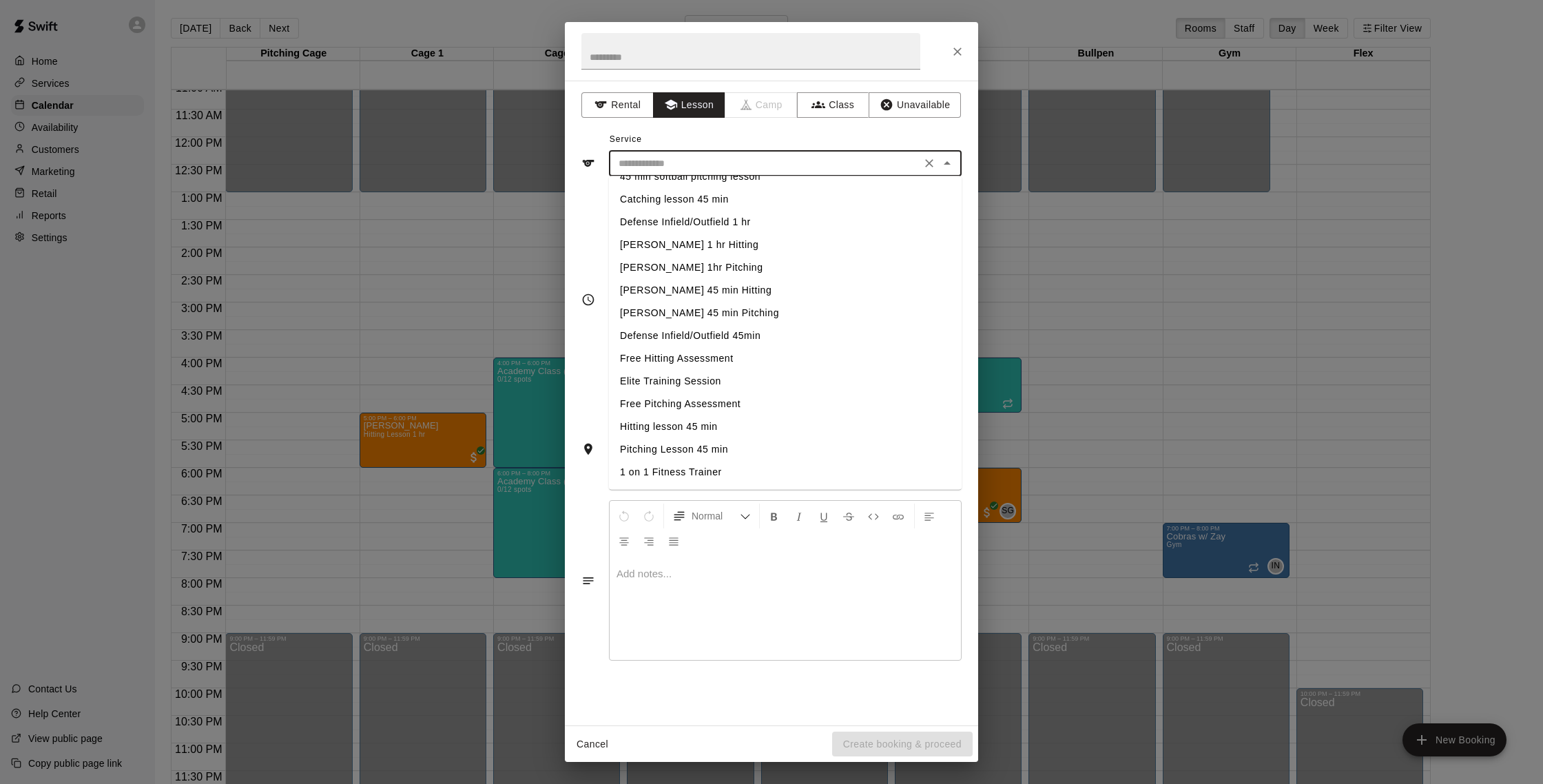
scroll to position [0, 0]
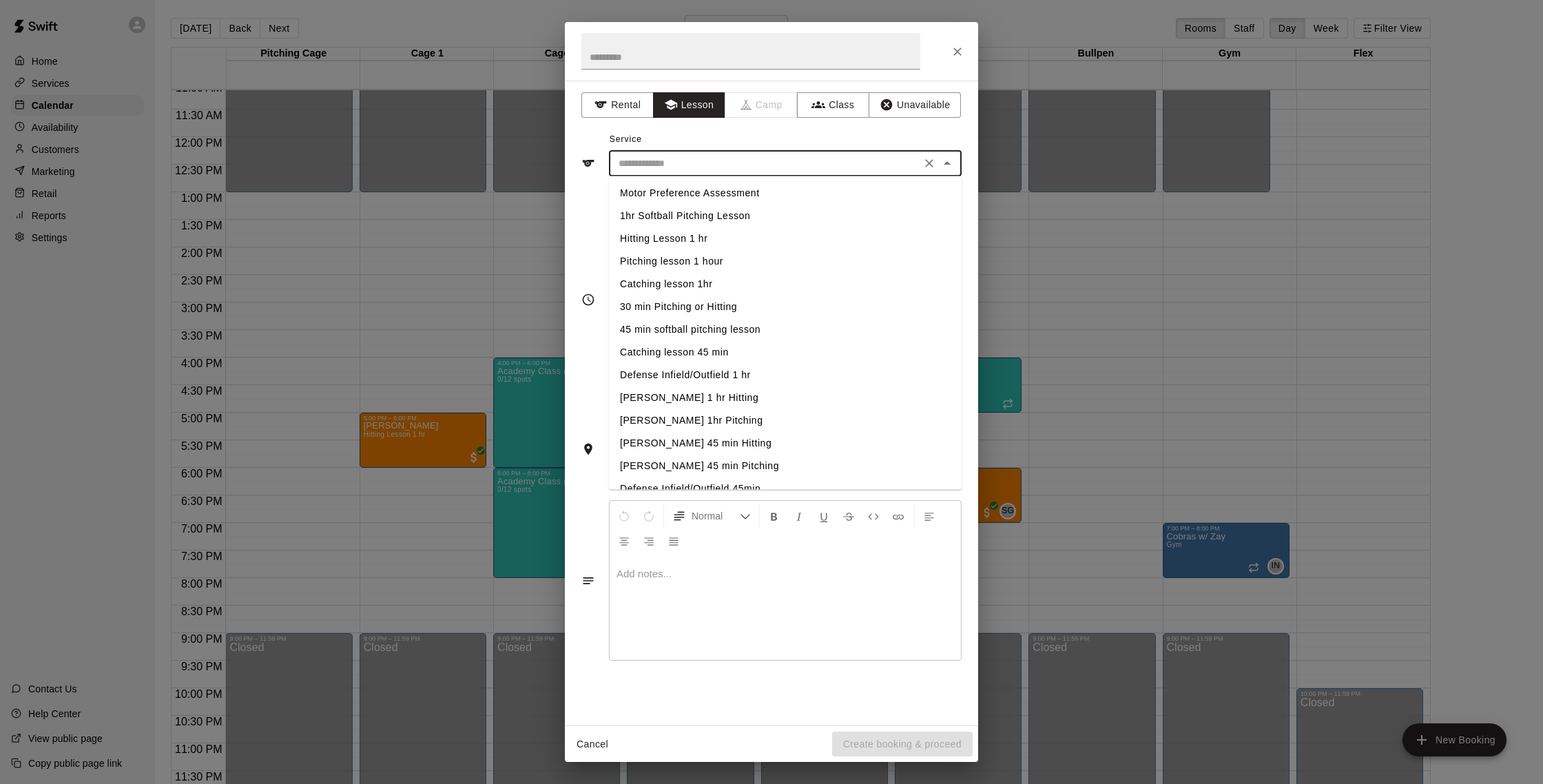
click at [736, 263] on li "Pitching lesson 1 hour" at bounding box center [785, 262] width 353 height 23
type input "**********"
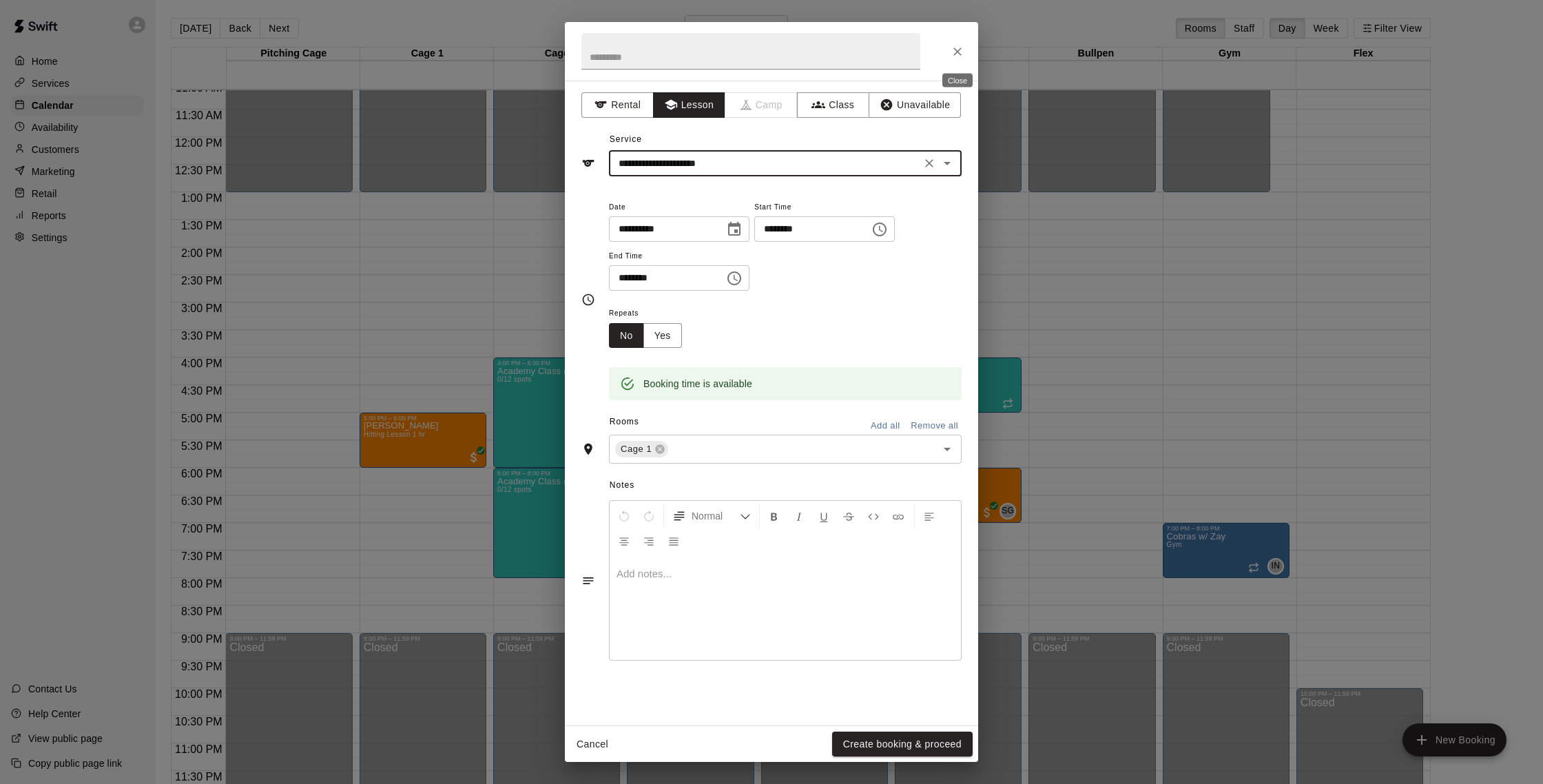
click at [970, 51] on button "Close" at bounding box center [957, 52] width 25 height 25
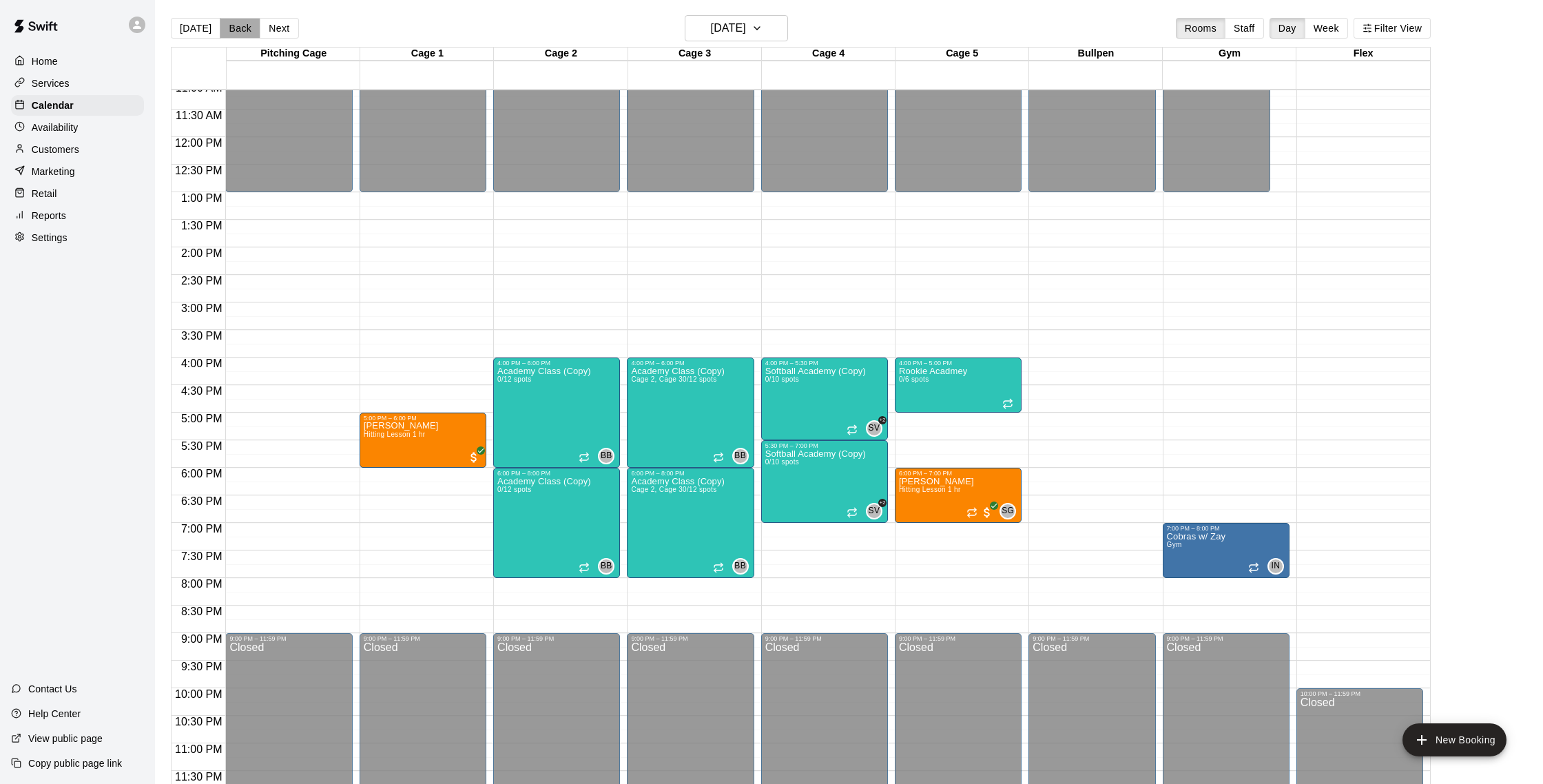
click at [234, 27] on button "Back" at bounding box center [240, 28] width 40 height 21
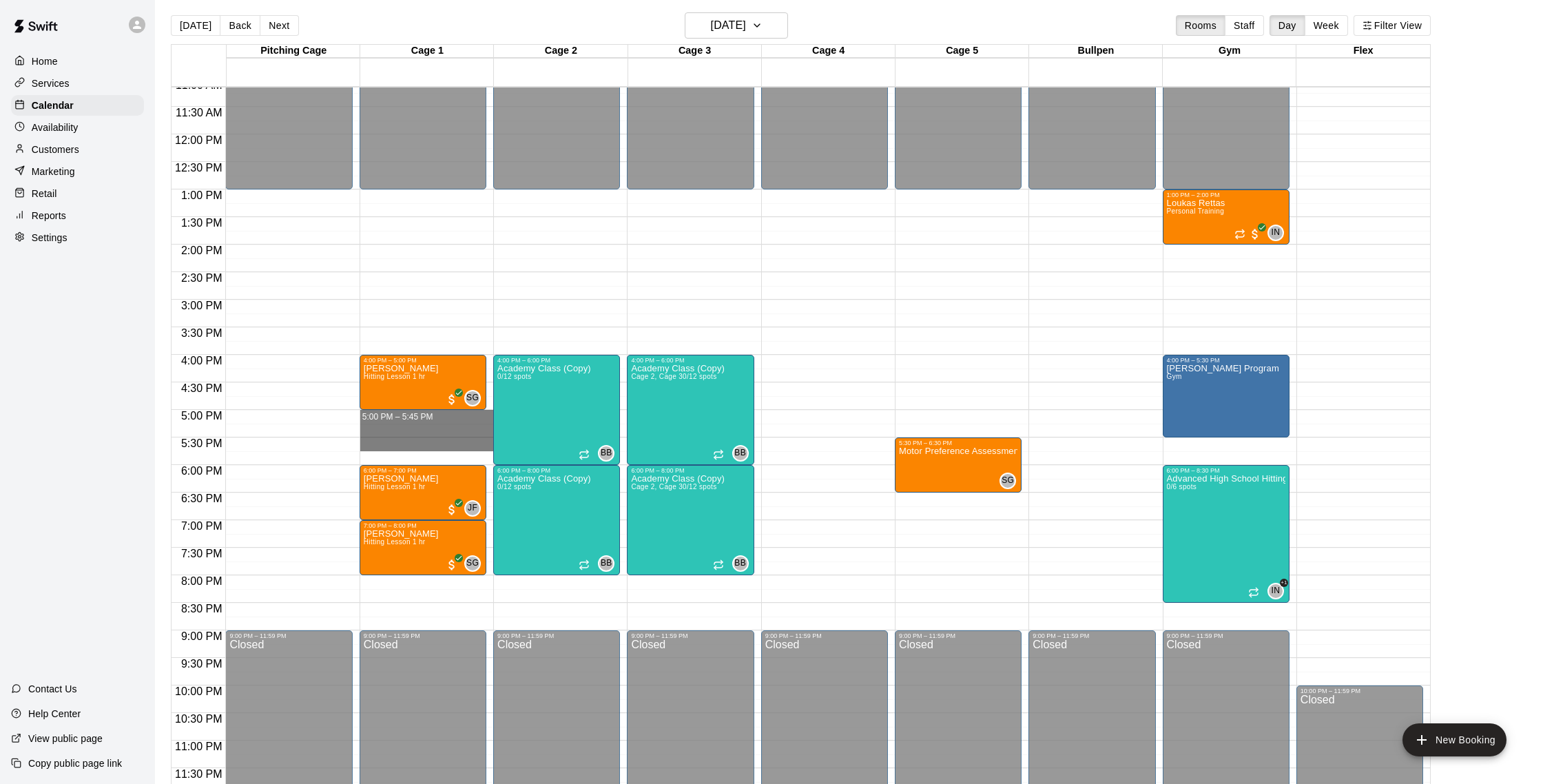
scroll to position [6, 0]
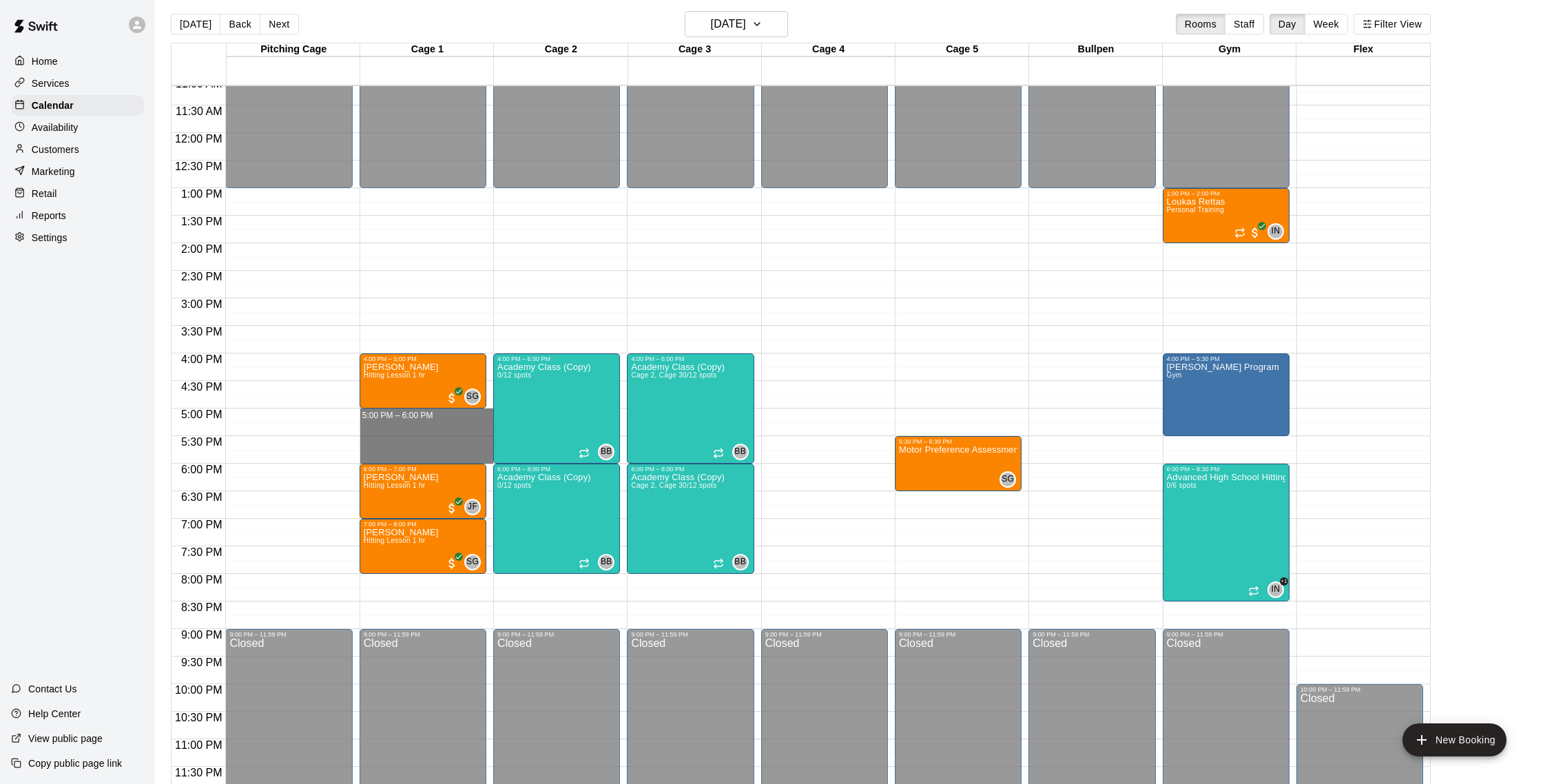
drag, startPoint x: 437, startPoint y: 415, endPoint x: 439, endPoint y: 456, distance: 41.0
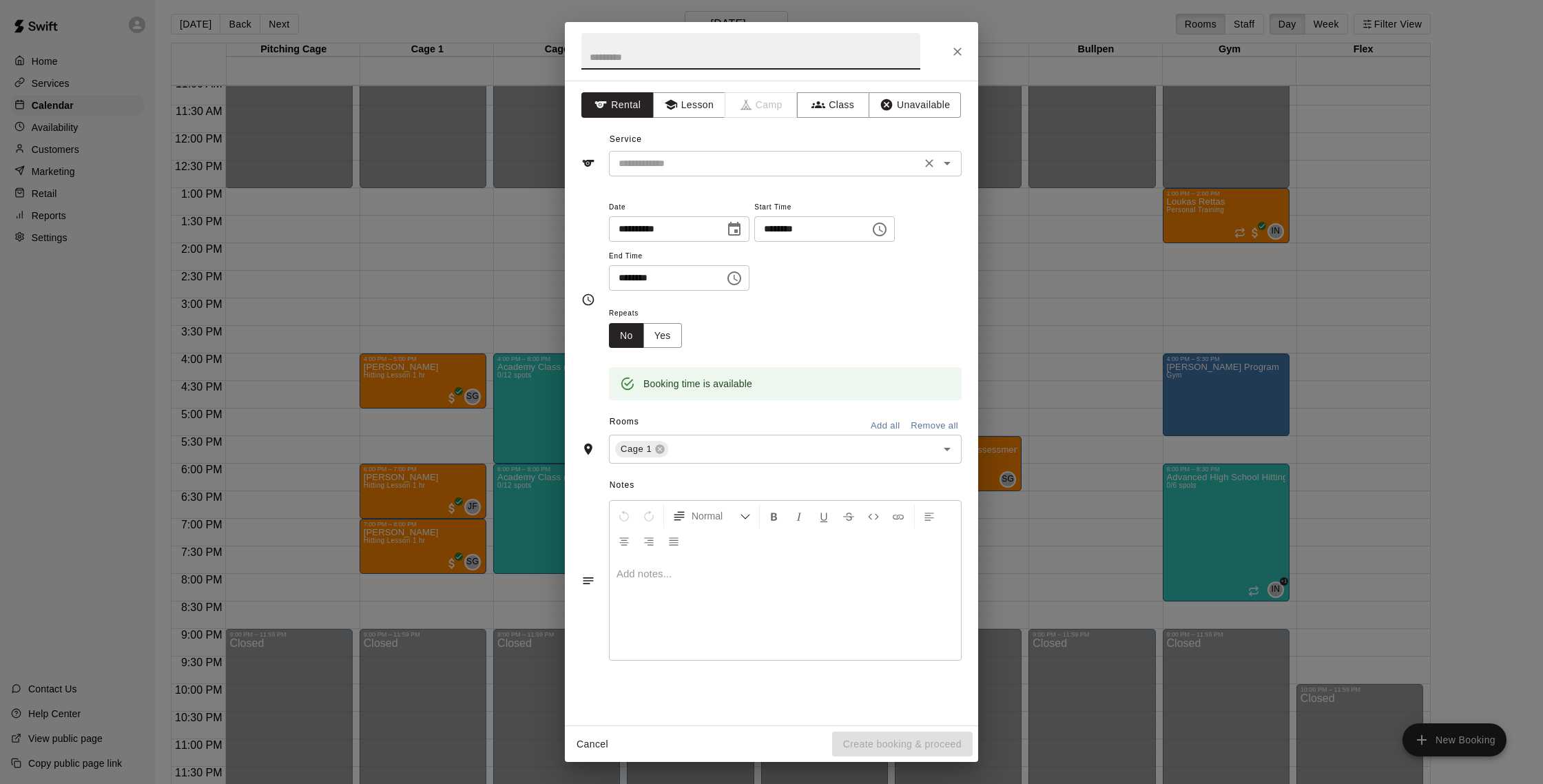
click at [835, 168] on input "text" at bounding box center [764, 163] width 304 height 17
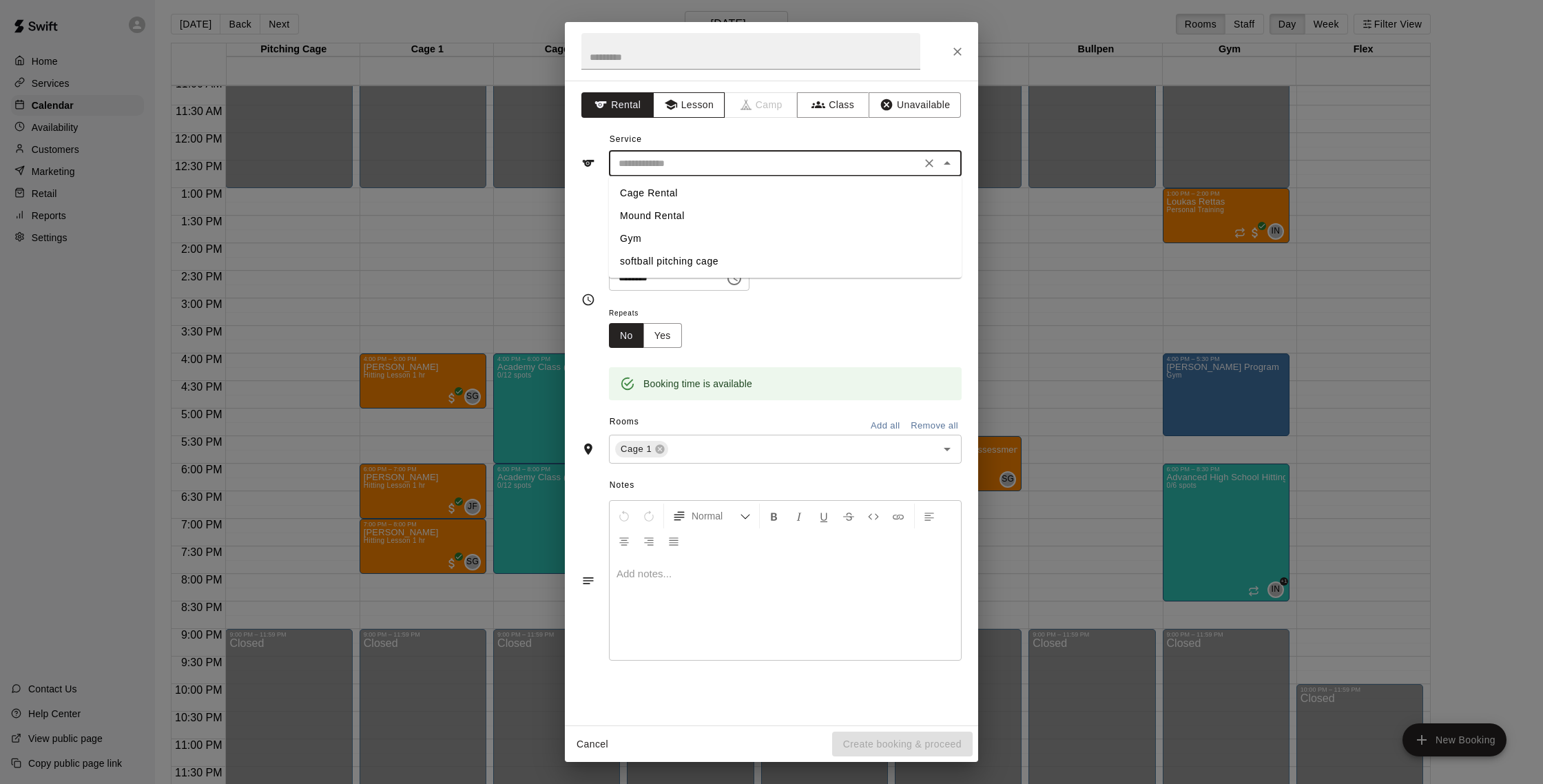
click at [714, 109] on button "Lesson" at bounding box center [690, 105] width 72 height 26
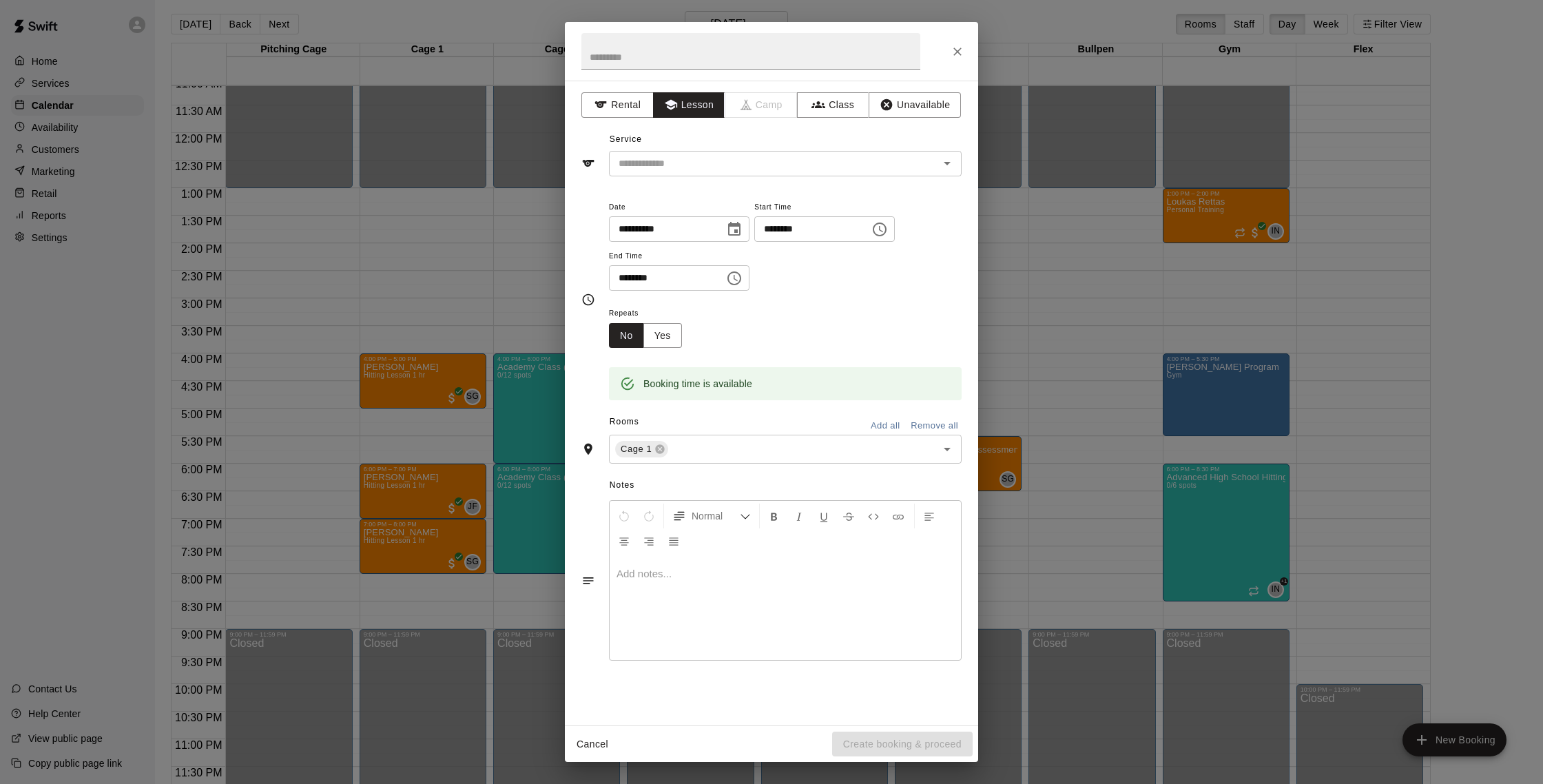
click at [698, 106] on button "Lesson" at bounding box center [690, 105] width 72 height 26
click at [746, 162] on input "text" at bounding box center [764, 163] width 304 height 17
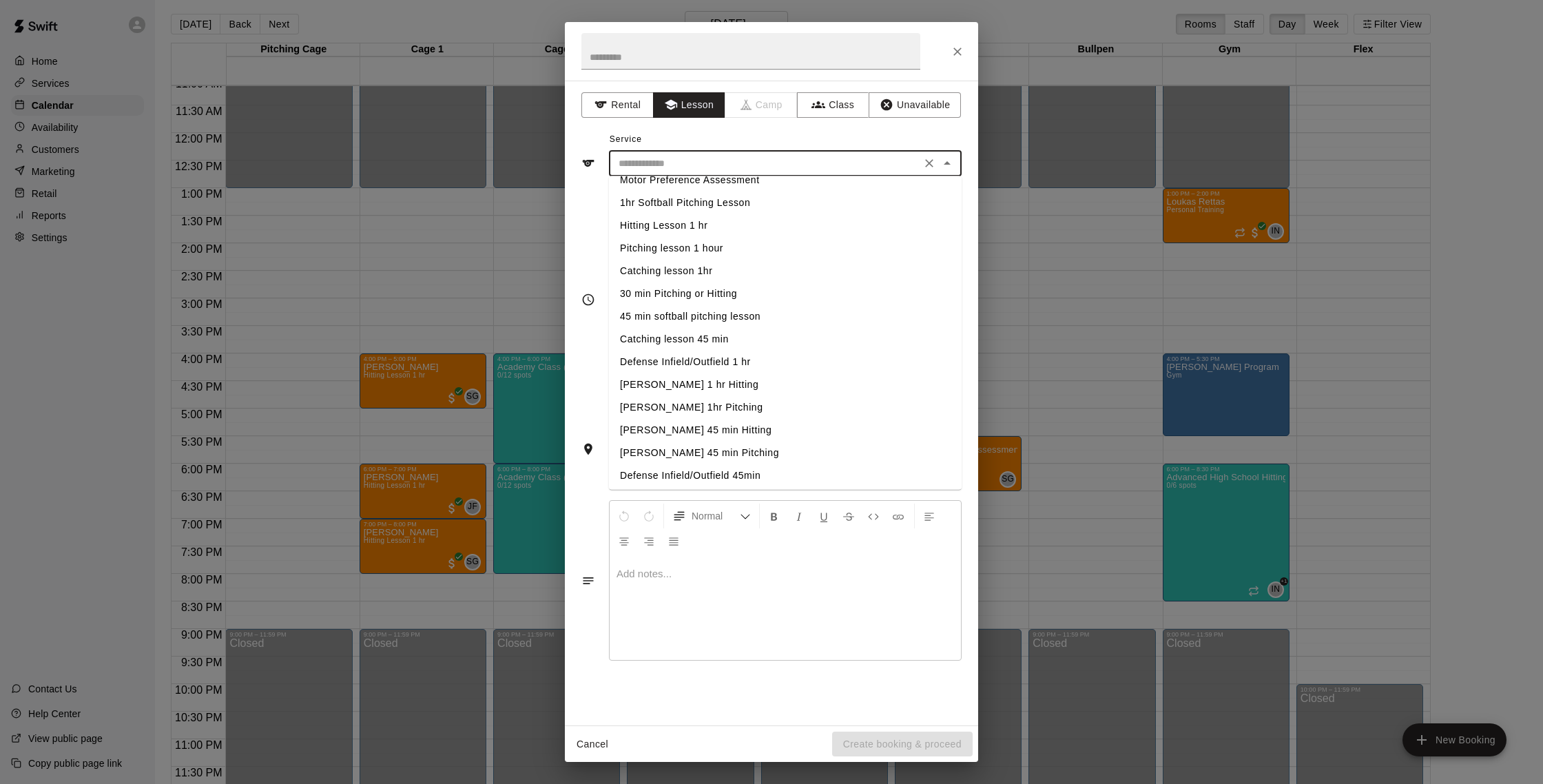
scroll to position [0, 0]
click at [696, 237] on li "Hitting Lesson 1 hr" at bounding box center [785, 239] width 353 height 23
type input "**********"
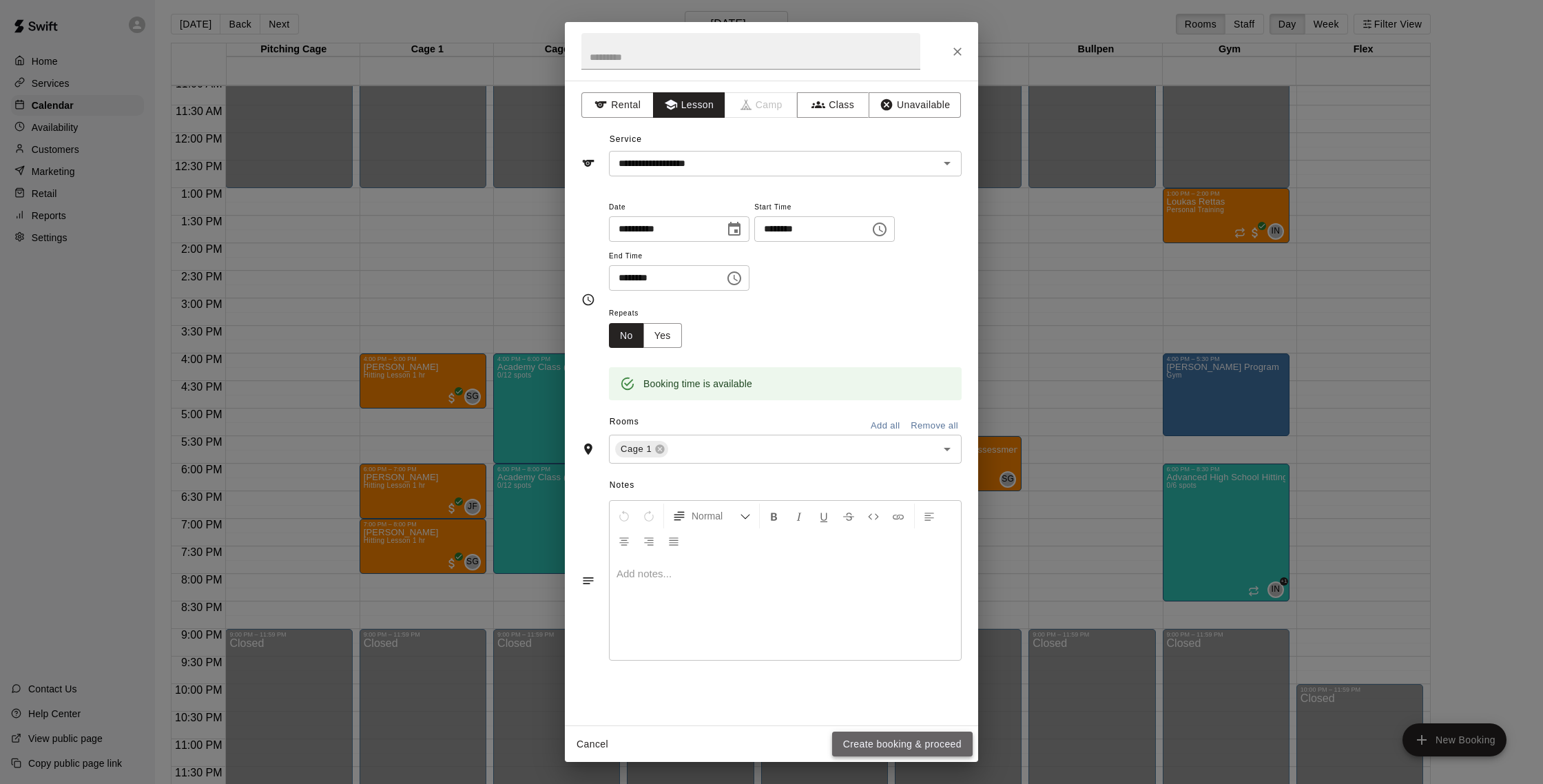
click at [850, 739] on button "Create booking & proceed" at bounding box center [902, 744] width 141 height 26
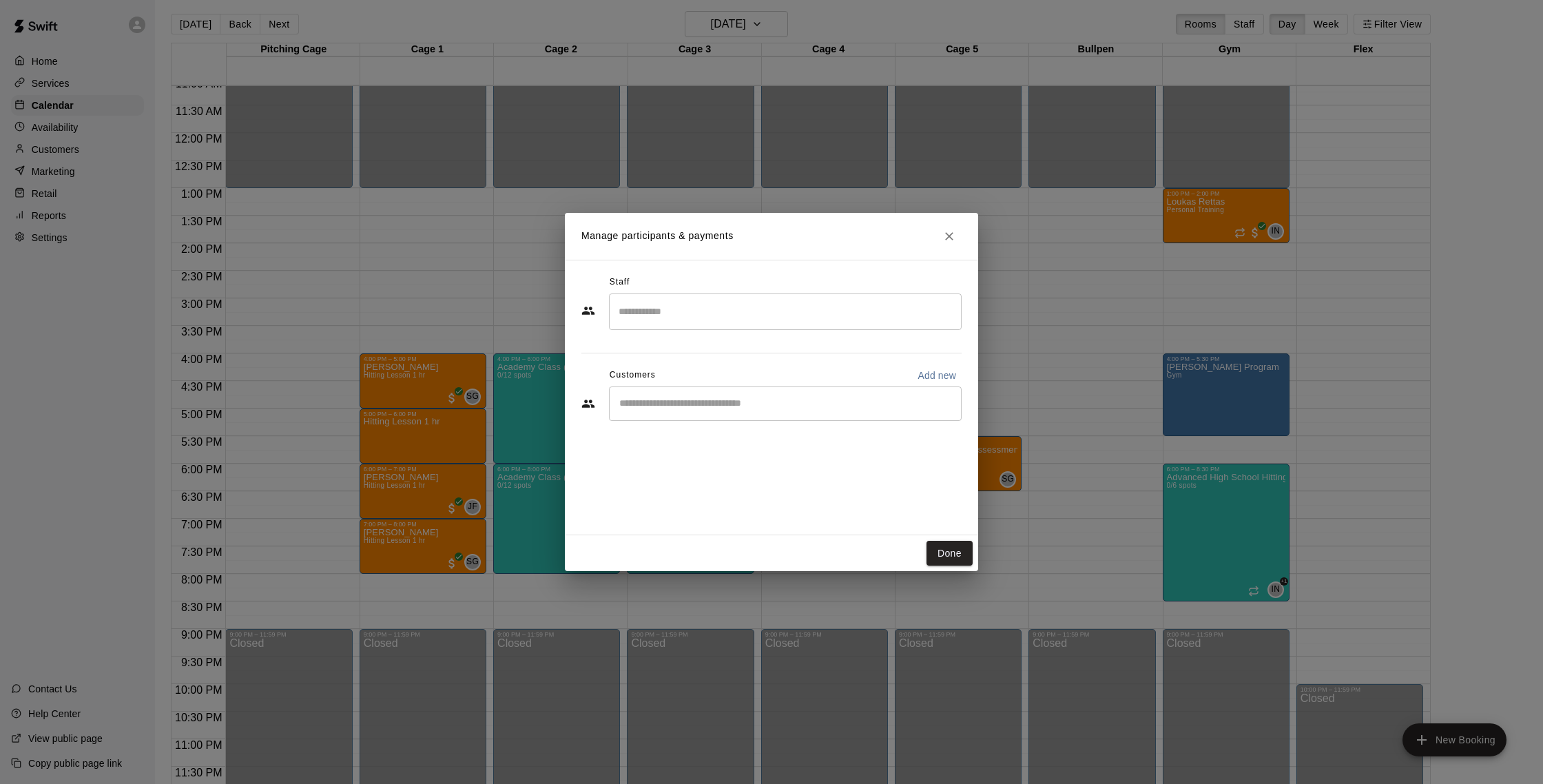
click at [730, 317] on input "Search staff" at bounding box center [785, 311] width 340 height 24
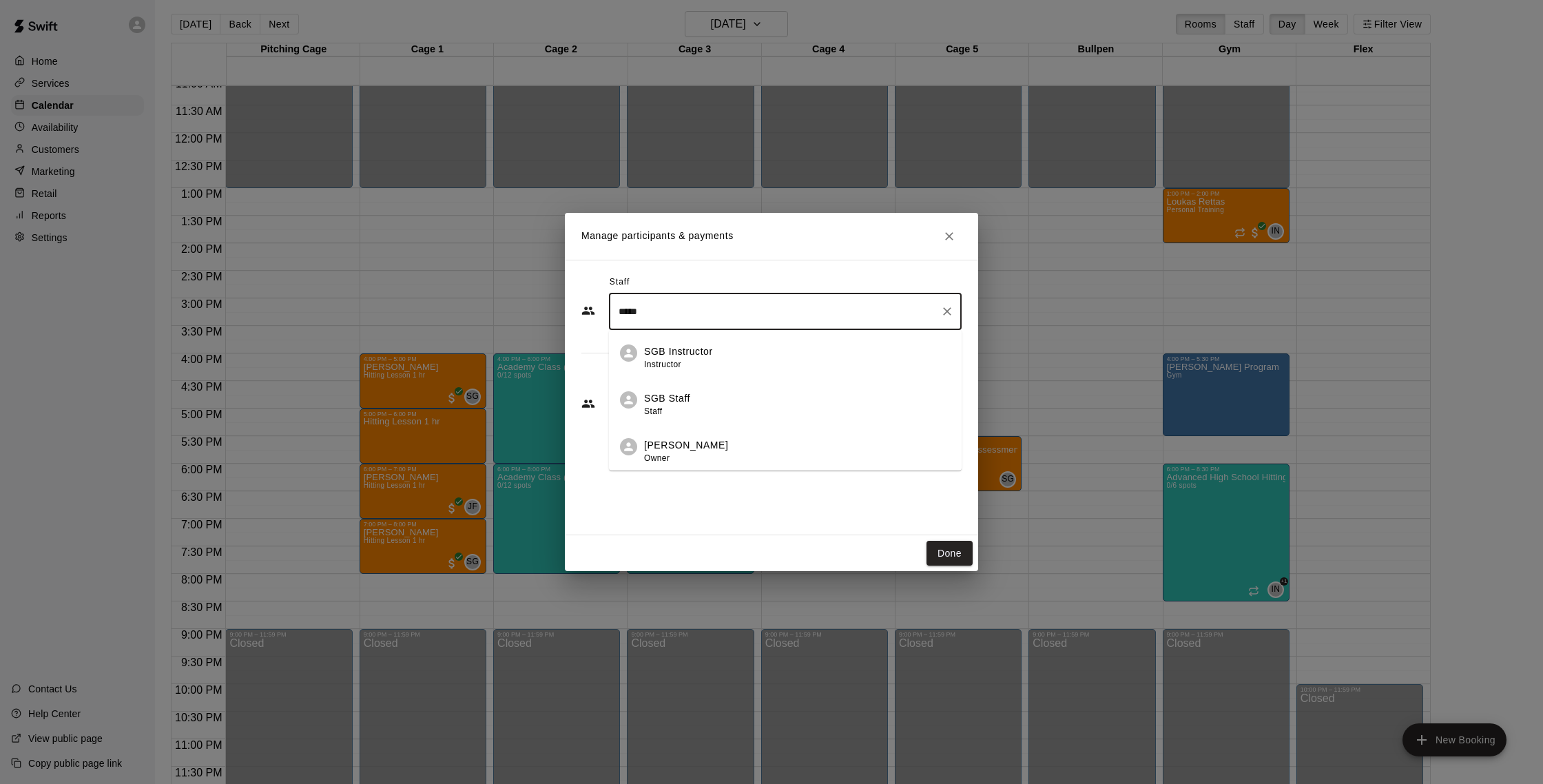
click at [746, 439] on div "[PERSON_NAME] Owner" at bounding box center [797, 451] width 306 height 27
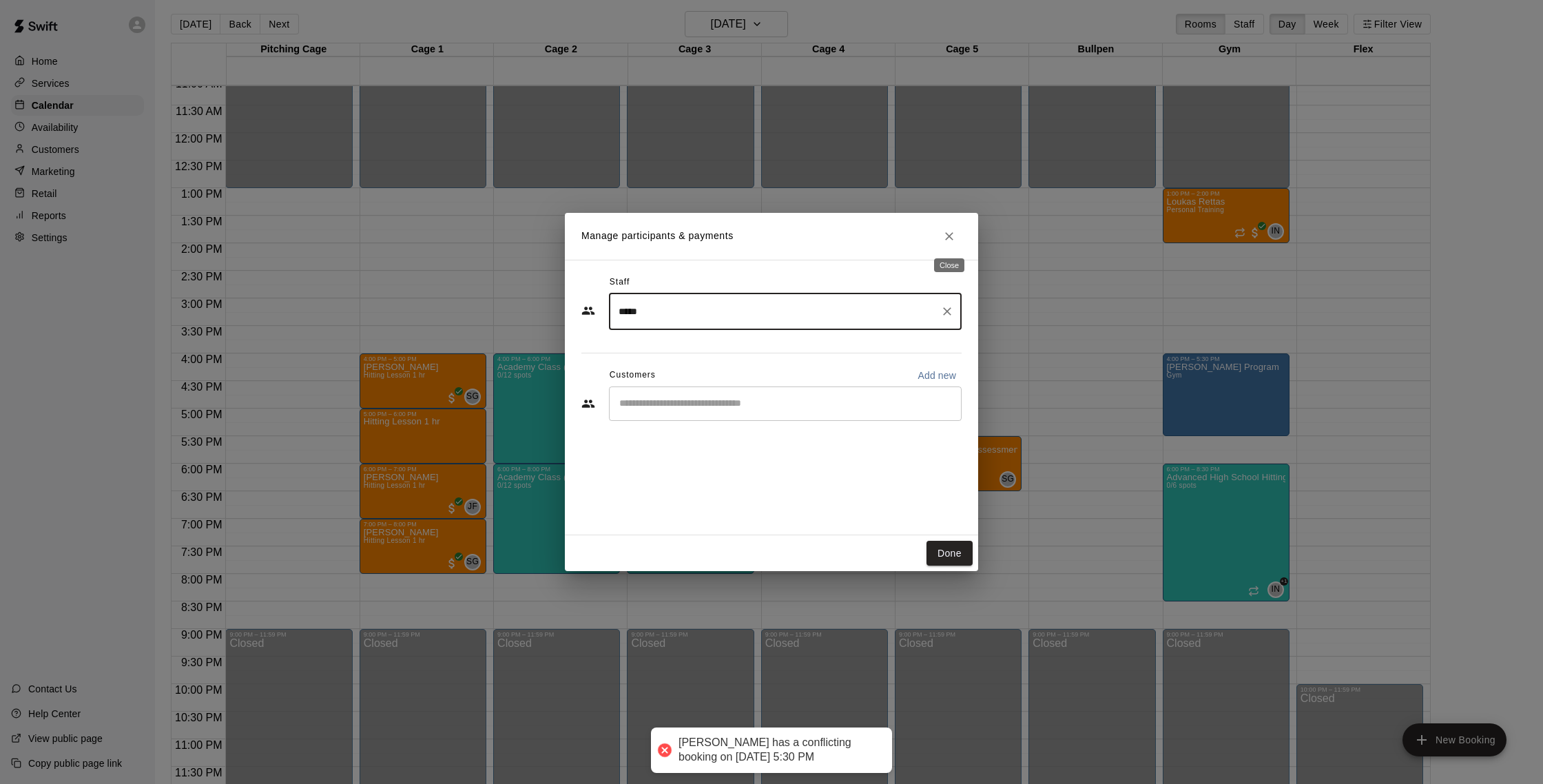
type input "*****"
click at [940, 231] on button "Close" at bounding box center [949, 236] width 25 height 25
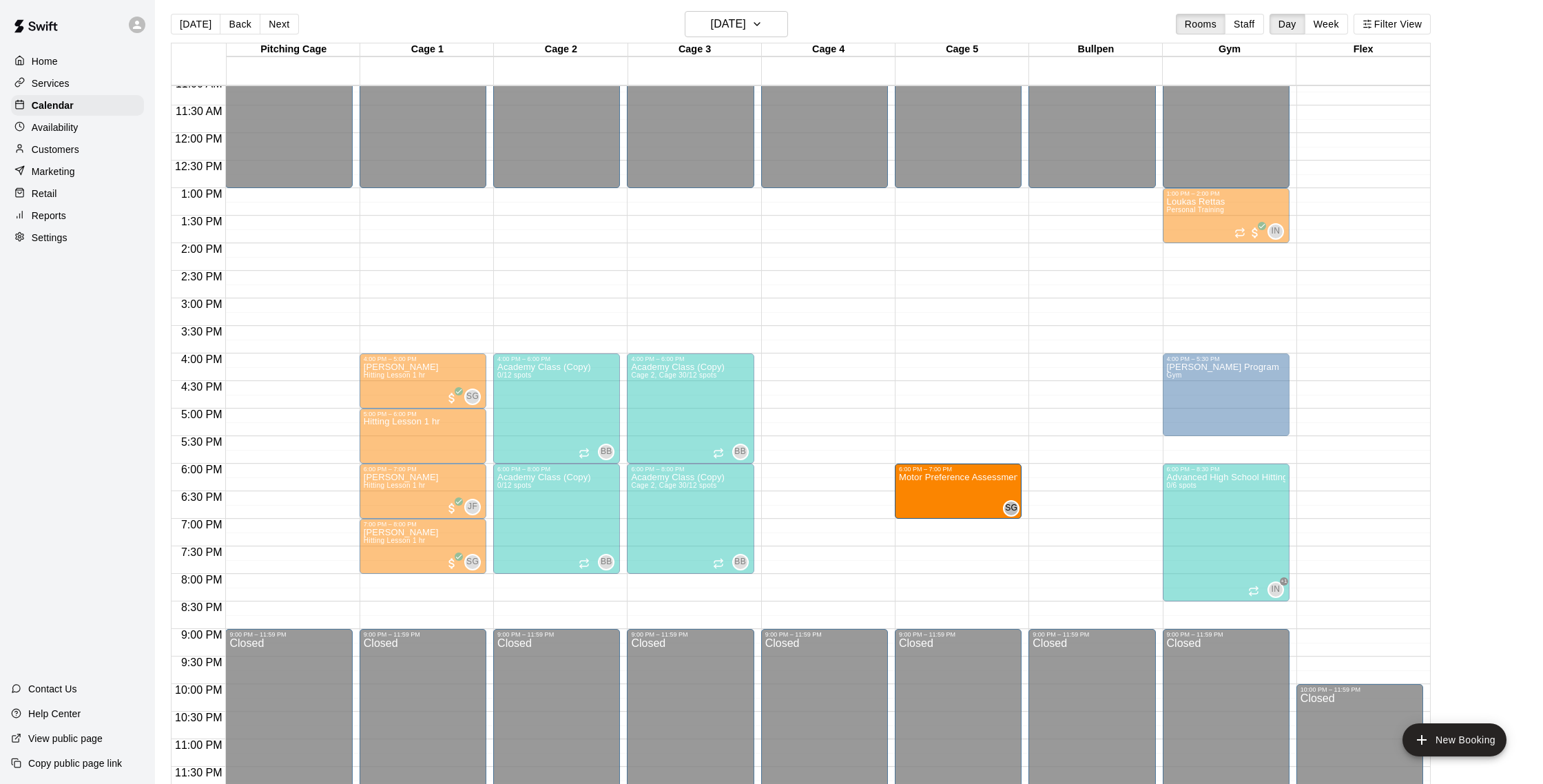
drag, startPoint x: 932, startPoint y: 460, endPoint x: 931, endPoint y: 492, distance: 32.0
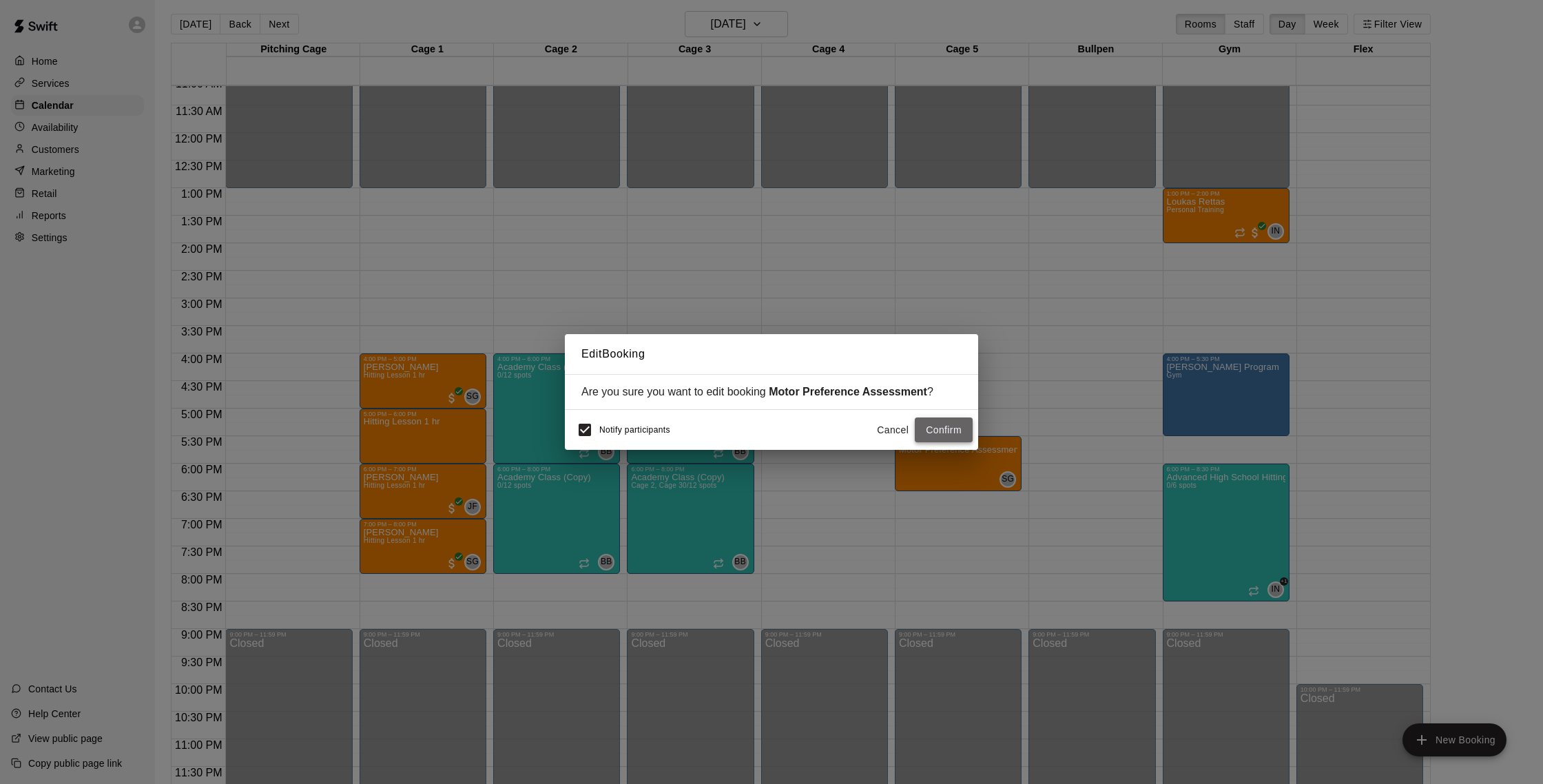
click at [949, 435] on button "Confirm" at bounding box center [943, 430] width 58 height 26
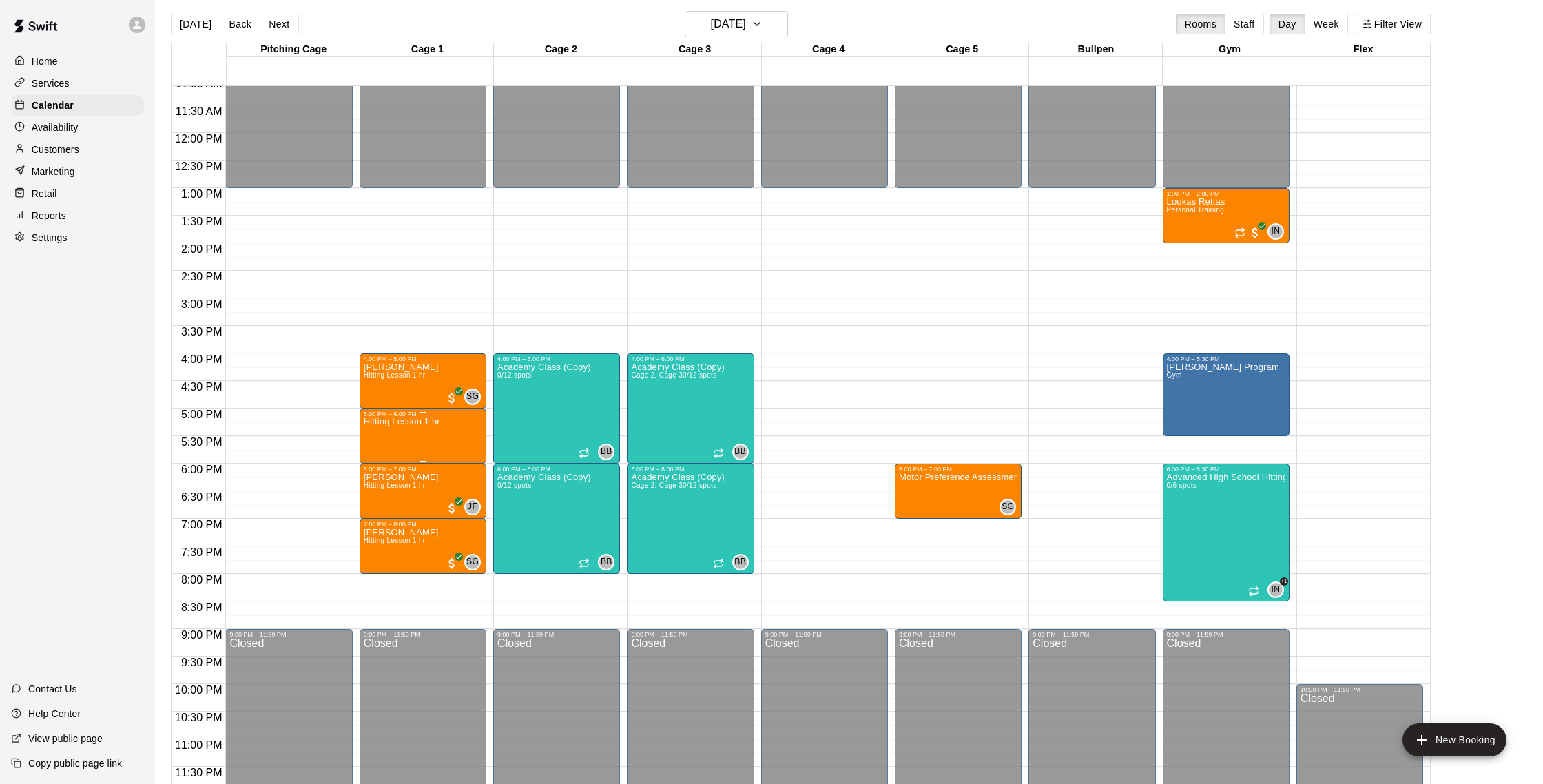
click at [389, 467] on button "edit" at bounding box center [377, 464] width 27 height 27
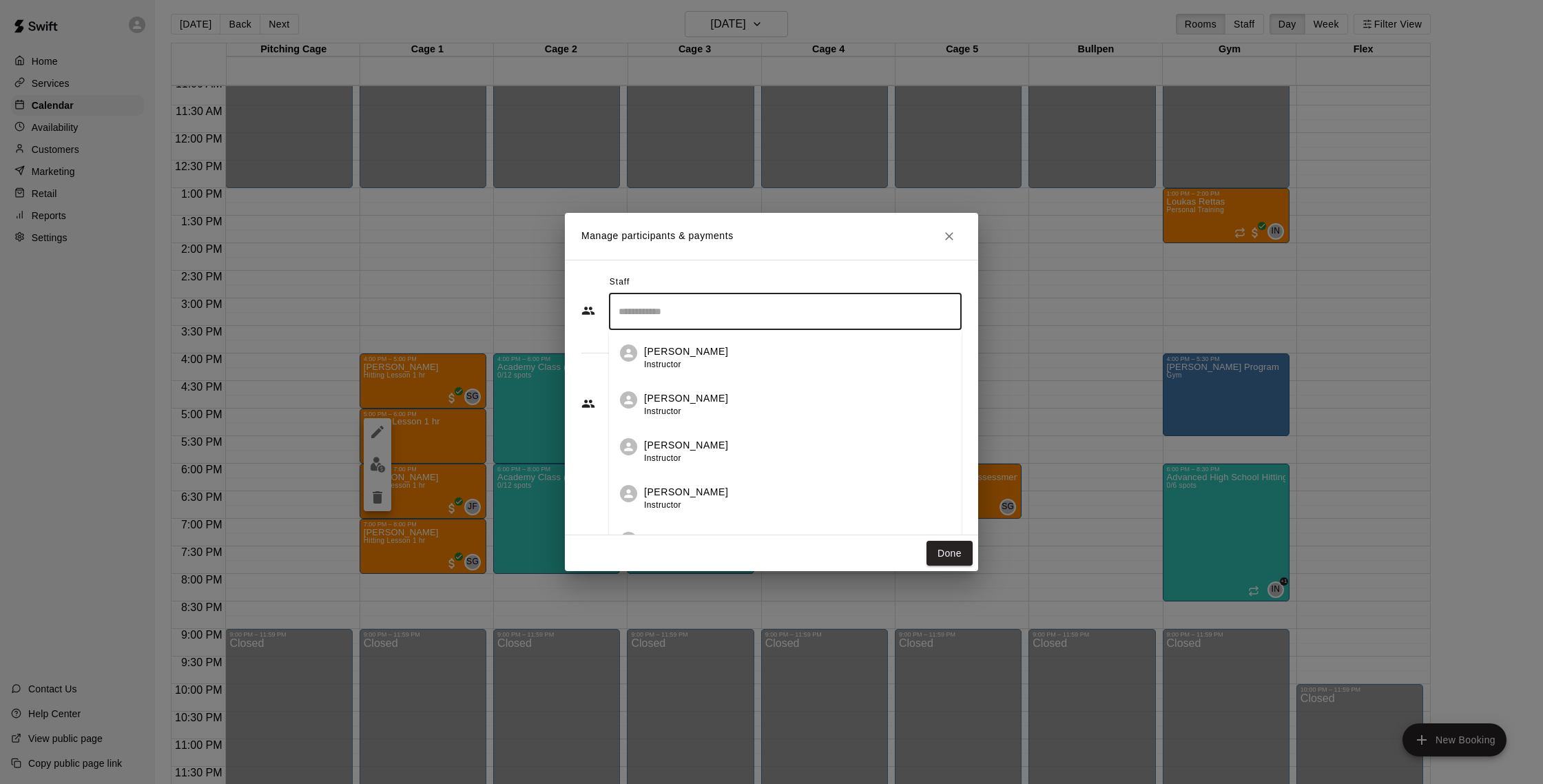
drag, startPoint x: 669, startPoint y: 309, endPoint x: 676, endPoint y: 311, distance: 7.3
click at [674, 310] on input "Search staff" at bounding box center [785, 311] width 340 height 24
click at [662, 464] on div "[PERSON_NAME] Owner" at bounding box center [686, 451] width 84 height 27
type input "*****"
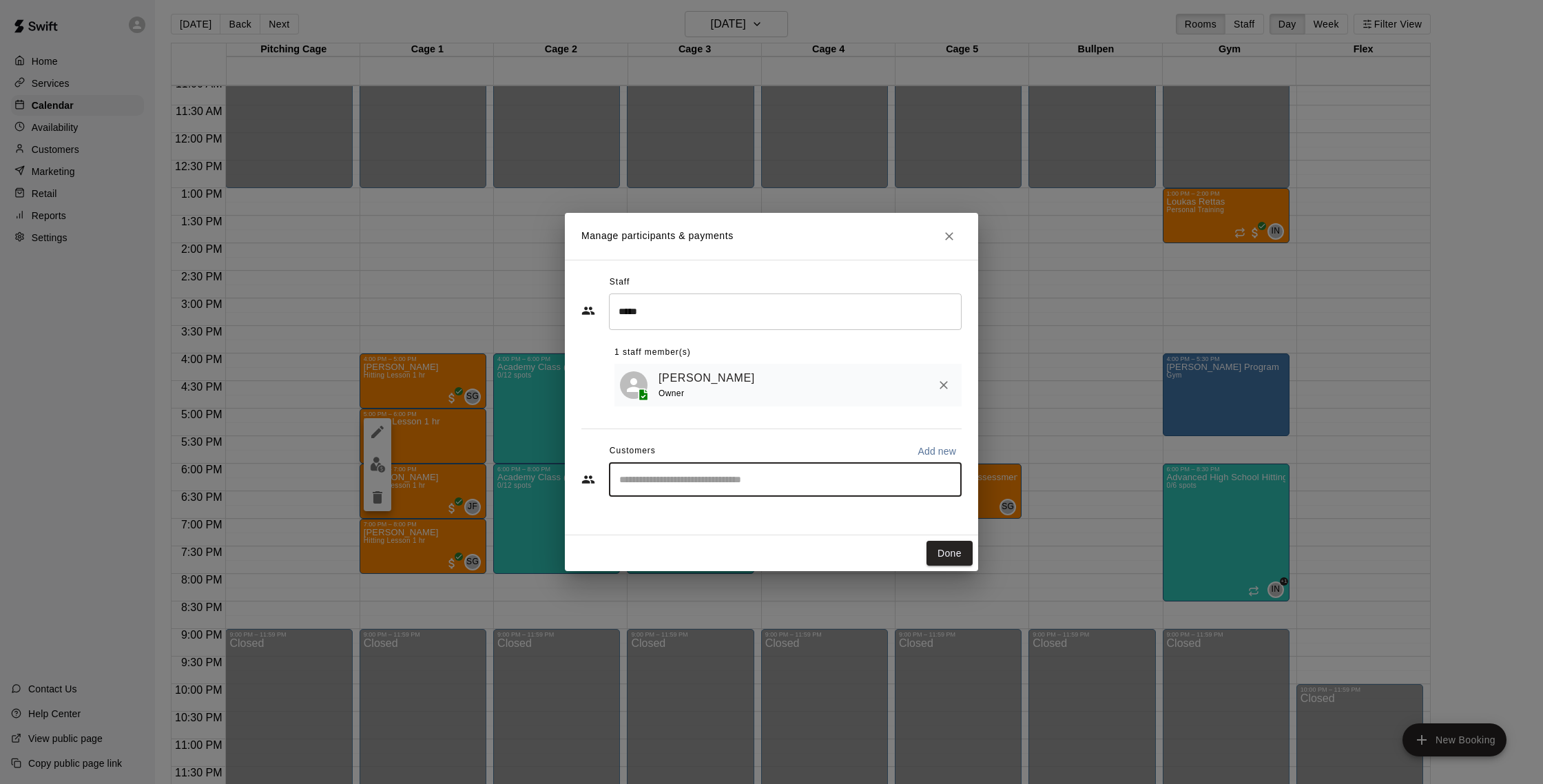
click at [779, 485] on input "Start typing to search customers..." at bounding box center [785, 479] width 340 height 14
type input "*****"
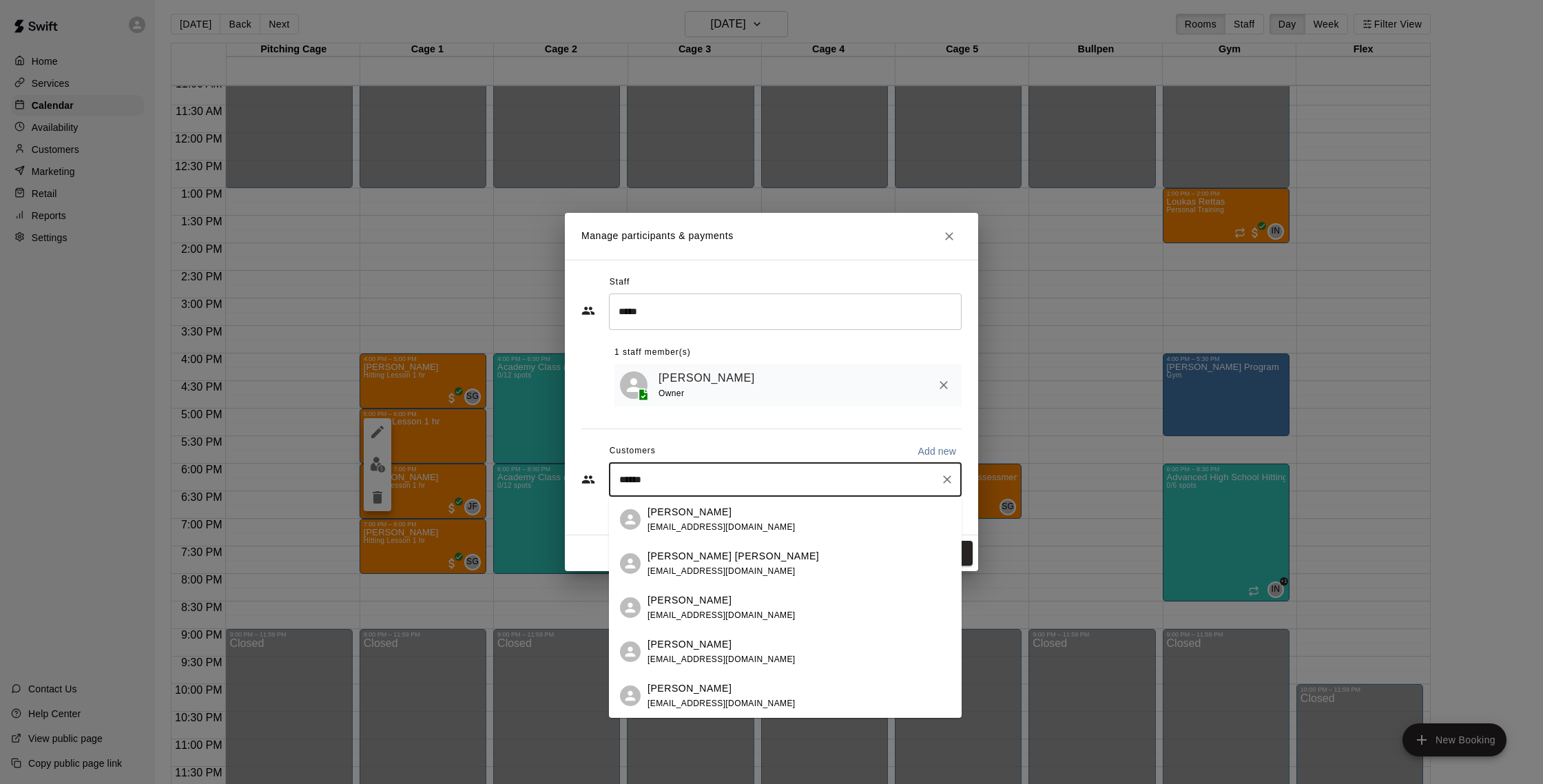
click at [696, 642] on p "[PERSON_NAME]" at bounding box center [690, 644] width 84 height 15
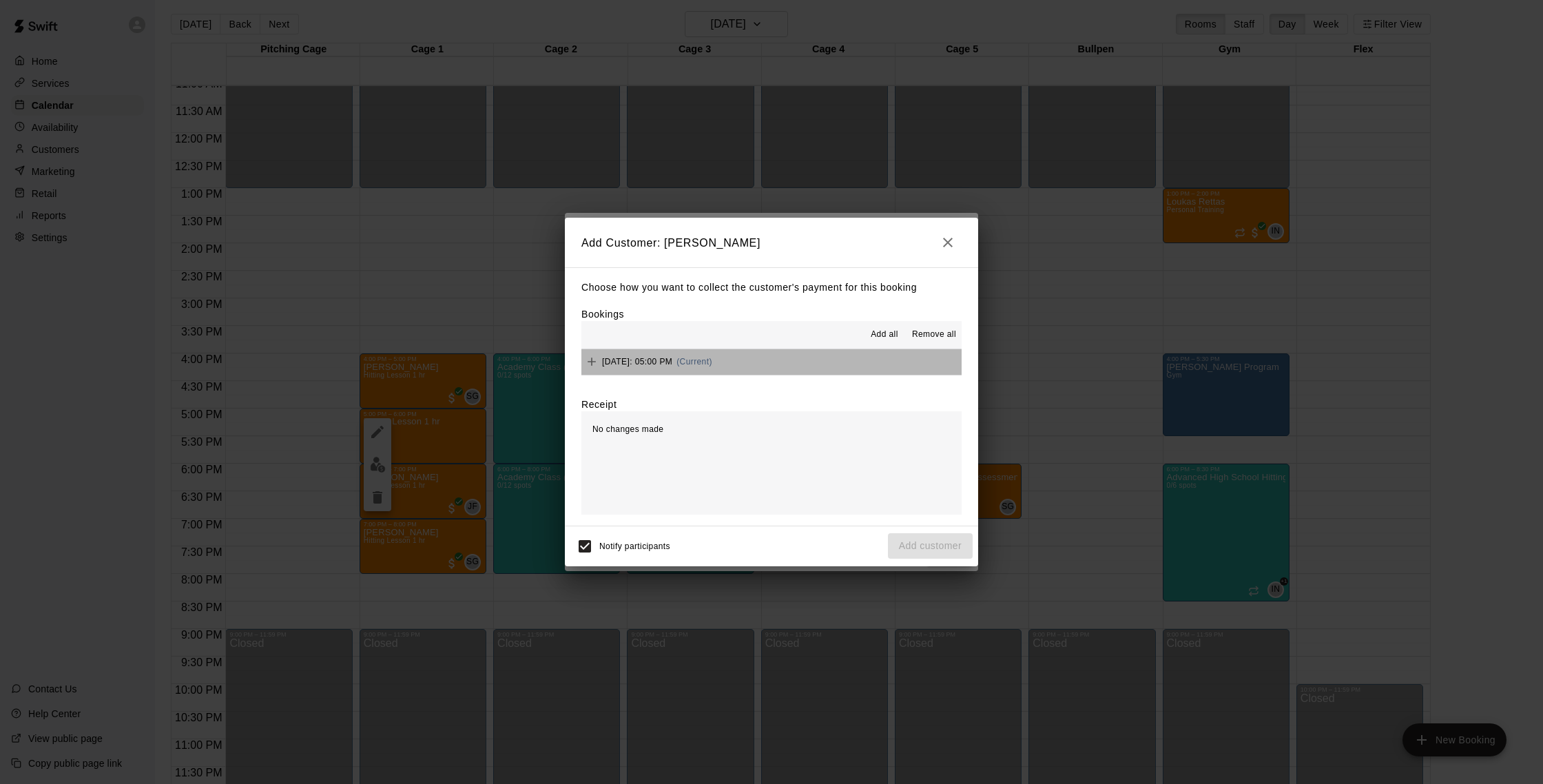
click at [688, 355] on div "[DATE]: 05:00 PM (Current)" at bounding box center [647, 361] width 131 height 21
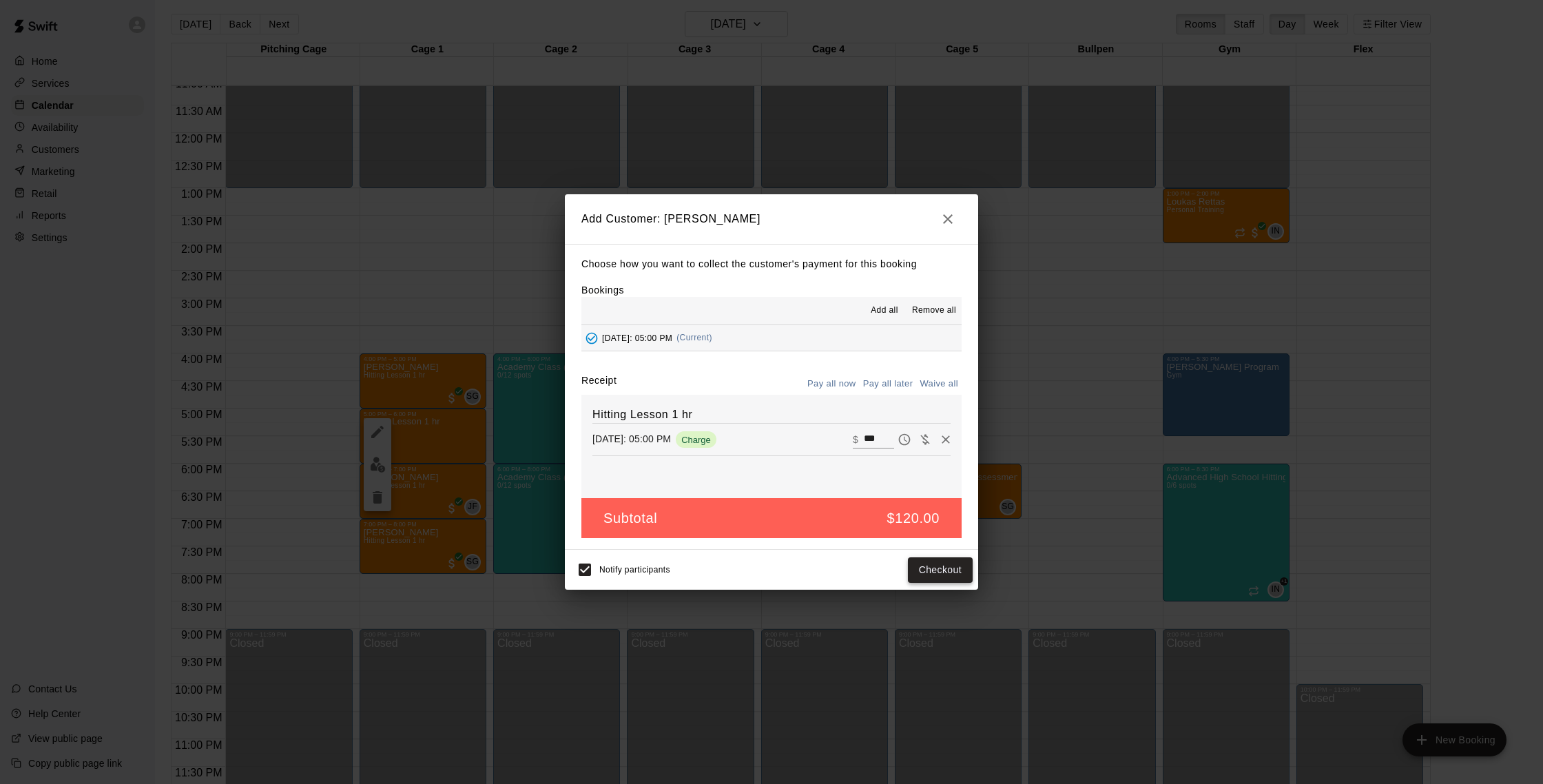
click at [930, 566] on button "Checkout" at bounding box center [940, 569] width 65 height 26
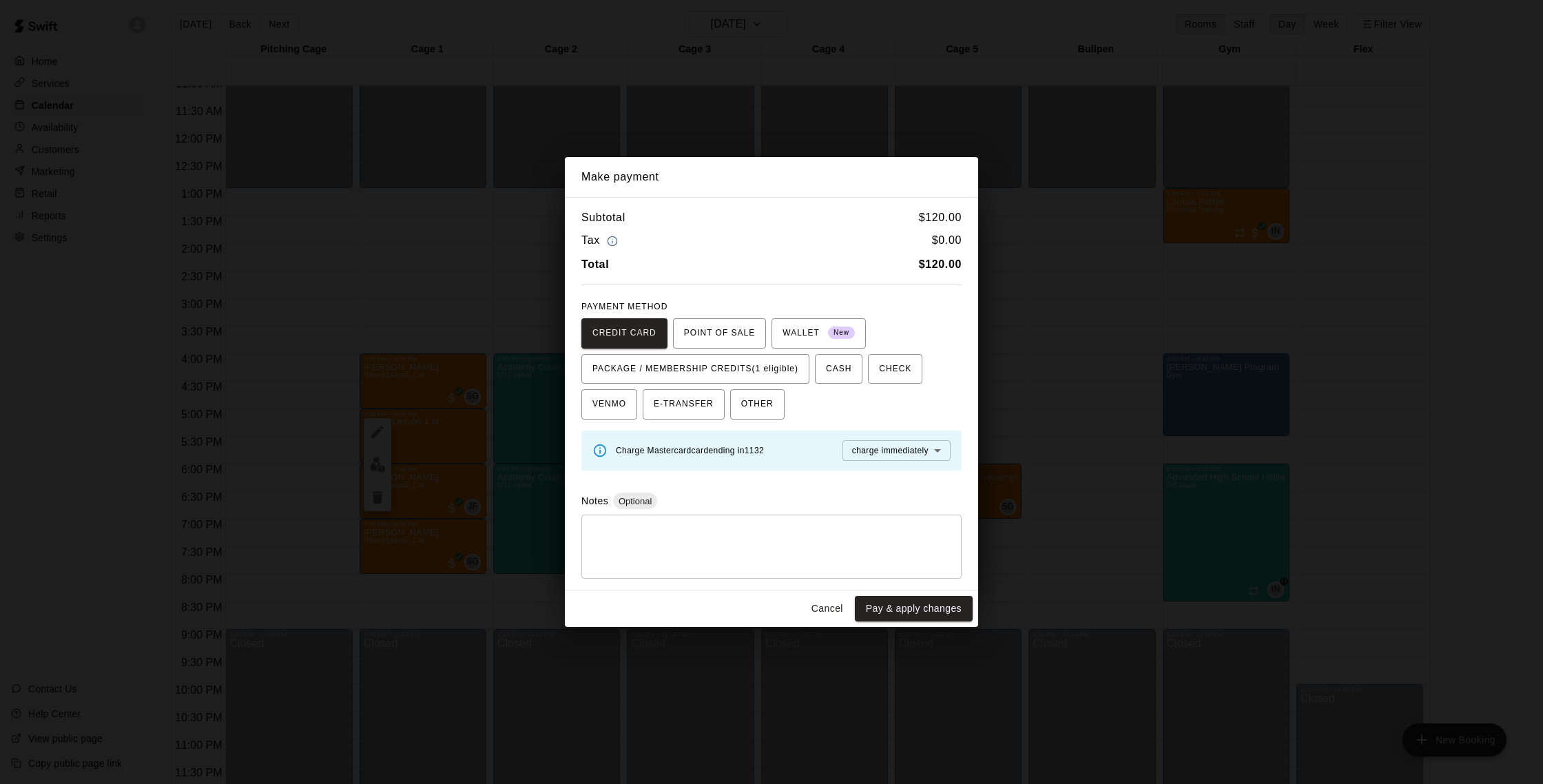
click at [779, 385] on div "CREDIT CARD POINT OF SALE WALLET New PACKAGE / MEMBERSHIP CREDITS (1 eligible) …" at bounding box center [772, 369] width 381 height 102
click at [779, 380] on span "PACKAGE / MEMBERSHIP CREDITS (1 eligible)" at bounding box center [695, 369] width 206 height 22
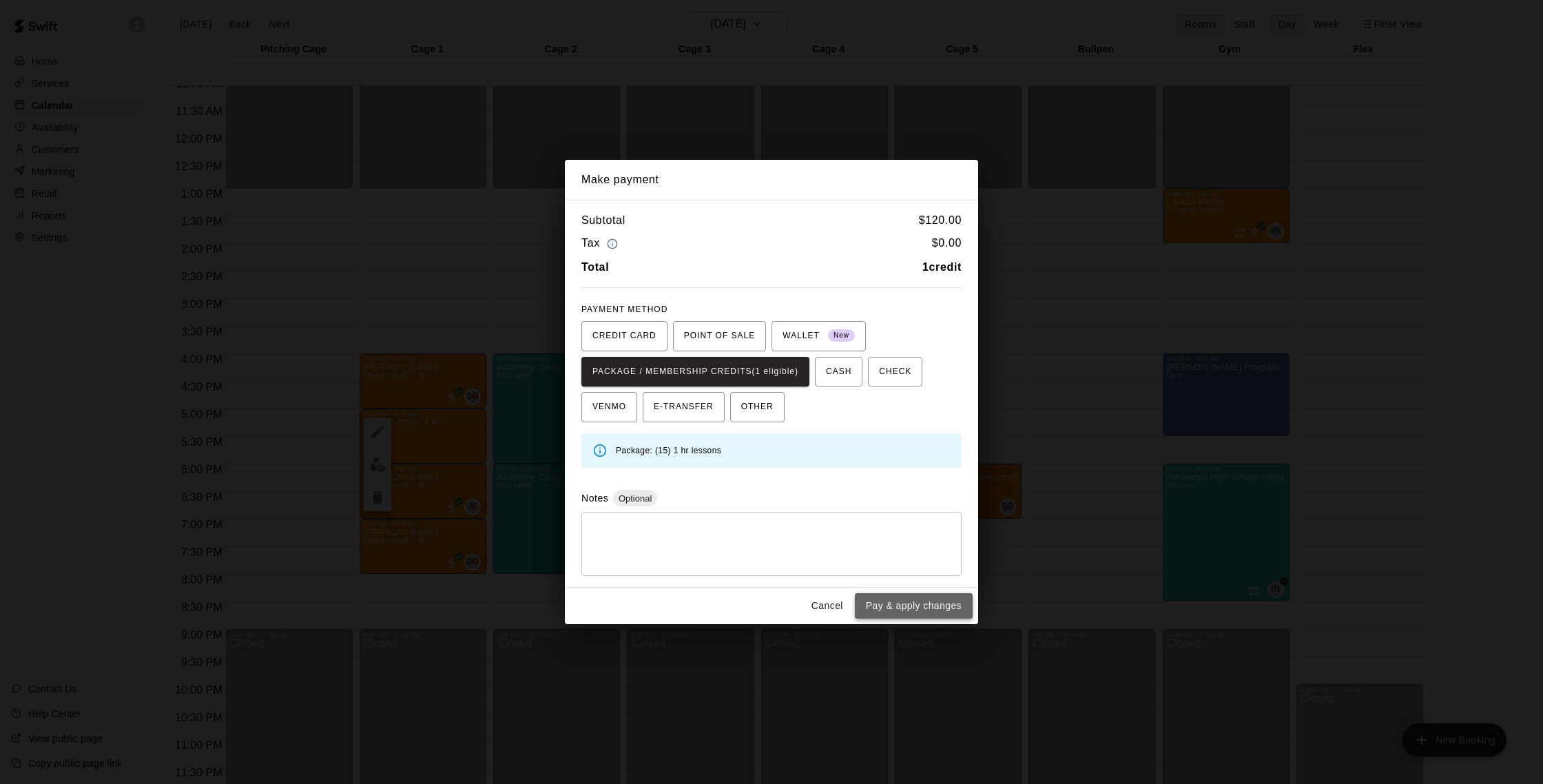
click at [923, 601] on button "Pay & apply changes" at bounding box center [914, 605] width 118 height 26
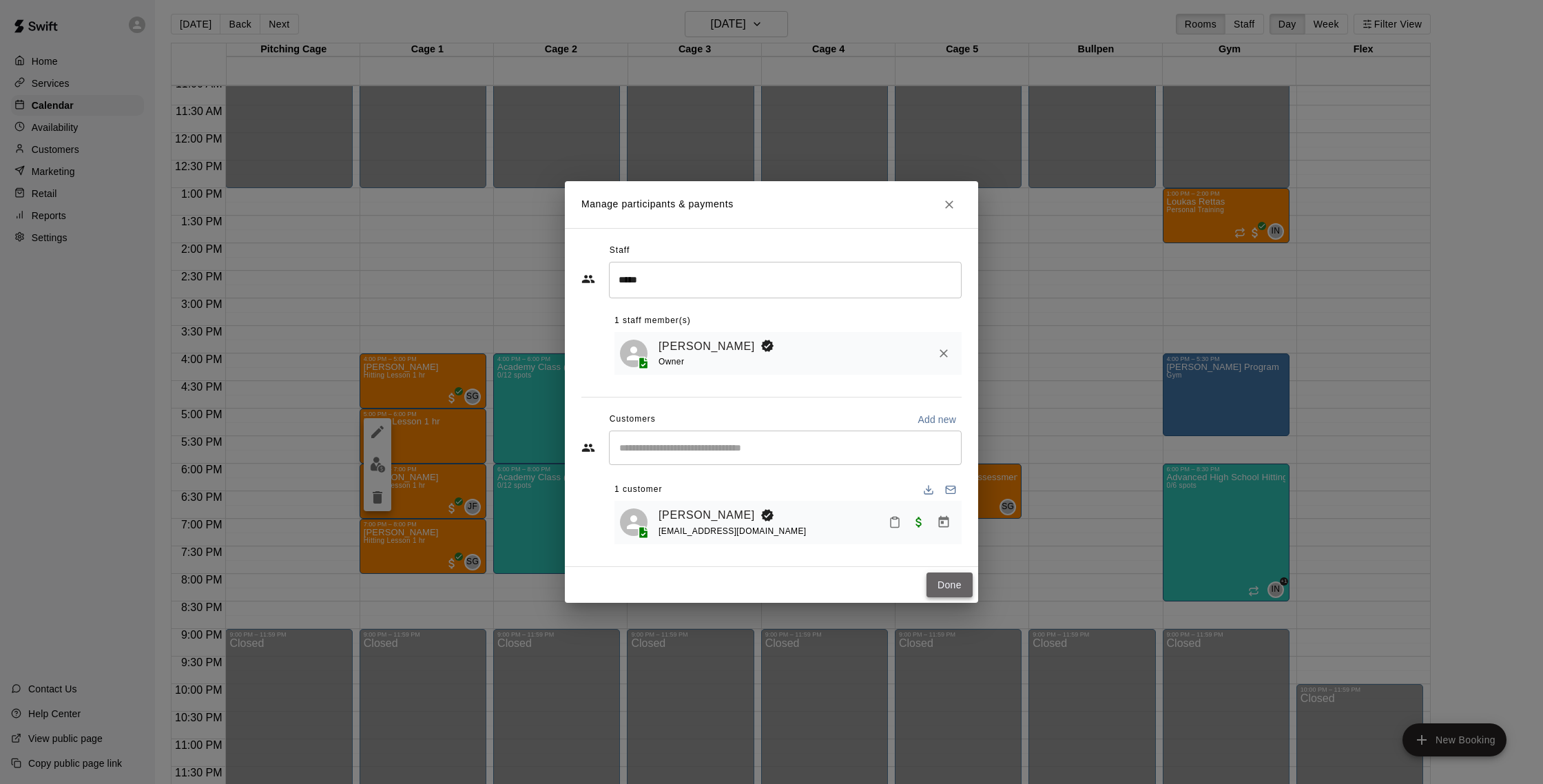
click at [972, 586] on button "Done" at bounding box center [950, 585] width 46 height 26
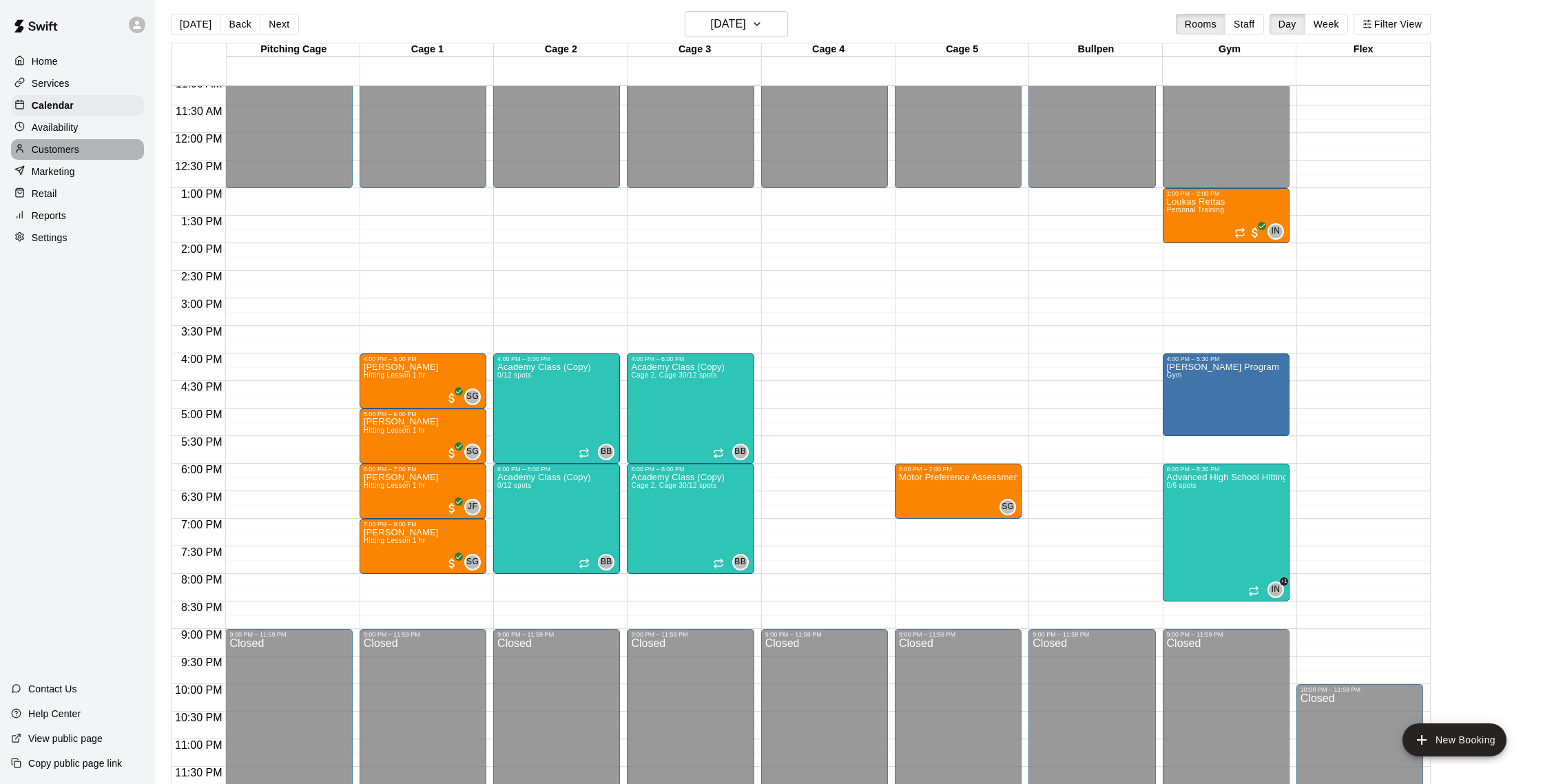
click at [52, 145] on p "Customers" at bounding box center [55, 149] width 48 height 14
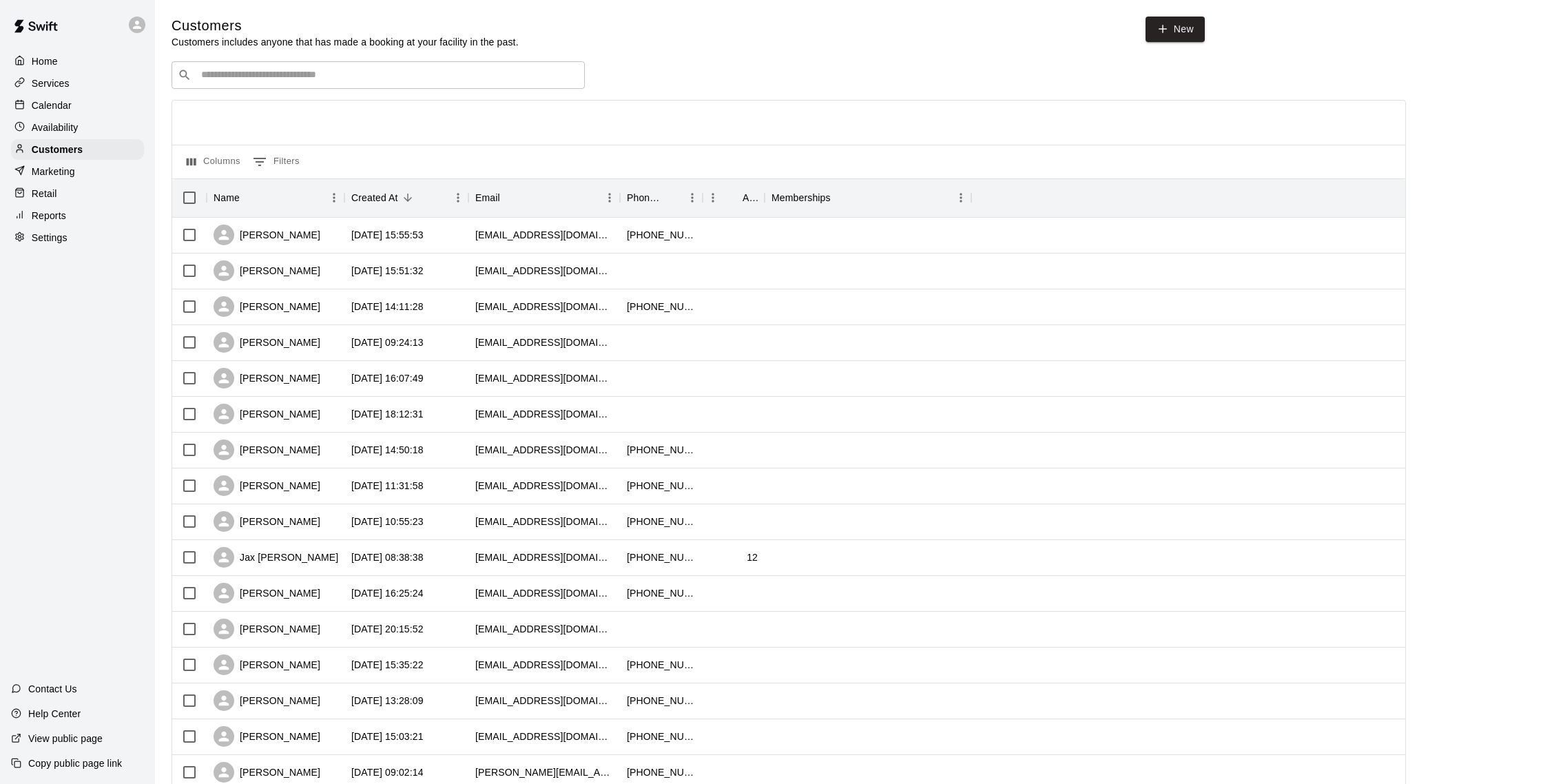
click at [367, 82] on div "​ ​" at bounding box center [378, 74] width 414 height 27
click at [58, 102] on p "Calendar" at bounding box center [51, 105] width 40 height 14
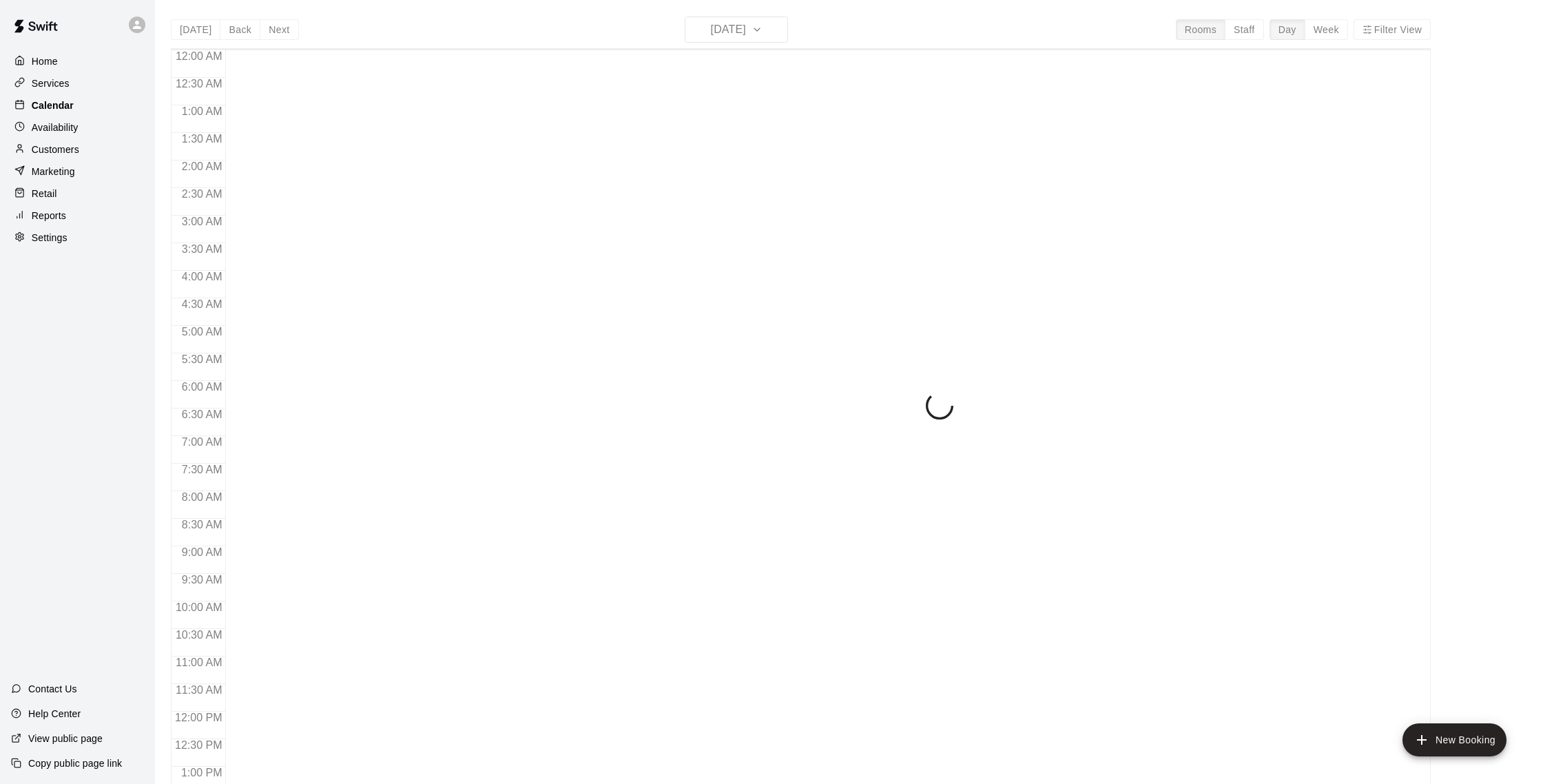
scroll to position [574, 0]
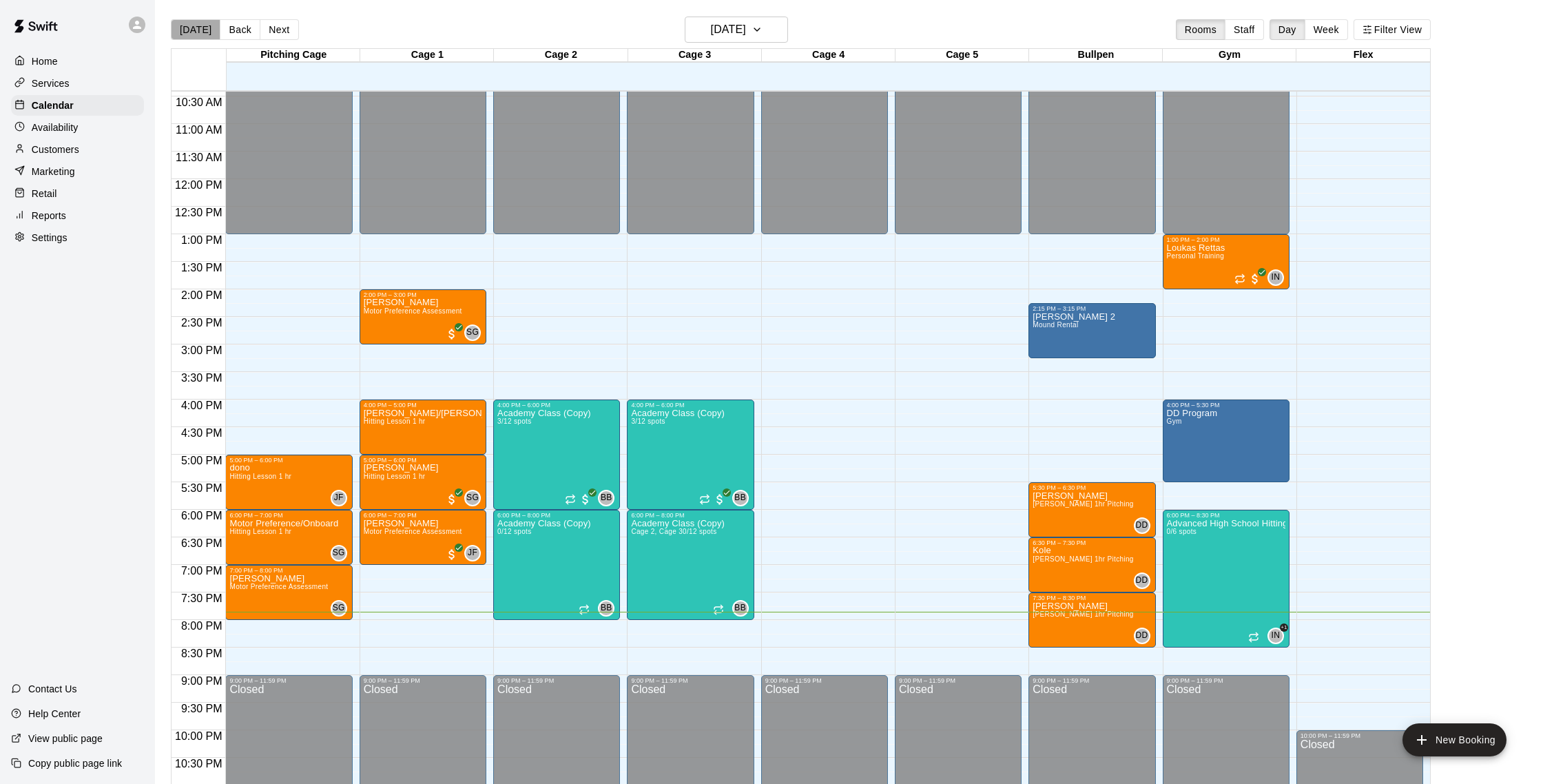
click at [206, 23] on button "[DATE]" at bounding box center [195, 29] width 49 height 21
click at [272, 27] on button "Next" at bounding box center [278, 29] width 39 height 21
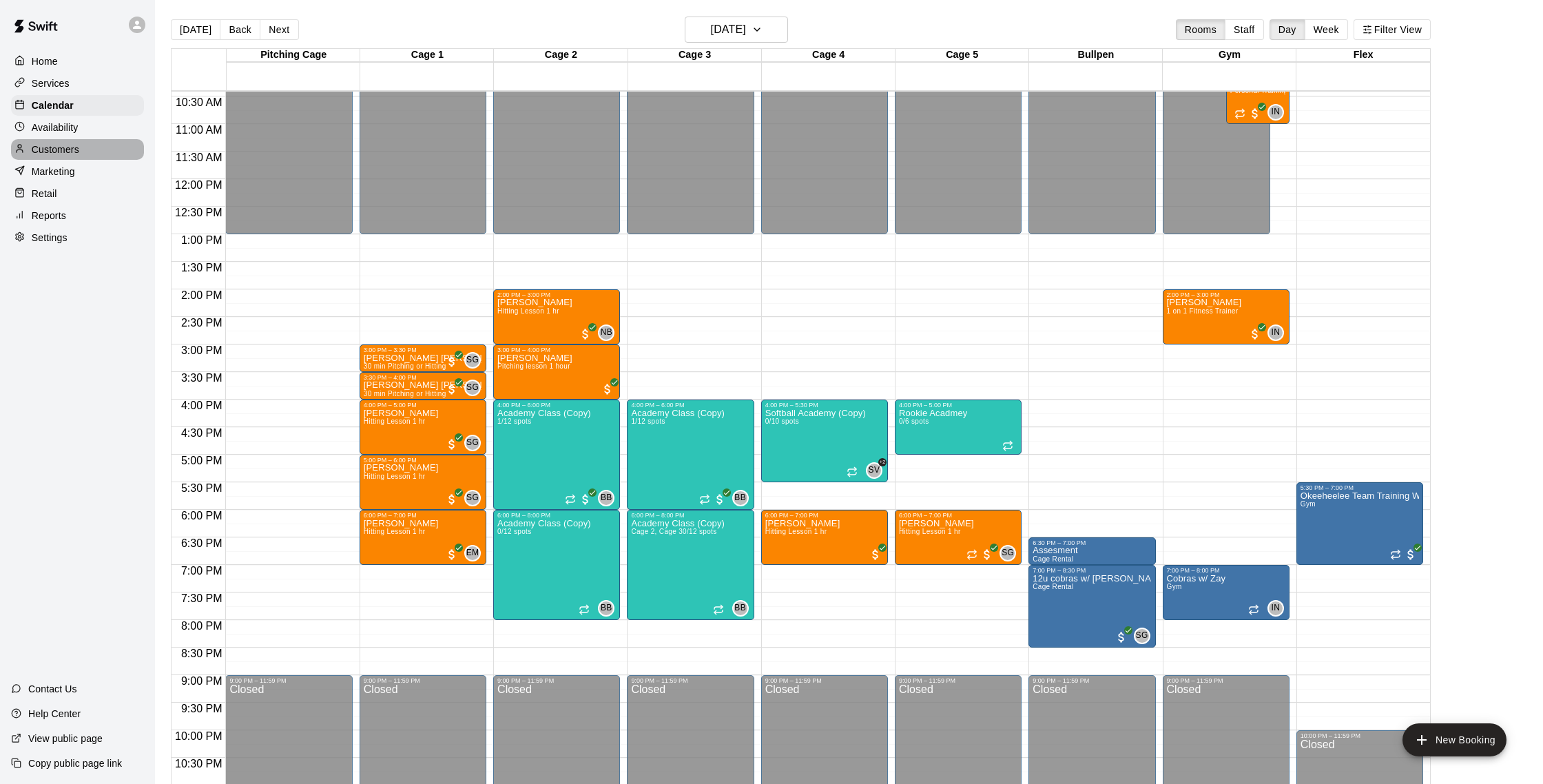
click at [91, 145] on div "Customers" at bounding box center [77, 149] width 133 height 21
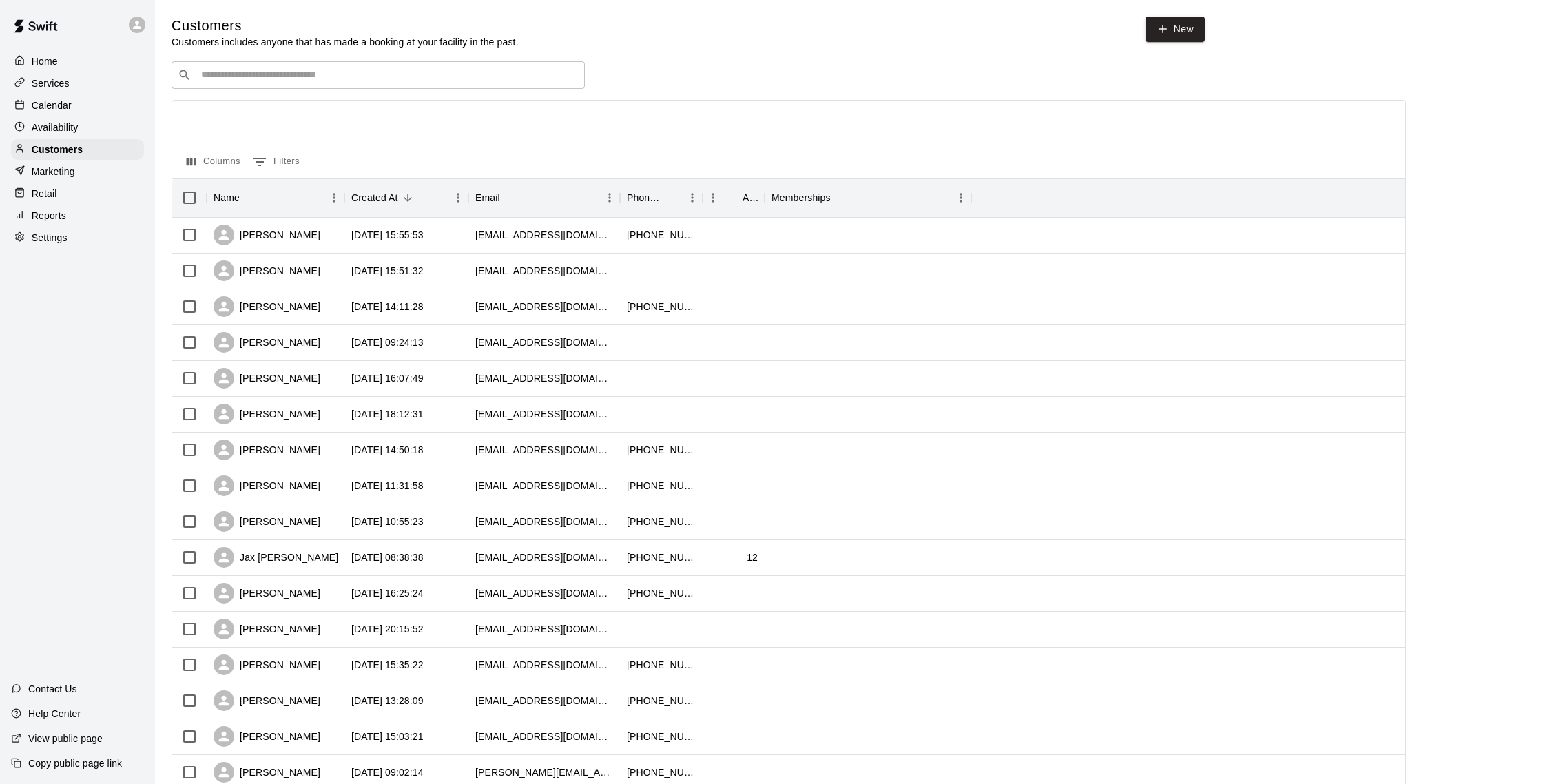
click at [420, 66] on div "​ ​" at bounding box center [378, 74] width 414 height 27
type input "****"
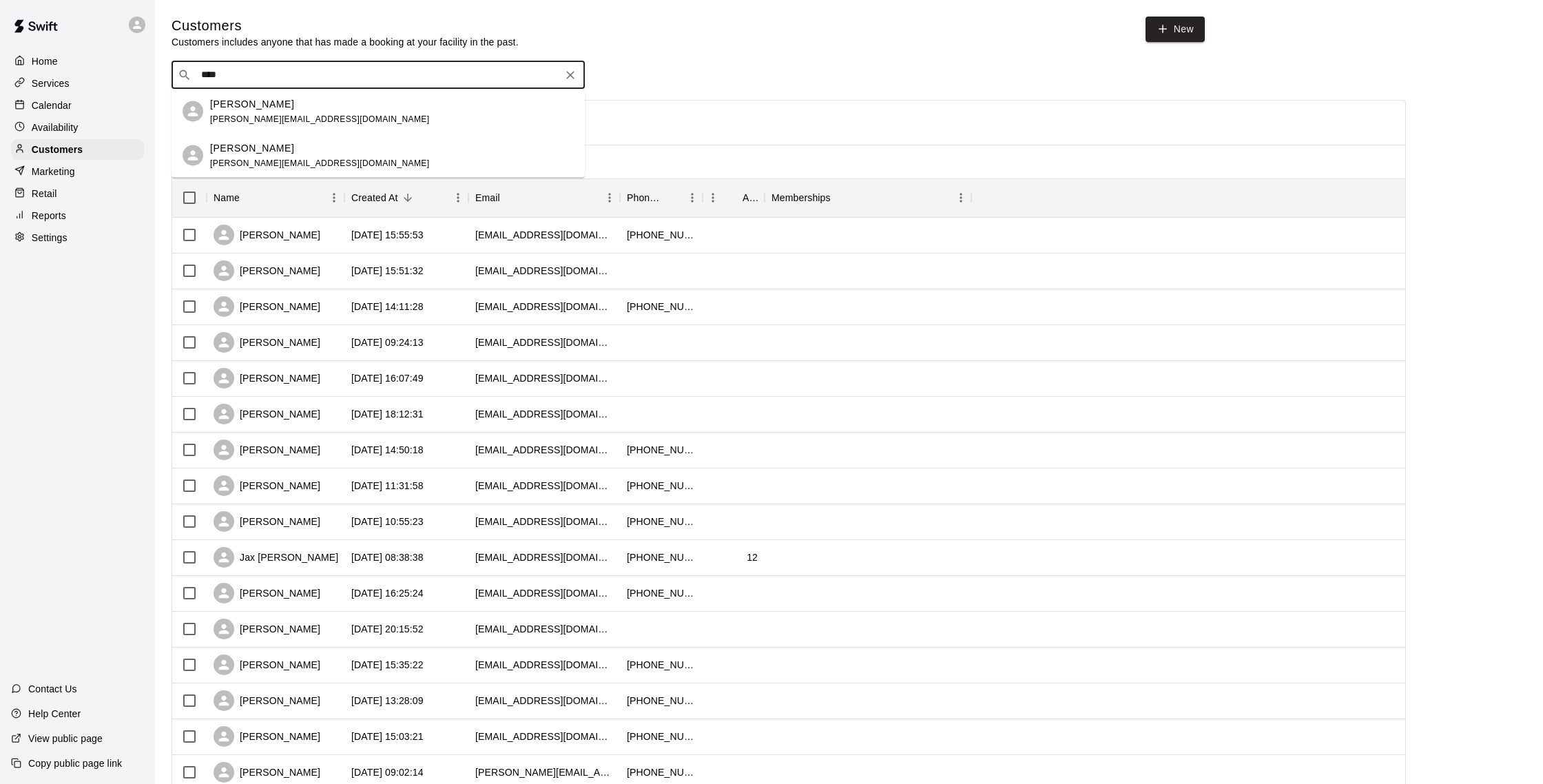
click at [372, 115] on div "[PERSON_NAME] [PERSON_NAME][EMAIL_ADDRESS][DOMAIN_NAME]" at bounding box center [392, 111] width 364 height 30
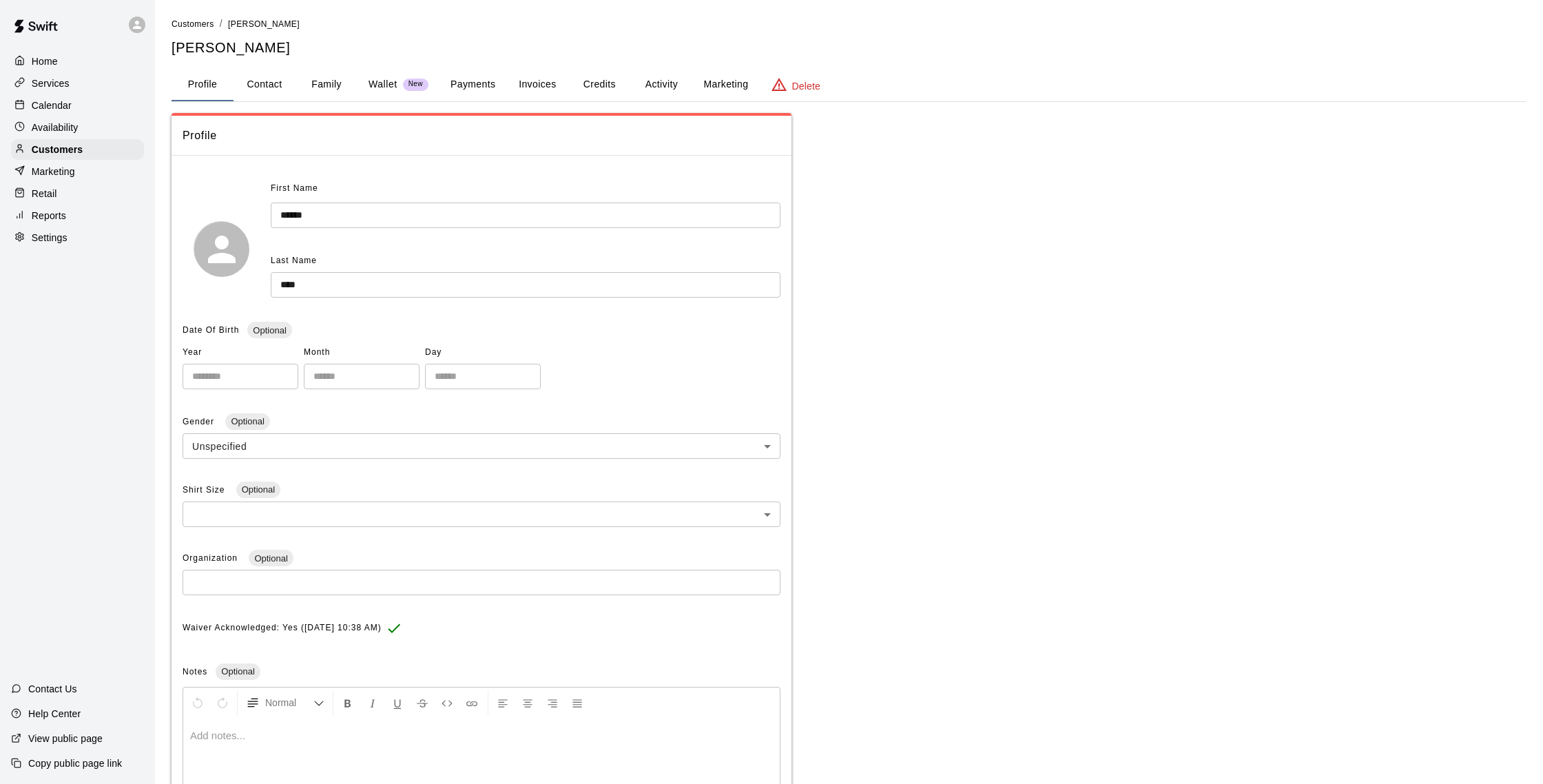
click at [486, 84] on button "Payments" at bounding box center [472, 85] width 67 height 33
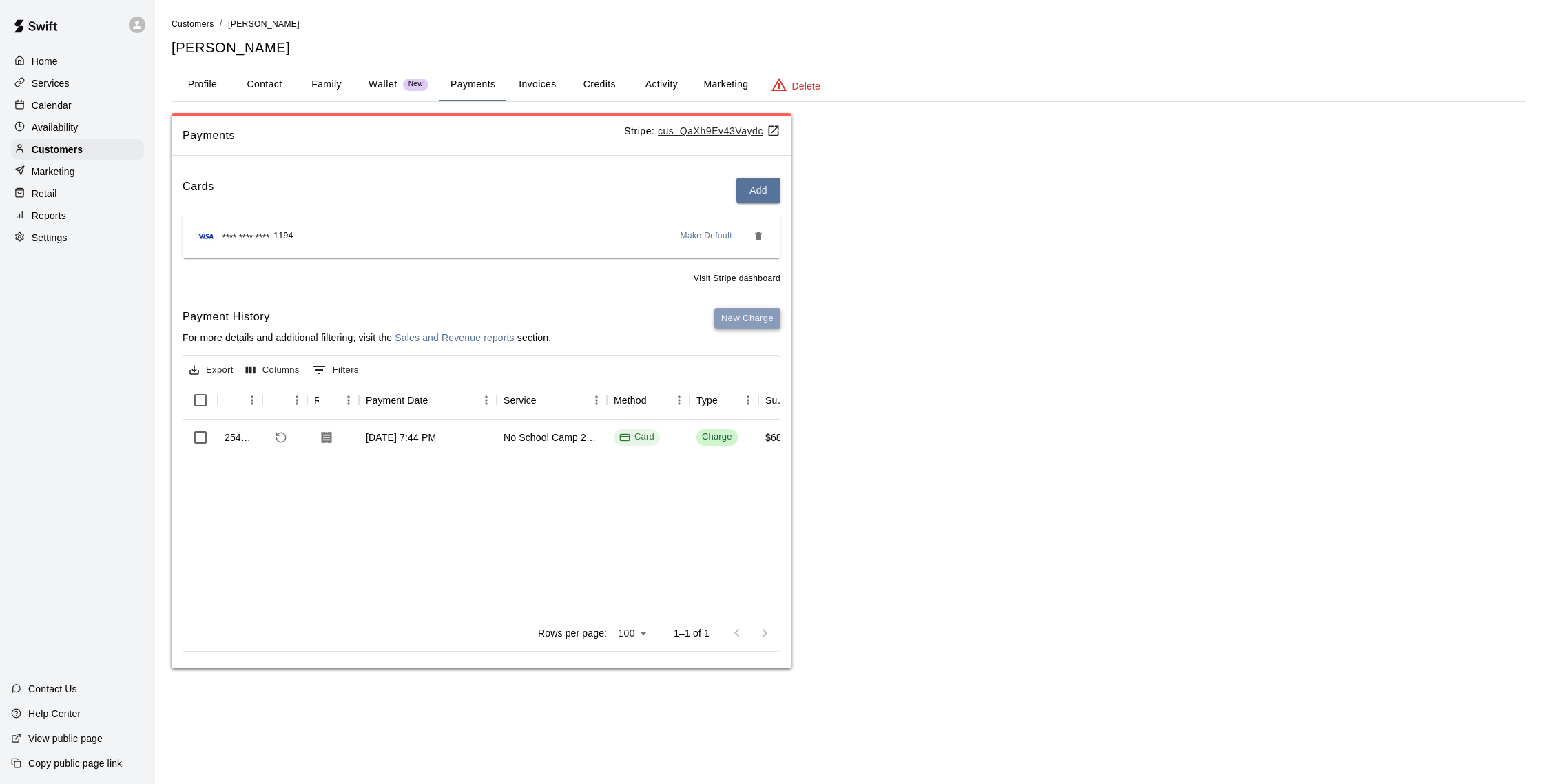
click at [741, 314] on button "New Charge" at bounding box center [747, 319] width 66 height 21
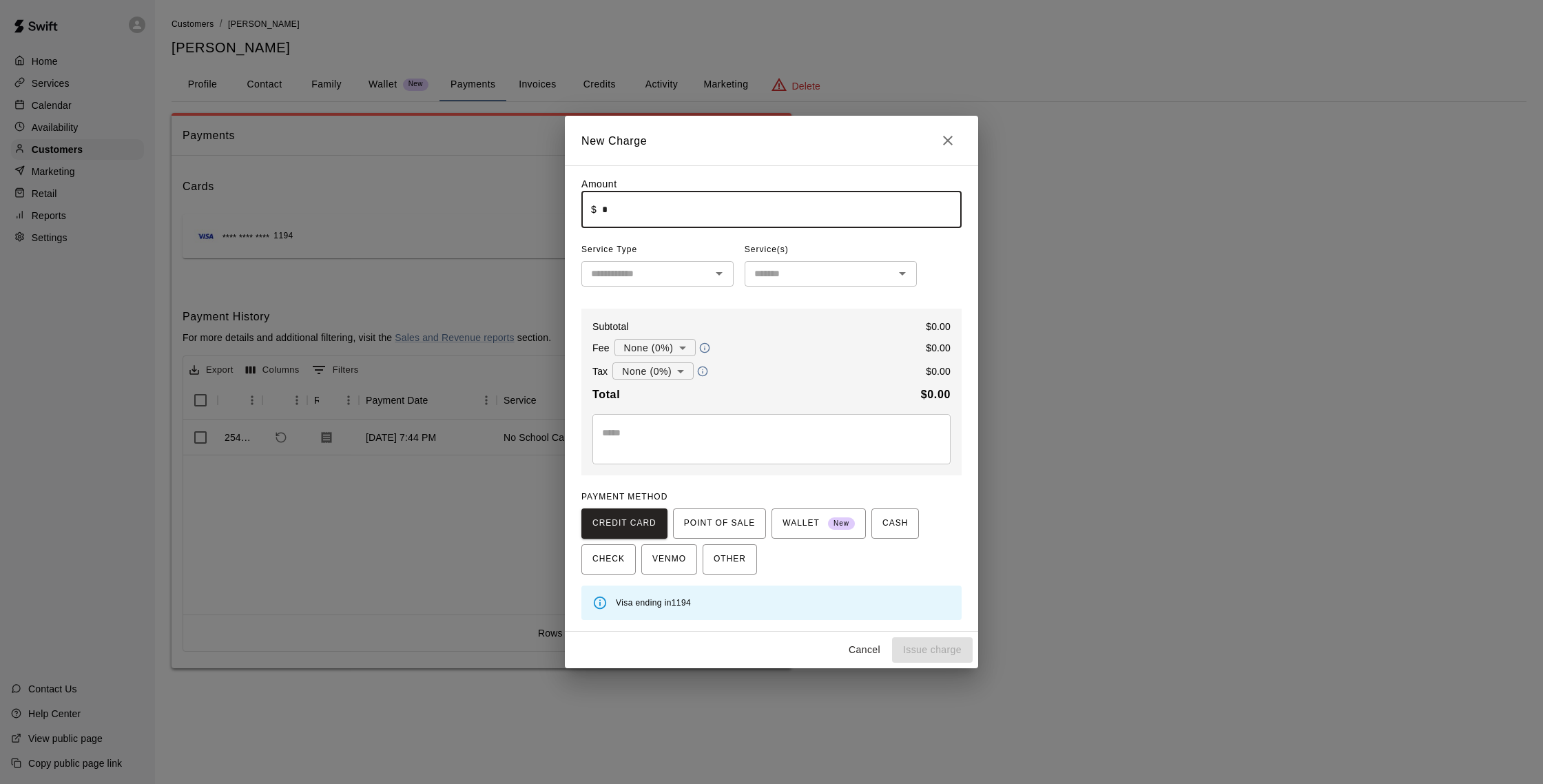
drag, startPoint x: 666, startPoint y: 213, endPoint x: 557, endPoint y: 208, distance: 109.1
click at [557, 208] on div "New Charge Amount ​ $ * ​ Service Type ​ Service(s) ​ Subtotal $ 0.00 Fee None …" at bounding box center [771, 392] width 1543 height 784
click at [666, 209] on input "***" at bounding box center [782, 209] width 359 height 36
type input "*****"
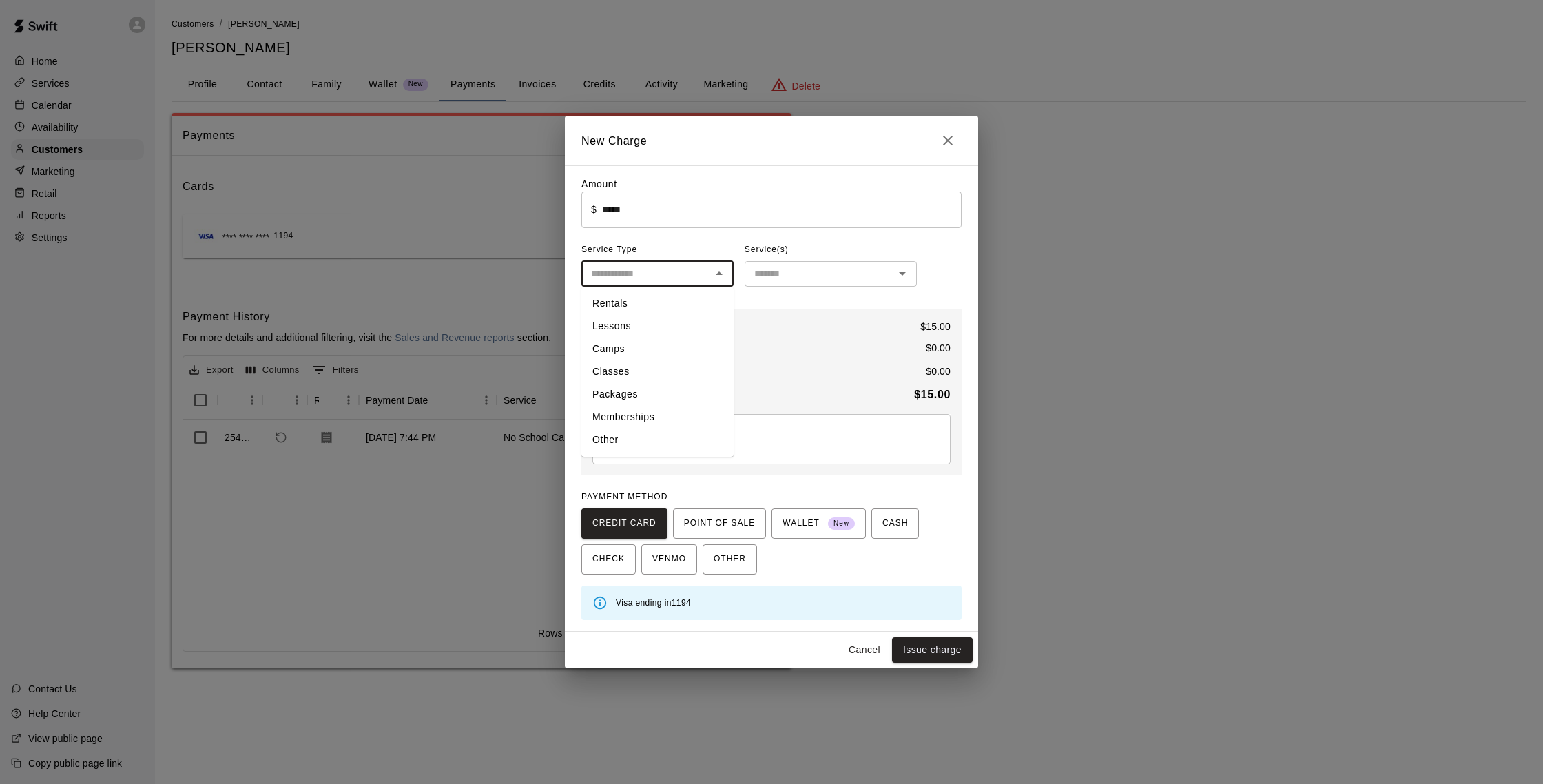
click at [692, 273] on input "text" at bounding box center [646, 273] width 121 height 17
click at [666, 434] on li "Other" at bounding box center [657, 440] width 152 height 23
type input "*****"
click at [936, 663] on div "Cancel Issue charge" at bounding box center [772, 650] width 414 height 36
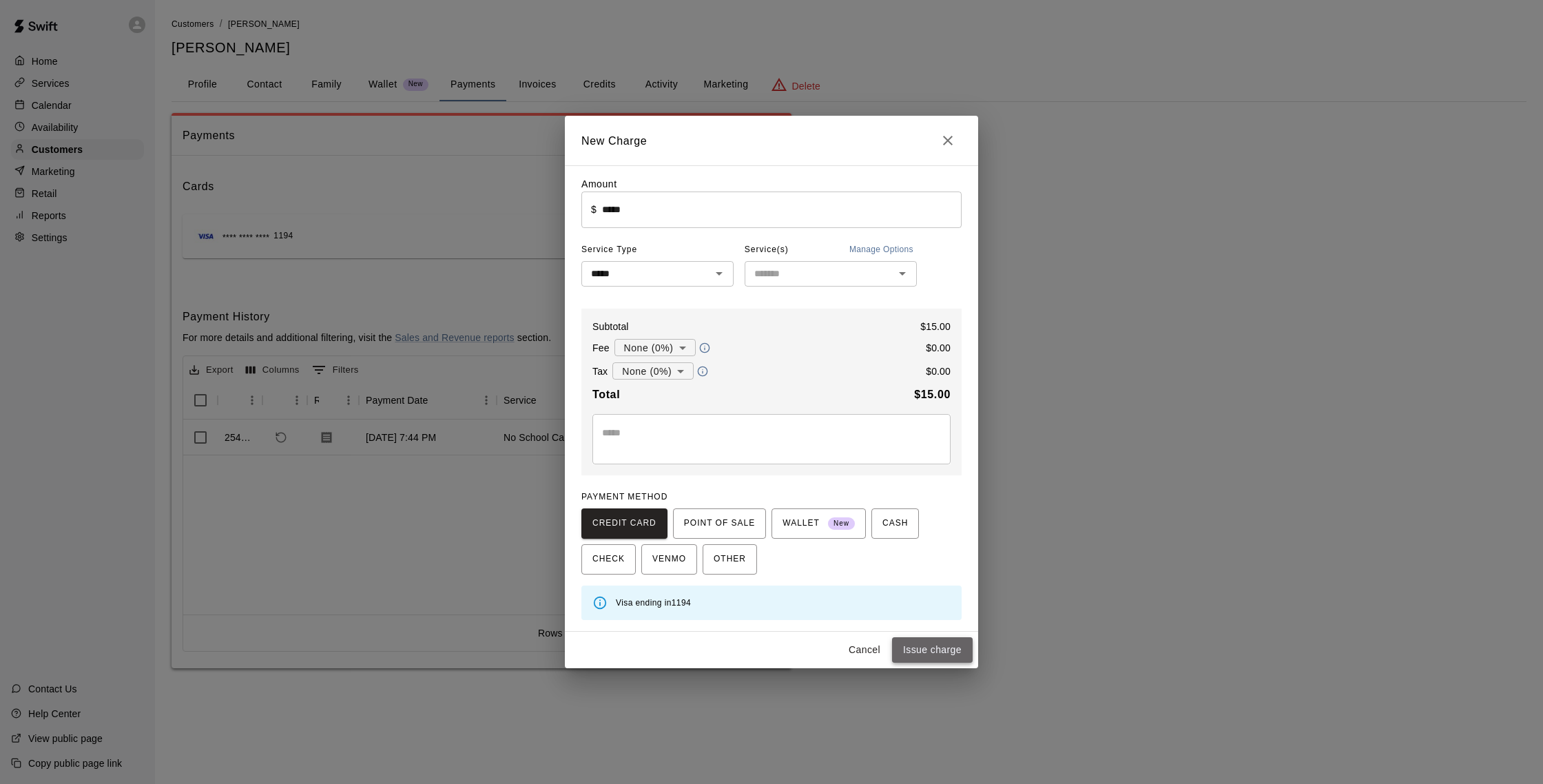
click at [939, 647] on button "Issue charge" at bounding box center [933, 649] width 81 height 26
type input "*"
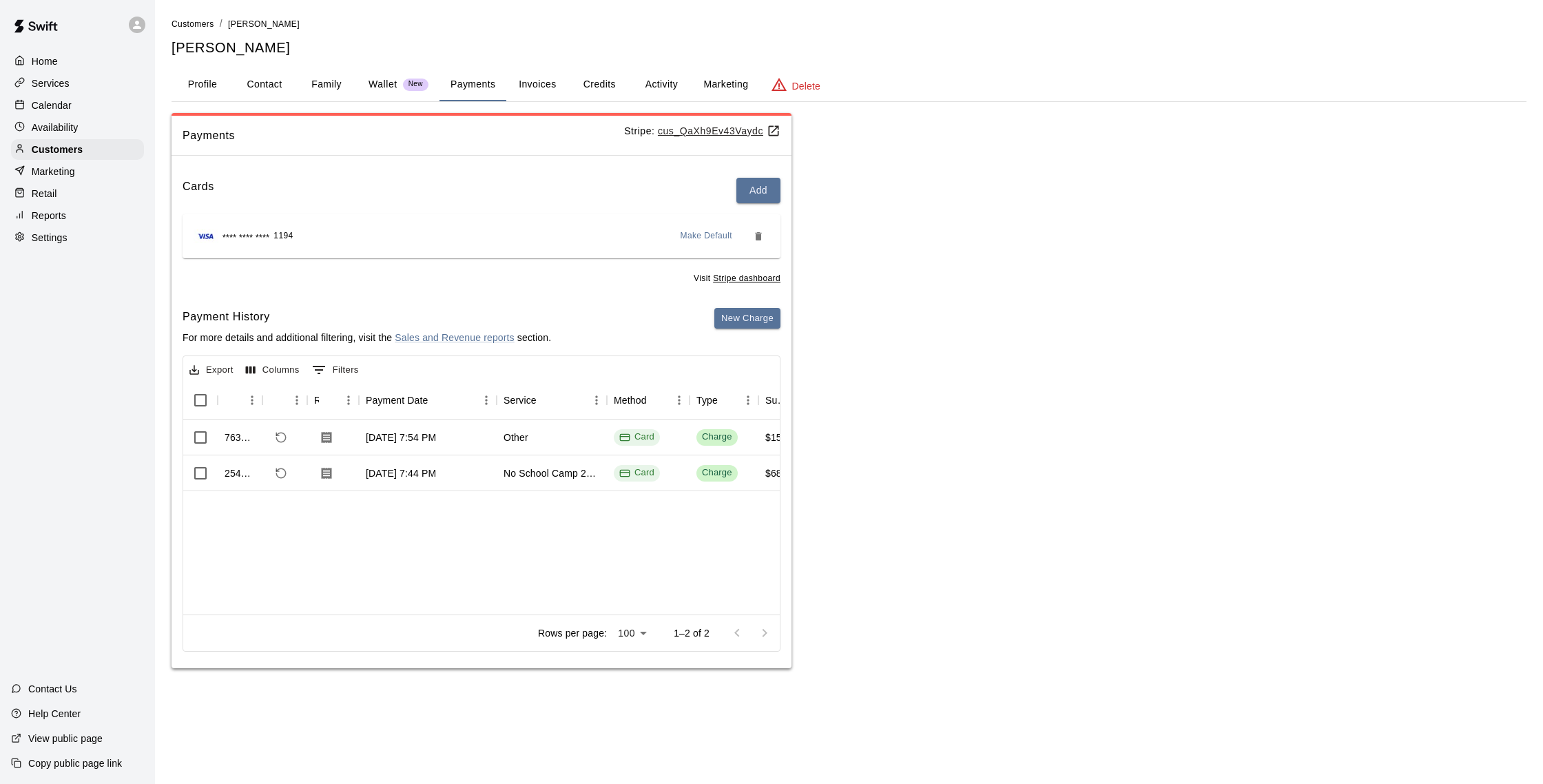
click at [714, 308] on button "New Charge" at bounding box center [747, 319] width 66 height 21
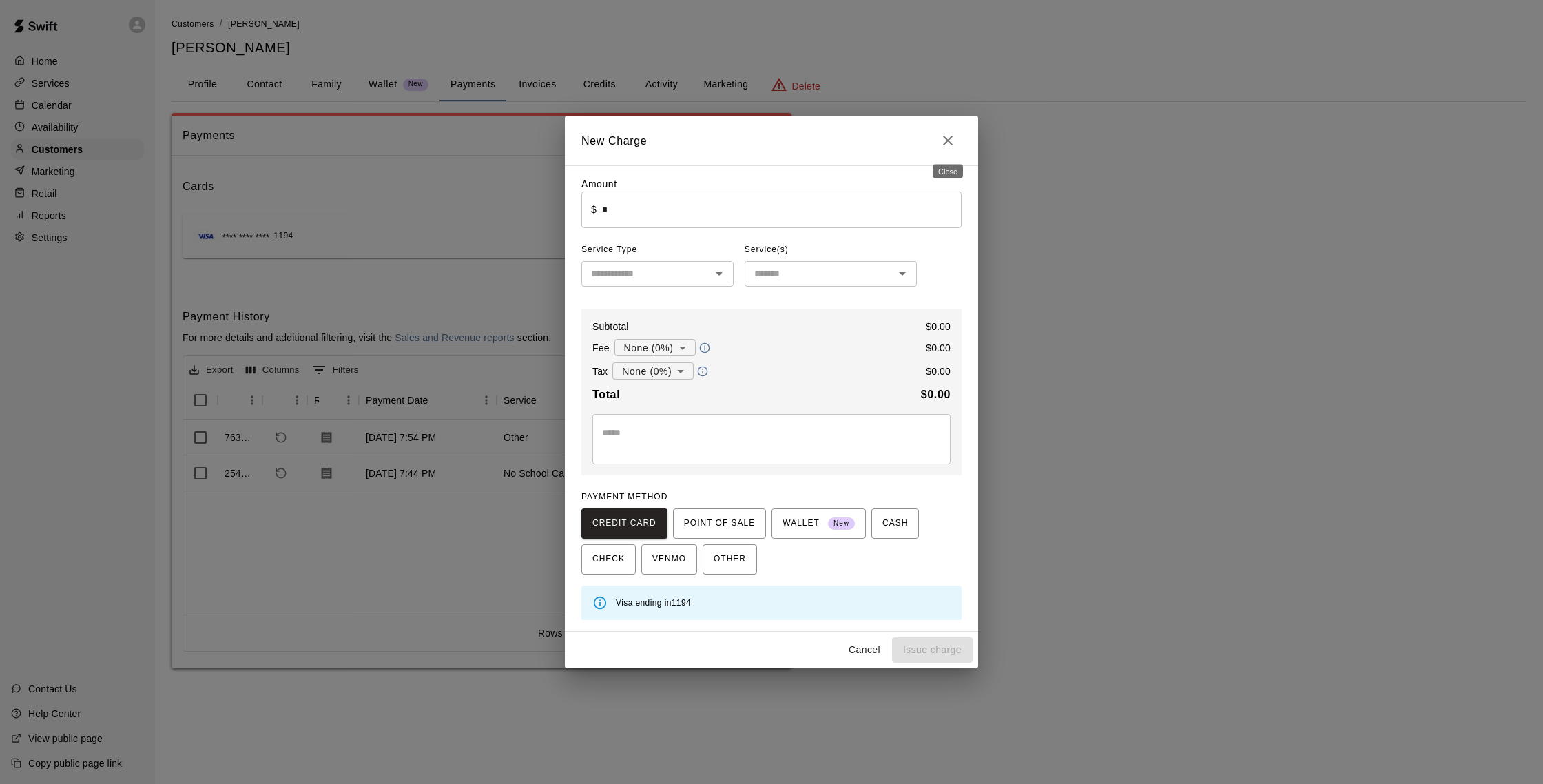
click at [956, 145] on button "Close" at bounding box center [947, 140] width 27 height 27
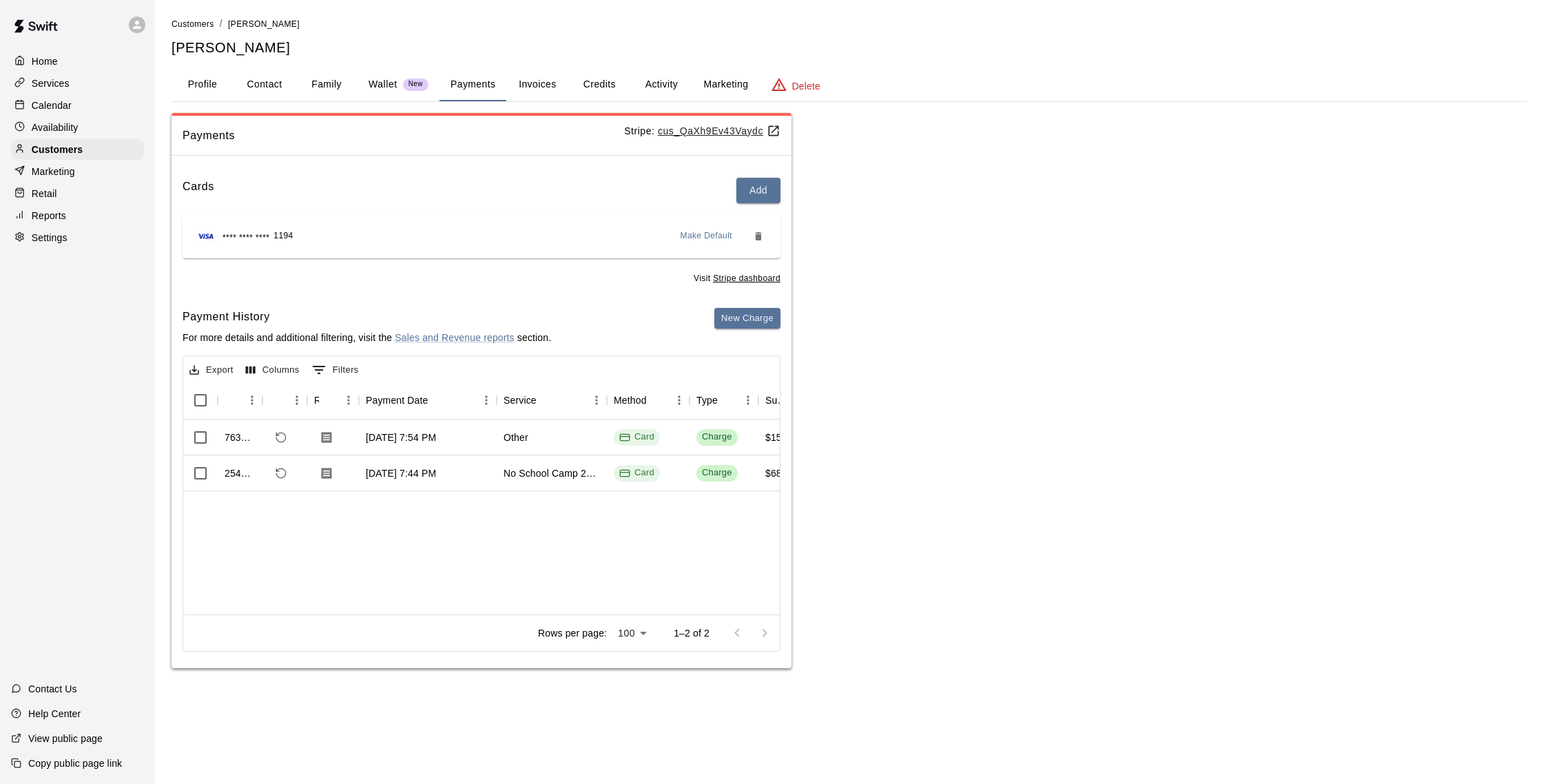
click at [1142, 208] on div "Payments Stripe: cus_QaXh9Ev43Vaydc Cards Add **** **** **** 1194 Make Default …" at bounding box center [849, 390] width 1355 height 556
click at [50, 105] on p "Calendar" at bounding box center [51, 105] width 40 height 14
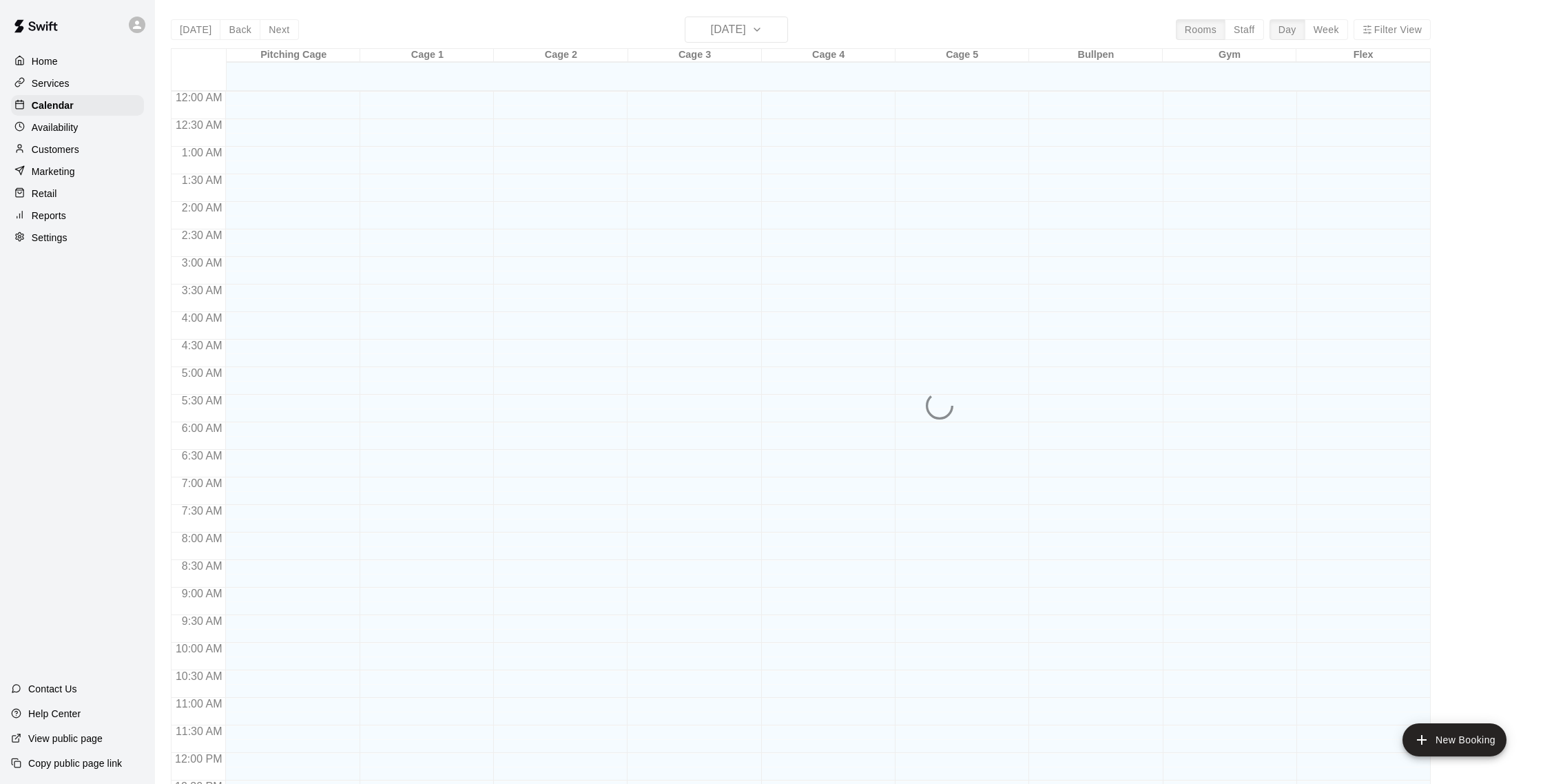
scroll to position [574, 0]
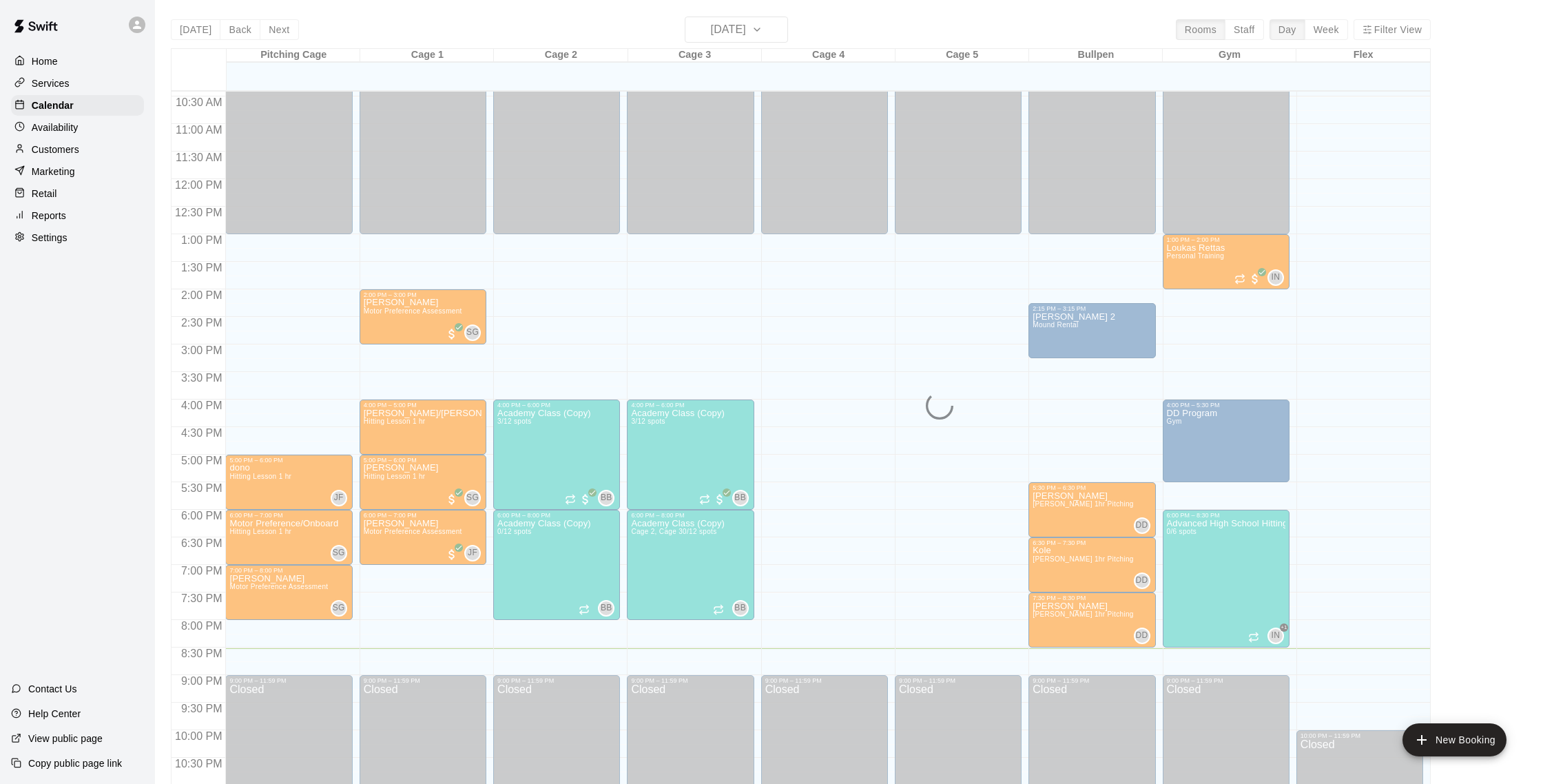
click at [757, 21] on div "[DATE] Back [DATE][DATE] Rooms Staff Day Week Filter View Pitching Cage 18 Mon …" at bounding box center [800, 408] width 1260 height 784
click at [757, 25] on div "[DATE] Back [DATE][DATE] Rooms Staff Day Week Filter View Pitching Cage 18 Mon …" at bounding box center [800, 408] width 1260 height 784
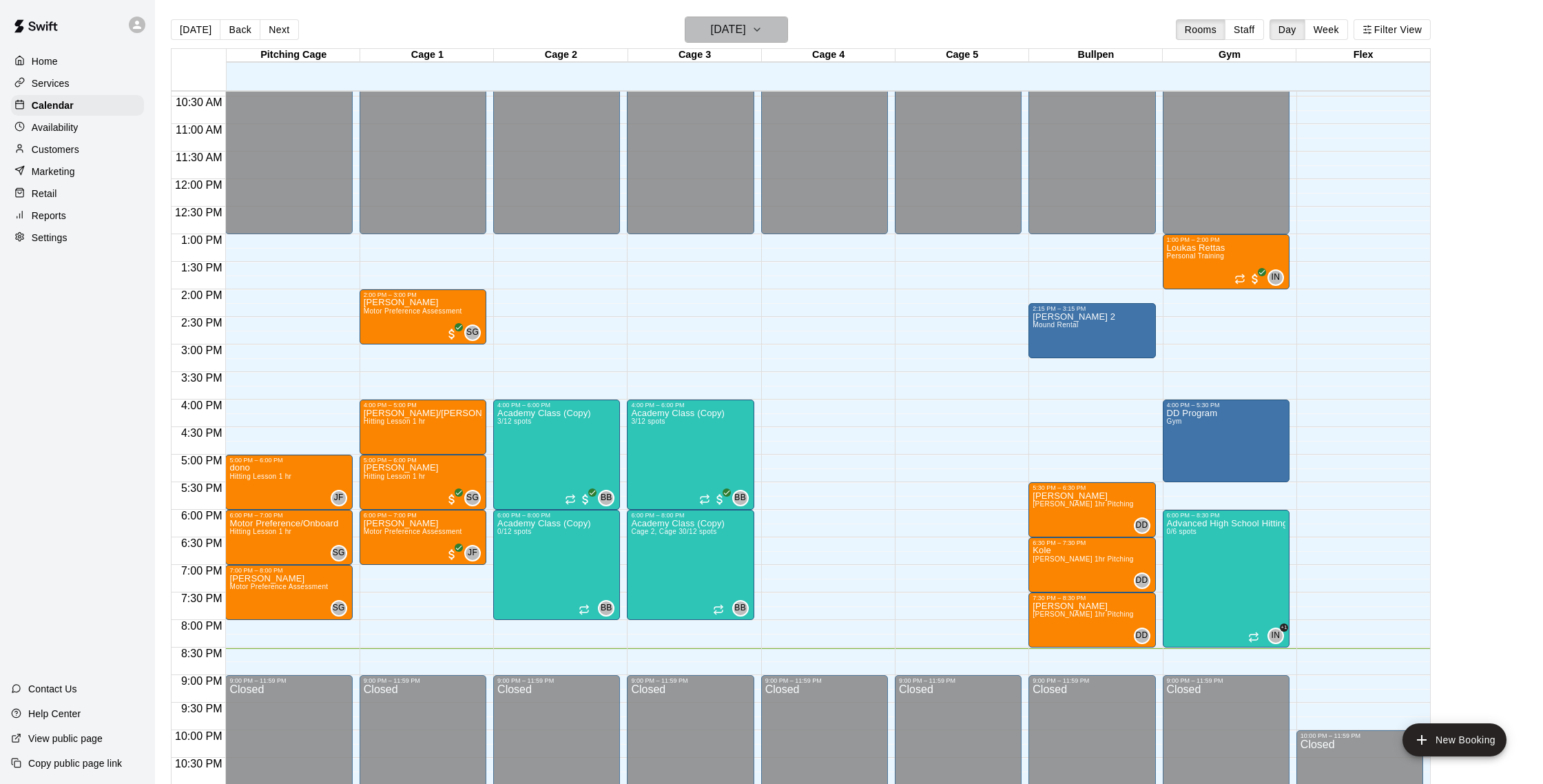
click at [746, 30] on h6 "[DATE]" at bounding box center [728, 29] width 35 height 19
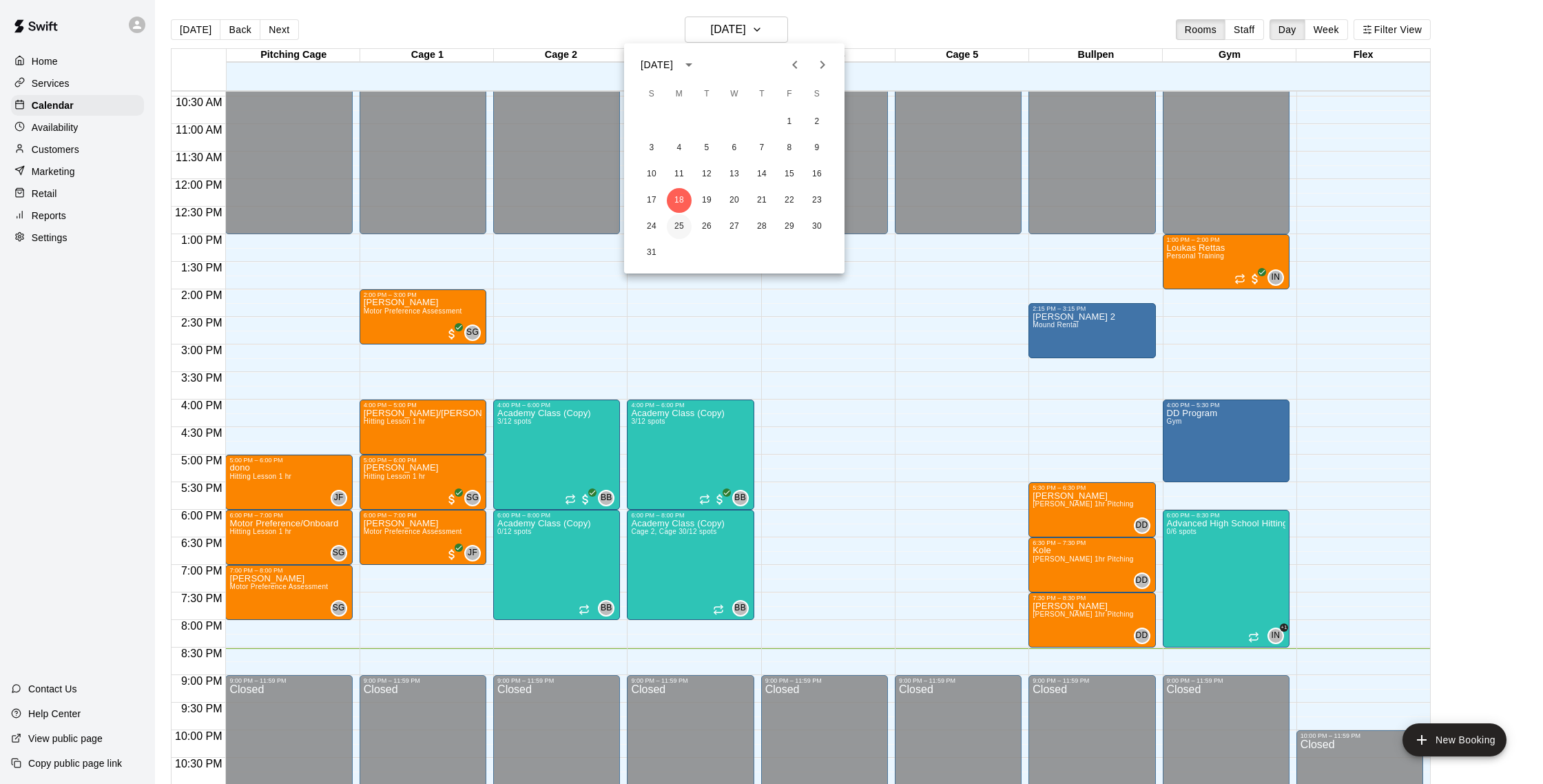
click at [680, 225] on button "25" at bounding box center [679, 226] width 25 height 25
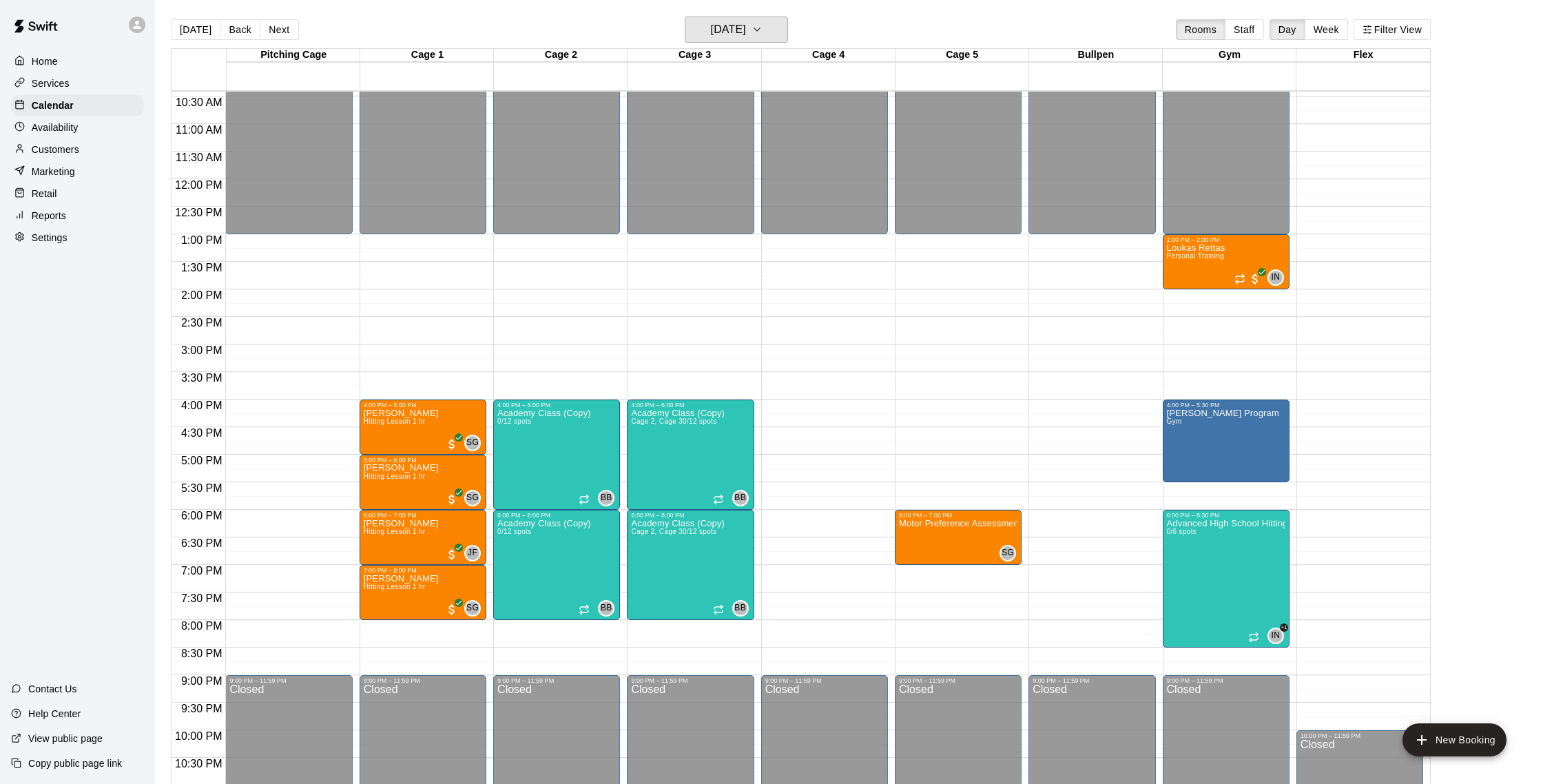
scroll to position [7, 0]
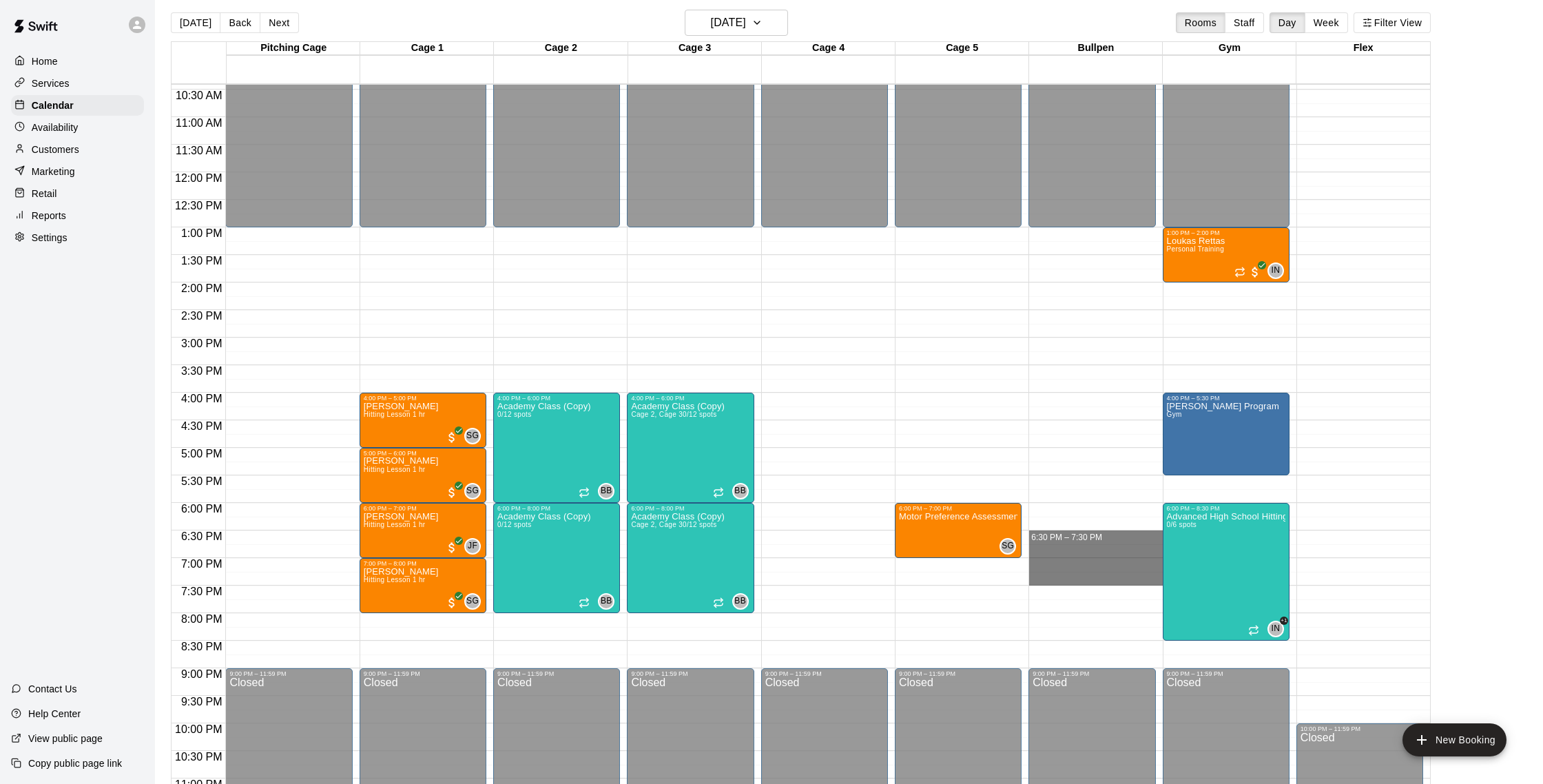
drag, startPoint x: 1054, startPoint y: 534, endPoint x: 1055, endPoint y: 577, distance: 43.0
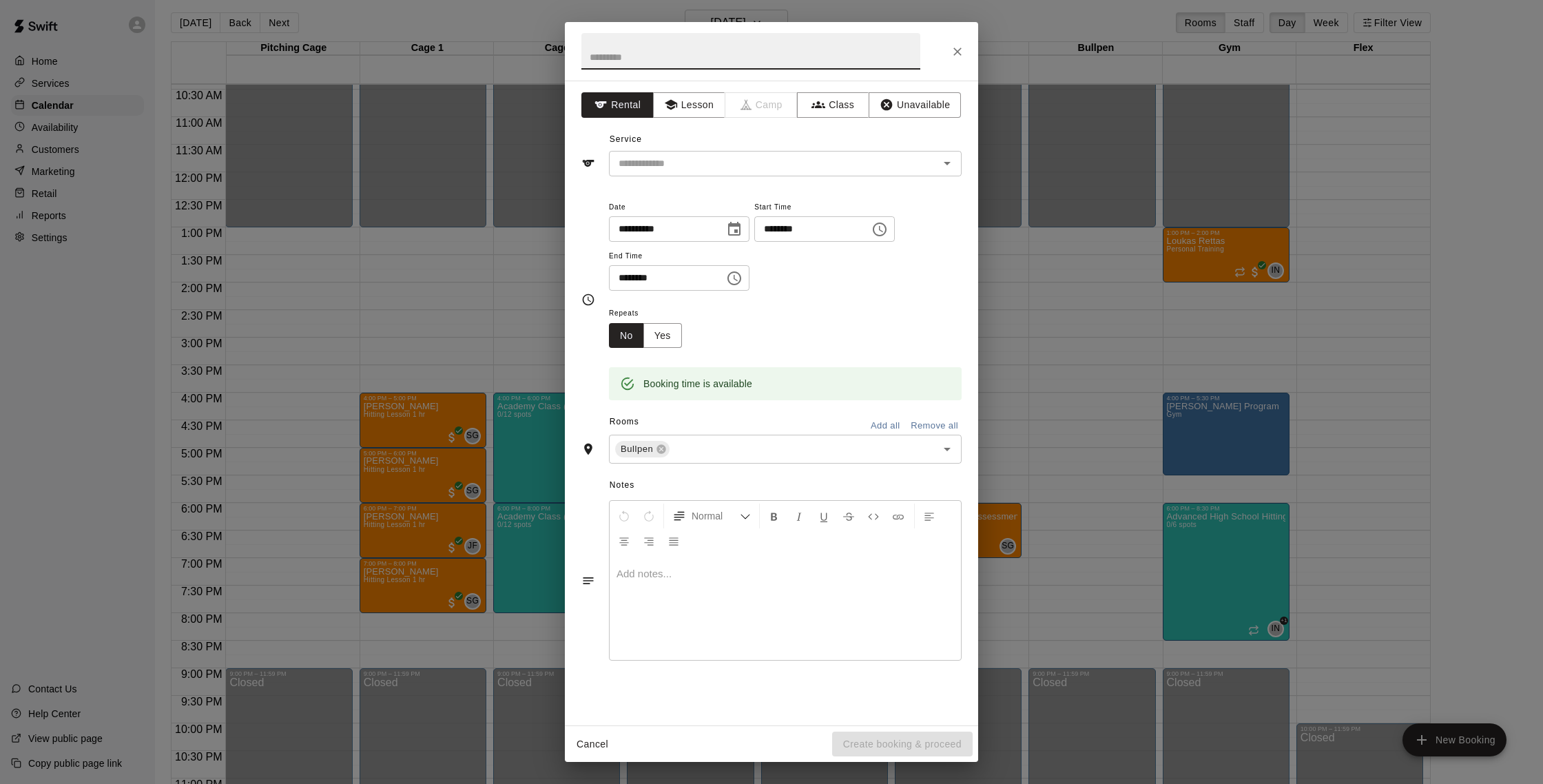
click at [637, 49] on input "text" at bounding box center [750, 51] width 339 height 36
type input "****"
click at [708, 109] on button "Lesson" at bounding box center [690, 105] width 72 height 26
click at [647, 164] on input "text" at bounding box center [764, 163] width 304 height 17
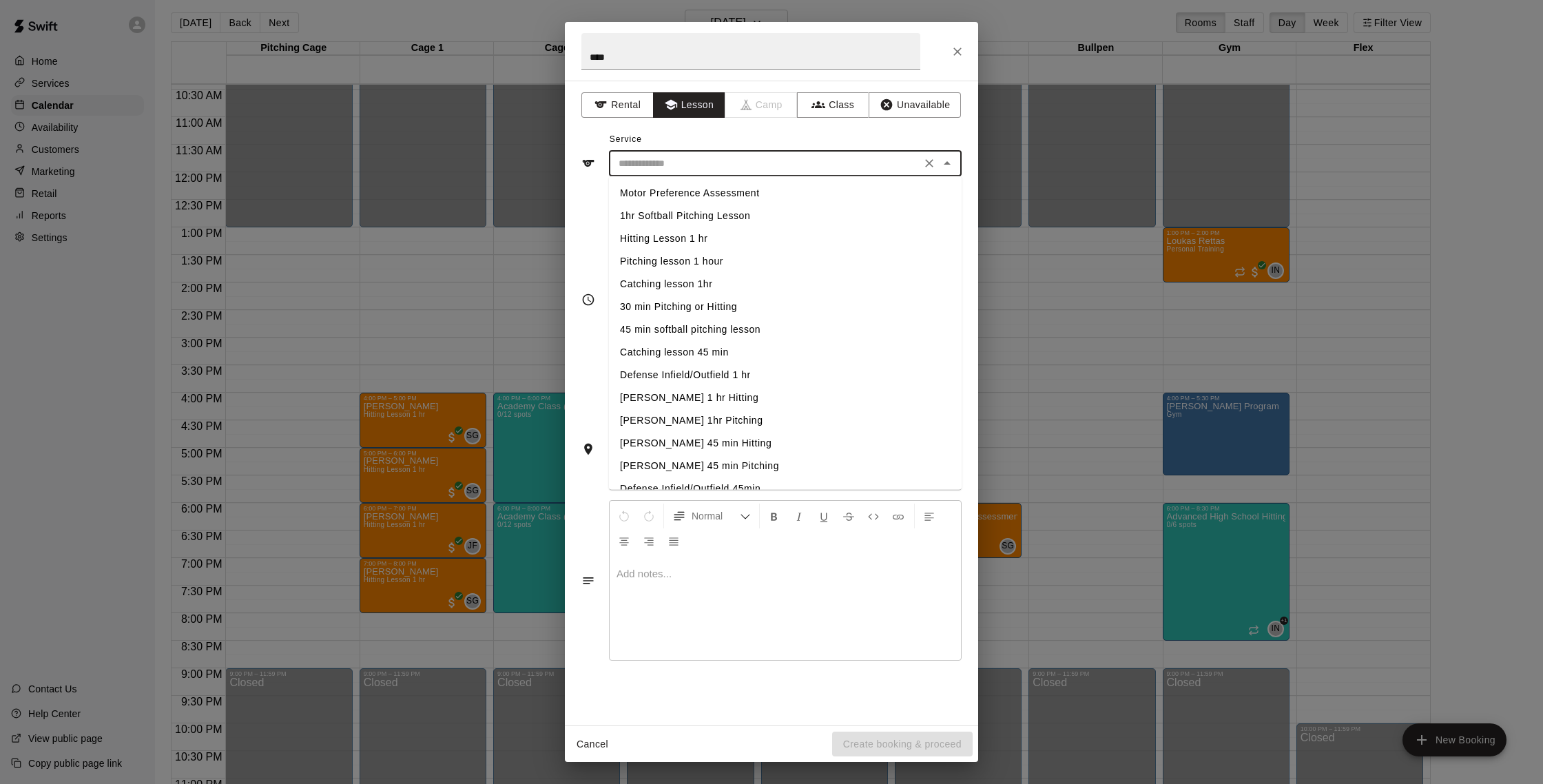
click at [653, 424] on li "[PERSON_NAME] 1hr Pitching" at bounding box center [785, 421] width 353 height 23
type input "**********"
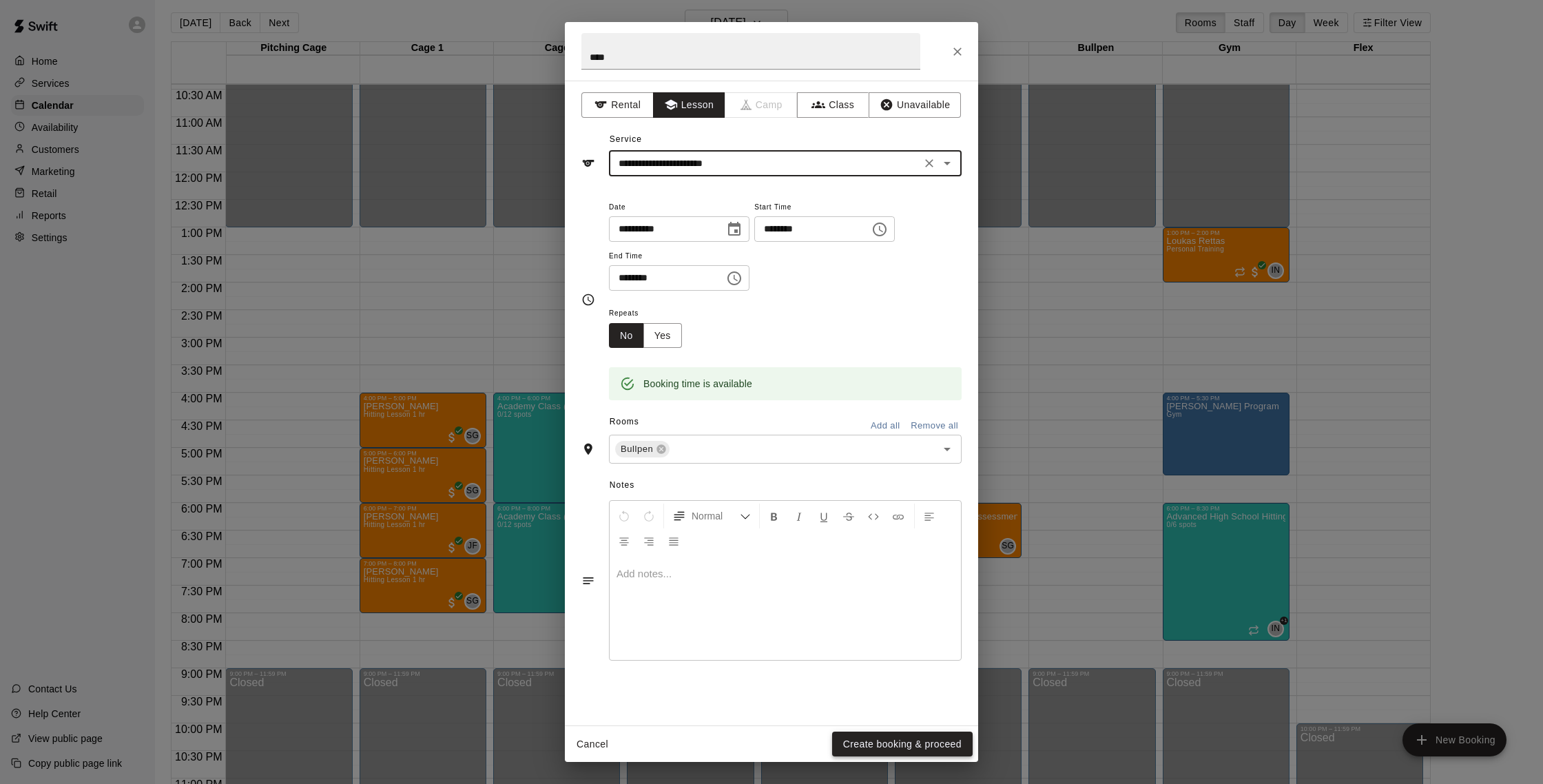
click at [932, 740] on button "Create booking & proceed" at bounding box center [902, 744] width 141 height 26
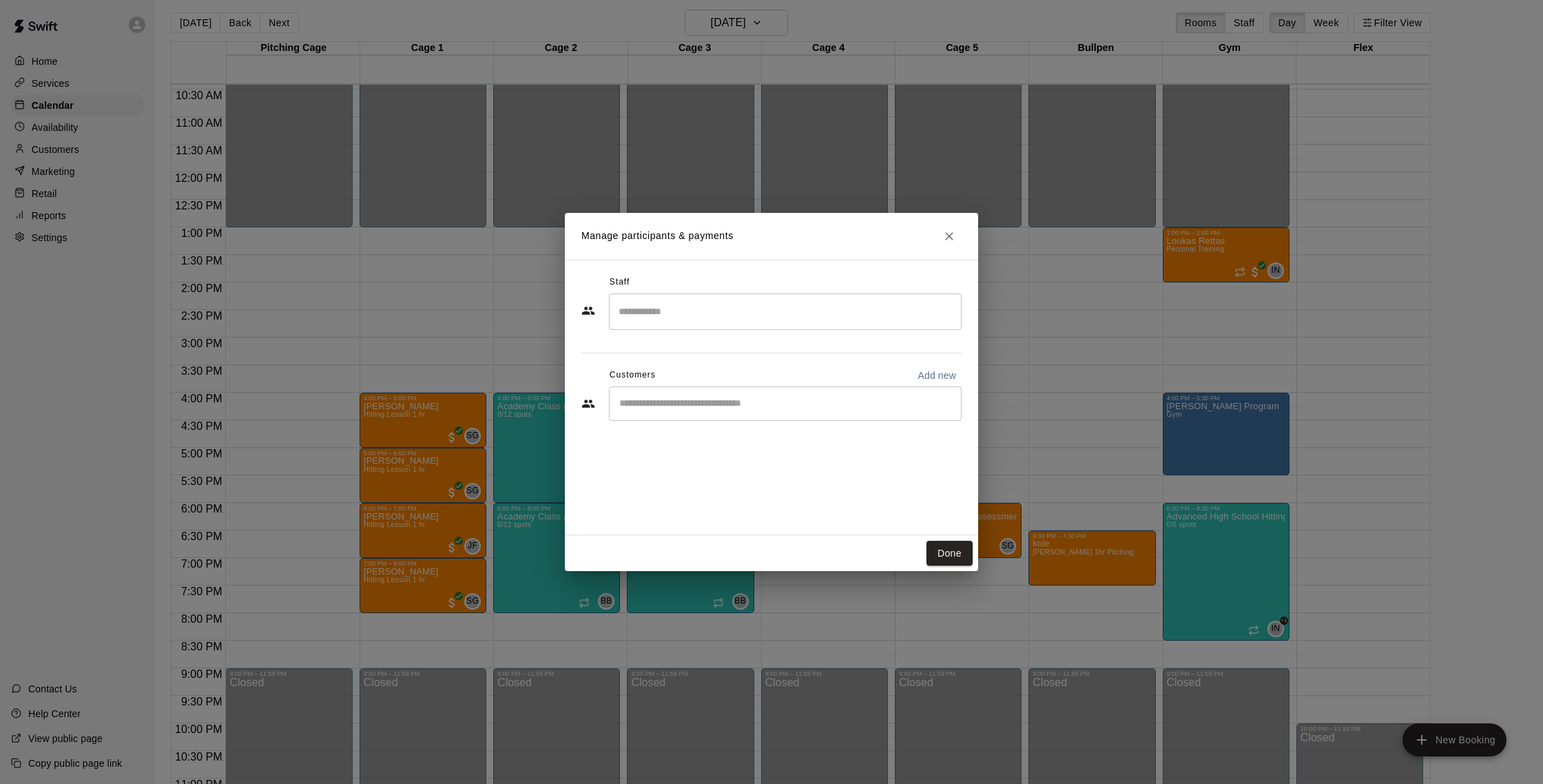
click at [666, 309] on input "Search staff" at bounding box center [785, 311] width 340 height 24
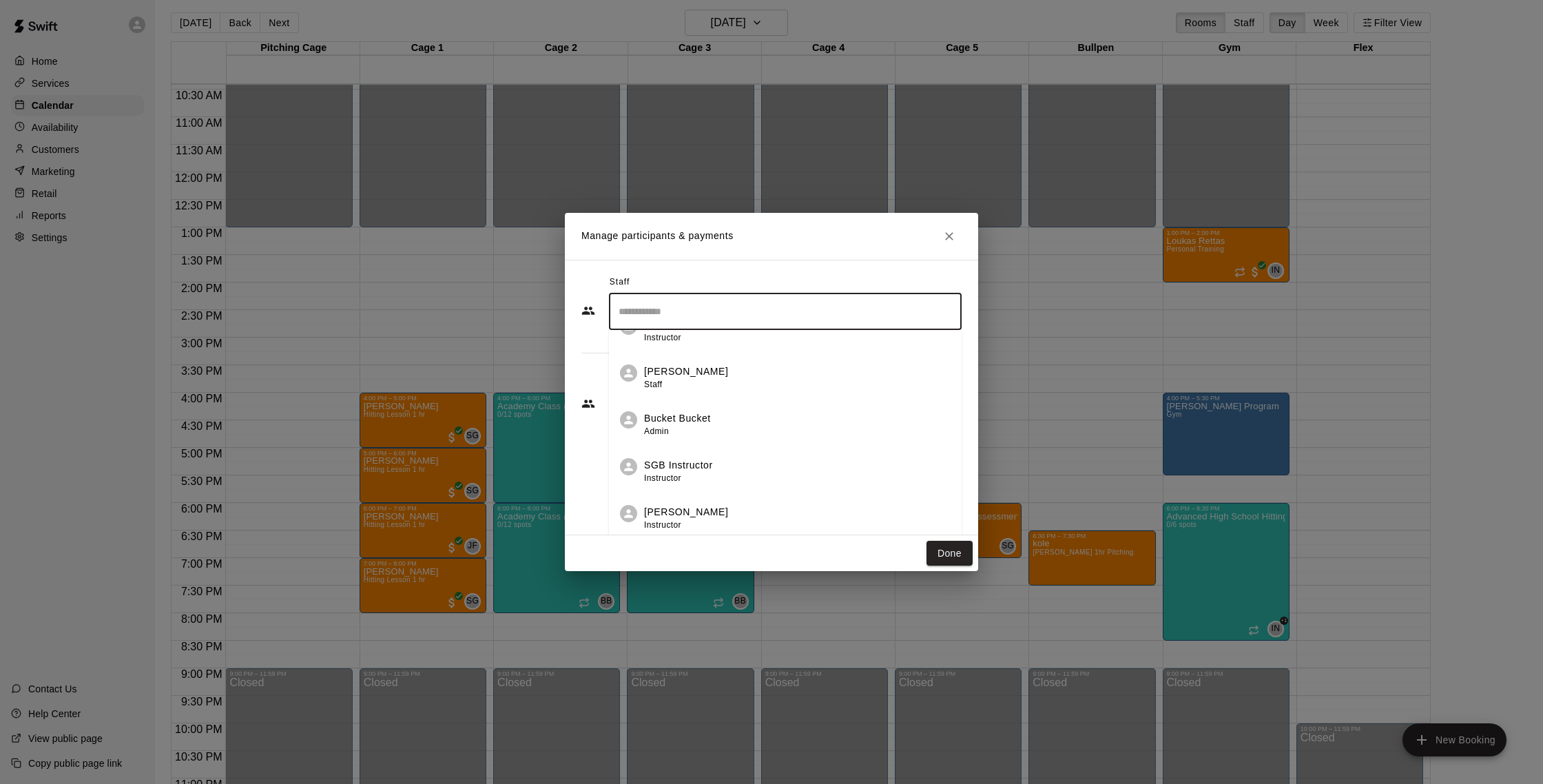
scroll to position [444, 0]
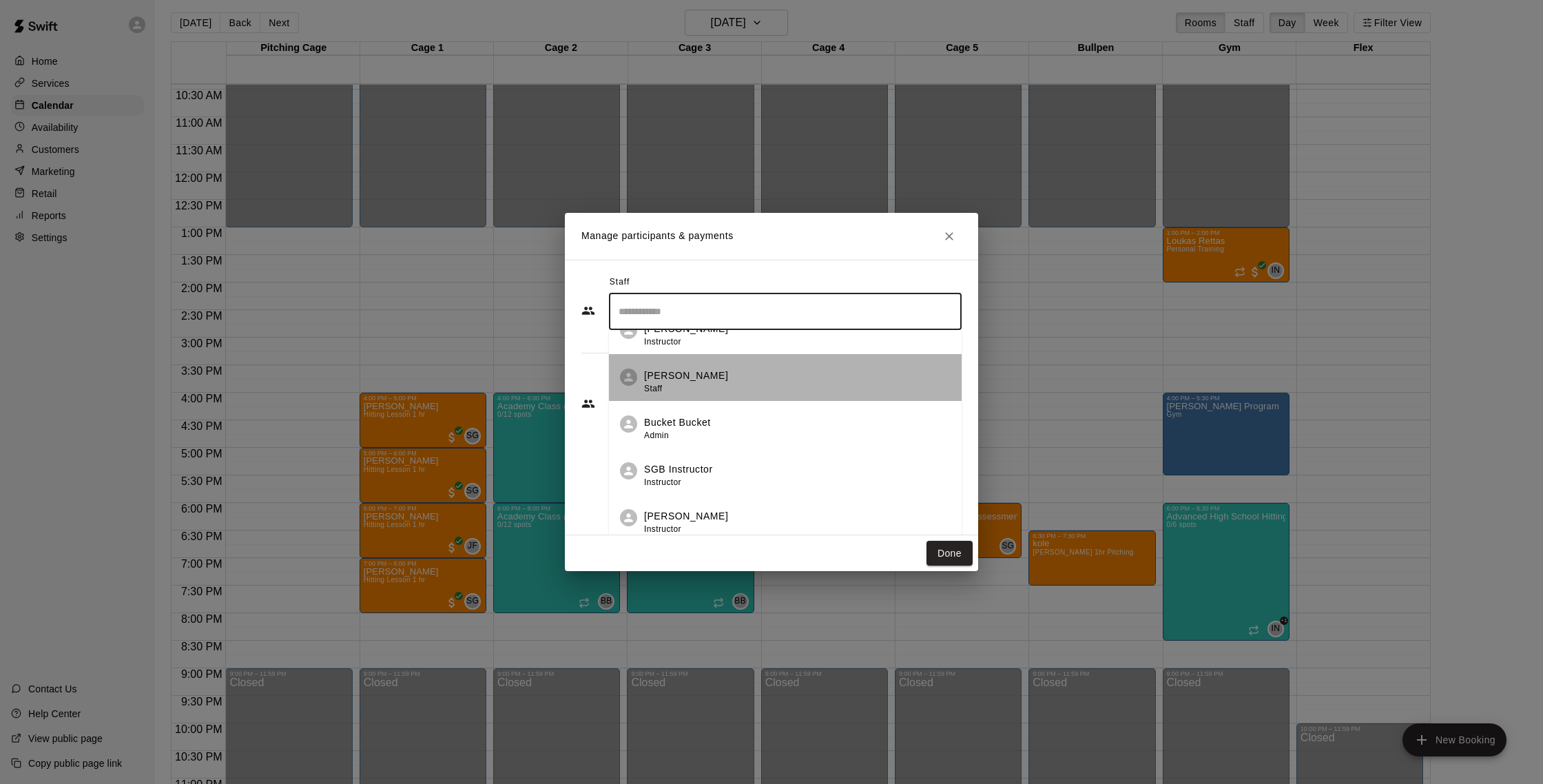
click at [692, 387] on div "[PERSON_NAME] Staff" at bounding box center [686, 381] width 84 height 27
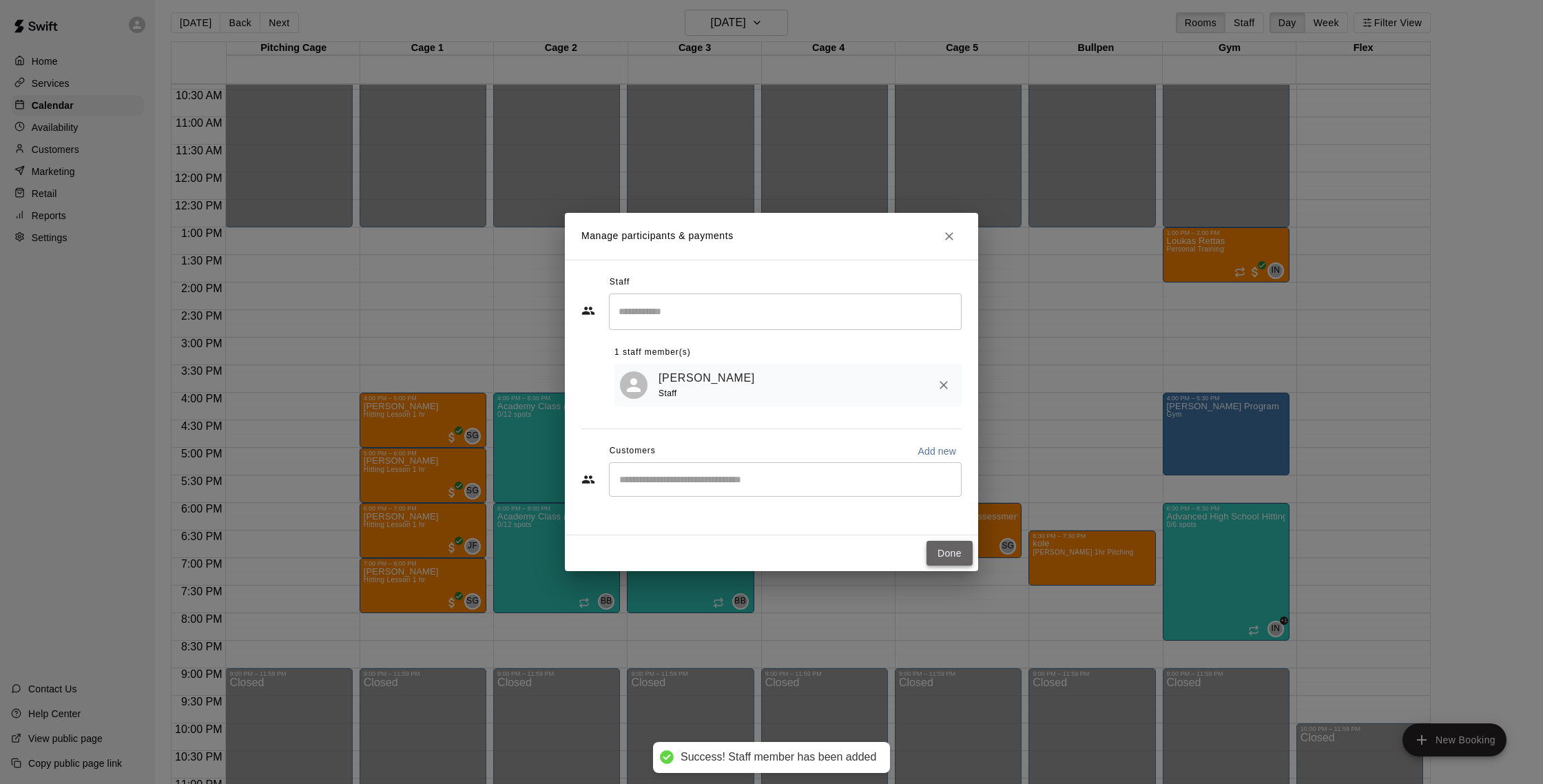
click at [956, 557] on button "Done" at bounding box center [950, 553] width 46 height 26
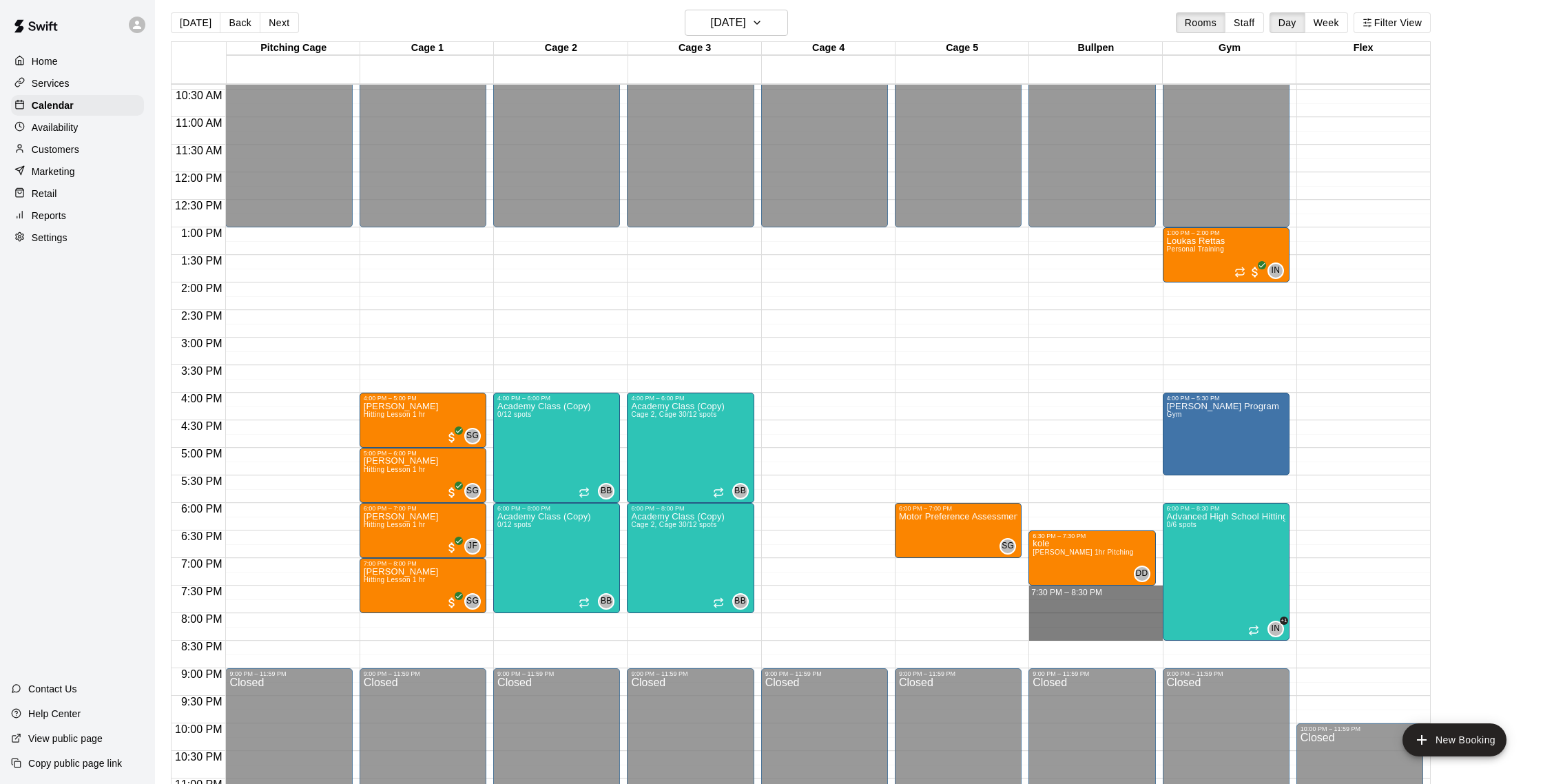
drag, startPoint x: 1038, startPoint y: 588, endPoint x: 1040, endPoint y: 632, distance: 44.0
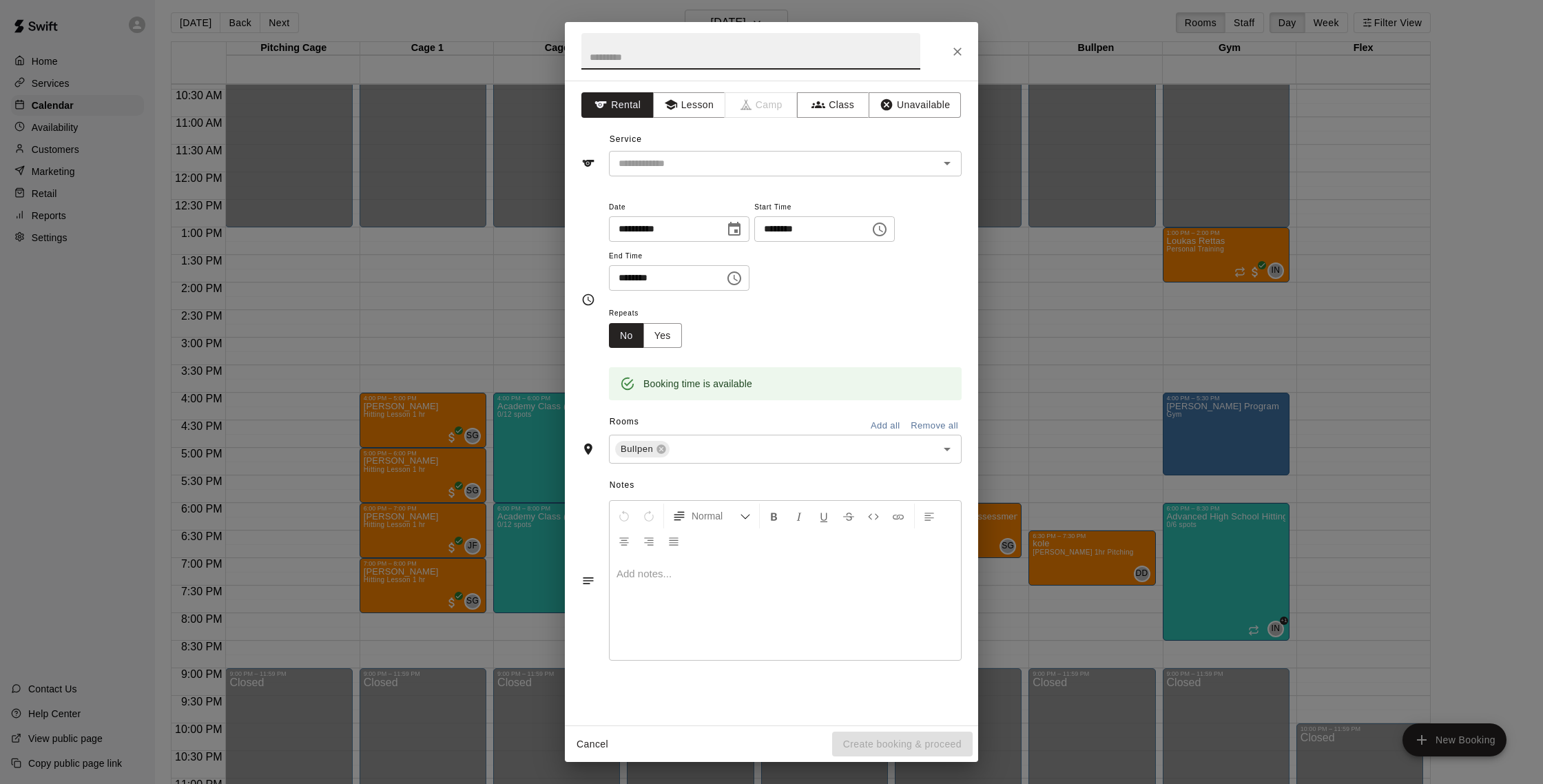
click at [629, 58] on input "text" at bounding box center [750, 51] width 339 height 36
type input "*******"
click at [663, 166] on input "text" at bounding box center [764, 163] width 304 height 17
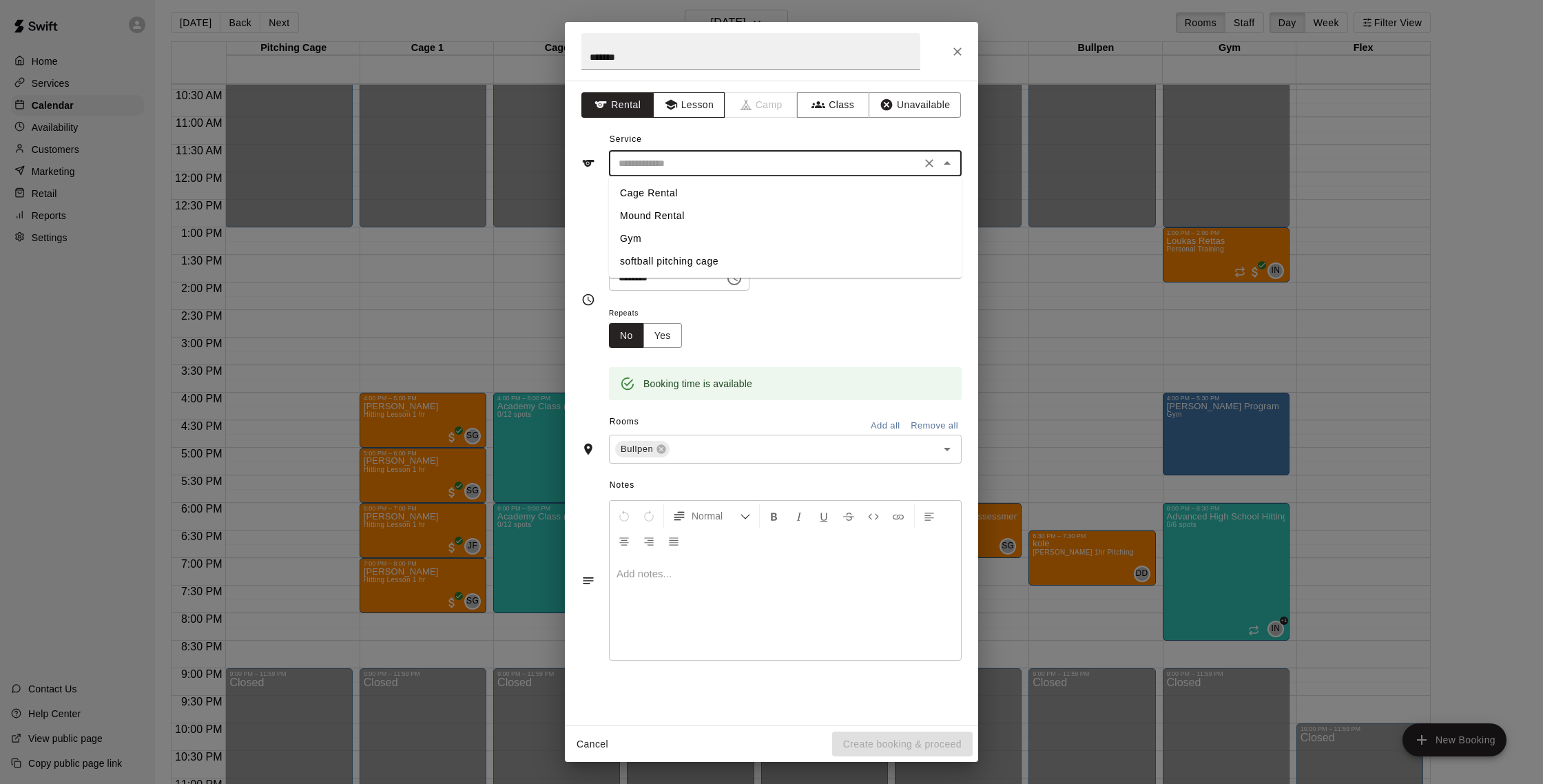
click at [694, 105] on button "Lesson" at bounding box center [690, 105] width 72 height 26
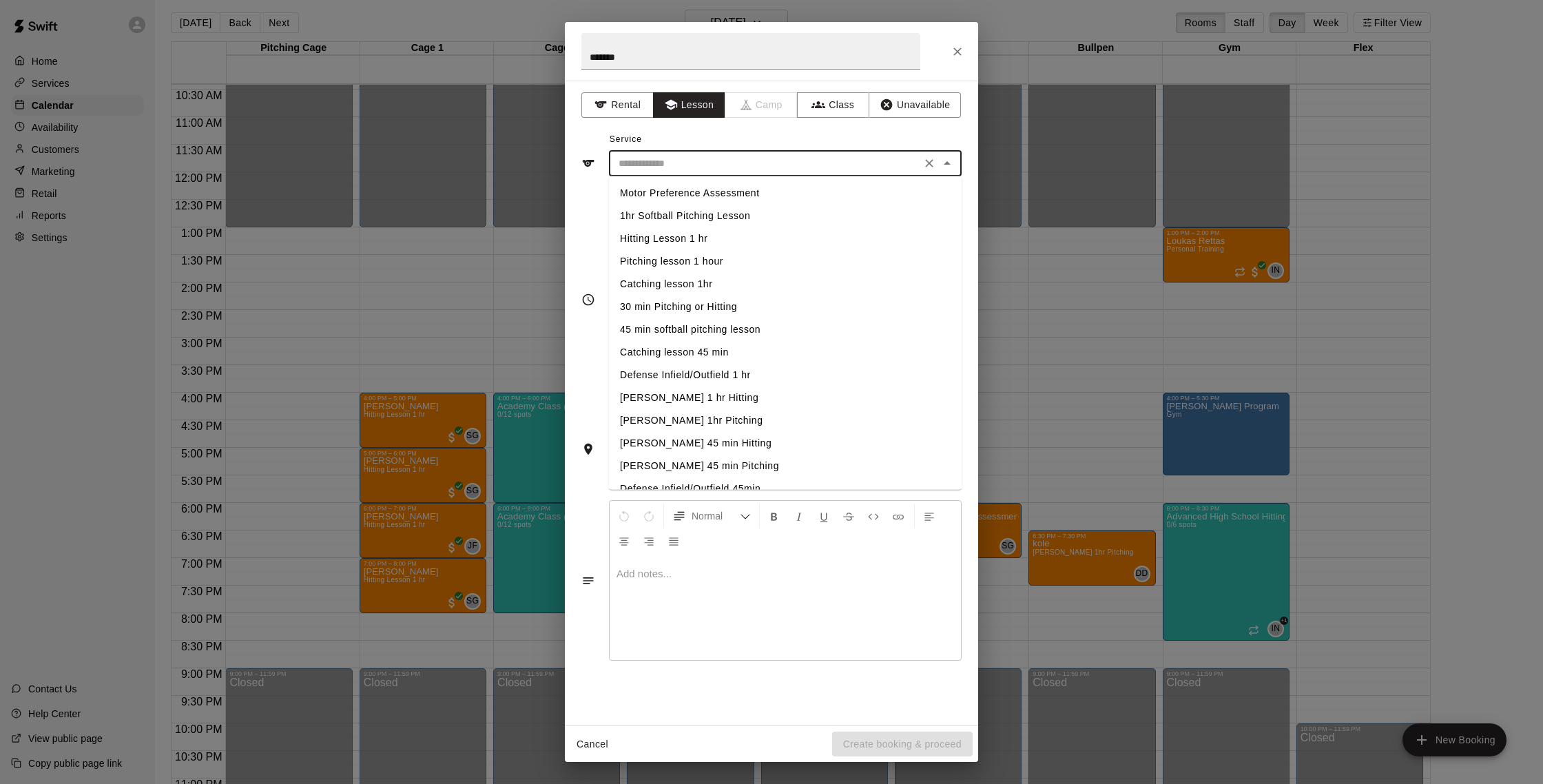
click at [686, 167] on input "text" at bounding box center [764, 163] width 304 height 17
click at [704, 419] on li "[PERSON_NAME] 1hr Pitching" at bounding box center [785, 421] width 353 height 23
type input "**********"
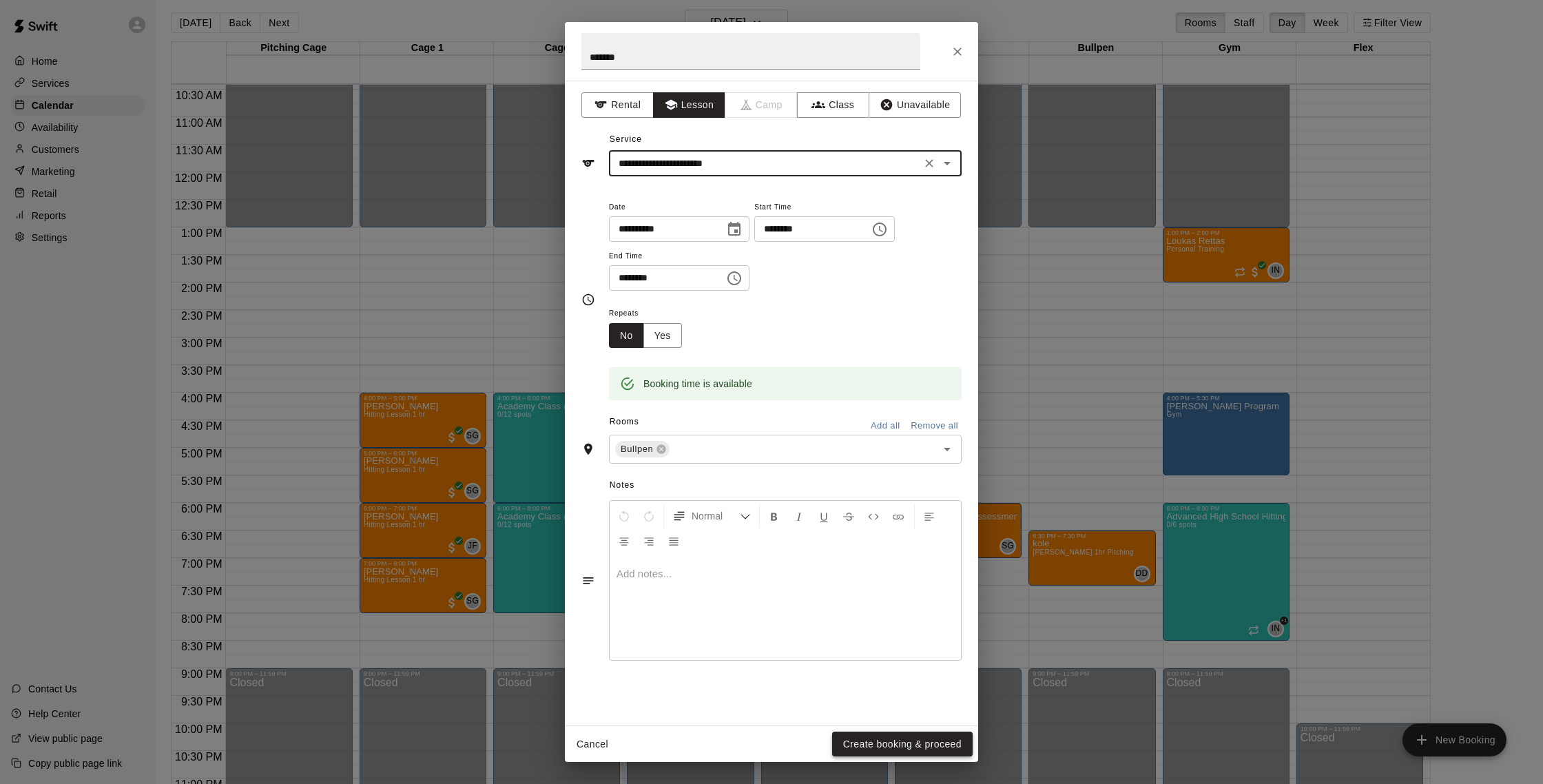
click at [918, 744] on button "Create booking & proceed" at bounding box center [902, 744] width 141 height 26
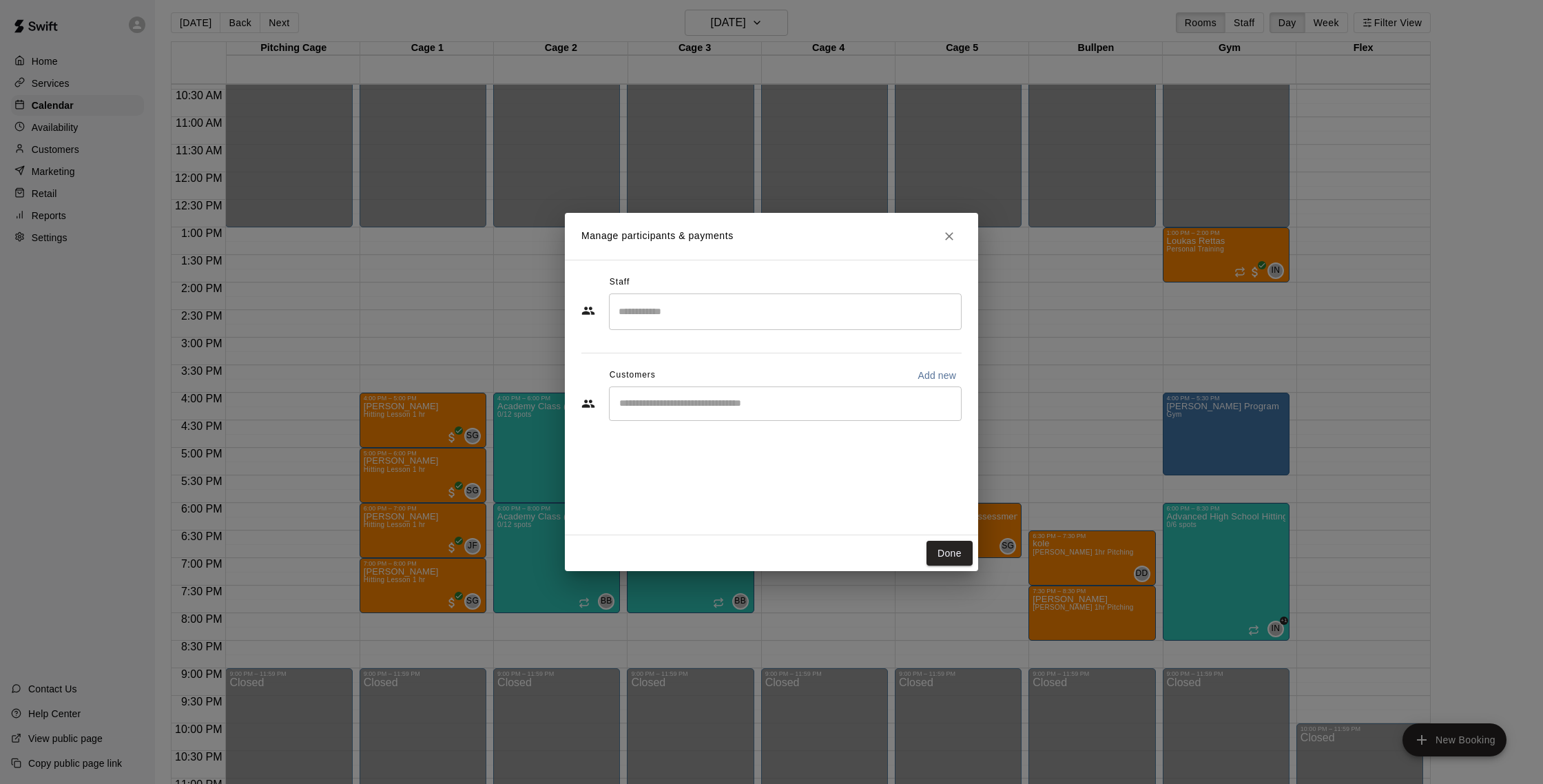
click at [664, 309] on input "Search staff" at bounding box center [785, 311] width 340 height 24
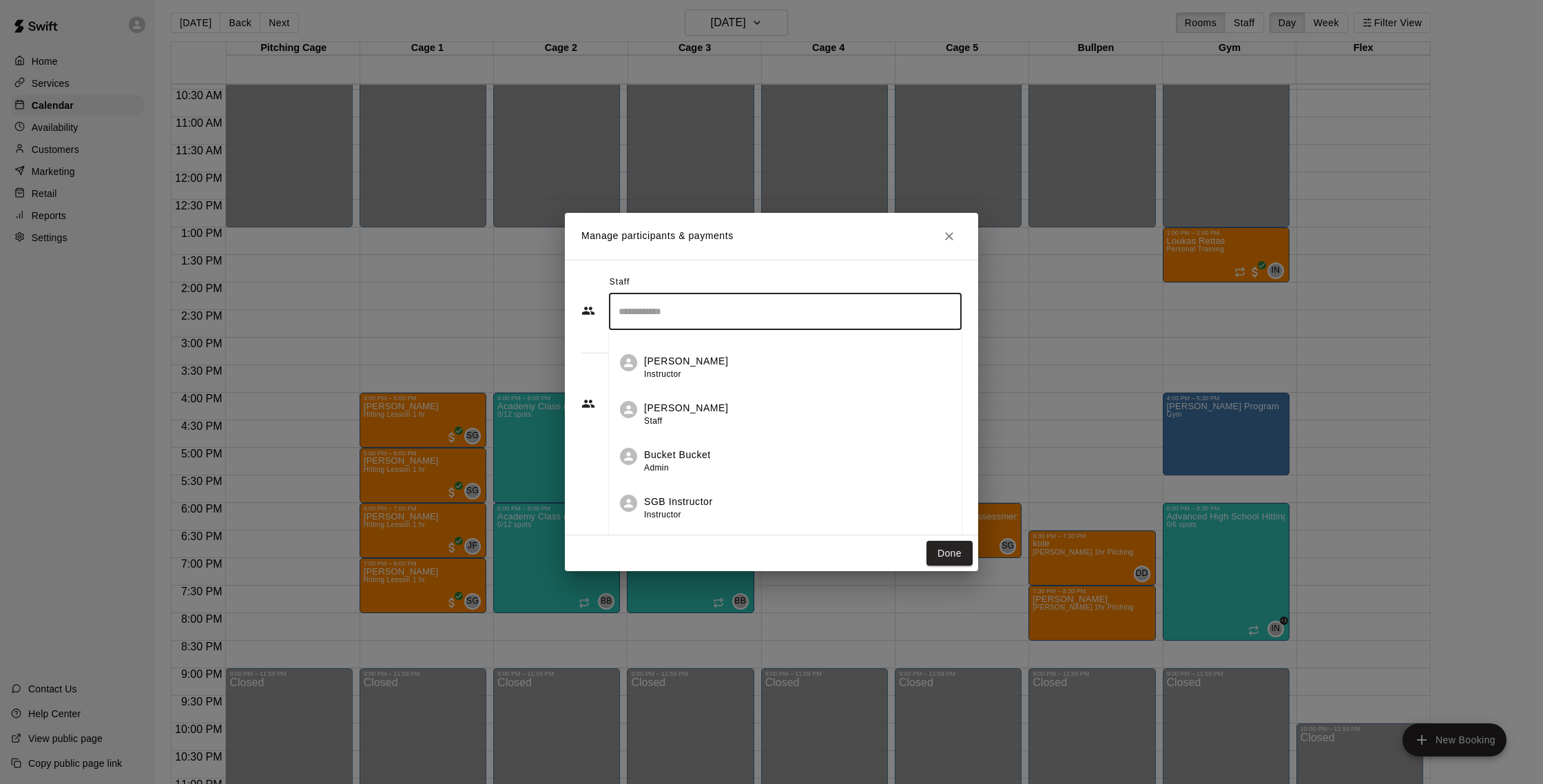
scroll to position [413, 0]
click at [708, 417] on div "[PERSON_NAME] Staff" at bounding box center [797, 413] width 306 height 27
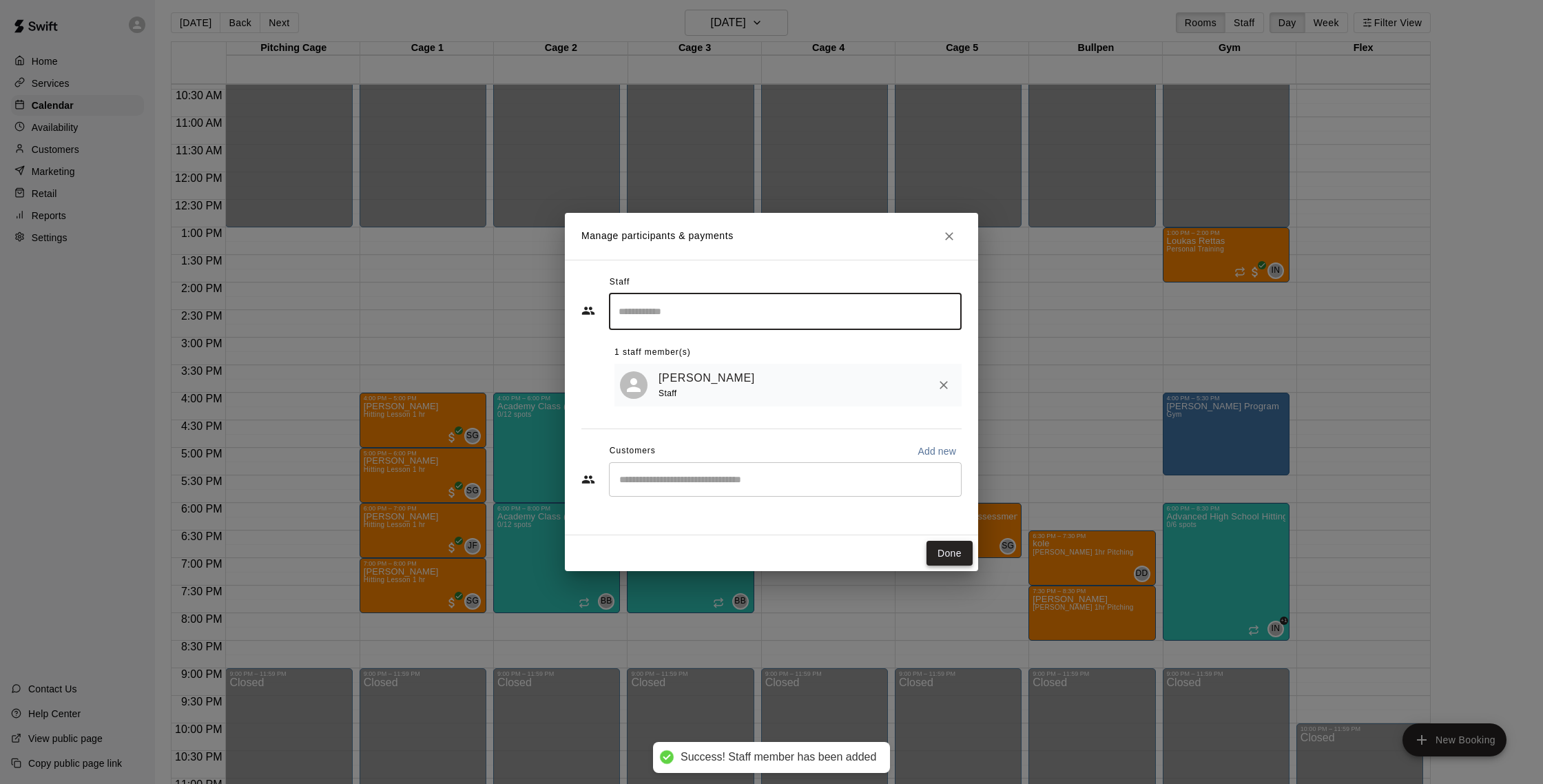
click at [956, 557] on button "Done" at bounding box center [950, 553] width 46 height 26
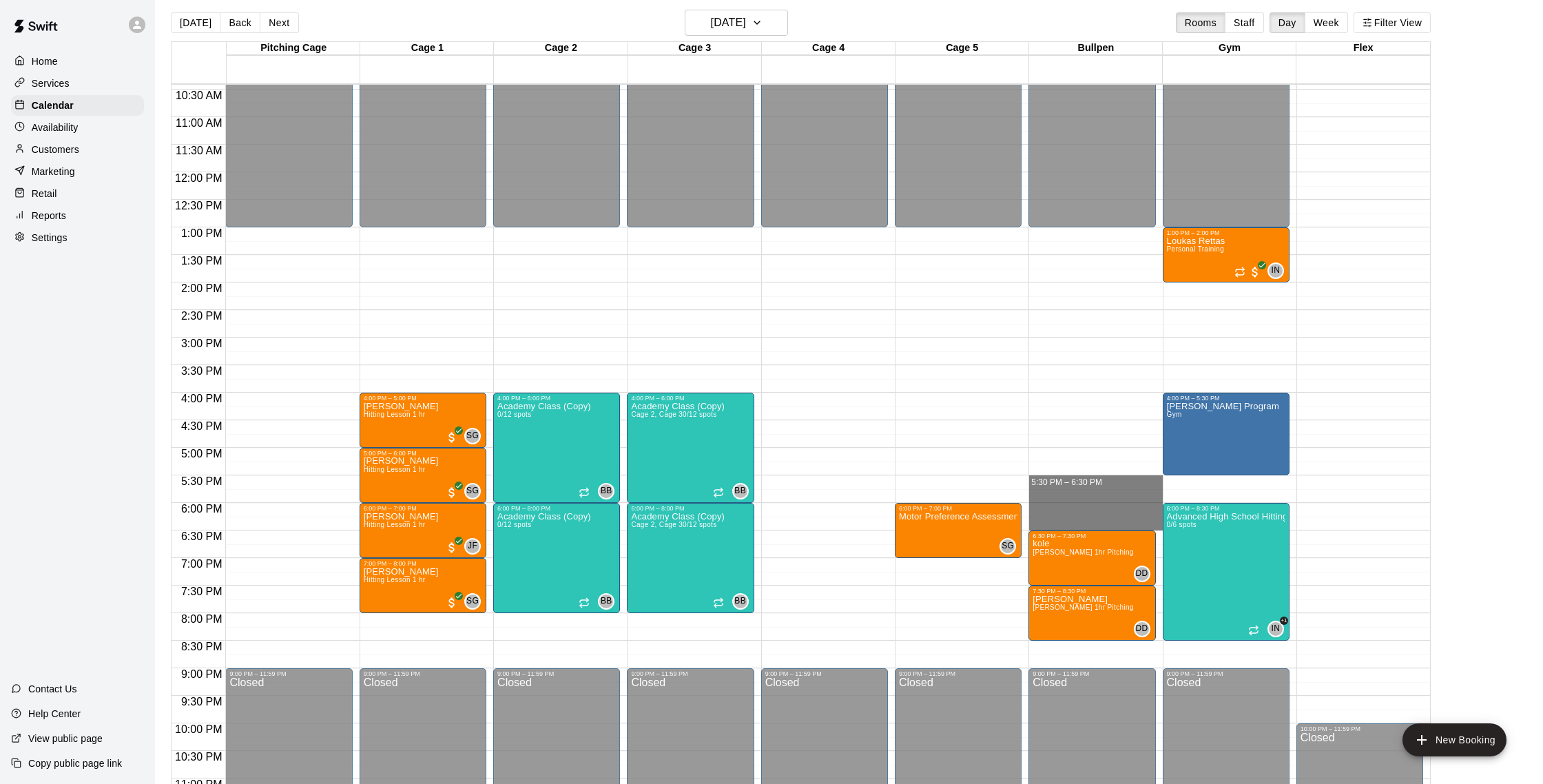
drag, startPoint x: 1035, startPoint y: 476, endPoint x: 1053, endPoint y: 523, distance: 50.3
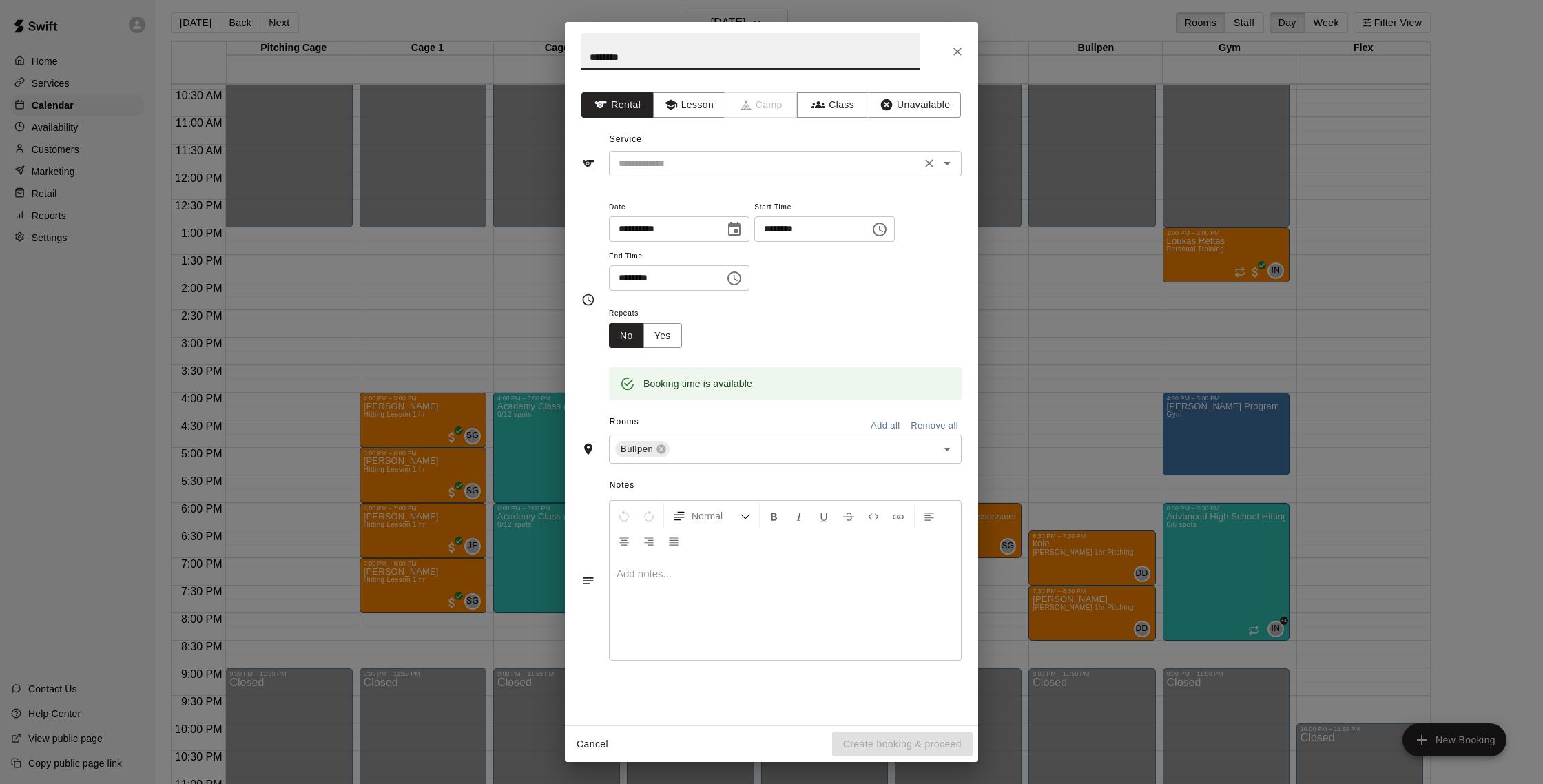
type input "********"
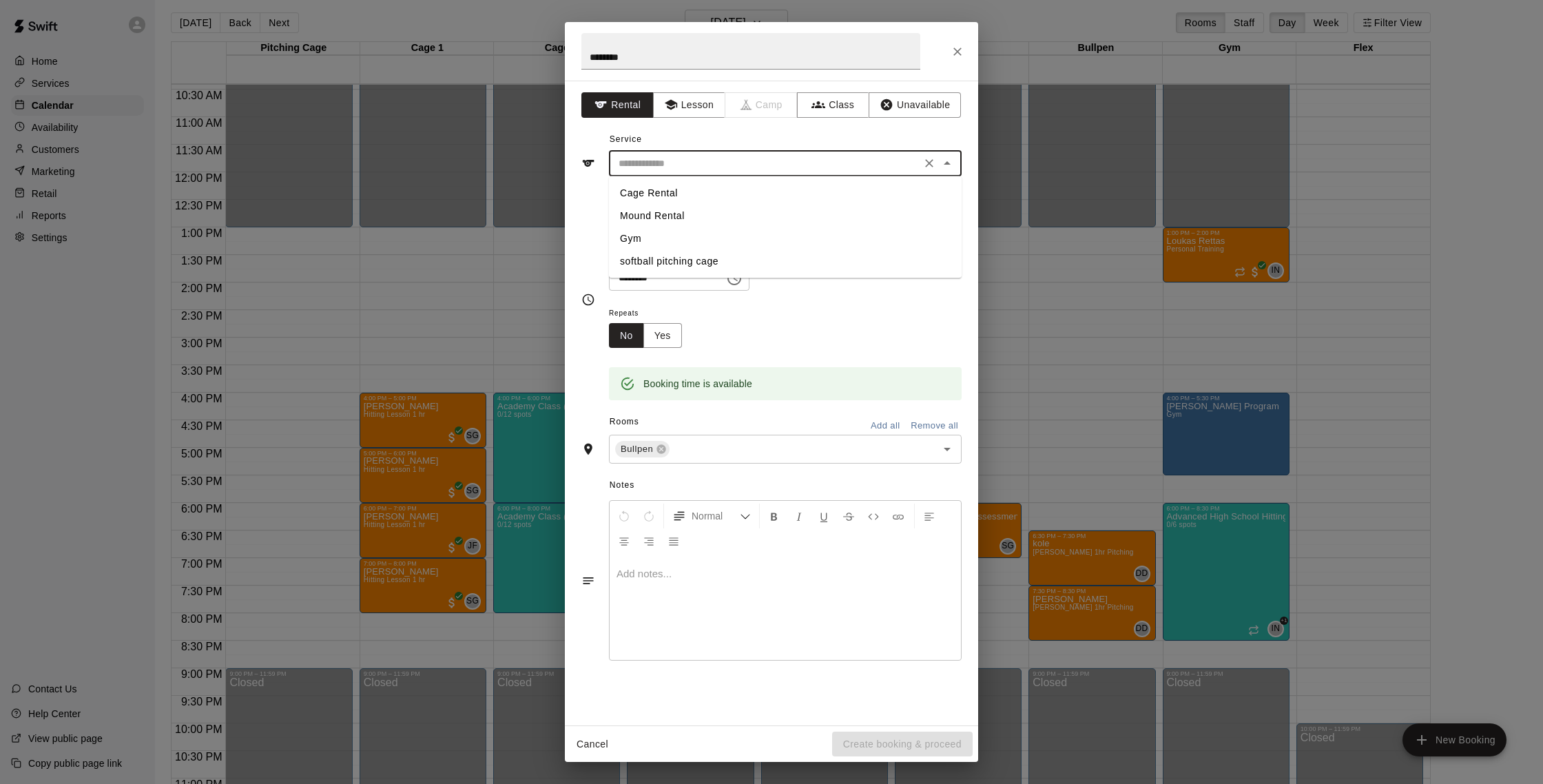
click at [834, 167] on input "text" at bounding box center [764, 163] width 304 height 17
click at [696, 99] on button "Lesson" at bounding box center [690, 105] width 72 height 26
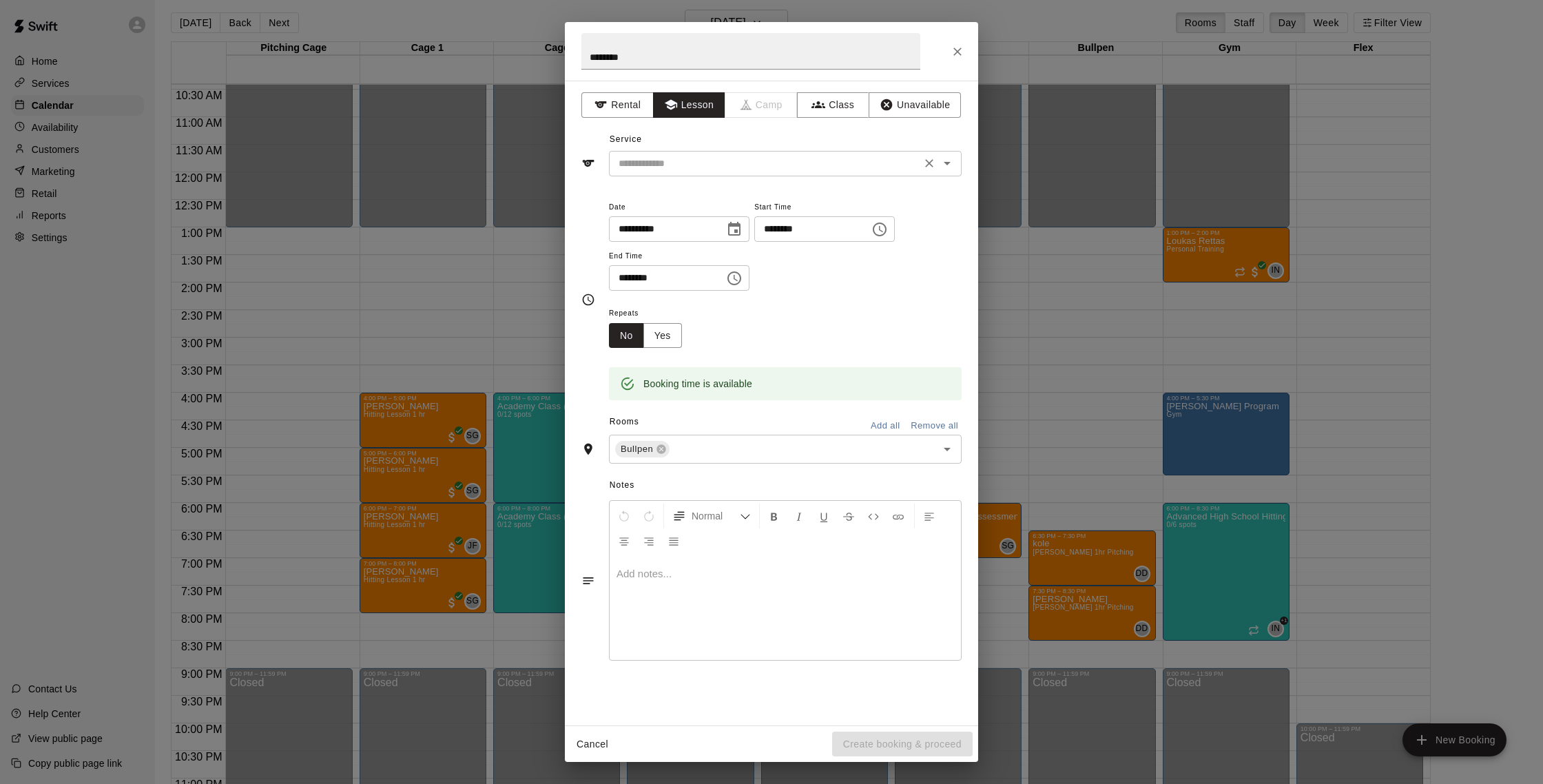
click at [676, 172] on div "​" at bounding box center [785, 163] width 353 height 26
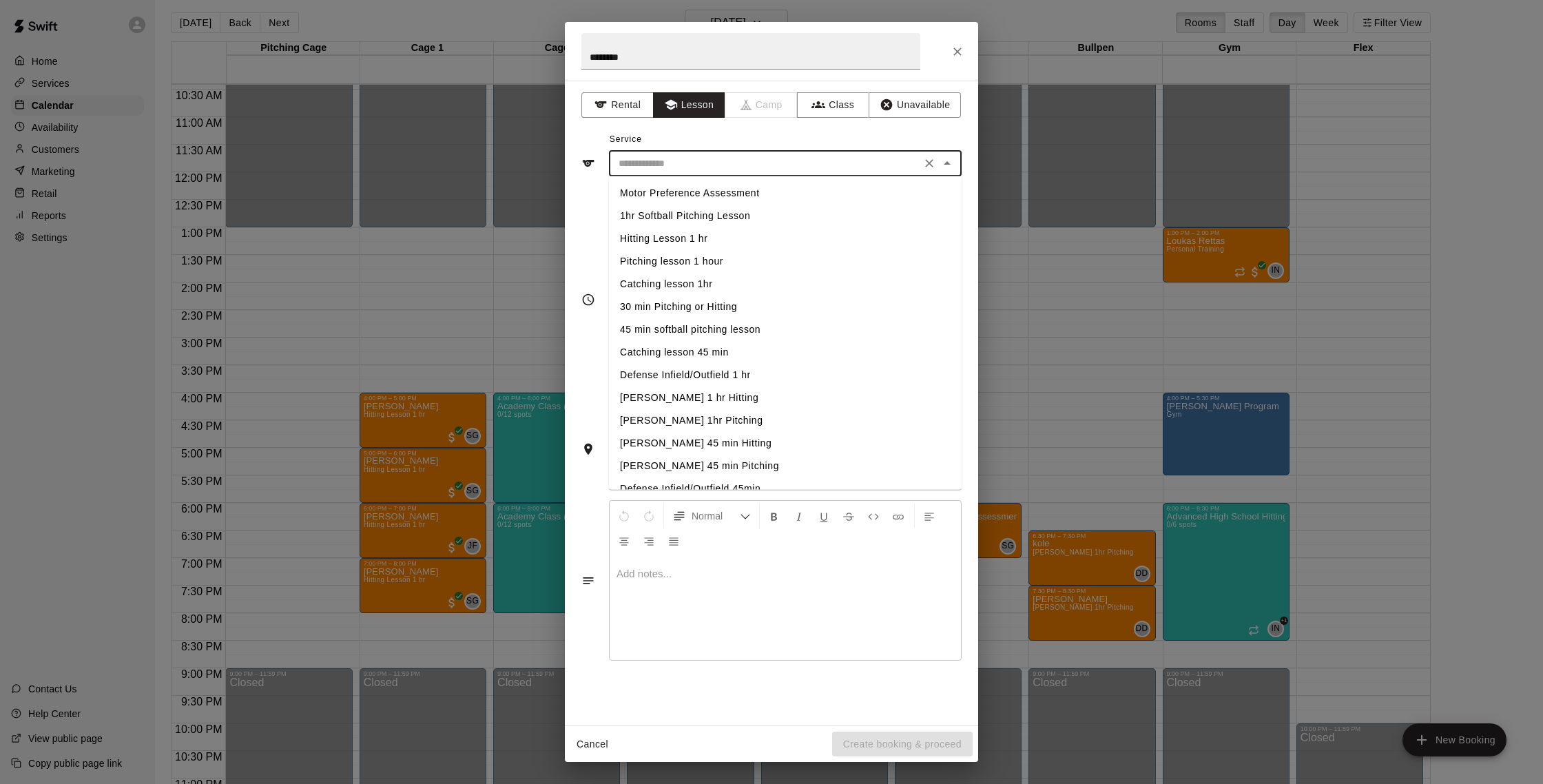
click at [694, 420] on li "[PERSON_NAME] 1hr Pitching" at bounding box center [785, 421] width 353 height 23
type input "**********"
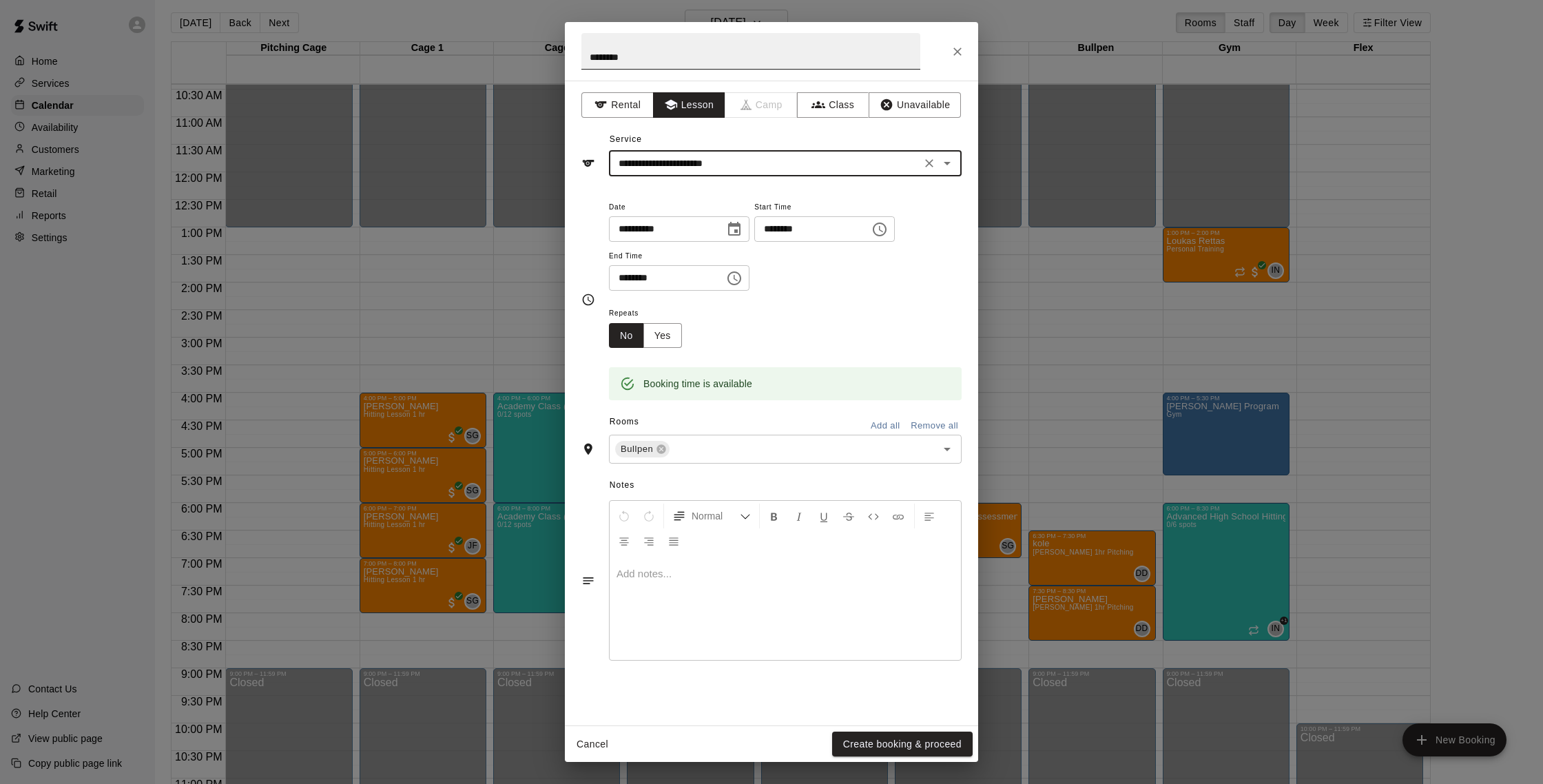
click at [655, 60] on input "********" at bounding box center [750, 51] width 339 height 36
type input "*****"
click at [875, 751] on button "Create booking & proceed" at bounding box center [902, 744] width 141 height 26
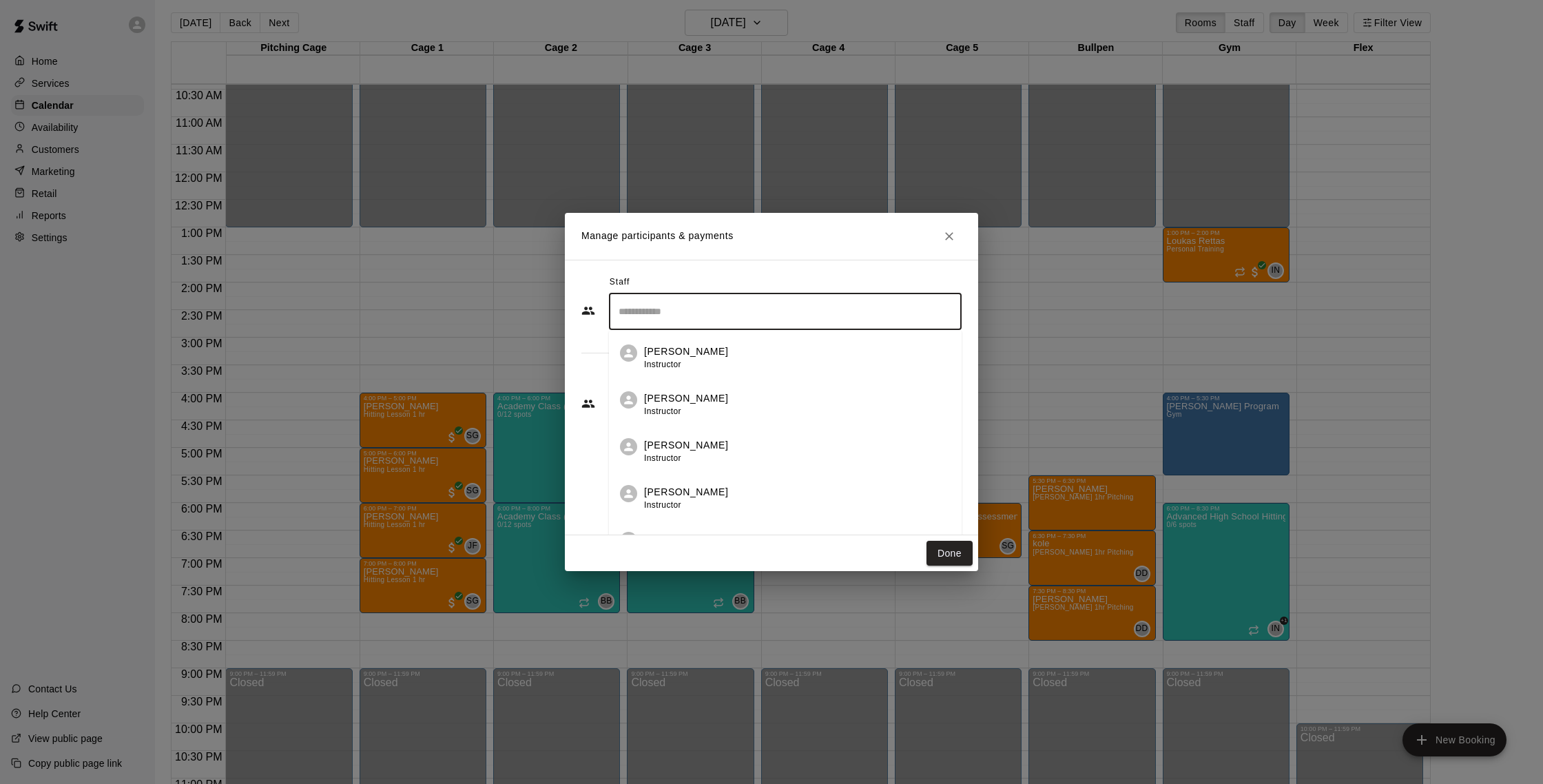
click at [690, 320] on input "Search staff" at bounding box center [785, 311] width 340 height 24
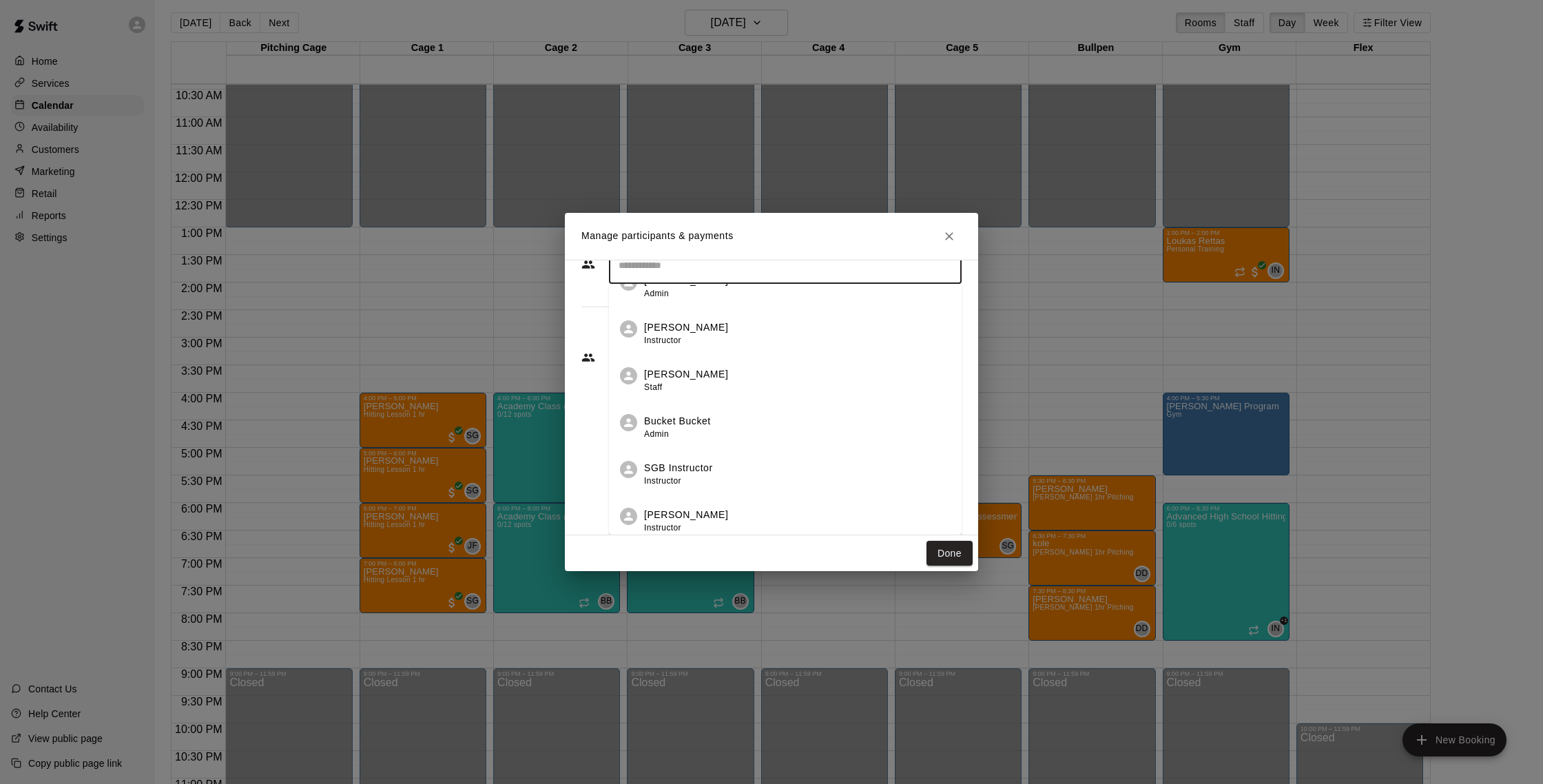
scroll to position [406, 0]
click at [708, 362] on div "[PERSON_NAME] Staff" at bounding box center [797, 373] width 306 height 27
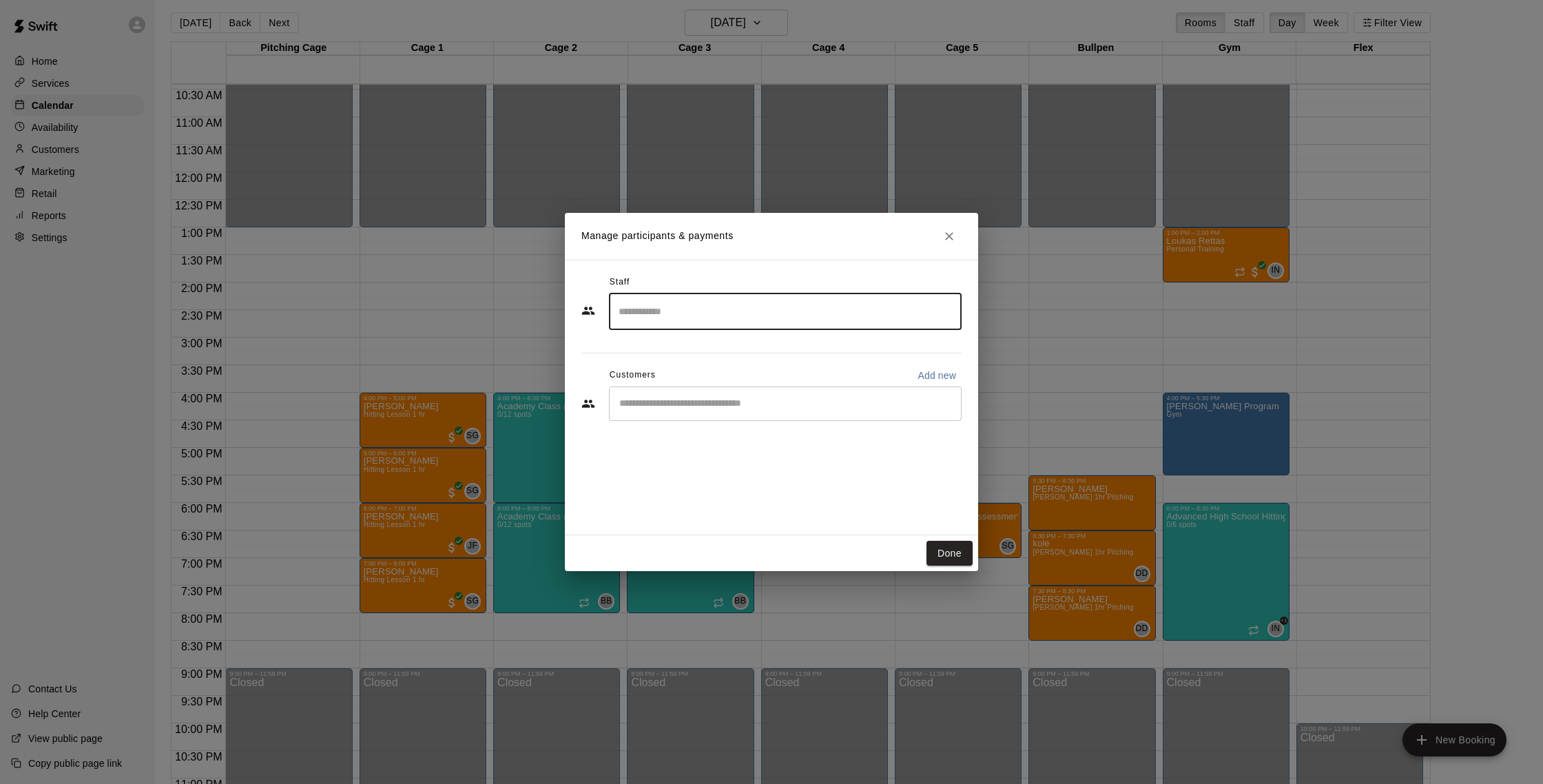
scroll to position [0, 0]
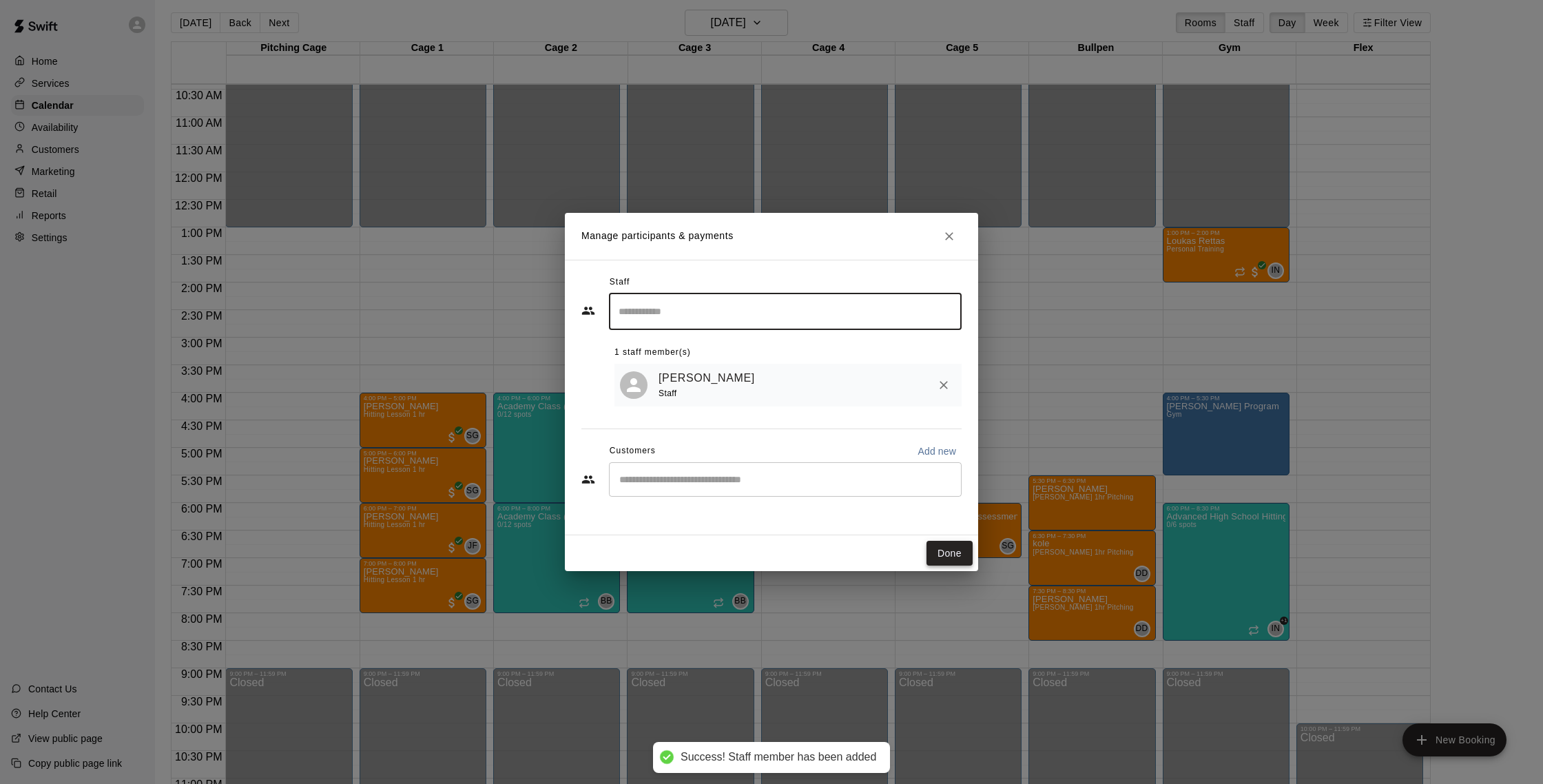
click at [944, 553] on button "Done" at bounding box center [950, 553] width 46 height 26
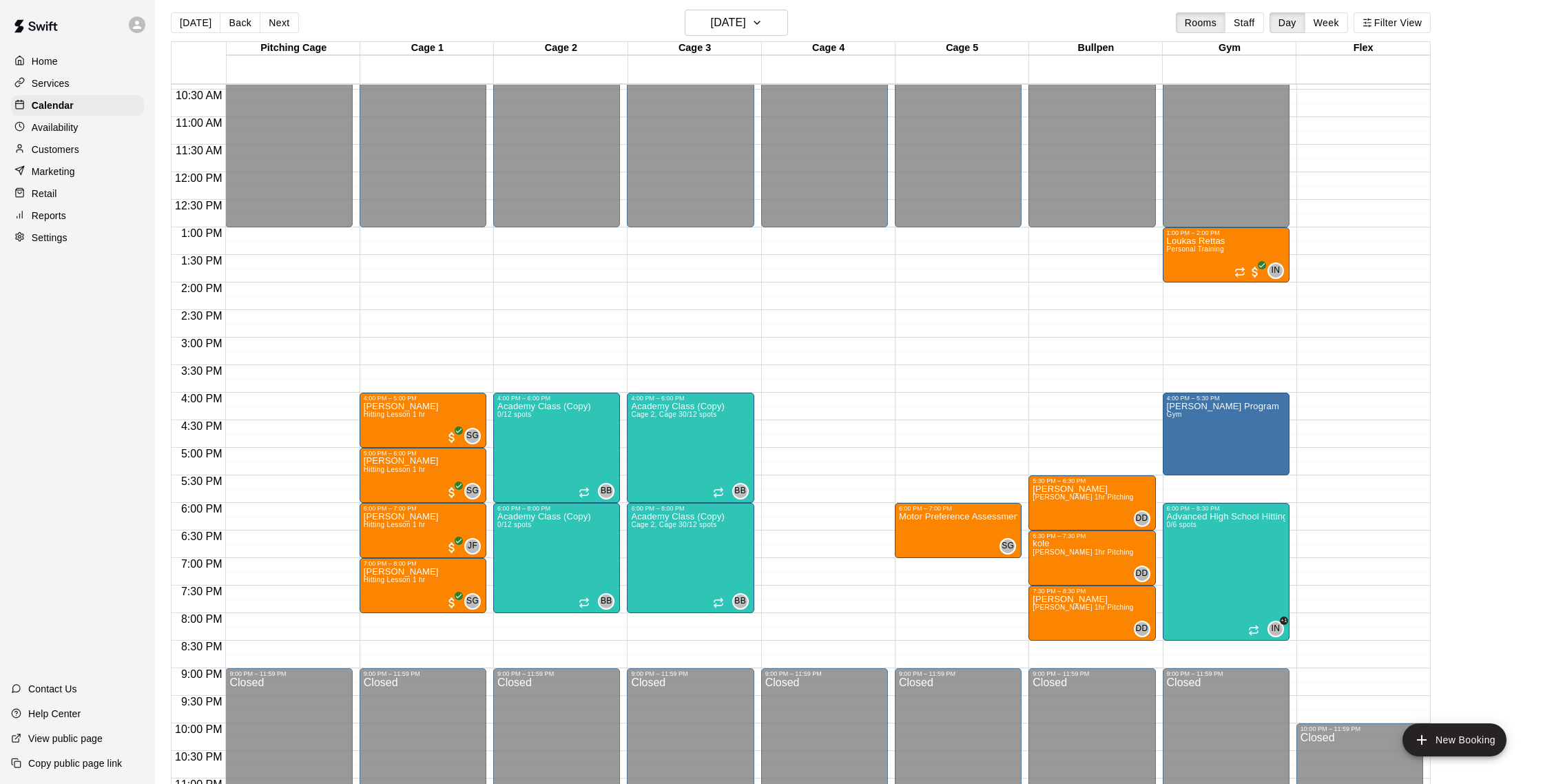
click at [775, 7] on main "[DATE] Back [DATE][DATE] Rooms Staff Day Week Filter View Pitching Cage 25 Mon …" at bounding box center [849, 396] width 1388 height 805
click at [788, 16] on button "[DATE]" at bounding box center [736, 23] width 103 height 26
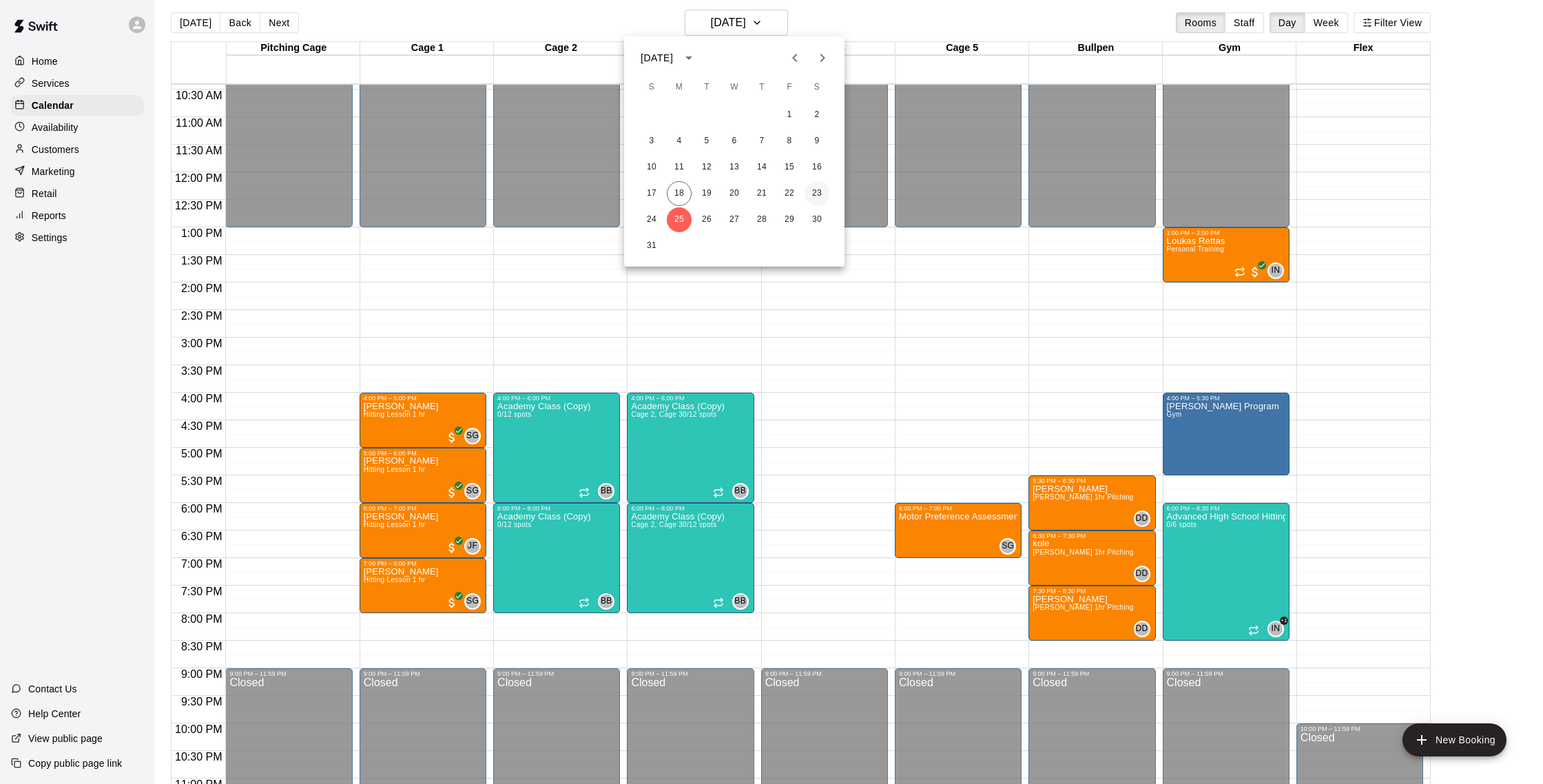
click at [817, 194] on button "23" at bounding box center [817, 194] width 25 height 25
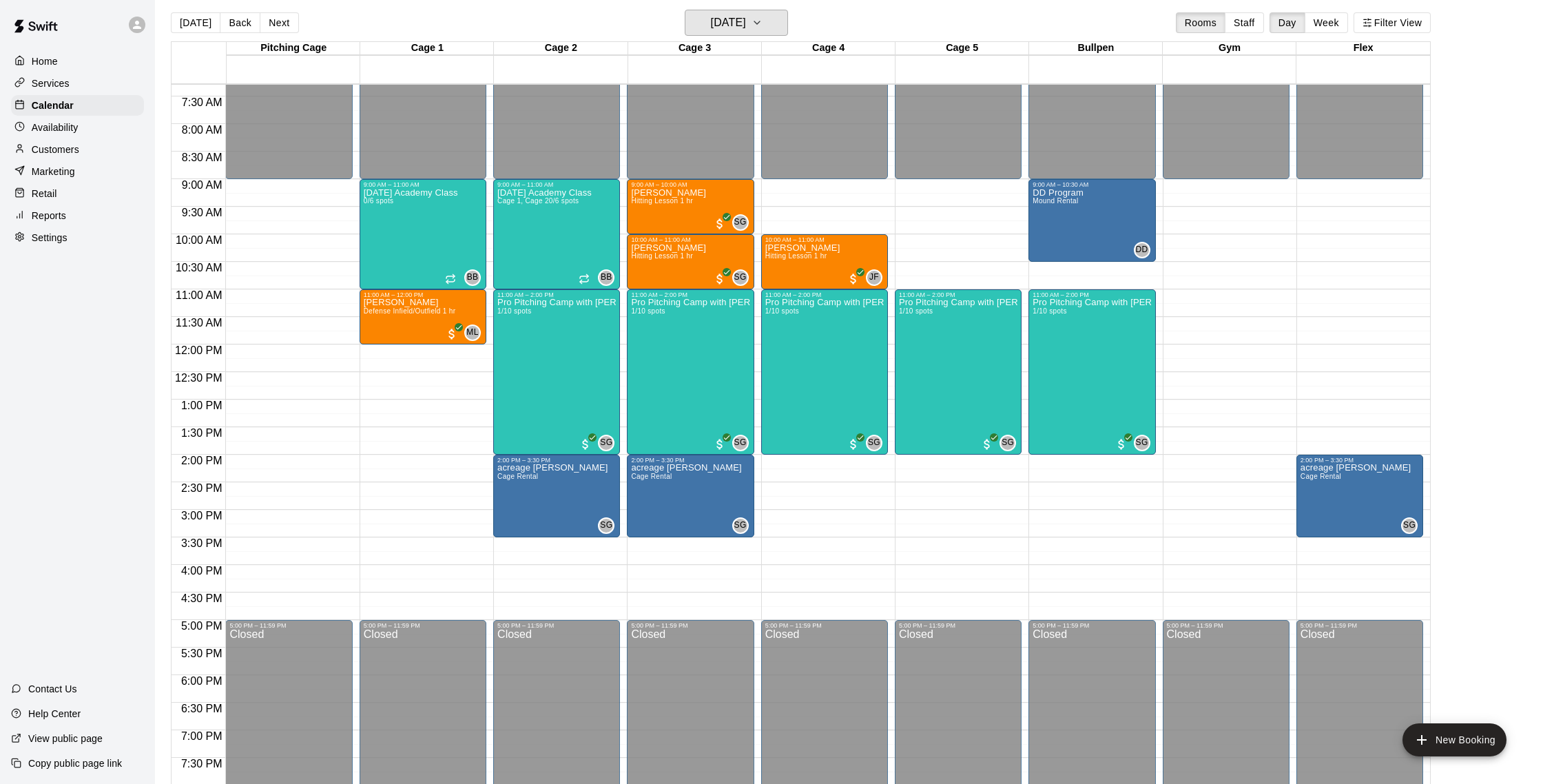
scroll to position [399, 0]
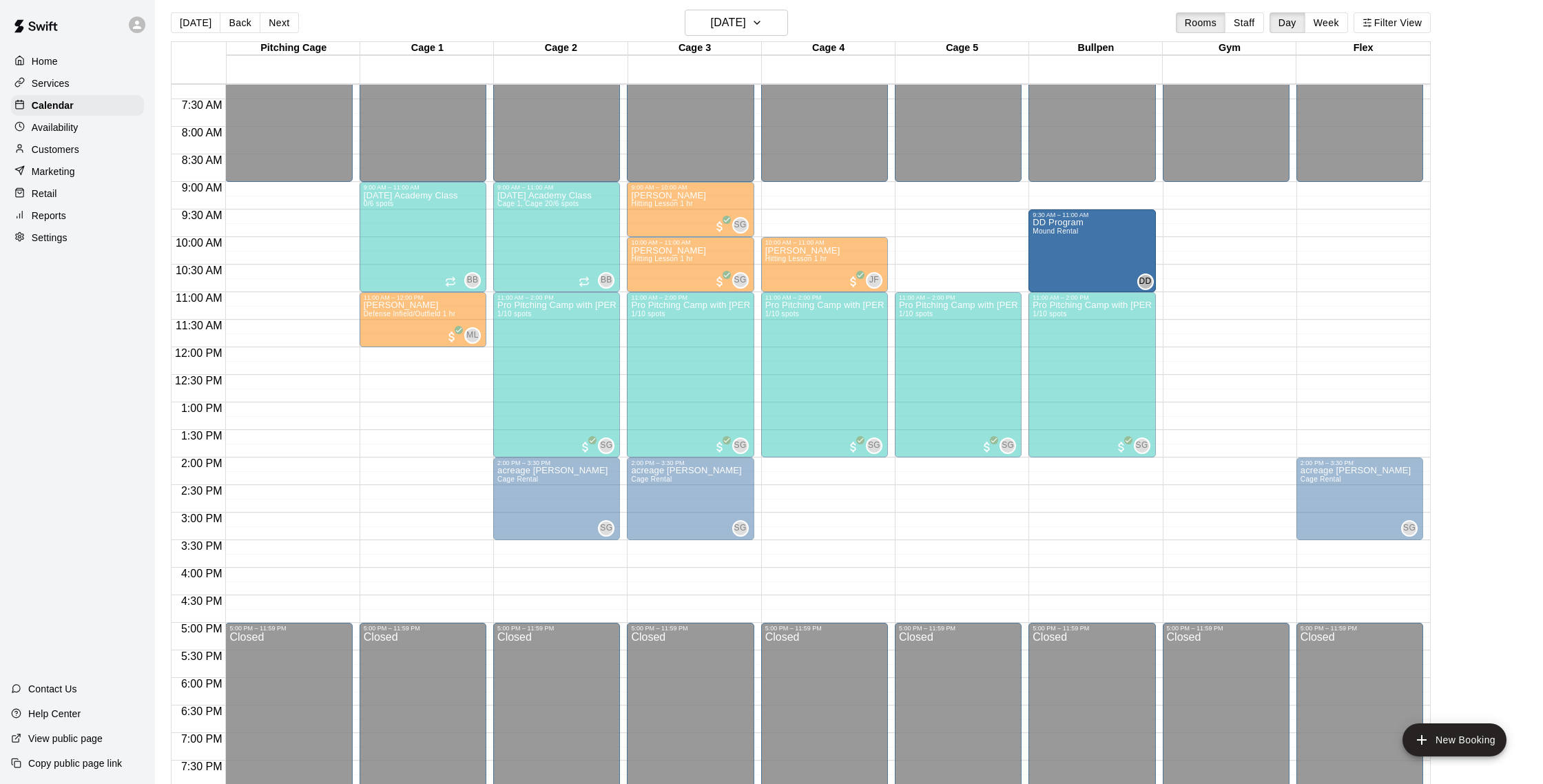
drag, startPoint x: 1076, startPoint y: 208, endPoint x: 1075, endPoint y: 244, distance: 36.0
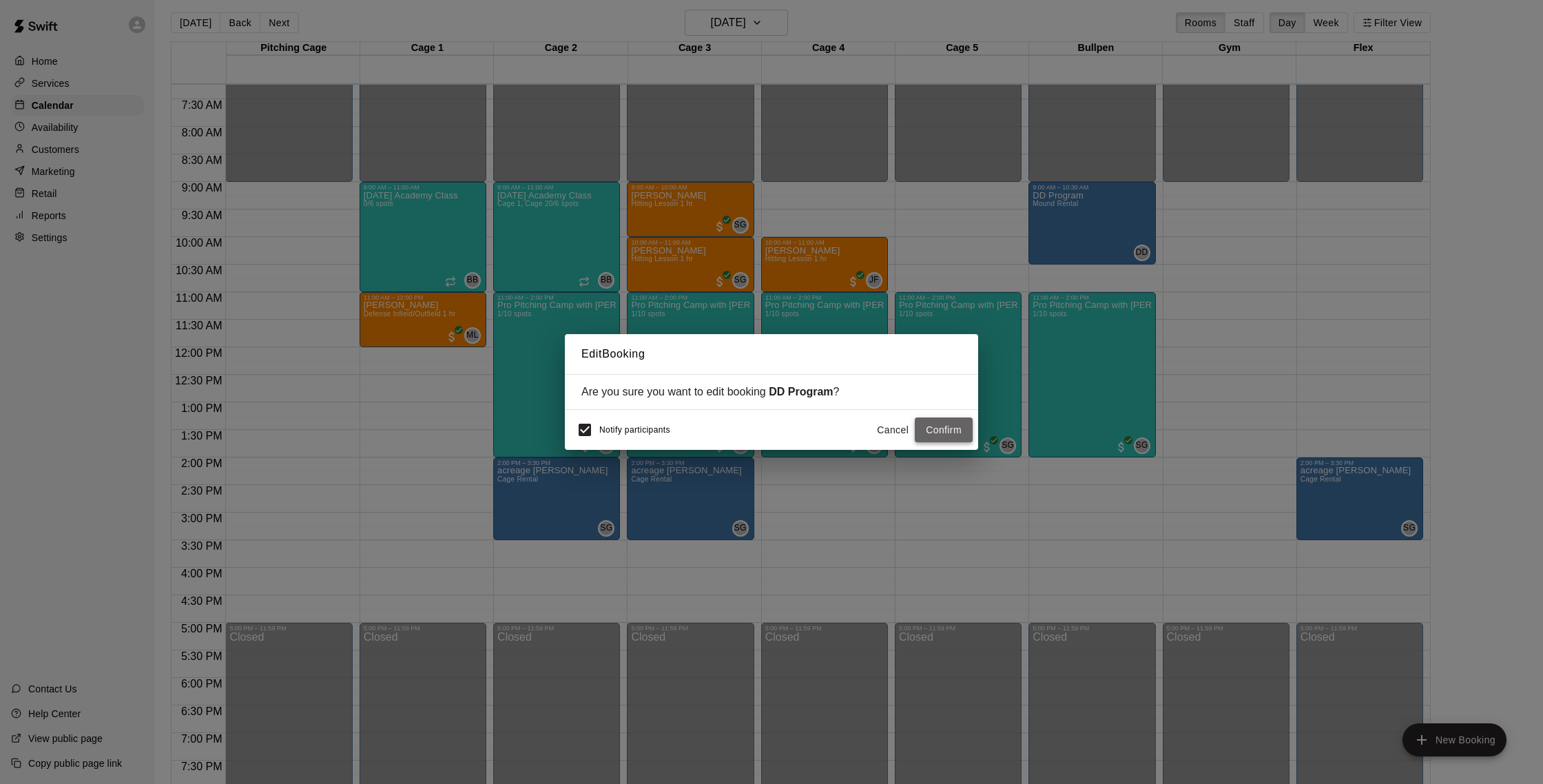
click at [932, 431] on button "Confirm" at bounding box center [943, 430] width 58 height 26
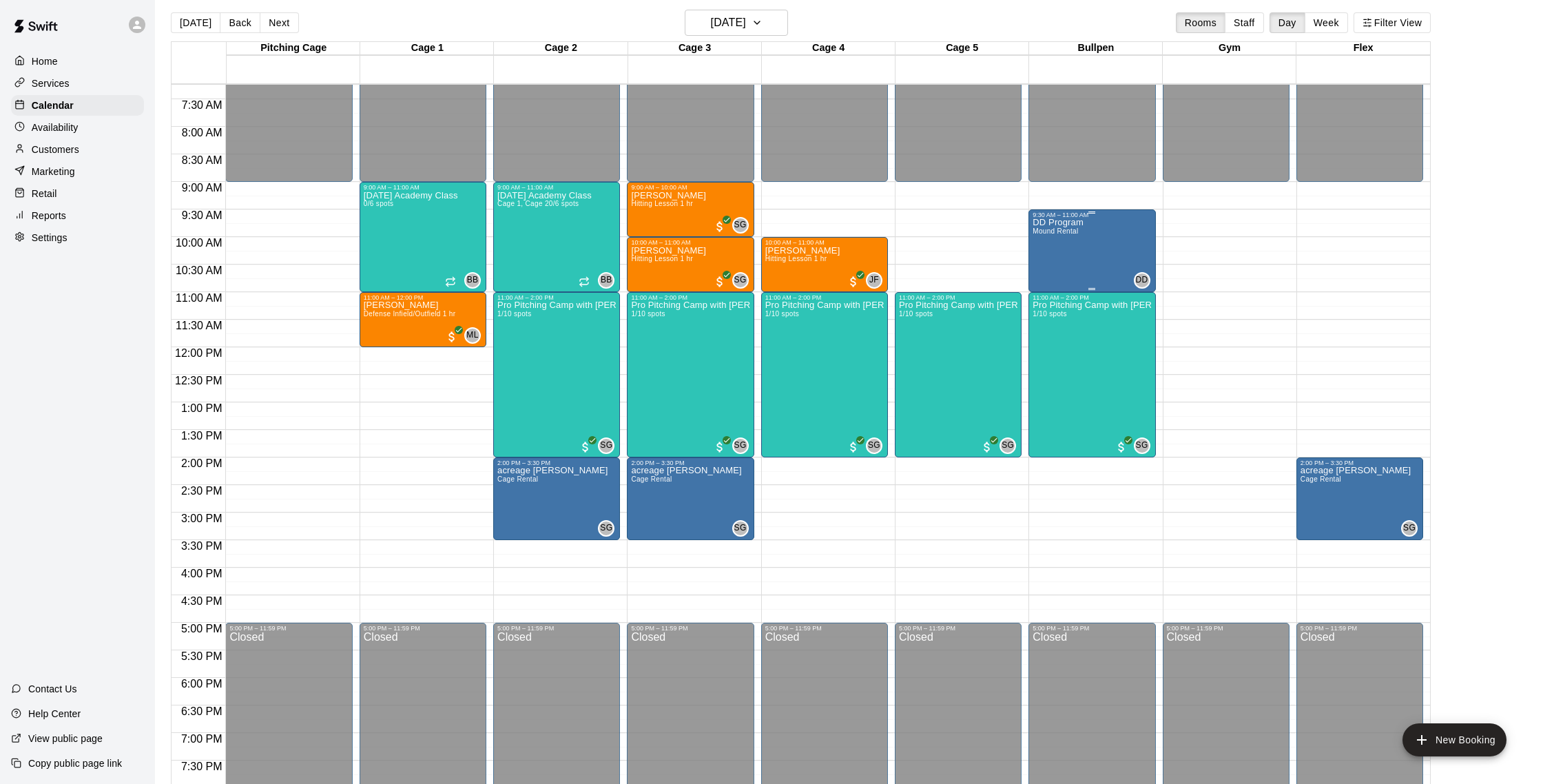
click at [1069, 222] on p "DD Program" at bounding box center [1058, 222] width 51 height 0
click at [1044, 240] on icon "edit" at bounding box center [1046, 237] width 12 height 12
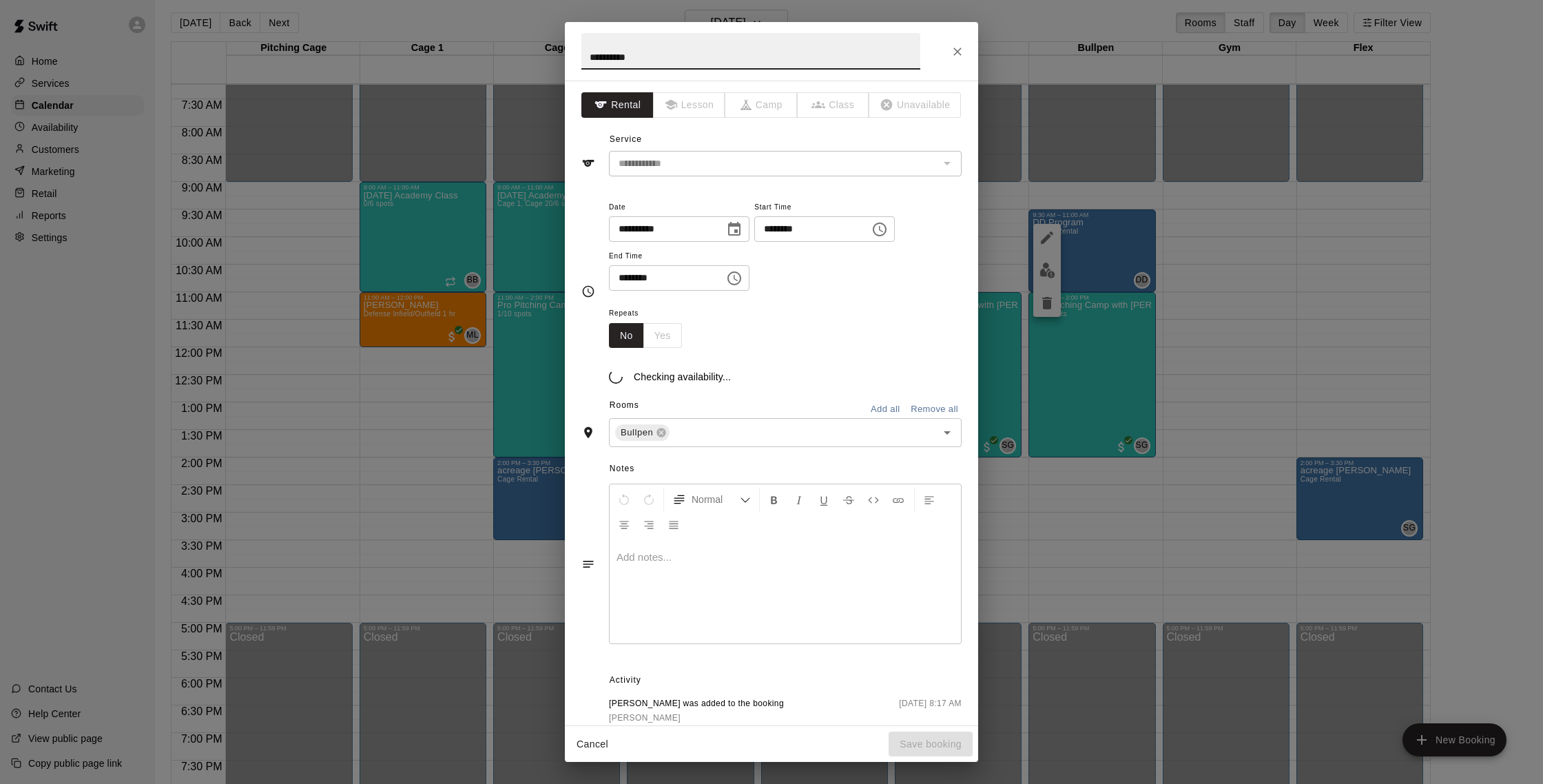
scroll to position [2, 0]
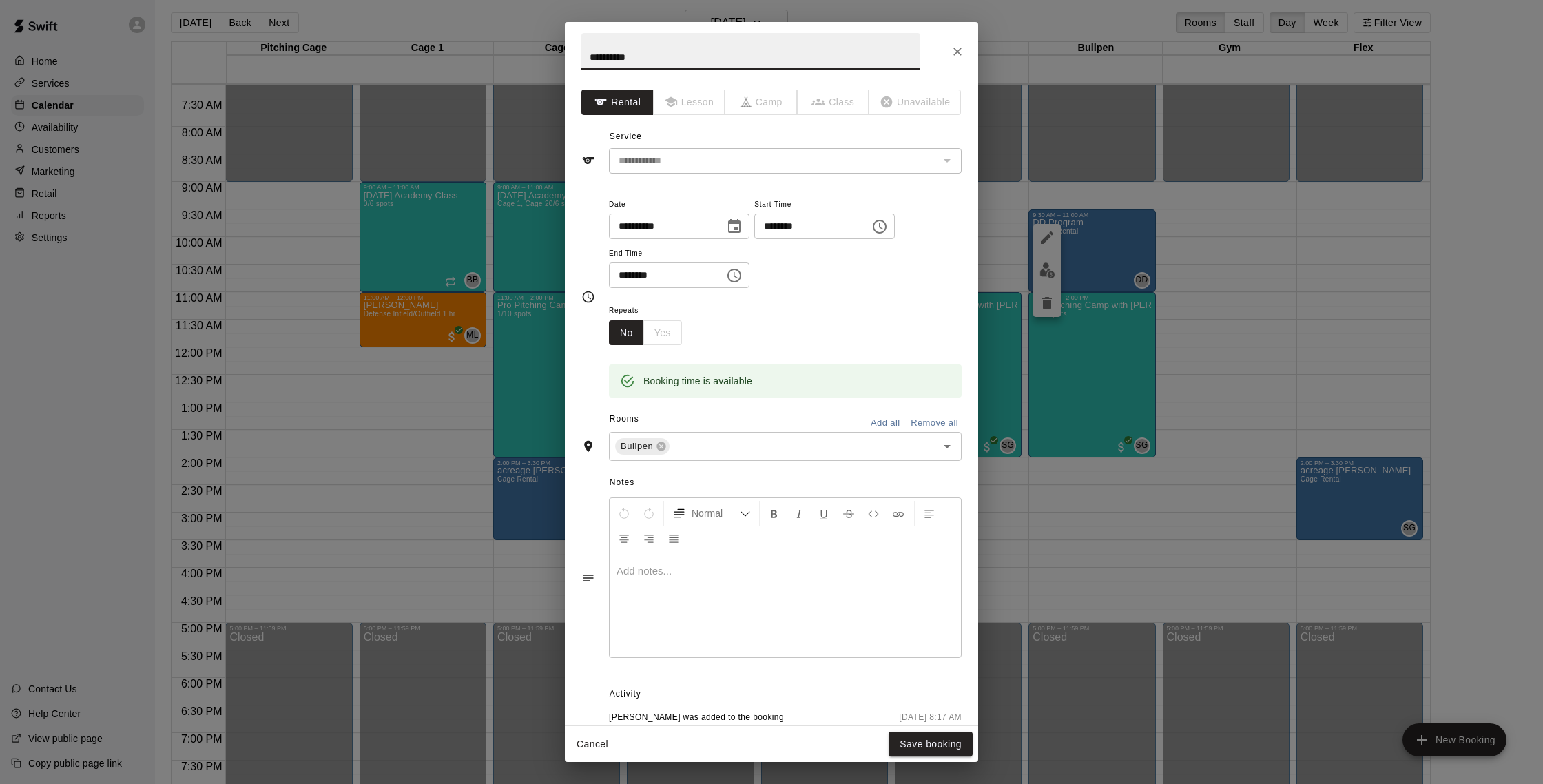
click at [888, 223] on icon "Choose time, selected time is 9:30 AM" at bounding box center [880, 226] width 16 height 16
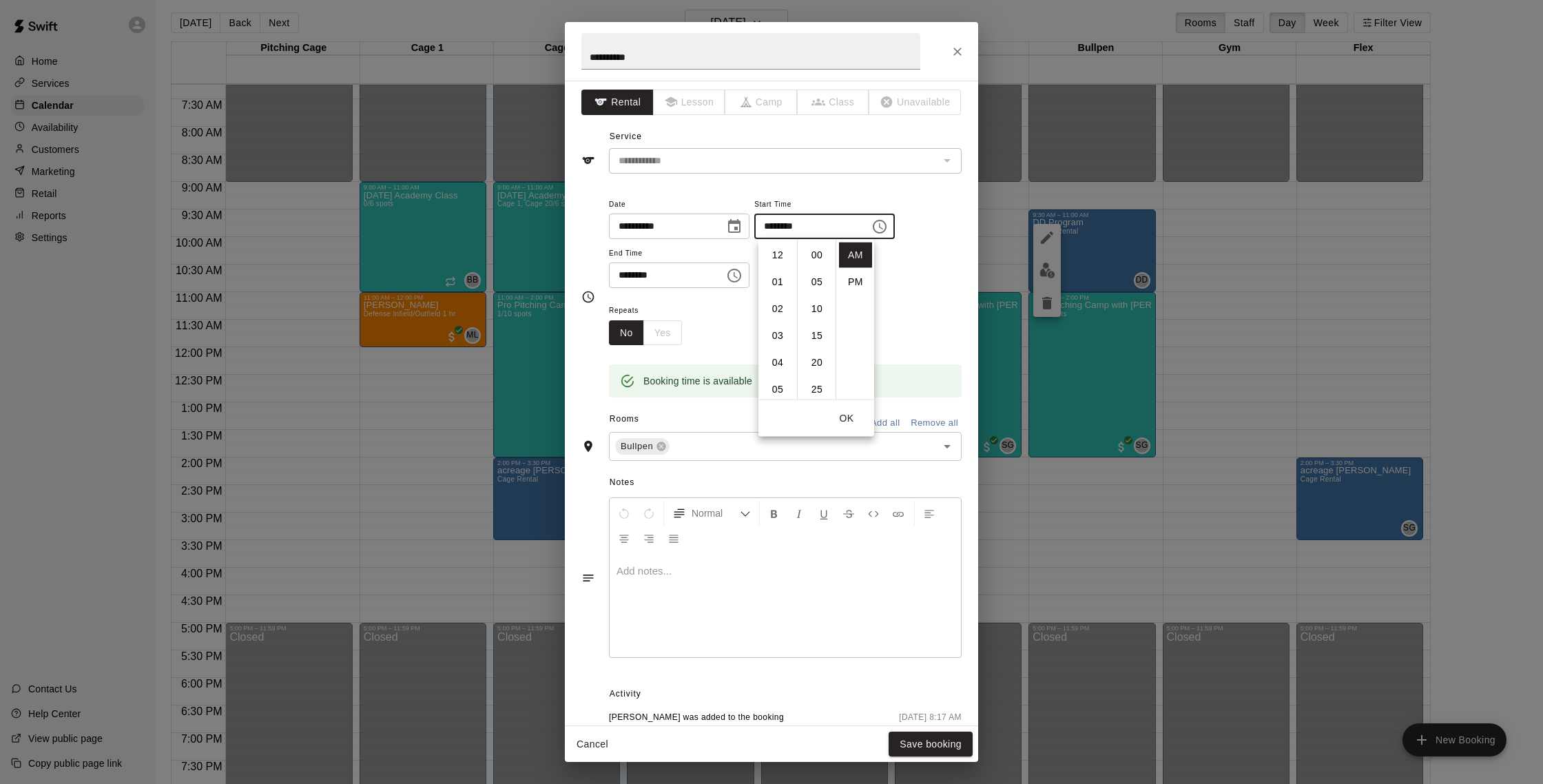
scroll to position [161, 0]
click at [811, 342] on li "45" at bounding box center [817, 335] width 33 height 26
type input "********"
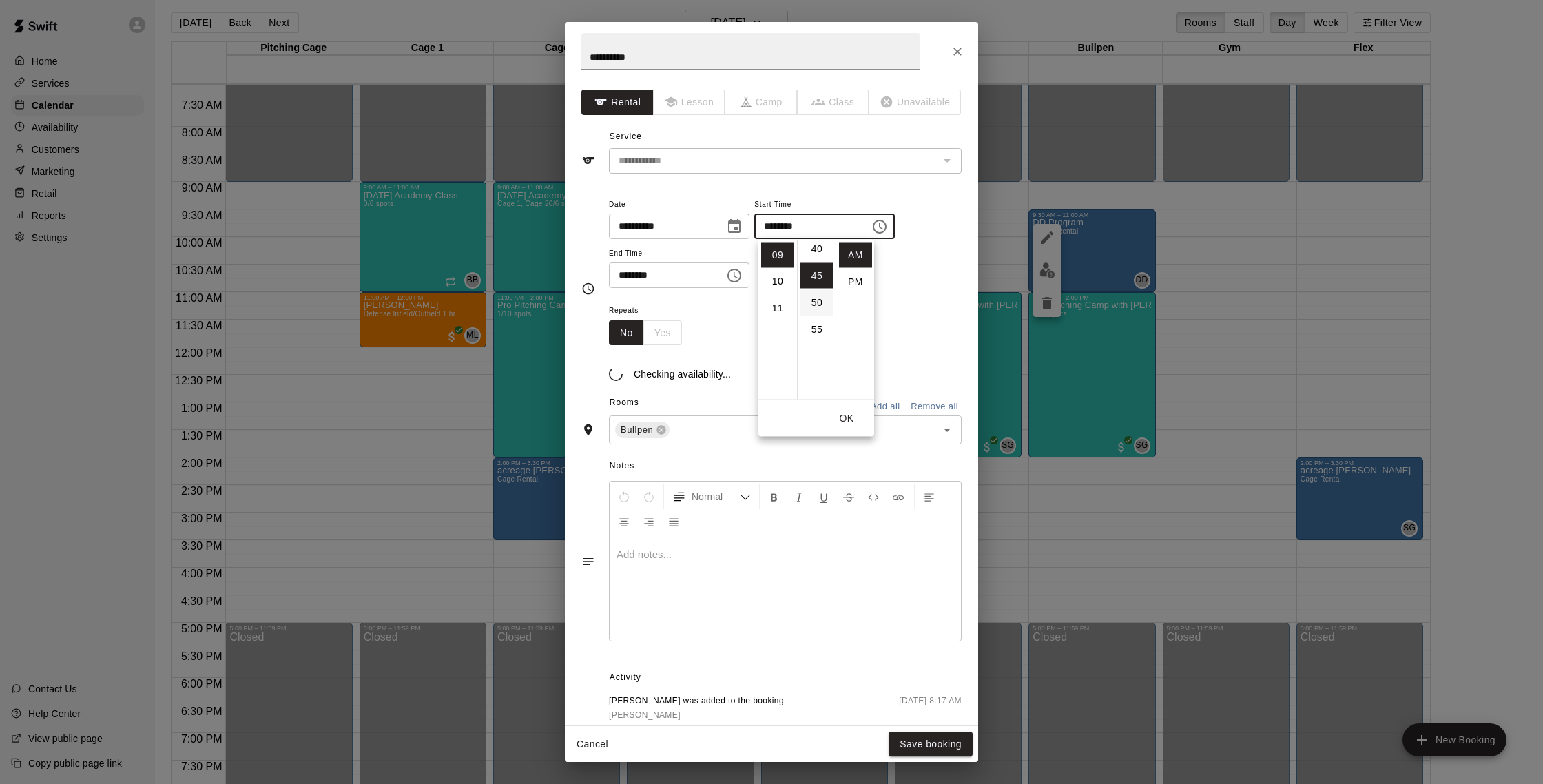
scroll to position [242, 0]
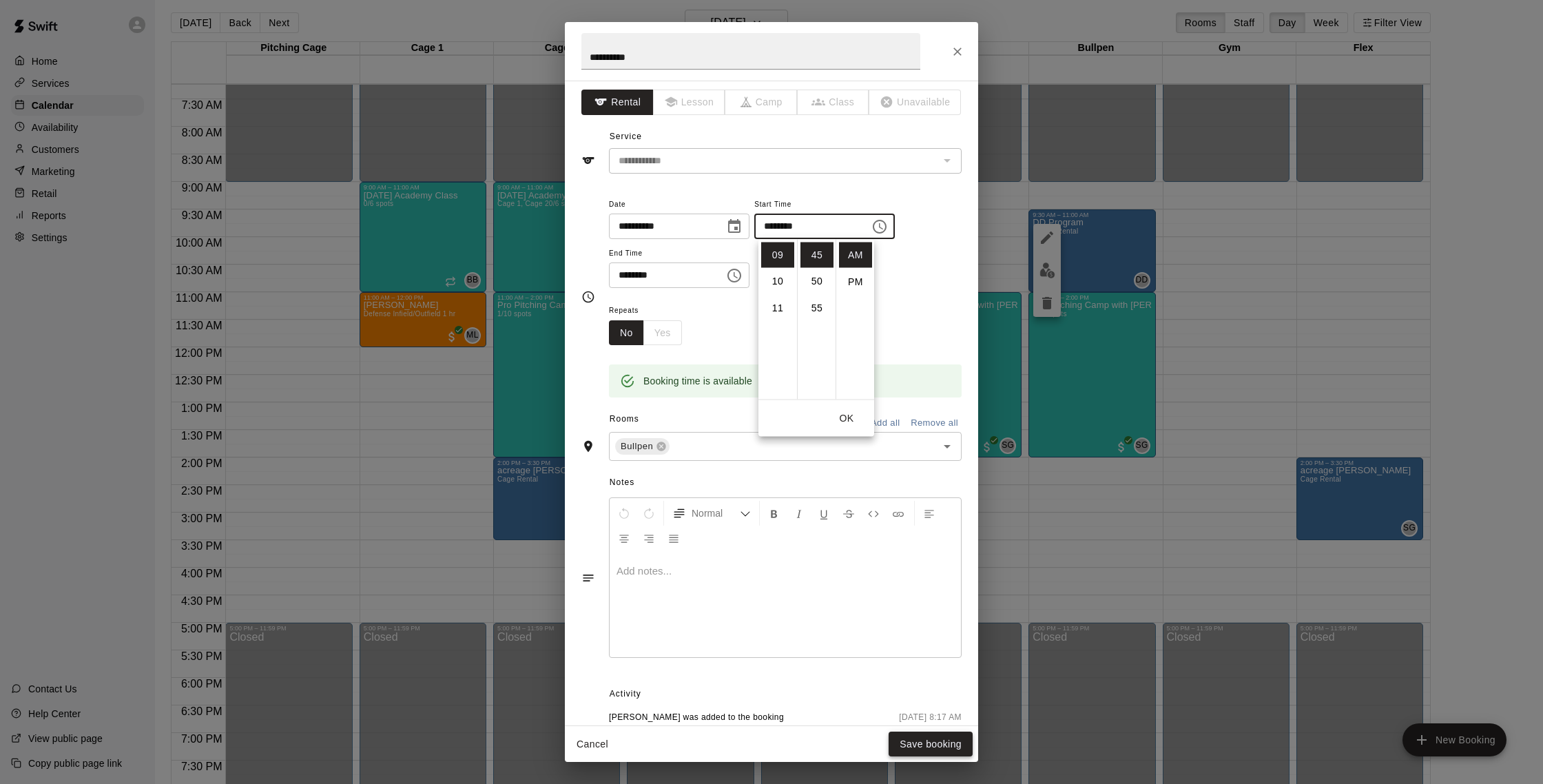
click at [944, 754] on button "Save booking" at bounding box center [931, 744] width 84 height 26
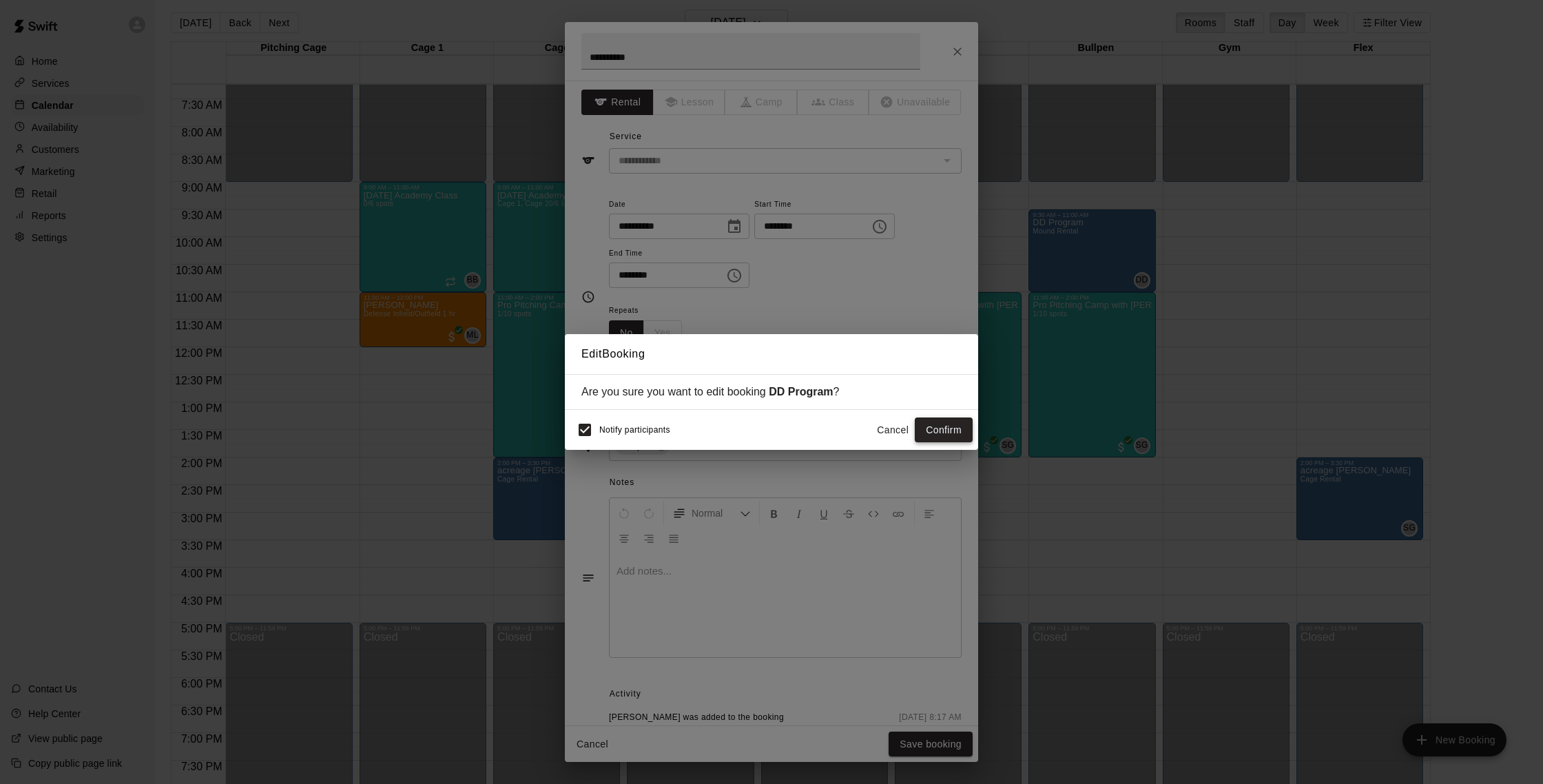
click at [928, 436] on button "Confirm" at bounding box center [943, 430] width 58 height 26
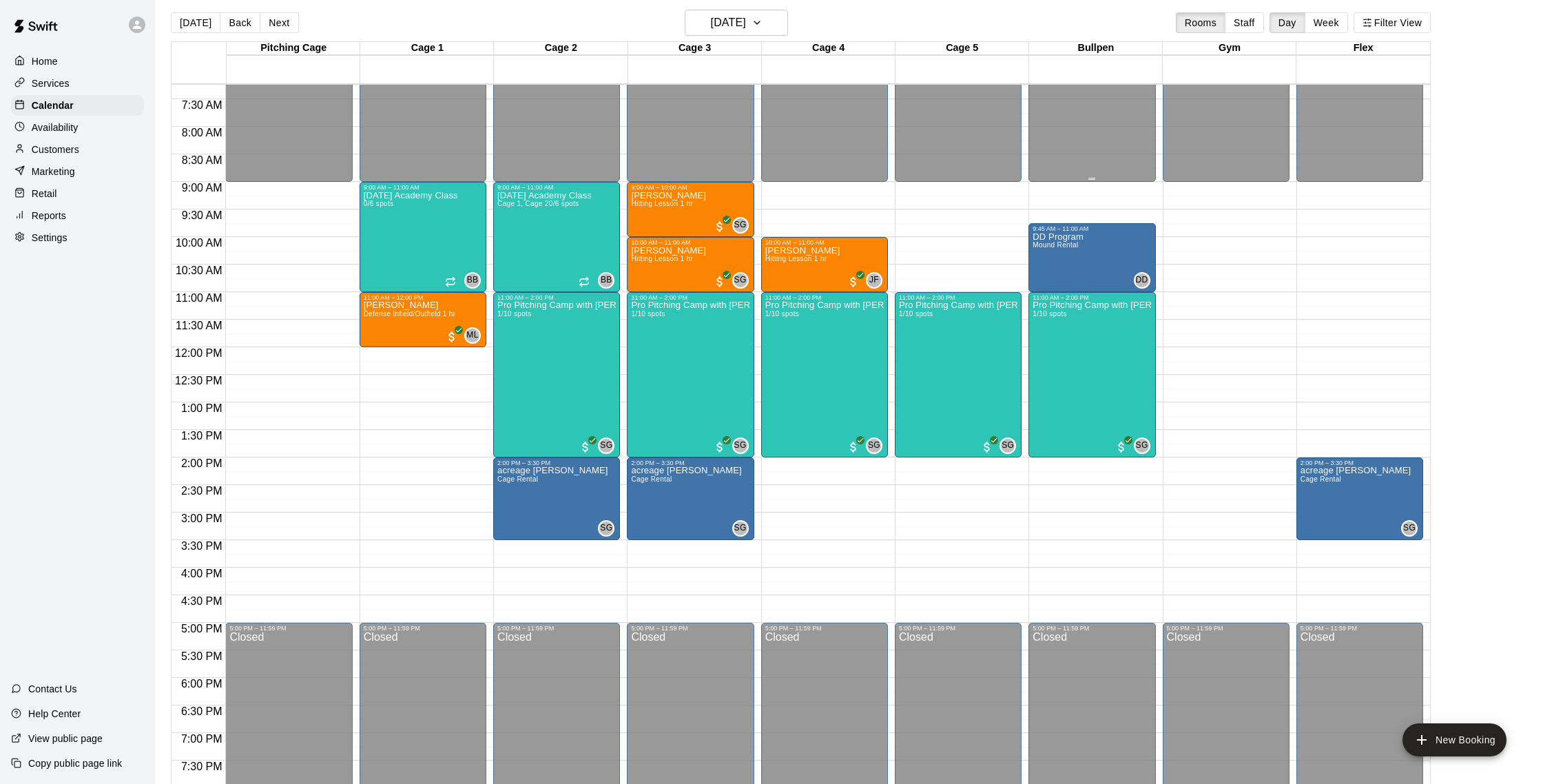
scroll to position [0, 0]
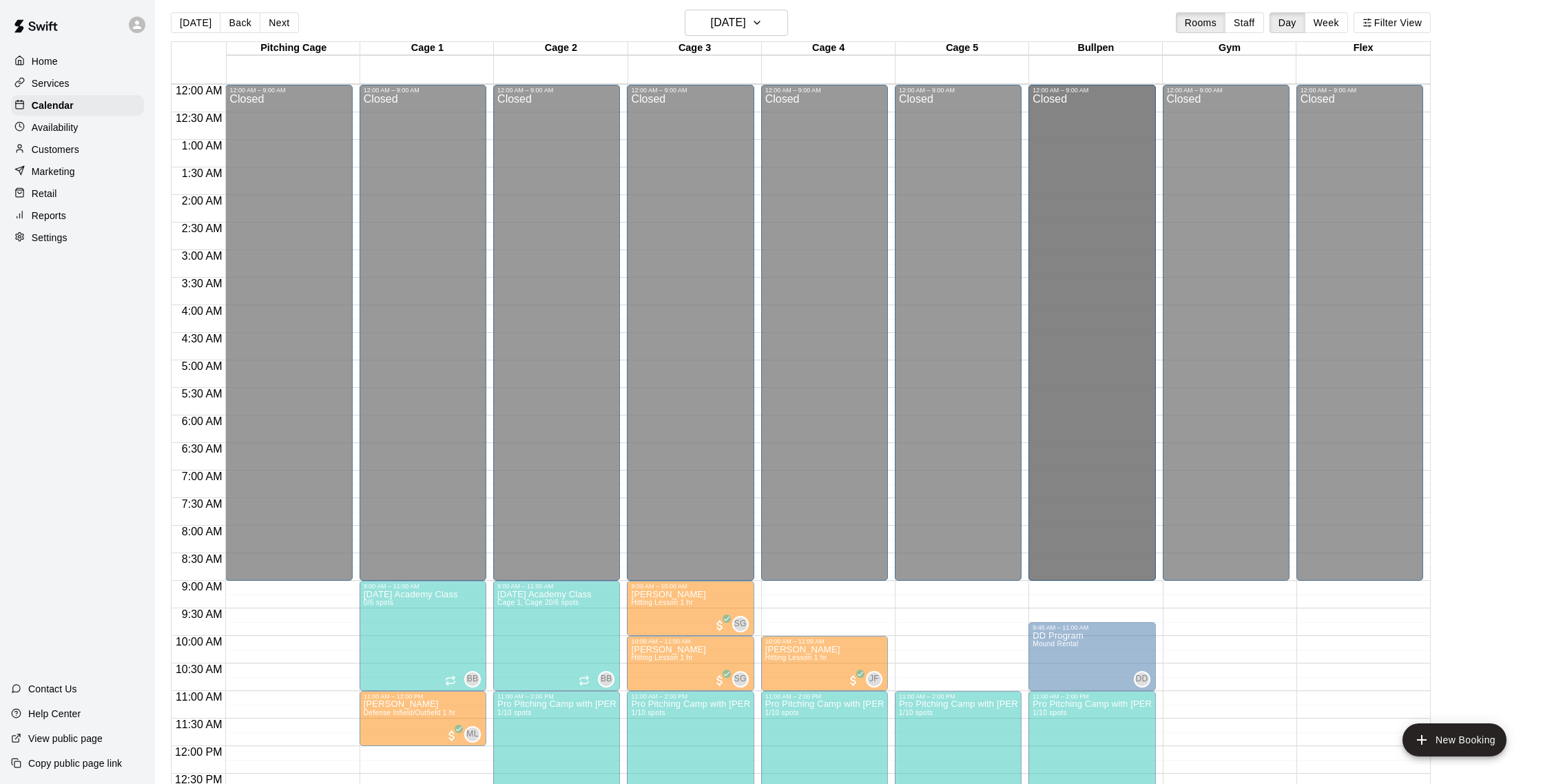
drag, startPoint x: 1045, startPoint y: 157, endPoint x: 1048, endPoint y: 174, distance: 17.3
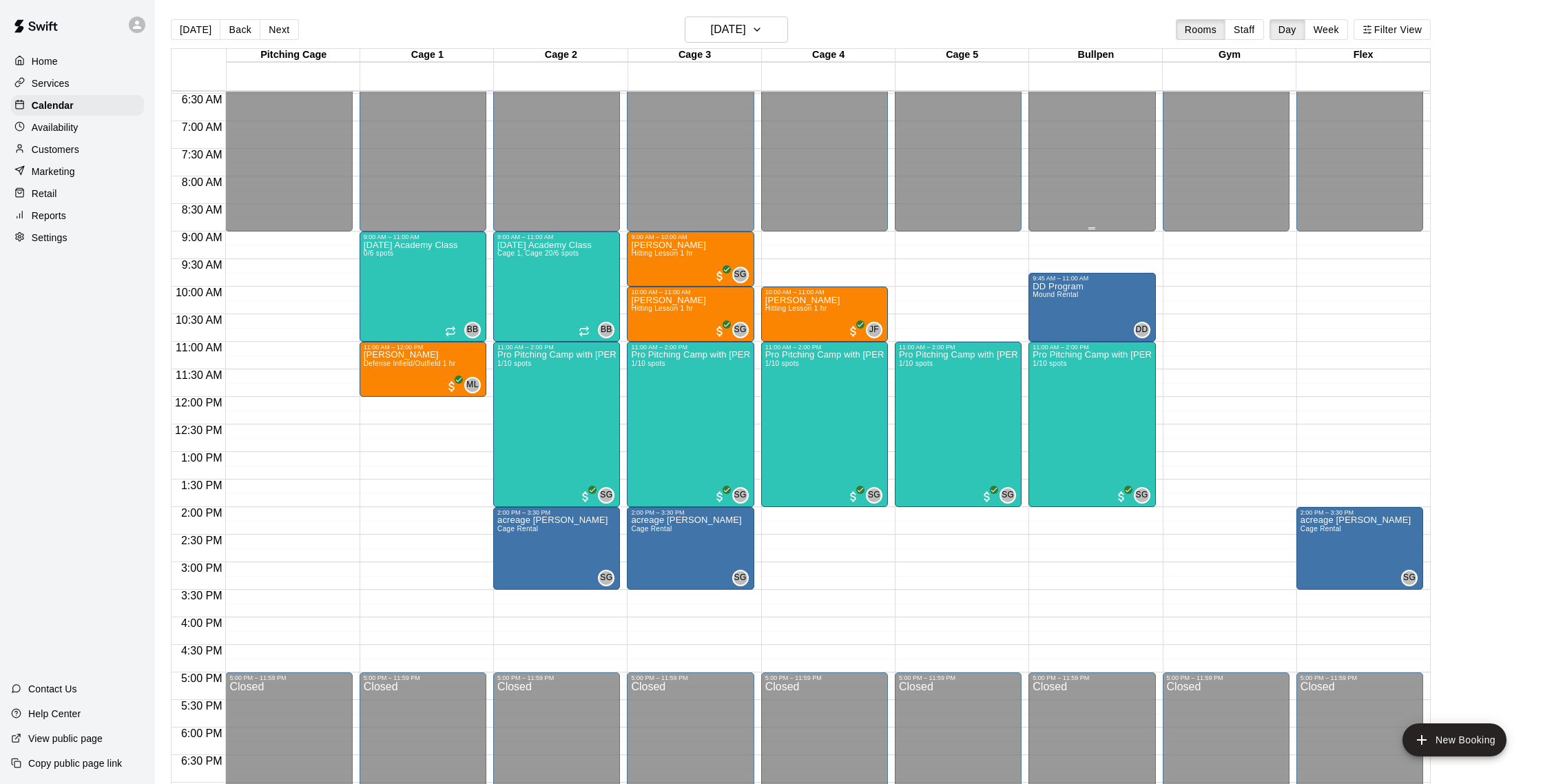
scroll to position [360, 0]
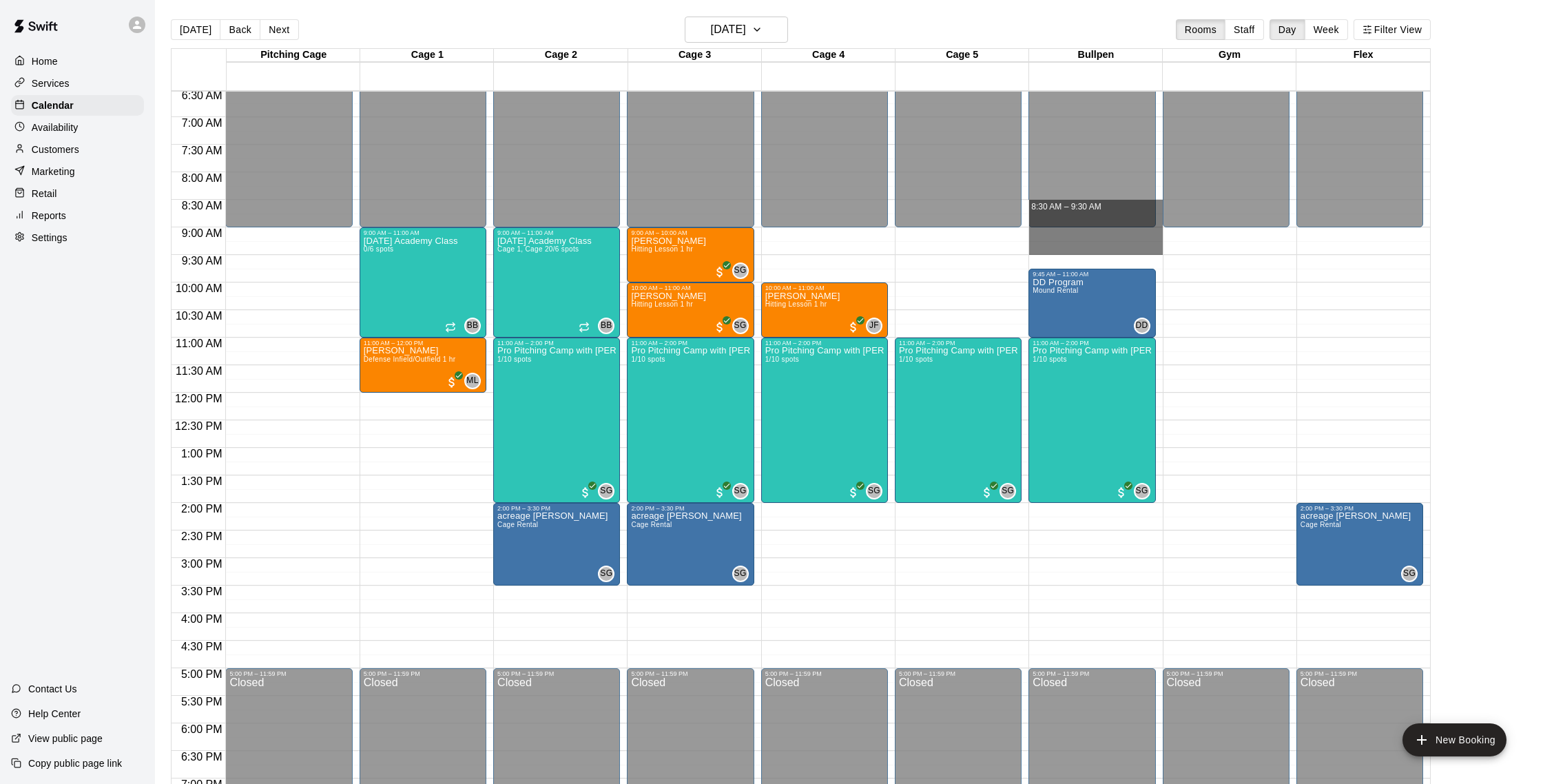
drag, startPoint x: 1043, startPoint y: 254, endPoint x: 1042, endPoint y: 208, distance: 46.0
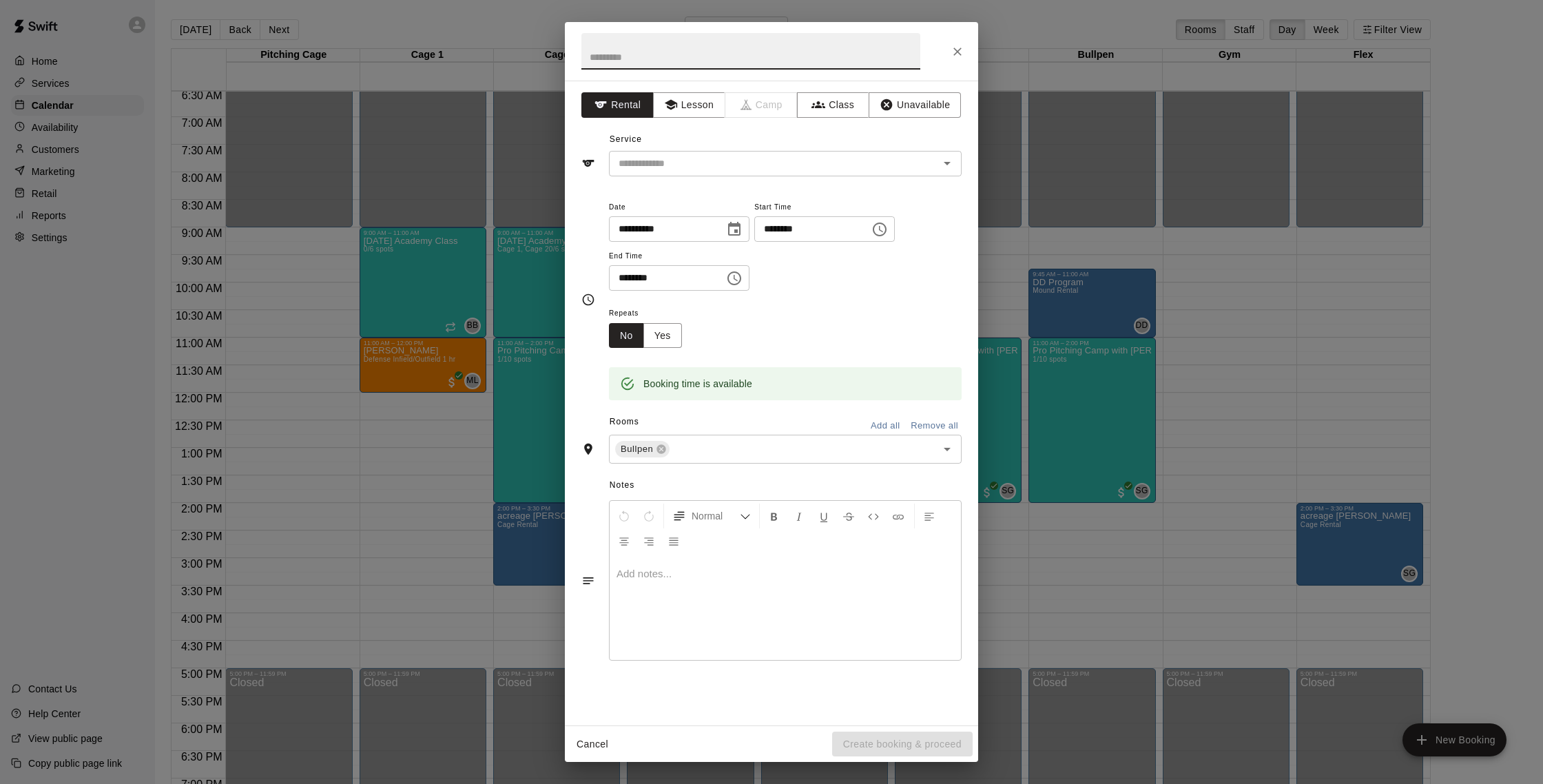
click at [629, 51] on input "text" at bounding box center [750, 51] width 339 height 36
type input "******"
click at [698, 107] on button "Lesson" at bounding box center [690, 105] width 72 height 26
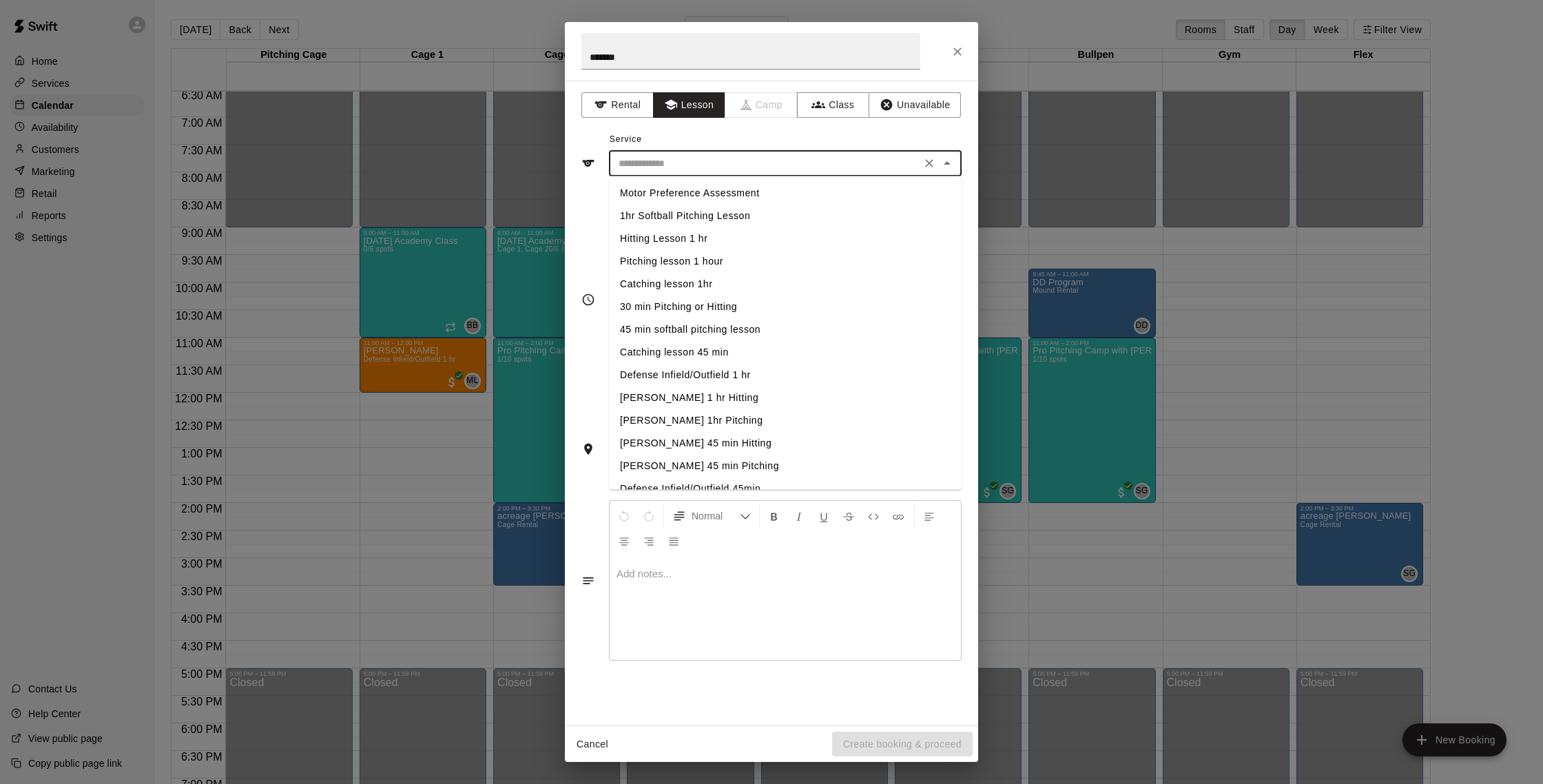
click at [693, 163] on input "text" at bounding box center [764, 163] width 304 height 17
click at [700, 403] on li "[PERSON_NAME] 1hr Pitching" at bounding box center [785, 406] width 353 height 23
type input "**********"
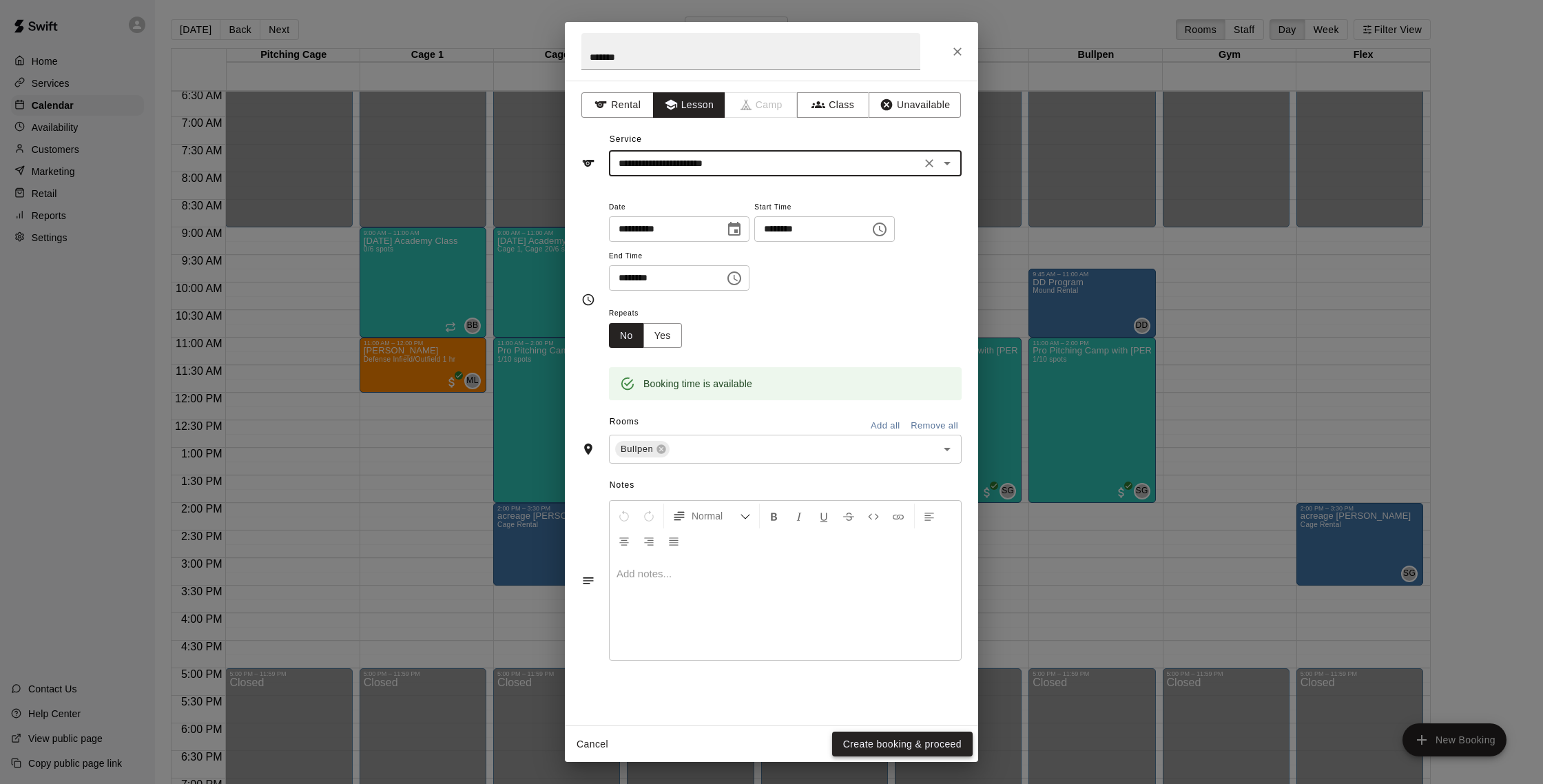
click at [923, 746] on button "Create booking & proceed" at bounding box center [902, 744] width 141 height 26
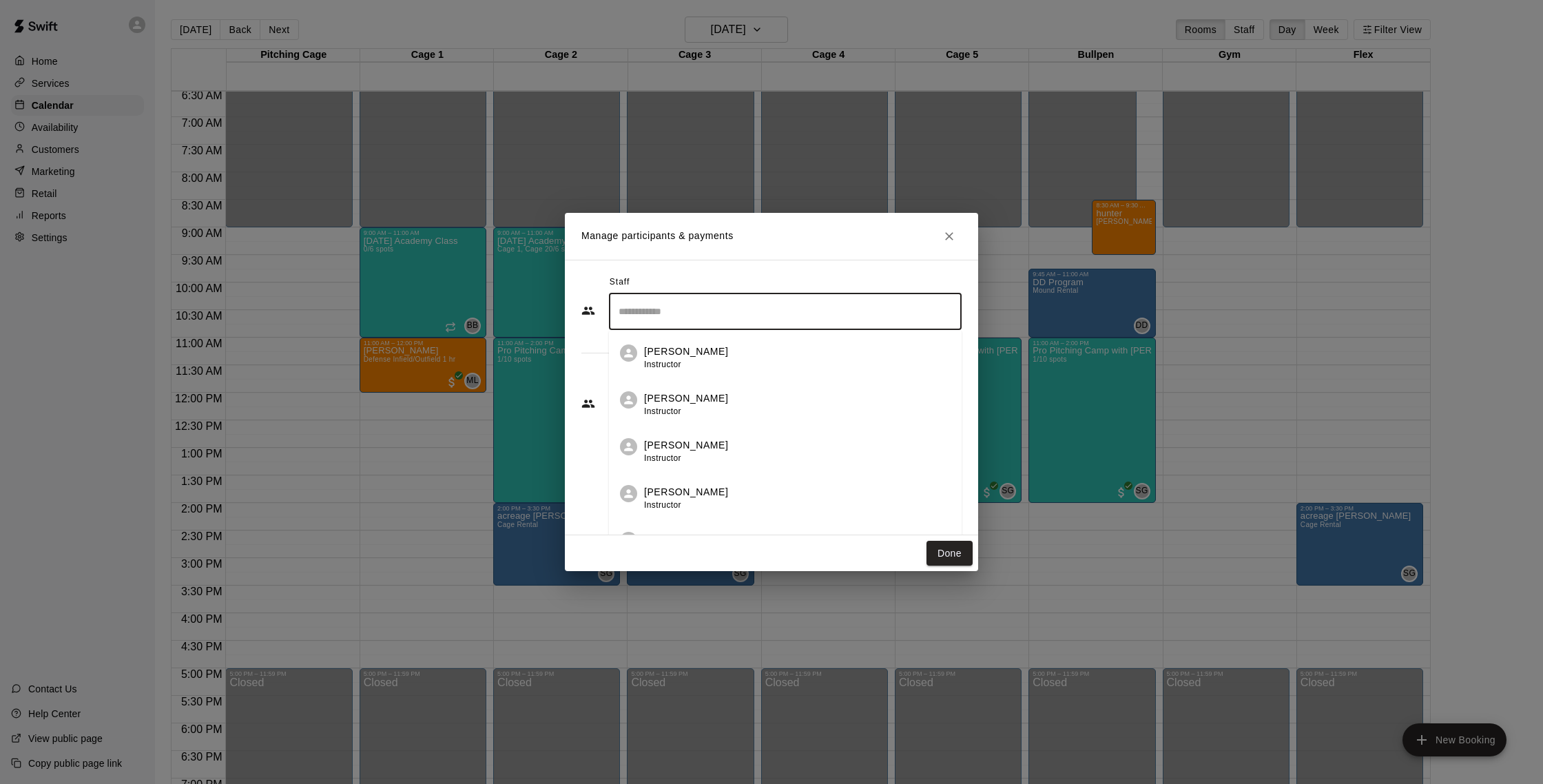
click at [768, 307] on input "Search staff" at bounding box center [785, 311] width 340 height 24
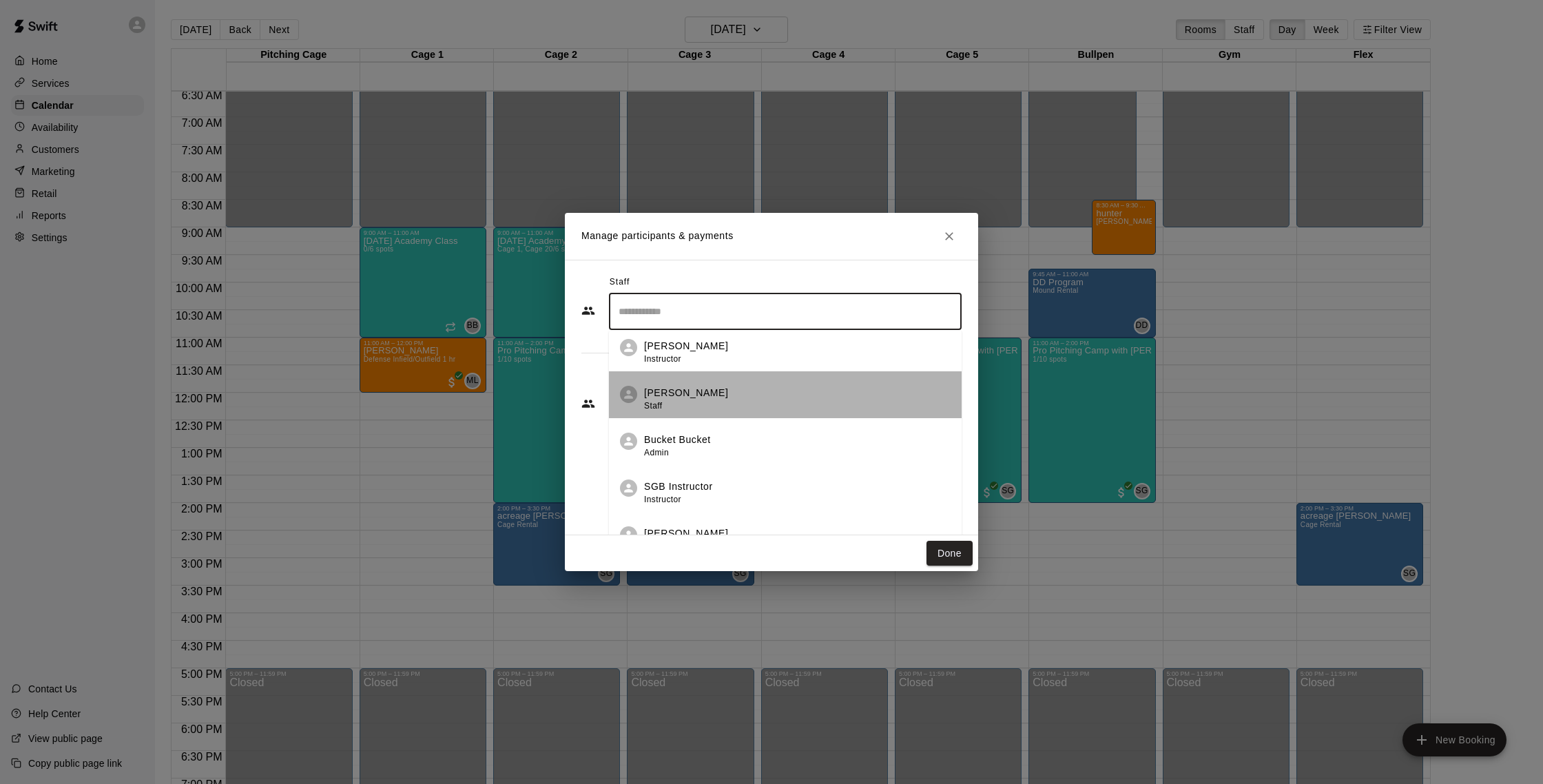
click at [656, 398] on div "[PERSON_NAME] Staff" at bounding box center [686, 399] width 84 height 27
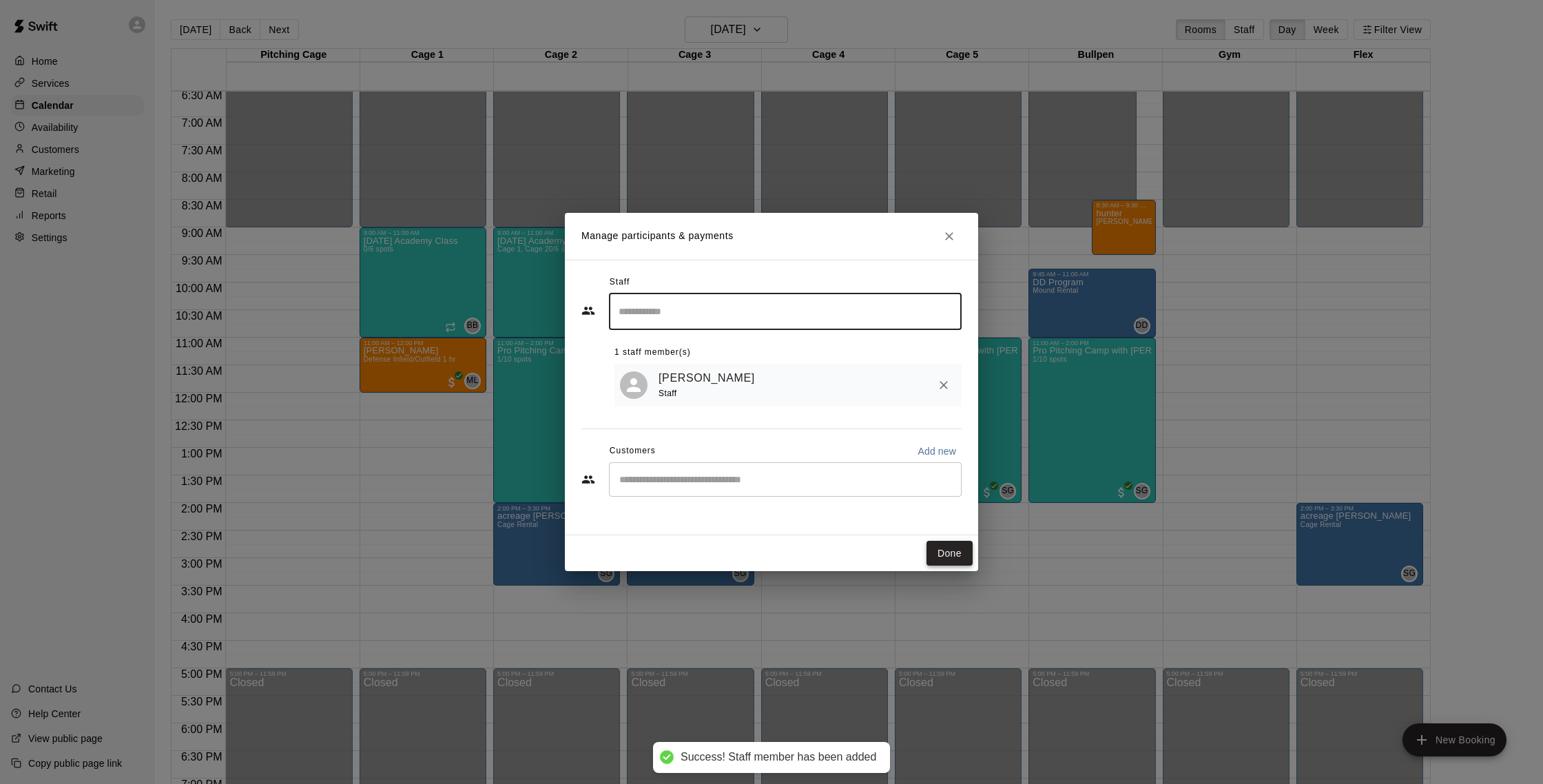
click at [936, 548] on button "Done" at bounding box center [950, 553] width 46 height 26
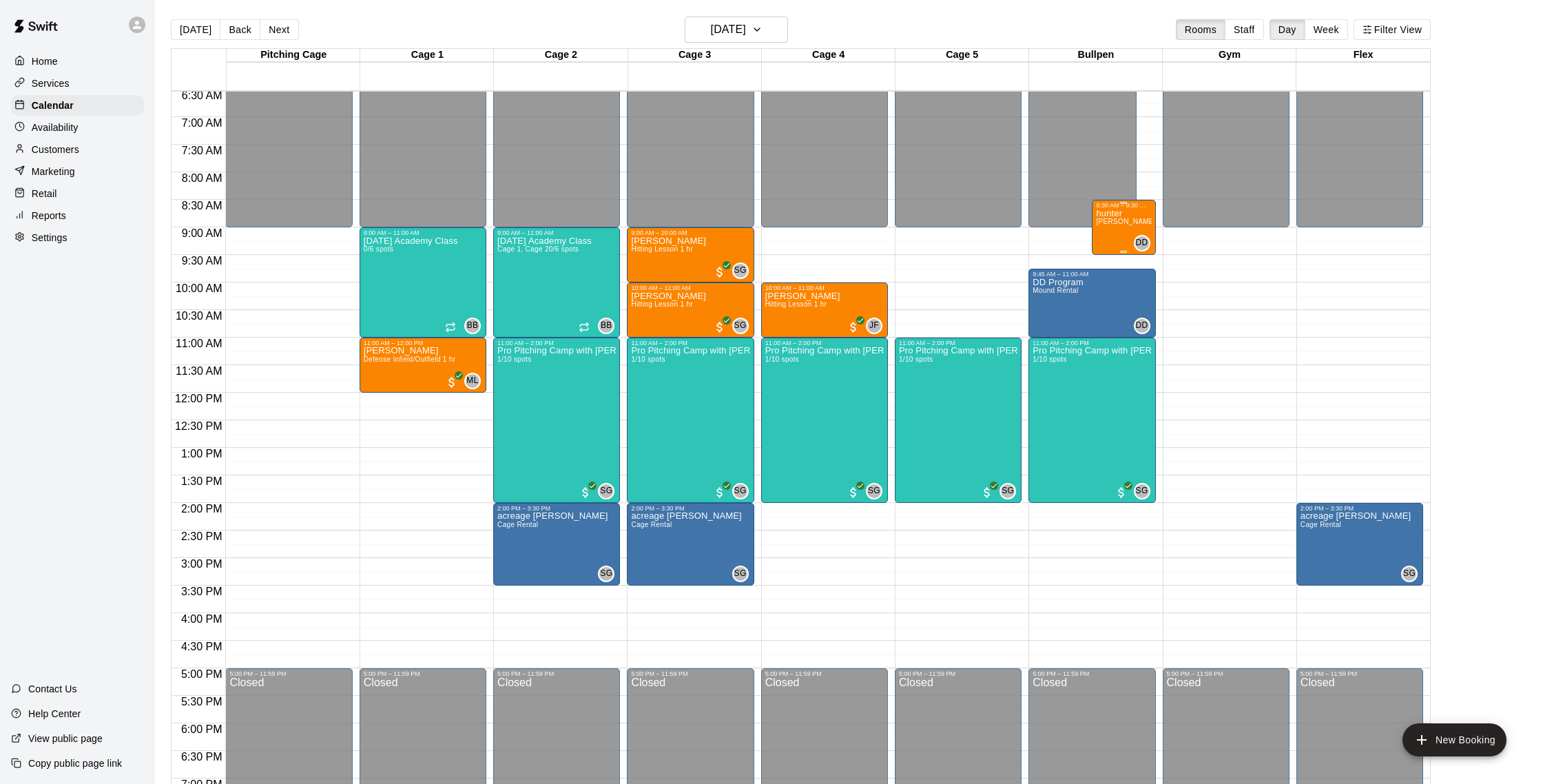
click at [1113, 213] on p "hunter" at bounding box center [1123, 213] width 55 height 0
click at [1113, 224] on icon "edit" at bounding box center [1110, 228] width 16 height 16
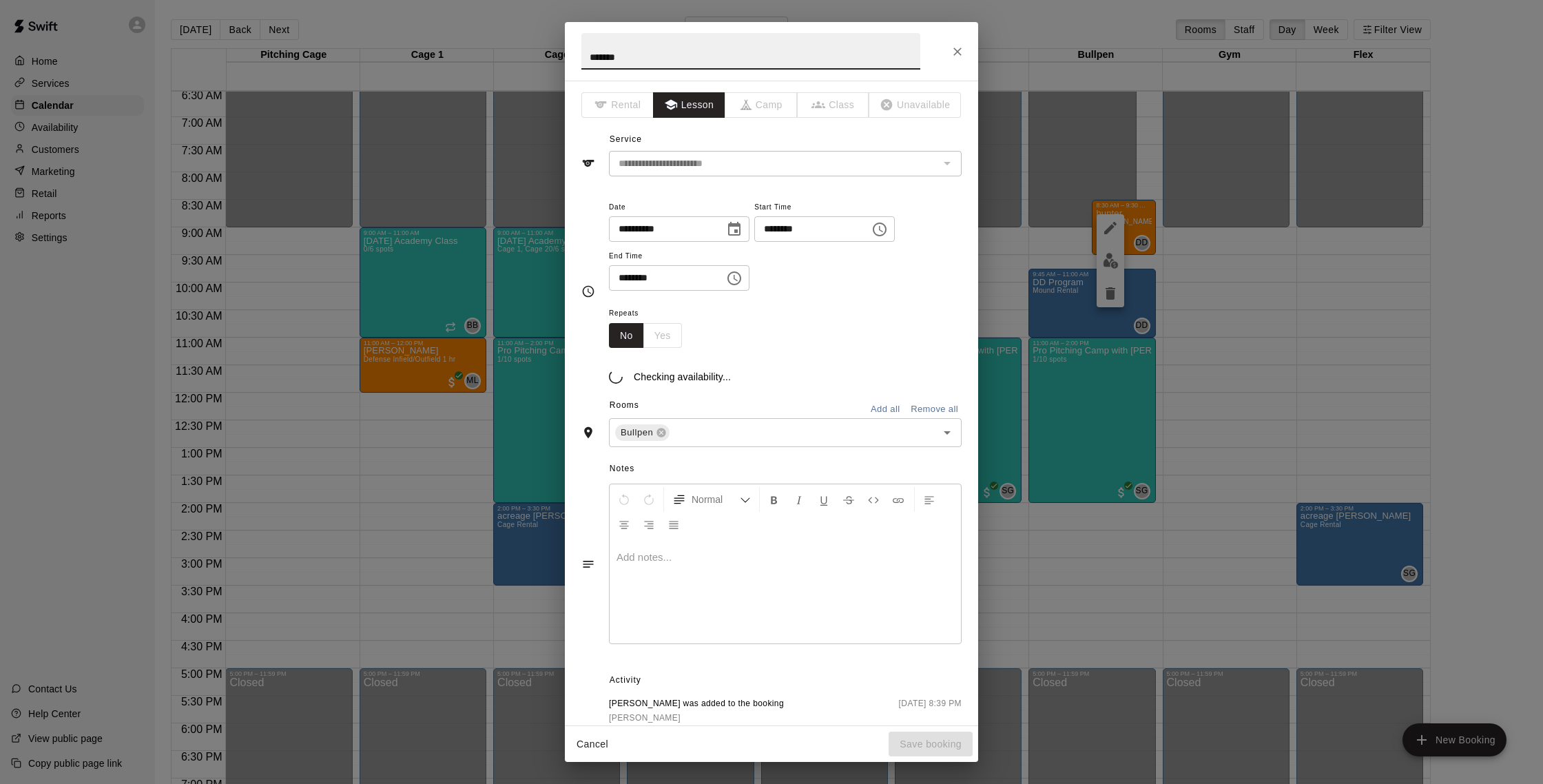
click at [622, 58] on input "******" at bounding box center [750, 51] width 339 height 36
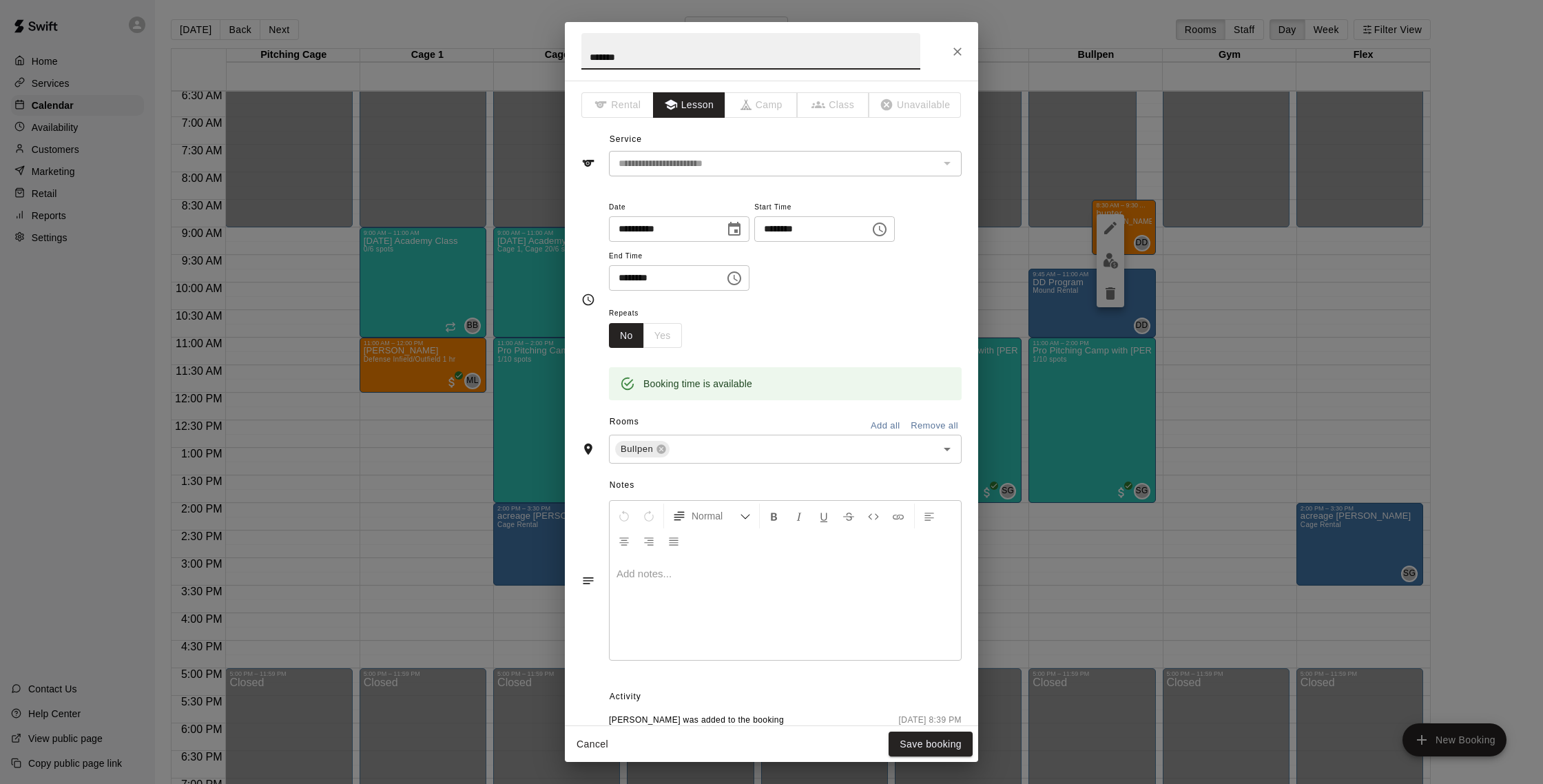
click at [593, 55] on input "******" at bounding box center [750, 51] width 339 height 36
type input "******"
click at [916, 746] on button "Save booking" at bounding box center [931, 744] width 84 height 26
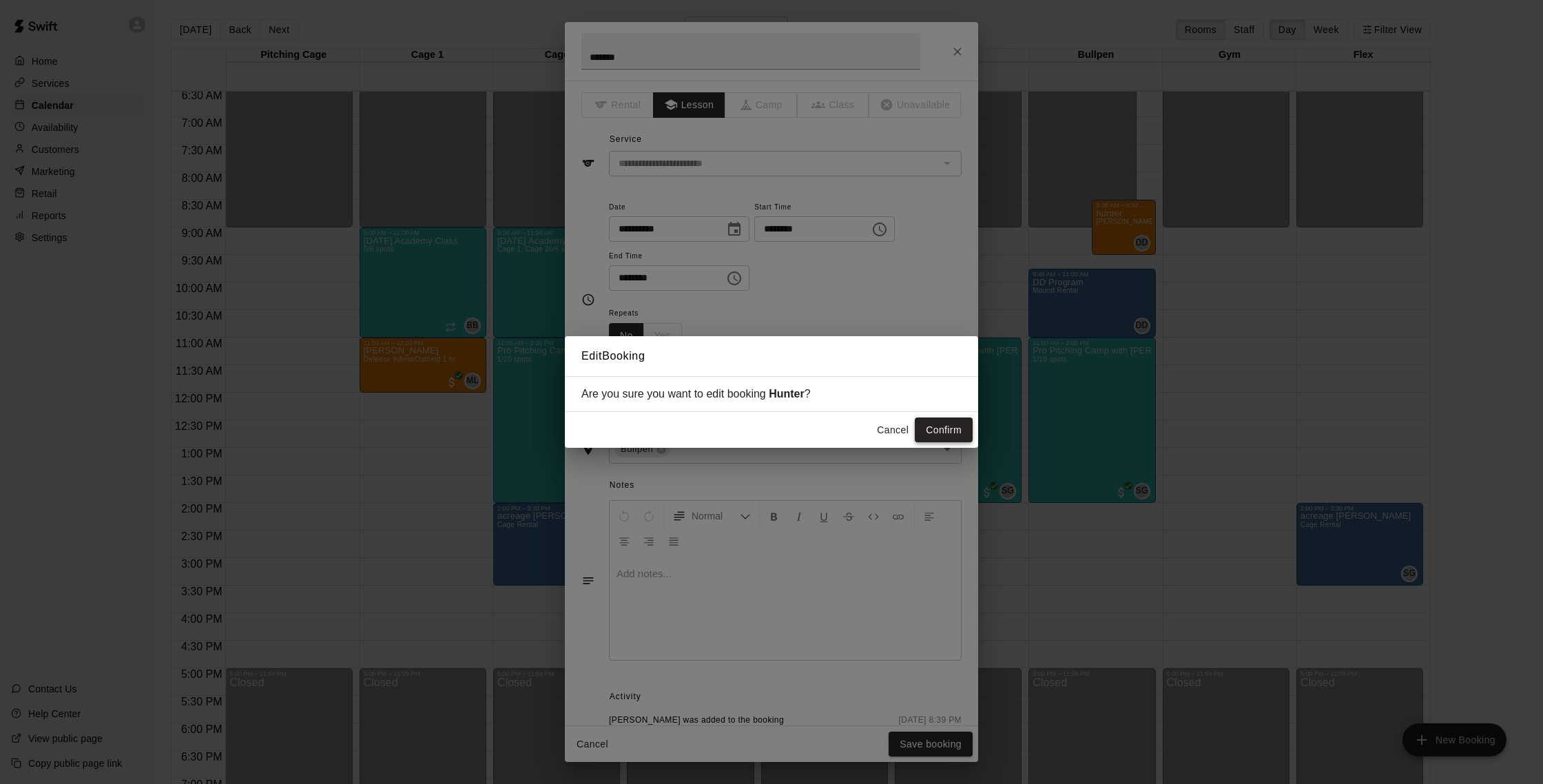
click at [948, 428] on button "Confirm" at bounding box center [943, 430] width 58 height 26
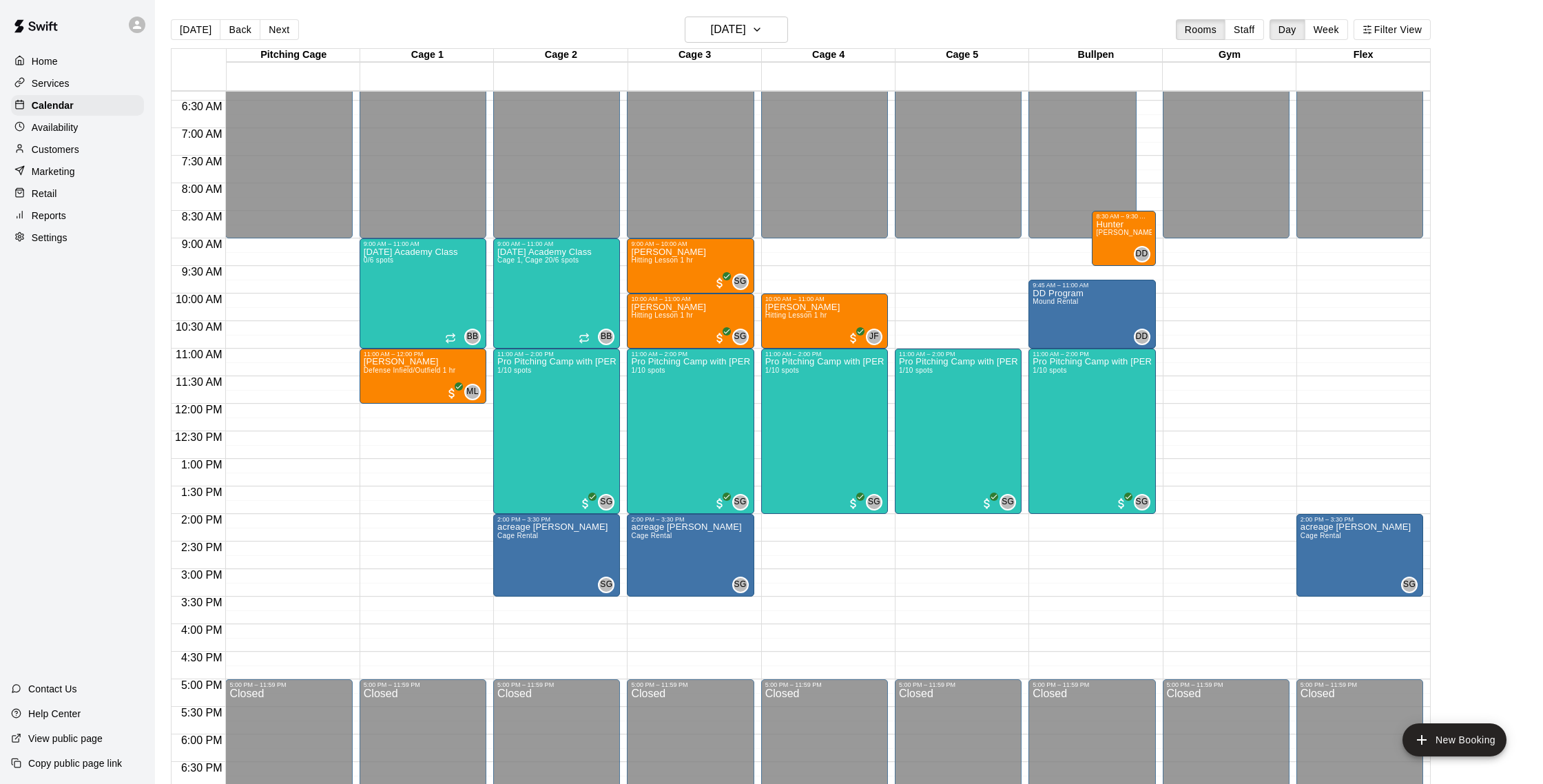
scroll to position [344, 0]
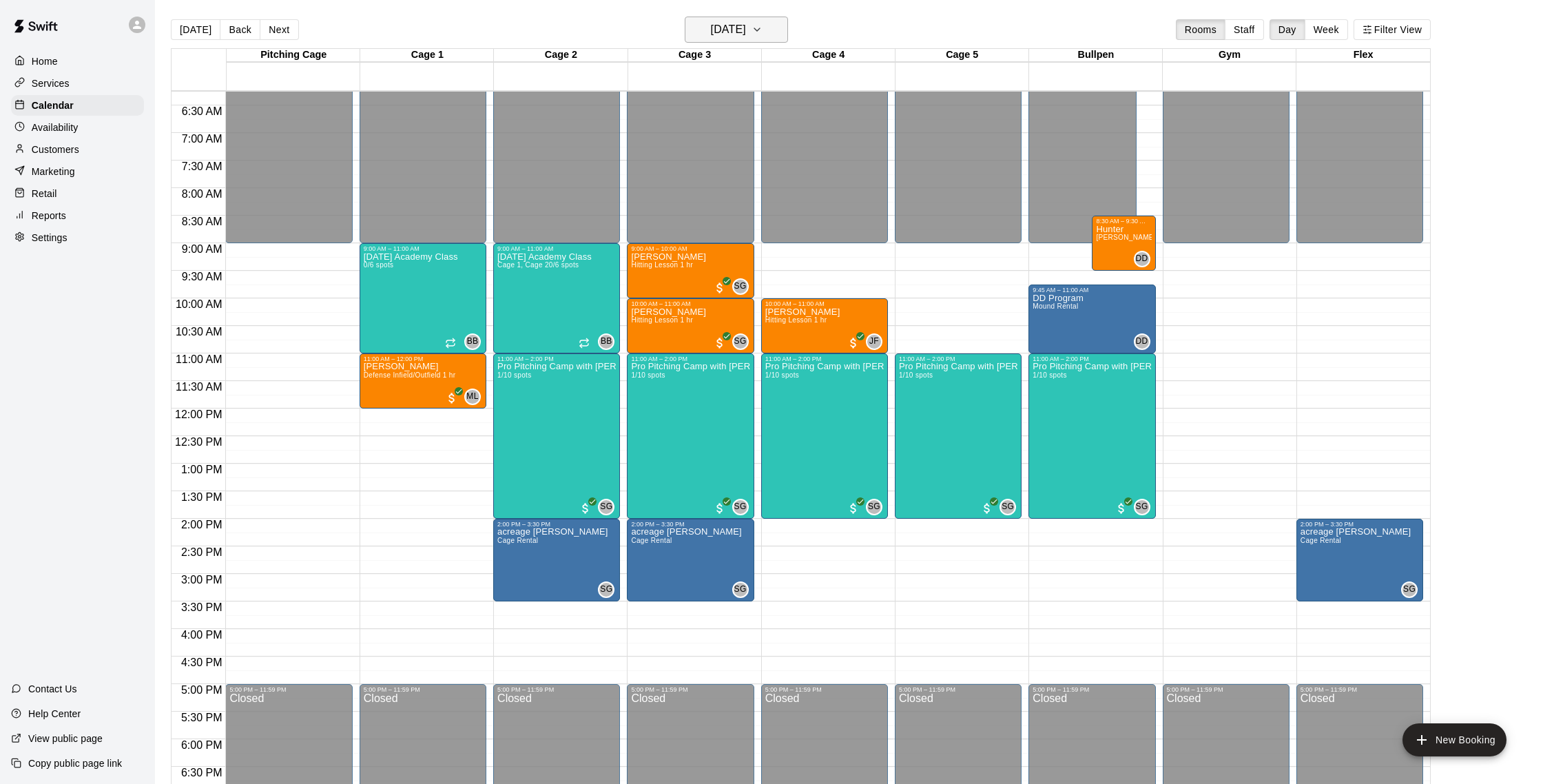
click at [711, 33] on h6 "[DATE]" at bounding box center [728, 29] width 35 height 19
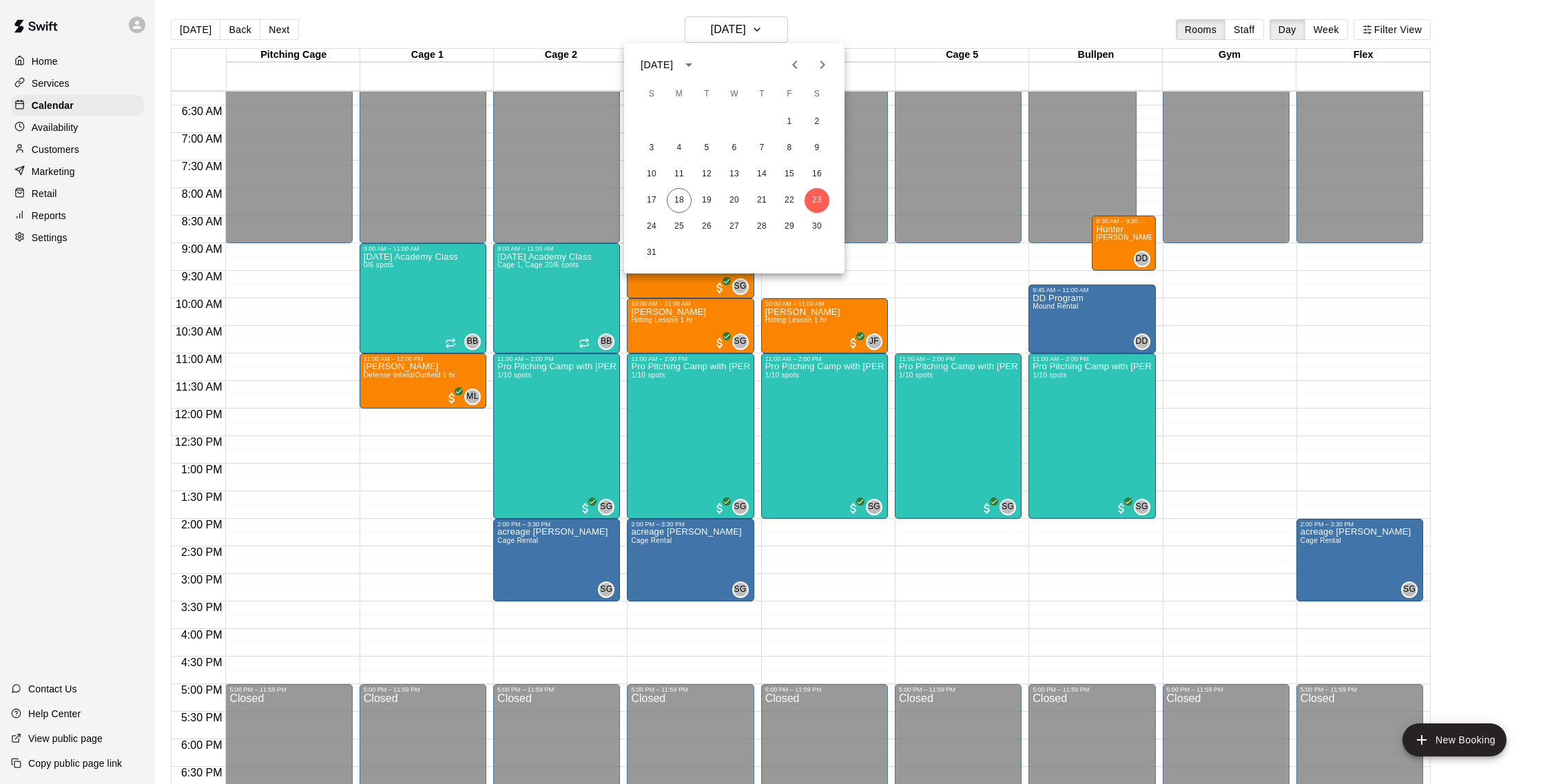
click at [792, 19] on div at bounding box center [771, 392] width 1543 height 784
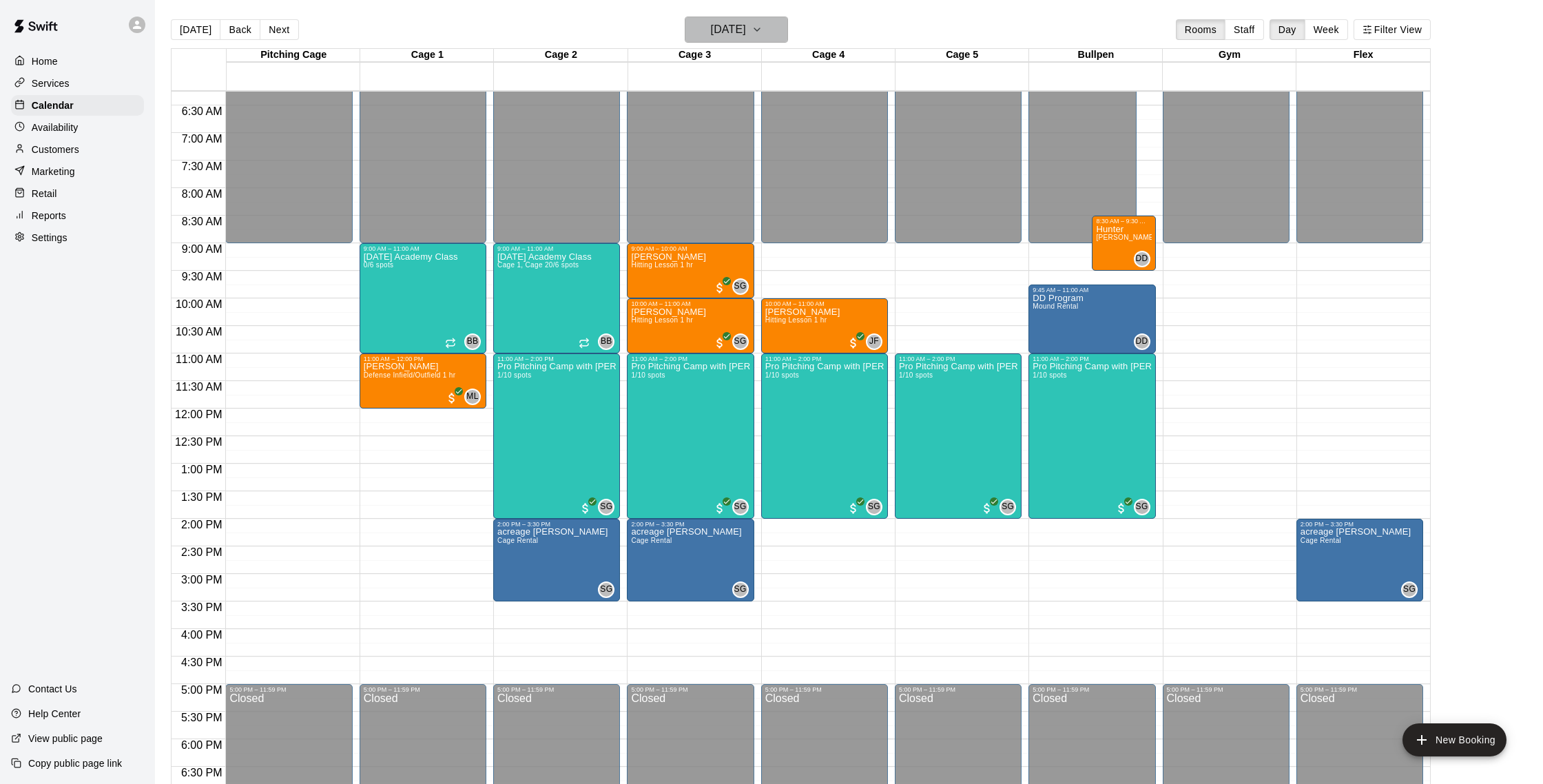
click at [763, 26] on icon "button" at bounding box center [756, 30] width 11 height 16
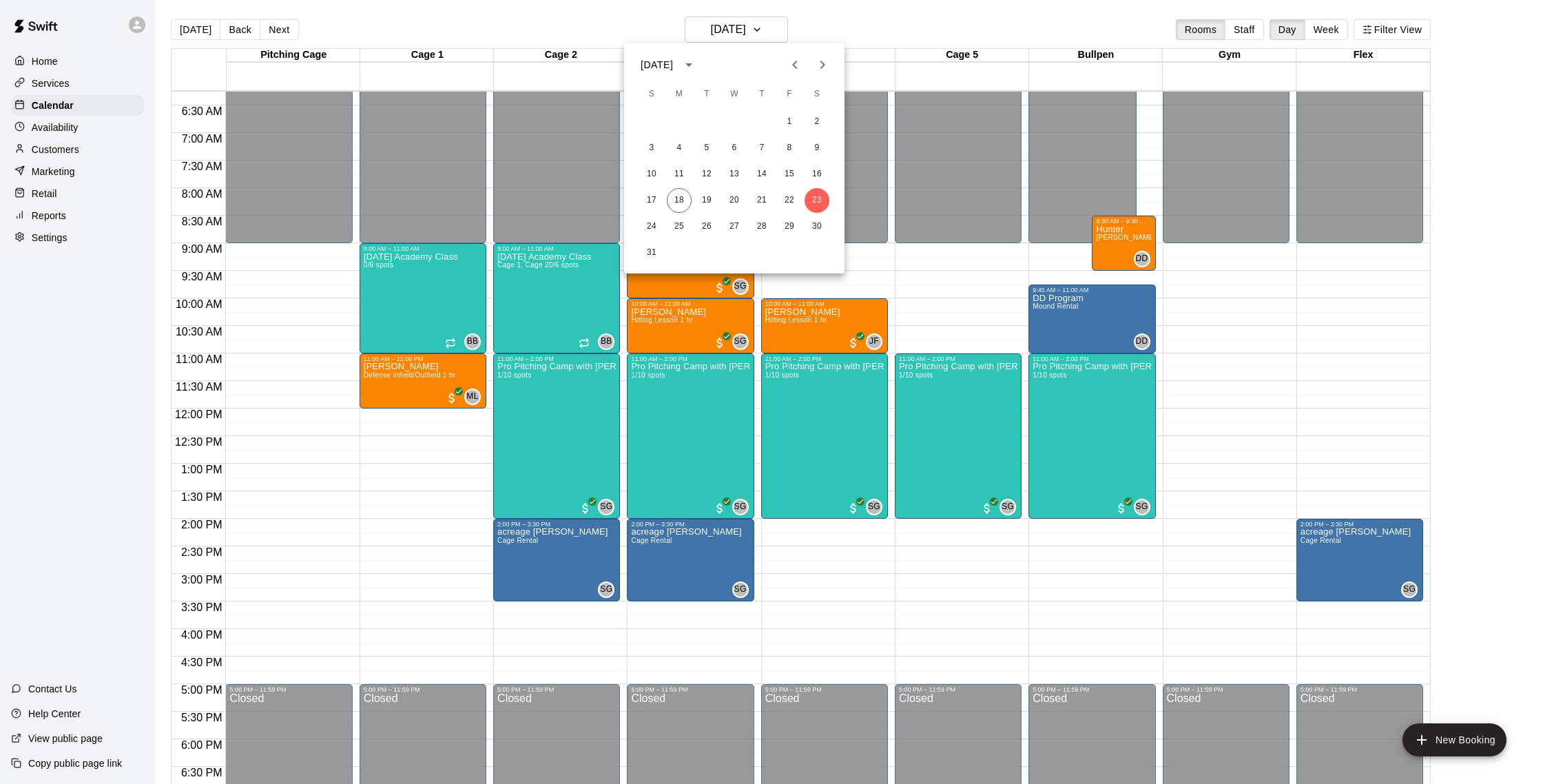
click at [837, 20] on div at bounding box center [771, 392] width 1543 height 784
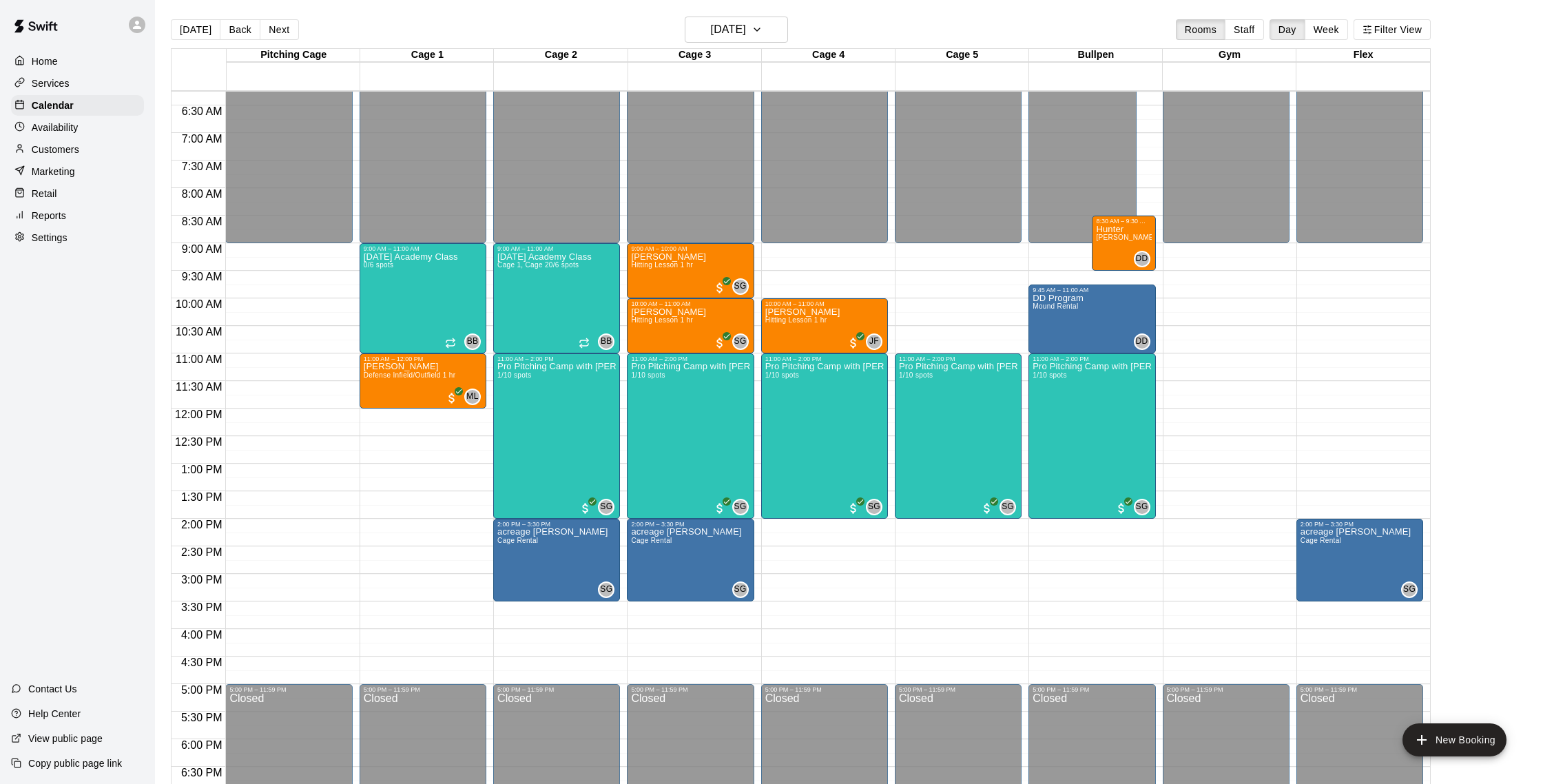
drag, startPoint x: 532, startPoint y: 26, endPoint x: 566, endPoint y: 19, distance: 34.7
click at [532, 26] on div "[DATE] Back [DATE][DATE] Rooms Staff Day Week Filter View" at bounding box center [800, 32] width 1260 height 31
click at [791, 30] on div "[DATE] Back [DATE][DATE] Rooms Staff Day Week Filter View" at bounding box center [800, 32] width 1260 height 31
click at [200, 35] on button "[DATE]" at bounding box center [195, 29] width 49 height 21
